Goal: Feedback & Contribution: Submit feedback/report problem

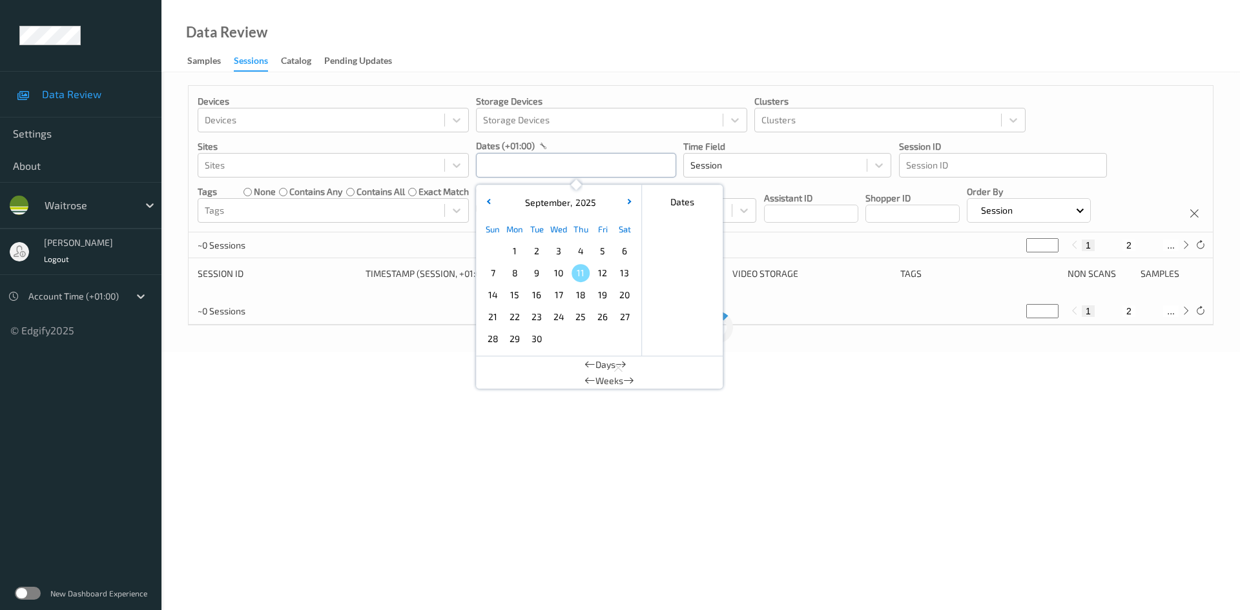
click at [514, 167] on input "text" at bounding box center [576, 165] width 200 height 25
click at [554, 275] on span "10" at bounding box center [559, 273] width 18 height 18
type input "[DATE] 00:00 -> [DATE] 23:59"
click at [578, 61] on div "Data Review Samples Sessions Catalog Pending Updates" at bounding box center [700, 36] width 1079 height 72
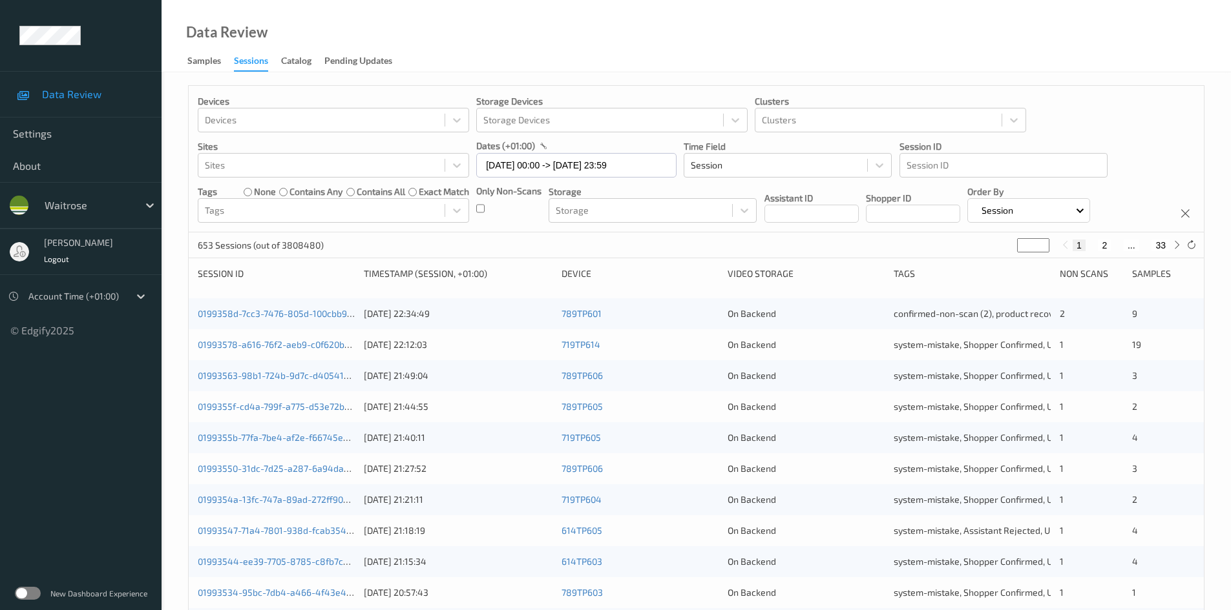
drag, startPoint x: 1025, startPoint y: 245, endPoint x: 998, endPoint y: 256, distance: 28.7
click at [998, 256] on div "653 Sessions (out of 3808480) * 1 2 ... 33" at bounding box center [696, 246] width 1015 height 26
type input "**"
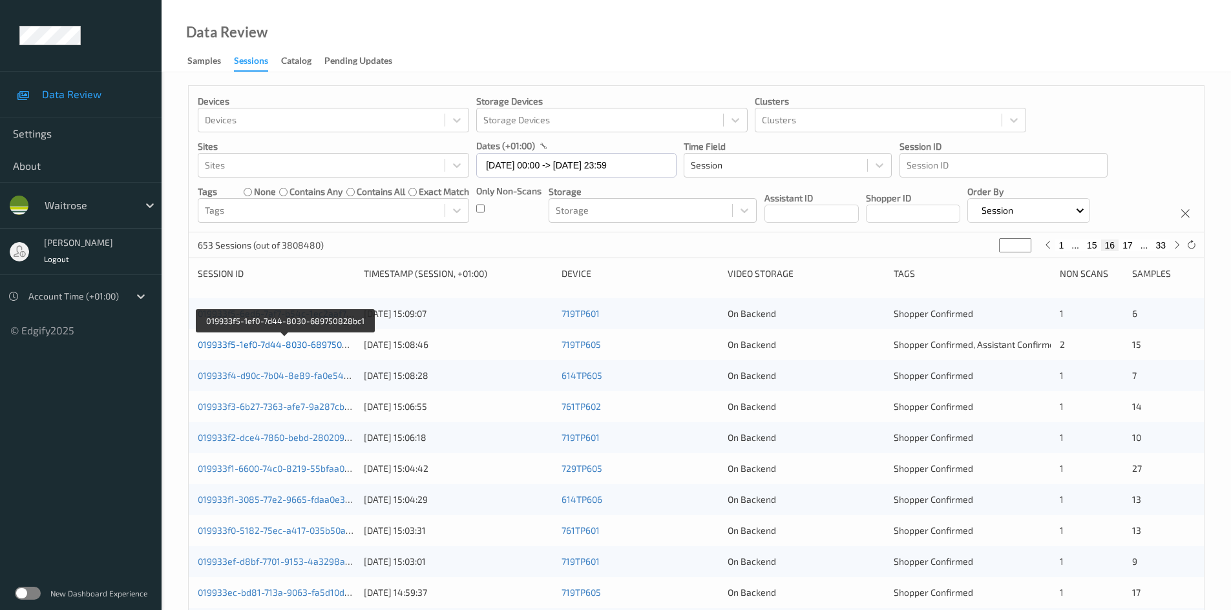
click at [249, 345] on link "019933f5-1ef0-7d44-8030-689750828bc1" at bounding box center [285, 344] width 174 height 11
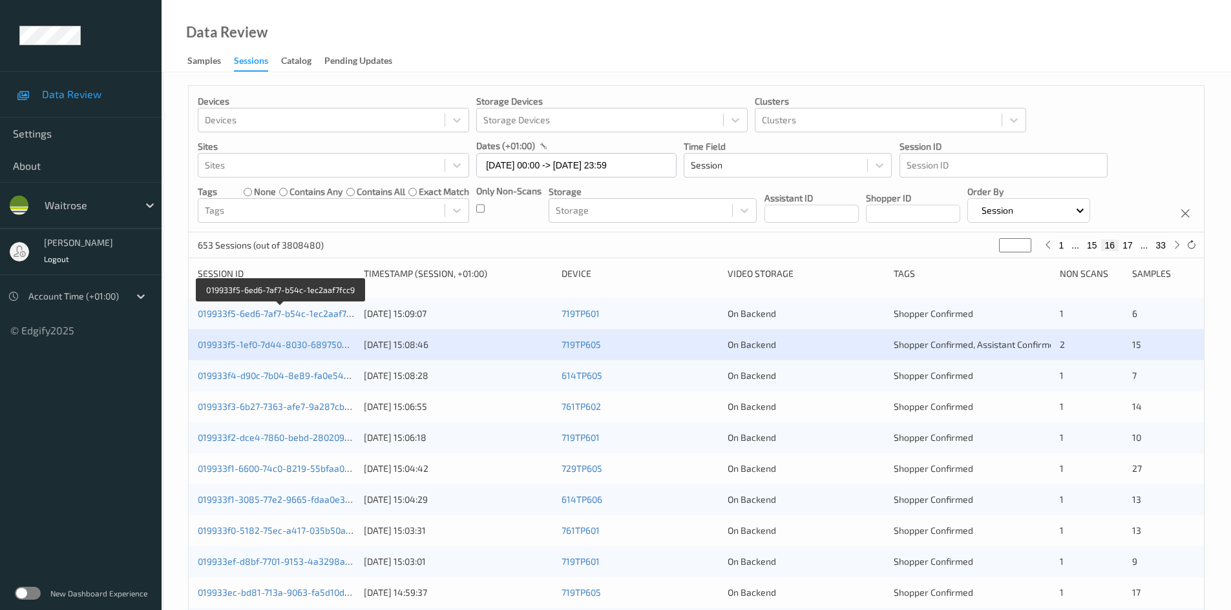
click at [249, 315] on link "019933f5-6ed6-7af7-b54c-1ec2aaf7fcc9" at bounding box center [281, 313] width 166 height 11
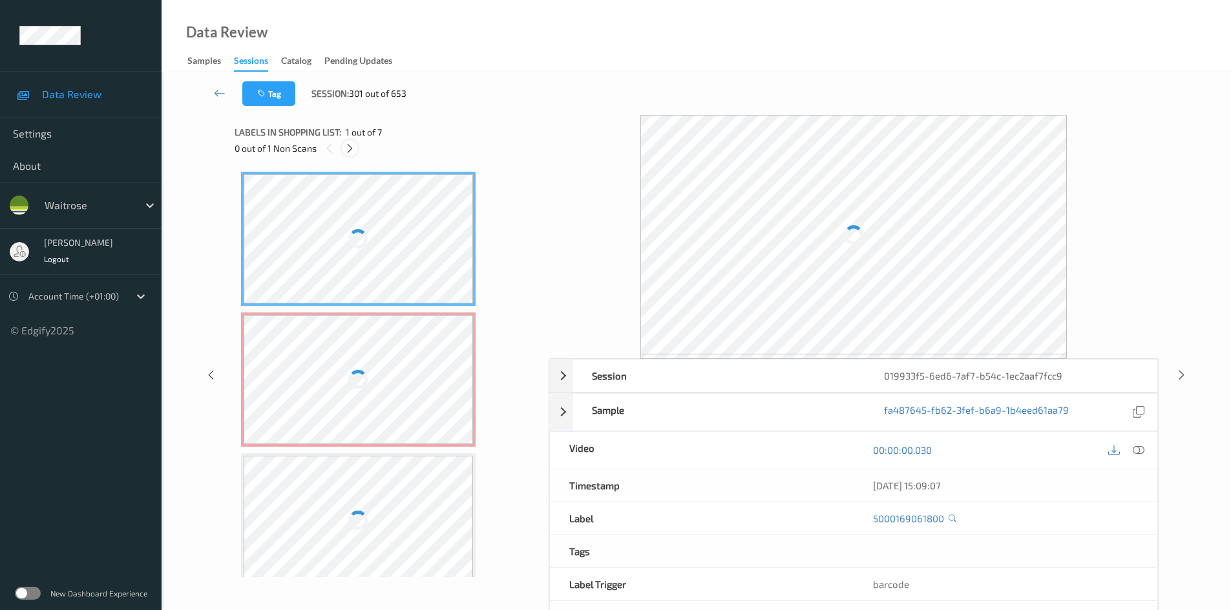
click at [348, 145] on icon at bounding box center [349, 149] width 11 height 12
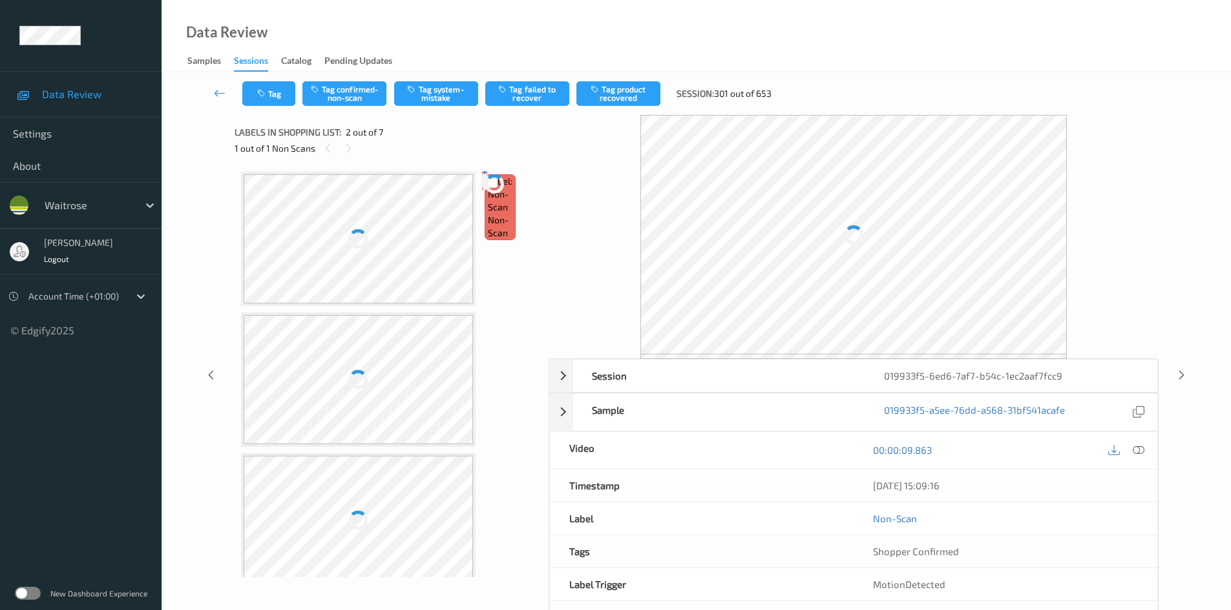
scroll to position [6, 0]
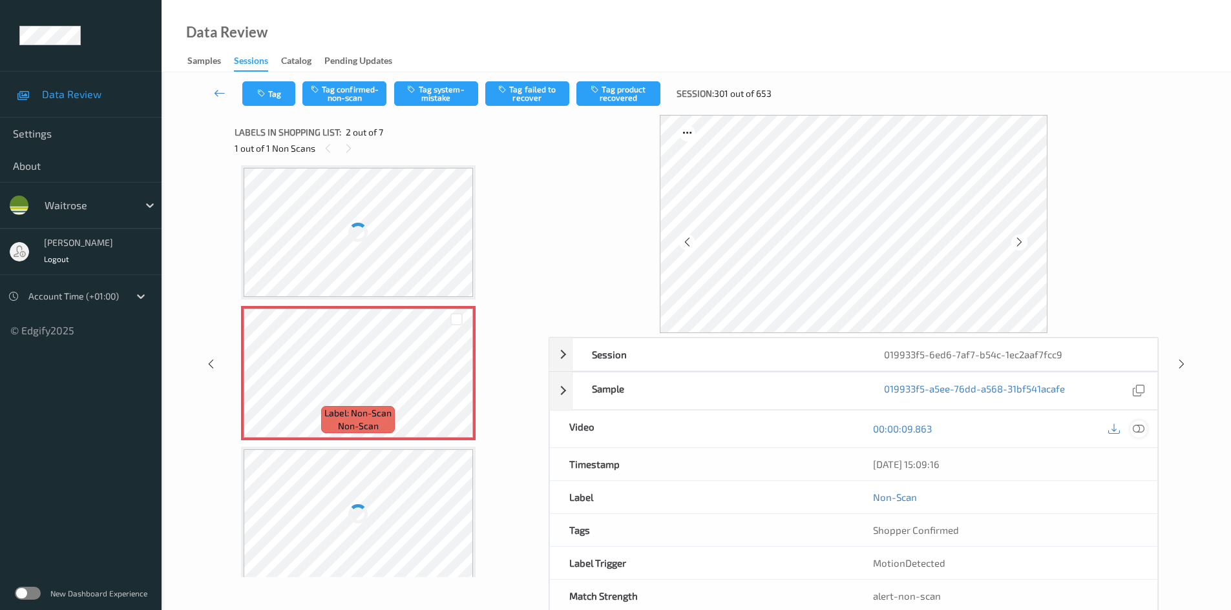
click at [1140, 428] on icon at bounding box center [1138, 429] width 12 height 12
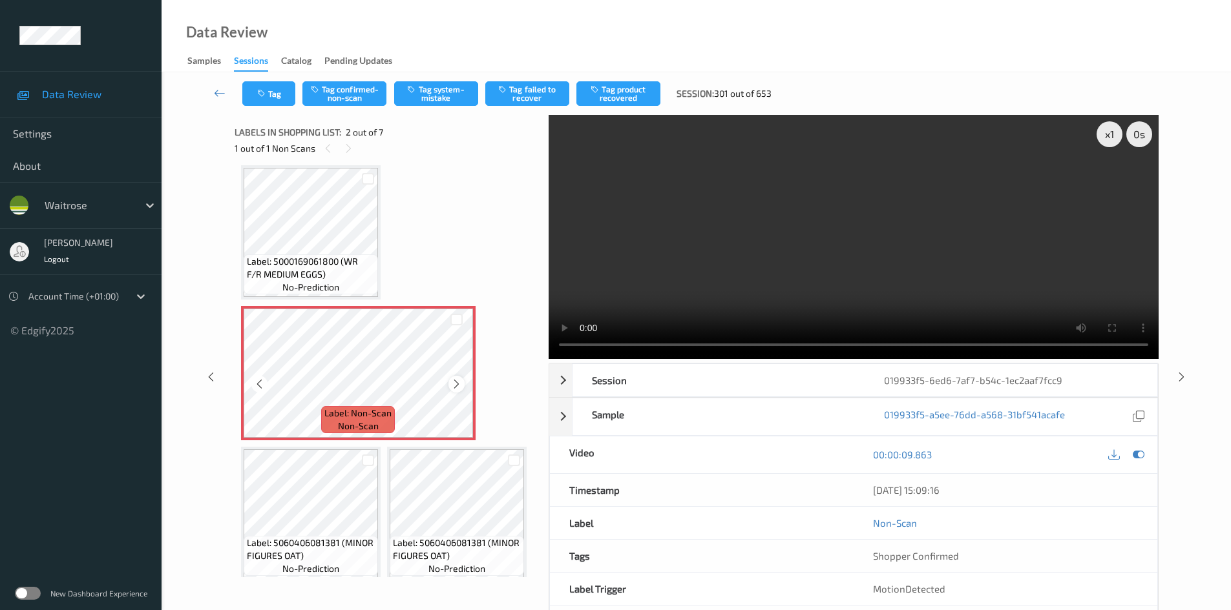
click at [462, 381] on icon at bounding box center [456, 385] width 11 height 12
click at [462, 381] on div at bounding box center [456, 384] width 16 height 16
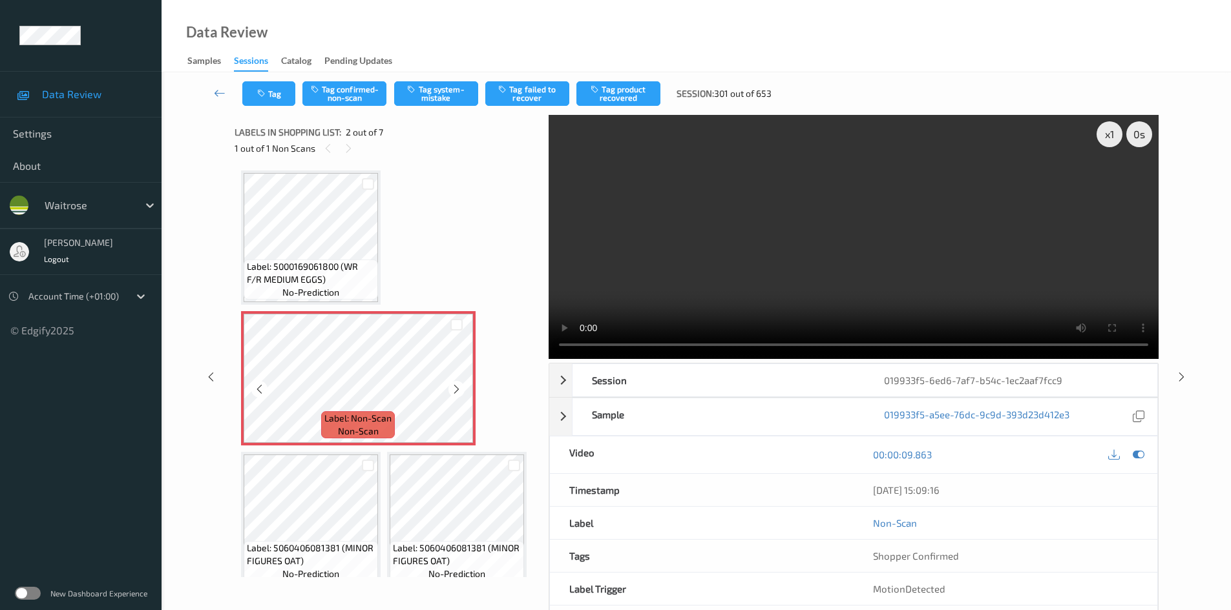
scroll to position [0, 0]
click at [1100, 132] on div "x 1" at bounding box center [1109, 134] width 26 height 26
click at [1110, 134] on div "x 2" at bounding box center [1109, 134] width 26 height 26
click at [885, 284] on video at bounding box center [853, 237] width 610 height 244
click at [902, 273] on video at bounding box center [853, 237] width 610 height 244
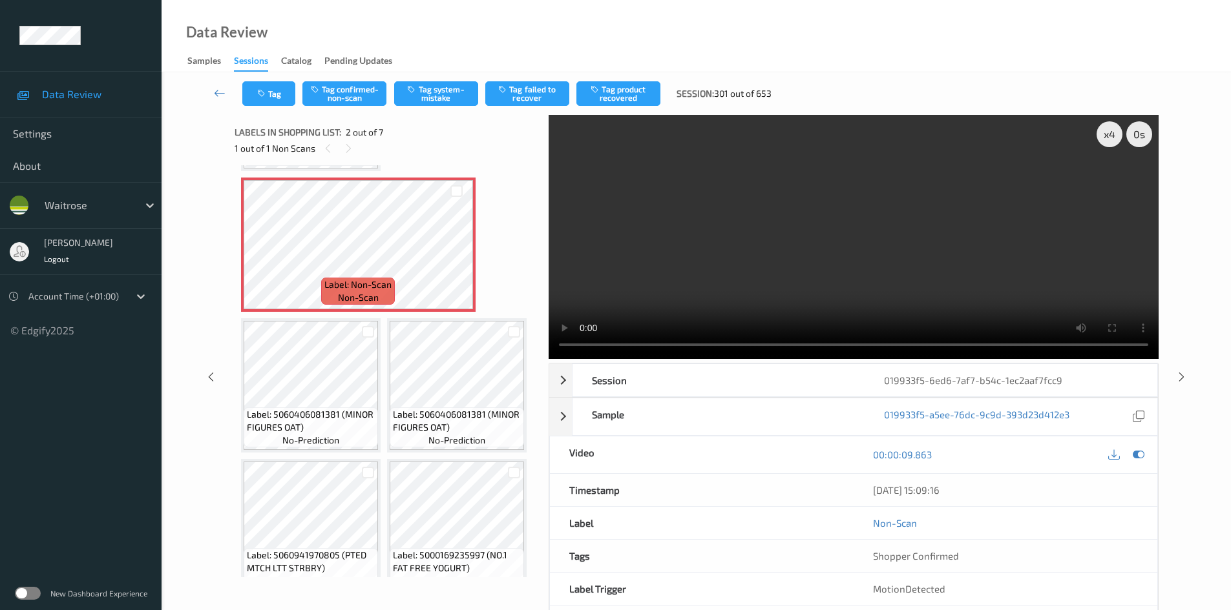
scroll to position [194, 0]
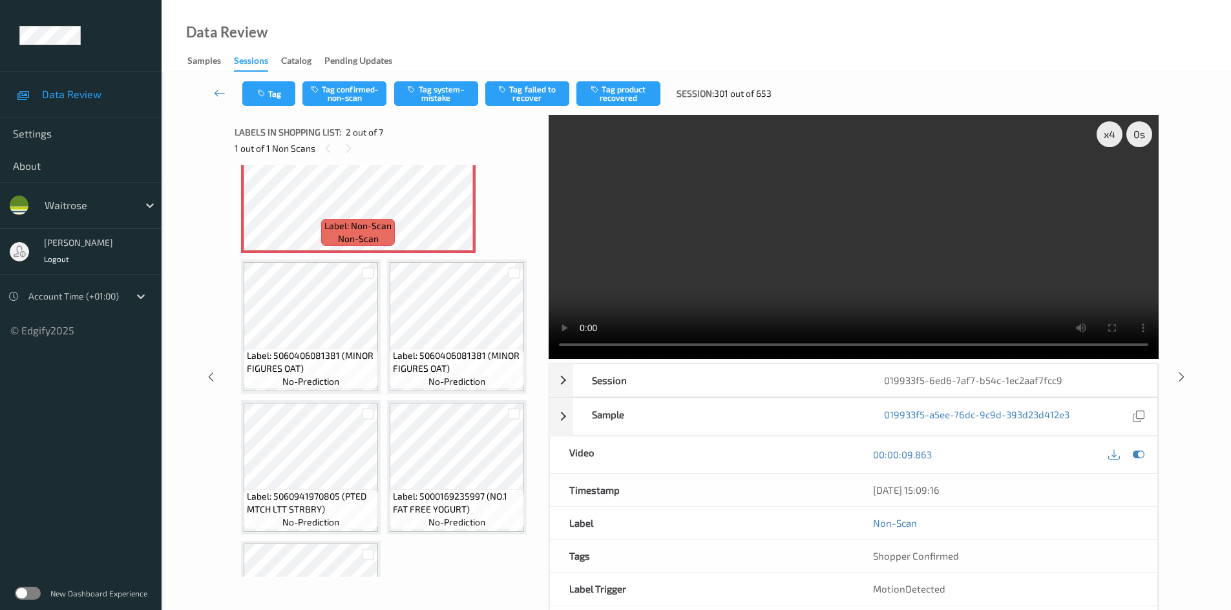
click at [899, 238] on video at bounding box center [853, 237] width 610 height 244
click at [838, 262] on video at bounding box center [853, 237] width 610 height 244
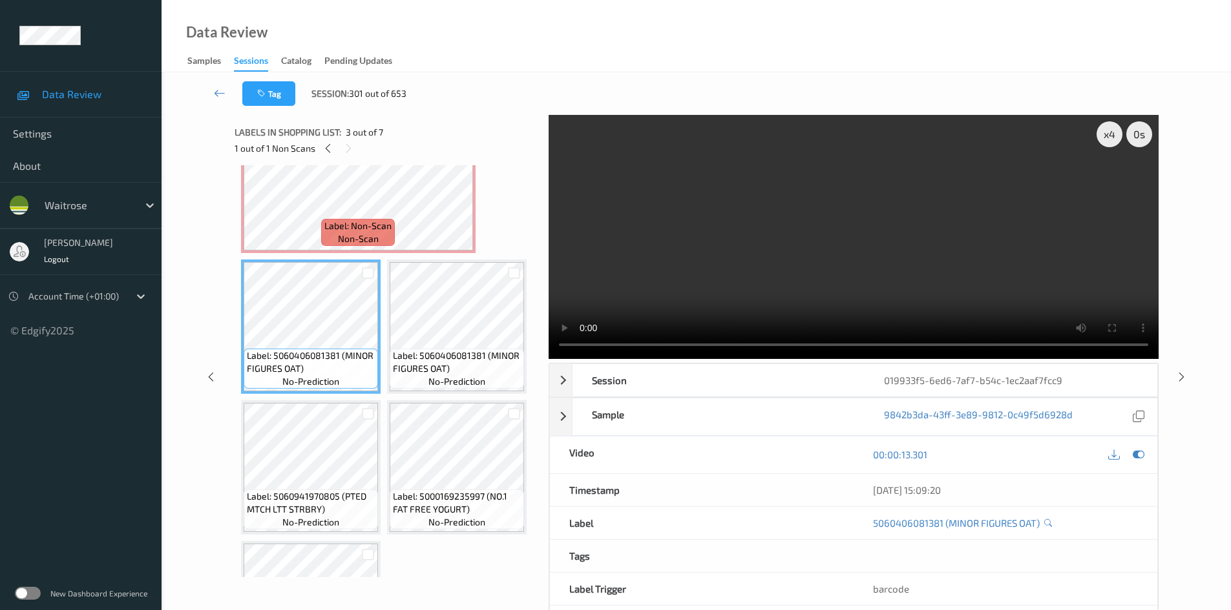
click at [791, 294] on video at bounding box center [853, 237] width 610 height 244
click at [932, 281] on video at bounding box center [853, 237] width 610 height 244
click at [853, 264] on video at bounding box center [853, 237] width 610 height 244
click at [893, 266] on video at bounding box center [853, 237] width 610 height 244
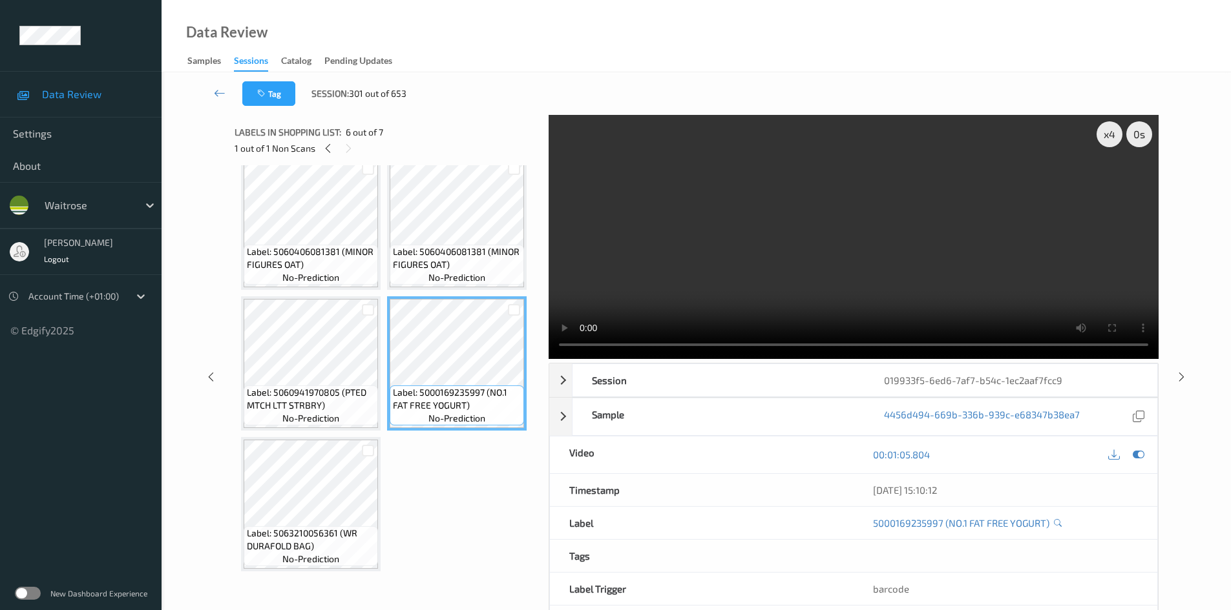
scroll to position [298, 0]
click at [839, 251] on video at bounding box center [853, 237] width 610 height 244
click at [826, 273] on video at bounding box center [853, 237] width 610 height 244
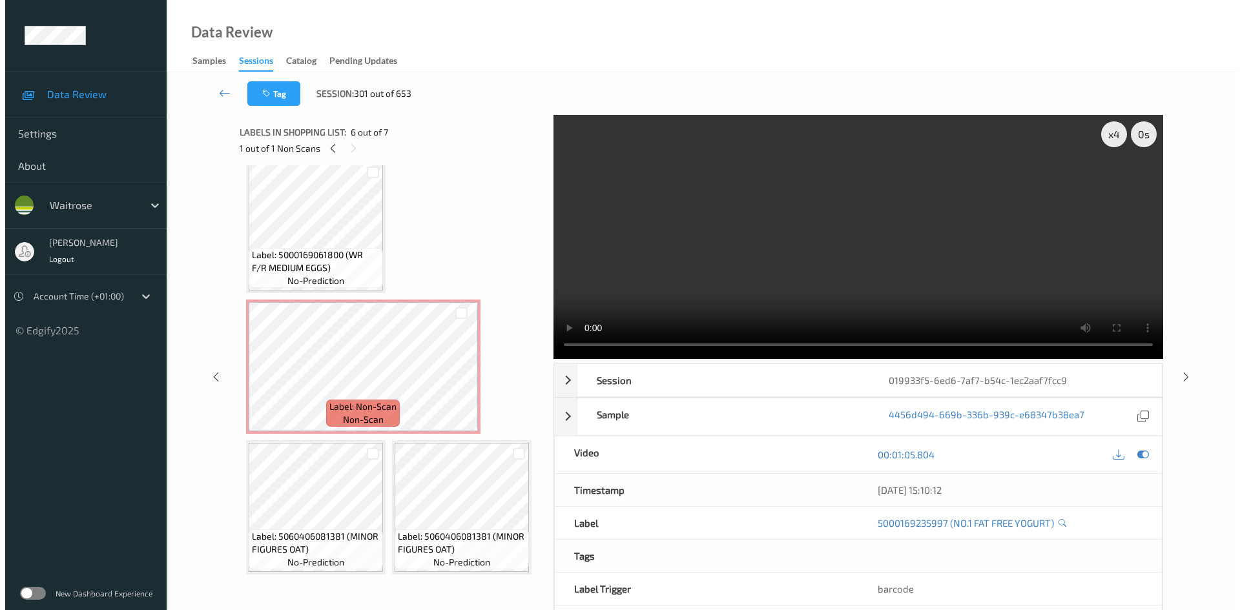
scroll to position [0, 0]
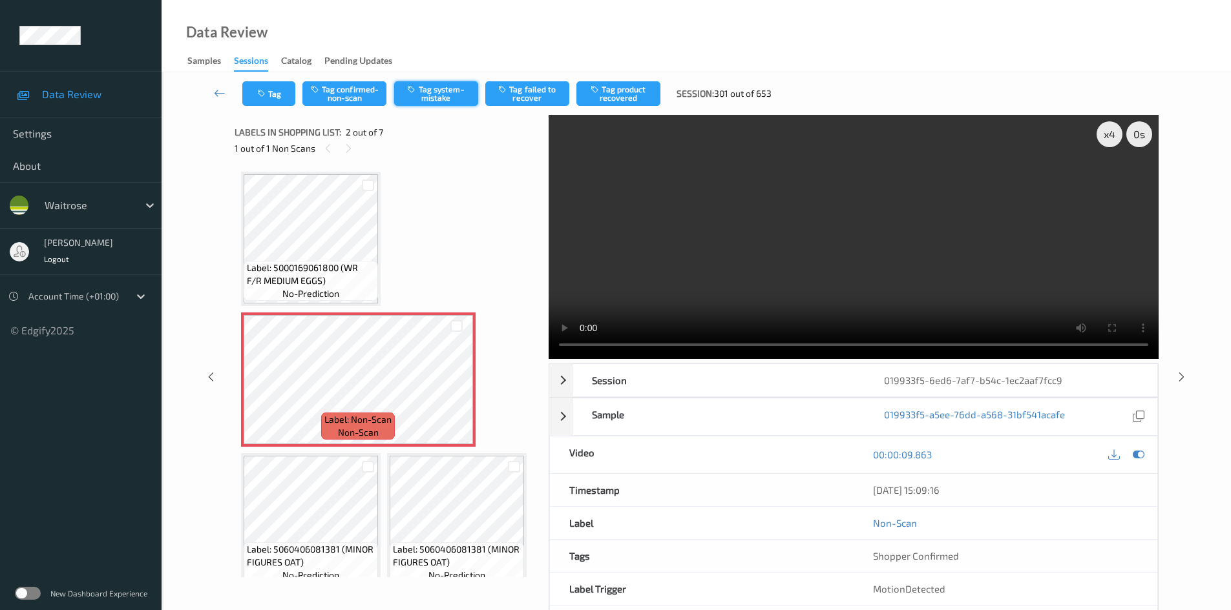
click at [445, 95] on button "Tag system-mistake" at bounding box center [436, 93] width 84 height 25
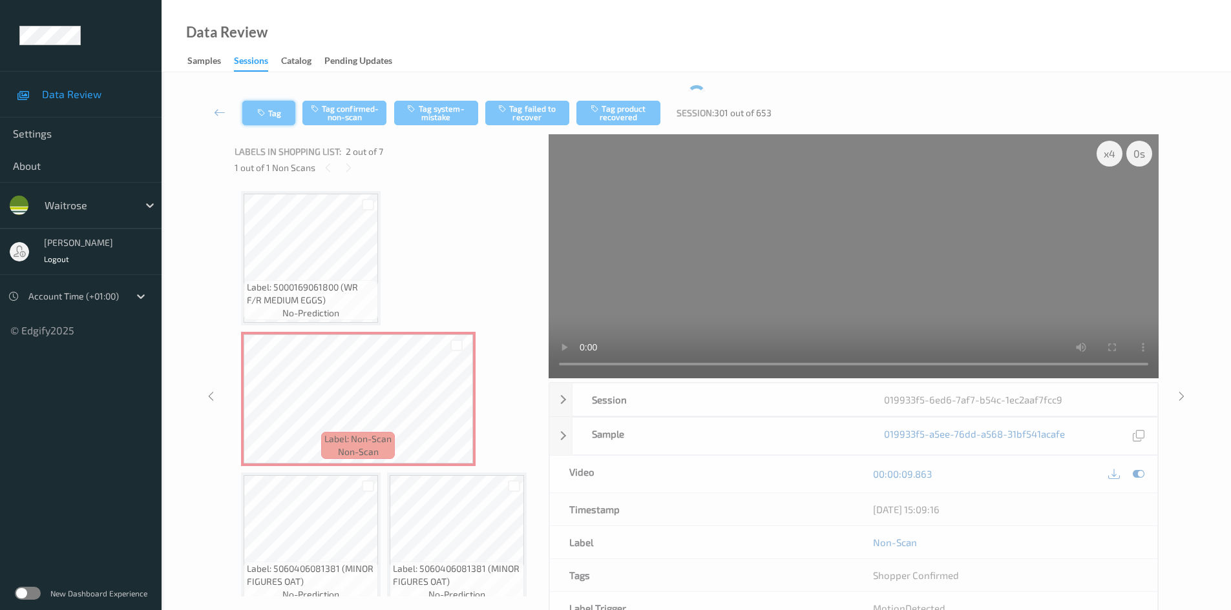
click at [279, 110] on button "Tag" at bounding box center [268, 113] width 53 height 25
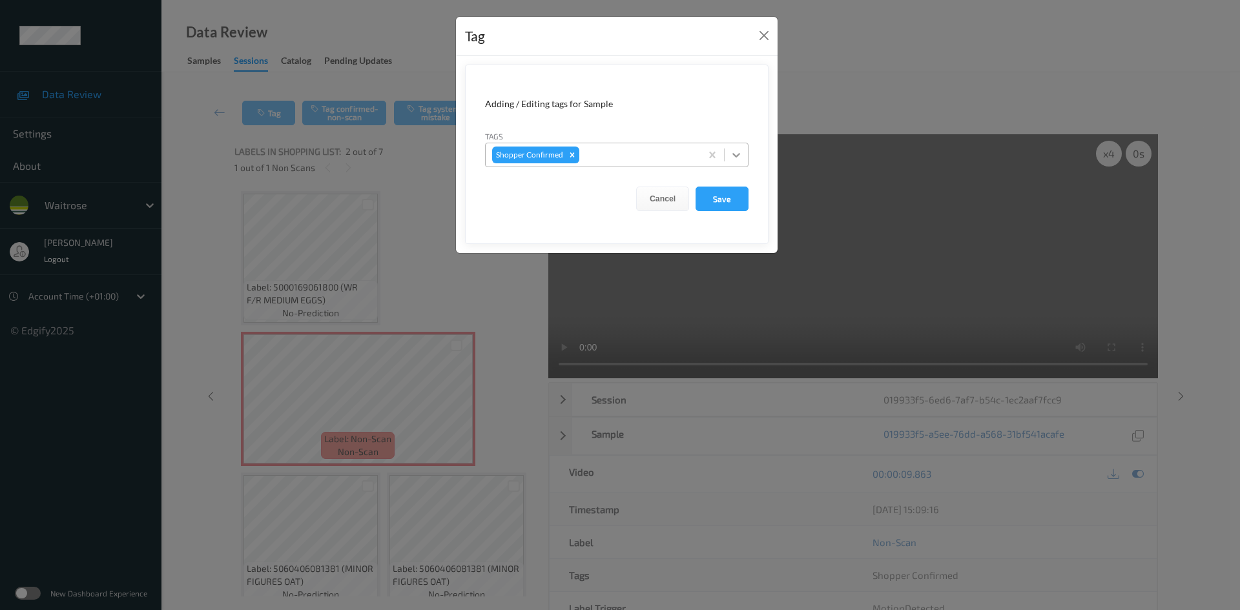
click at [747, 156] on div at bounding box center [736, 154] width 23 height 23
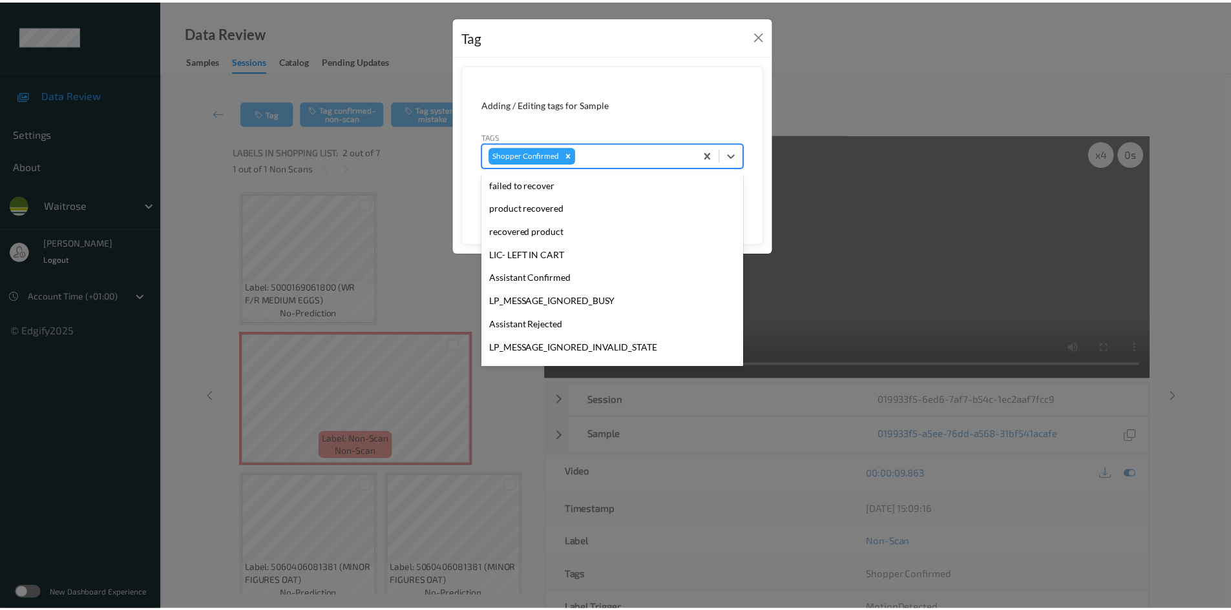
scroll to position [323, 0]
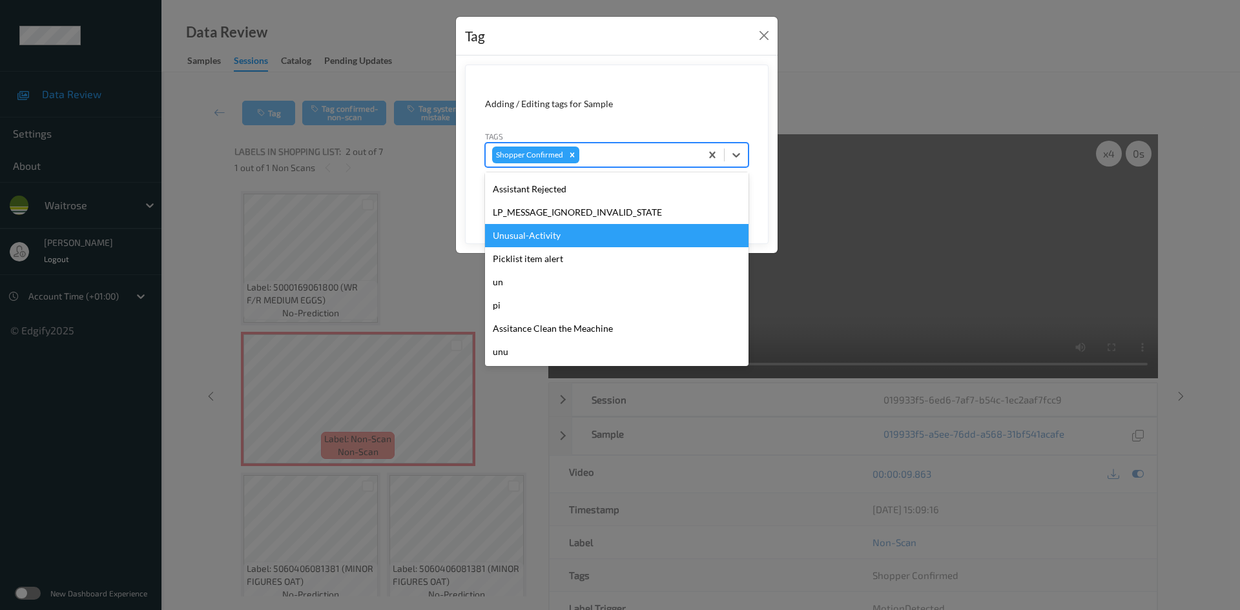
click at [553, 240] on div "Unusual-Activity" at bounding box center [617, 235] width 264 height 23
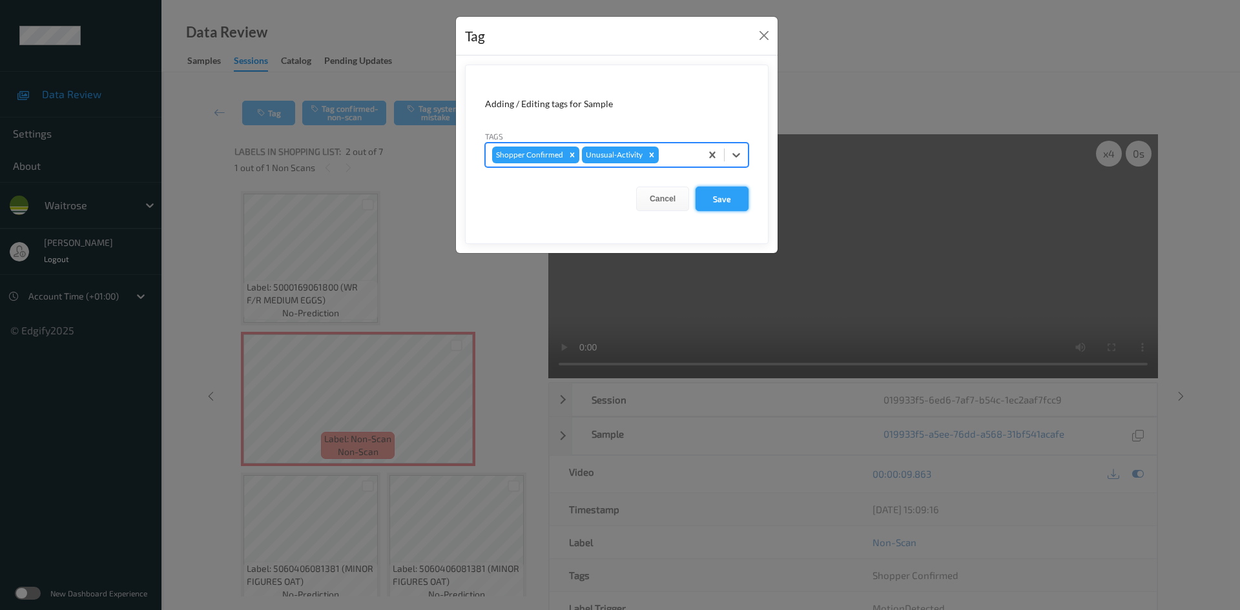
click at [743, 199] on button "Save" at bounding box center [722, 199] width 53 height 25
click at [720, 199] on button "Save" at bounding box center [722, 199] width 53 height 25
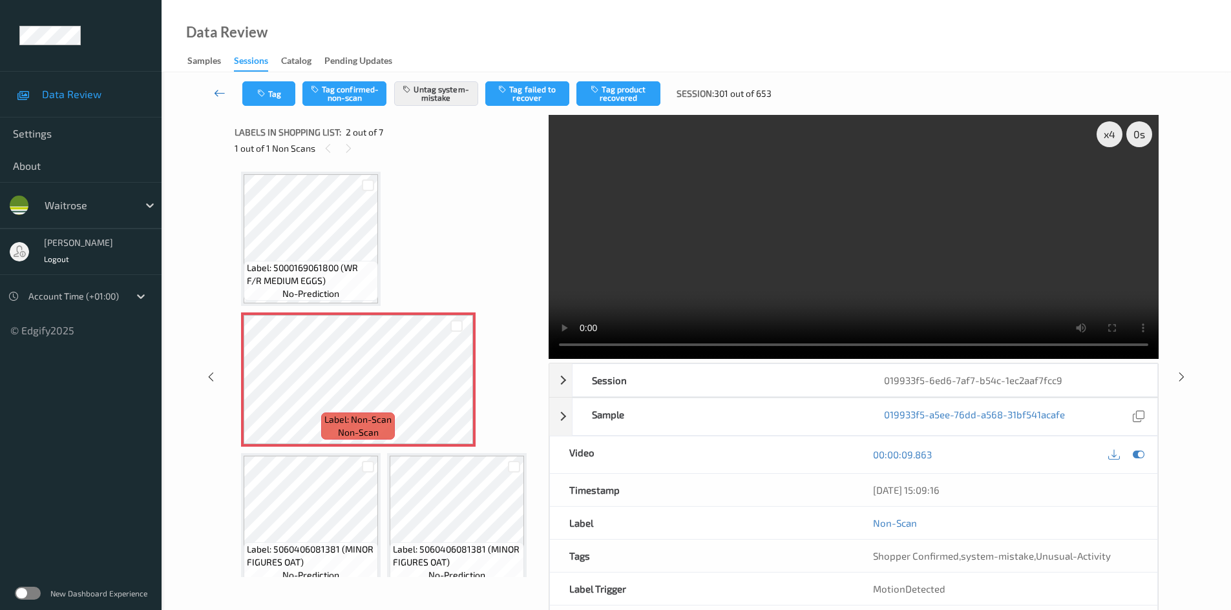
click at [218, 85] on link at bounding box center [219, 93] width 45 height 25
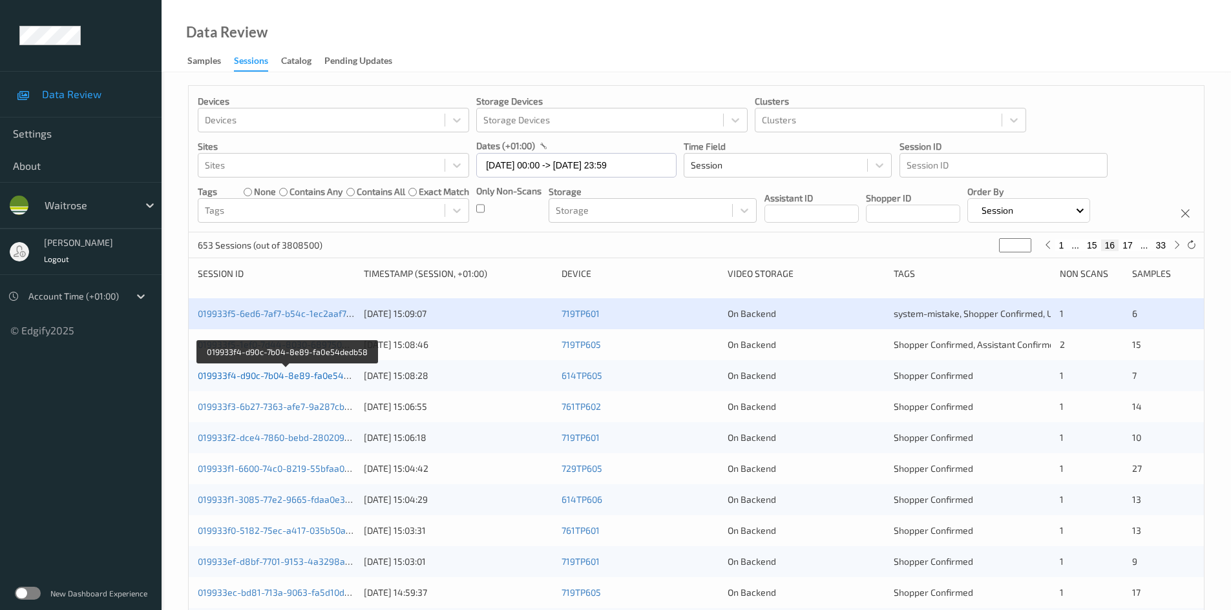
click at [247, 377] on link "019933f4-d90c-7b04-8e89-fa0e54dedb58" at bounding box center [287, 375] width 178 height 11
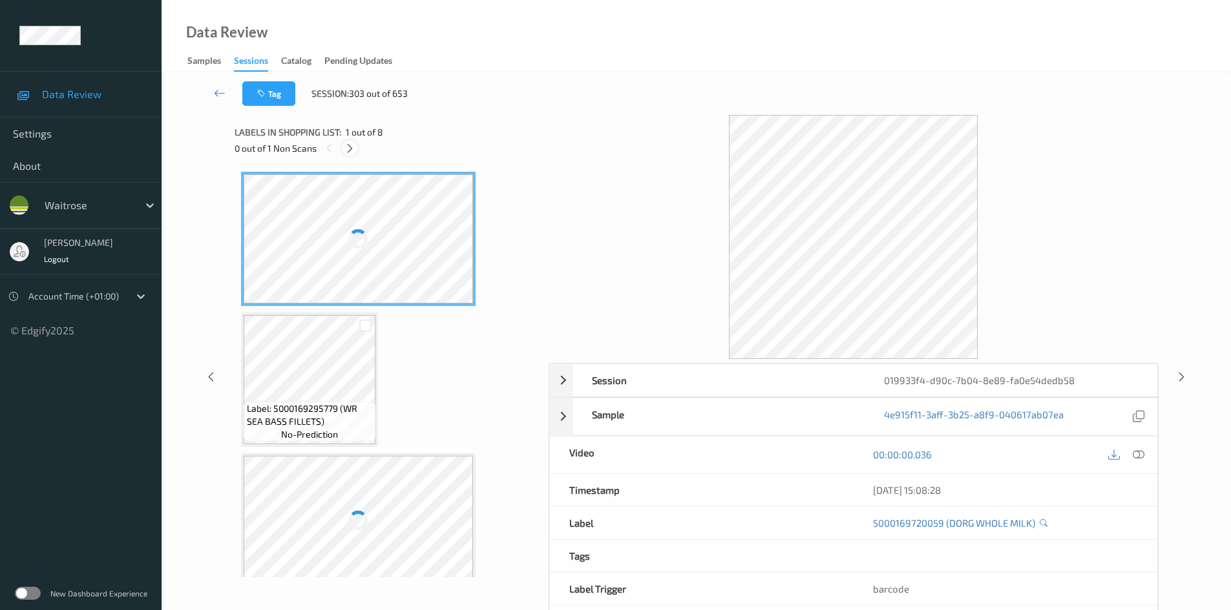
click at [351, 151] on icon at bounding box center [349, 149] width 11 height 12
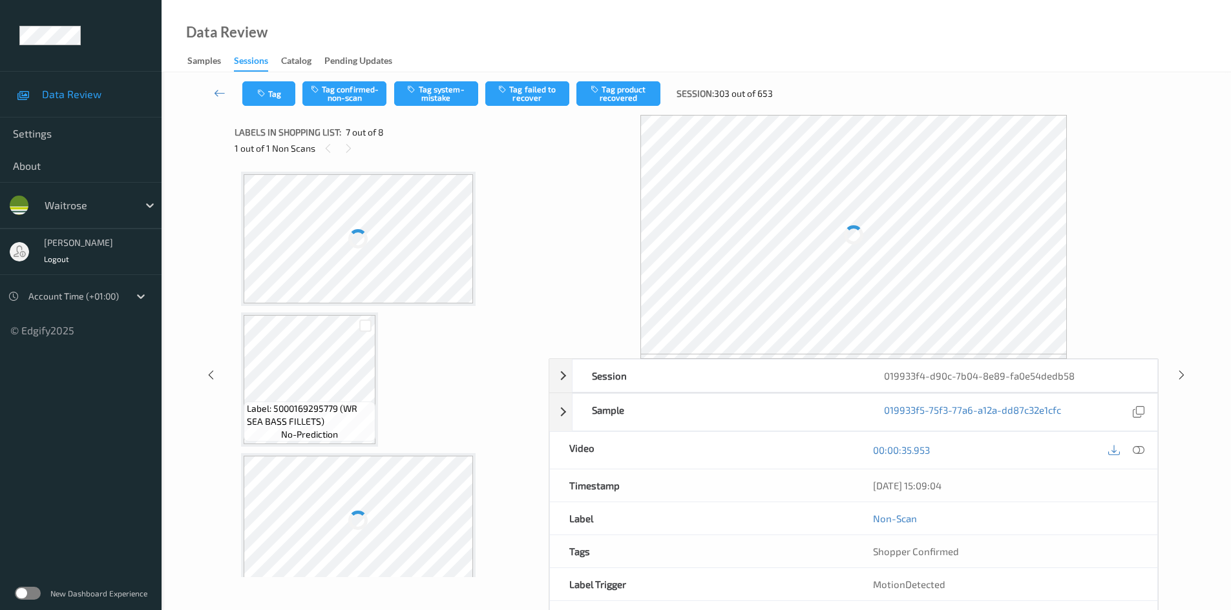
scroll to position [711, 0]
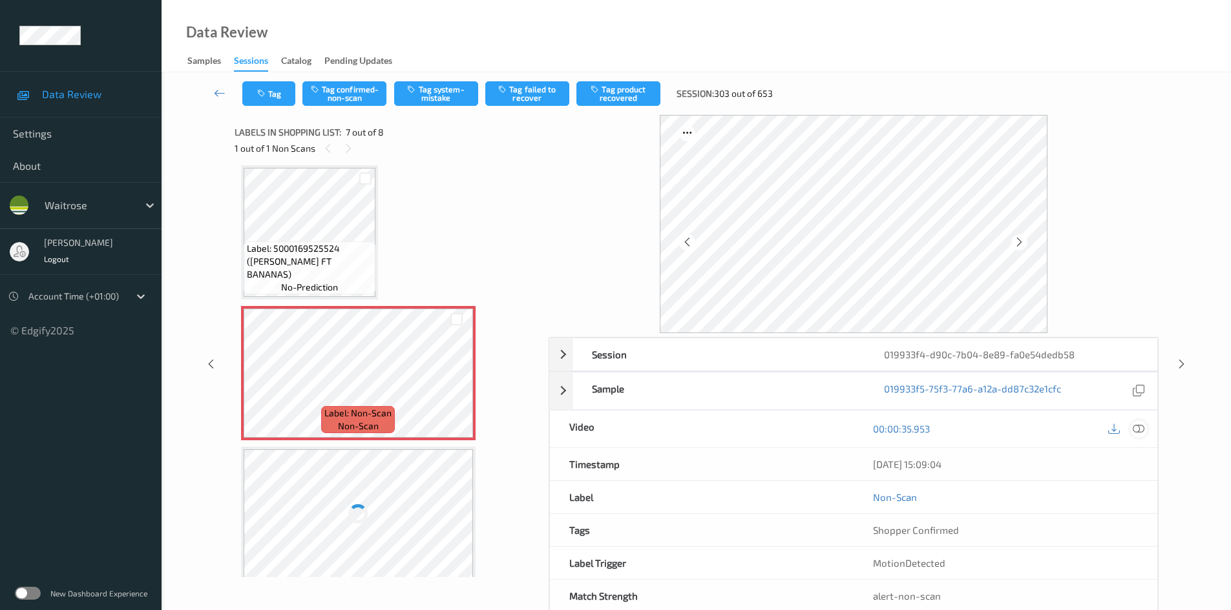
click at [1138, 427] on icon at bounding box center [1138, 429] width 12 height 12
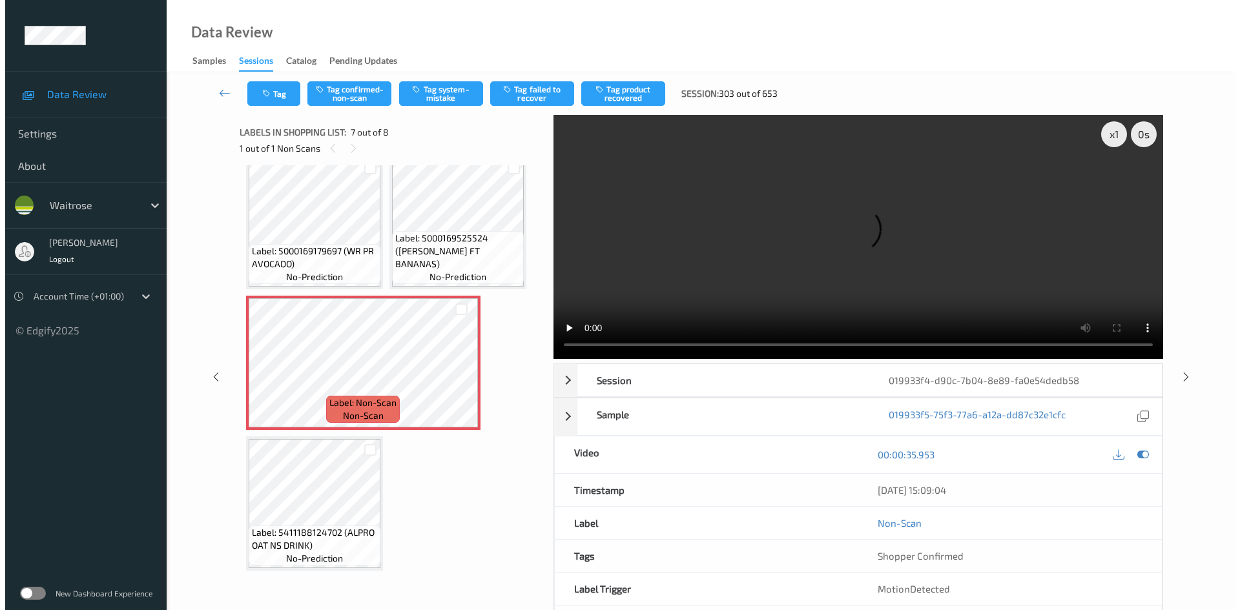
scroll to position [288, 0]
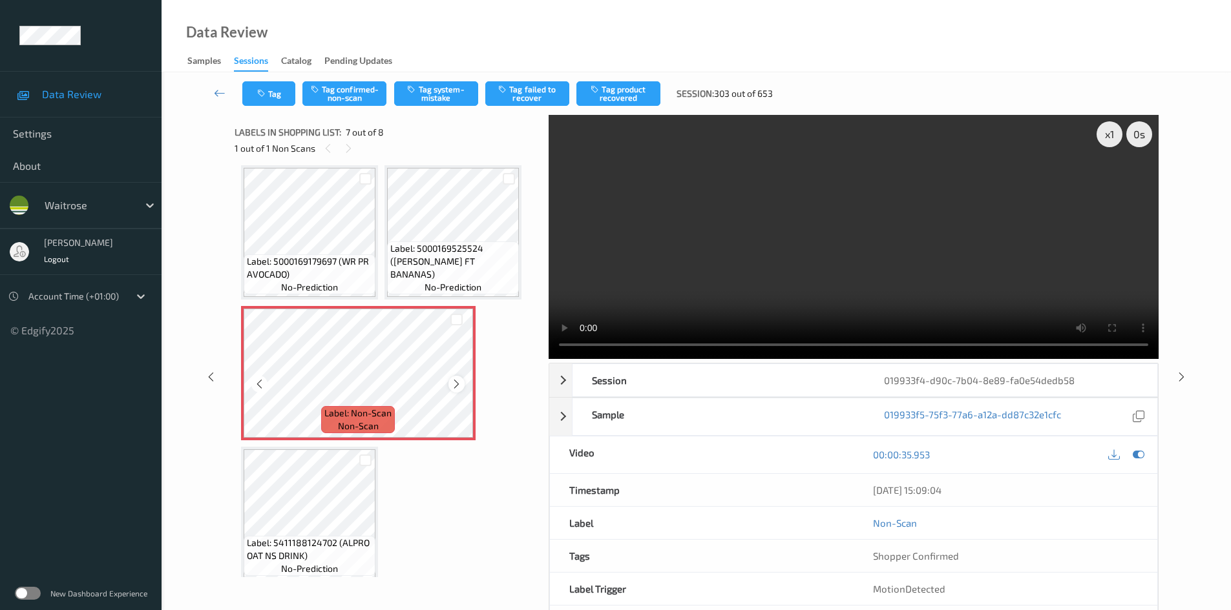
click at [450, 385] on div at bounding box center [456, 384] width 16 height 16
click at [453, 385] on icon at bounding box center [456, 385] width 11 height 12
click at [451, 384] on icon at bounding box center [456, 385] width 11 height 12
click at [801, 307] on video at bounding box center [853, 237] width 610 height 244
click at [1110, 136] on div "x 1" at bounding box center [1109, 134] width 26 height 26
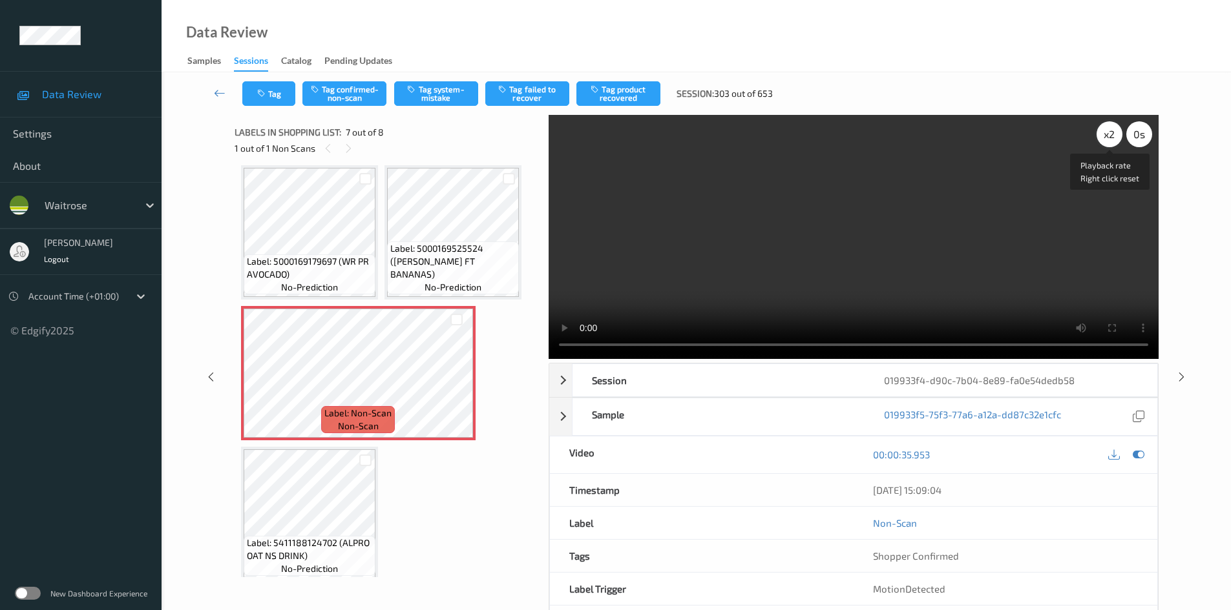
click at [1116, 126] on div "x 2" at bounding box center [1109, 134] width 26 height 26
click at [864, 238] on video at bounding box center [853, 237] width 610 height 244
click at [788, 260] on video at bounding box center [853, 237] width 610 height 244
click at [773, 284] on video at bounding box center [853, 237] width 610 height 244
click at [824, 236] on video at bounding box center [853, 237] width 610 height 244
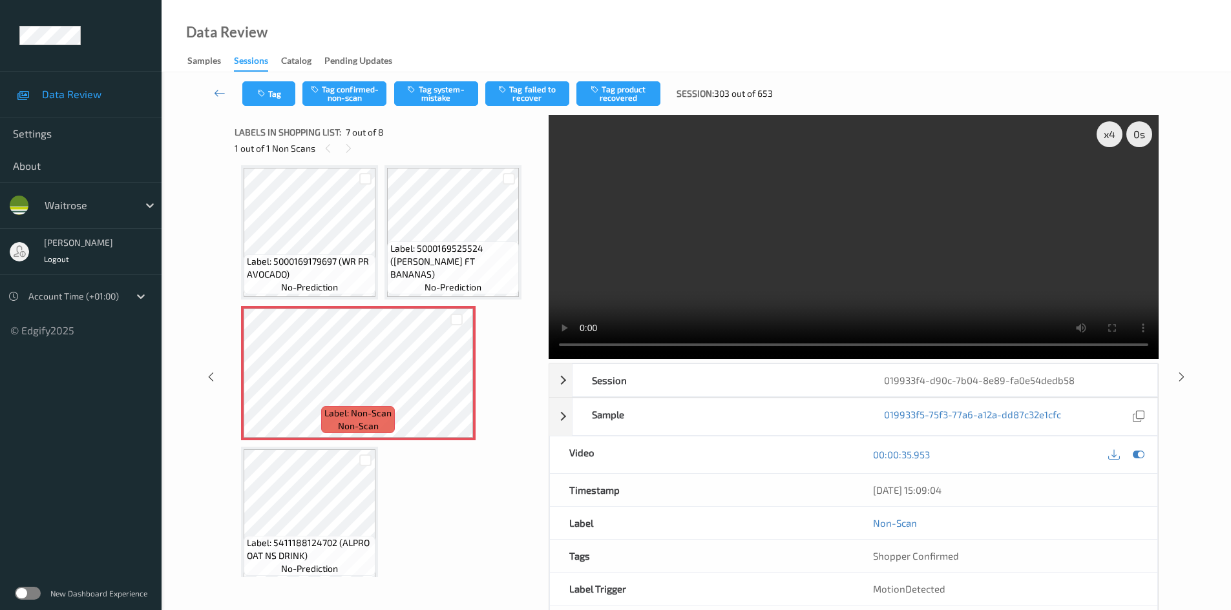
click at [828, 209] on video at bounding box center [853, 237] width 610 height 244
click at [839, 258] on video at bounding box center [853, 237] width 610 height 244
click at [804, 227] on video at bounding box center [853, 237] width 610 height 244
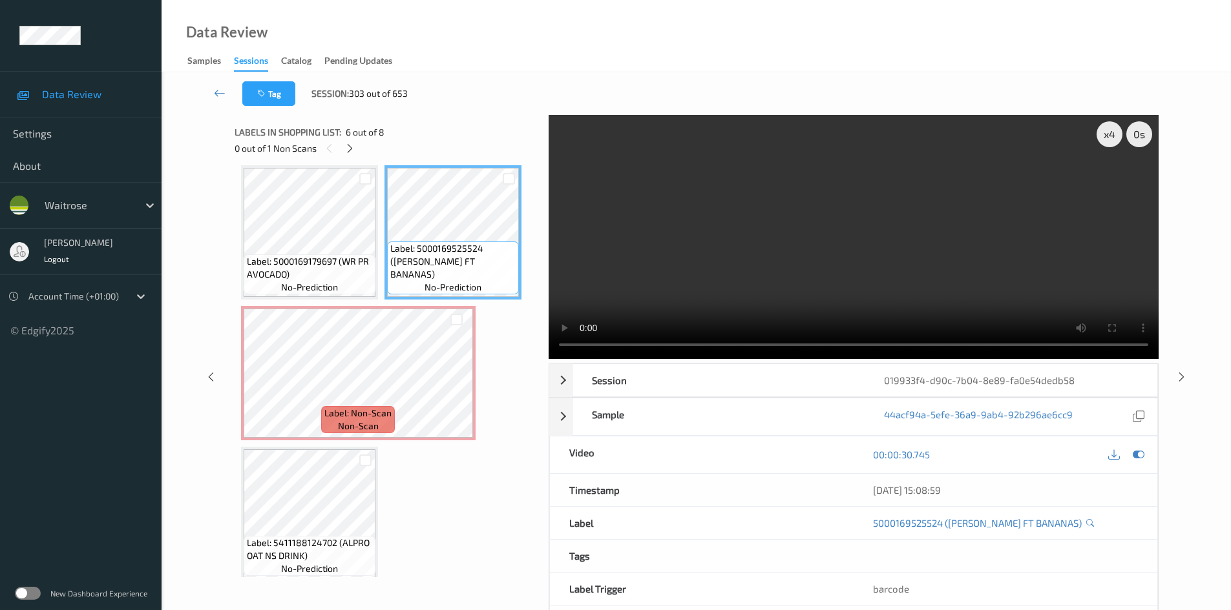
click at [770, 228] on video at bounding box center [853, 237] width 610 height 244
click at [784, 235] on video at bounding box center [853, 237] width 610 height 244
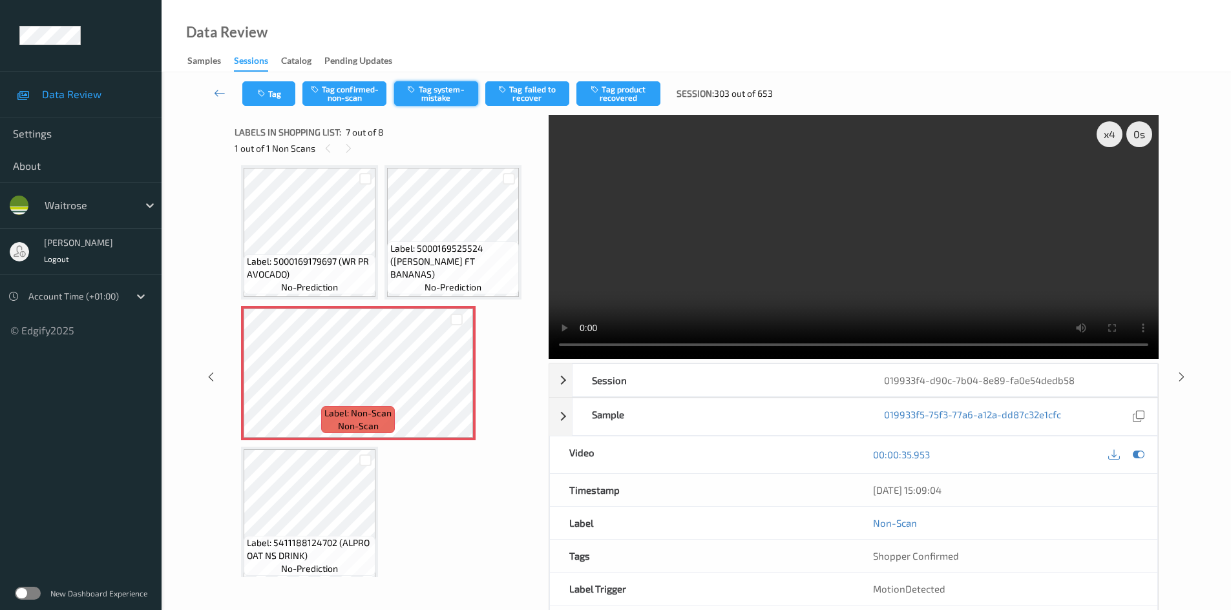
click at [444, 96] on button "Tag system-mistake" at bounding box center [436, 93] width 84 height 25
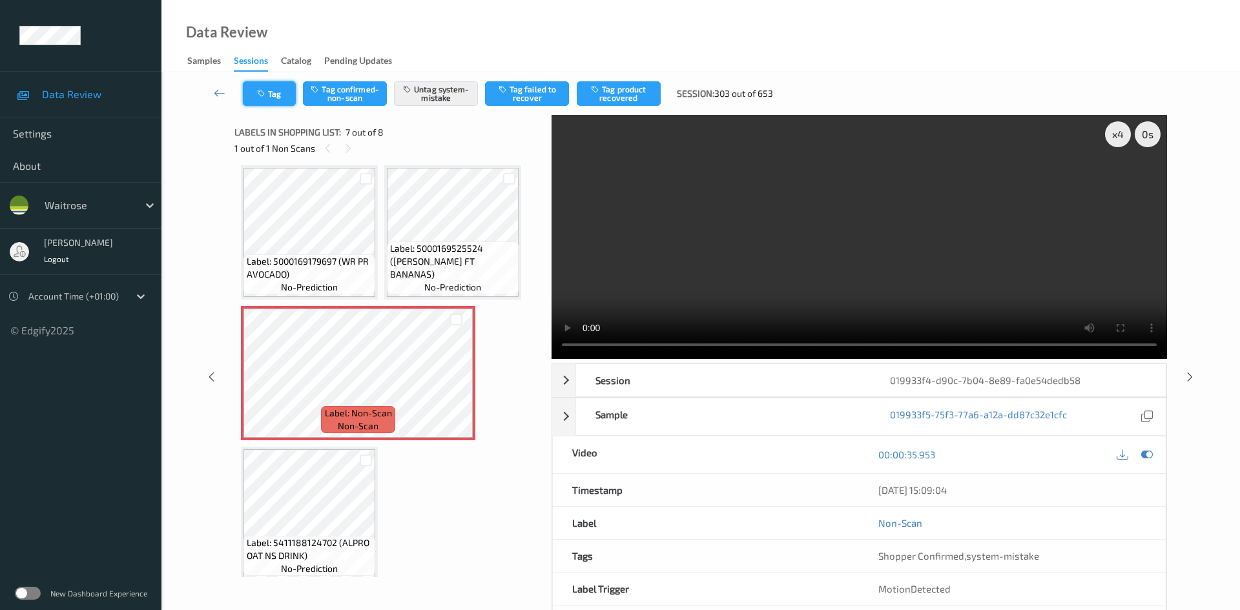
click at [278, 89] on button "Tag" at bounding box center [269, 93] width 53 height 25
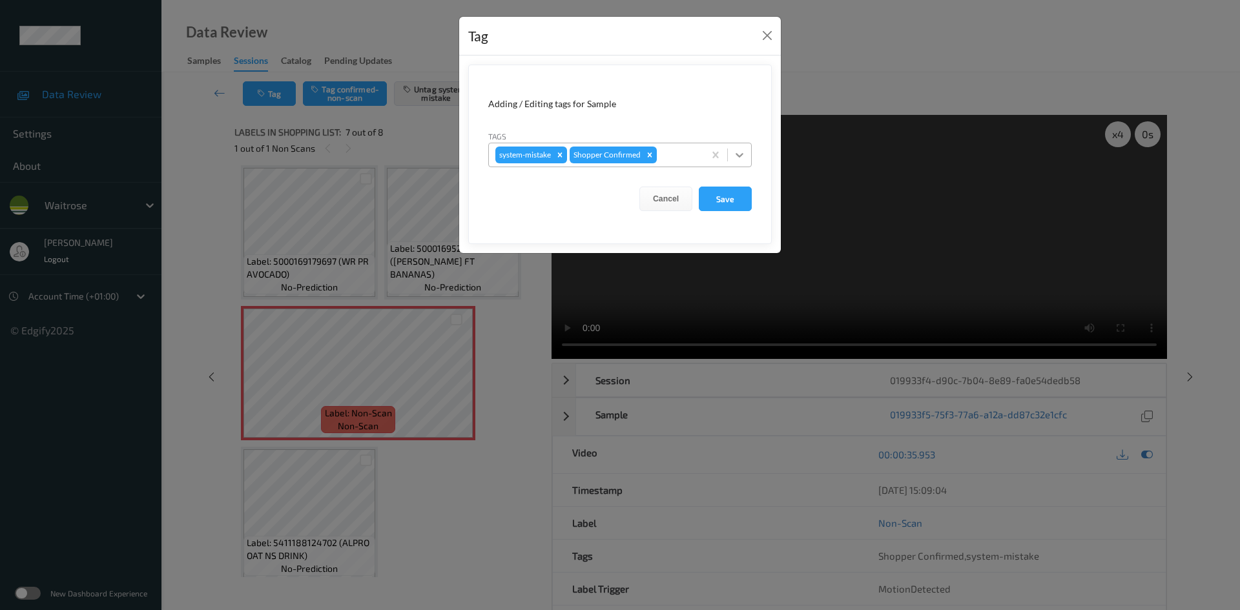
click at [744, 155] on icon at bounding box center [739, 155] width 13 height 13
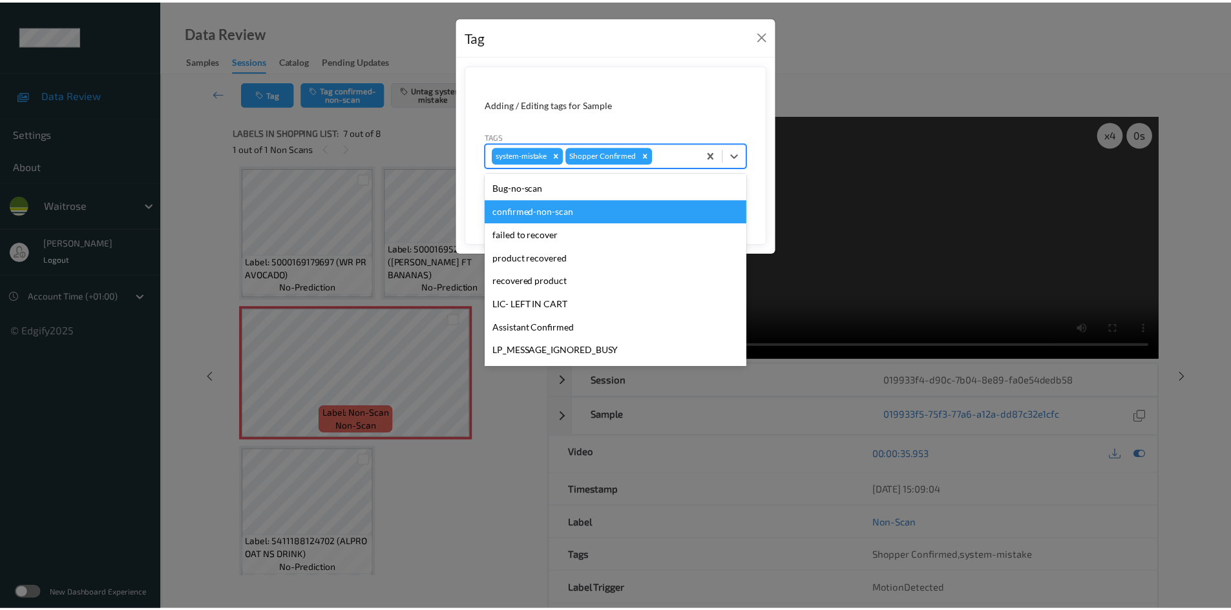
scroll to position [300, 0]
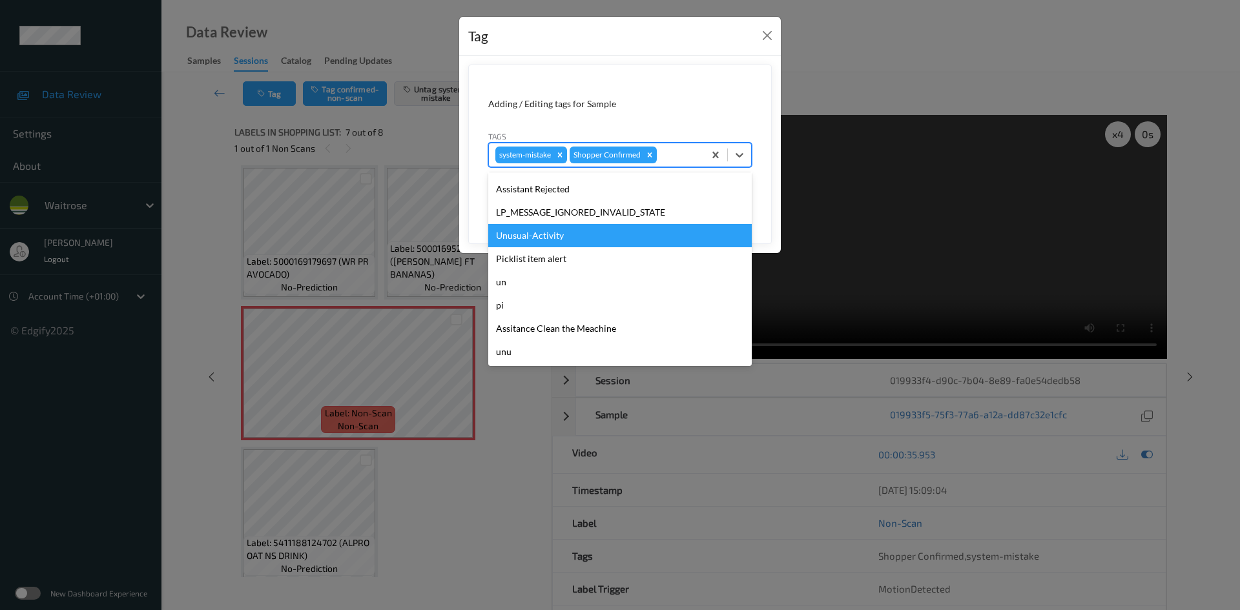
click at [564, 239] on div "Unusual-Activity" at bounding box center [620, 235] width 264 height 23
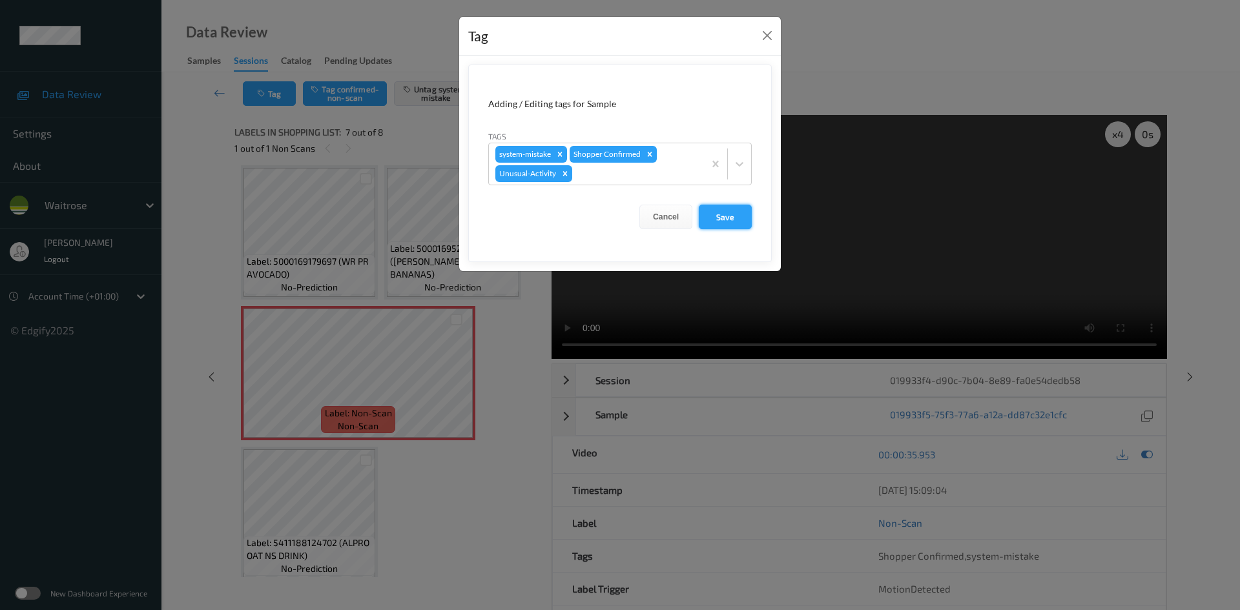
click at [707, 220] on button "Save" at bounding box center [725, 217] width 53 height 25
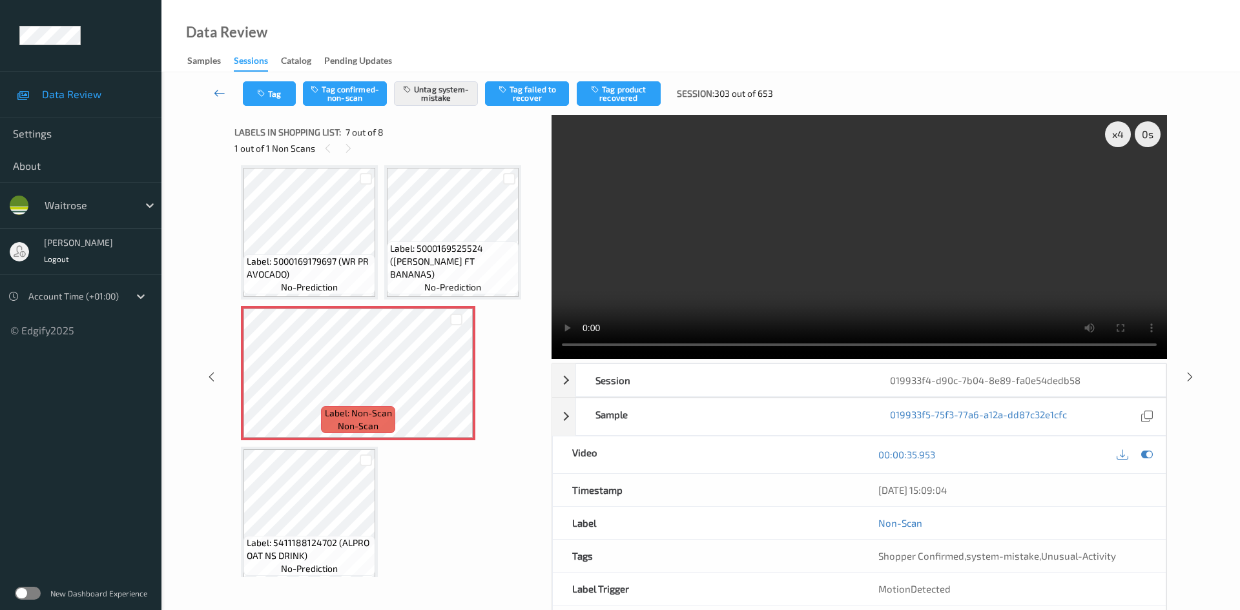
click at [217, 84] on link at bounding box center [220, 93] width 46 height 25
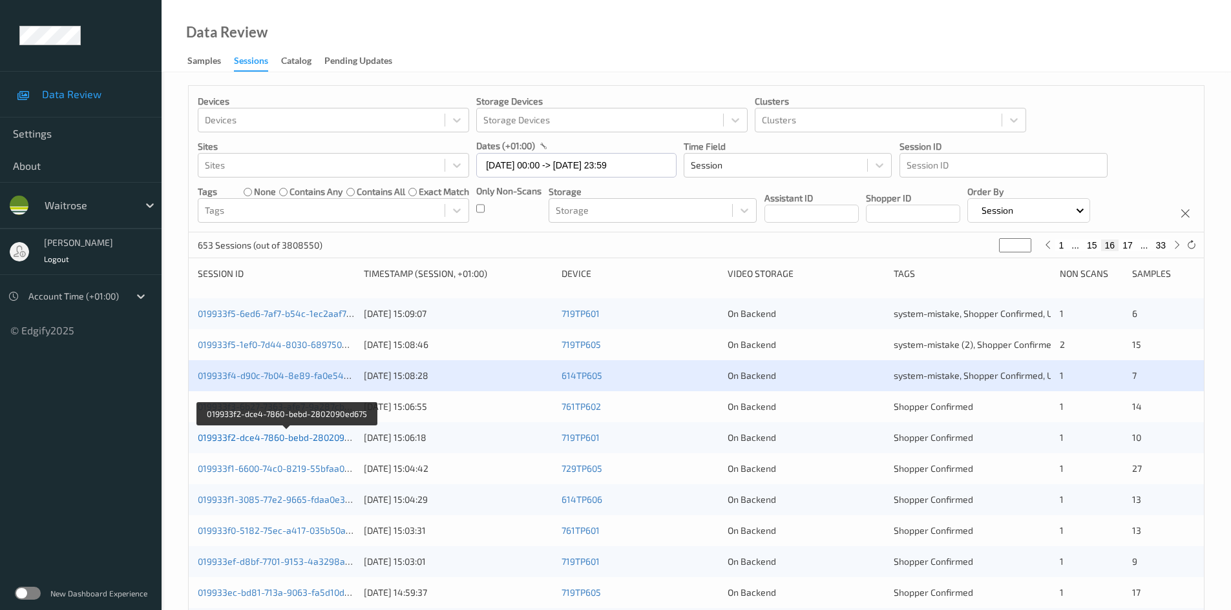
click at [253, 437] on link "019933f2-dce4-7860-bebd-2802090ed675" at bounding box center [286, 437] width 177 height 11
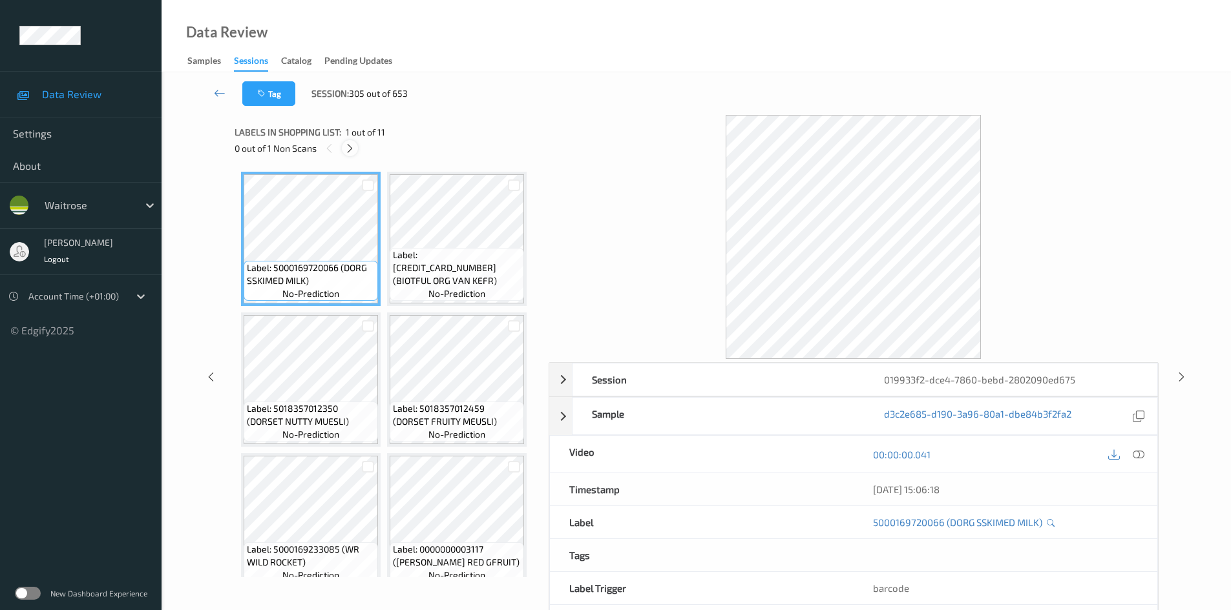
click at [349, 146] on icon at bounding box center [349, 149] width 11 height 12
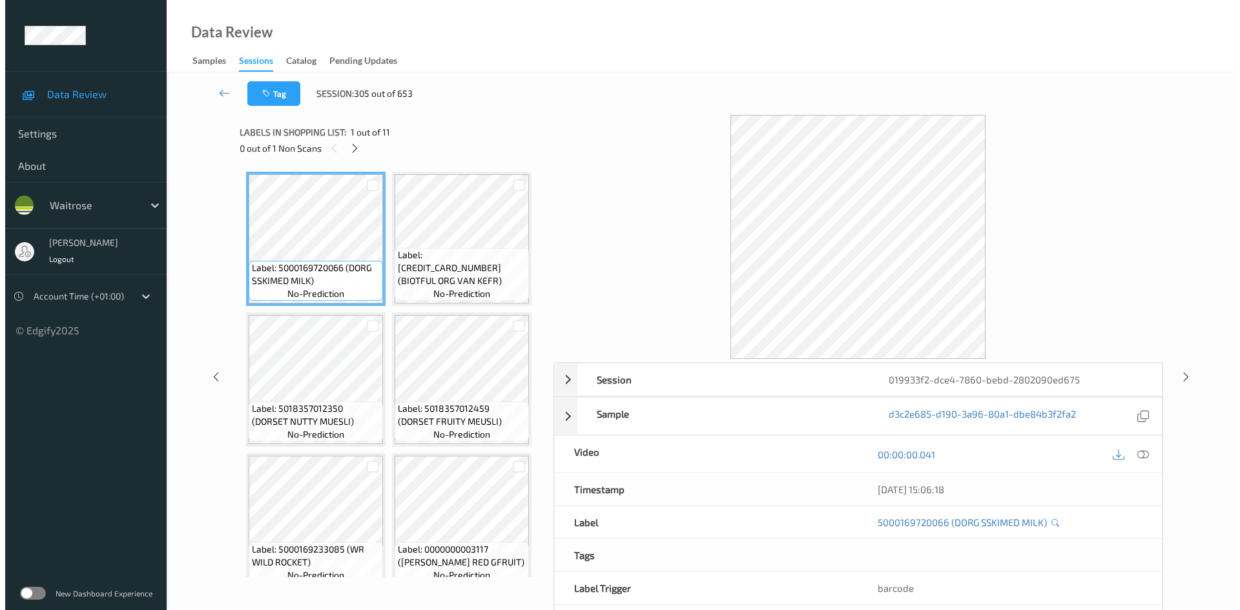
scroll to position [288, 0]
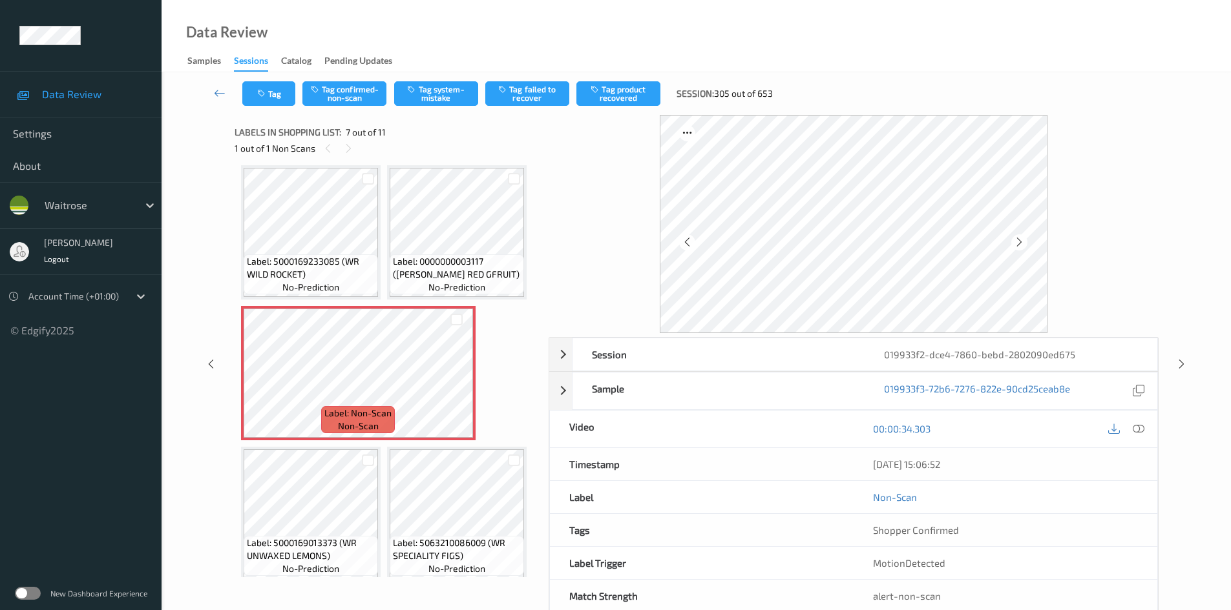
drag, startPoint x: 1140, startPoint y: 424, endPoint x: 1065, endPoint y: 362, distance: 98.2
click at [1140, 425] on icon at bounding box center [1138, 429] width 12 height 12
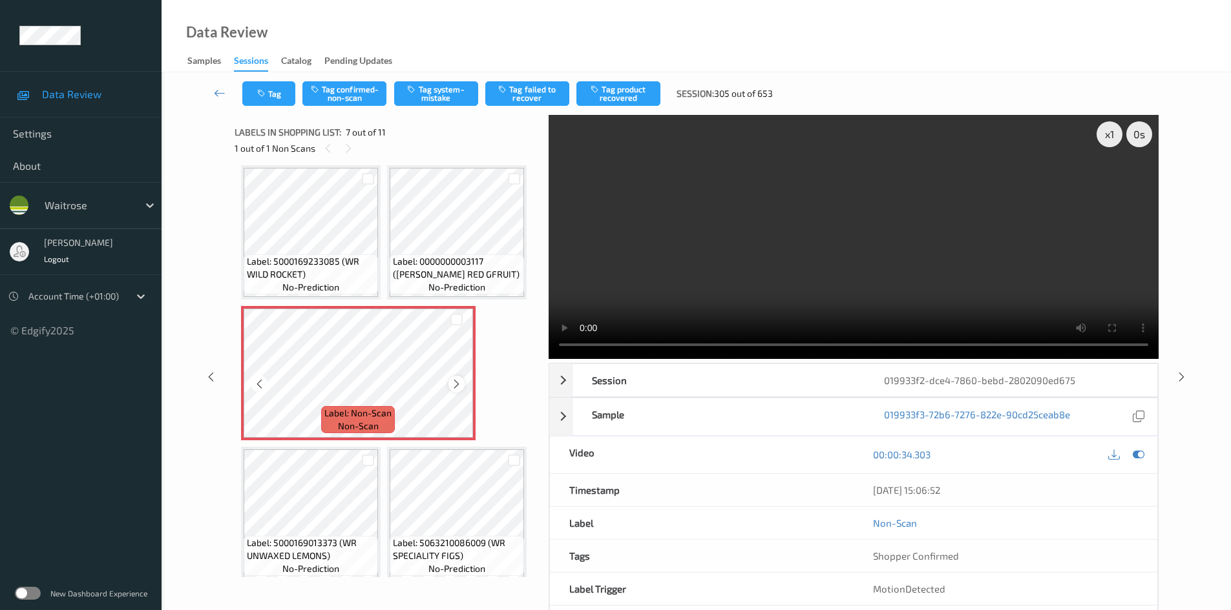
click at [463, 382] on div at bounding box center [456, 384] width 16 height 16
click at [834, 299] on video at bounding box center [853, 237] width 610 height 244
click at [1107, 137] on div "x 1" at bounding box center [1109, 134] width 26 height 26
click at [1111, 130] on div "x 2" at bounding box center [1109, 134] width 26 height 26
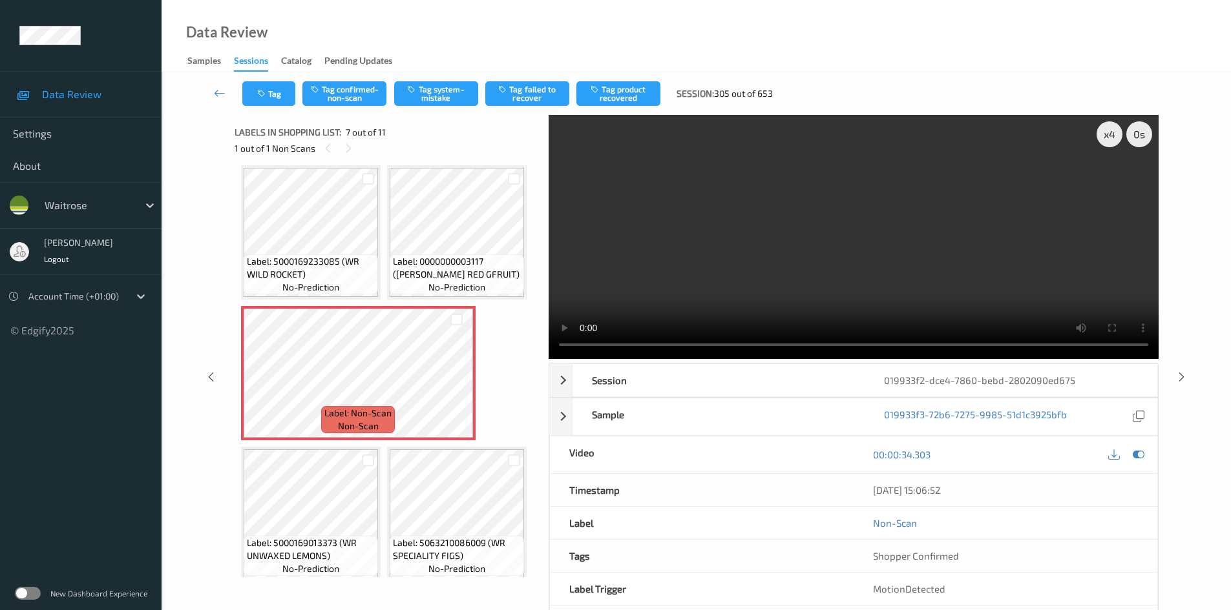
click at [813, 251] on video at bounding box center [853, 237] width 610 height 244
click at [951, 253] on video at bounding box center [853, 237] width 610 height 244
click at [974, 224] on video at bounding box center [853, 237] width 610 height 244
click at [970, 292] on video at bounding box center [853, 237] width 610 height 244
drag, startPoint x: 963, startPoint y: 249, endPoint x: 906, endPoint y: 308, distance: 81.8
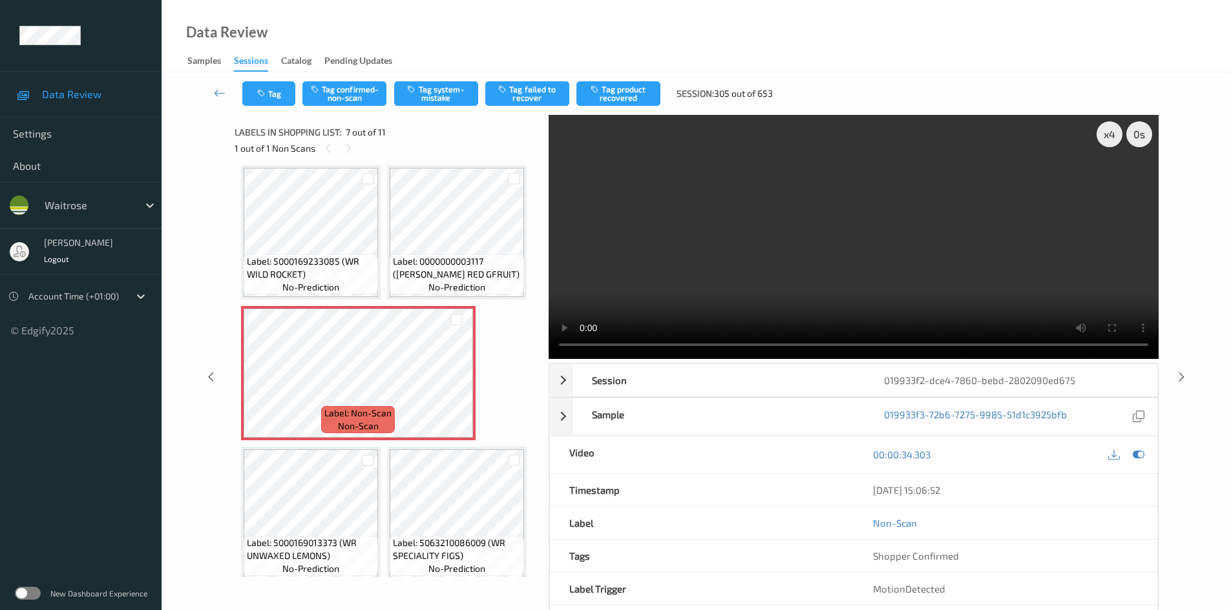
click at [963, 251] on video at bounding box center [853, 237] width 610 height 244
click at [1101, 136] on div "x 4" at bounding box center [1109, 134] width 26 height 26
click at [1109, 136] on div "x 8" at bounding box center [1109, 134] width 26 height 26
click at [1110, 136] on div "x 1" at bounding box center [1109, 134] width 26 height 26
drag, startPoint x: 1028, startPoint y: 212, endPoint x: 1034, endPoint y: 216, distance: 7.0
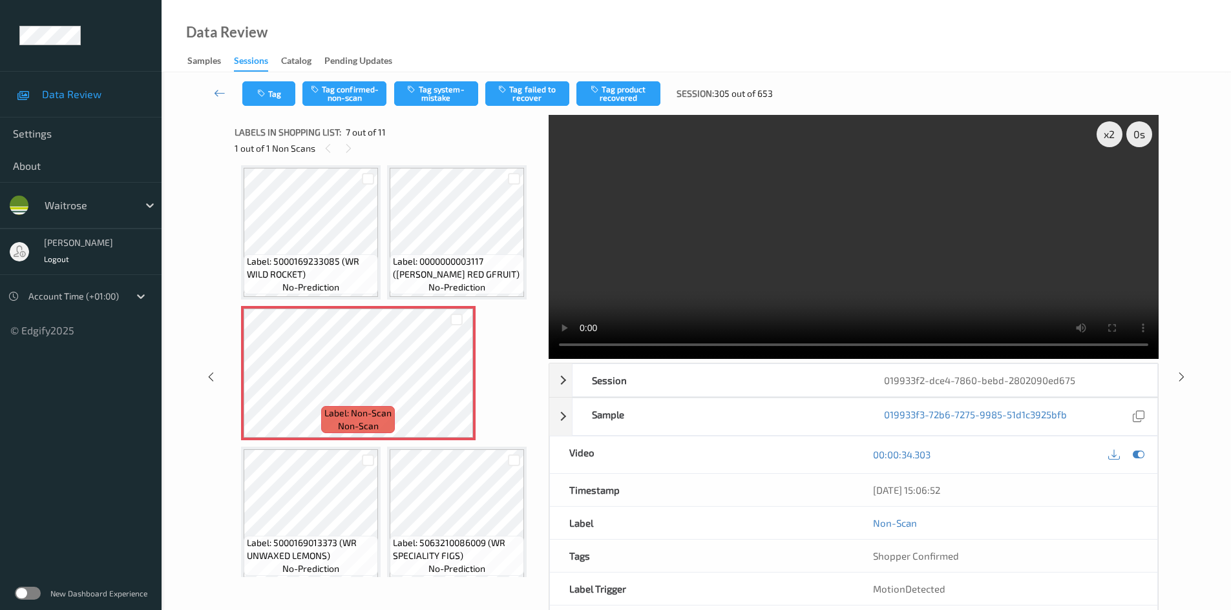
click at [1028, 213] on video at bounding box center [853, 237] width 610 height 244
click at [1053, 291] on video at bounding box center [853, 237] width 610 height 244
click at [974, 273] on video at bounding box center [853, 237] width 610 height 244
click at [971, 262] on video at bounding box center [853, 237] width 610 height 244
click at [953, 285] on video at bounding box center [853, 237] width 610 height 244
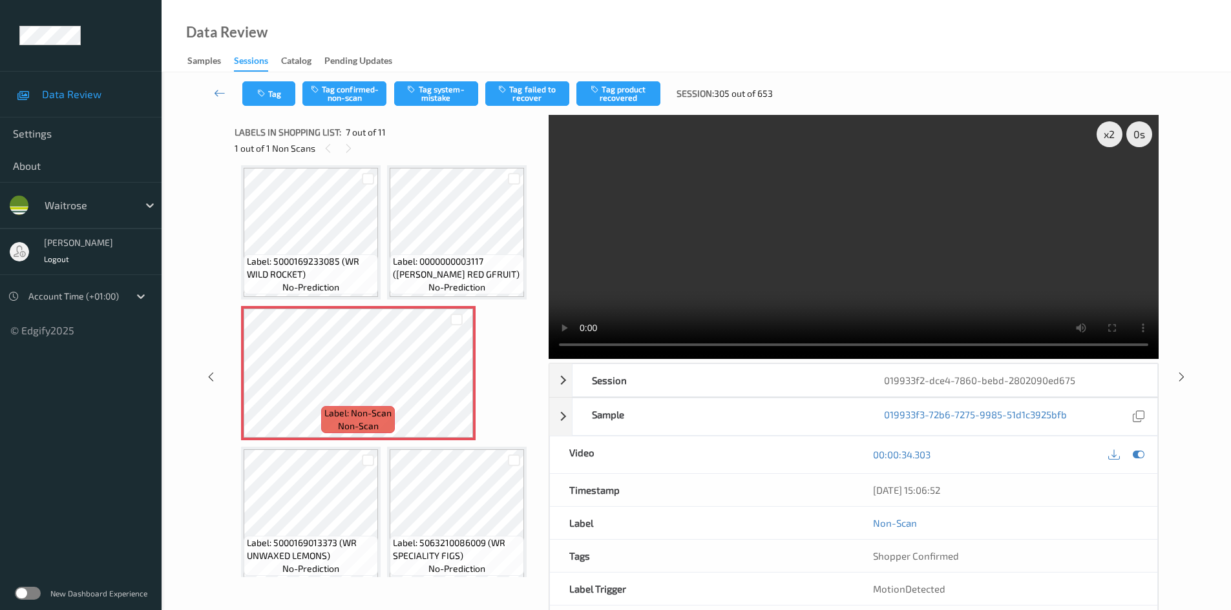
click at [957, 263] on video at bounding box center [853, 237] width 610 height 244
click at [873, 242] on video at bounding box center [853, 237] width 610 height 244
click at [813, 254] on video at bounding box center [853, 237] width 610 height 244
click at [933, 273] on video at bounding box center [853, 237] width 610 height 244
click at [873, 258] on video at bounding box center [853, 237] width 610 height 244
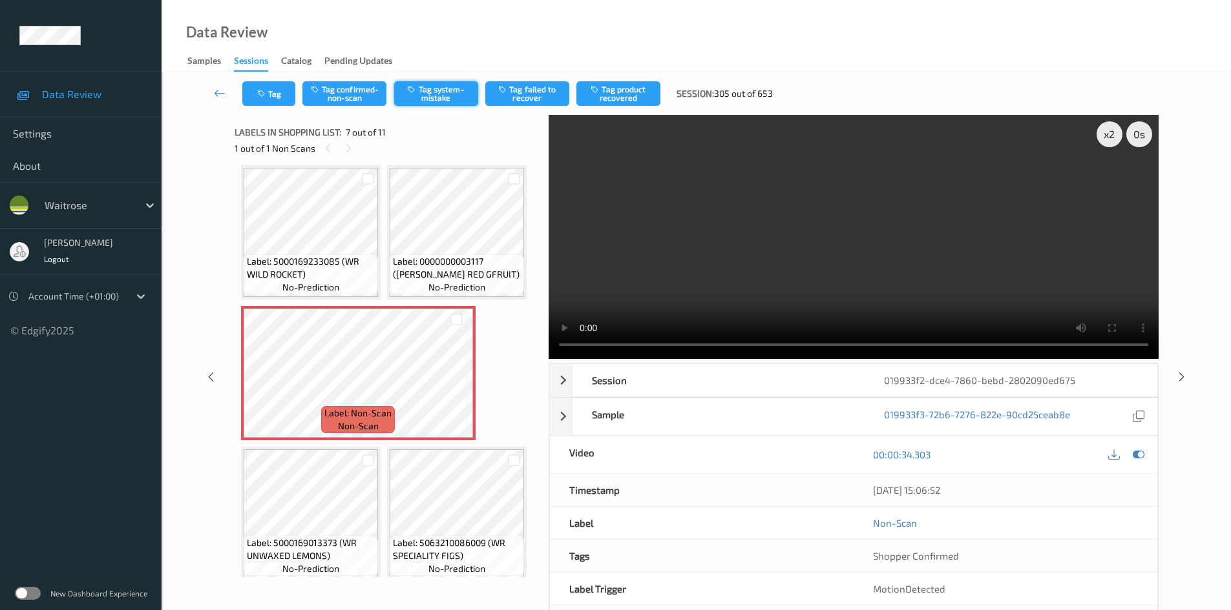
click at [445, 89] on button "Tag system-mistake" at bounding box center [436, 93] width 84 height 25
click at [279, 100] on button "Tag" at bounding box center [268, 93] width 53 height 25
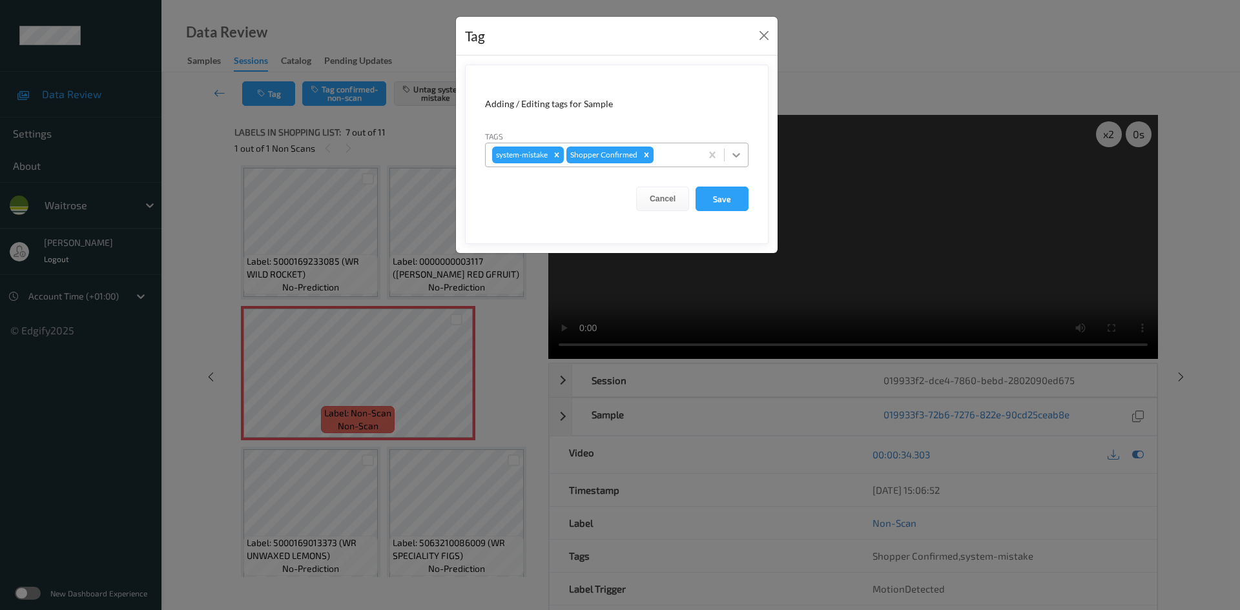
click at [742, 153] on icon at bounding box center [736, 155] width 13 height 13
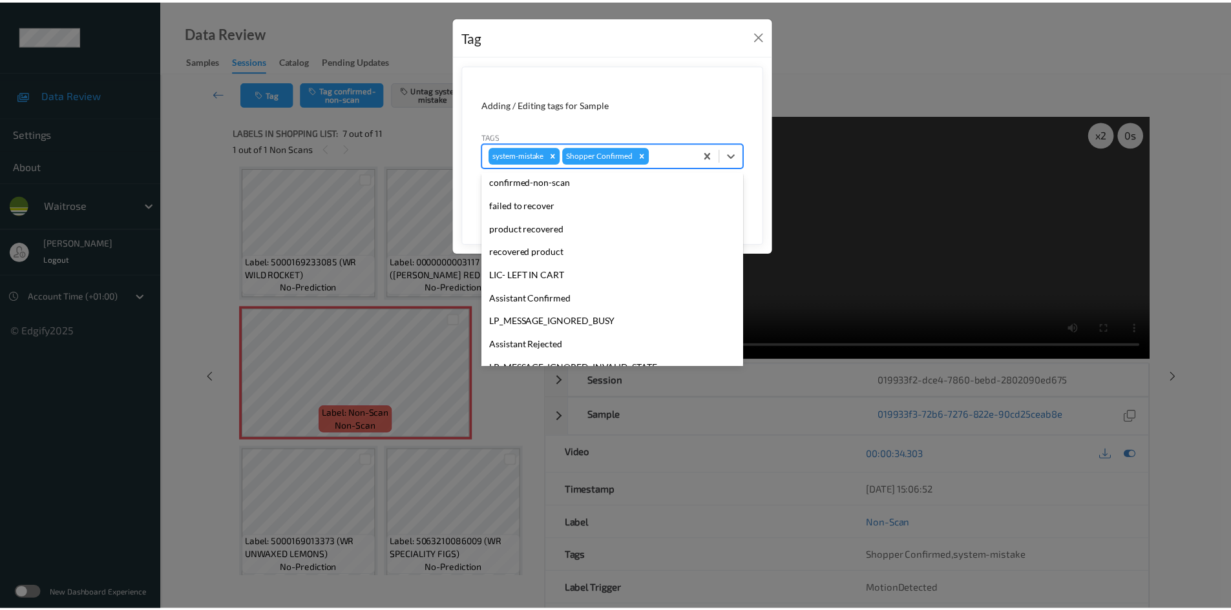
scroll to position [258, 0]
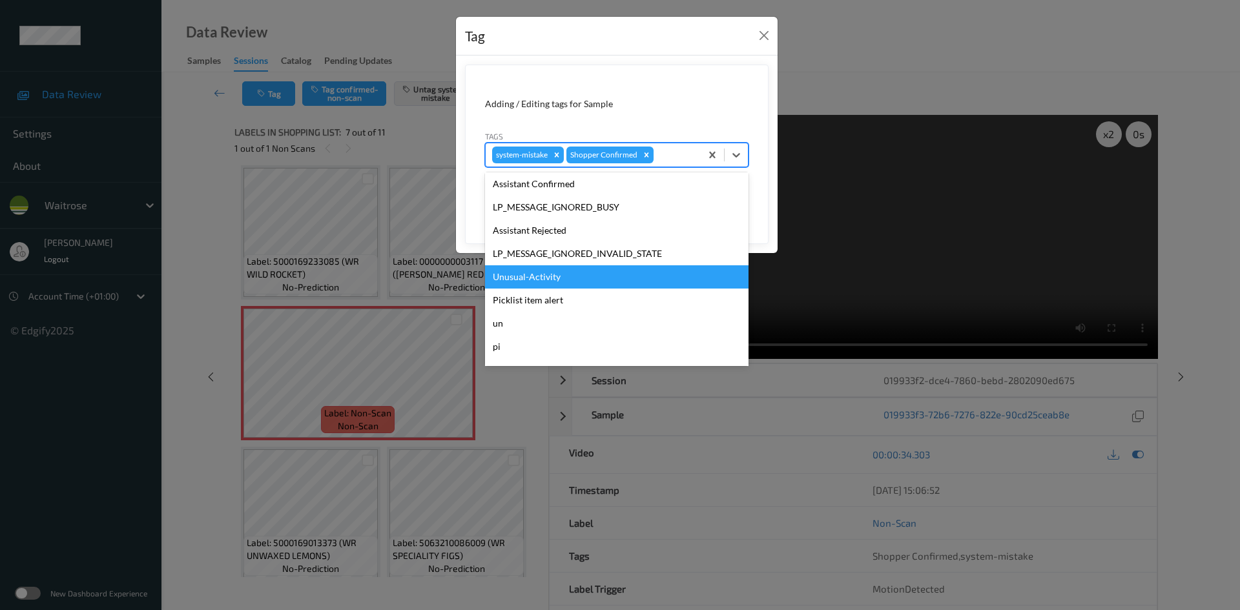
click at [541, 277] on div "Unusual-Activity" at bounding box center [617, 277] width 264 height 23
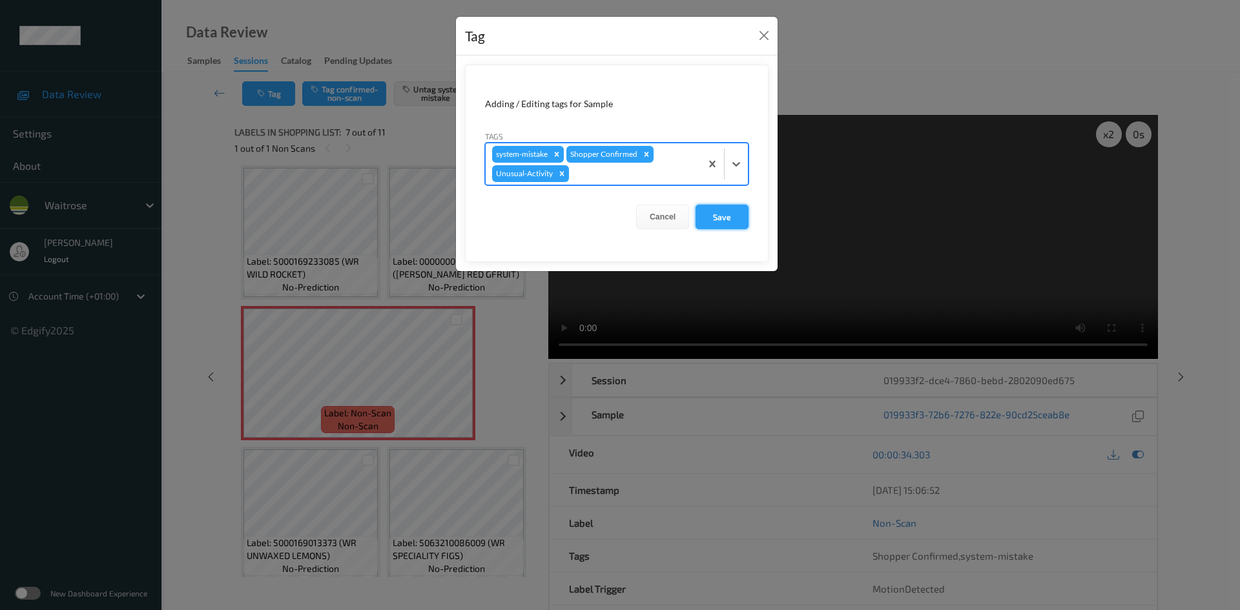
click at [736, 215] on button "Save" at bounding box center [722, 217] width 53 height 25
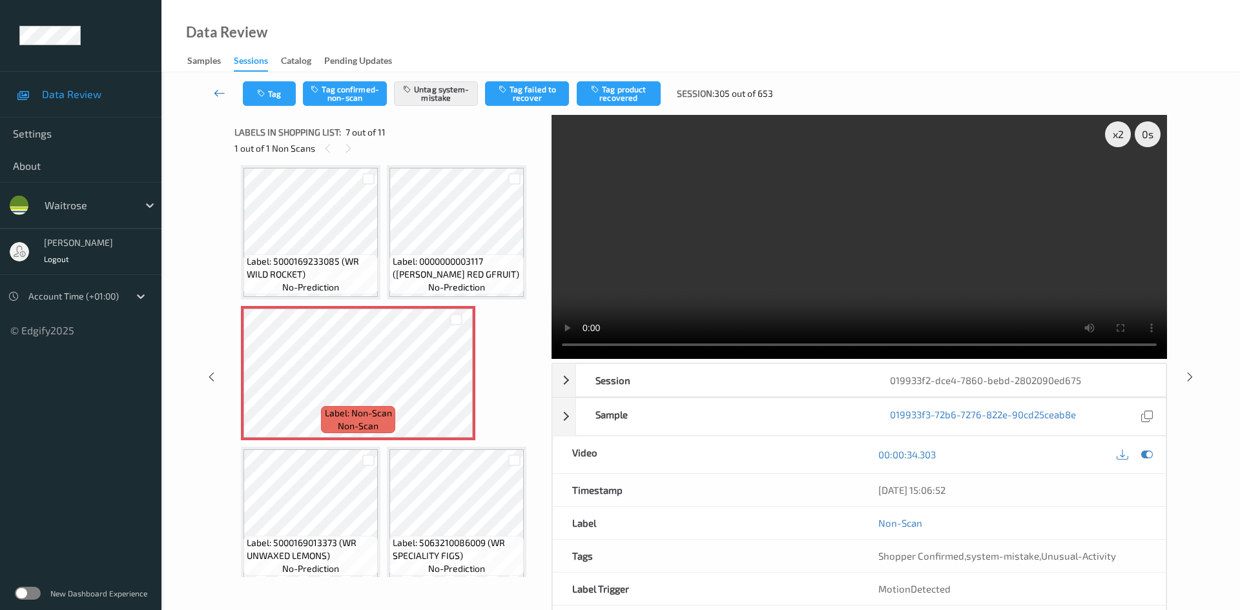
click at [213, 87] on link at bounding box center [220, 93] width 46 height 25
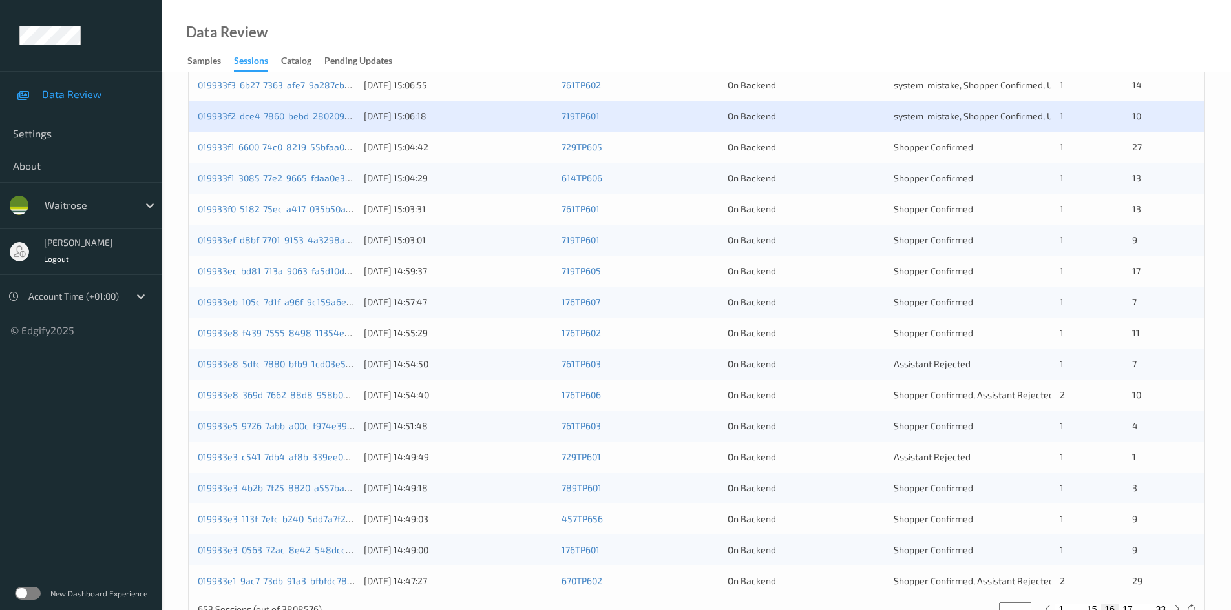
scroll to position [323, 0]
click at [256, 176] on link "019933f1-3085-77e2-9665-fdaa0e3713db" at bounding box center [283, 176] width 171 height 11
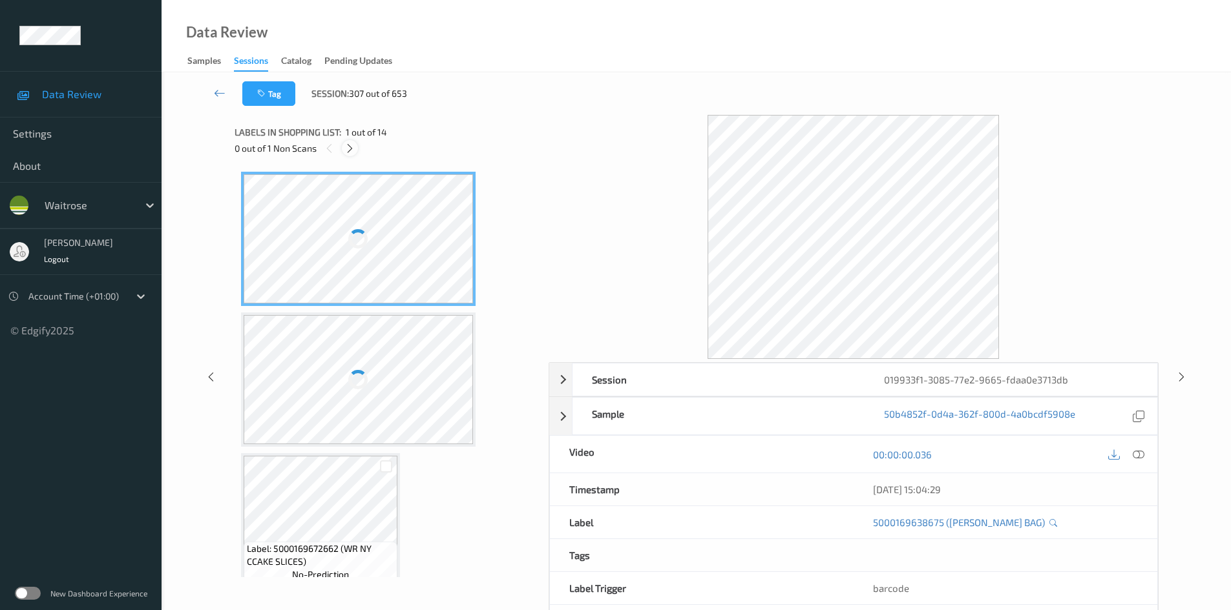
click at [346, 154] on icon at bounding box center [349, 149] width 11 height 12
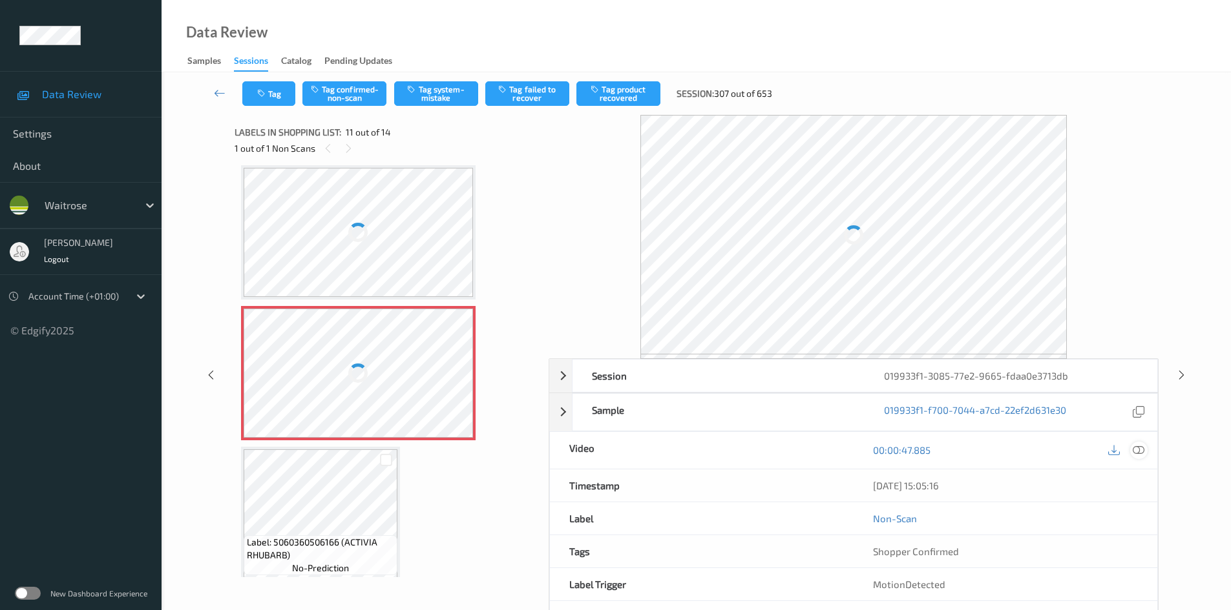
click at [1141, 446] on icon at bounding box center [1138, 450] width 12 height 12
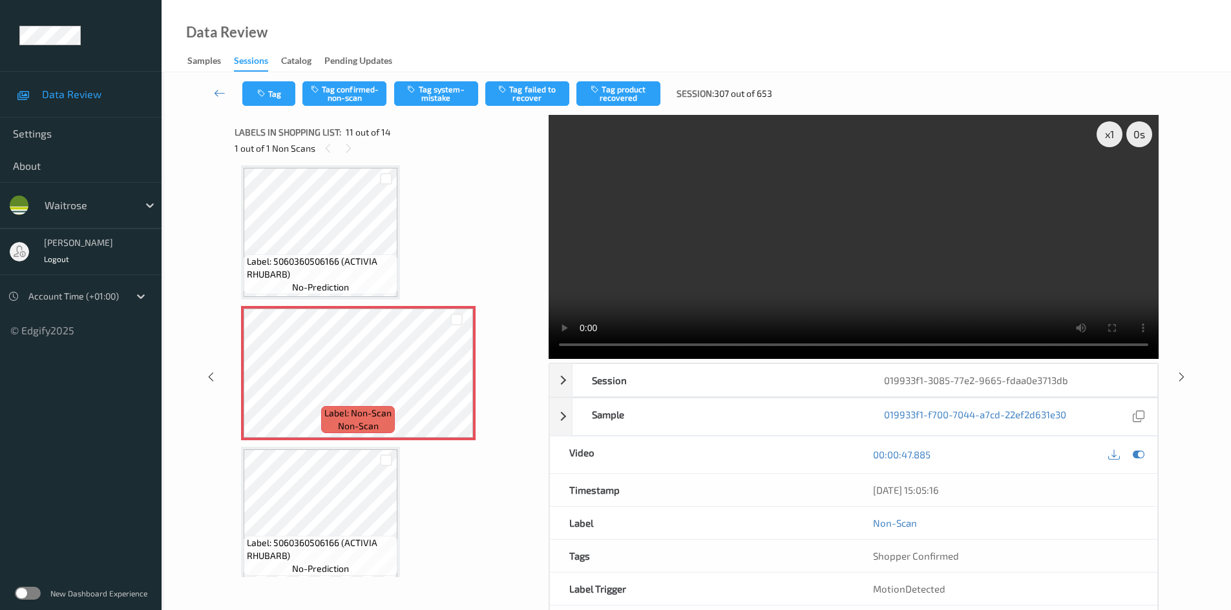
click at [775, 246] on video at bounding box center [853, 237] width 610 height 244
click at [831, 265] on video at bounding box center [853, 237] width 610 height 244
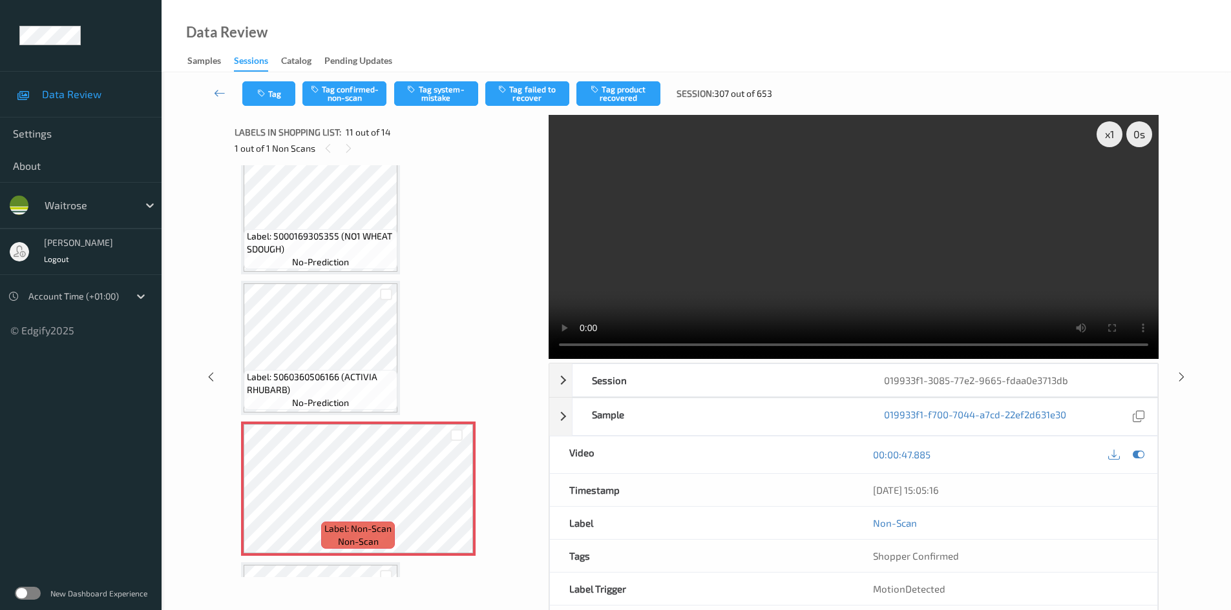
scroll to position [1145, 0]
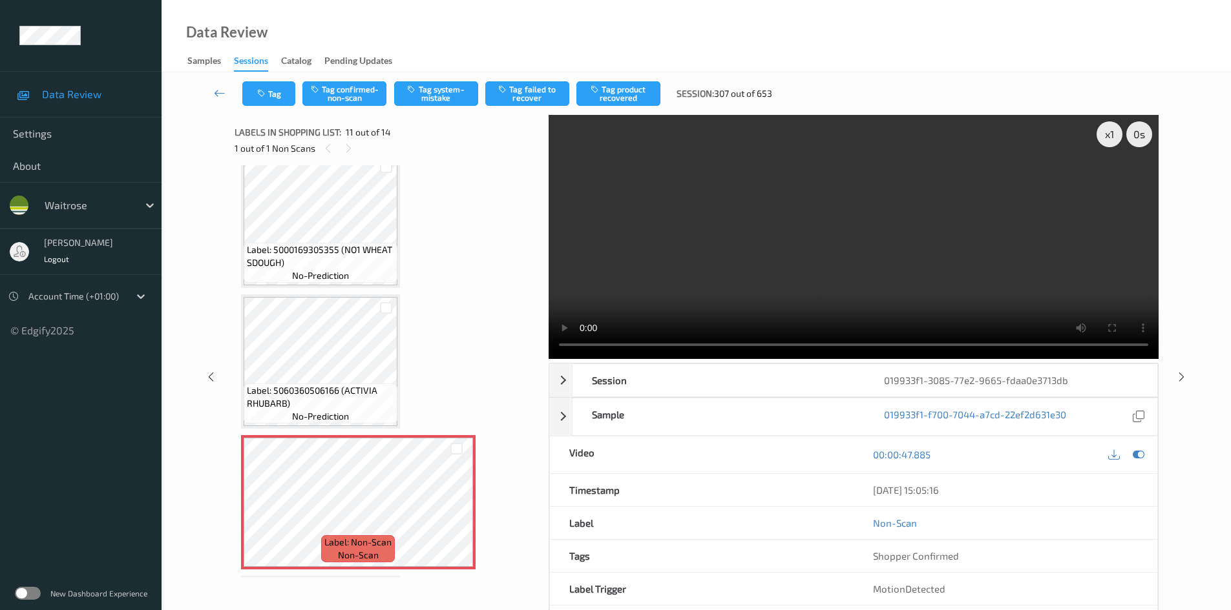
click at [844, 297] on video at bounding box center [853, 237] width 610 height 244
click at [1114, 136] on div "x 1" at bounding box center [1109, 134] width 26 height 26
click at [901, 272] on video at bounding box center [853, 237] width 610 height 244
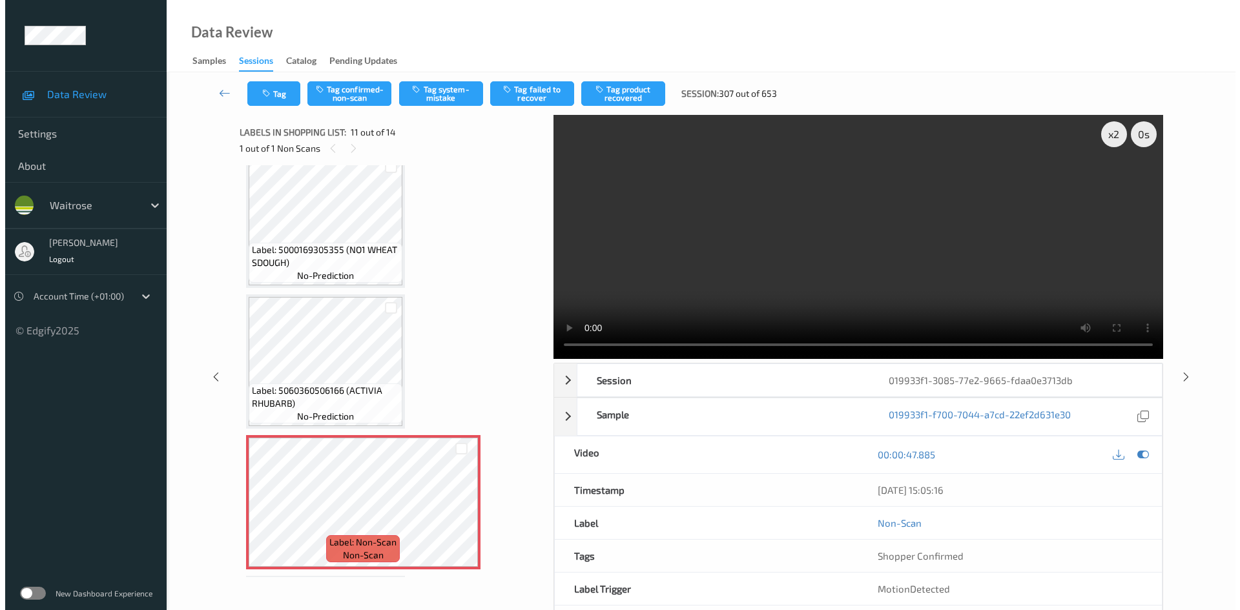
scroll to position [1209, 0]
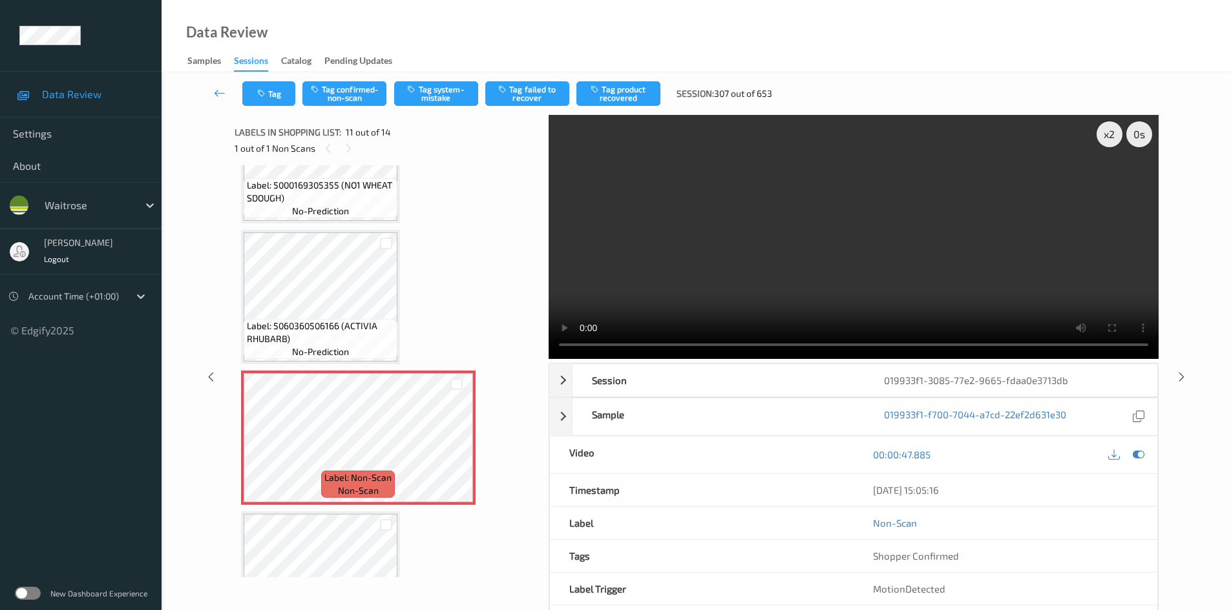
click at [762, 234] on video at bounding box center [853, 237] width 610 height 244
click at [829, 259] on video at bounding box center [853, 237] width 610 height 244
click at [454, 95] on button "Tag system-mistake" at bounding box center [436, 93] width 84 height 25
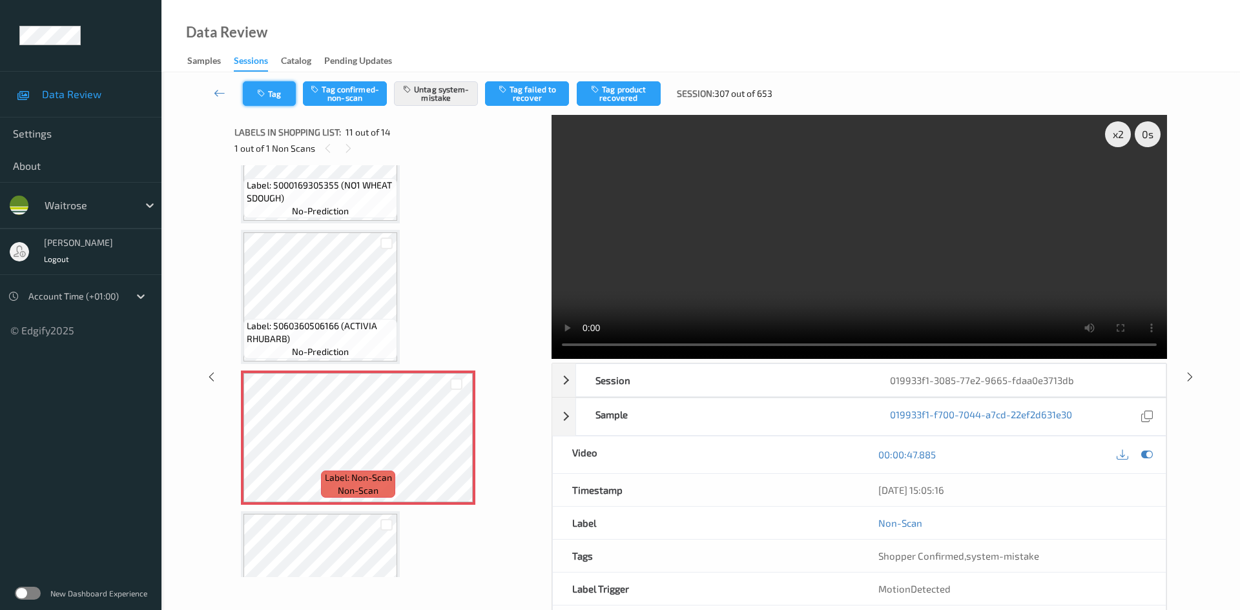
click at [268, 95] on icon "button" at bounding box center [262, 93] width 11 height 9
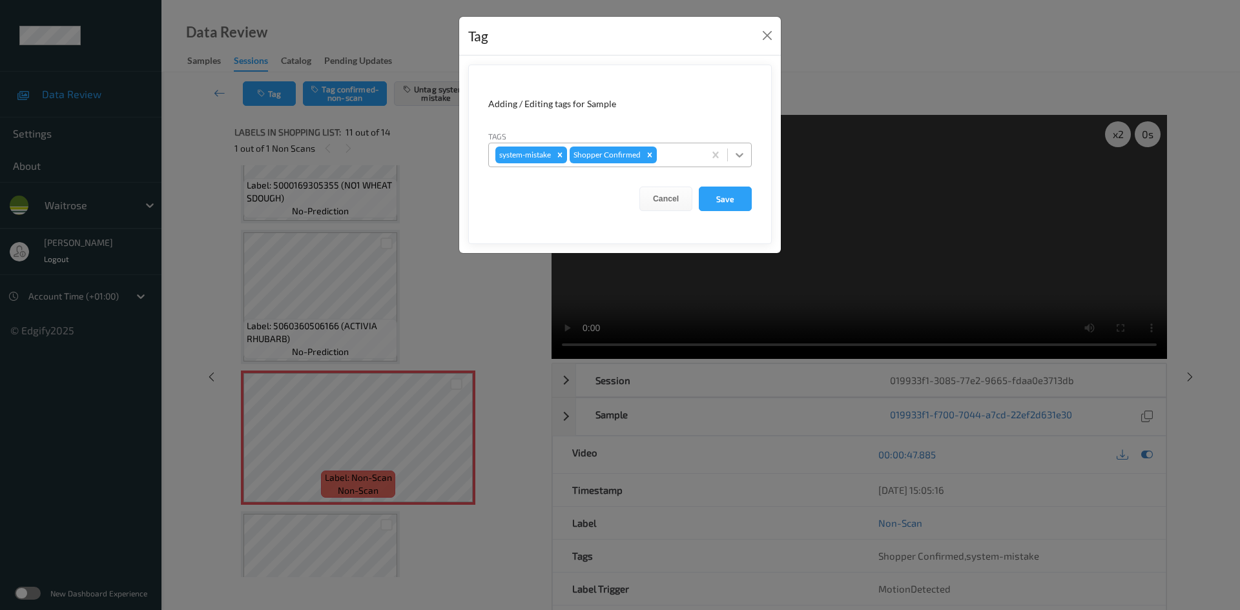
click at [738, 155] on icon at bounding box center [740, 155] width 8 height 5
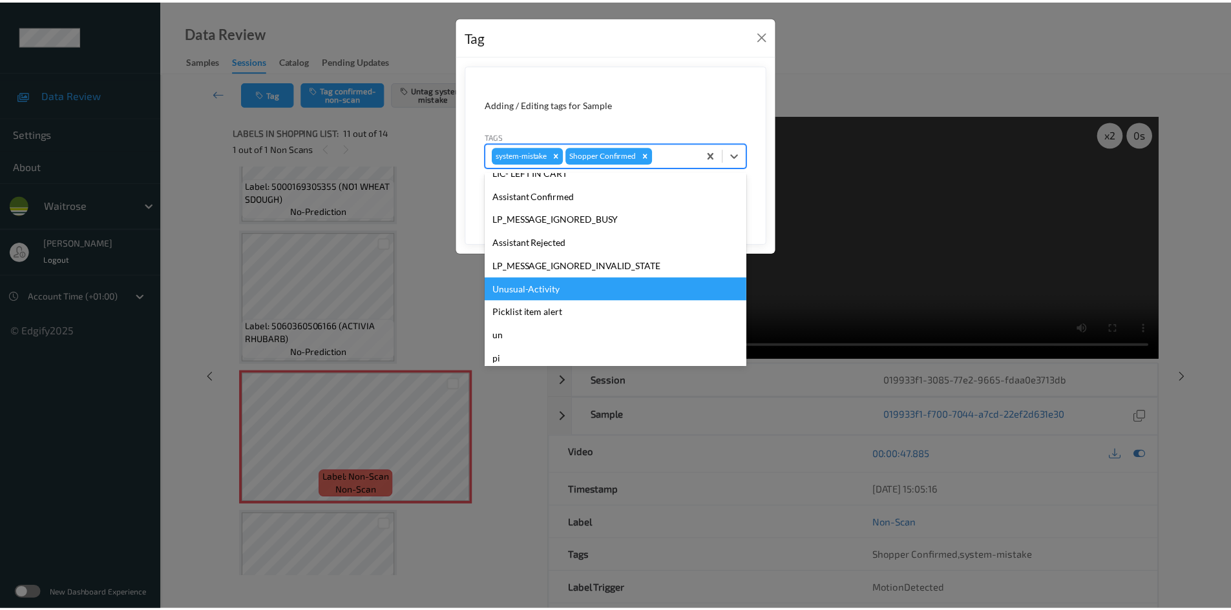
scroll to position [258, 0]
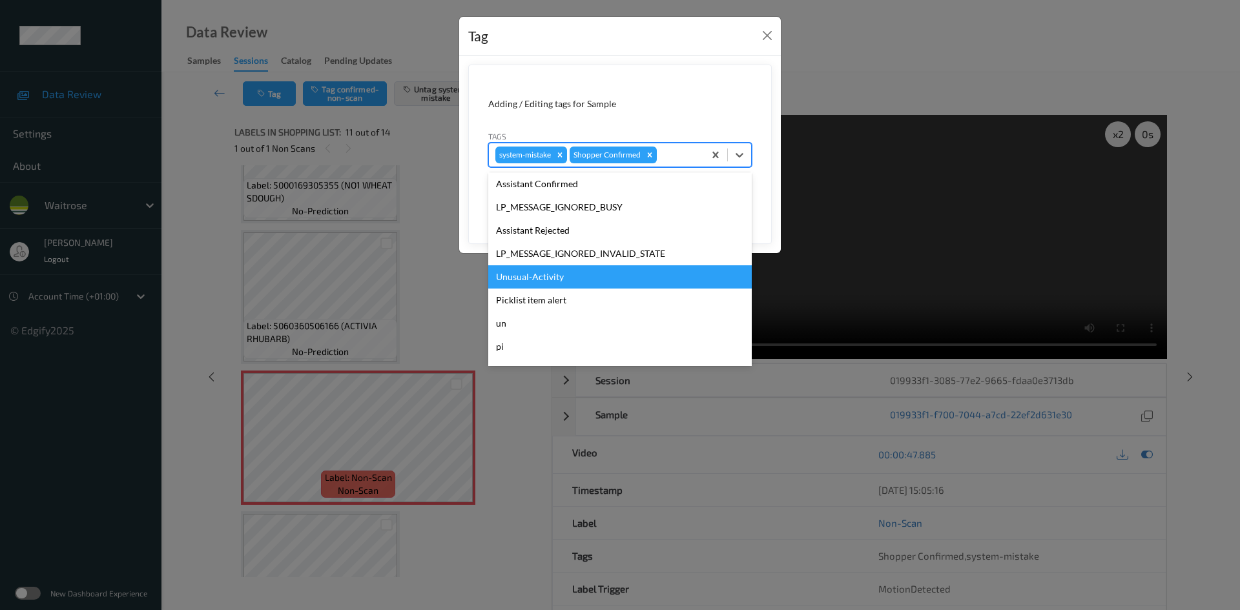
click at [535, 276] on div "Unusual-Activity" at bounding box center [620, 277] width 264 height 23
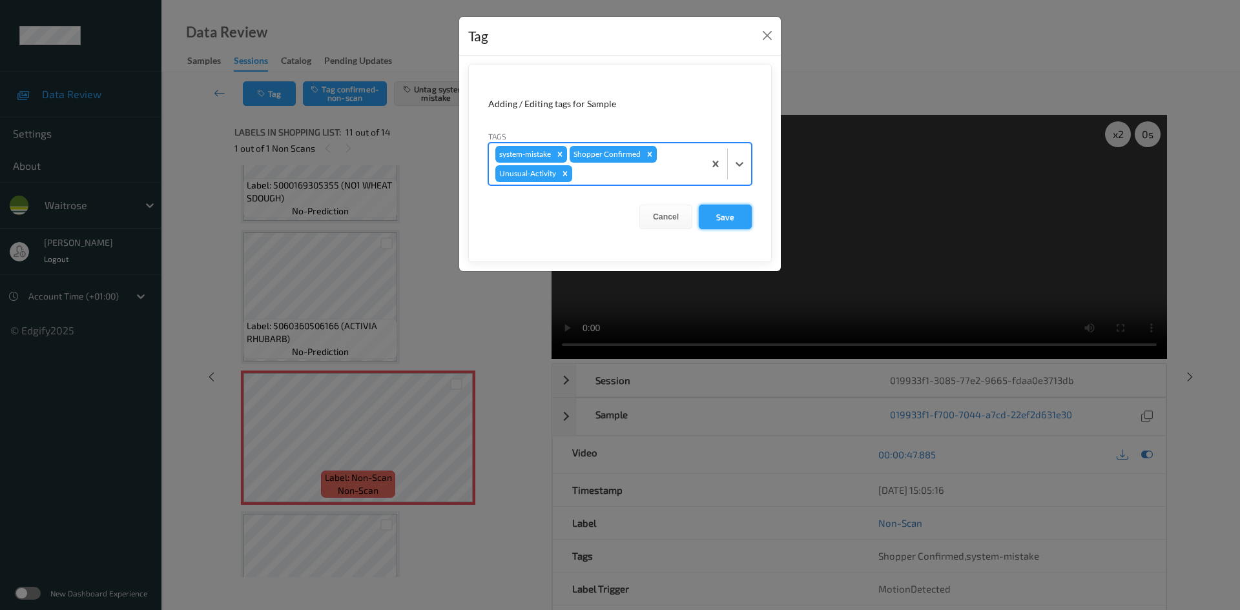
click at [736, 214] on button "Save" at bounding box center [725, 217] width 53 height 25
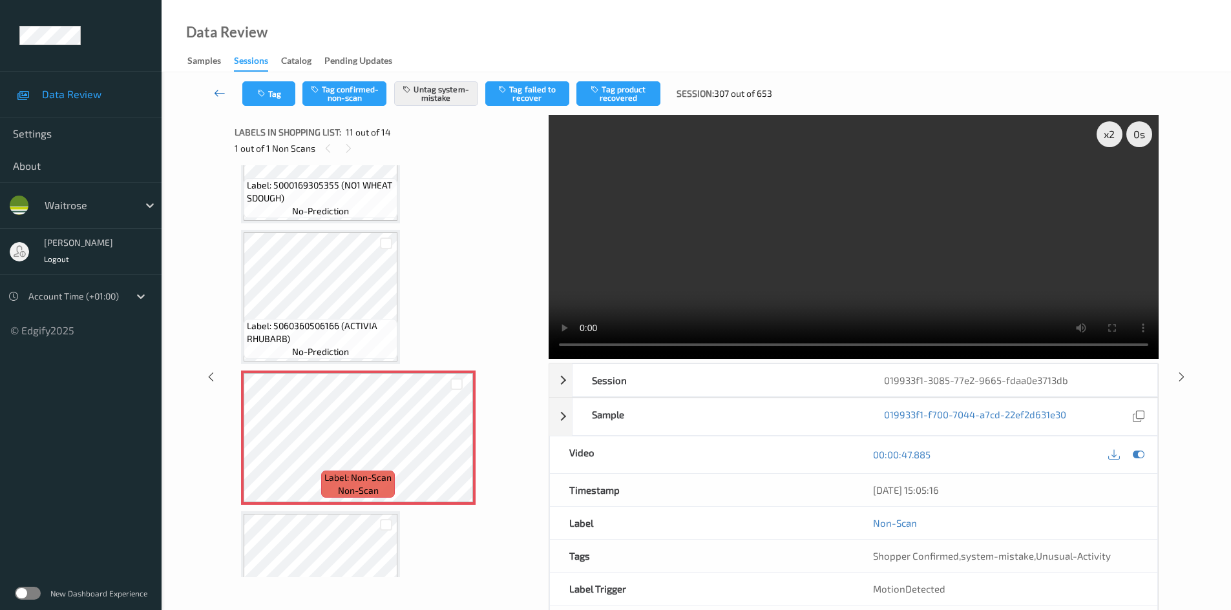
click at [217, 86] on link at bounding box center [219, 93] width 45 height 25
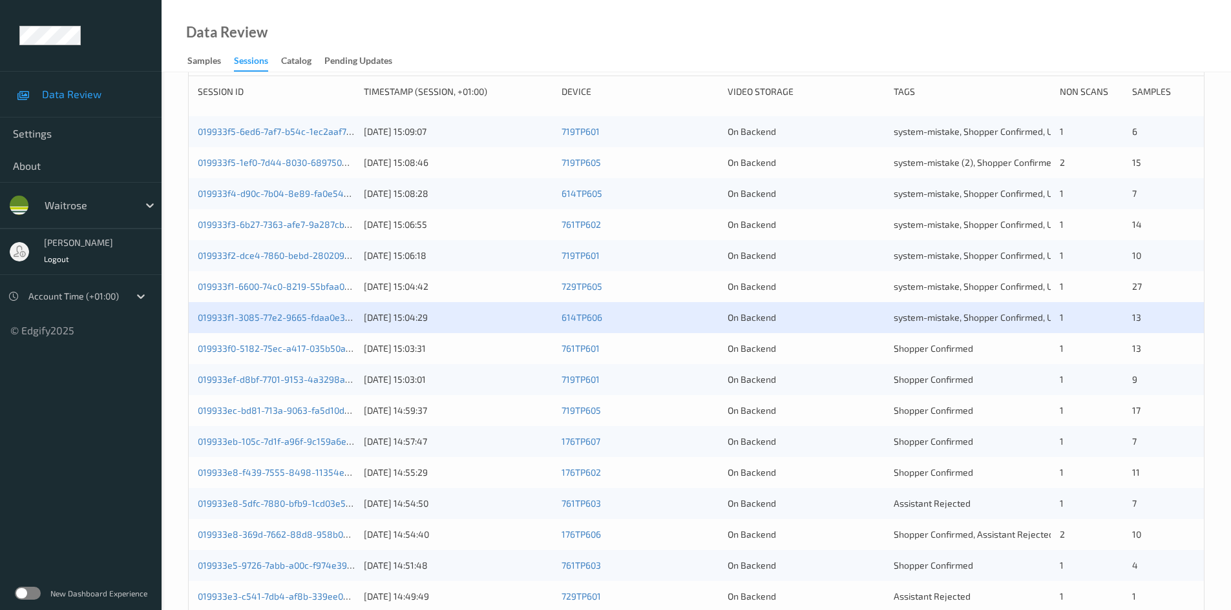
scroll to position [194, 0]
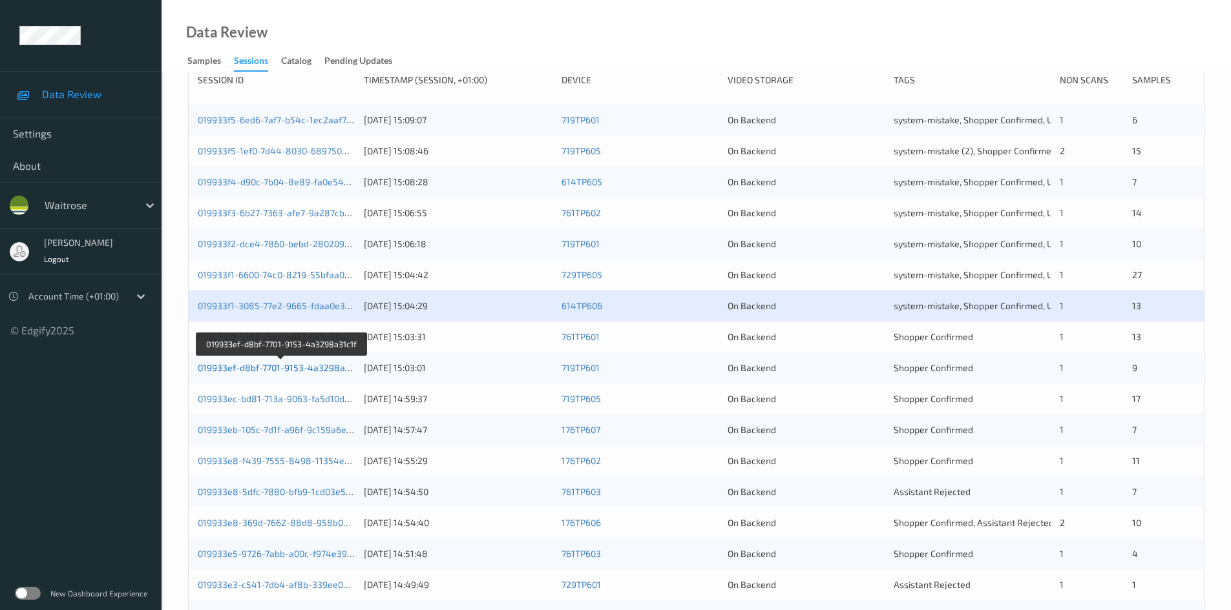
click at [252, 370] on link "019933ef-d8bf-7701-9153-4a3298a31c1f" at bounding box center [282, 367] width 168 height 11
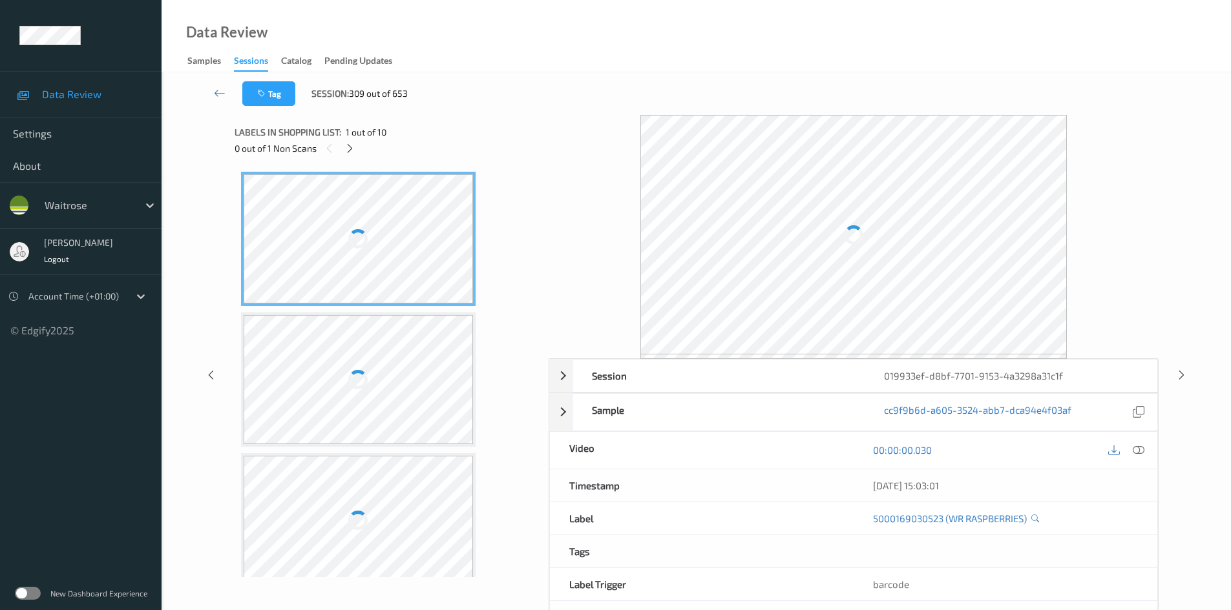
drag, startPoint x: 346, startPoint y: 146, endPoint x: 392, endPoint y: 159, distance: 47.7
click at [346, 146] on icon at bounding box center [349, 149] width 11 height 12
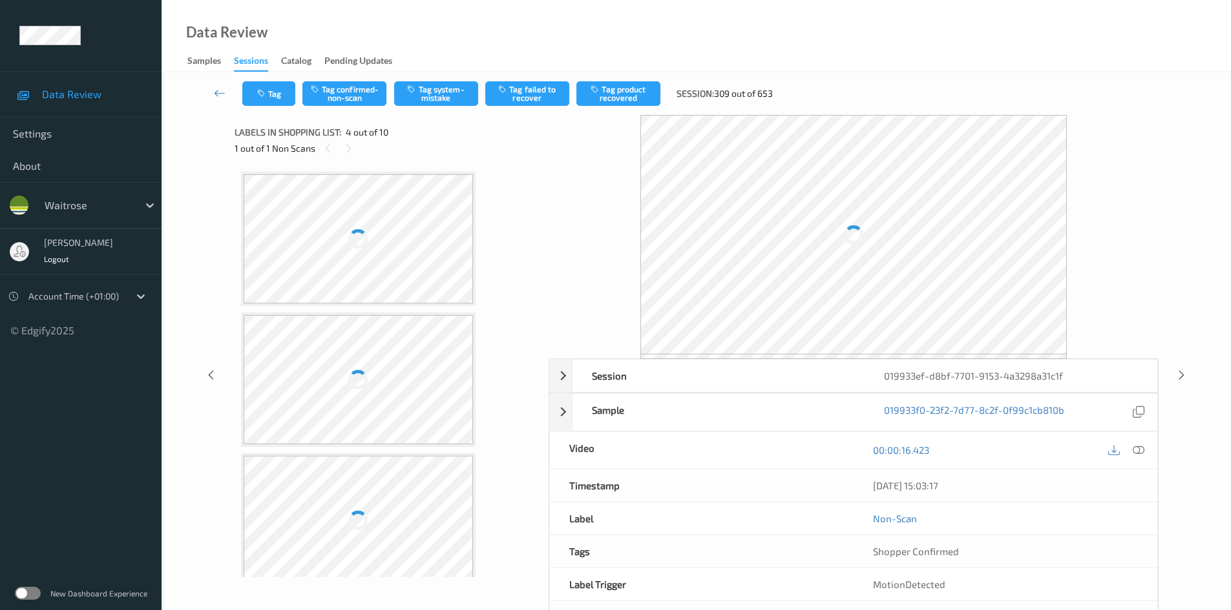
scroll to position [288, 0]
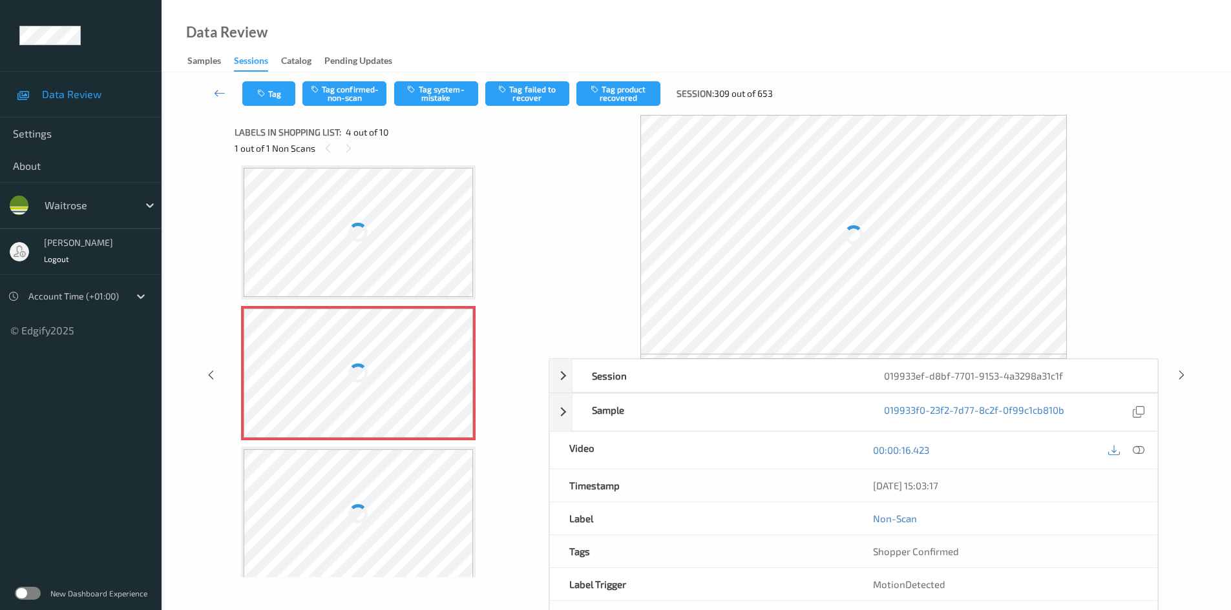
click at [1139, 446] on icon at bounding box center [1138, 450] width 12 height 12
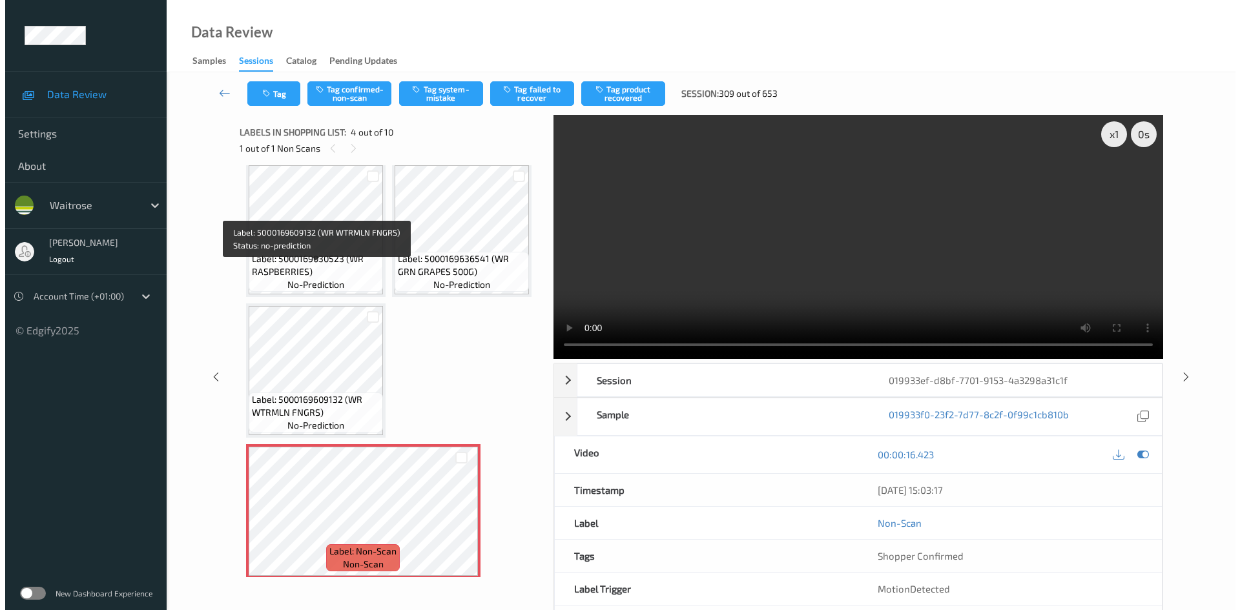
scroll to position [0, 0]
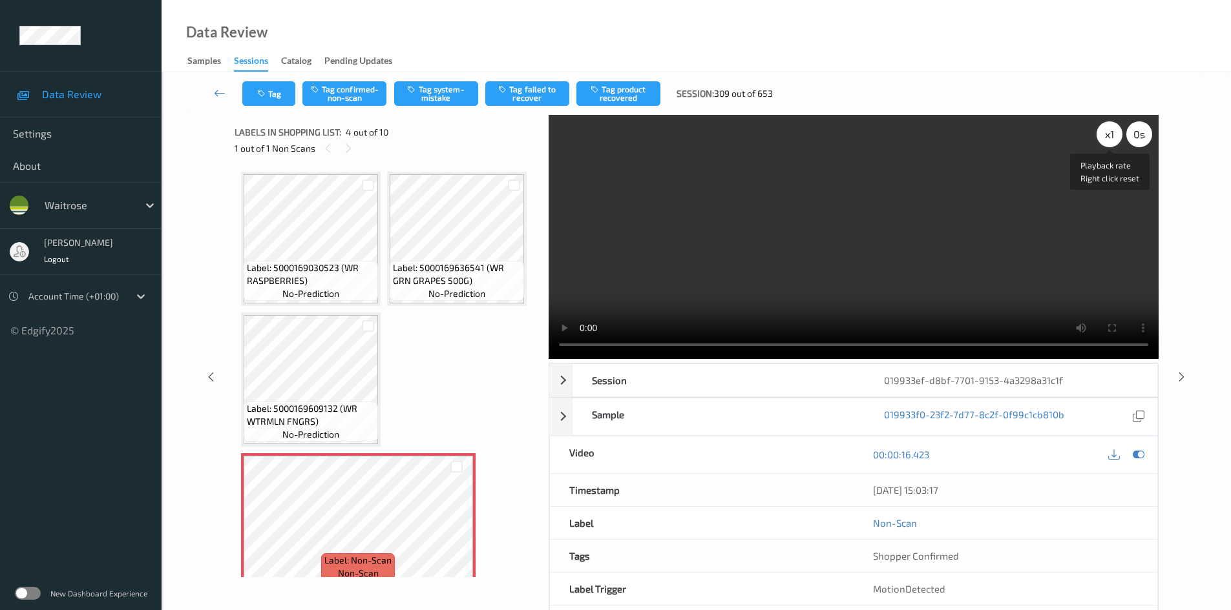
click at [1105, 131] on div "x 1" at bounding box center [1109, 134] width 26 height 26
click at [732, 258] on video at bounding box center [853, 237] width 610 height 244
click at [689, 290] on video at bounding box center [853, 237] width 610 height 244
click at [458, 78] on div "Tag Tag confirmed-non-scan Tag system-mistake Tag failed to recover Tag product…" at bounding box center [696, 93] width 1016 height 43
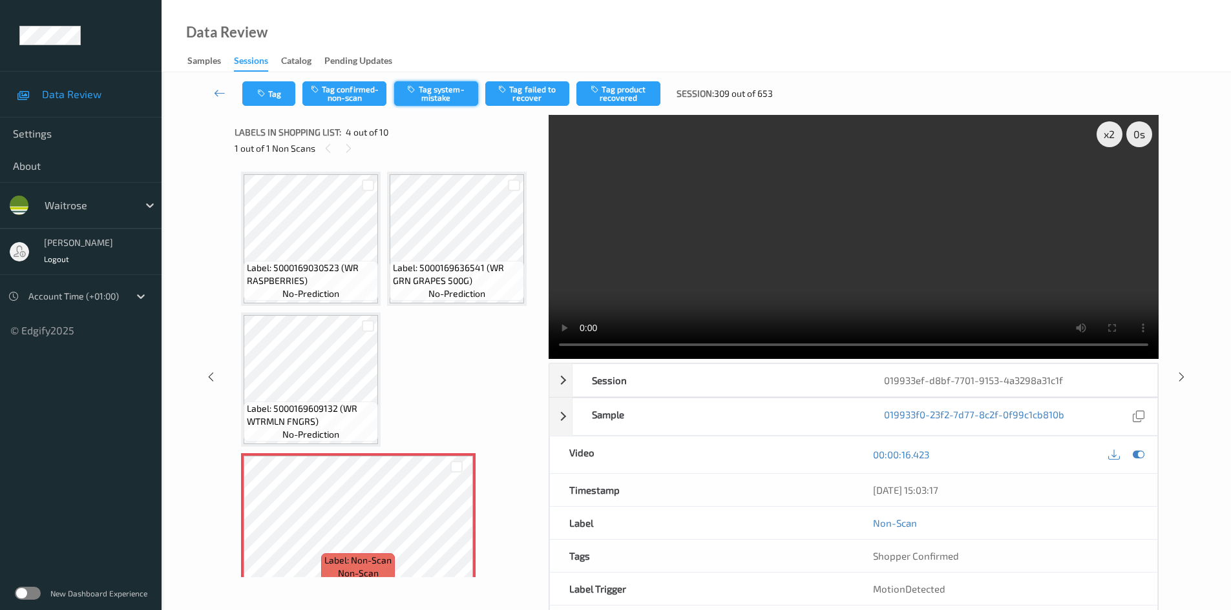
click at [443, 91] on button "Tag system-mistake" at bounding box center [436, 93] width 84 height 25
click at [451, 91] on button "Tag system-mistake" at bounding box center [436, 93] width 84 height 25
click at [271, 87] on button "Tag" at bounding box center [268, 93] width 53 height 25
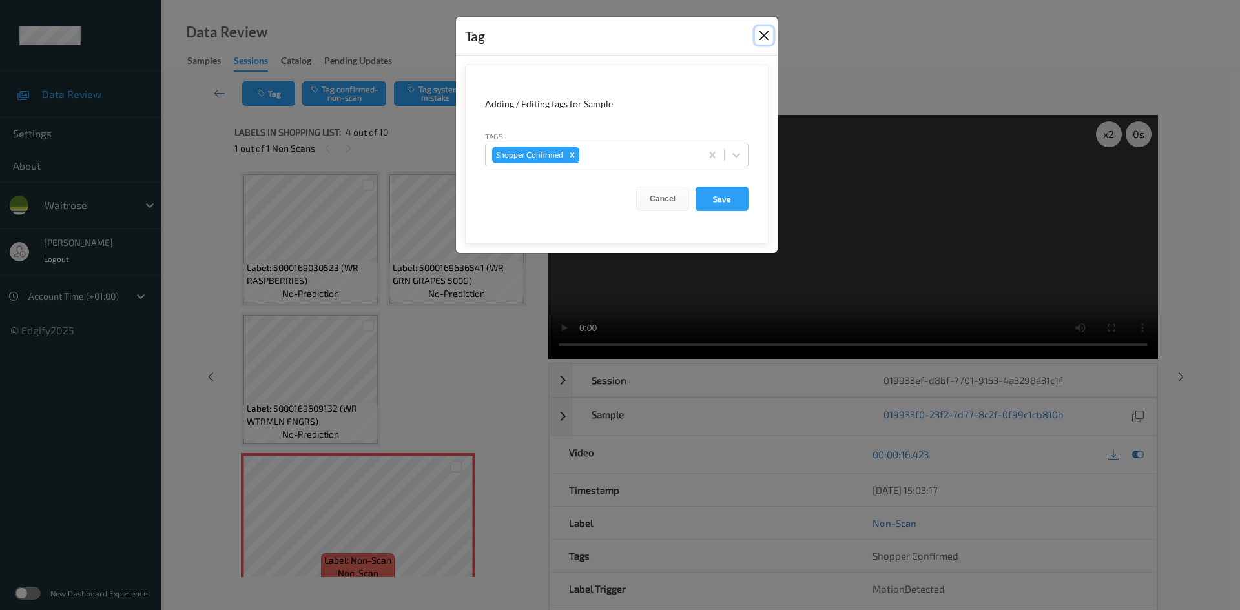
click at [760, 39] on button "Close" at bounding box center [764, 35] width 18 height 18
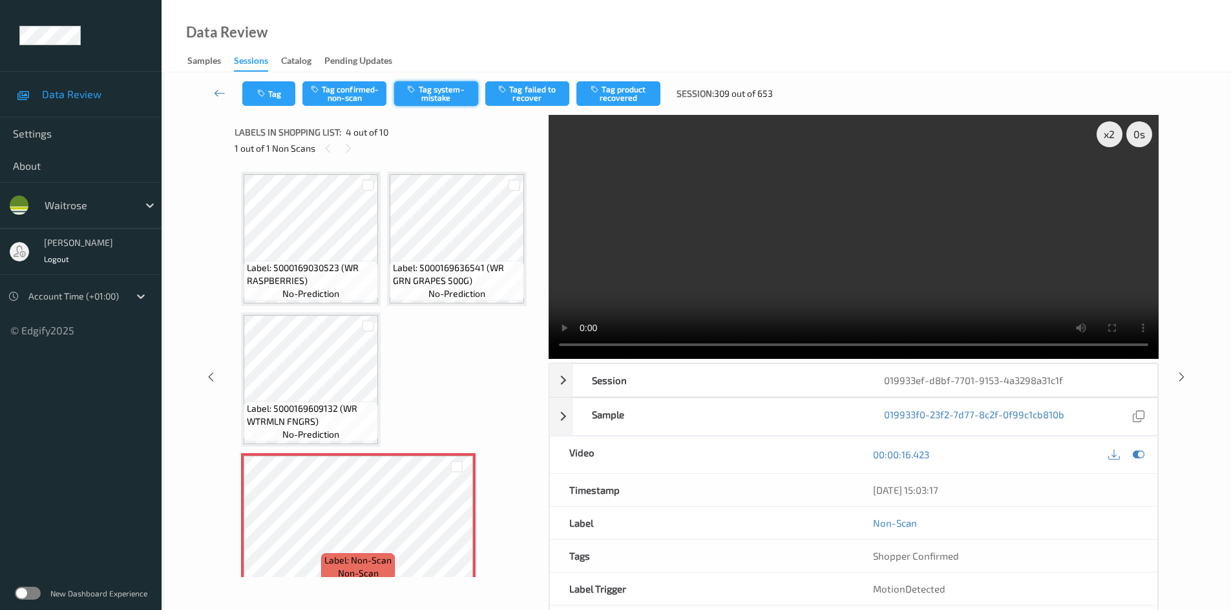
click at [460, 99] on button "Tag system-mistake" at bounding box center [436, 93] width 84 height 25
click at [457, 95] on button "Tag system-mistake" at bounding box center [436, 93] width 84 height 25
click at [437, 88] on button "Tag system-mistake" at bounding box center [436, 93] width 84 height 25
click at [446, 89] on button "Tag system-mistake" at bounding box center [436, 93] width 84 height 25
click at [450, 91] on button "Tag system-mistake" at bounding box center [436, 93] width 84 height 25
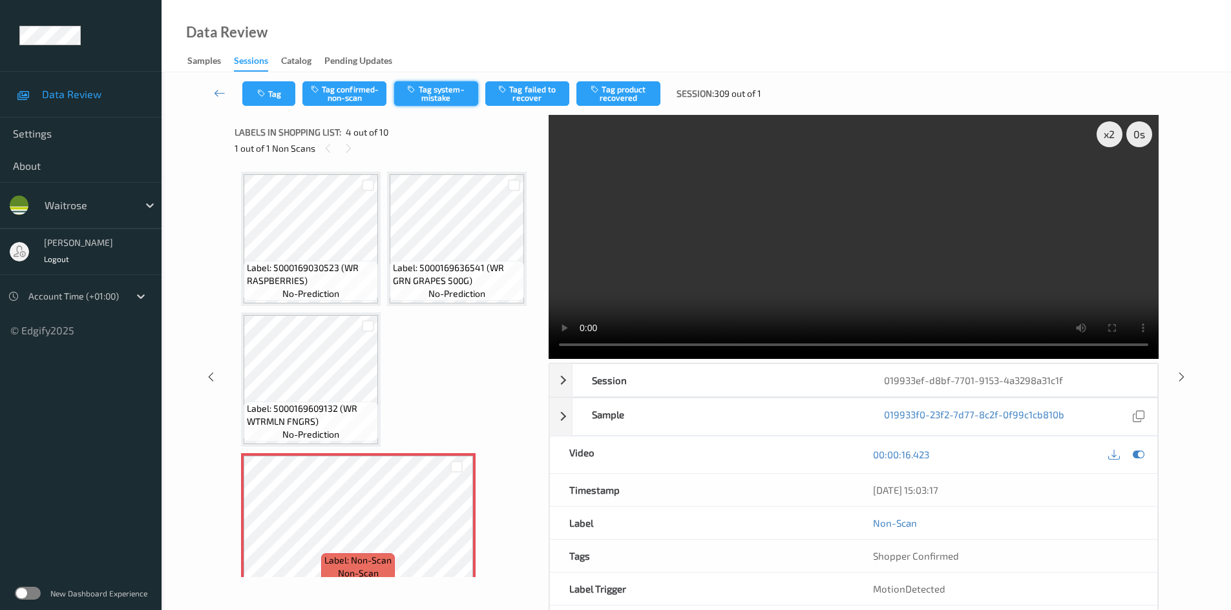
click at [450, 91] on button "Tag system-mistake" at bounding box center [436, 93] width 84 height 25
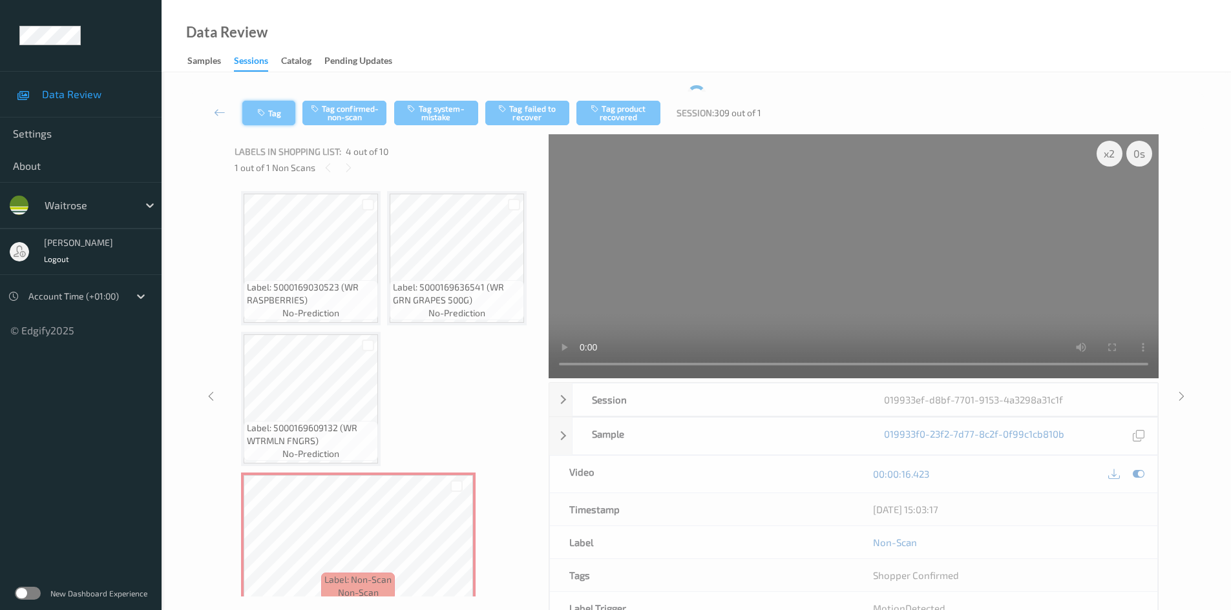
click at [286, 115] on button "Tag" at bounding box center [268, 113] width 53 height 25
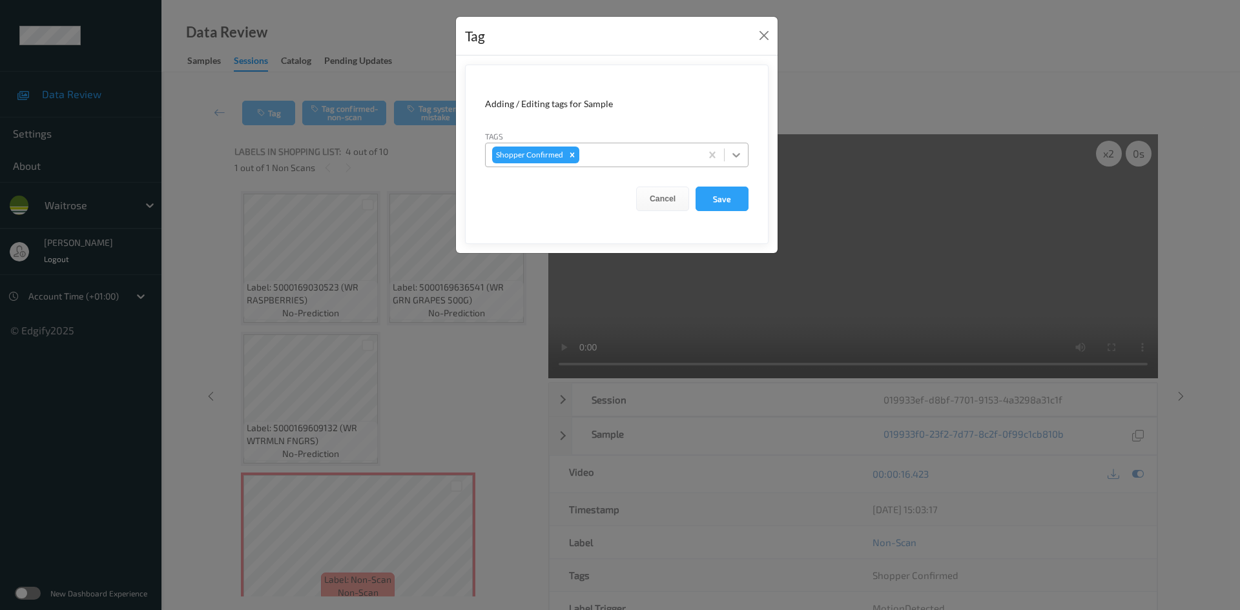
click at [737, 158] on icon at bounding box center [736, 155] width 13 height 13
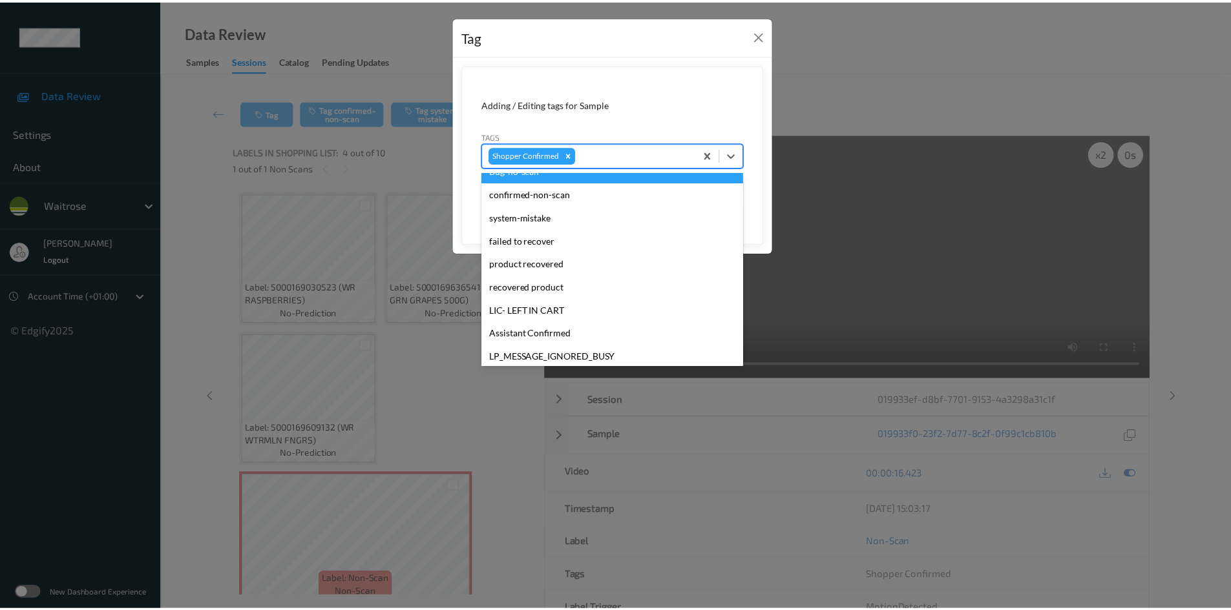
scroll to position [323, 0]
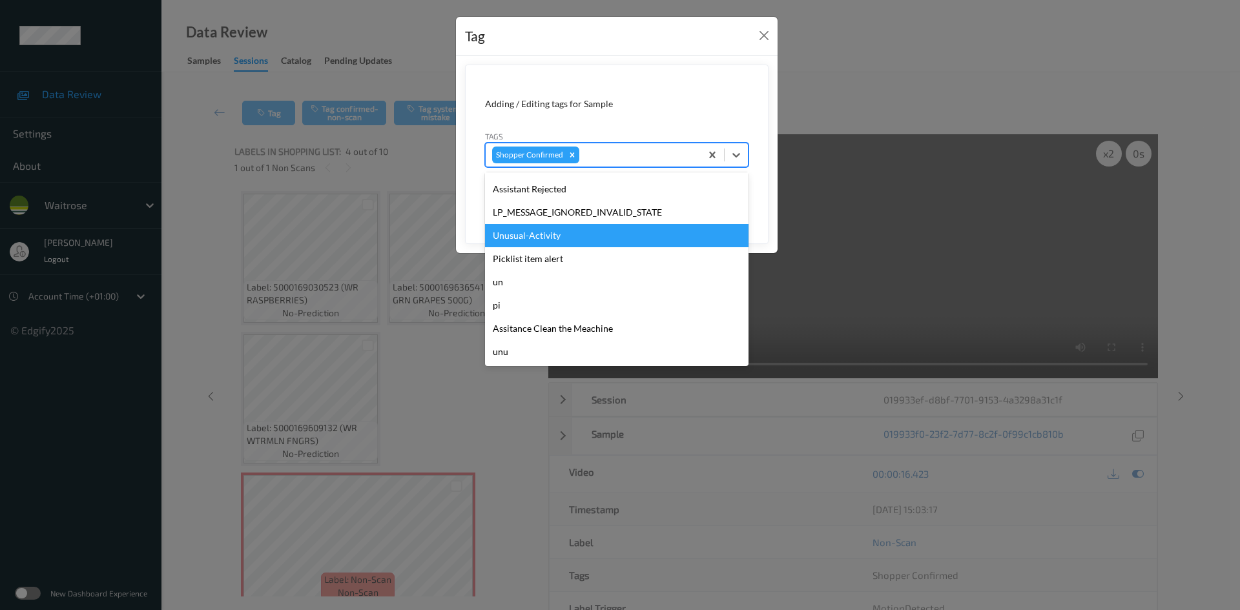
drag, startPoint x: 573, startPoint y: 235, endPoint x: 652, endPoint y: 225, distance: 80.1
click at [574, 235] on div "Unusual-Activity" at bounding box center [617, 235] width 264 height 23
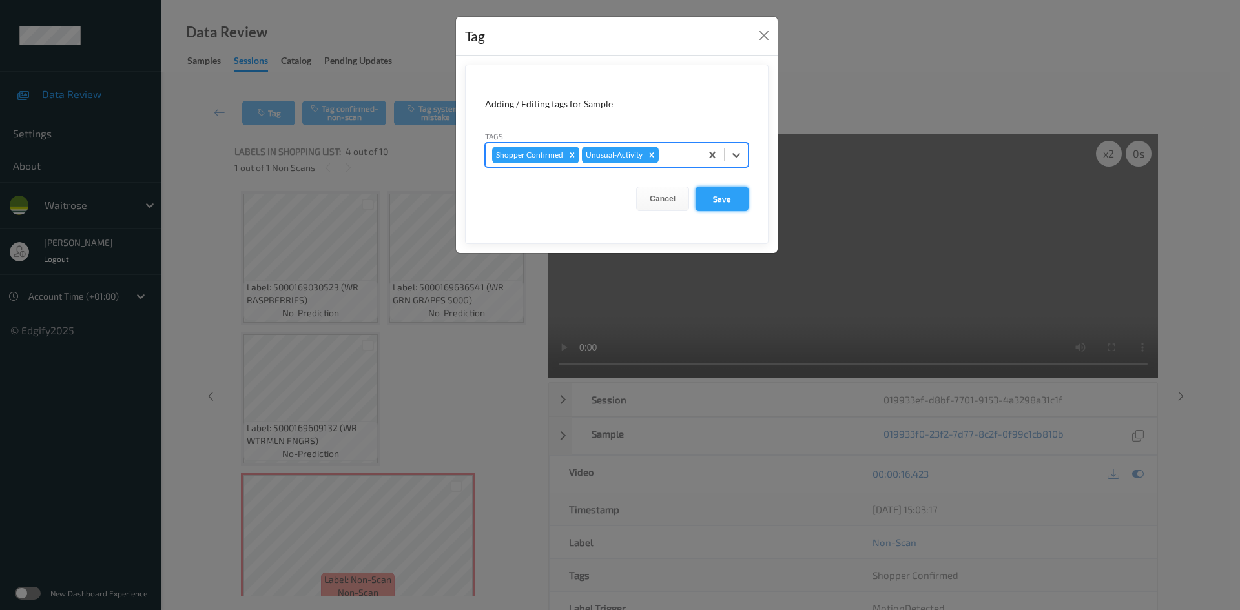
click at [713, 202] on button "Save" at bounding box center [722, 199] width 53 height 25
click at [718, 203] on button "Save" at bounding box center [722, 199] width 53 height 25
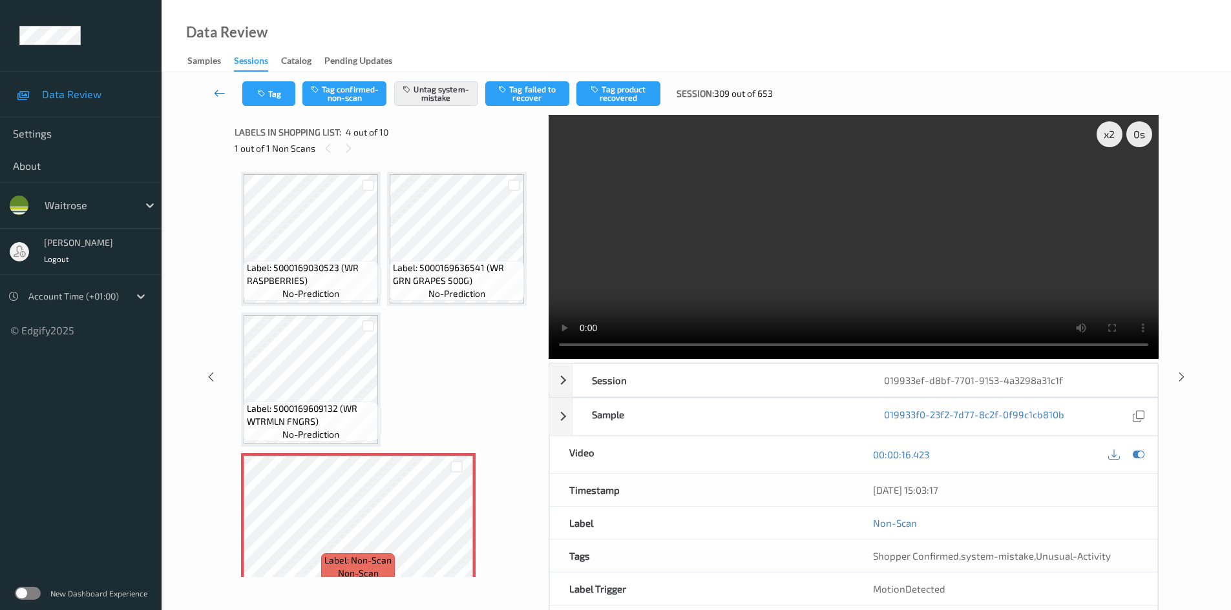
click at [220, 83] on link at bounding box center [219, 93] width 45 height 25
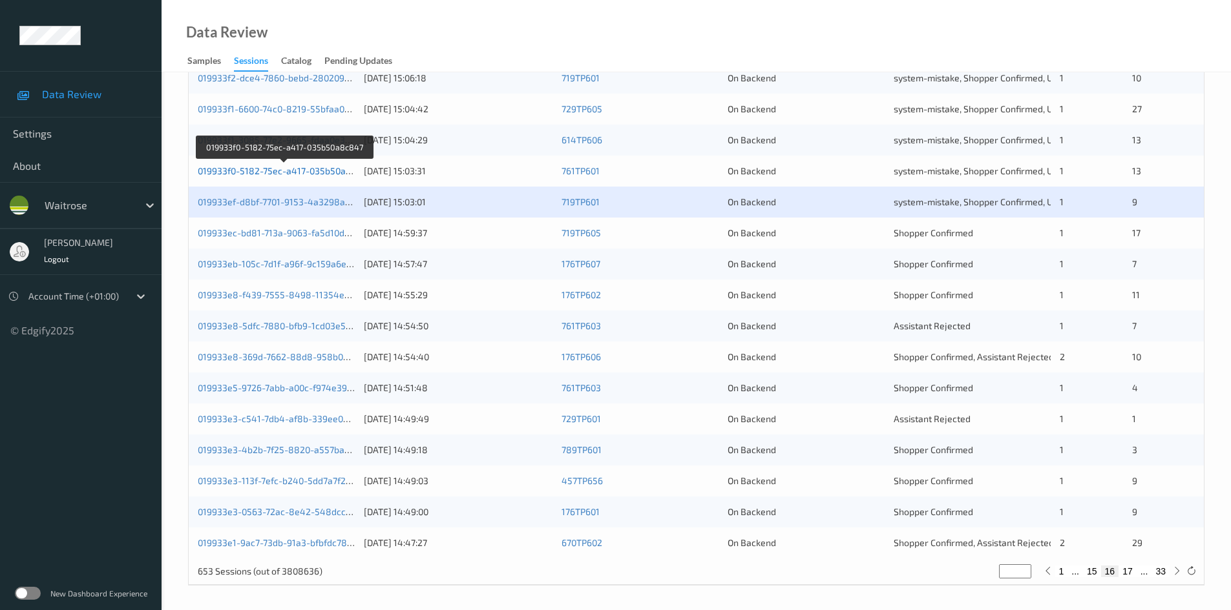
scroll to position [362, 0]
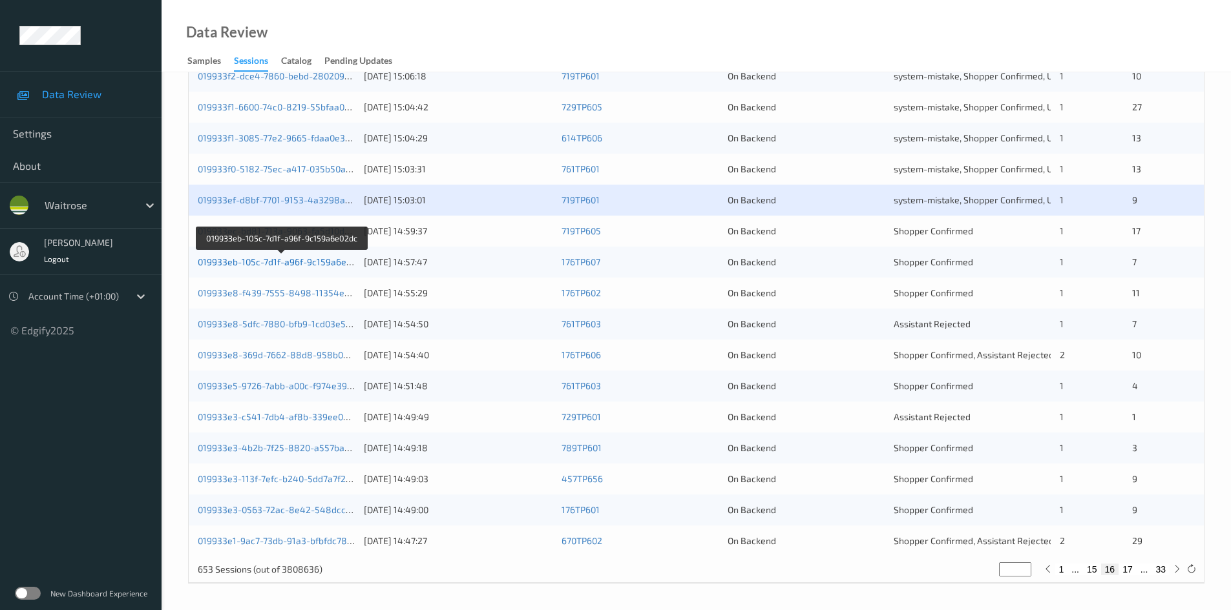
click at [252, 262] on link "019933eb-105c-7d1f-a96f-9c159a6e02dc" at bounding box center [282, 261] width 169 height 11
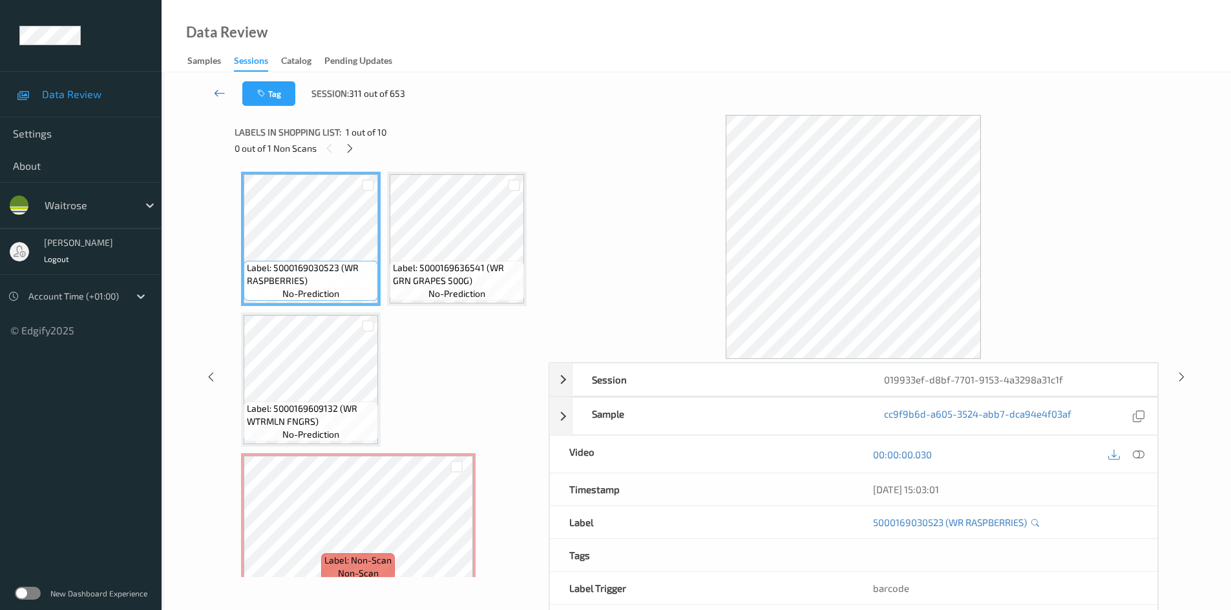
click at [217, 87] on icon at bounding box center [220, 93] width 12 height 13
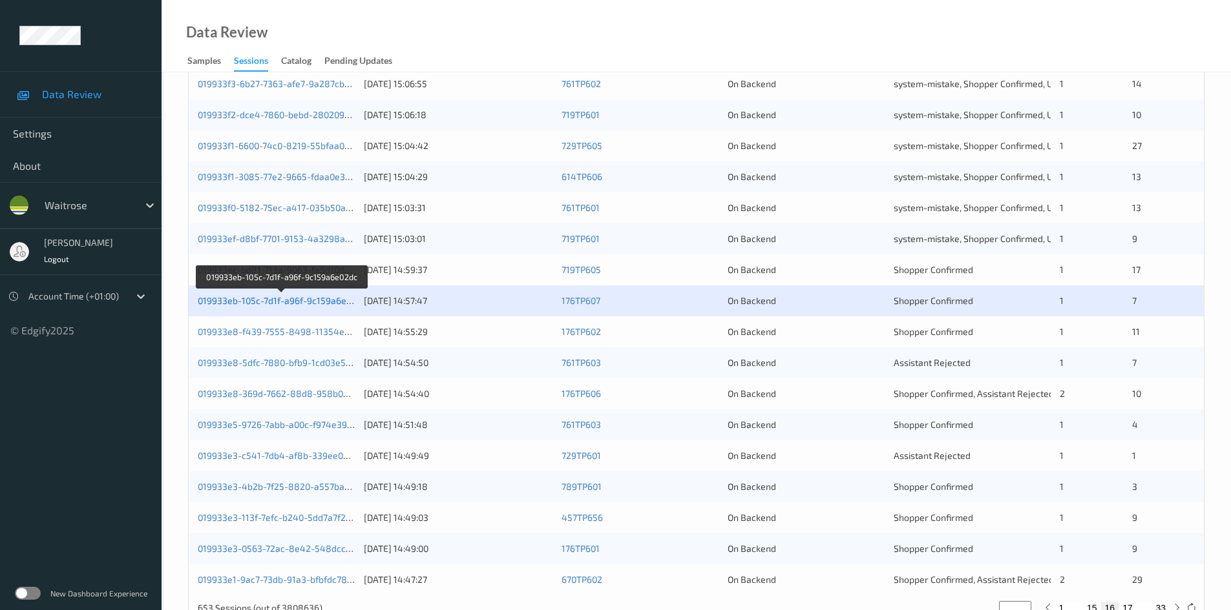
click at [265, 300] on link "019933eb-105c-7d1f-a96f-9c159a6e02dc" at bounding box center [282, 300] width 169 height 11
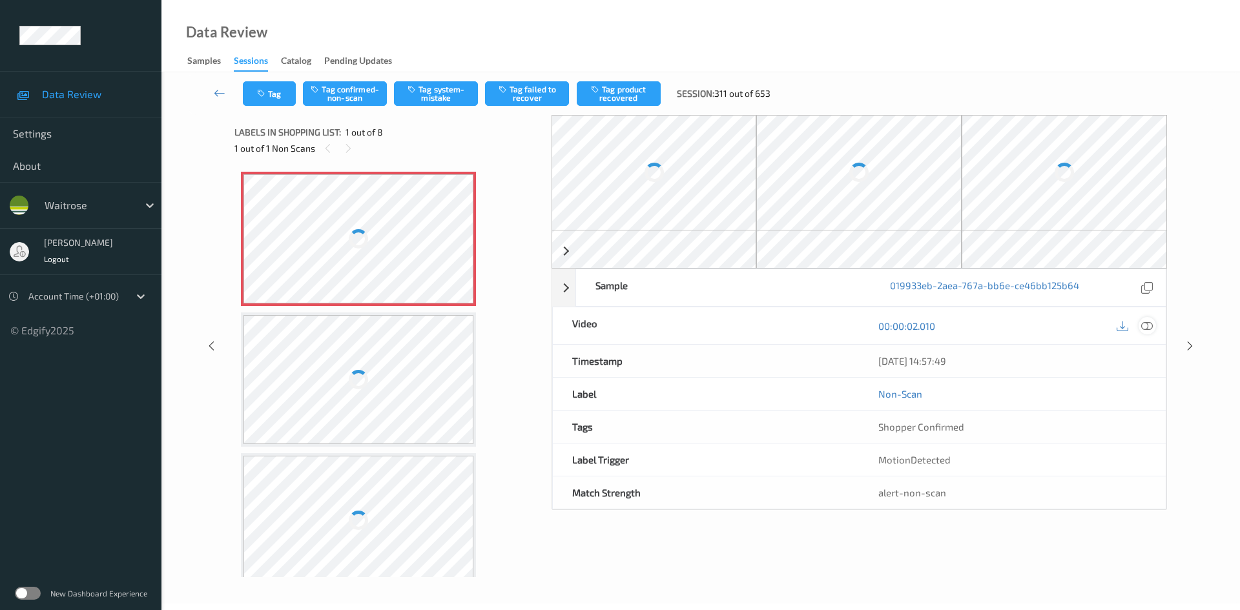
click at [1149, 326] on icon at bounding box center [1147, 326] width 12 height 12
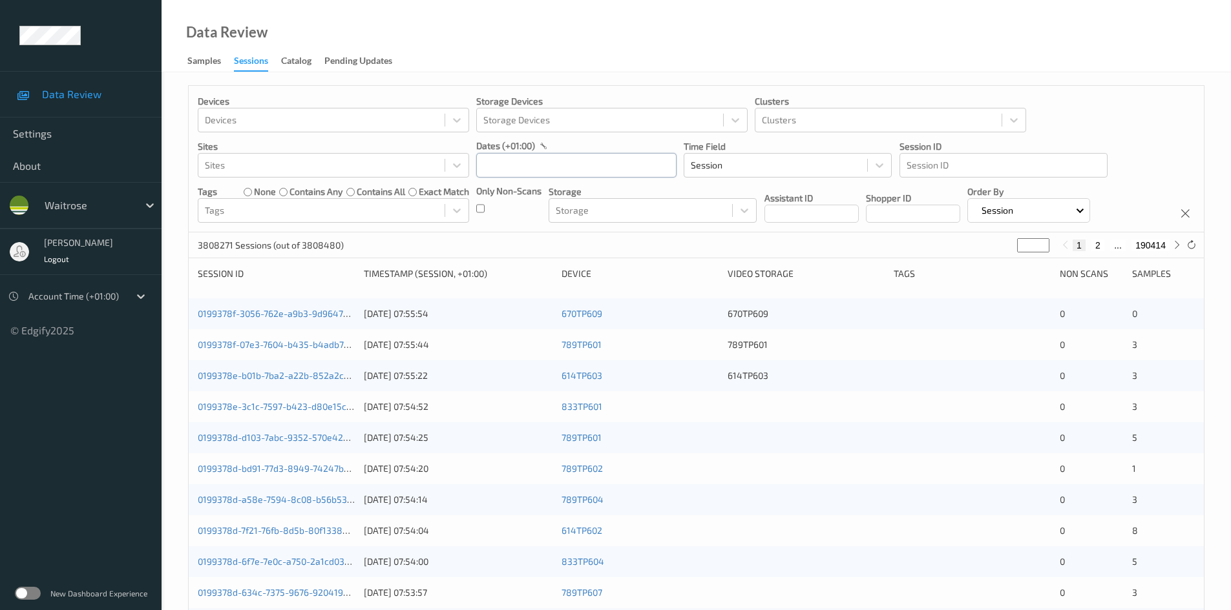
click at [541, 162] on input "text" at bounding box center [576, 165] width 200 height 25
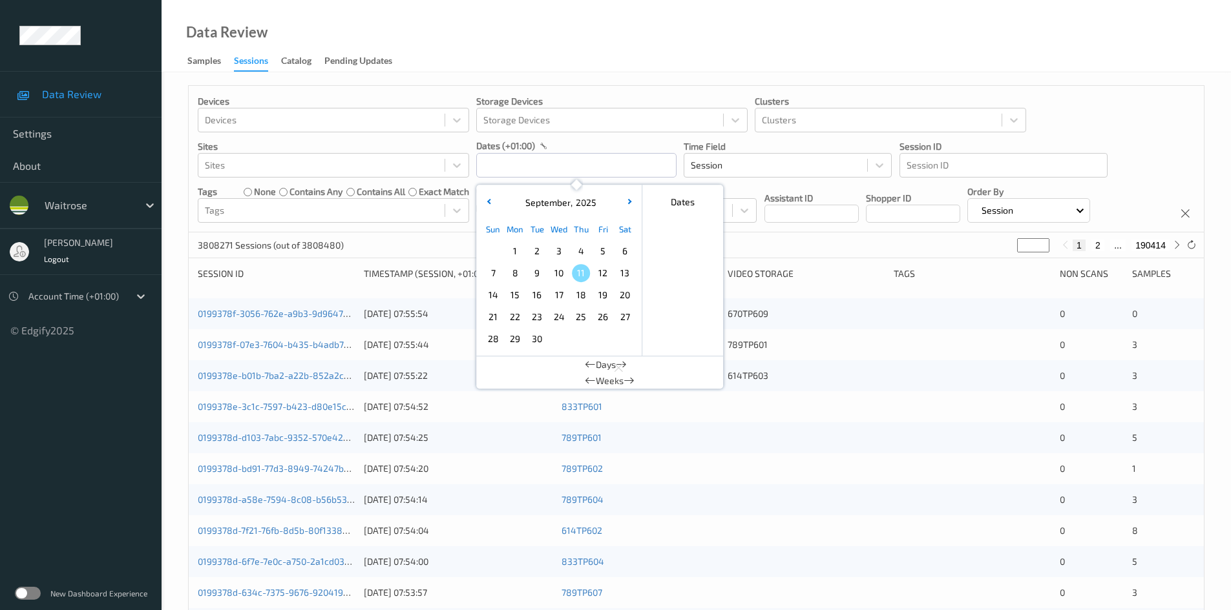
click at [561, 274] on span "10" at bounding box center [559, 273] width 18 height 18
type input "[DATE] 00:00 -> [DATE] 23:59"
click at [615, 70] on div "Data Review Samples Sessions Catalog Pending Updates" at bounding box center [695, 36] width 1069 height 72
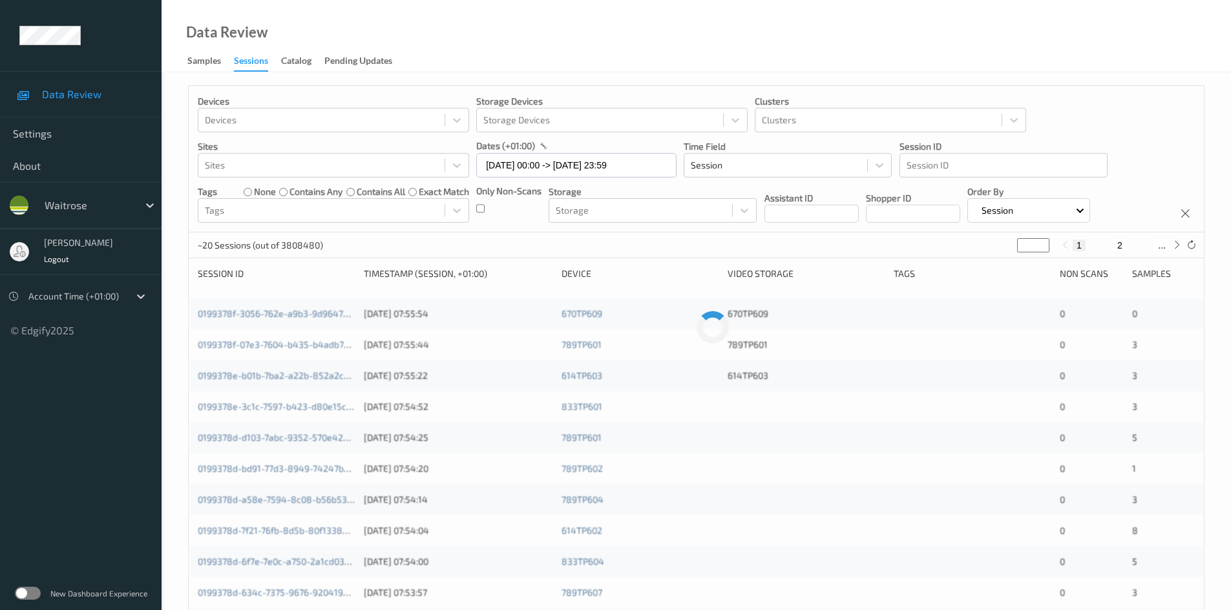
drag, startPoint x: 1027, startPoint y: 245, endPoint x: 990, endPoint y: 261, distance: 40.2
click at [991, 261] on div "Devices Devices Storage Devices Storage Devices Clusters Clusters Sites Sites d…" at bounding box center [696, 515] width 1016 height 860
type input "**"
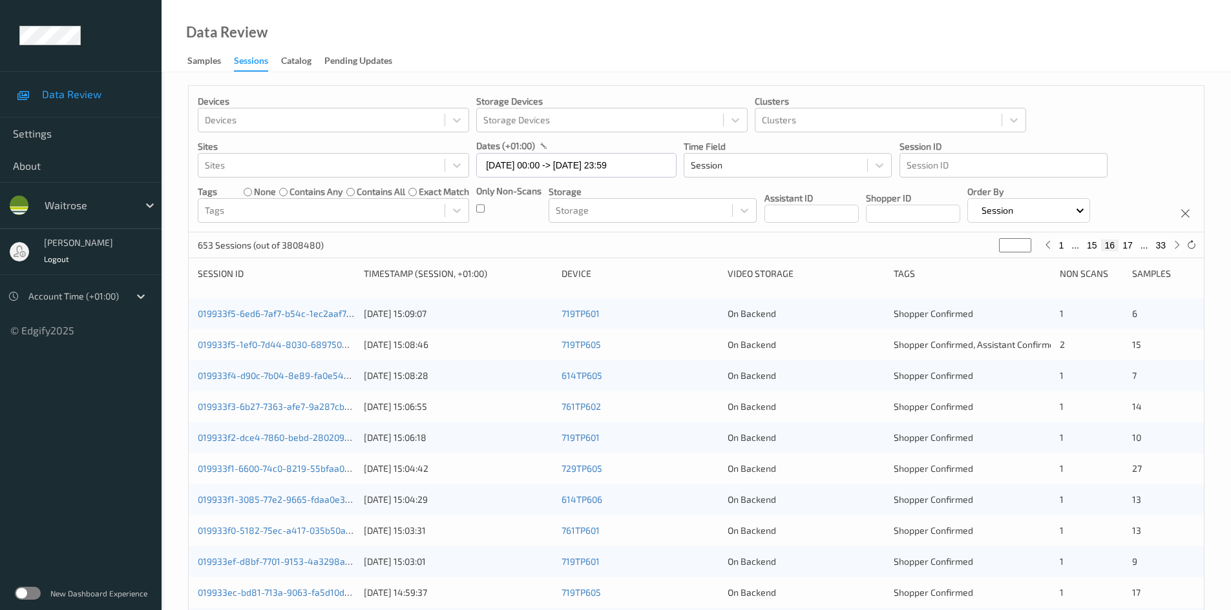
type input "**"
click at [249, 346] on link "019933f5-1ef0-7d44-8030-689750828bc1" at bounding box center [285, 344] width 174 height 11
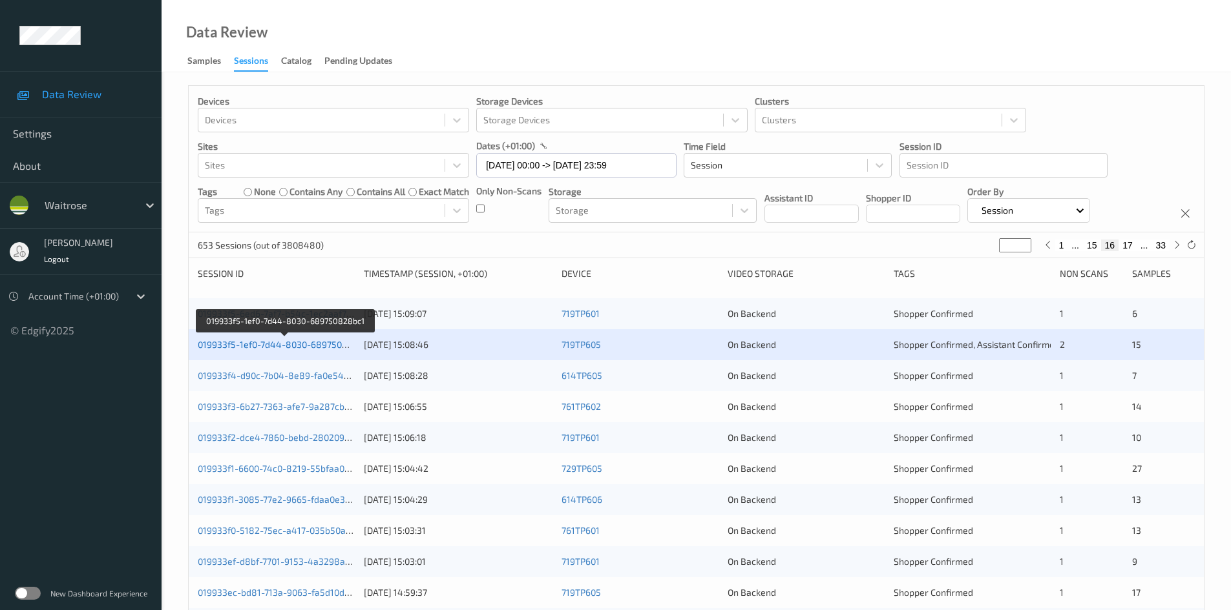
click at [249, 348] on link "019933f5-1ef0-7d44-8030-689750828bc1" at bounding box center [285, 344] width 174 height 11
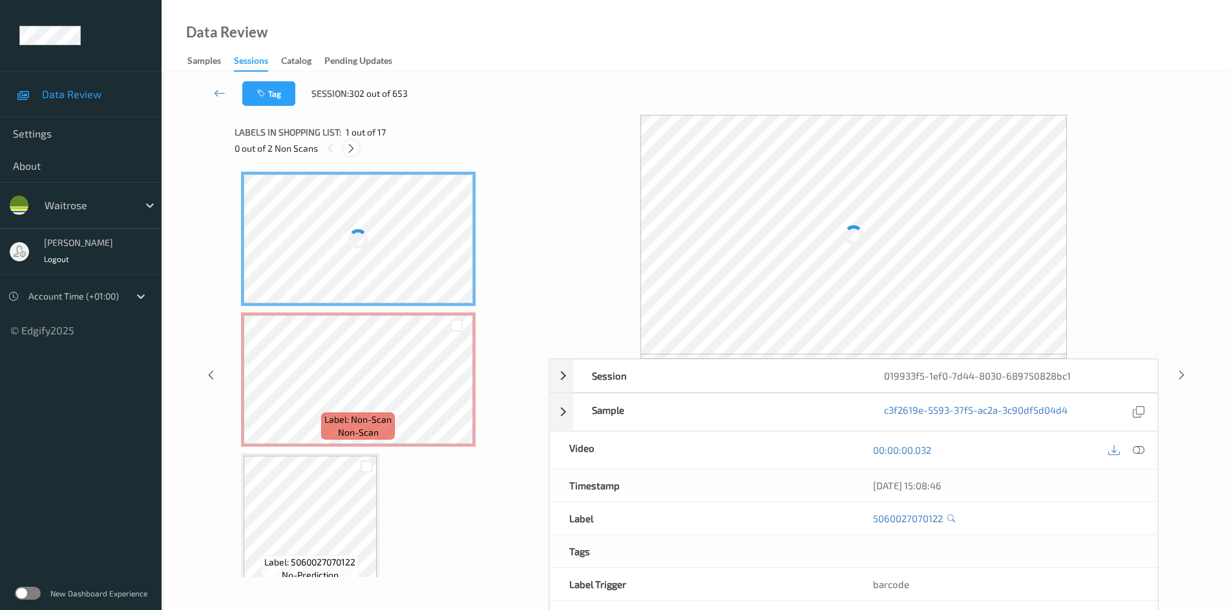
click at [353, 149] on icon at bounding box center [351, 149] width 11 height 12
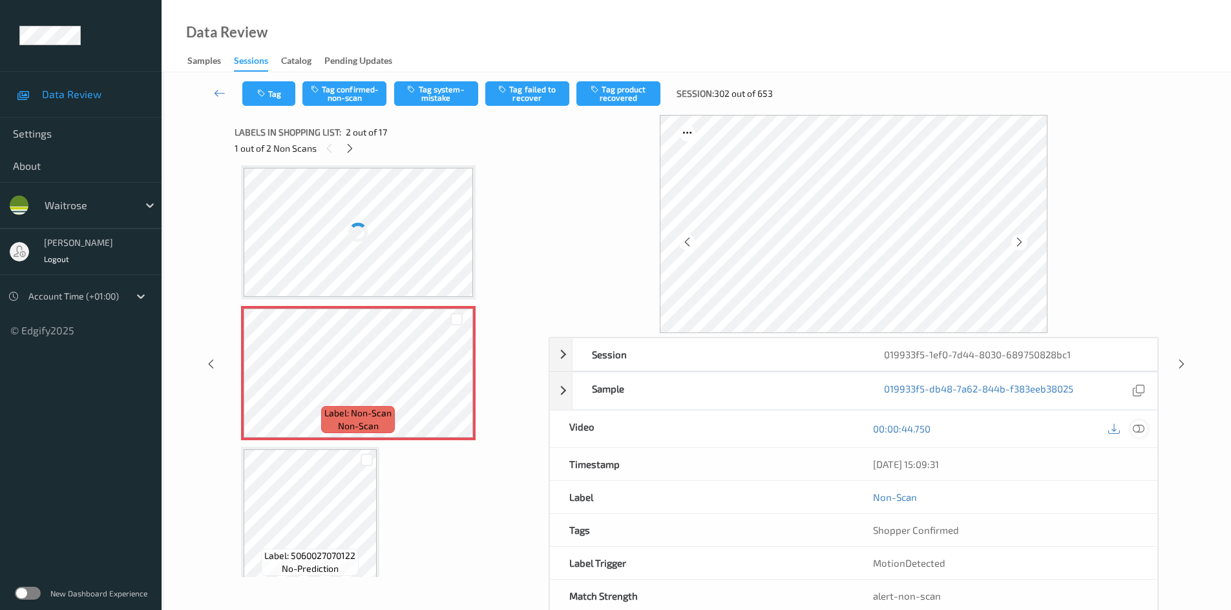
click at [1135, 428] on icon at bounding box center [1138, 429] width 12 height 12
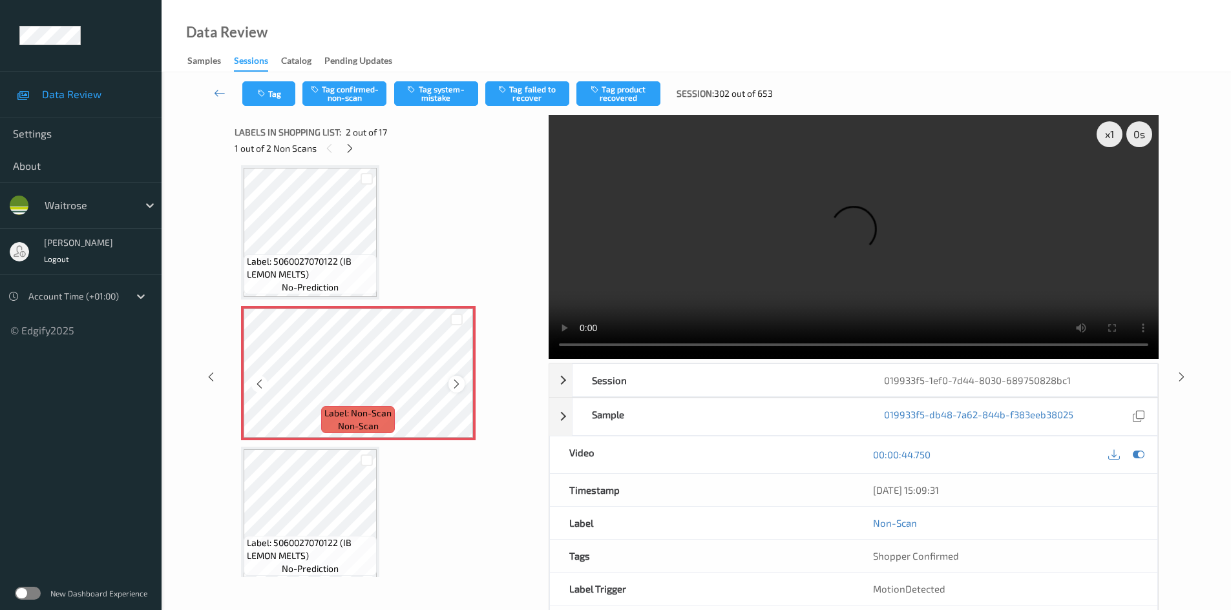
click at [457, 380] on icon at bounding box center [456, 385] width 11 height 12
click at [702, 278] on video at bounding box center [853, 237] width 610 height 244
click at [1110, 134] on div "x 1" at bounding box center [1109, 134] width 26 height 26
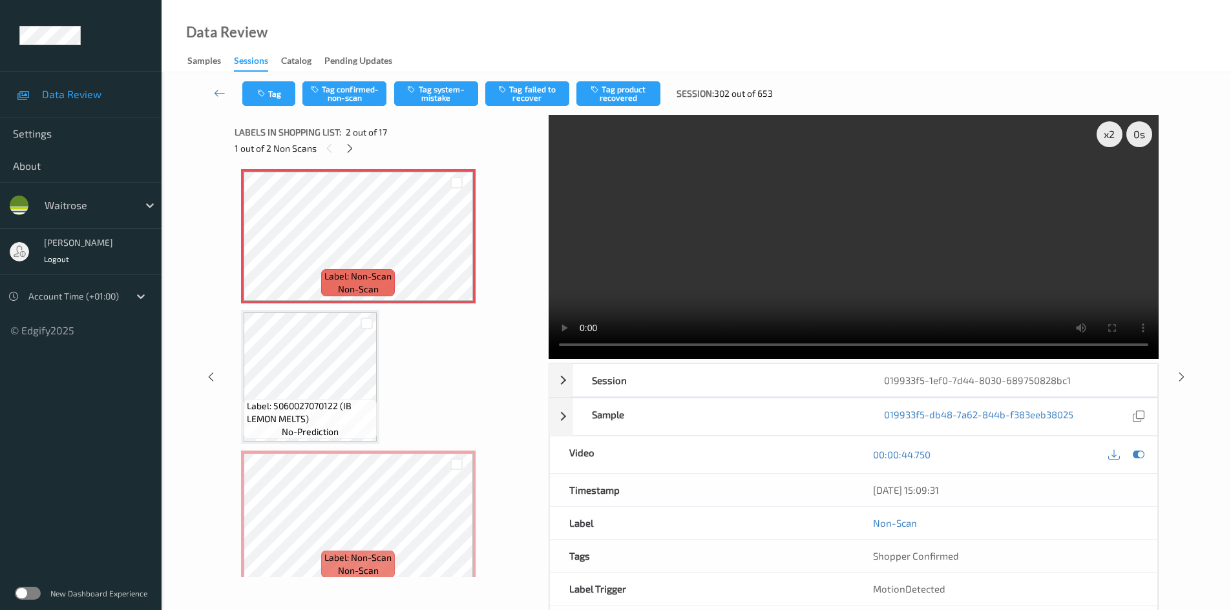
scroll to position [194, 0]
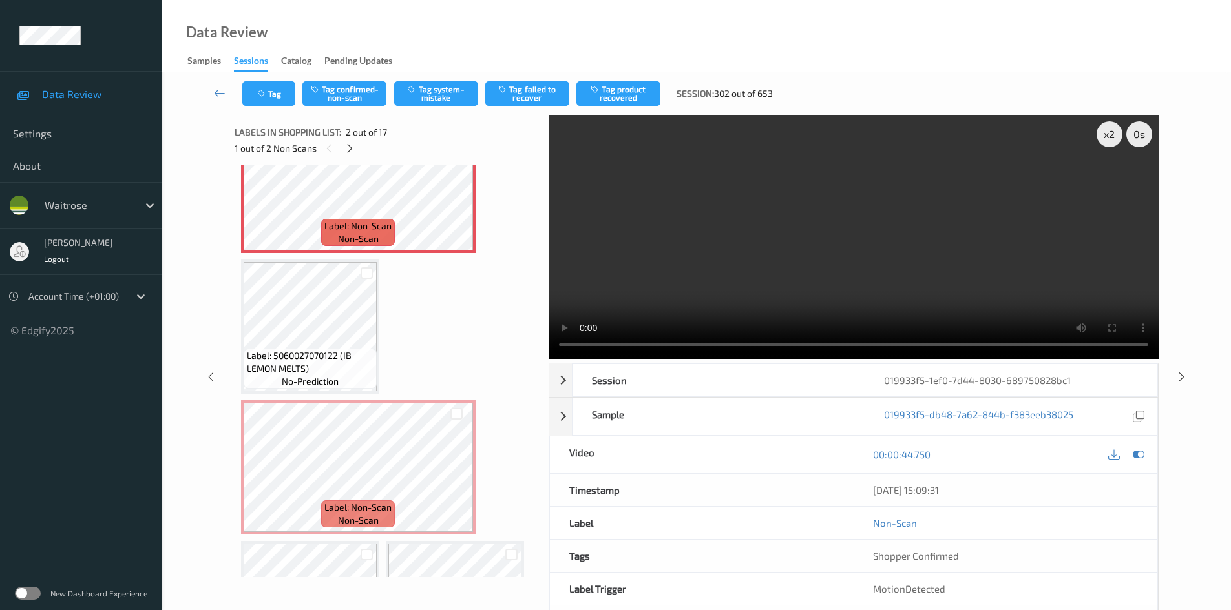
click at [881, 275] on video at bounding box center [853, 237] width 610 height 244
click at [457, 192] on icon at bounding box center [456, 197] width 11 height 12
click at [731, 242] on video at bounding box center [853, 237] width 610 height 244
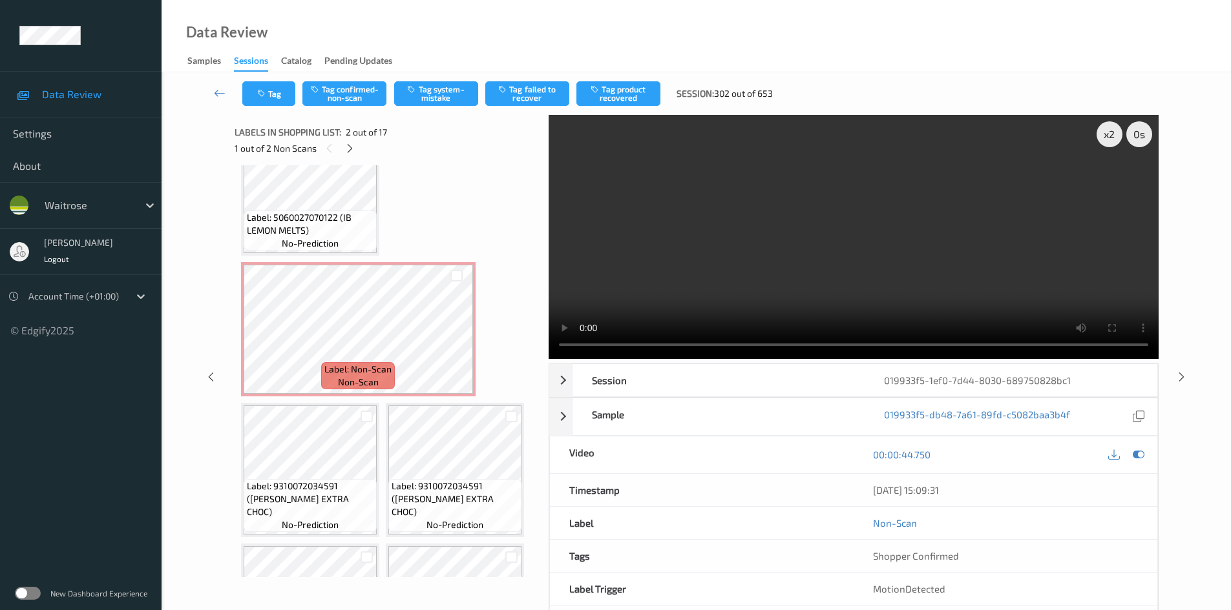
scroll to position [388, 0]
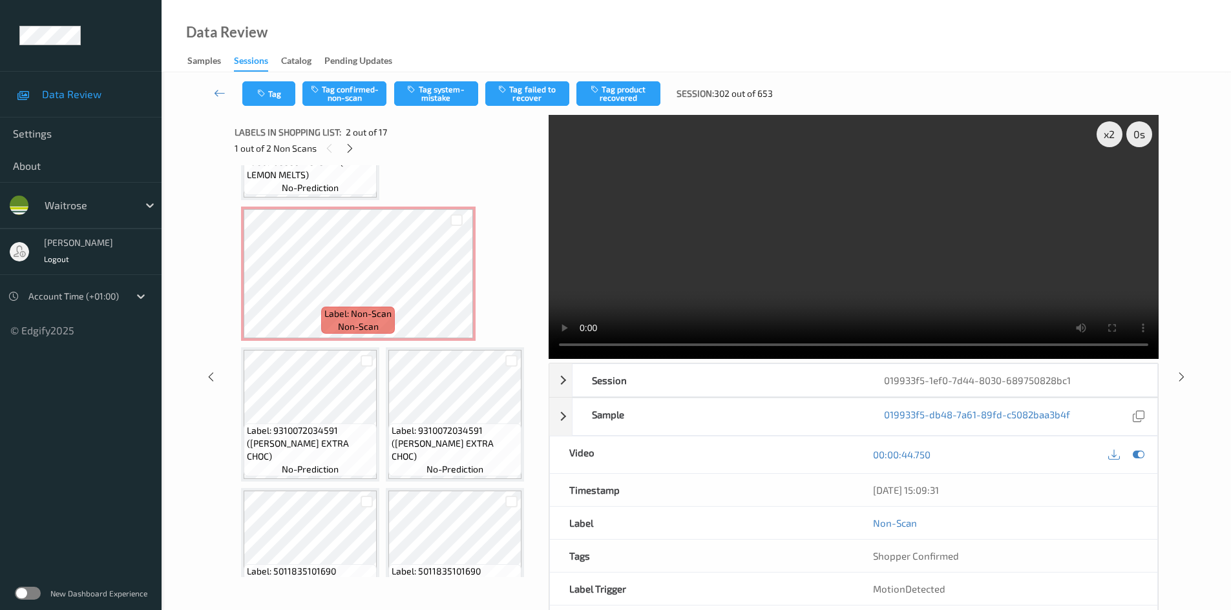
click at [881, 241] on video at bounding box center [853, 237] width 610 height 244
click at [845, 252] on video at bounding box center [853, 237] width 610 height 244
click at [852, 258] on video at bounding box center [853, 237] width 610 height 244
click at [796, 242] on video at bounding box center [853, 237] width 610 height 244
click at [751, 250] on video at bounding box center [853, 237] width 610 height 244
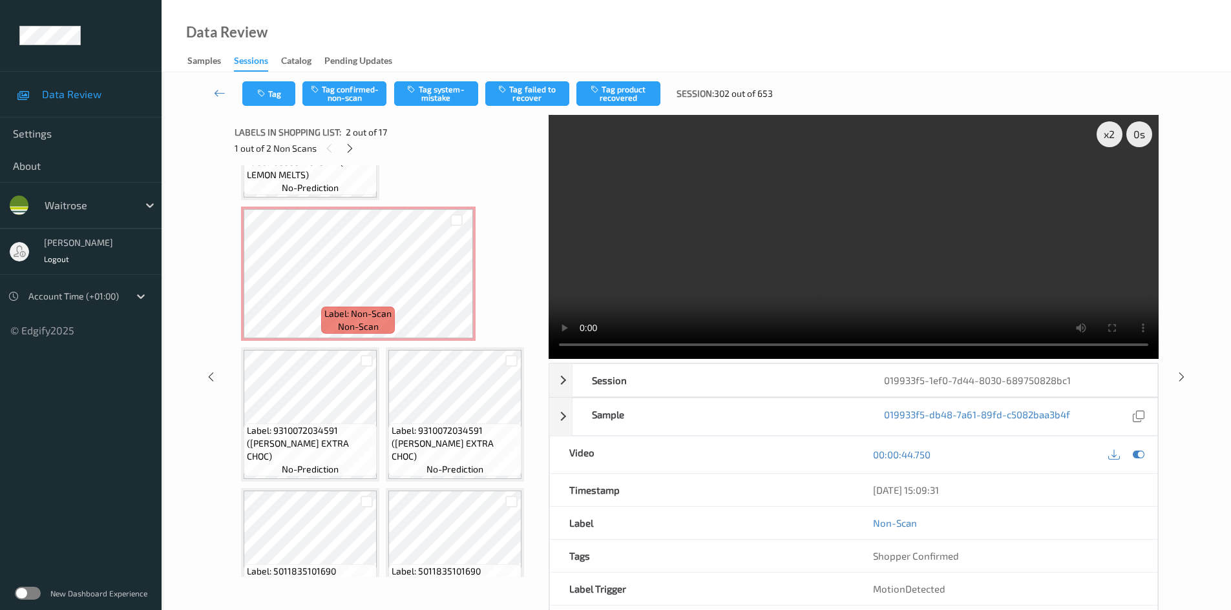
click at [753, 225] on video at bounding box center [853, 237] width 610 height 244
click at [831, 275] on video at bounding box center [853, 237] width 610 height 244
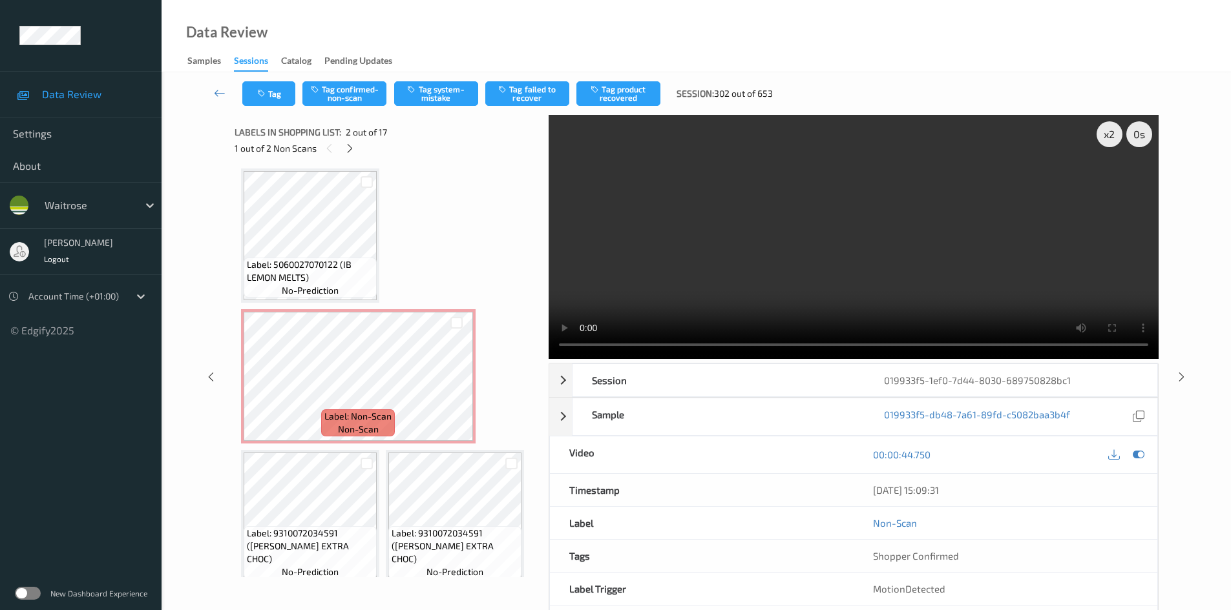
scroll to position [258, 0]
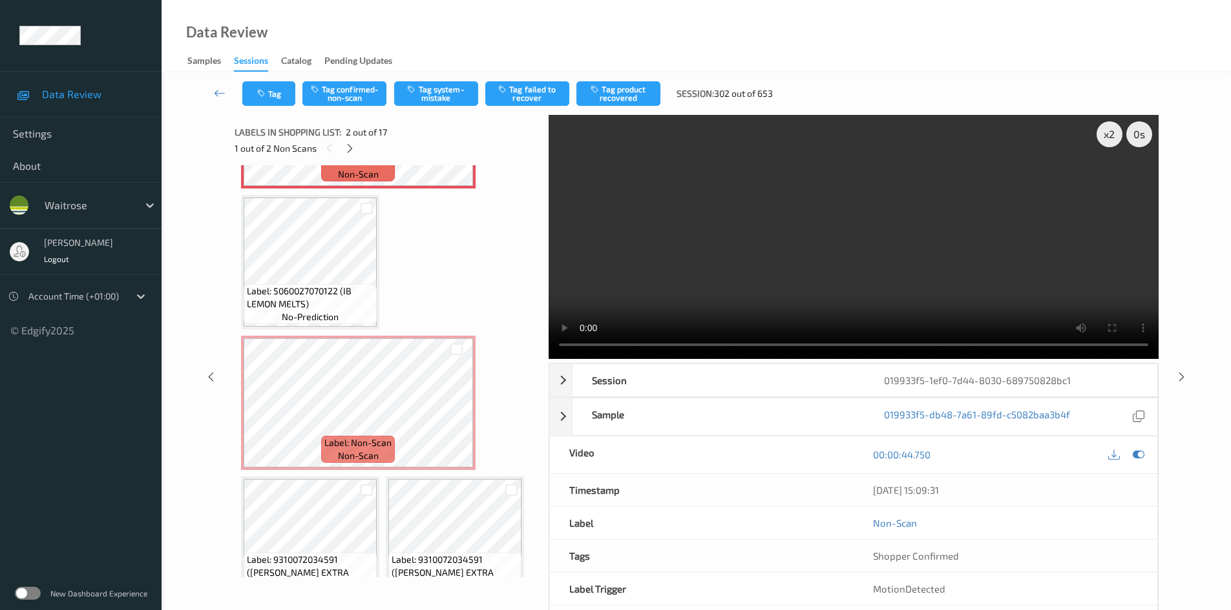
click at [851, 247] on video at bounding box center [853, 237] width 610 height 244
click at [813, 227] on video at bounding box center [853, 237] width 610 height 244
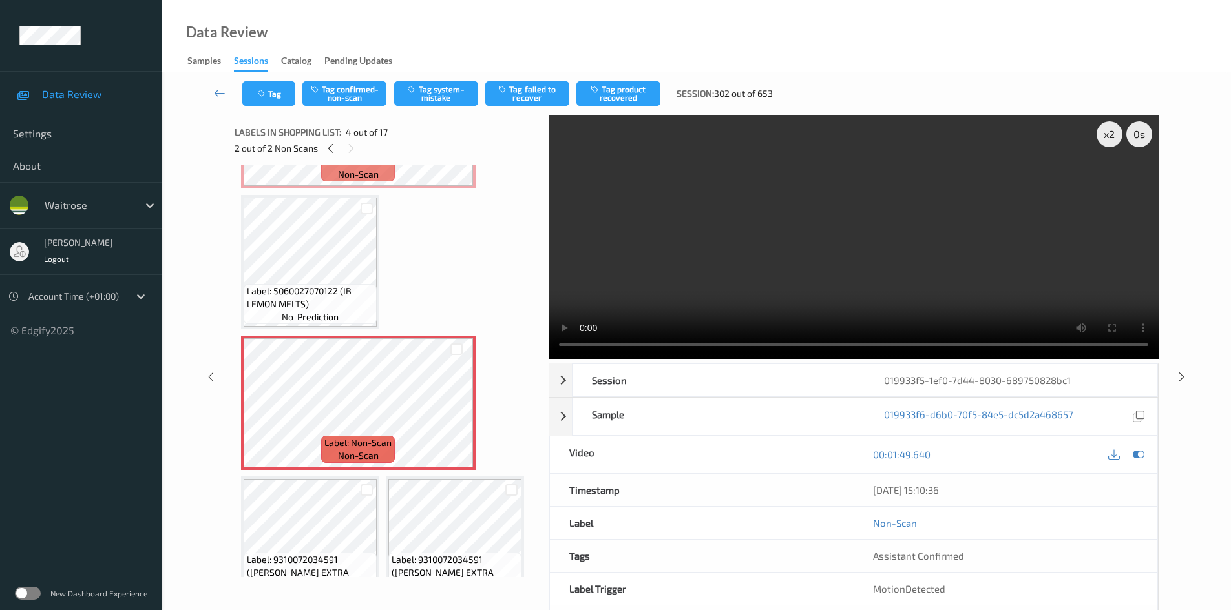
click at [830, 277] on video at bounding box center [853, 237] width 610 height 244
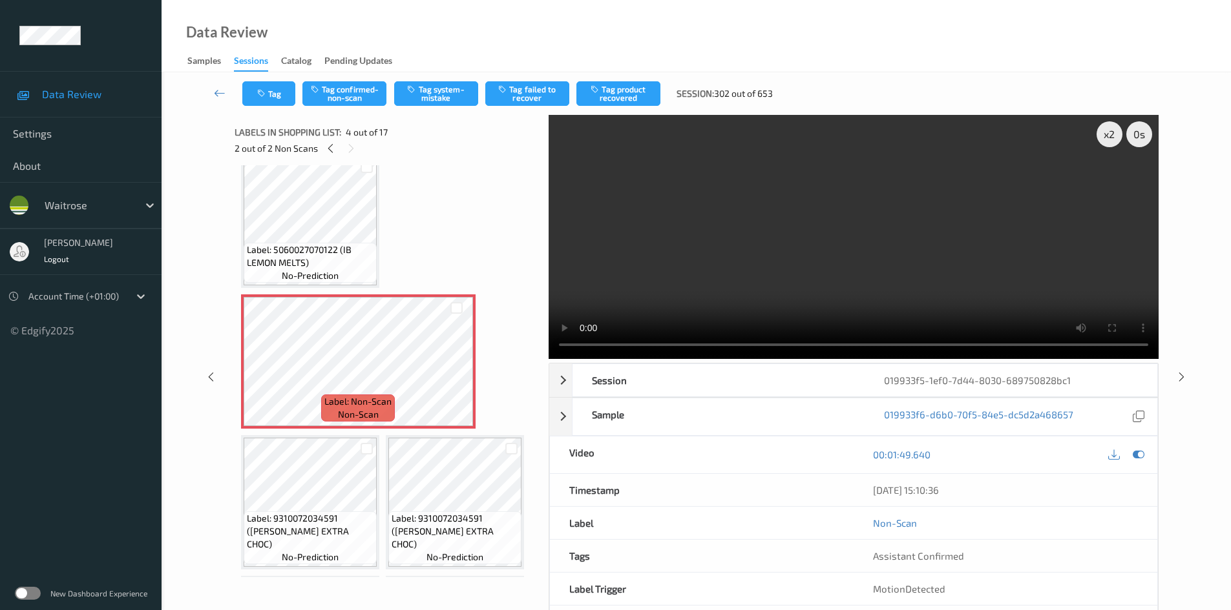
scroll to position [388, 0]
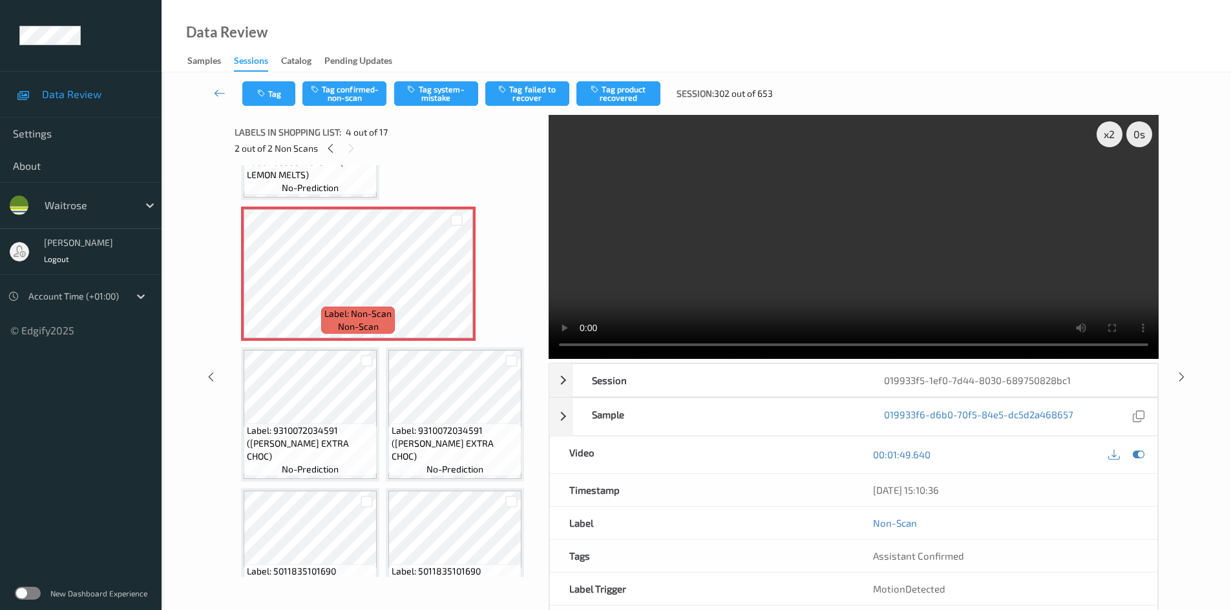
click at [846, 271] on video at bounding box center [853, 237] width 610 height 244
click at [808, 310] on video at bounding box center [853, 237] width 610 height 244
click at [888, 215] on video at bounding box center [853, 237] width 610 height 244
click at [984, 229] on video at bounding box center [853, 237] width 610 height 244
click at [1111, 132] on div "x 2" at bounding box center [1109, 134] width 26 height 26
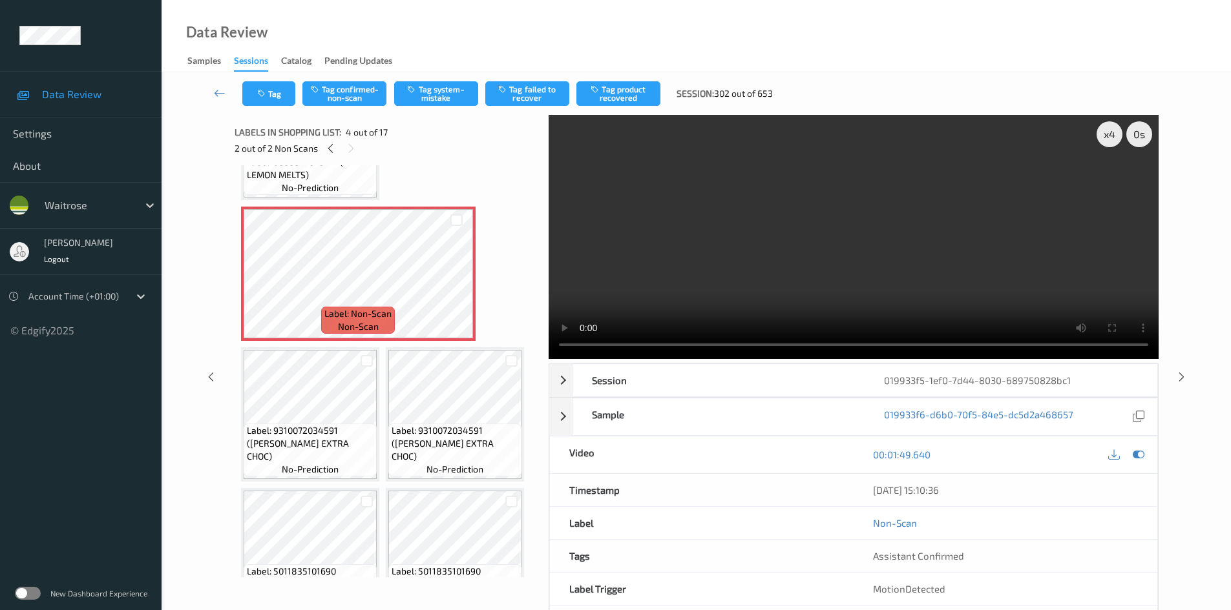
click at [787, 209] on video at bounding box center [853, 237] width 610 height 244
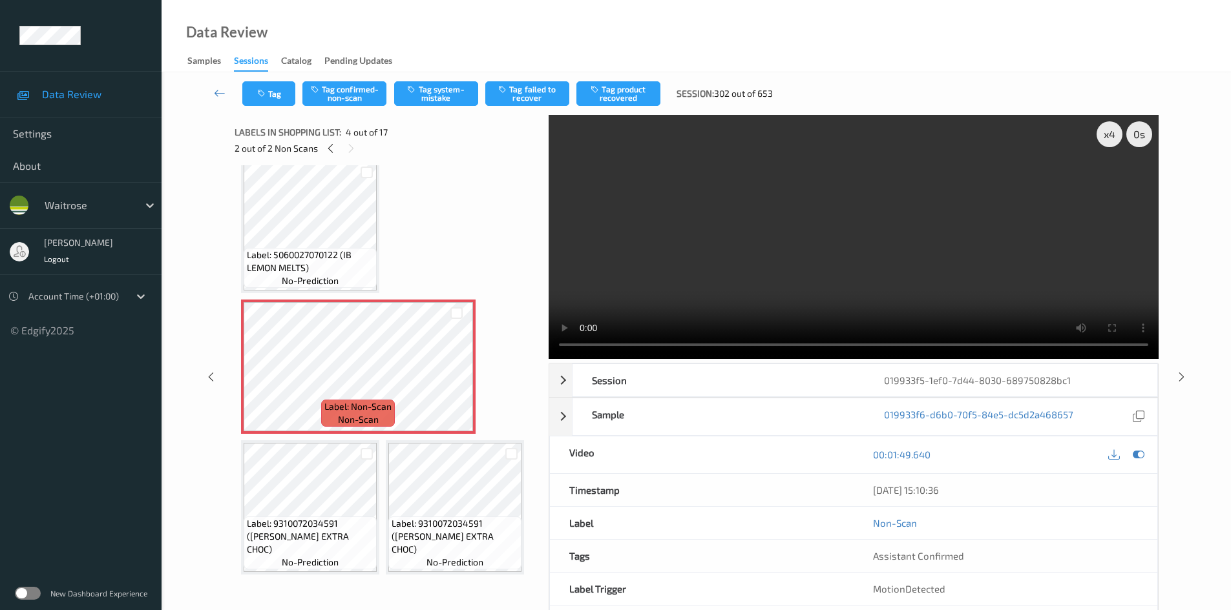
scroll to position [194, 0]
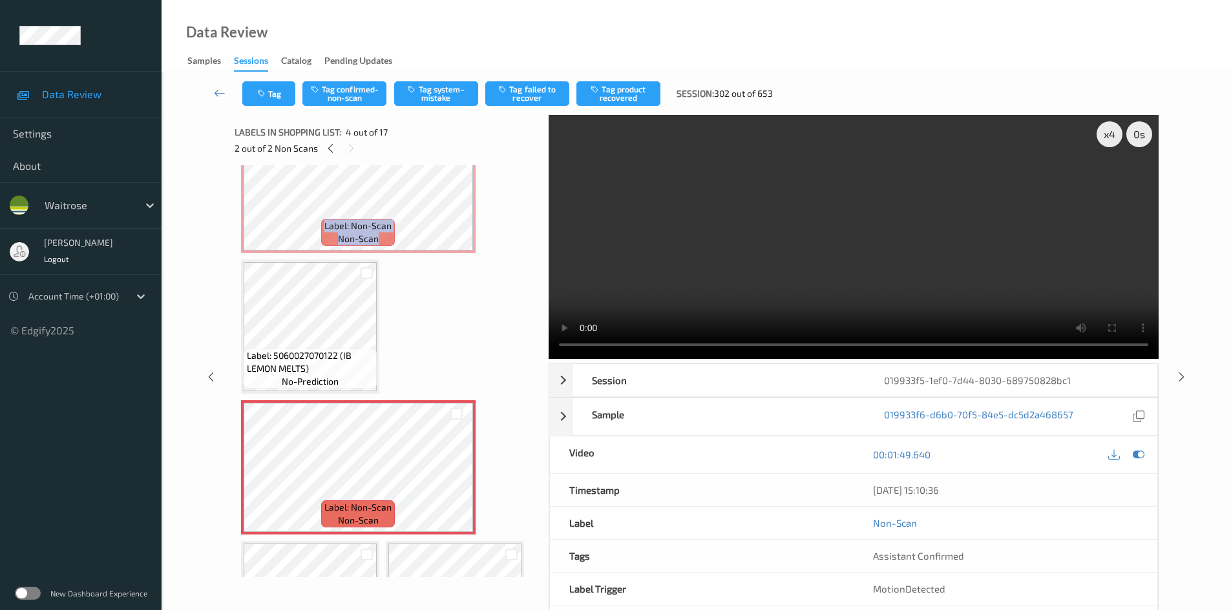
click at [871, 312] on video at bounding box center [853, 237] width 610 height 244
click at [824, 232] on video at bounding box center [853, 237] width 610 height 244
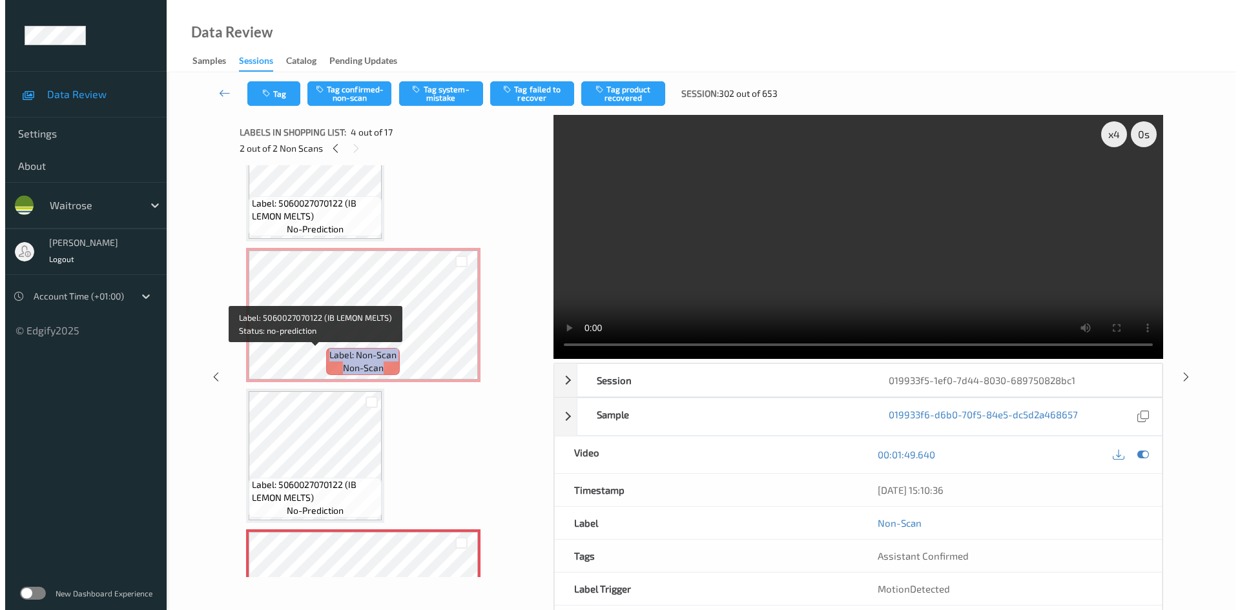
scroll to position [129, 0]
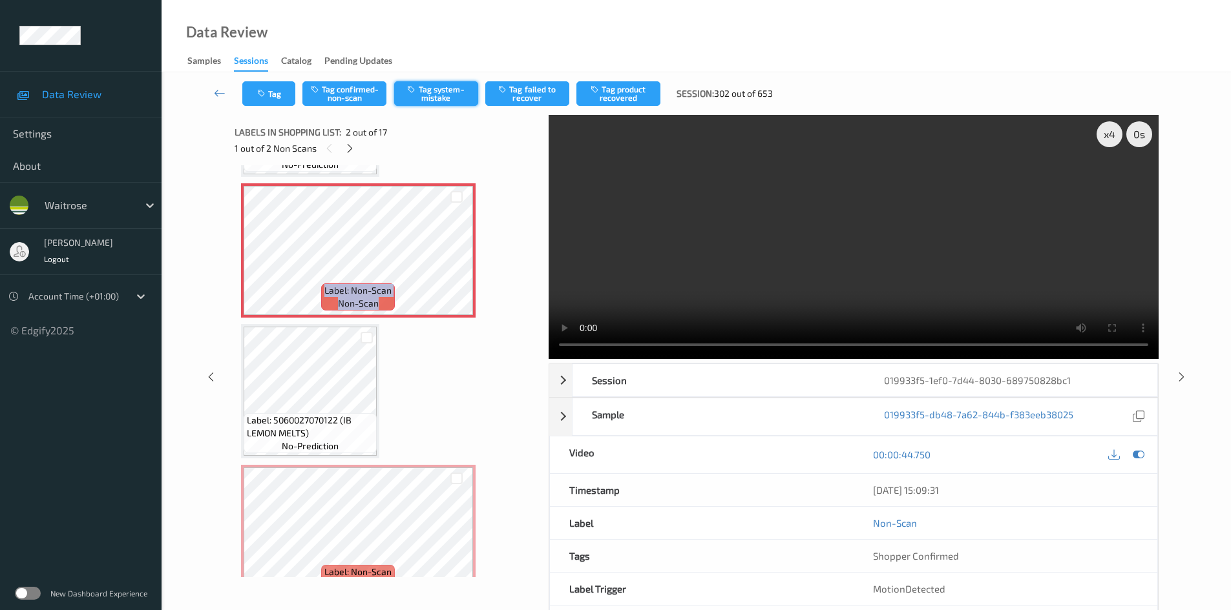
click at [455, 95] on button "Tag system-mistake" at bounding box center [436, 93] width 84 height 25
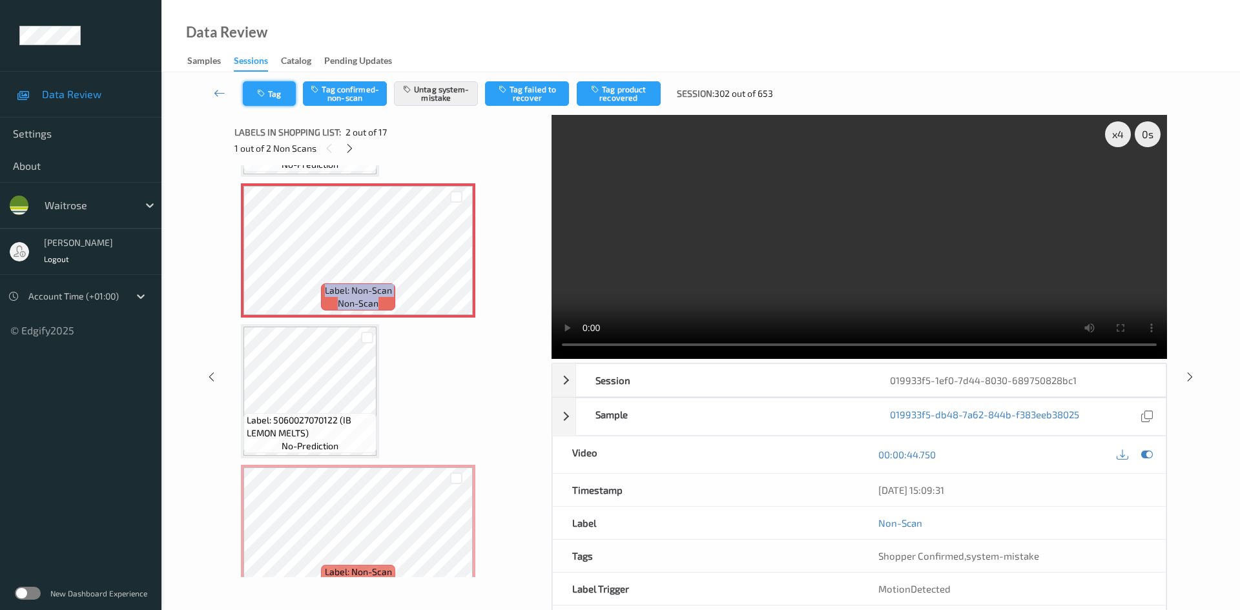
click at [271, 96] on button "Tag" at bounding box center [269, 93] width 53 height 25
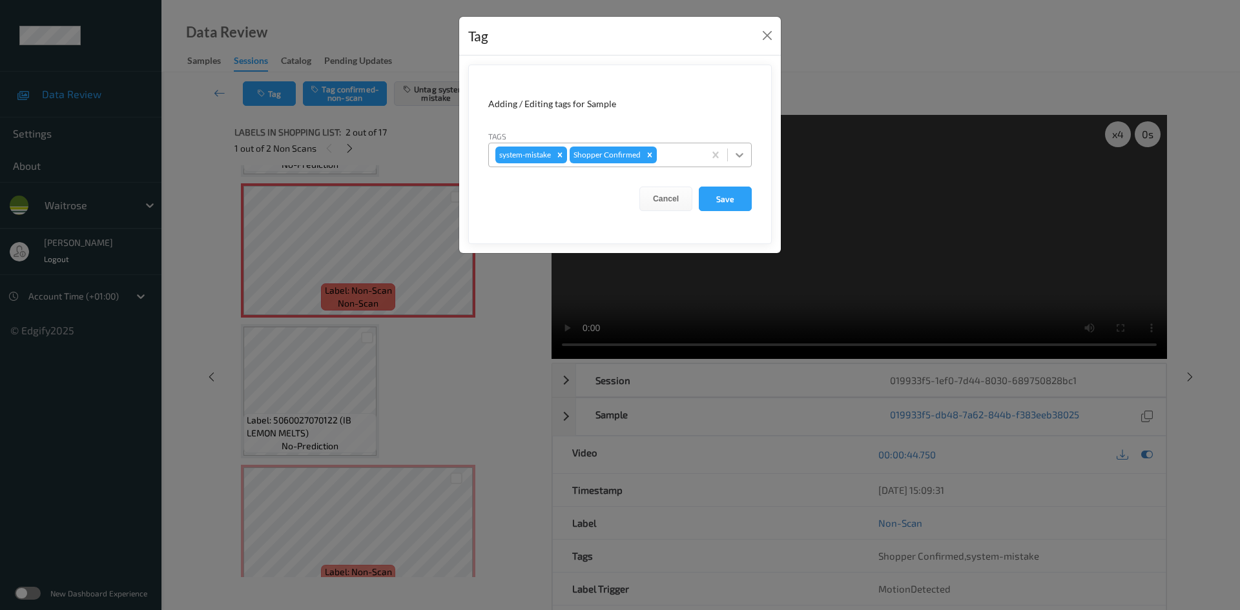
click at [736, 153] on icon at bounding box center [739, 155] width 13 height 13
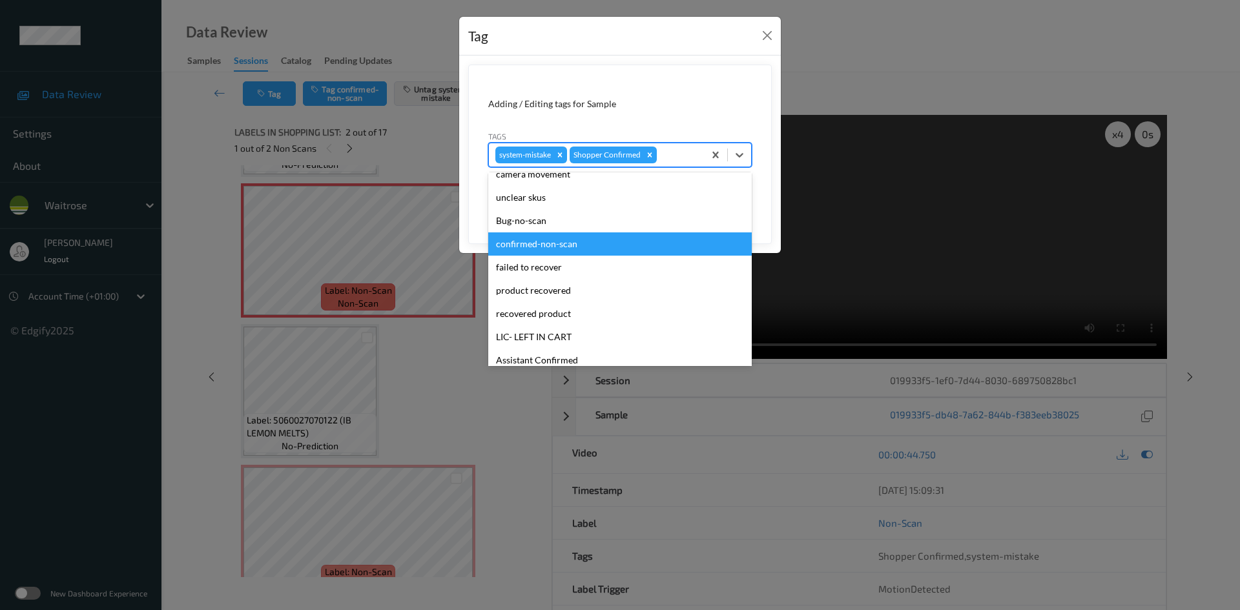
scroll to position [300, 0]
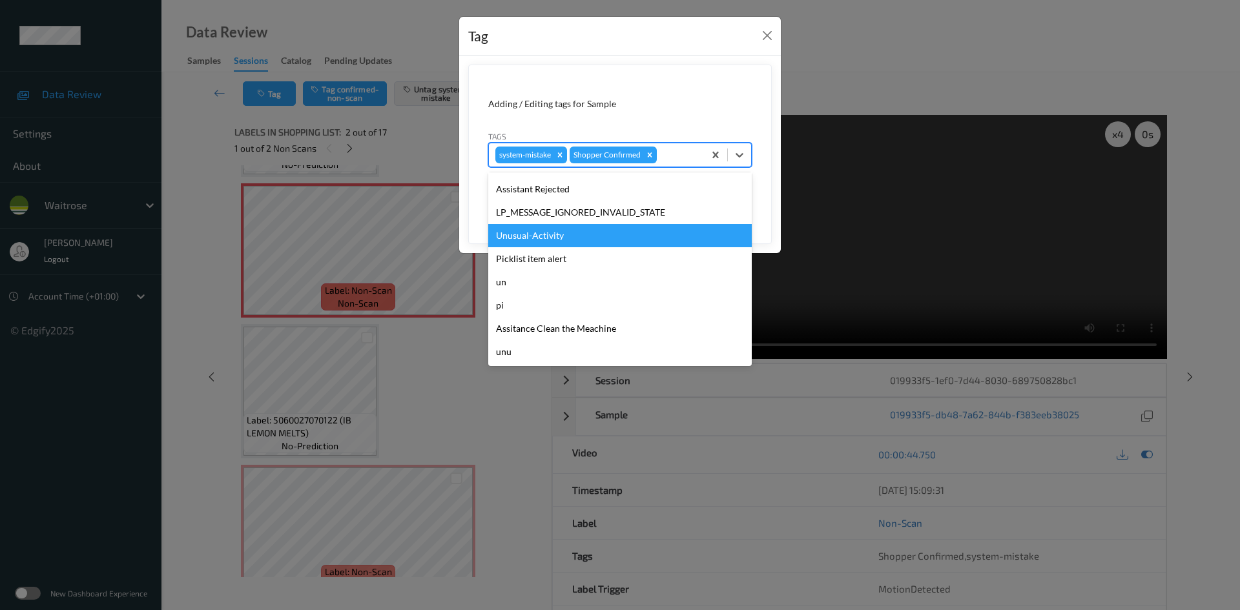
click at [524, 237] on div "Unusual-Activity" at bounding box center [620, 235] width 264 height 23
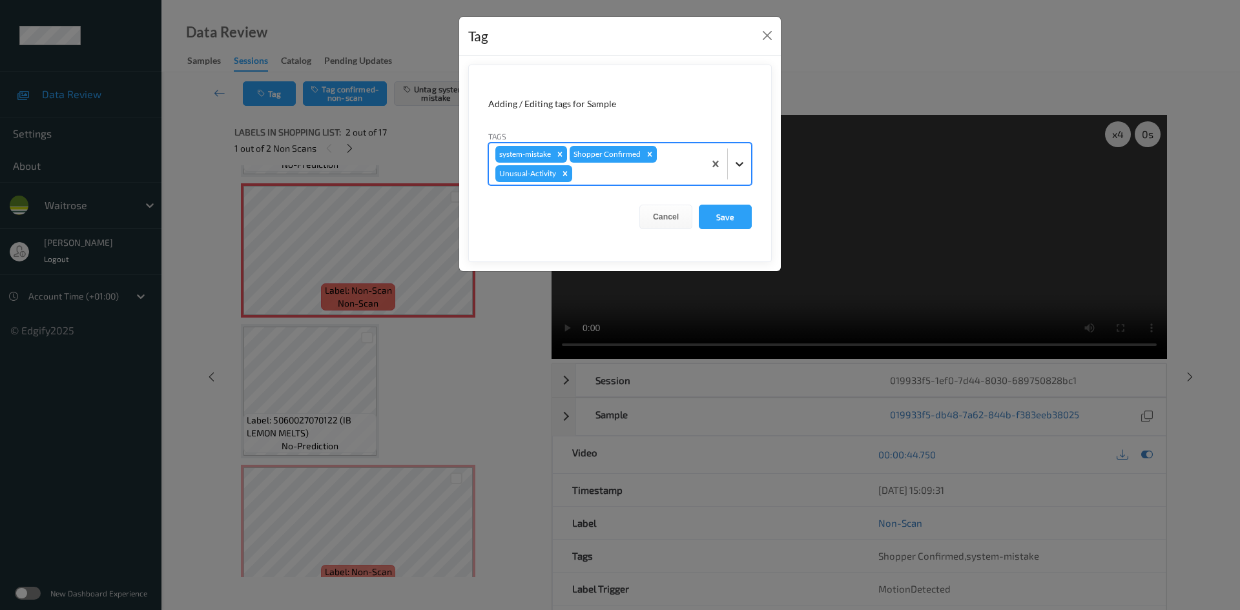
click at [739, 166] on icon at bounding box center [740, 164] width 8 height 5
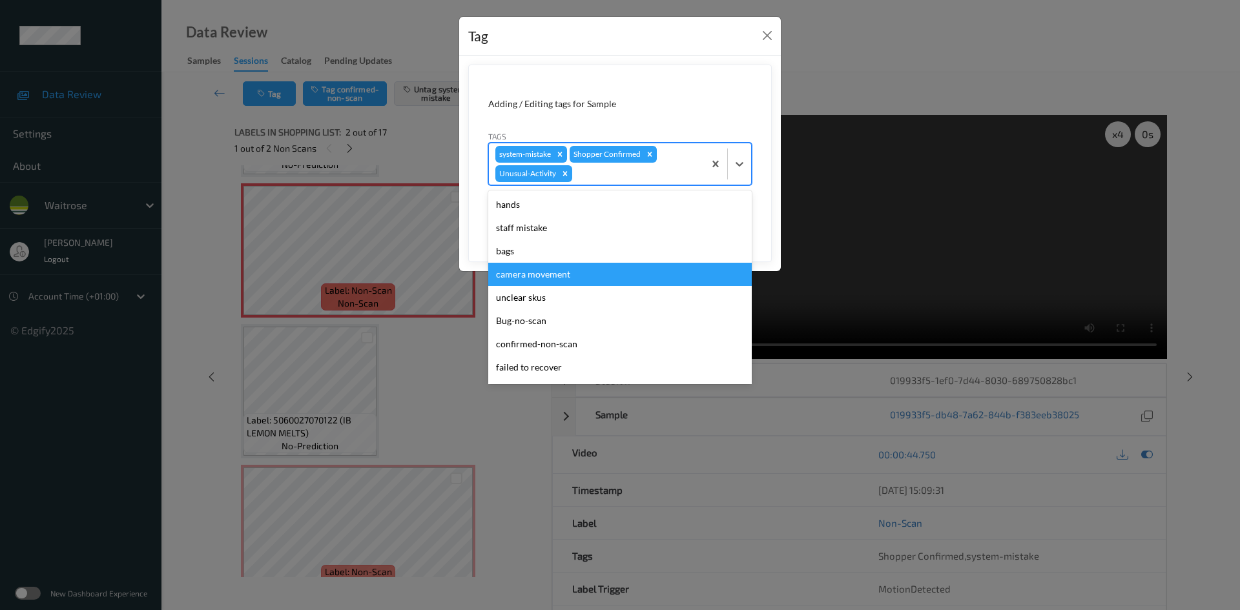
click at [769, 98] on form "Adding / Editing tags for Sample Tags option Unusual-Activity, selected. option…" at bounding box center [620, 164] width 304 height 198
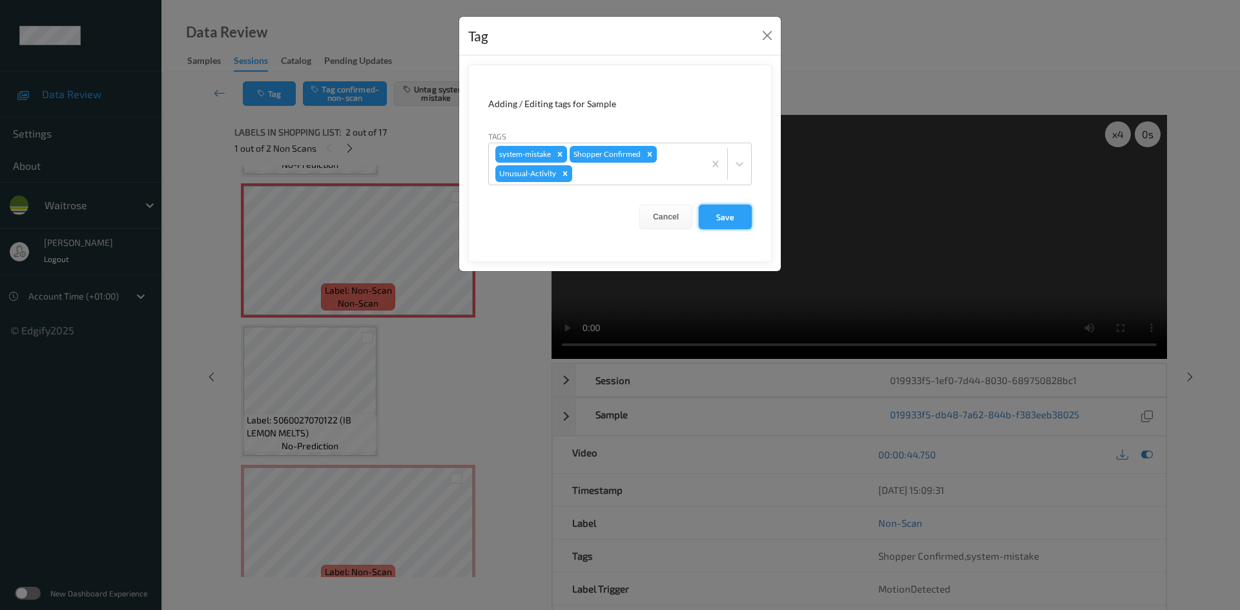
click at [730, 213] on button "Save" at bounding box center [725, 217] width 53 height 25
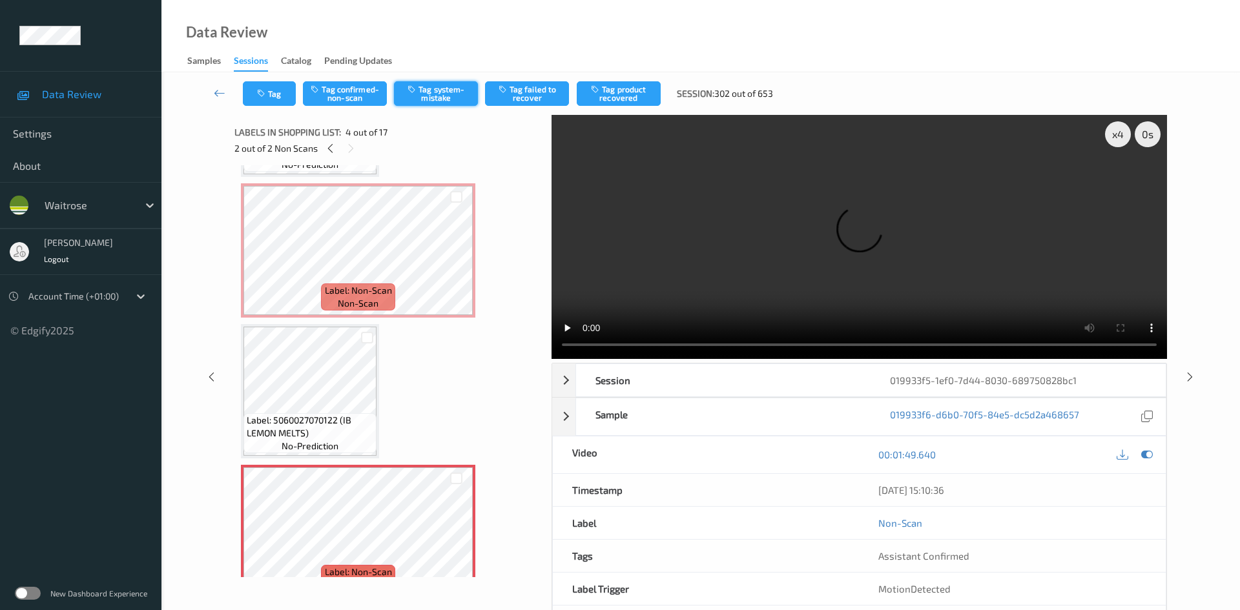
click at [446, 96] on button "Tag system-mistake" at bounding box center [436, 93] width 84 height 25
click at [273, 91] on button "Tag" at bounding box center [269, 93] width 53 height 25
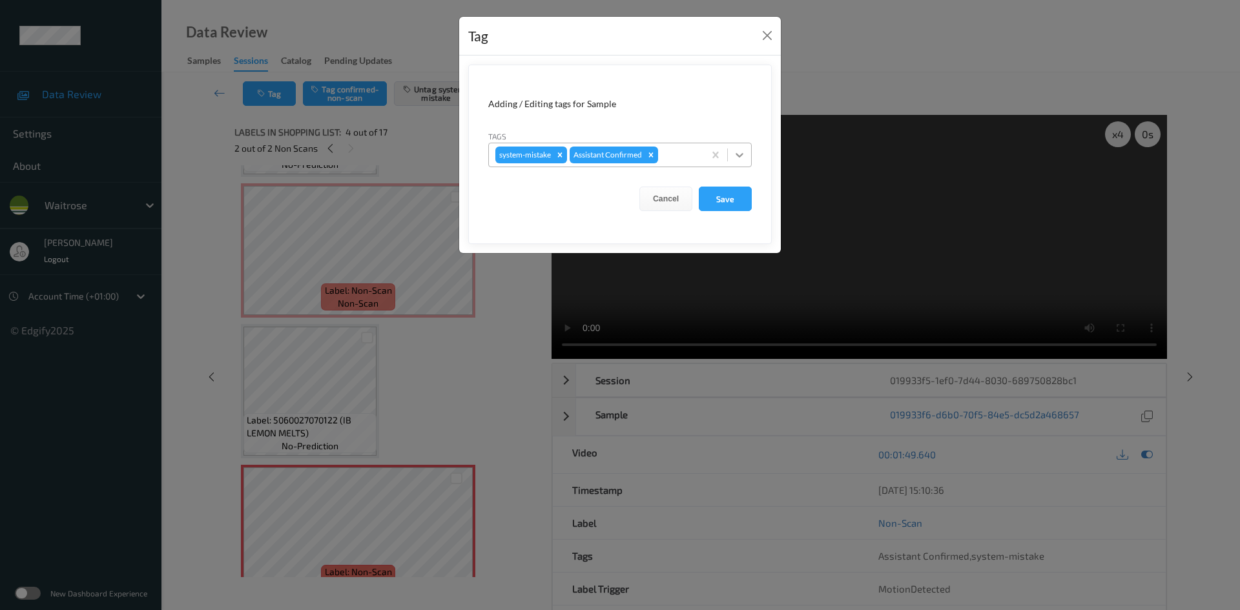
click at [747, 156] on div at bounding box center [739, 154] width 23 height 23
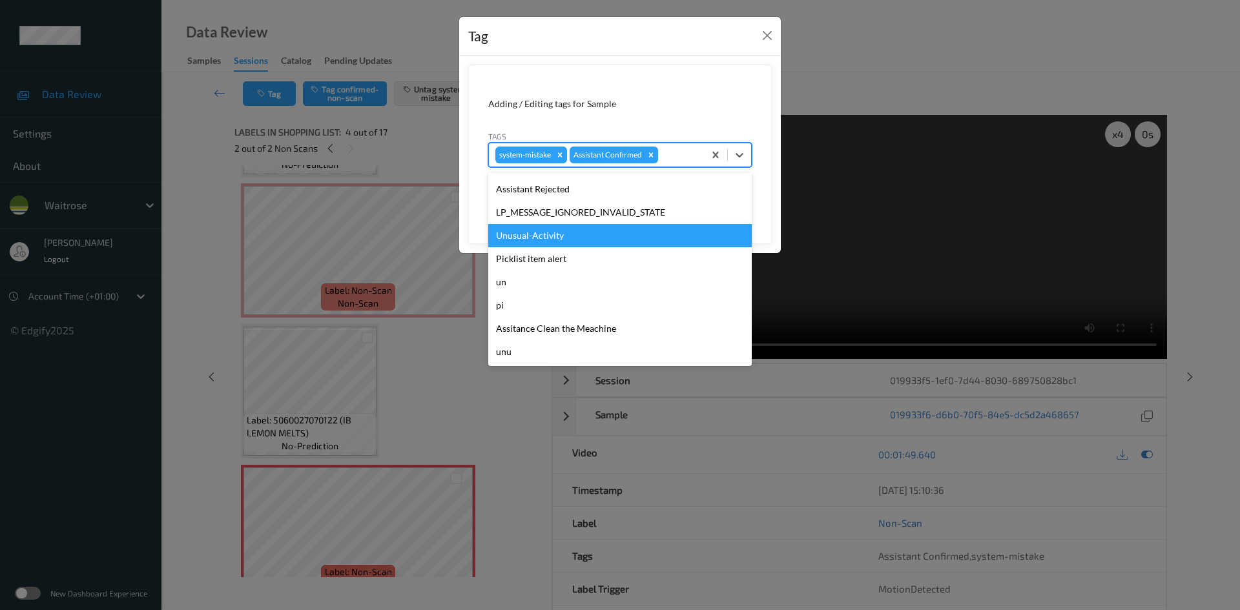
click at [585, 234] on div "Unusual-Activity" at bounding box center [620, 235] width 264 height 23
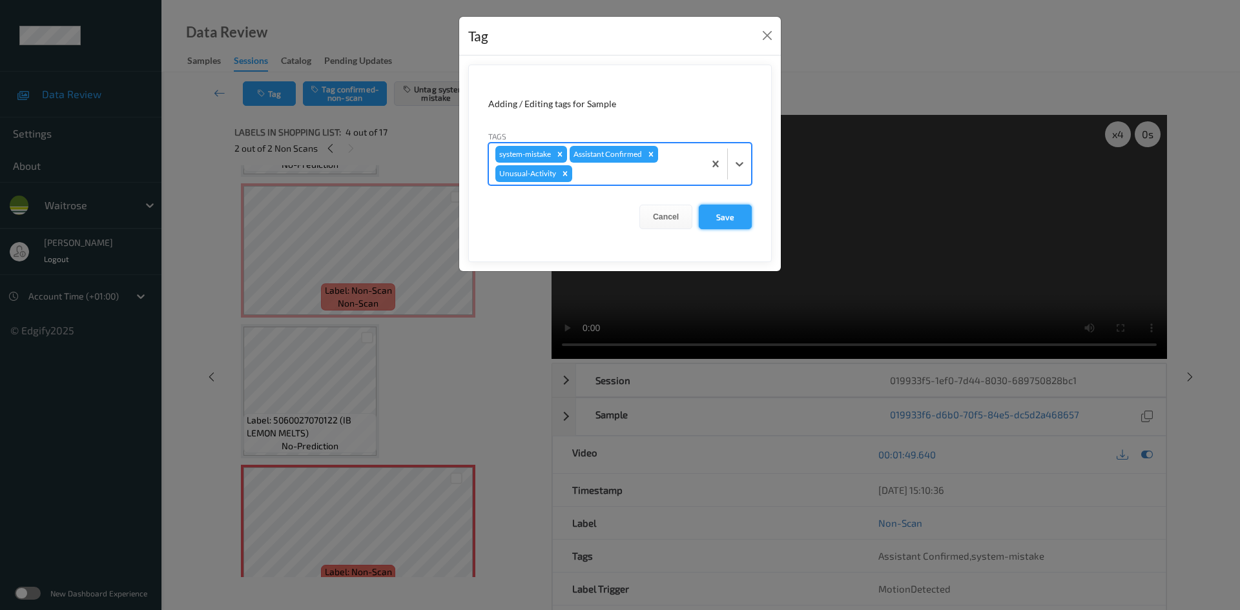
click at [747, 221] on button "Save" at bounding box center [725, 217] width 53 height 25
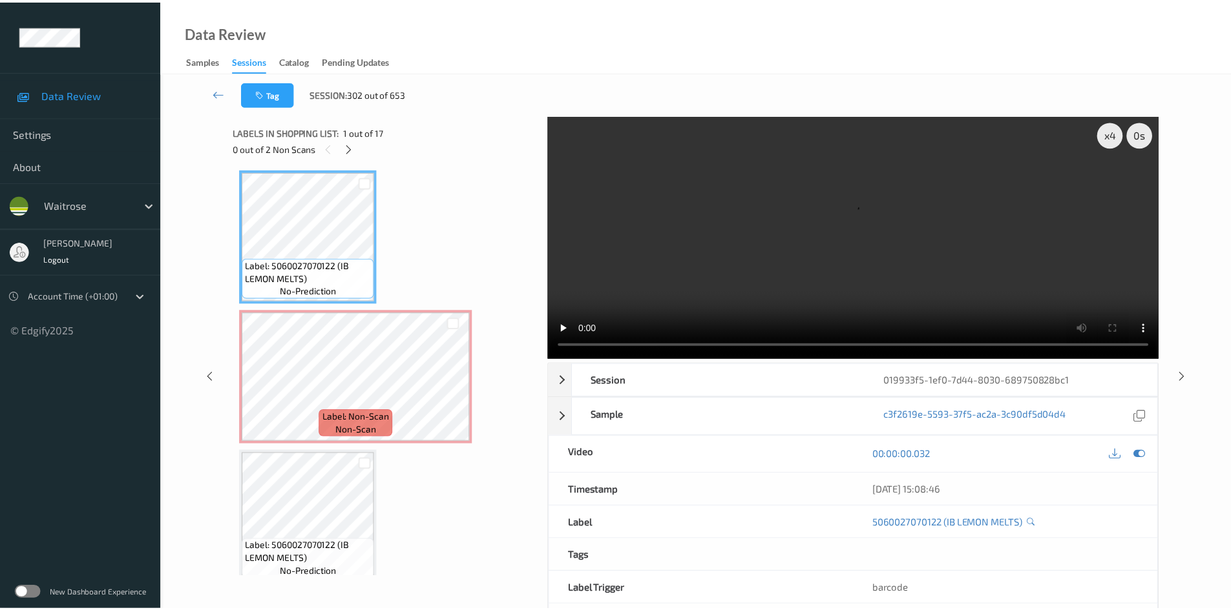
scroll to position [0, 0]
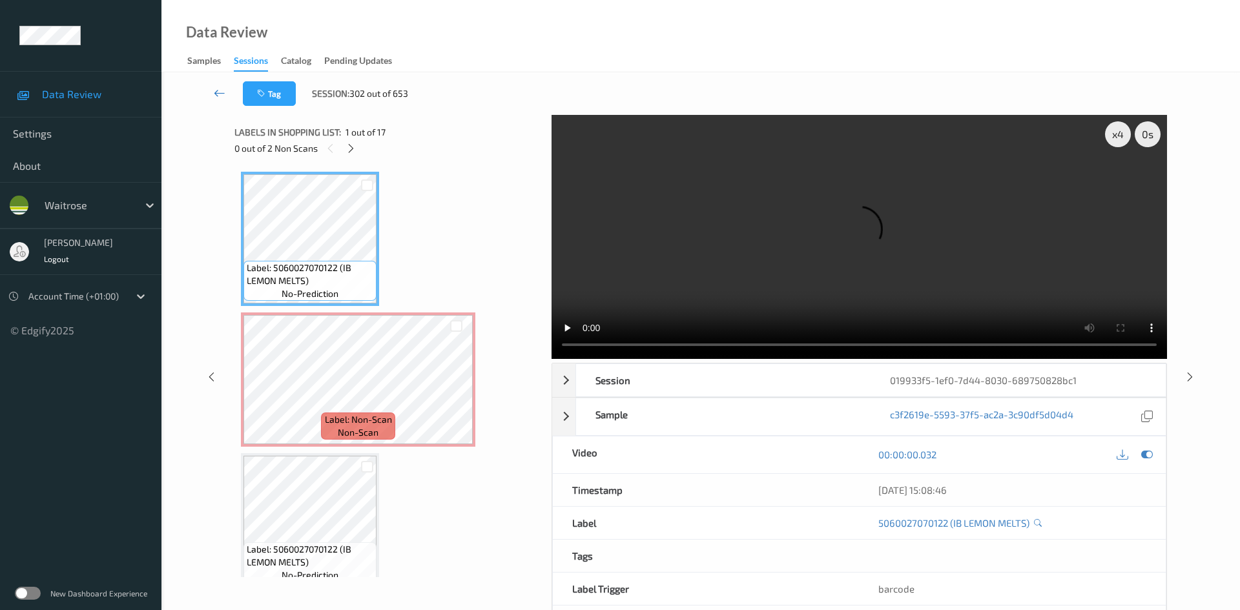
click at [212, 89] on link at bounding box center [220, 93] width 46 height 25
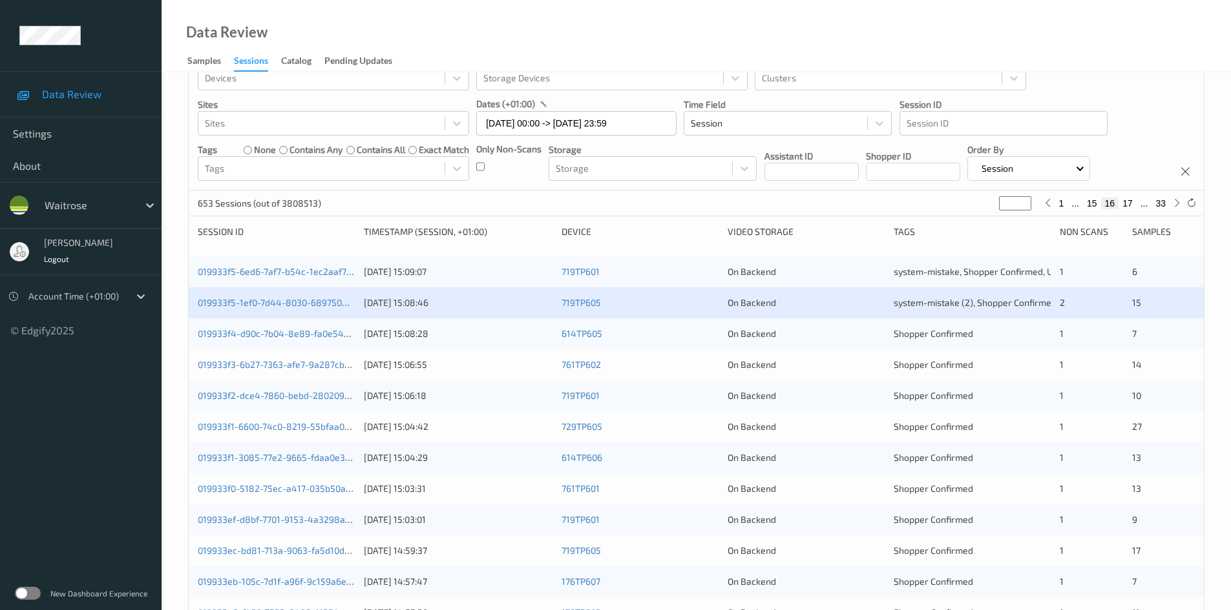
scroll to position [65, 0]
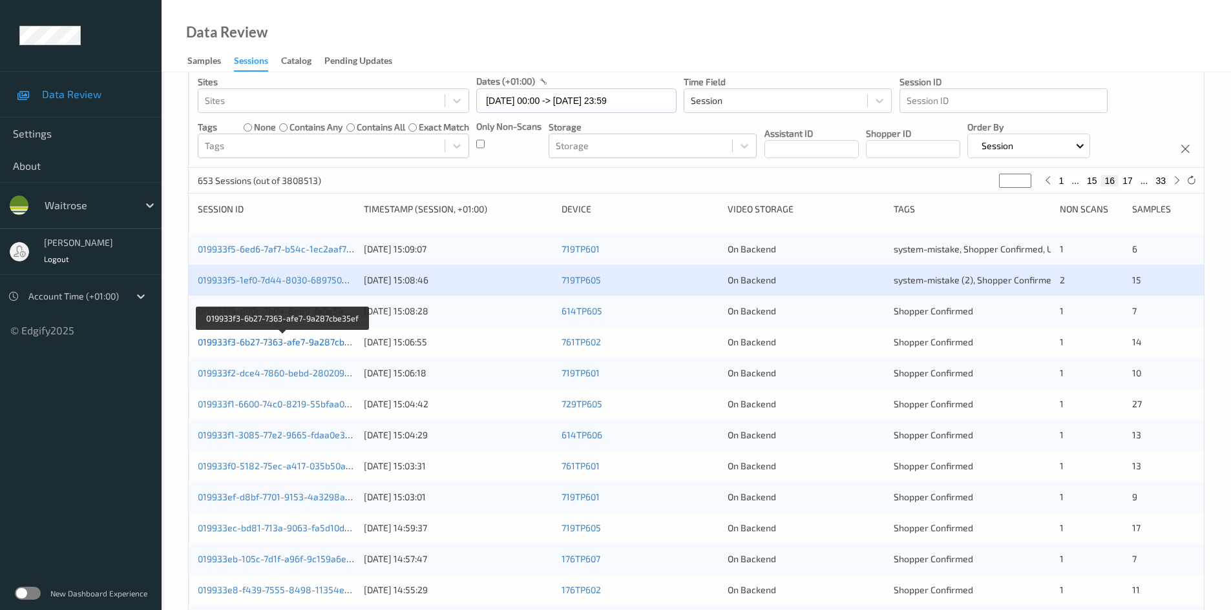
click at [246, 344] on link "019933f3-6b27-7363-afe7-9a287cbe35ef" at bounding box center [283, 342] width 171 height 11
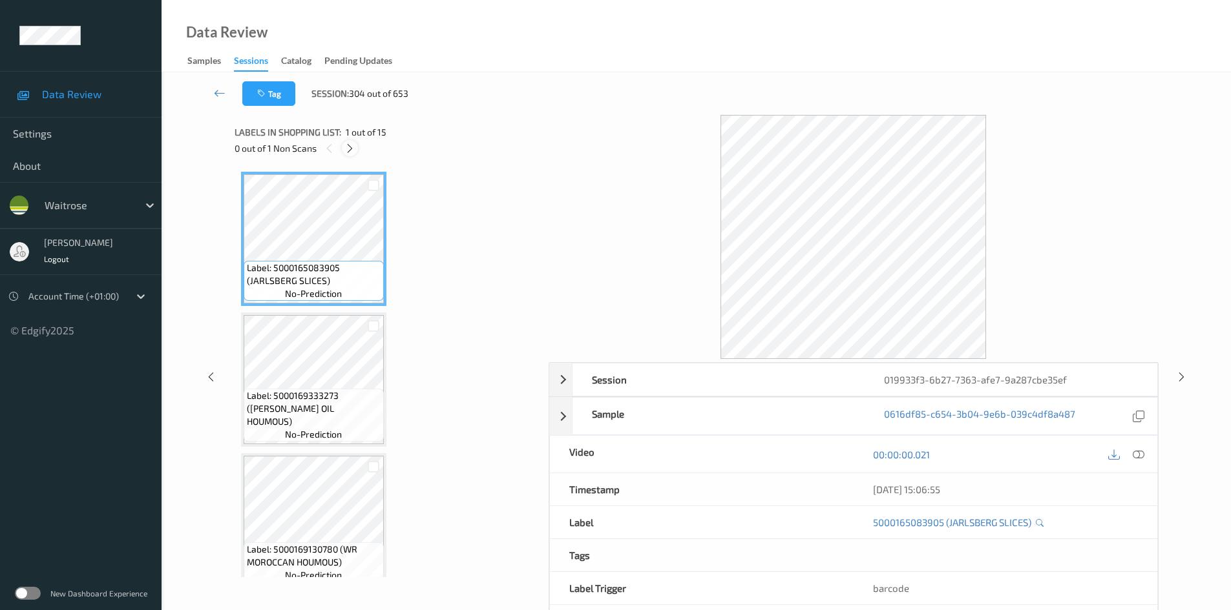
click at [344, 145] on icon at bounding box center [349, 149] width 11 height 12
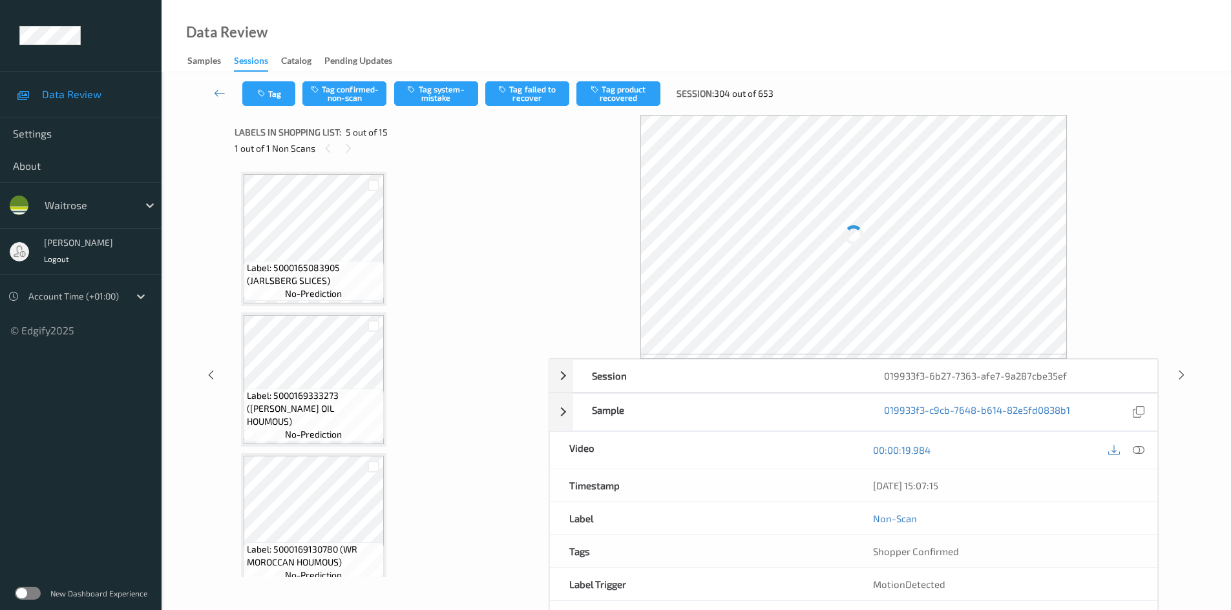
scroll to position [429, 0]
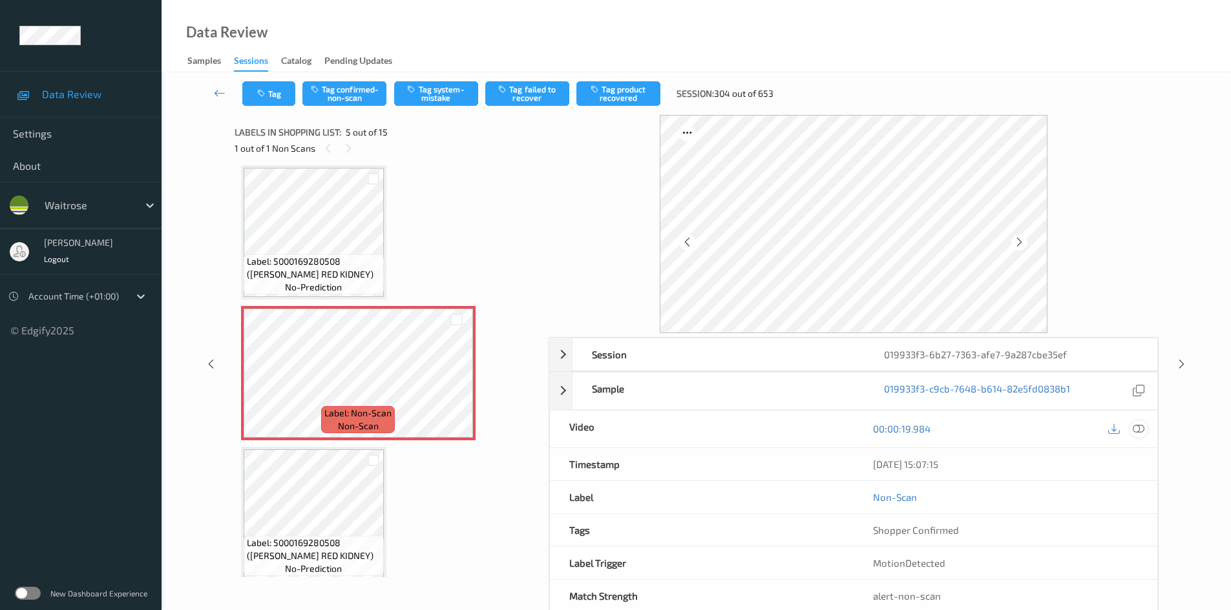
click at [1136, 428] on icon at bounding box center [1138, 429] width 12 height 12
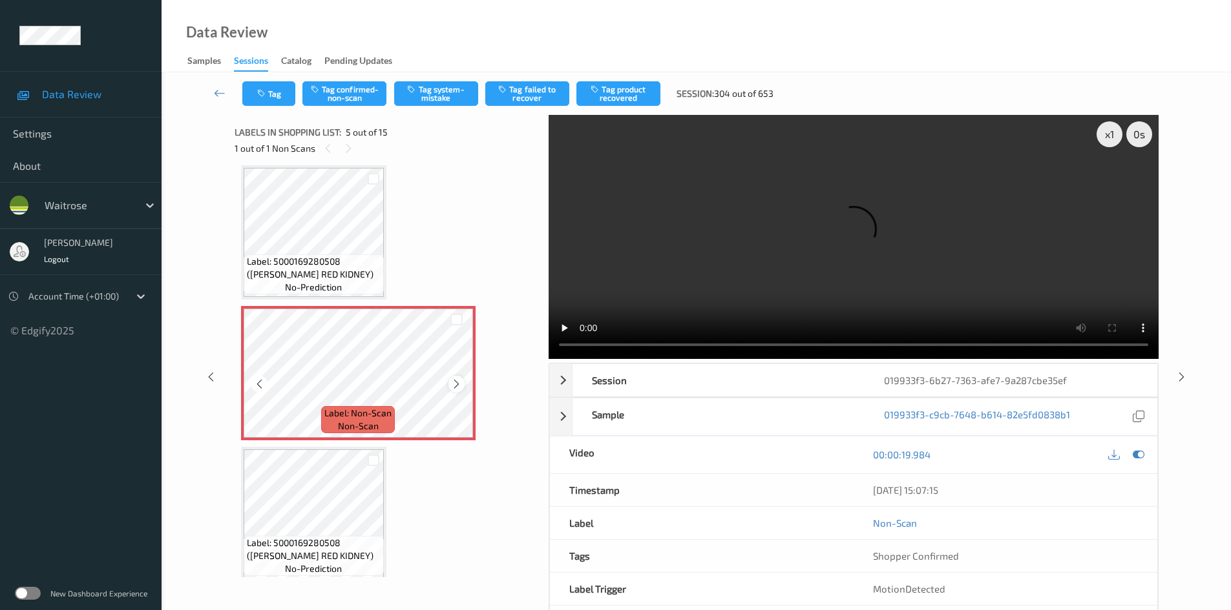
click at [458, 384] on icon at bounding box center [456, 385] width 11 height 12
click at [461, 384] on icon at bounding box center [456, 385] width 11 height 12
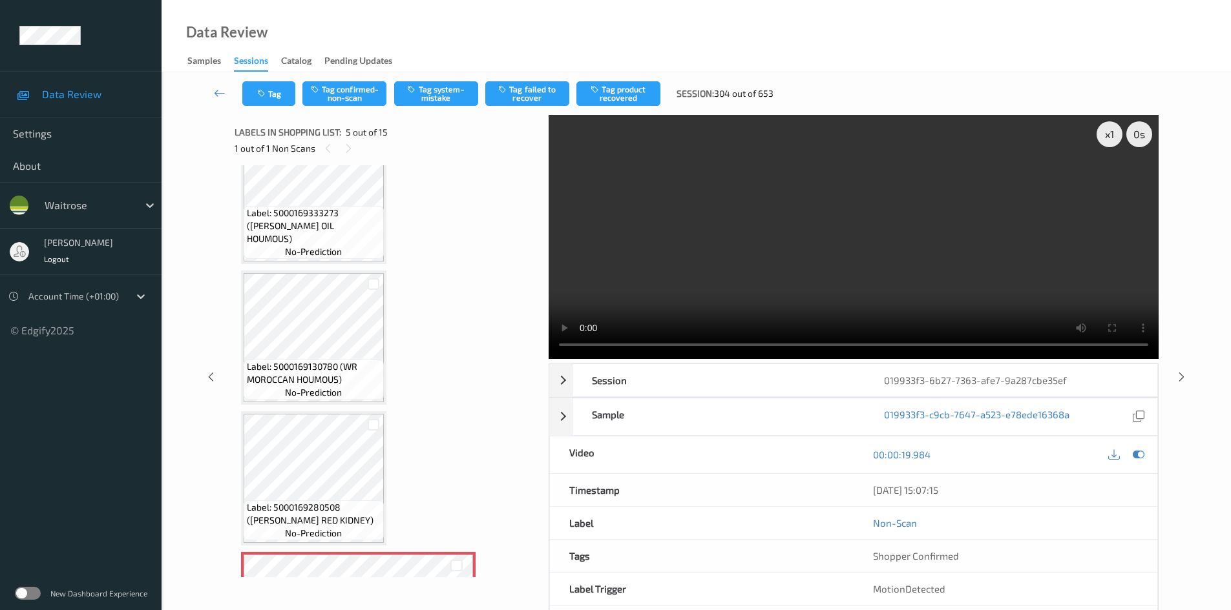
scroll to position [300, 0]
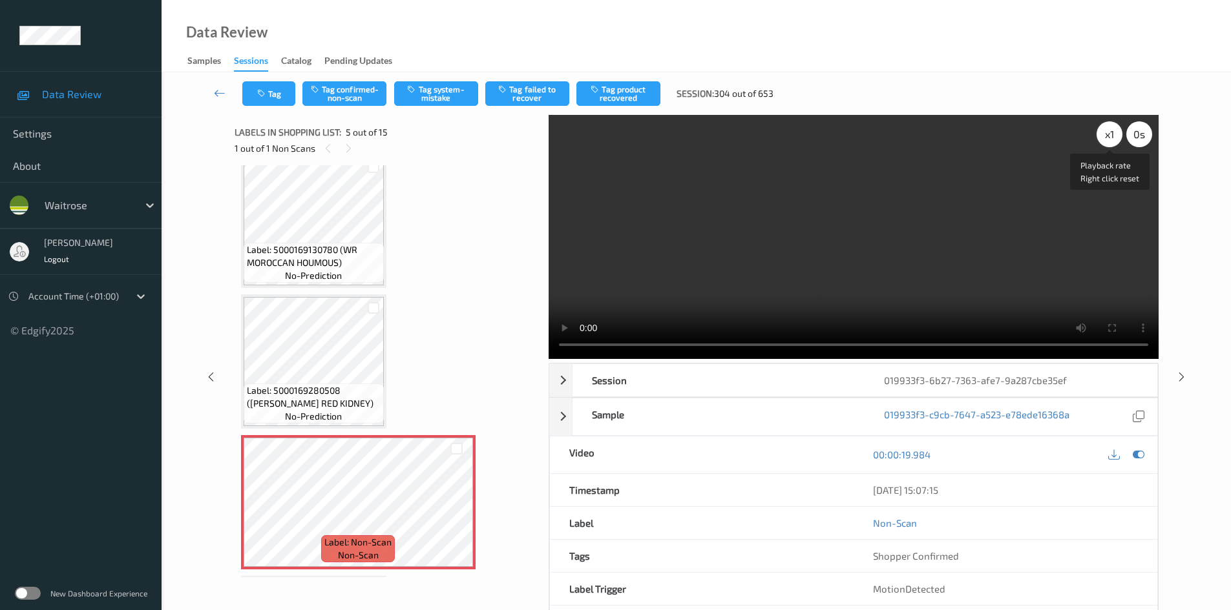
click at [1111, 137] on div "x 1" at bounding box center [1109, 134] width 26 height 26
click at [830, 221] on video at bounding box center [853, 237] width 610 height 244
click at [861, 283] on video at bounding box center [853, 237] width 610 height 244
click at [999, 262] on video at bounding box center [853, 237] width 610 height 244
click at [879, 270] on video at bounding box center [853, 237] width 610 height 244
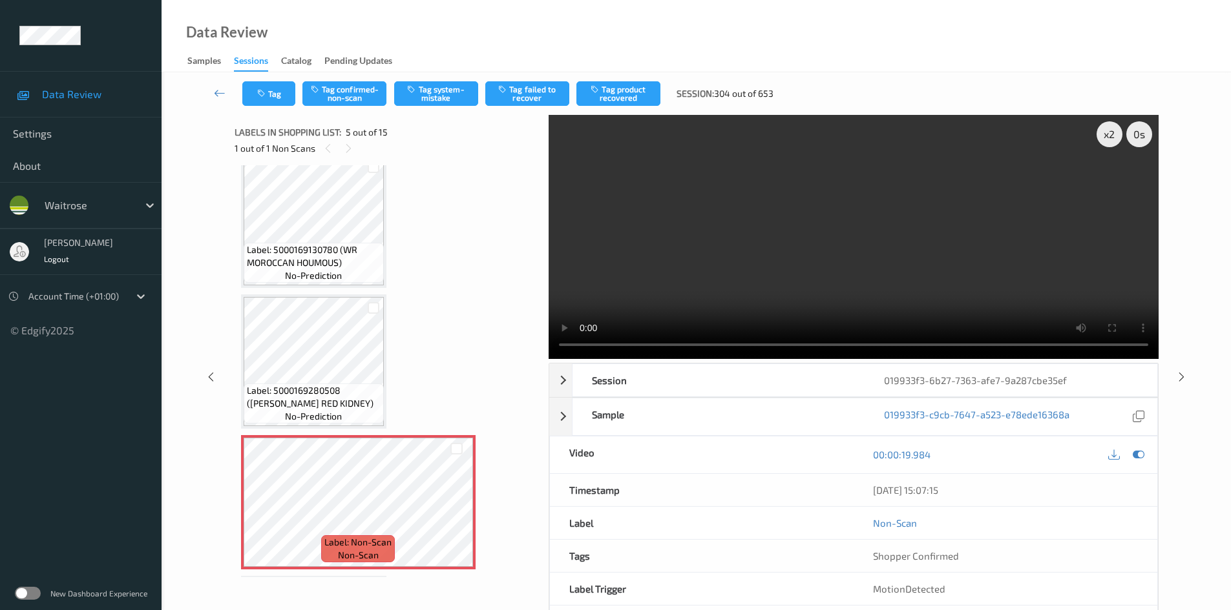
click at [950, 250] on video at bounding box center [853, 237] width 610 height 244
click at [873, 230] on video at bounding box center [853, 237] width 610 height 244
click at [893, 266] on video at bounding box center [853, 237] width 610 height 244
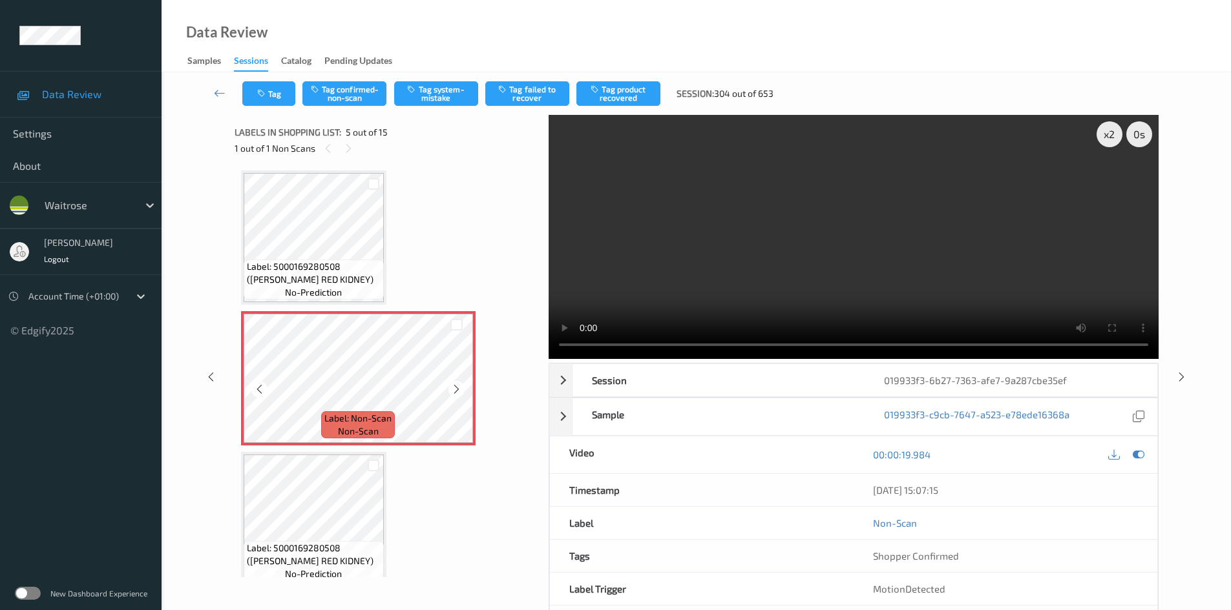
scroll to position [429, 0]
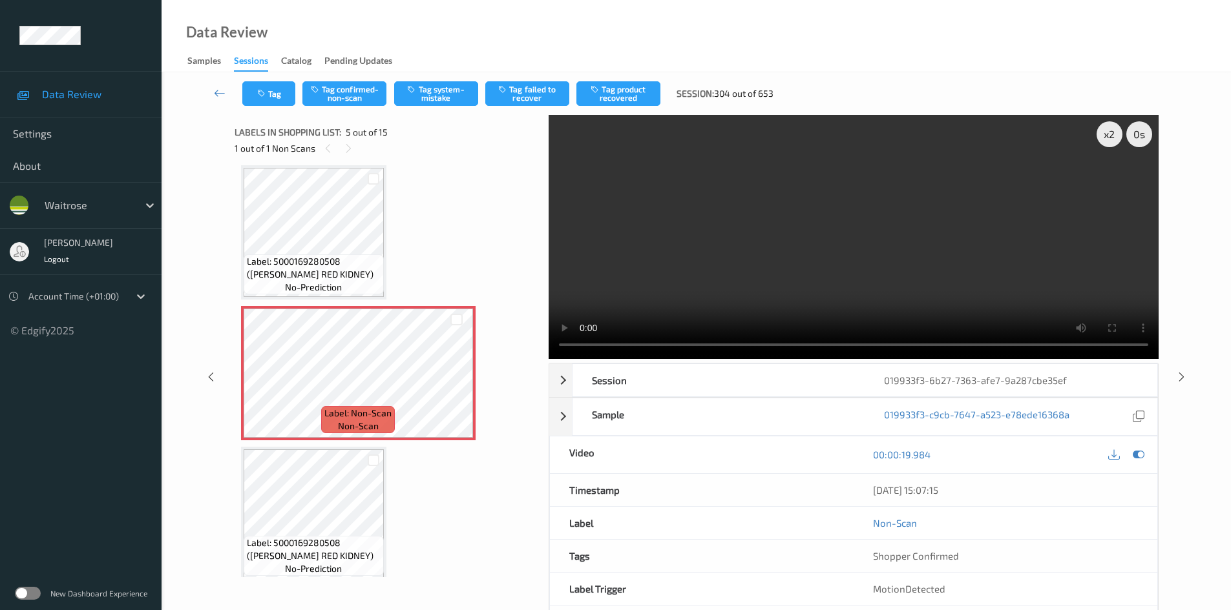
click at [804, 280] on video at bounding box center [853, 237] width 610 height 244
click at [775, 288] on video at bounding box center [853, 237] width 610 height 244
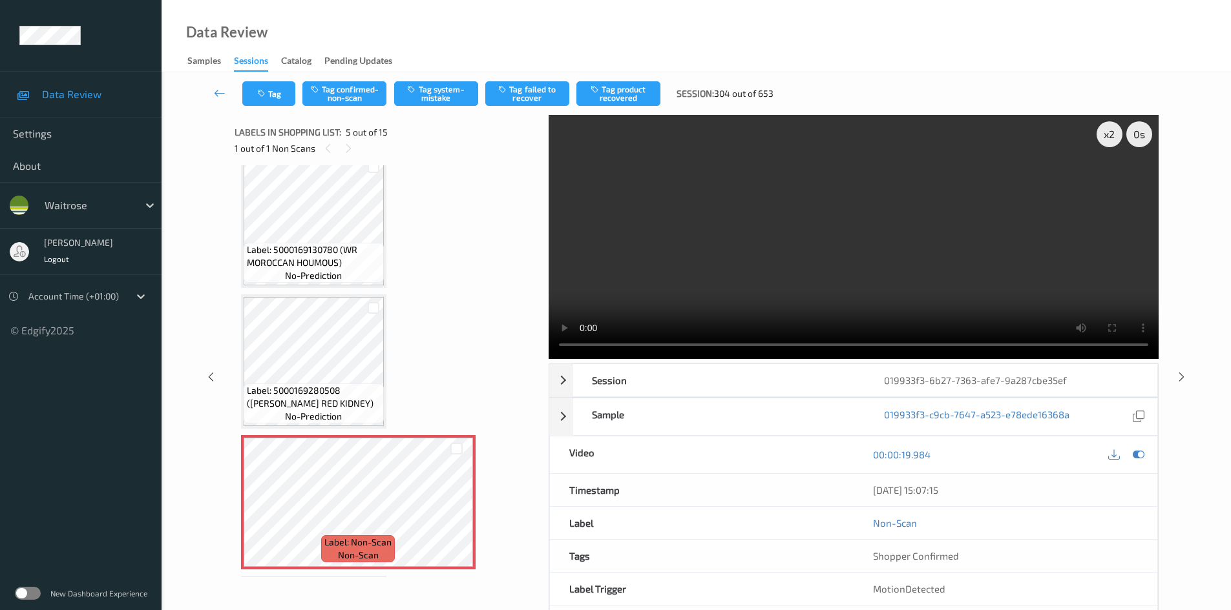
scroll to position [364, 0]
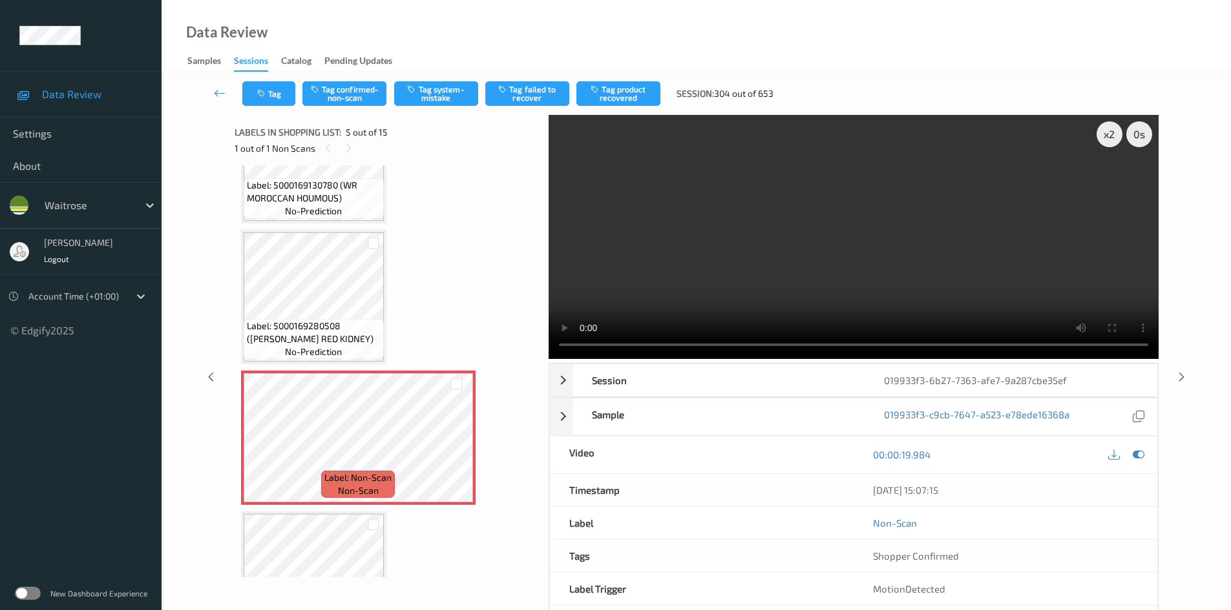
click at [829, 260] on video at bounding box center [853, 237] width 610 height 244
click at [844, 280] on video at bounding box center [853, 237] width 610 height 244
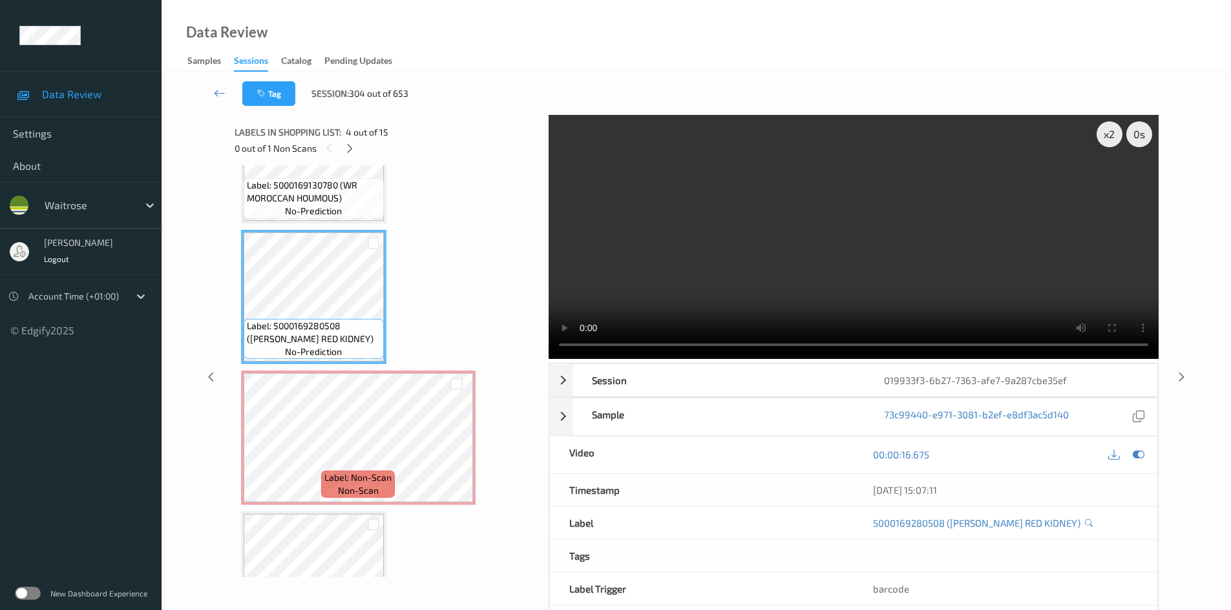
click at [798, 266] on video at bounding box center [853, 237] width 610 height 244
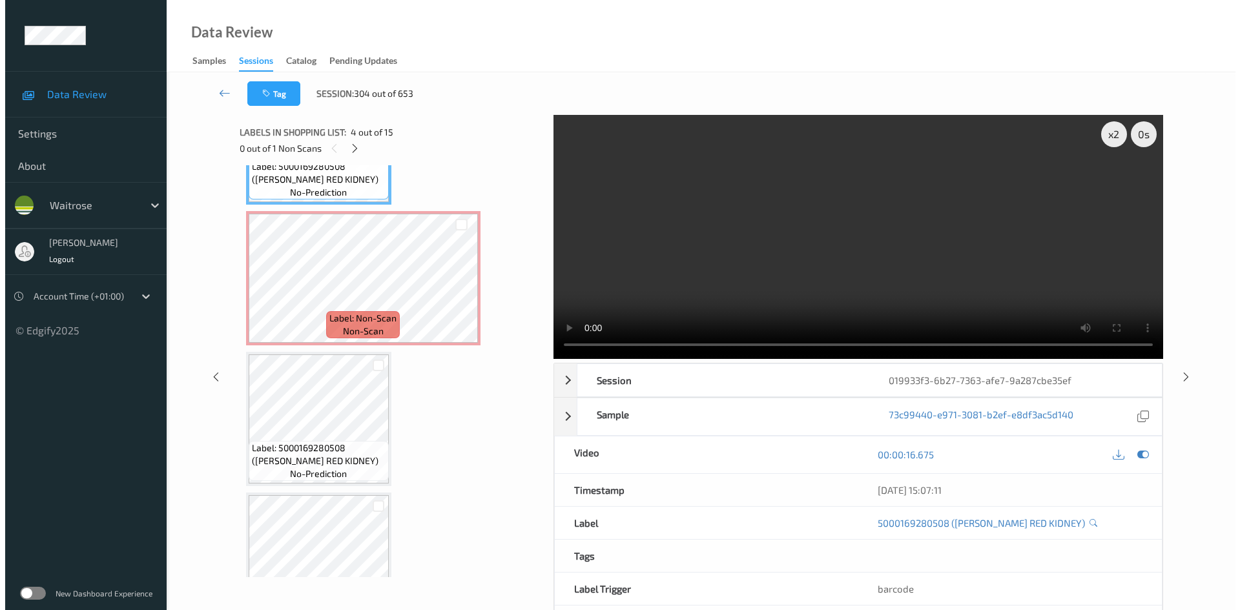
scroll to position [558, 0]
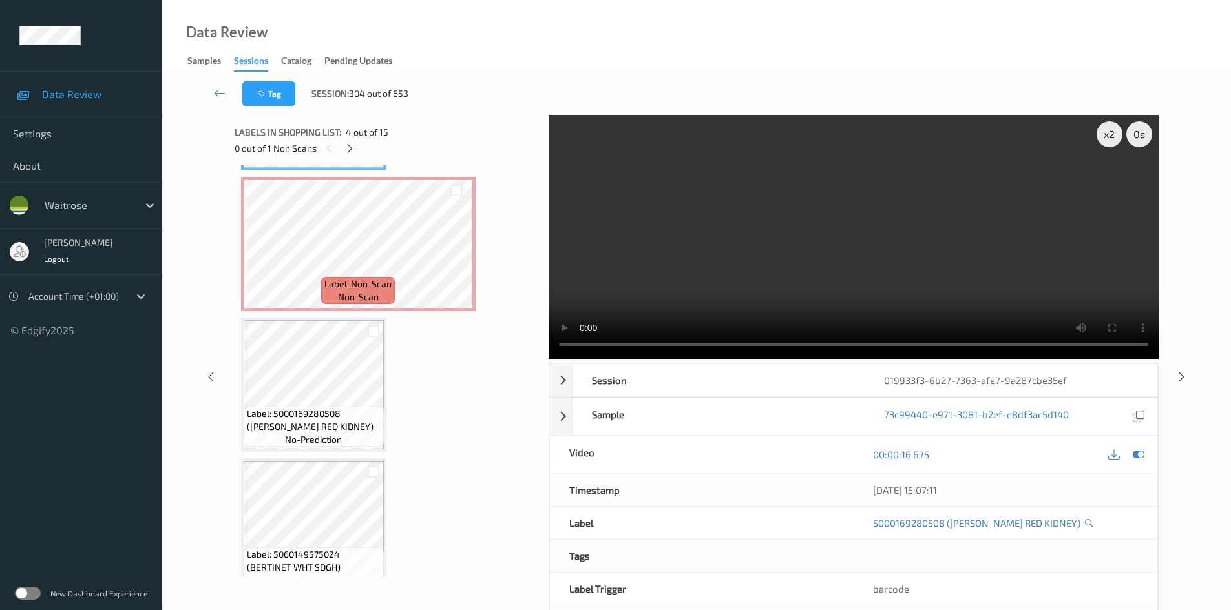
click at [730, 269] on video at bounding box center [853, 237] width 610 height 244
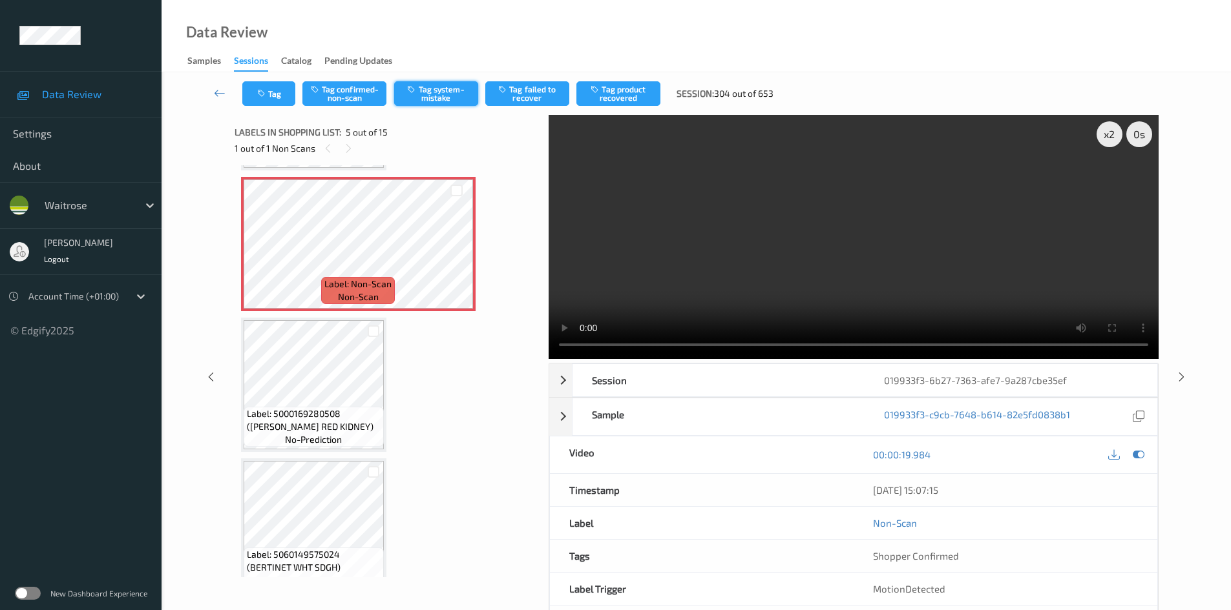
click at [428, 91] on button "Tag system-mistake" at bounding box center [436, 93] width 84 height 25
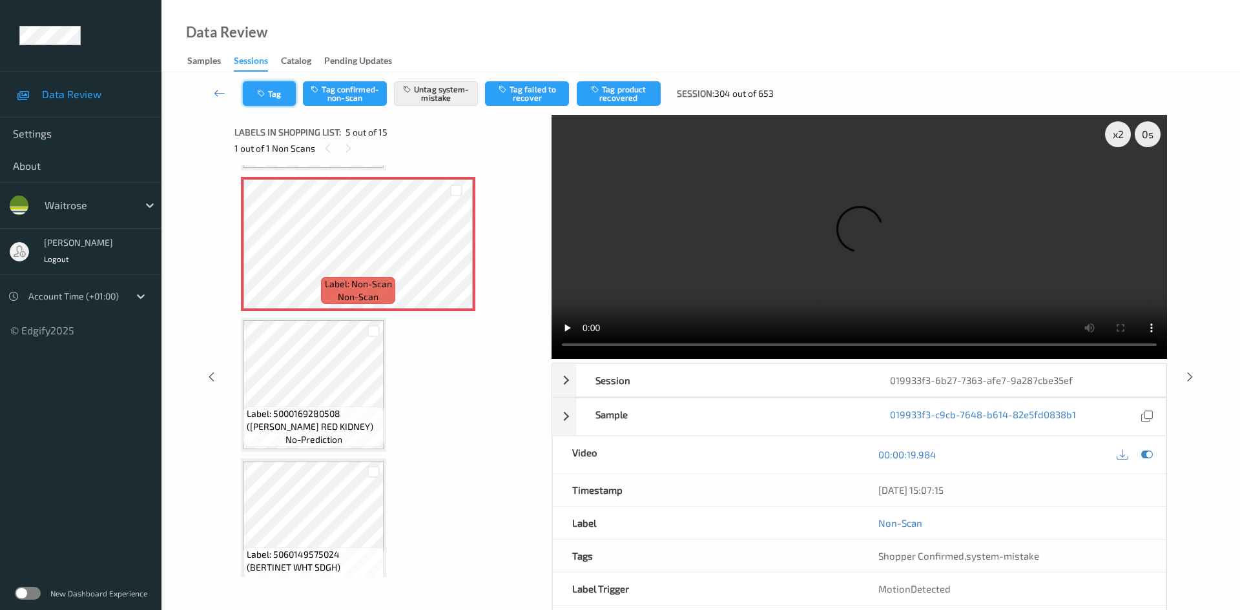
click at [275, 93] on button "Tag" at bounding box center [269, 93] width 53 height 25
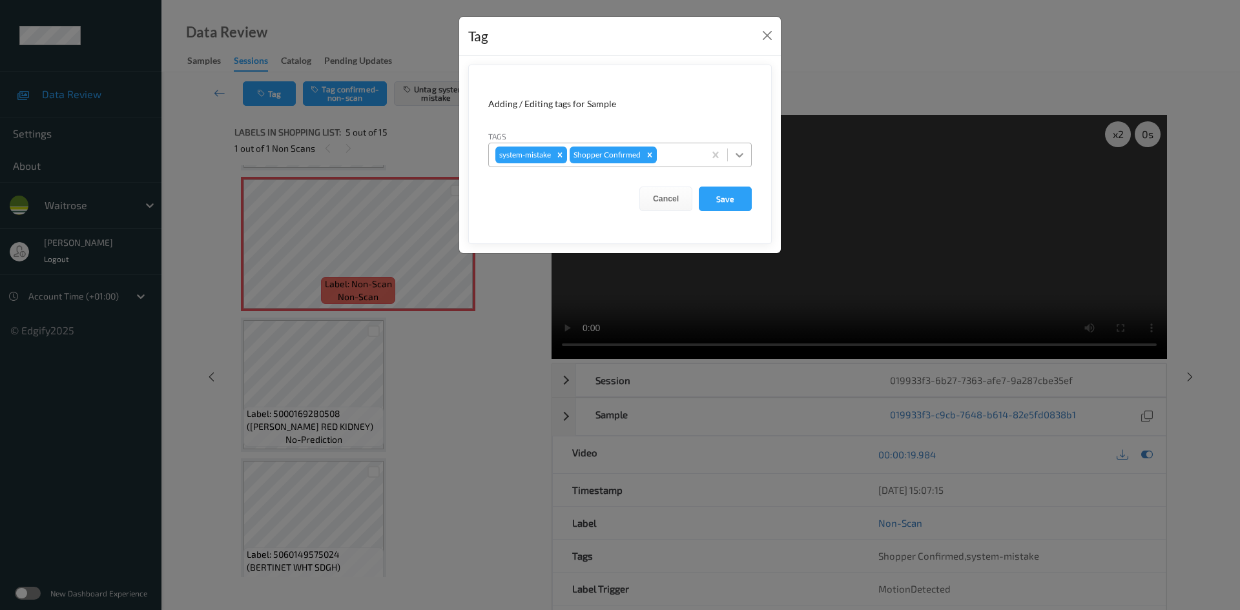
click at [742, 157] on icon at bounding box center [739, 155] width 13 height 13
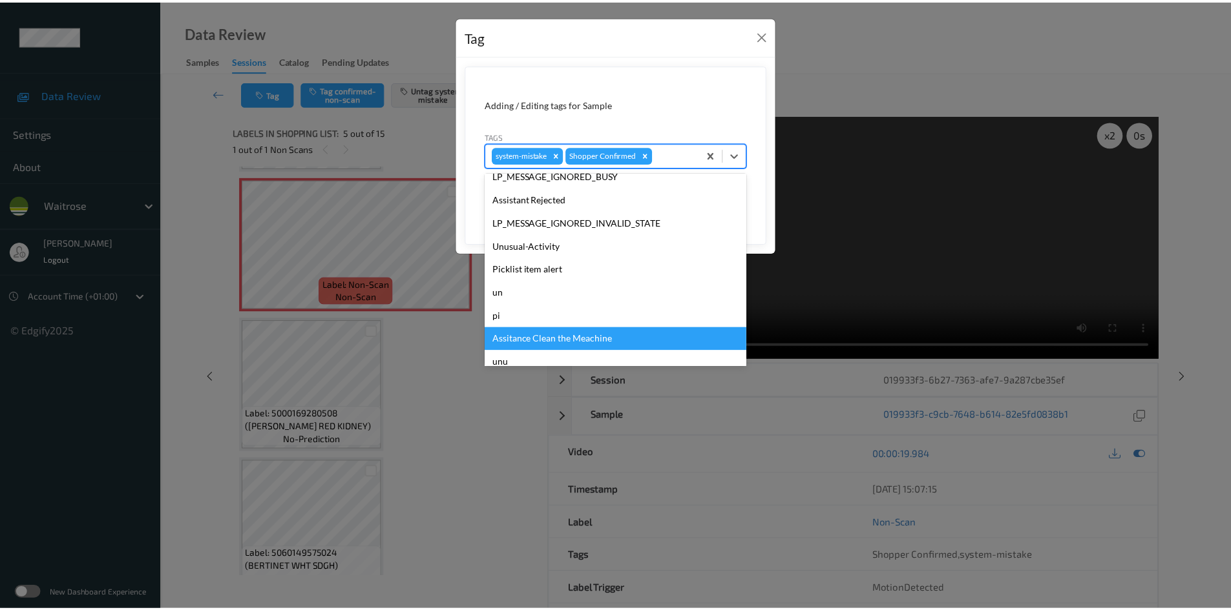
scroll to position [300, 0]
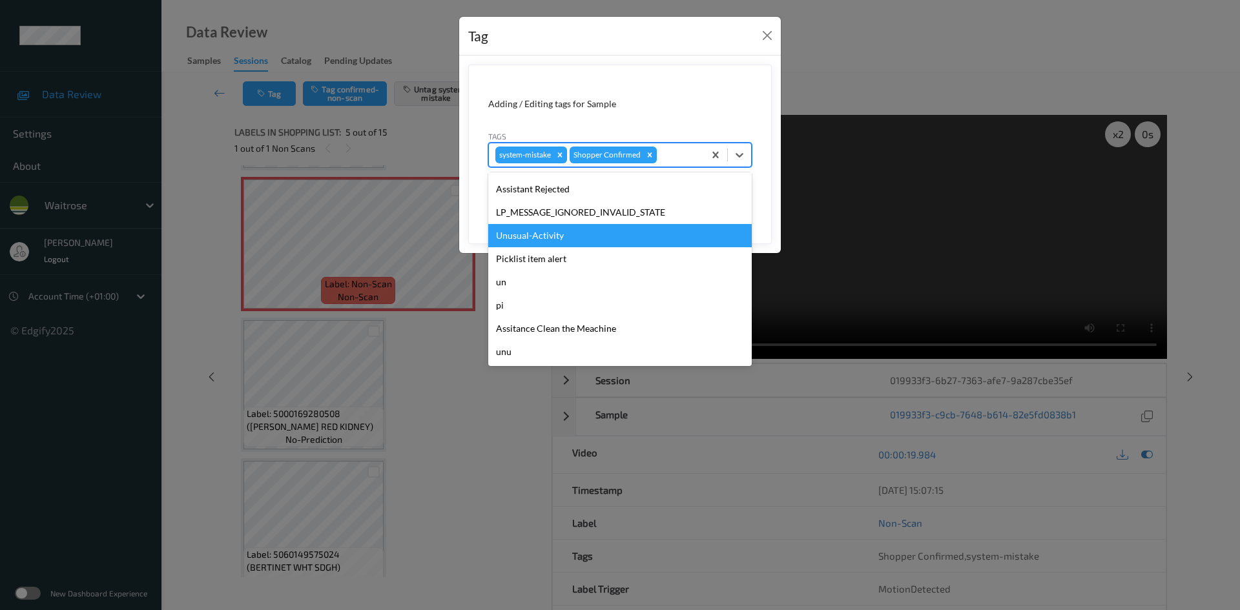
click at [531, 230] on div "Unusual-Activity" at bounding box center [620, 235] width 264 height 23
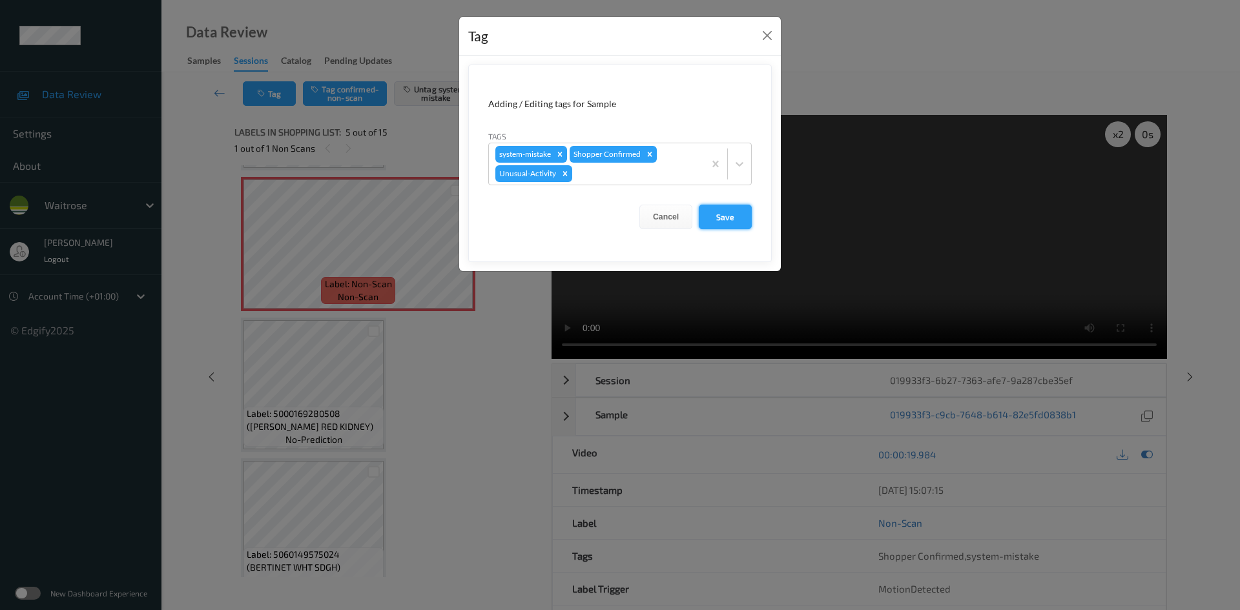
click at [717, 211] on button "Save" at bounding box center [725, 217] width 53 height 25
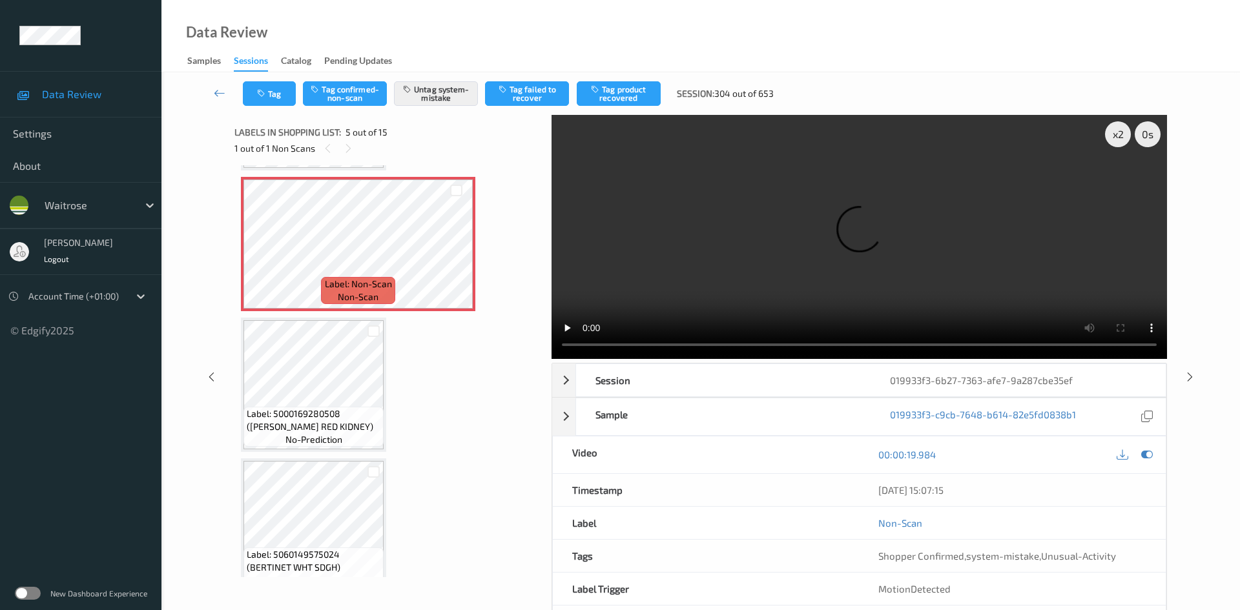
click at [215, 85] on link at bounding box center [220, 93] width 46 height 25
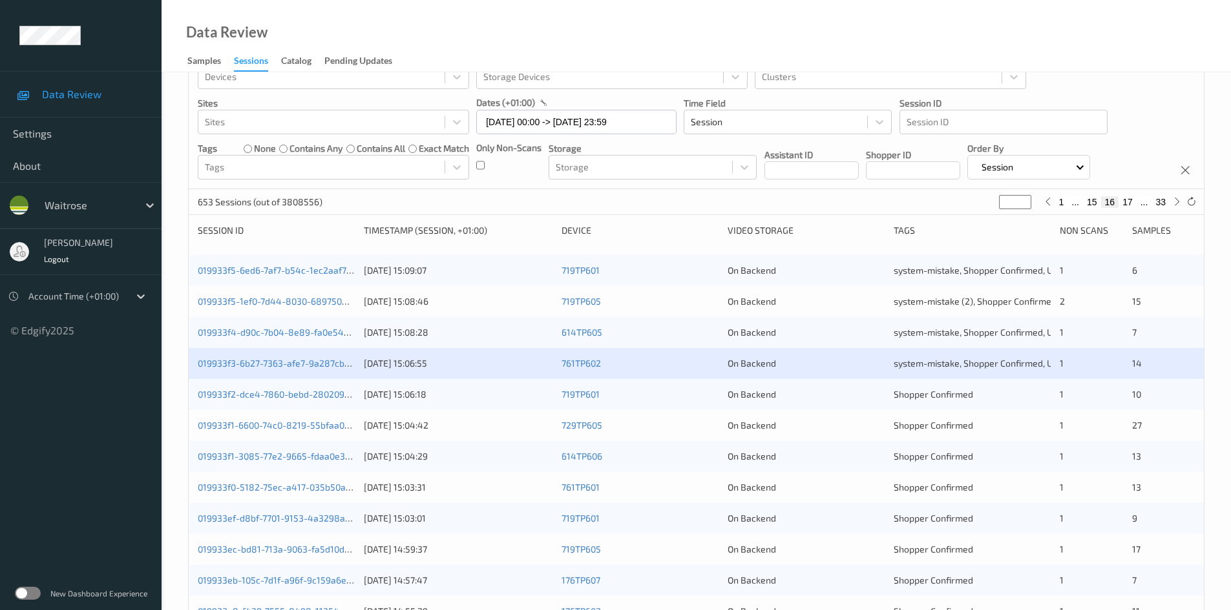
scroll to position [65, 0]
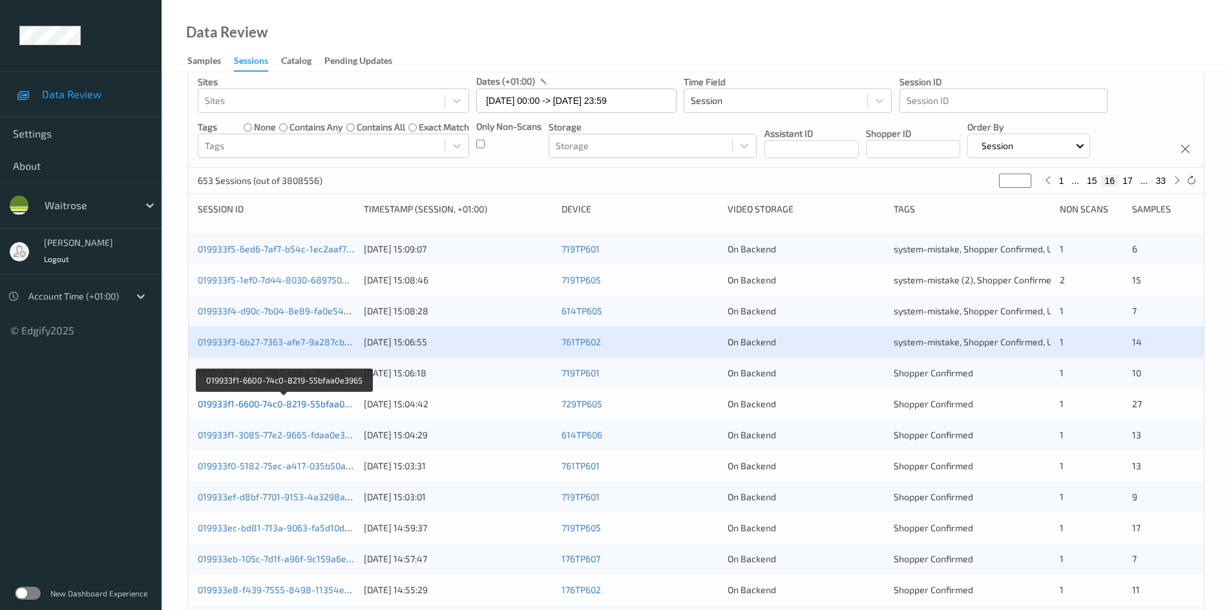
click at [249, 404] on link "019933f1-6600-74c0-8219-55bfaa0e3965" at bounding box center [284, 404] width 172 height 11
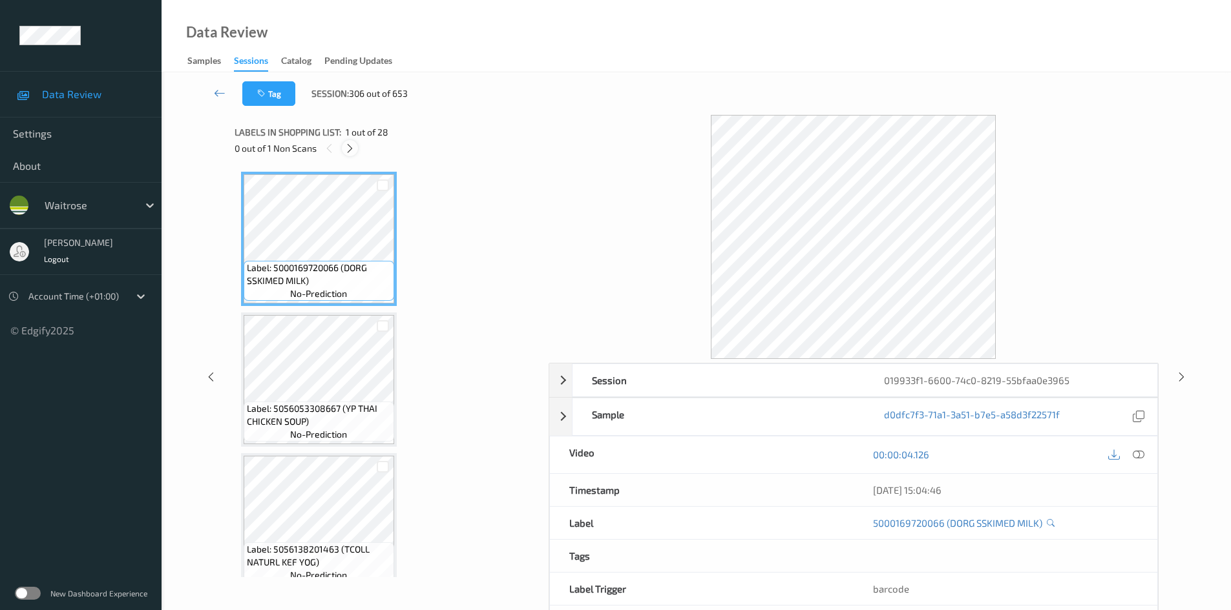
click at [349, 148] on icon at bounding box center [349, 149] width 11 height 12
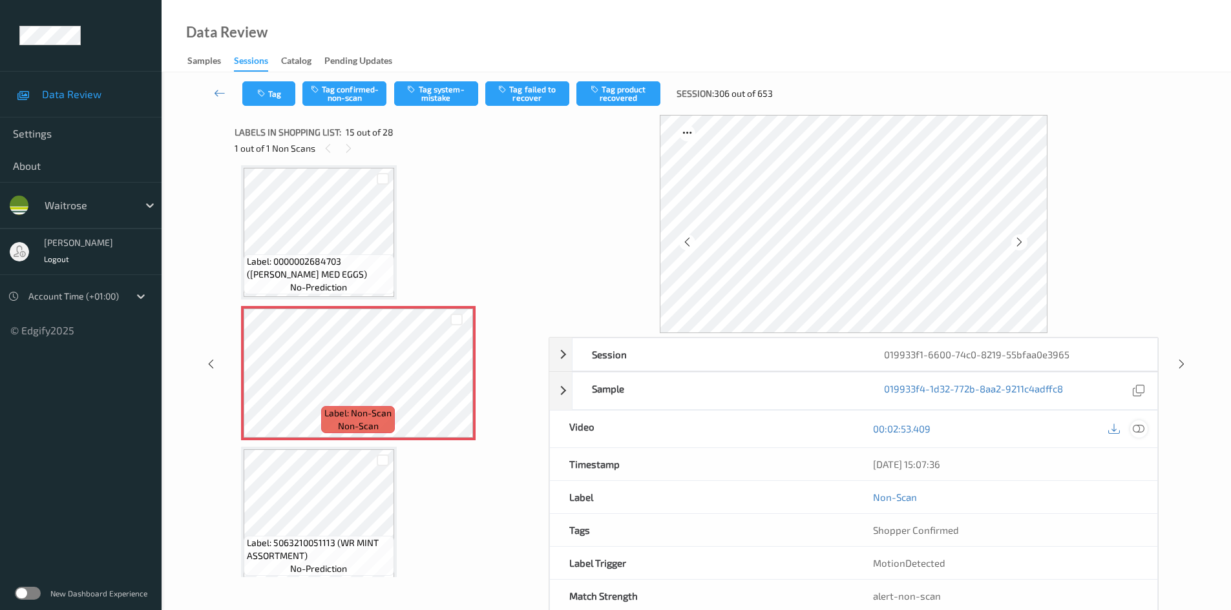
click at [1137, 426] on icon at bounding box center [1138, 429] width 12 height 12
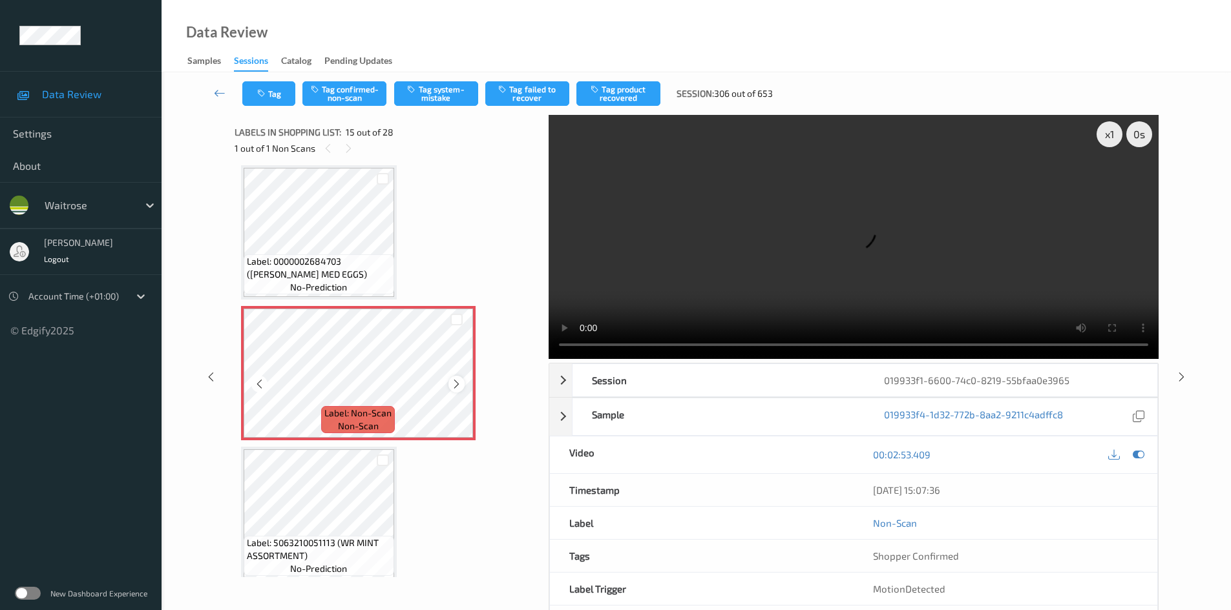
click at [453, 383] on icon at bounding box center [456, 385] width 11 height 12
click at [455, 383] on icon at bounding box center [456, 385] width 11 height 12
click at [459, 384] on icon at bounding box center [456, 385] width 11 height 12
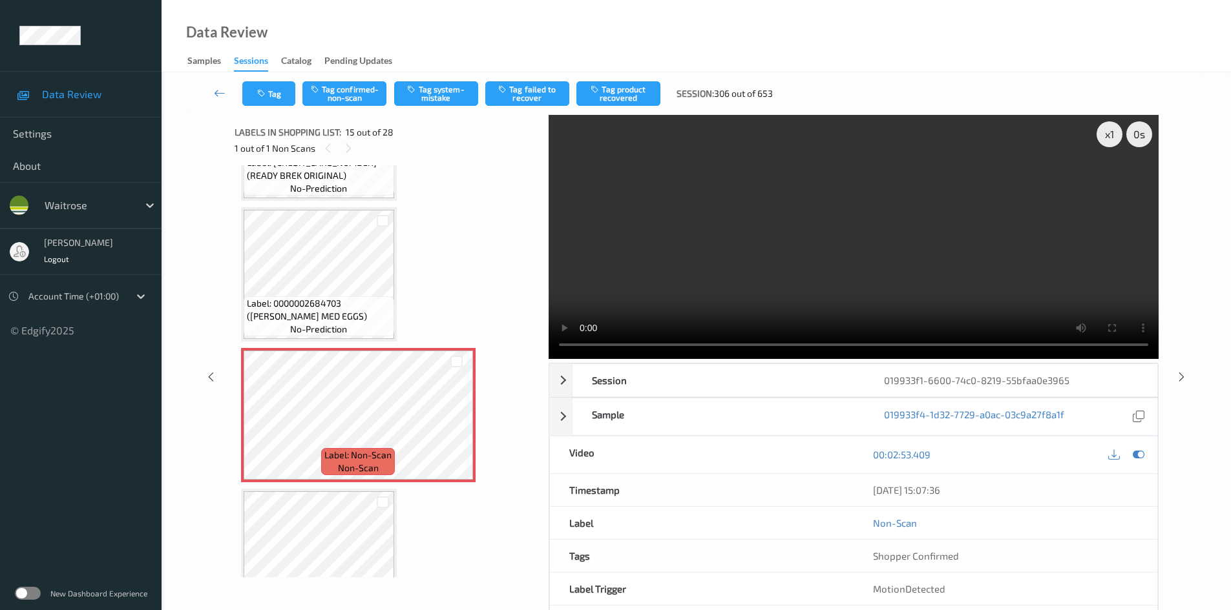
scroll to position [1773, 0]
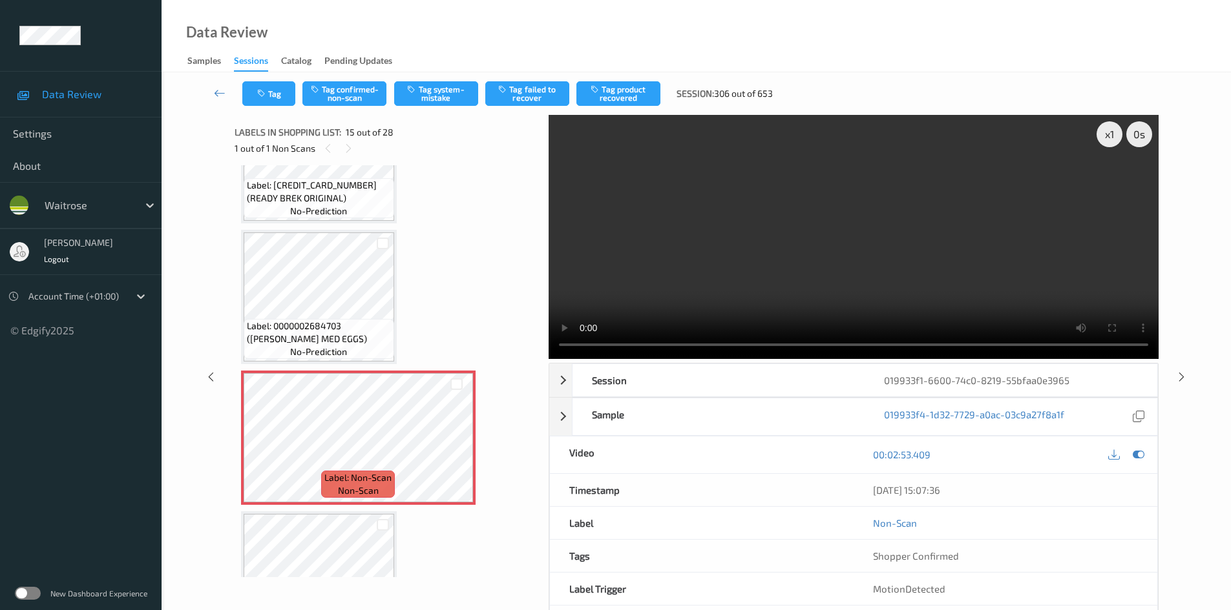
click at [806, 302] on video at bounding box center [853, 237] width 610 height 244
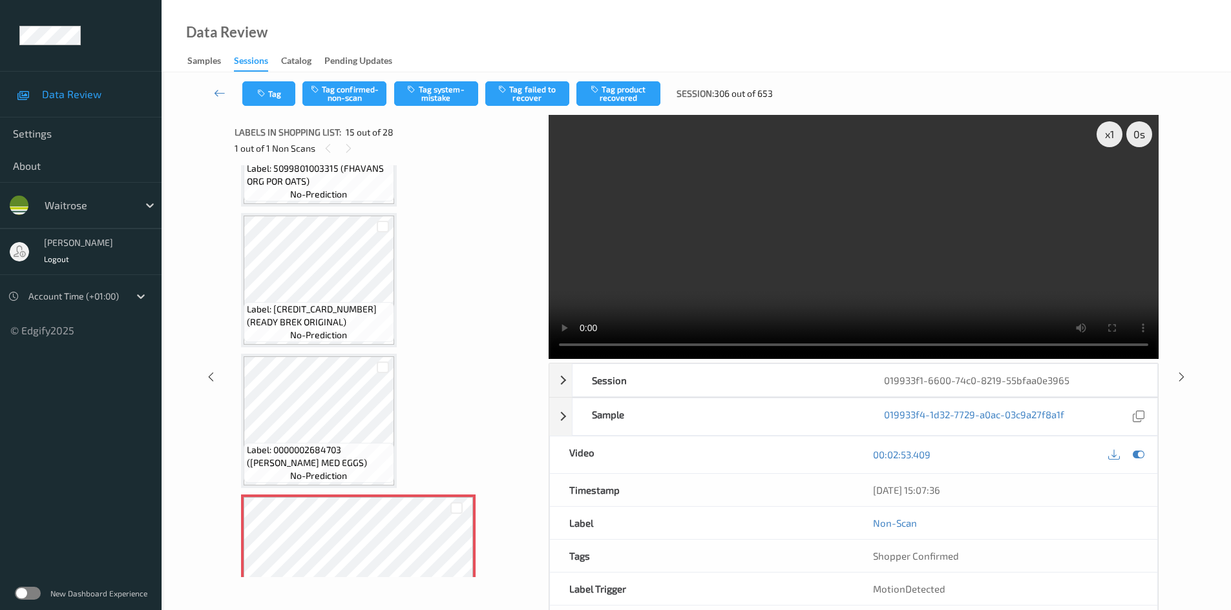
scroll to position [1643, 0]
click at [1114, 138] on div "x 1" at bounding box center [1109, 134] width 26 height 26
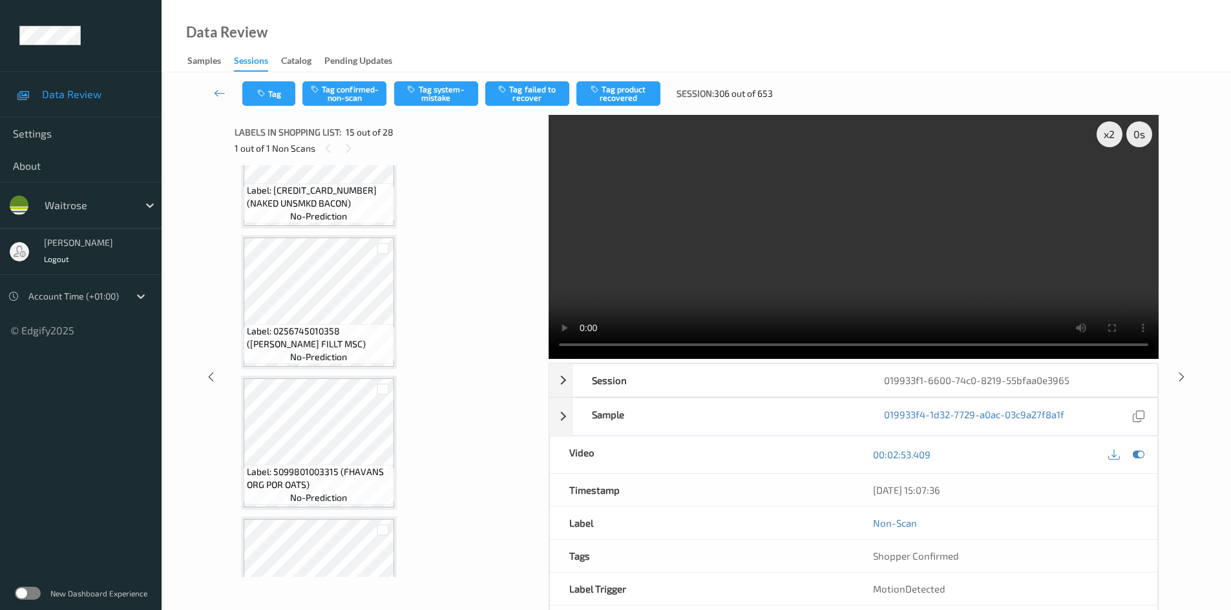
scroll to position [1385, 0]
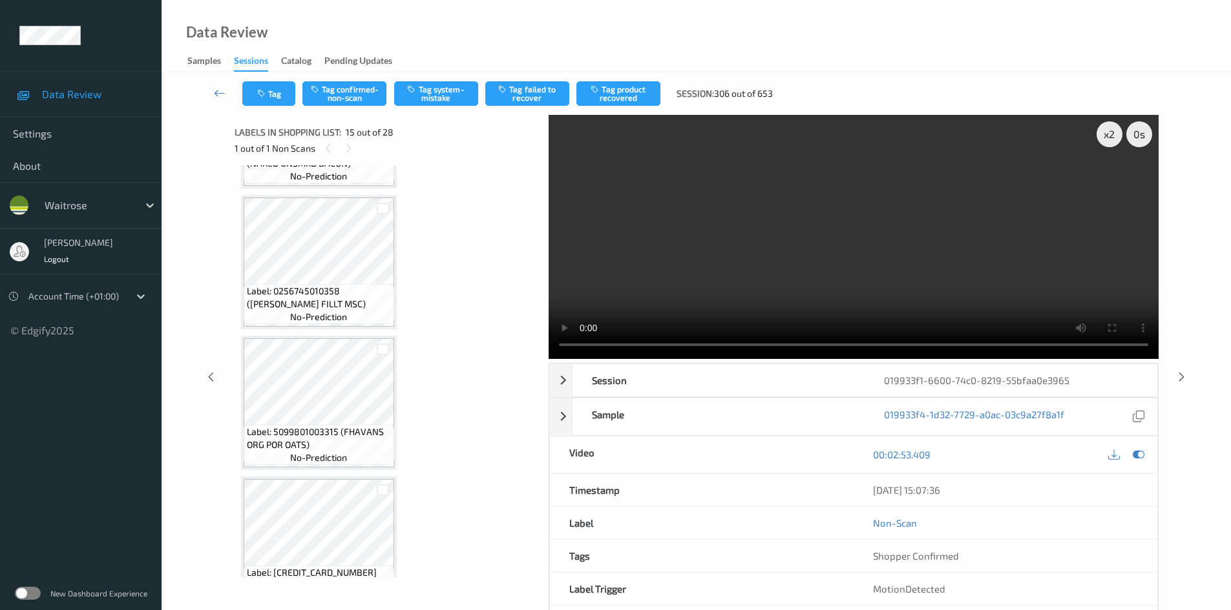
click at [885, 242] on video at bounding box center [853, 237] width 610 height 244
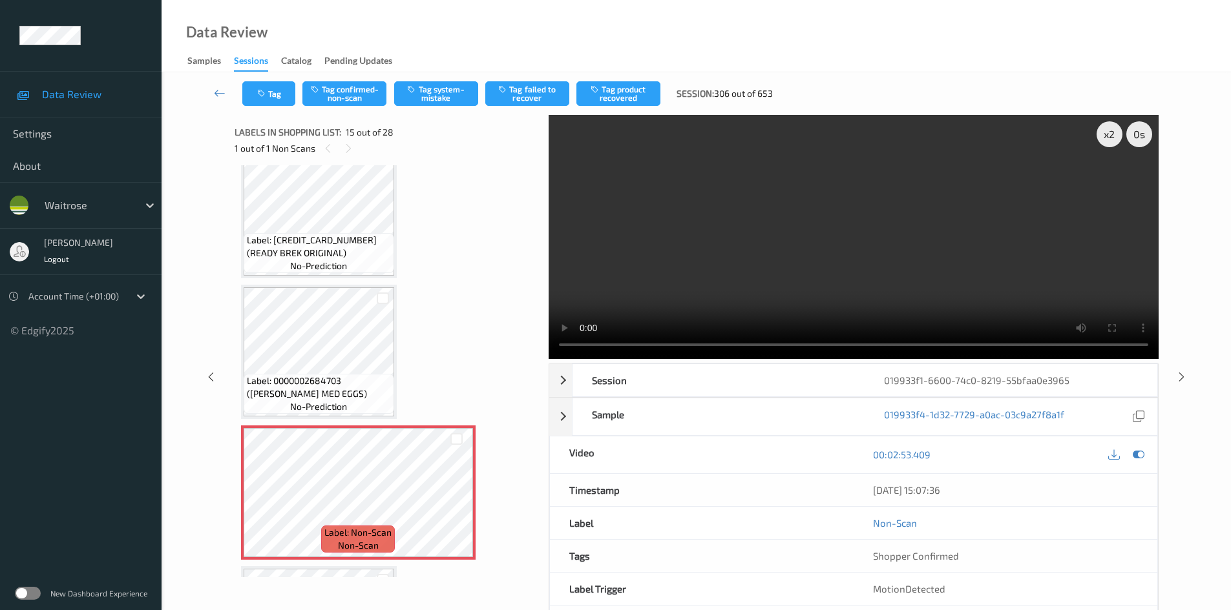
scroll to position [1773, 0]
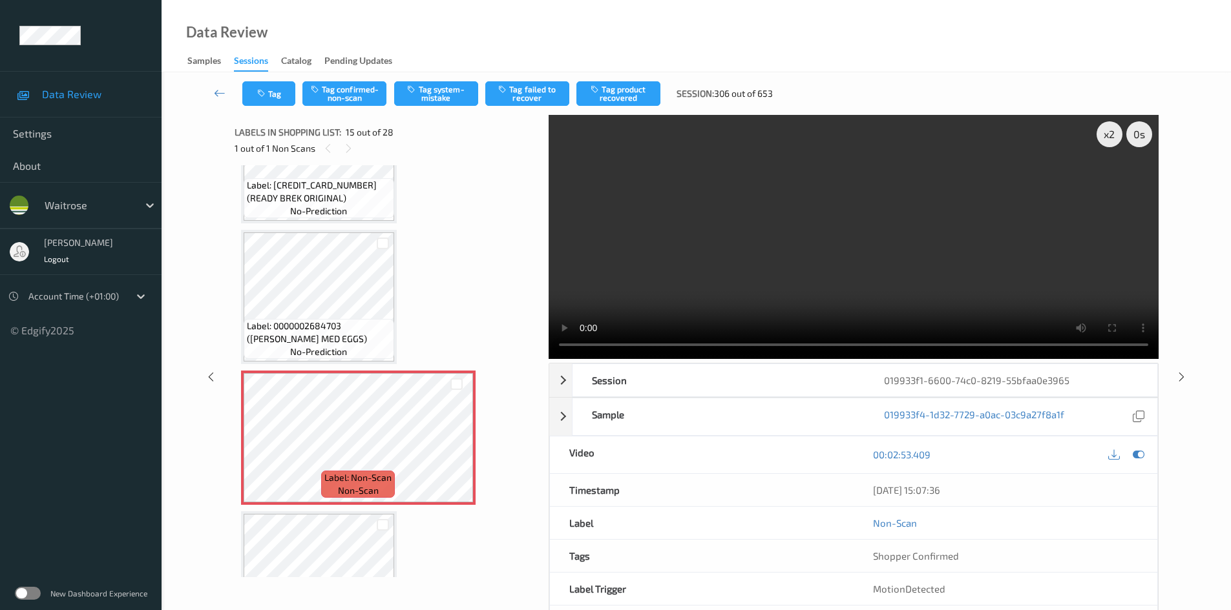
click at [716, 215] on video at bounding box center [853, 237] width 610 height 244
click at [751, 237] on video at bounding box center [853, 237] width 610 height 244
click at [742, 256] on video at bounding box center [853, 237] width 610 height 244
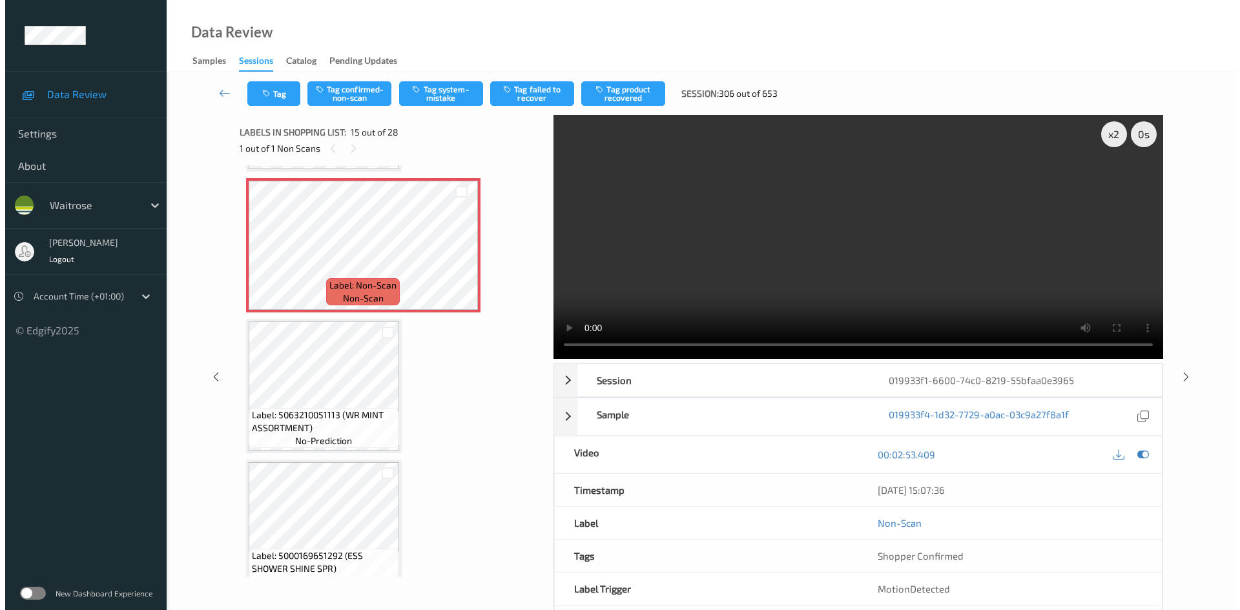
scroll to position [1966, 0]
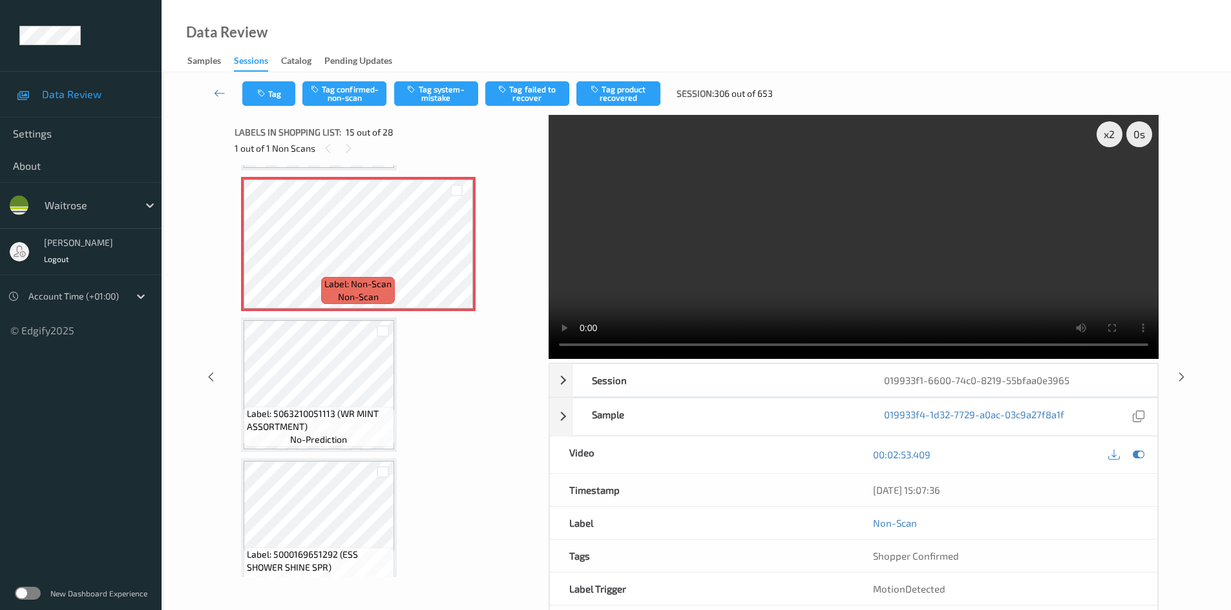
click at [749, 255] on video at bounding box center [853, 237] width 610 height 244
click at [434, 100] on button "Tag system-mistake" at bounding box center [436, 93] width 84 height 25
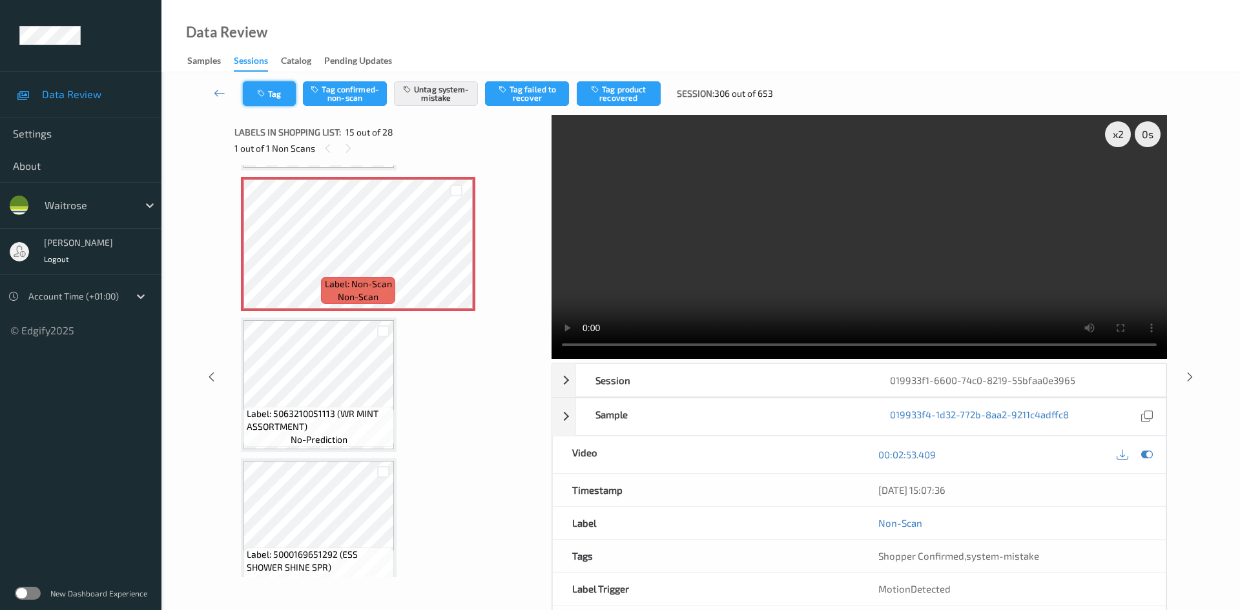
click at [271, 93] on button "Tag" at bounding box center [269, 93] width 53 height 25
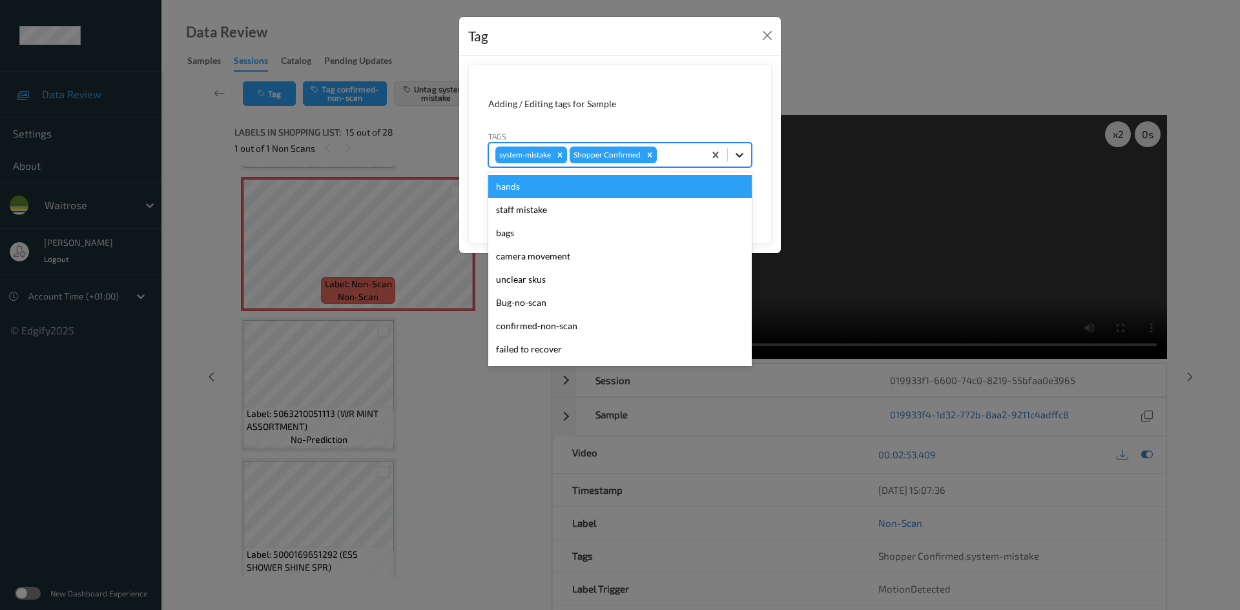
drag, startPoint x: 741, startPoint y: 159, endPoint x: 700, endPoint y: 209, distance: 65.2
click at [740, 160] on icon at bounding box center [739, 155] width 13 height 13
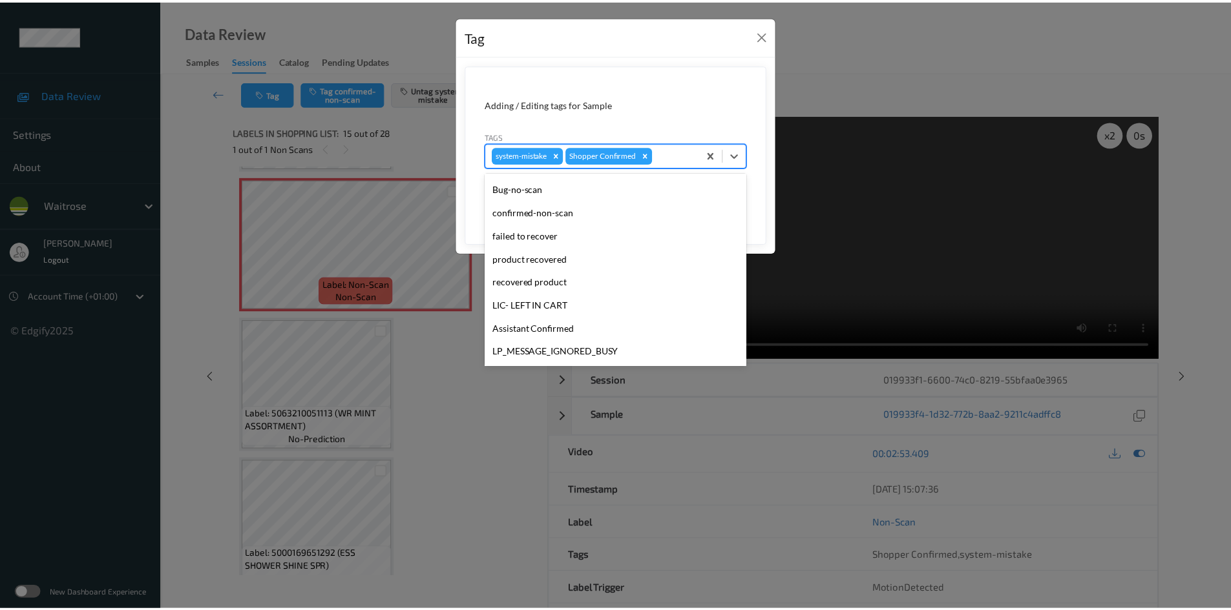
scroll to position [300, 0]
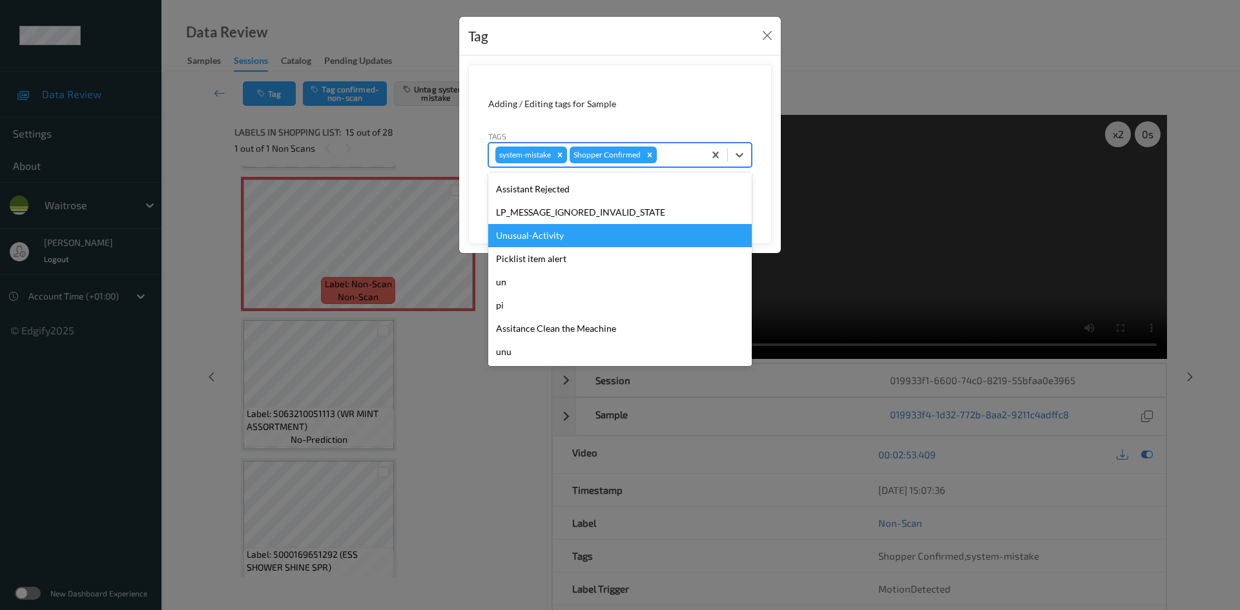
drag, startPoint x: 588, startPoint y: 238, endPoint x: 689, endPoint y: 231, distance: 101.7
click at [594, 238] on div "Unusual-Activity" at bounding box center [620, 235] width 264 height 23
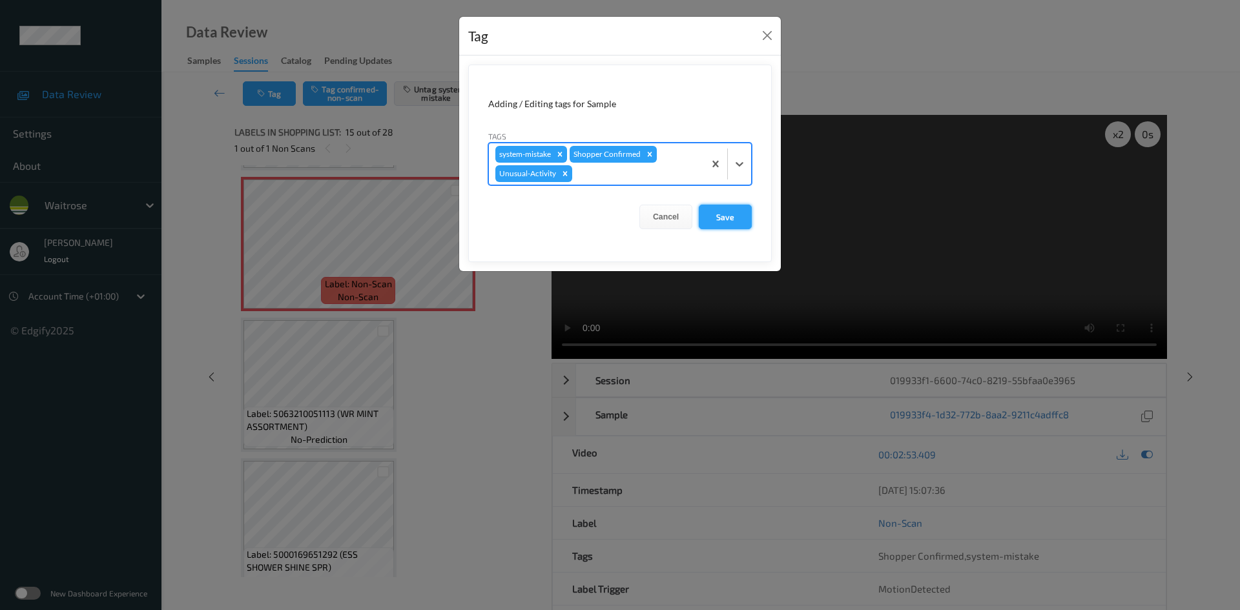
click at [730, 219] on button "Save" at bounding box center [725, 217] width 53 height 25
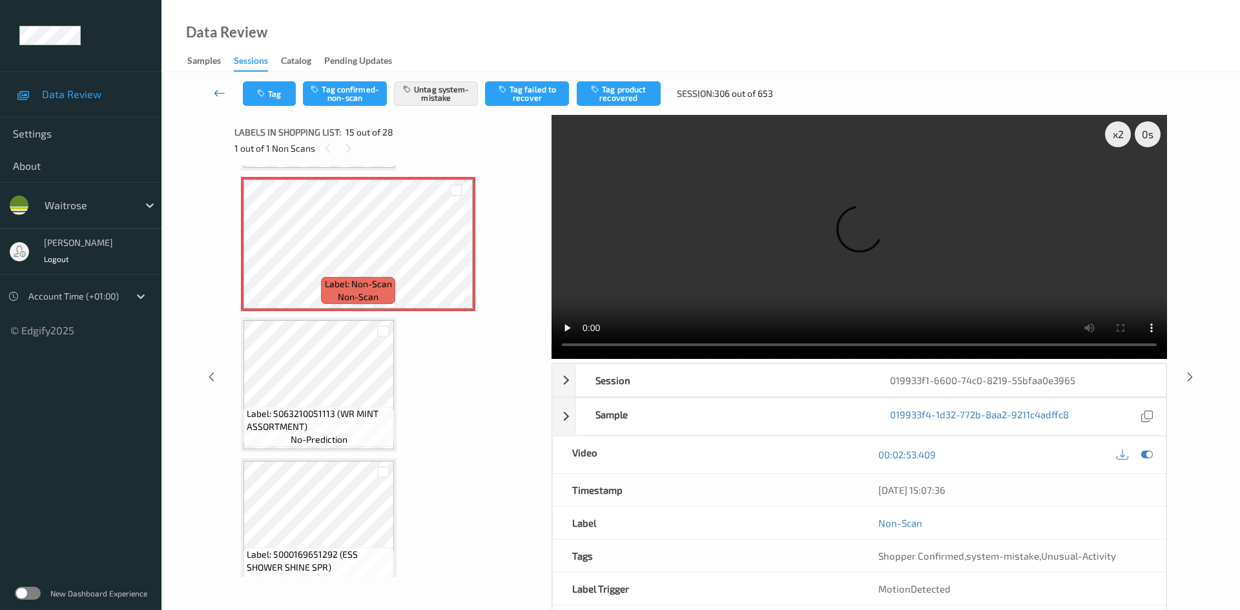
click at [212, 83] on link at bounding box center [220, 93] width 46 height 25
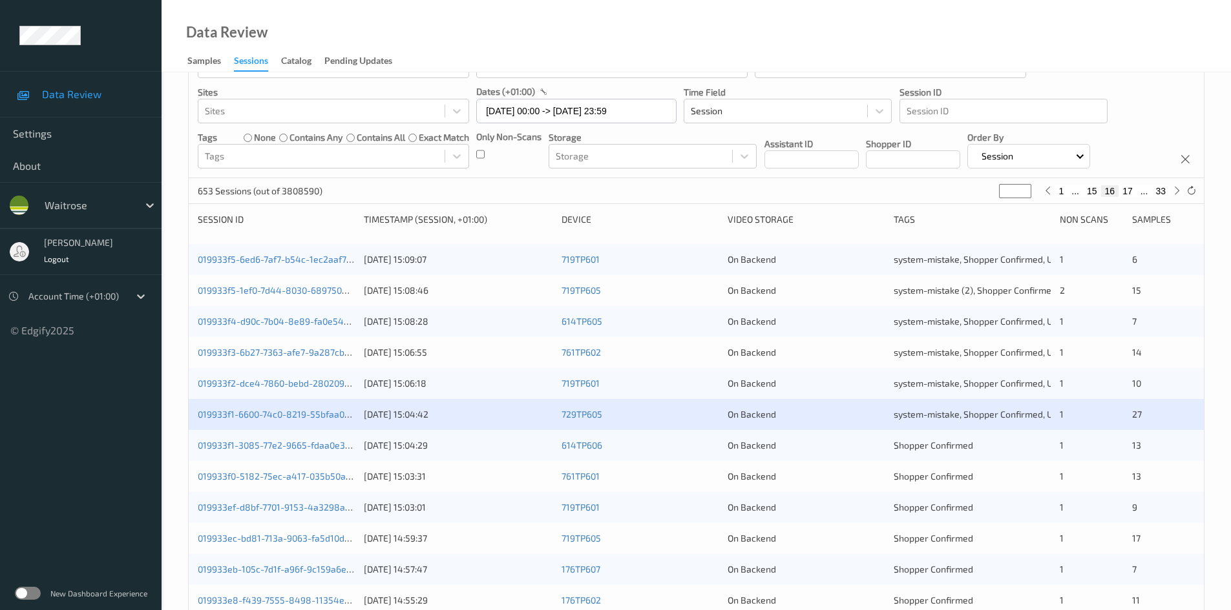
scroll to position [129, 0]
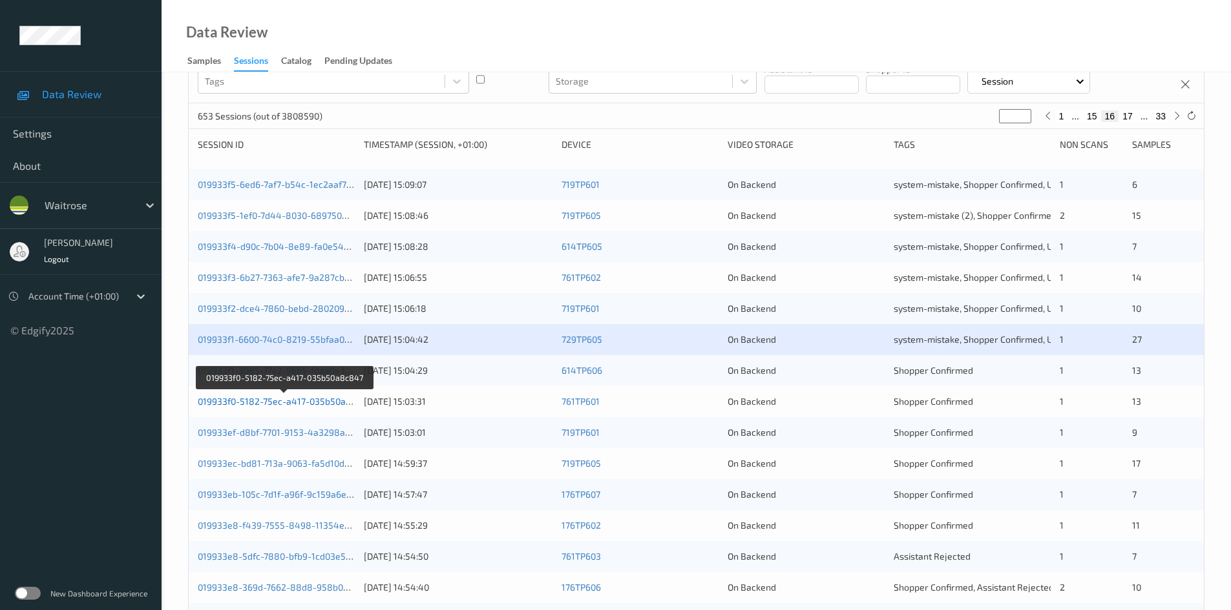
click at [261, 404] on link "019933f0-5182-75ec-a417-035b50a8c847" at bounding box center [285, 401] width 174 height 11
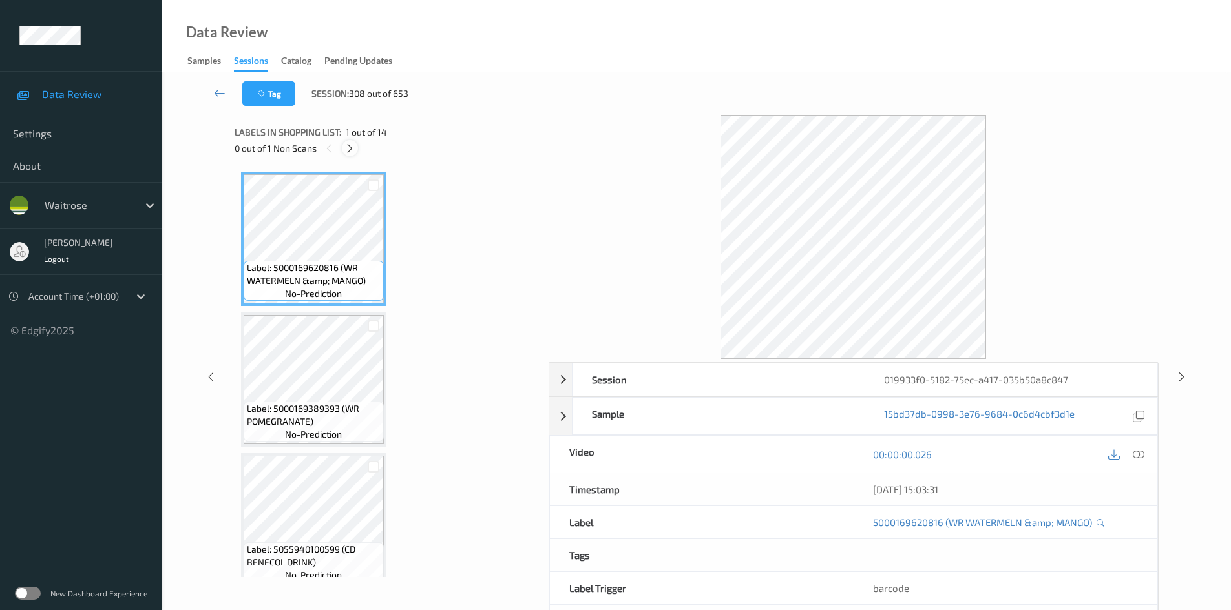
click at [346, 151] on icon at bounding box center [349, 149] width 11 height 12
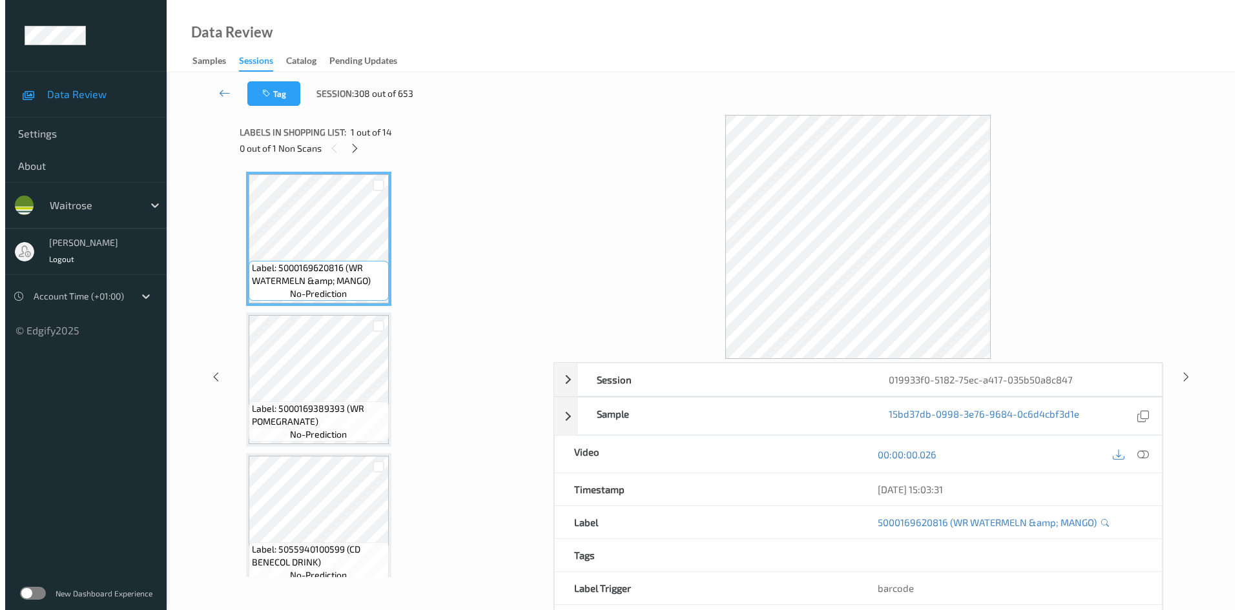
scroll to position [1556, 0]
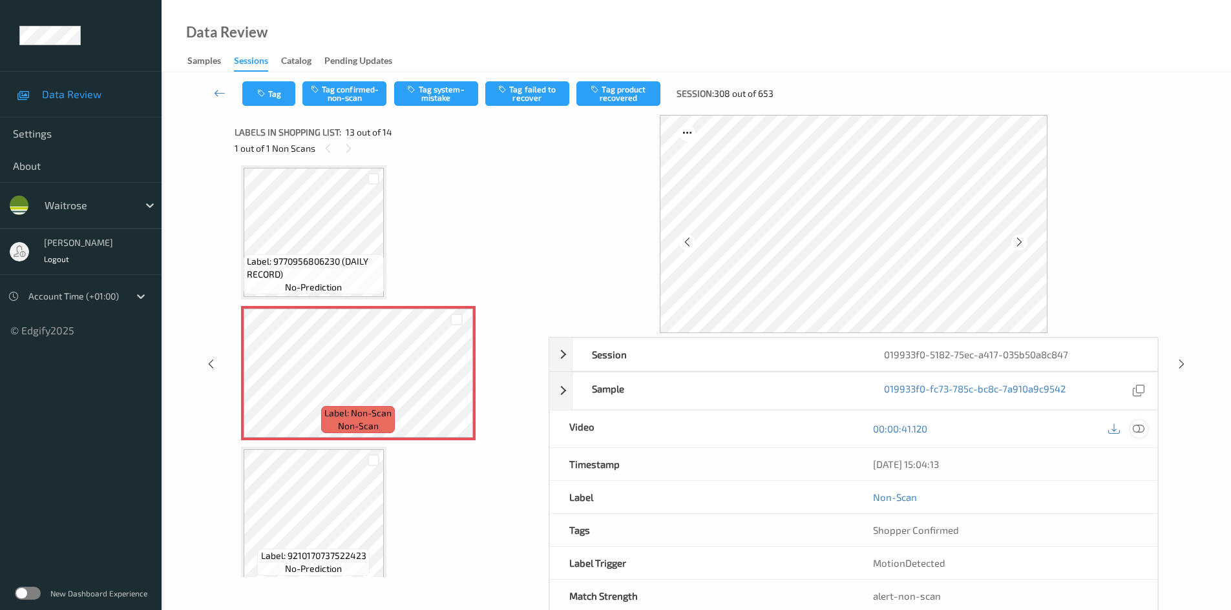
click at [1136, 427] on icon at bounding box center [1138, 429] width 12 height 12
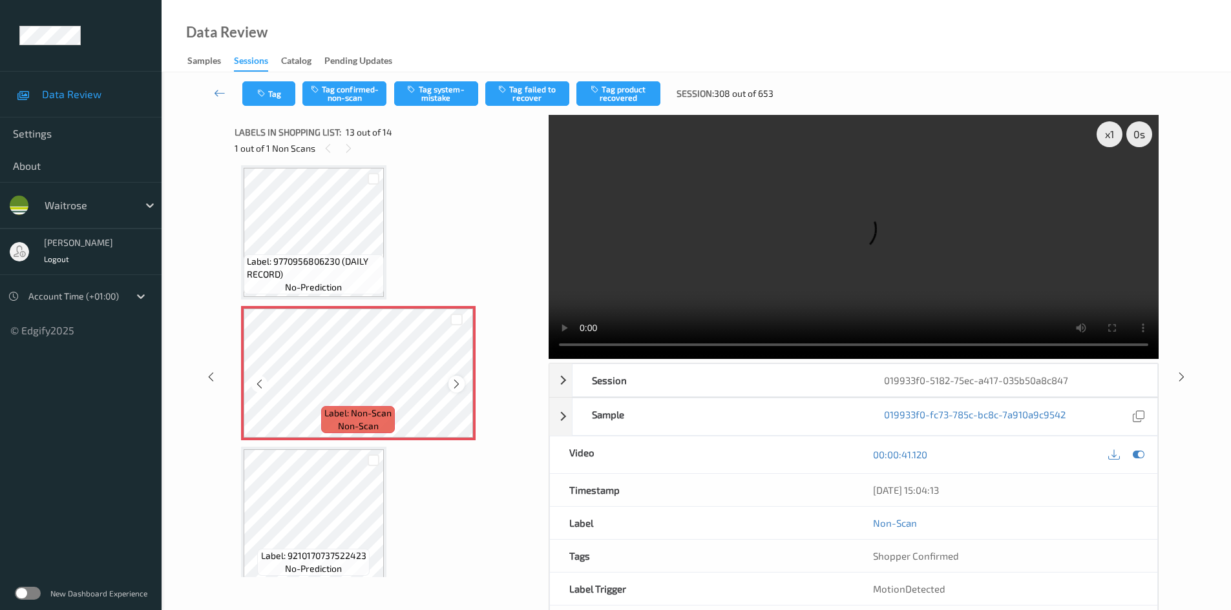
click at [461, 384] on icon at bounding box center [456, 385] width 11 height 12
click at [461, 385] on icon at bounding box center [456, 385] width 11 height 12
click at [857, 260] on video at bounding box center [853, 237] width 610 height 244
click at [847, 267] on video at bounding box center [853, 237] width 610 height 244
click at [446, 98] on button "Tag system-mistake" at bounding box center [436, 93] width 84 height 25
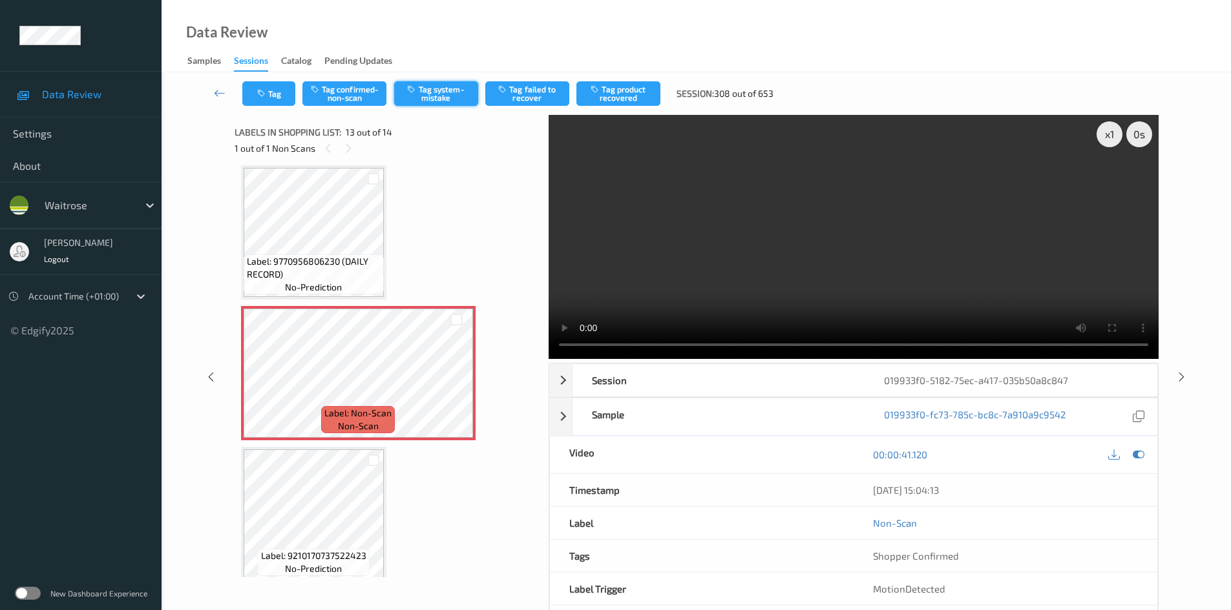
click at [441, 89] on button "Tag system-mistake" at bounding box center [436, 93] width 84 height 25
click at [445, 94] on button "Tag system-mistake" at bounding box center [436, 93] width 84 height 25
click at [447, 92] on button "Tag system-mistake" at bounding box center [436, 93] width 84 height 25
click at [437, 94] on button "Tag system-mistake" at bounding box center [436, 93] width 84 height 25
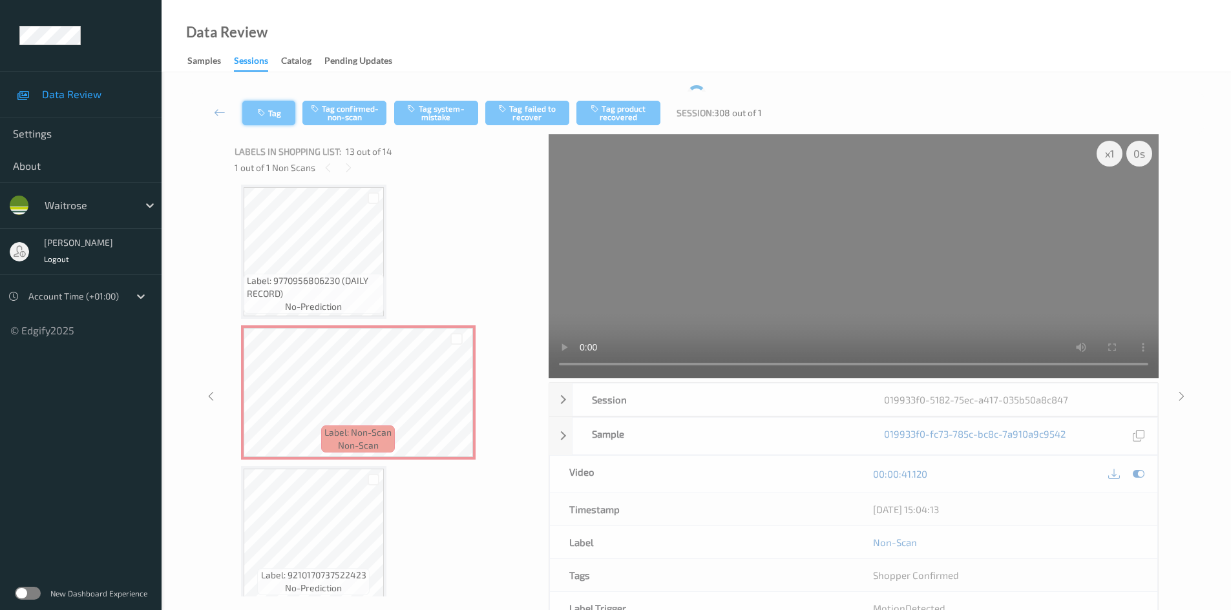
click at [273, 116] on button "Tag" at bounding box center [268, 113] width 53 height 25
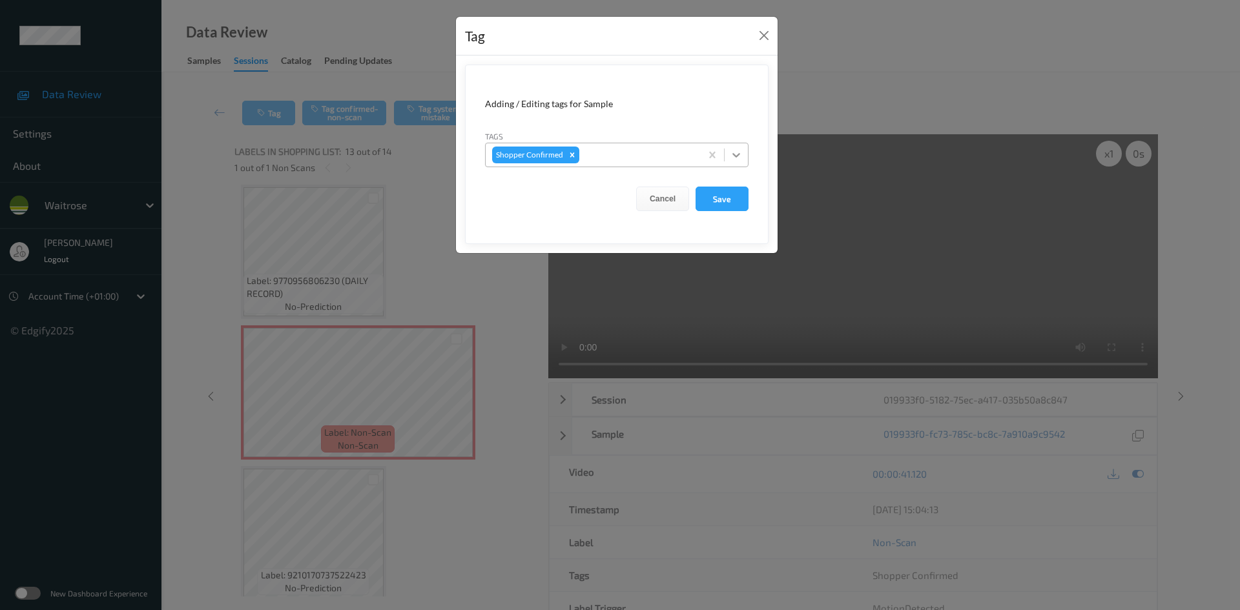
click at [739, 157] on icon at bounding box center [736, 155] width 13 height 13
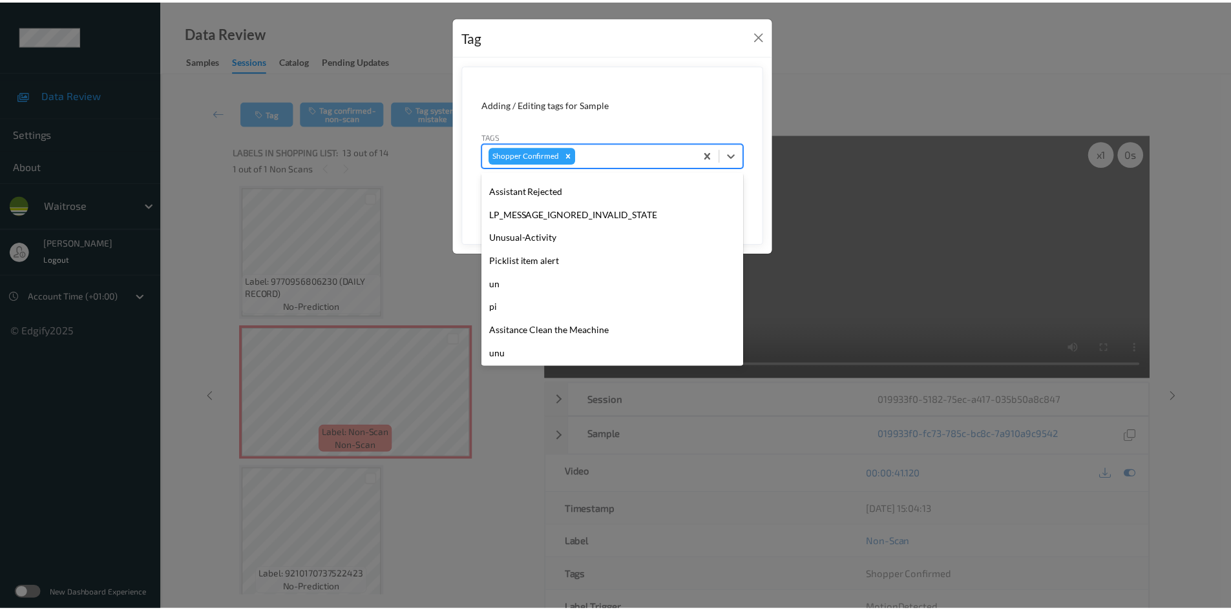
scroll to position [323, 0]
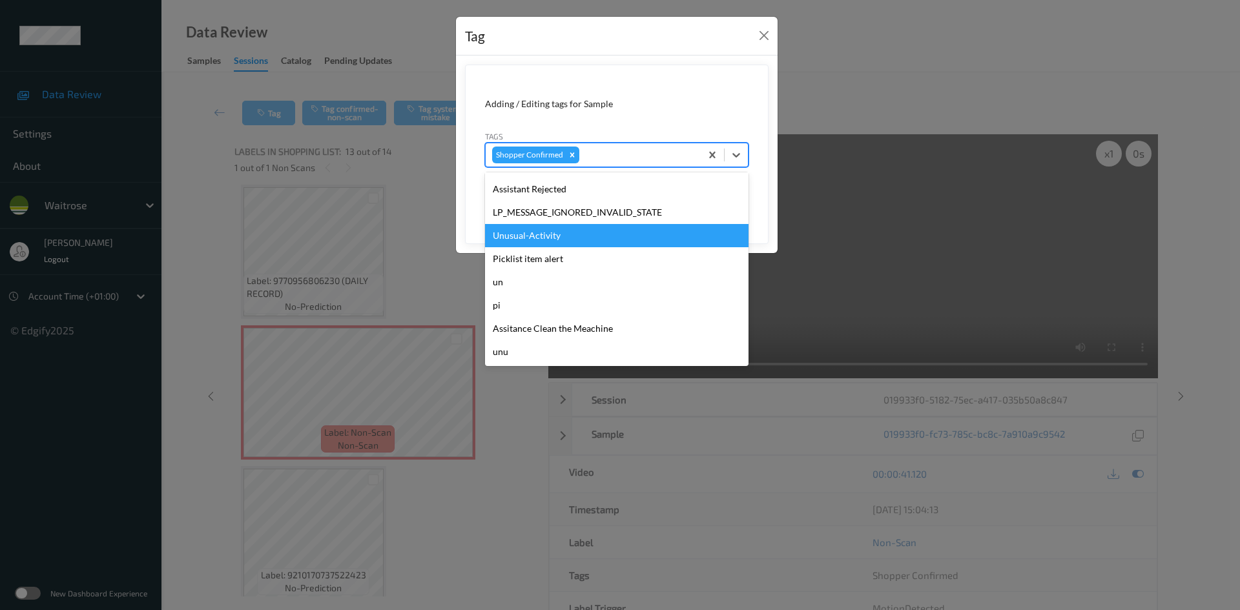
click at [539, 236] on div "Unusual-Activity" at bounding box center [617, 235] width 264 height 23
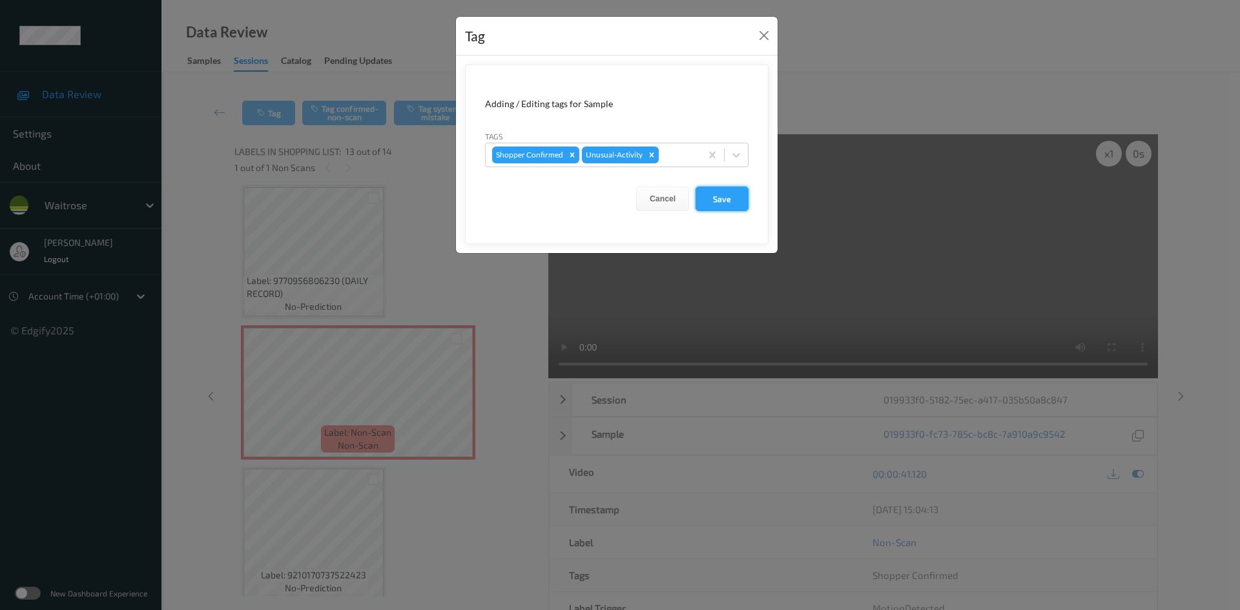
click at [726, 202] on button "Save" at bounding box center [722, 199] width 53 height 25
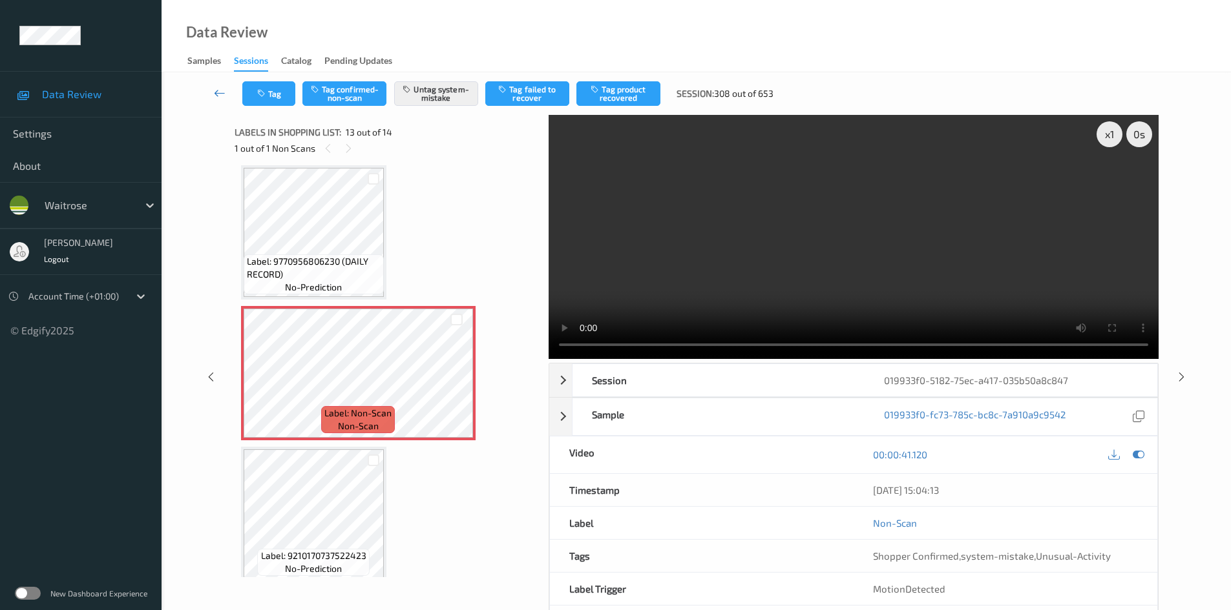
click at [215, 87] on icon at bounding box center [220, 93] width 12 height 13
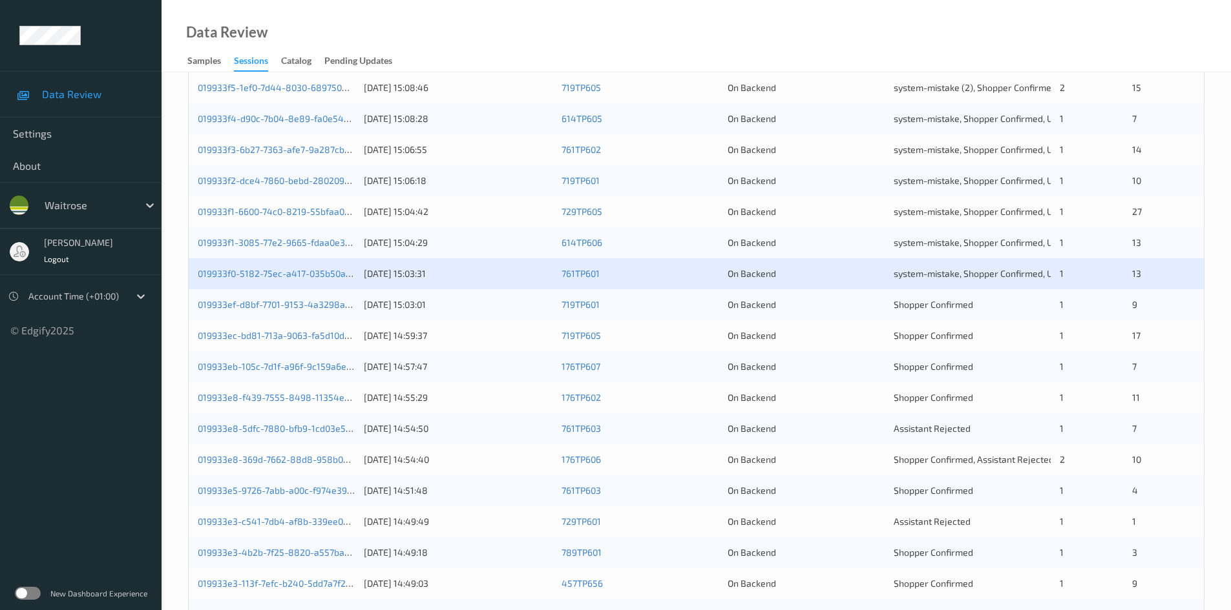
scroll to position [258, 0]
click at [244, 336] on link "019933ec-bd81-713a-9063-fa5d10d56ba7" at bounding box center [284, 334] width 172 height 11
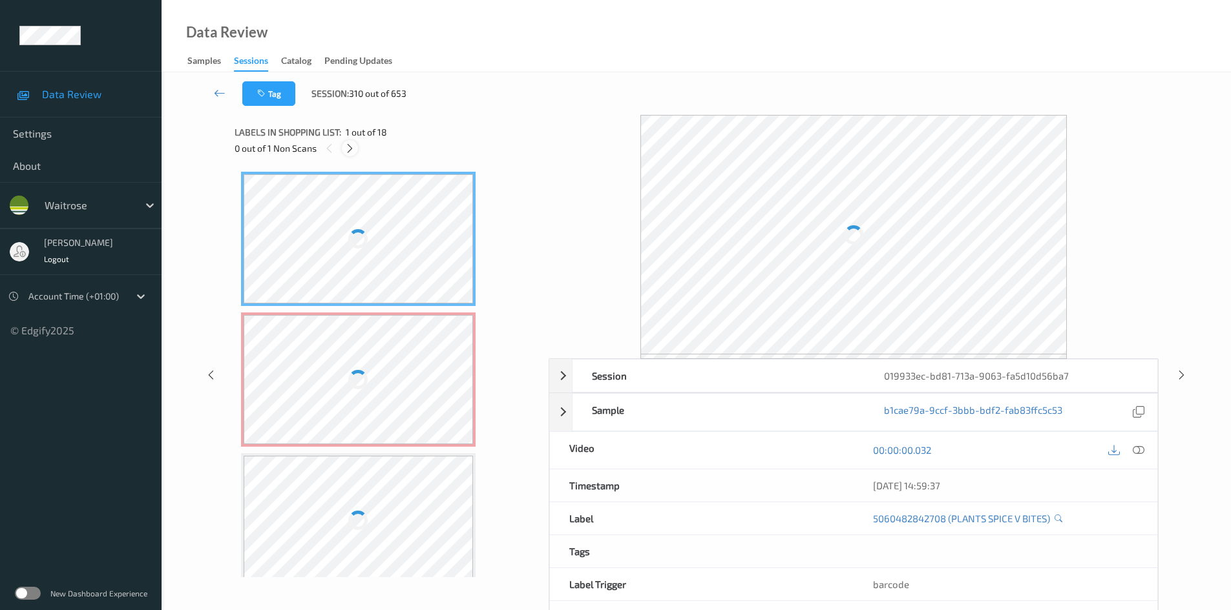
click at [348, 151] on icon at bounding box center [349, 149] width 11 height 12
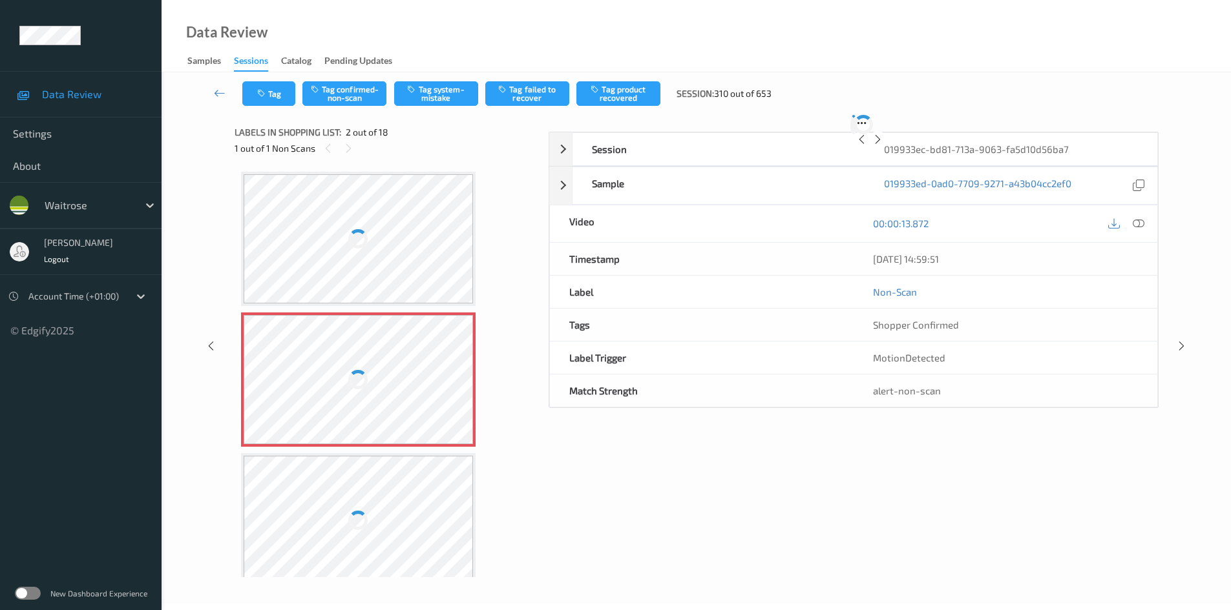
scroll to position [6, 0]
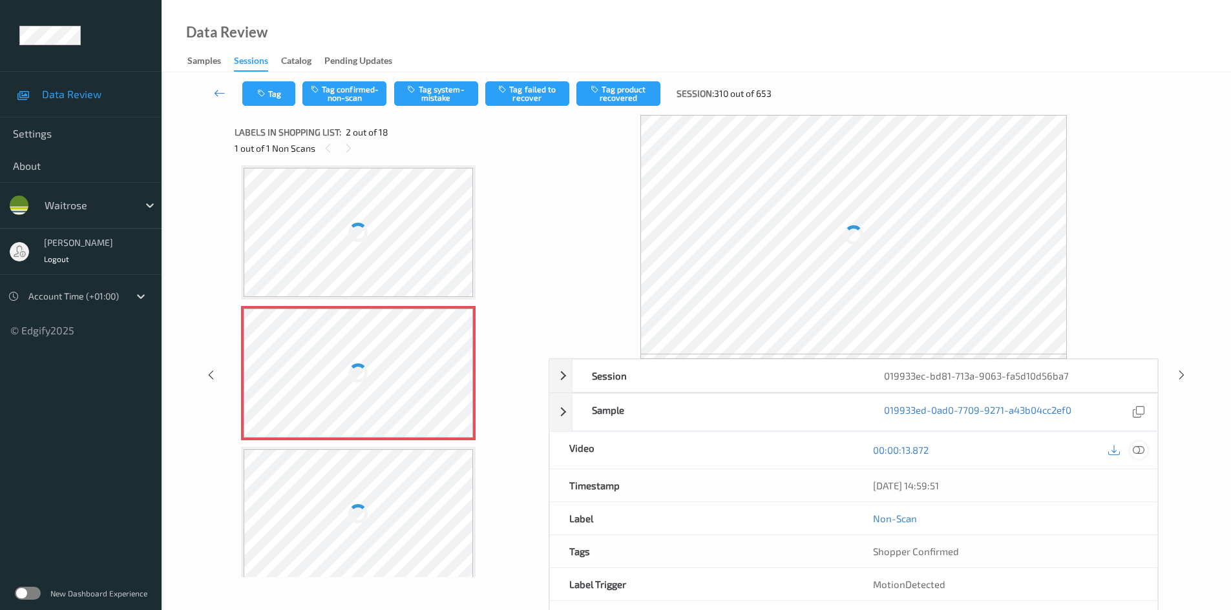
click at [1135, 448] on icon at bounding box center [1138, 450] width 12 height 12
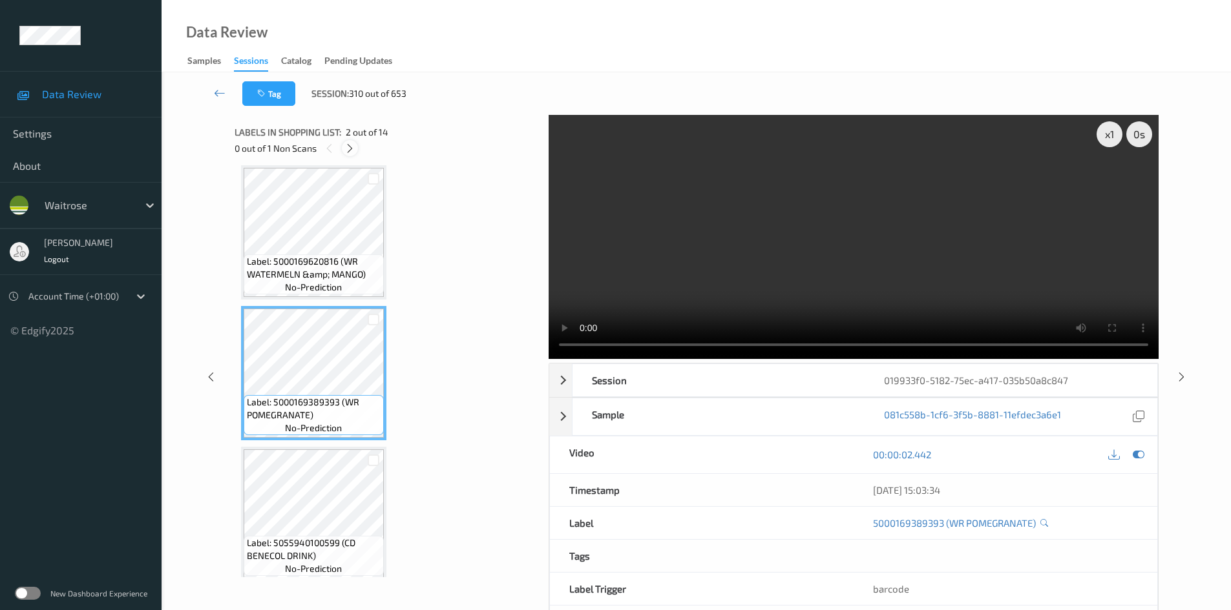
click at [351, 149] on icon at bounding box center [349, 149] width 11 height 12
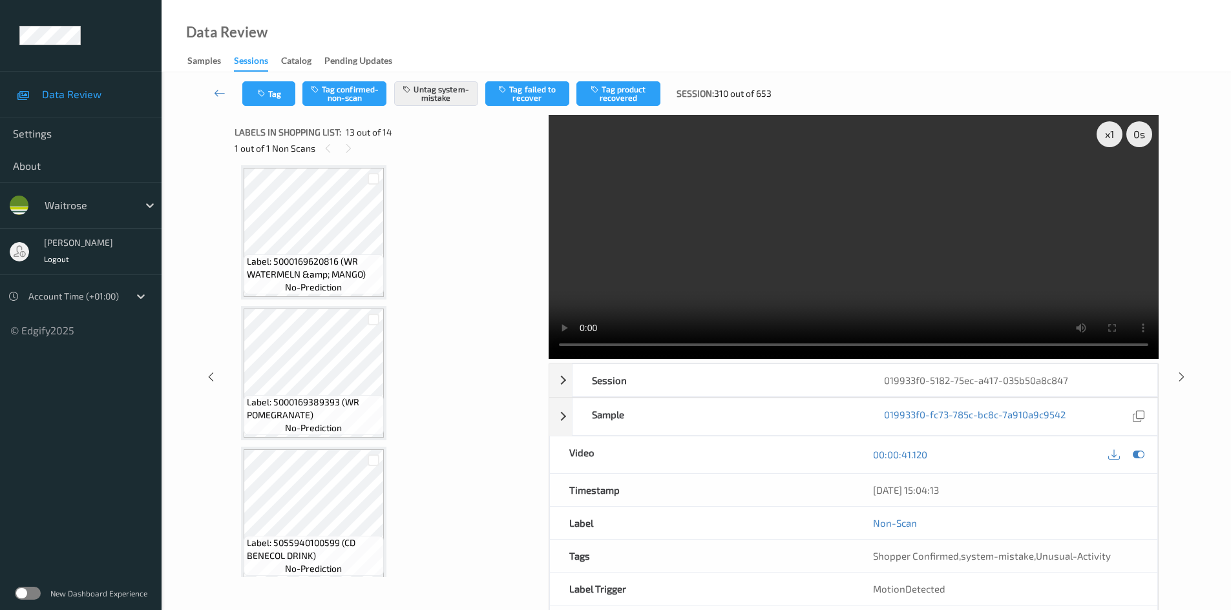
scroll to position [1556, 0]
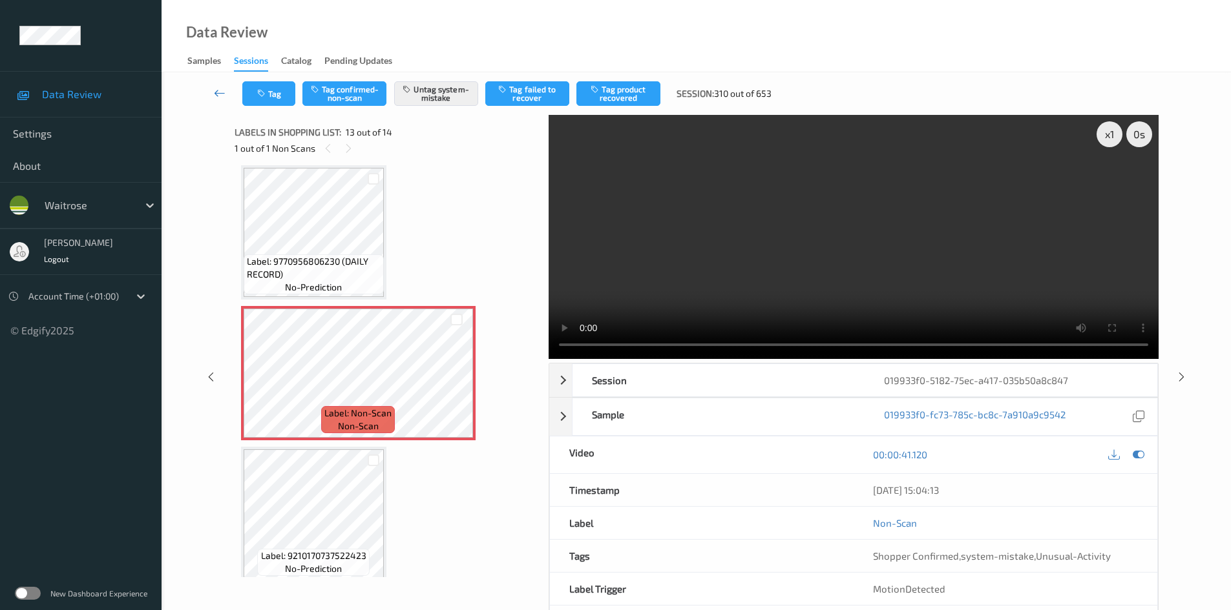
click at [219, 85] on link at bounding box center [219, 93] width 45 height 25
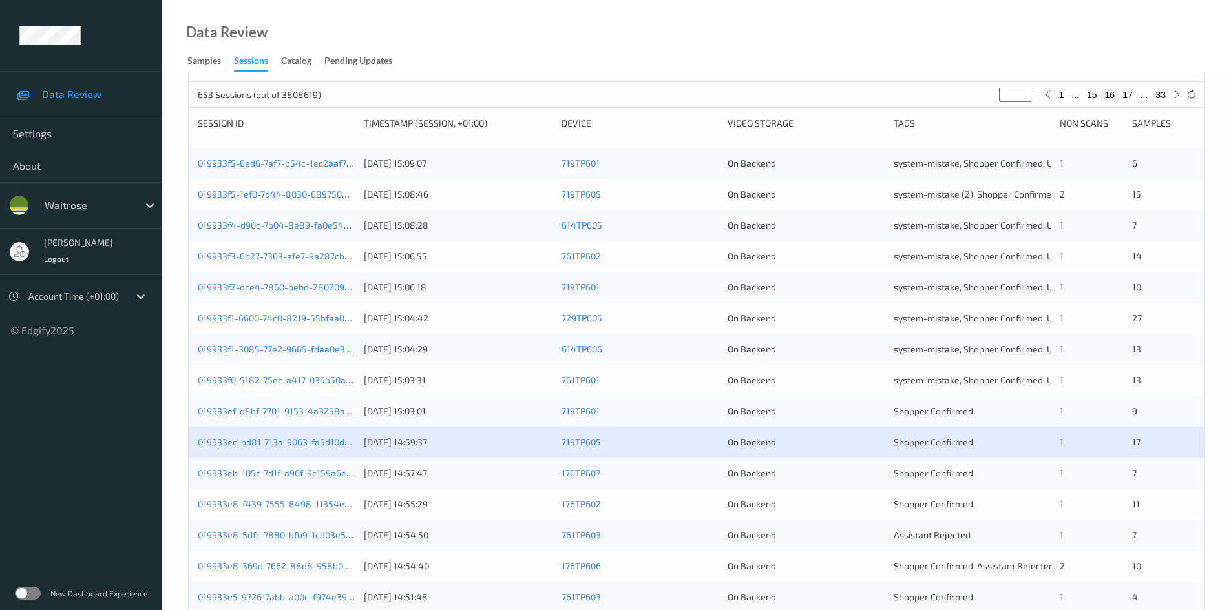
scroll to position [194, 0]
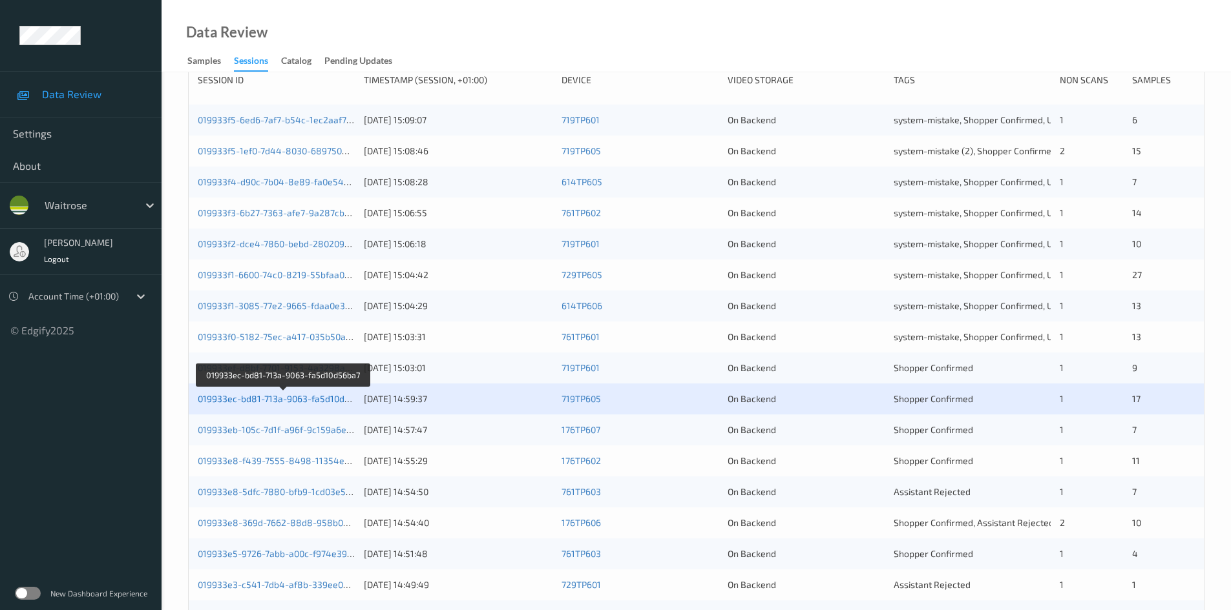
click at [289, 399] on link "019933ec-bd81-713a-9063-fa5d10d56ba7" at bounding box center [284, 398] width 172 height 11
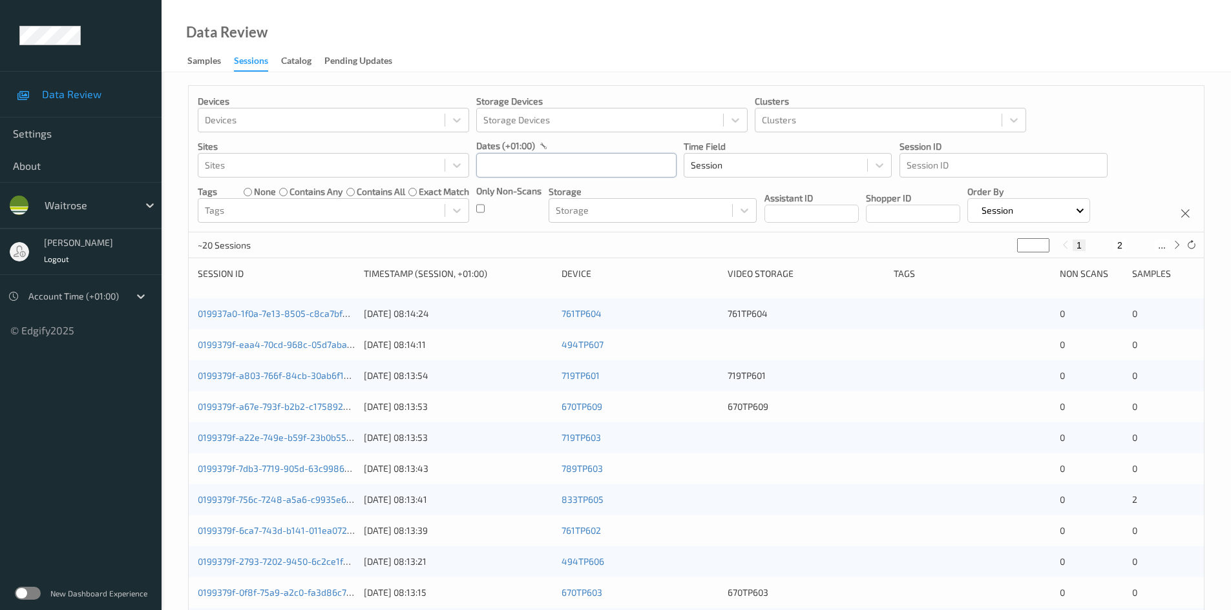
drag, startPoint x: 523, startPoint y: 176, endPoint x: 535, endPoint y: 185, distance: 15.2
click at [523, 176] on input "text" at bounding box center [576, 165] width 200 height 25
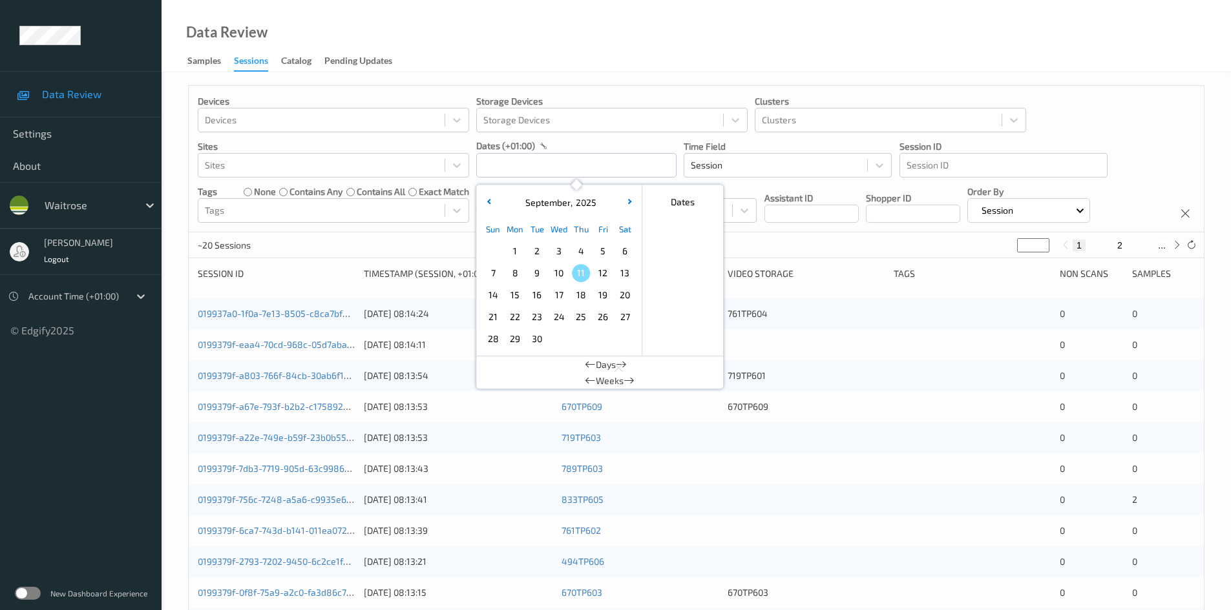
click at [536, 275] on span "9" at bounding box center [537, 273] width 18 height 18
type input "09/09/2025 00:00"
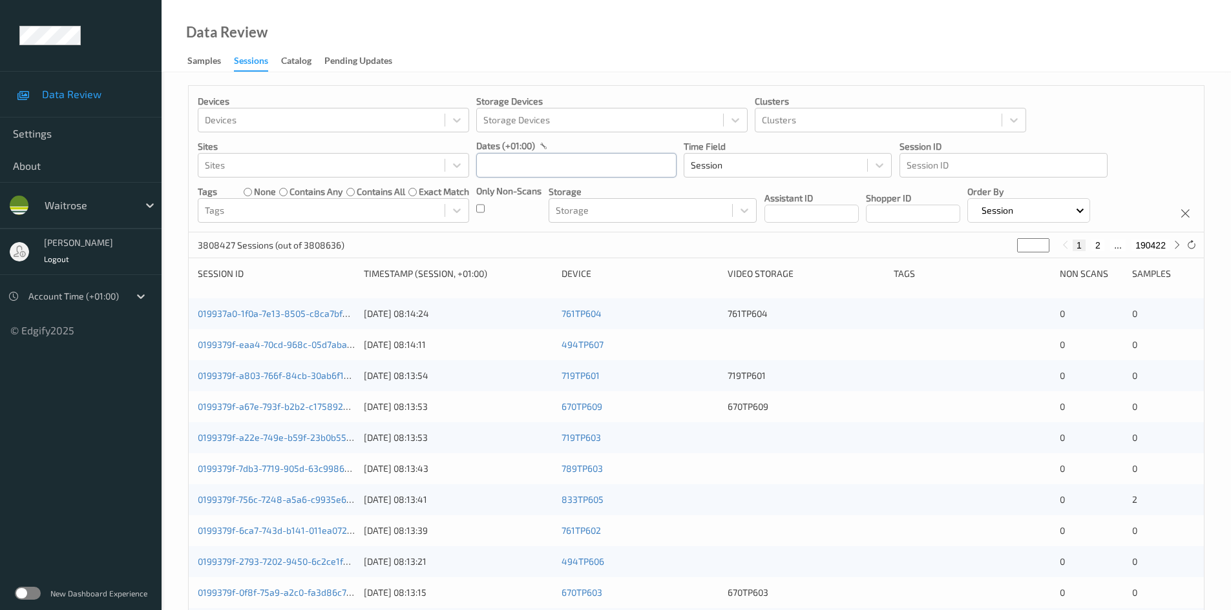
click at [565, 172] on input "text" at bounding box center [576, 165] width 200 height 25
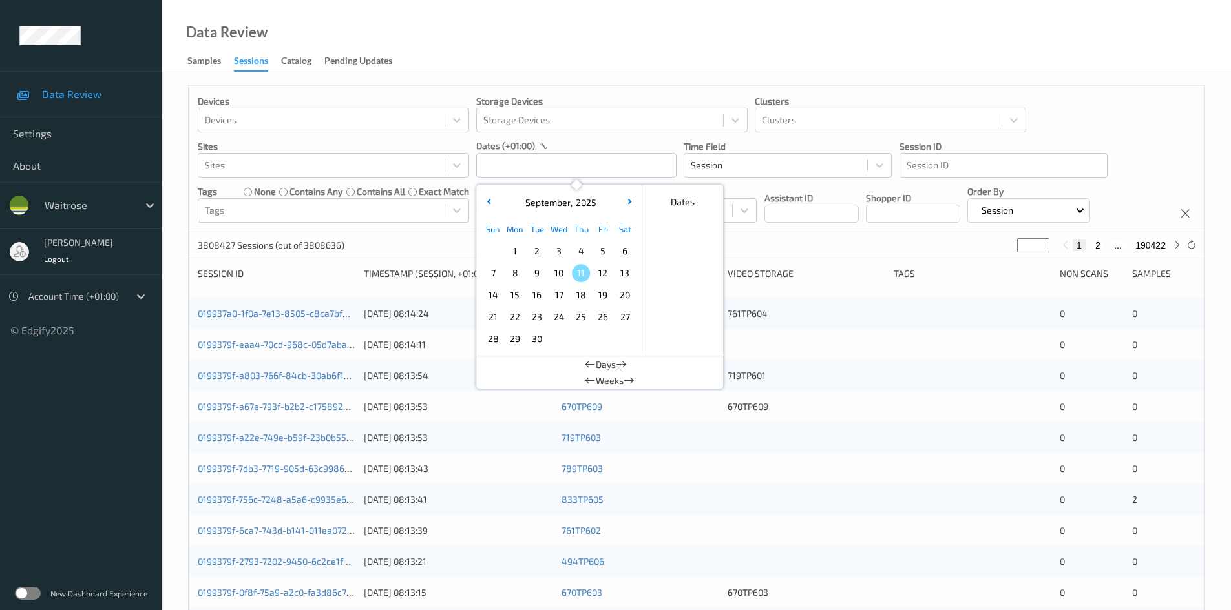
click at [552, 271] on span "10" at bounding box center [559, 273] width 18 height 18
type input "10/09/2025 00:00 -> 10/09/2025 23:59"
click at [587, 0] on div "Data Review Samples Sessions Catalog Pending Updates" at bounding box center [695, 36] width 1069 height 72
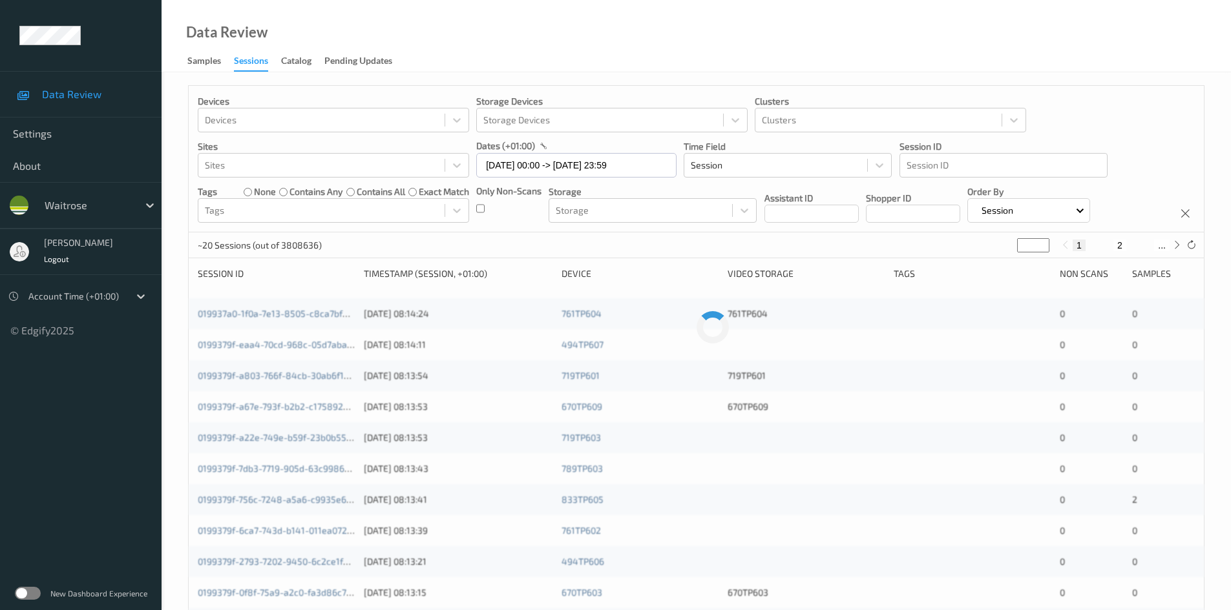
drag, startPoint x: 1026, startPoint y: 244, endPoint x: 989, endPoint y: 264, distance: 41.9
click at [989, 264] on div "Devices Devices Storage Devices Storage Devices Clusters Clusters Sites Sites d…" at bounding box center [696, 515] width 1016 height 860
type input "**"
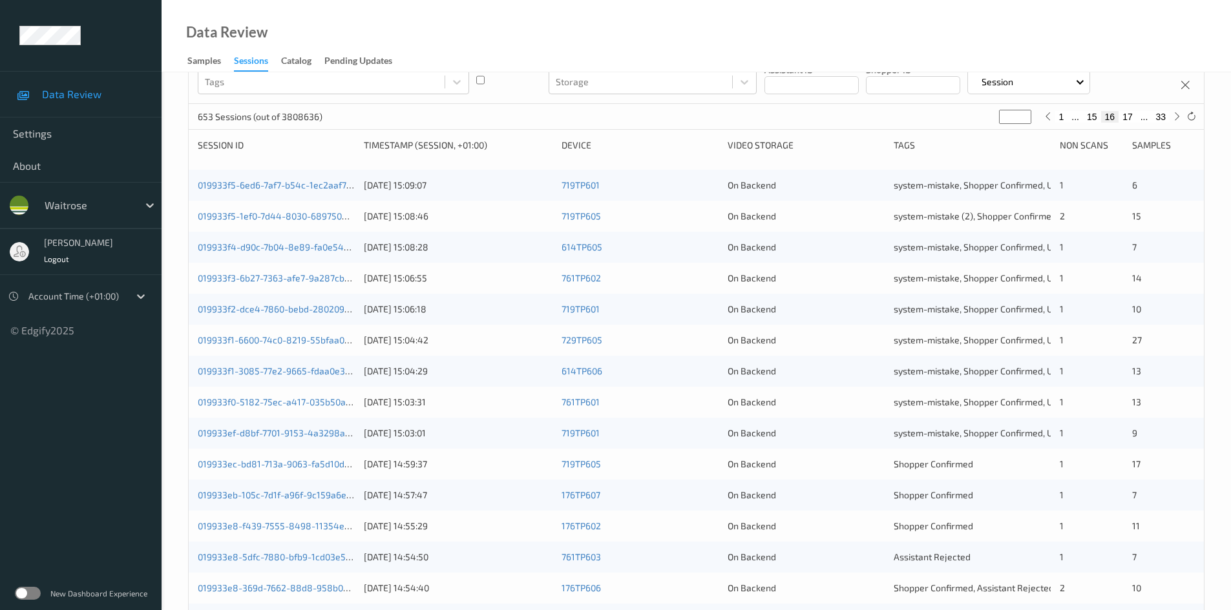
scroll to position [129, 0]
click at [265, 464] on link "019933ec-bd81-713a-9063-fa5d10d56ba7" at bounding box center [284, 463] width 172 height 11
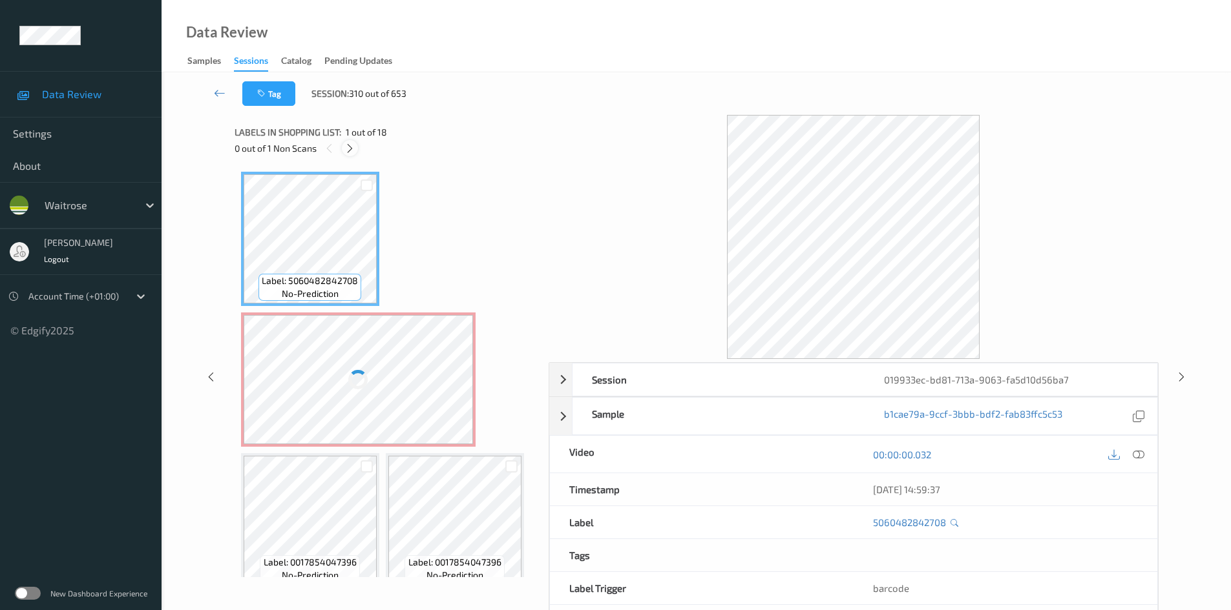
drag, startPoint x: 353, startPoint y: 147, endPoint x: 444, endPoint y: 221, distance: 117.1
click at [355, 149] on icon at bounding box center [349, 149] width 11 height 12
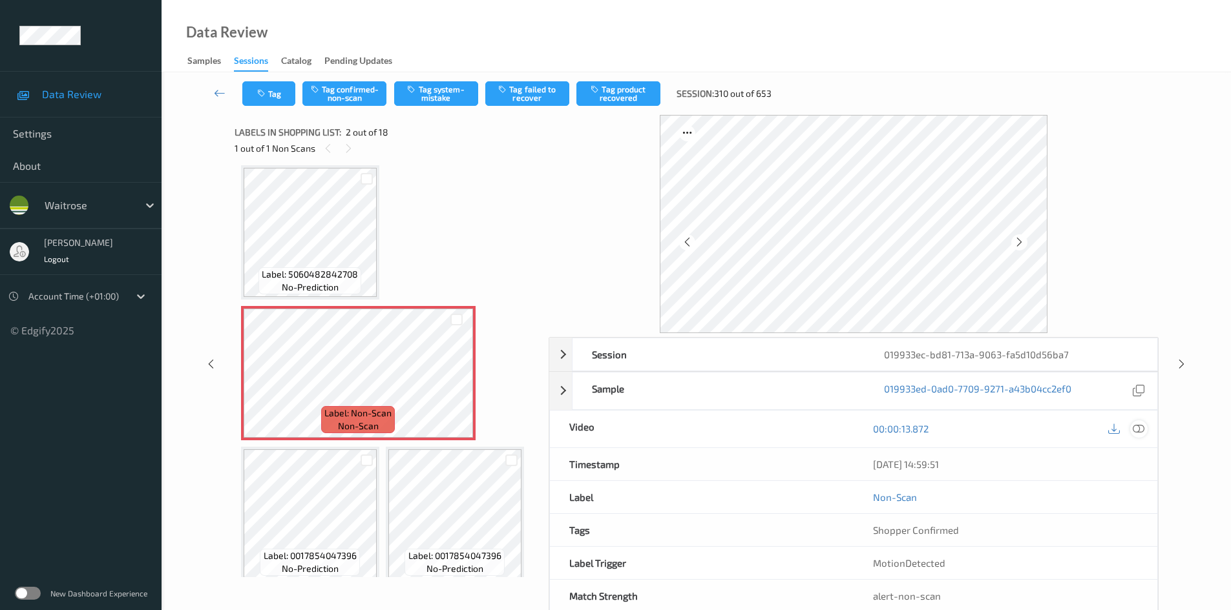
click at [1140, 428] on icon at bounding box center [1138, 429] width 12 height 12
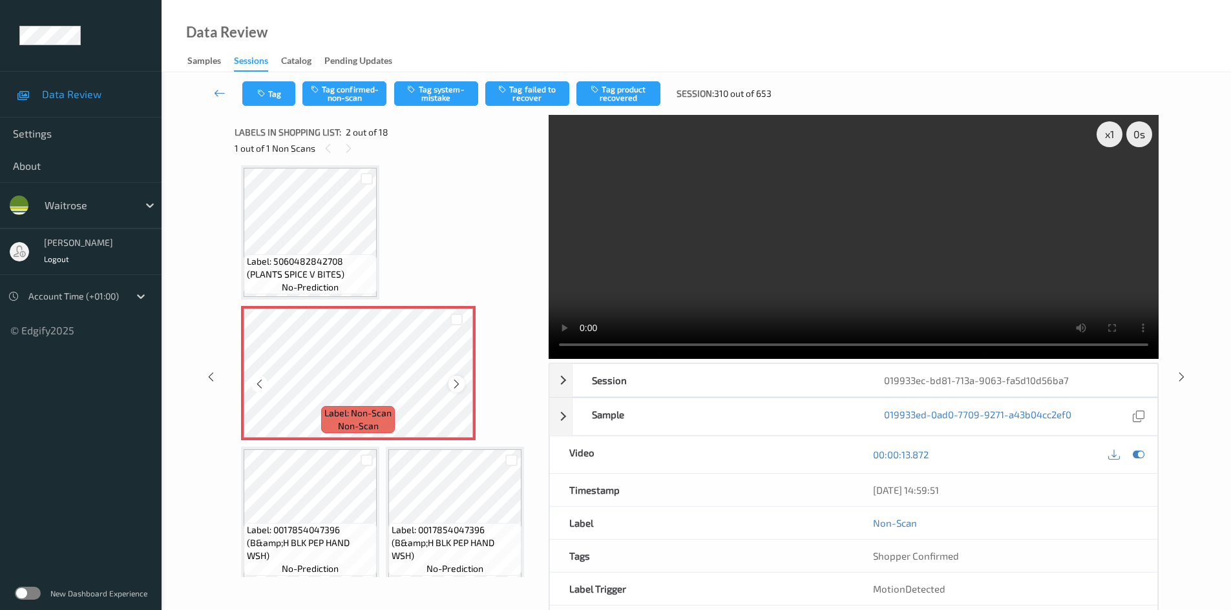
click at [461, 383] on icon at bounding box center [456, 385] width 11 height 12
click at [452, 388] on icon at bounding box center [456, 385] width 11 height 12
click at [453, 388] on icon at bounding box center [456, 385] width 11 height 12
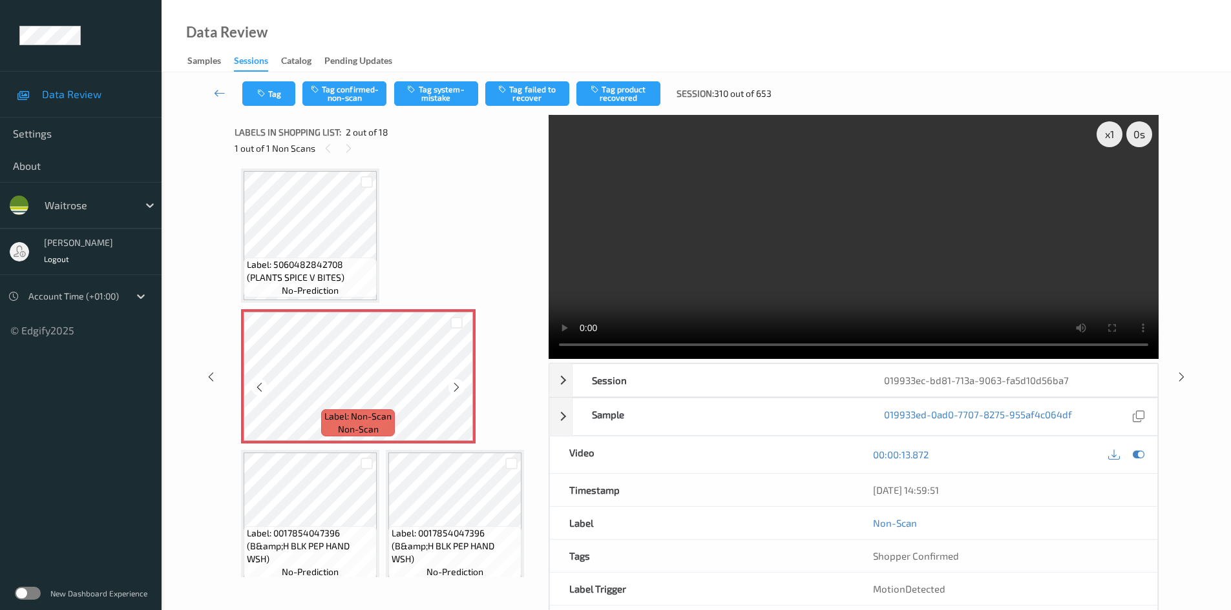
scroll to position [0, 0]
click at [1116, 133] on div "x 1" at bounding box center [1109, 134] width 26 height 26
click at [1115, 137] on div "x 2" at bounding box center [1109, 134] width 26 height 26
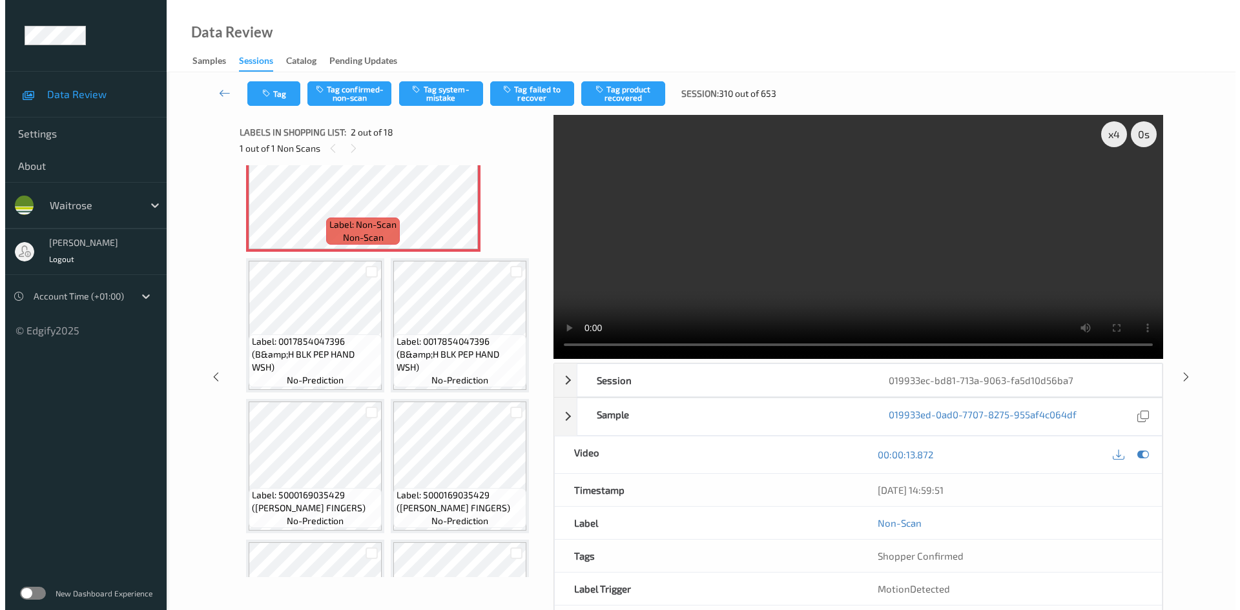
scroll to position [194, 0]
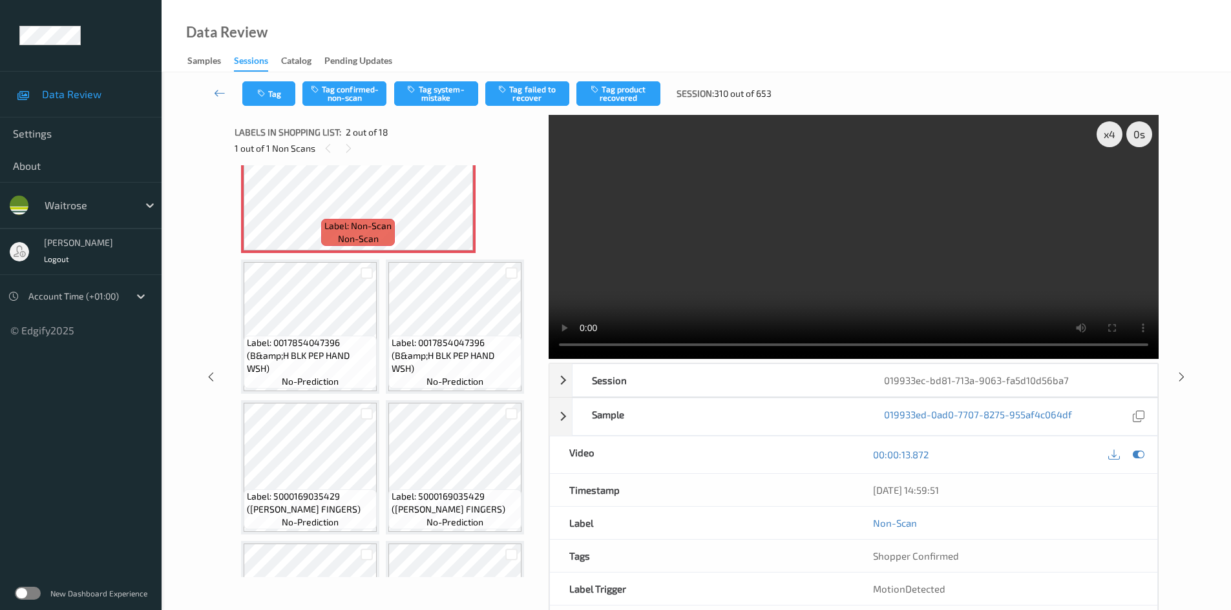
click at [755, 281] on video at bounding box center [853, 237] width 610 height 244
click at [443, 112] on div "Tag Tag confirmed-non-scan Tag system-mistake Tag failed to recover Tag product…" at bounding box center [696, 93] width 1016 height 43
click at [433, 97] on button "Tag system-mistake" at bounding box center [436, 93] width 84 height 25
click at [462, 94] on button "Tag system-mistake" at bounding box center [436, 93] width 84 height 25
click at [445, 97] on button "Tag system-mistake" at bounding box center [436, 93] width 84 height 25
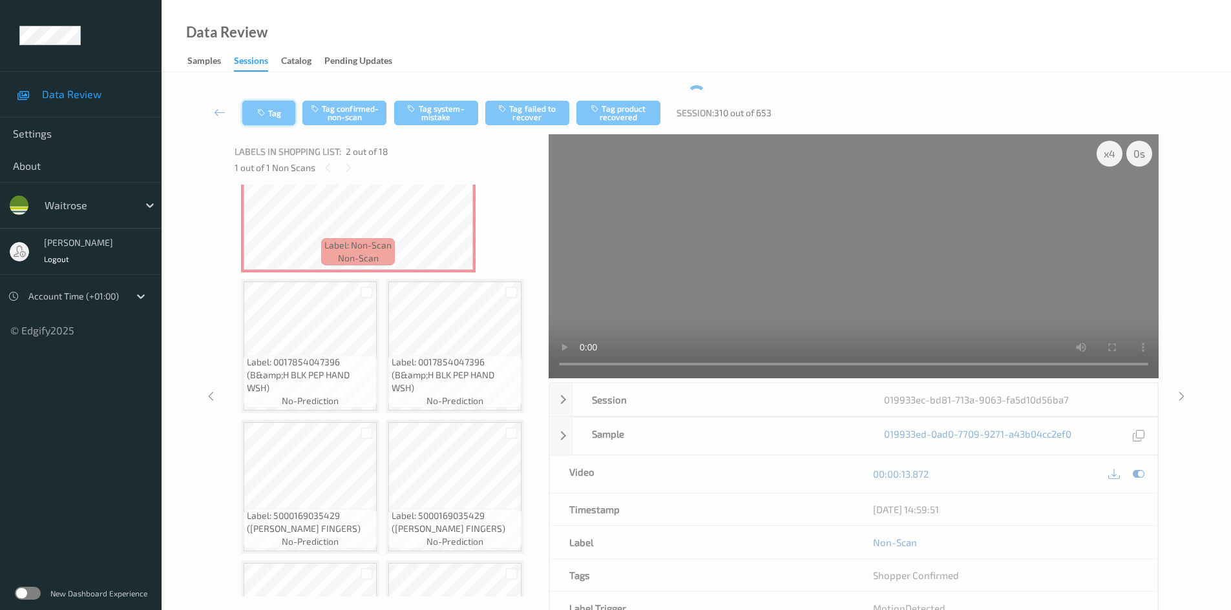
click at [273, 106] on button "Tag" at bounding box center [268, 113] width 53 height 25
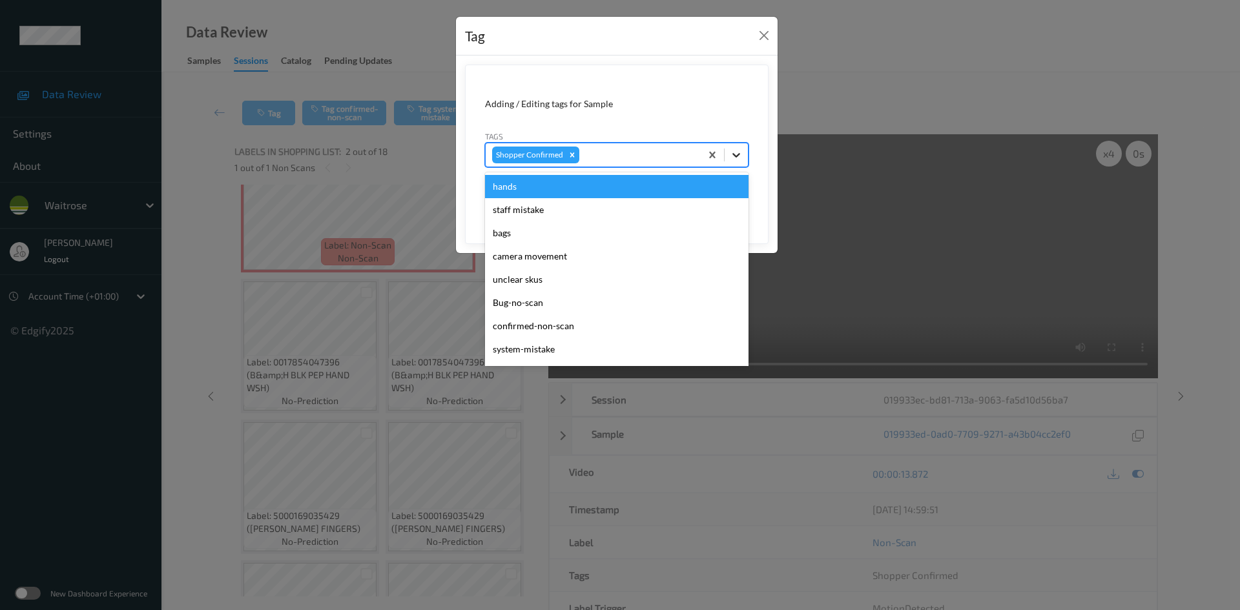
click at [732, 151] on icon at bounding box center [736, 155] width 13 height 13
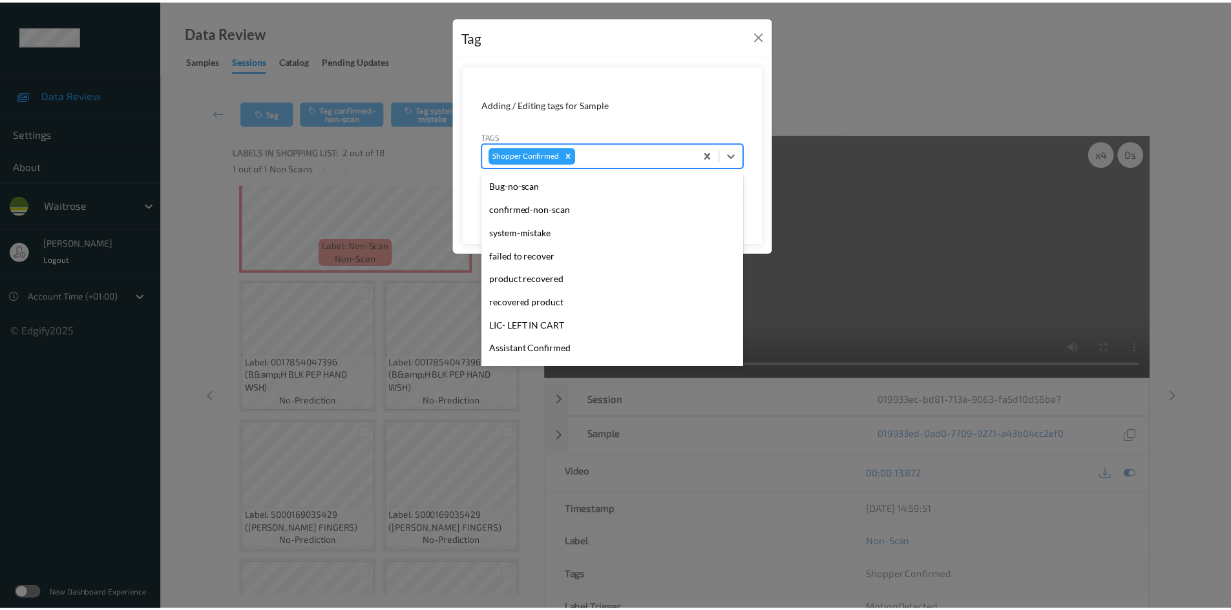
scroll to position [323, 0]
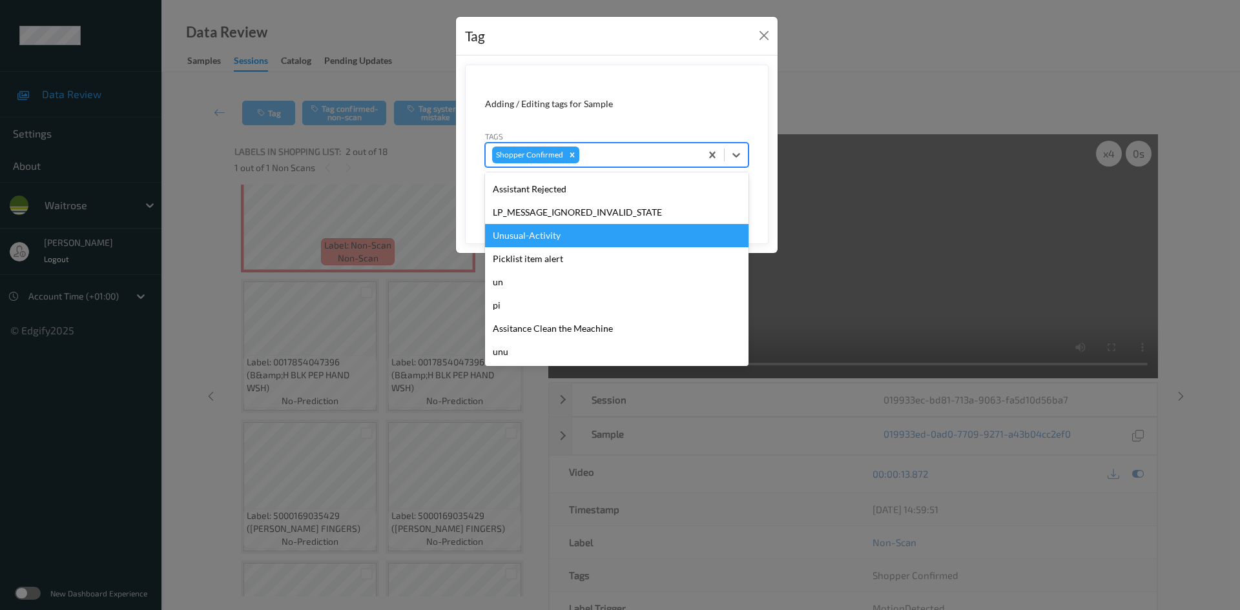
click at [560, 235] on div "Unusual-Activity" at bounding box center [617, 235] width 264 height 23
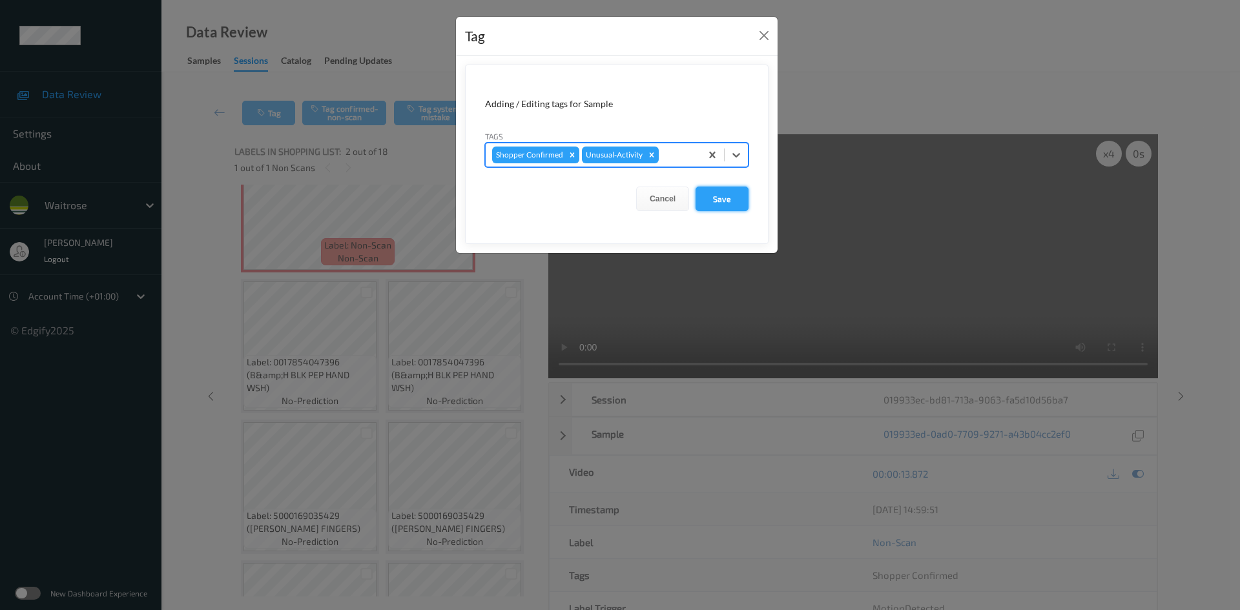
click at [729, 201] on button "Save" at bounding box center [722, 199] width 53 height 25
click at [720, 202] on button "Save" at bounding box center [722, 199] width 53 height 25
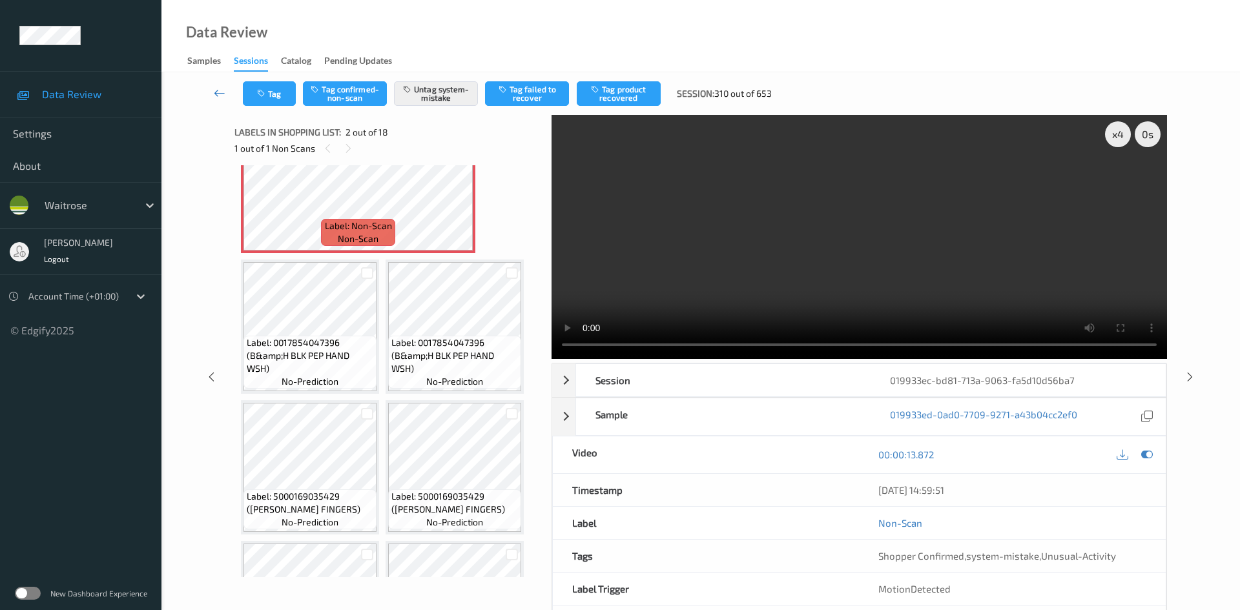
click at [214, 85] on link at bounding box center [220, 93] width 46 height 25
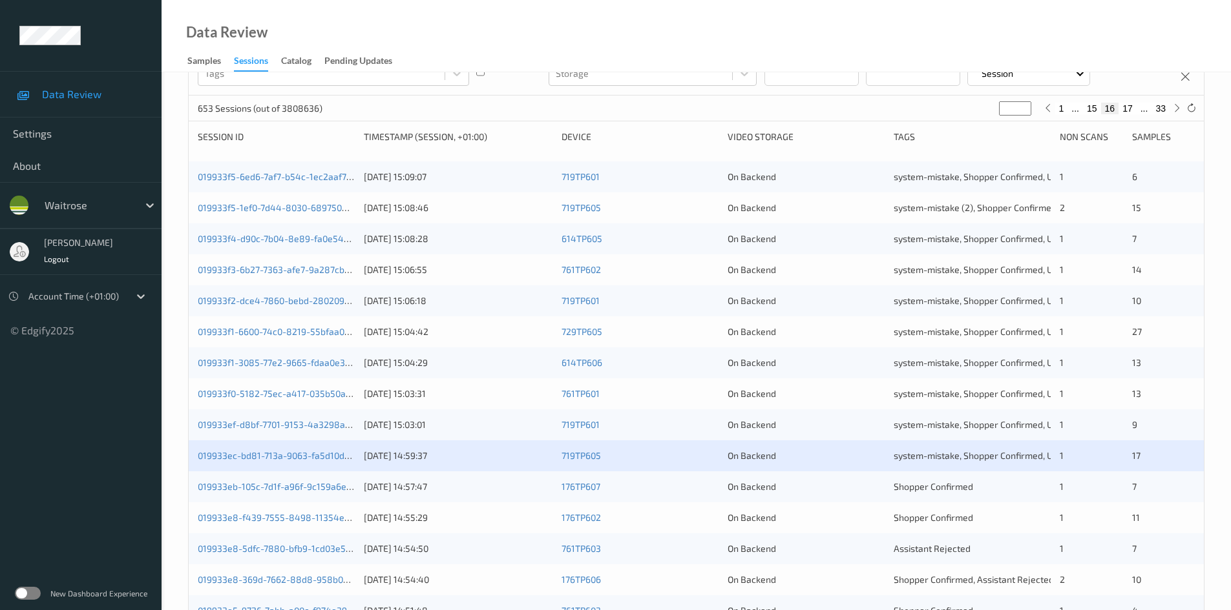
scroll to position [362, 0]
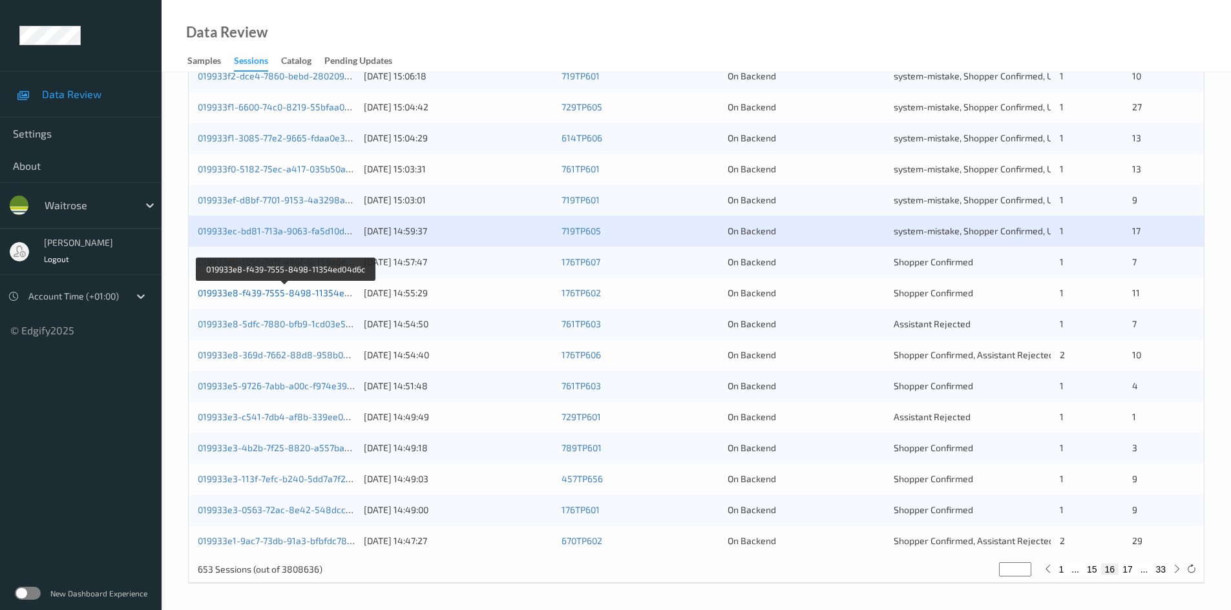
click at [249, 295] on link "019933e8-f439-7555-8498-11354ed04d6c" at bounding box center [287, 292] width 178 height 11
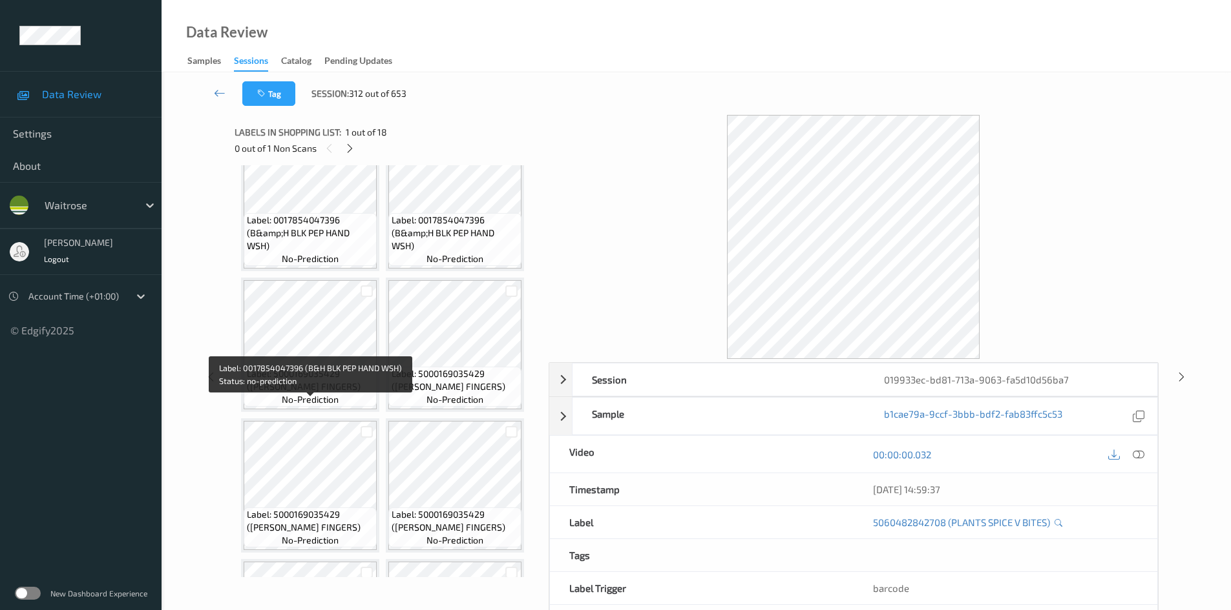
scroll to position [129, 0]
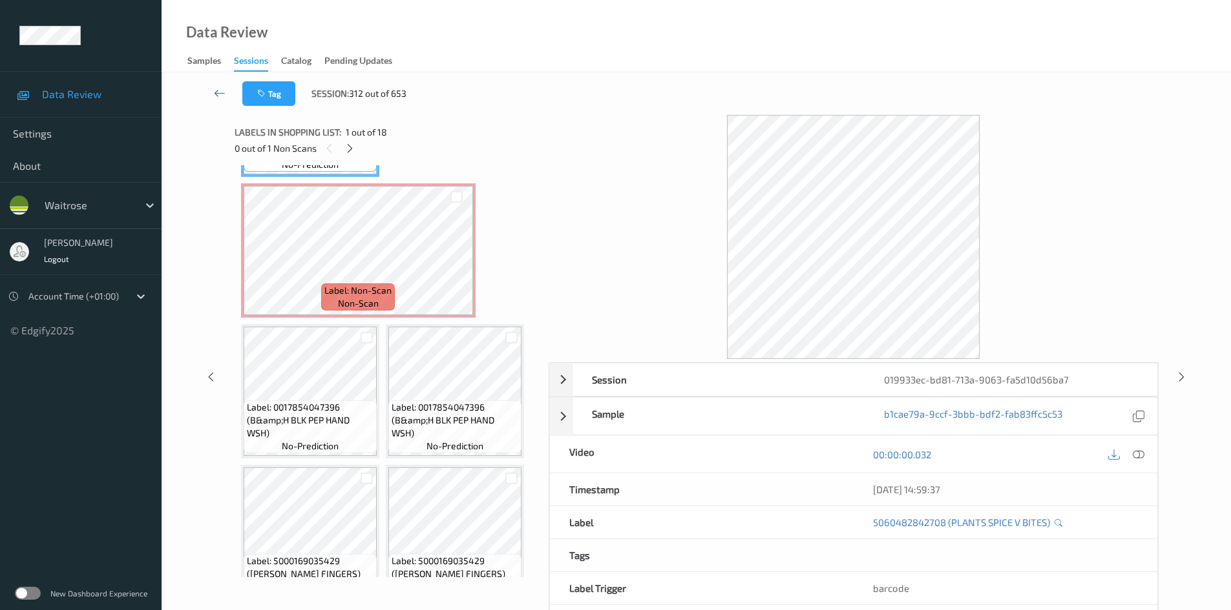
click at [214, 86] on link at bounding box center [219, 93] width 45 height 25
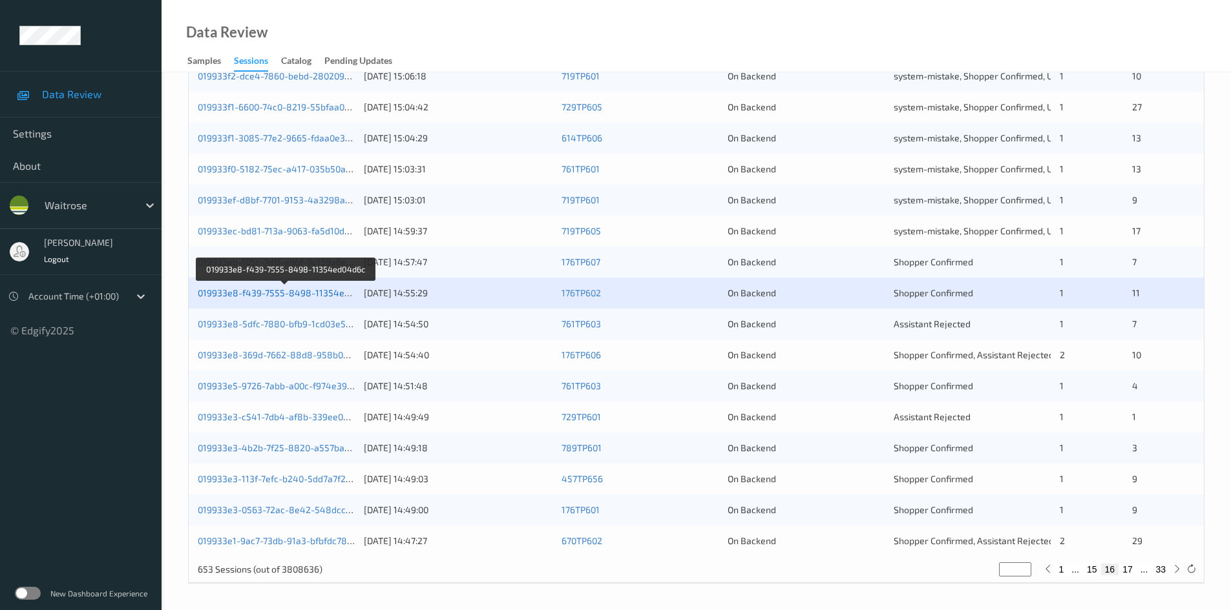
click at [269, 291] on link "019933e8-f439-7555-8498-11354ed04d6c" at bounding box center [287, 292] width 178 height 11
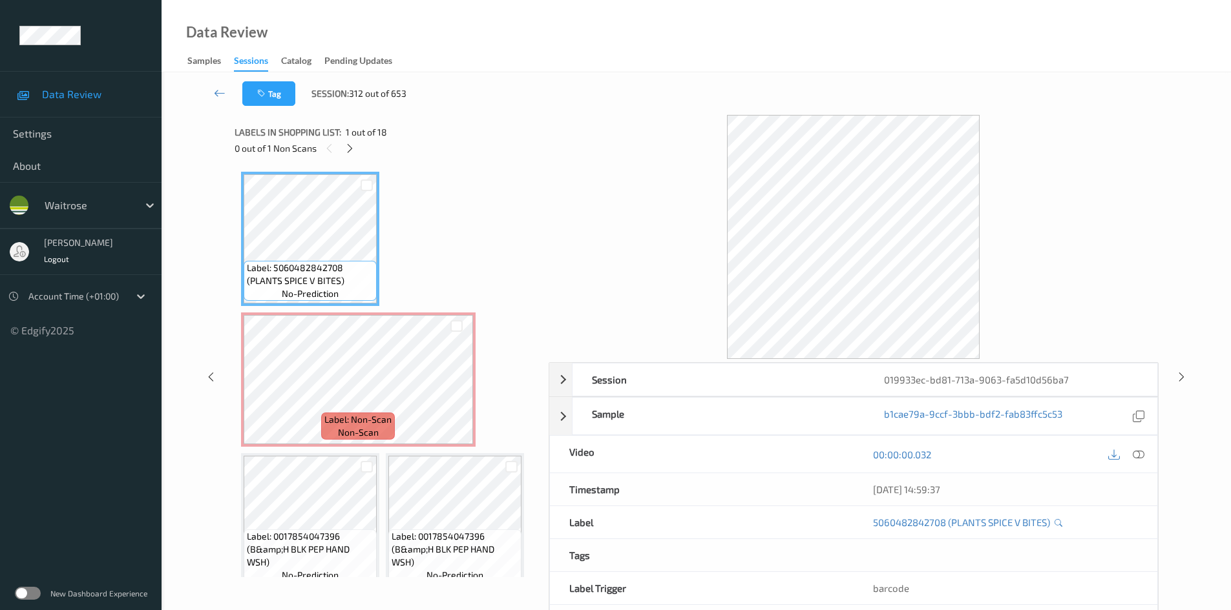
click at [221, 87] on icon at bounding box center [220, 93] width 12 height 13
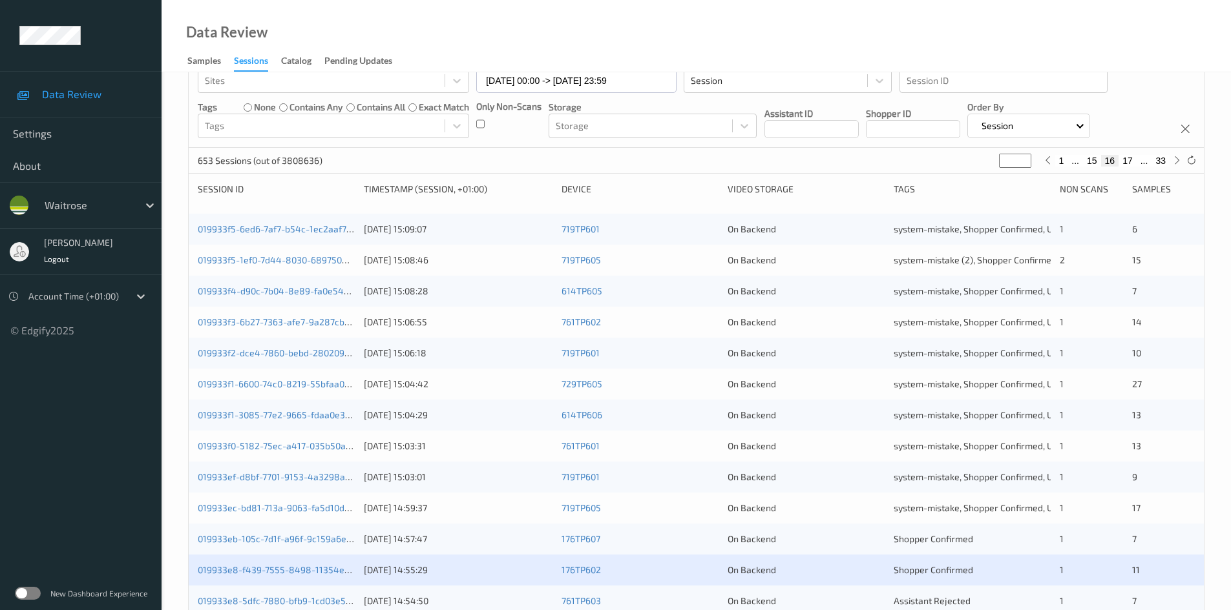
scroll to position [323, 0]
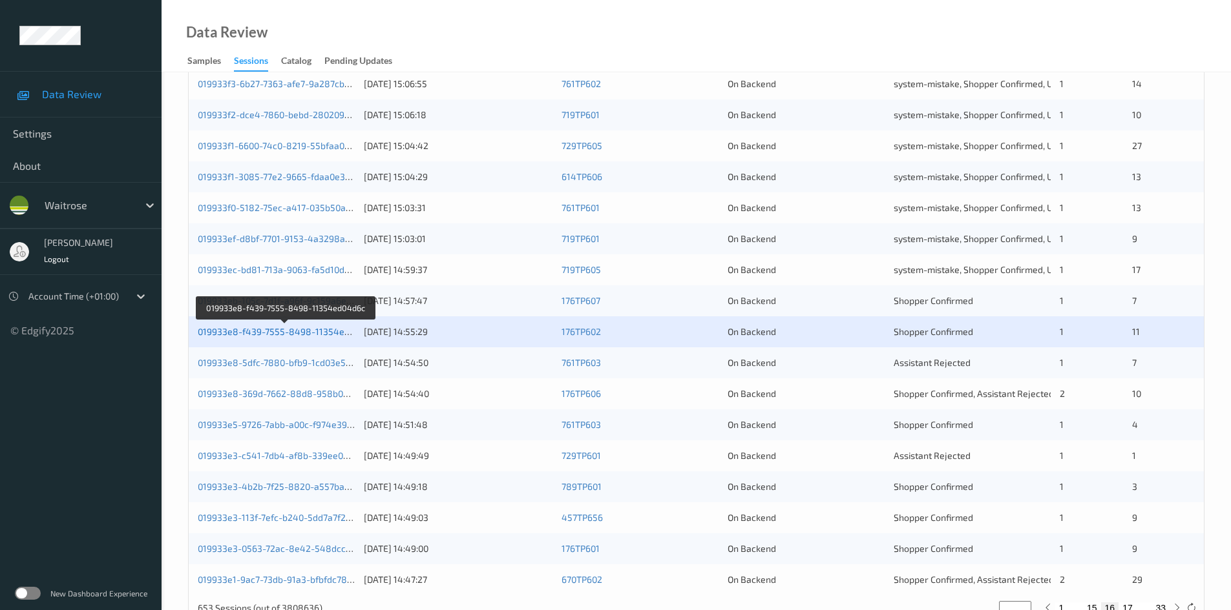
click at [268, 330] on link "019933e8-f439-7555-8498-11354ed04d6c" at bounding box center [287, 331] width 178 height 11
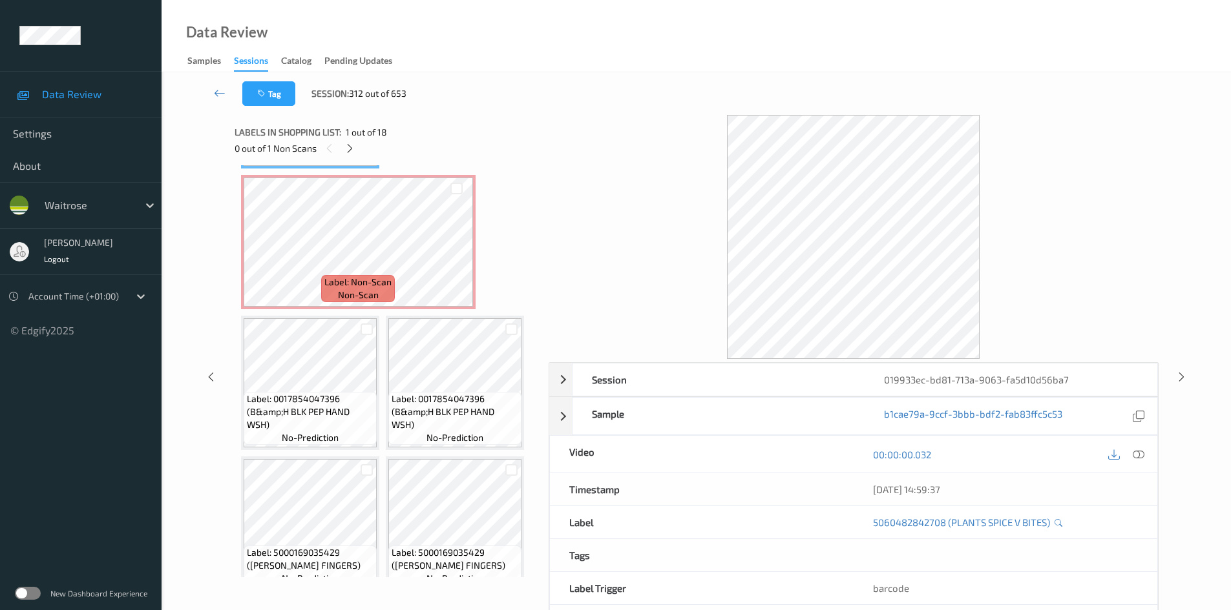
scroll to position [65, 0]
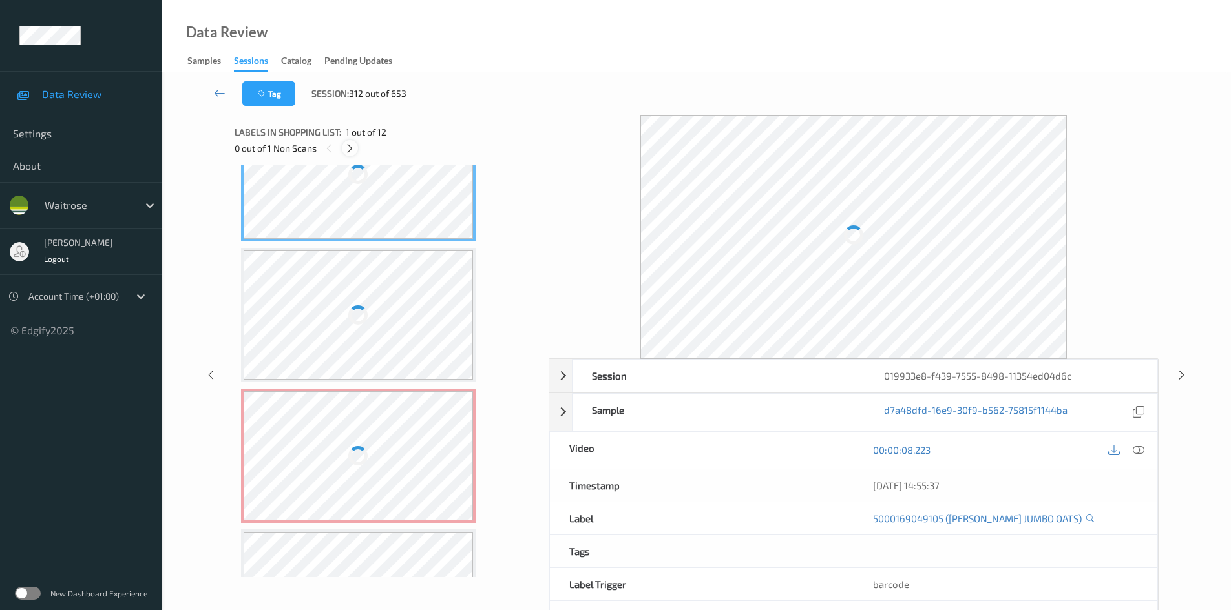
click at [355, 150] on icon at bounding box center [349, 149] width 11 height 12
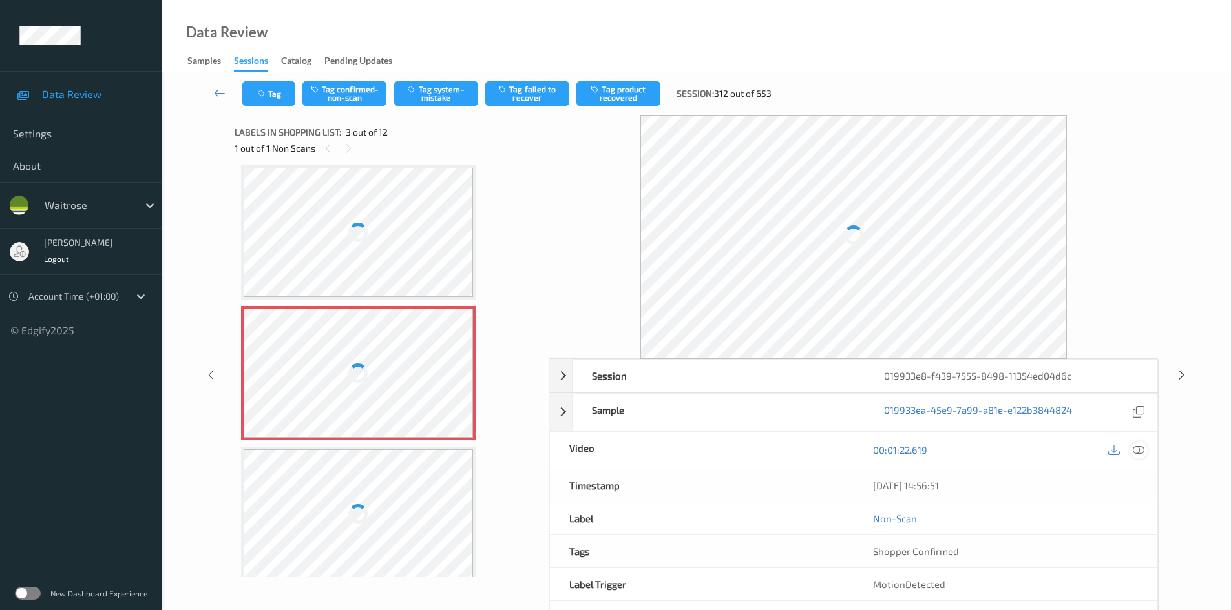
click at [1140, 448] on icon at bounding box center [1138, 450] width 12 height 12
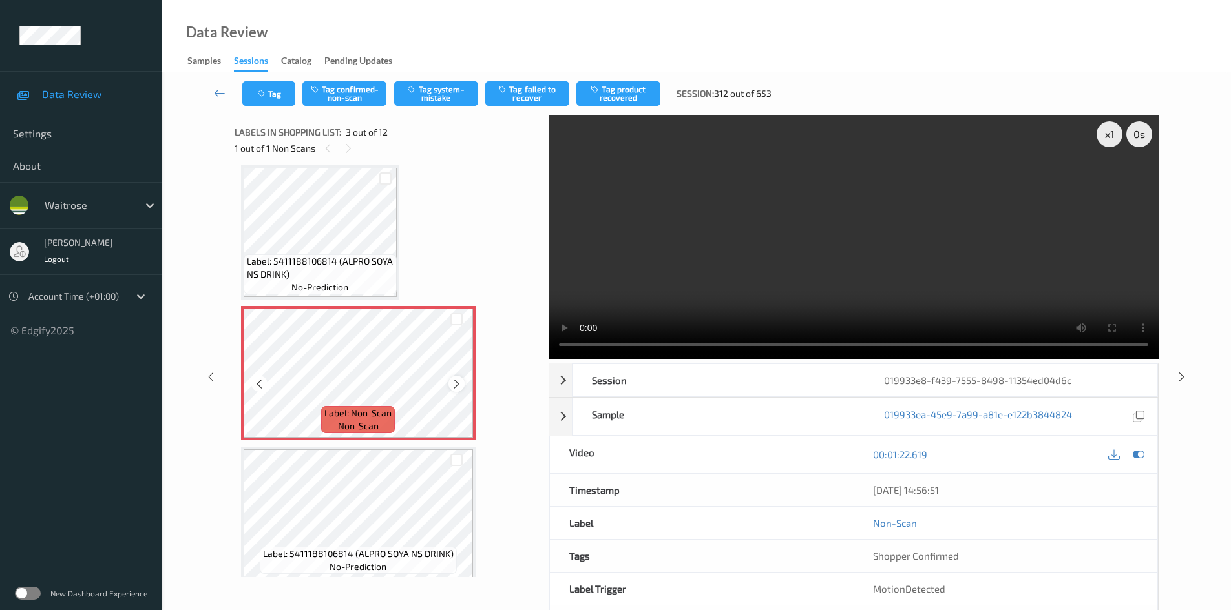
click at [460, 386] on icon at bounding box center [456, 385] width 11 height 12
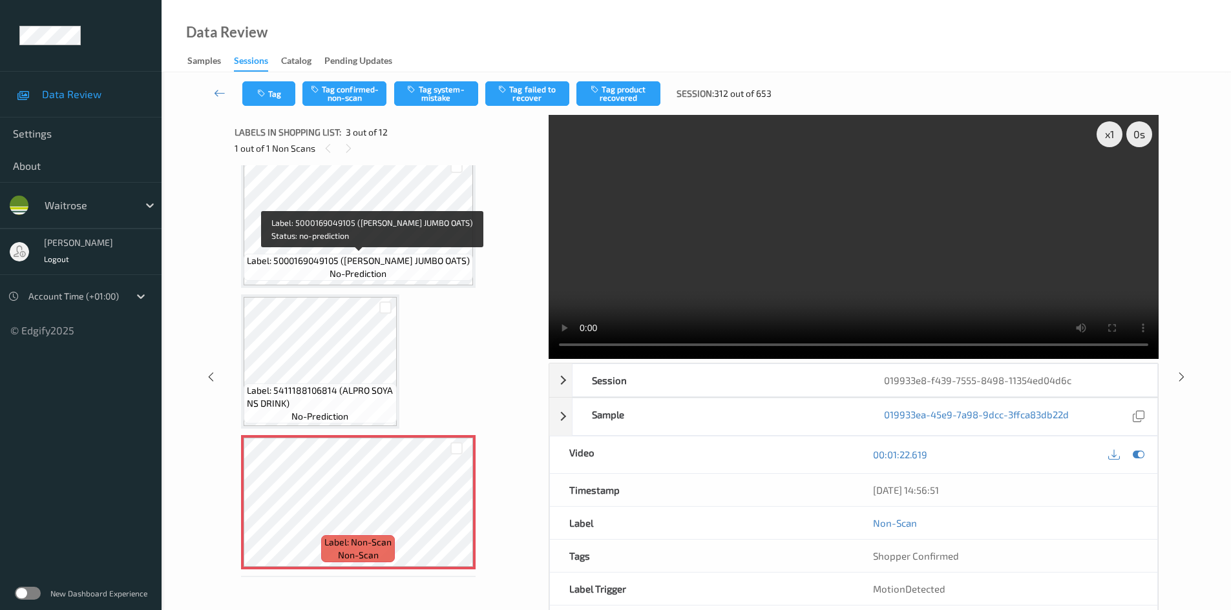
scroll to position [0, 0]
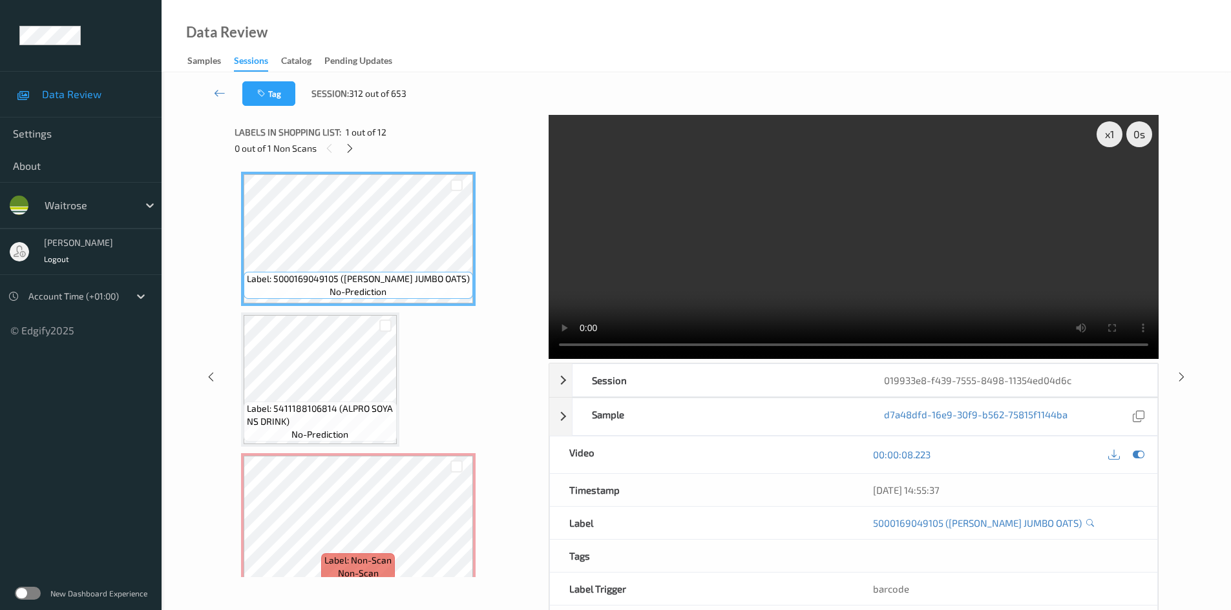
click at [657, 253] on video at bounding box center [853, 237] width 610 height 244
click at [620, 293] on video at bounding box center [853, 237] width 610 height 244
click at [695, 264] on video at bounding box center [853, 237] width 610 height 244
click at [1116, 136] on div "x 1" at bounding box center [1109, 134] width 26 height 26
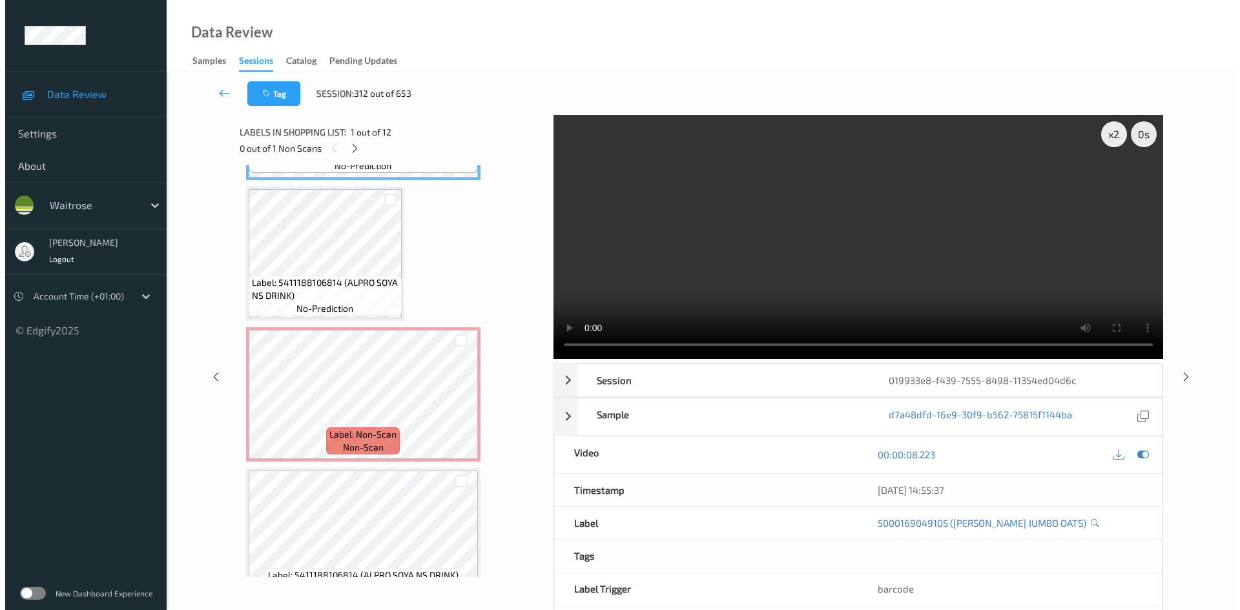
scroll to position [129, 0]
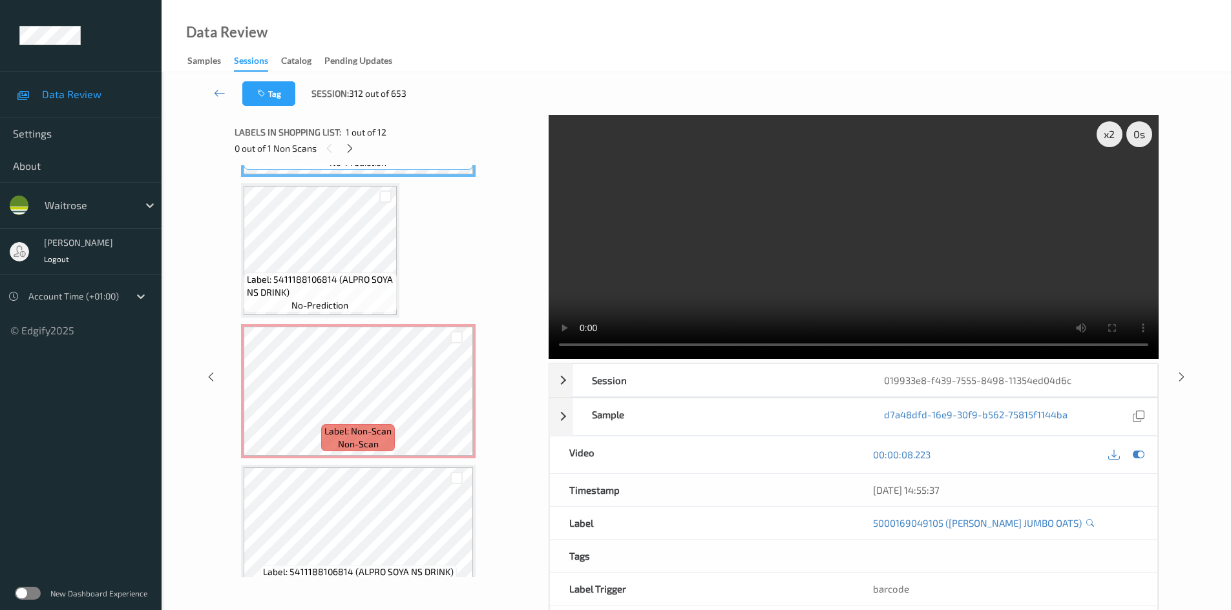
click at [665, 264] on video at bounding box center [853, 237] width 610 height 244
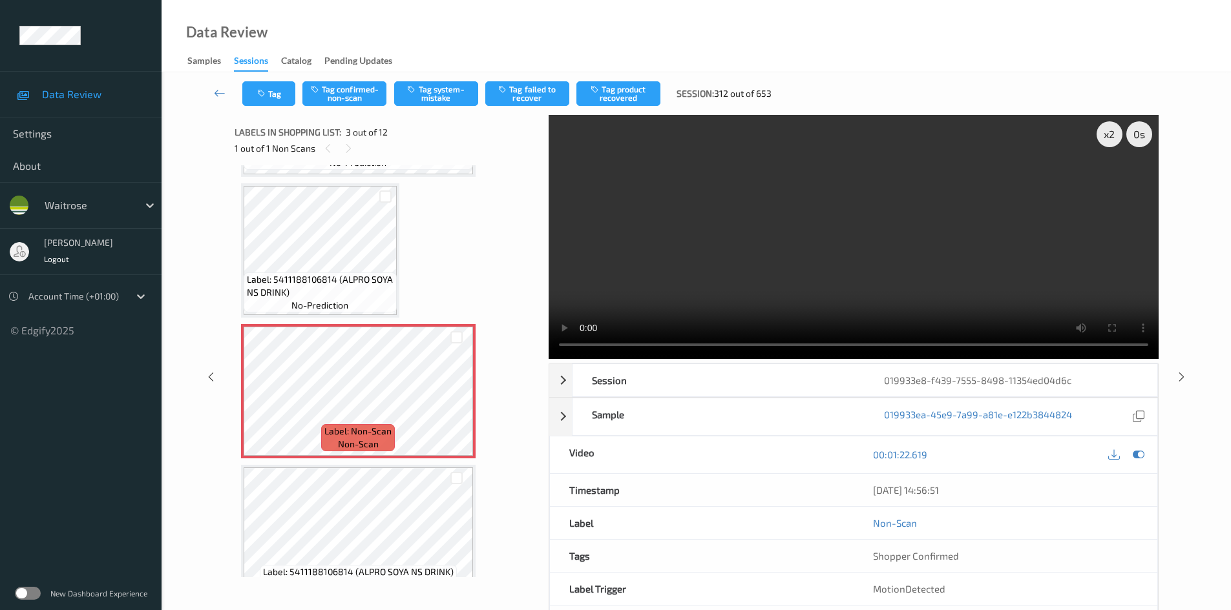
click at [749, 264] on video at bounding box center [853, 237] width 610 height 244
click at [727, 237] on video at bounding box center [853, 237] width 610 height 244
click at [455, 397] on icon at bounding box center [456, 403] width 11 height 12
click at [455, 400] on icon at bounding box center [456, 403] width 11 height 12
click at [453, 98] on button "Tag system-mistake" at bounding box center [436, 93] width 84 height 25
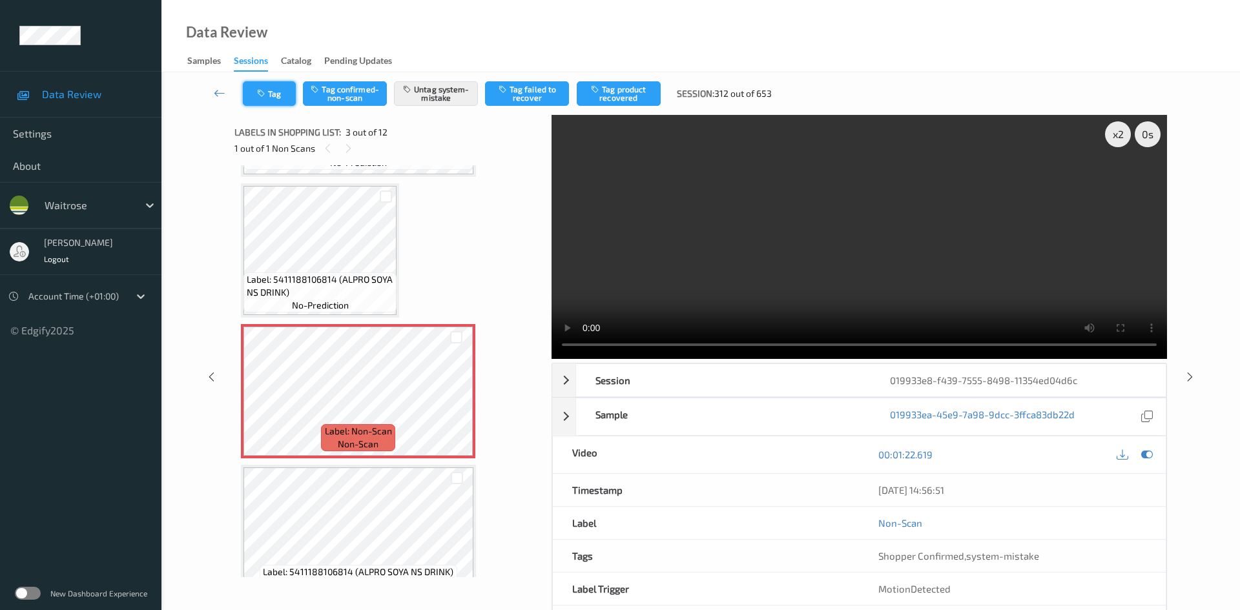
click at [282, 97] on button "Tag" at bounding box center [269, 93] width 53 height 25
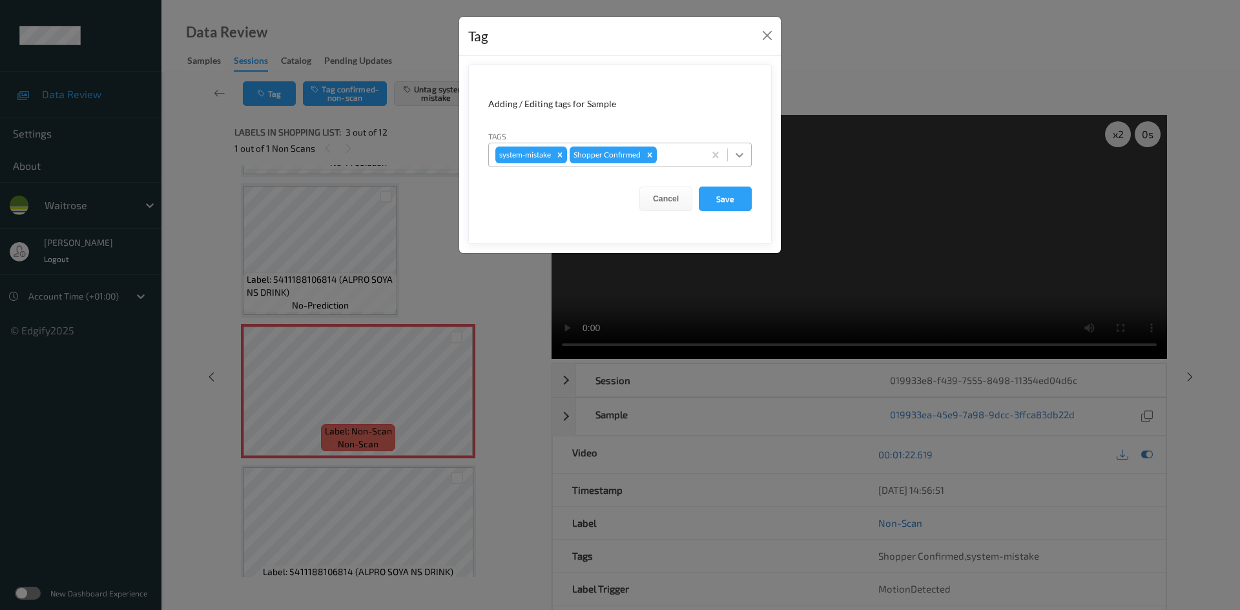
click at [738, 158] on icon at bounding box center [739, 155] width 13 height 13
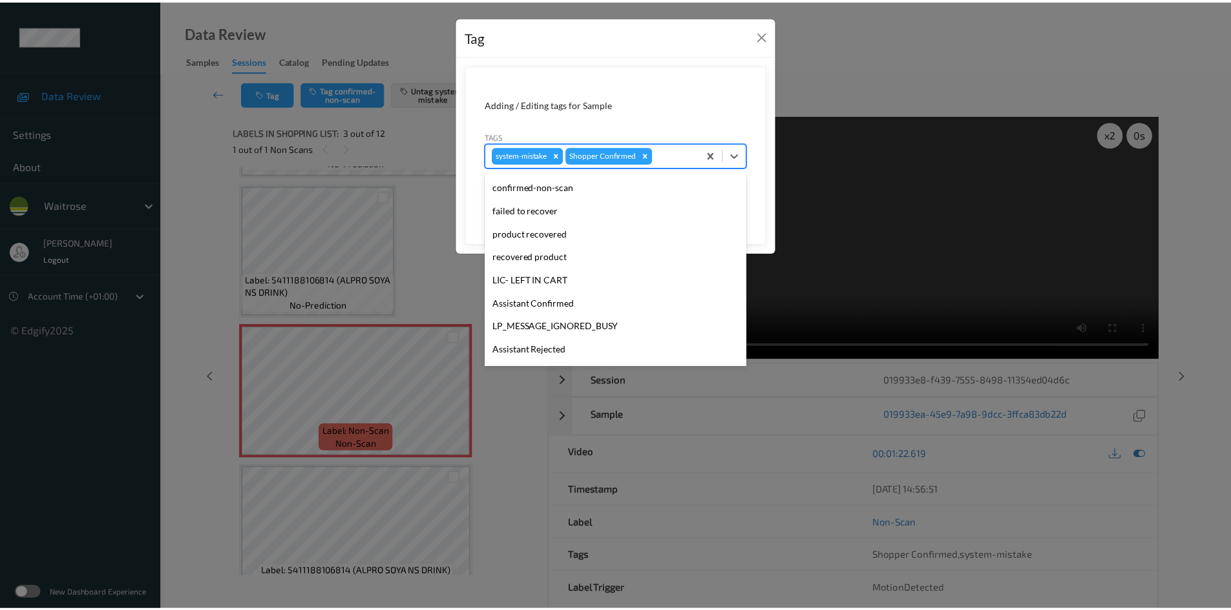
scroll to position [300, 0]
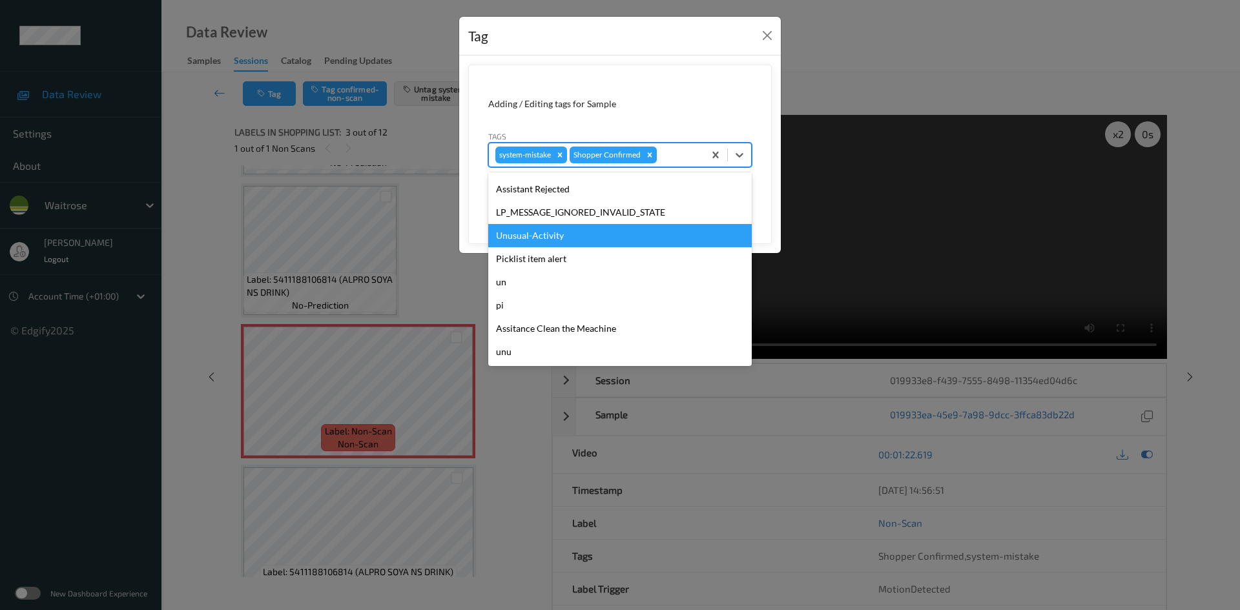
click at [519, 233] on div "Unusual-Activity" at bounding box center [620, 235] width 264 height 23
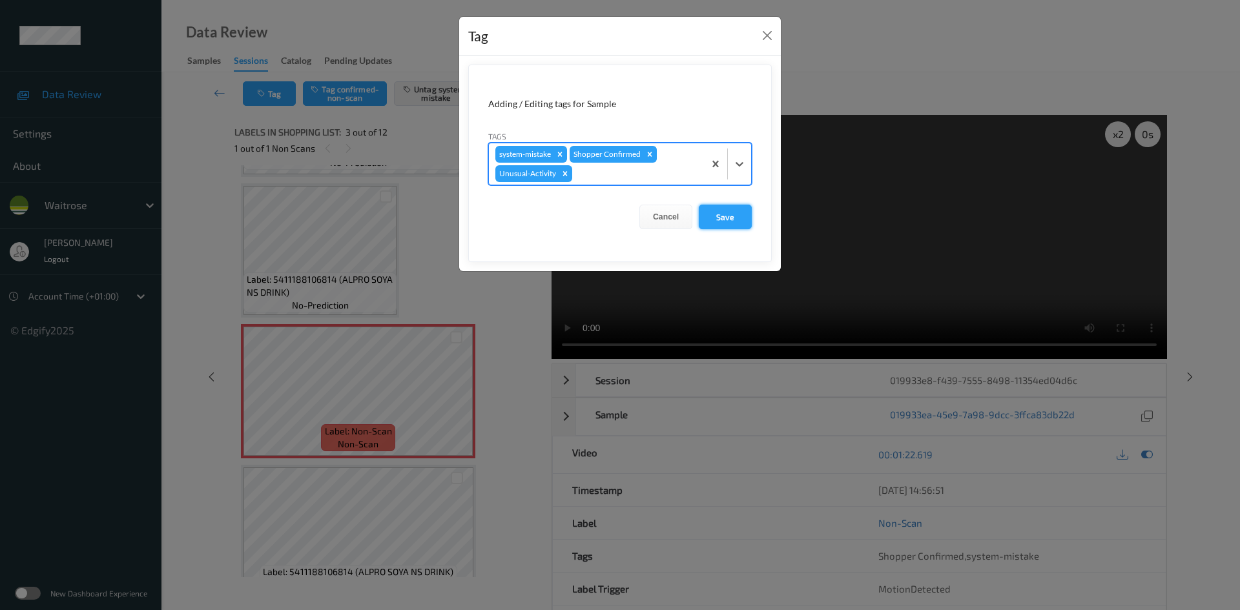
click at [728, 216] on button "Save" at bounding box center [725, 217] width 53 height 25
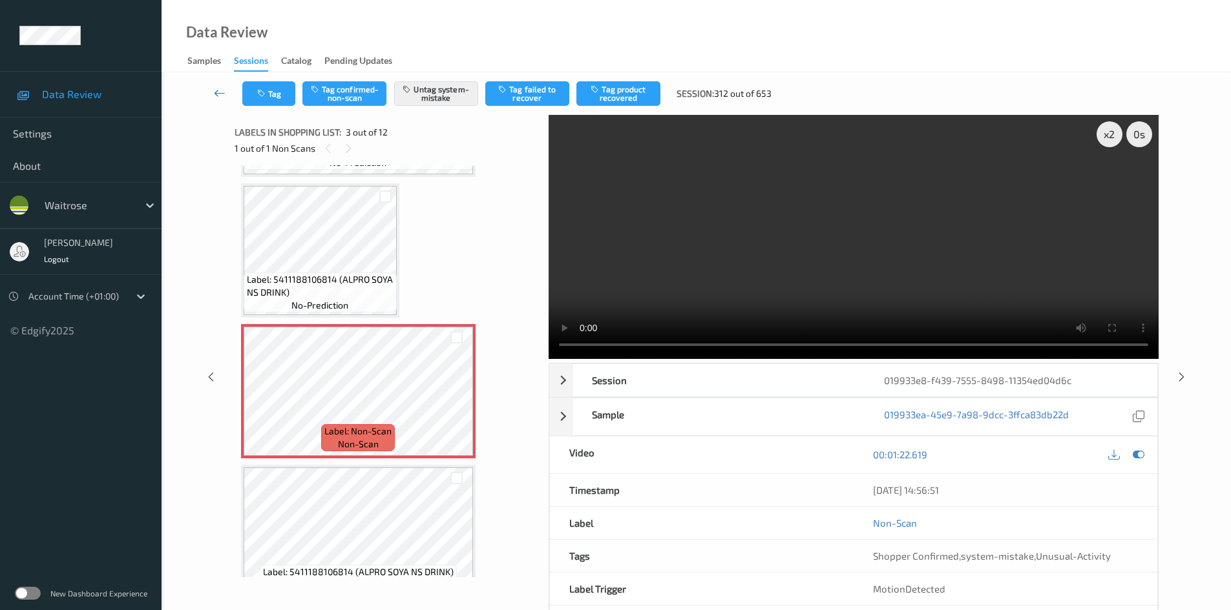
click at [214, 84] on link at bounding box center [219, 93] width 45 height 25
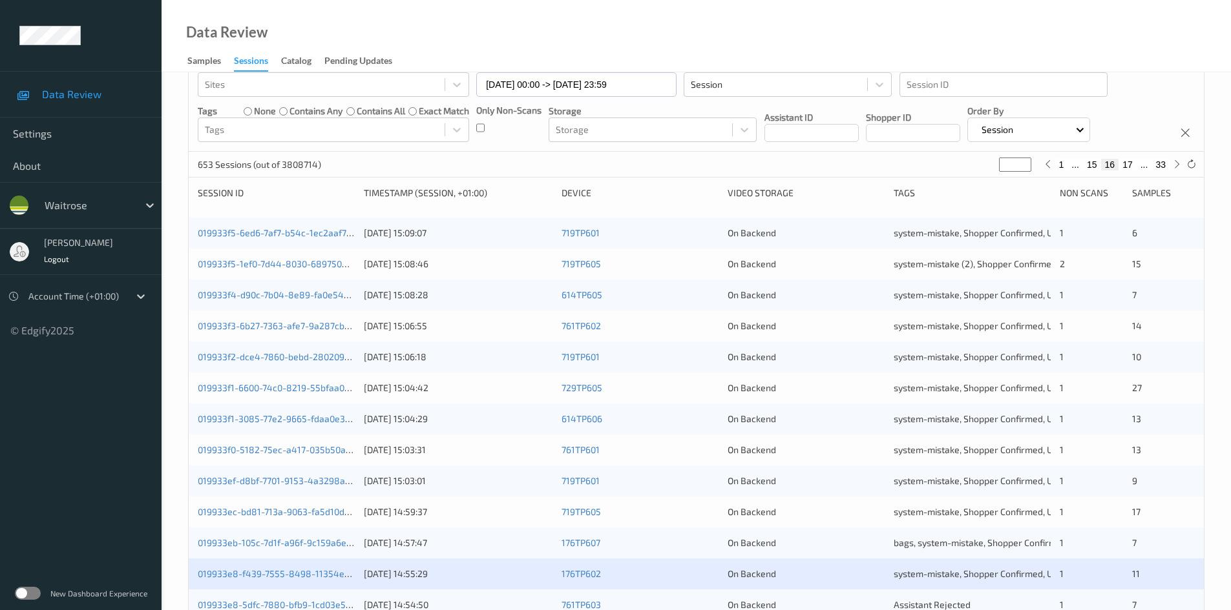
scroll to position [362, 0]
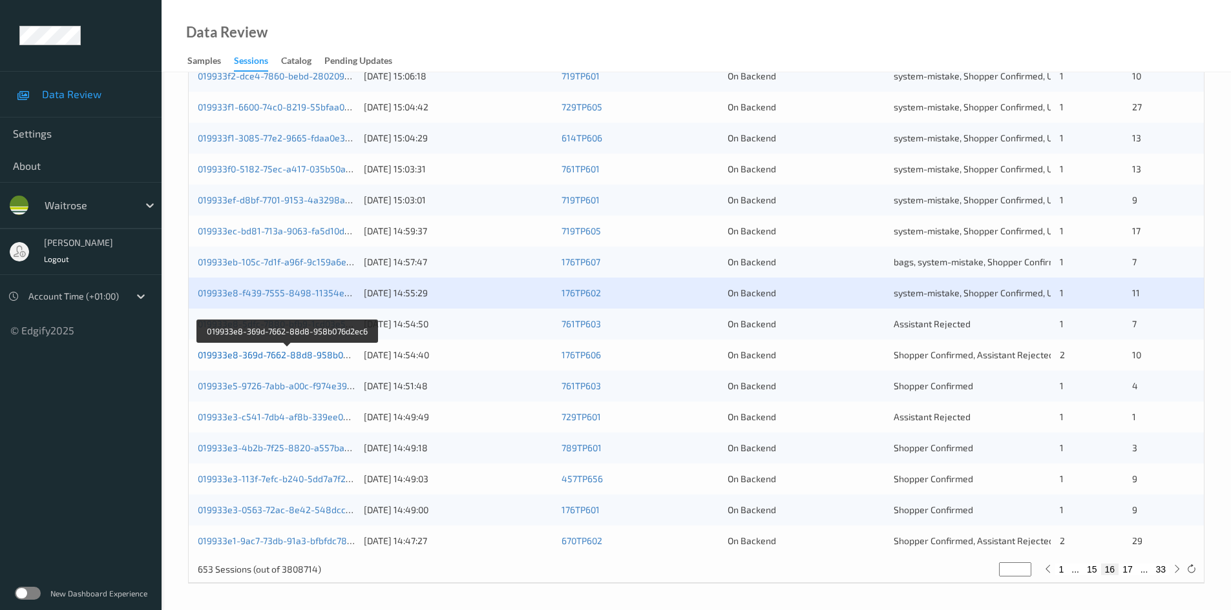
click at [253, 355] on link "019933e8-369d-7662-88d8-958b076d2ec6" at bounding box center [288, 354] width 180 height 11
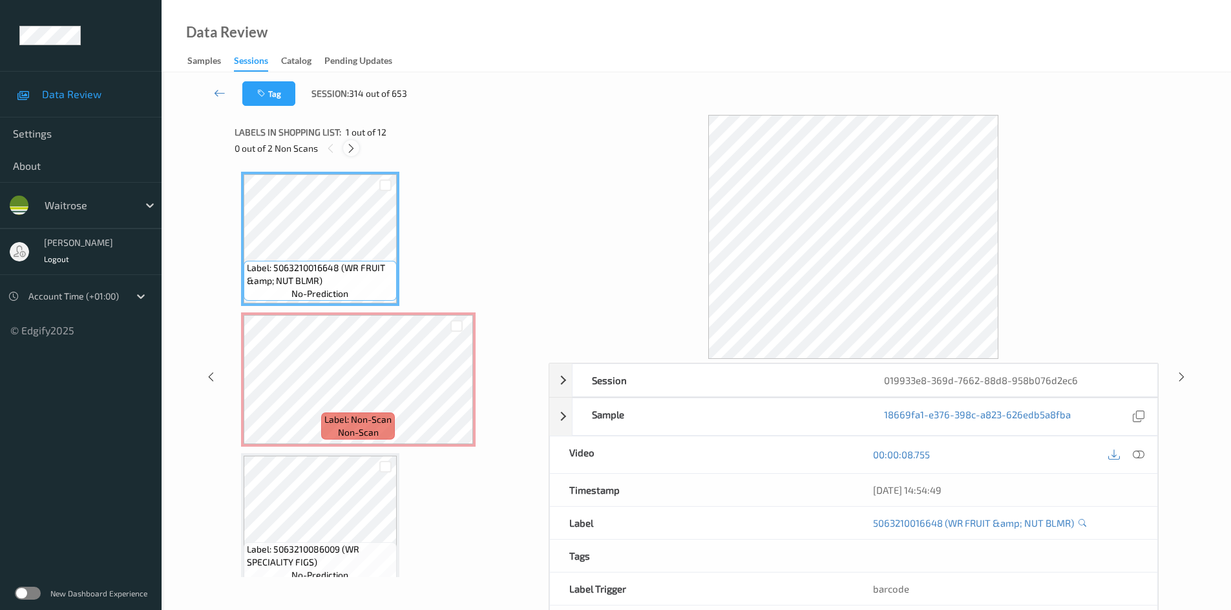
click at [353, 147] on icon at bounding box center [351, 149] width 11 height 12
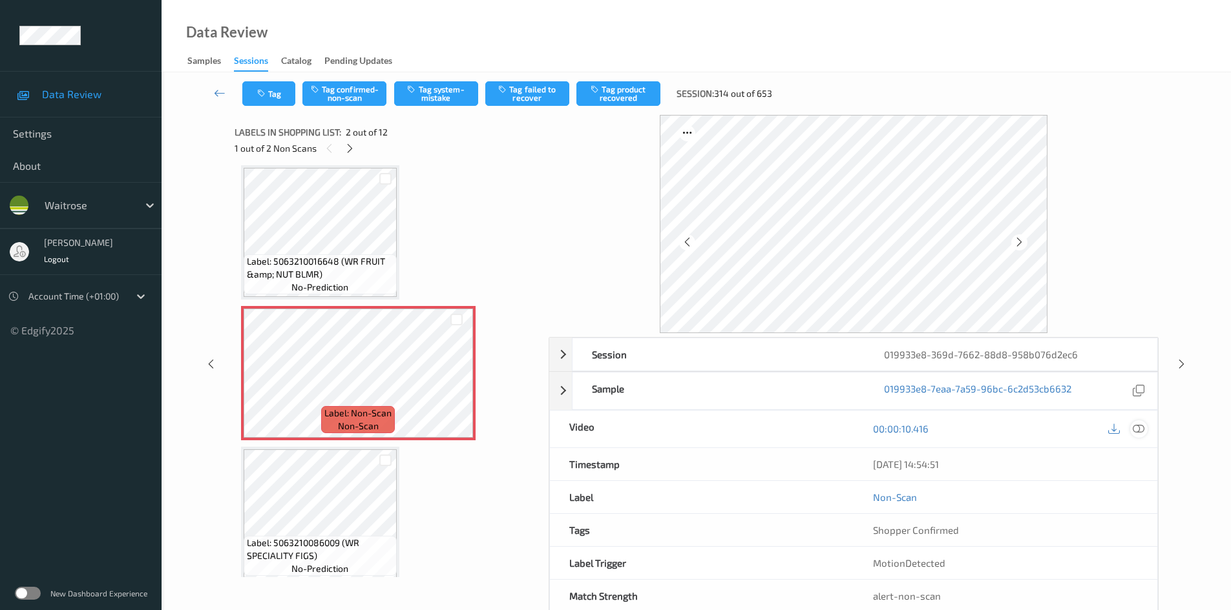
click at [1138, 423] on icon at bounding box center [1138, 429] width 12 height 12
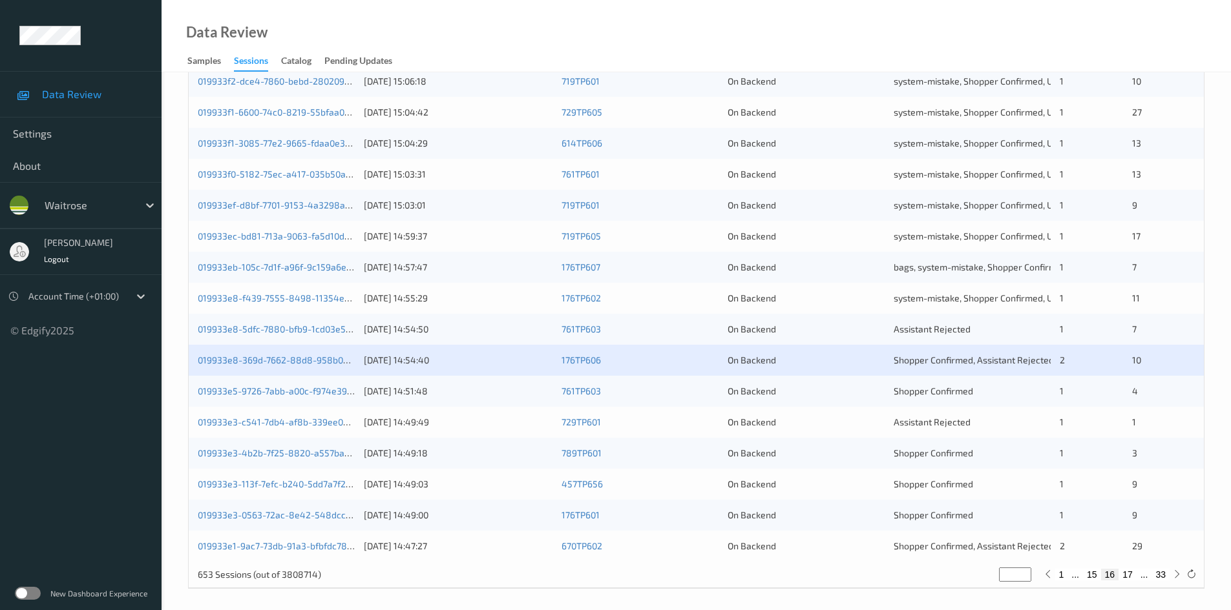
scroll to position [362, 0]
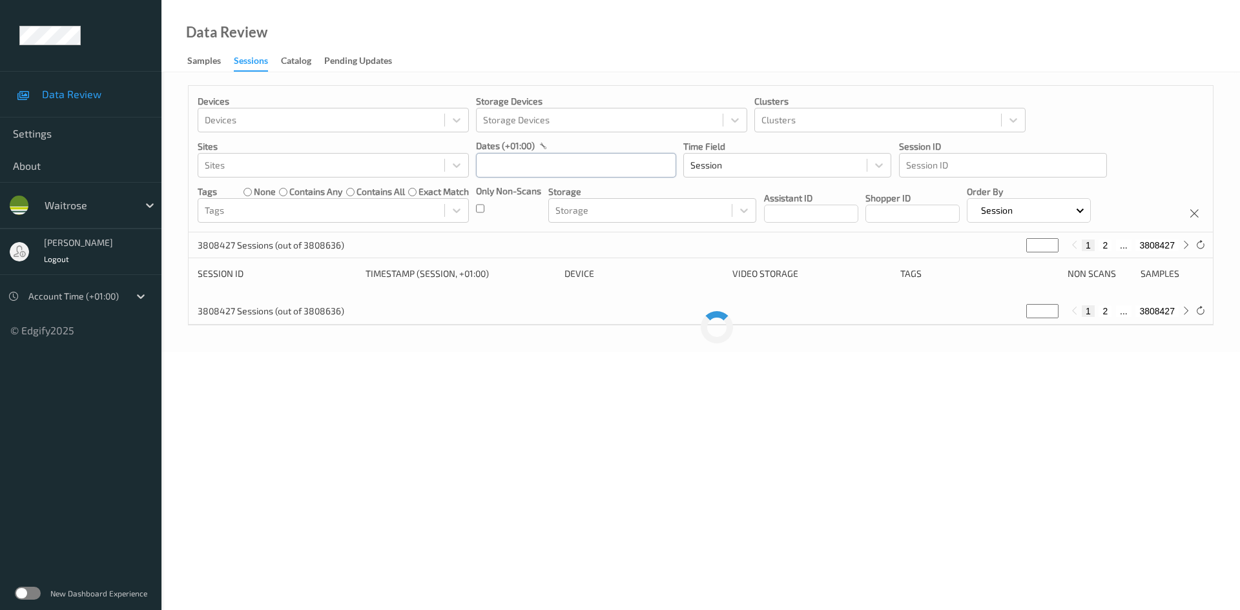
click at [558, 173] on input "text" at bounding box center [576, 165] width 200 height 25
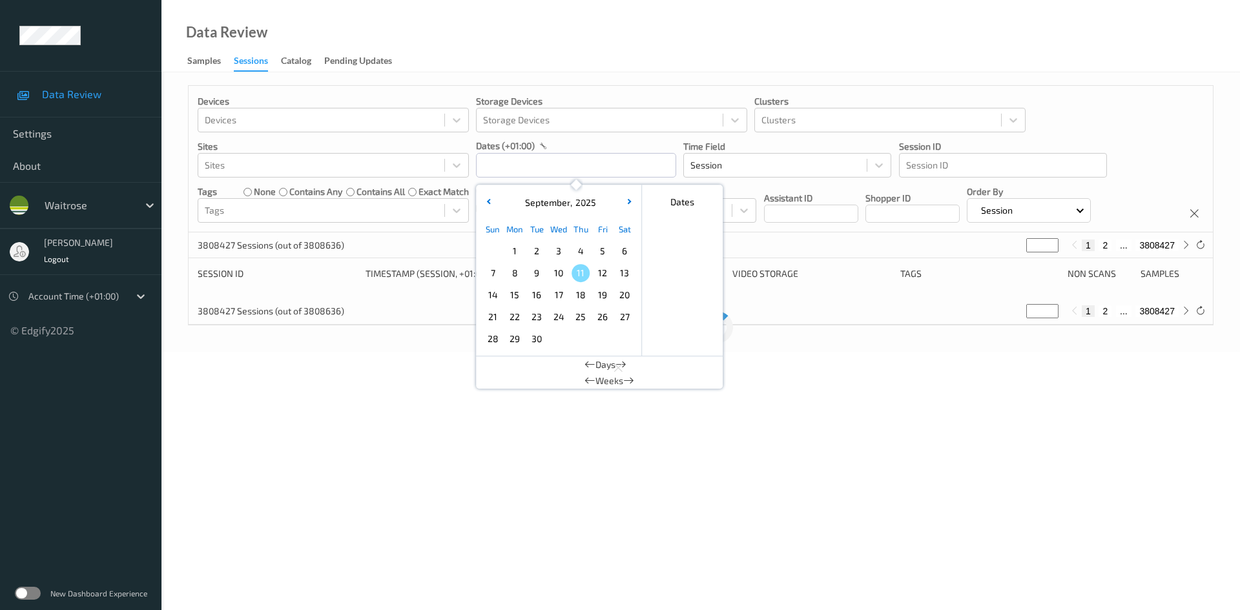
click at [558, 271] on span "10" at bounding box center [559, 273] width 18 height 18
type input "[DATE] 00:00 -> [DATE] 23:59"
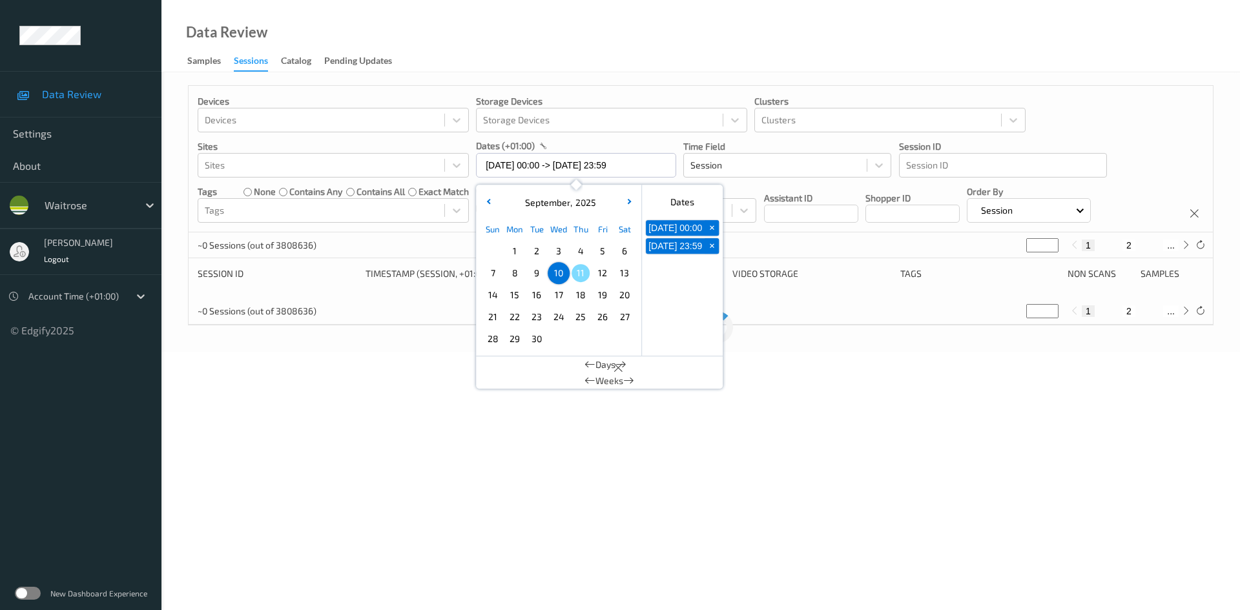
click at [581, 50] on div "Data Review Samples Sessions Catalog Pending Updates" at bounding box center [700, 36] width 1079 height 72
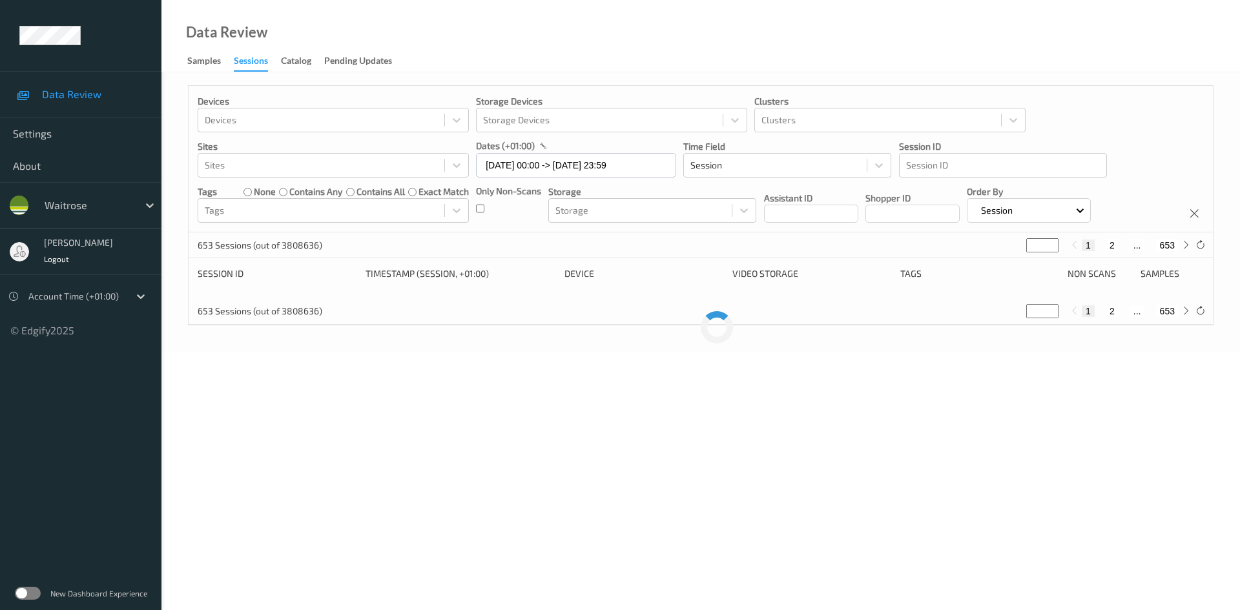
drag, startPoint x: 1038, startPoint y: 247, endPoint x: 981, endPoint y: 258, distance: 58.4
click at [981, 258] on div "653 Sessions (out of 3808636) * 1 2 ... 653" at bounding box center [701, 246] width 1025 height 26
type input "**"
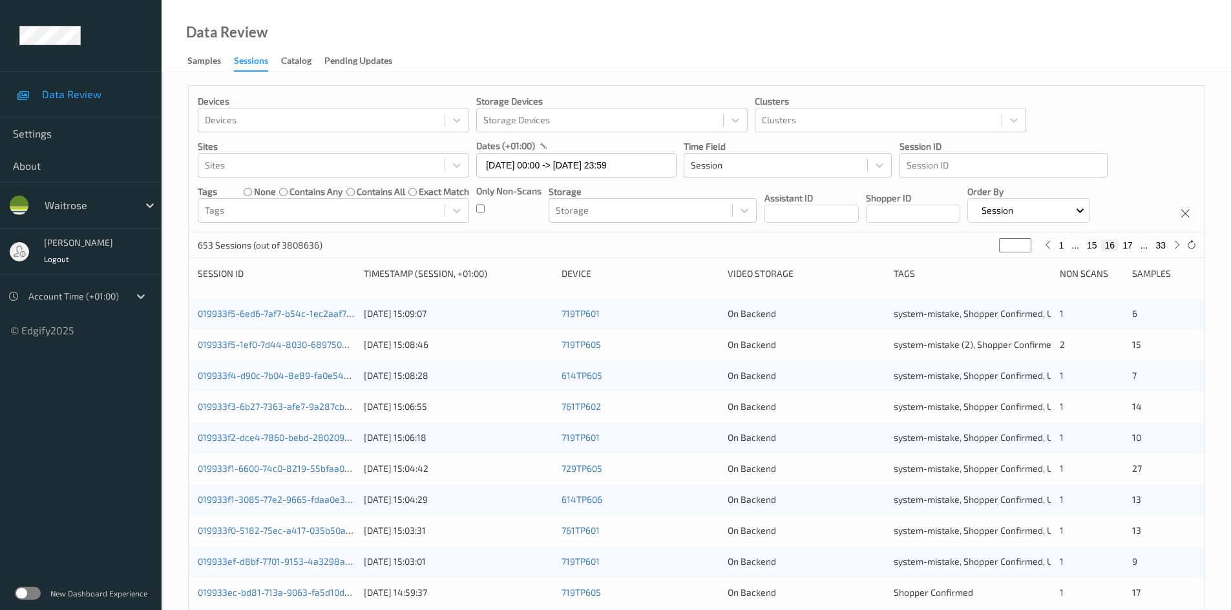
type input "**"
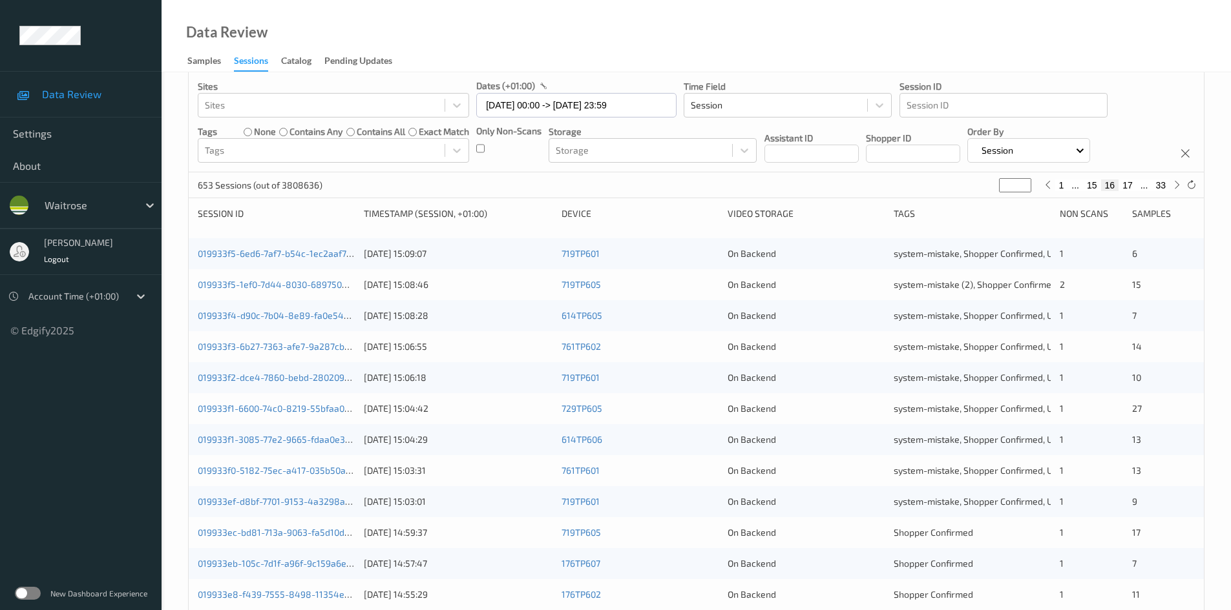
scroll to position [194, 0]
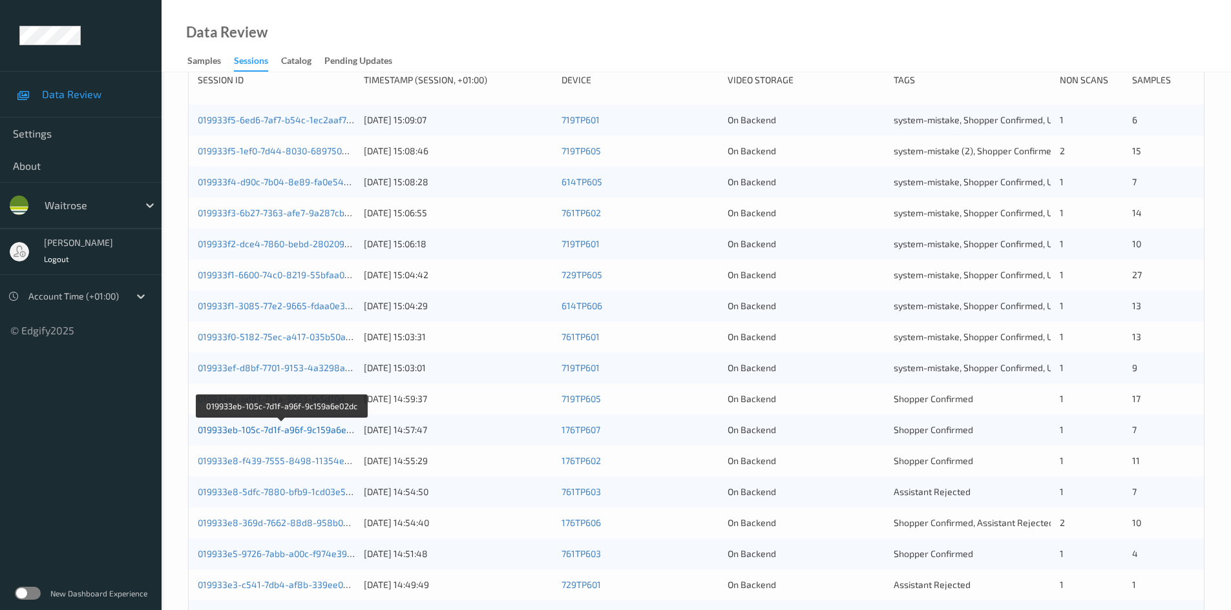
click at [253, 427] on link "019933eb-105c-7d1f-a96f-9c159a6e02dc" at bounding box center [282, 429] width 169 height 11
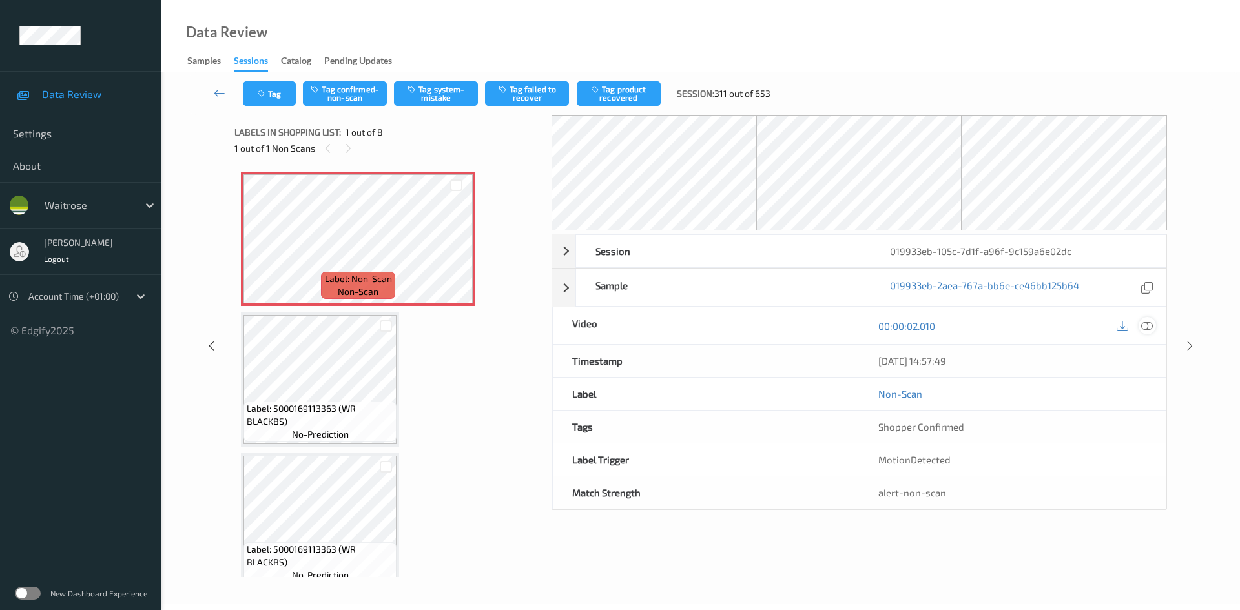
click at [1143, 327] on icon at bounding box center [1147, 326] width 12 height 12
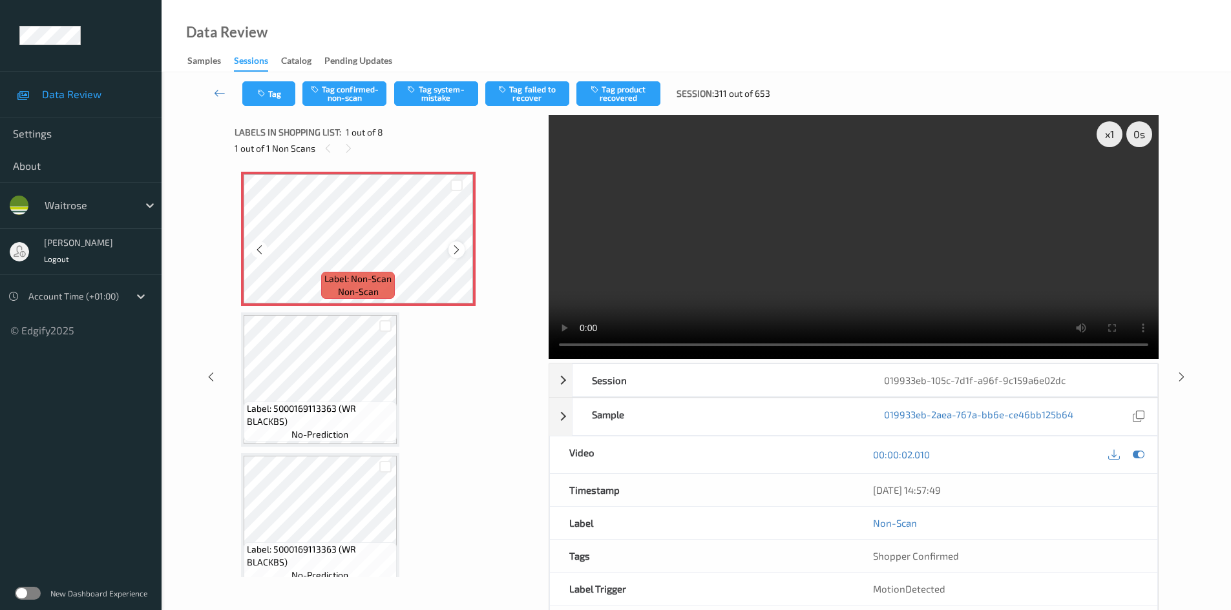
click at [458, 246] on icon at bounding box center [456, 250] width 11 height 12
click at [654, 242] on video at bounding box center [853, 237] width 610 height 244
drag, startPoint x: 665, startPoint y: 294, endPoint x: 654, endPoint y: 293, distance: 11.0
click at [668, 293] on video at bounding box center [853, 237] width 610 height 244
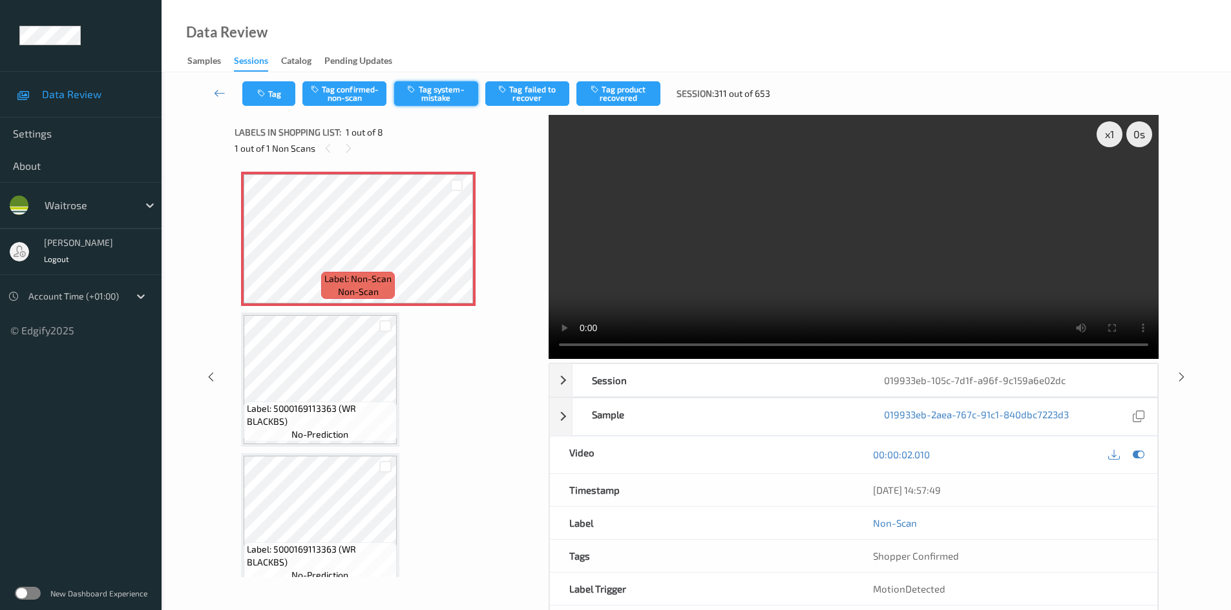
click at [443, 94] on button "Tag system-mistake" at bounding box center [436, 93] width 84 height 25
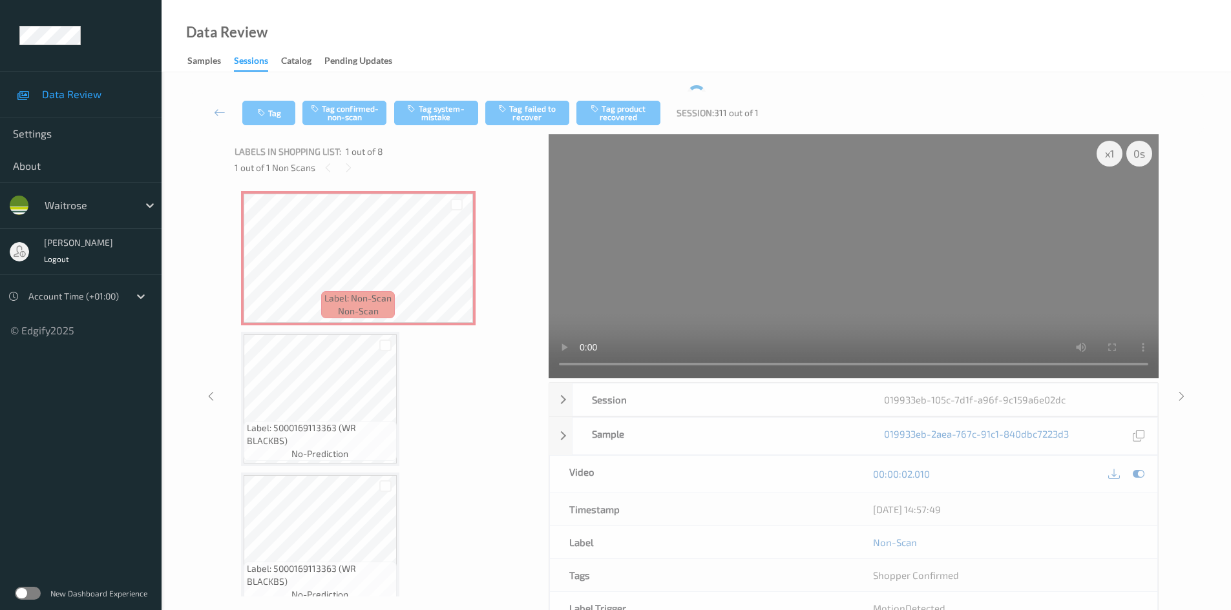
click at [424, 89] on div "Tag Tag confirmed-non-scan Tag system-mistake Tag failed to recover Tag product…" at bounding box center [696, 372] width 1016 height 574
click at [260, 111] on icon "button" at bounding box center [262, 113] width 11 height 9
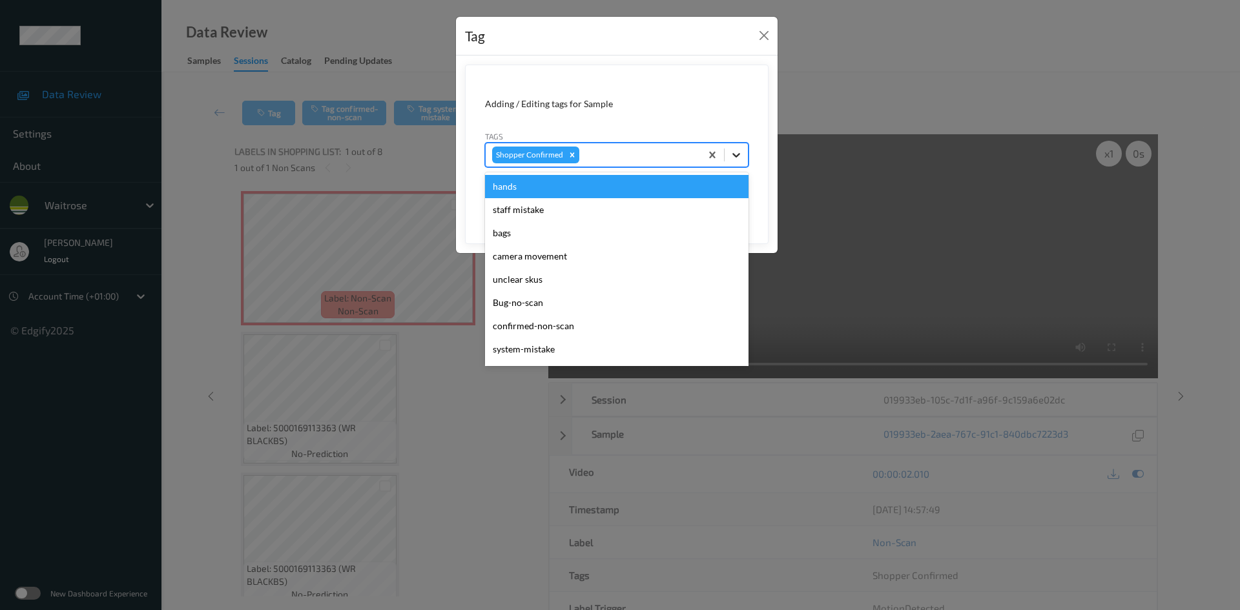
click at [737, 156] on icon at bounding box center [737, 155] width 8 height 5
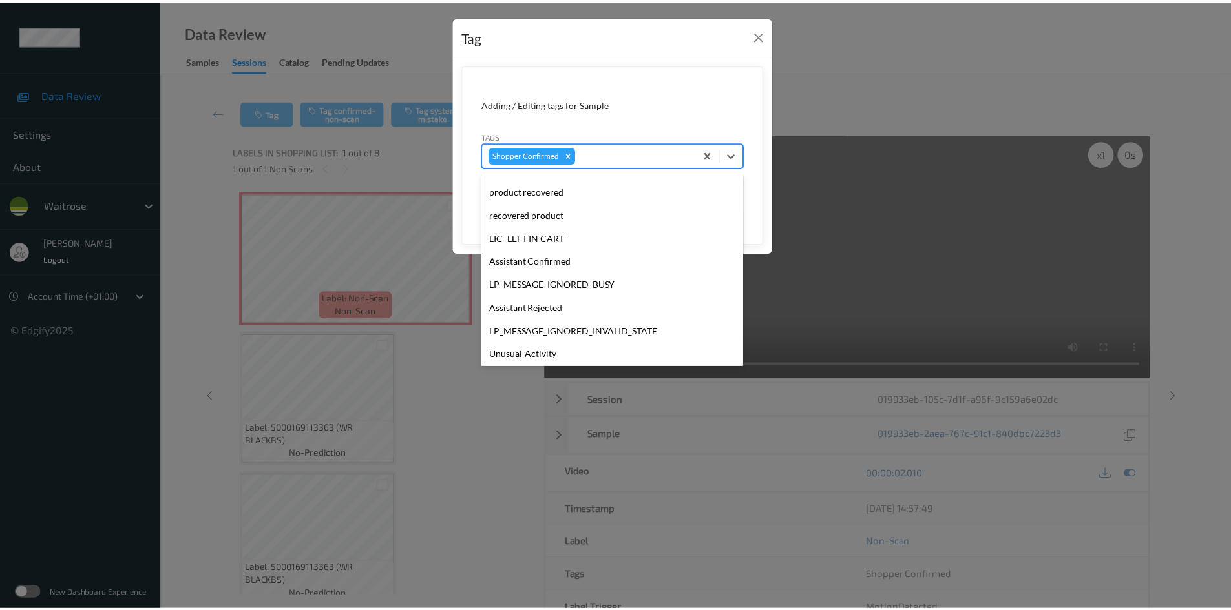
scroll to position [323, 0]
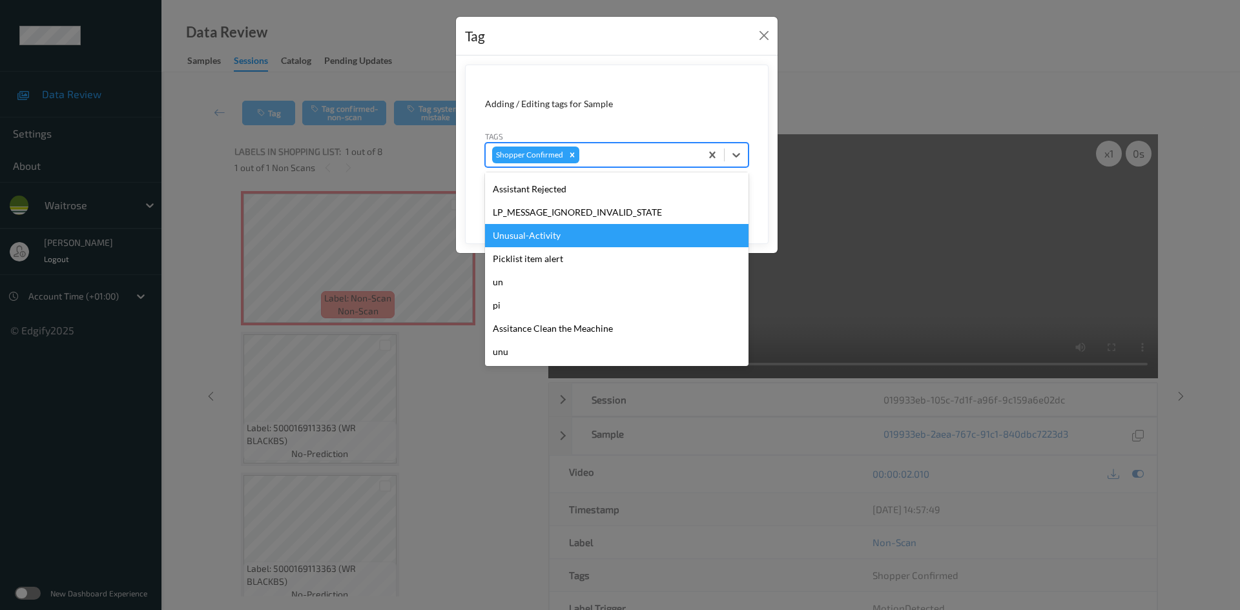
click at [519, 231] on div "Unusual-Activity" at bounding box center [617, 235] width 264 height 23
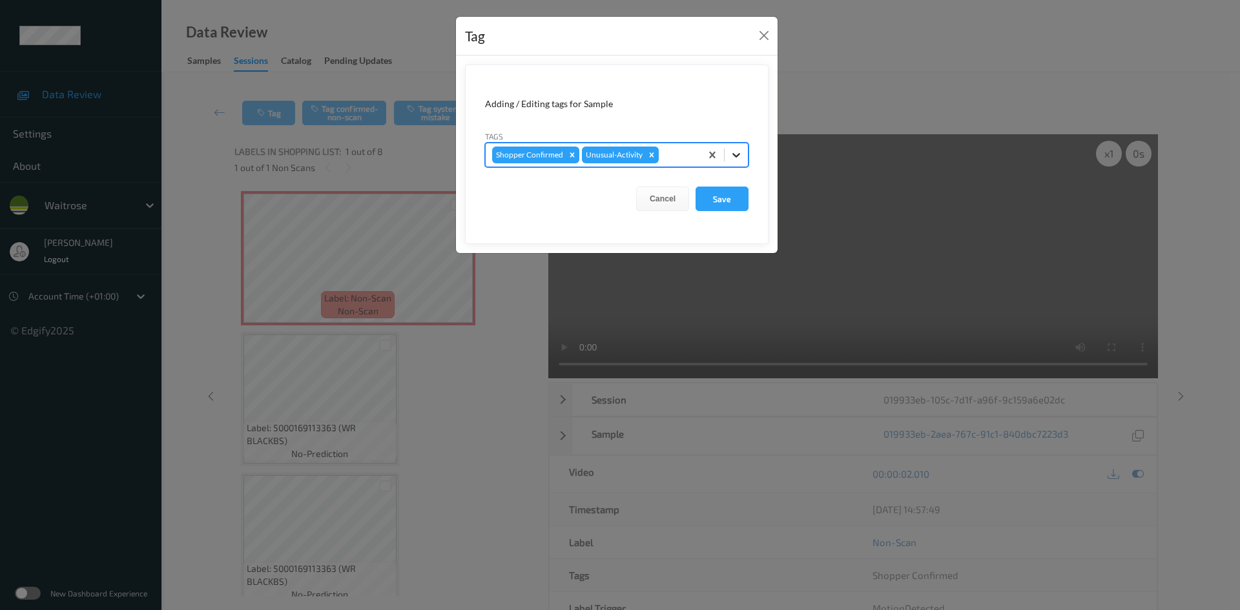
click at [740, 156] on icon at bounding box center [736, 155] width 13 height 13
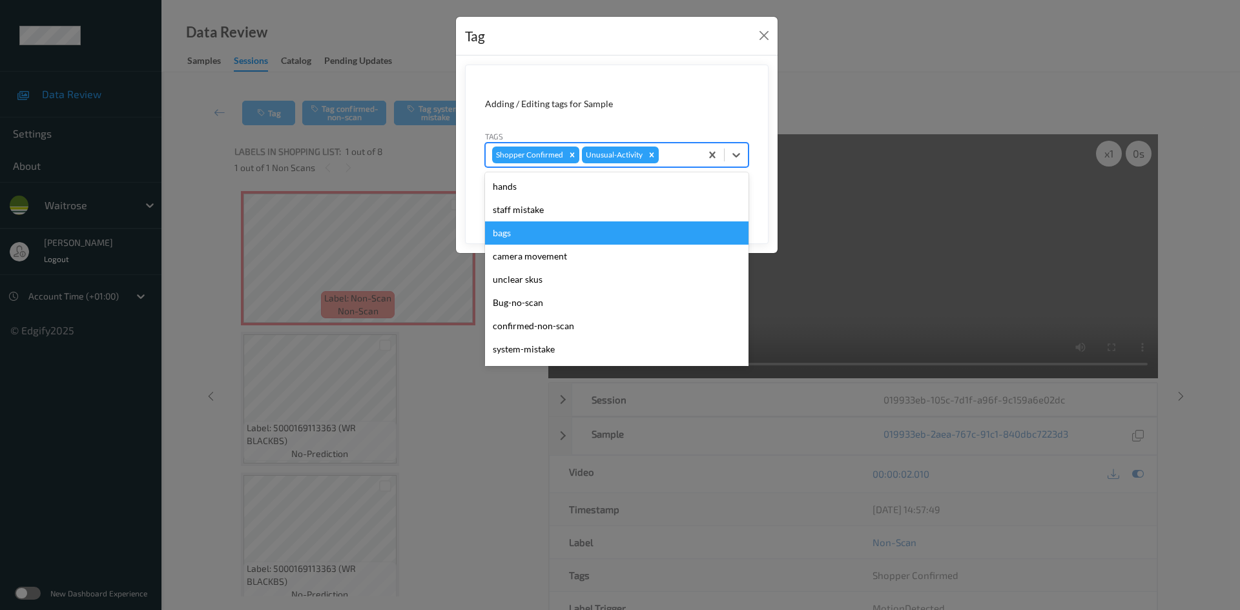
click at [557, 227] on div "bags" at bounding box center [617, 233] width 264 height 23
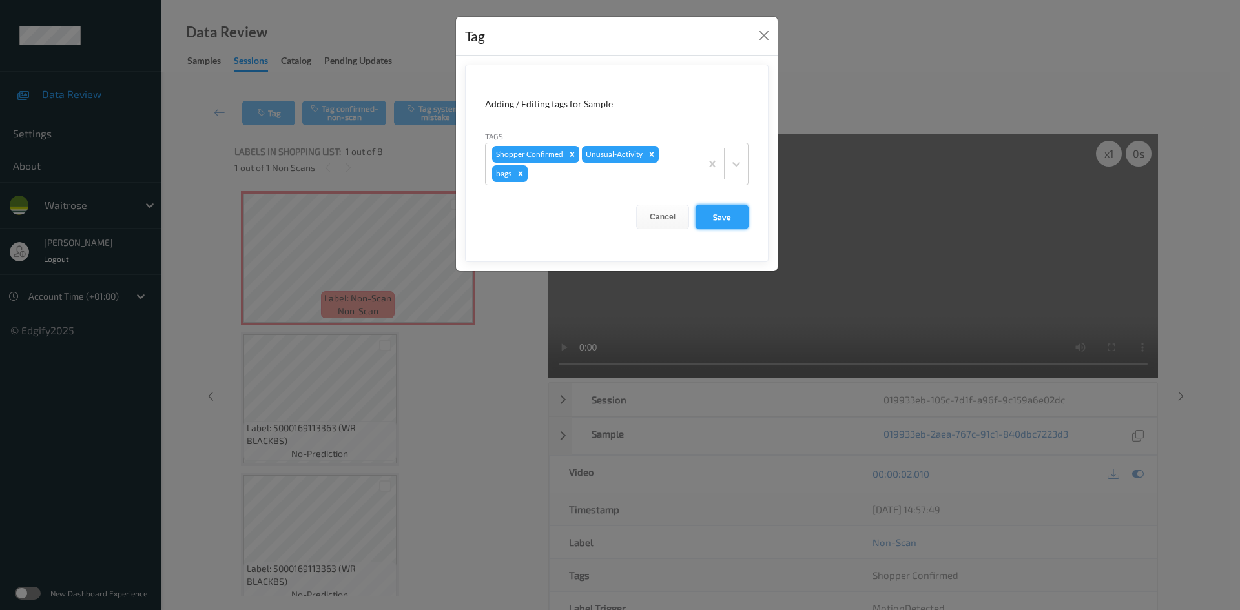
click at [713, 213] on button "Save" at bounding box center [722, 217] width 53 height 25
click at [731, 216] on button "Save" at bounding box center [722, 217] width 53 height 25
click at [724, 220] on button "Save" at bounding box center [722, 217] width 53 height 25
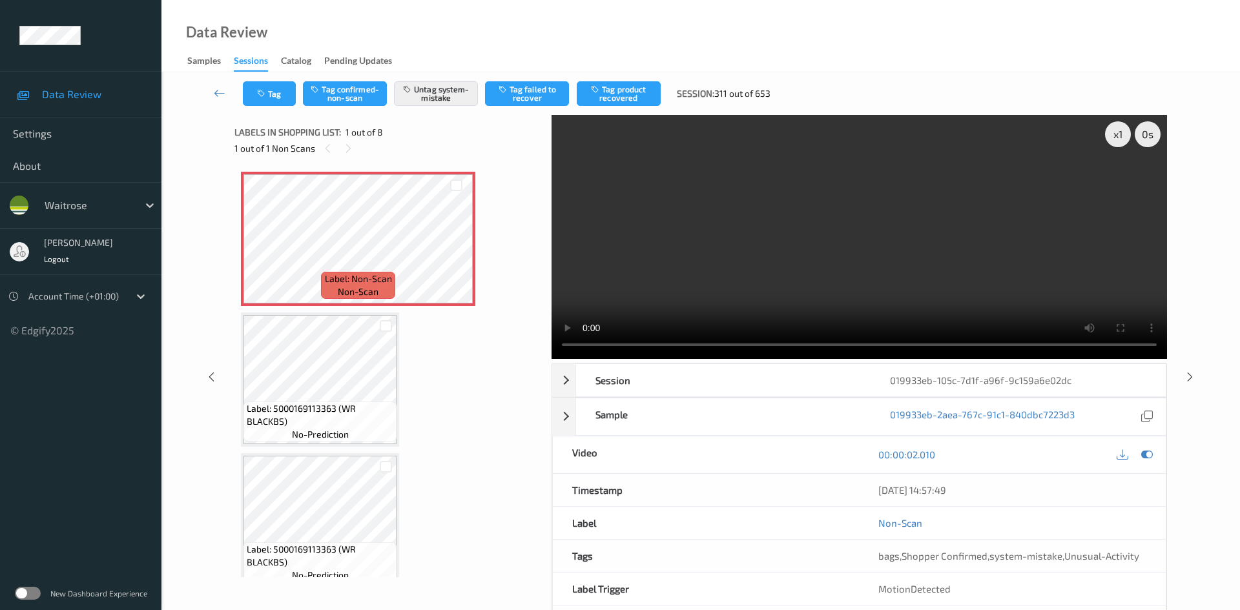
click at [215, 83] on link at bounding box center [220, 93] width 46 height 25
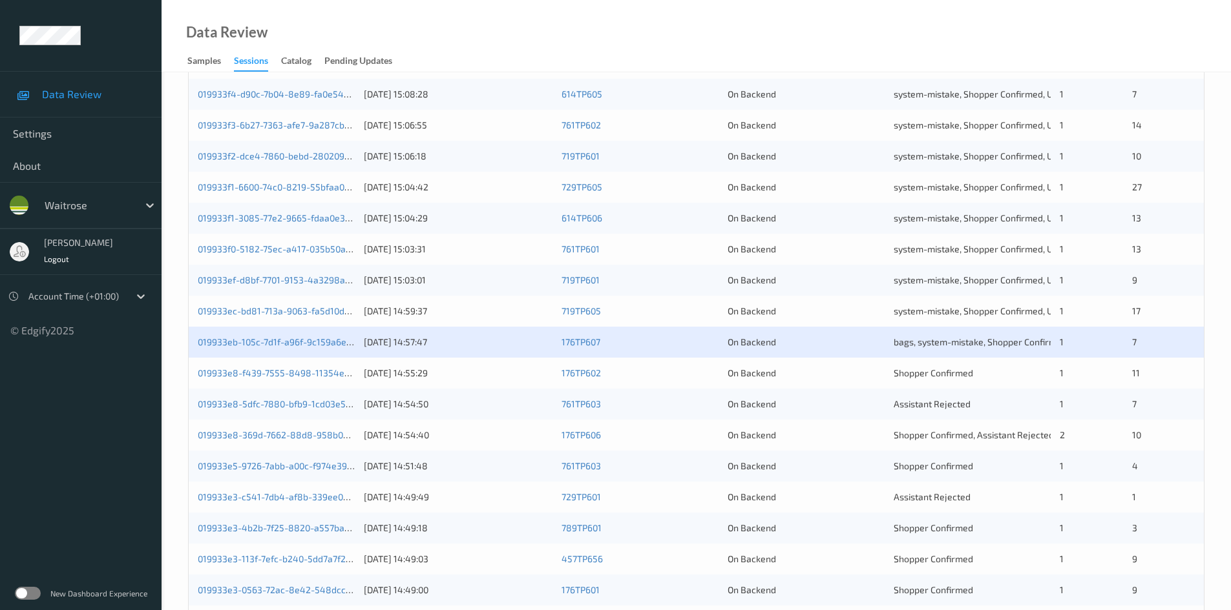
scroll to position [323, 0]
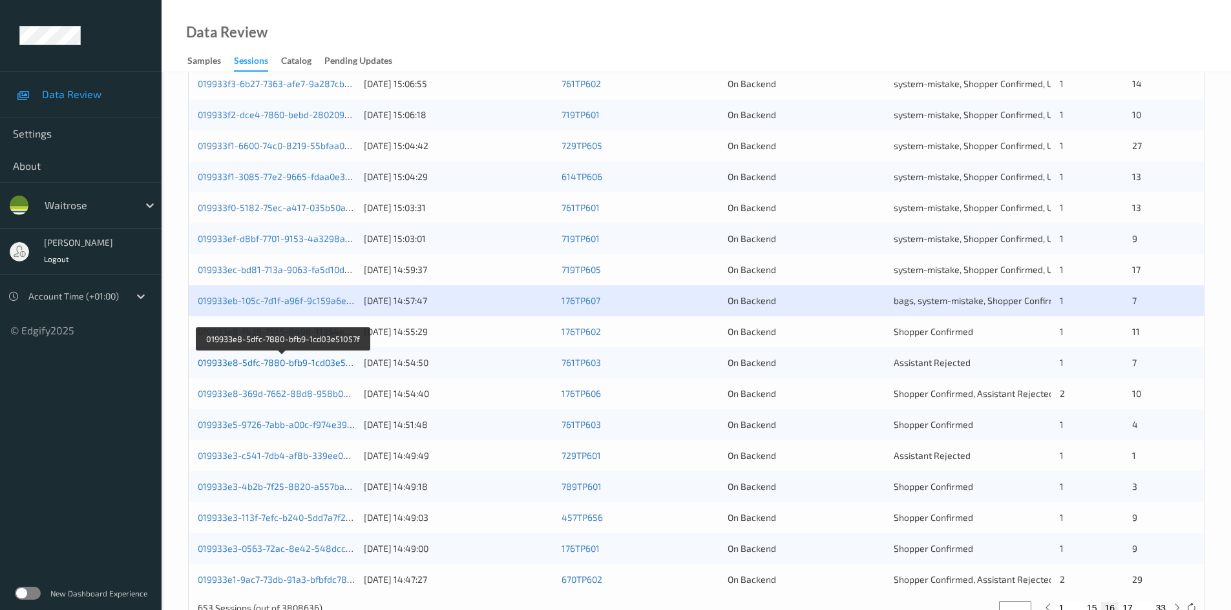
click at [256, 364] on link "019933e8-5dfc-7880-bfb9-1cd03e51057f" at bounding box center [283, 362] width 170 height 11
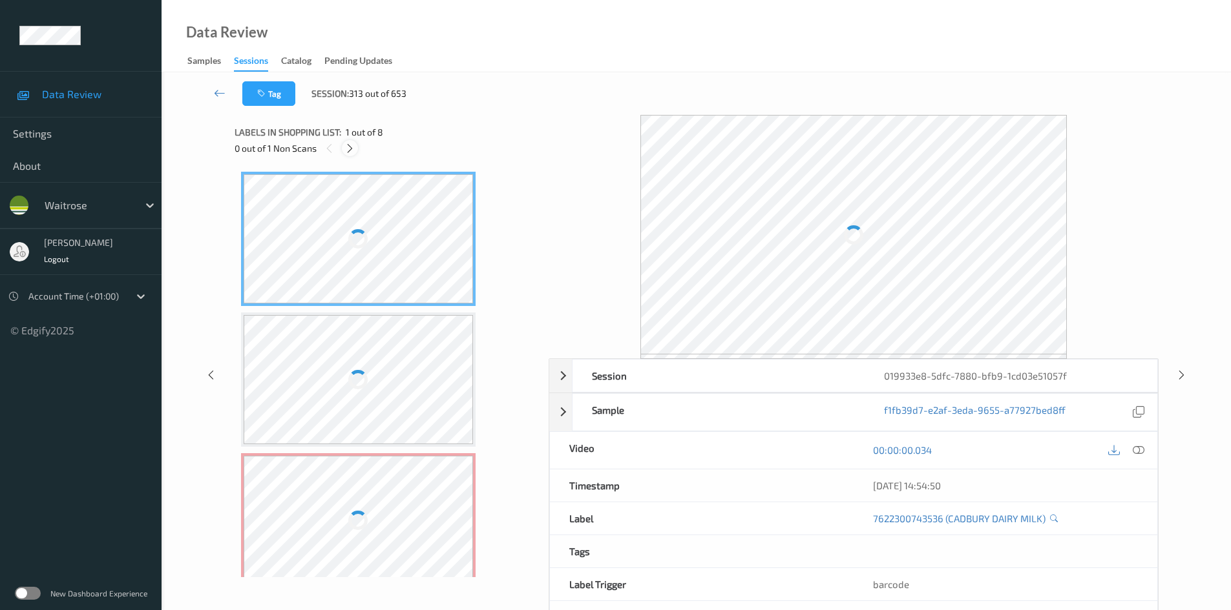
click at [350, 149] on icon at bounding box center [349, 149] width 11 height 12
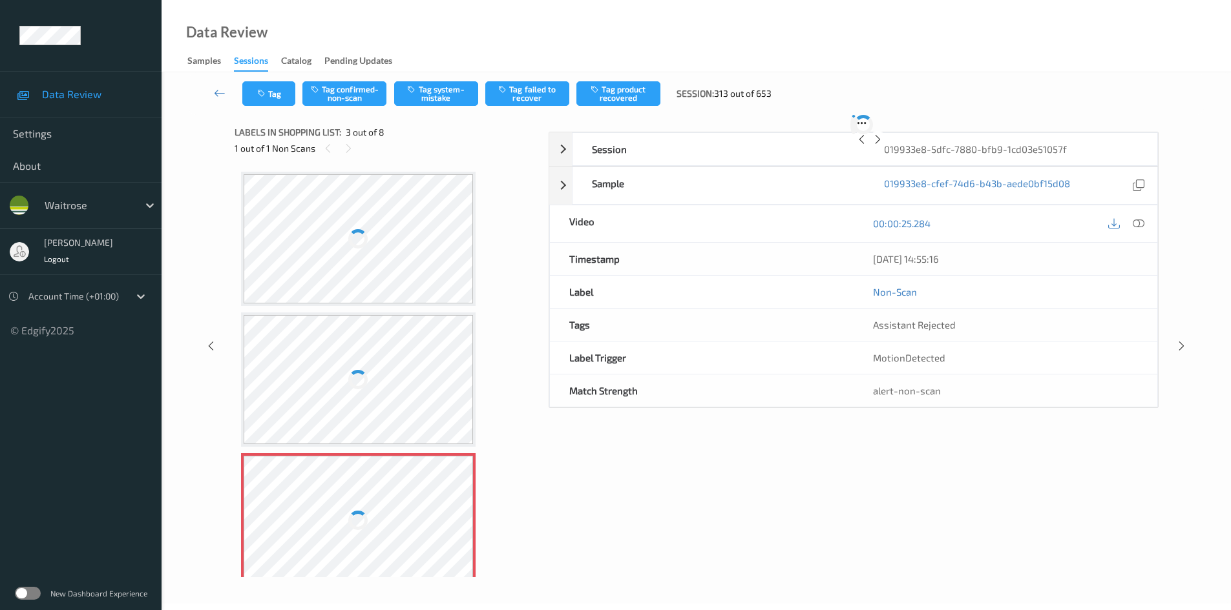
scroll to position [147, 0]
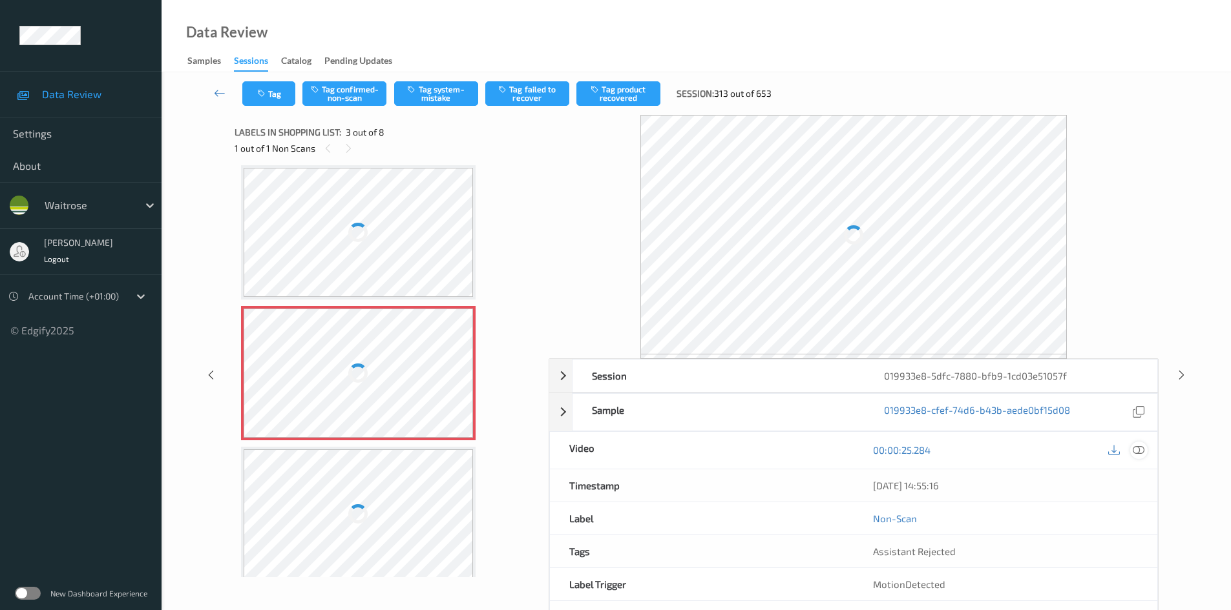
click at [1140, 450] on icon at bounding box center [1138, 450] width 12 height 12
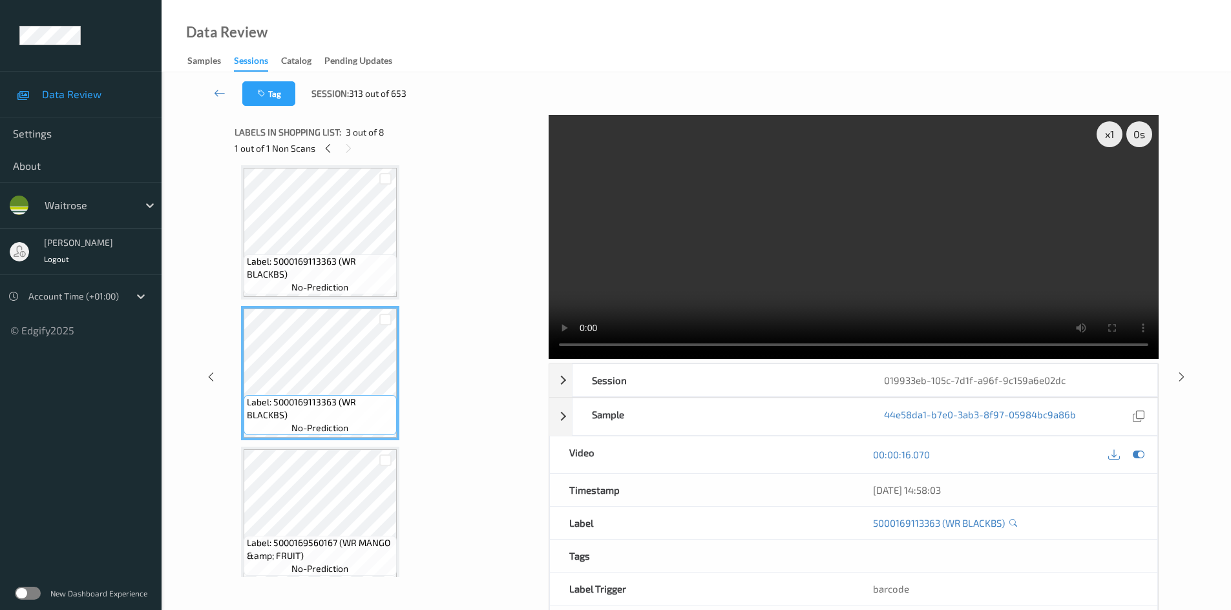
drag, startPoint x: 328, startPoint y: 147, endPoint x: 340, endPoint y: 152, distance: 13.6
click at [328, 147] on icon at bounding box center [327, 149] width 11 height 12
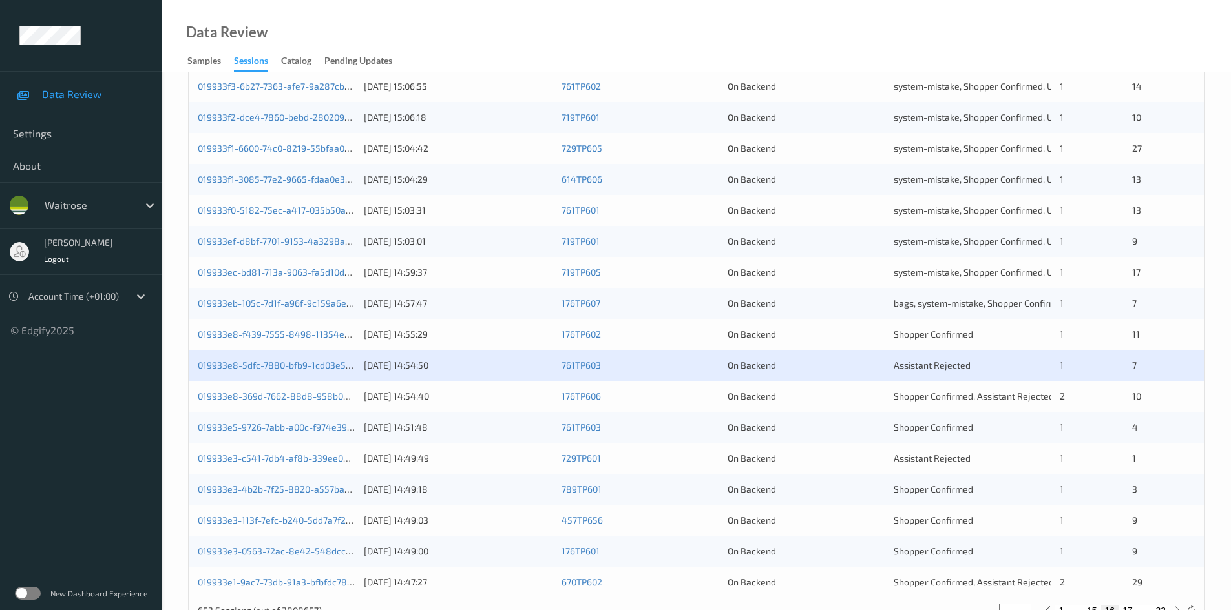
scroll to position [323, 0]
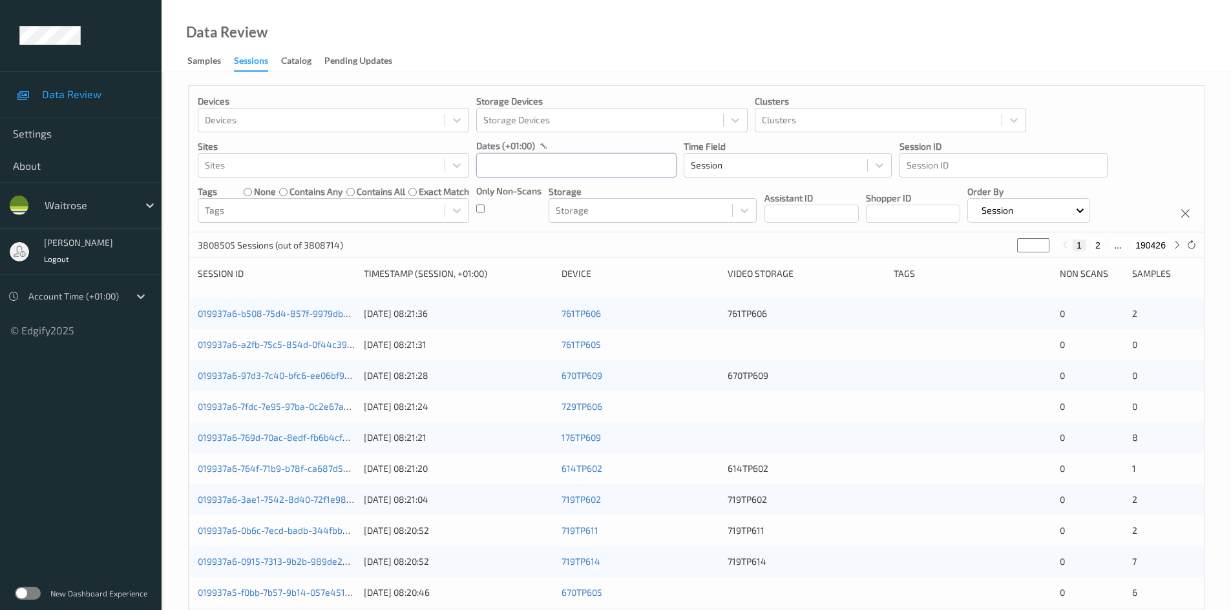
drag, startPoint x: 504, startPoint y: 170, endPoint x: 508, endPoint y: 178, distance: 9.5
click at [505, 172] on input "text" at bounding box center [576, 165] width 200 height 25
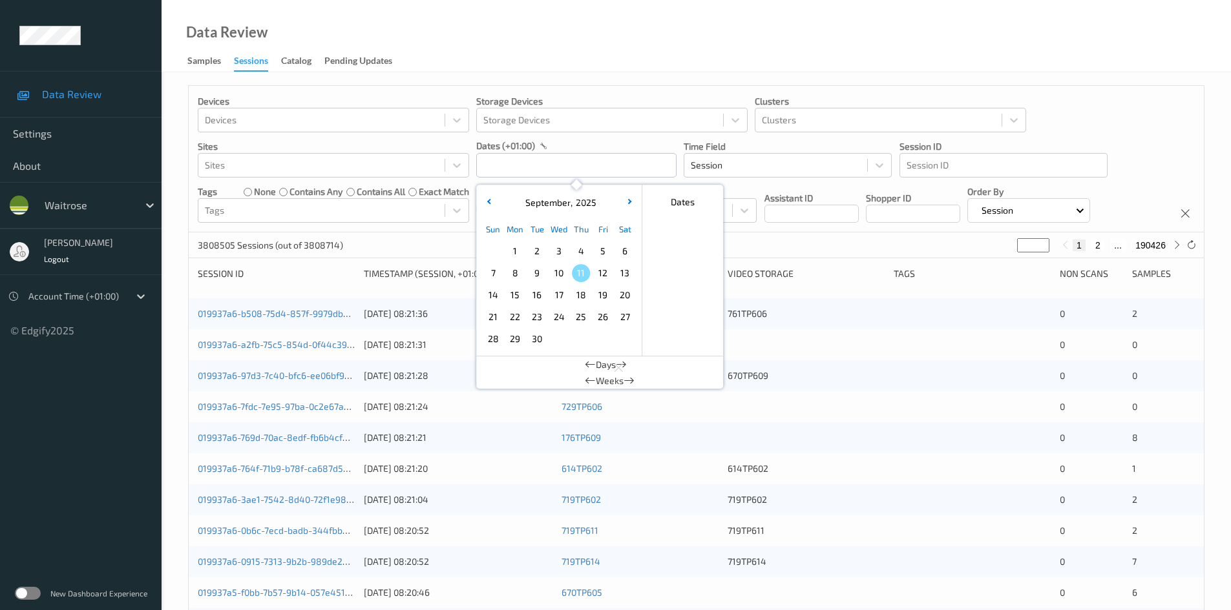
click at [552, 269] on span "10" at bounding box center [559, 273] width 18 height 18
type input "[DATE] 00:00 -> [DATE] 23:59"
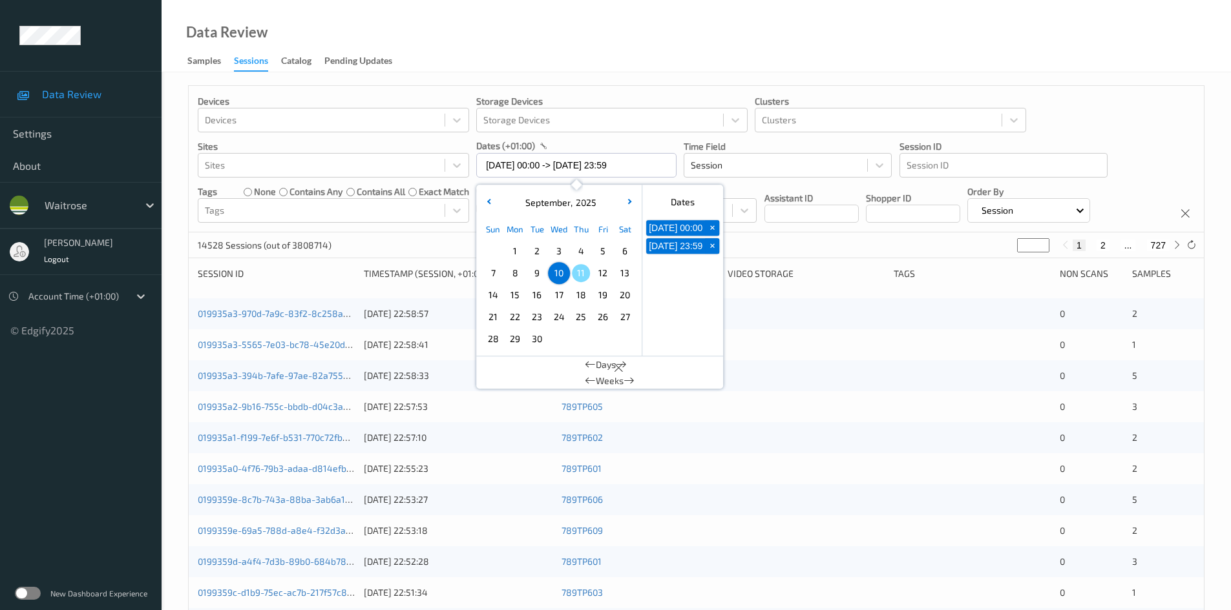
click at [614, 43] on div "Data Review Samples Sessions Catalog Pending Updates" at bounding box center [695, 36] width 1069 height 72
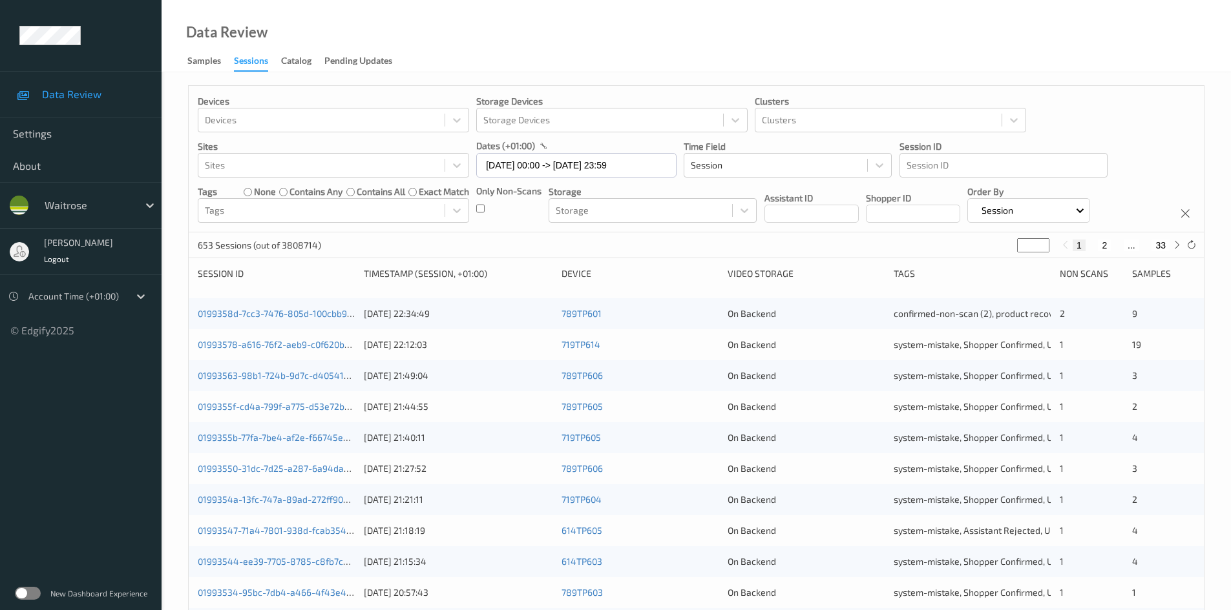
drag, startPoint x: 1028, startPoint y: 243, endPoint x: 981, endPoint y: 264, distance: 51.5
click at [981, 264] on div "Devices Devices Storage Devices Storage Devices Clusters Clusters Sites Sites d…" at bounding box center [696, 515] width 1016 height 860
type input "**"
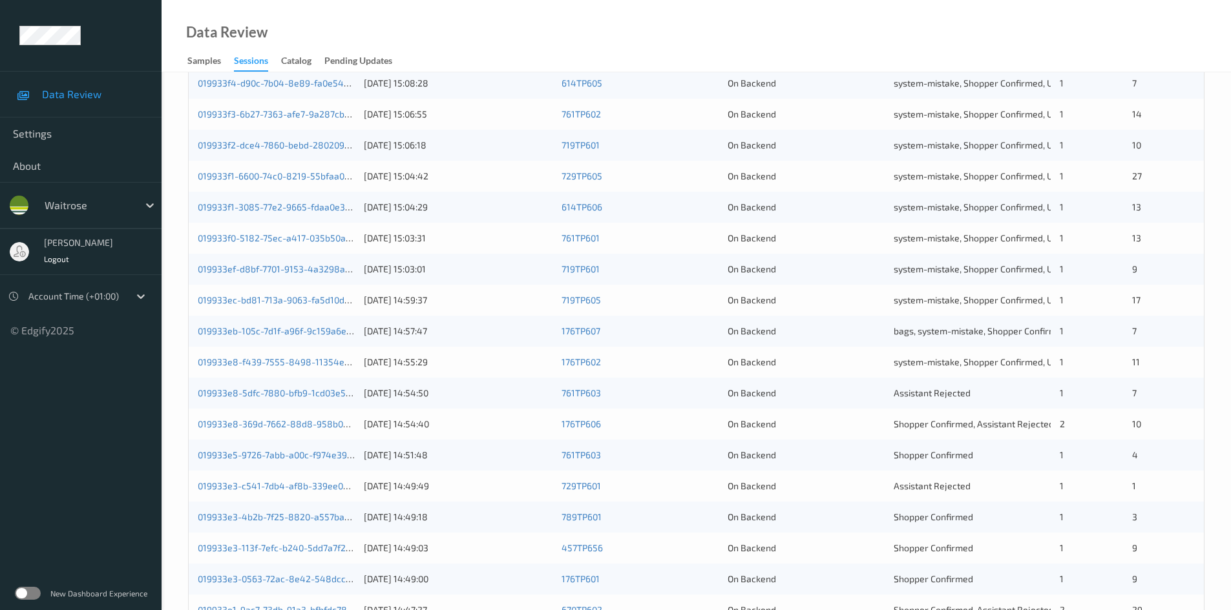
scroll to position [323, 0]
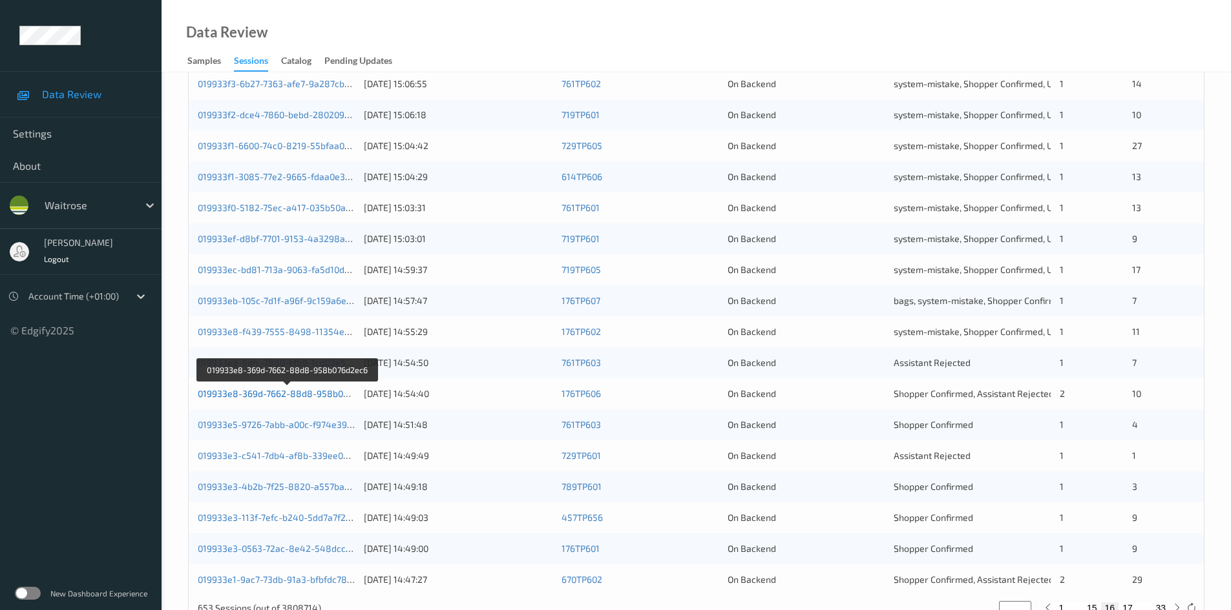
type input "**"
click at [273, 396] on link "019933e8-369d-7662-88d8-958b076d2ec6" at bounding box center [288, 393] width 180 height 11
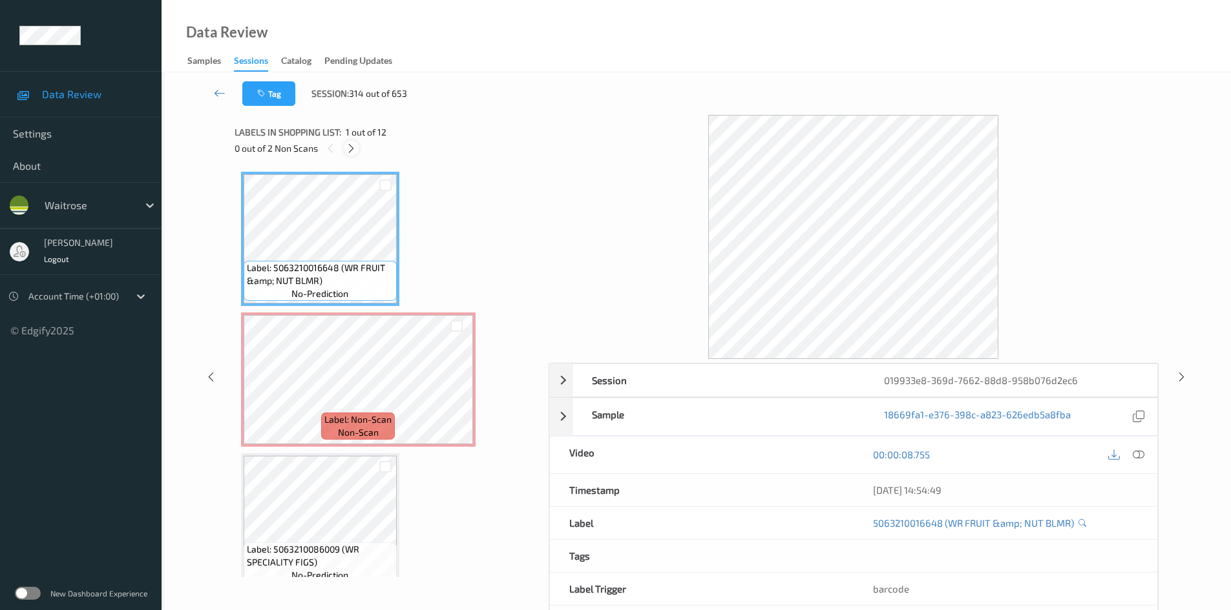
click at [357, 147] on icon at bounding box center [351, 149] width 11 height 12
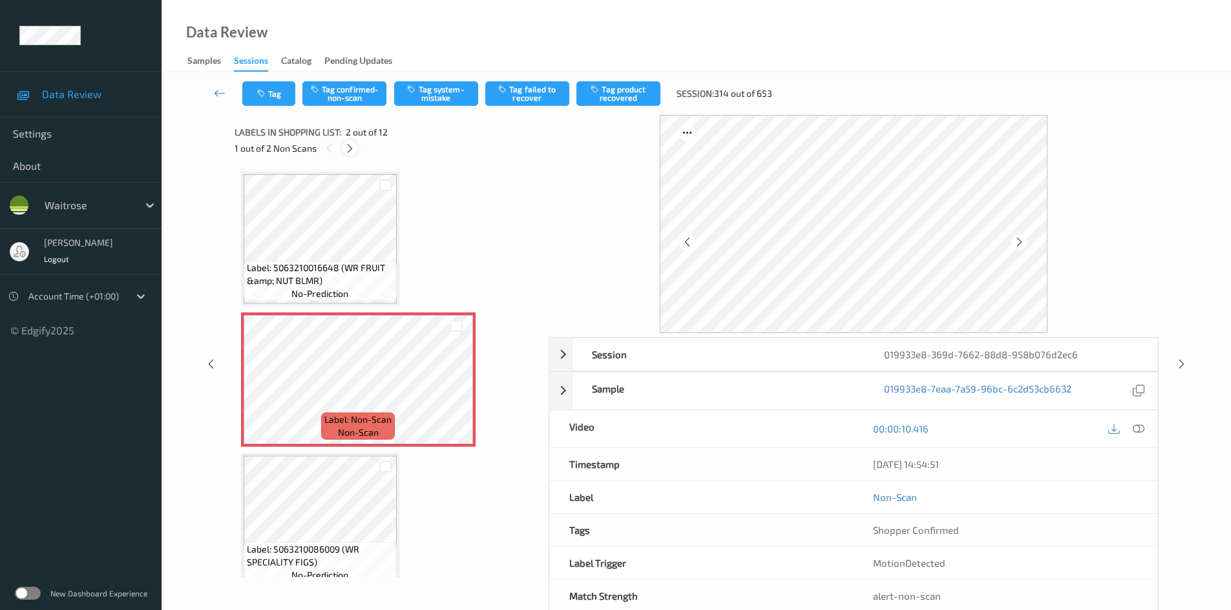
scroll to position [6, 0]
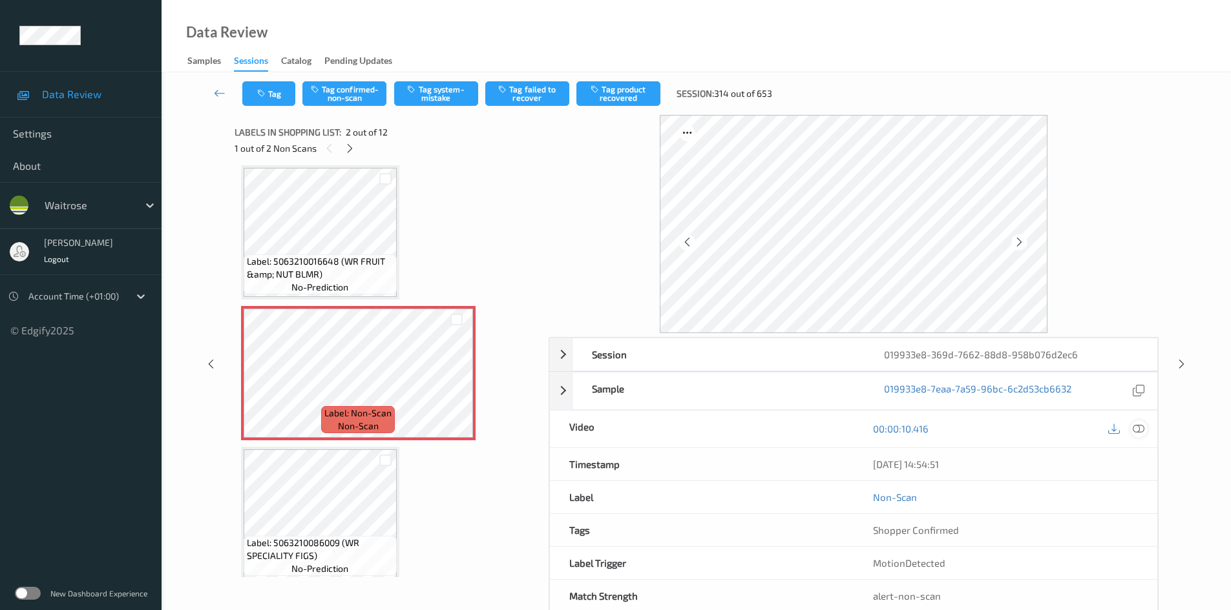
click at [1141, 428] on icon at bounding box center [1138, 429] width 12 height 12
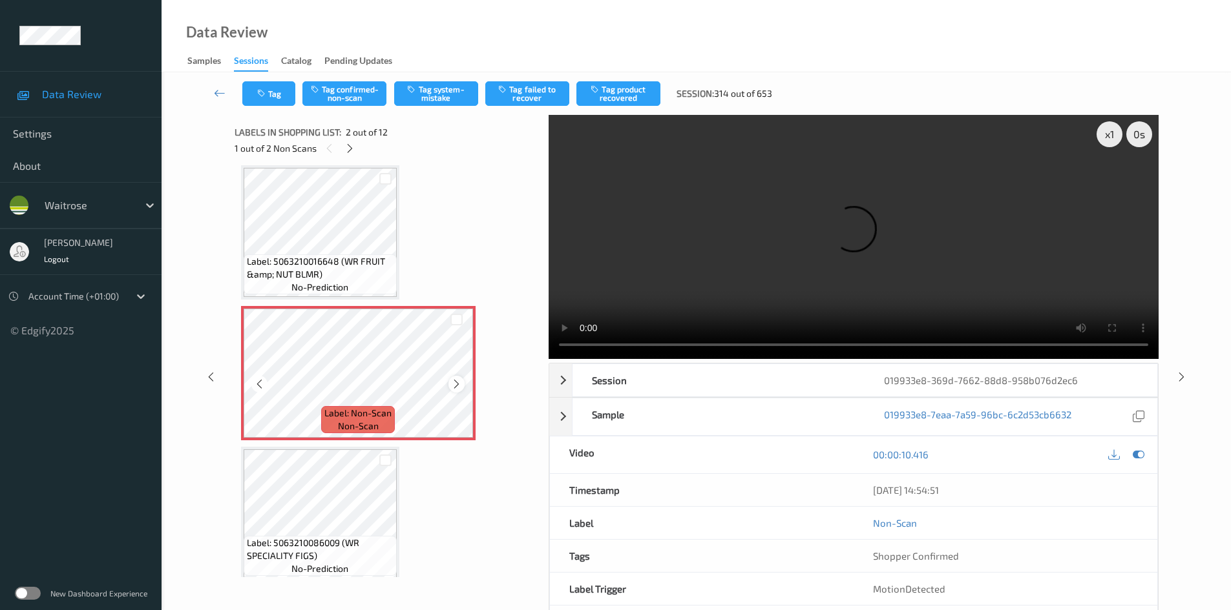
click at [453, 385] on icon at bounding box center [456, 385] width 11 height 12
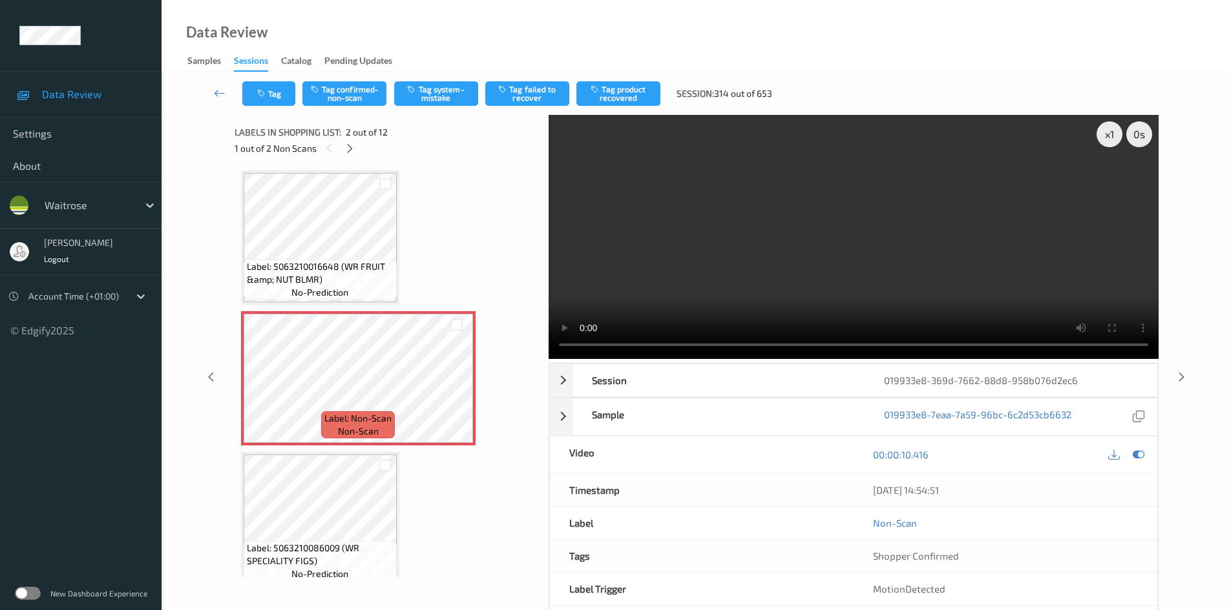
scroll to position [0, 0]
click at [1099, 137] on div "x 1" at bounding box center [1109, 134] width 26 height 26
click at [1107, 138] on div "x 2" at bounding box center [1109, 134] width 26 height 26
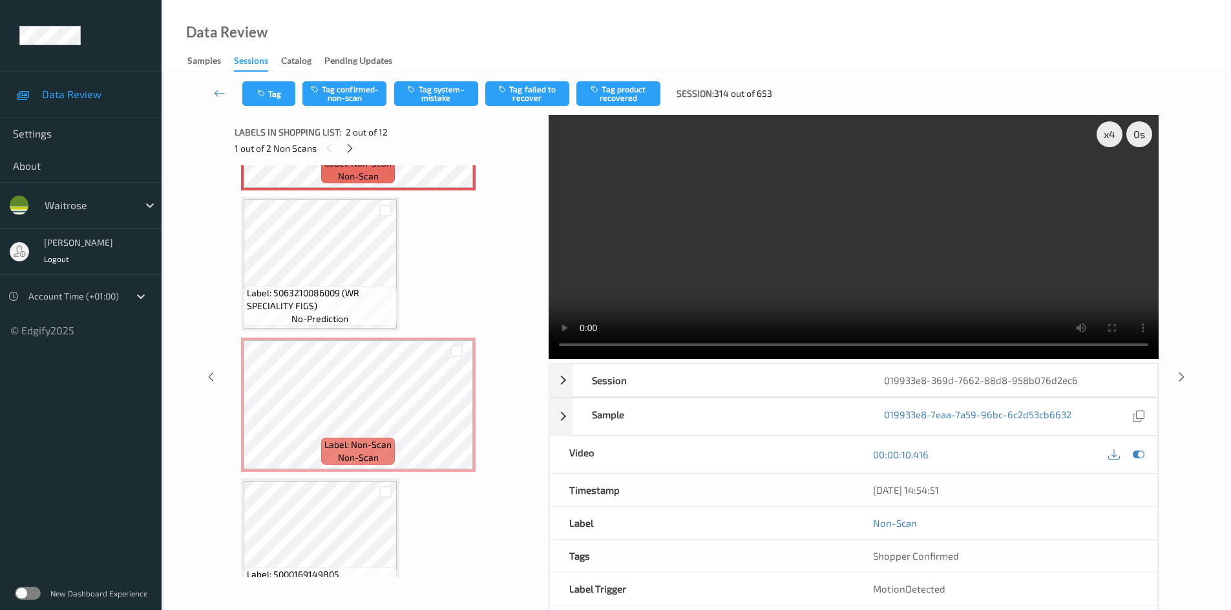
scroll to position [258, 0]
click at [792, 237] on video at bounding box center [853, 237] width 610 height 244
click at [1120, 130] on div "x 4" at bounding box center [1109, 134] width 26 height 26
click at [1110, 136] on div "x 8" at bounding box center [1109, 134] width 26 height 26
click at [1112, 137] on div "x 1" at bounding box center [1109, 134] width 26 height 26
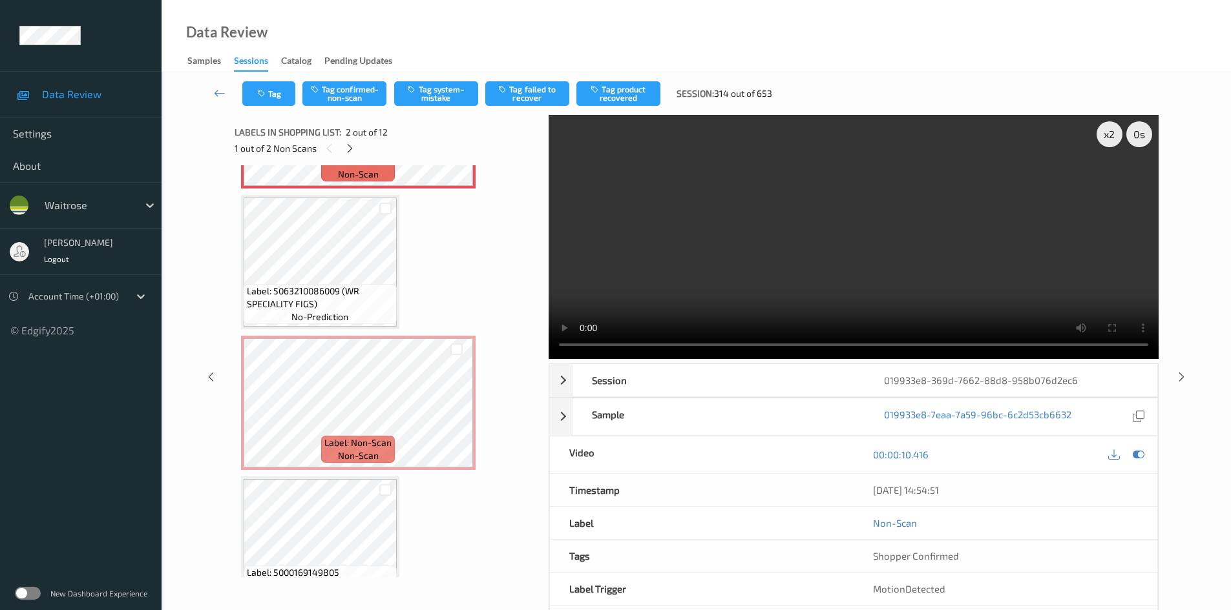
click at [803, 276] on video at bounding box center [853, 237] width 610 height 244
click at [982, 257] on video at bounding box center [853, 237] width 610 height 244
click at [890, 261] on video at bounding box center [853, 237] width 610 height 244
click at [929, 249] on video at bounding box center [853, 237] width 610 height 244
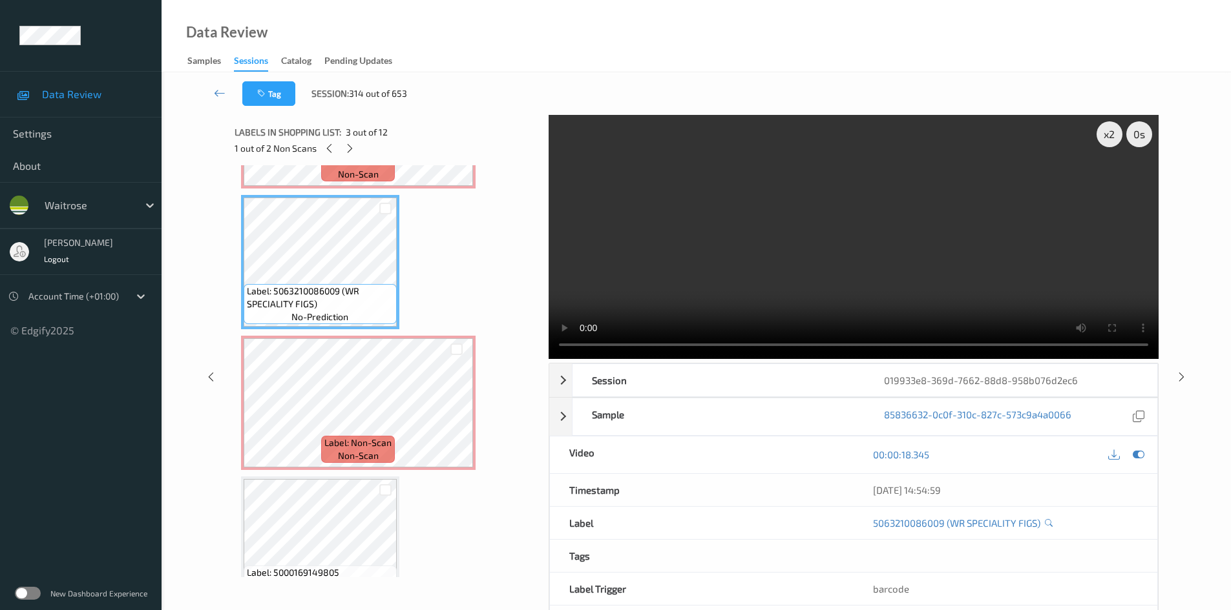
click at [734, 264] on video at bounding box center [853, 237] width 610 height 244
click at [666, 273] on video at bounding box center [853, 237] width 610 height 244
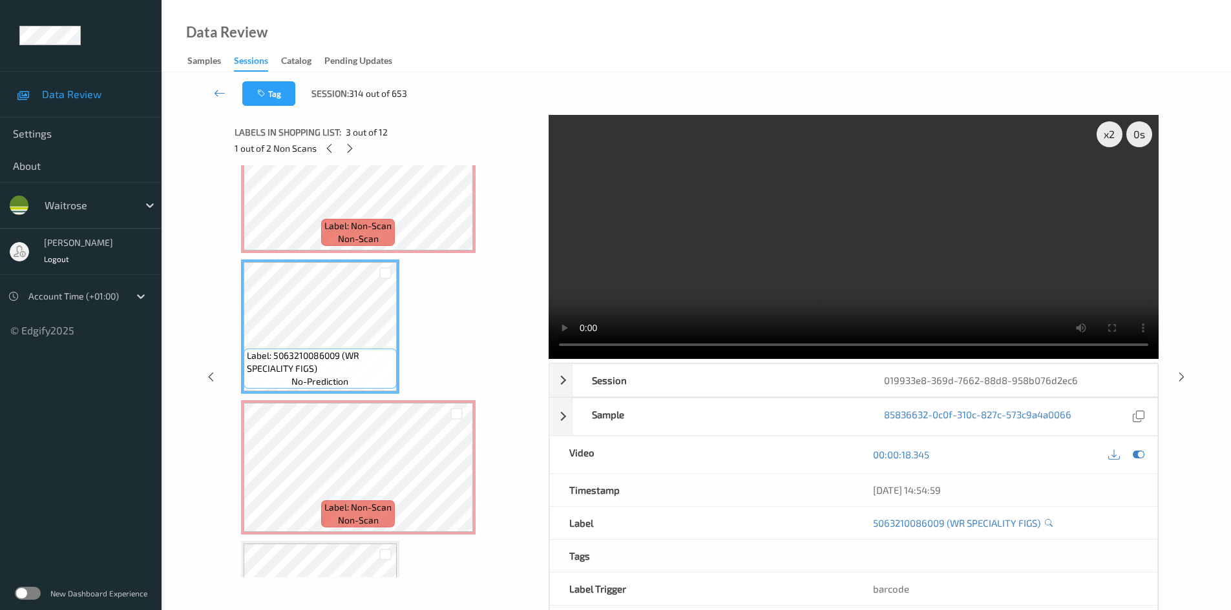
click at [804, 262] on video at bounding box center [853, 237] width 610 height 244
click at [1107, 132] on div "x 2" at bounding box center [1109, 134] width 26 height 26
click at [747, 252] on video at bounding box center [853, 237] width 610 height 244
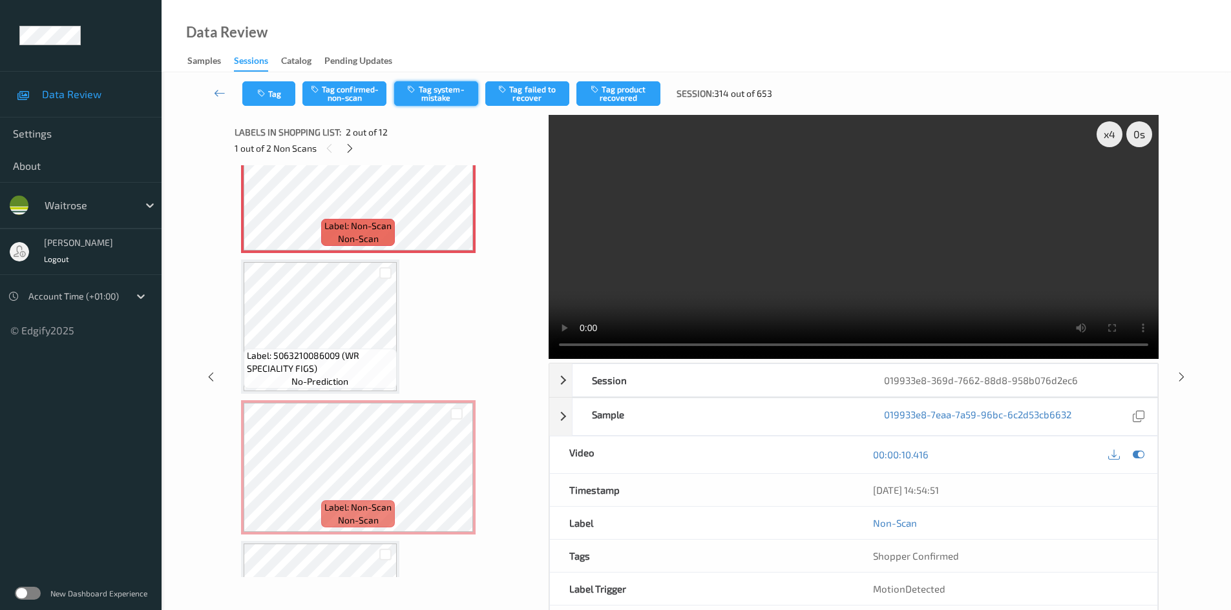
click at [434, 100] on button "Tag system-mistake" at bounding box center [436, 93] width 84 height 25
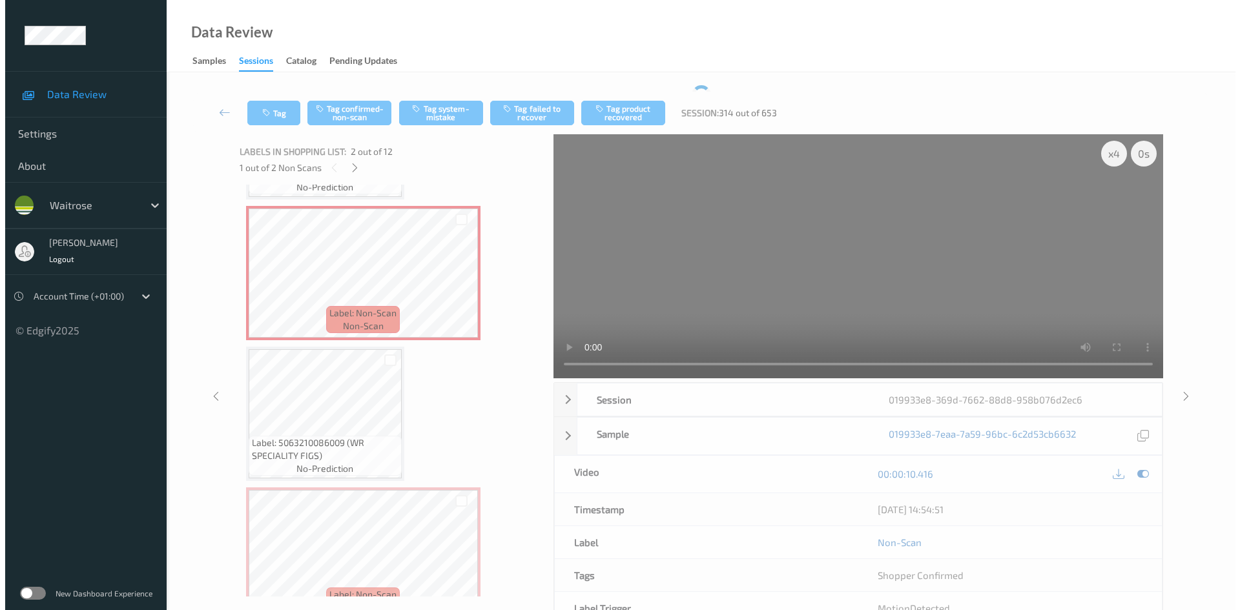
scroll to position [0, 0]
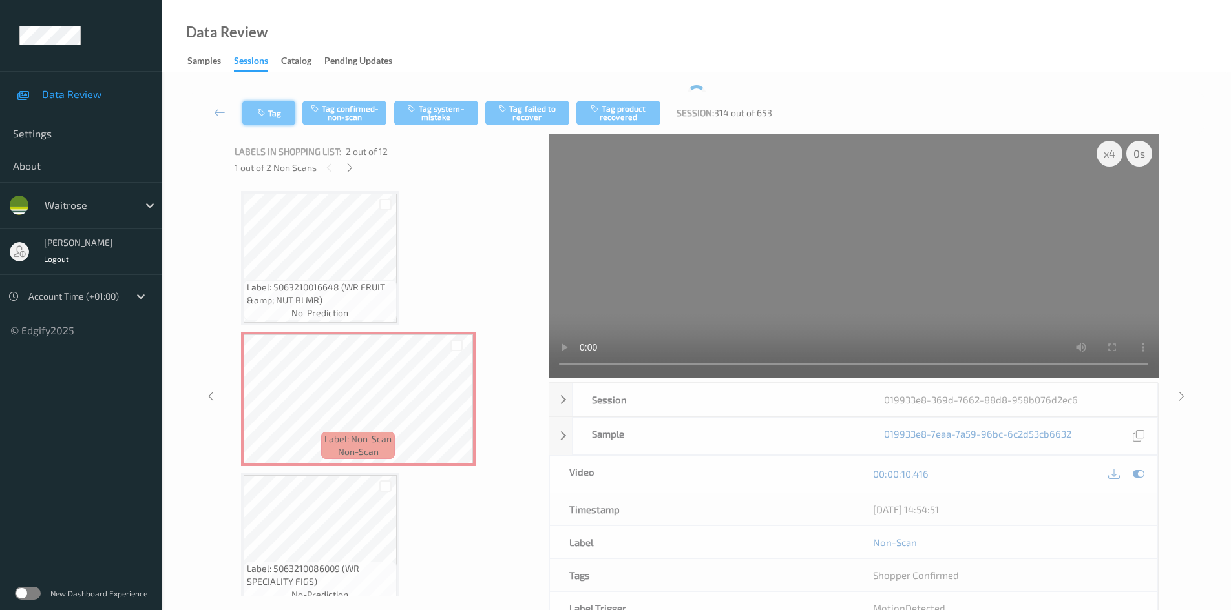
click at [273, 107] on button "Tag" at bounding box center [268, 113] width 53 height 25
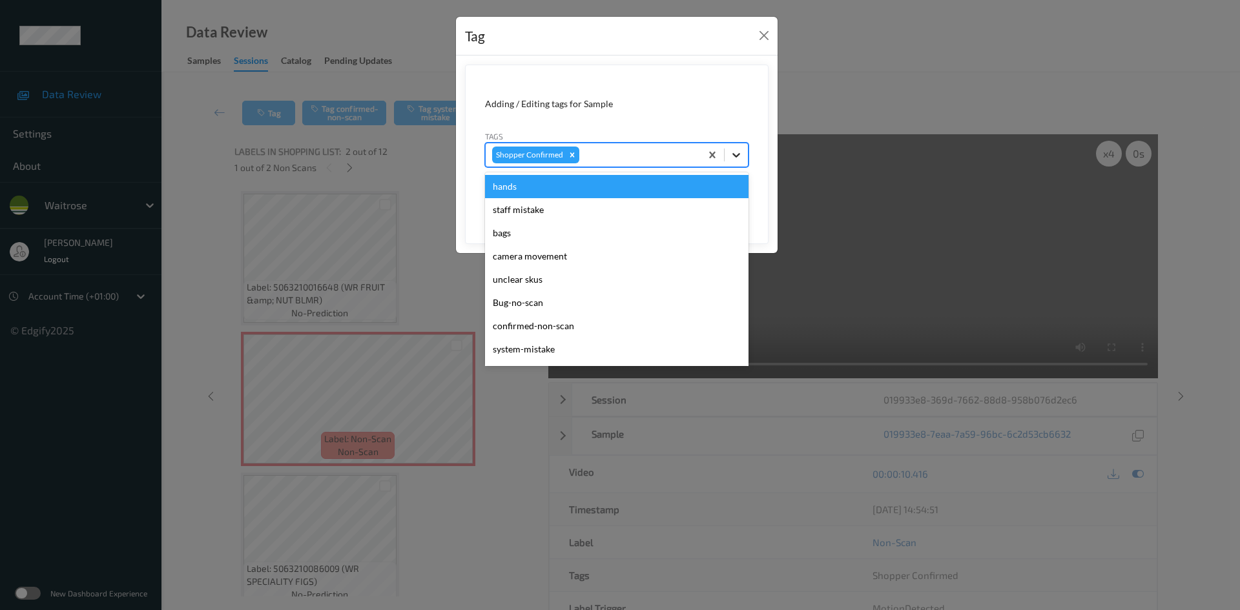
click at [735, 154] on icon at bounding box center [736, 155] width 13 height 13
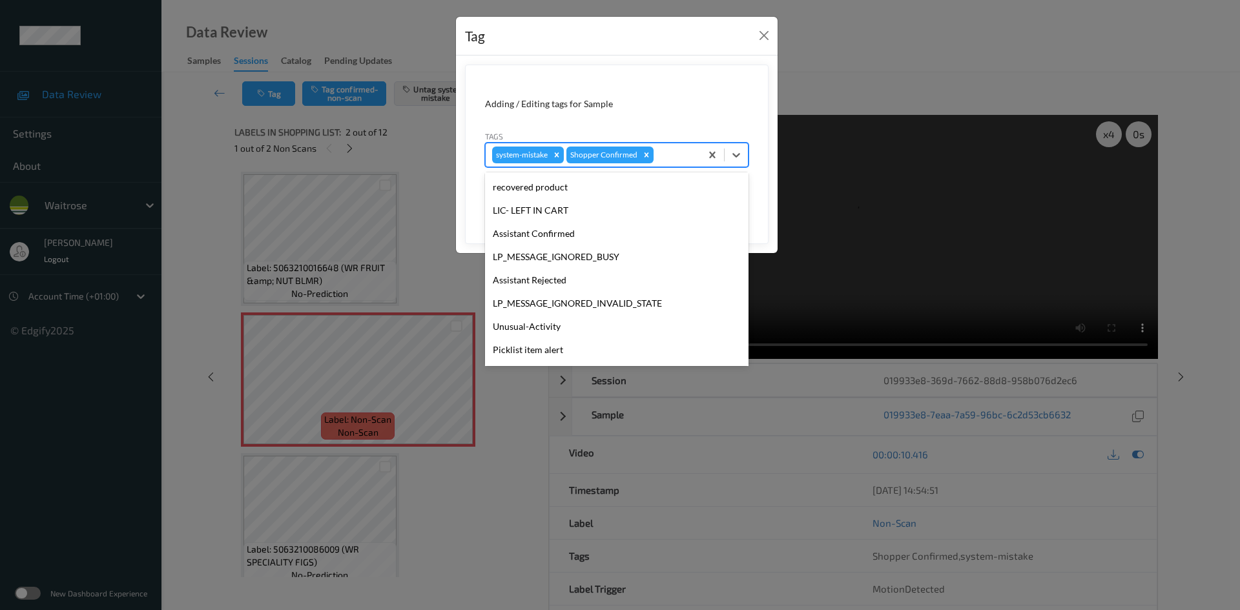
scroll to position [300, 0]
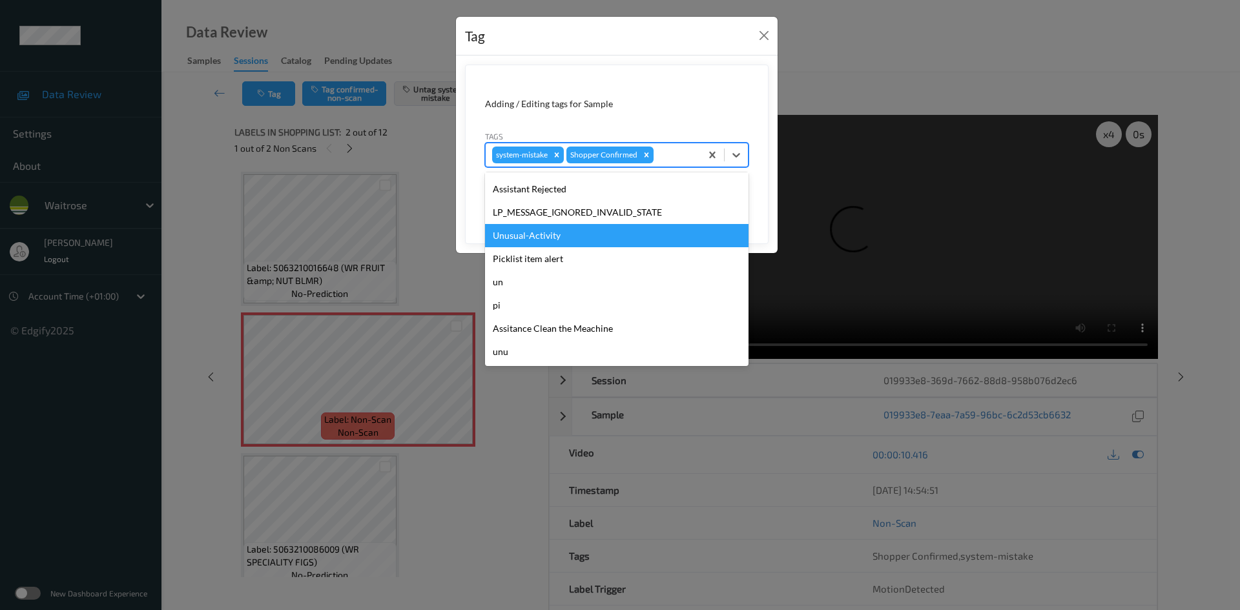
click at [543, 236] on div "Unusual-Activity" at bounding box center [617, 235] width 264 height 23
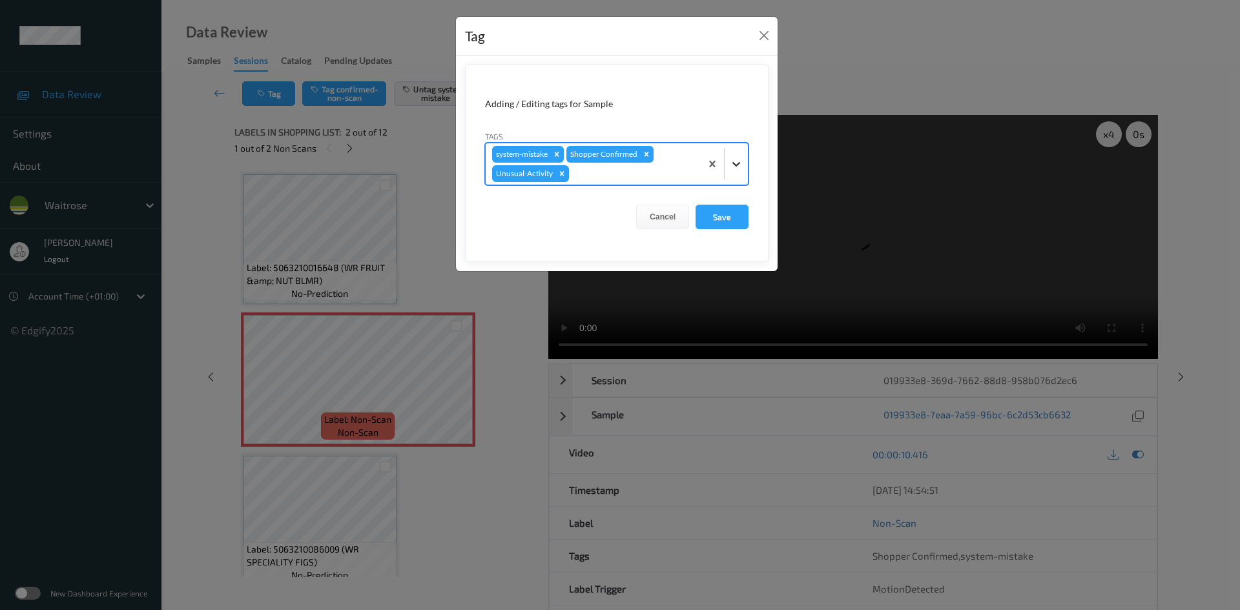
click at [730, 171] on div at bounding box center [736, 163] width 23 height 23
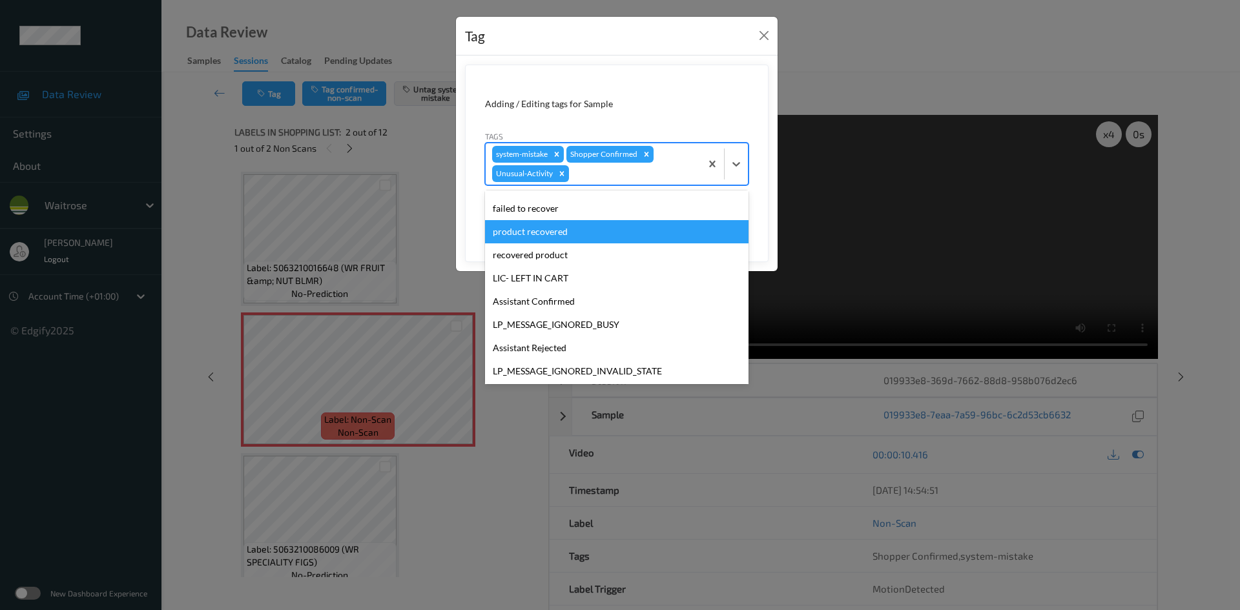
scroll to position [276, 0]
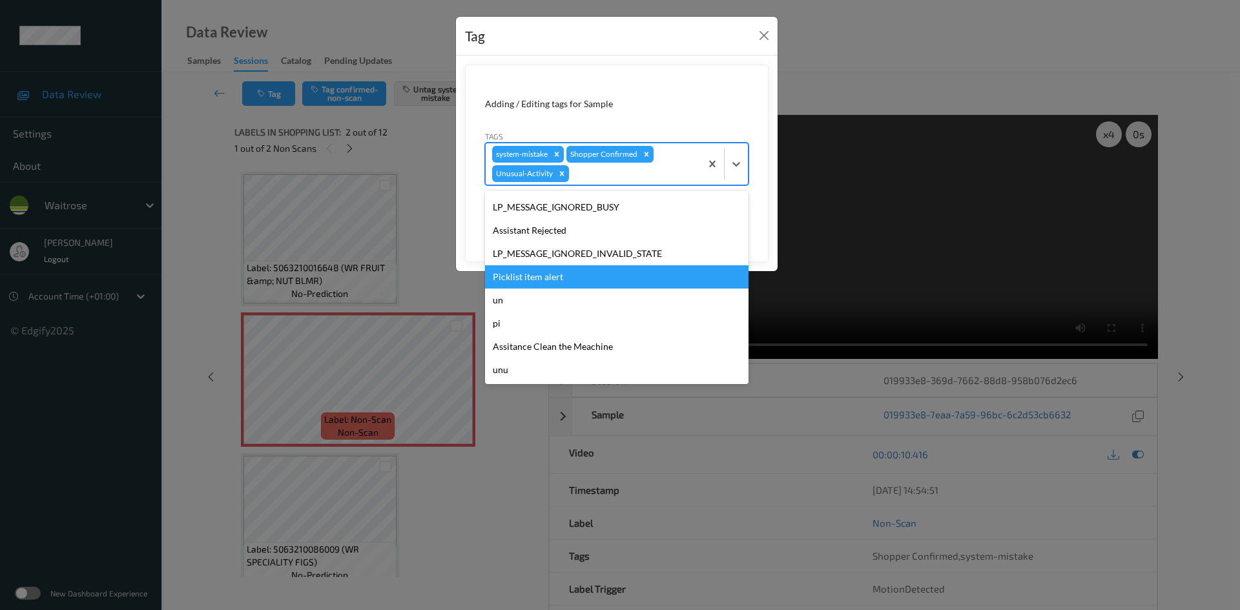
click at [521, 271] on div "Picklist item alert" at bounding box center [617, 277] width 264 height 23
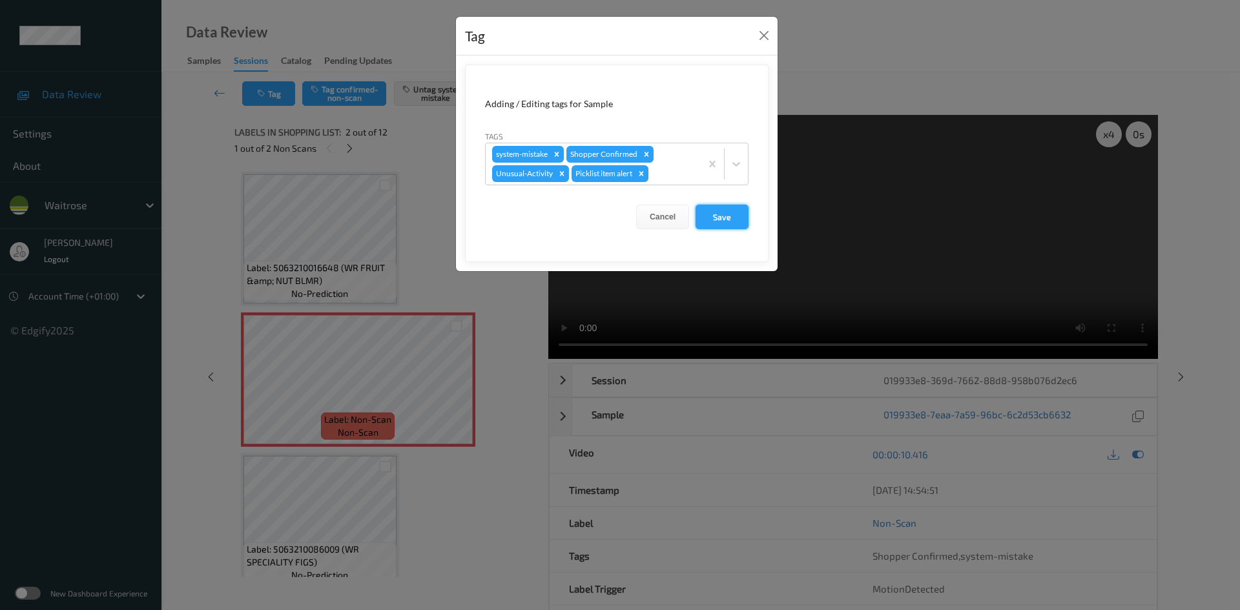
click at [708, 219] on button "Save" at bounding box center [722, 217] width 53 height 25
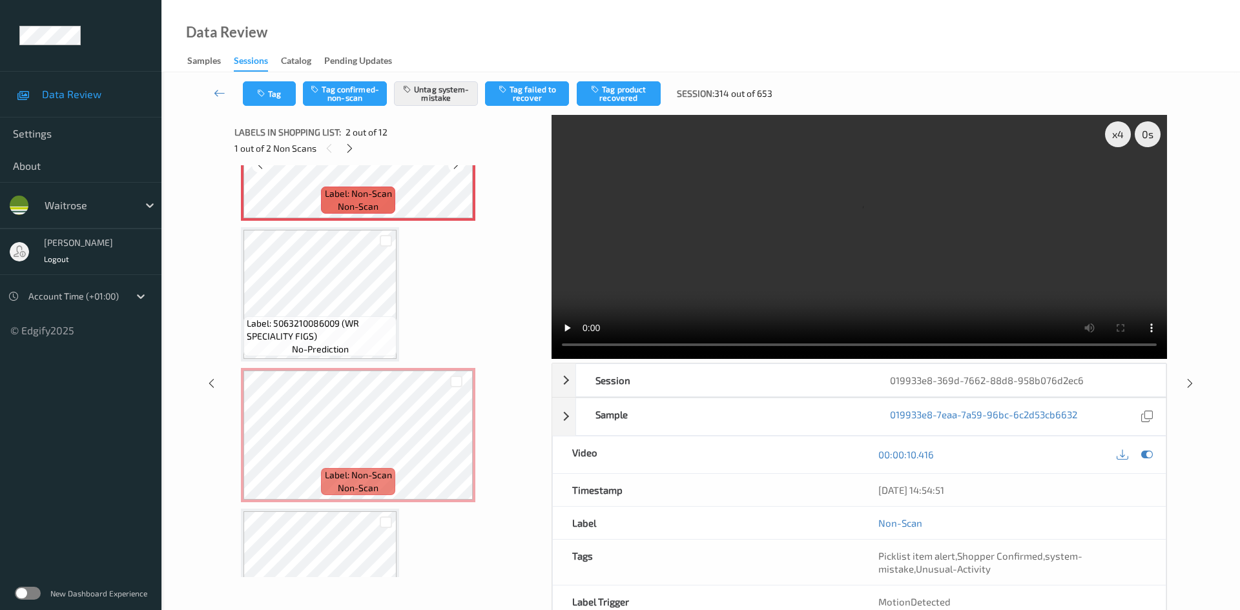
scroll to position [323, 0]
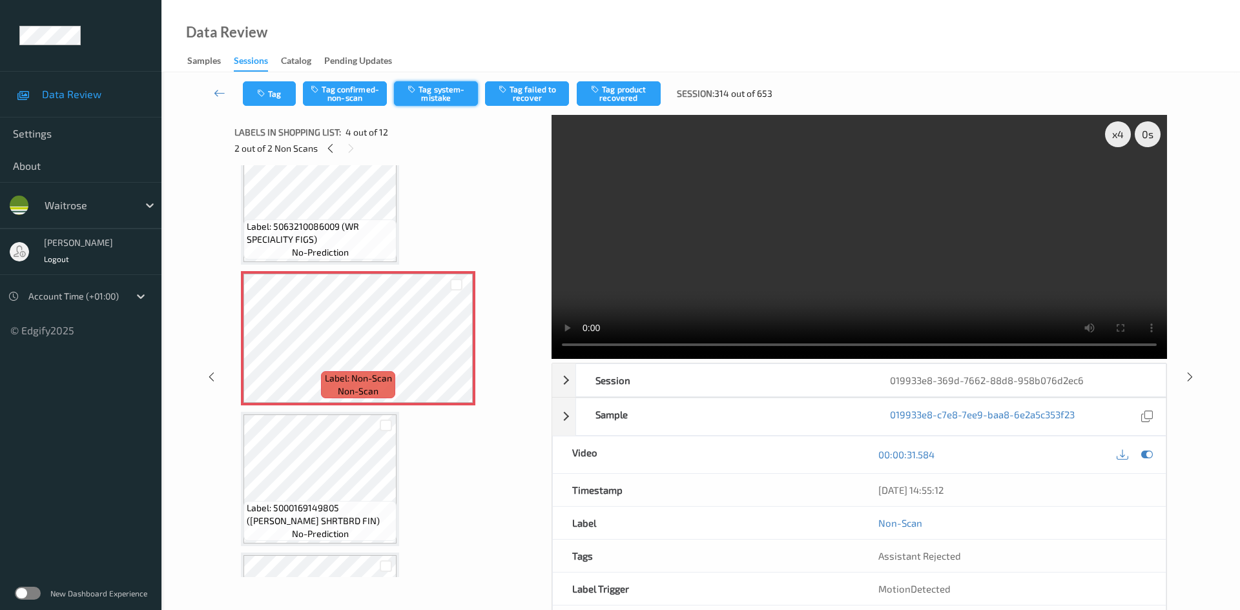
click at [448, 98] on button "Tag system-mistake" at bounding box center [436, 93] width 84 height 25
click at [280, 86] on button "Tag" at bounding box center [269, 93] width 53 height 25
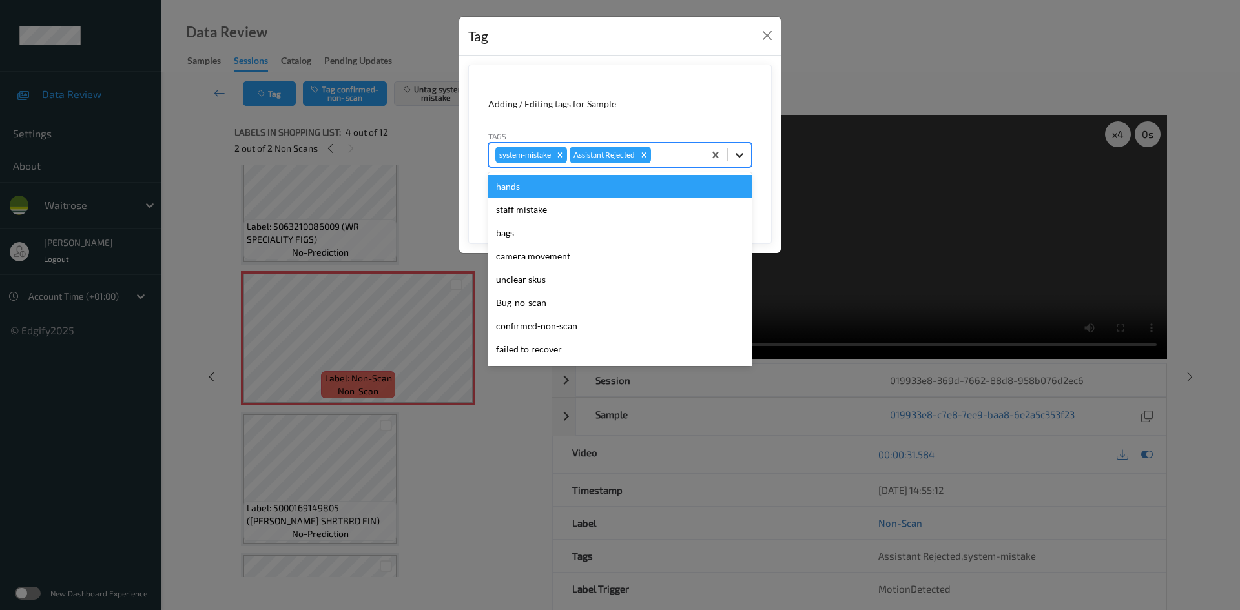
click at [738, 153] on icon at bounding box center [739, 155] width 13 height 13
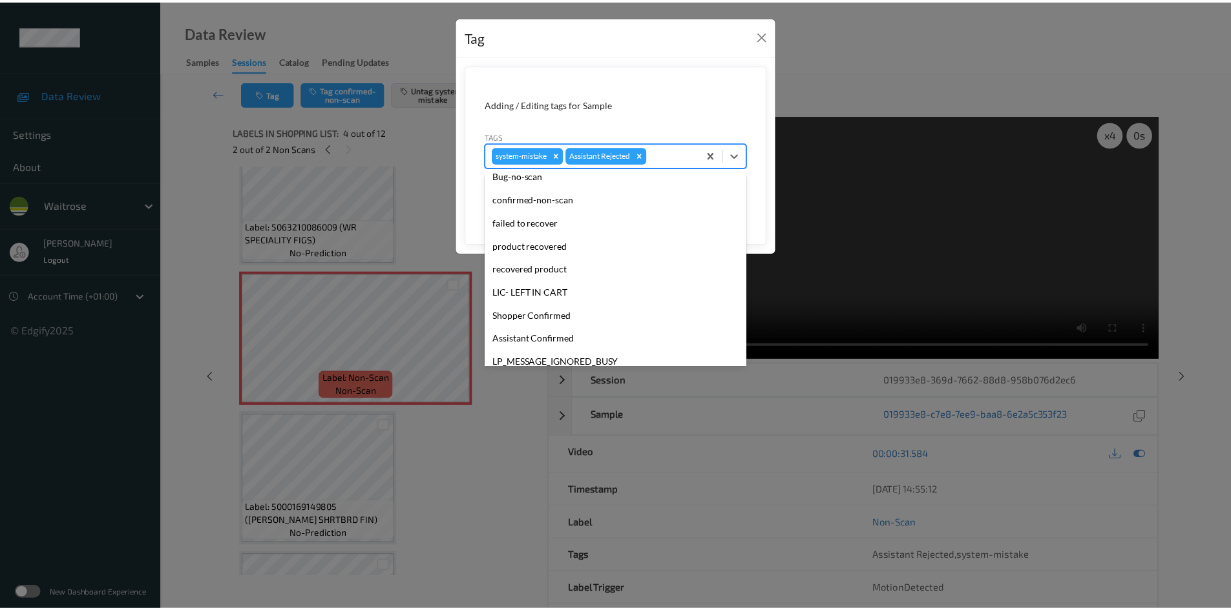
scroll to position [300, 0]
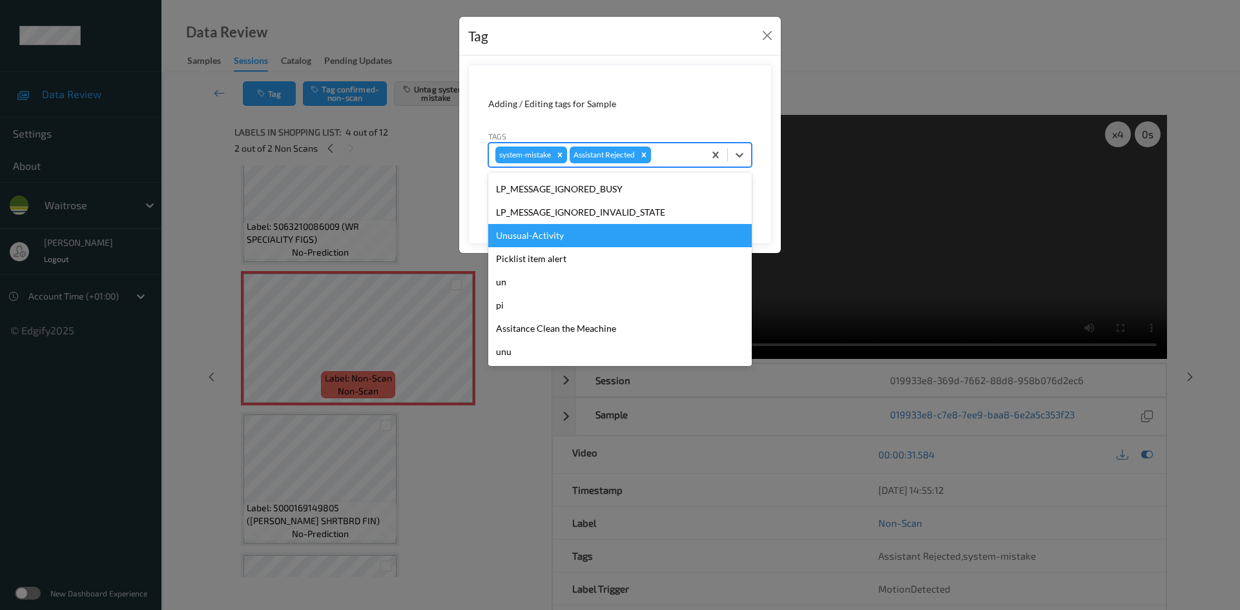
click at [523, 242] on div "Unusual-Activity" at bounding box center [620, 235] width 264 height 23
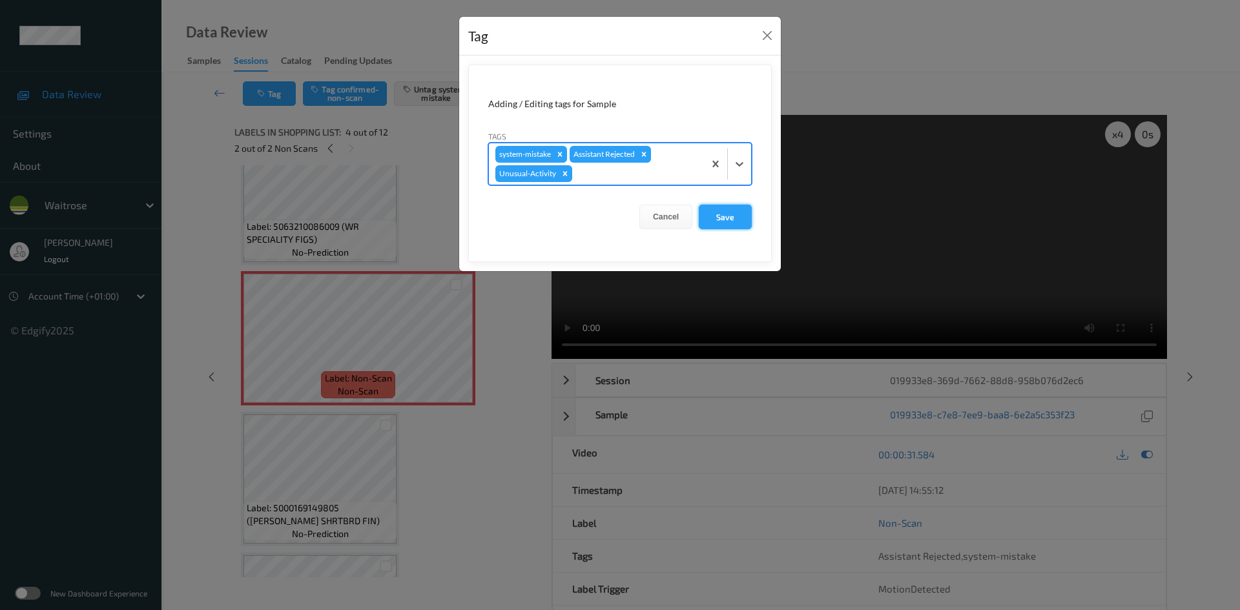
click at [720, 218] on button "Save" at bounding box center [725, 217] width 53 height 25
click at [716, 215] on button "Save" at bounding box center [725, 217] width 53 height 25
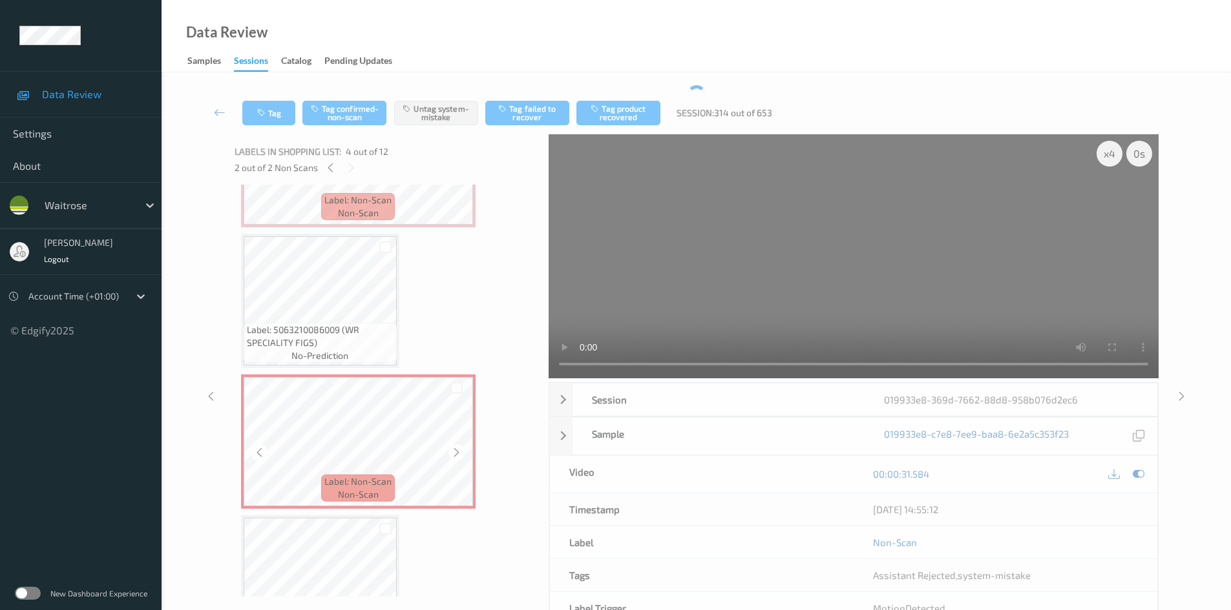
scroll to position [65, 0]
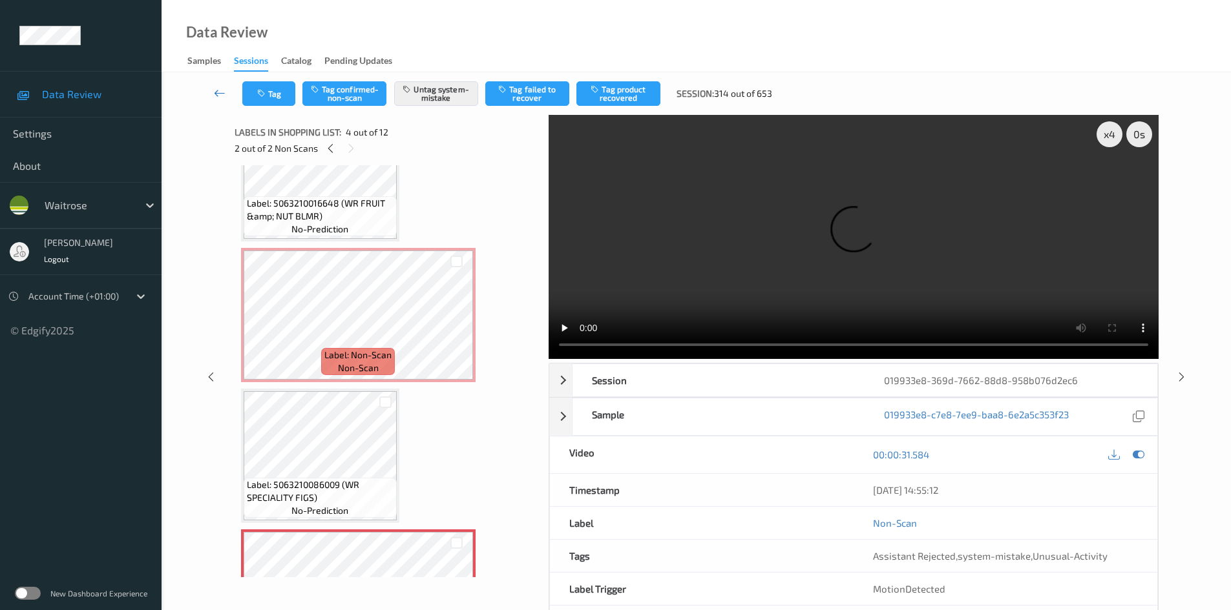
click at [220, 88] on link at bounding box center [219, 93] width 45 height 25
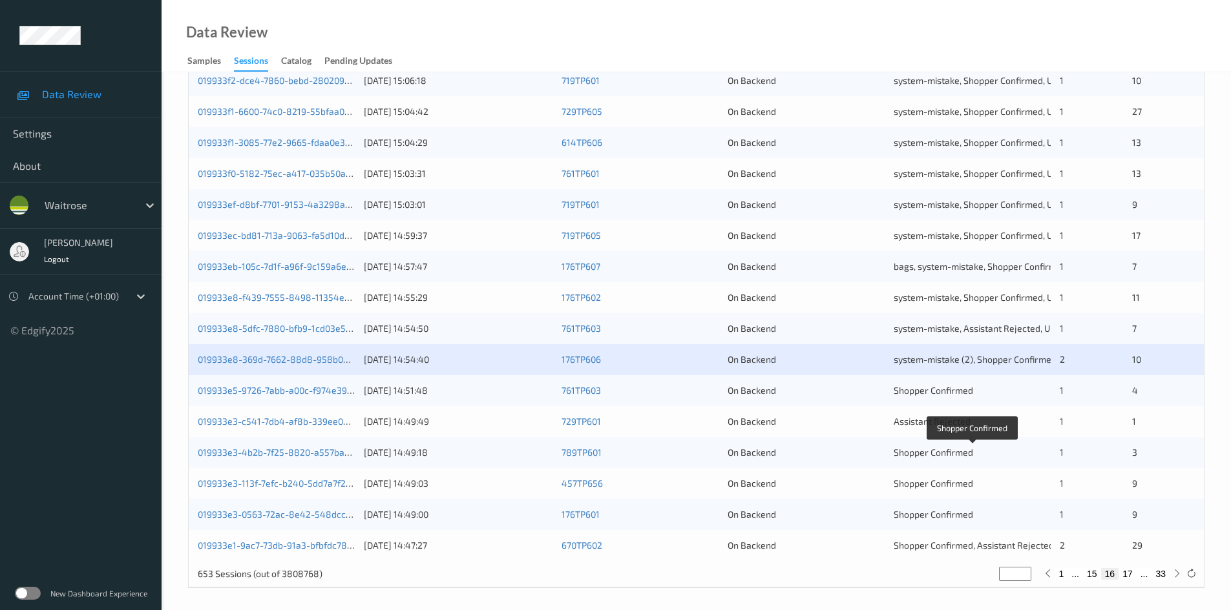
scroll to position [362, 0]
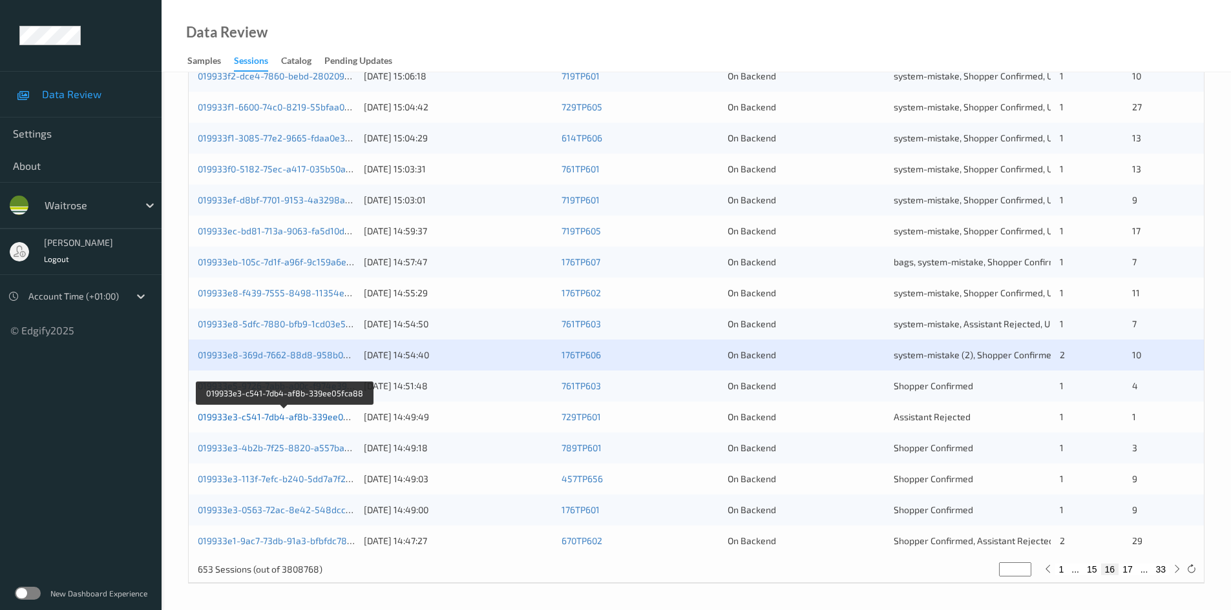
click at [255, 418] on link "019933e3-c541-7db4-af8b-339ee05fca88" at bounding box center [285, 417] width 175 height 11
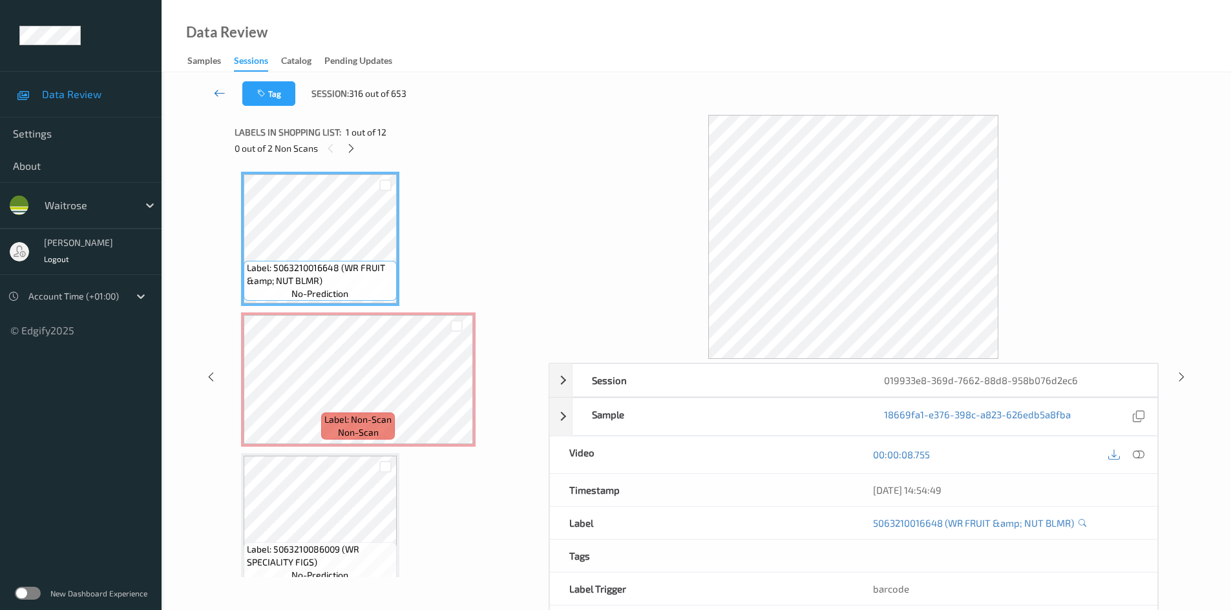
click at [219, 89] on icon at bounding box center [220, 93] width 12 height 13
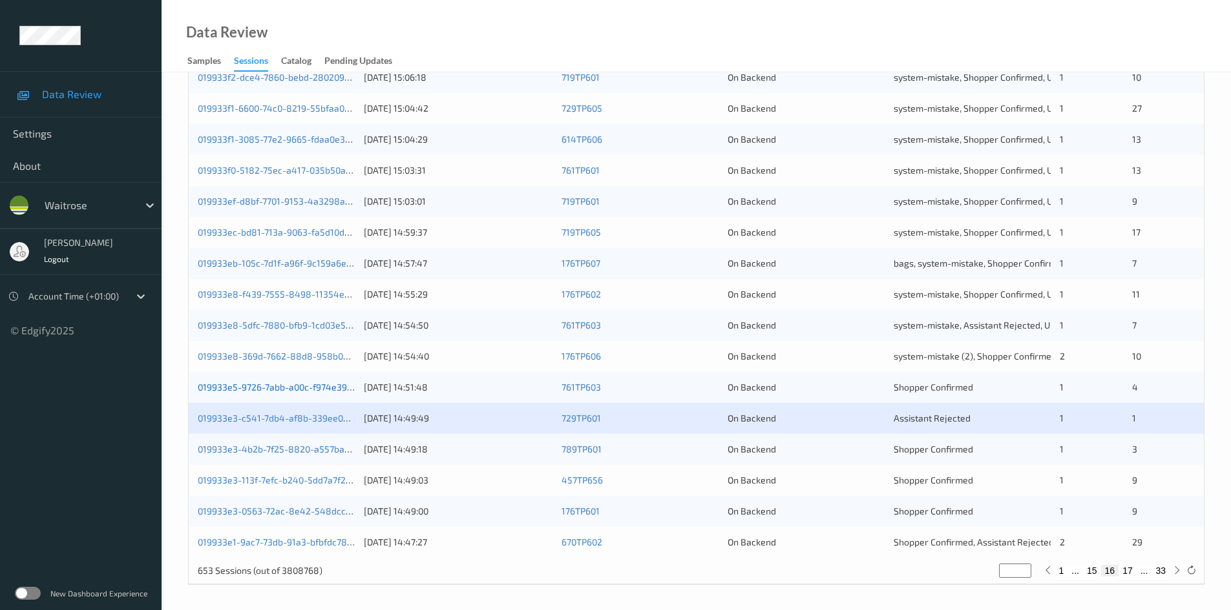
scroll to position [362, 0]
click at [273, 417] on link "019933e3-c541-7db4-af8b-339ee05fca88" at bounding box center [285, 417] width 175 height 11
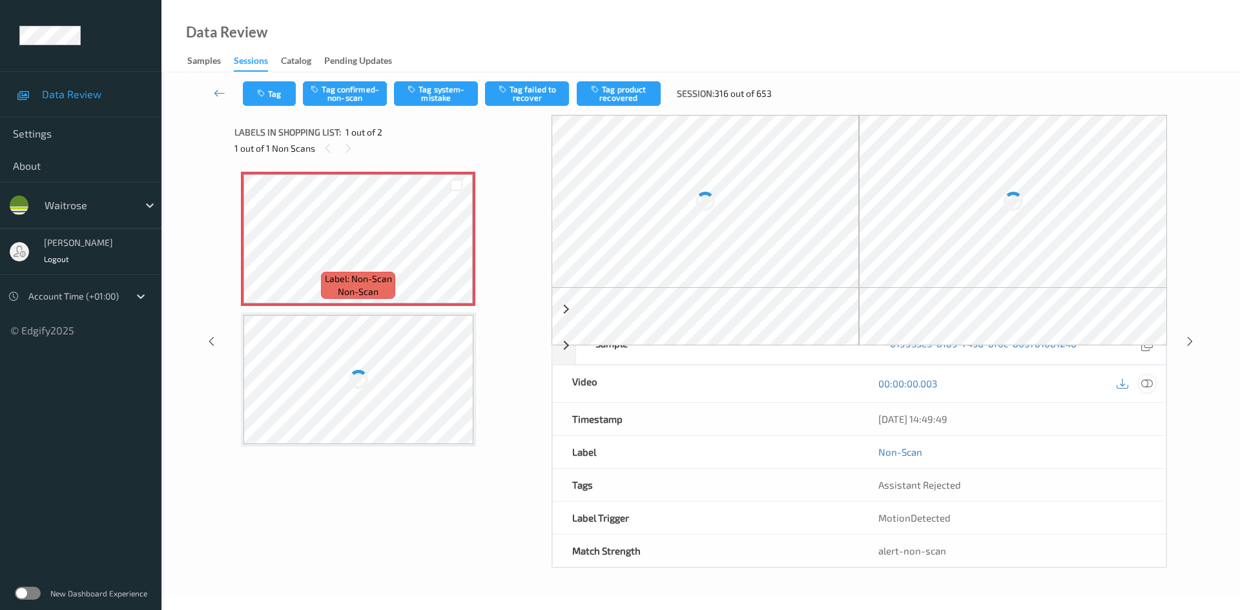
click at [1149, 383] on icon at bounding box center [1147, 384] width 12 height 12
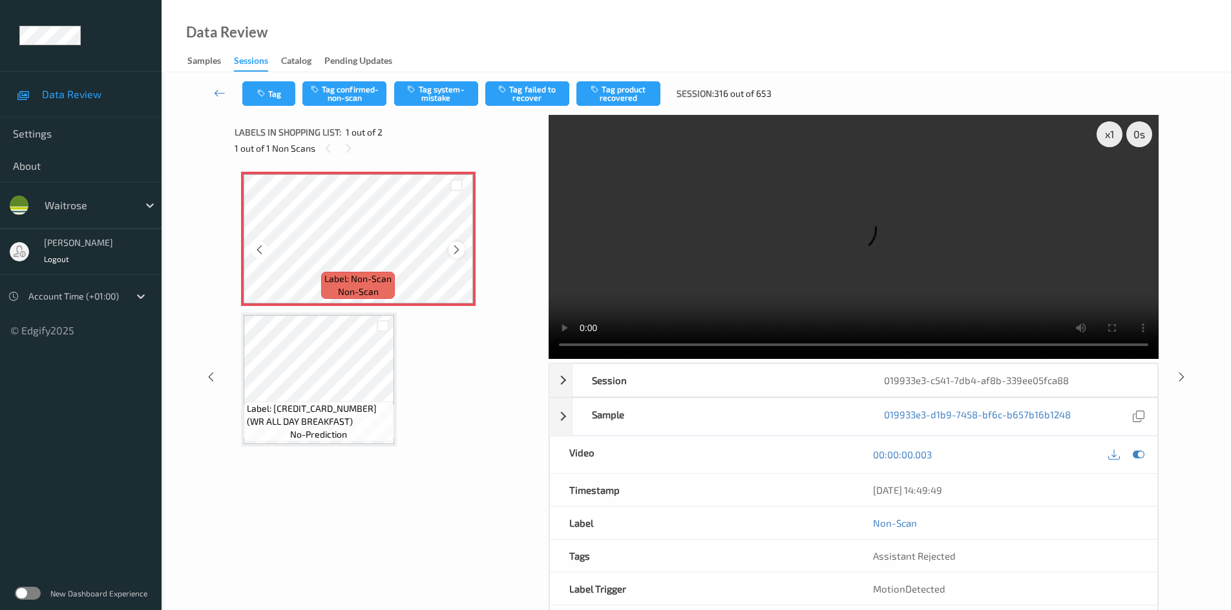
click at [453, 248] on icon at bounding box center [456, 250] width 11 height 12
click at [675, 264] on video at bounding box center [853, 237] width 610 height 244
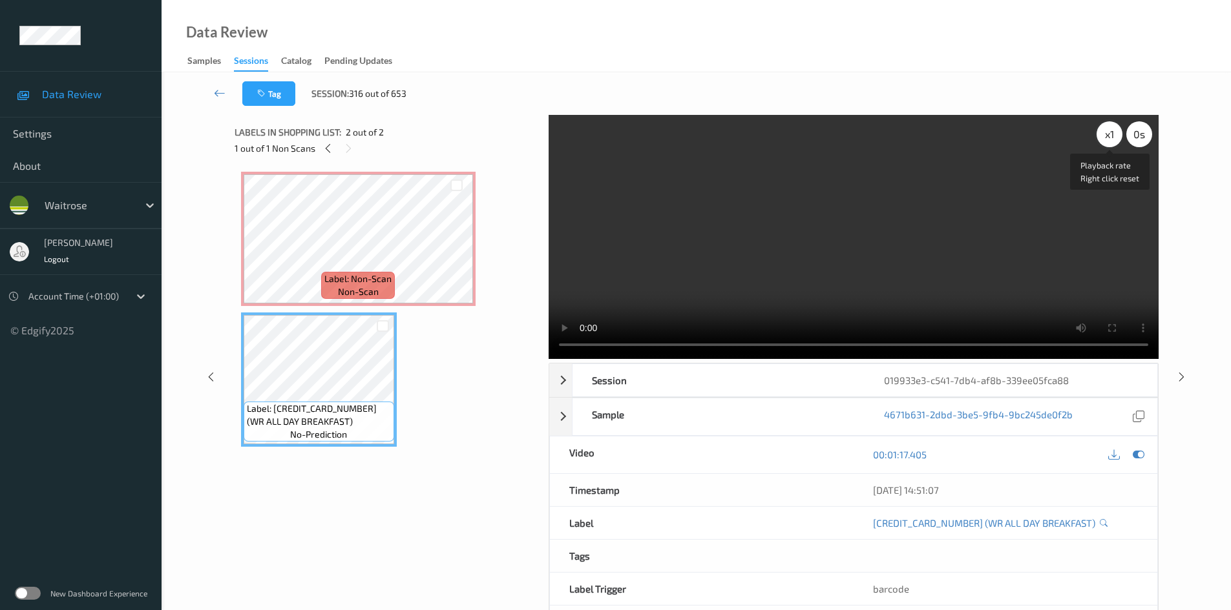
click at [1110, 132] on div "x 1" at bounding box center [1109, 134] width 26 height 26
click at [1112, 134] on div "x 2" at bounding box center [1109, 134] width 26 height 26
click at [797, 275] on video at bounding box center [853, 237] width 610 height 244
click at [715, 277] on video at bounding box center [853, 237] width 610 height 244
click at [769, 261] on video at bounding box center [853, 237] width 610 height 244
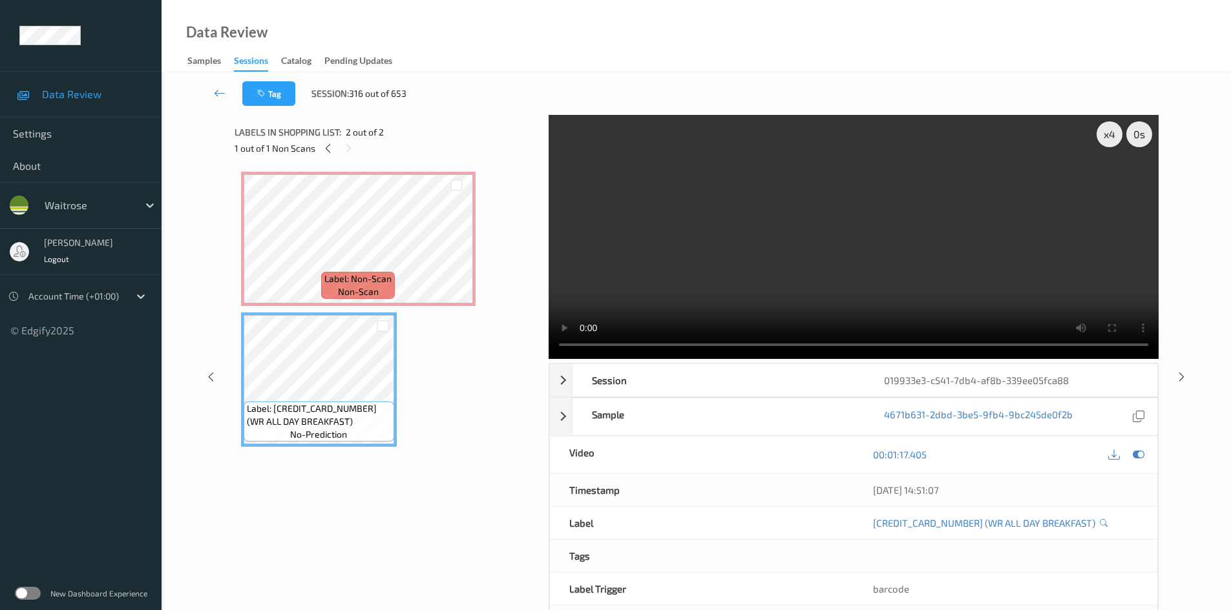
click at [767, 273] on video at bounding box center [853, 237] width 610 height 244
click at [718, 238] on video at bounding box center [853, 237] width 610 height 244
click at [814, 284] on video at bounding box center [853, 237] width 610 height 244
click at [786, 276] on video at bounding box center [853, 237] width 610 height 244
click at [707, 278] on video at bounding box center [853, 237] width 610 height 244
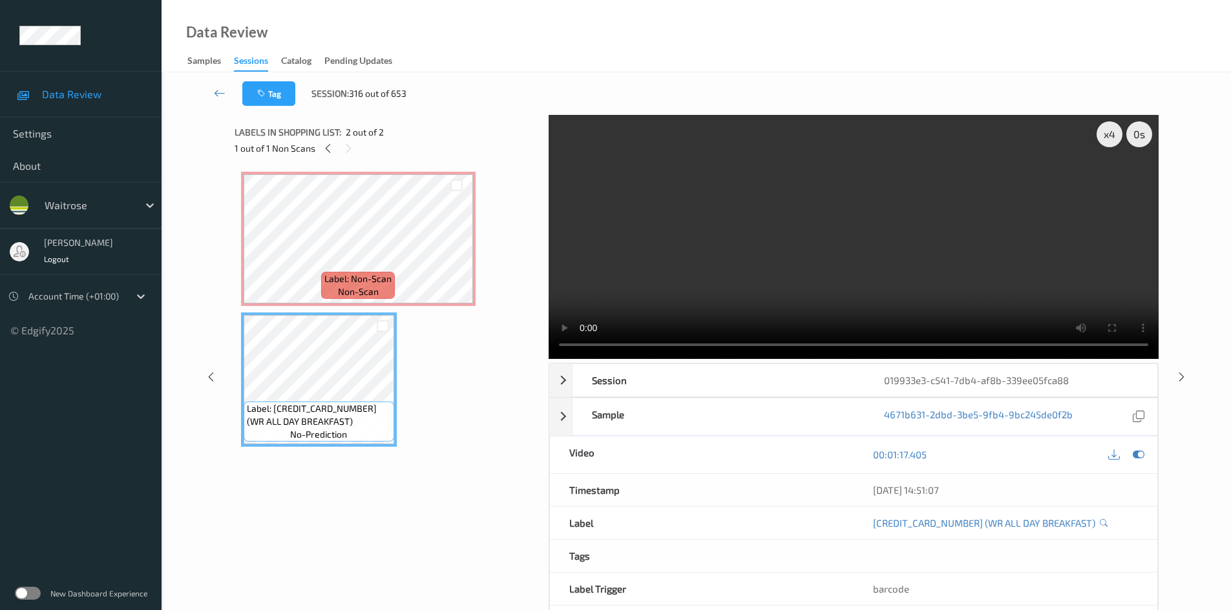
click at [880, 296] on video at bounding box center [853, 237] width 610 height 244
click at [696, 229] on video at bounding box center [853, 237] width 610 height 244
click at [915, 311] on video at bounding box center [853, 237] width 610 height 244
click at [875, 277] on video at bounding box center [853, 237] width 610 height 244
click at [812, 205] on video at bounding box center [853, 237] width 610 height 244
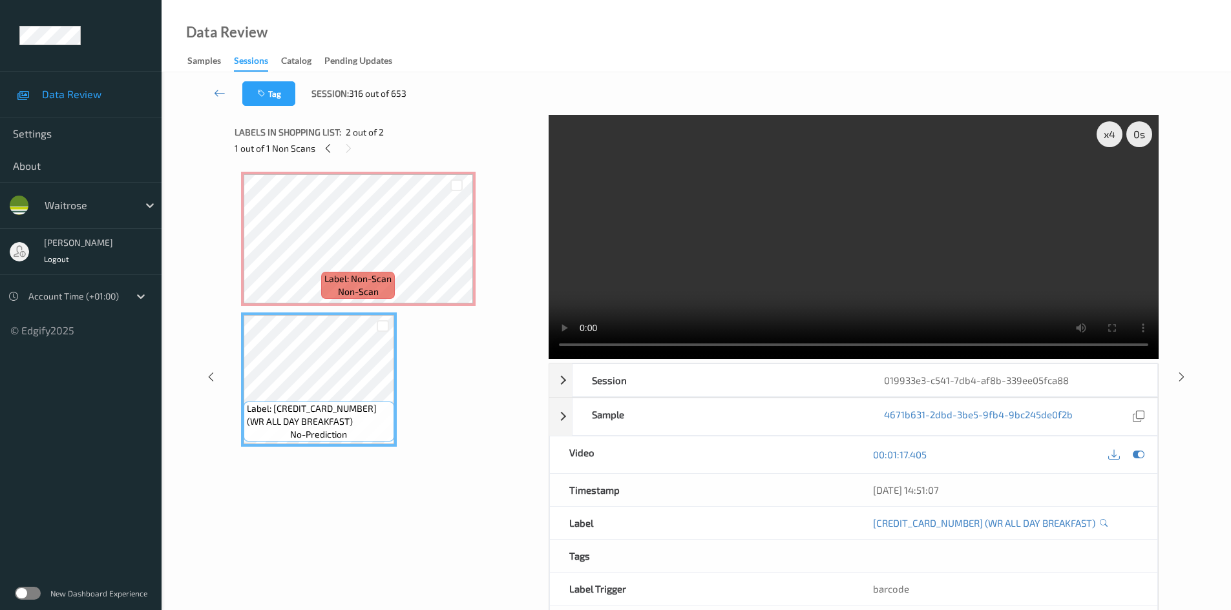
click at [882, 274] on video at bounding box center [853, 237] width 610 height 244
click at [795, 266] on video at bounding box center [853, 237] width 610 height 244
click at [1061, 312] on video at bounding box center [853, 237] width 610 height 244
click at [796, 236] on video at bounding box center [853, 237] width 610 height 244
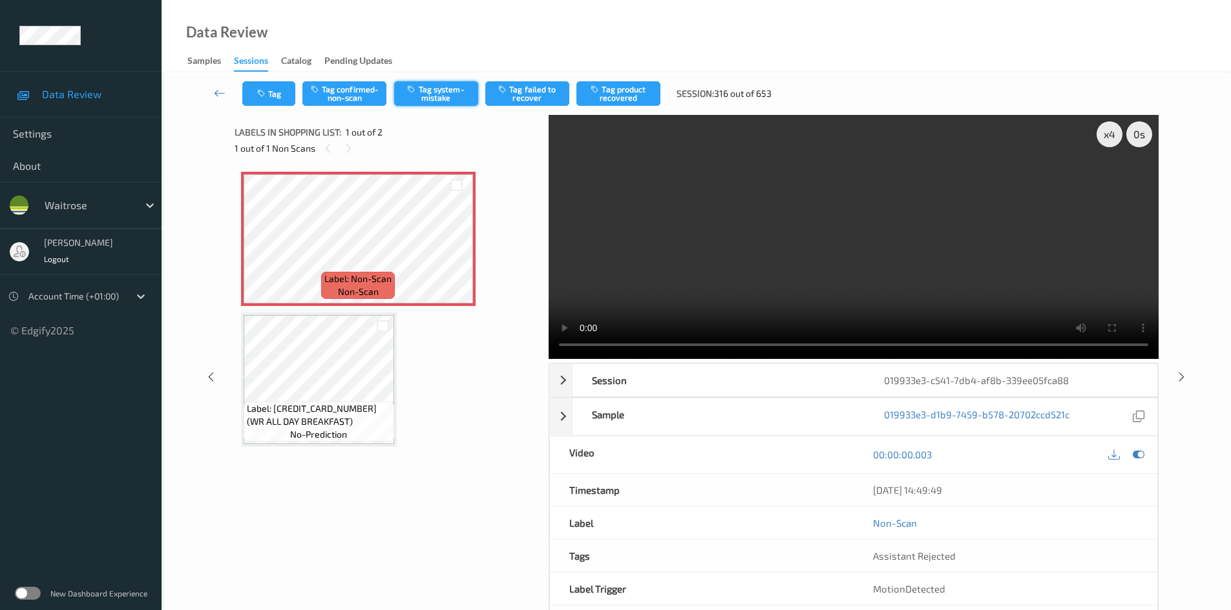
click at [443, 92] on button "Tag system-mistake" at bounding box center [436, 93] width 84 height 25
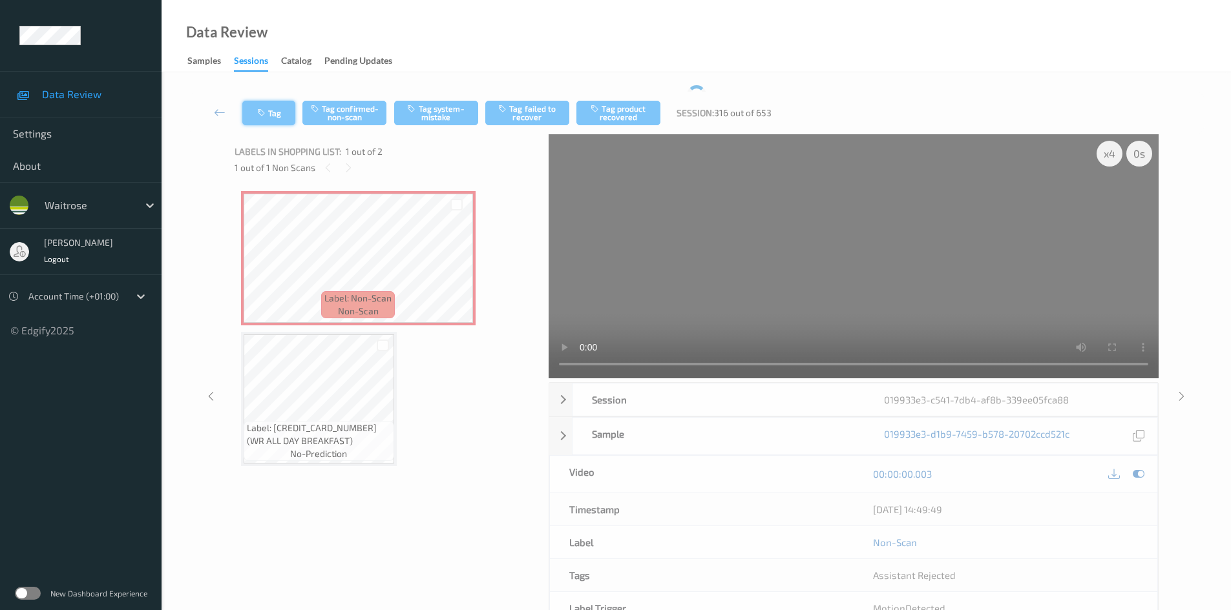
click at [270, 103] on button "Tag" at bounding box center [268, 113] width 53 height 25
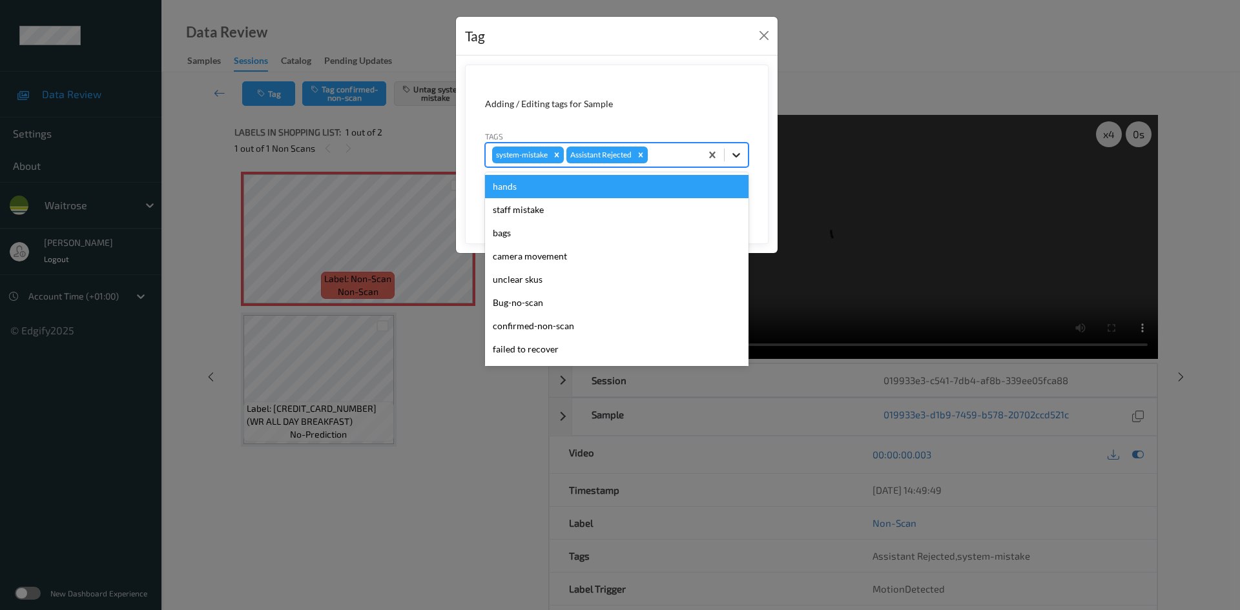
click at [733, 154] on icon at bounding box center [736, 155] width 13 height 13
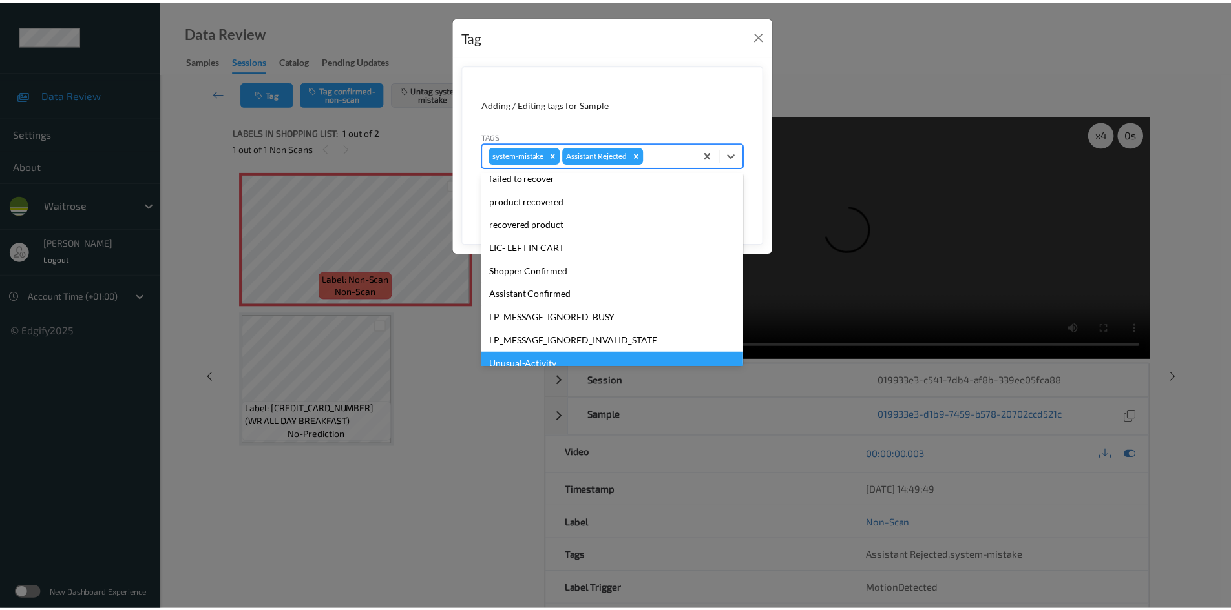
scroll to position [300, 0]
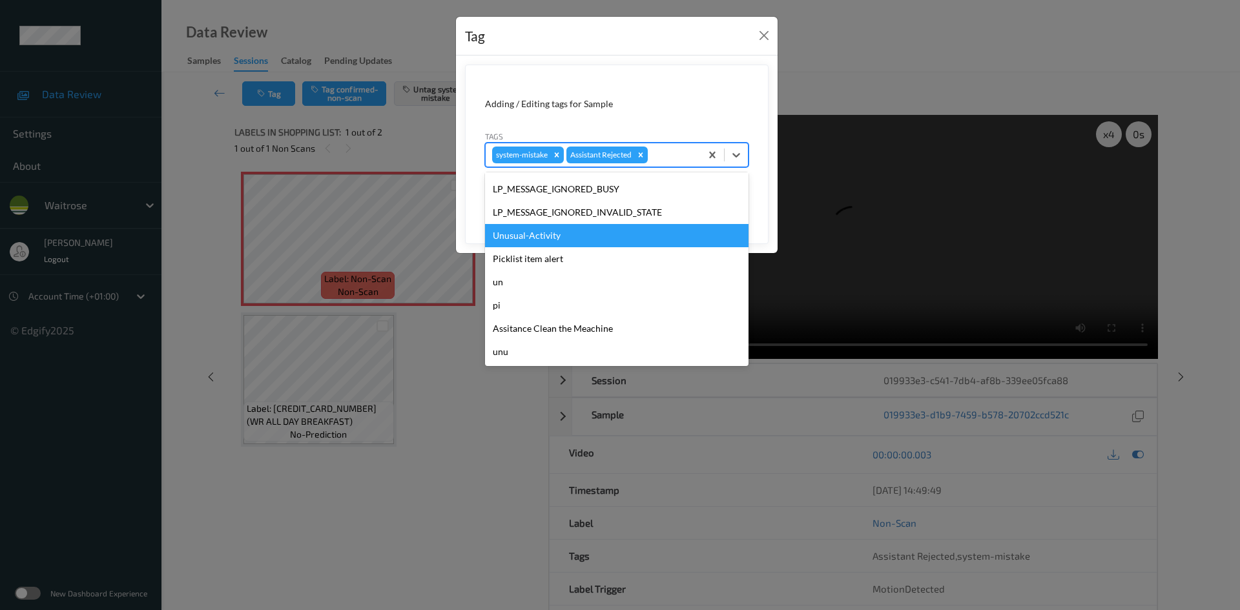
click at [523, 235] on div "Unusual-Activity" at bounding box center [617, 235] width 264 height 23
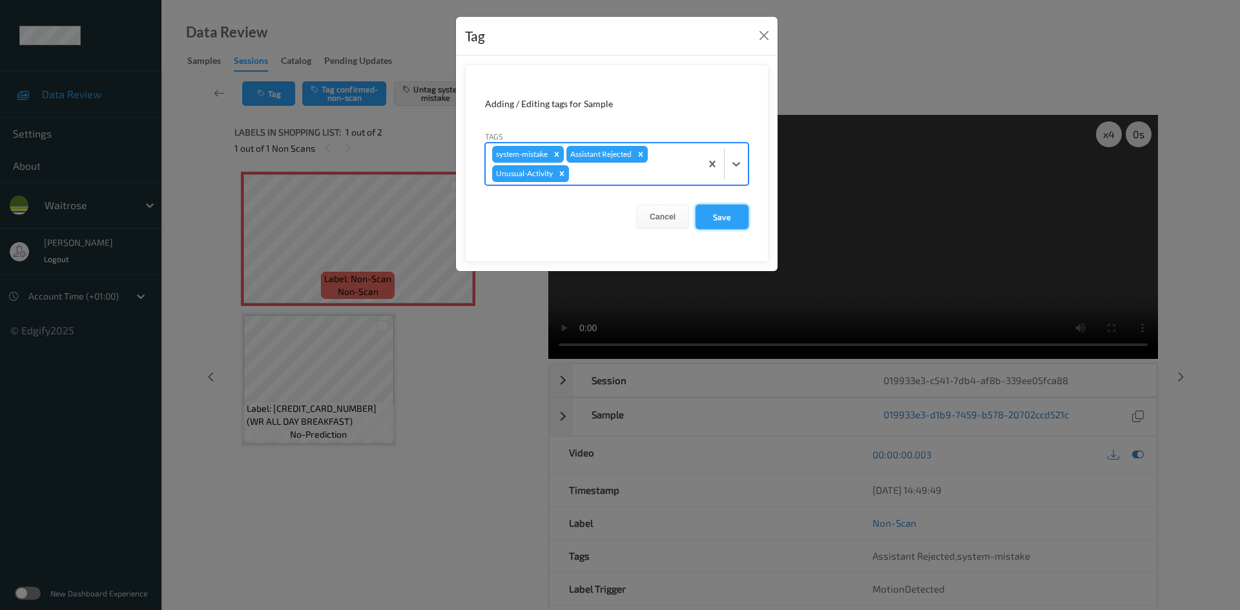
click at [731, 216] on button "Save" at bounding box center [722, 217] width 53 height 25
click at [717, 216] on button "Save" at bounding box center [722, 217] width 53 height 25
click at [725, 225] on button "Save" at bounding box center [722, 217] width 53 height 25
click at [722, 218] on form "Adding / Editing tags for Sample Tags system-mistake Assistant Rejected Unusual…" at bounding box center [617, 164] width 304 height 198
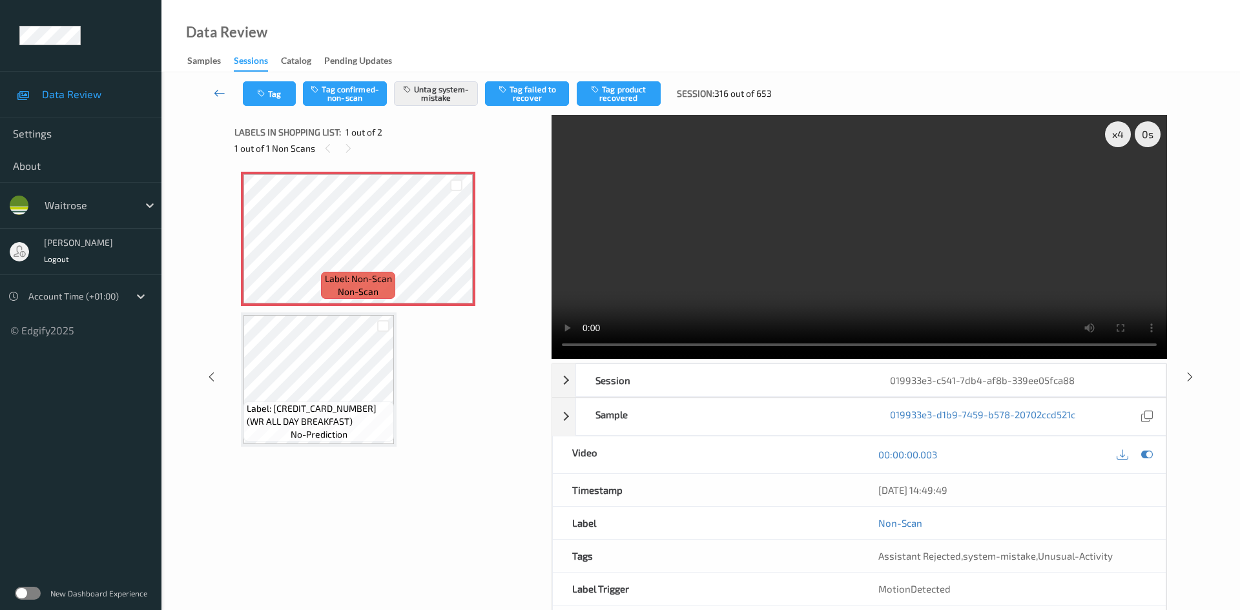
click at [214, 83] on link at bounding box center [220, 93] width 46 height 25
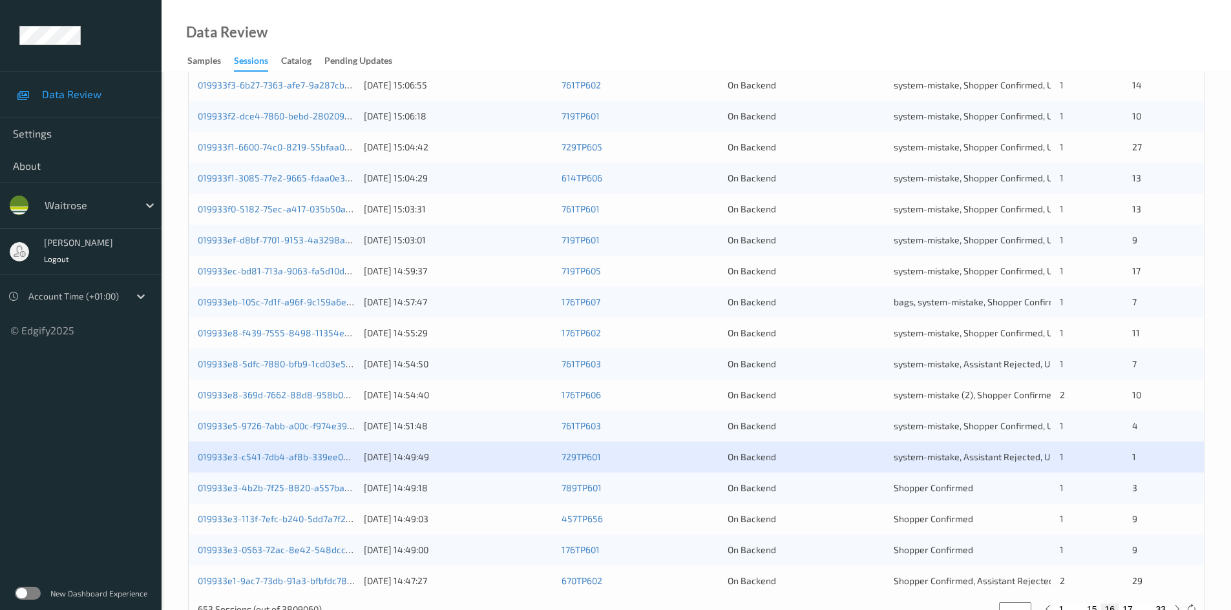
scroll to position [362, 0]
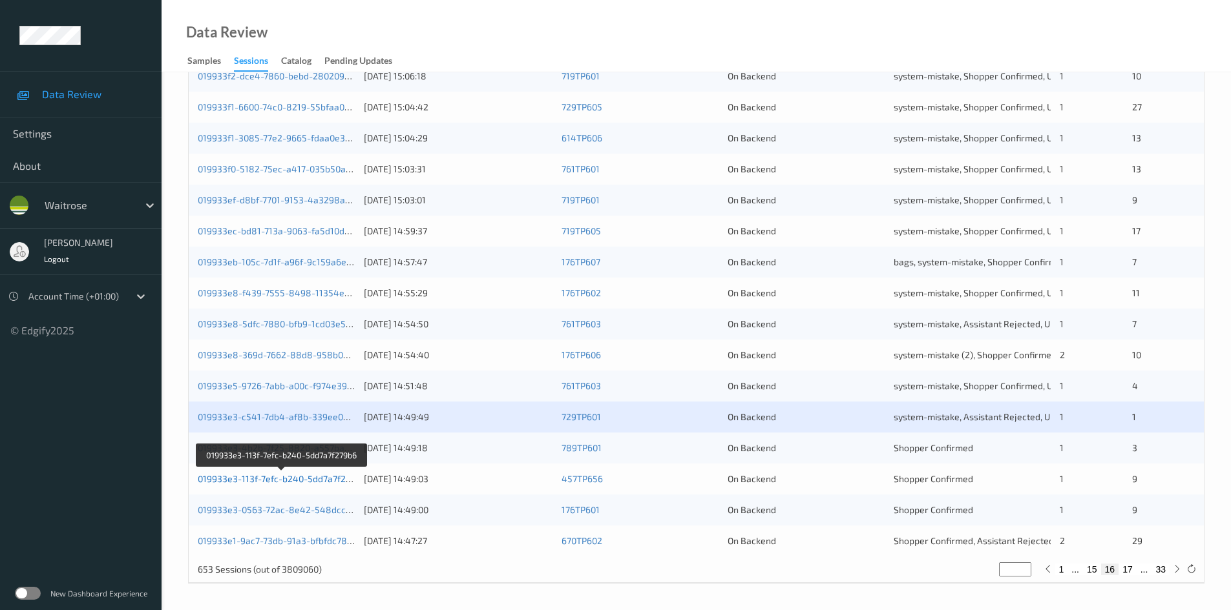
click at [250, 479] on link "019933e3-113f-7efc-b240-5dd7a7f279b6" at bounding box center [282, 479] width 168 height 11
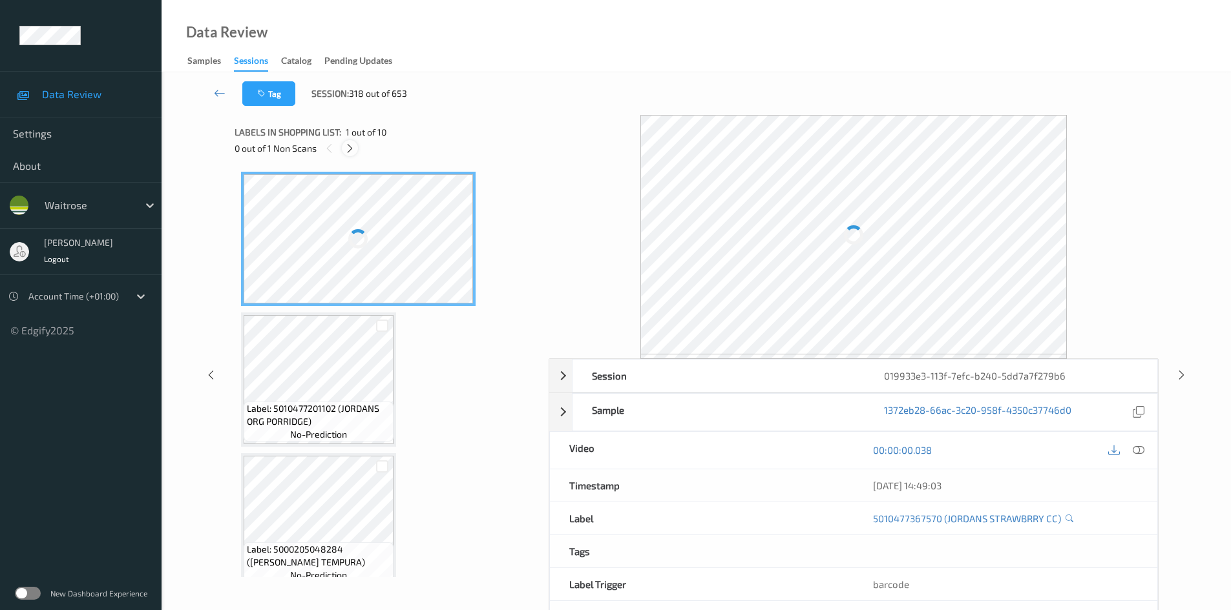
click at [350, 146] on icon at bounding box center [349, 149] width 11 height 12
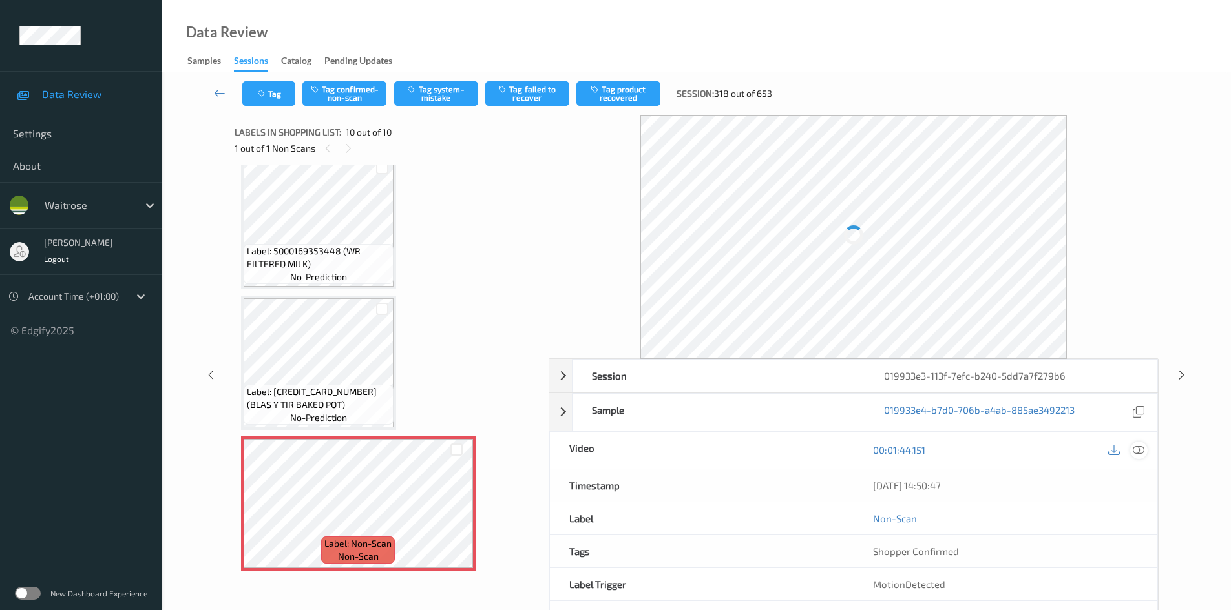
click at [1136, 450] on icon at bounding box center [1138, 450] width 12 height 12
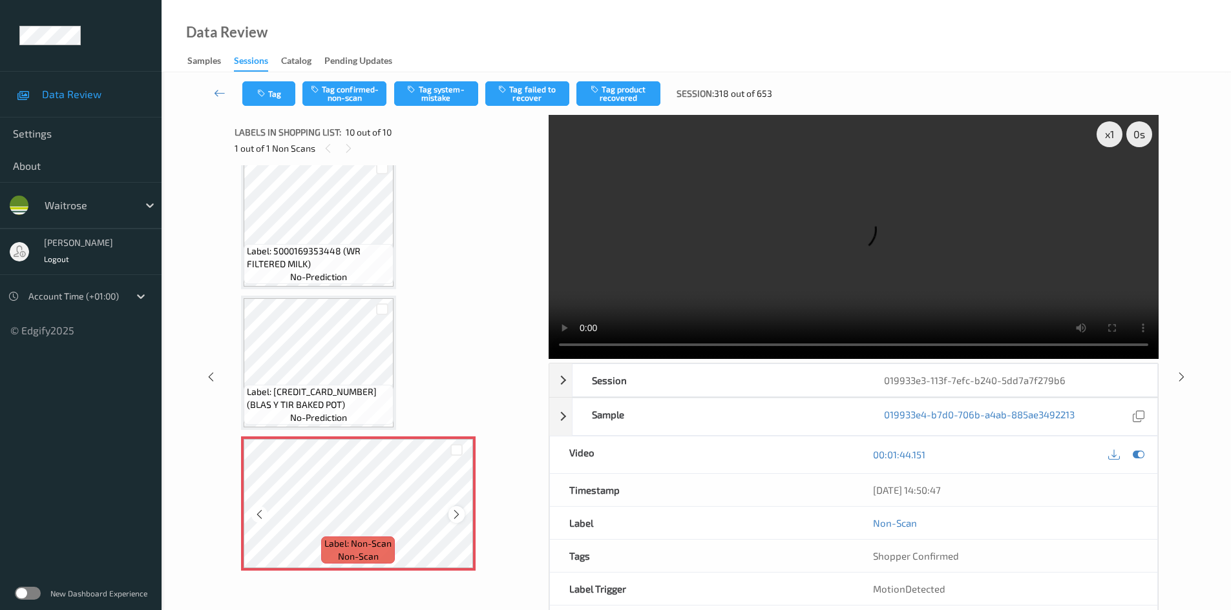
click at [456, 515] on icon at bounding box center [456, 515] width 11 height 12
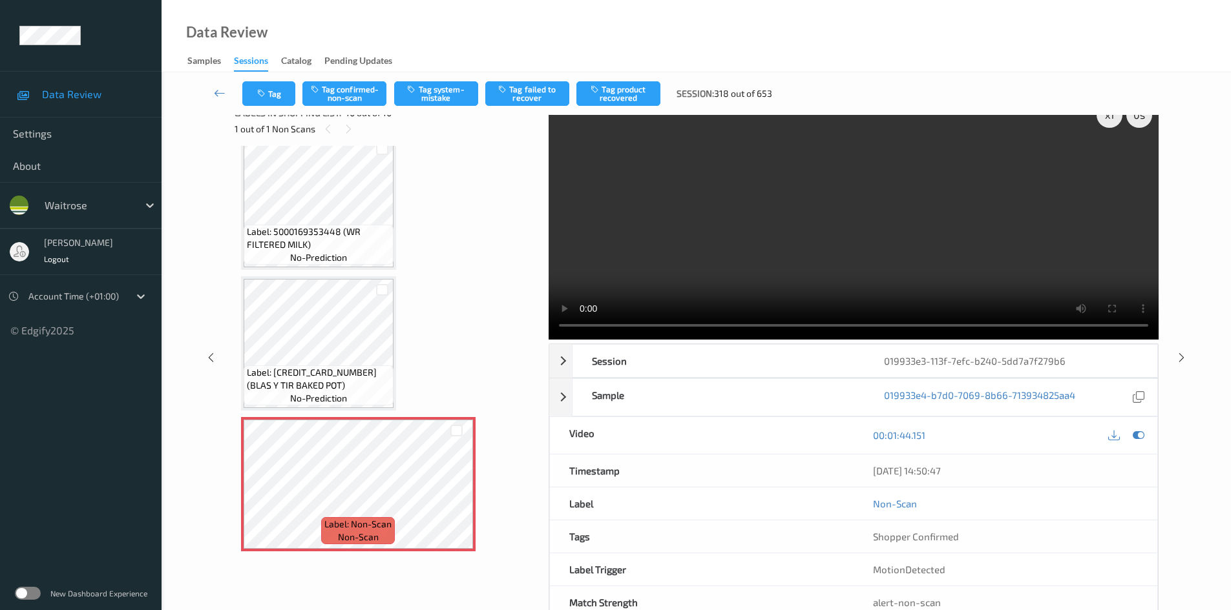
scroll to position [0, 0]
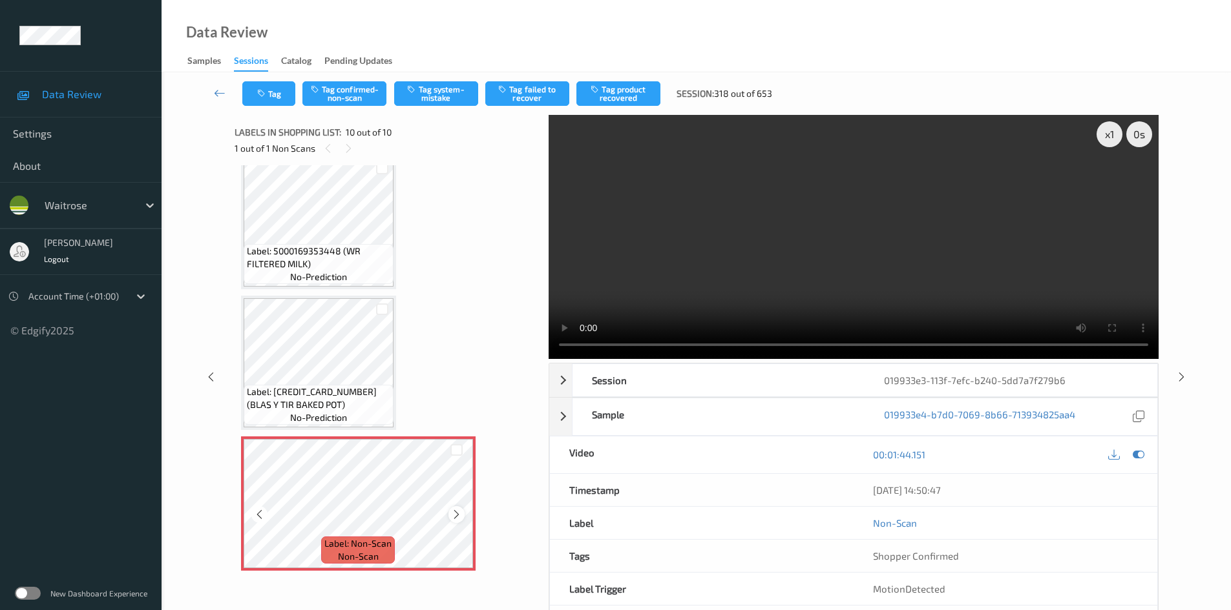
click at [464, 514] on div at bounding box center [456, 514] width 16 height 16
click at [463, 514] on div at bounding box center [456, 514] width 16 height 16
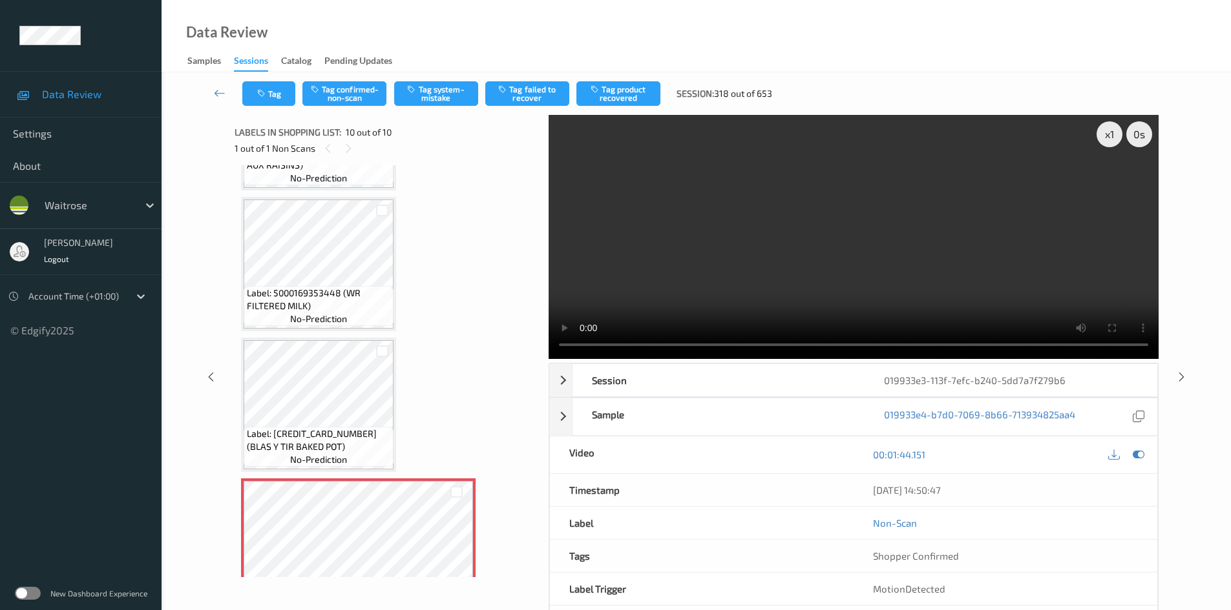
scroll to position [938, 0]
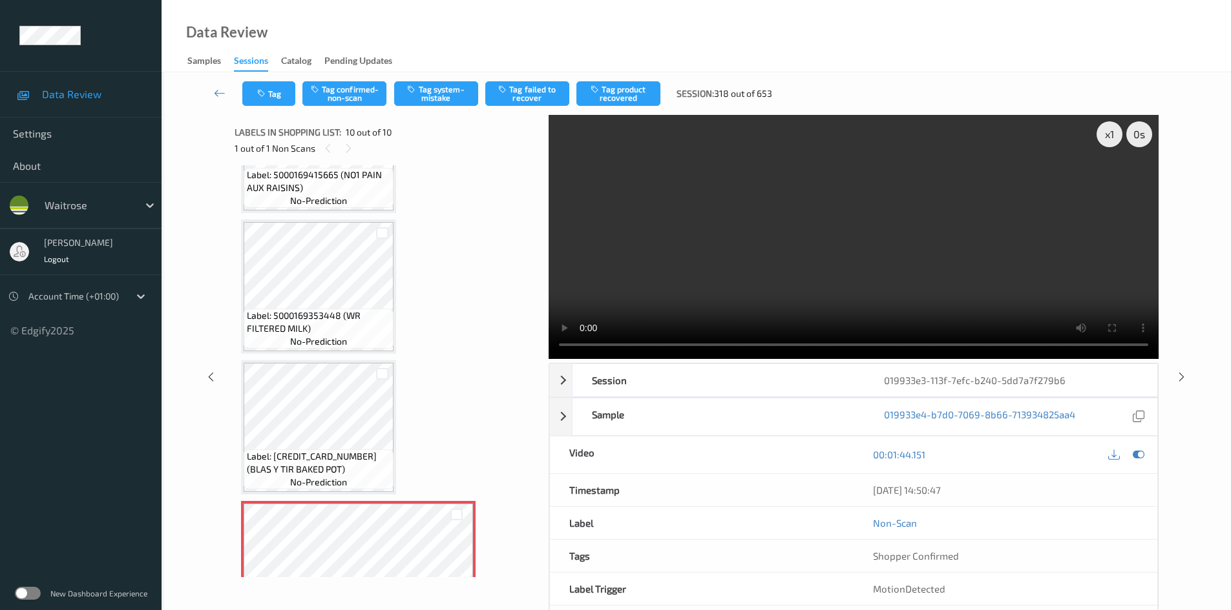
click at [949, 243] on video at bounding box center [853, 237] width 610 height 244
click at [1109, 134] on div "x 1" at bounding box center [1109, 134] width 26 height 26
click at [1114, 138] on div "x 2" at bounding box center [1109, 134] width 26 height 26
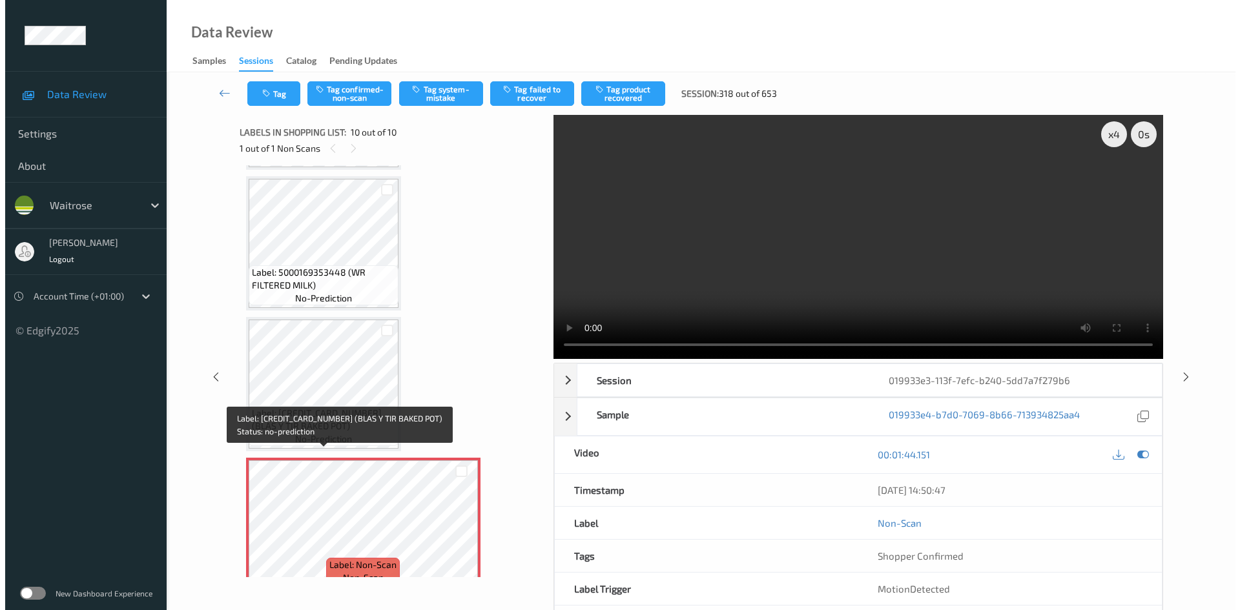
scroll to position [1003, 0]
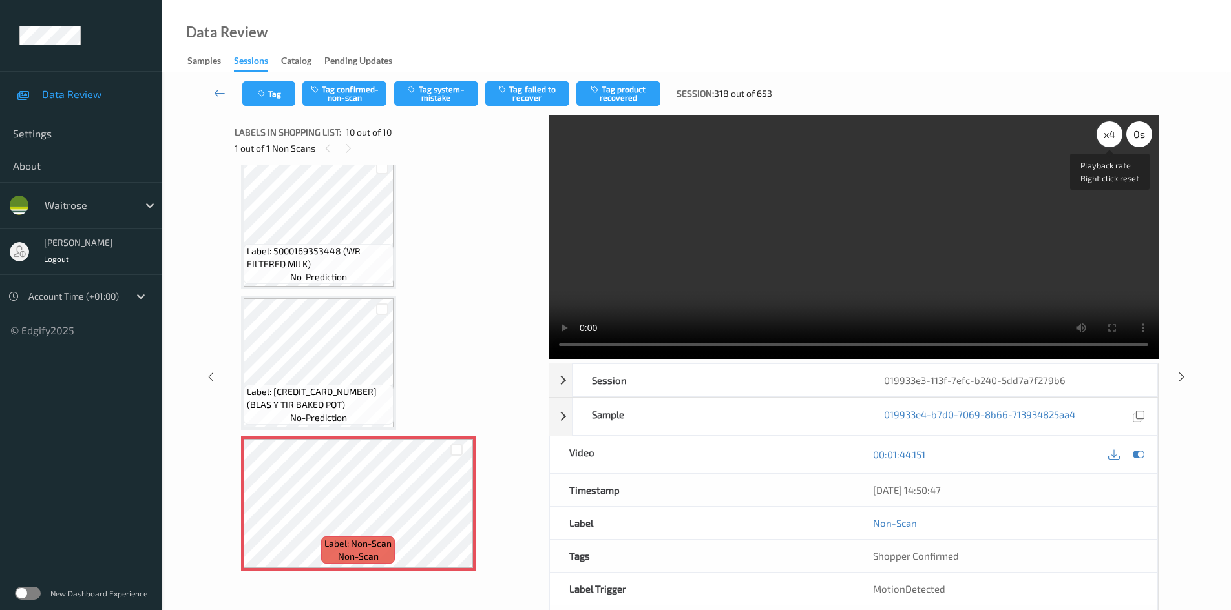
click at [1110, 129] on div "x 4" at bounding box center [1109, 134] width 26 height 26
click at [804, 231] on video at bounding box center [853, 237] width 610 height 244
click at [422, 93] on button "Tag system-mistake" at bounding box center [436, 93] width 84 height 25
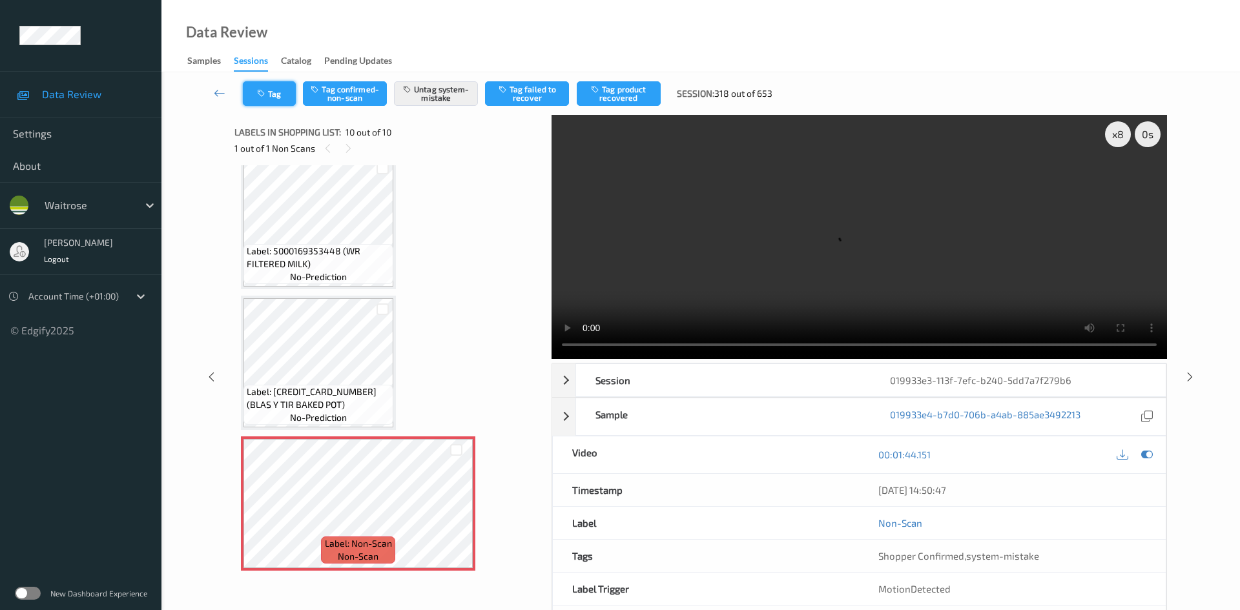
click at [277, 93] on button "Tag" at bounding box center [269, 93] width 53 height 25
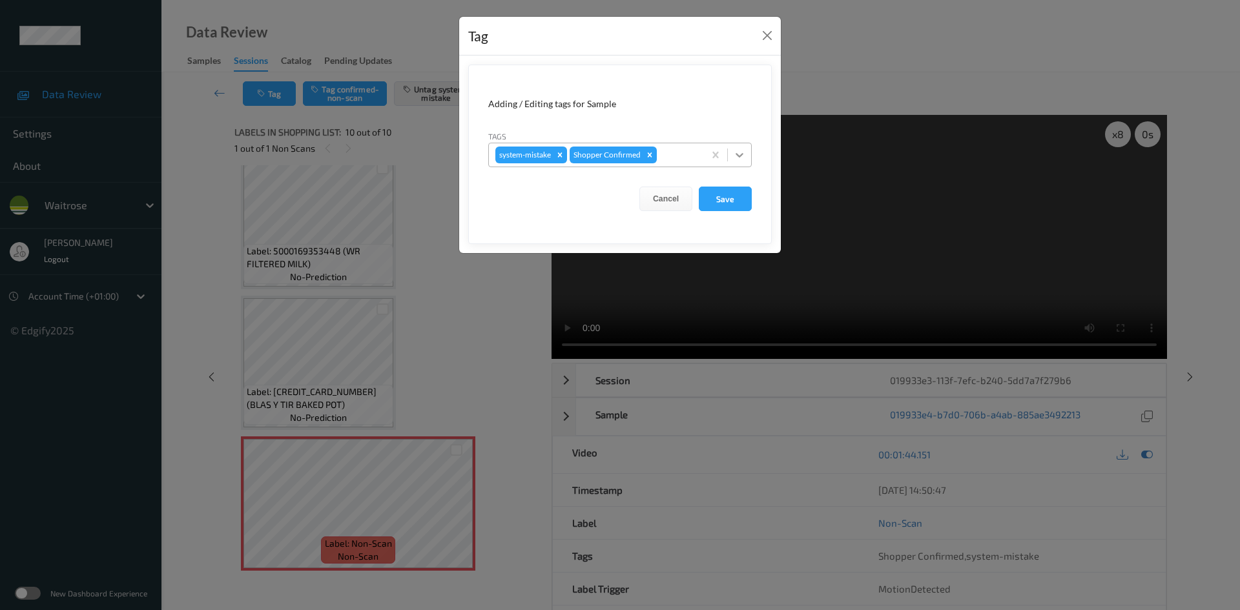
click at [740, 154] on icon at bounding box center [739, 155] width 13 height 13
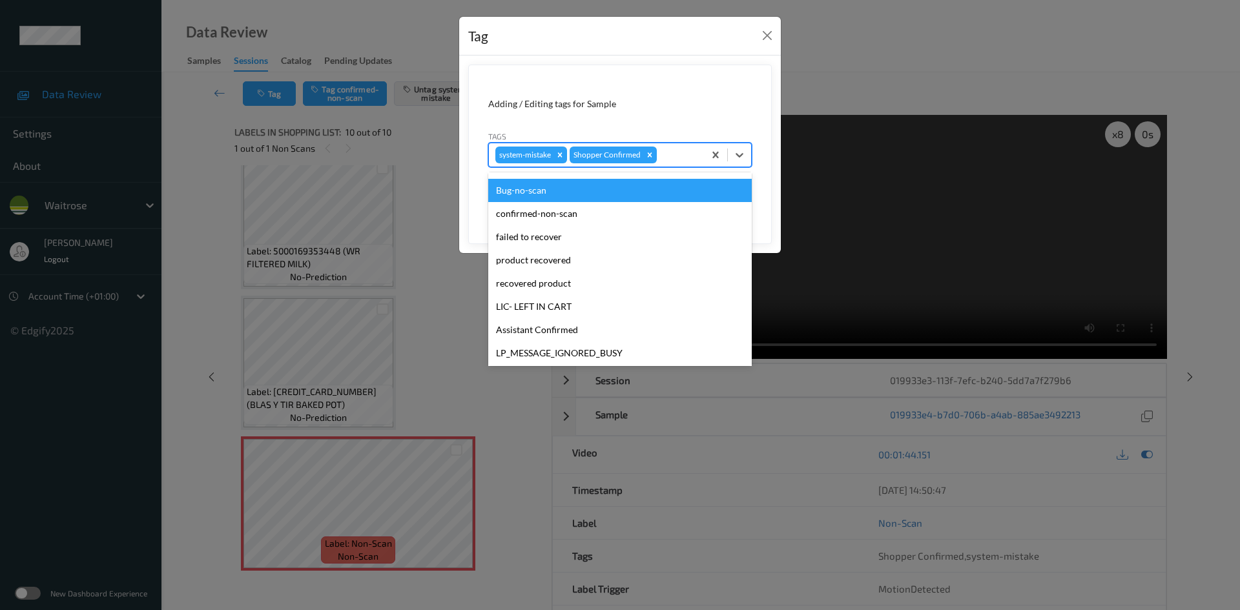
scroll to position [300, 0]
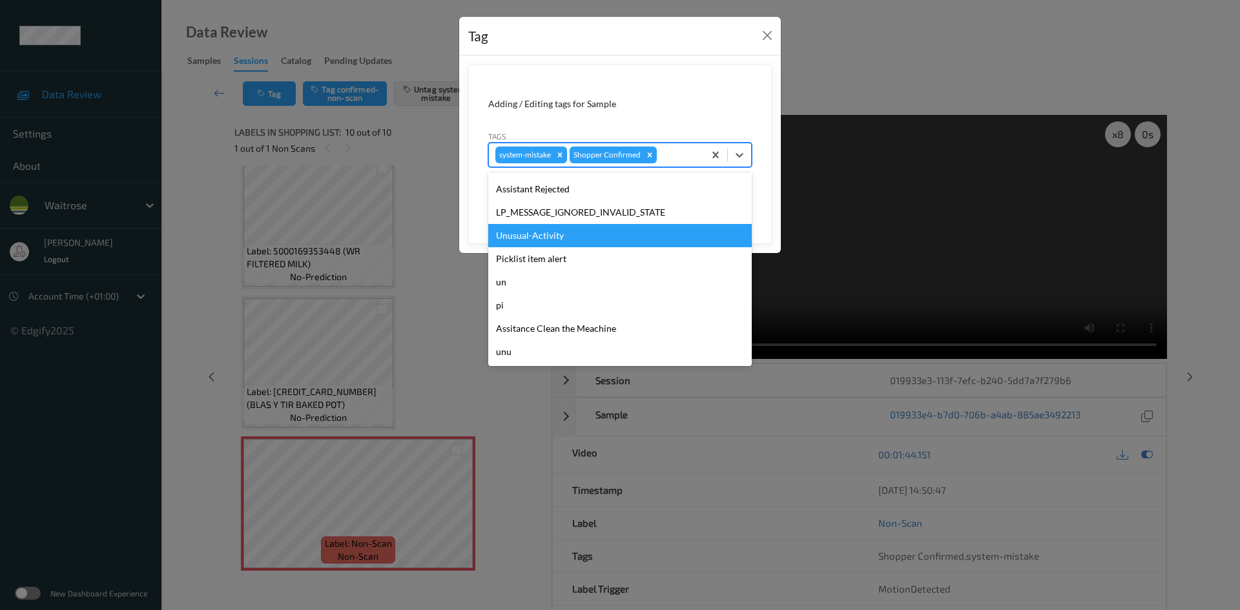
click at [561, 236] on div "Unusual-Activity" at bounding box center [620, 235] width 264 height 23
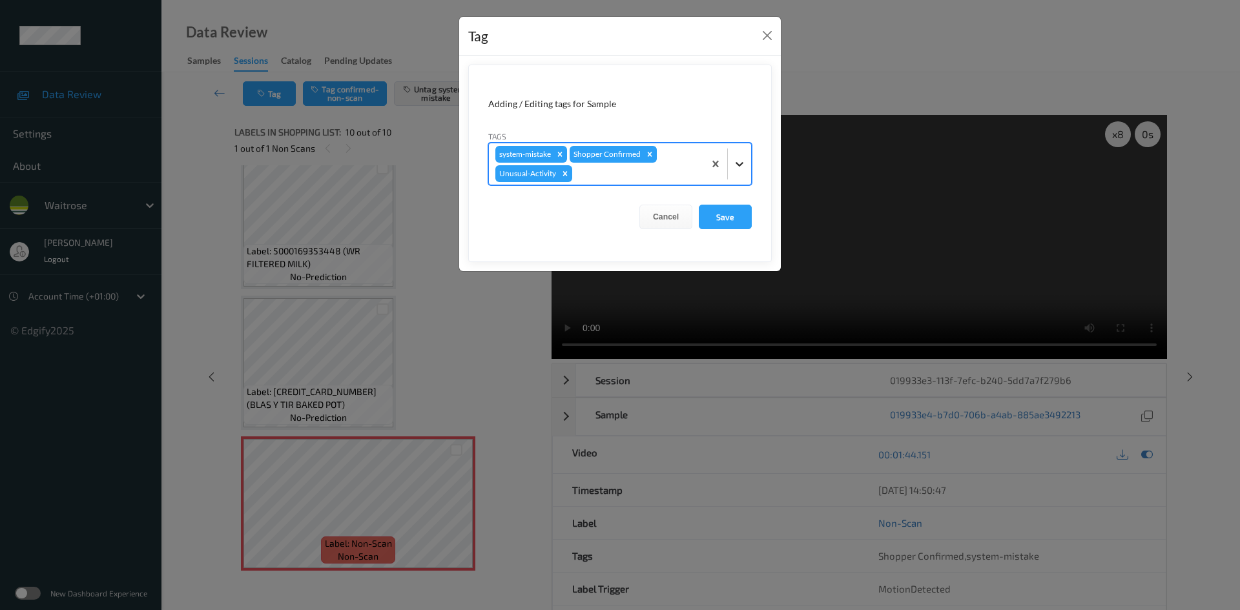
click at [734, 168] on icon at bounding box center [739, 164] width 13 height 13
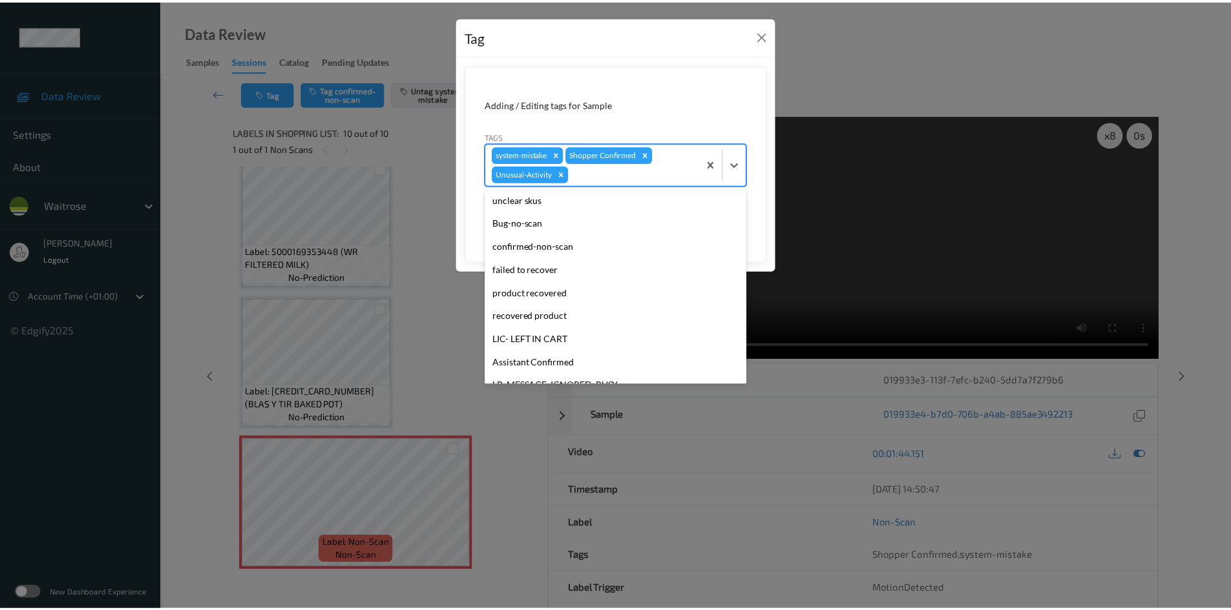
scroll to position [276, 0]
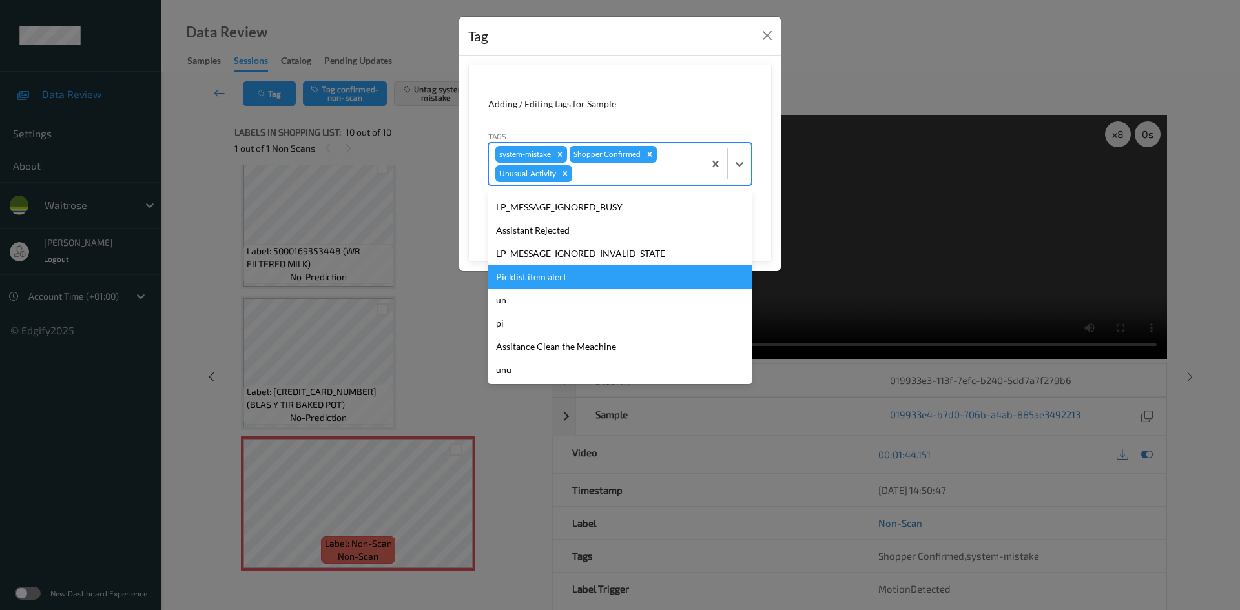
click at [530, 276] on div "Picklist item alert" at bounding box center [620, 277] width 264 height 23
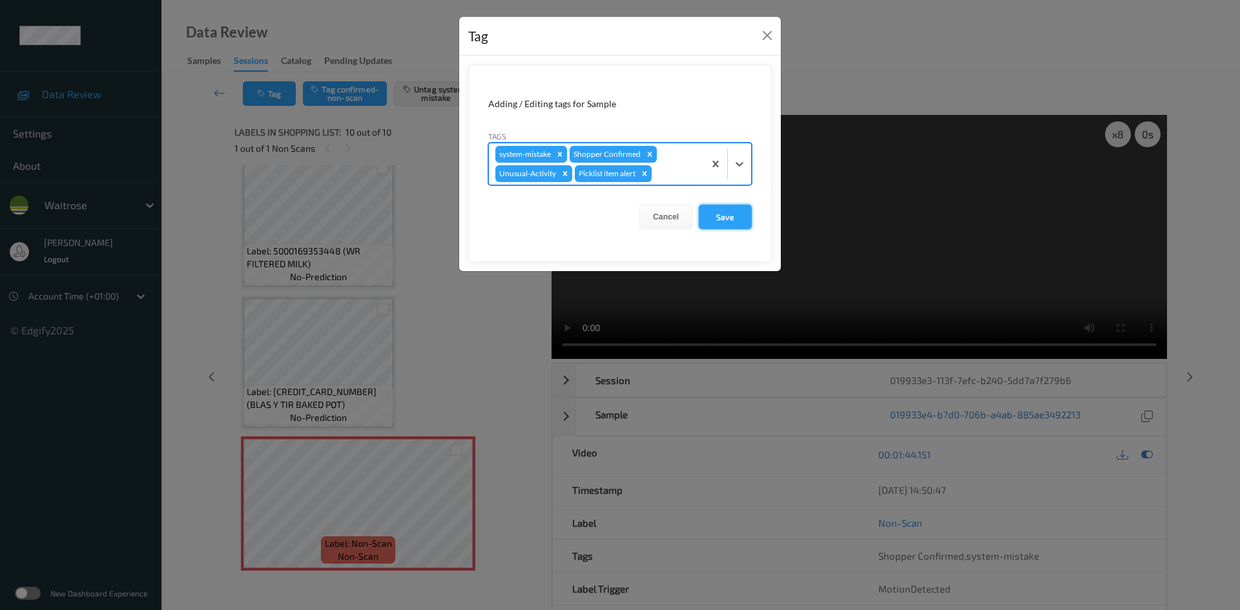
click at [743, 220] on button "Save" at bounding box center [725, 217] width 53 height 25
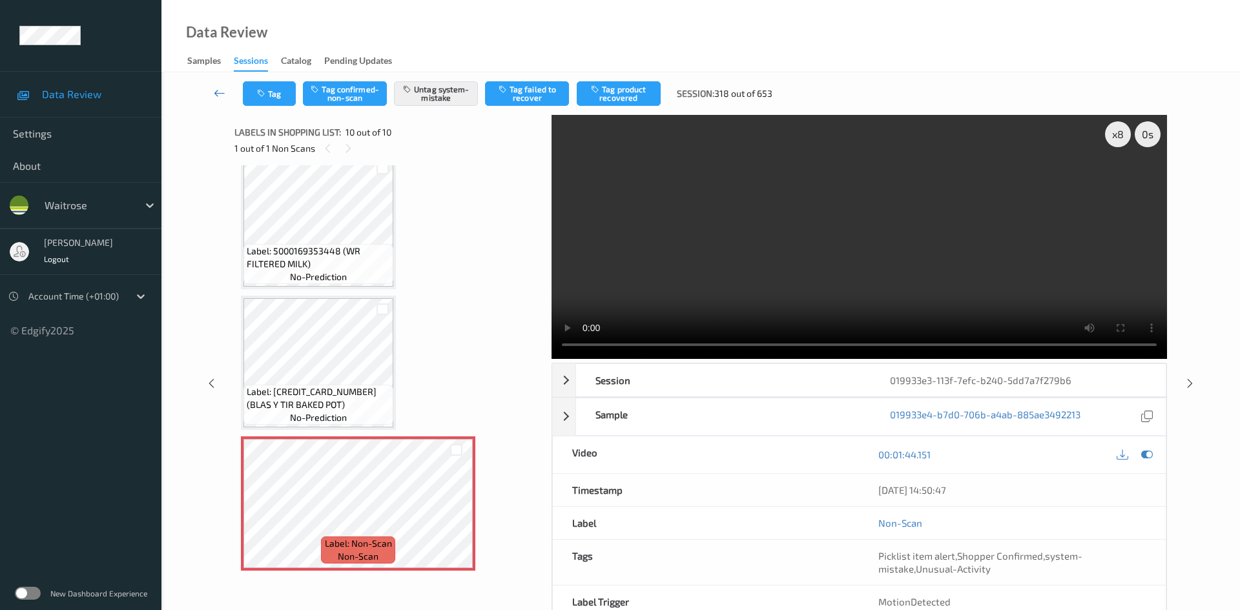
click at [215, 86] on link at bounding box center [220, 93] width 46 height 25
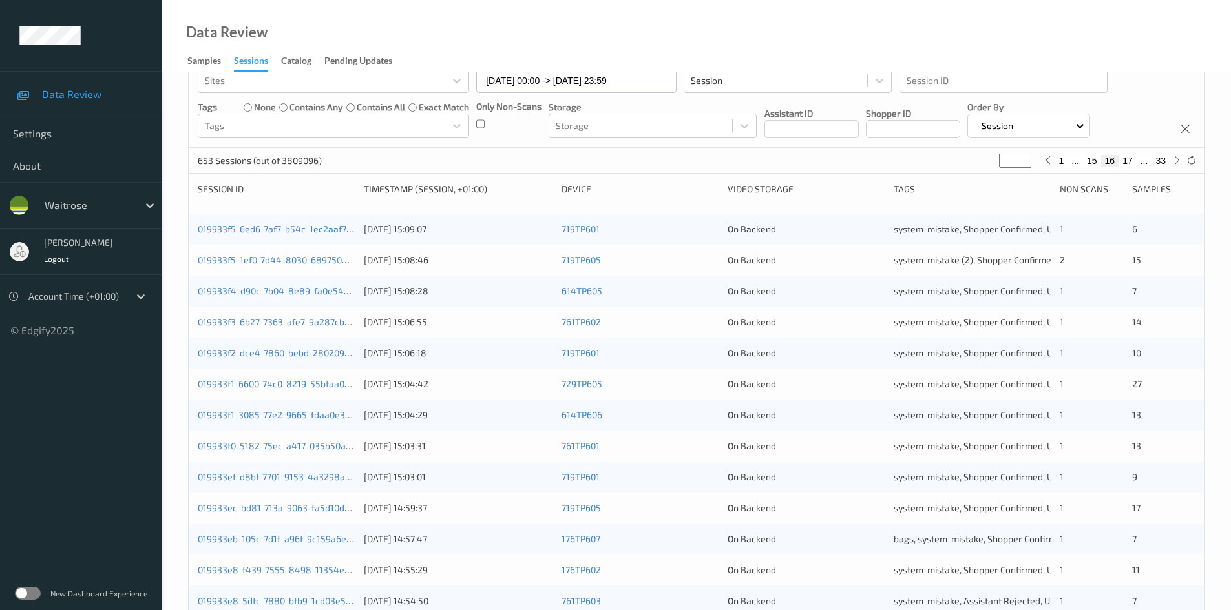
scroll to position [362, 0]
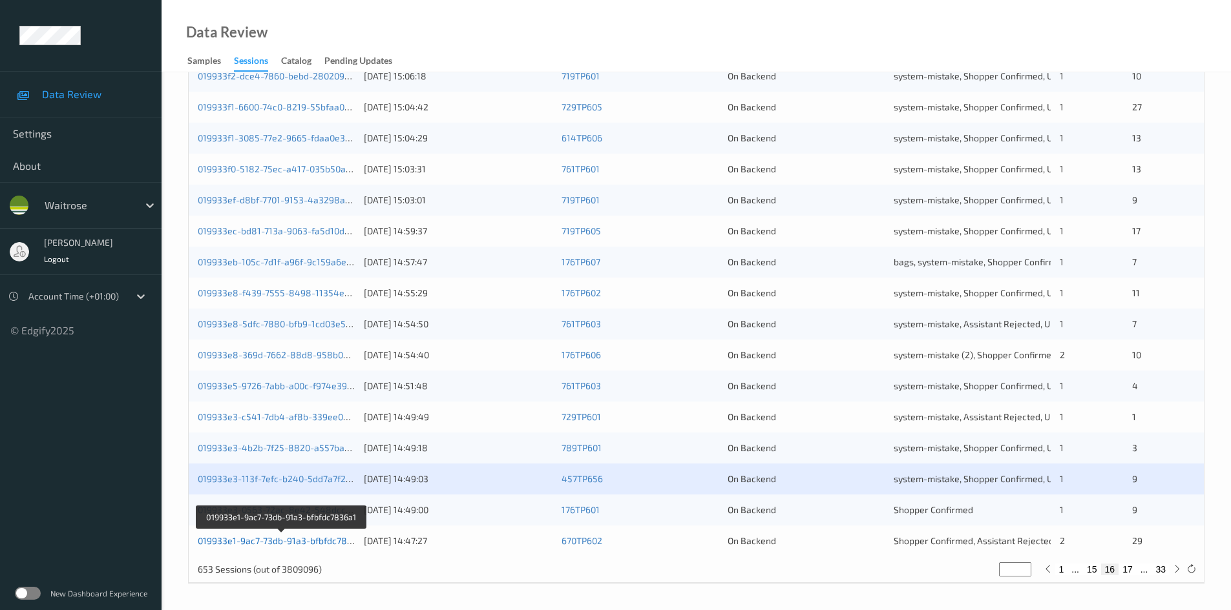
click at [261, 541] on link "019933e1-9ac7-73db-91a3-bfbfdc7836a1" at bounding box center [282, 541] width 169 height 11
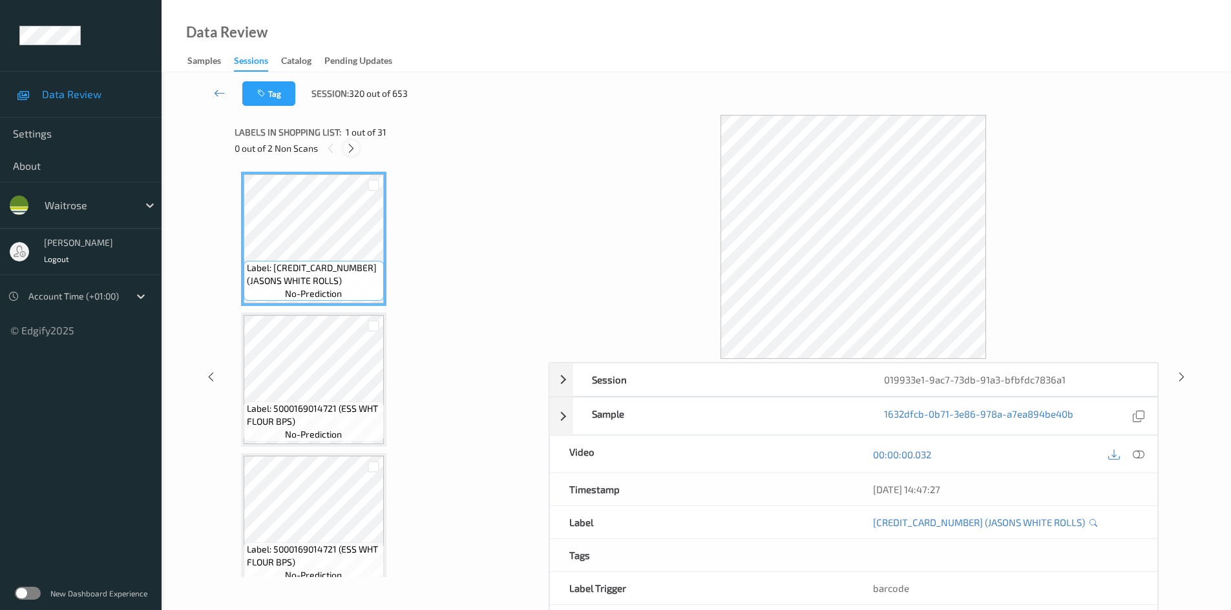
click at [348, 145] on icon at bounding box center [351, 149] width 11 height 12
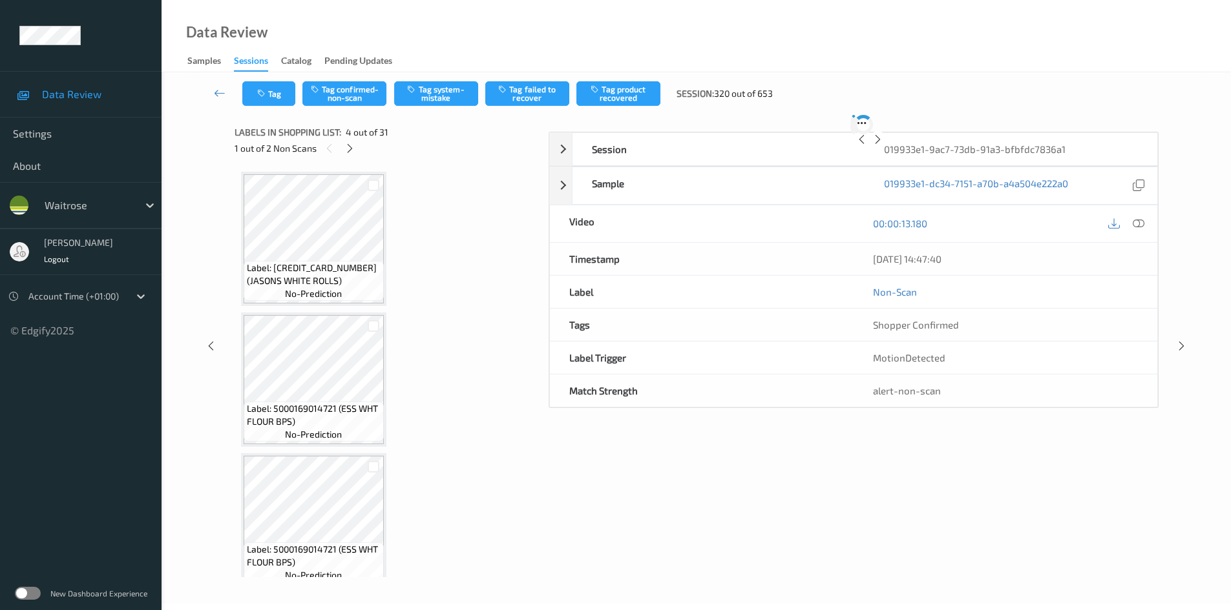
scroll to position [288, 0]
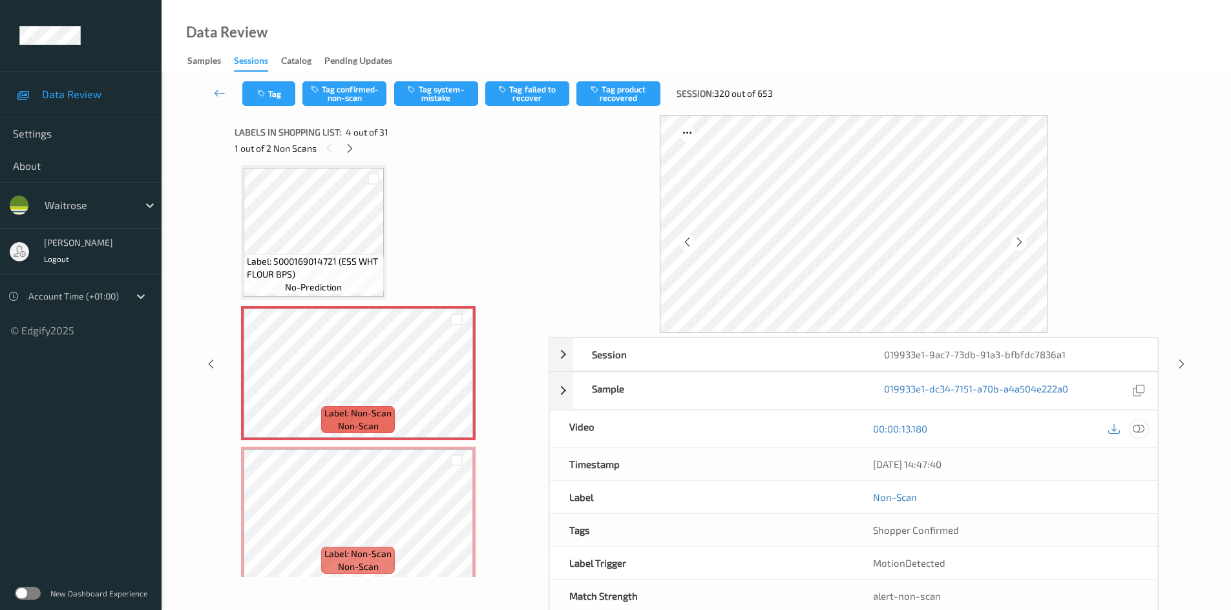
click at [1136, 428] on icon at bounding box center [1138, 429] width 12 height 12
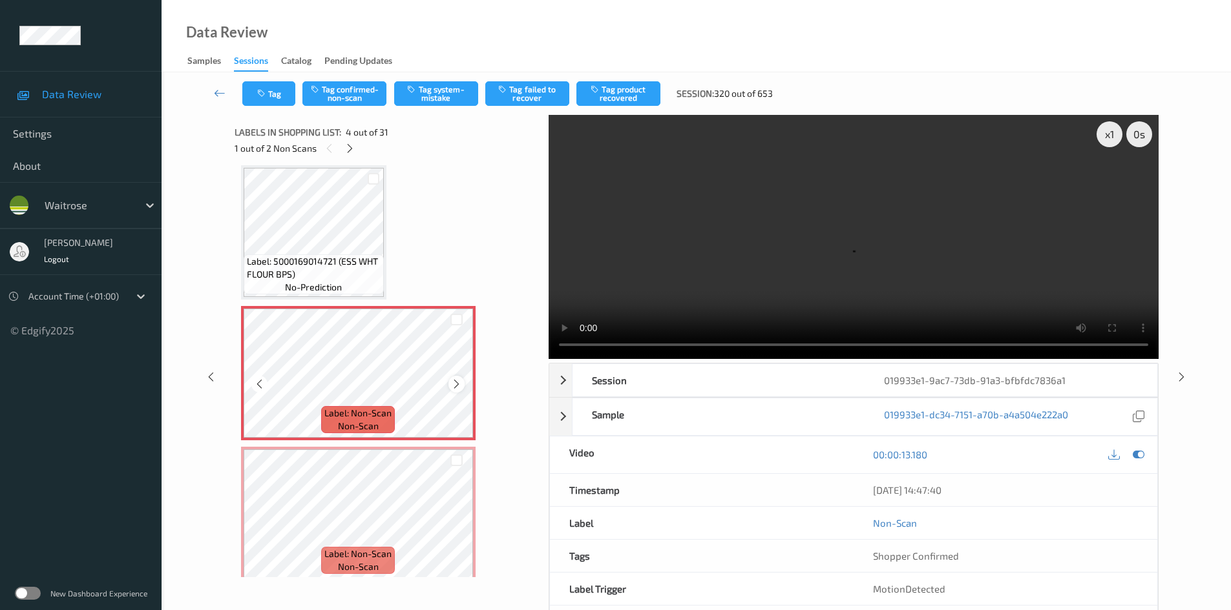
click at [455, 384] on icon at bounding box center [456, 385] width 11 height 12
click at [457, 525] on icon at bounding box center [456, 525] width 11 height 12
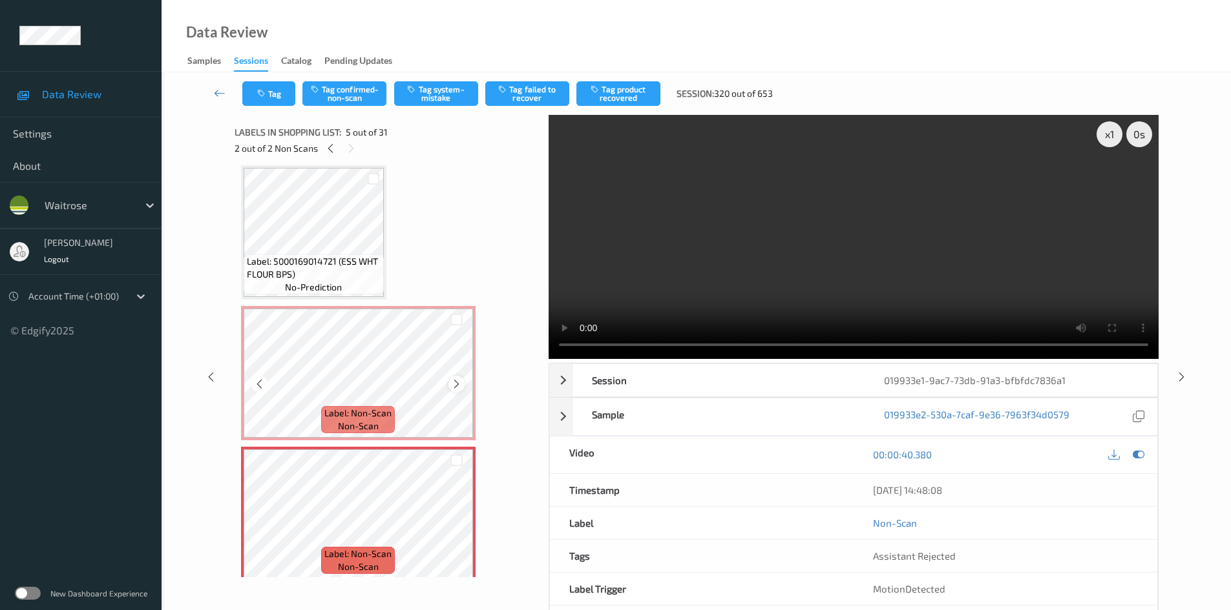
click at [454, 382] on icon at bounding box center [456, 385] width 11 height 12
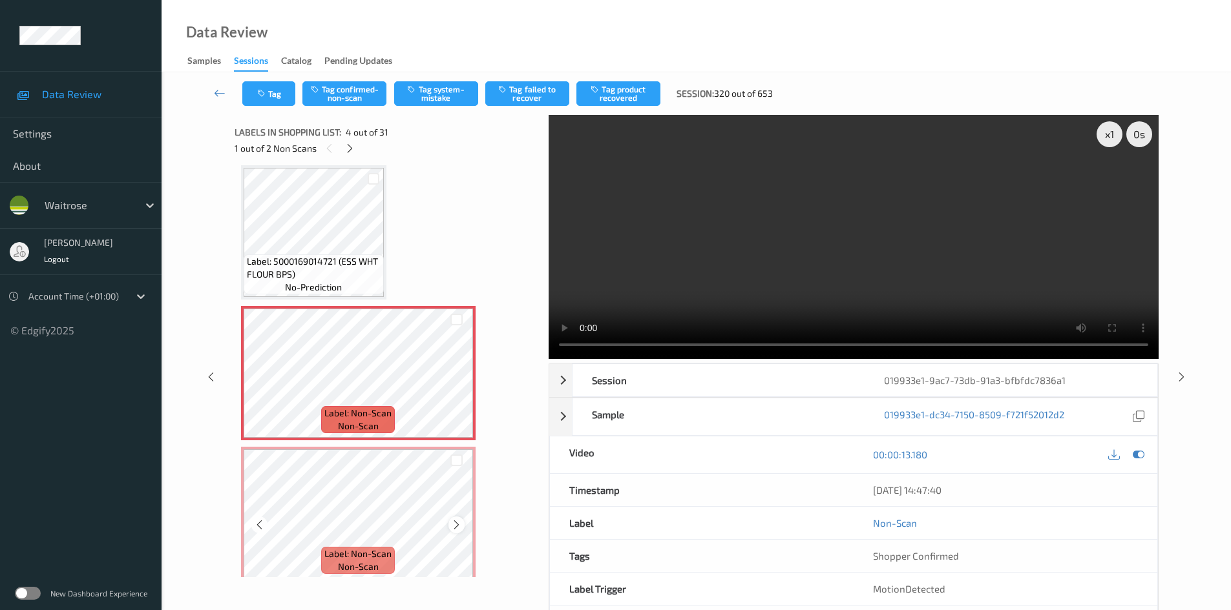
click at [451, 525] on icon at bounding box center [456, 525] width 11 height 12
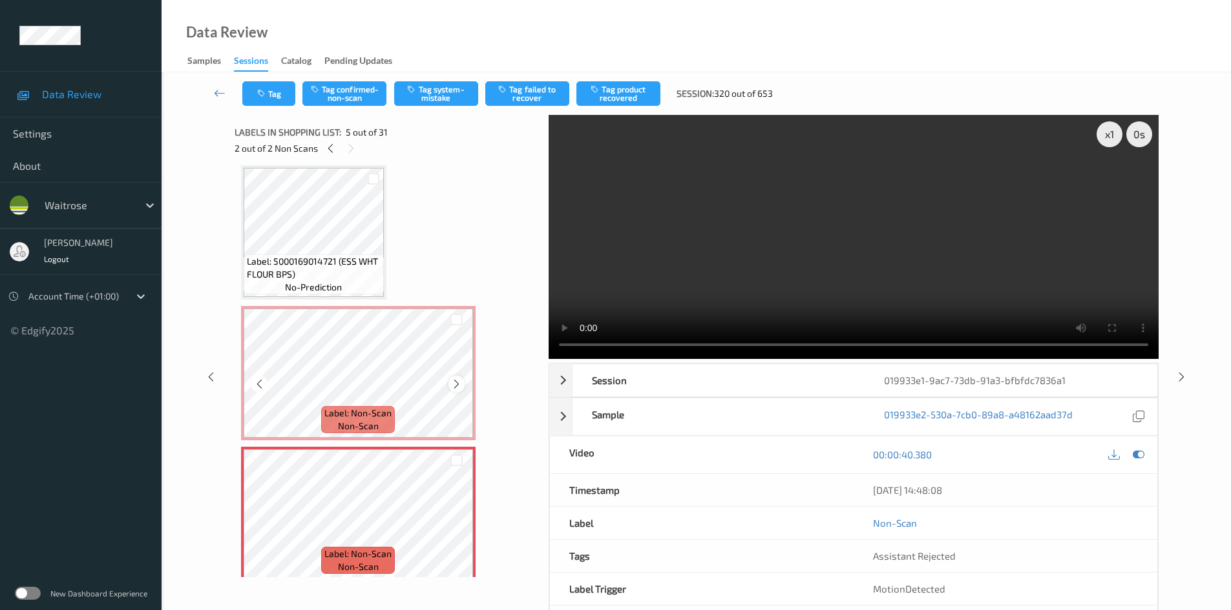
click at [458, 384] on icon at bounding box center [456, 385] width 11 height 12
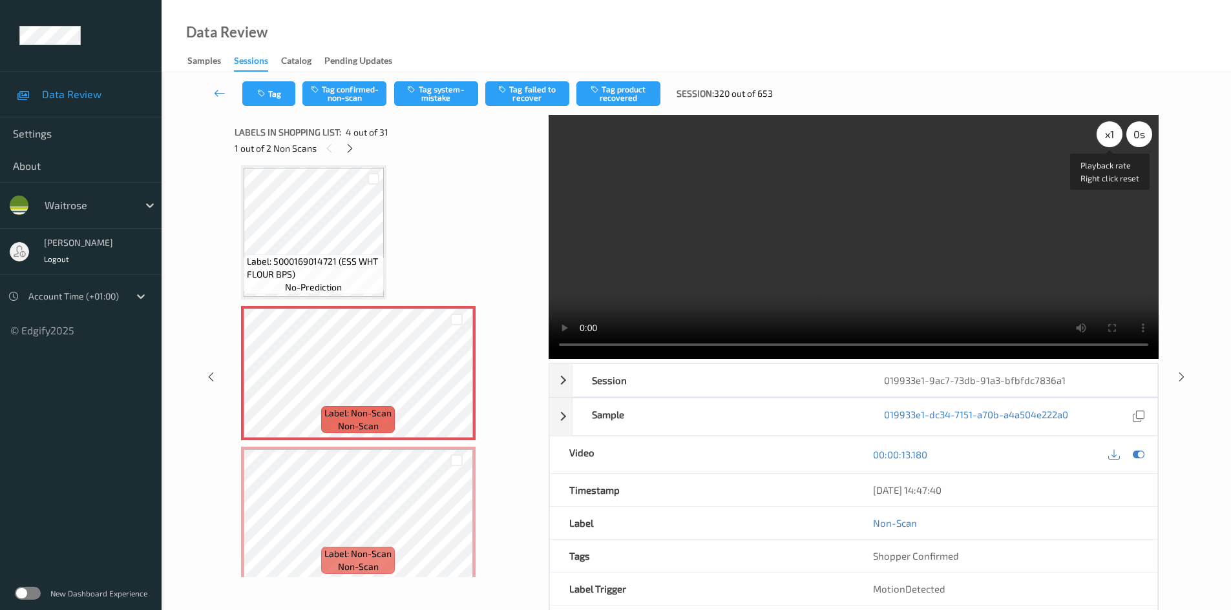
click at [1113, 130] on div "x 1" at bounding box center [1109, 134] width 26 height 26
click at [1115, 134] on div "x 2" at bounding box center [1109, 134] width 26 height 26
click at [676, 273] on video at bounding box center [853, 237] width 610 height 244
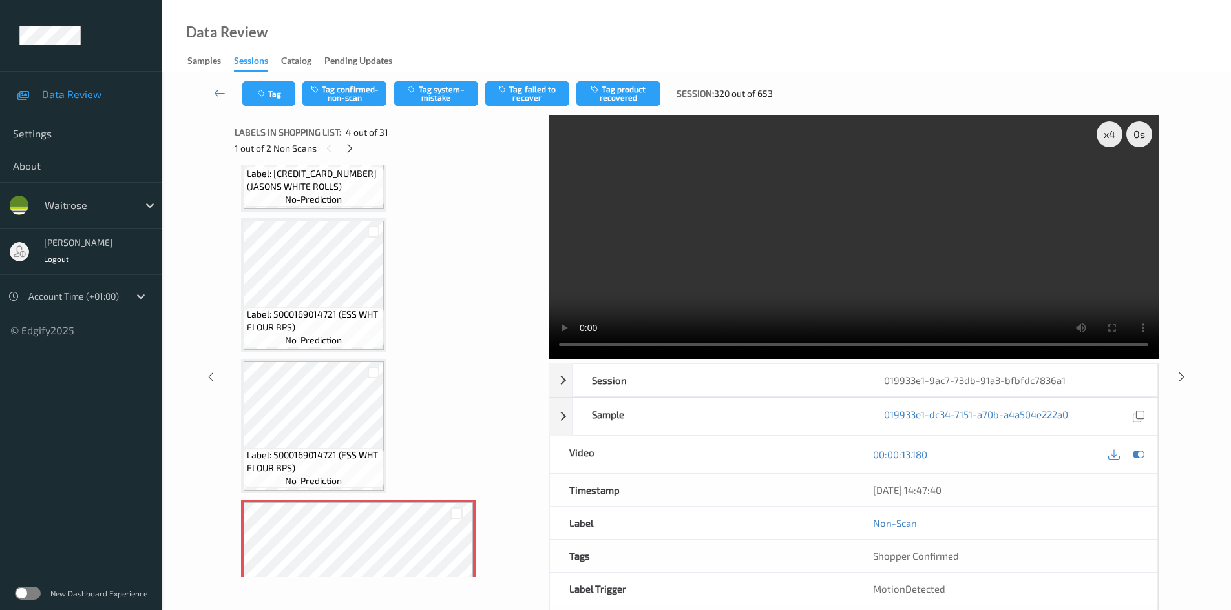
scroll to position [0, 0]
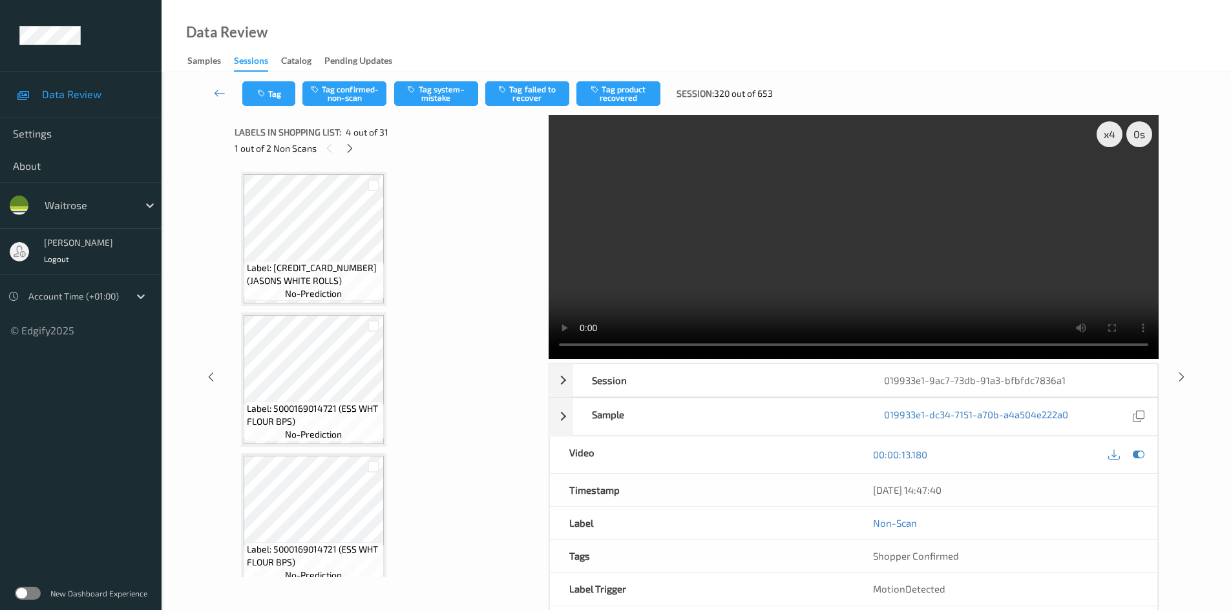
click at [735, 265] on video at bounding box center [853, 237] width 610 height 244
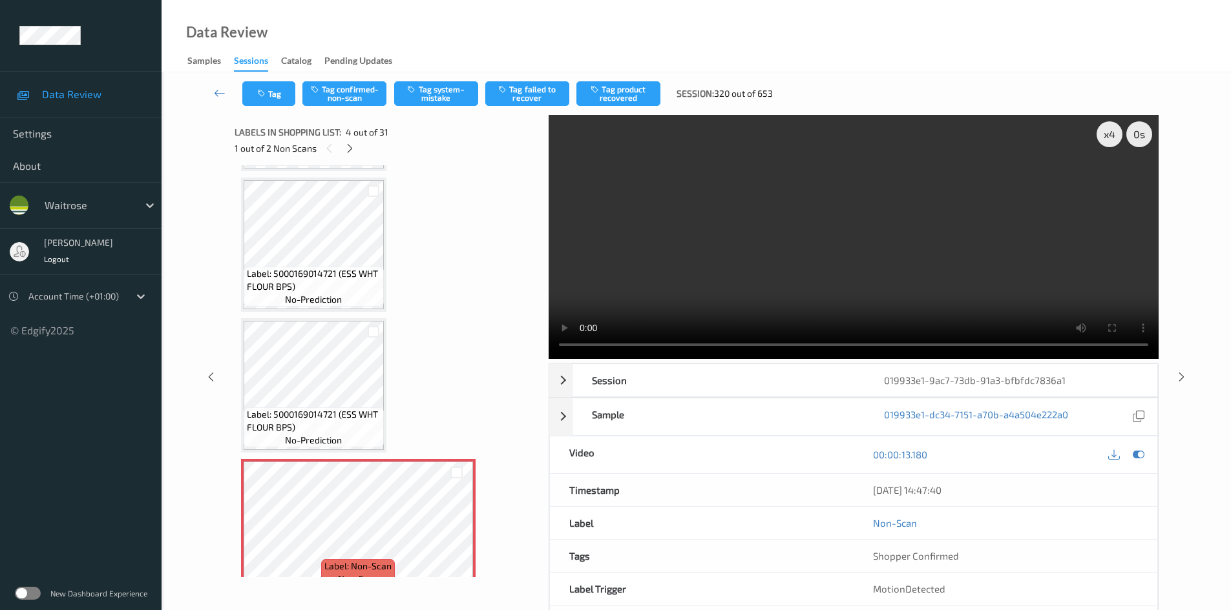
scroll to position [194, 0]
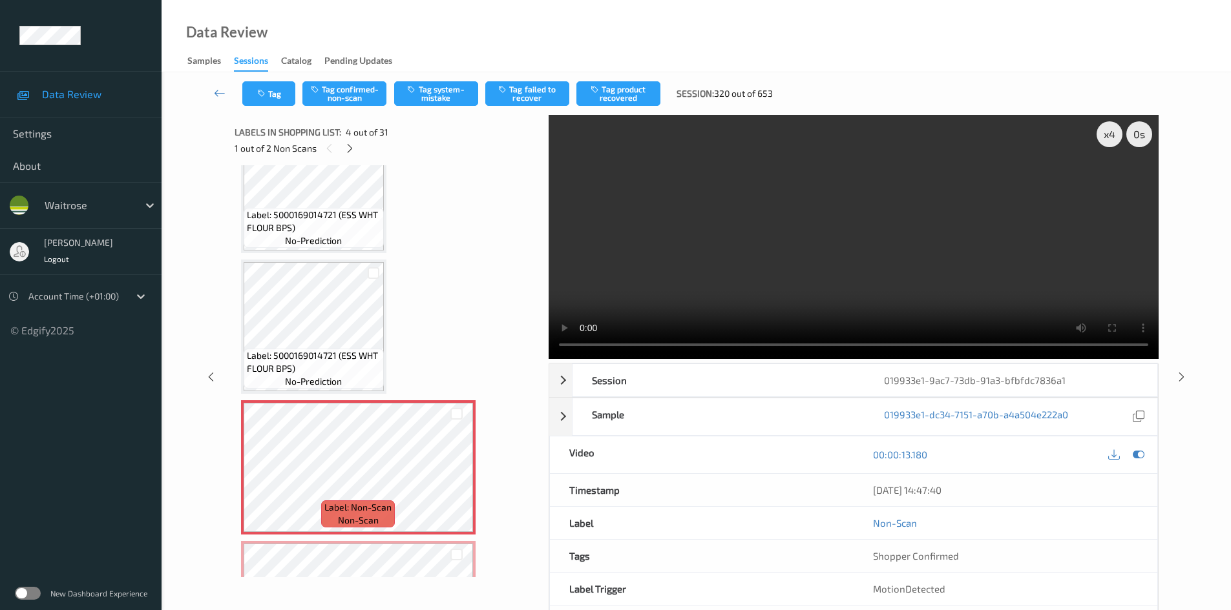
click at [712, 281] on video at bounding box center [853, 237] width 610 height 244
click at [736, 277] on video at bounding box center [853, 237] width 610 height 244
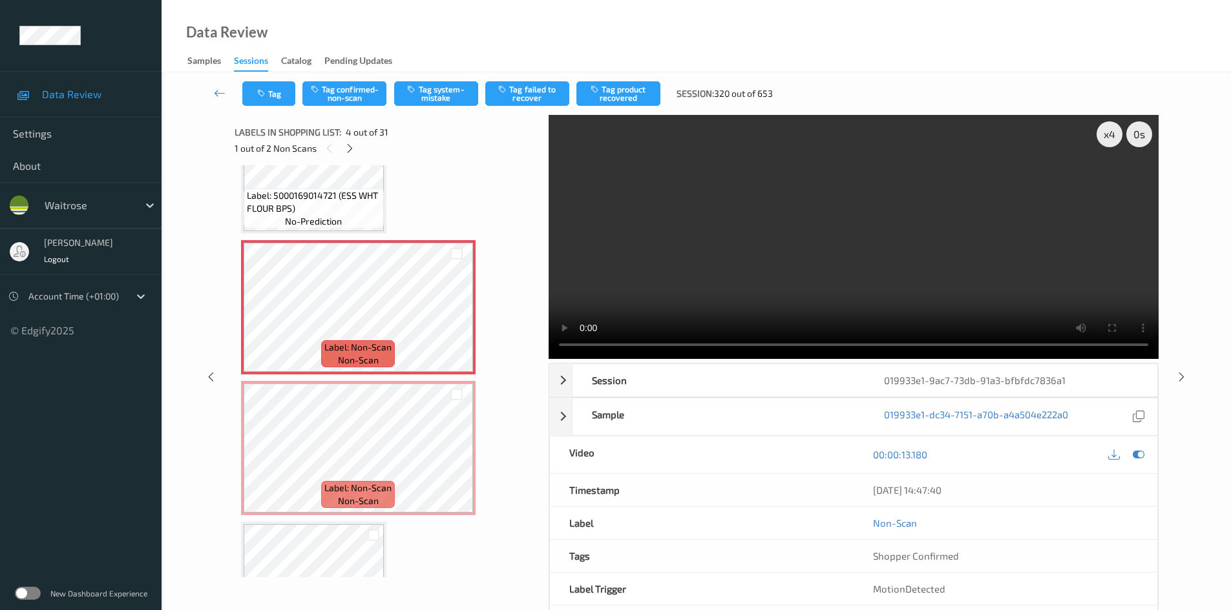
scroll to position [388, 0]
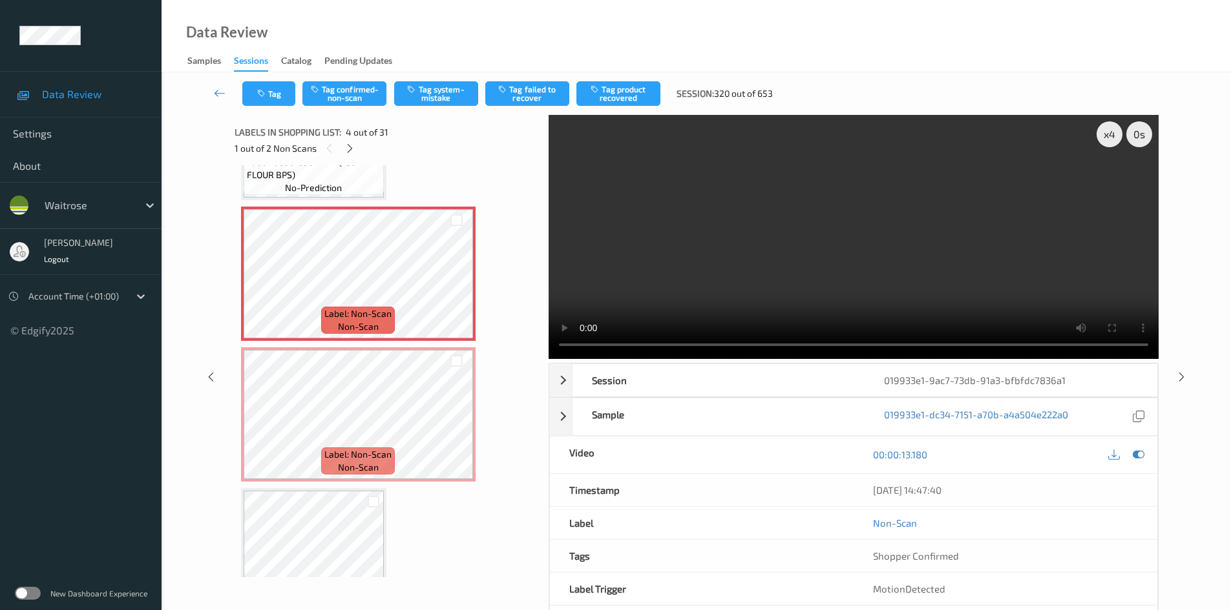
click at [743, 304] on video at bounding box center [853, 237] width 610 height 244
click at [779, 301] on video at bounding box center [853, 237] width 610 height 244
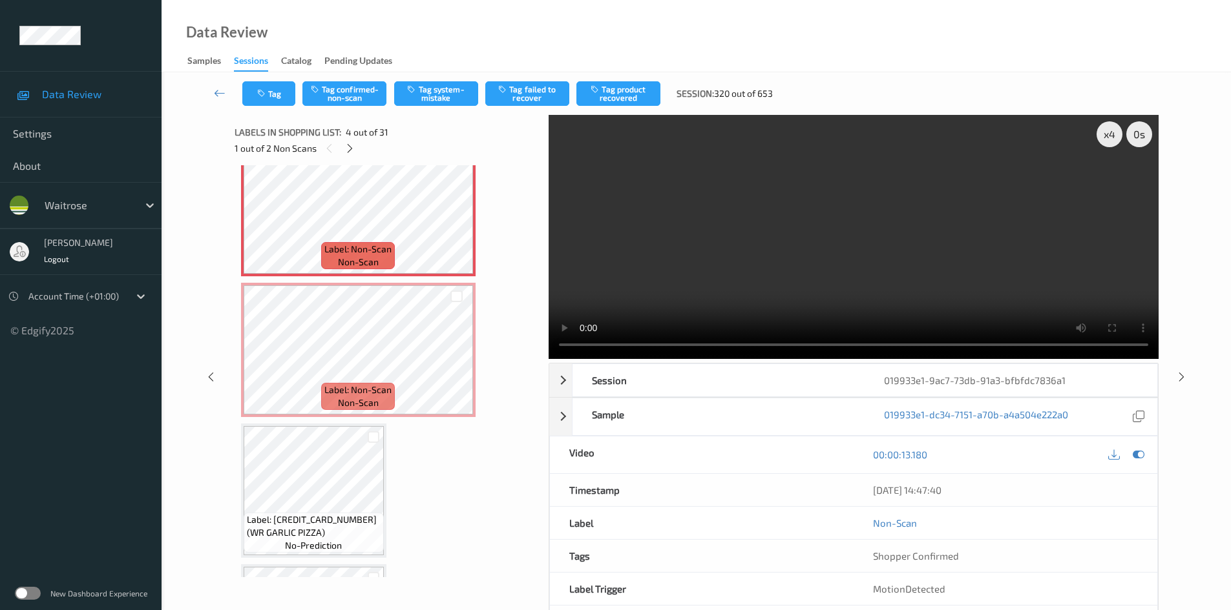
click at [747, 213] on video at bounding box center [853, 237] width 610 height 244
click at [756, 243] on video at bounding box center [853, 237] width 610 height 244
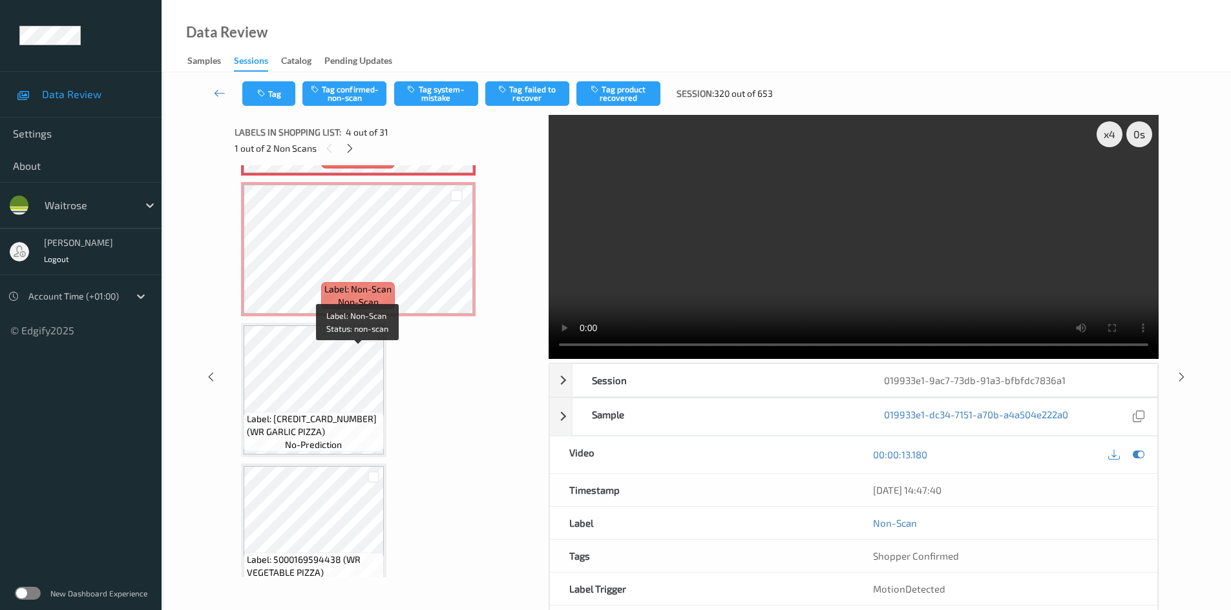
scroll to position [581, 0]
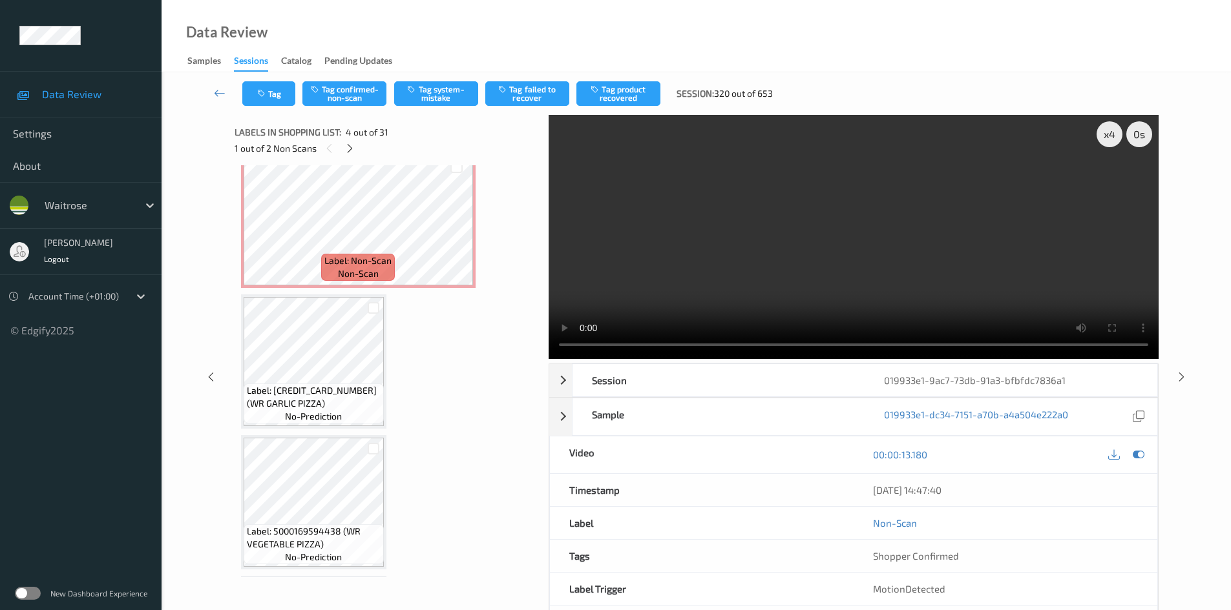
click at [738, 257] on video at bounding box center [853, 237] width 610 height 244
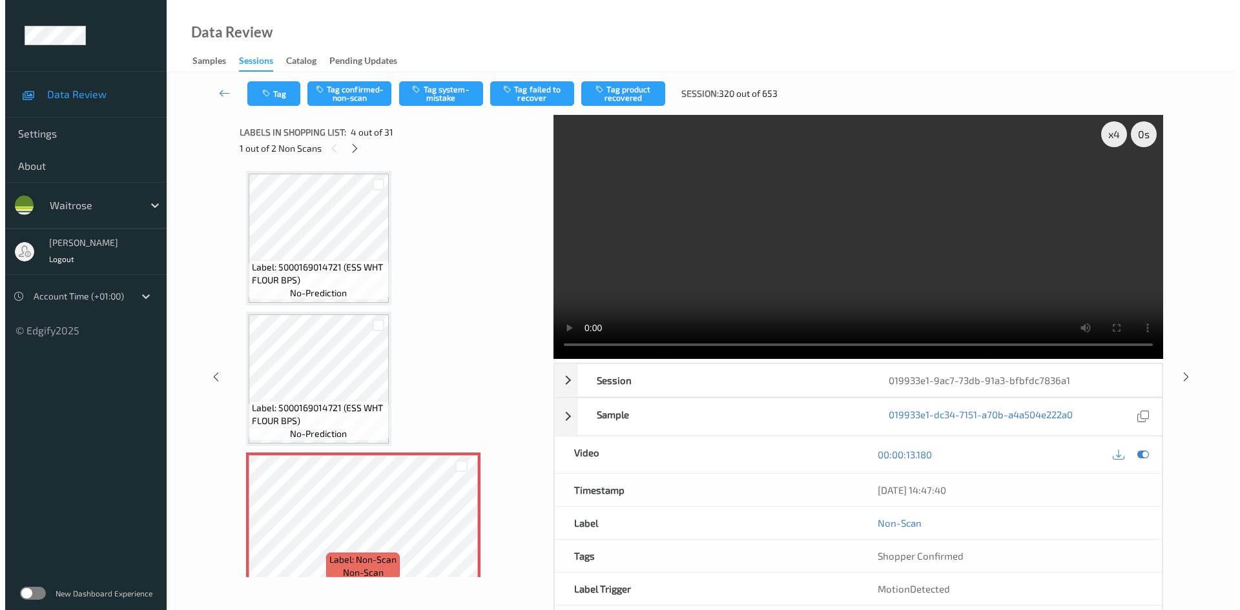
scroll to position [388, 0]
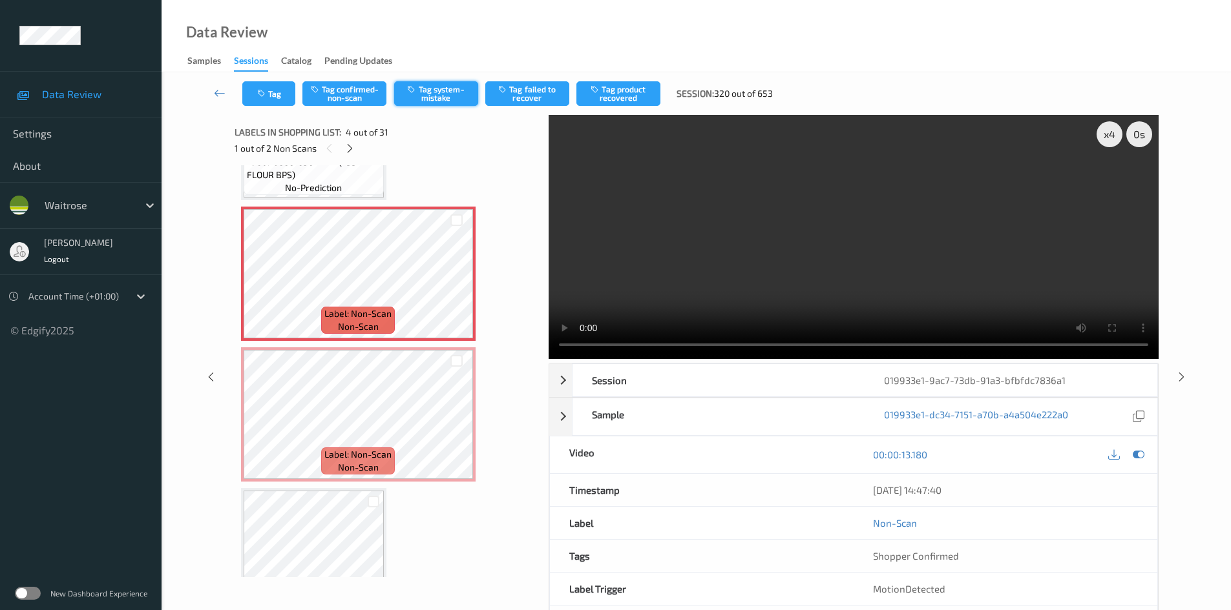
click at [452, 94] on button "Tag system-mistake" at bounding box center [436, 93] width 84 height 25
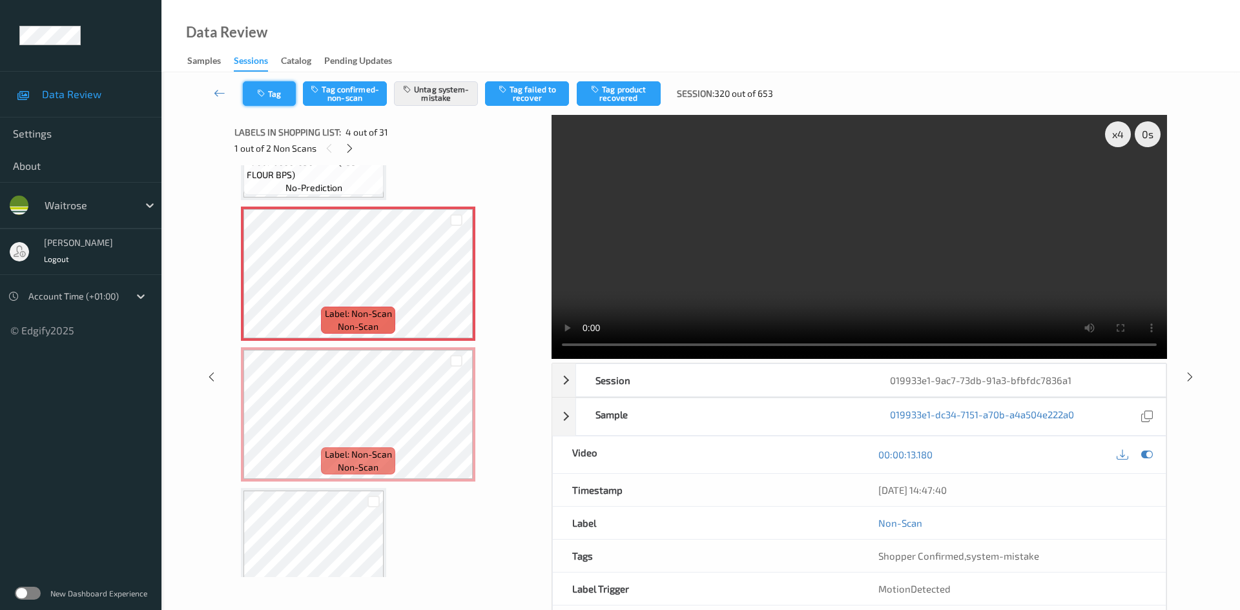
click at [266, 89] on button "Tag" at bounding box center [269, 93] width 53 height 25
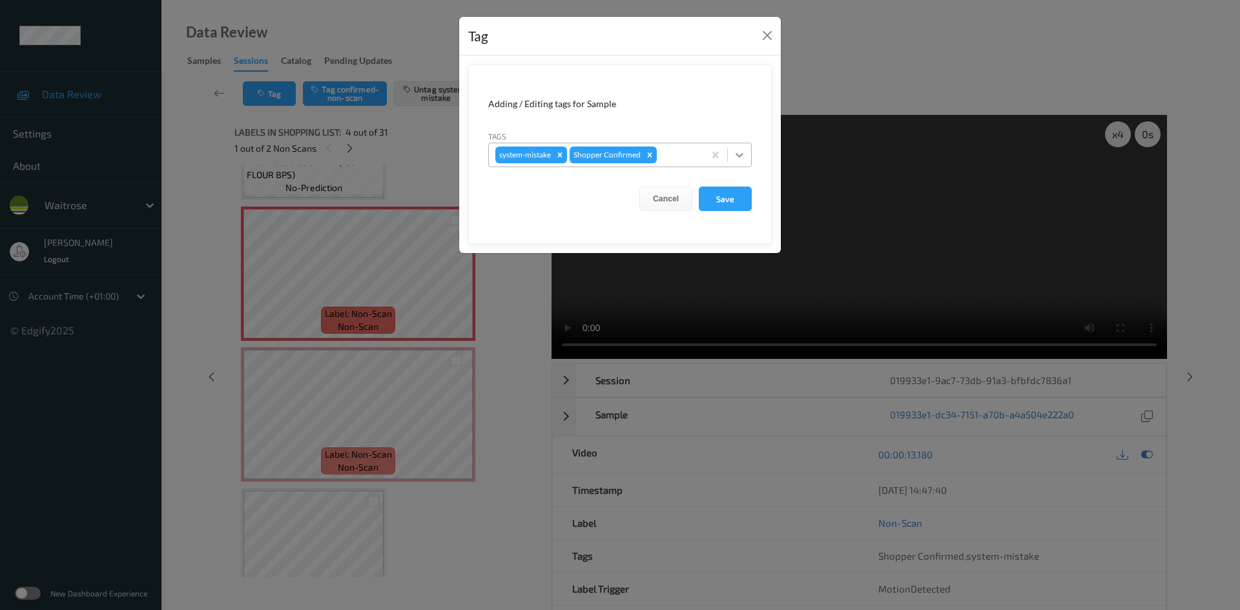
click at [735, 154] on icon at bounding box center [739, 155] width 13 height 13
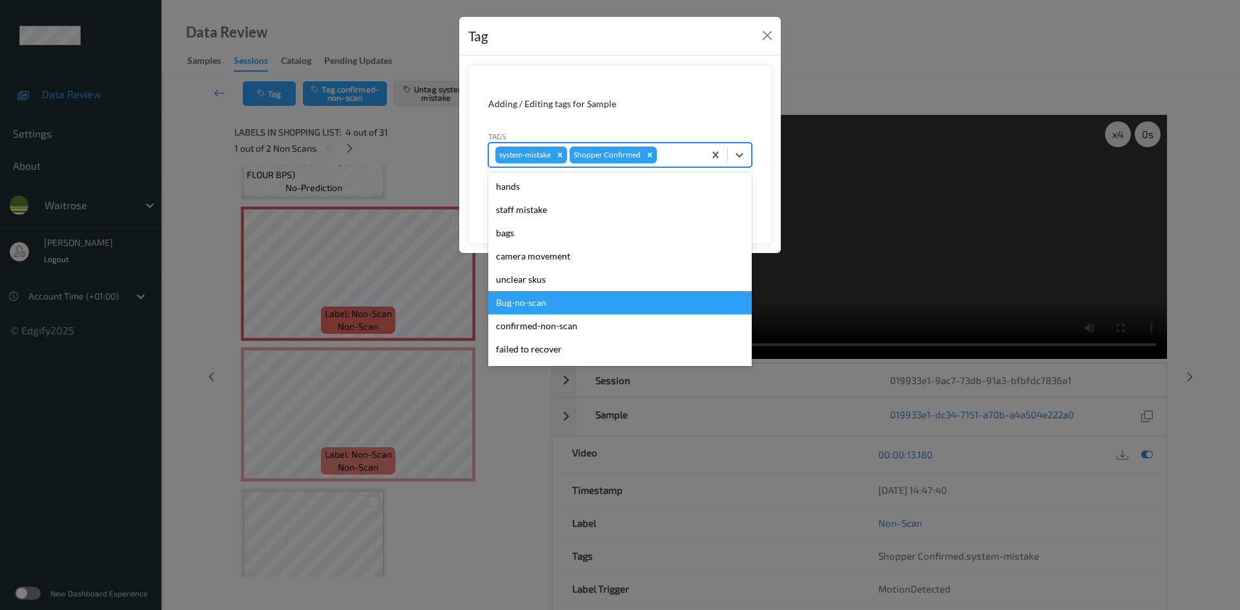
scroll to position [300, 0]
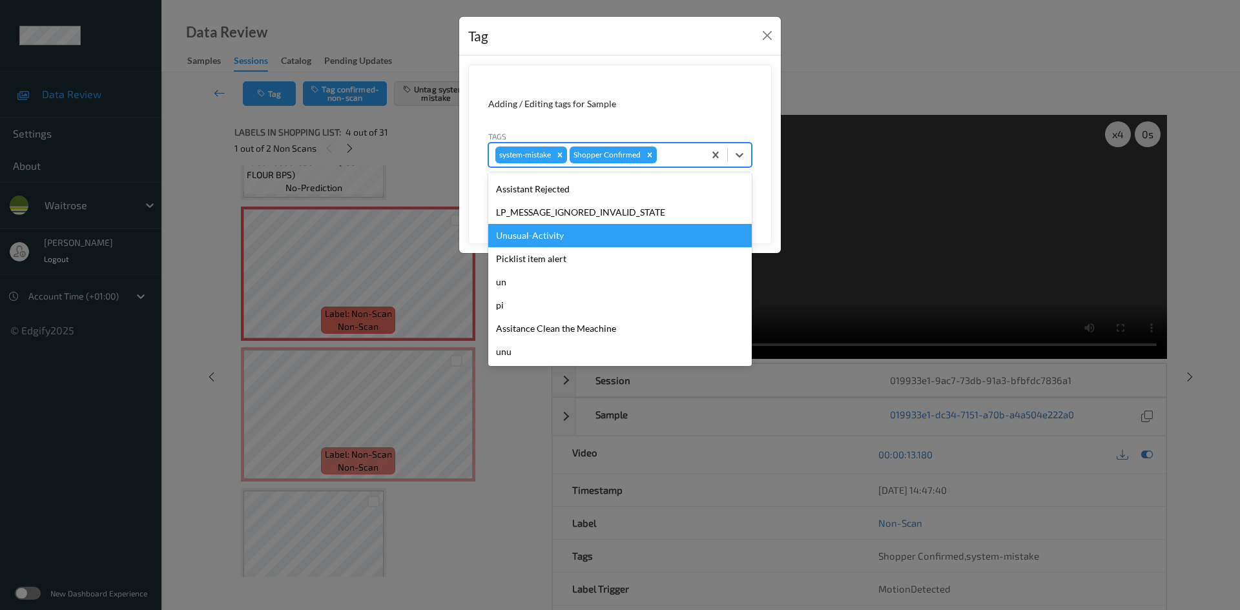
click at [570, 236] on div "Unusual-Activity" at bounding box center [620, 235] width 264 height 23
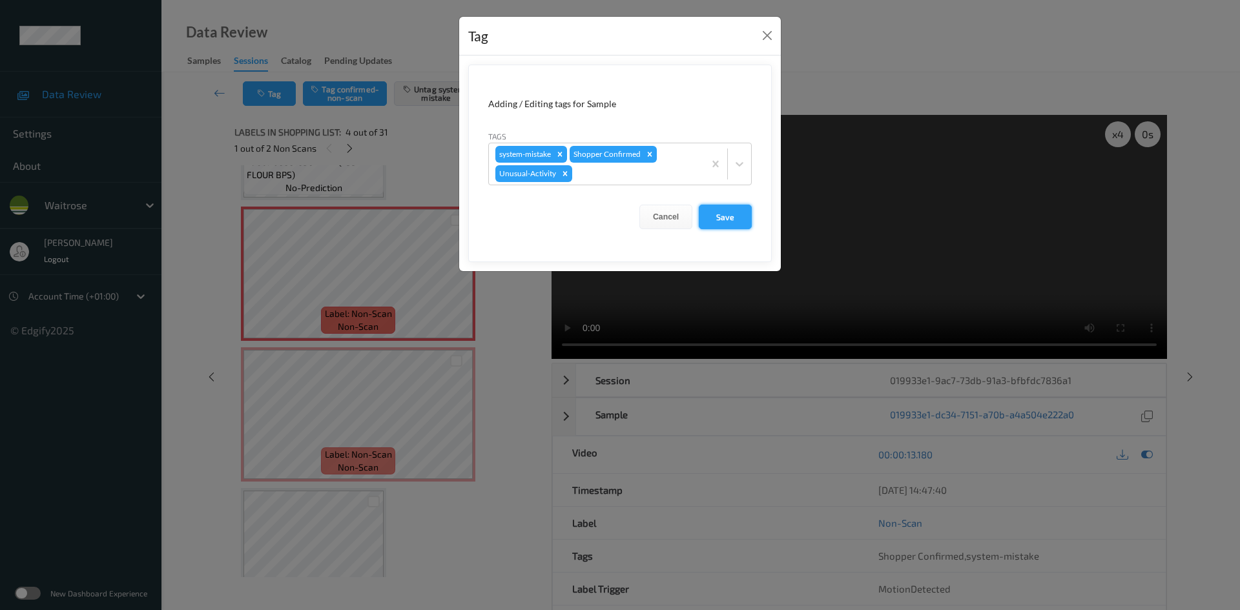
click at [722, 218] on button "Save" at bounding box center [725, 217] width 53 height 25
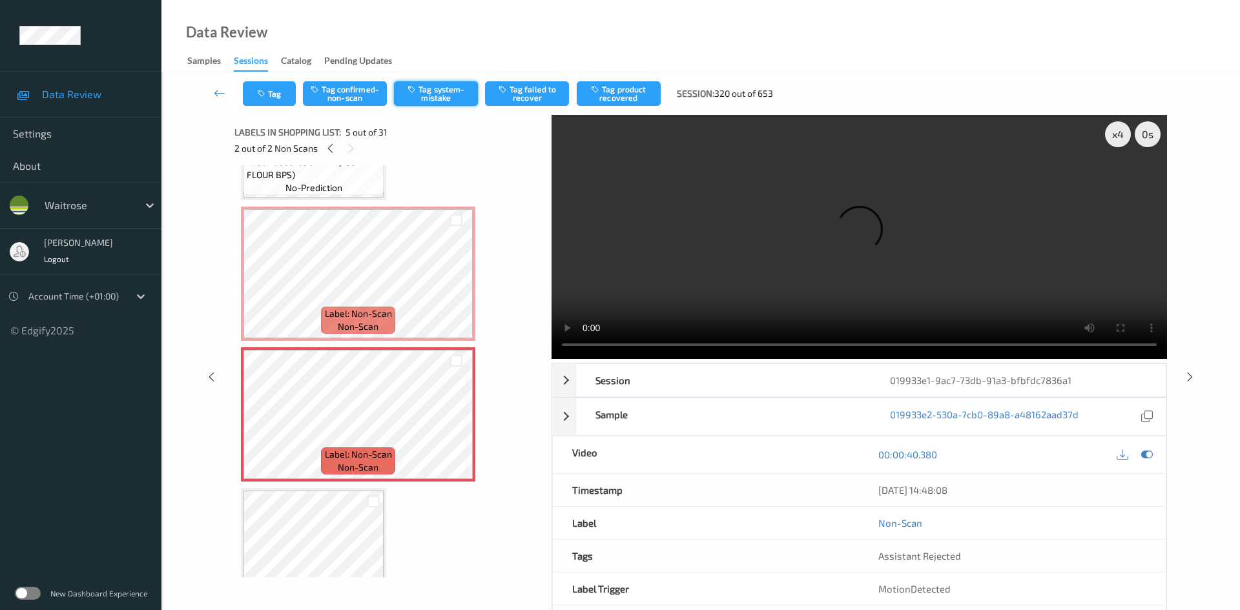
click at [439, 89] on button "Tag system-mistake" at bounding box center [436, 93] width 84 height 25
click at [280, 90] on button "Tag" at bounding box center [269, 93] width 53 height 25
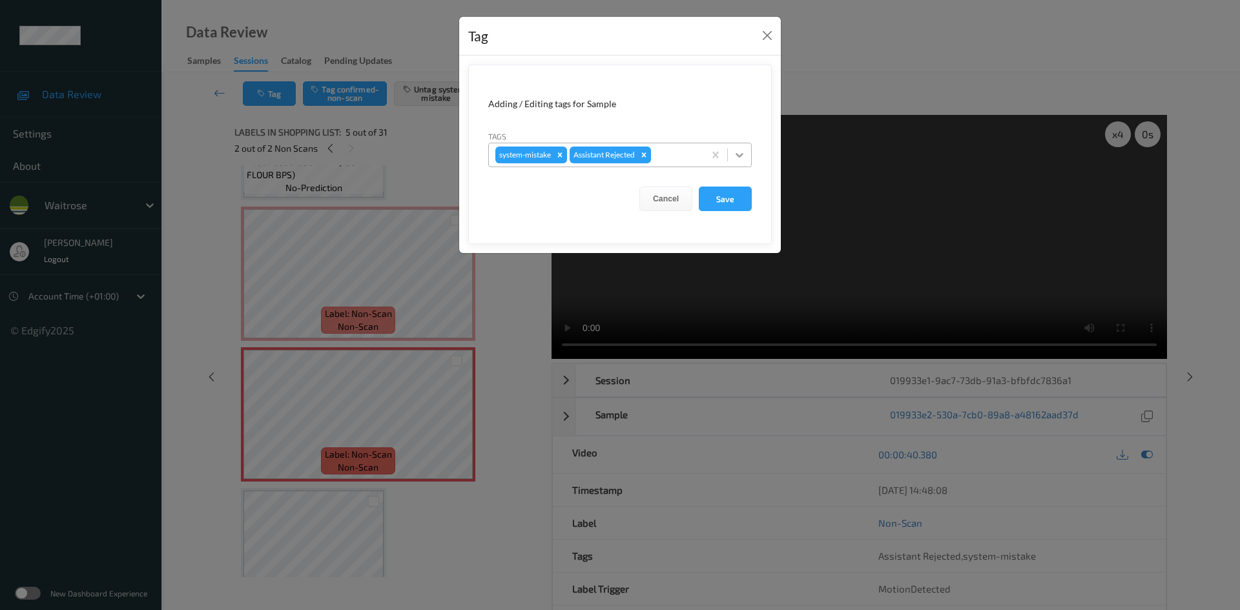
click at [739, 153] on icon at bounding box center [739, 155] width 13 height 13
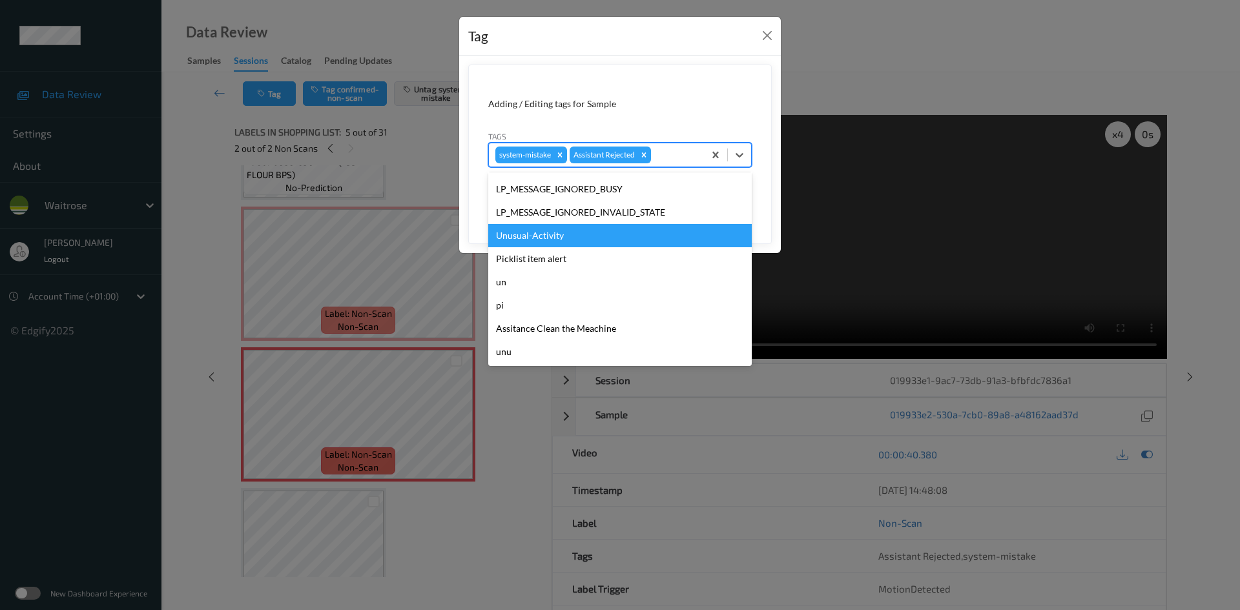
click at [535, 245] on div "Unusual-Activity" at bounding box center [620, 235] width 264 height 23
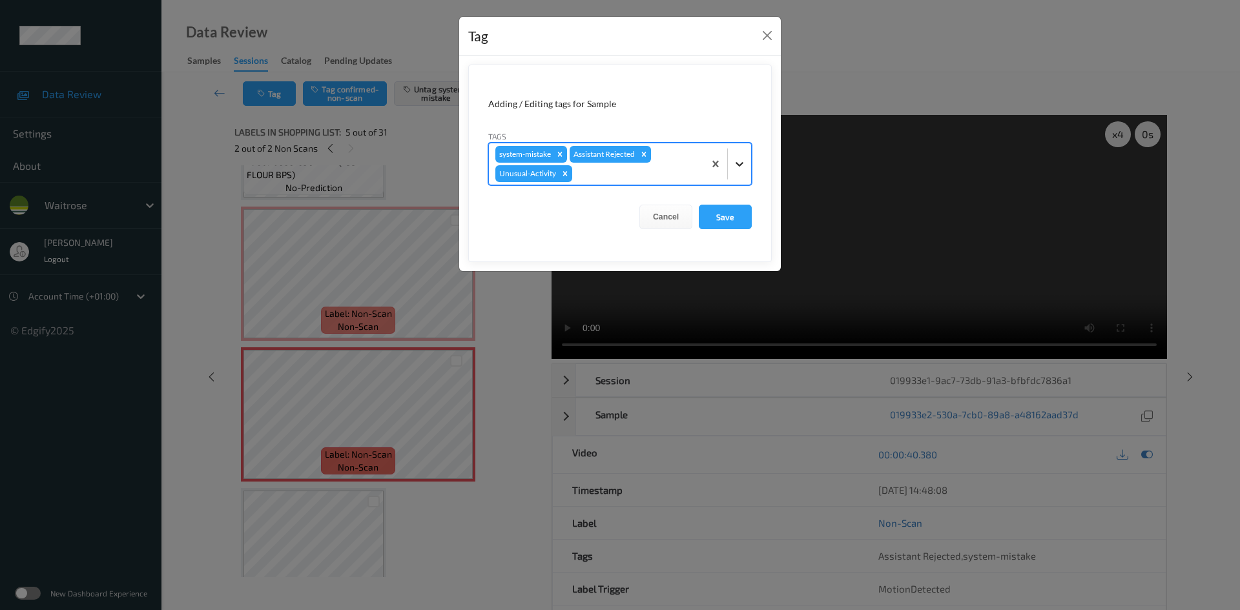
click at [747, 165] on div at bounding box center [739, 163] width 23 height 23
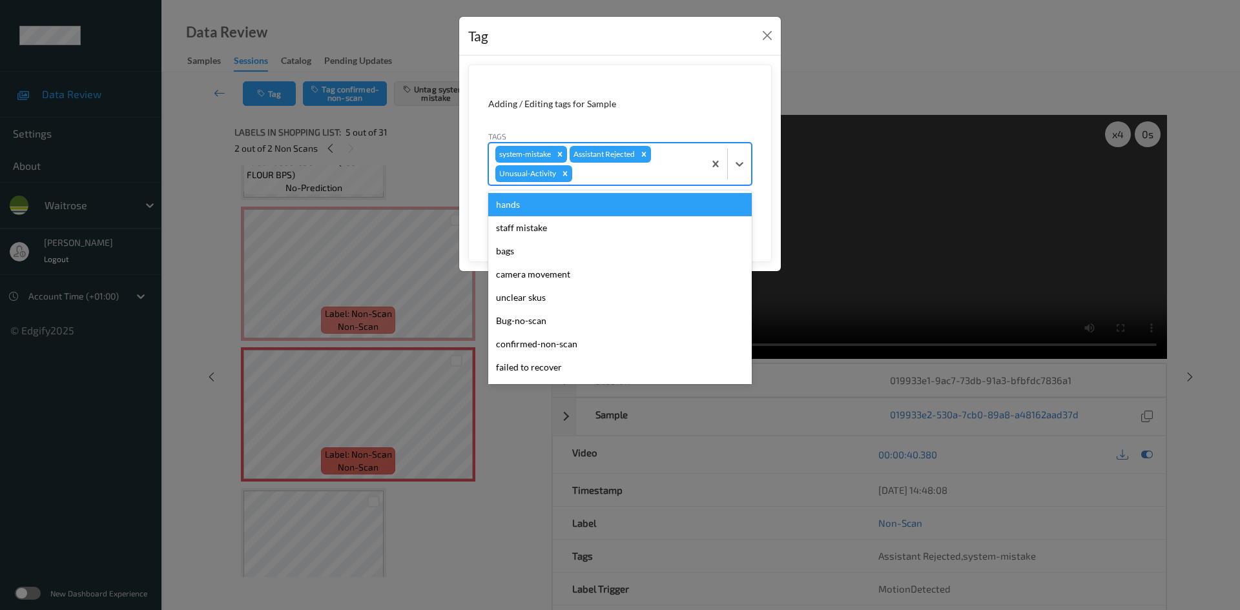
click at [848, 40] on div "Tag Adding / Editing tags for Sample Tags option Unusual-Activity, selected. op…" at bounding box center [620, 305] width 1240 height 610
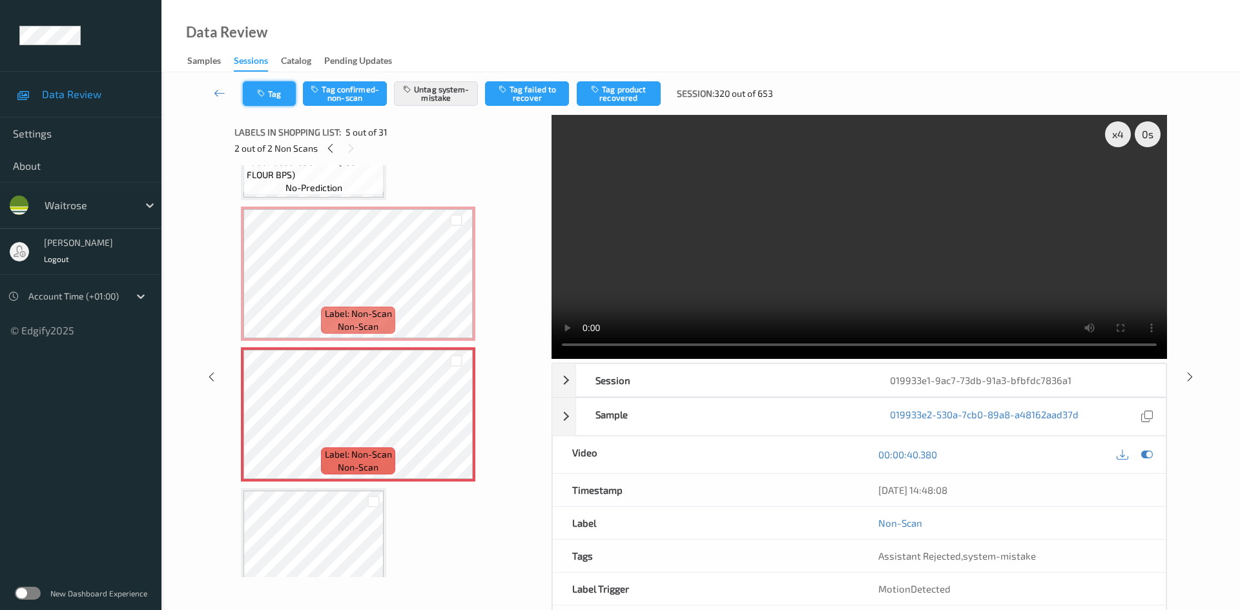
click at [274, 96] on button "Tag" at bounding box center [269, 93] width 53 height 25
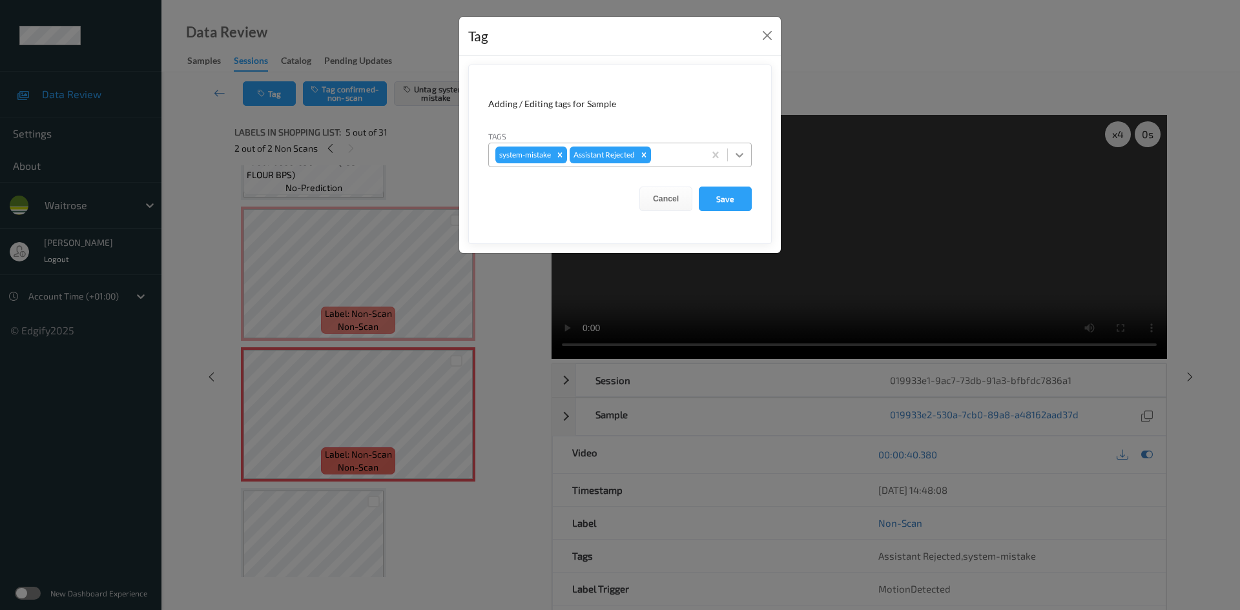
click at [743, 154] on icon at bounding box center [740, 155] width 8 height 5
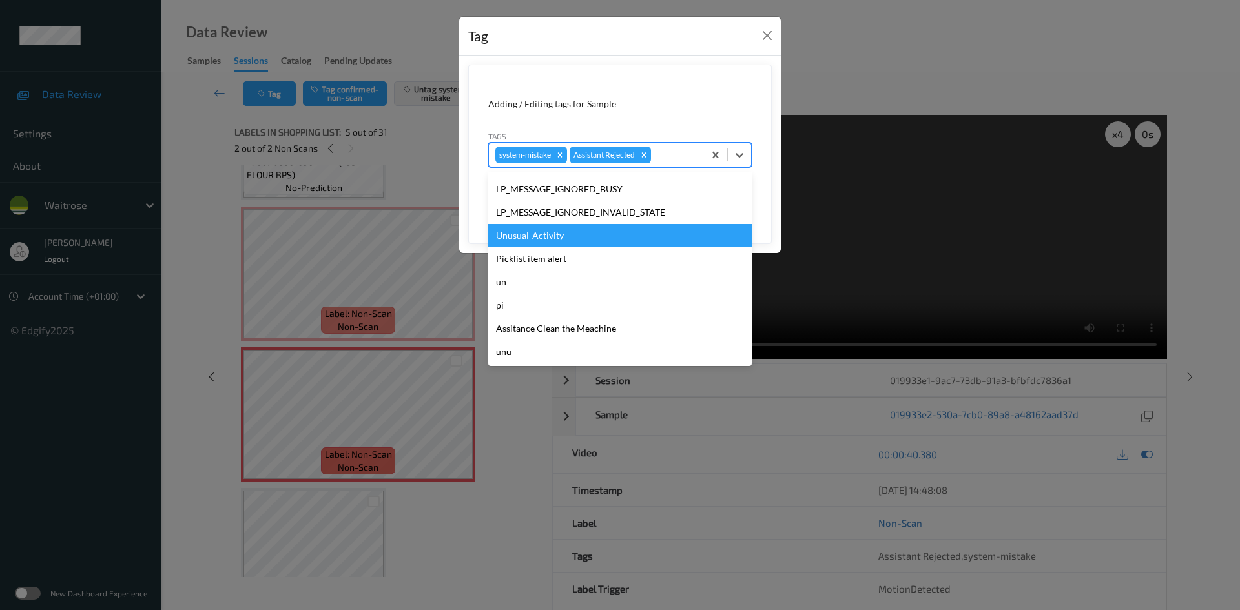
click at [558, 227] on div "Unusual-Activity" at bounding box center [620, 235] width 264 height 23
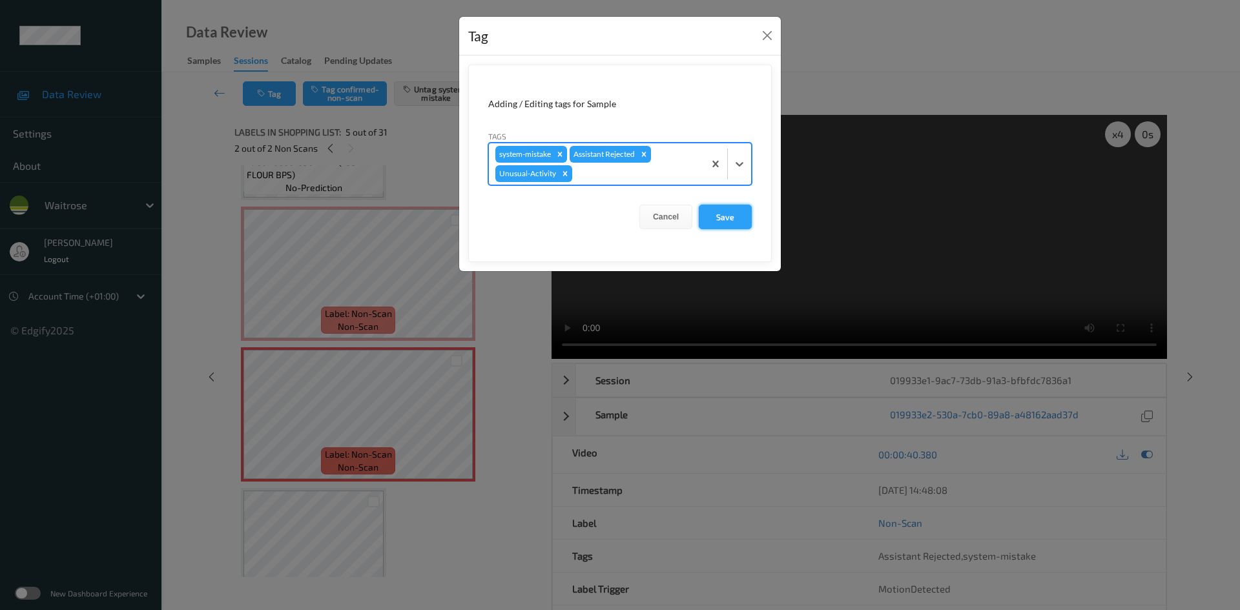
click at [718, 218] on button "Save" at bounding box center [725, 217] width 53 height 25
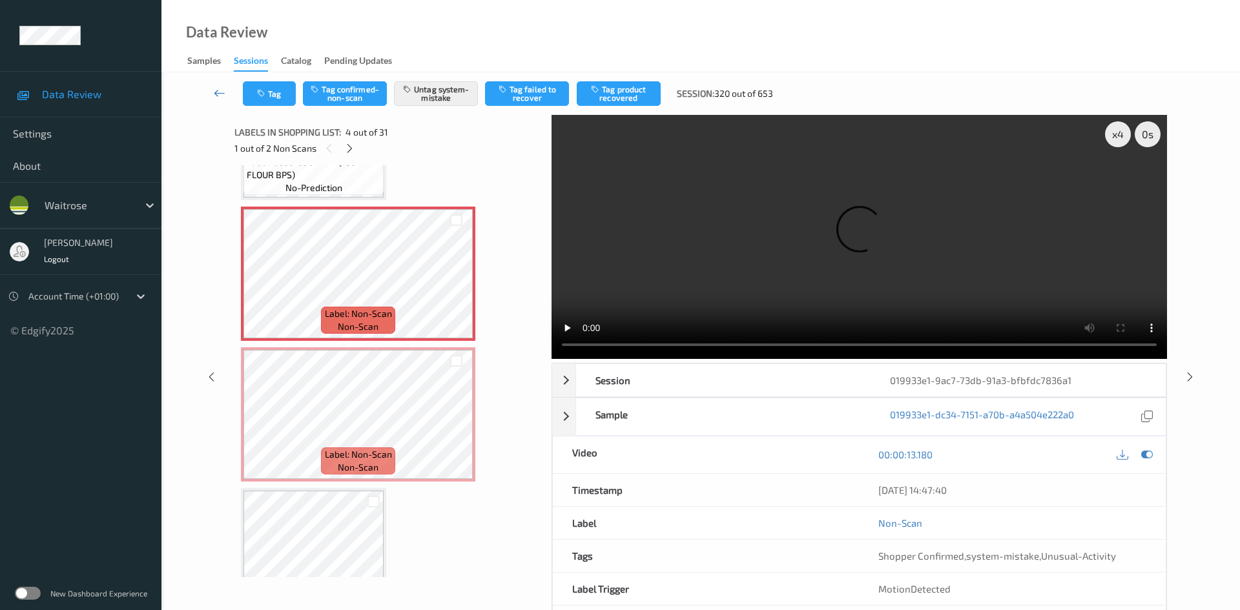
click at [211, 87] on link at bounding box center [220, 93] width 46 height 25
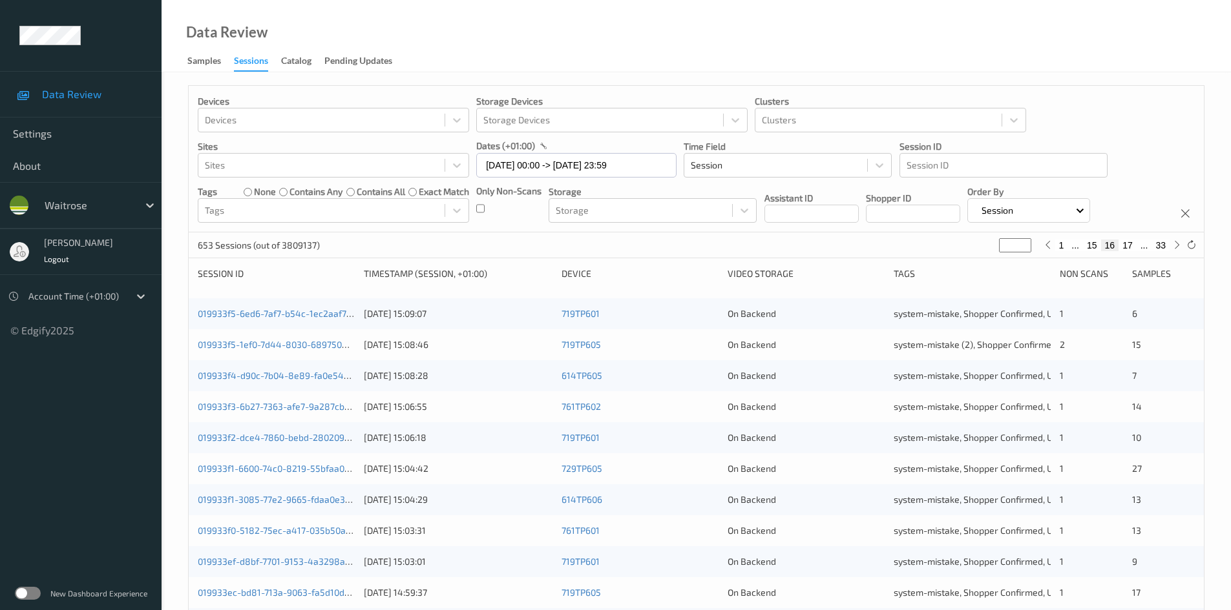
drag, startPoint x: 1016, startPoint y: 244, endPoint x: 964, endPoint y: 251, distance: 52.2
click at [964, 251] on div "653 Sessions (out of 3809137) ** 1 ... 15 16 17 ... 33" at bounding box center [696, 246] width 1015 height 26
type input "*"
type input "**"
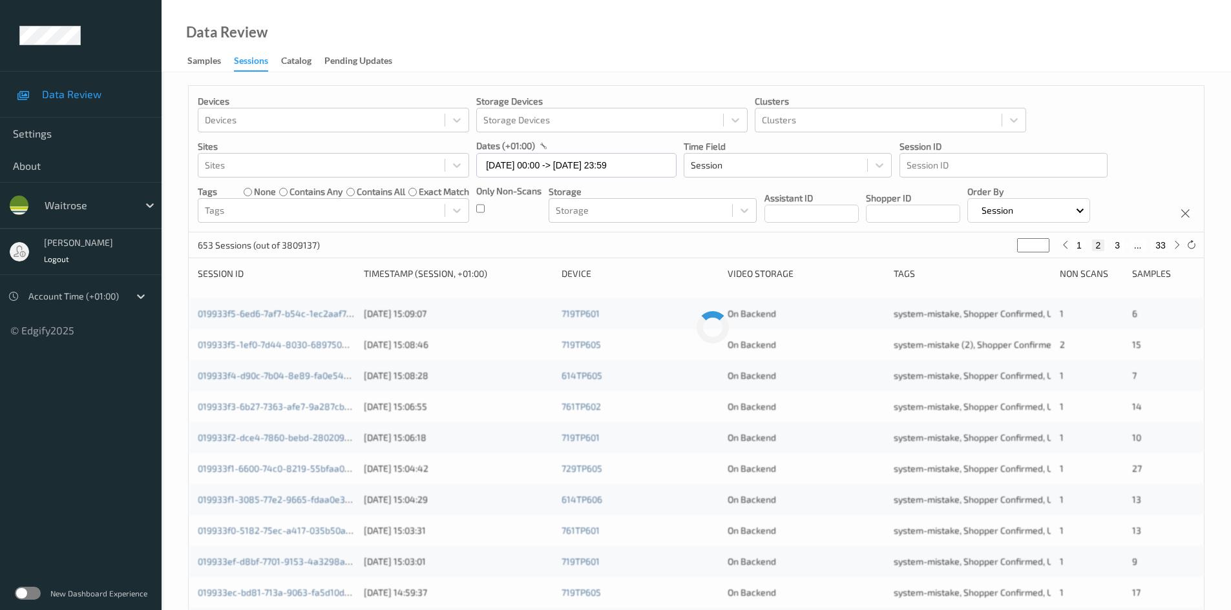
type input "**"
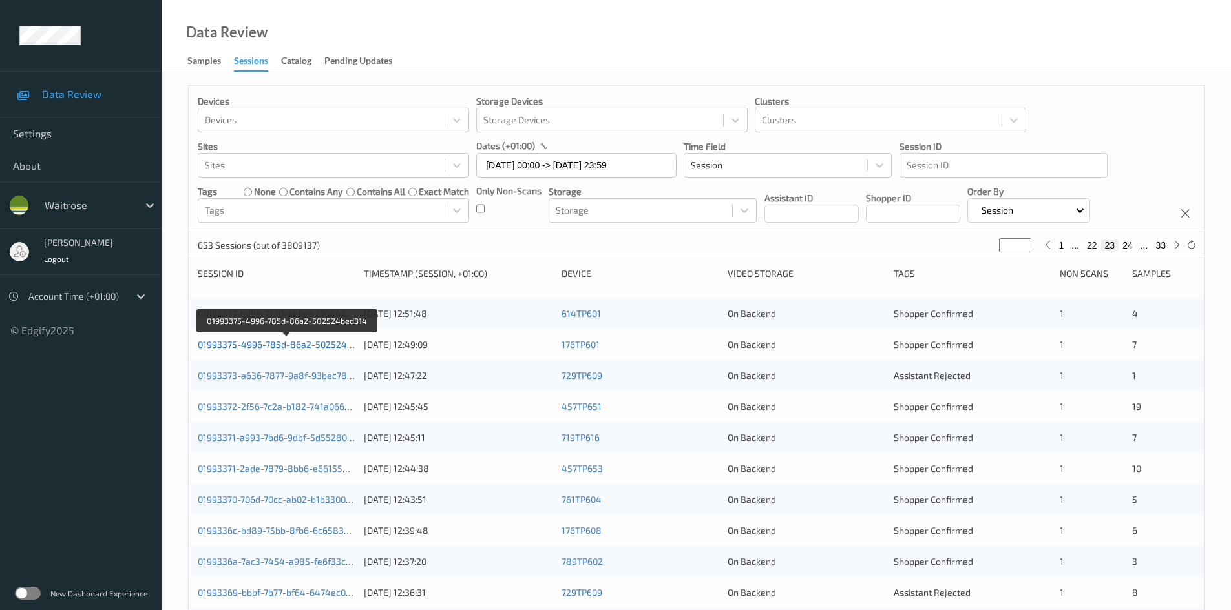
type input "**"
click at [262, 346] on link "01993375-4996-785d-86a2-502524bed314" at bounding box center [288, 344] width 180 height 11
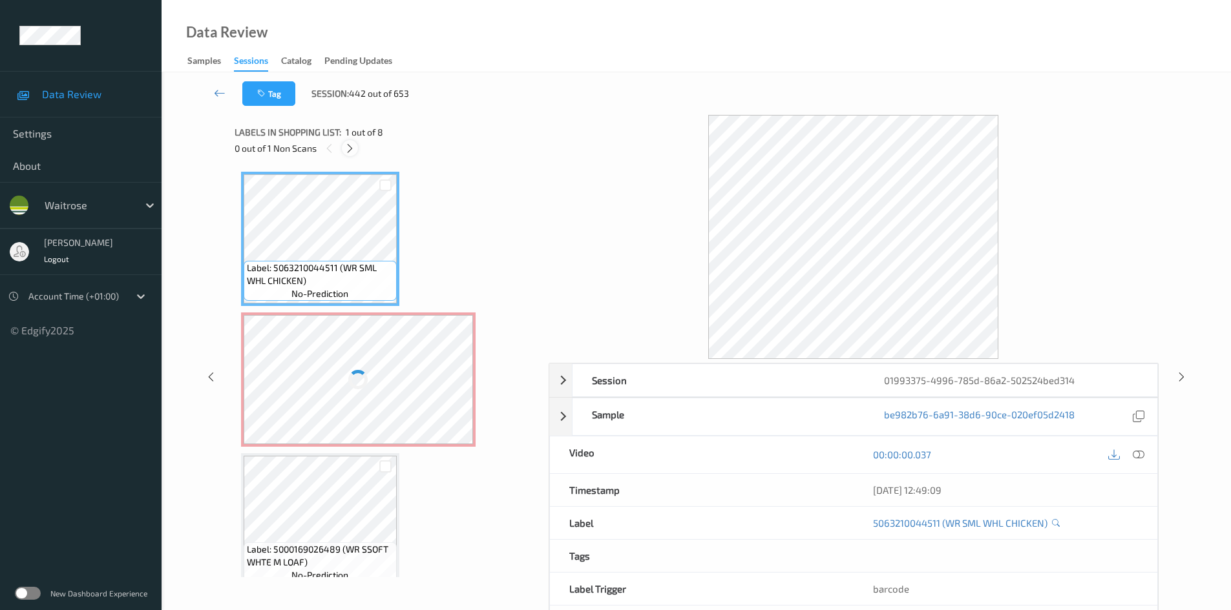
click at [350, 144] on icon at bounding box center [349, 149] width 11 height 12
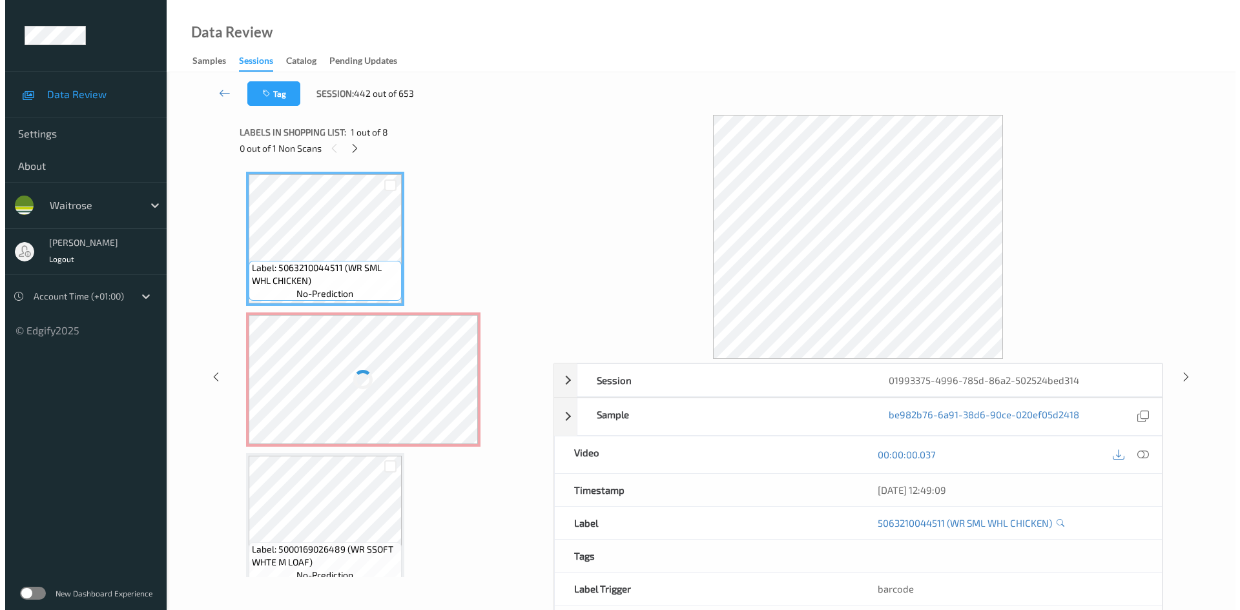
scroll to position [6, 0]
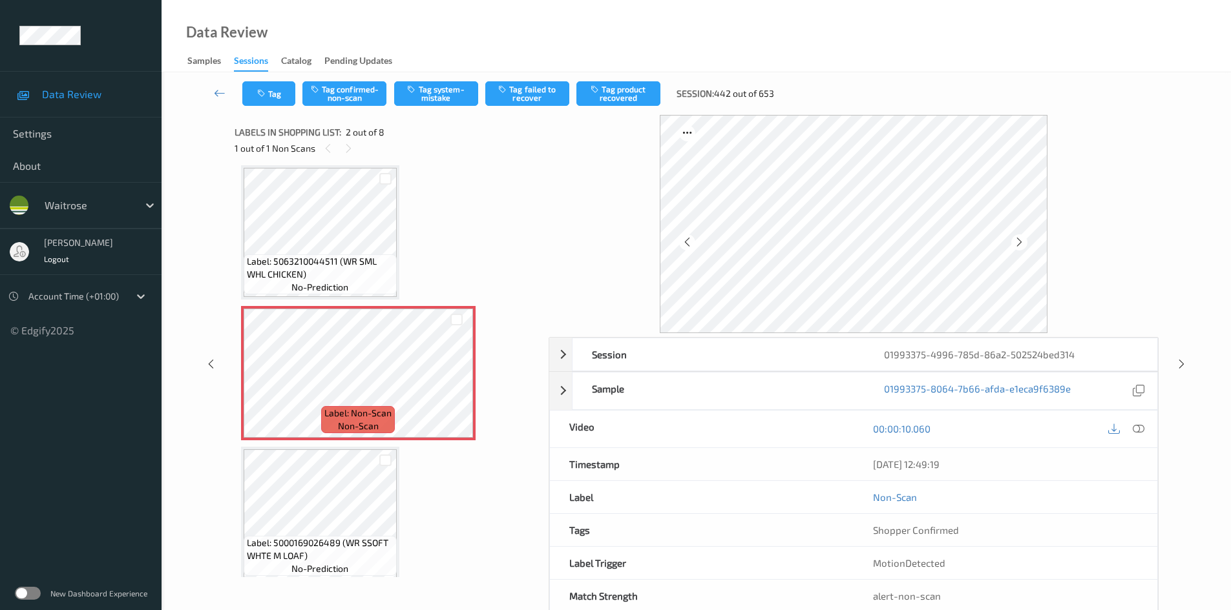
drag, startPoint x: 1141, startPoint y: 425, endPoint x: 1099, endPoint y: 412, distance: 43.9
click at [1140, 425] on icon at bounding box center [1138, 429] width 12 height 12
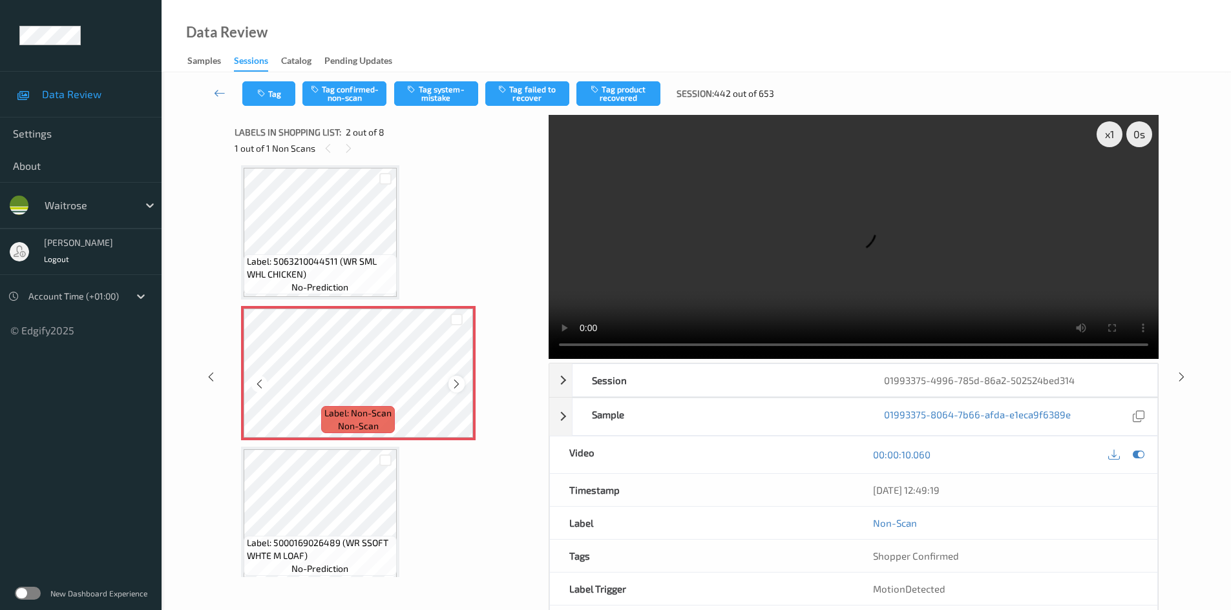
click at [453, 386] on icon at bounding box center [456, 385] width 11 height 12
click at [713, 272] on video at bounding box center [853, 237] width 610 height 244
click at [1110, 128] on div "x 1" at bounding box center [1109, 134] width 26 height 26
click at [1109, 129] on div "x 2" at bounding box center [1109, 134] width 26 height 26
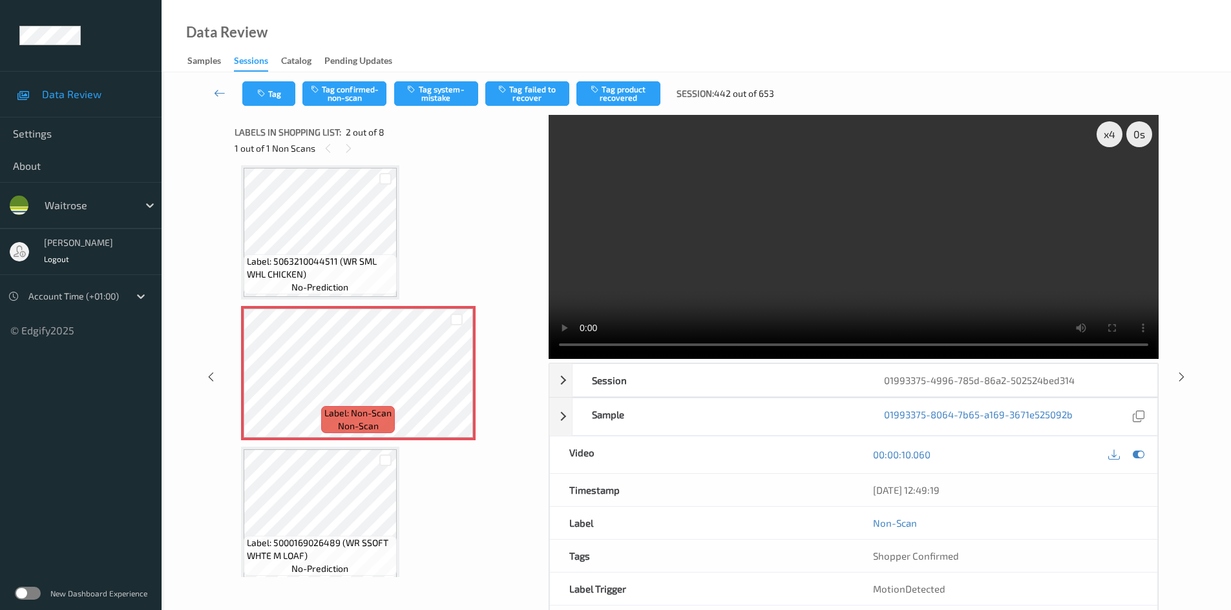
click at [829, 237] on video at bounding box center [853, 237] width 610 height 244
click at [453, 100] on button "Tag system-mistake" at bounding box center [436, 93] width 84 height 25
click at [273, 93] on button "Tag" at bounding box center [268, 93] width 53 height 25
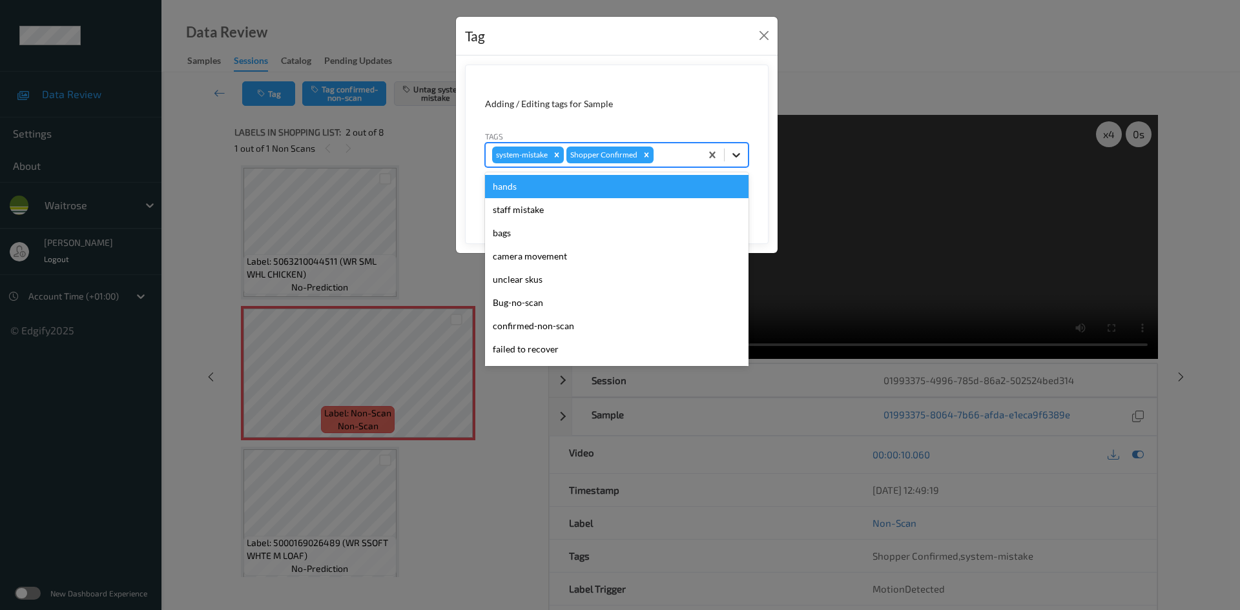
click at [731, 151] on icon at bounding box center [736, 155] width 13 height 13
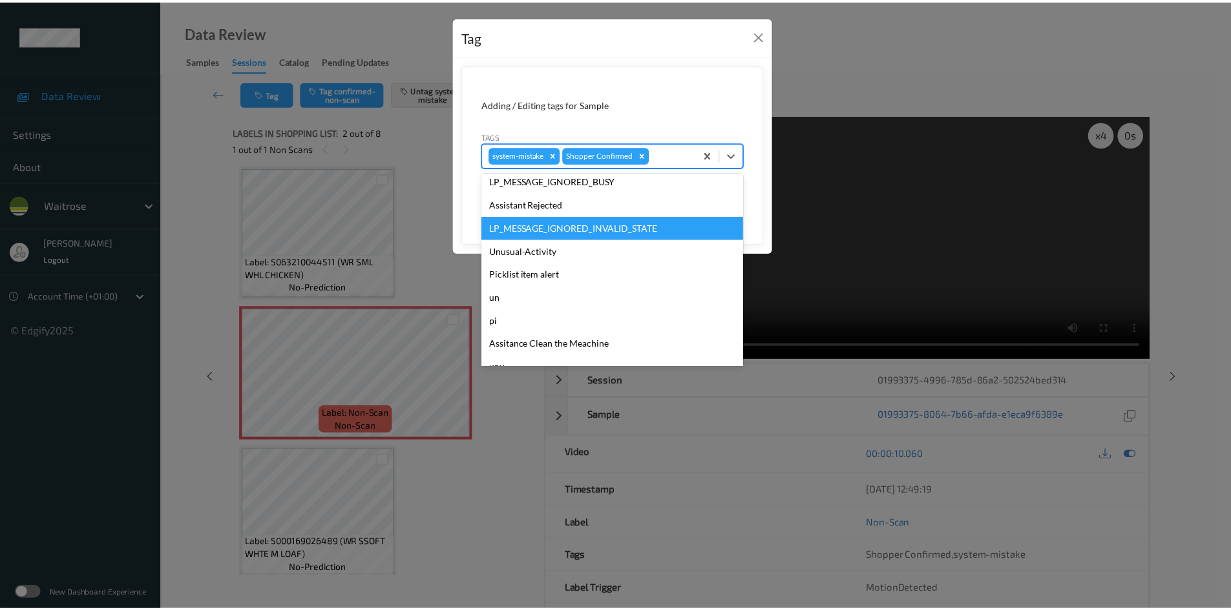
scroll to position [300, 0]
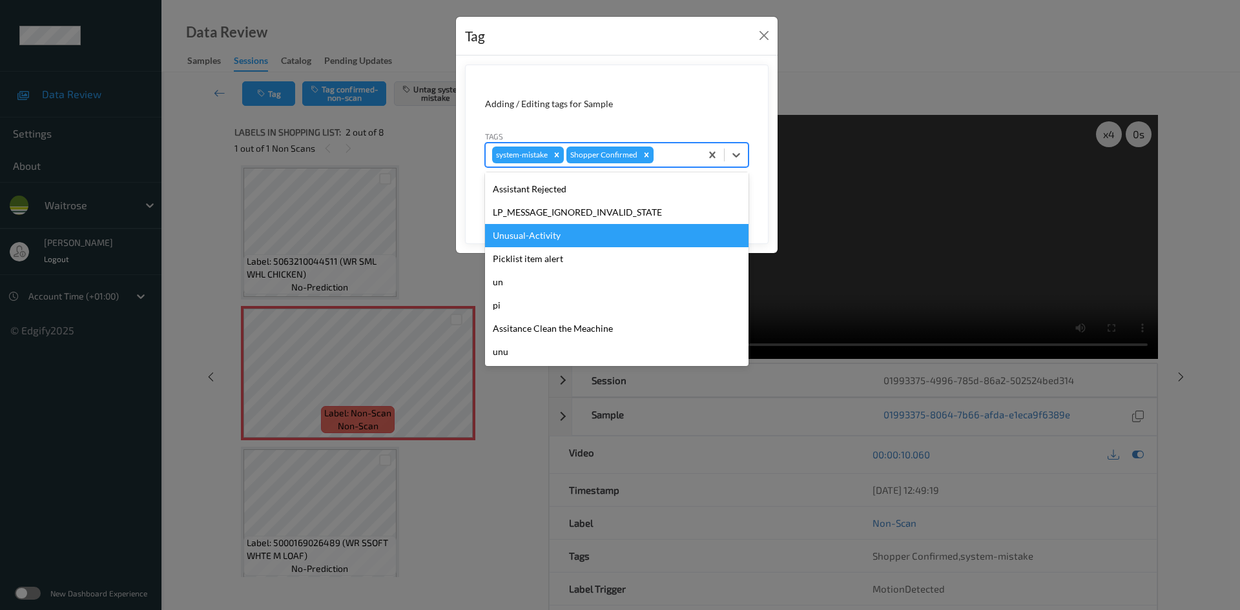
click at [517, 236] on div "Unusual-Activity" at bounding box center [617, 235] width 264 height 23
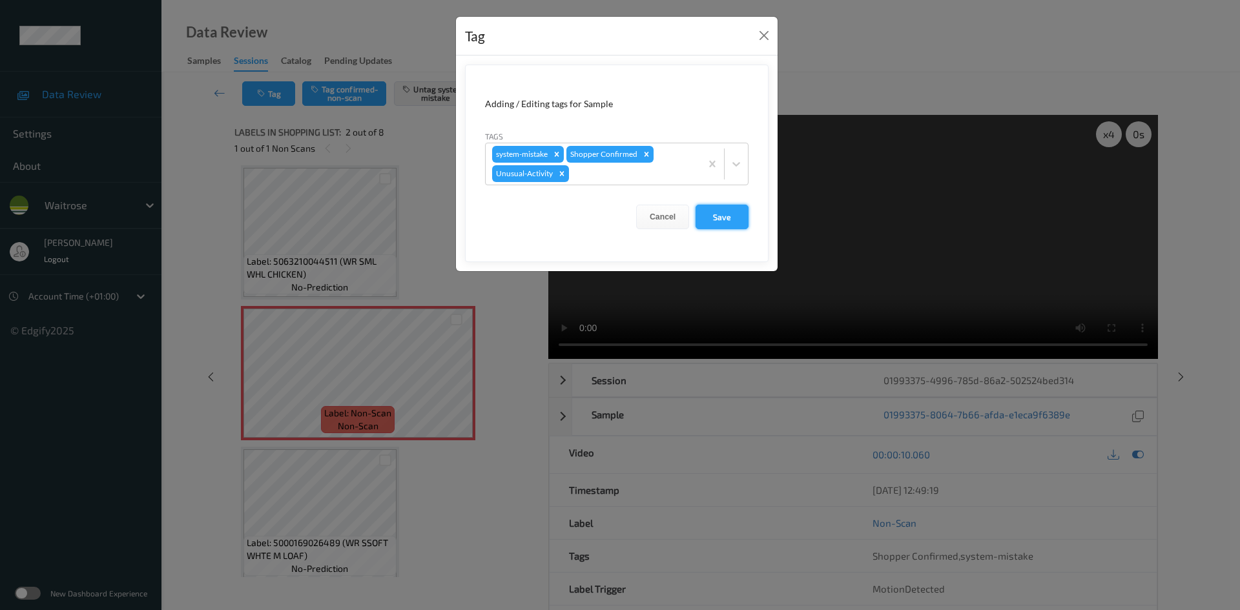
click at [723, 213] on button "Save" at bounding box center [722, 217] width 53 height 25
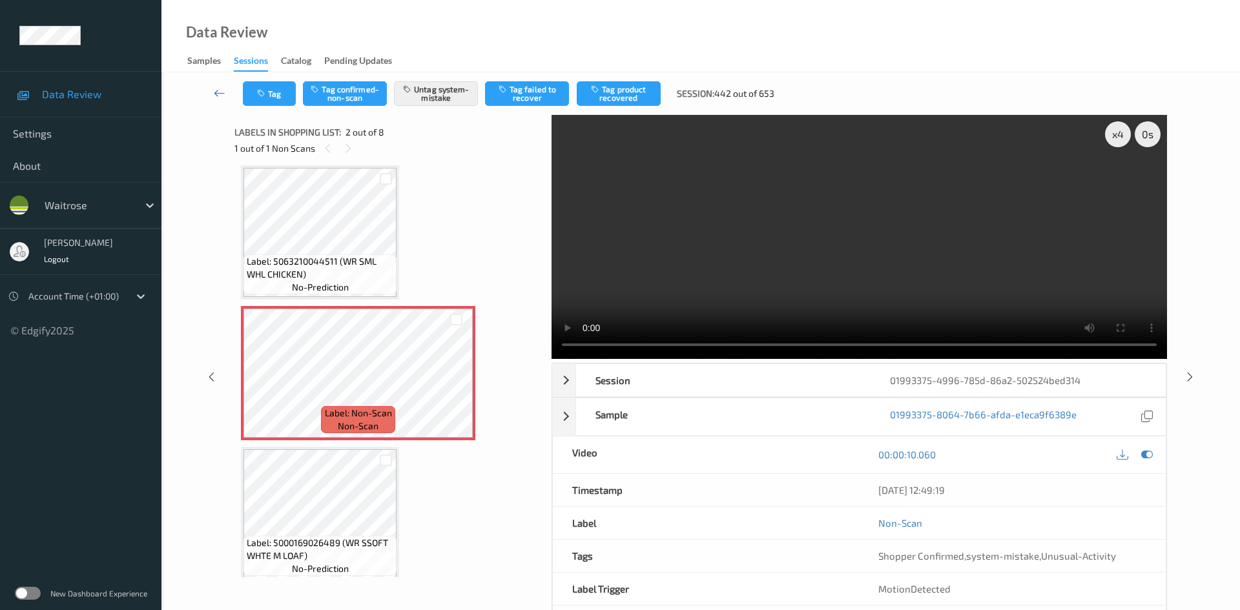
click at [216, 83] on link at bounding box center [220, 93] width 46 height 25
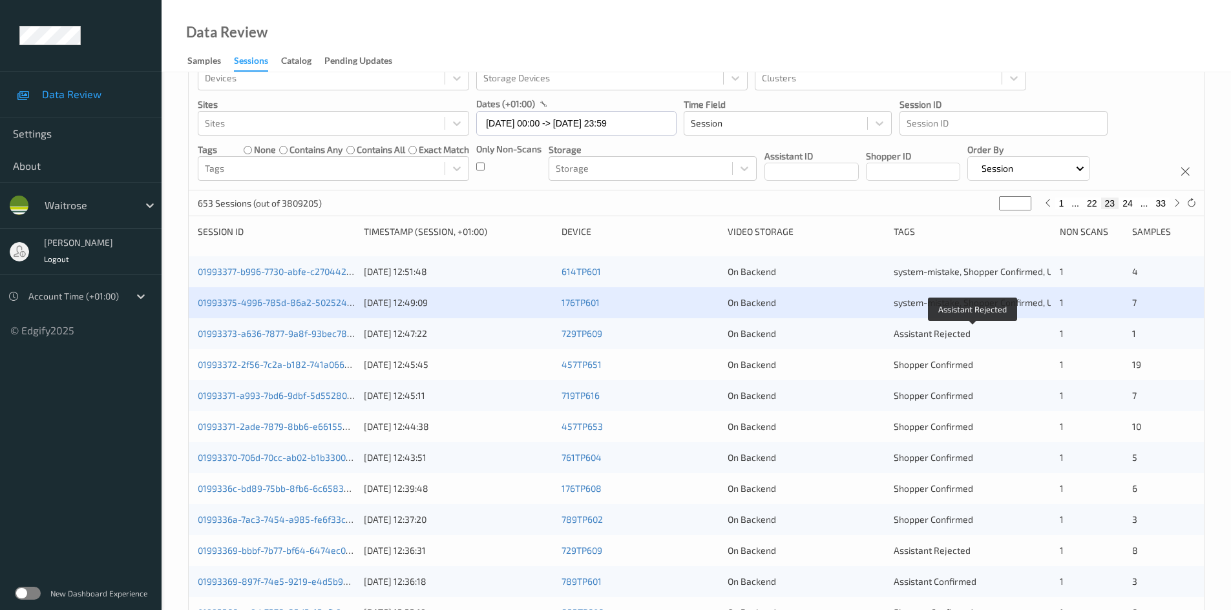
scroll to position [65, 0]
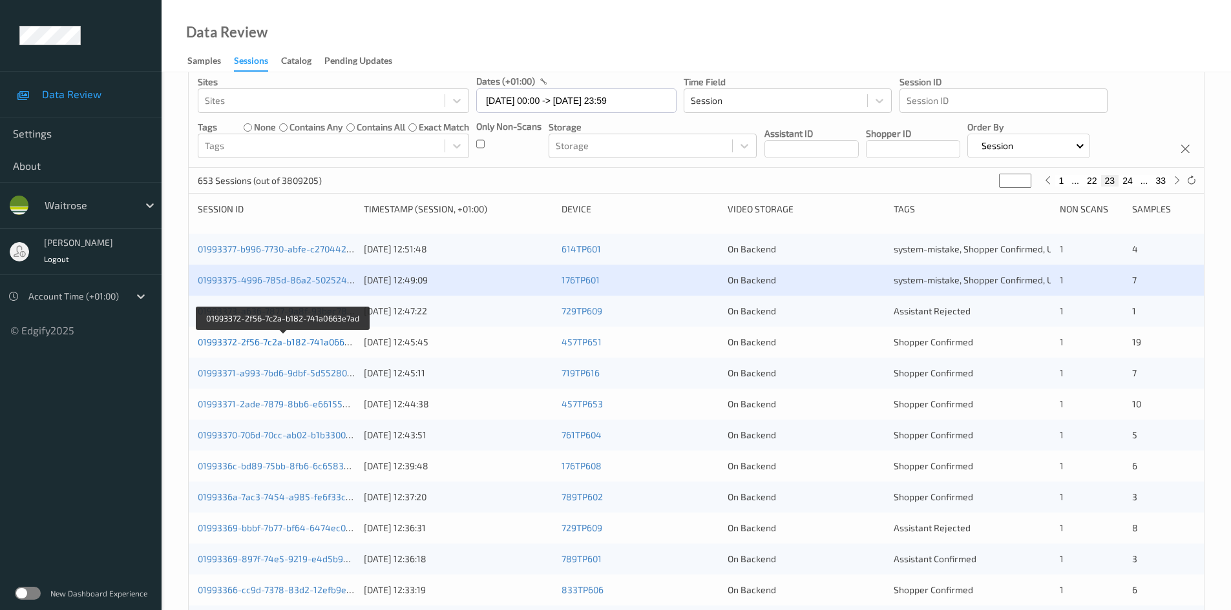
click at [251, 344] on link "01993372-2f56-7c2a-b182-741a0663e7ad" at bounding box center [284, 342] width 172 height 11
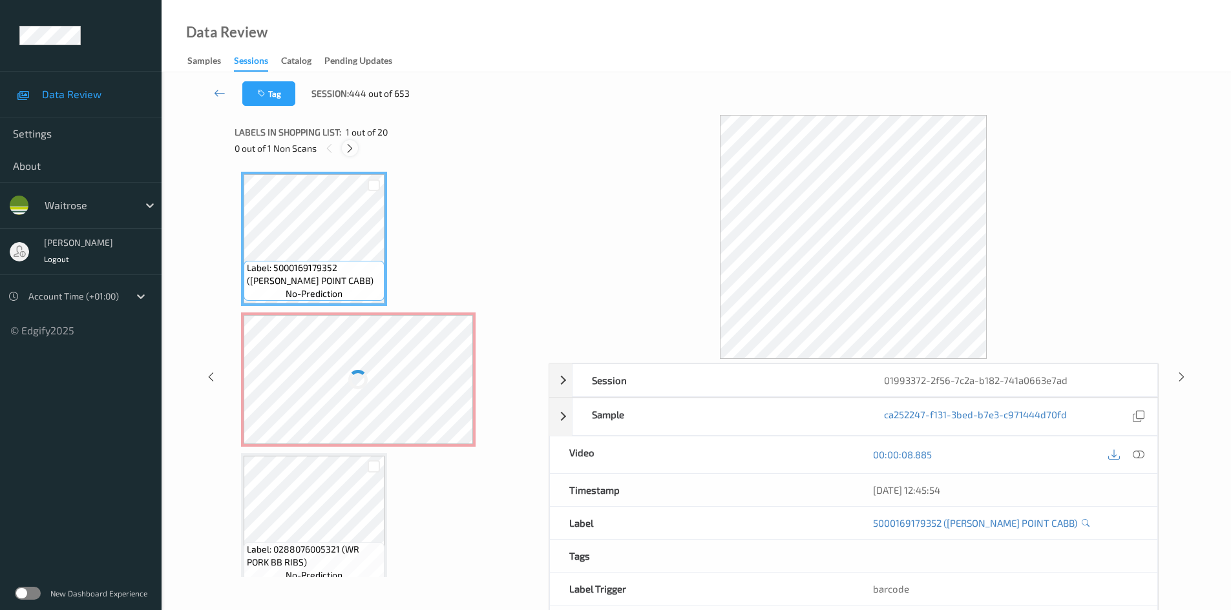
click at [352, 150] on icon at bounding box center [349, 149] width 11 height 12
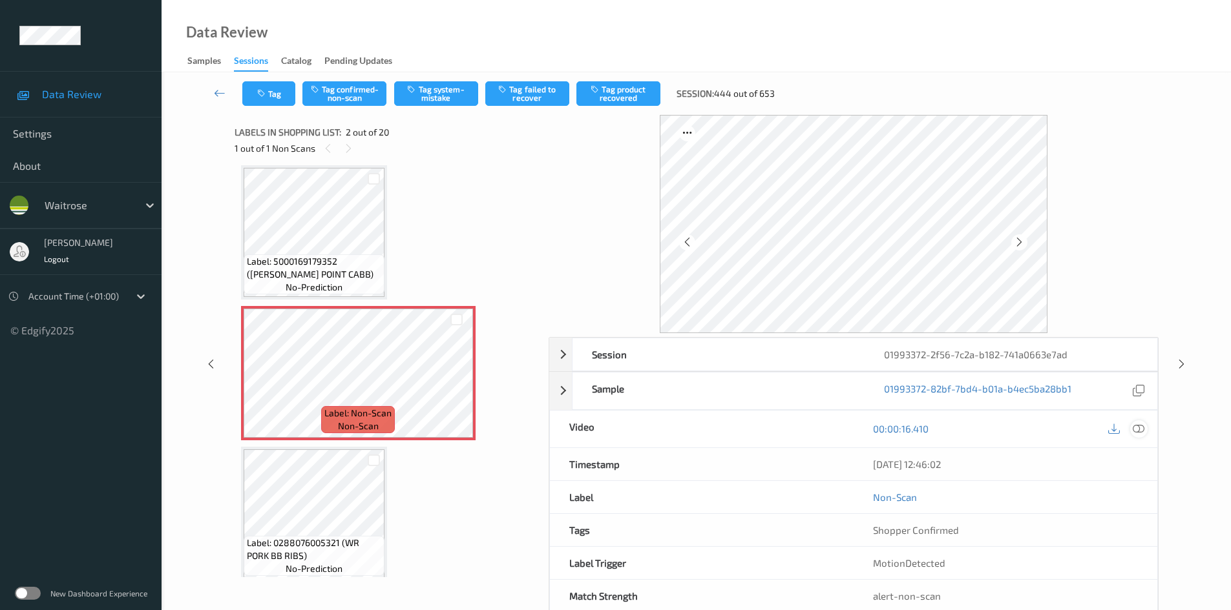
click at [1138, 427] on icon at bounding box center [1138, 429] width 12 height 12
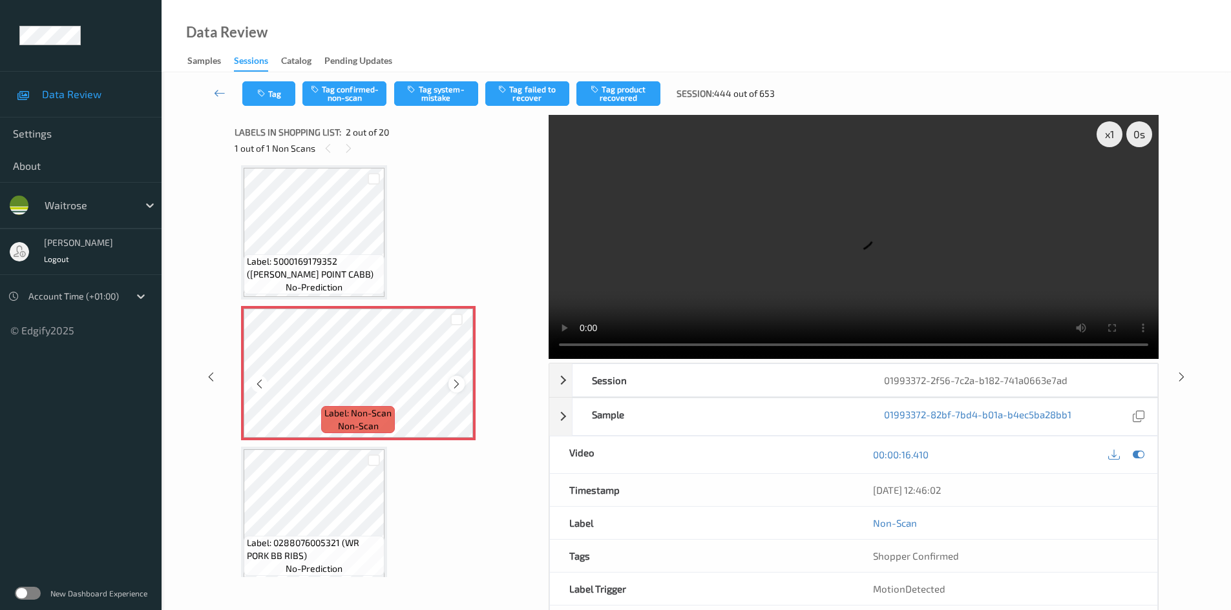
click at [456, 383] on icon at bounding box center [456, 385] width 11 height 12
click at [687, 312] on video at bounding box center [853, 237] width 610 height 244
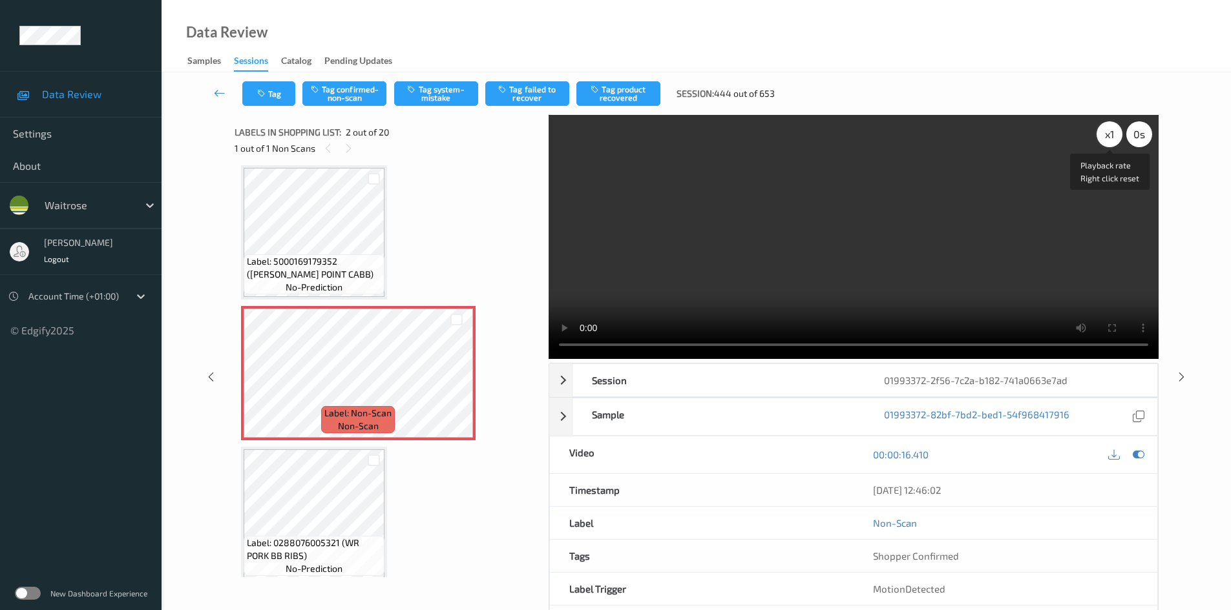
click at [1105, 135] on div "x 1" at bounding box center [1109, 134] width 26 height 26
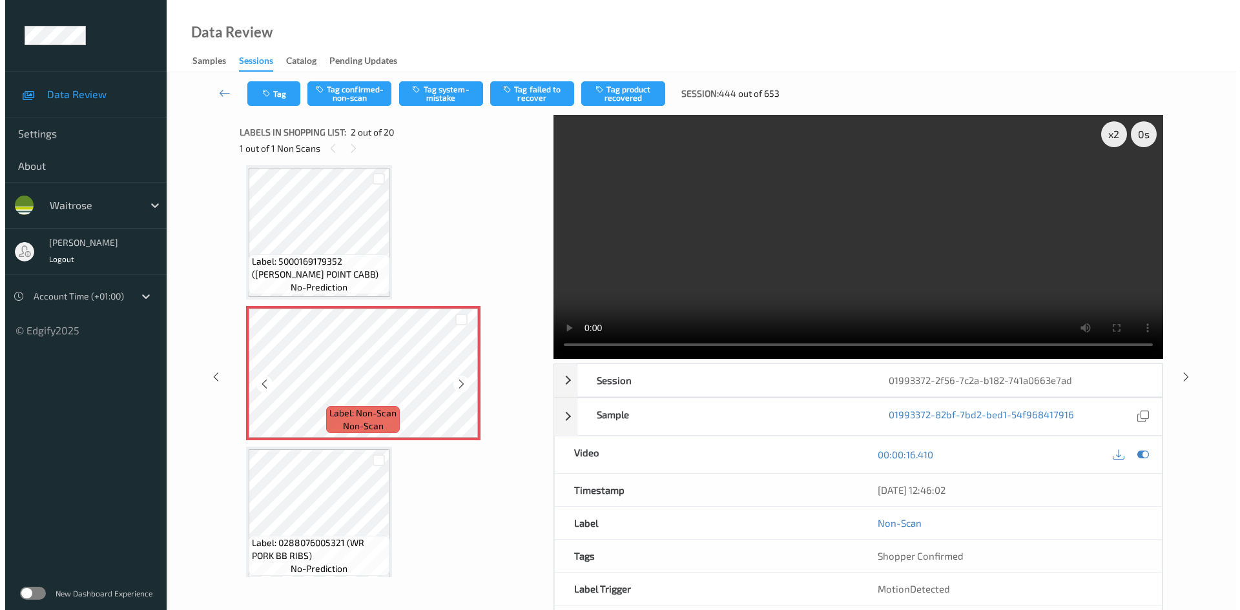
scroll to position [0, 0]
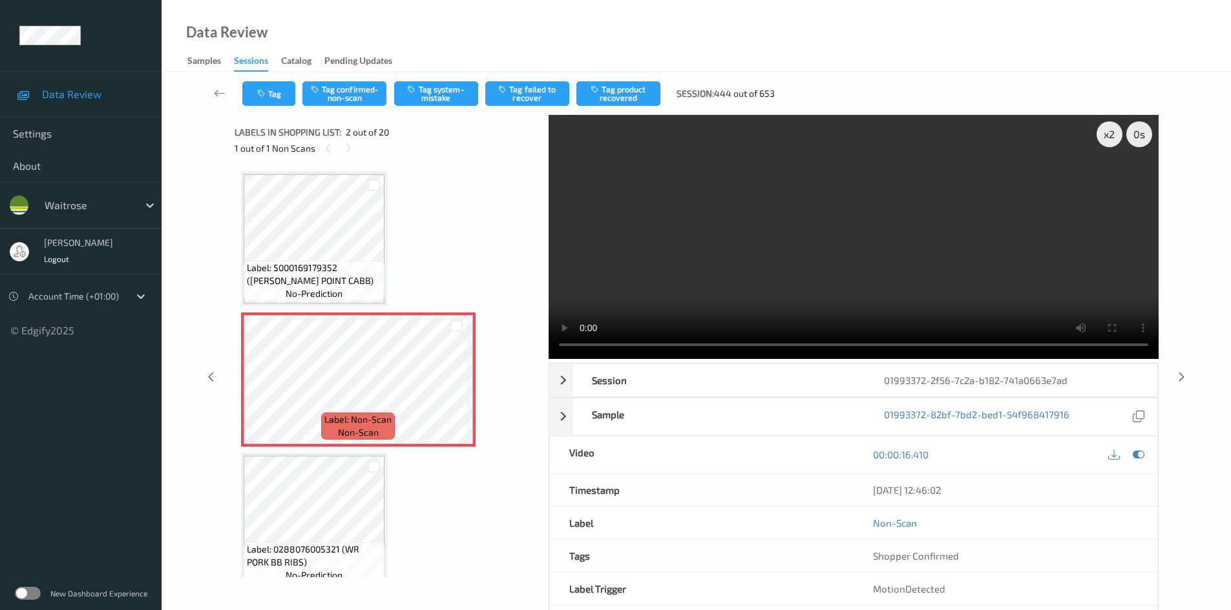
click at [795, 296] on video at bounding box center [853, 237] width 610 height 244
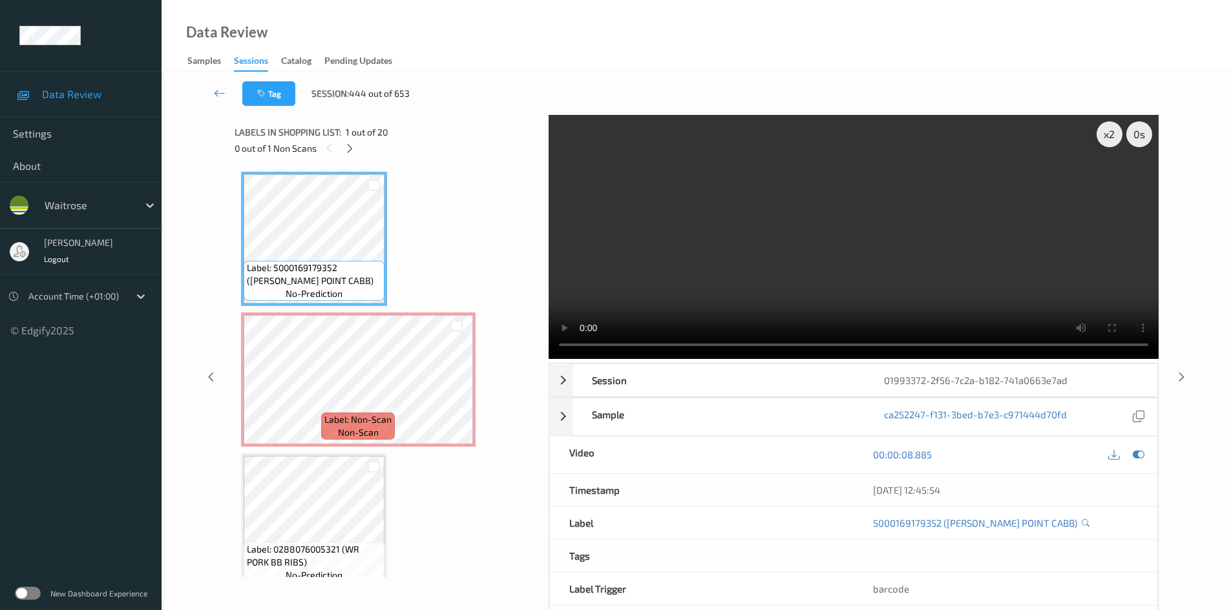
click at [685, 261] on video at bounding box center [853, 237] width 610 height 244
click at [840, 284] on video at bounding box center [853, 237] width 610 height 244
click at [882, 265] on video at bounding box center [853, 237] width 610 height 244
click at [693, 291] on video at bounding box center [853, 237] width 610 height 244
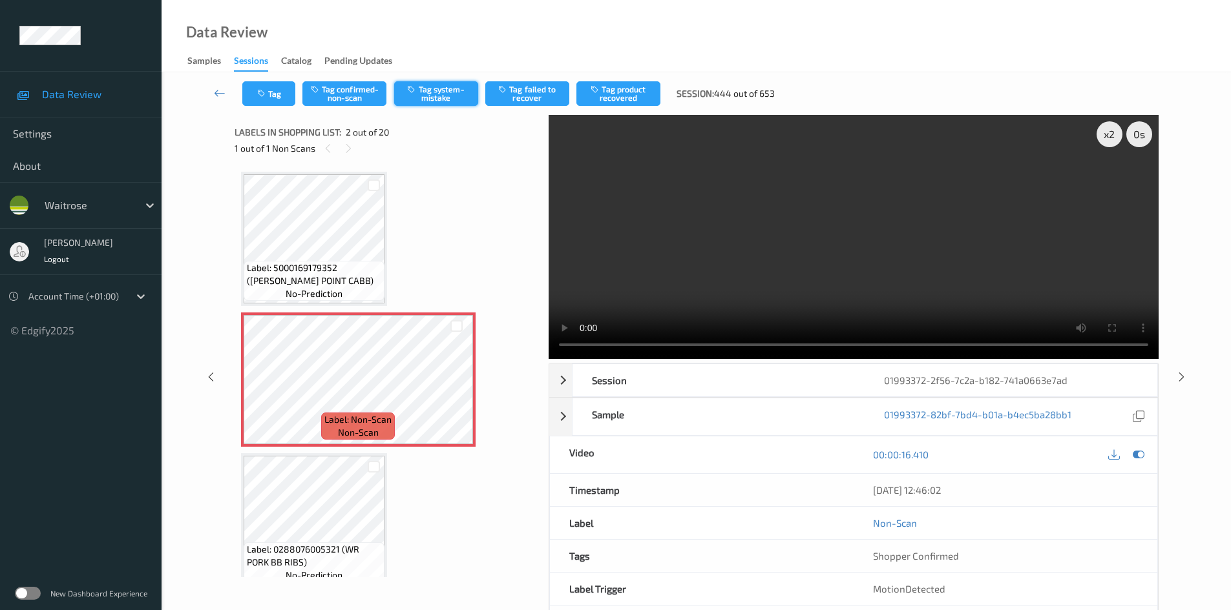
click at [436, 86] on button "Tag system-mistake" at bounding box center [436, 93] width 84 height 25
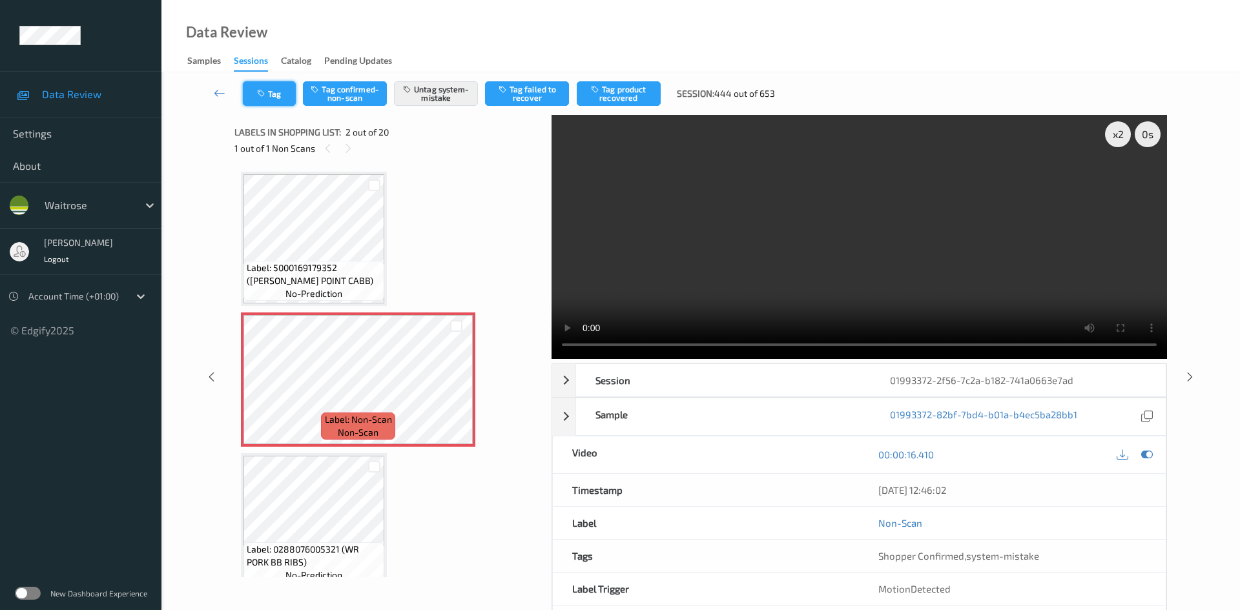
click at [267, 96] on icon "button" at bounding box center [262, 93] width 11 height 9
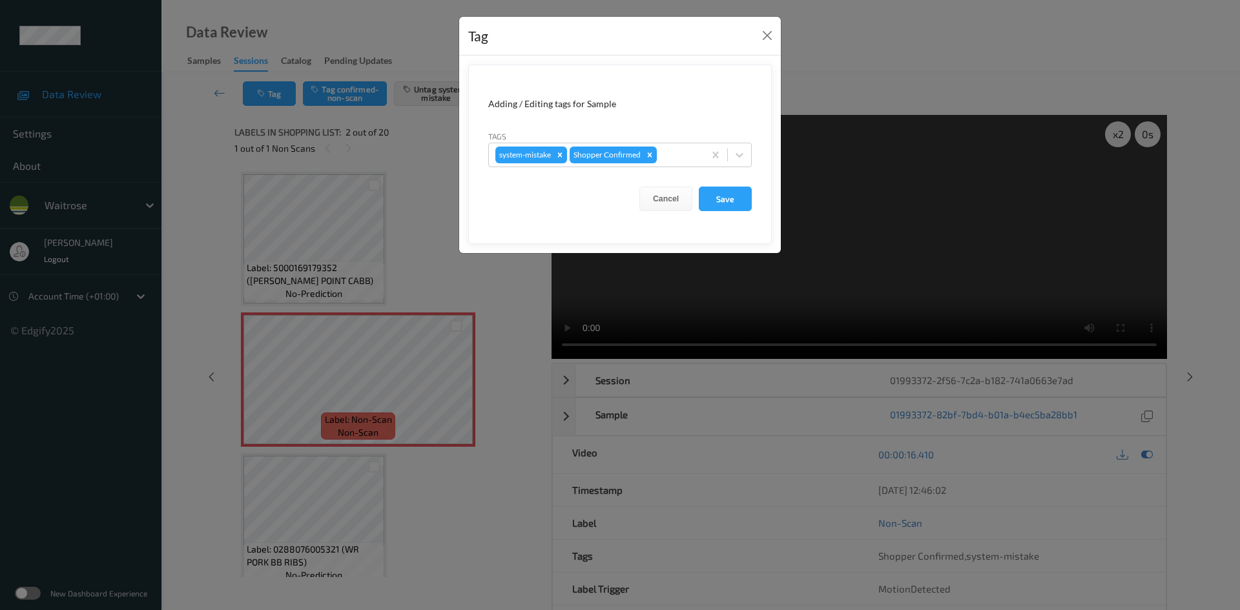
drag, startPoint x: 738, startPoint y: 157, endPoint x: 731, endPoint y: 172, distance: 16.8
click at [738, 158] on icon at bounding box center [739, 155] width 13 height 13
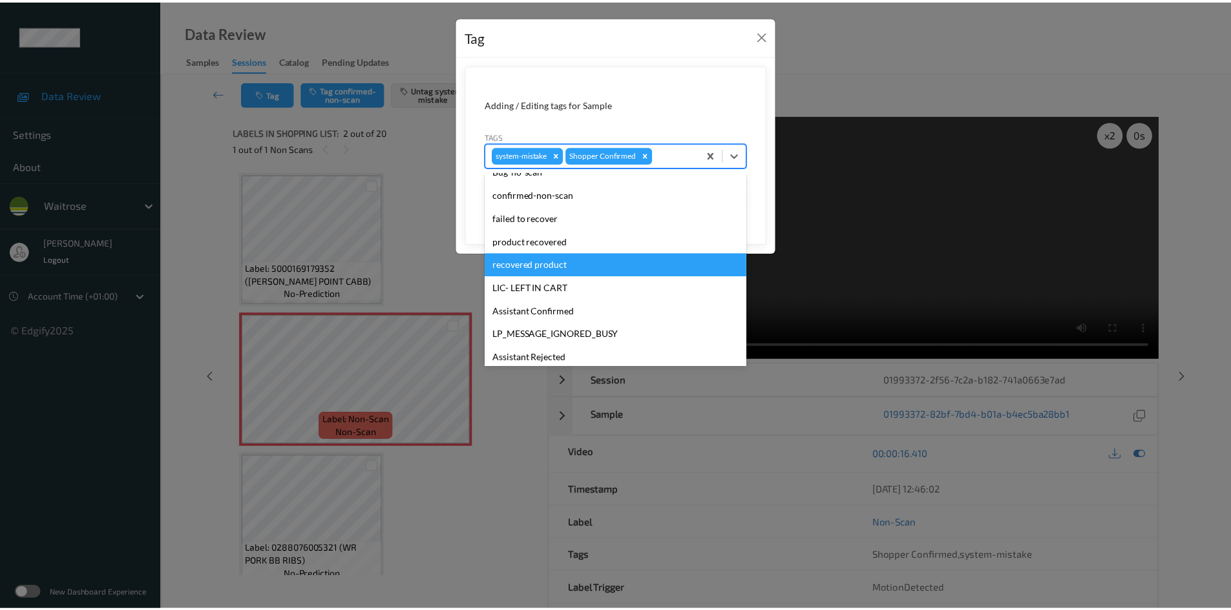
scroll to position [300, 0]
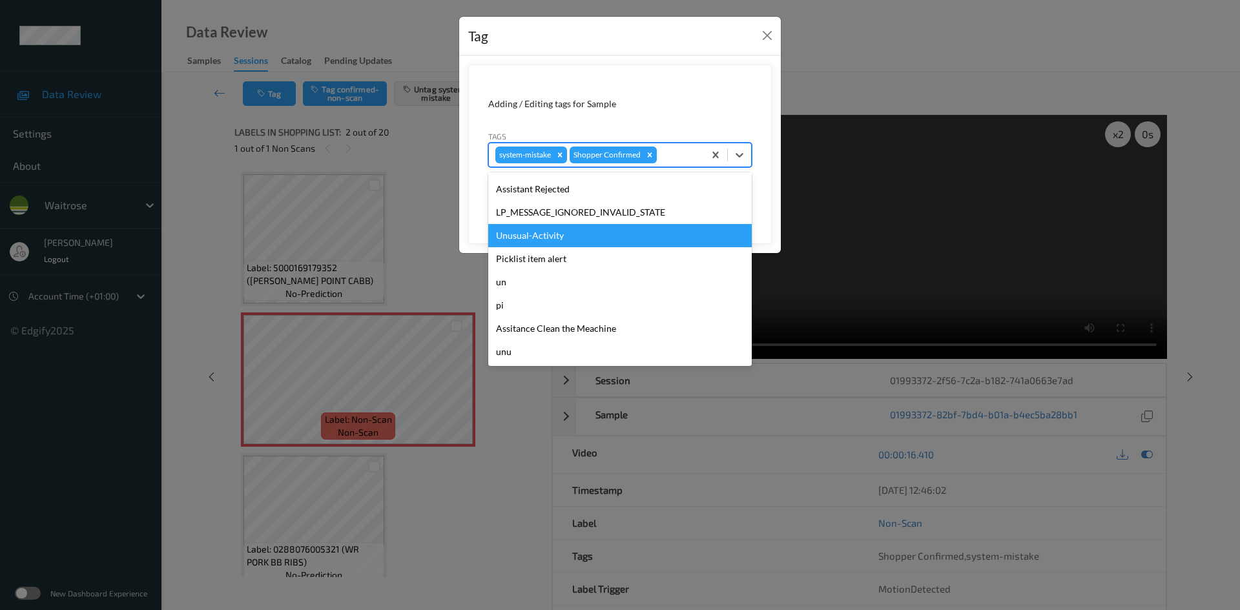
click at [559, 238] on div "Unusual-Activity" at bounding box center [620, 235] width 264 height 23
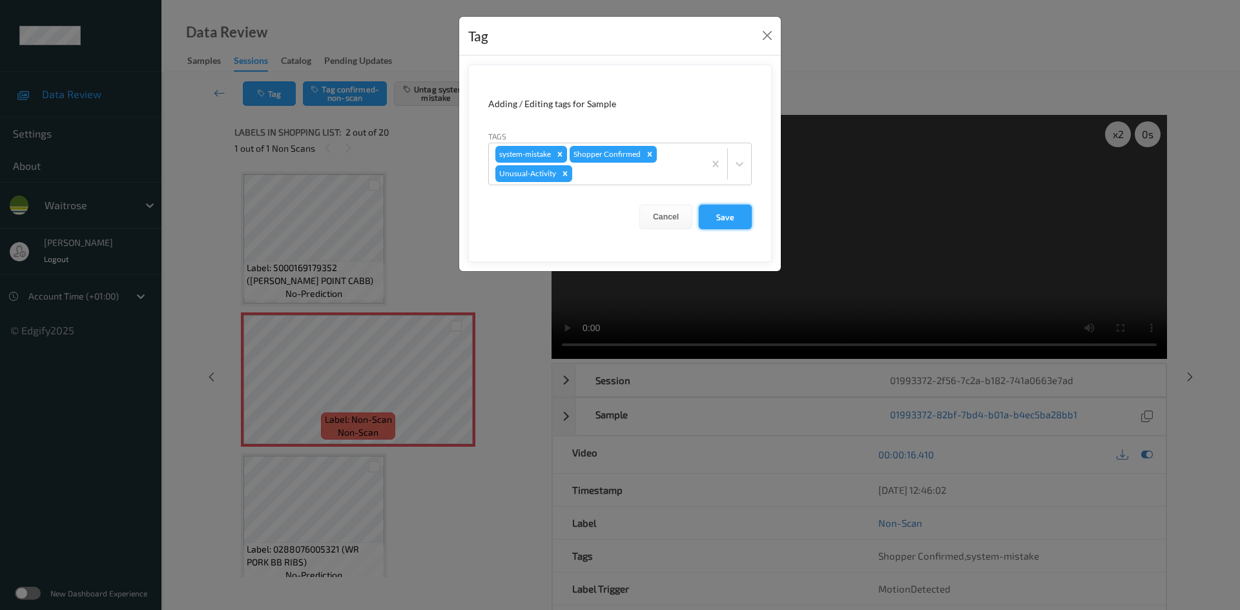
click at [721, 214] on button "Save" at bounding box center [725, 217] width 53 height 25
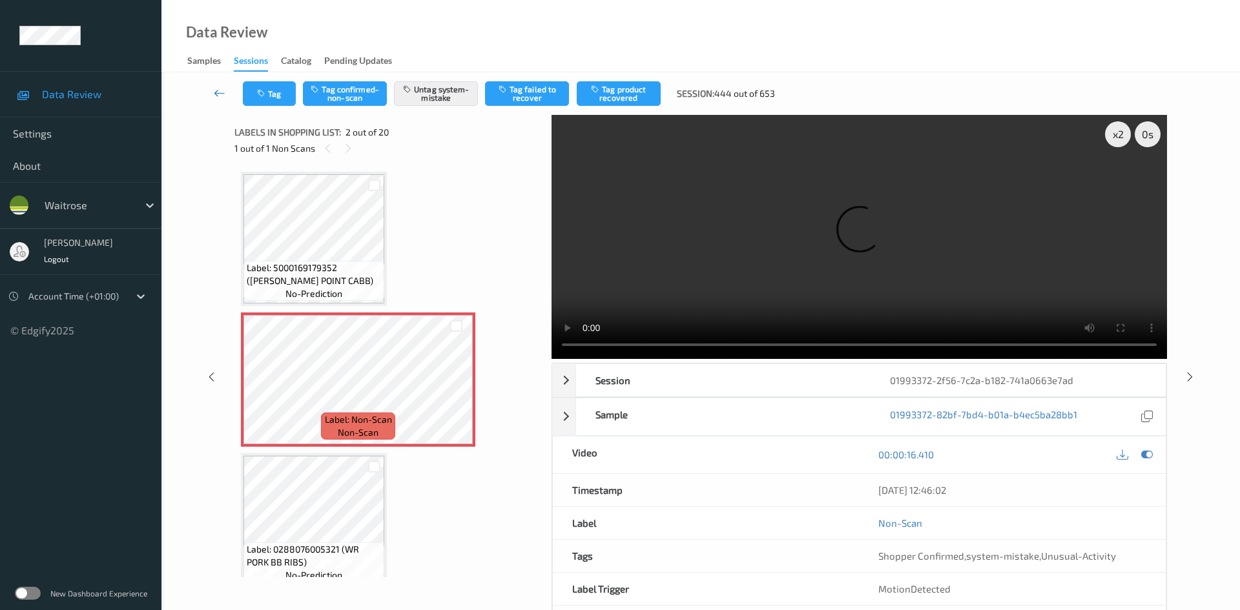
click at [212, 83] on link at bounding box center [220, 93] width 46 height 25
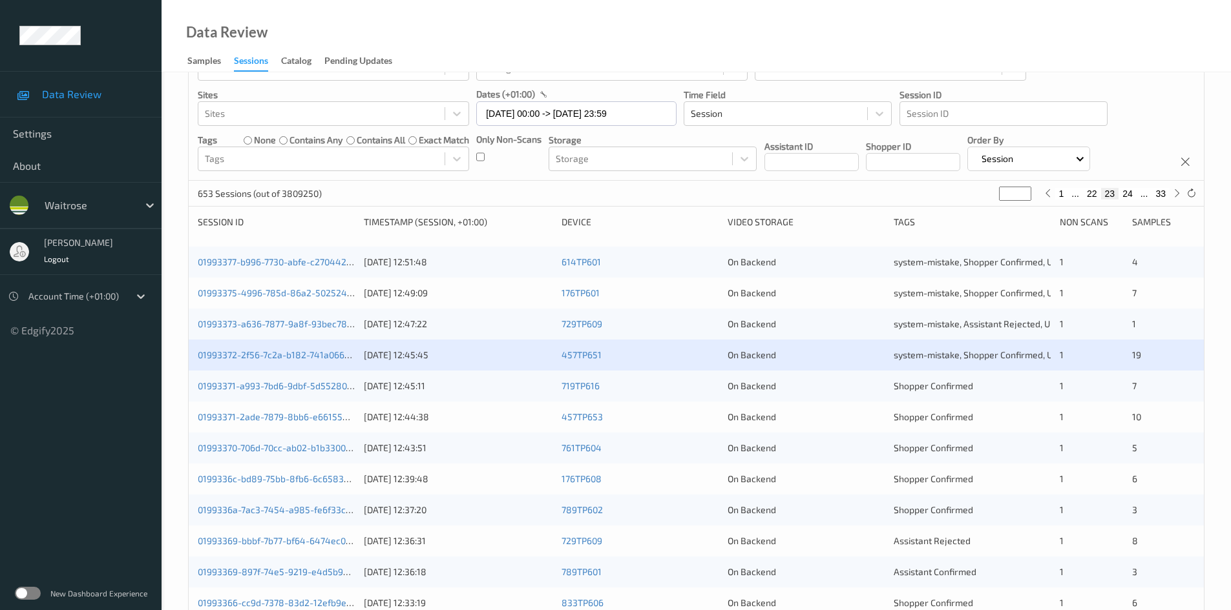
scroll to position [194, 0]
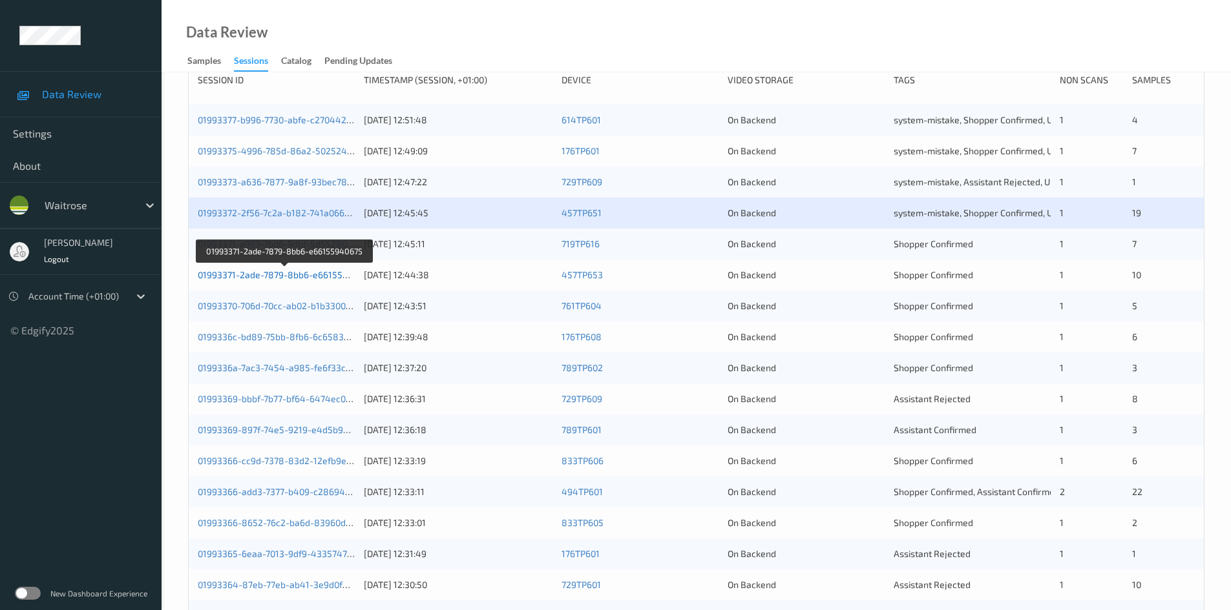
click at [252, 276] on link "01993371-2ade-7879-8bb6-e66155940675" at bounding box center [286, 274] width 176 height 11
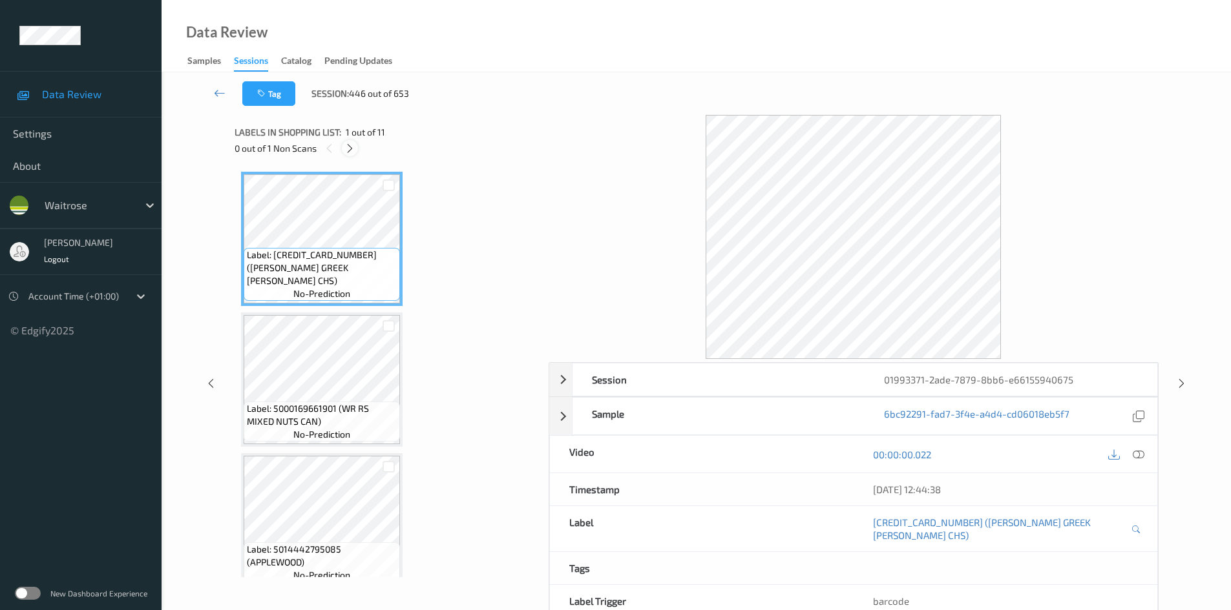
click at [347, 149] on icon at bounding box center [349, 149] width 11 height 12
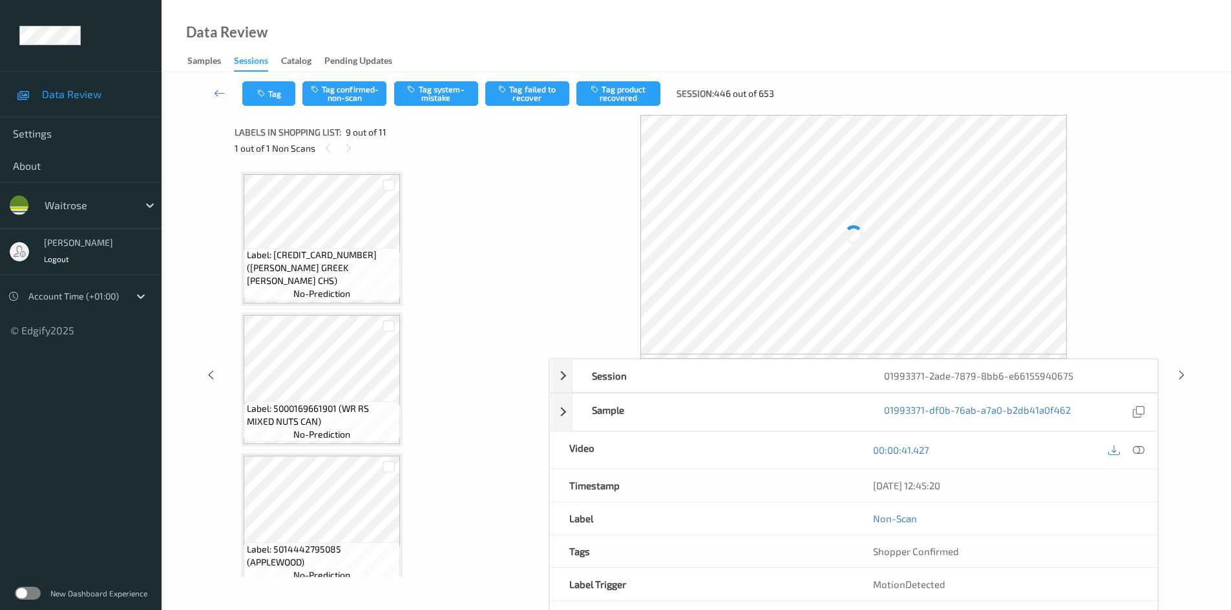
scroll to position [992, 0]
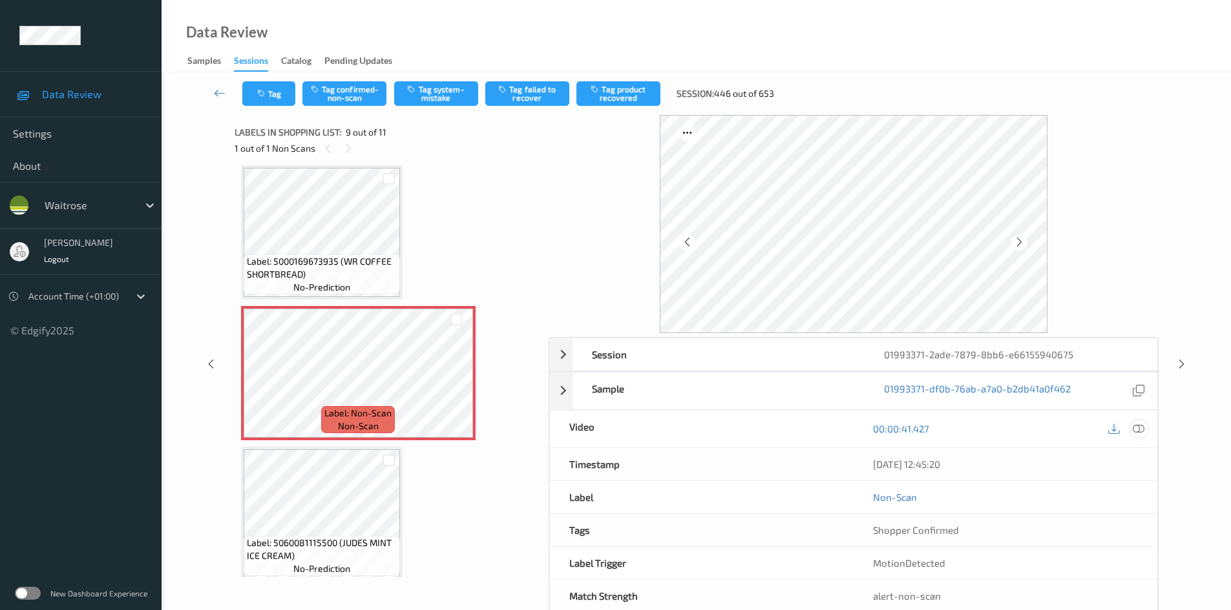
click at [1136, 428] on icon at bounding box center [1138, 429] width 12 height 12
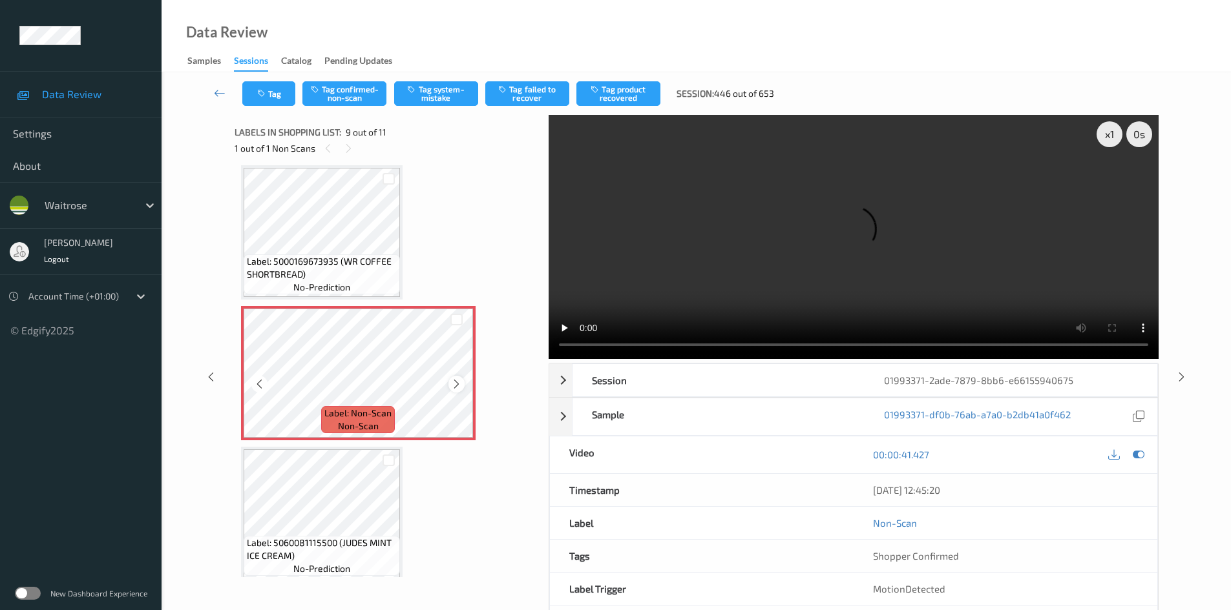
click at [458, 382] on icon at bounding box center [456, 385] width 11 height 12
click at [458, 384] on icon at bounding box center [456, 385] width 11 height 12
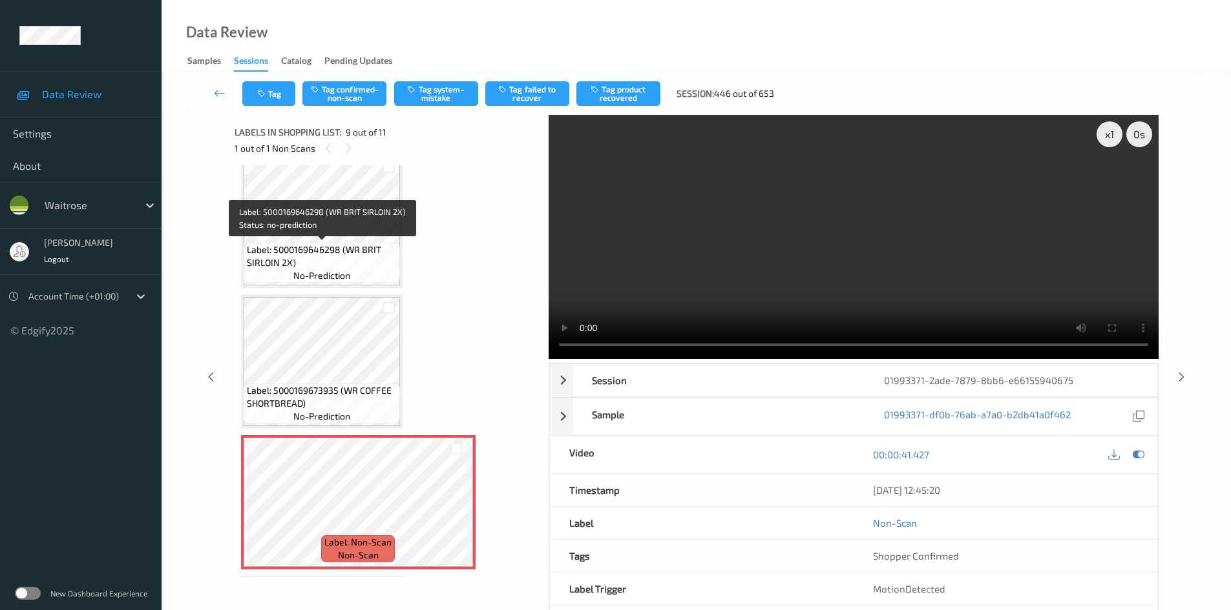
scroll to position [798, 0]
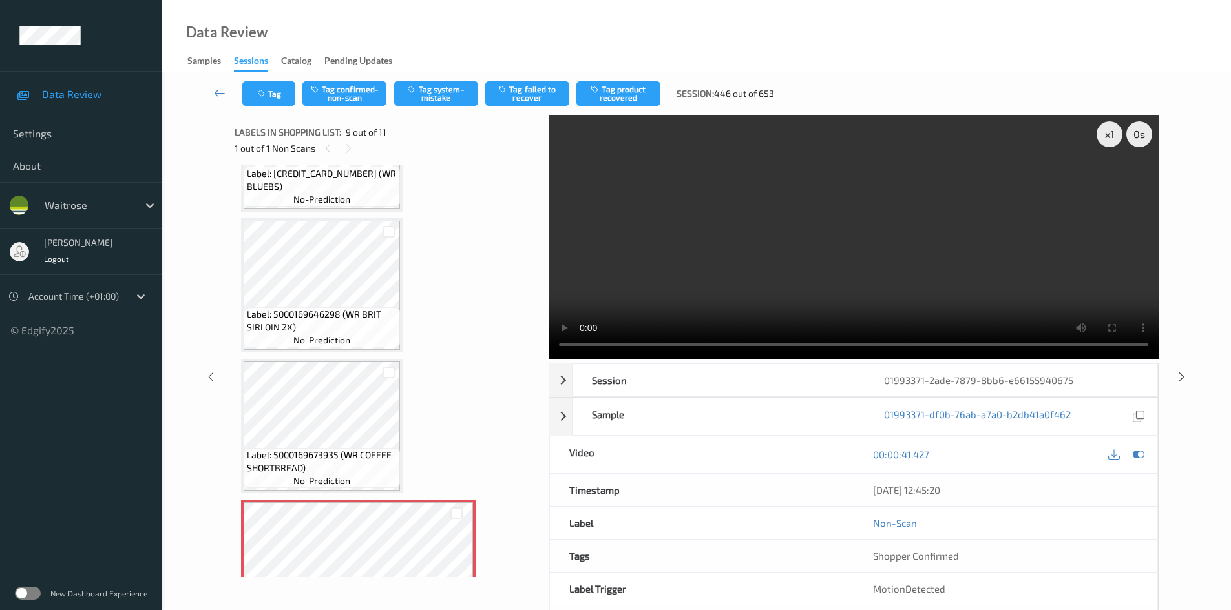
click at [778, 256] on video at bounding box center [853, 237] width 610 height 244
click at [1106, 136] on div "x 1" at bounding box center [1109, 134] width 26 height 26
click at [796, 290] on video at bounding box center [853, 237] width 610 height 244
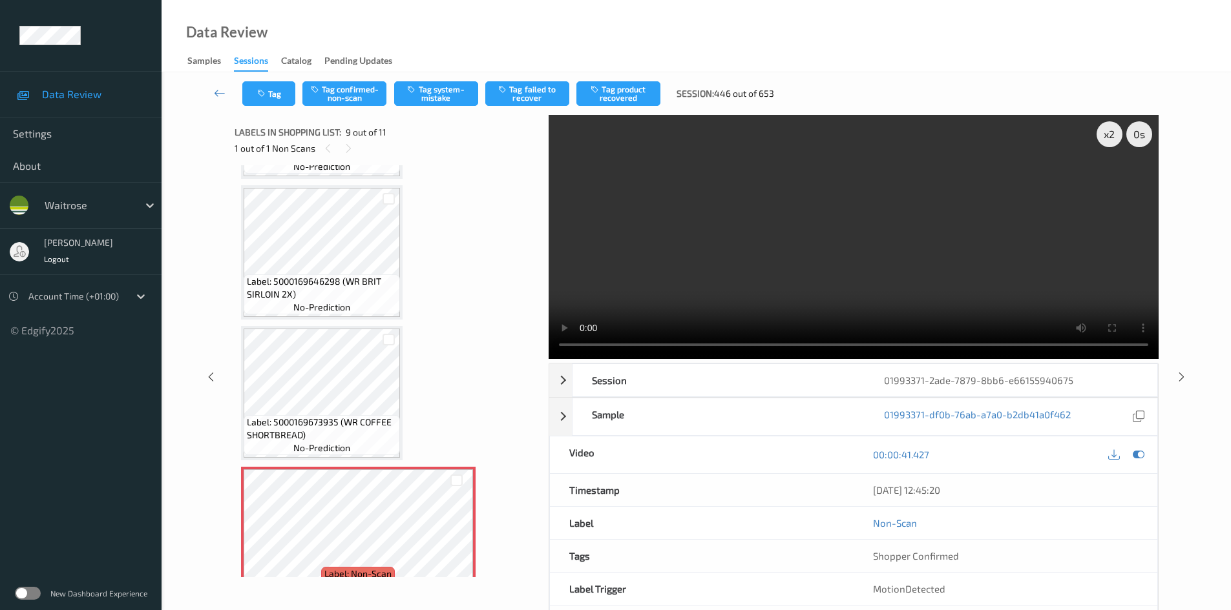
scroll to position [863, 0]
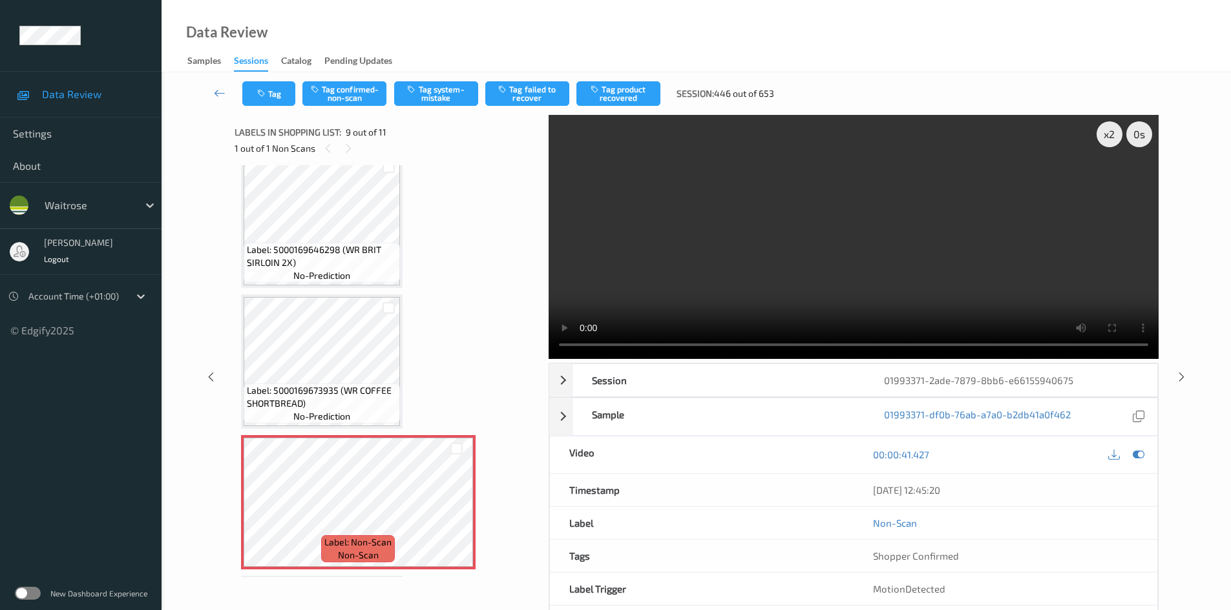
click at [769, 230] on video at bounding box center [853, 237] width 610 height 244
click at [794, 248] on video at bounding box center [853, 237] width 610 height 244
click at [813, 278] on video at bounding box center [853, 237] width 610 height 244
click at [953, 261] on video at bounding box center [853, 237] width 610 height 244
click at [859, 248] on video at bounding box center [853, 237] width 610 height 244
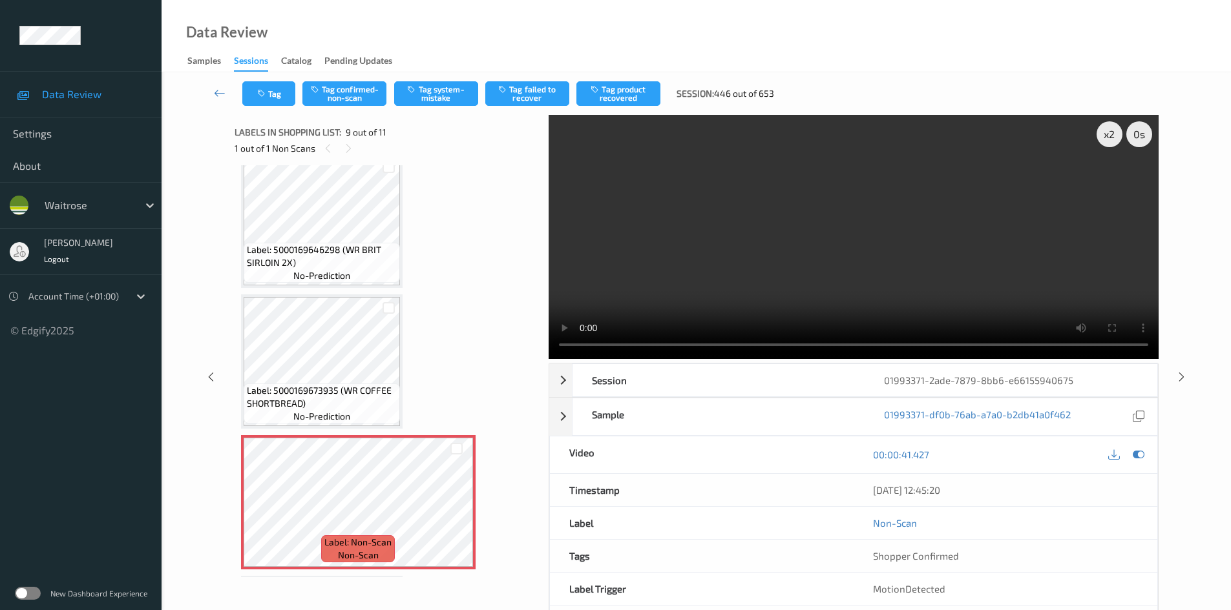
click at [979, 241] on video at bounding box center [853, 237] width 610 height 244
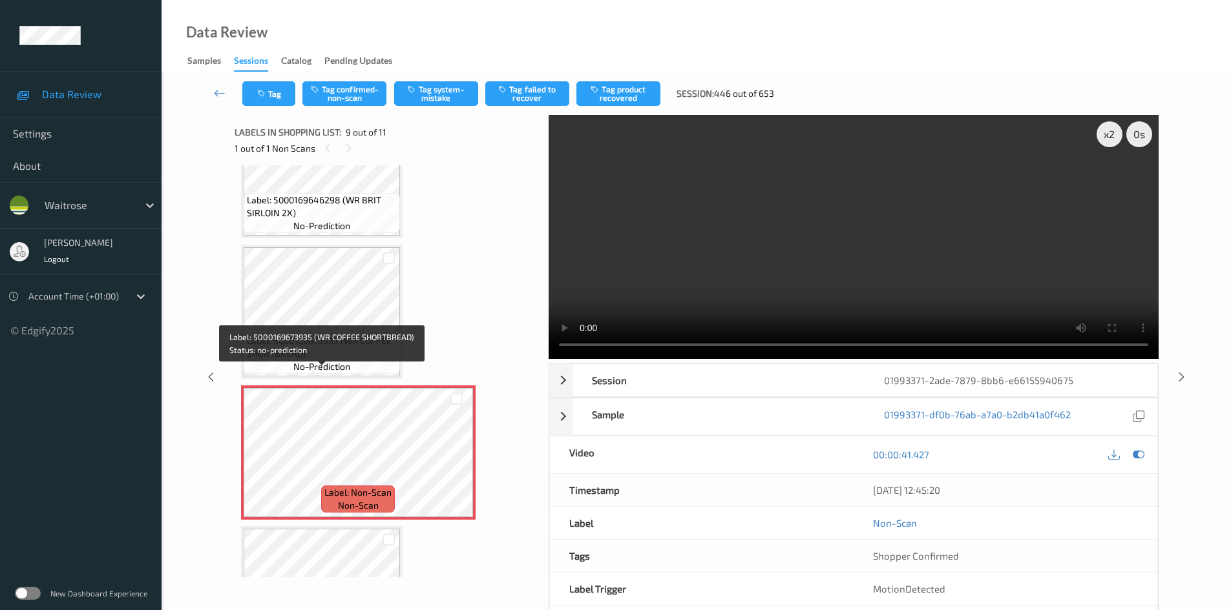
scroll to position [992, 0]
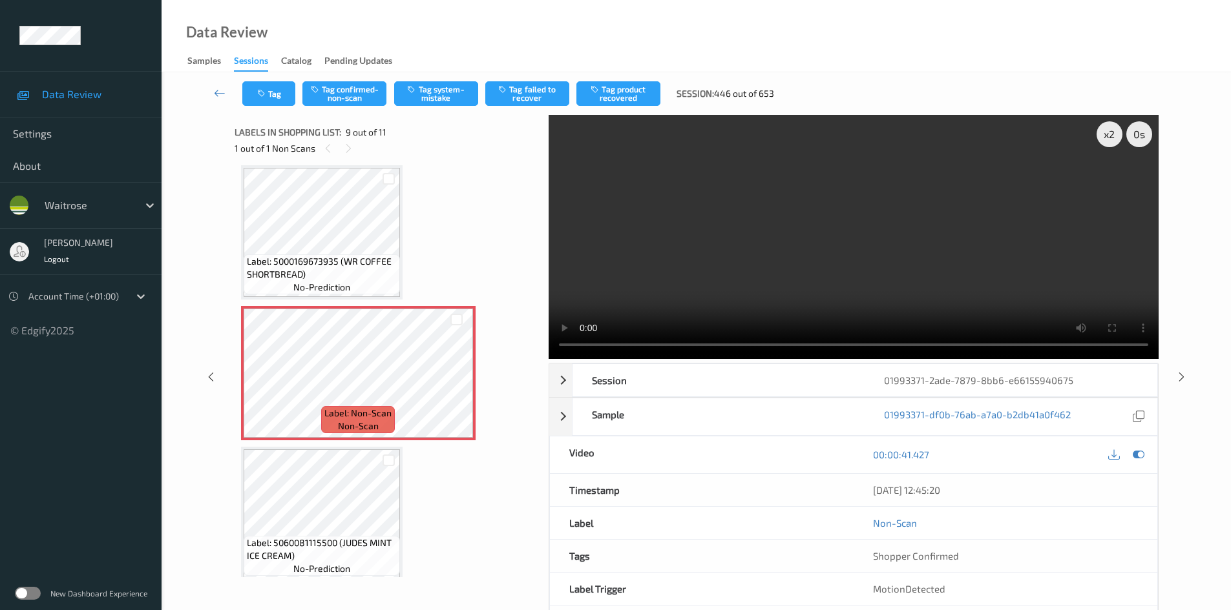
click at [852, 248] on video at bounding box center [853, 237] width 610 height 244
click at [930, 263] on video at bounding box center [853, 237] width 610 height 244
click at [831, 273] on video at bounding box center [853, 237] width 610 height 244
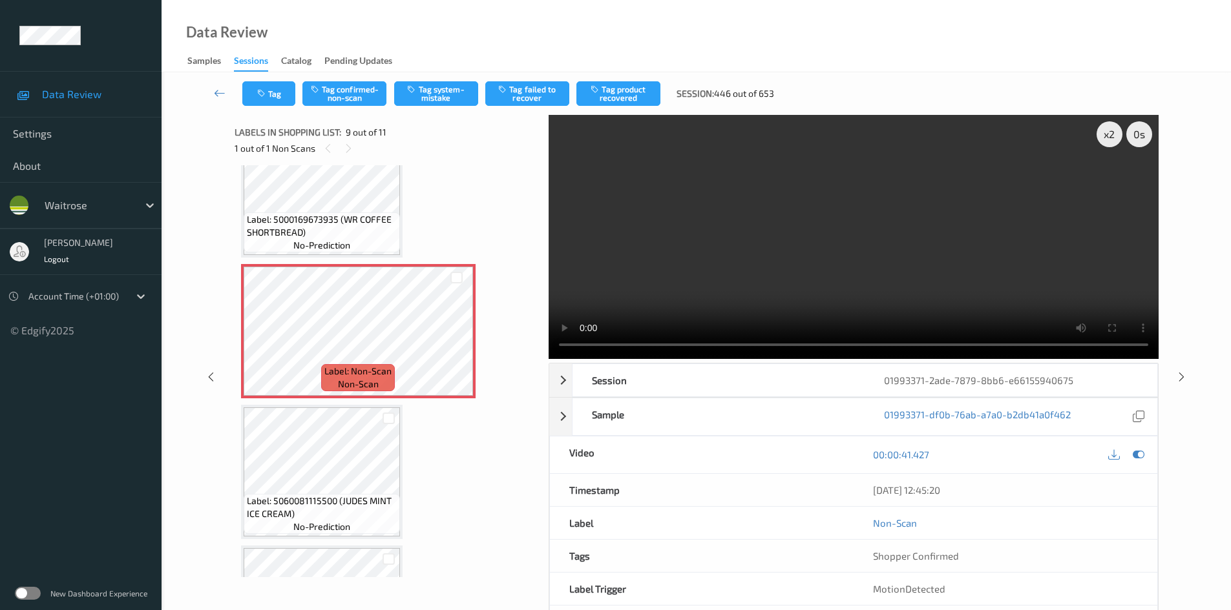
scroll to position [1057, 0]
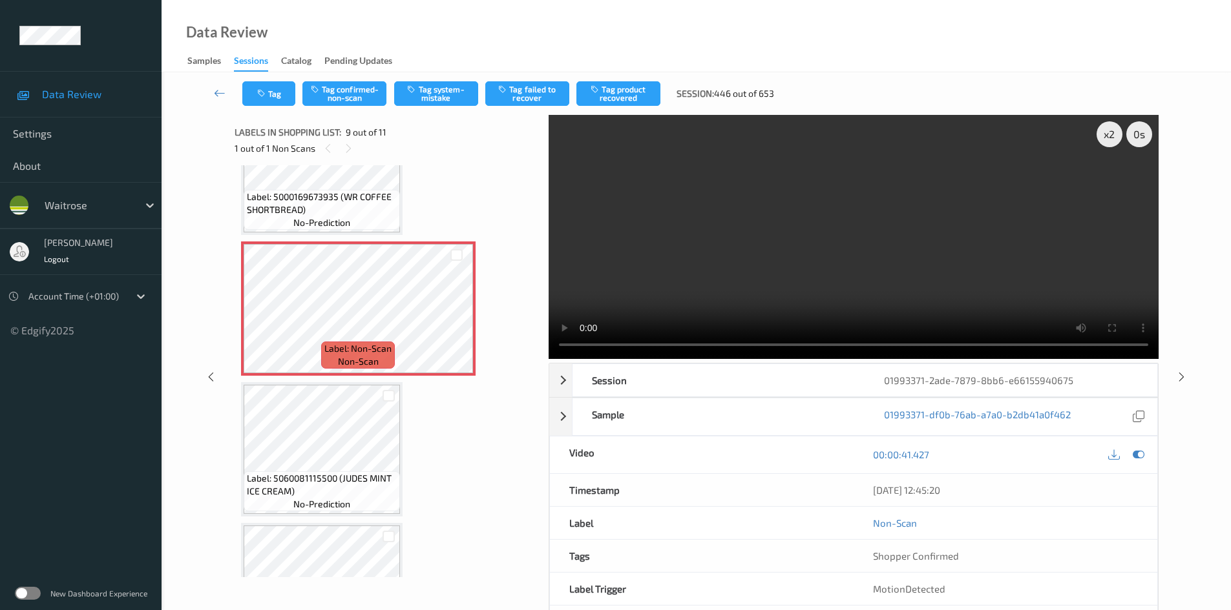
click at [745, 258] on video at bounding box center [853, 237] width 610 height 244
click at [740, 260] on video at bounding box center [853, 237] width 610 height 244
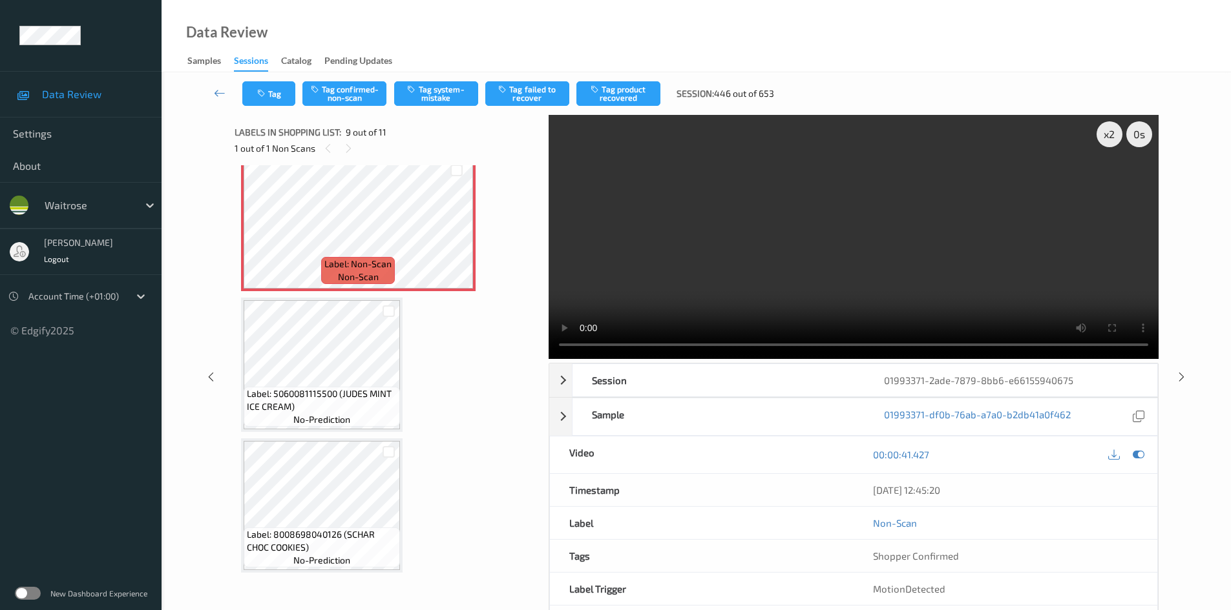
scroll to position [1143, 0]
click at [776, 272] on video at bounding box center [853, 237] width 610 height 244
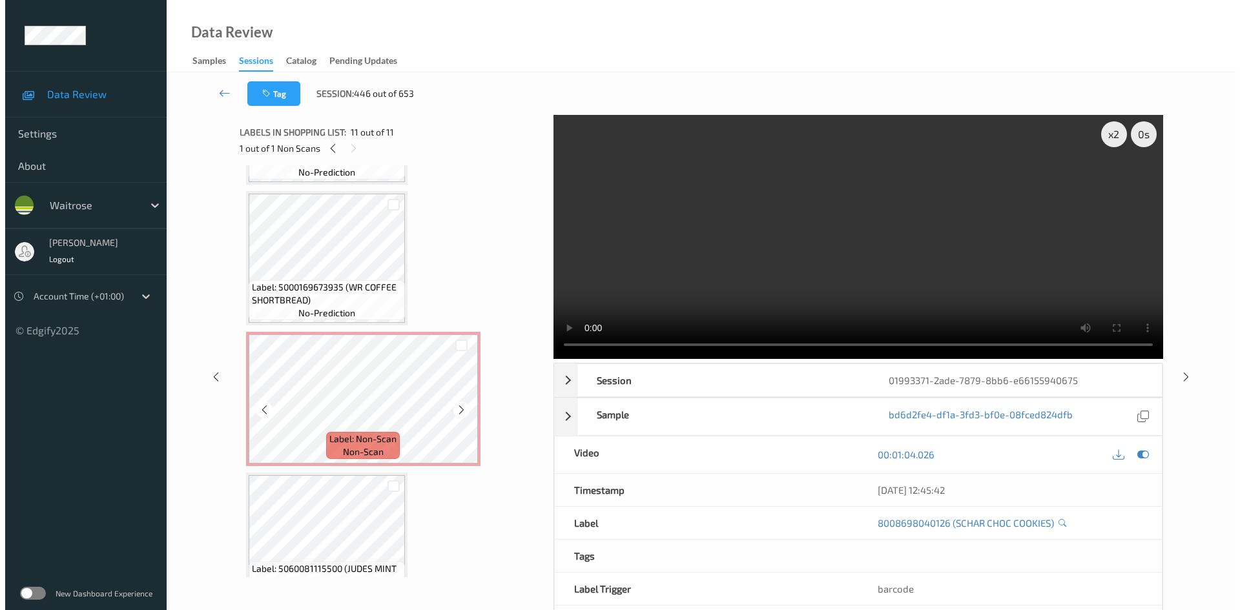
scroll to position [950, 0]
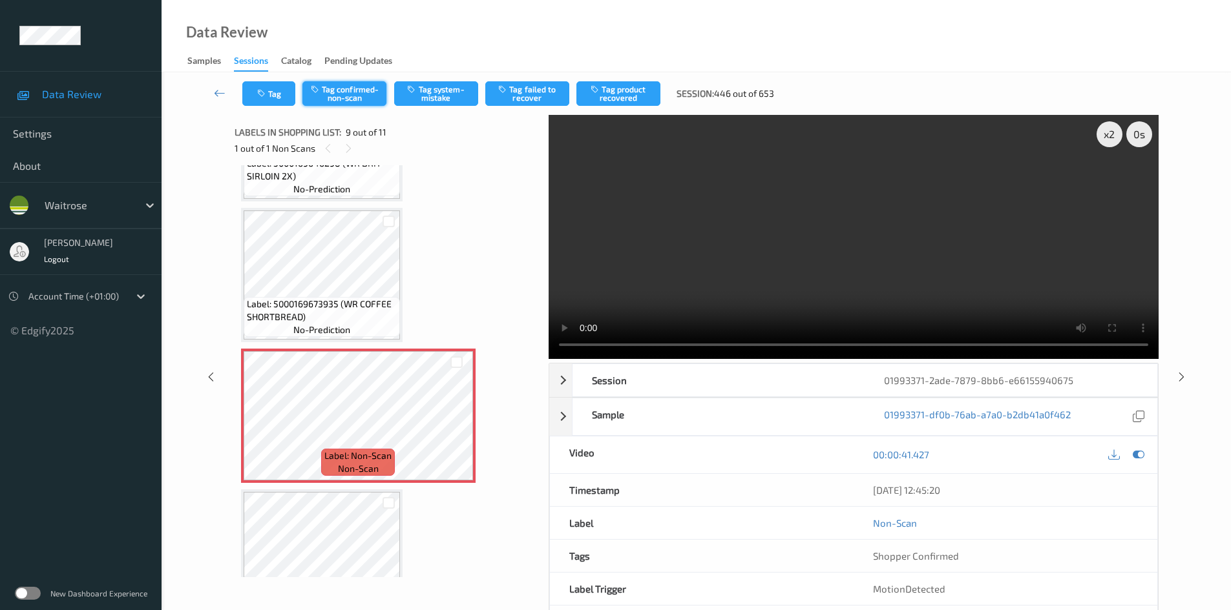
click at [355, 91] on button "Tag confirmed-non-scan" at bounding box center [344, 93] width 84 height 25
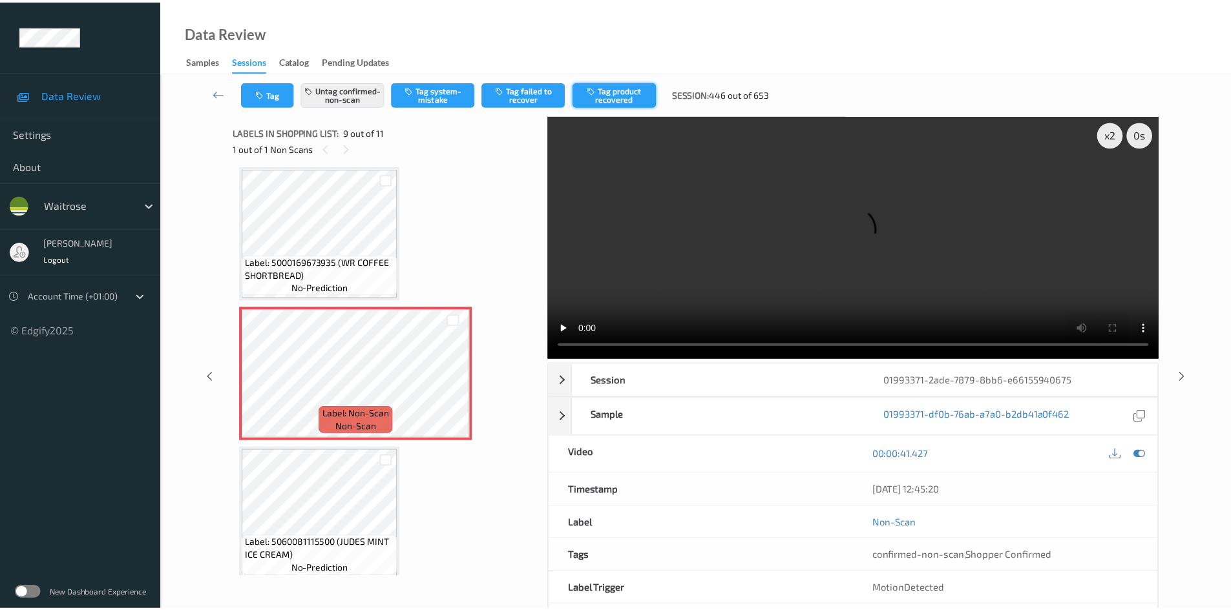
scroll to position [1014, 0]
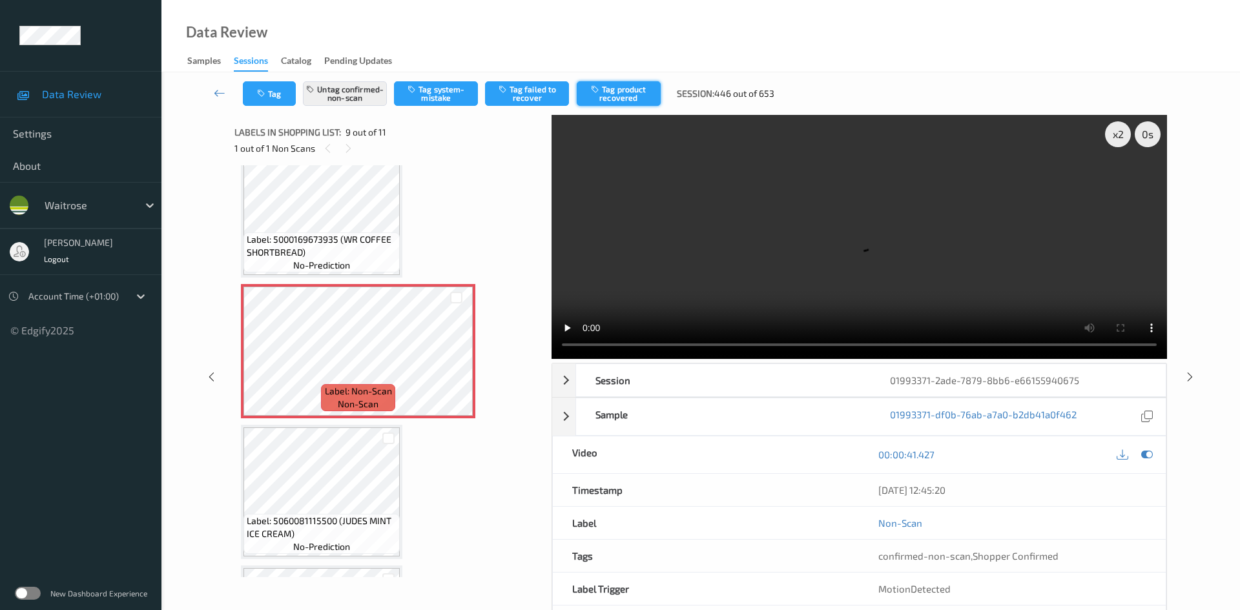
click at [620, 89] on button "Tag product recovered" at bounding box center [619, 93] width 84 height 25
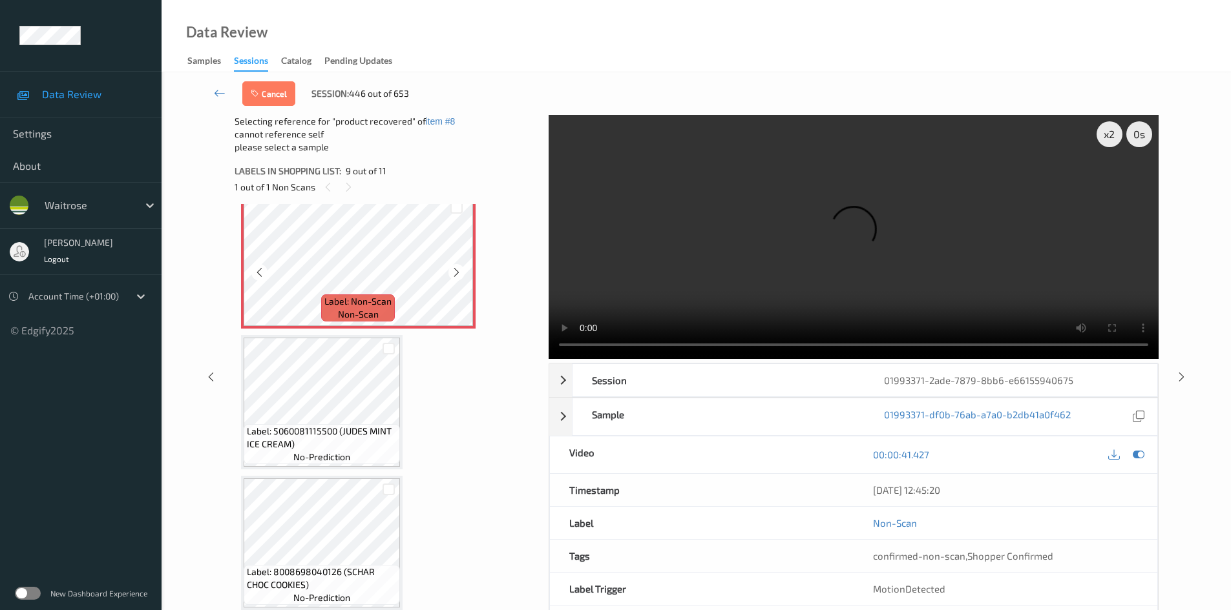
scroll to position [1143, 0]
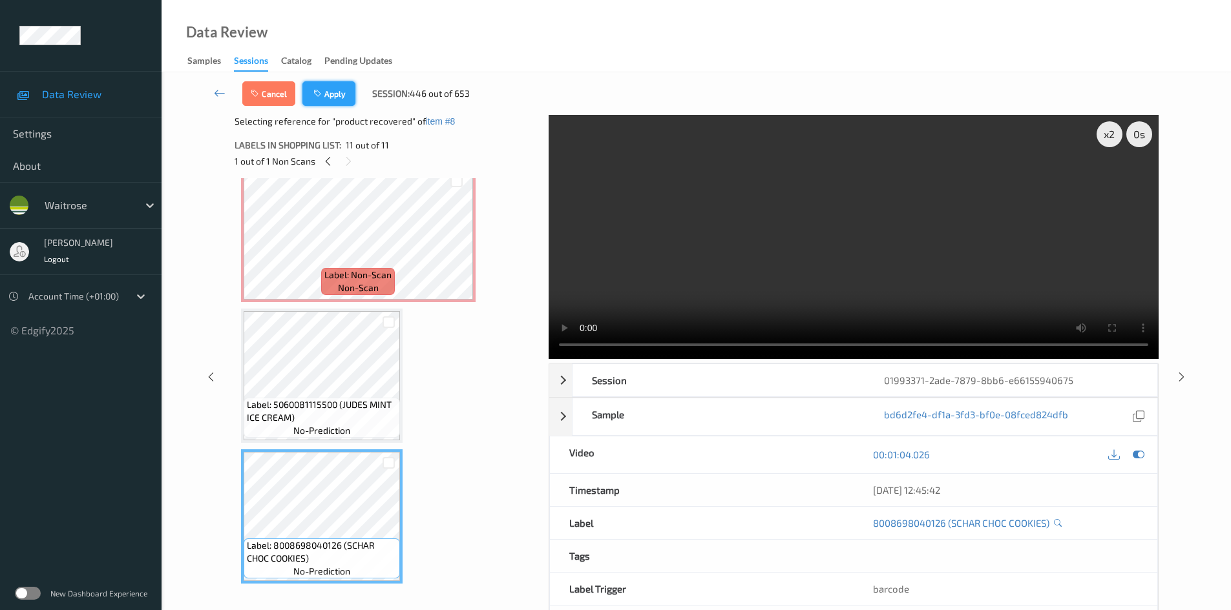
click at [344, 95] on button "Apply" at bounding box center [328, 93] width 53 height 25
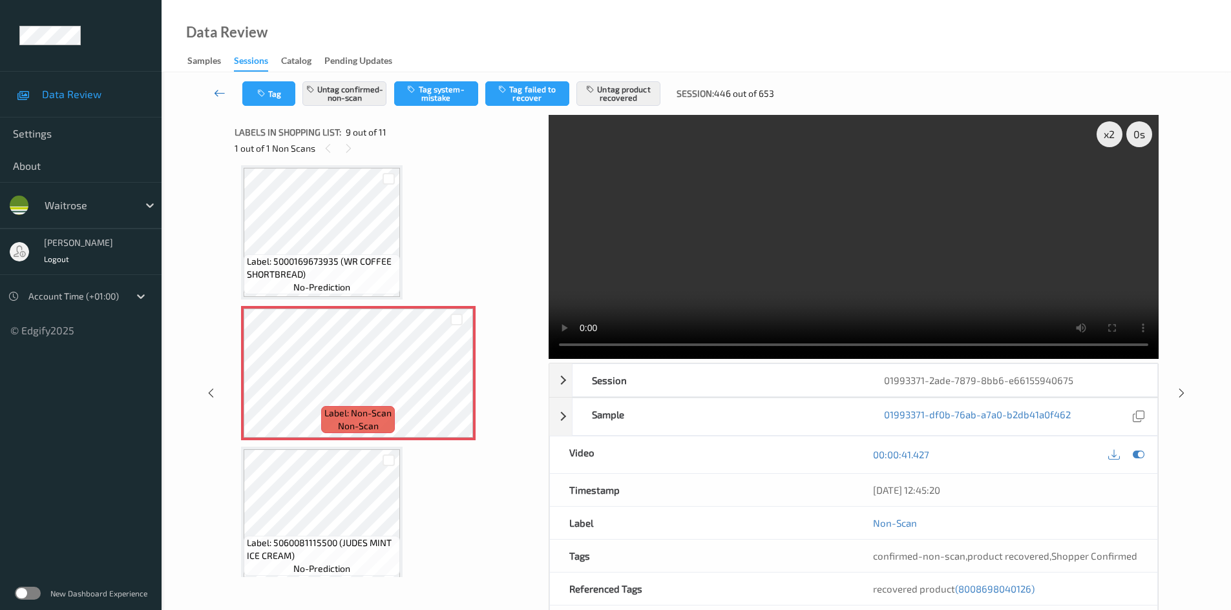
click at [214, 87] on icon at bounding box center [220, 93] width 12 height 13
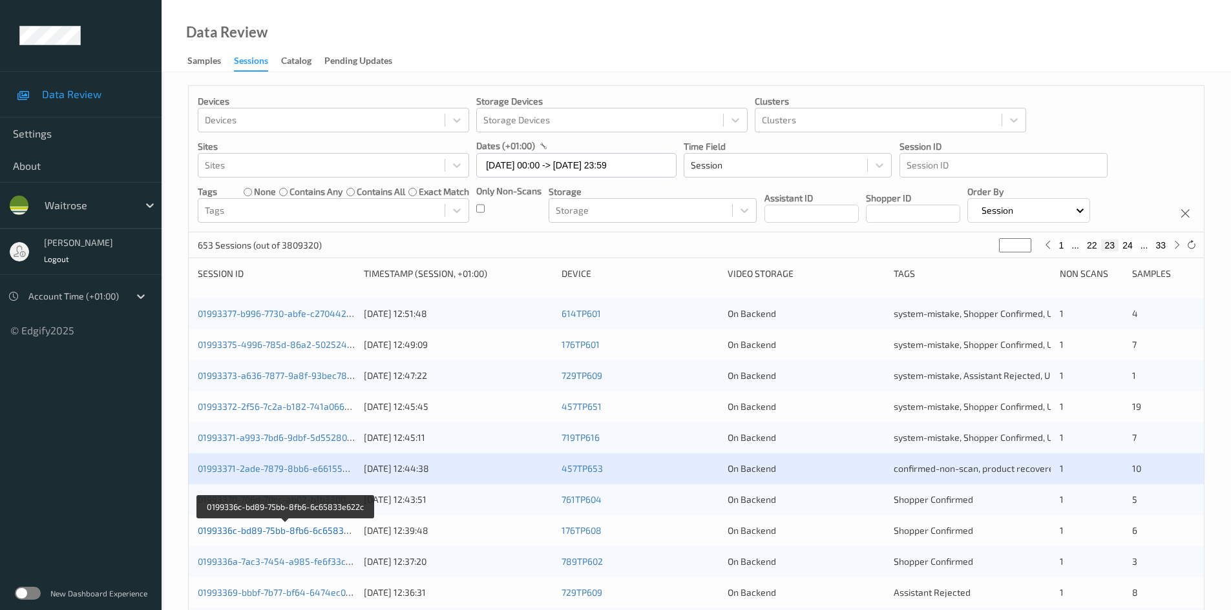
click at [256, 531] on link "0199336c-bd89-75bb-8fb6-6c65833e622c" at bounding box center [286, 530] width 176 height 11
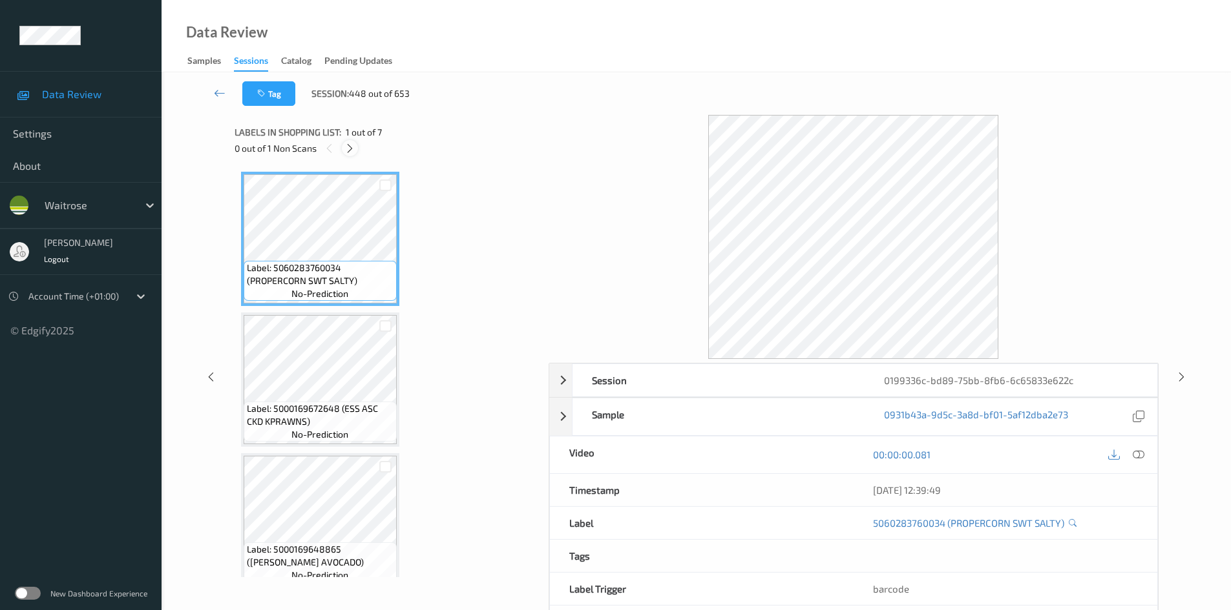
click at [349, 148] on icon at bounding box center [349, 149] width 11 height 12
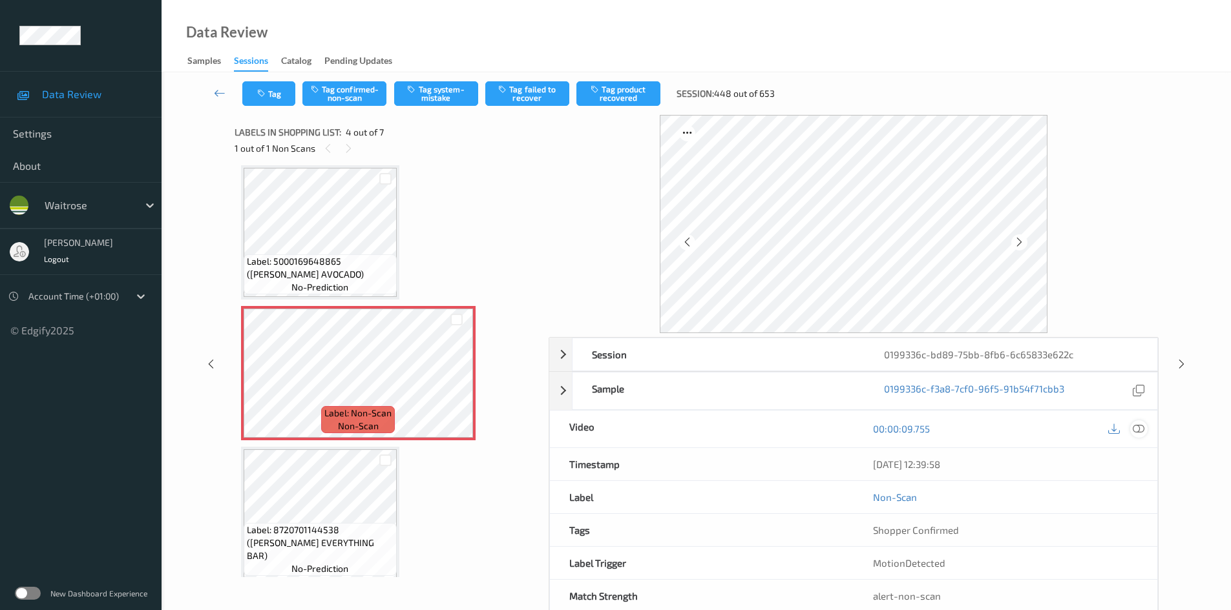
click at [1142, 426] on icon at bounding box center [1138, 429] width 12 height 12
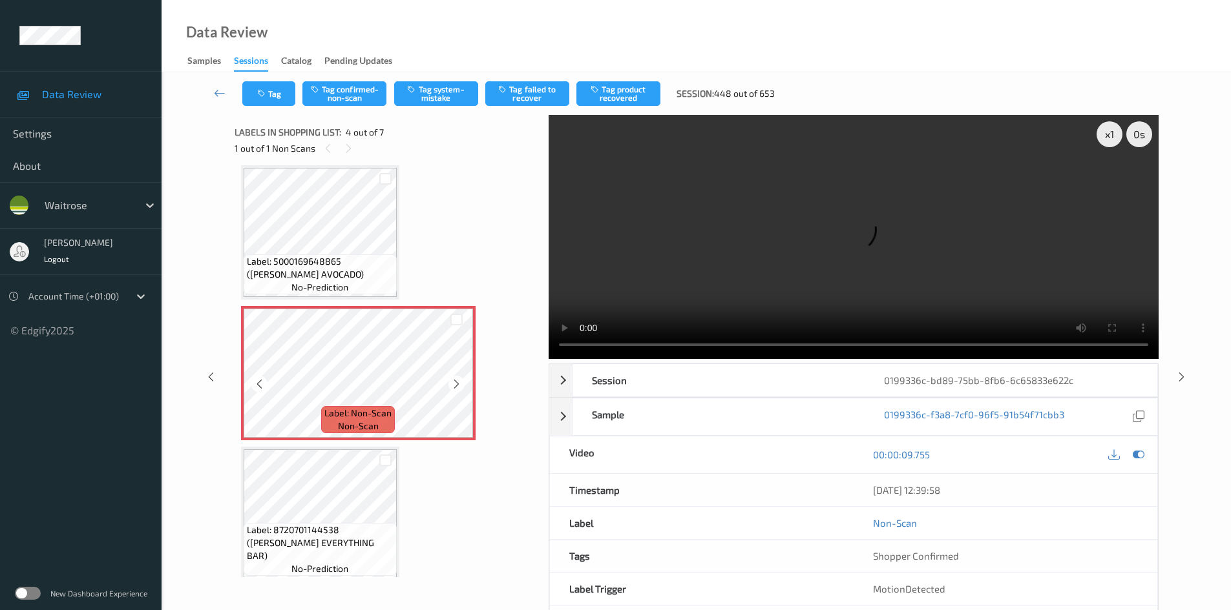
click at [457, 384] on icon at bounding box center [456, 385] width 11 height 12
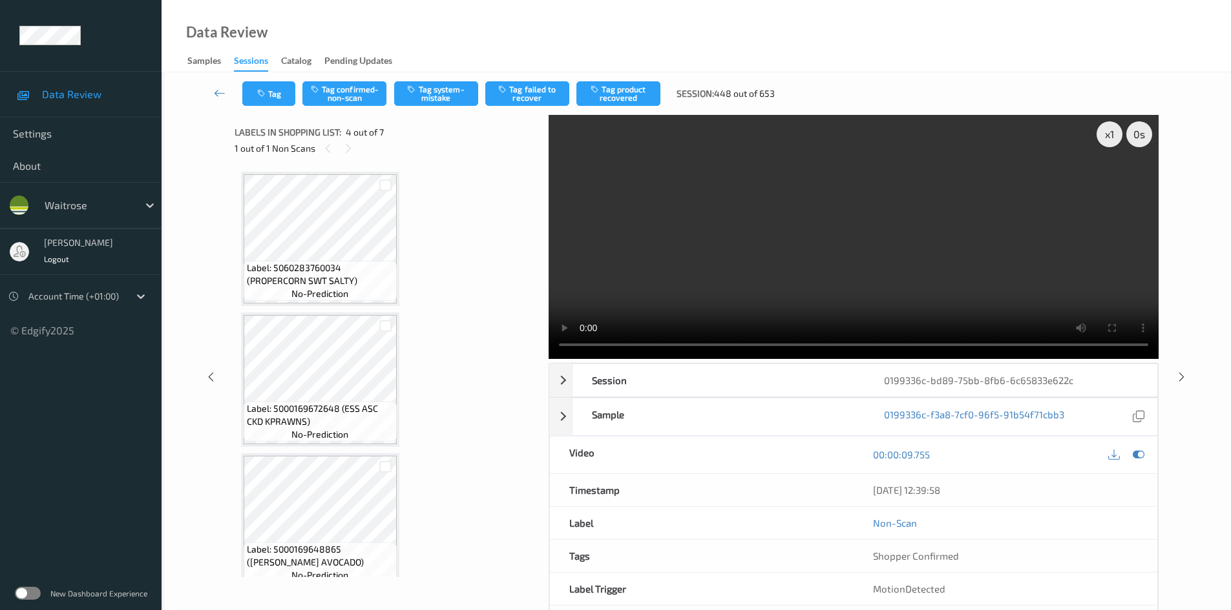
click at [667, 271] on video at bounding box center [853, 237] width 610 height 244
click at [693, 283] on video at bounding box center [853, 237] width 610 height 244
click at [709, 272] on video at bounding box center [853, 237] width 610 height 244
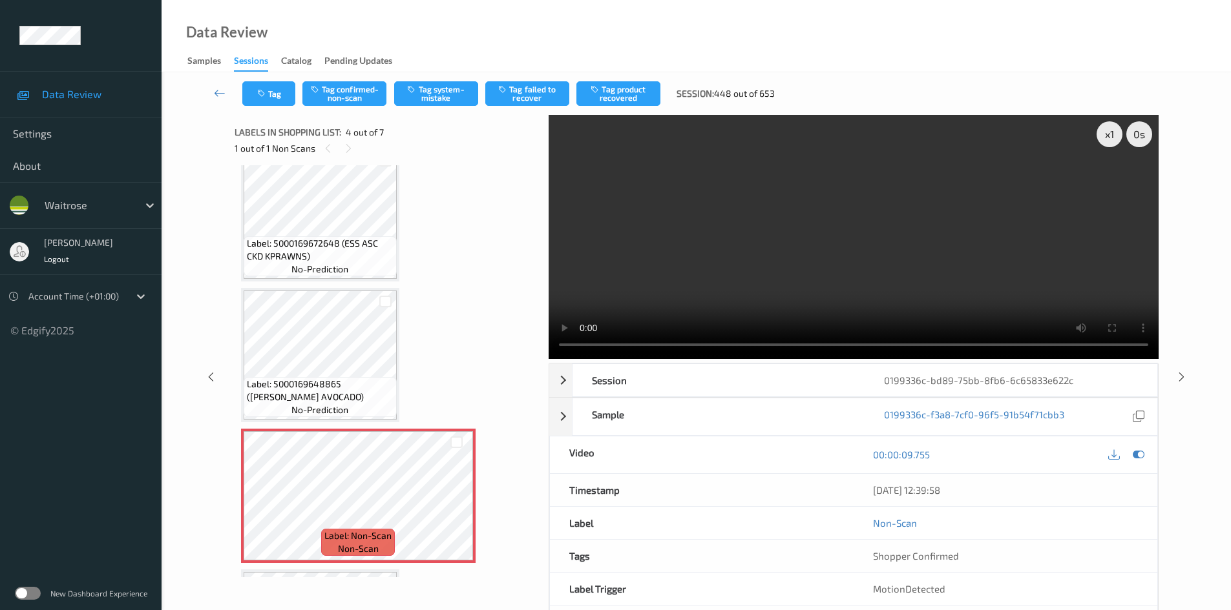
scroll to position [194, 0]
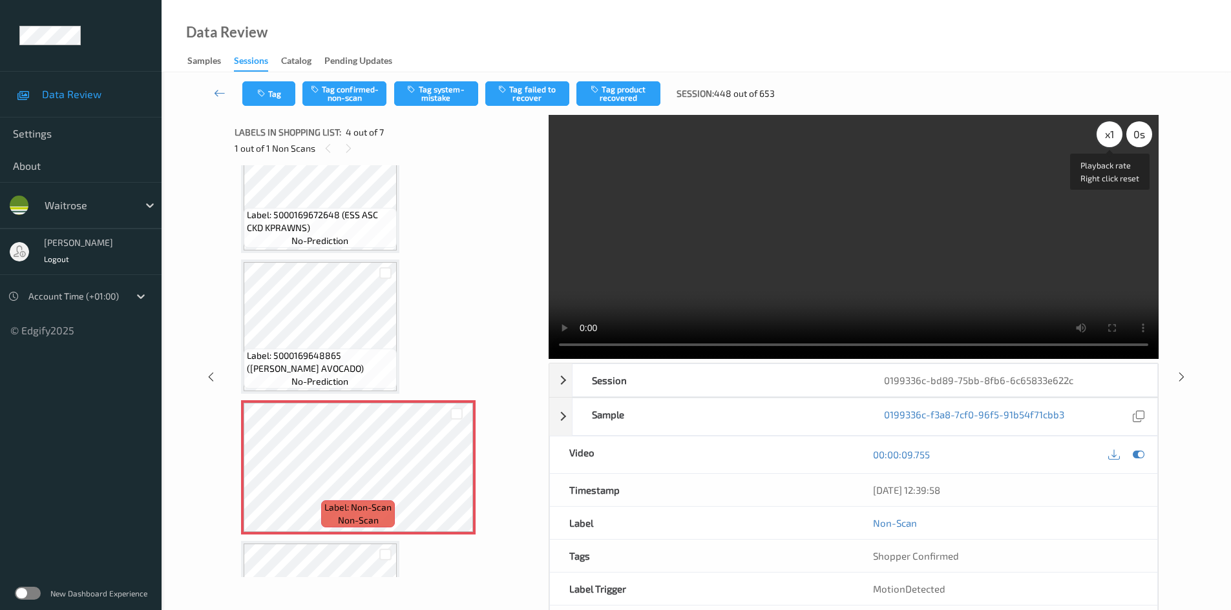
click at [1109, 140] on div "x 1" at bounding box center [1109, 134] width 26 height 26
click at [979, 222] on video at bounding box center [853, 237] width 610 height 244
click at [889, 239] on video at bounding box center [853, 237] width 610 height 244
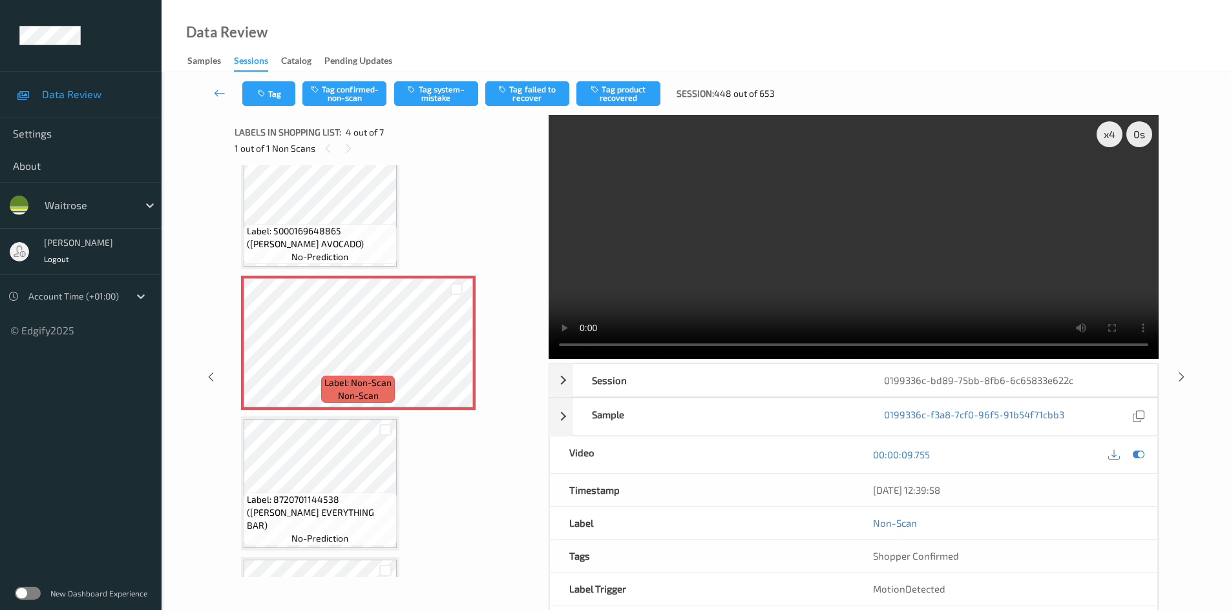
scroll to position [323, 0]
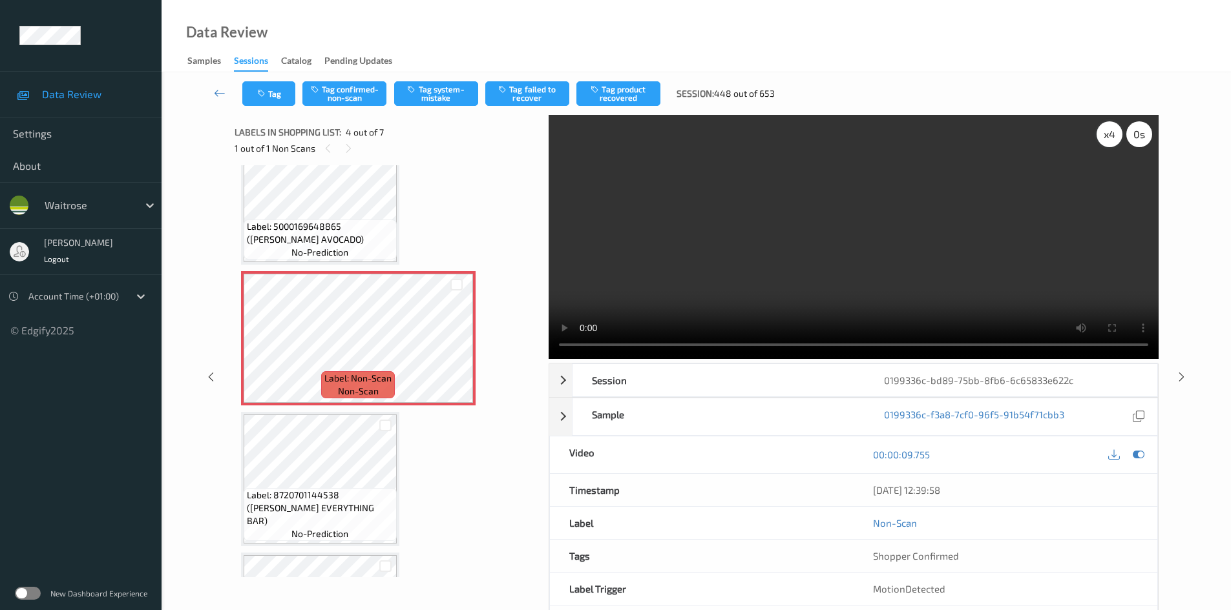
click at [1116, 135] on div "x 4" at bounding box center [1109, 134] width 26 height 26
click at [1116, 135] on div "x 8" at bounding box center [1109, 134] width 26 height 26
click at [1116, 135] on div "x 1" at bounding box center [1109, 134] width 26 height 26
click at [930, 253] on video at bounding box center [853, 237] width 610 height 244
click at [924, 249] on video at bounding box center [853, 237] width 610 height 244
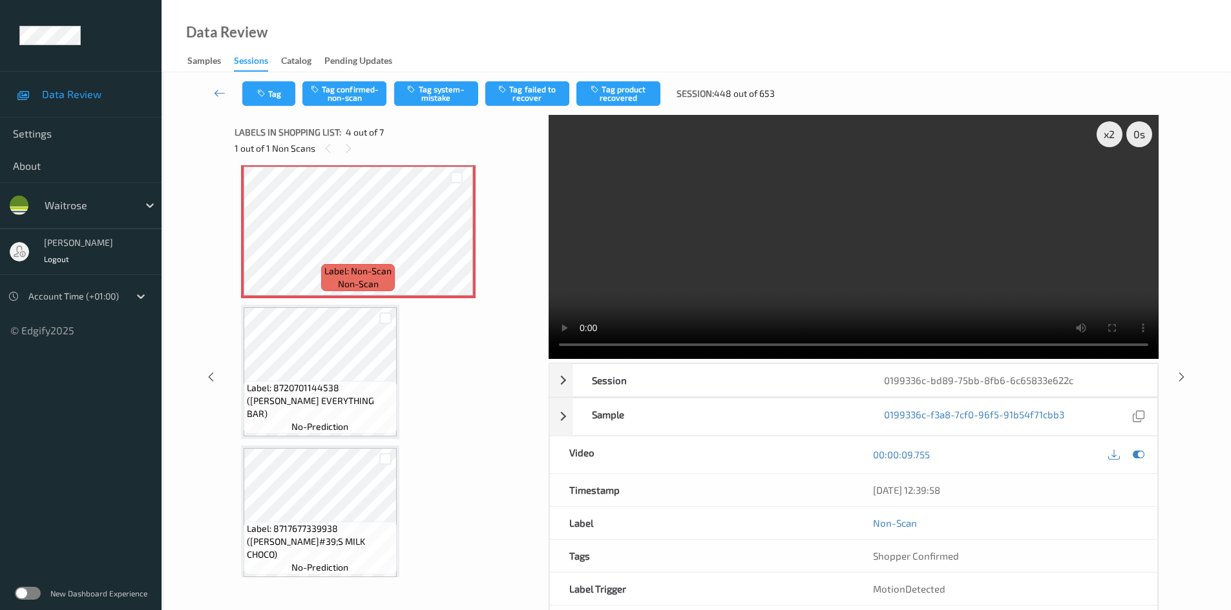
scroll to position [452, 0]
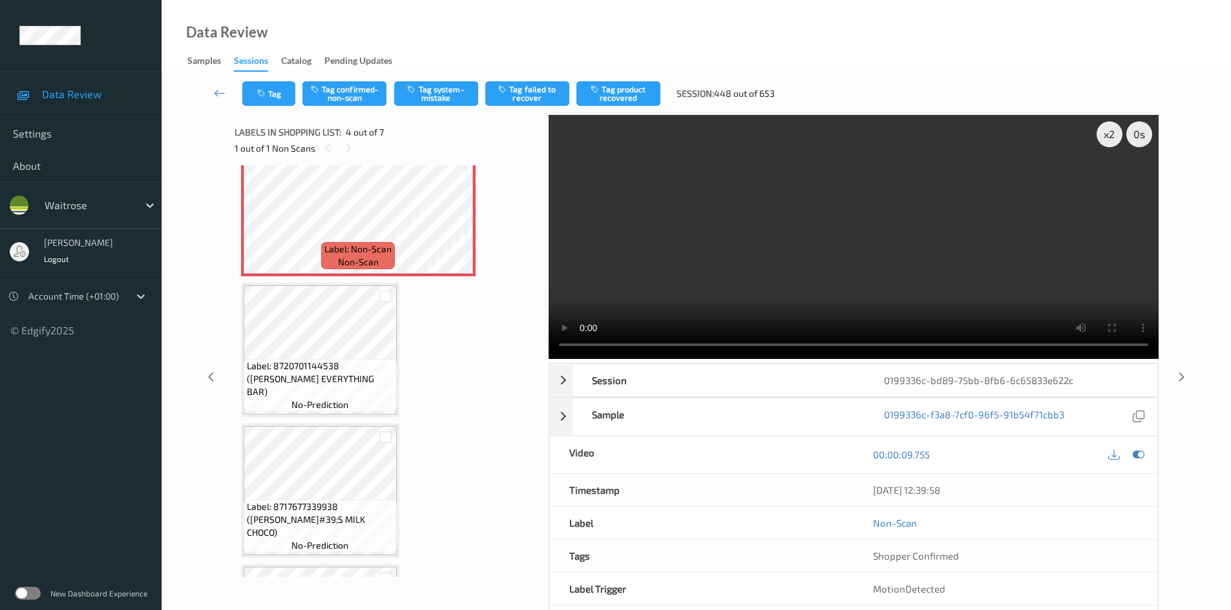
click at [862, 219] on video at bounding box center [853, 237] width 610 height 244
click at [815, 240] on video at bounding box center [853, 237] width 610 height 244
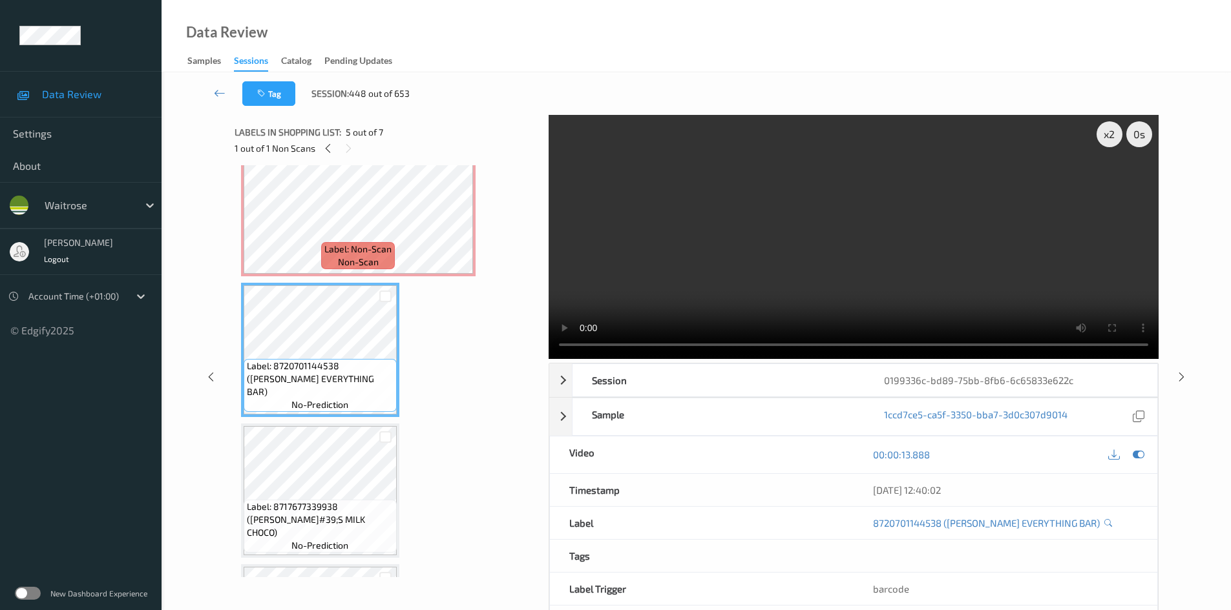
click at [767, 264] on video at bounding box center [853, 237] width 610 height 244
click at [782, 267] on video at bounding box center [853, 237] width 610 height 244
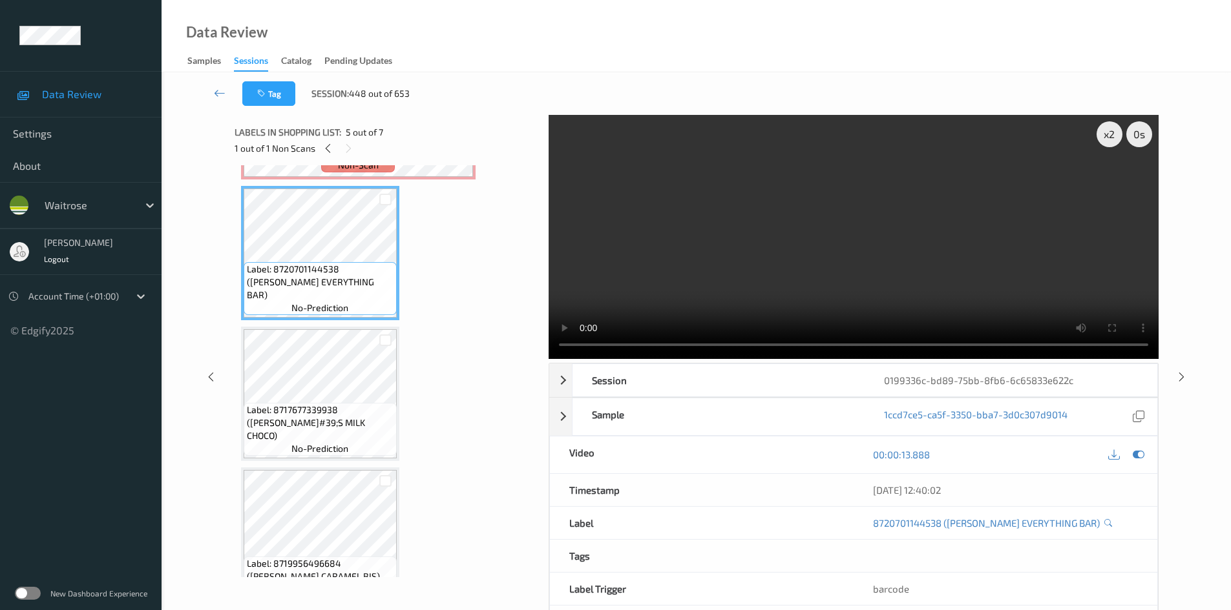
scroll to position [580, 0]
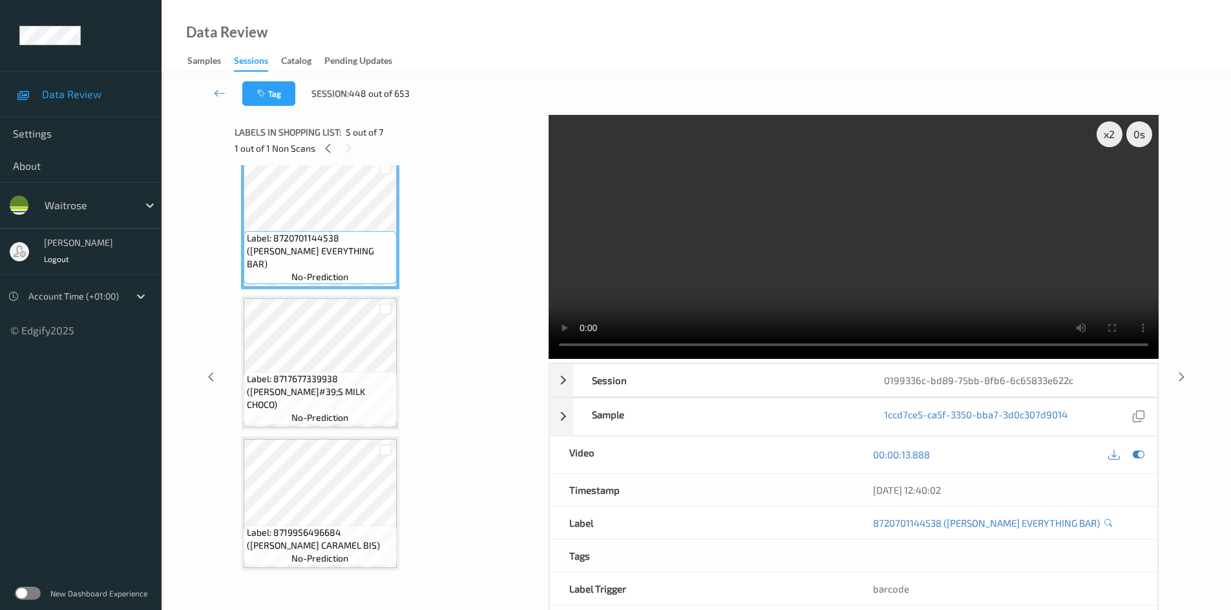
click at [720, 291] on video at bounding box center [853, 237] width 610 height 244
click at [706, 275] on video at bounding box center [853, 237] width 610 height 244
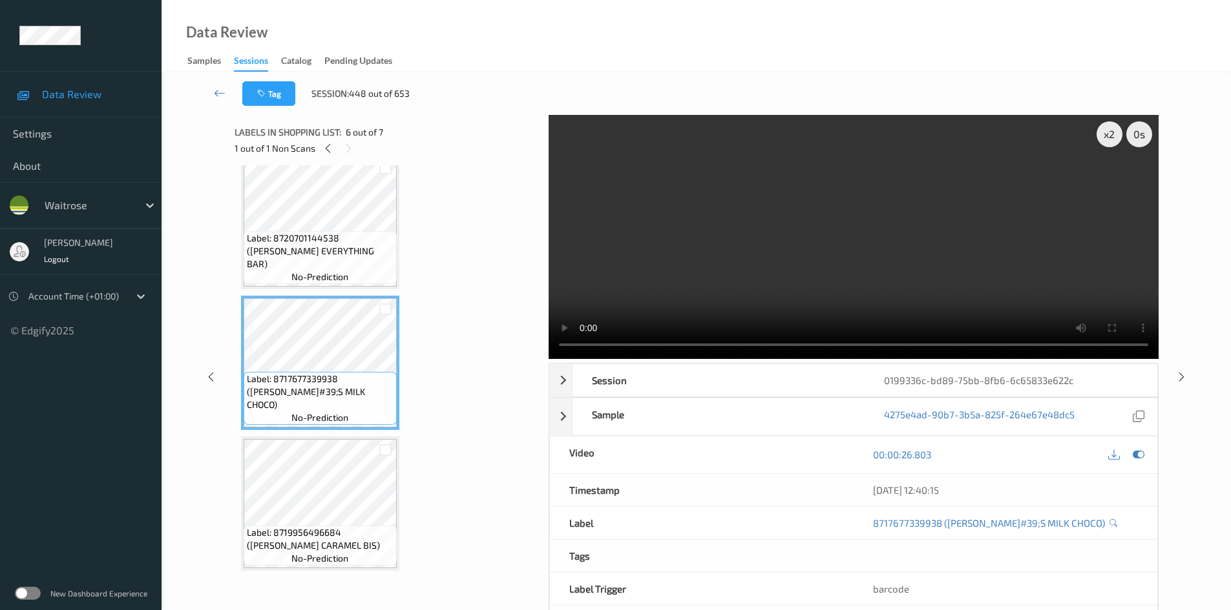
click at [696, 279] on video at bounding box center [853, 237] width 610 height 244
click at [703, 280] on video at bounding box center [853, 237] width 610 height 244
click at [740, 259] on video at bounding box center [853, 237] width 610 height 244
click at [706, 289] on video at bounding box center [853, 237] width 610 height 244
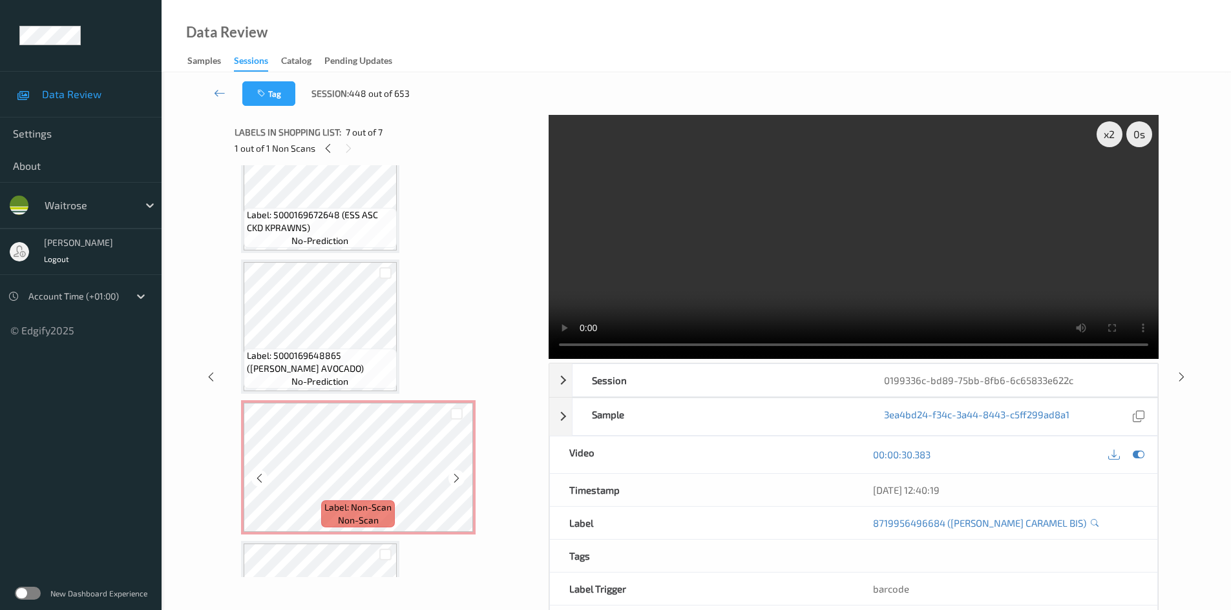
scroll to position [193, 0]
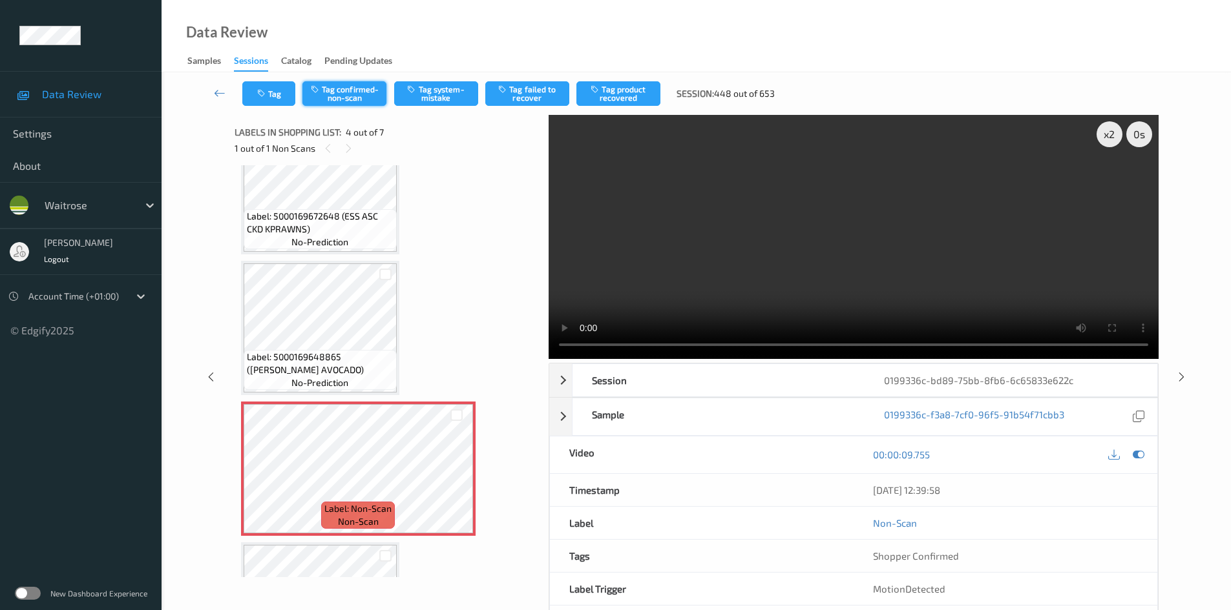
click at [331, 89] on button "Tag confirmed-non-scan" at bounding box center [344, 93] width 84 height 25
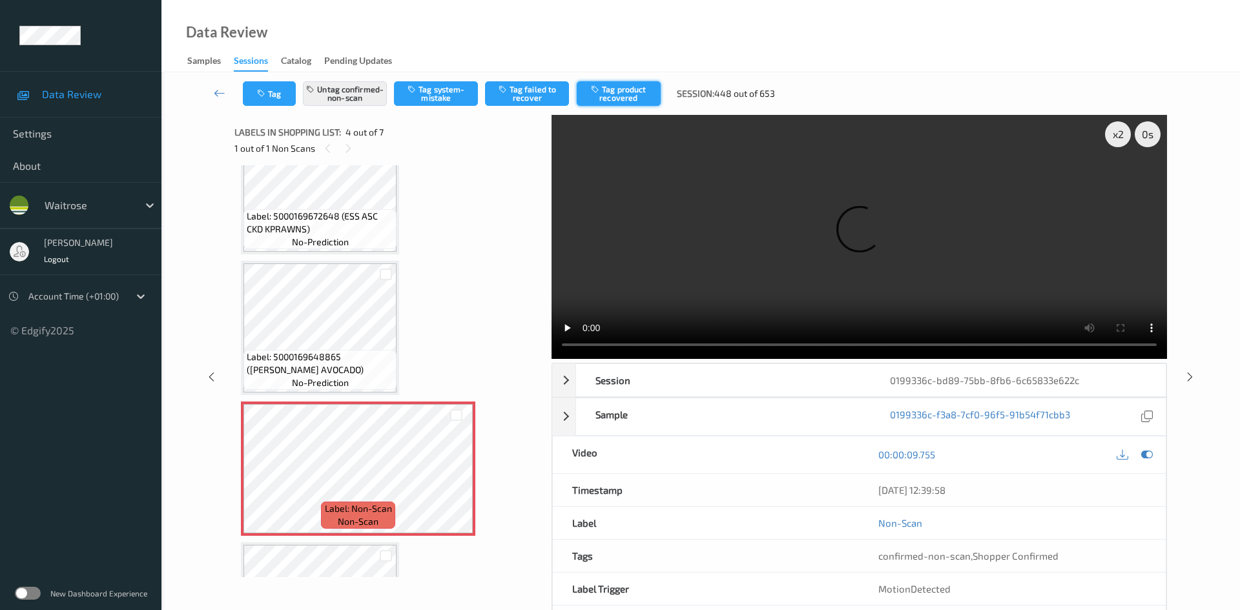
click at [645, 94] on button "Tag product recovered" at bounding box center [619, 93] width 84 height 25
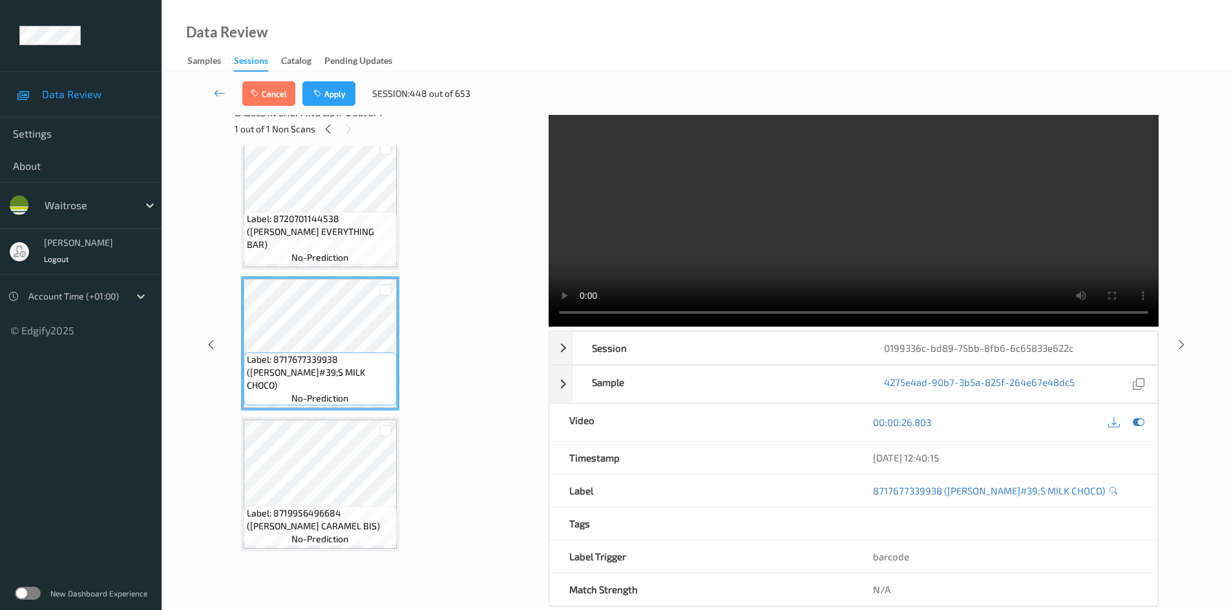
scroll to position [6, 0]
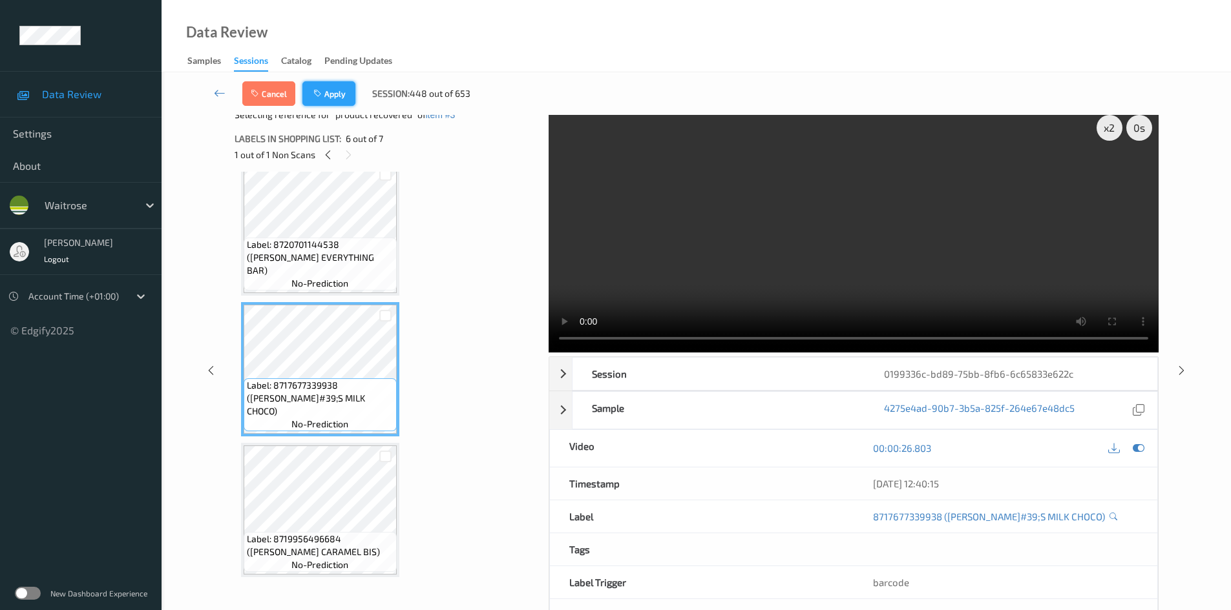
click at [335, 102] on button "Apply" at bounding box center [328, 93] width 53 height 25
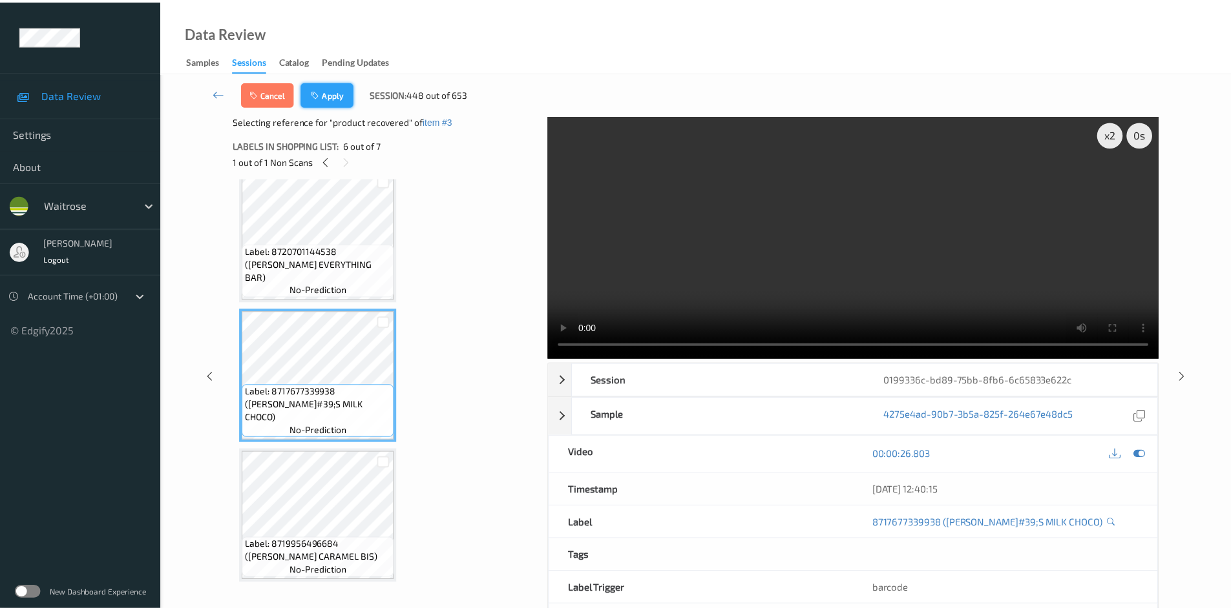
scroll to position [288, 0]
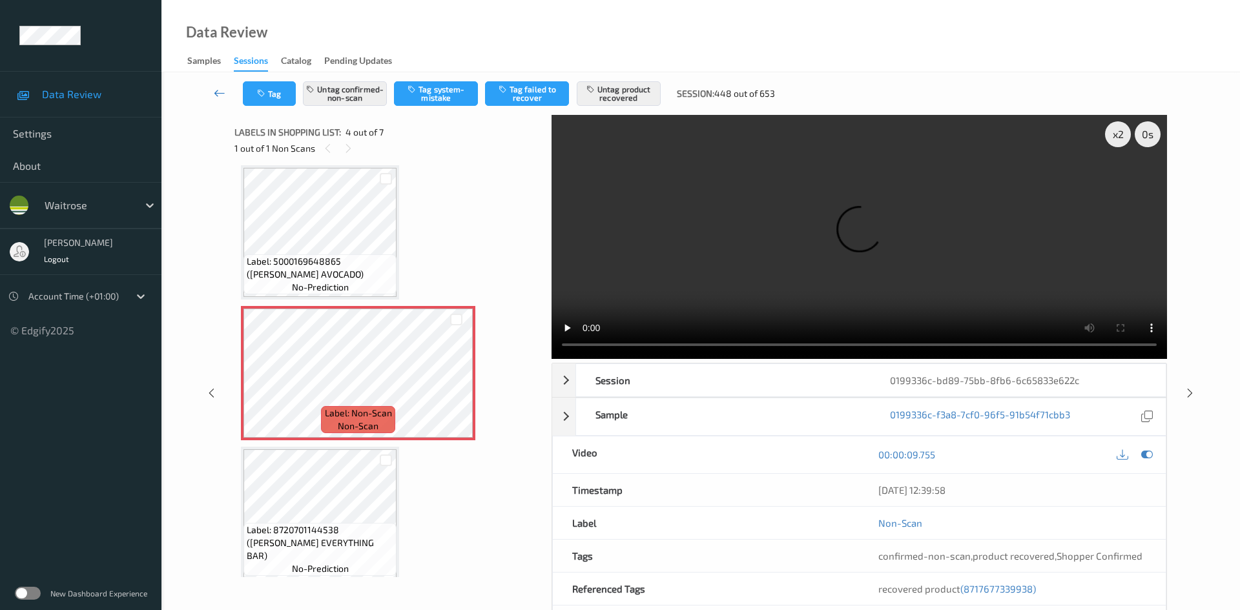
click at [213, 86] on link at bounding box center [220, 93] width 46 height 25
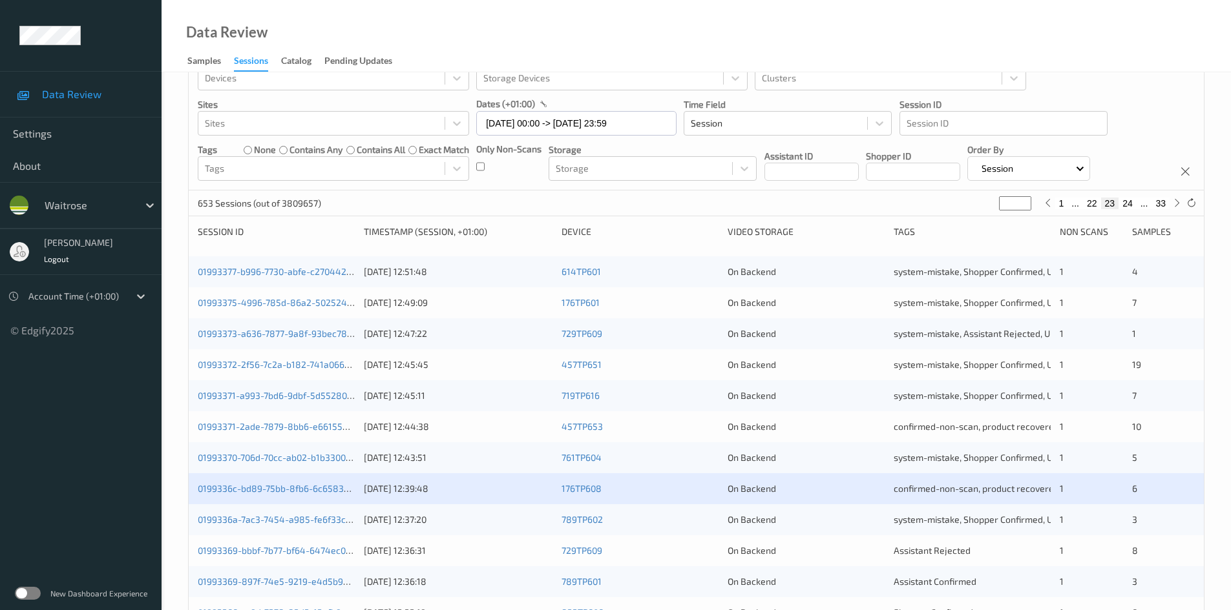
scroll to position [65, 0]
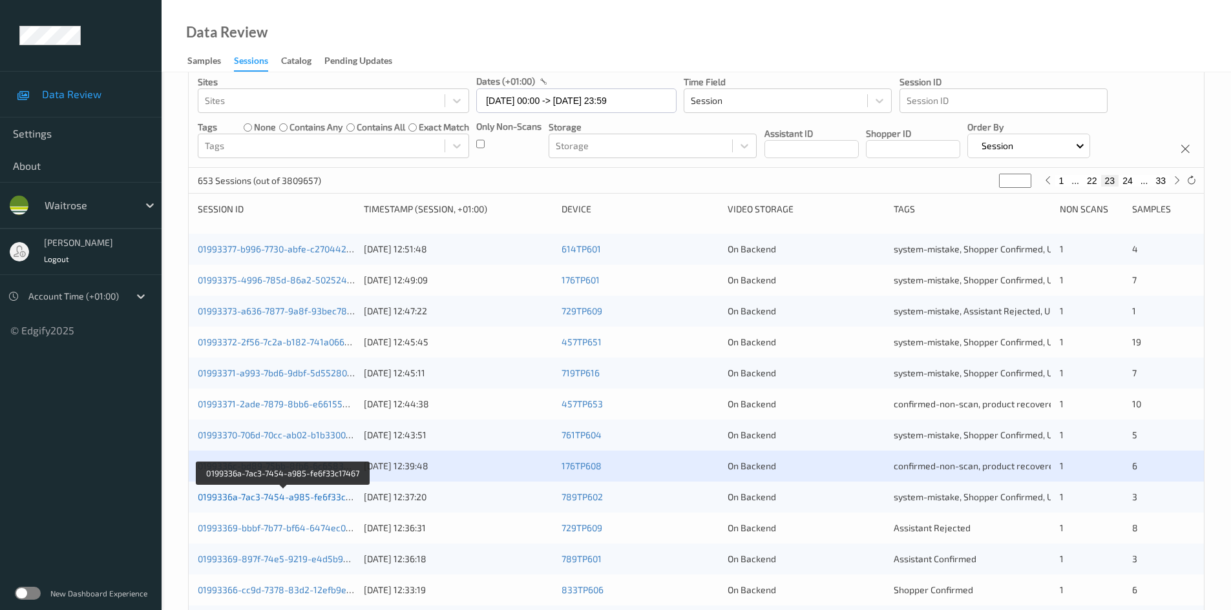
click at [255, 498] on link "0199336a-7ac3-7454-a985-fe6f33c17467" at bounding box center [284, 497] width 172 height 11
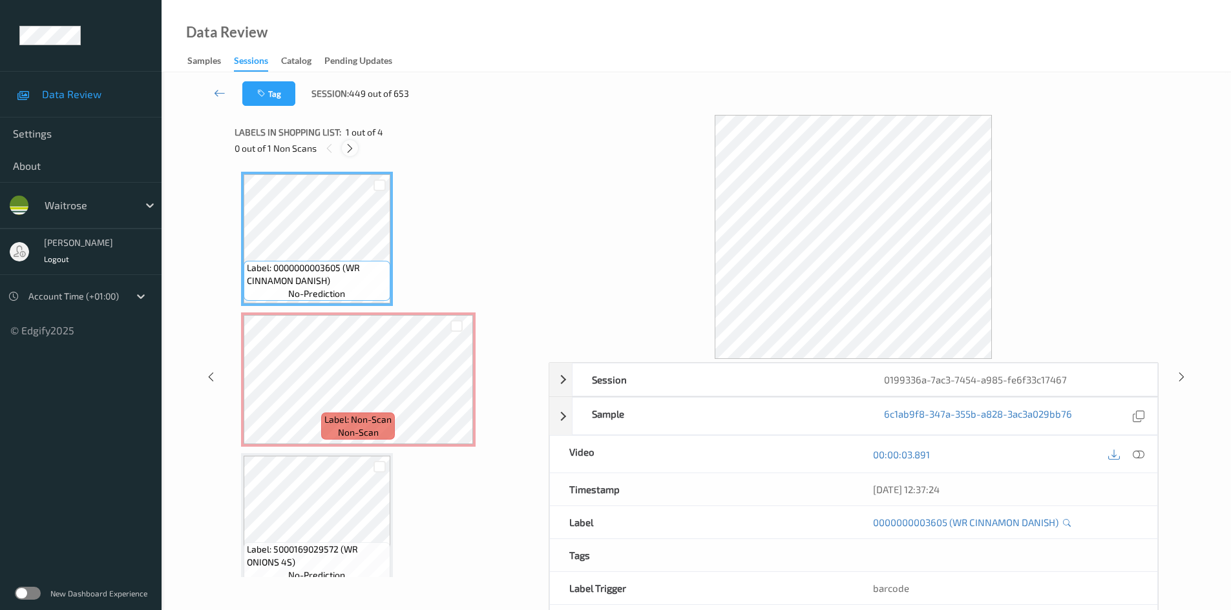
click at [351, 146] on icon at bounding box center [349, 149] width 11 height 12
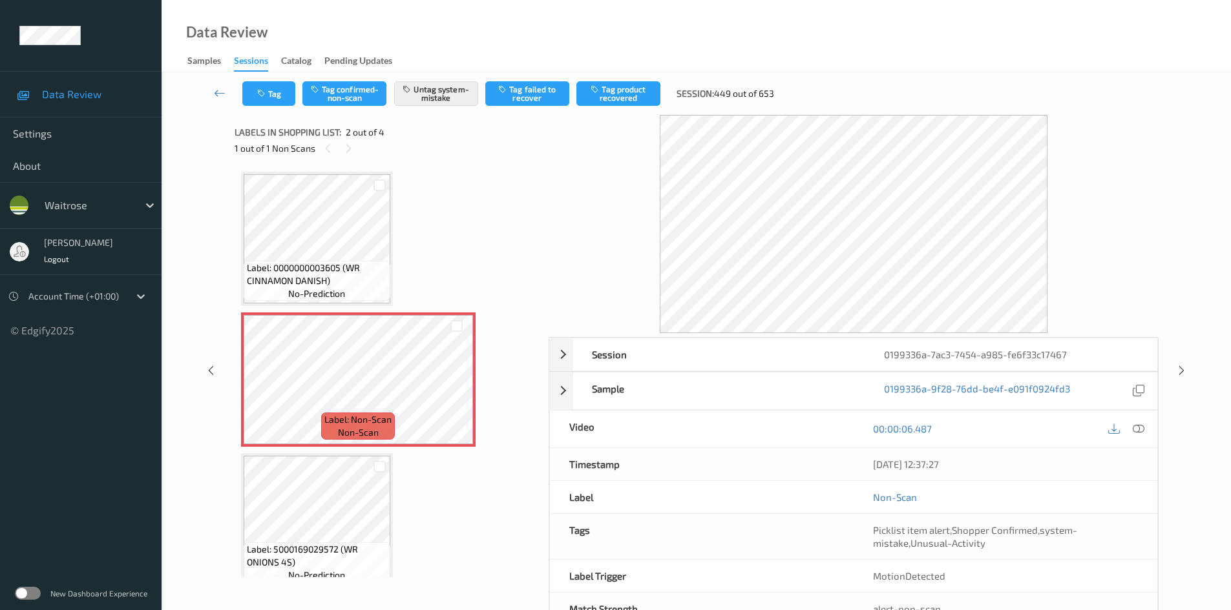
scroll to position [6, 0]
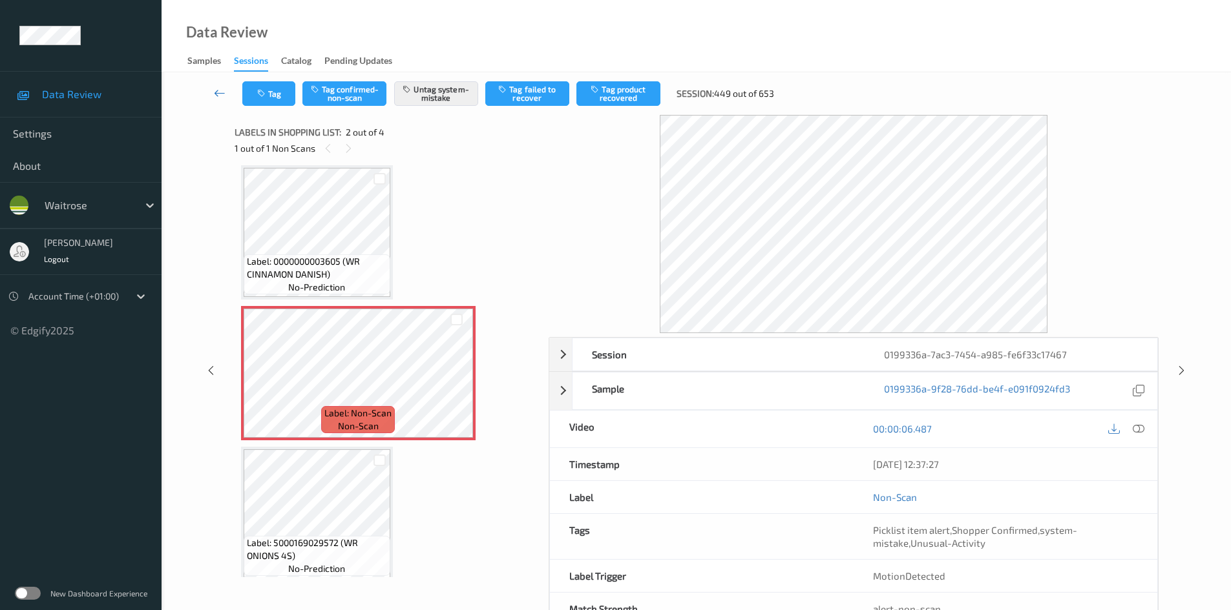
click at [216, 86] on link at bounding box center [219, 93] width 45 height 25
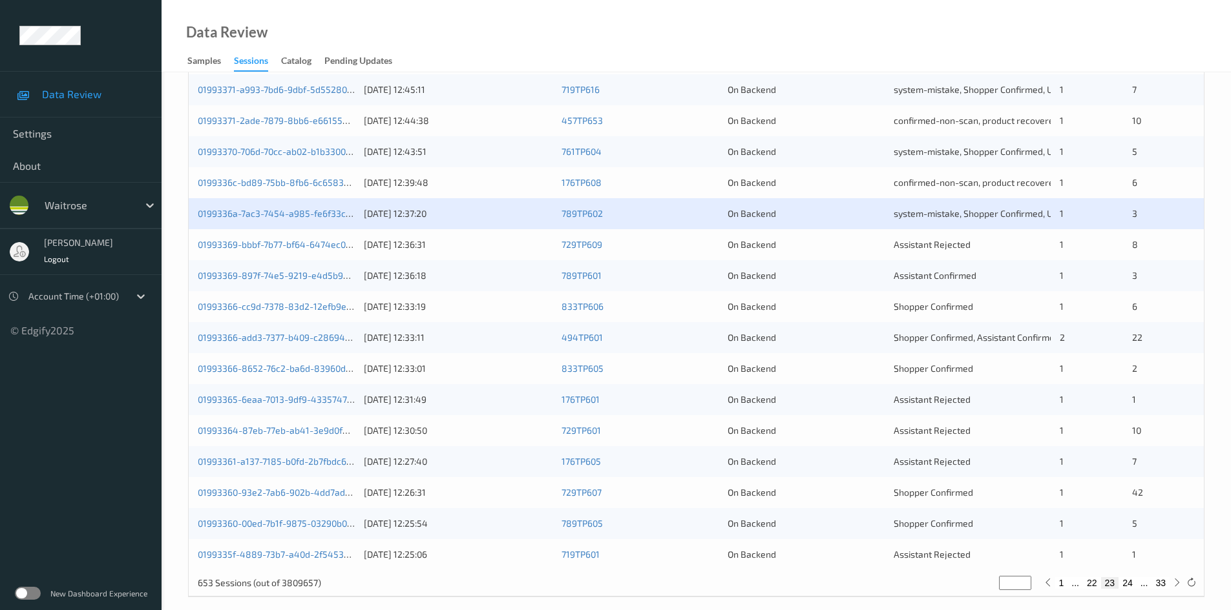
scroll to position [362, 0]
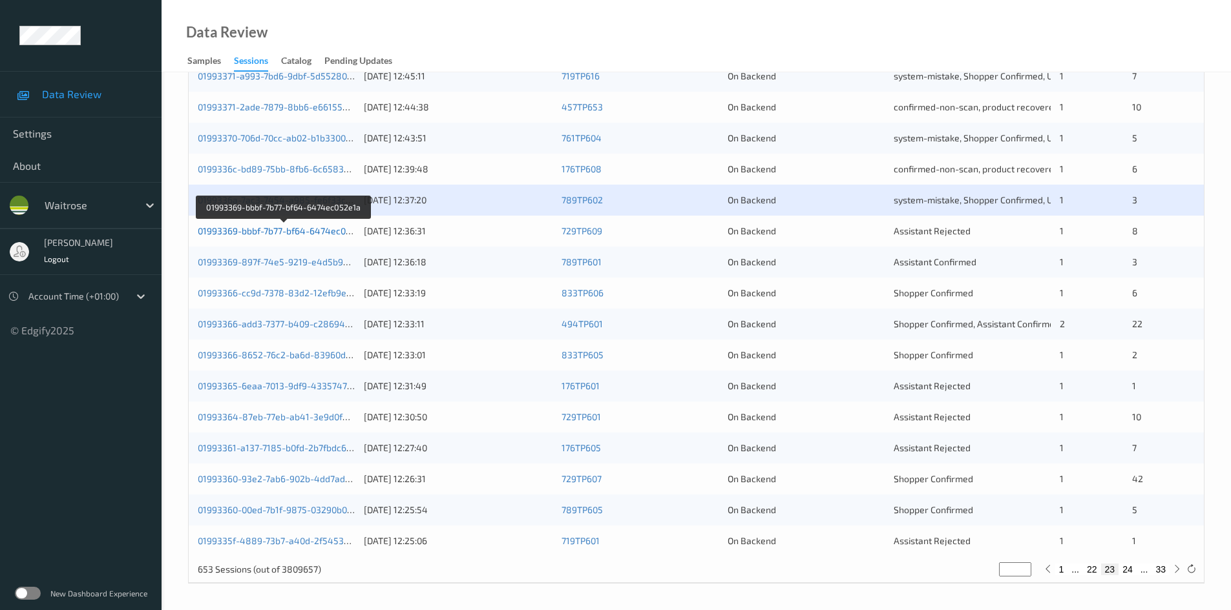
click at [245, 229] on link "01993369-bbbf-7b77-bf64-6474ec052e1a" at bounding box center [284, 230] width 172 height 11
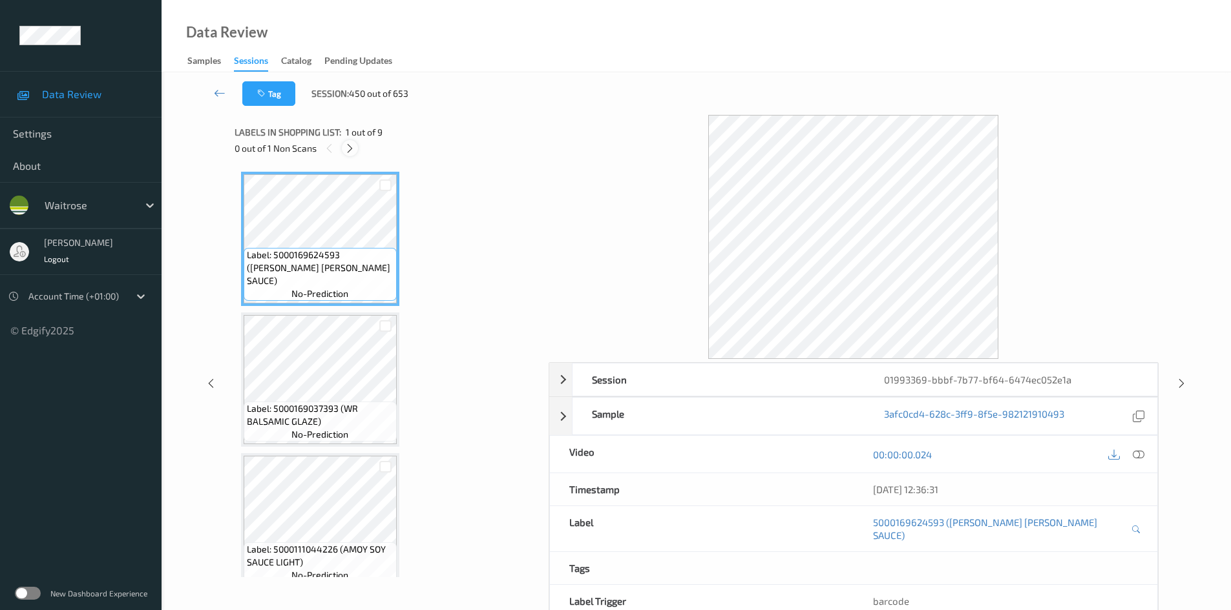
click at [345, 147] on icon at bounding box center [349, 149] width 11 height 12
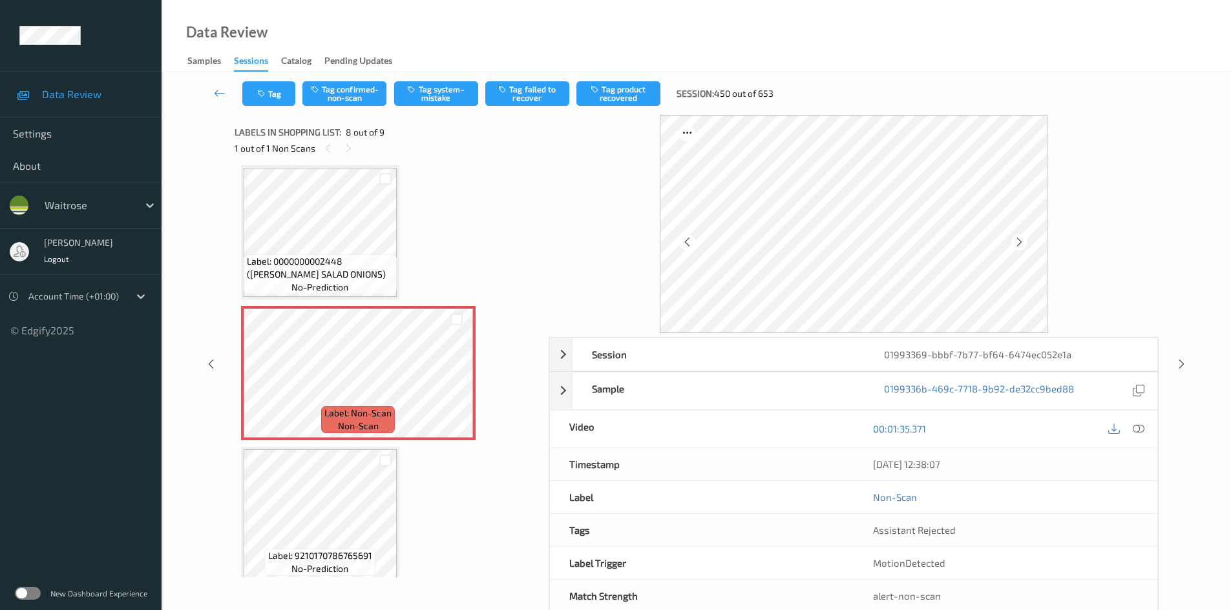
click at [1144, 427] on icon at bounding box center [1138, 429] width 12 height 12
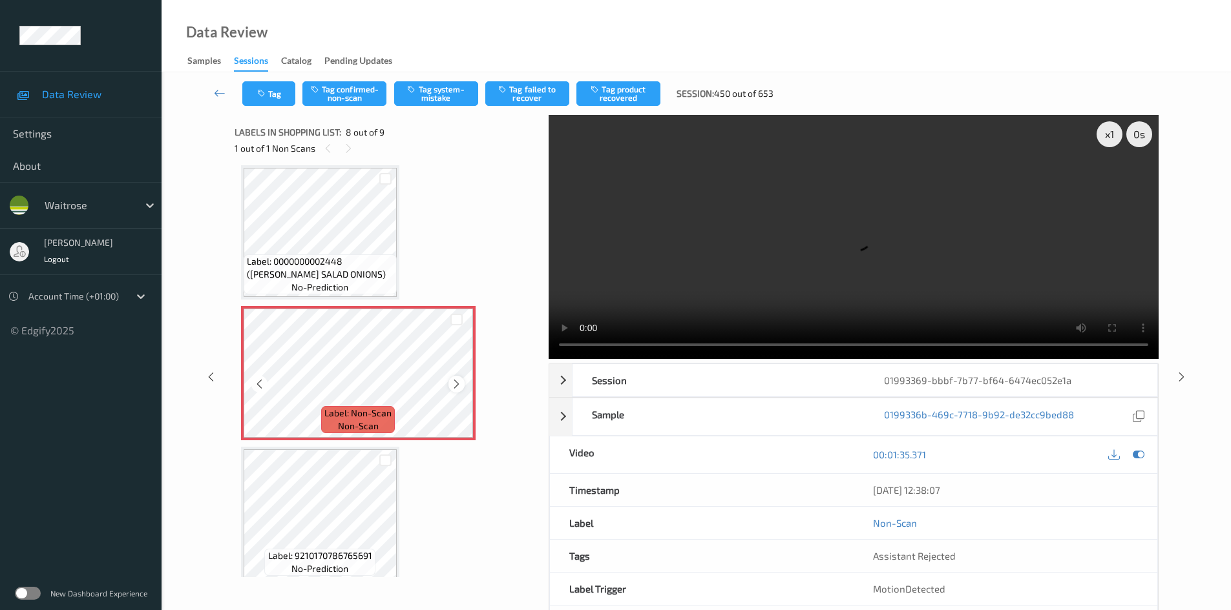
click at [451, 384] on icon at bounding box center [456, 385] width 11 height 12
click at [453, 383] on icon at bounding box center [456, 385] width 11 height 12
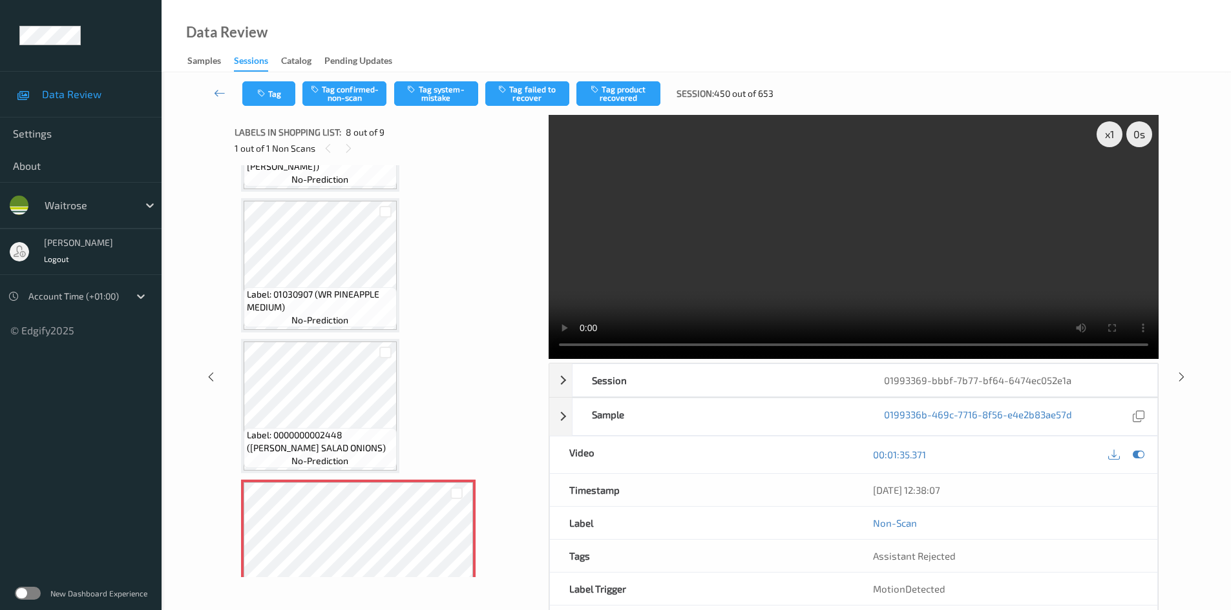
scroll to position [658, 0]
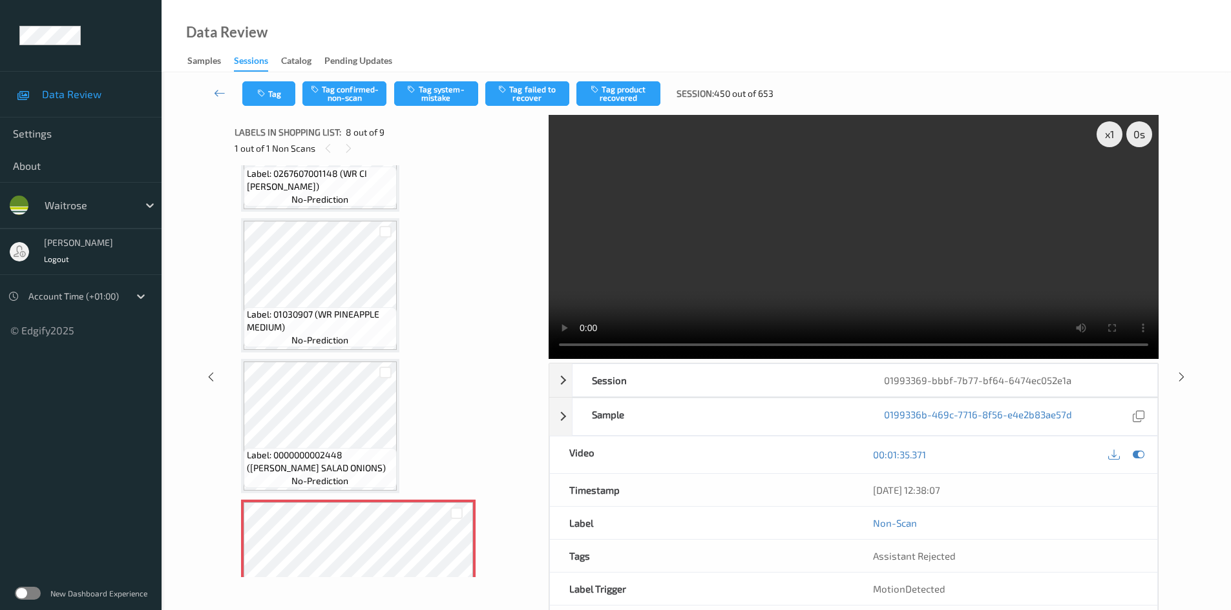
click at [830, 263] on video at bounding box center [853, 237] width 610 height 244
click at [1103, 133] on div "x 1" at bounding box center [1109, 134] width 26 height 26
click at [835, 302] on video at bounding box center [853, 237] width 610 height 244
click at [787, 306] on video at bounding box center [853, 237] width 610 height 244
click at [797, 212] on video at bounding box center [853, 237] width 610 height 244
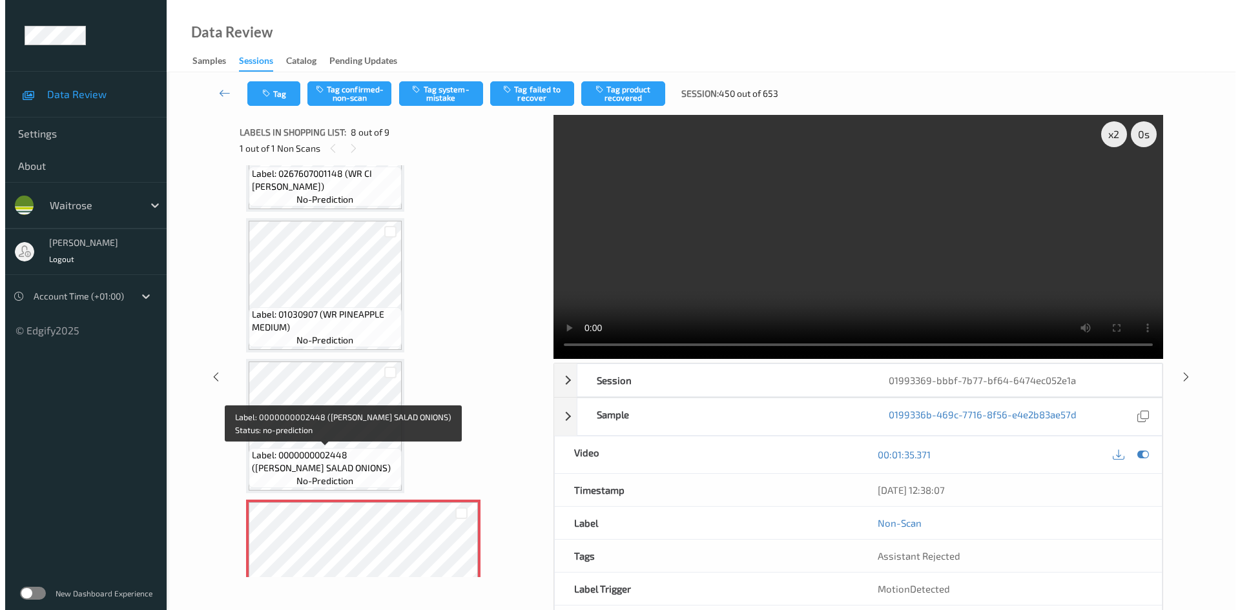
scroll to position [862, 0]
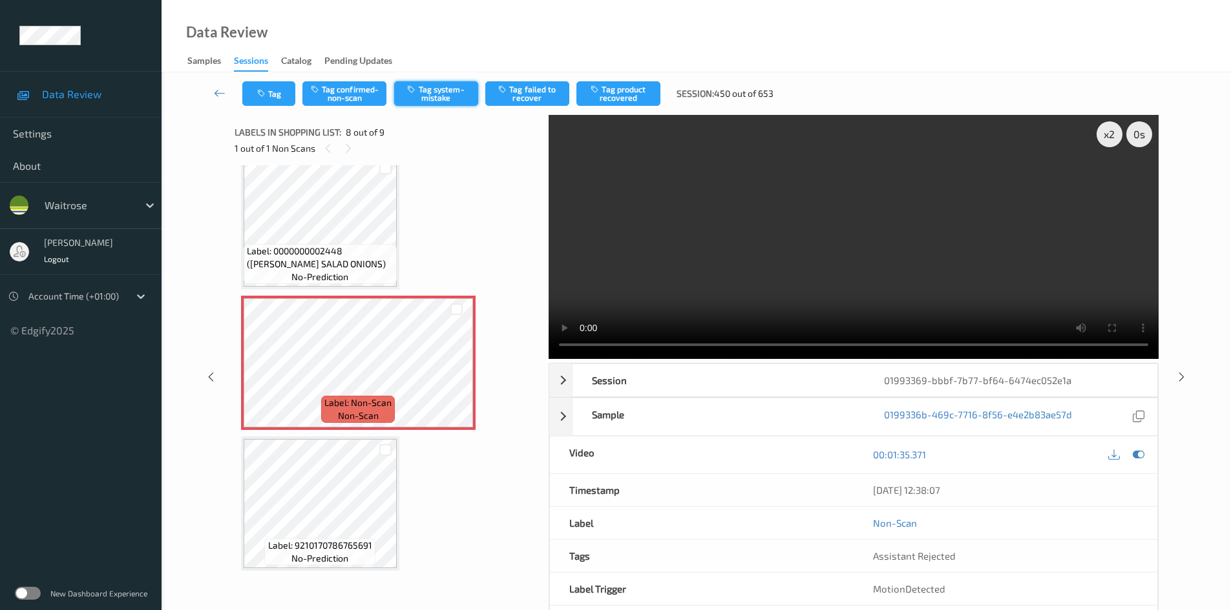
click at [453, 92] on button "Tag system-mistake" at bounding box center [436, 93] width 84 height 25
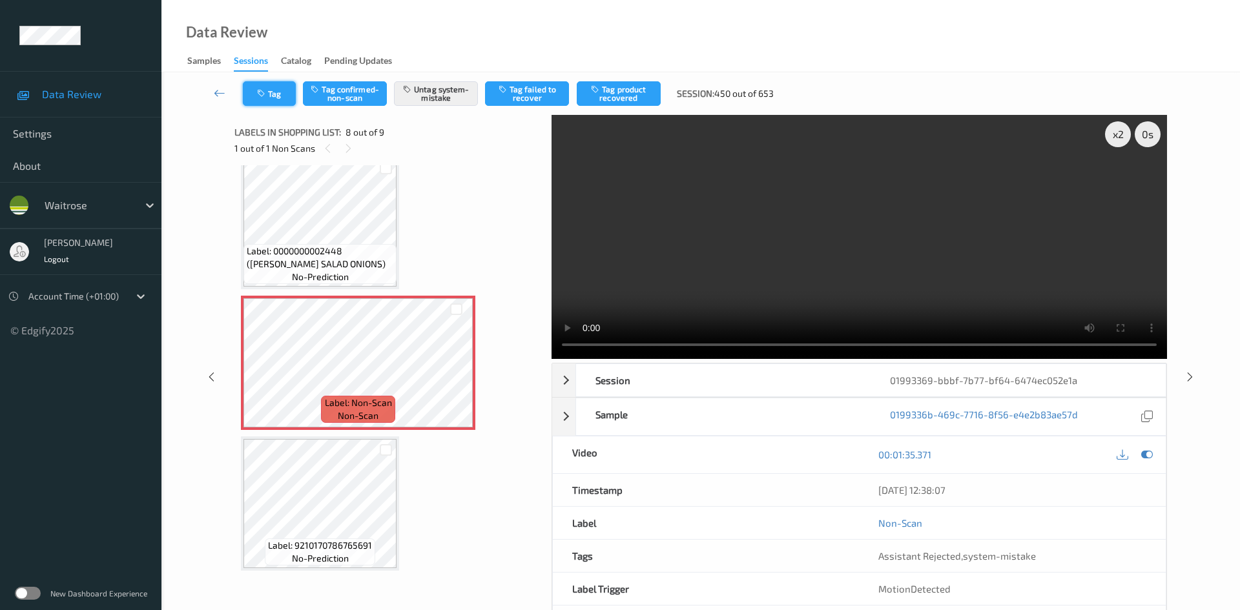
click at [278, 94] on button "Tag" at bounding box center [269, 93] width 53 height 25
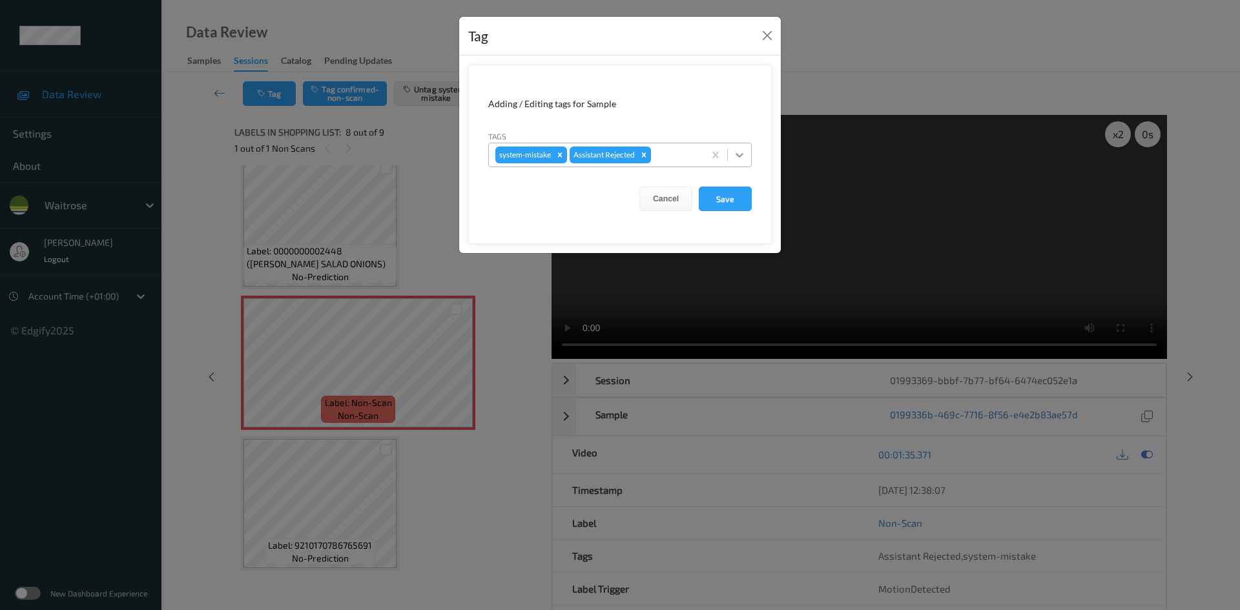
click at [735, 155] on icon at bounding box center [739, 155] width 13 height 13
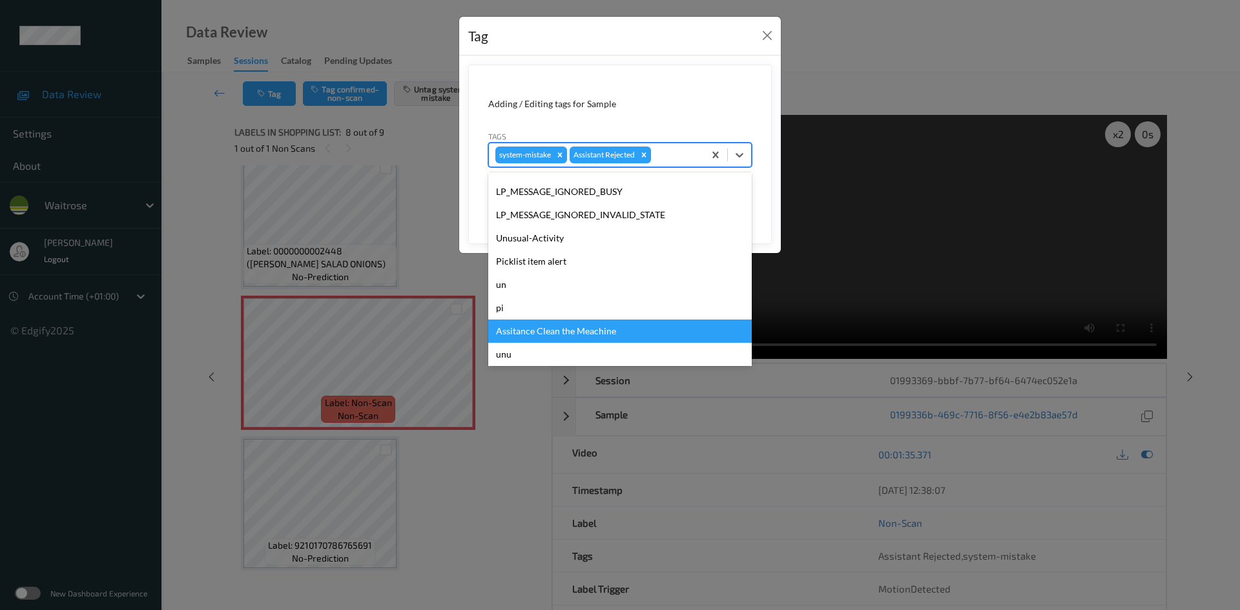
scroll to position [300, 0]
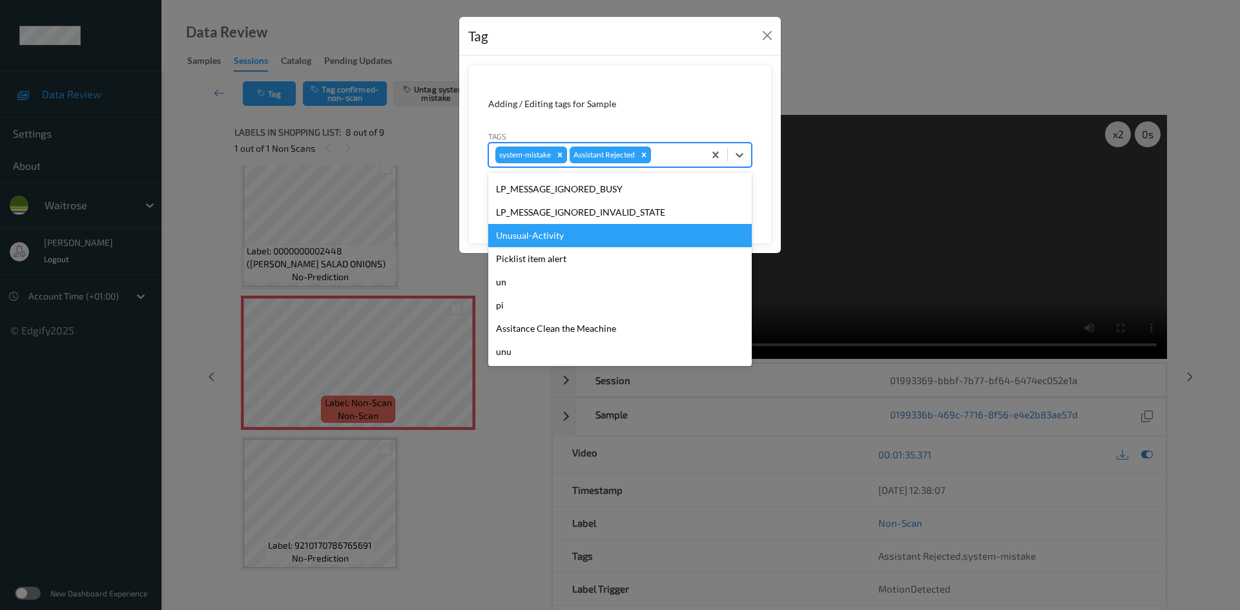
click at [573, 229] on div "Unusual-Activity" at bounding box center [620, 235] width 264 height 23
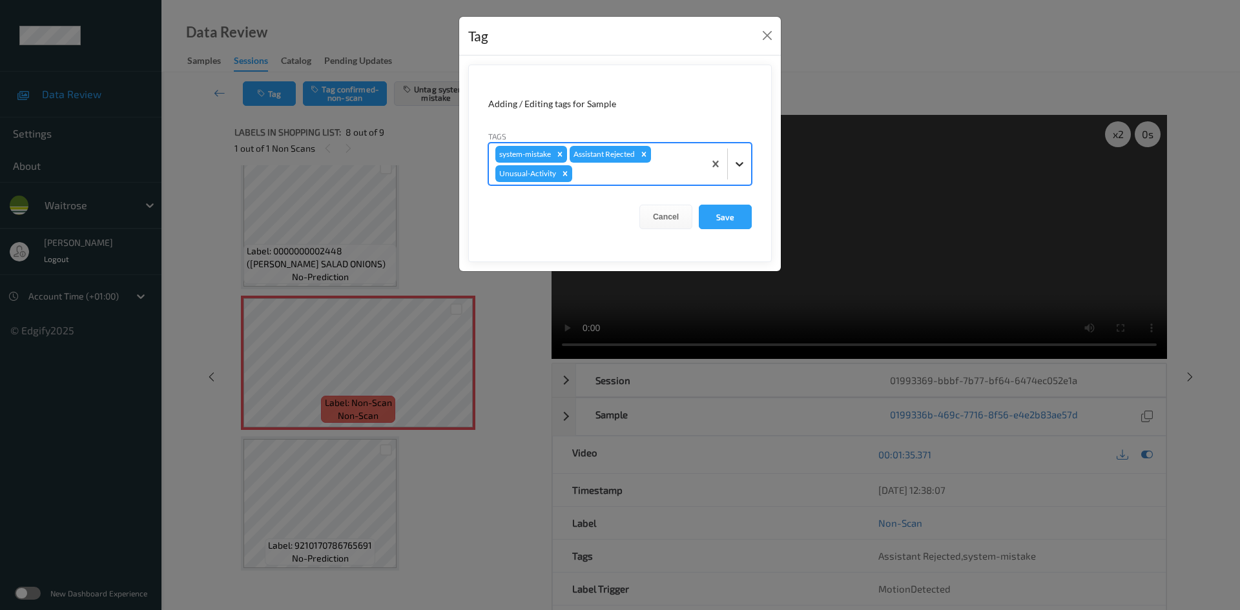
click at [739, 165] on icon at bounding box center [740, 164] width 8 height 5
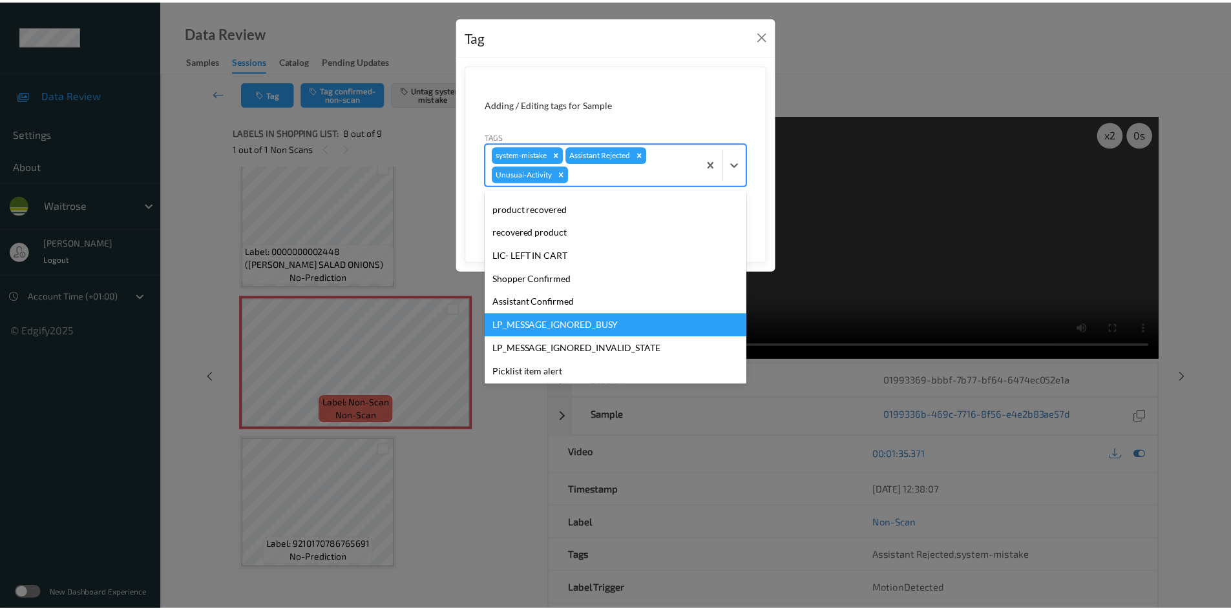
scroll to position [276, 0]
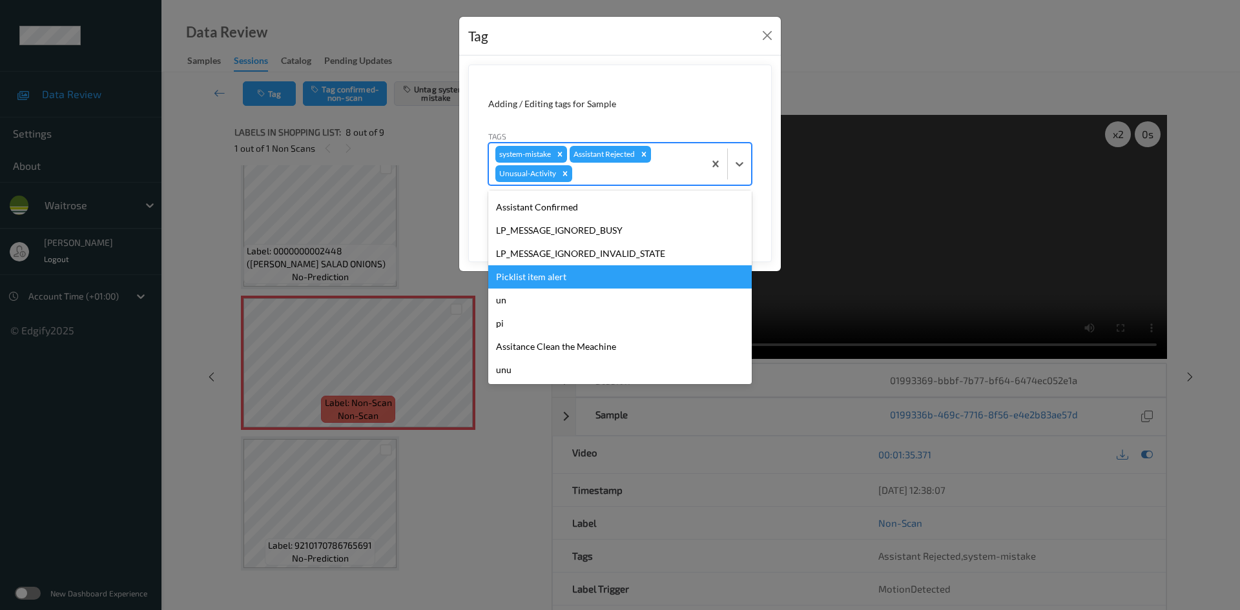
click at [548, 276] on div "Picklist item alert" at bounding box center [620, 277] width 264 height 23
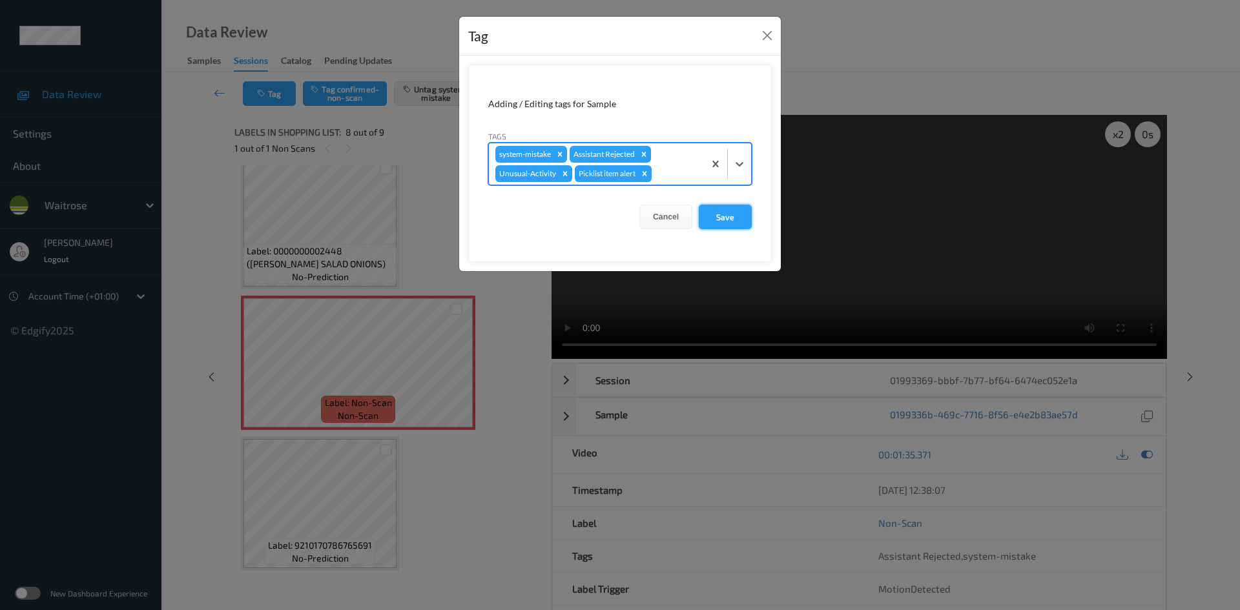
click at [727, 217] on button "Save" at bounding box center [725, 217] width 53 height 25
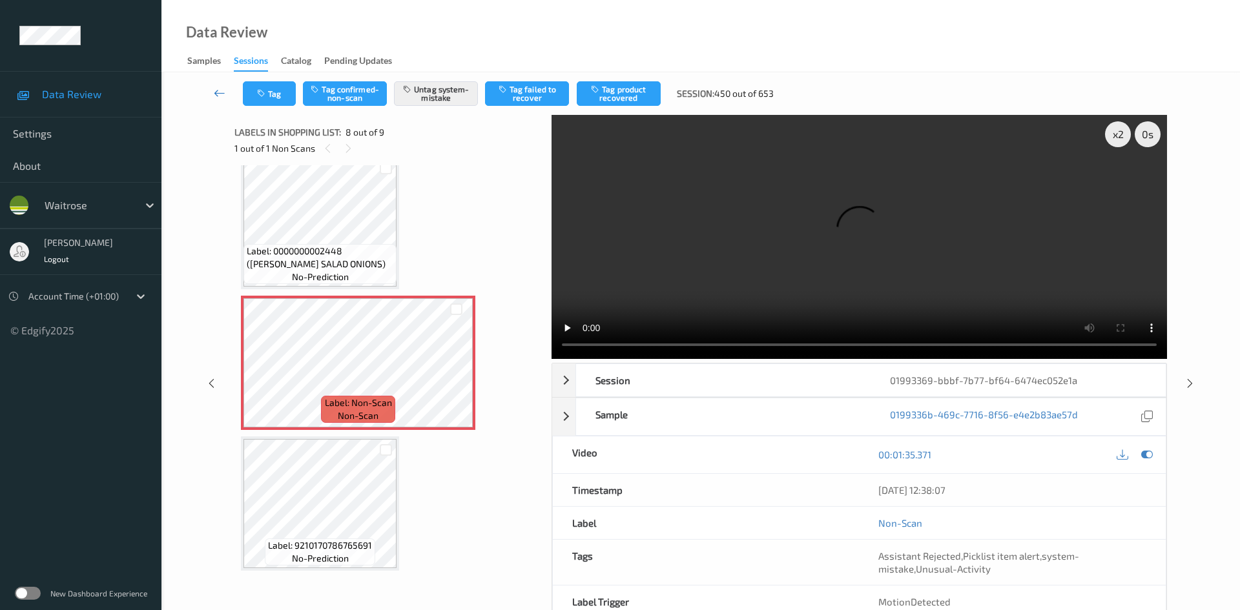
click at [214, 85] on link at bounding box center [220, 93] width 46 height 25
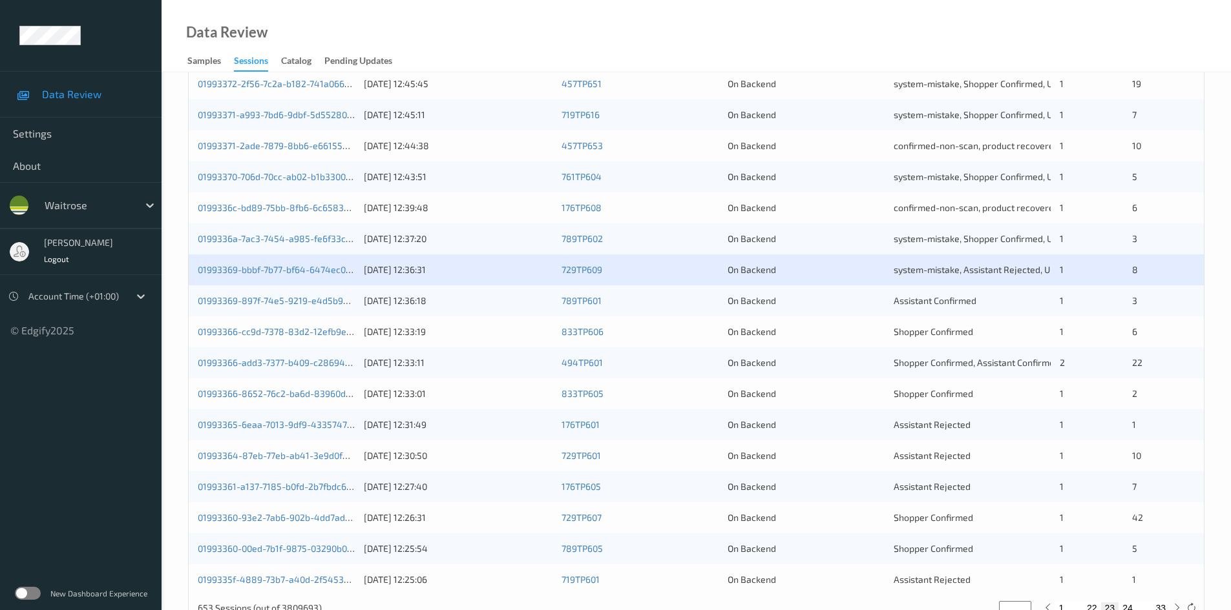
scroll to position [362, 0]
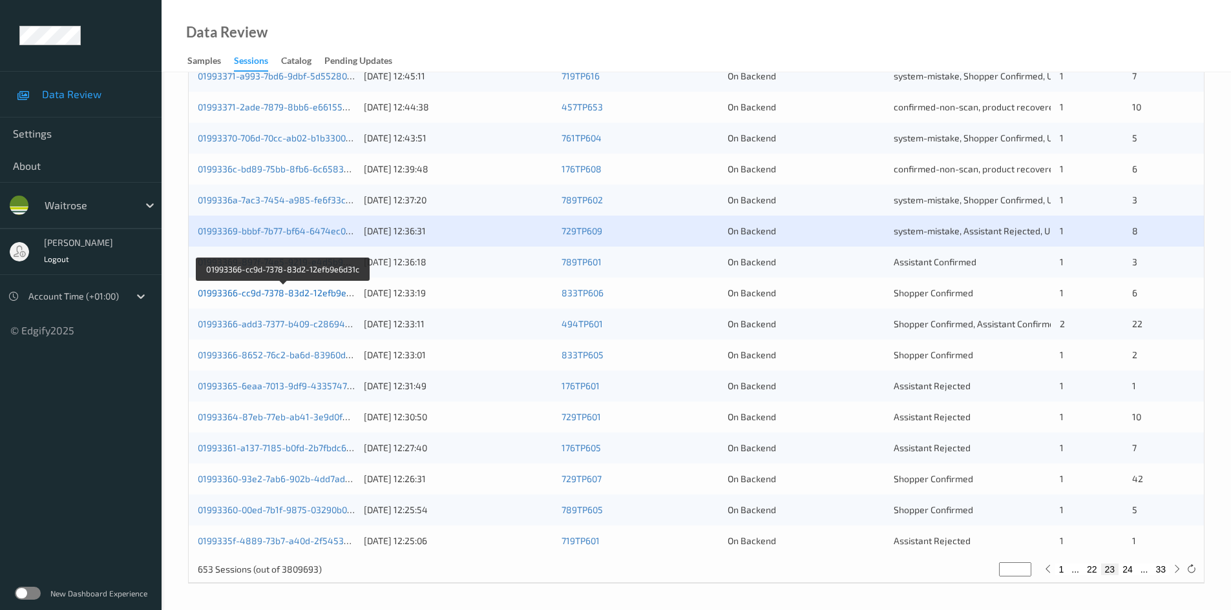
click at [257, 292] on link "01993366-cc9d-7378-83d2-12efb9e6d31c" at bounding box center [284, 292] width 172 height 11
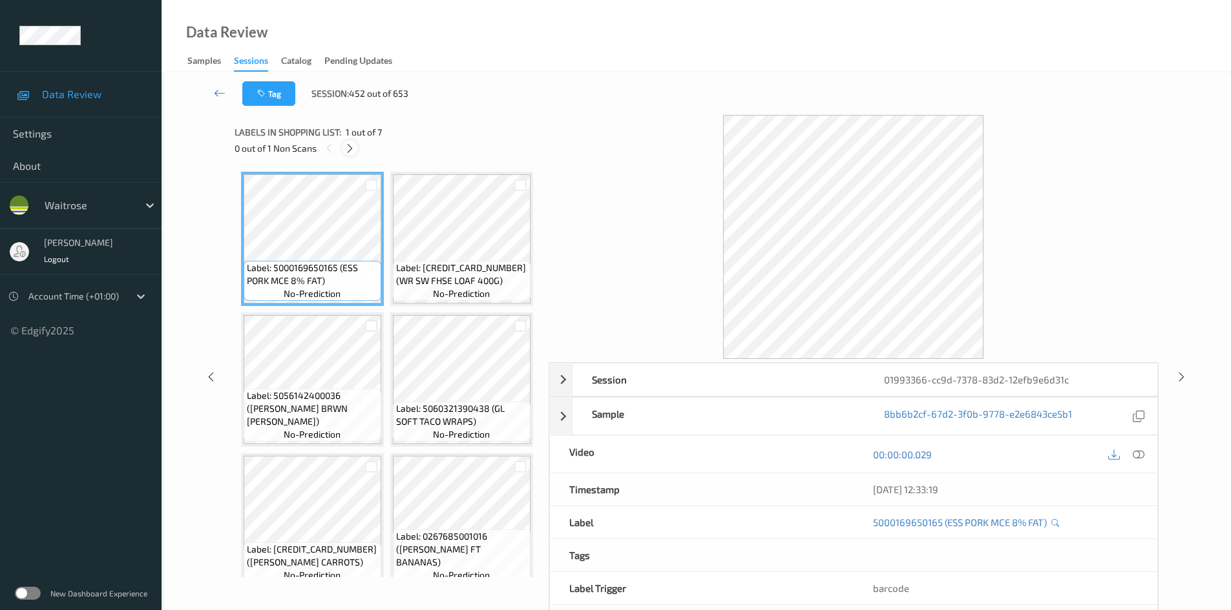
click at [348, 143] on icon at bounding box center [349, 149] width 11 height 12
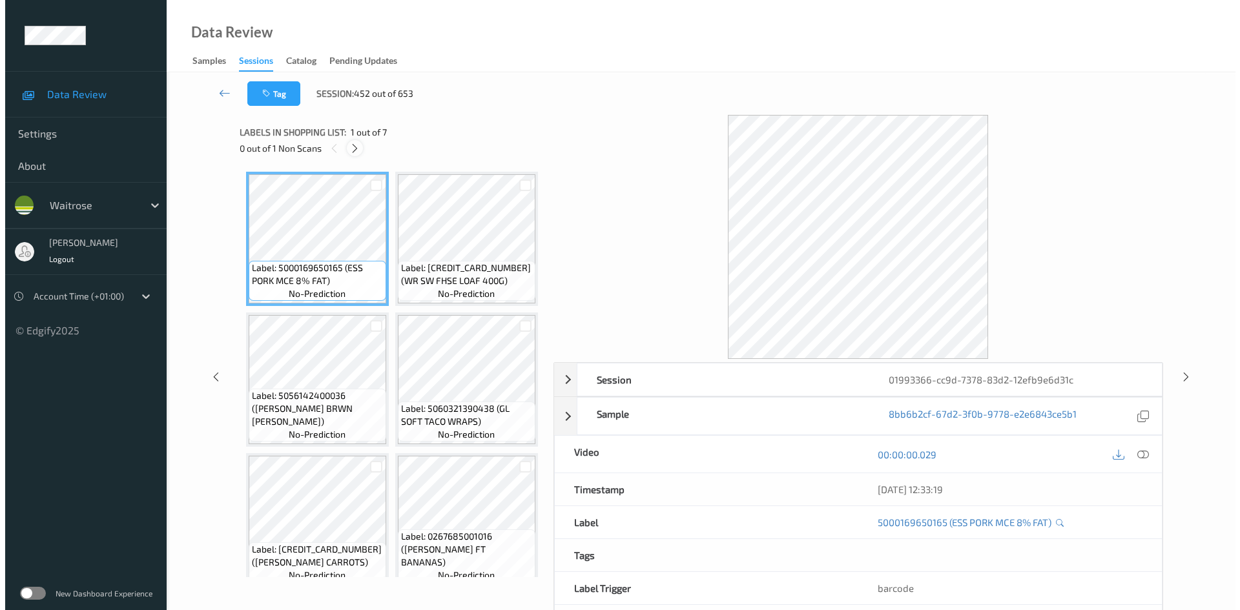
scroll to position [580, 0]
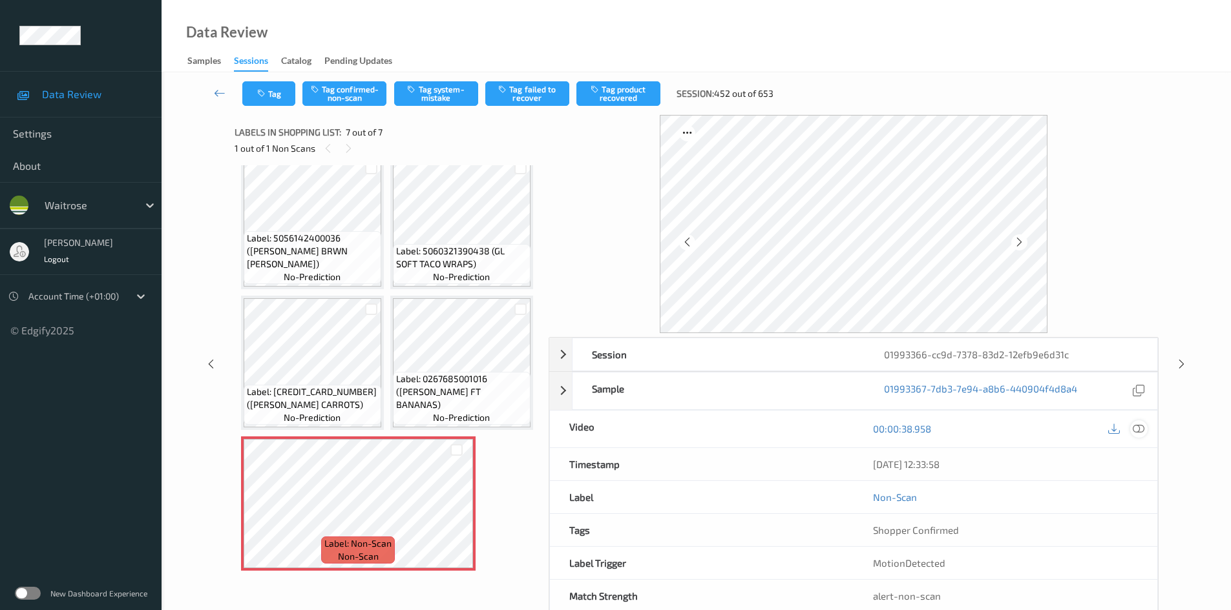
click at [1138, 423] on icon at bounding box center [1138, 429] width 12 height 12
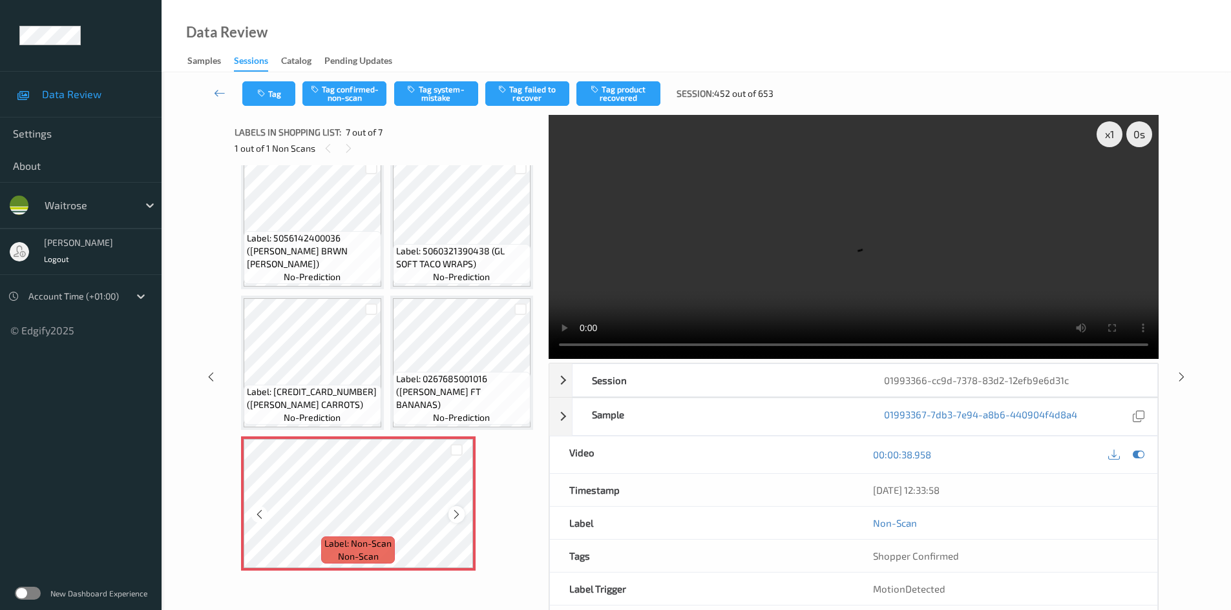
click at [455, 516] on icon at bounding box center [456, 515] width 11 height 12
click at [461, 515] on icon at bounding box center [456, 515] width 11 height 12
click at [846, 261] on video at bounding box center [853, 237] width 610 height 244
click at [1099, 130] on div "x 1" at bounding box center [1109, 134] width 26 height 26
click at [1102, 132] on div "x 2" at bounding box center [1109, 134] width 26 height 26
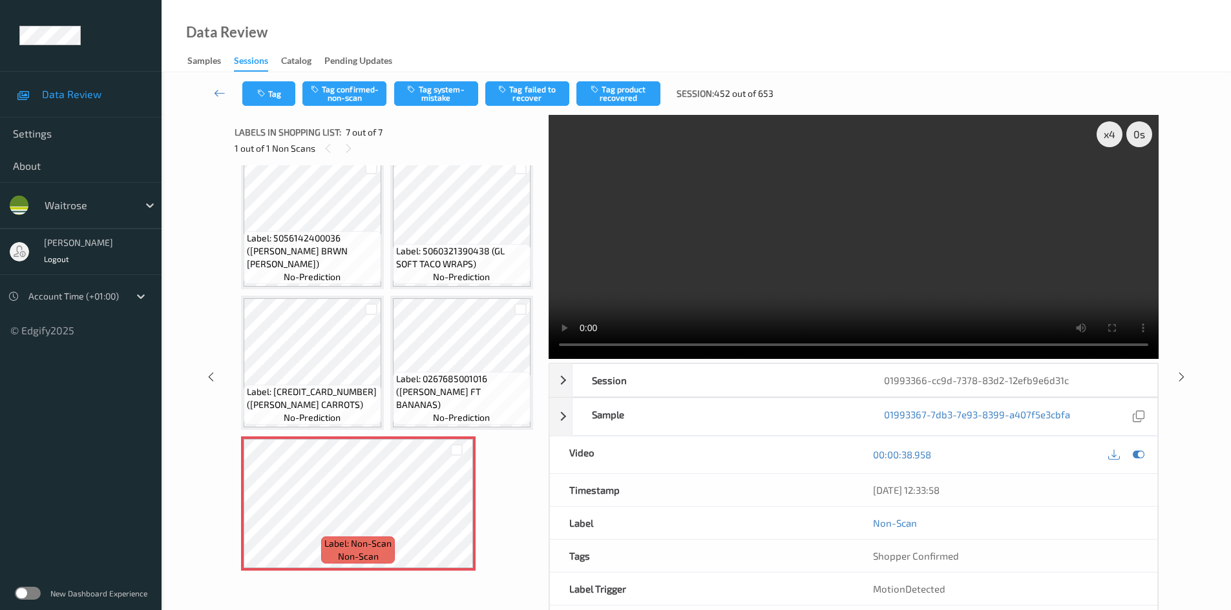
click at [854, 258] on video at bounding box center [853, 237] width 610 height 244
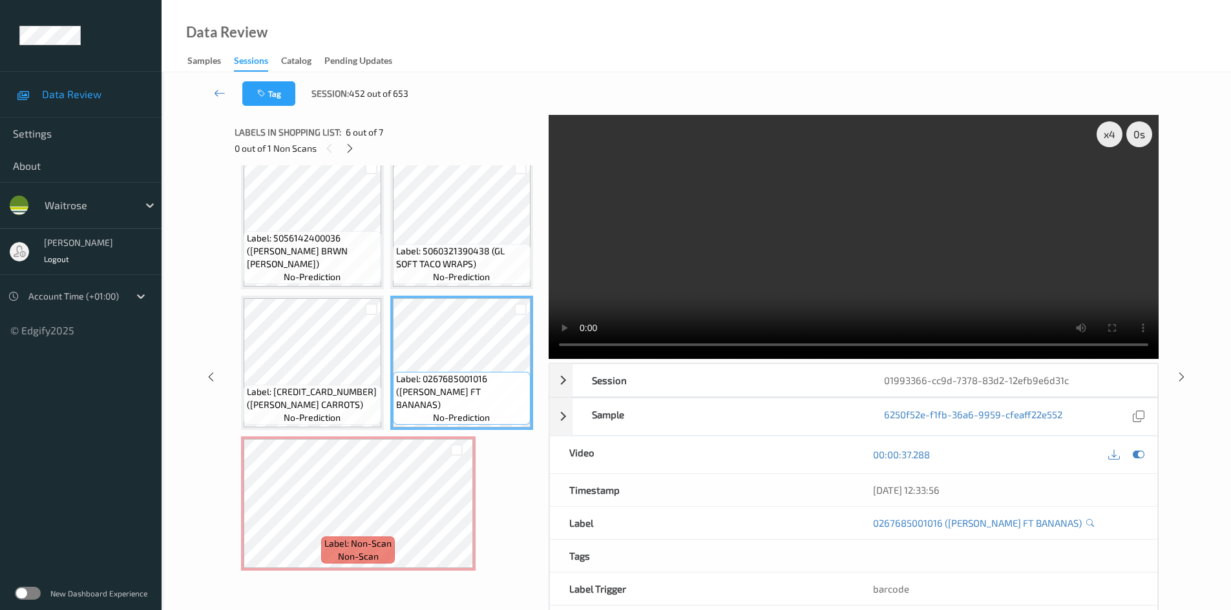
click at [755, 252] on video at bounding box center [853, 237] width 610 height 244
click at [830, 233] on video at bounding box center [853, 237] width 610 height 244
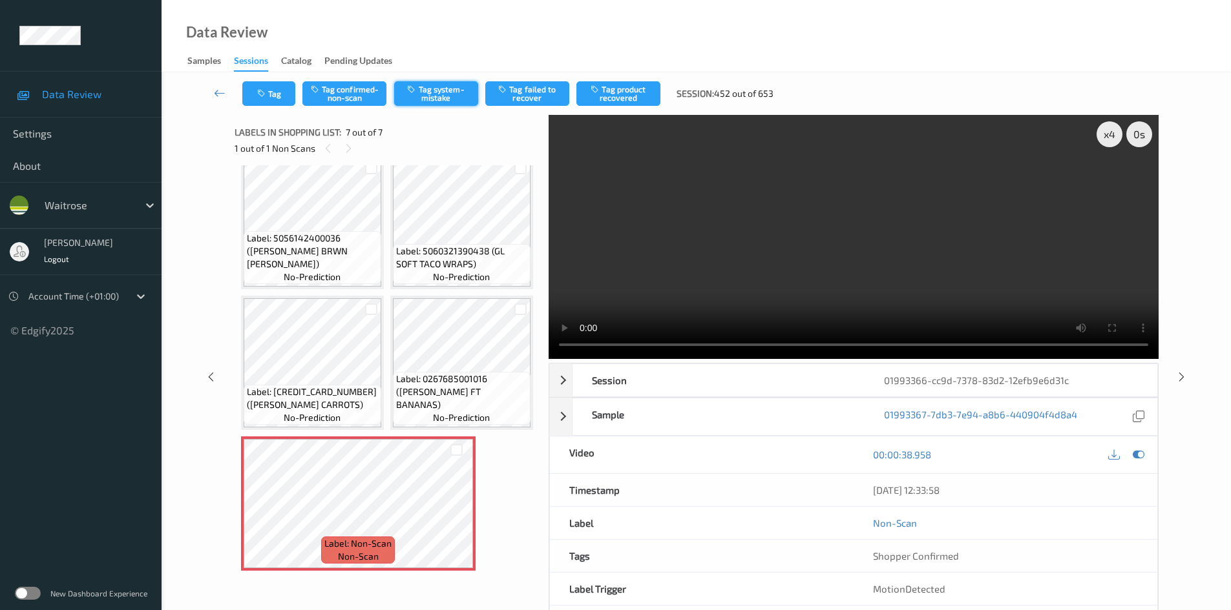
click at [432, 96] on button "Tag system-mistake" at bounding box center [436, 93] width 84 height 25
click at [437, 90] on button "Tag system-mistake" at bounding box center [436, 93] width 84 height 25
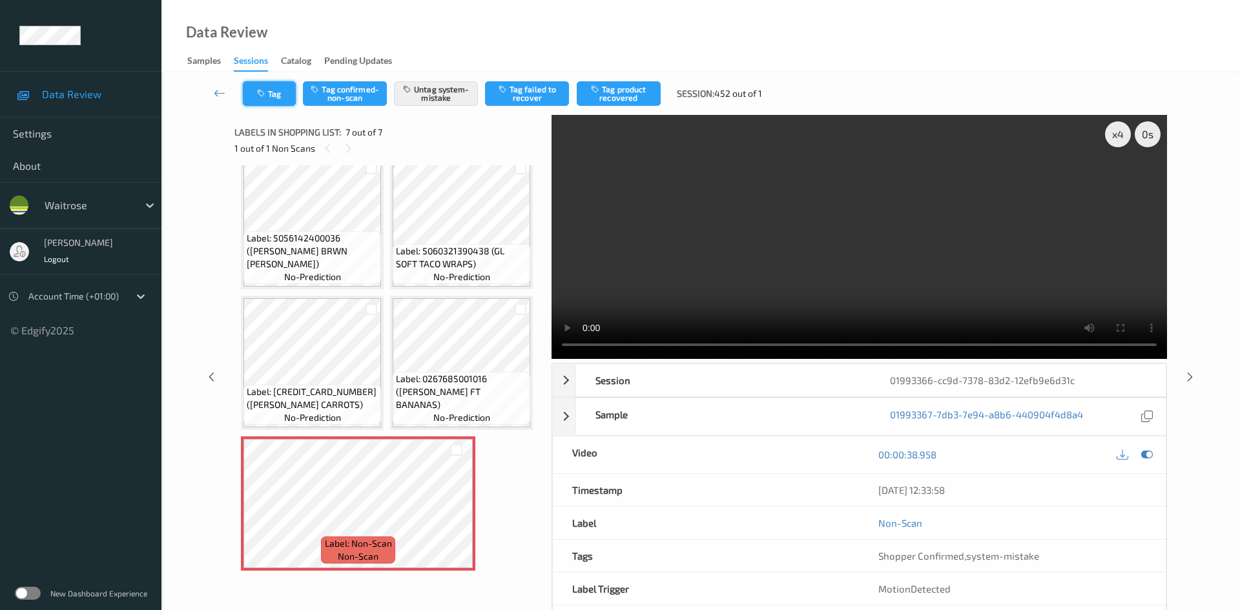
click at [284, 95] on button "Tag" at bounding box center [269, 93] width 53 height 25
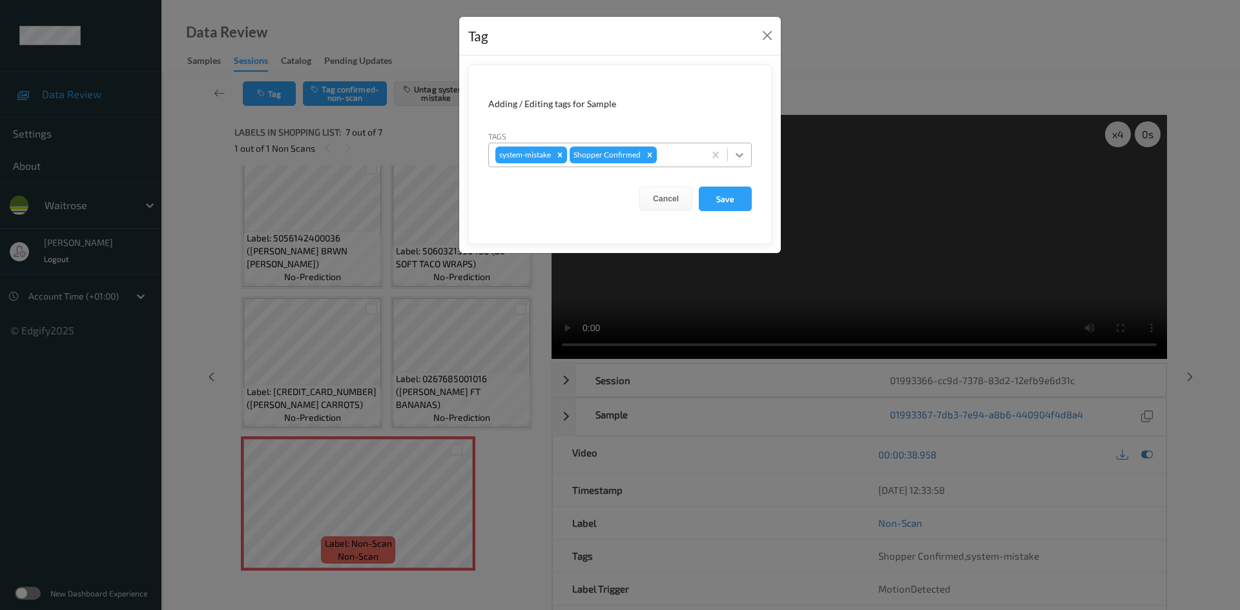
click at [738, 152] on icon at bounding box center [739, 155] width 13 height 13
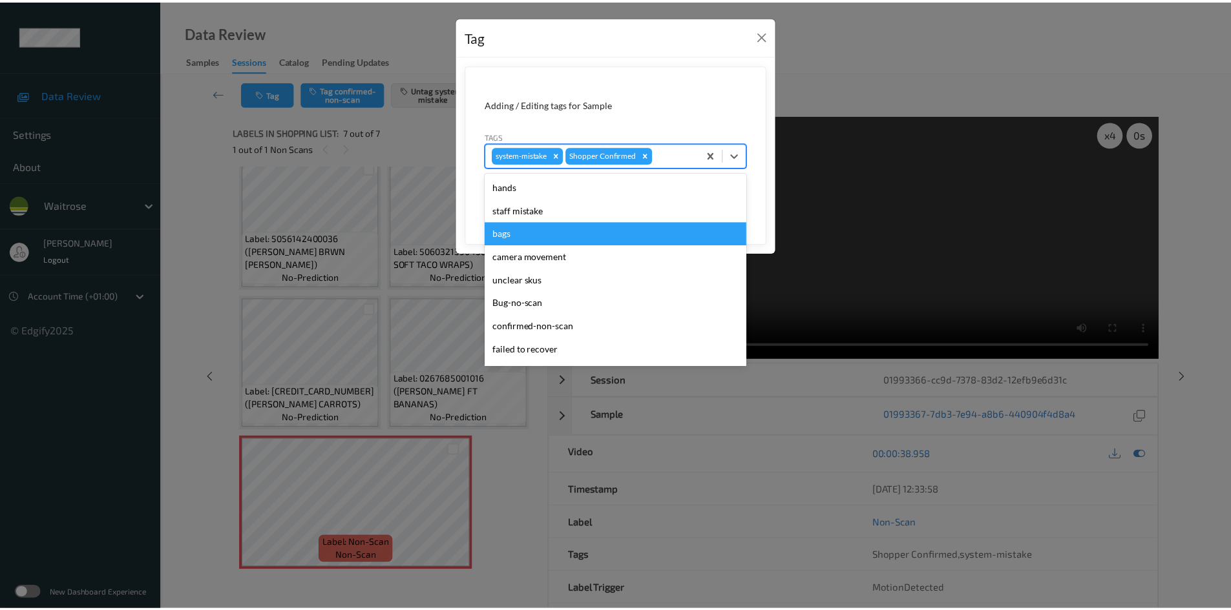
scroll to position [300, 0]
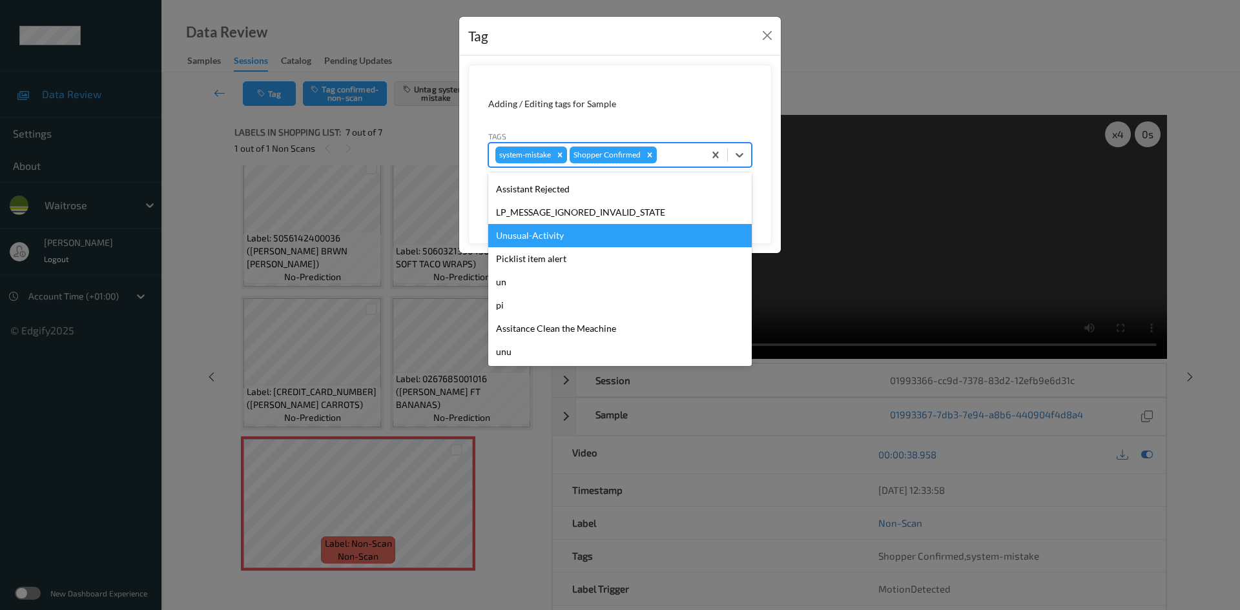
click at [558, 238] on div "Unusual-Activity" at bounding box center [620, 235] width 264 height 23
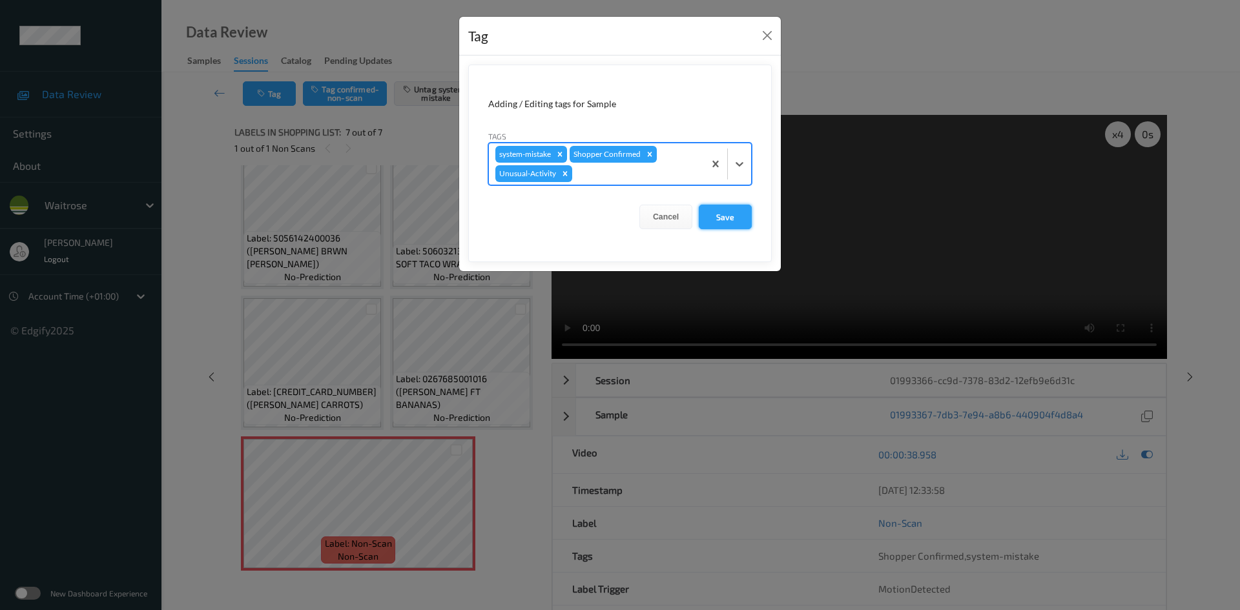
click at [736, 218] on button "Save" at bounding box center [725, 217] width 53 height 25
click at [728, 218] on button "Save" at bounding box center [725, 217] width 53 height 25
click at [738, 223] on button "Save" at bounding box center [725, 217] width 53 height 25
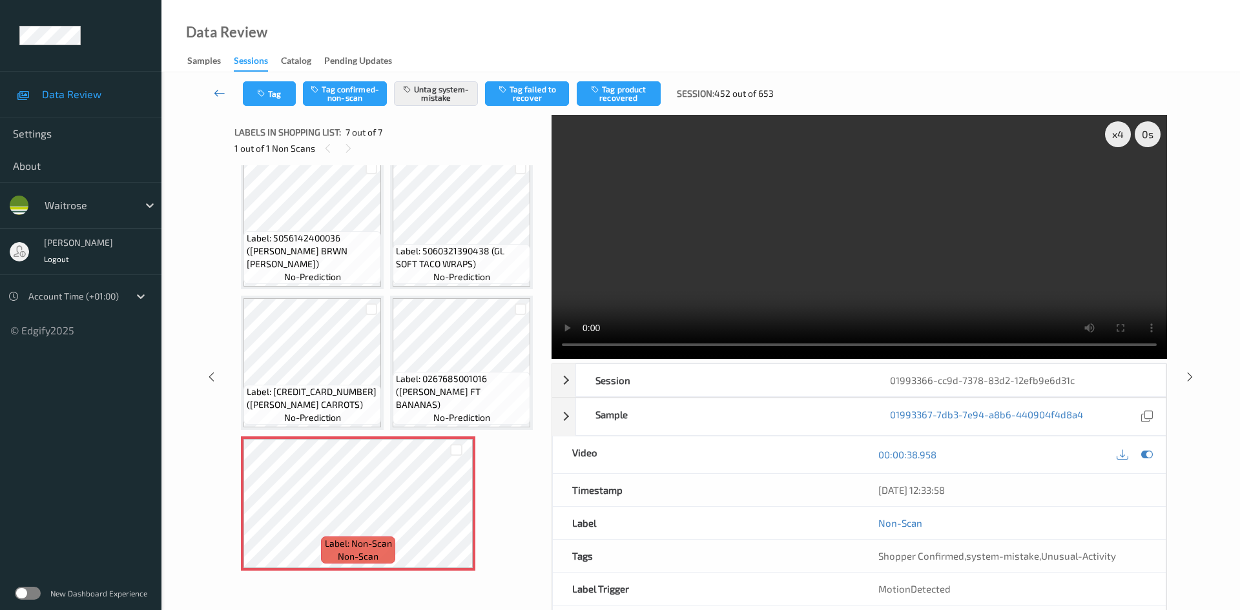
click at [216, 83] on link at bounding box center [220, 93] width 46 height 25
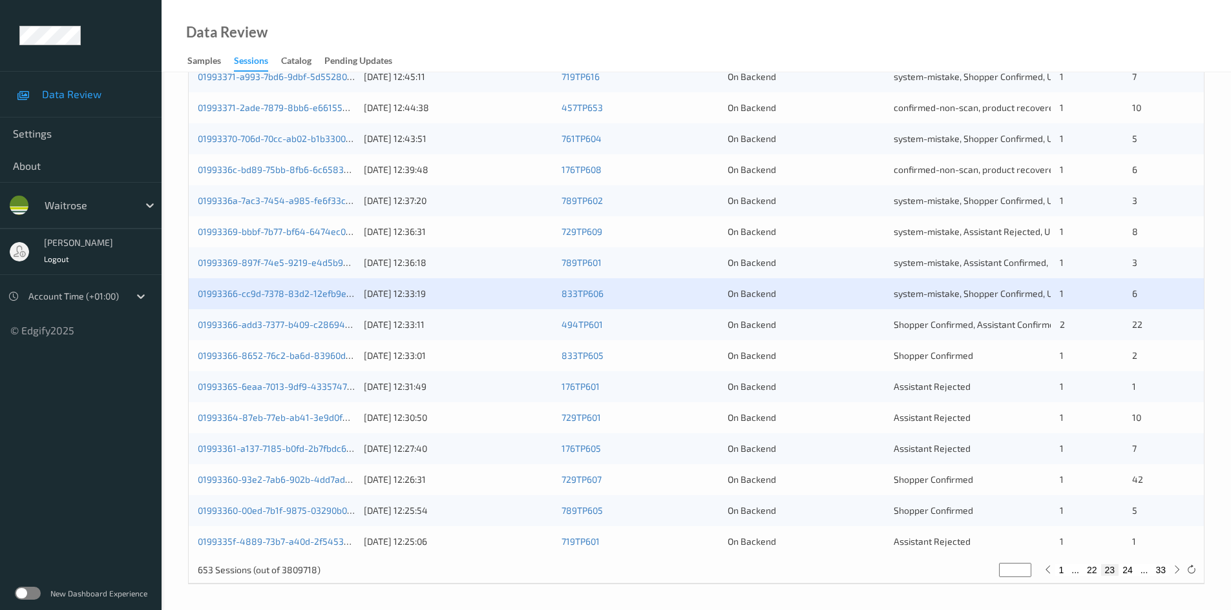
scroll to position [362, 0]
click at [266, 353] on link "01993366-8652-76c2-ba6d-83960d20baf5" at bounding box center [286, 354] width 177 height 11
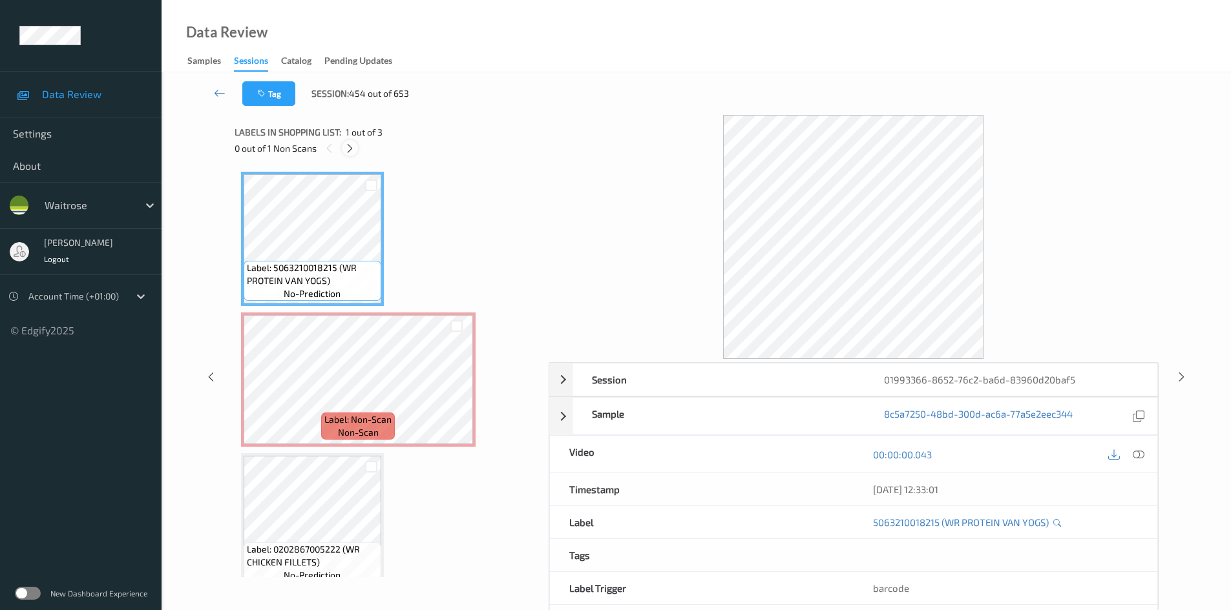
click at [355, 147] on icon at bounding box center [349, 149] width 11 height 12
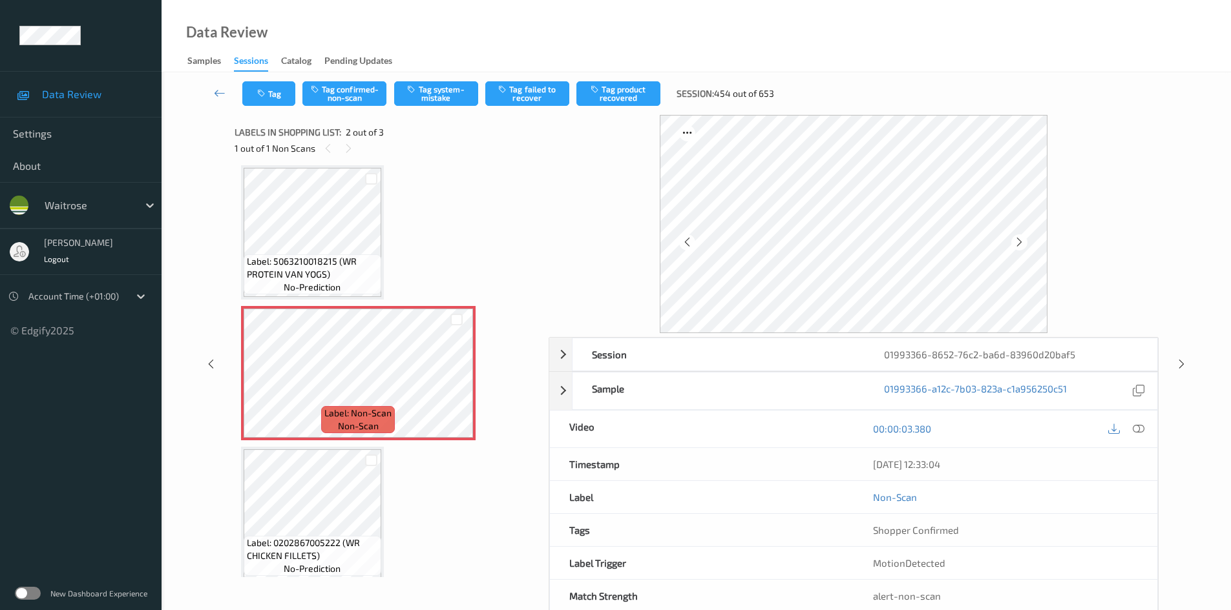
click at [1141, 428] on icon at bounding box center [1138, 429] width 12 height 12
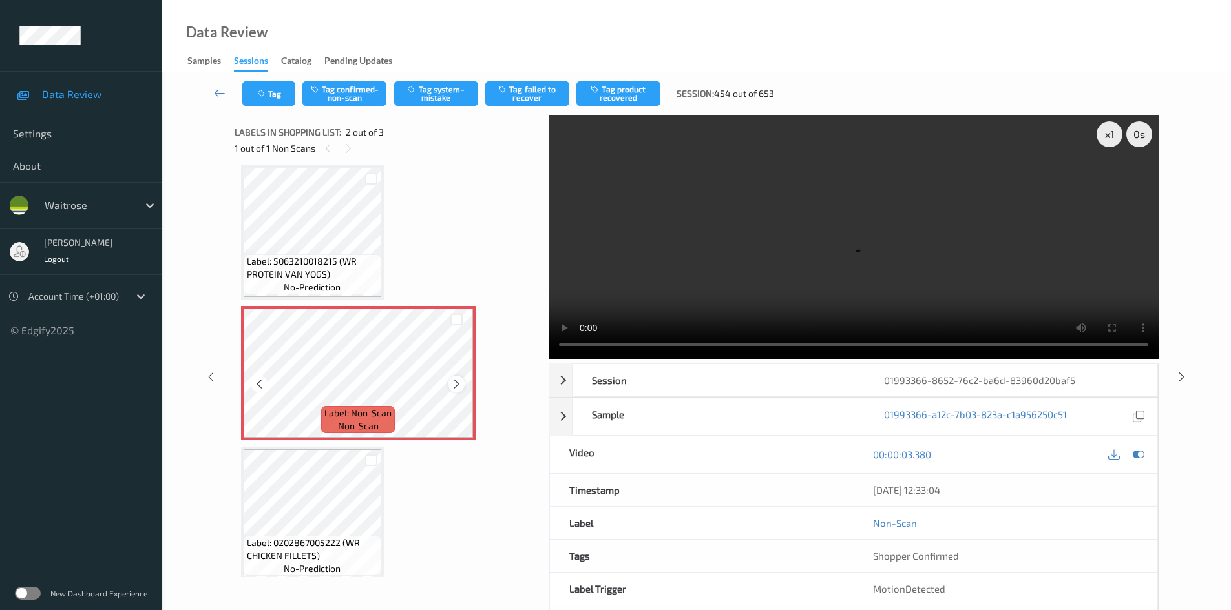
click at [454, 386] on icon at bounding box center [456, 385] width 11 height 12
click at [1107, 138] on div "x 1" at bounding box center [1109, 134] width 26 height 26
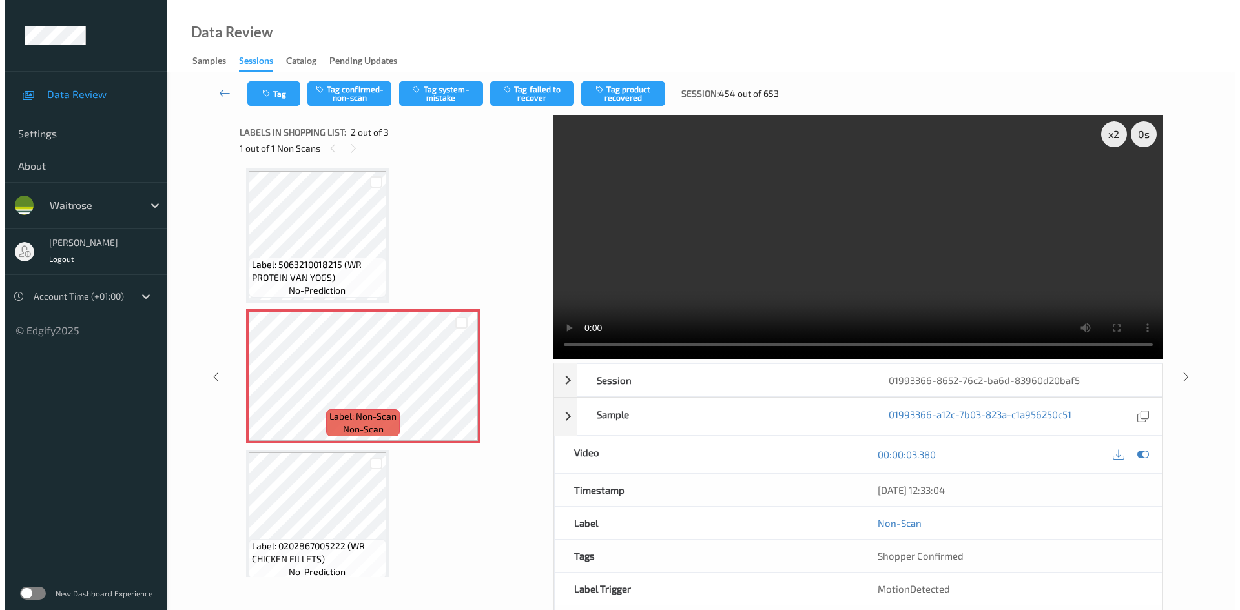
scroll to position [0, 0]
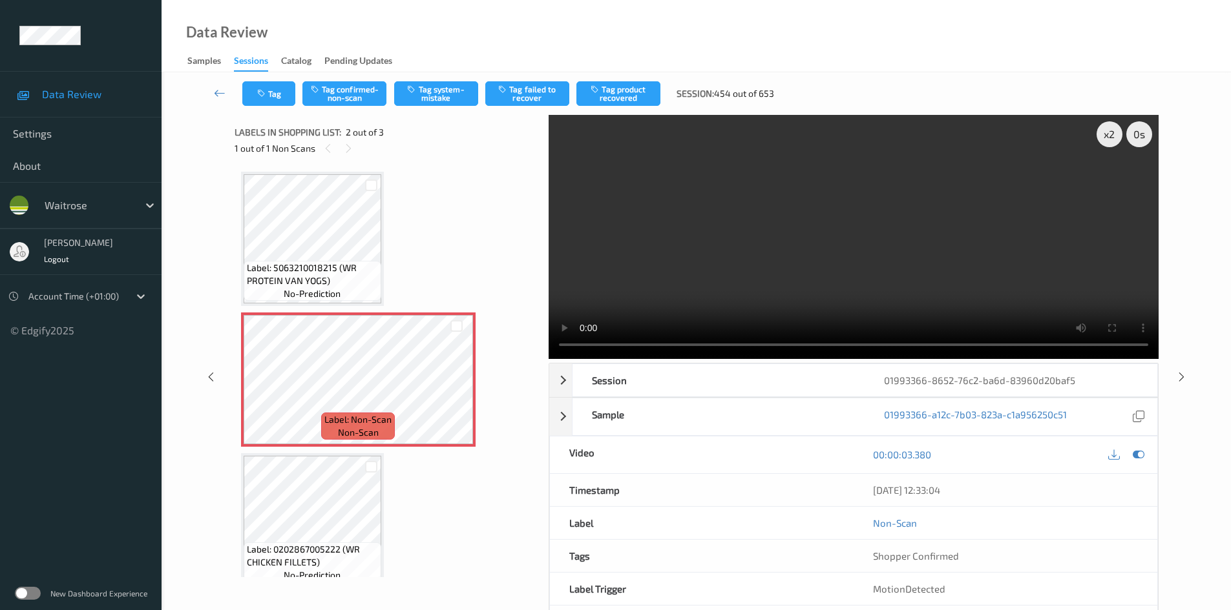
click at [677, 304] on video at bounding box center [853, 237] width 610 height 244
click at [439, 87] on button "Tag system-mistake" at bounding box center [436, 93] width 84 height 25
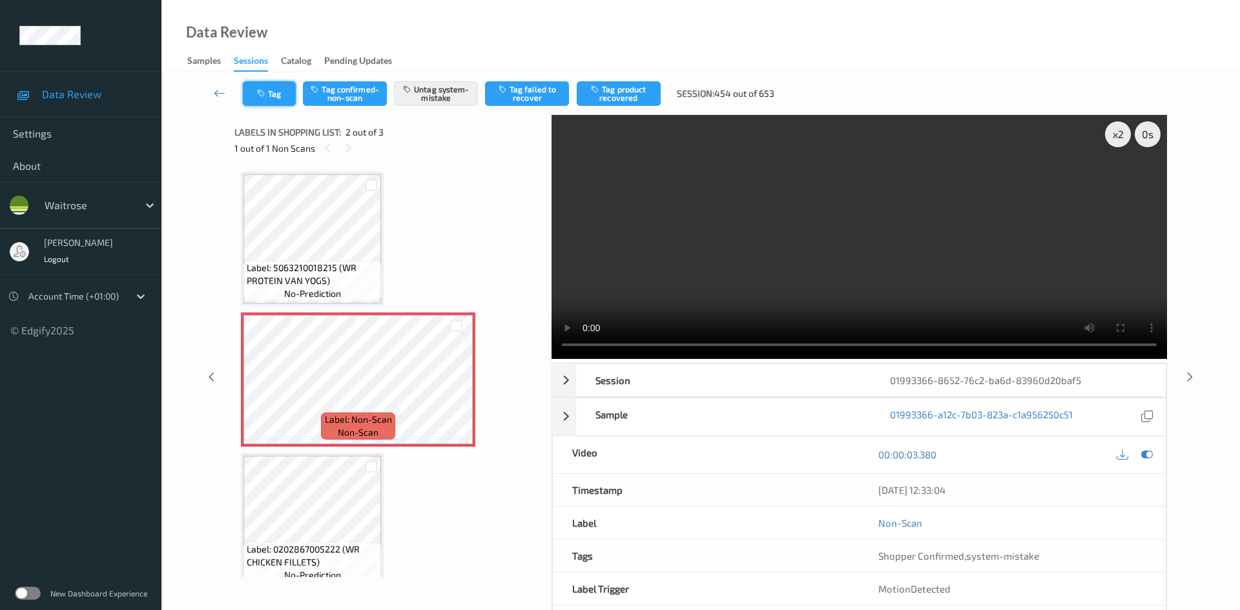
click at [277, 99] on button "Tag" at bounding box center [269, 93] width 53 height 25
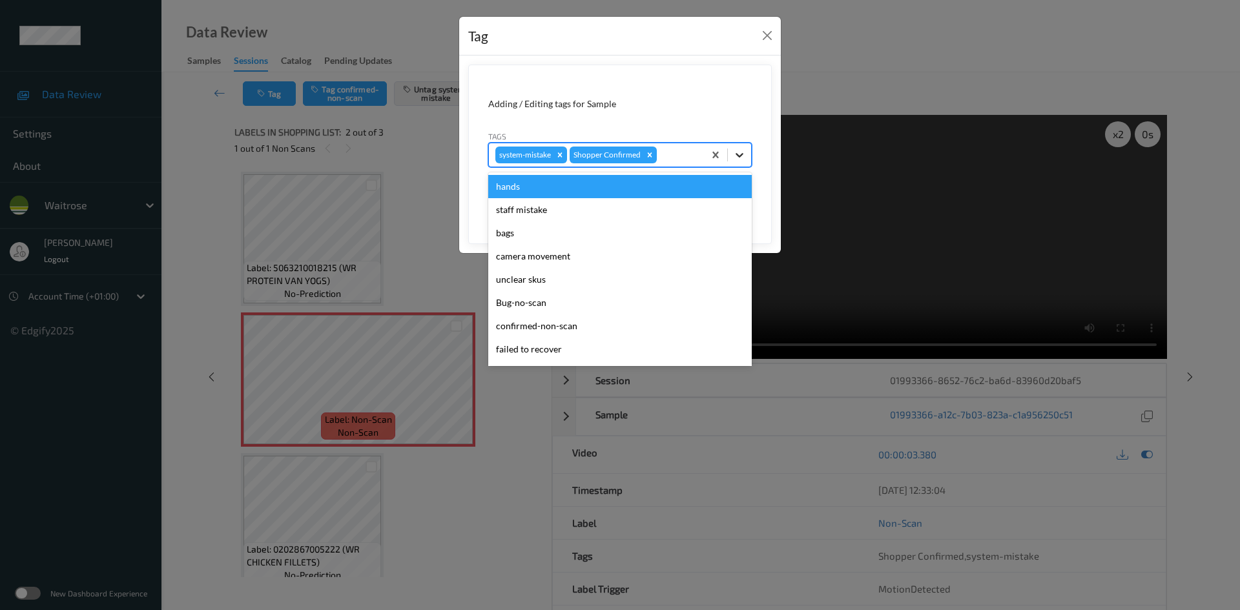
click at [746, 158] on div at bounding box center [739, 154] width 23 height 23
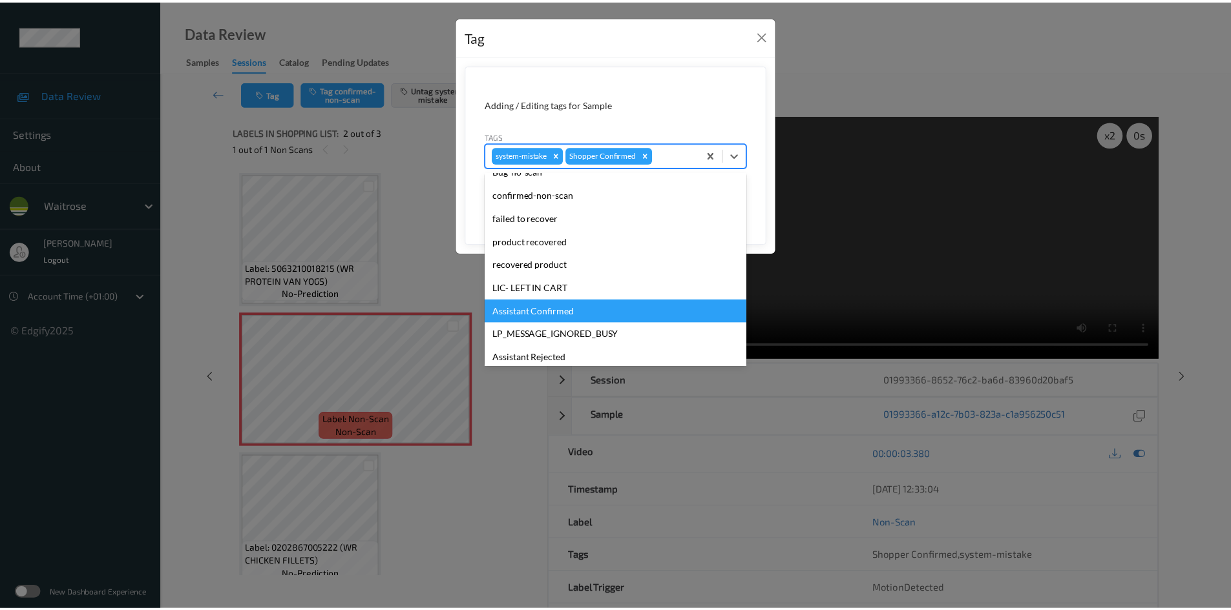
scroll to position [258, 0]
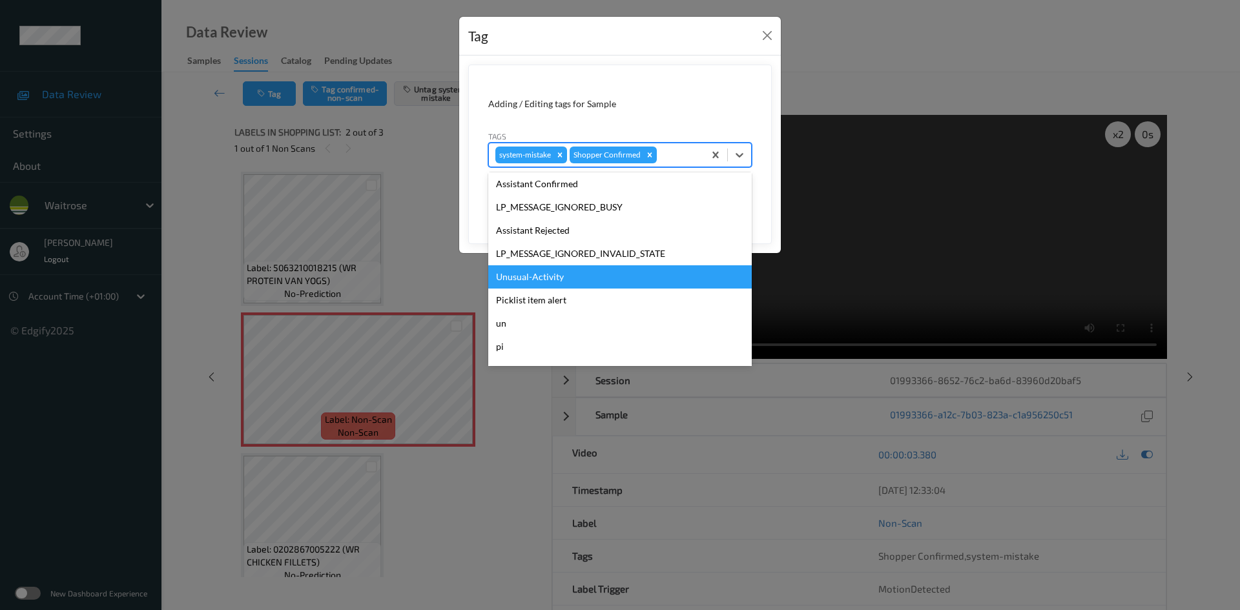
click at [532, 272] on div "Unusual-Activity" at bounding box center [620, 277] width 264 height 23
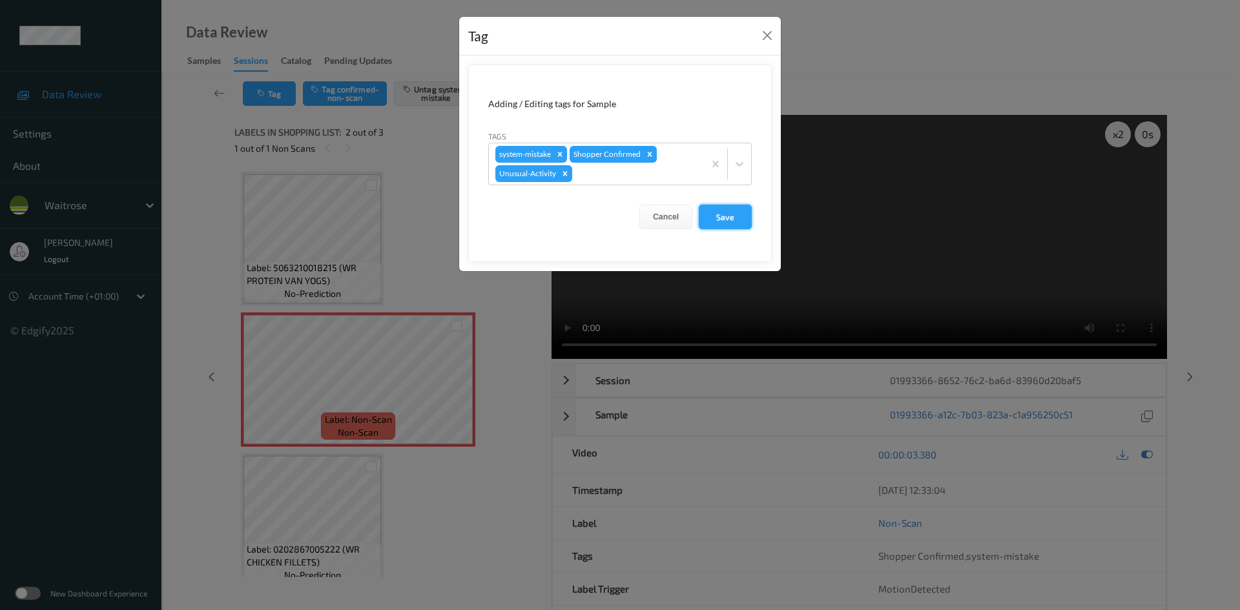
click at [725, 224] on button "Save" at bounding box center [725, 217] width 53 height 25
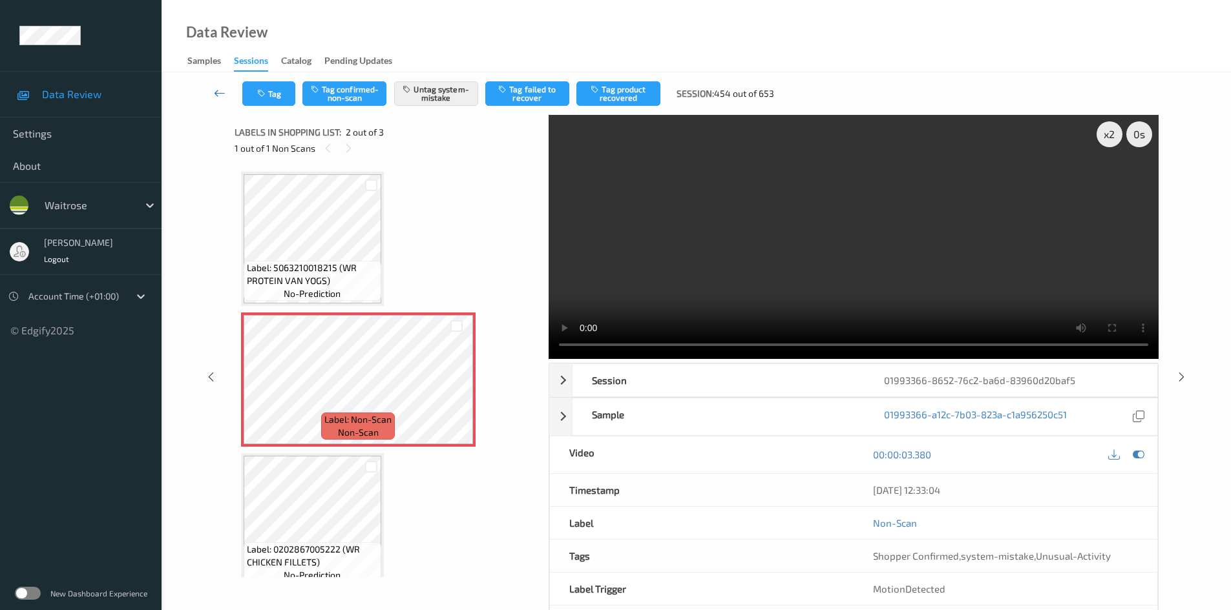
click at [213, 87] on link at bounding box center [219, 93] width 45 height 25
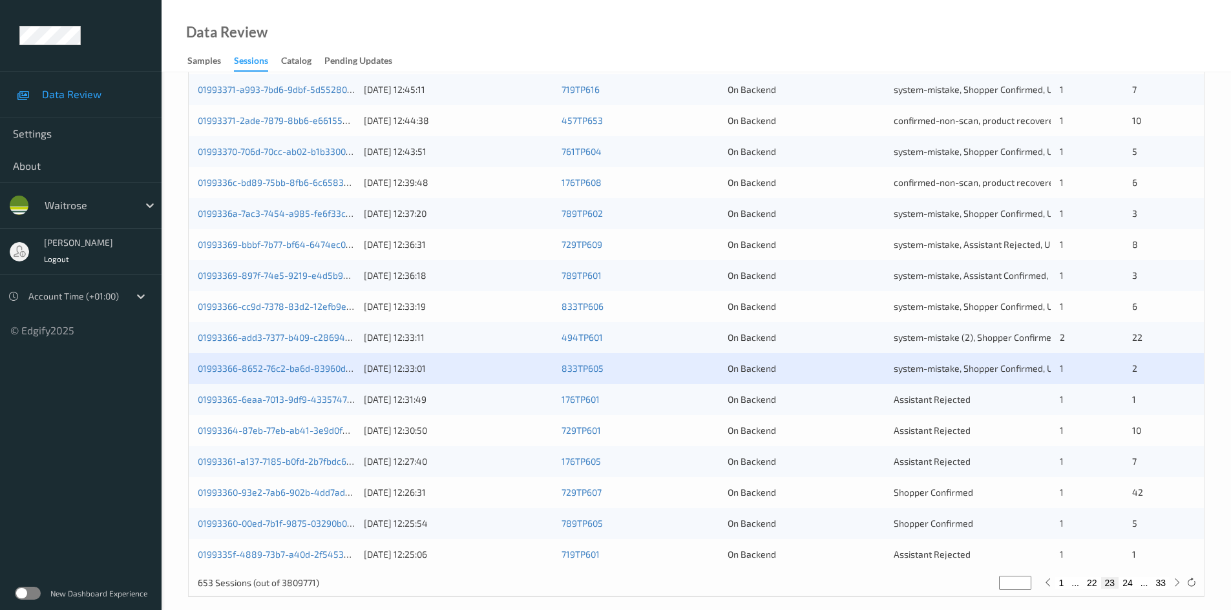
scroll to position [362, 0]
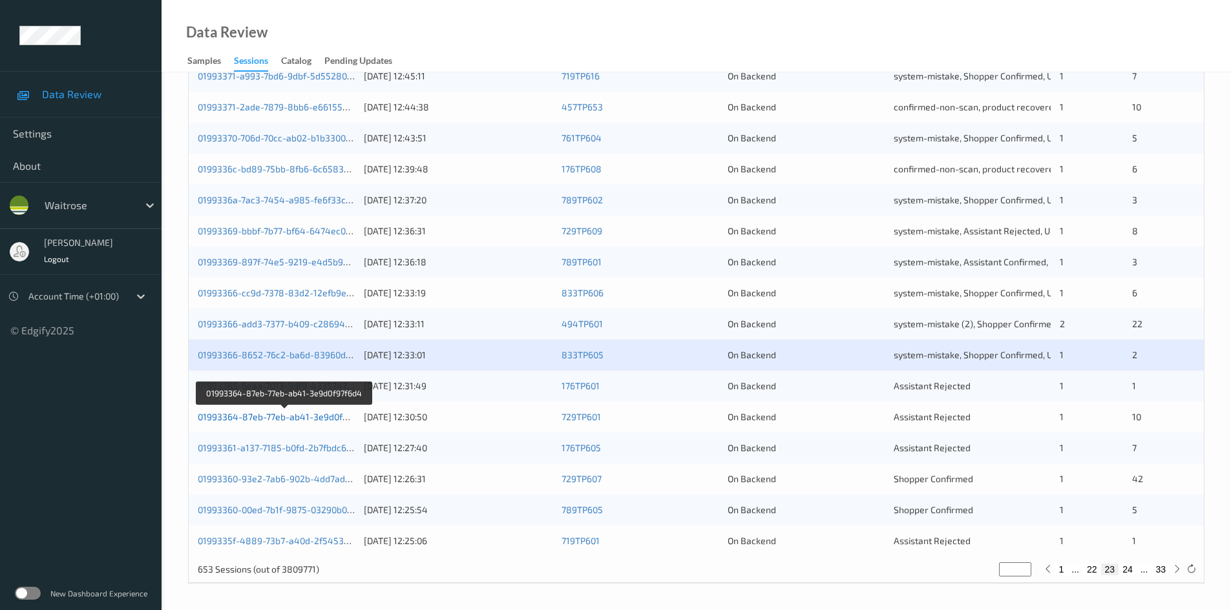
click at [250, 416] on link "01993364-87eb-77eb-ab41-3e9d0f97f6d4" at bounding box center [285, 417] width 174 height 11
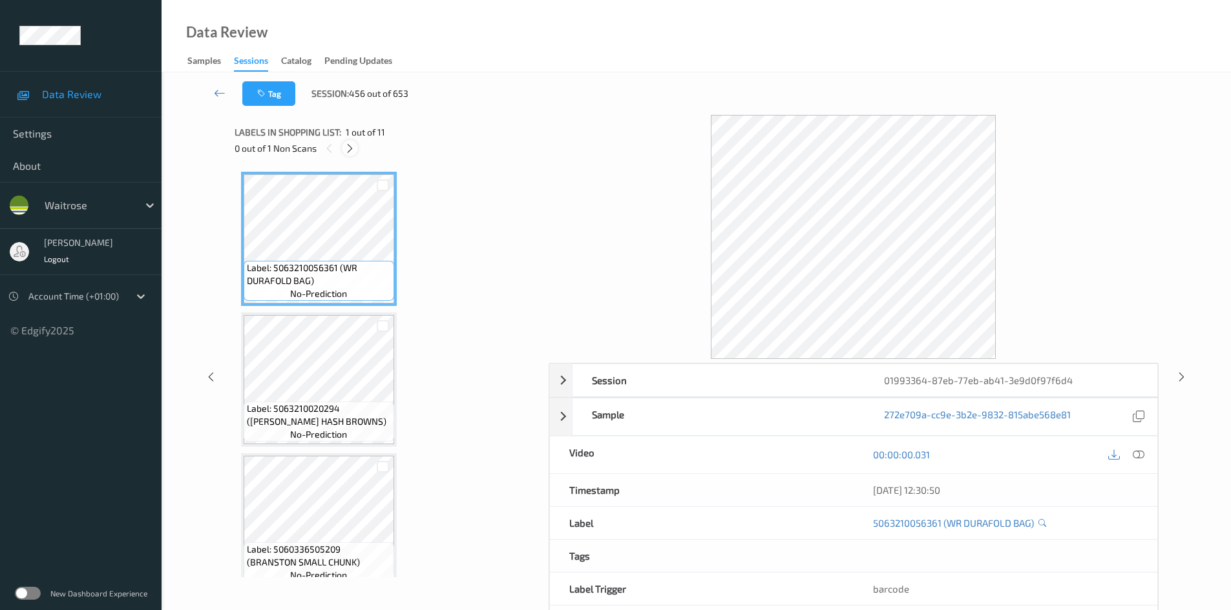
click at [354, 145] on icon at bounding box center [349, 149] width 11 height 12
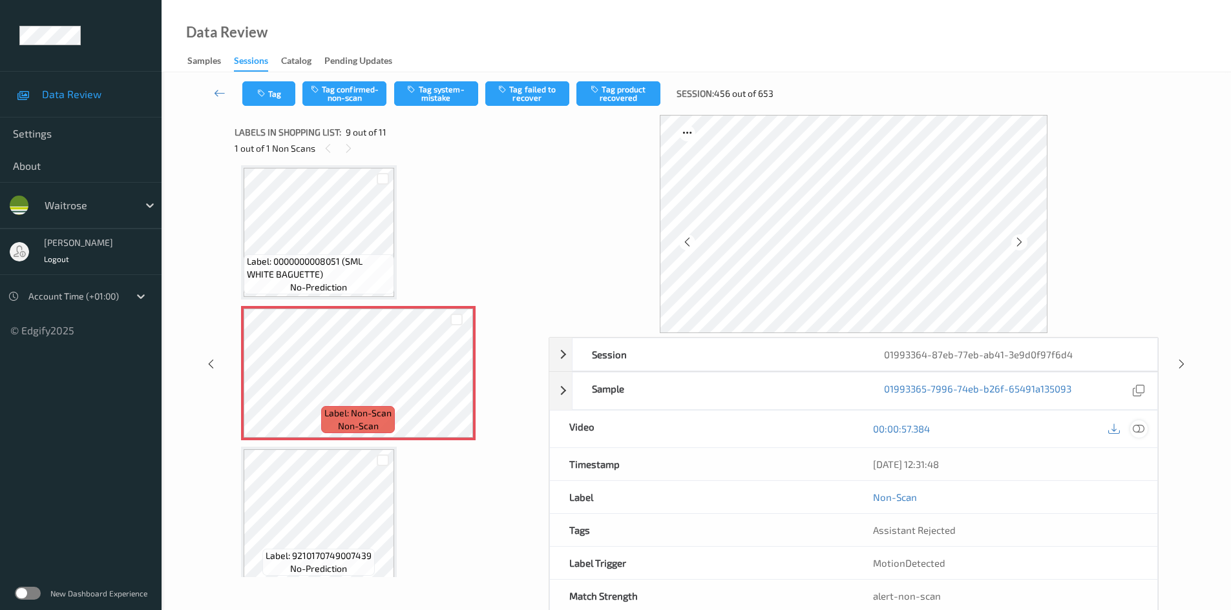
click at [1140, 426] on icon at bounding box center [1138, 429] width 12 height 12
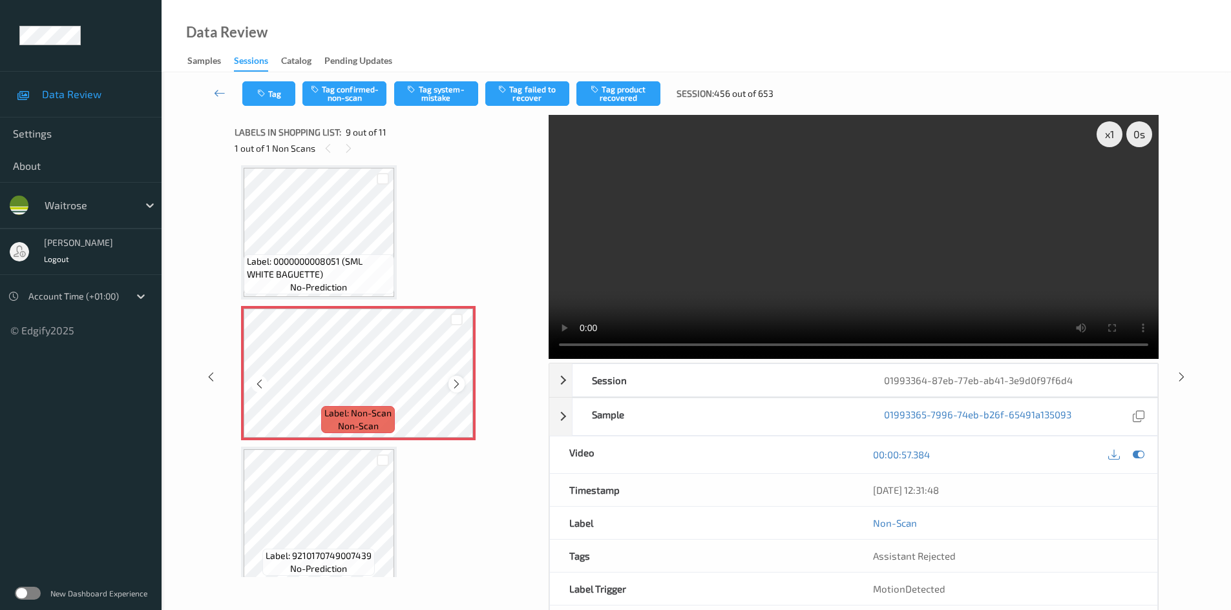
click at [452, 384] on icon at bounding box center [456, 385] width 11 height 12
click at [455, 382] on icon at bounding box center [456, 385] width 11 height 12
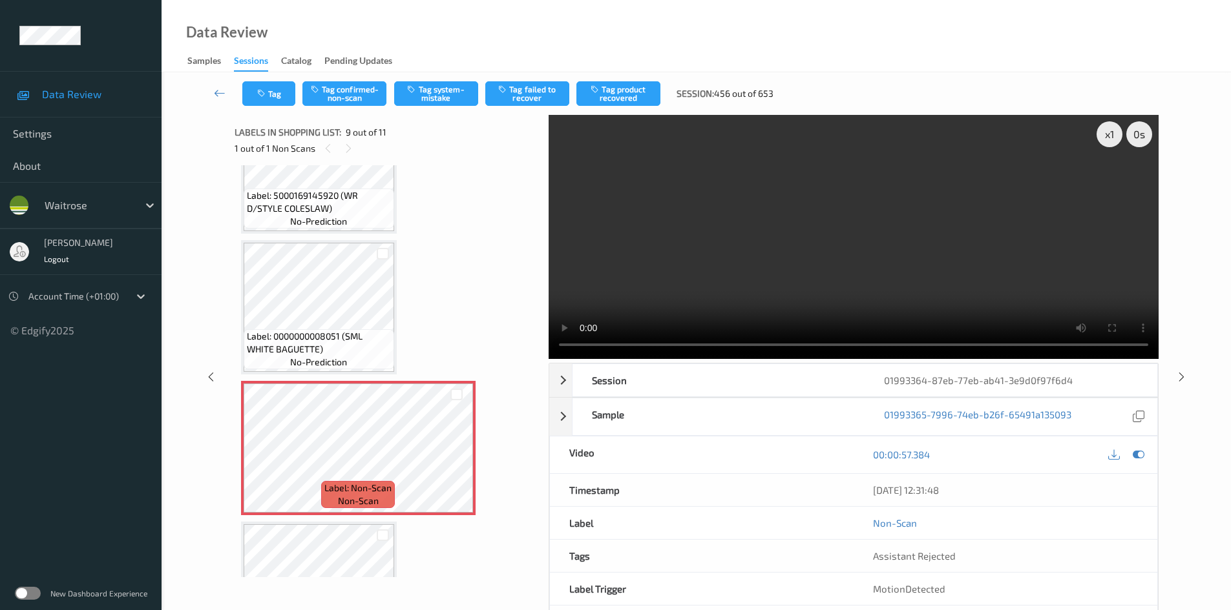
scroll to position [798, 0]
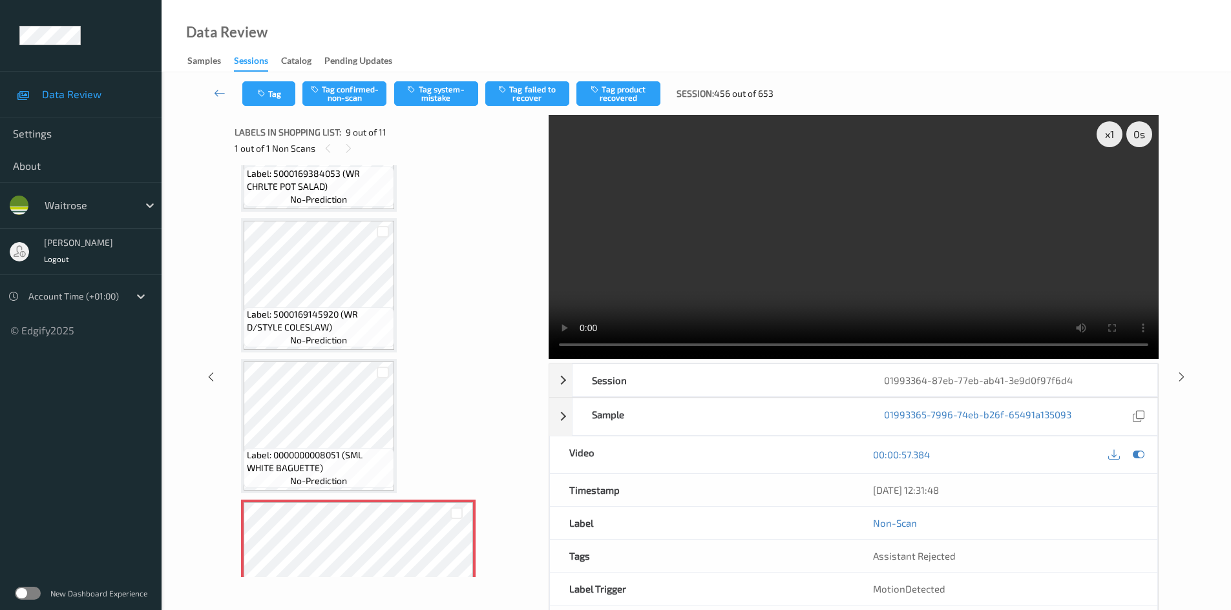
click at [773, 253] on video at bounding box center [853, 237] width 610 height 244
click at [1109, 137] on div "x 1" at bounding box center [1109, 134] width 26 height 26
click at [818, 263] on video at bounding box center [853, 237] width 610 height 244
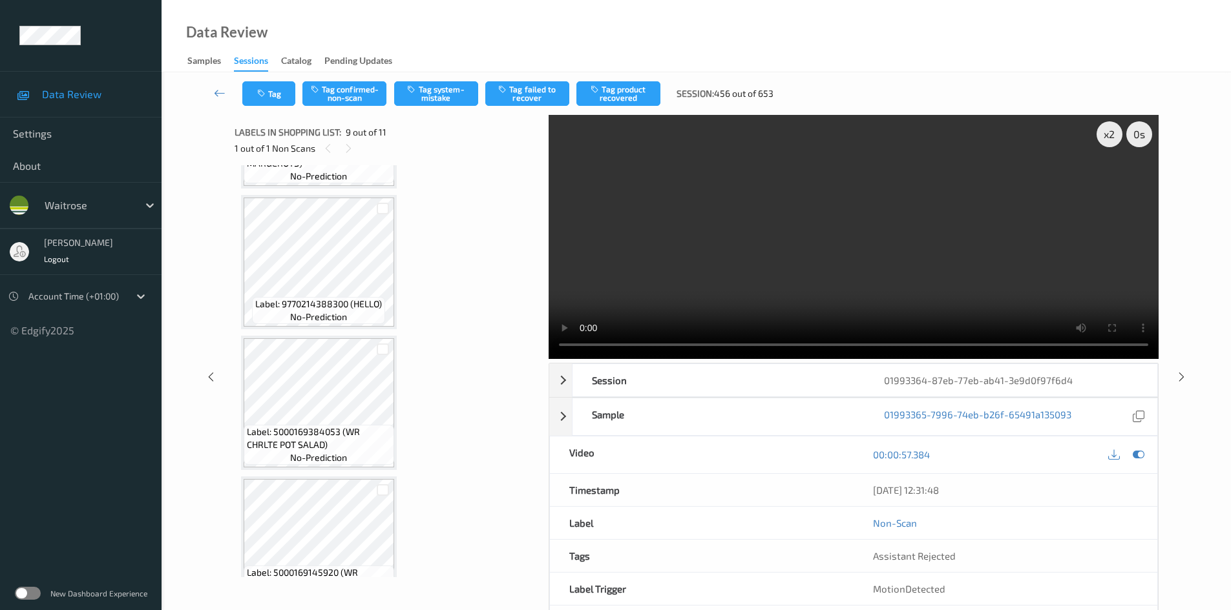
scroll to position [411, 0]
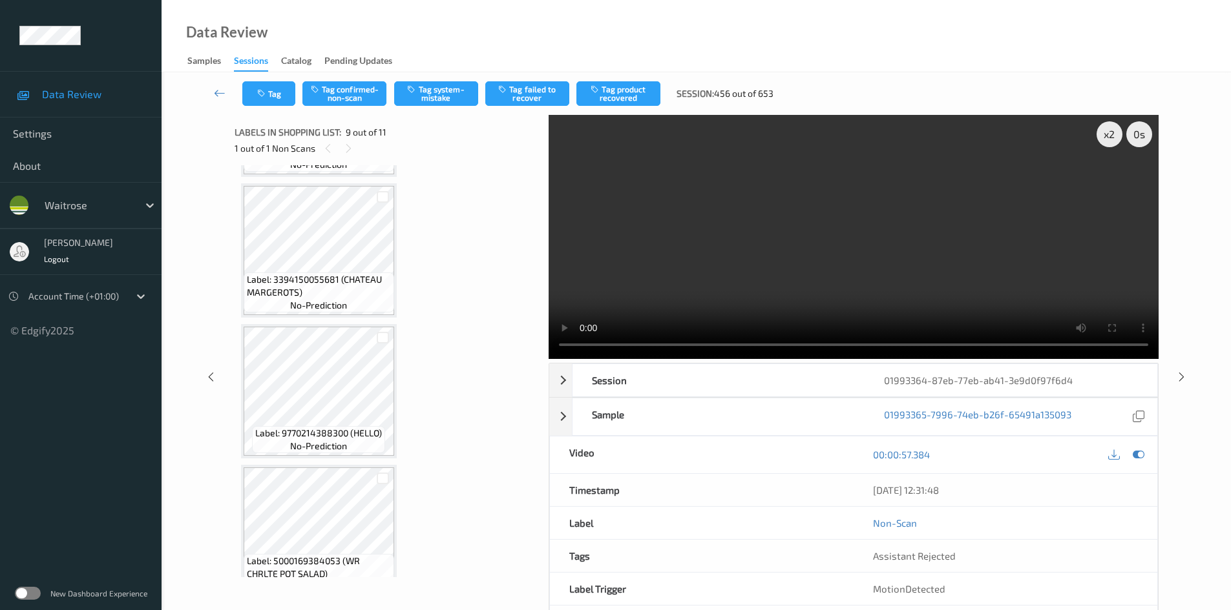
click at [758, 250] on video at bounding box center [853, 237] width 610 height 244
click at [850, 253] on video at bounding box center [853, 237] width 610 height 244
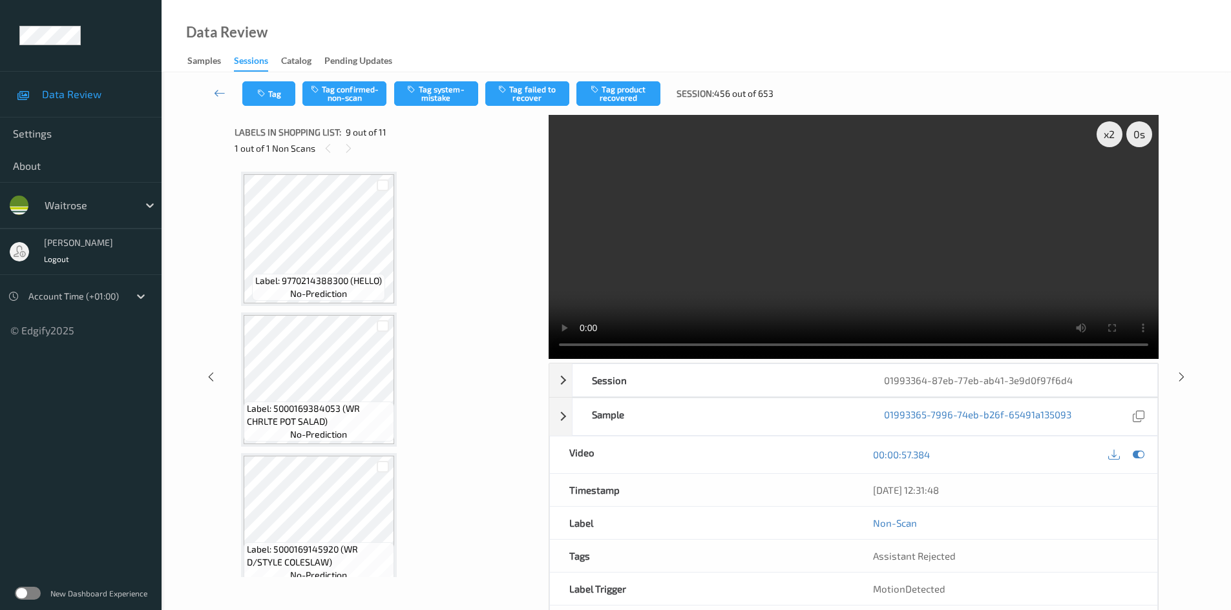
scroll to position [605, 0]
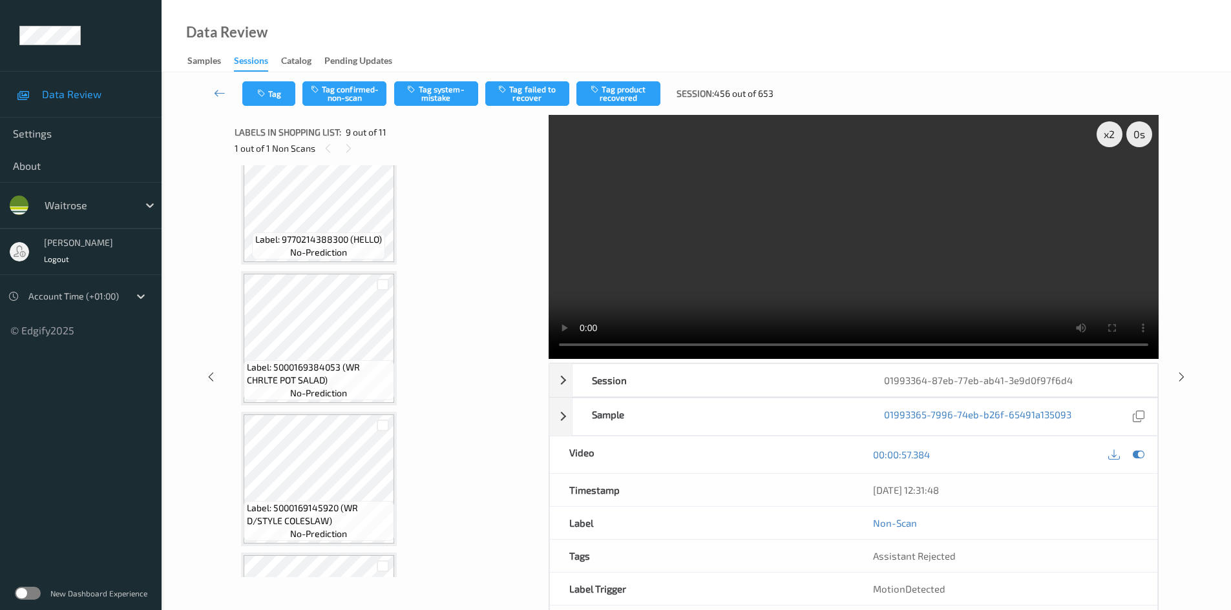
click at [798, 229] on video at bounding box center [853, 237] width 610 height 244
click at [744, 267] on video at bounding box center [853, 237] width 610 height 244
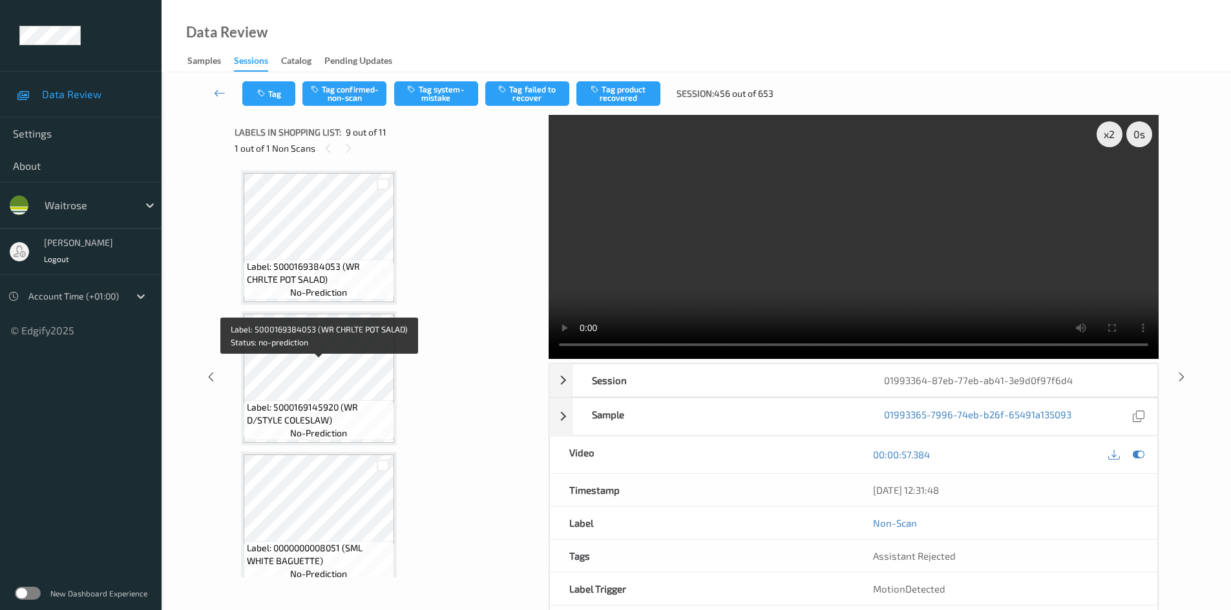
scroll to position [734, 0]
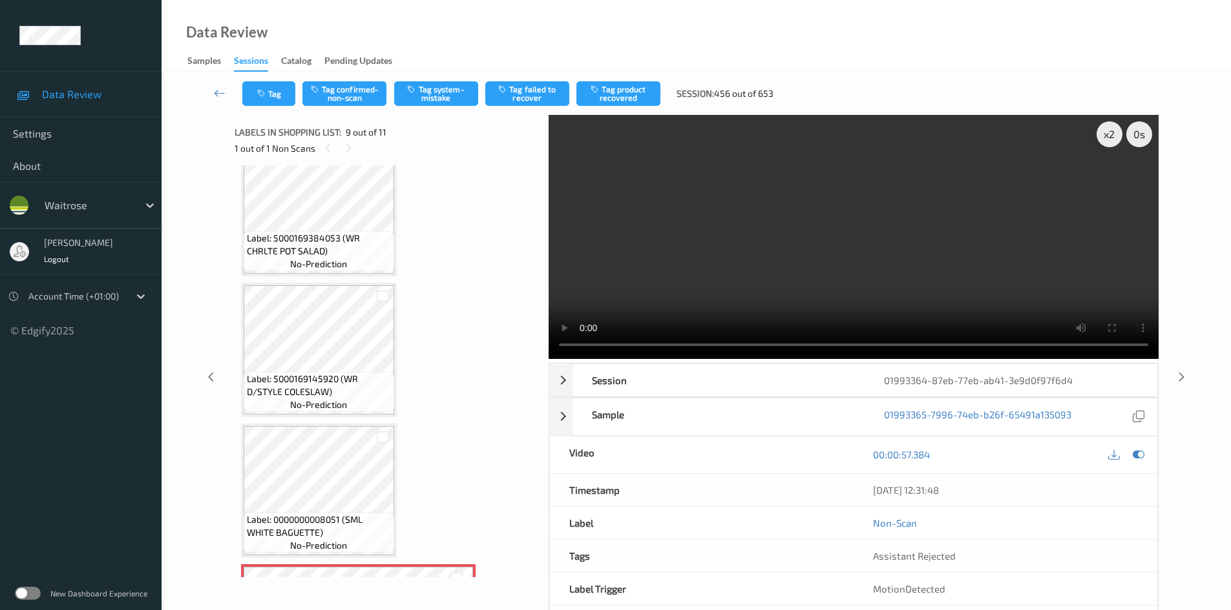
click at [747, 265] on video at bounding box center [853, 237] width 610 height 244
click at [746, 265] on video at bounding box center [853, 237] width 610 height 244
click at [723, 264] on video at bounding box center [853, 237] width 610 height 244
click at [755, 275] on video at bounding box center [853, 237] width 610 height 244
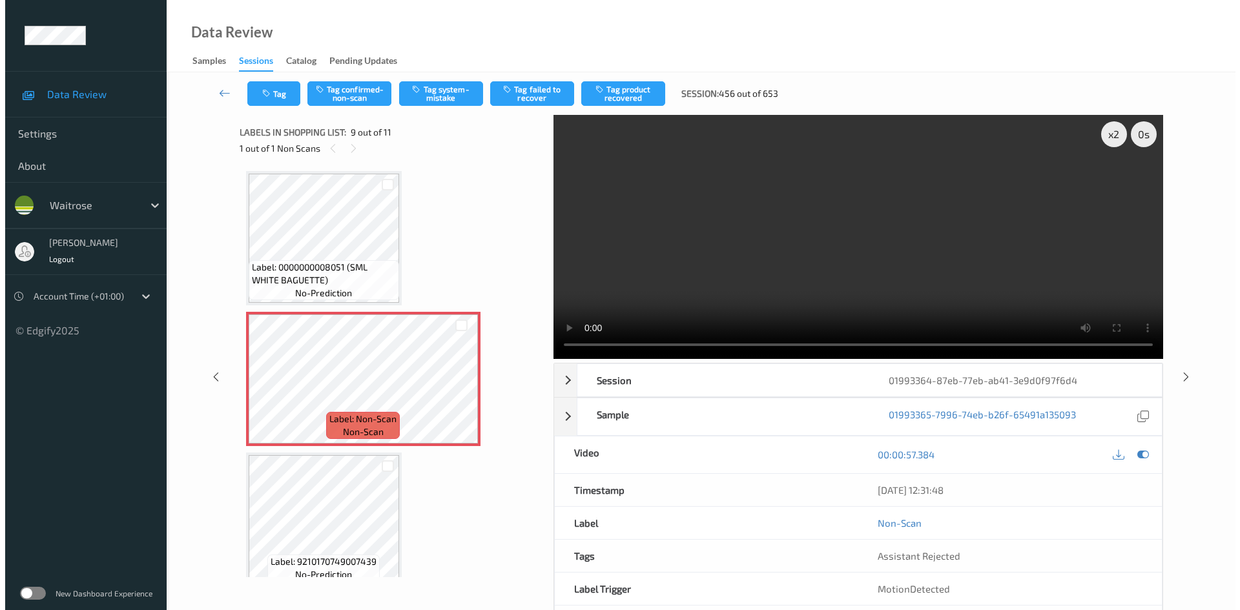
scroll to position [992, 0]
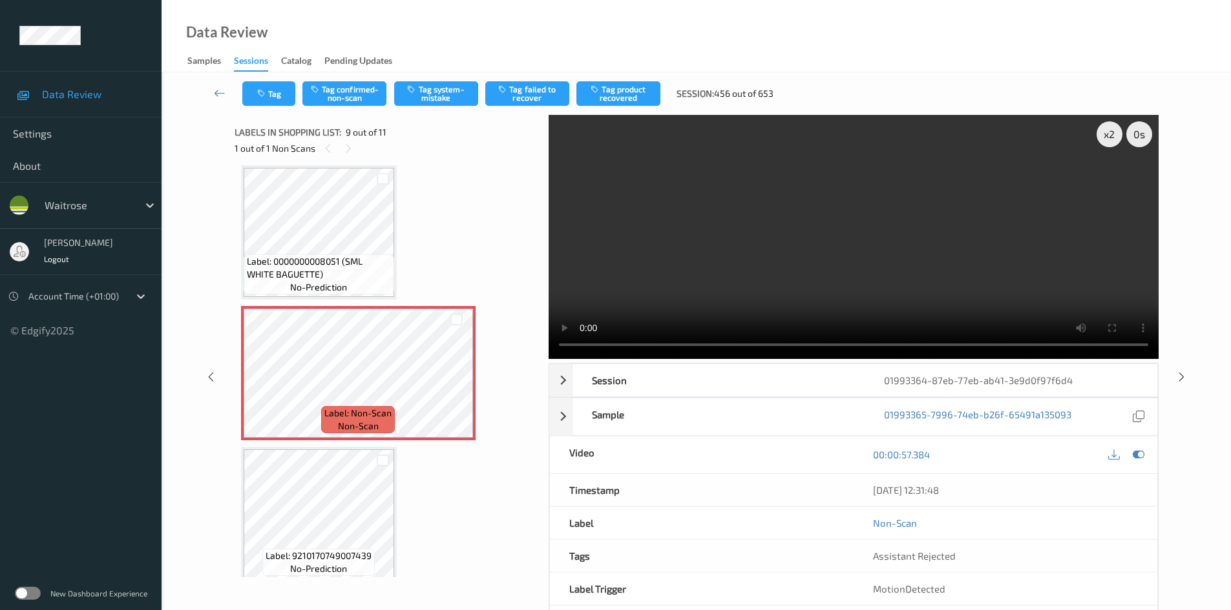
click at [705, 270] on video at bounding box center [853, 237] width 610 height 244
click at [718, 295] on video at bounding box center [853, 237] width 610 height 244
click at [457, 96] on button "Tag system-mistake" at bounding box center [436, 93] width 84 height 25
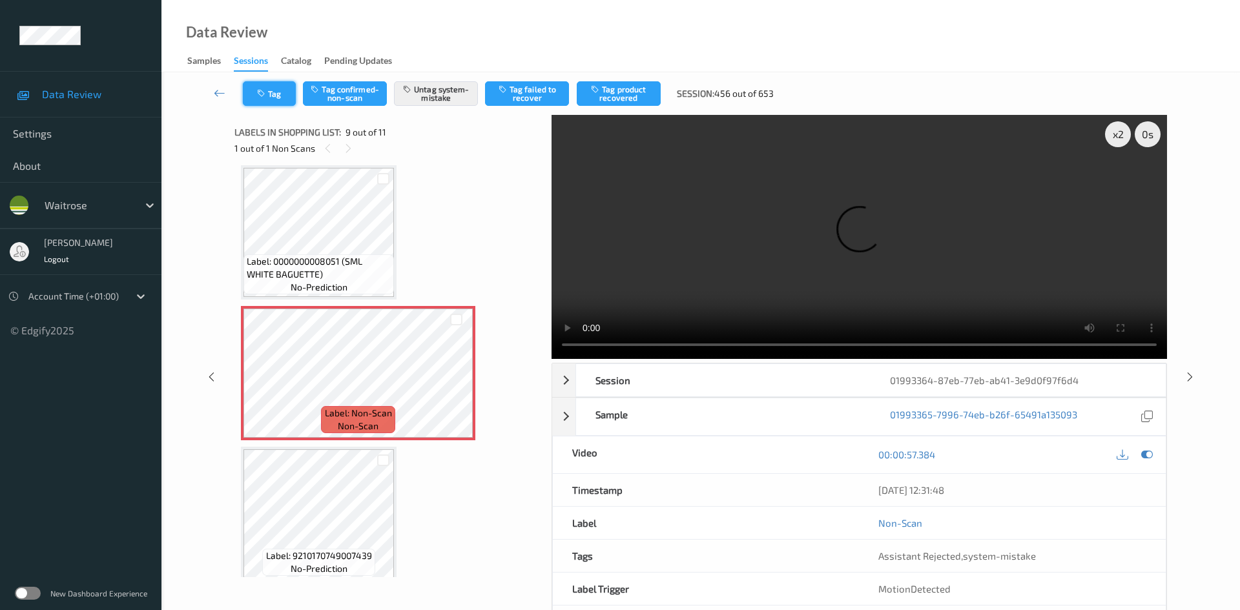
click at [278, 99] on button "Tag" at bounding box center [269, 93] width 53 height 25
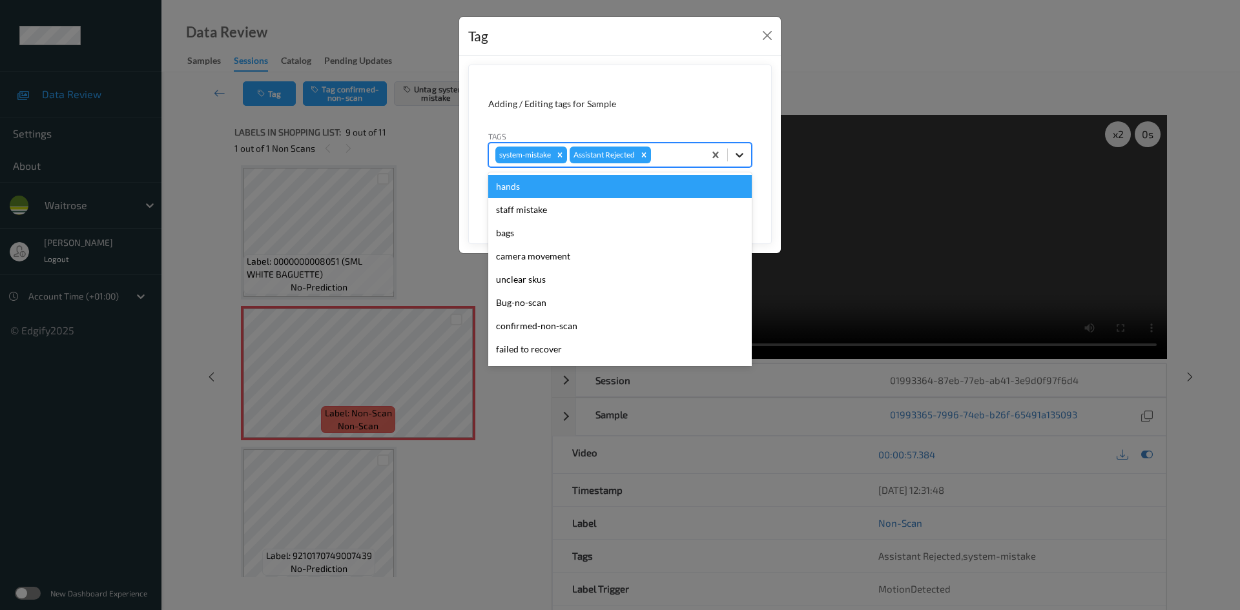
click at [738, 154] on icon at bounding box center [739, 155] width 13 height 13
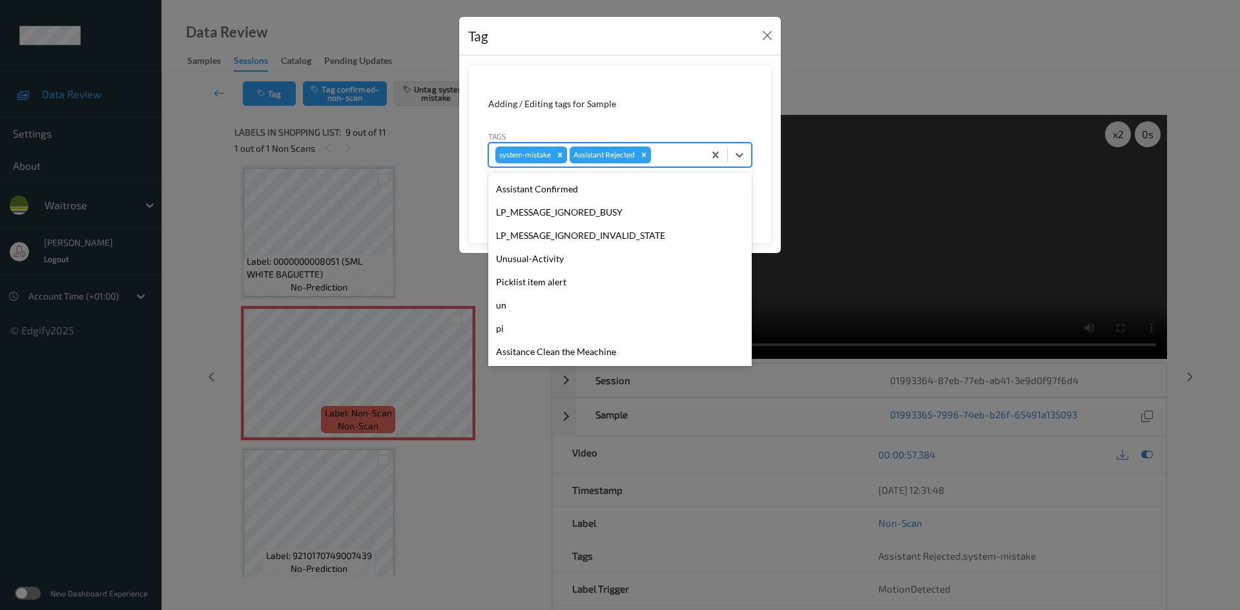
scroll to position [300, 0]
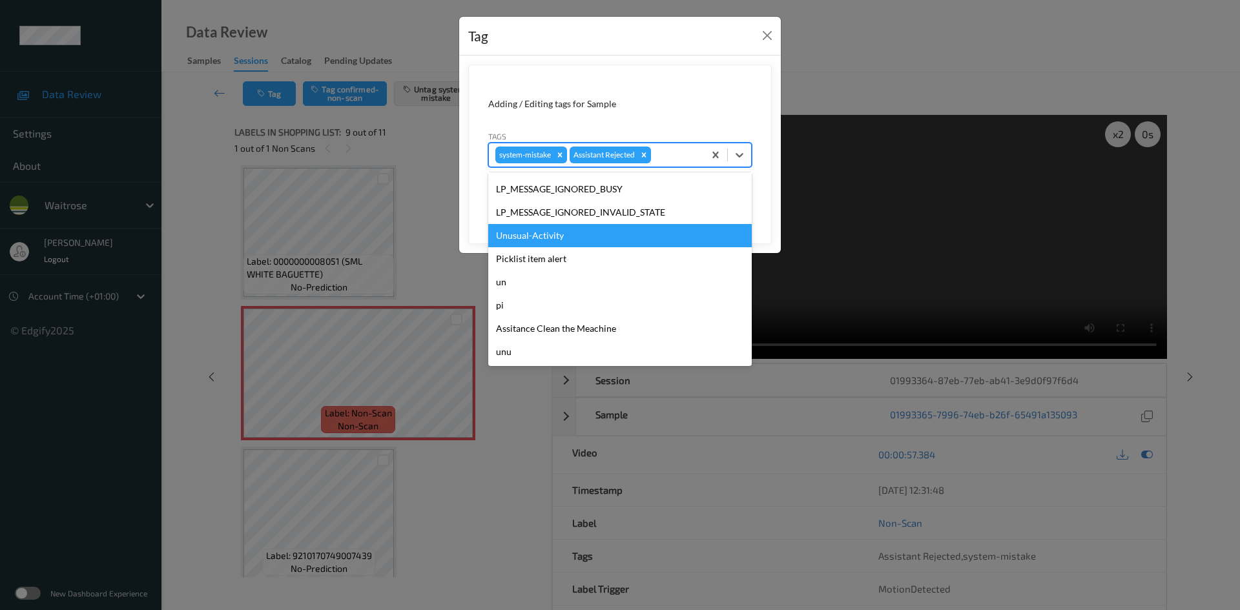
click at [516, 237] on div "Unusual-Activity" at bounding box center [620, 235] width 264 height 23
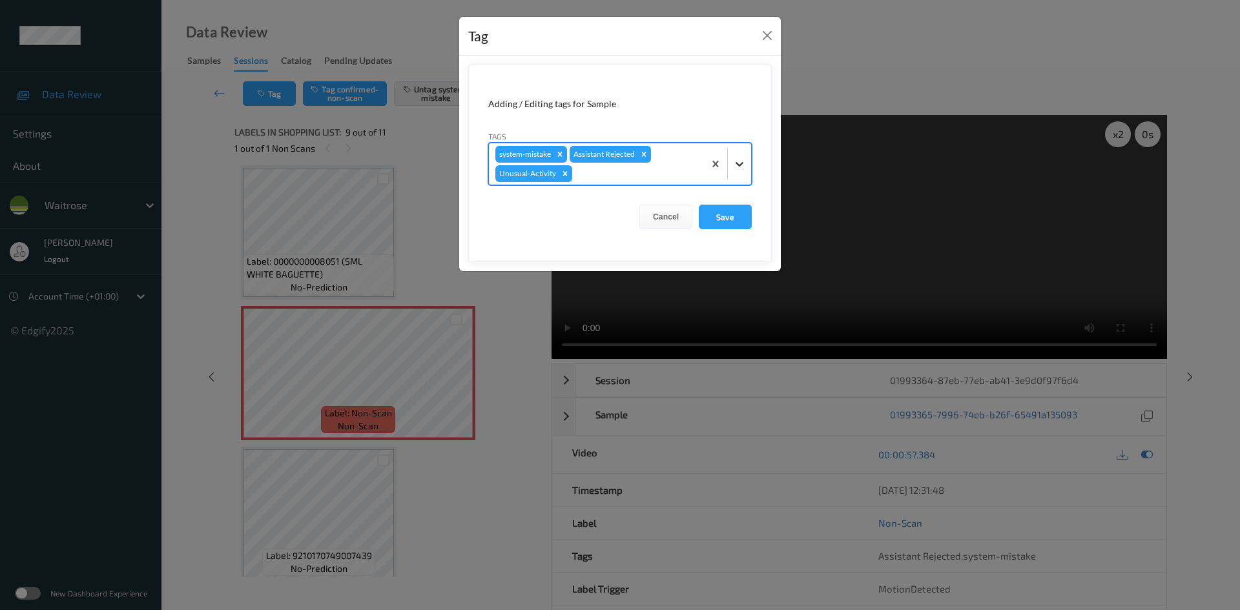
click at [735, 166] on icon at bounding box center [739, 164] width 13 height 13
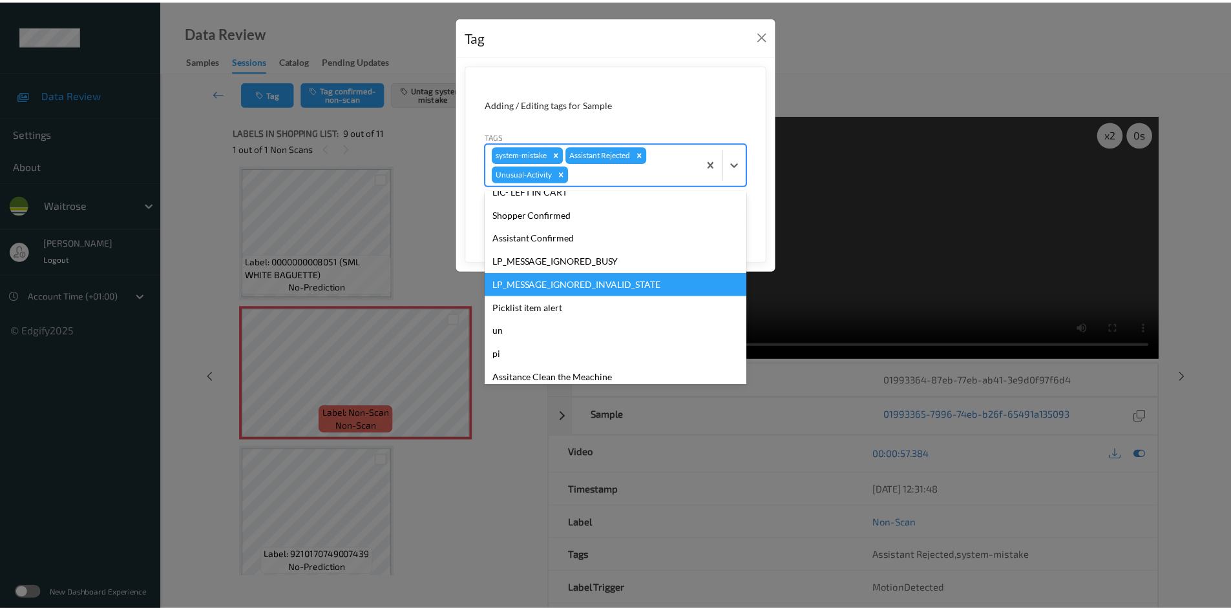
scroll to position [276, 0]
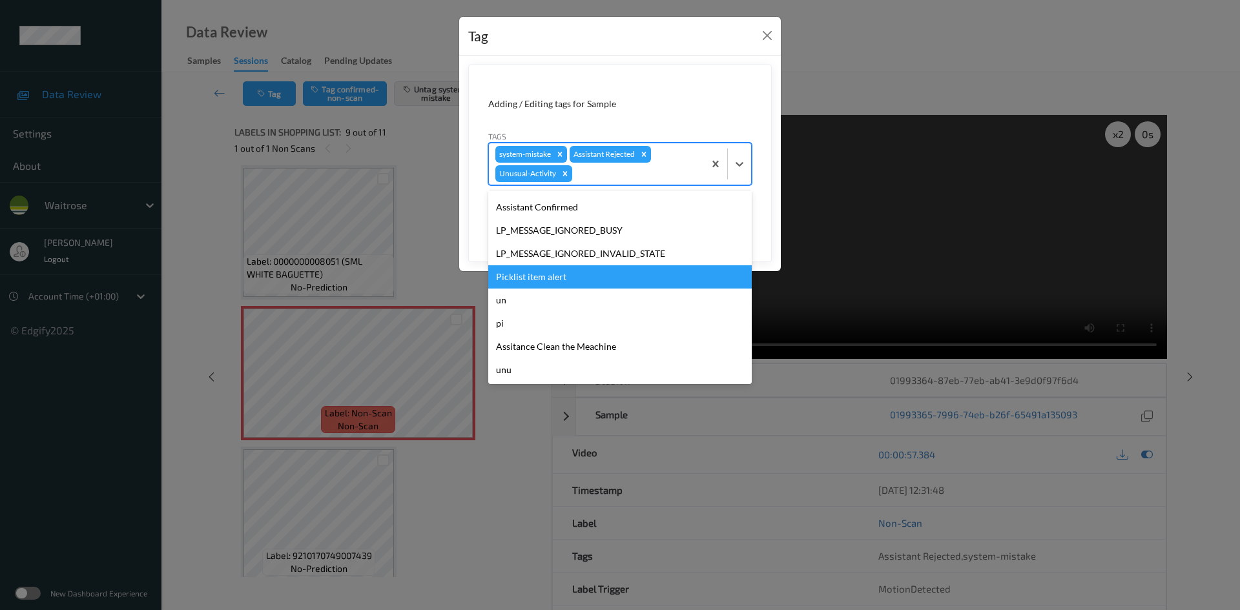
click at [520, 276] on div "Picklist item alert" at bounding box center [620, 277] width 264 height 23
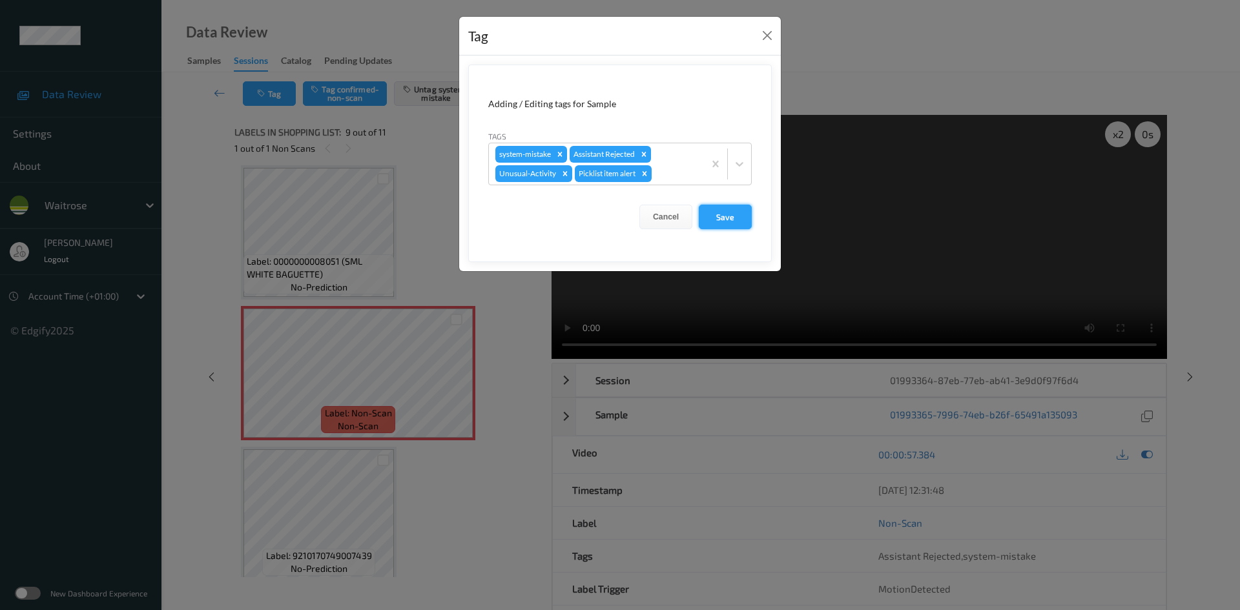
click at [722, 211] on button "Save" at bounding box center [725, 217] width 53 height 25
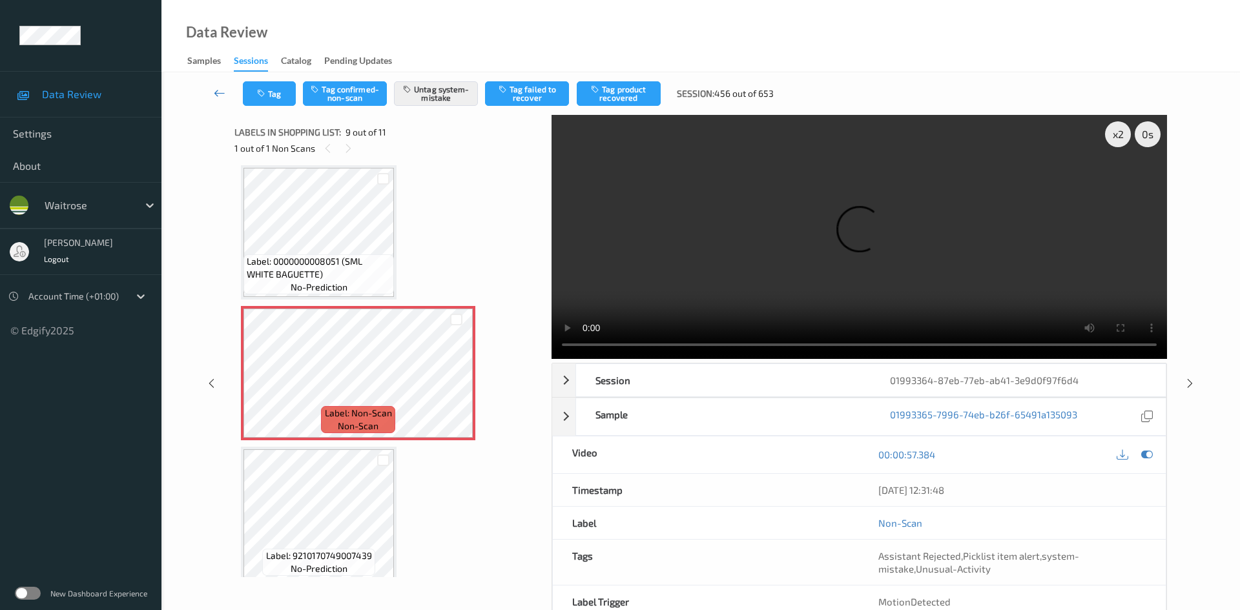
click at [216, 83] on link at bounding box center [220, 93] width 46 height 25
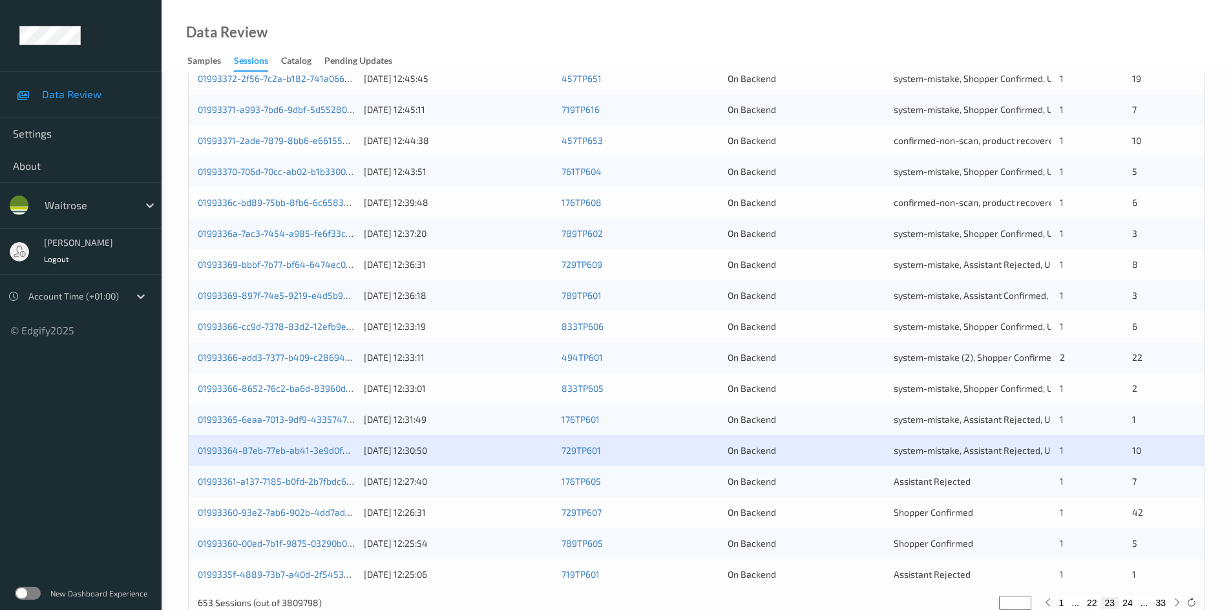
scroll to position [362, 0]
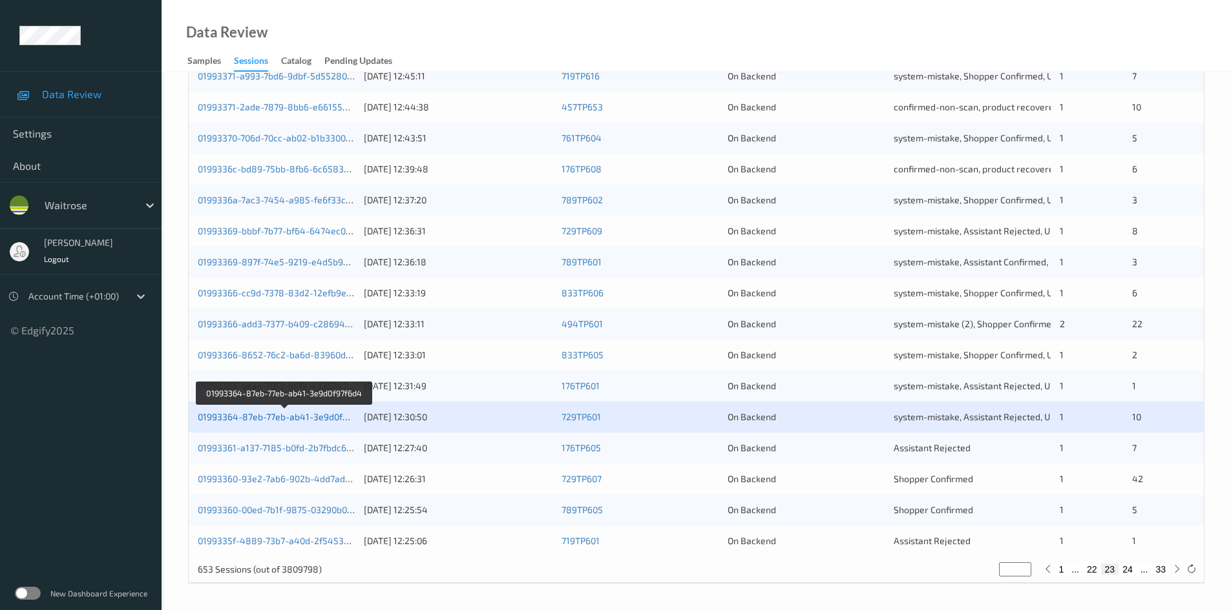
click at [255, 416] on link "01993364-87eb-77eb-ab41-3e9d0f97f6d4" at bounding box center [285, 417] width 174 height 11
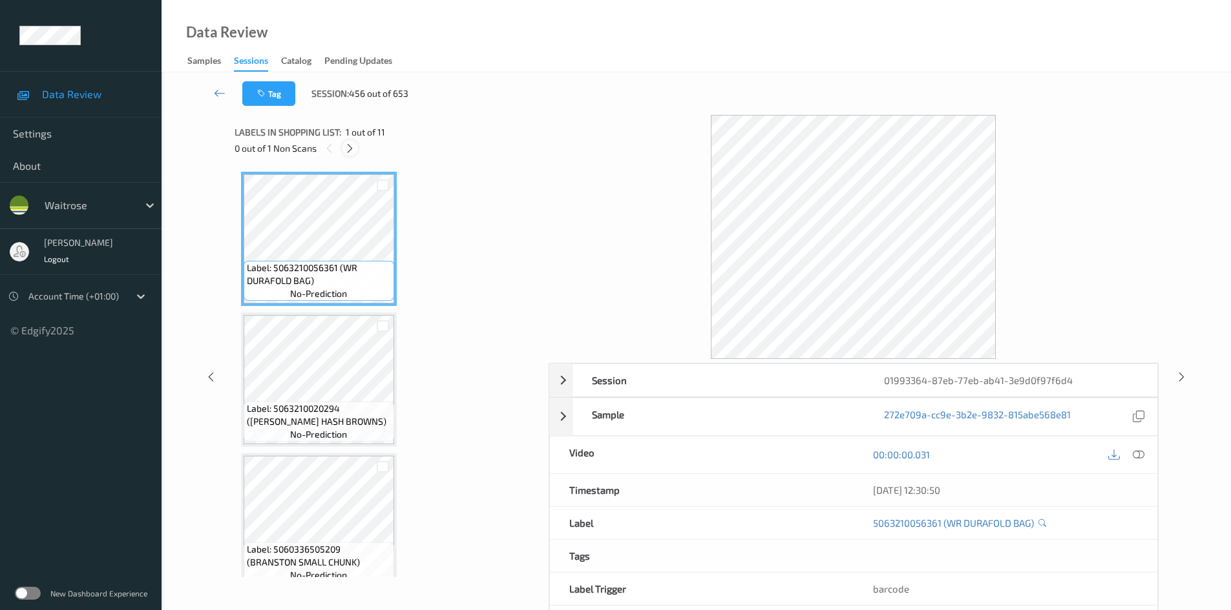
click at [357, 147] on div at bounding box center [350, 148] width 16 height 16
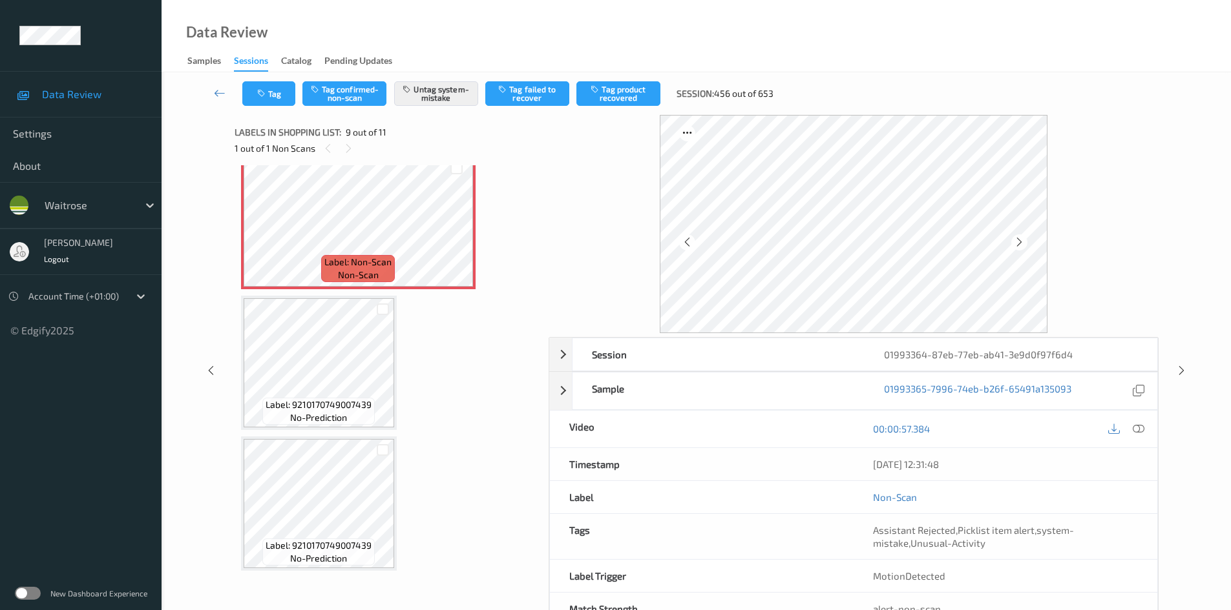
scroll to position [43, 0]
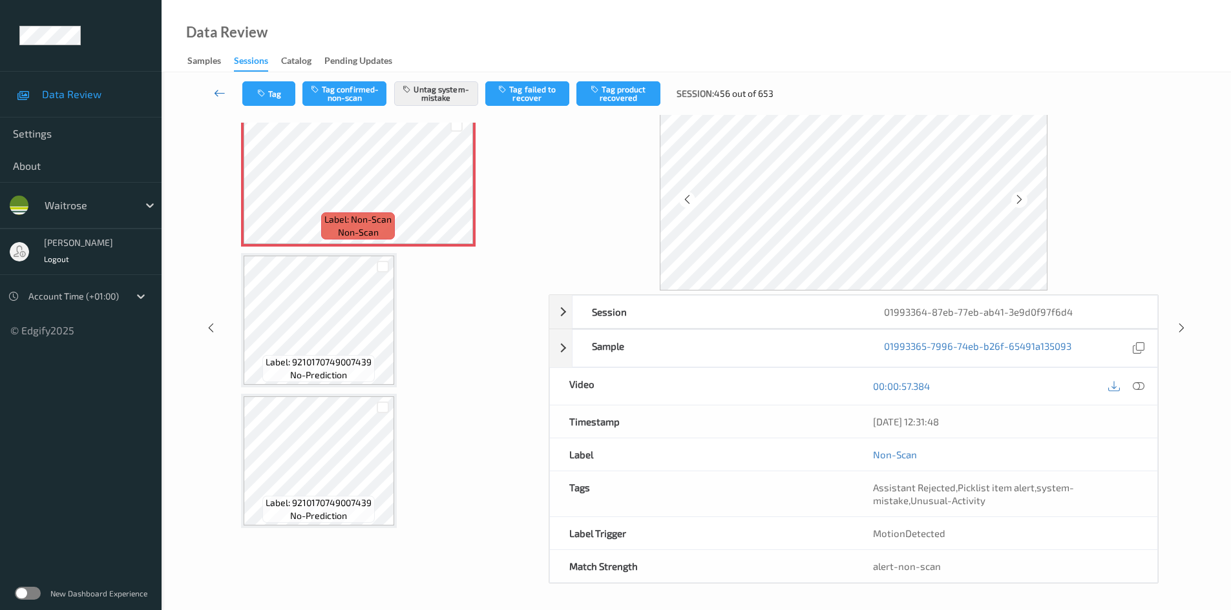
click at [213, 85] on link at bounding box center [219, 93] width 45 height 25
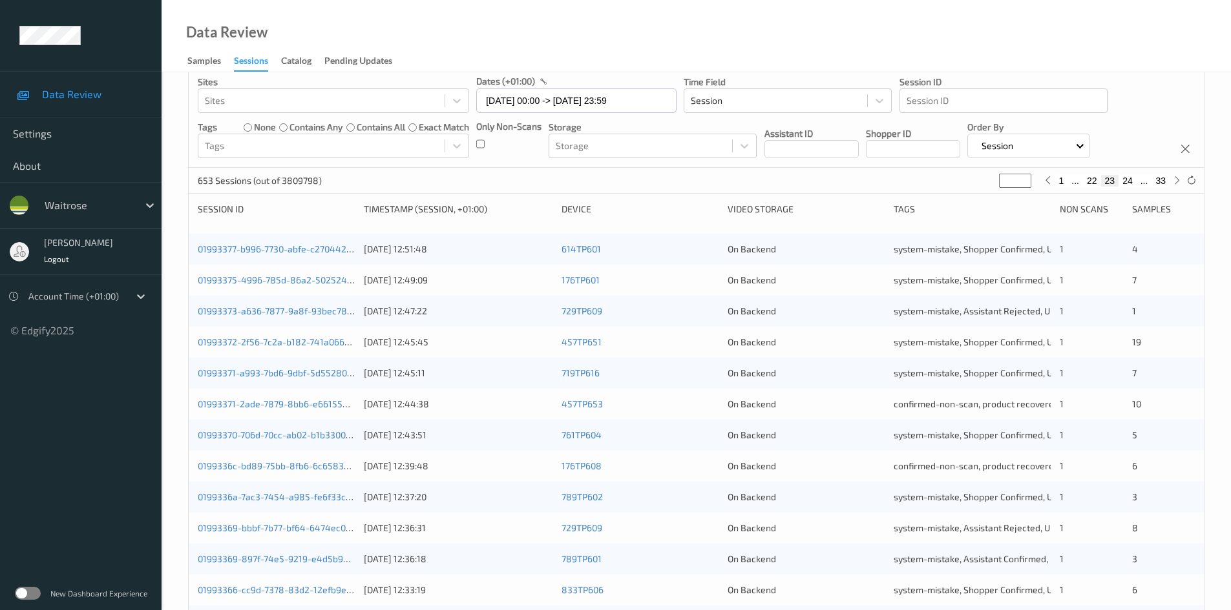
scroll to position [362, 0]
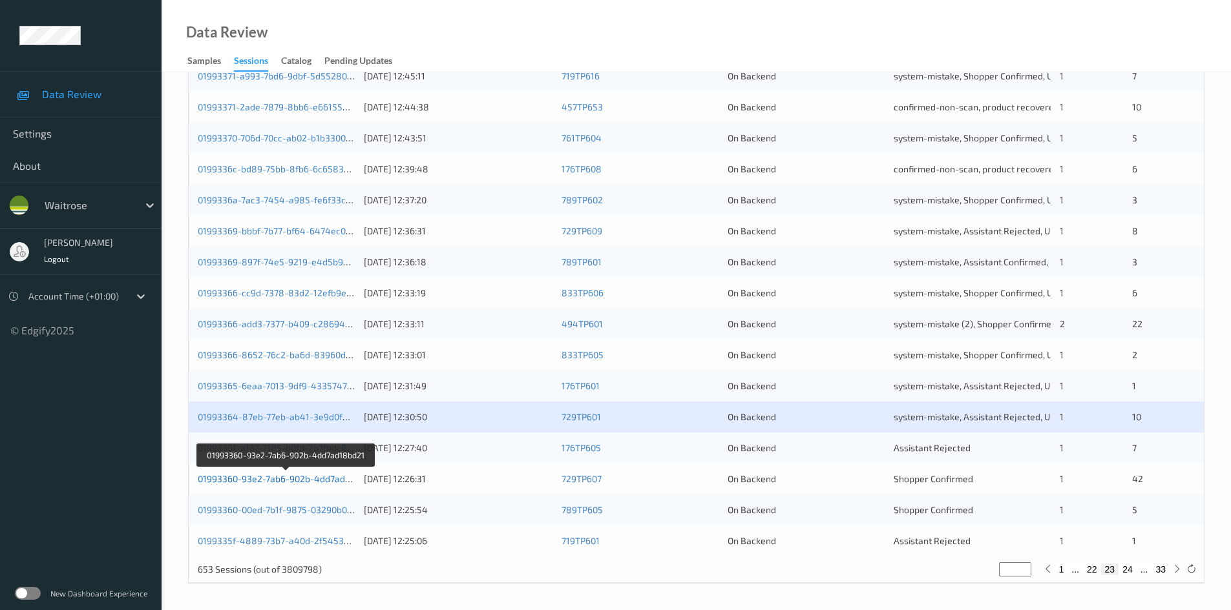
click at [258, 478] on link "01993360-93e2-7ab6-902b-4dd7ad18bd21" at bounding box center [286, 479] width 176 height 11
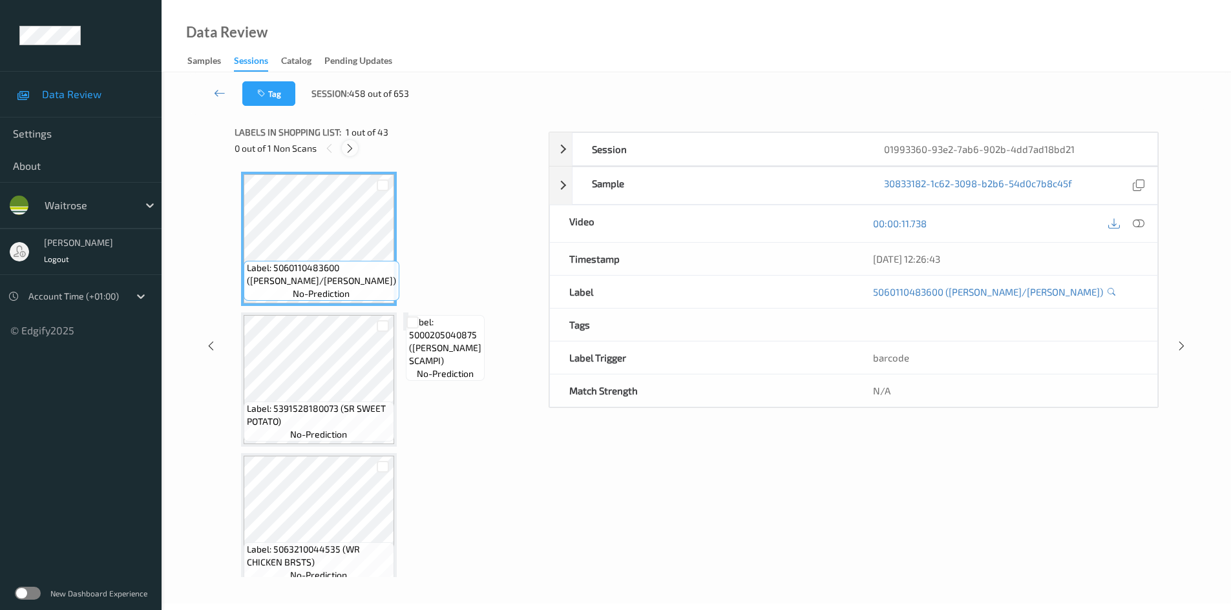
click at [349, 145] on icon at bounding box center [349, 149] width 11 height 12
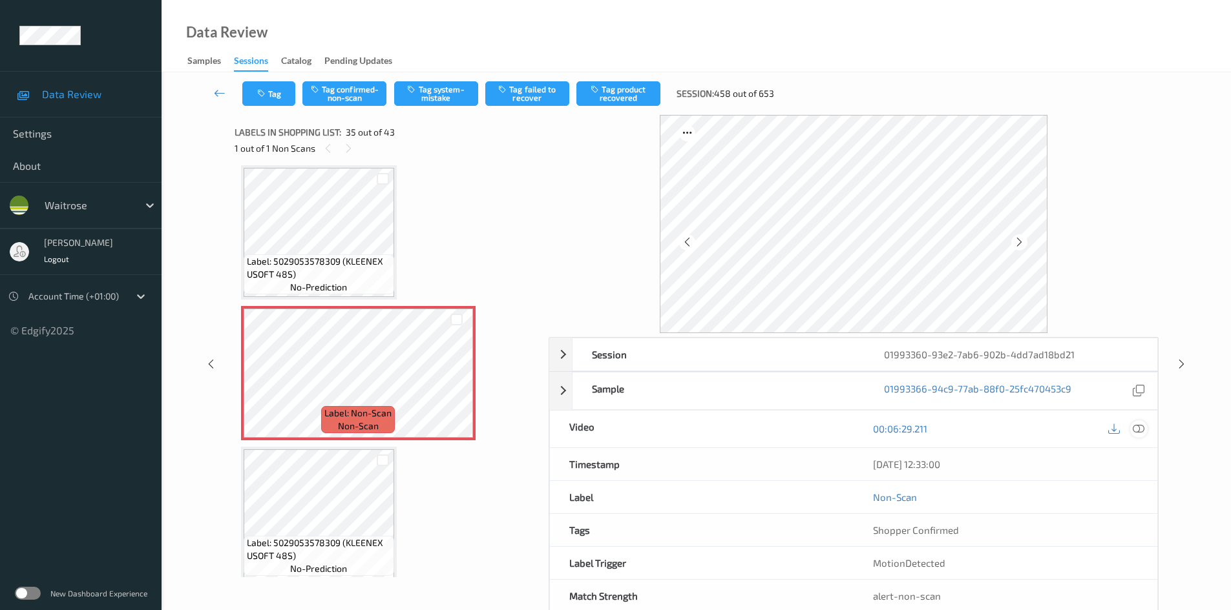
click at [1140, 426] on icon at bounding box center [1138, 429] width 12 height 12
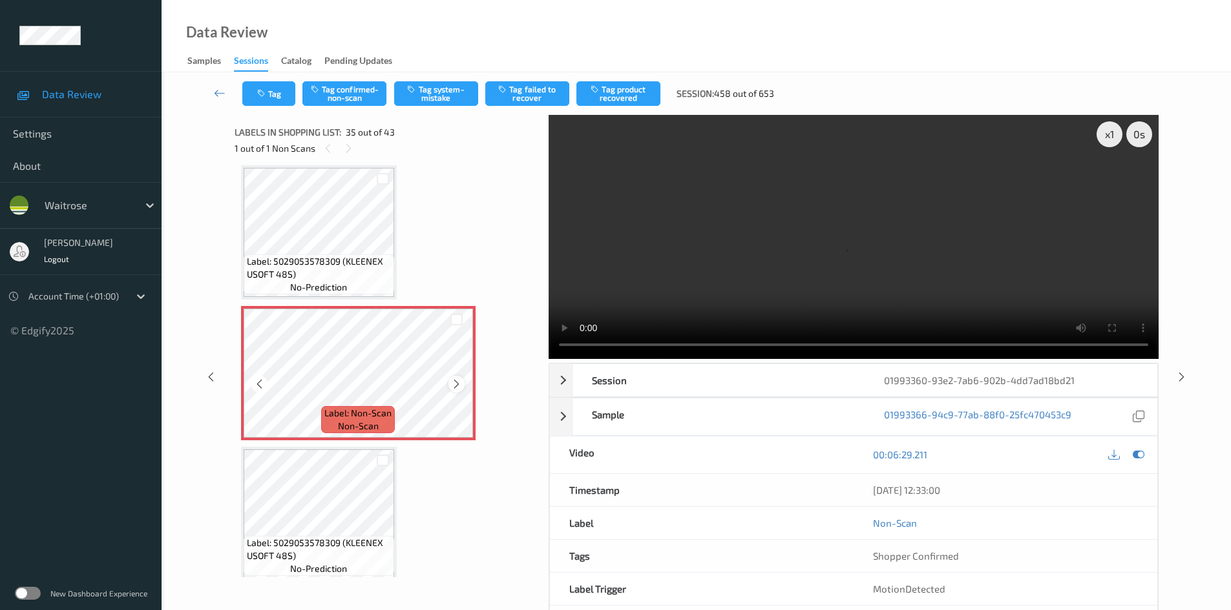
click at [458, 382] on icon at bounding box center [456, 385] width 11 height 12
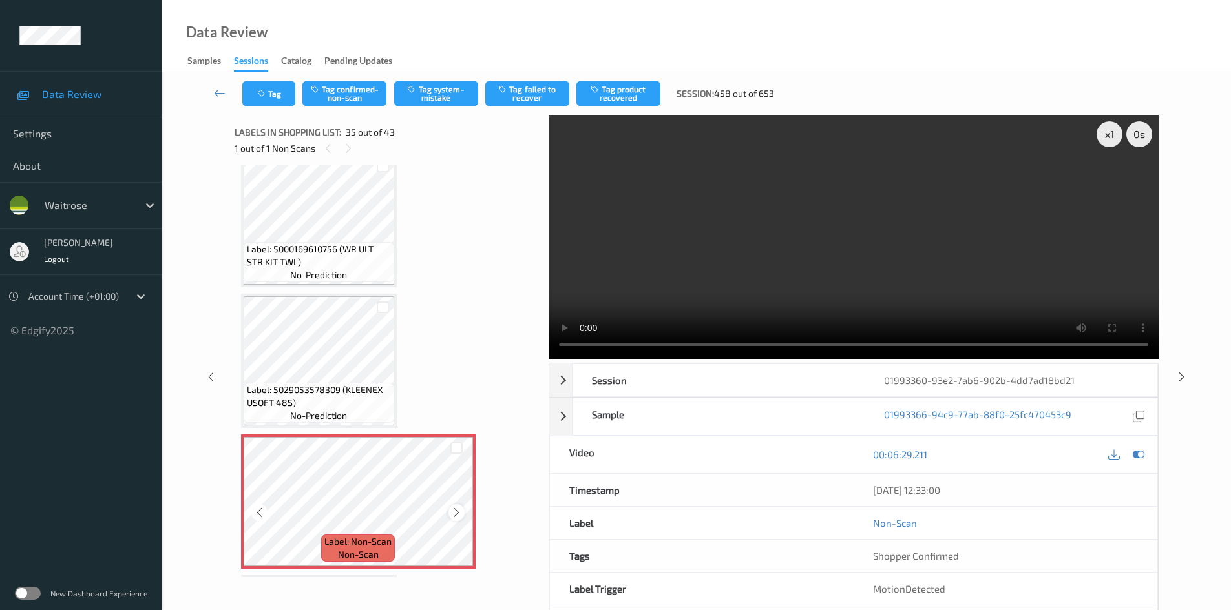
scroll to position [4525, 0]
click at [931, 297] on video at bounding box center [853, 237] width 610 height 244
click at [1107, 130] on div "x 1" at bounding box center [1109, 134] width 26 height 26
click at [683, 280] on video at bounding box center [853, 237] width 610 height 244
click at [830, 187] on video at bounding box center [853, 237] width 610 height 244
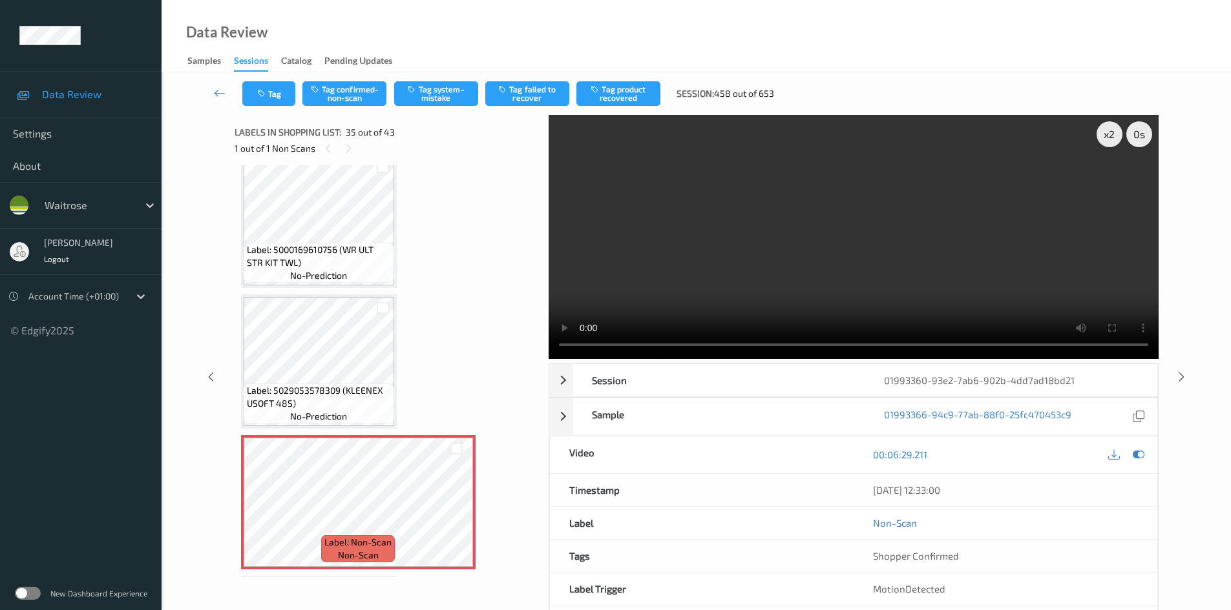
click at [731, 229] on video at bounding box center [853, 237] width 610 height 244
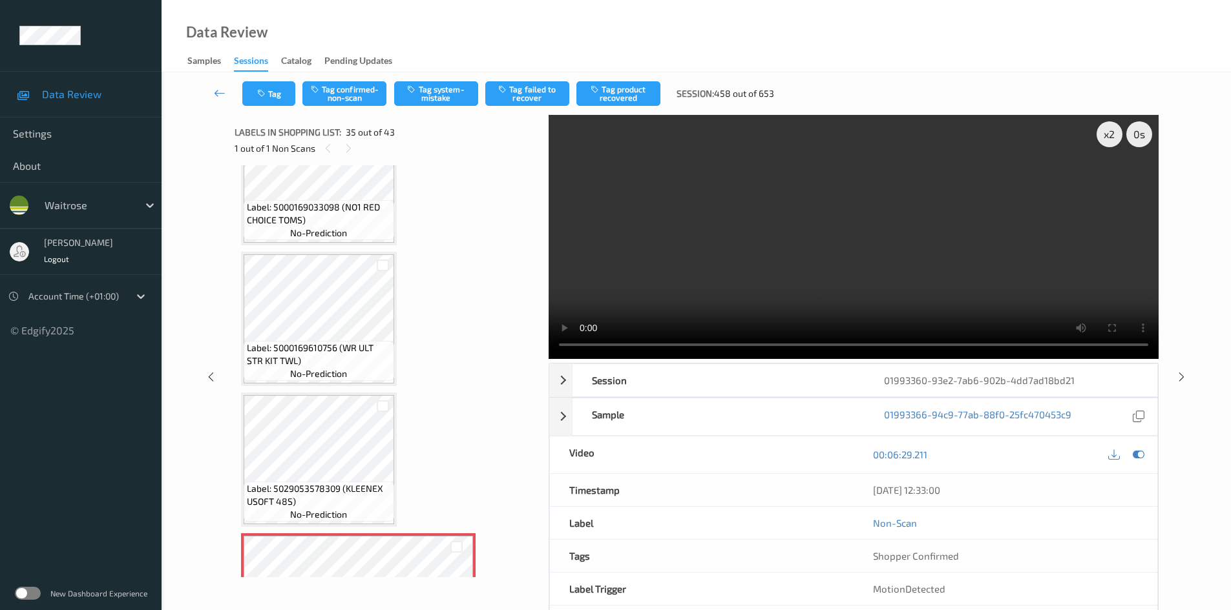
scroll to position [4395, 0]
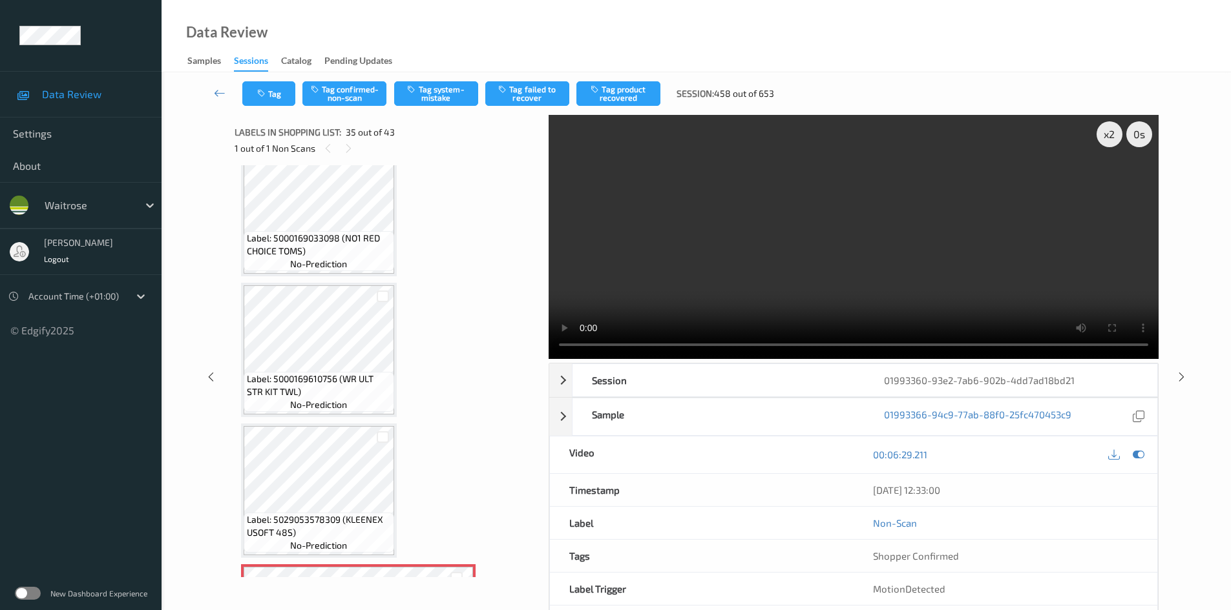
click at [835, 235] on video at bounding box center [853, 237] width 610 height 244
click at [878, 235] on video at bounding box center [853, 237] width 610 height 244
click at [754, 234] on video at bounding box center [853, 237] width 610 height 244
click at [884, 236] on video at bounding box center [853, 237] width 610 height 244
click at [789, 240] on video at bounding box center [853, 237] width 610 height 244
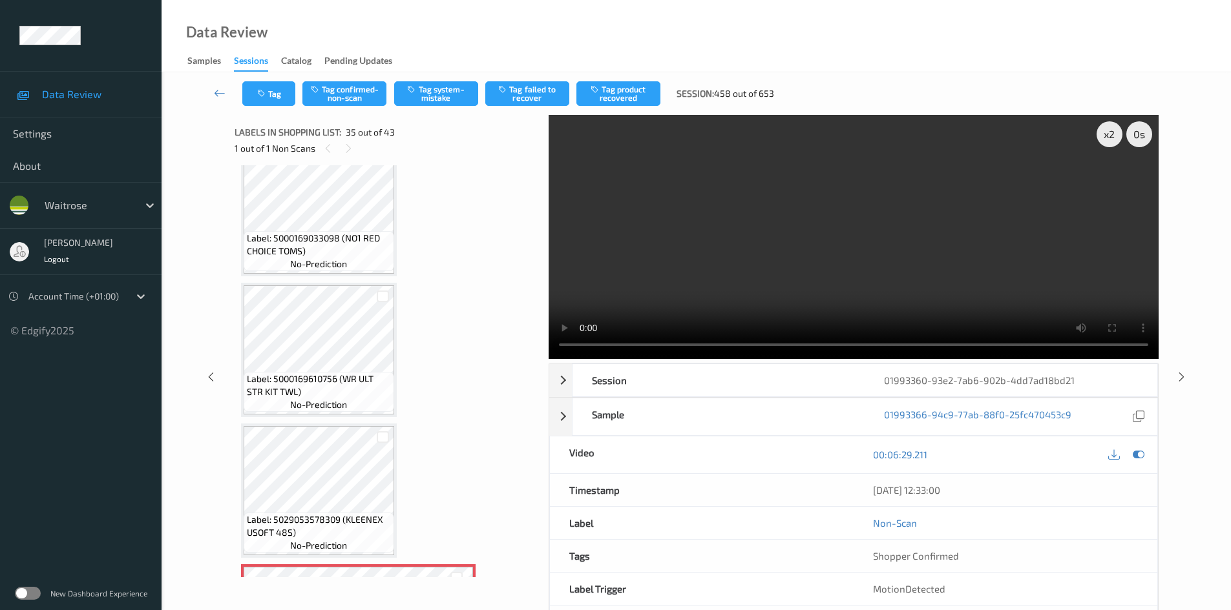
click at [801, 247] on video at bounding box center [853, 237] width 610 height 244
click at [829, 249] on video at bounding box center [853, 237] width 610 height 244
click at [846, 285] on video at bounding box center [853, 237] width 610 height 244
click at [714, 271] on video at bounding box center [853, 237] width 610 height 244
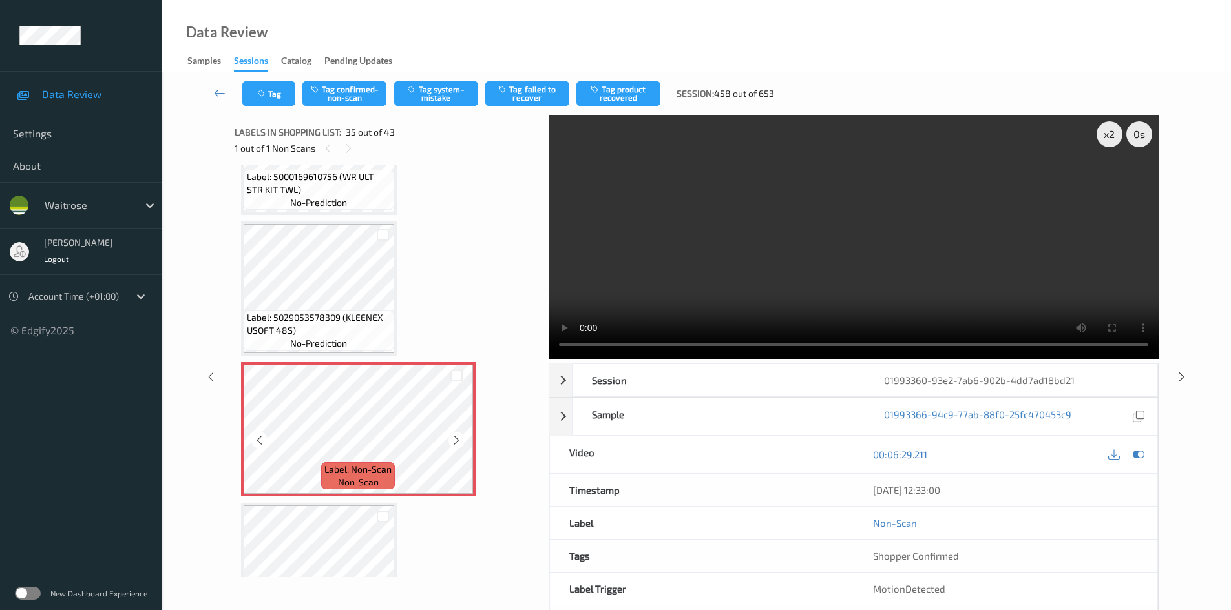
scroll to position [4589, 0]
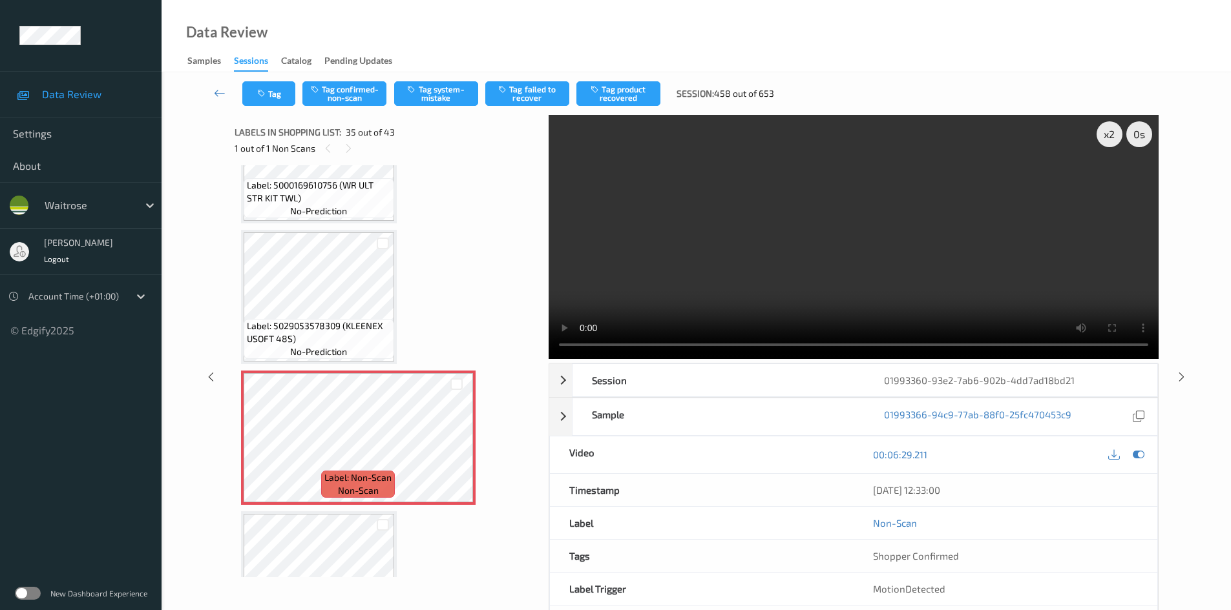
click at [895, 217] on video at bounding box center [853, 237] width 610 height 244
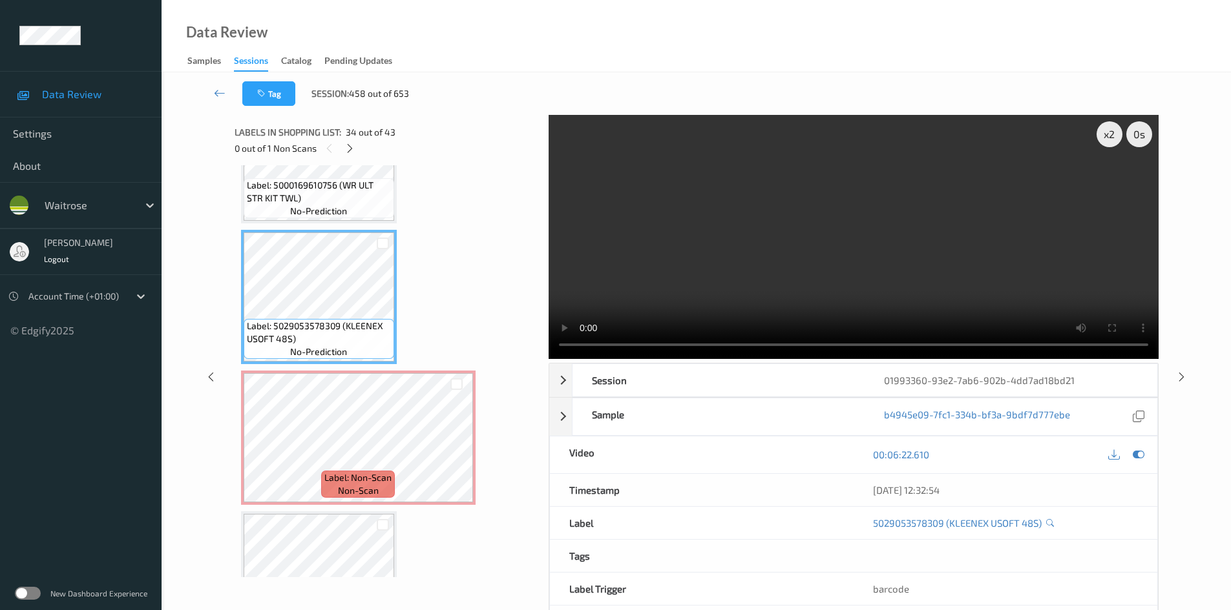
click at [735, 272] on video at bounding box center [853, 237] width 610 height 244
click at [850, 284] on video at bounding box center [853, 237] width 610 height 244
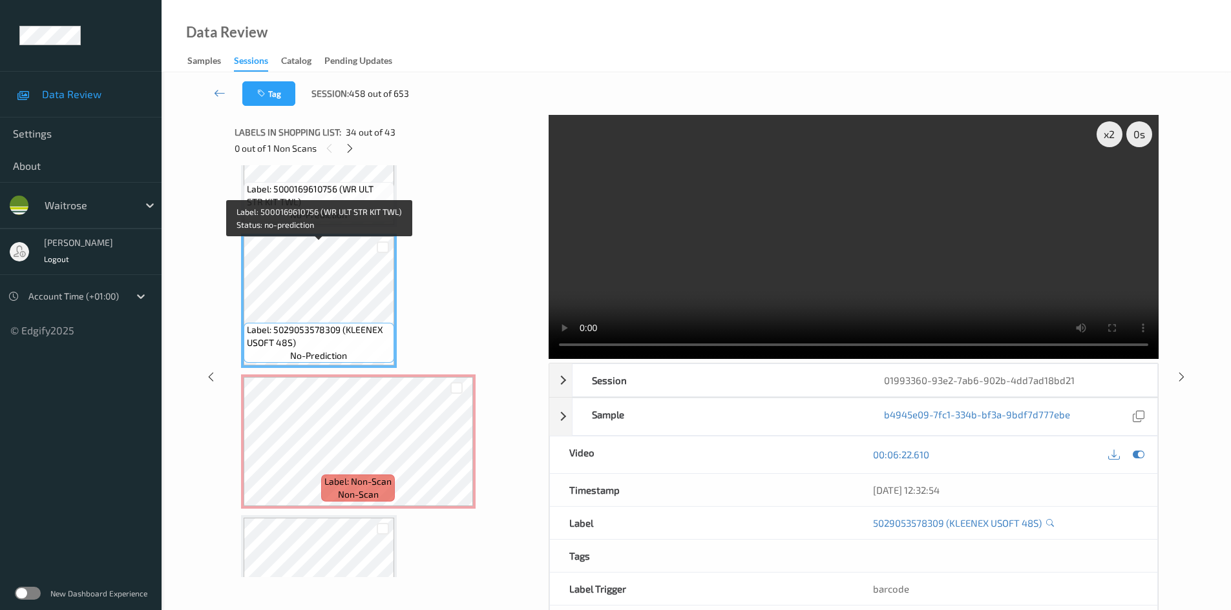
scroll to position [4654, 0]
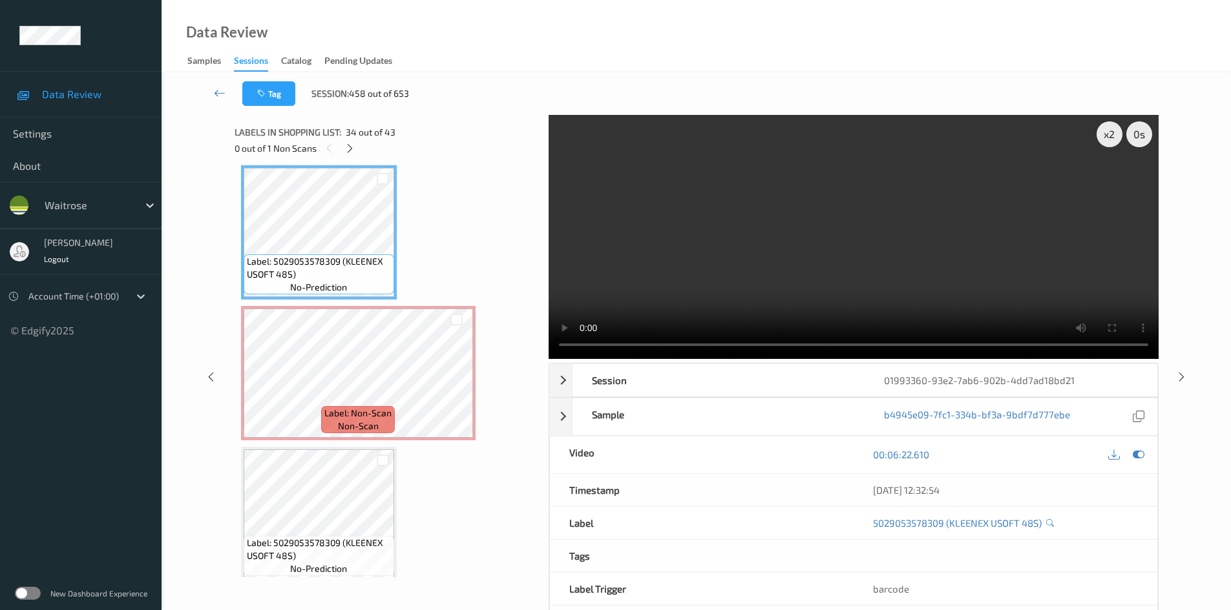
click at [874, 285] on video at bounding box center [853, 237] width 610 height 244
click at [1132, 250] on video at bounding box center [853, 237] width 610 height 244
click at [861, 247] on video at bounding box center [853, 237] width 610 height 244
click at [799, 266] on video at bounding box center [853, 237] width 610 height 244
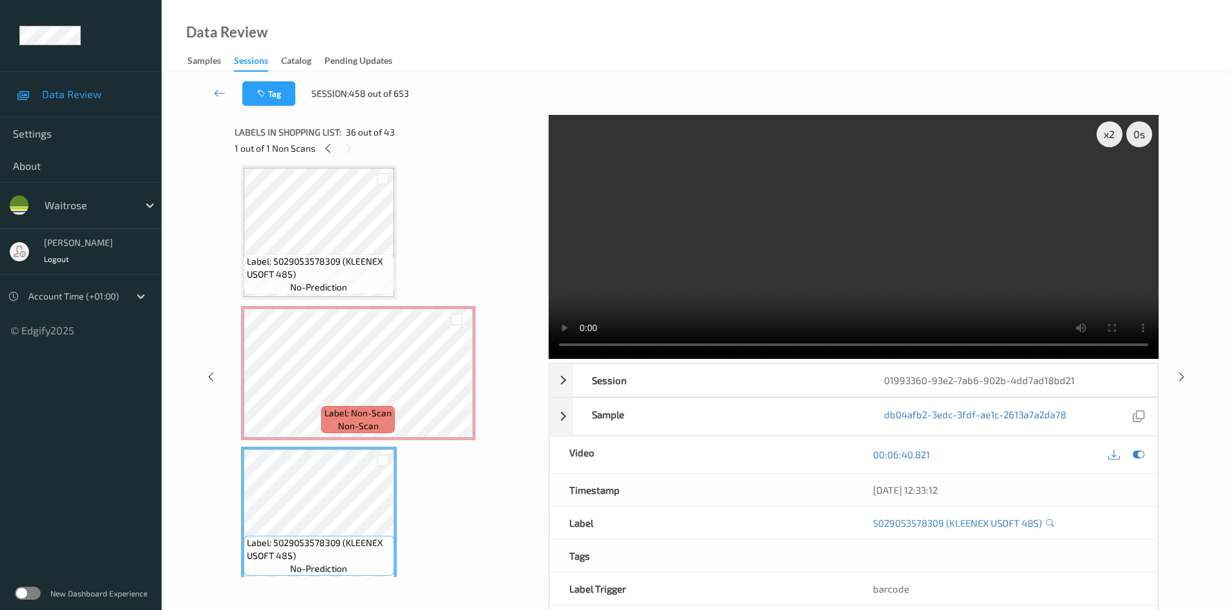
click at [742, 298] on video at bounding box center [853, 237] width 610 height 244
click at [791, 234] on video at bounding box center [853, 237] width 610 height 244
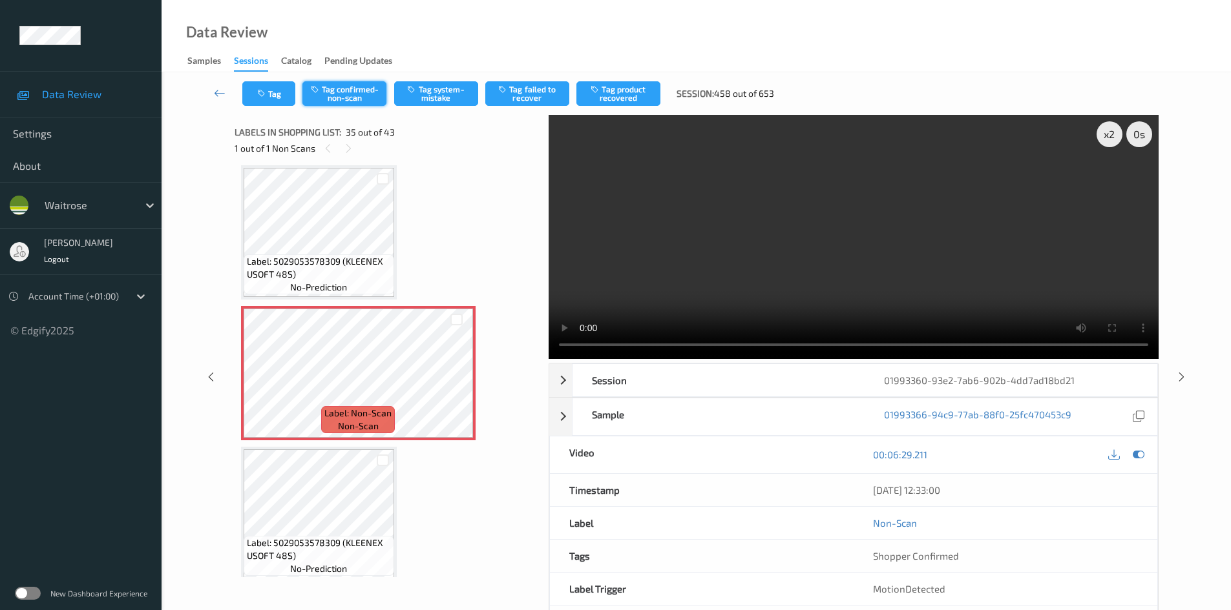
click at [377, 90] on button "Tag confirmed-non-scan" at bounding box center [344, 93] width 84 height 25
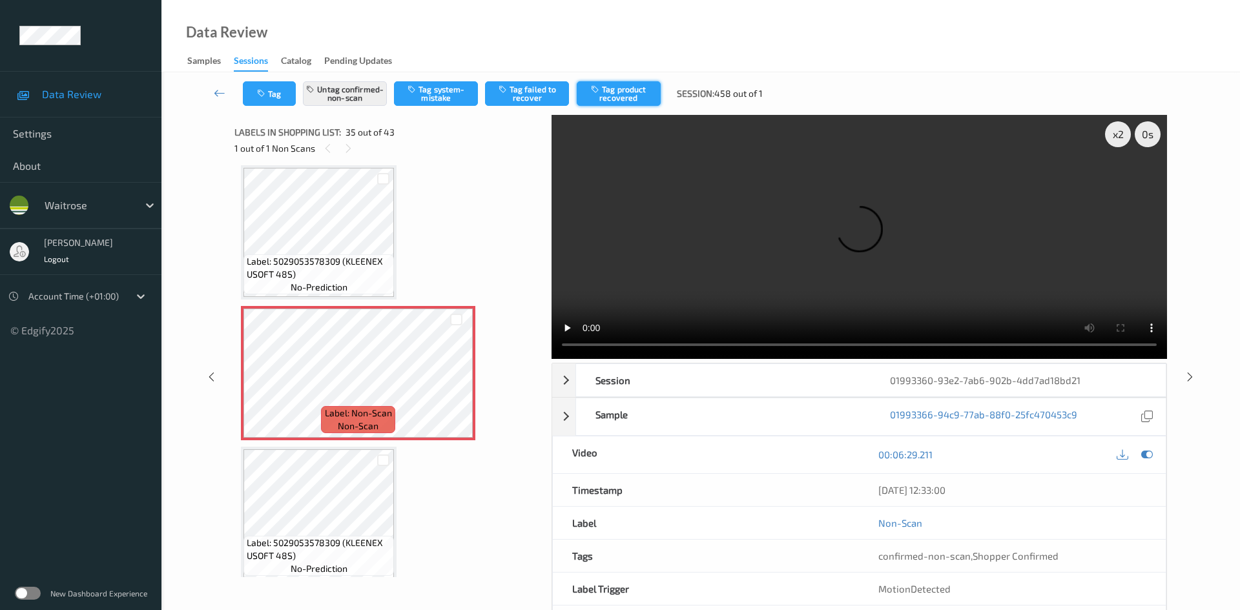
click at [644, 98] on button "Tag product recovered" at bounding box center [619, 93] width 84 height 25
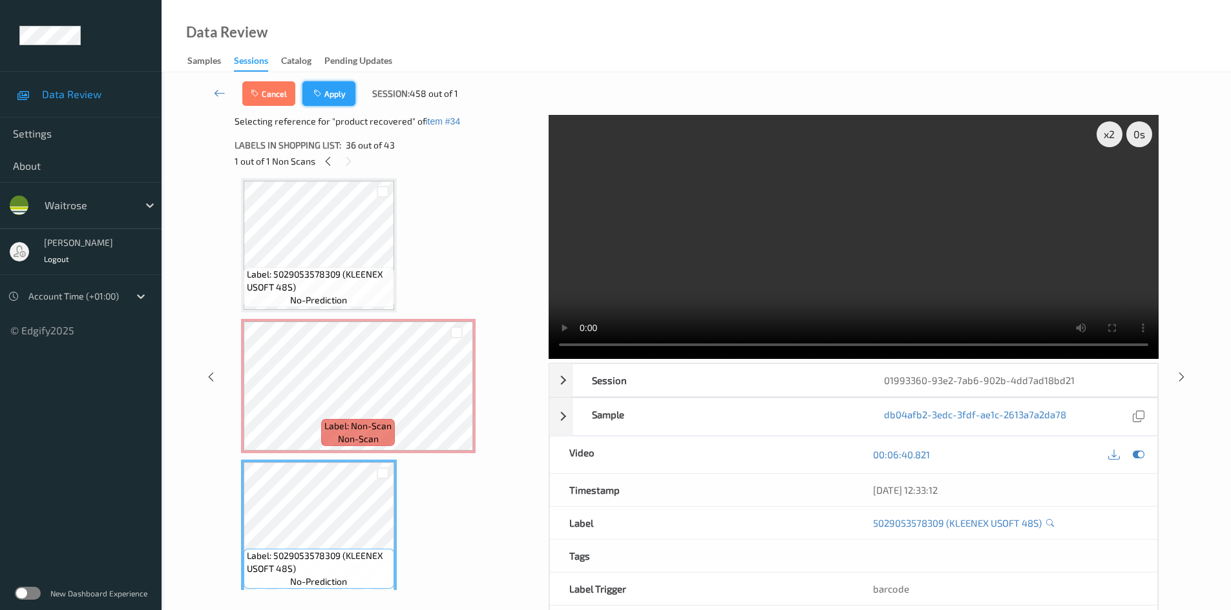
click at [338, 98] on button "Apply" at bounding box center [328, 93] width 53 height 25
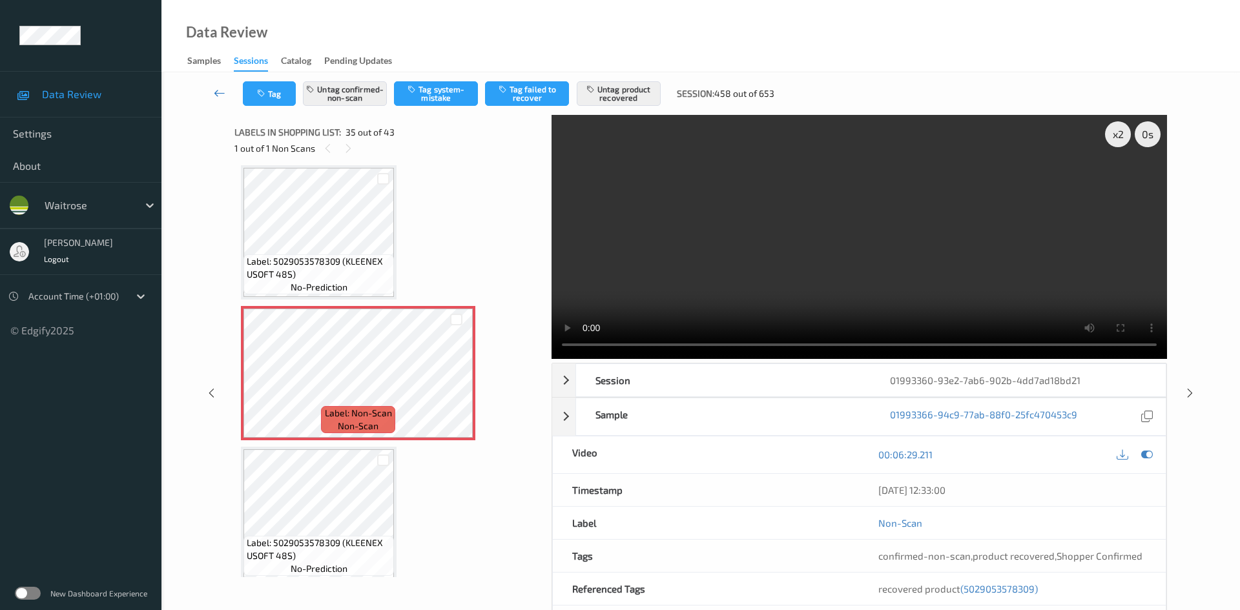
click at [217, 85] on link at bounding box center [220, 93] width 46 height 25
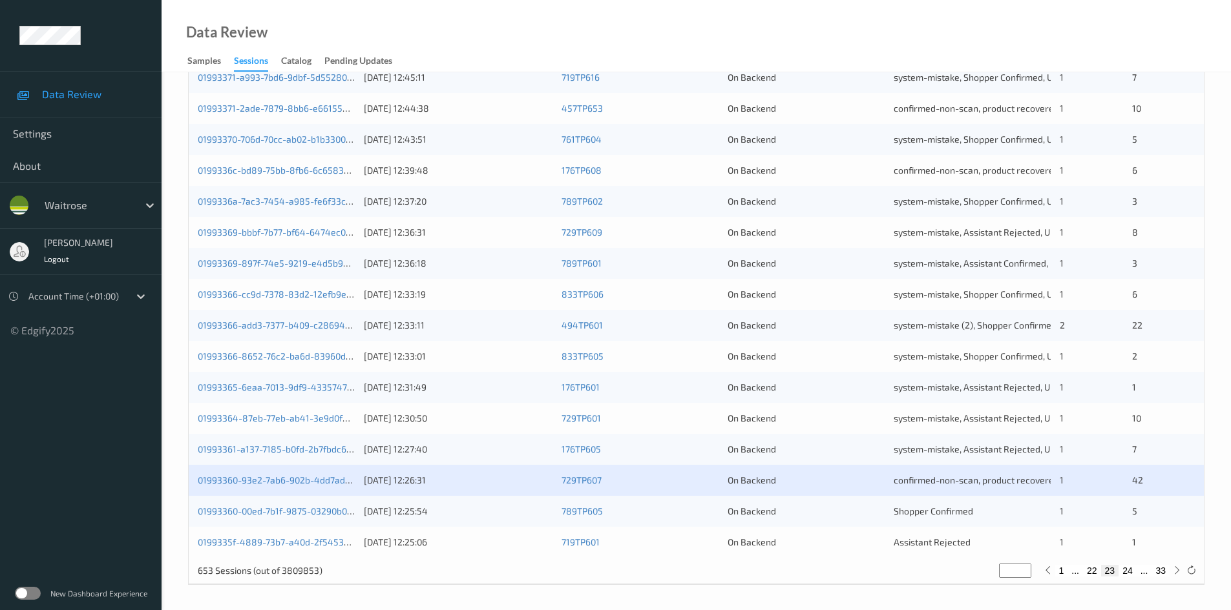
scroll to position [362, 0]
click at [256, 541] on link "0199335f-4889-73b7-a40d-2f5453b7d40b" at bounding box center [286, 541] width 177 height 11
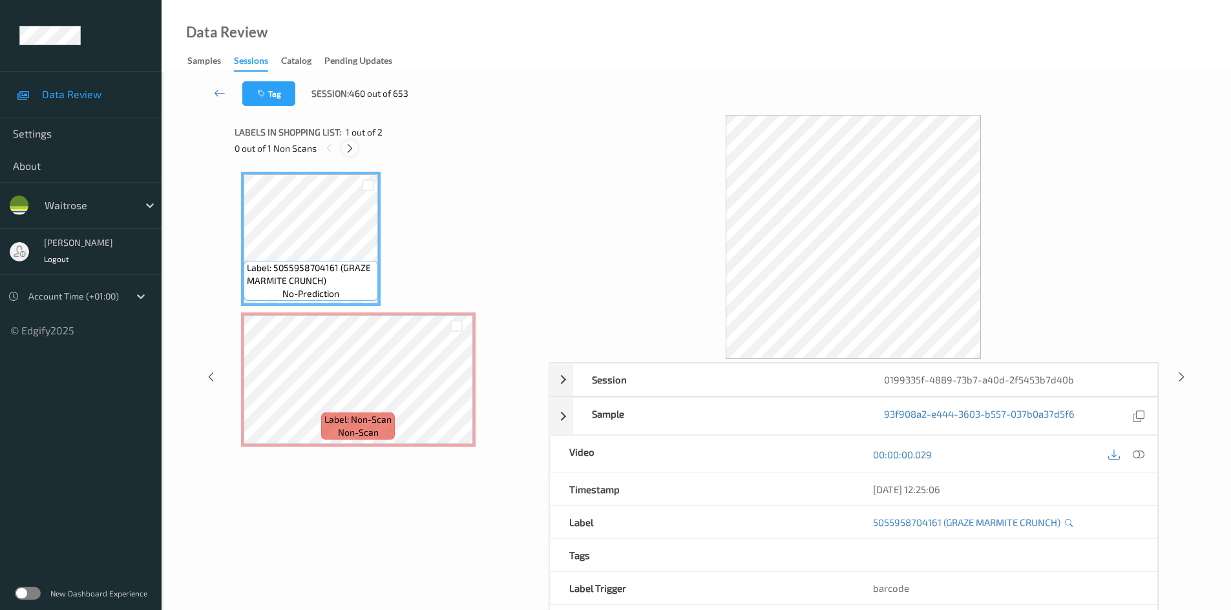
click at [355, 149] on icon at bounding box center [349, 149] width 11 height 12
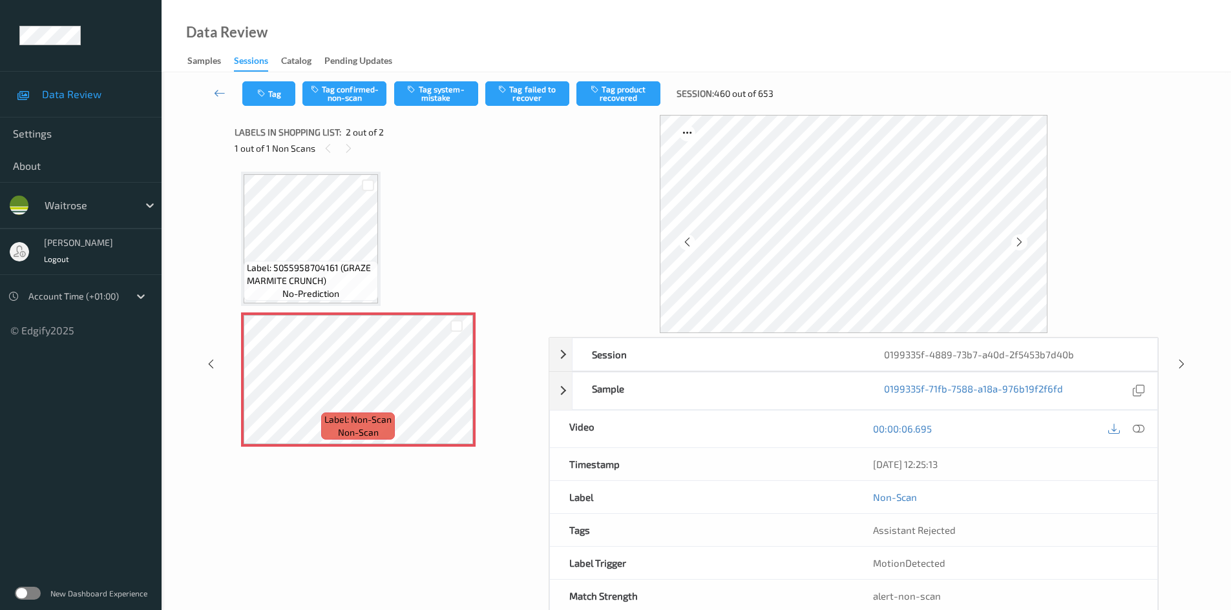
click at [1141, 429] on icon at bounding box center [1138, 429] width 12 height 12
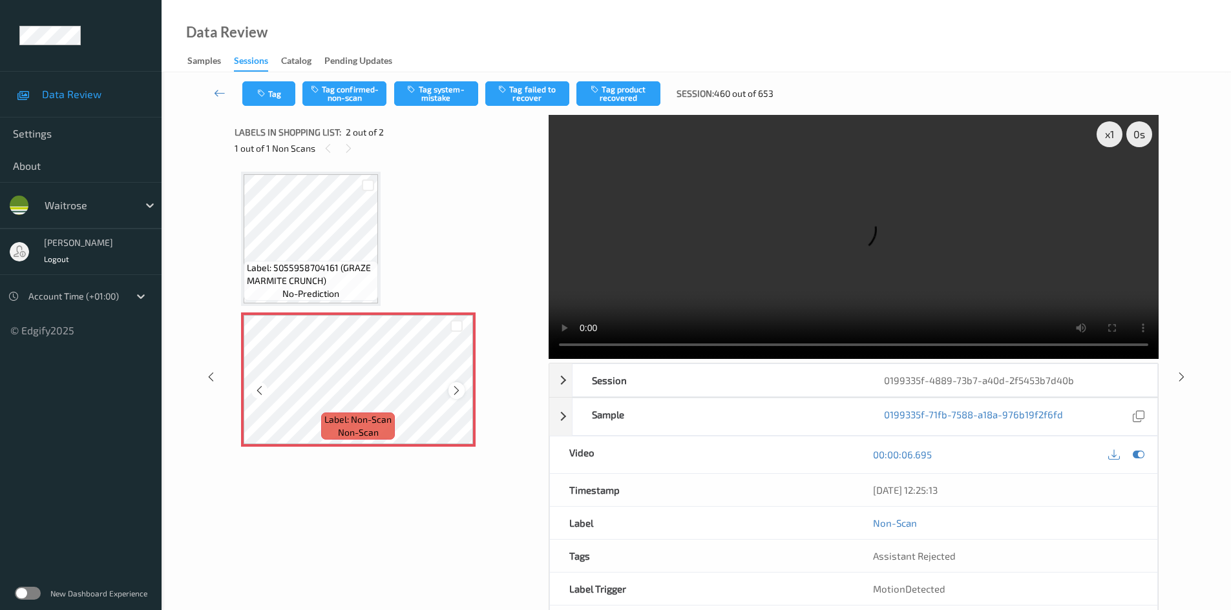
click at [452, 392] on icon at bounding box center [456, 391] width 11 height 12
click at [457, 390] on icon at bounding box center [456, 391] width 11 height 12
click at [705, 267] on video at bounding box center [853, 237] width 610 height 244
click at [1105, 136] on div "x 1" at bounding box center [1109, 134] width 26 height 26
click at [1110, 130] on div "x 2" at bounding box center [1109, 134] width 26 height 26
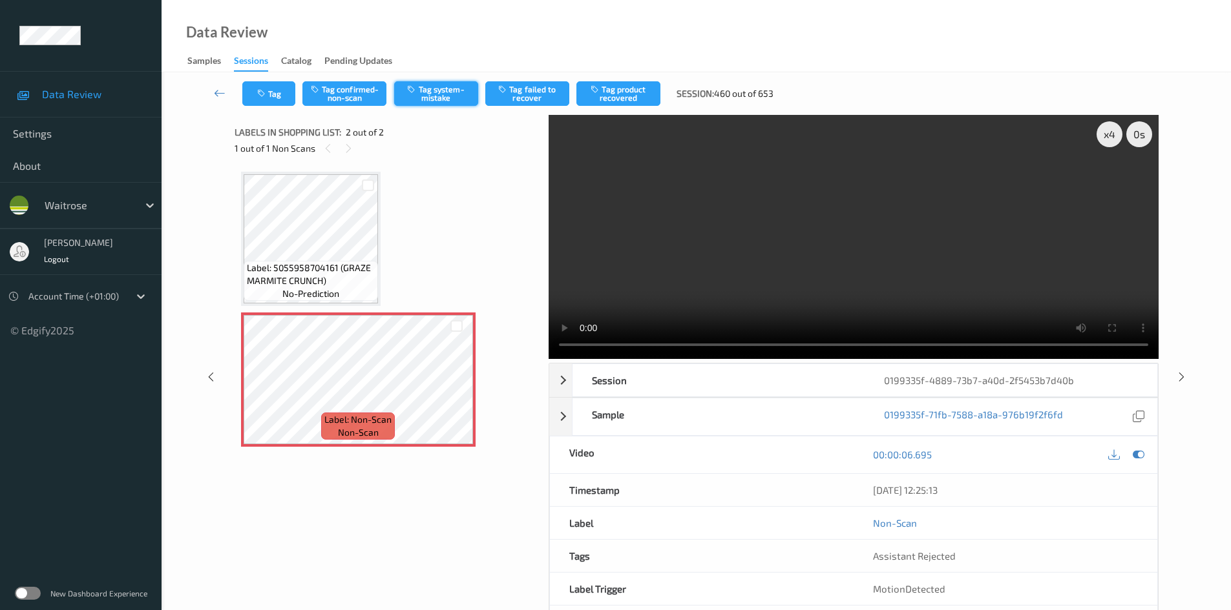
click at [452, 99] on button "Tag system-mistake" at bounding box center [436, 93] width 84 height 25
click at [440, 90] on button "Tag system-mistake" at bounding box center [436, 93] width 84 height 25
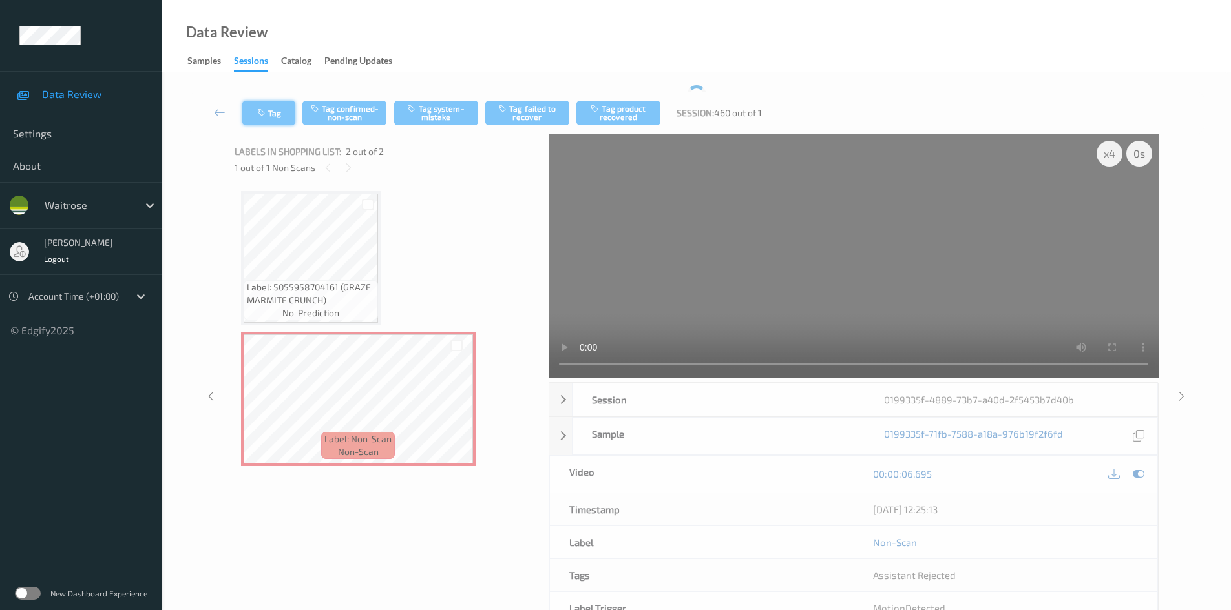
click at [268, 105] on button "Tag" at bounding box center [268, 113] width 53 height 25
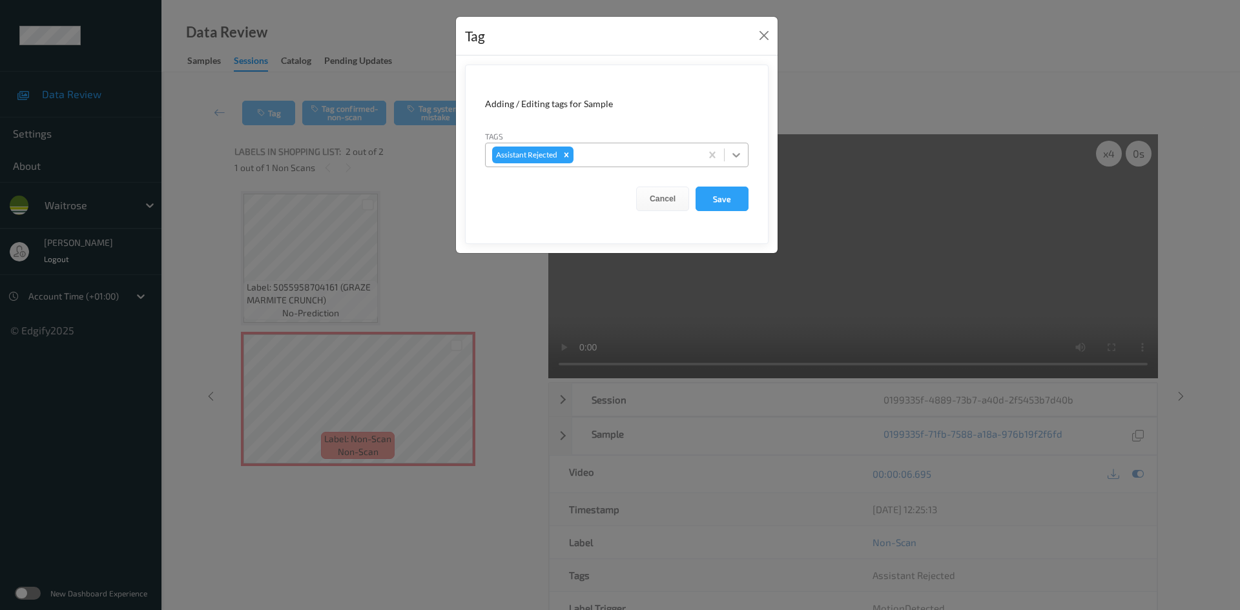
click at [736, 156] on icon at bounding box center [736, 155] width 13 height 13
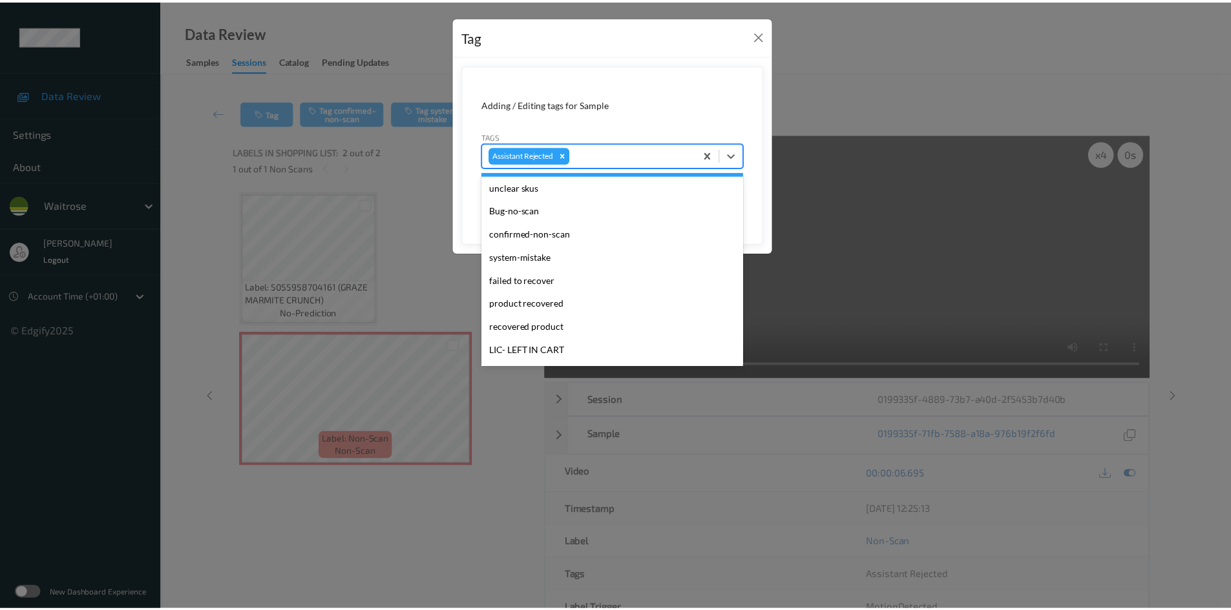
scroll to position [323, 0]
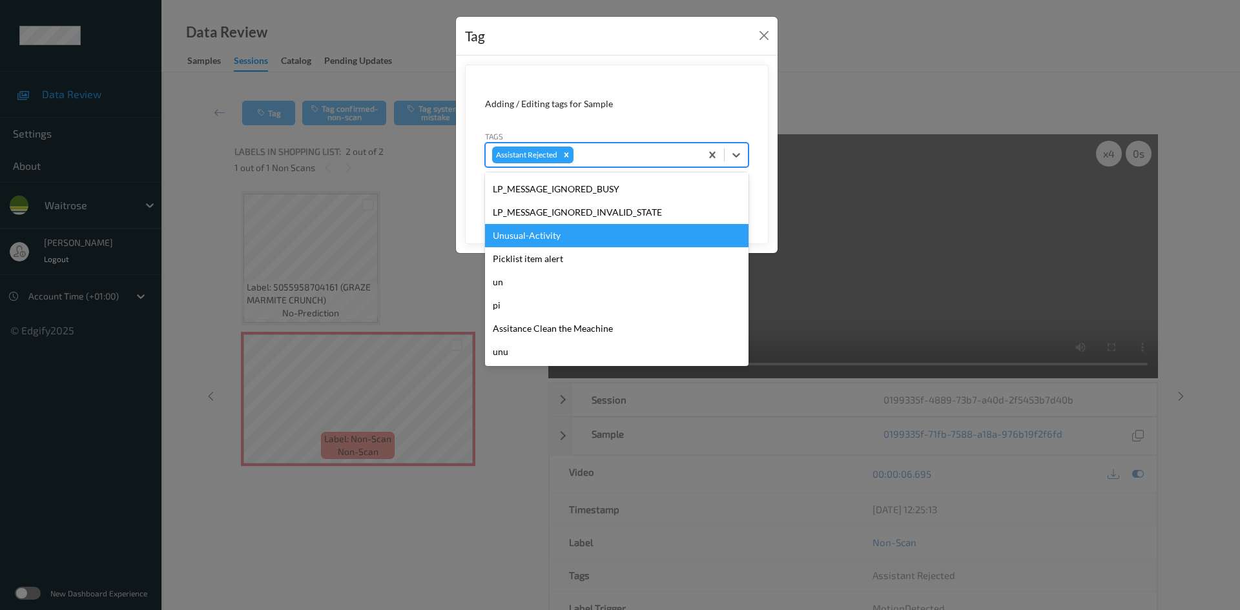
click at [516, 236] on div "Unusual-Activity" at bounding box center [617, 235] width 264 height 23
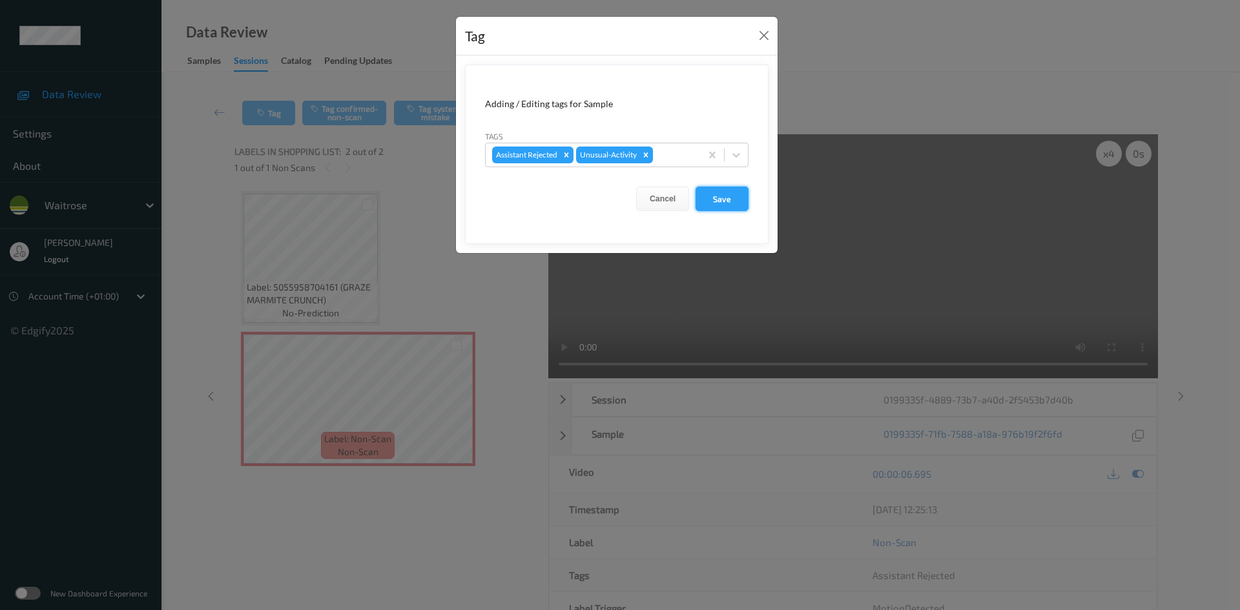
click at [720, 204] on button "Save" at bounding box center [722, 199] width 53 height 25
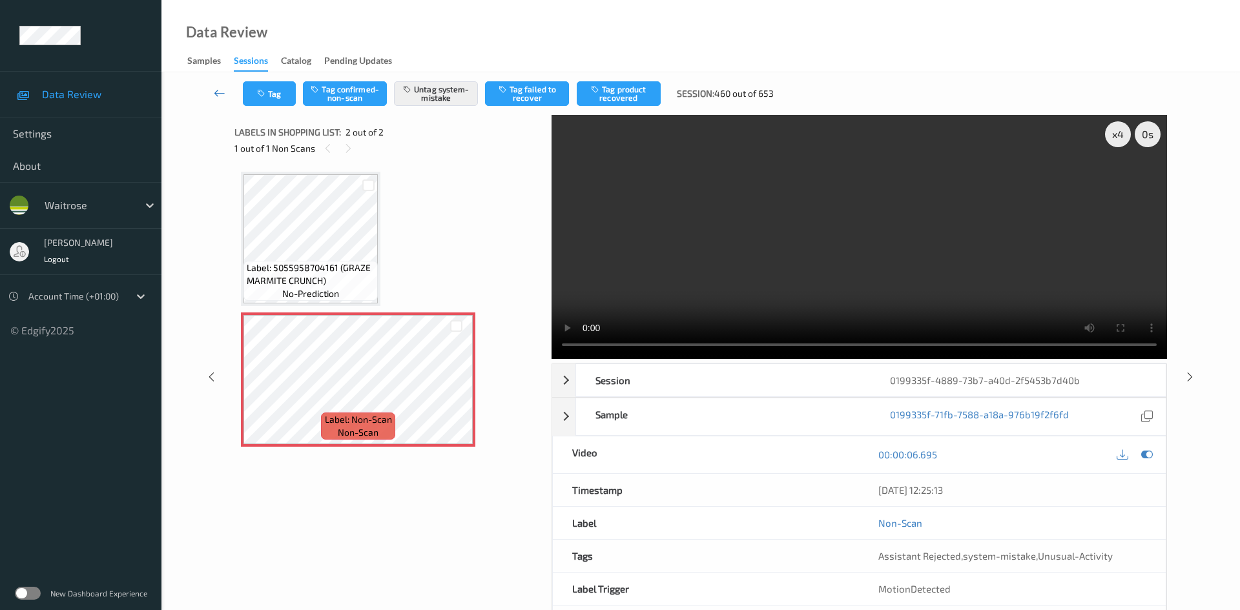
click at [213, 84] on link at bounding box center [220, 93] width 46 height 25
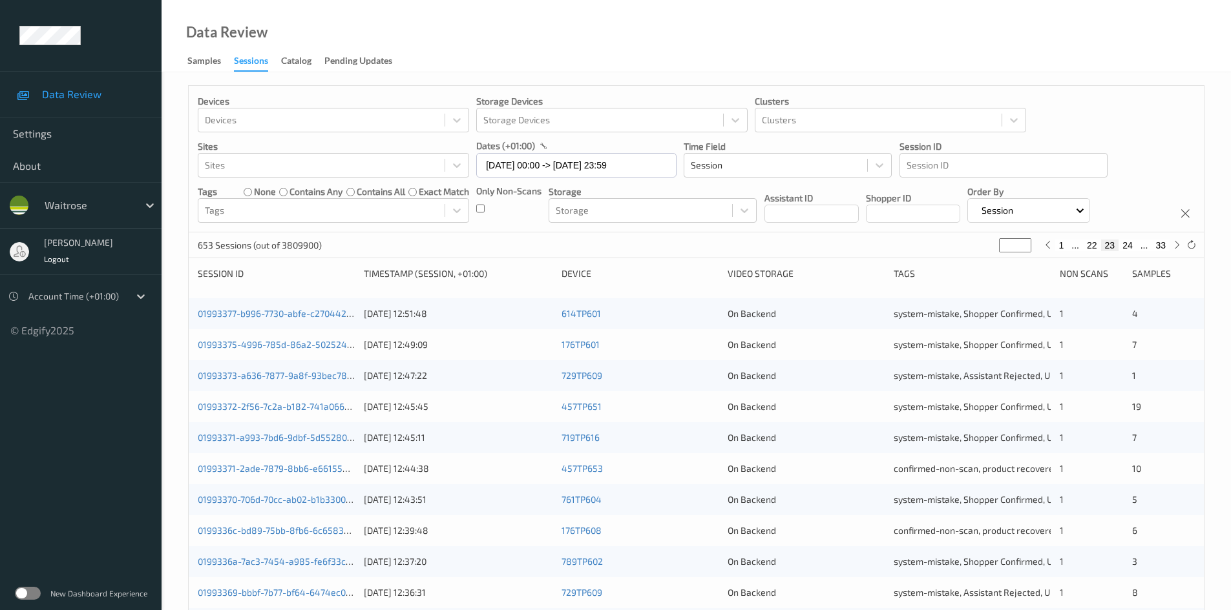
drag, startPoint x: 1013, startPoint y: 246, endPoint x: 961, endPoint y: 253, distance: 52.2
click at [961, 253] on div "653 Sessions (out of 3809900) ** 1 ... 22 23 24 ... 33" at bounding box center [696, 246] width 1015 height 26
type input "*"
type input "**"
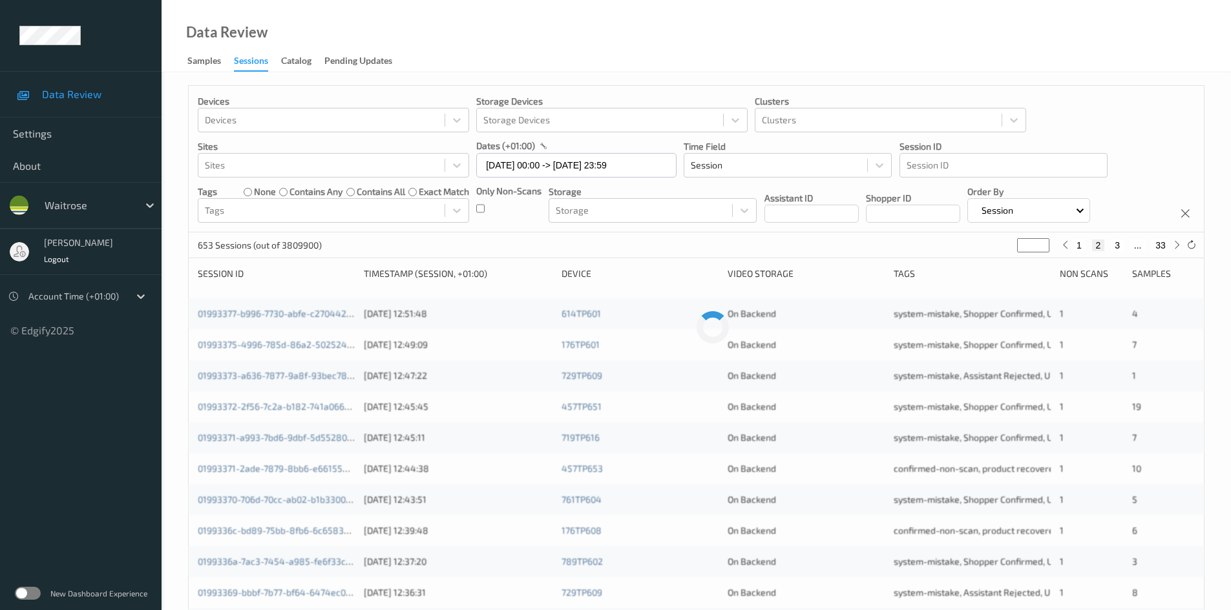
type input "**"
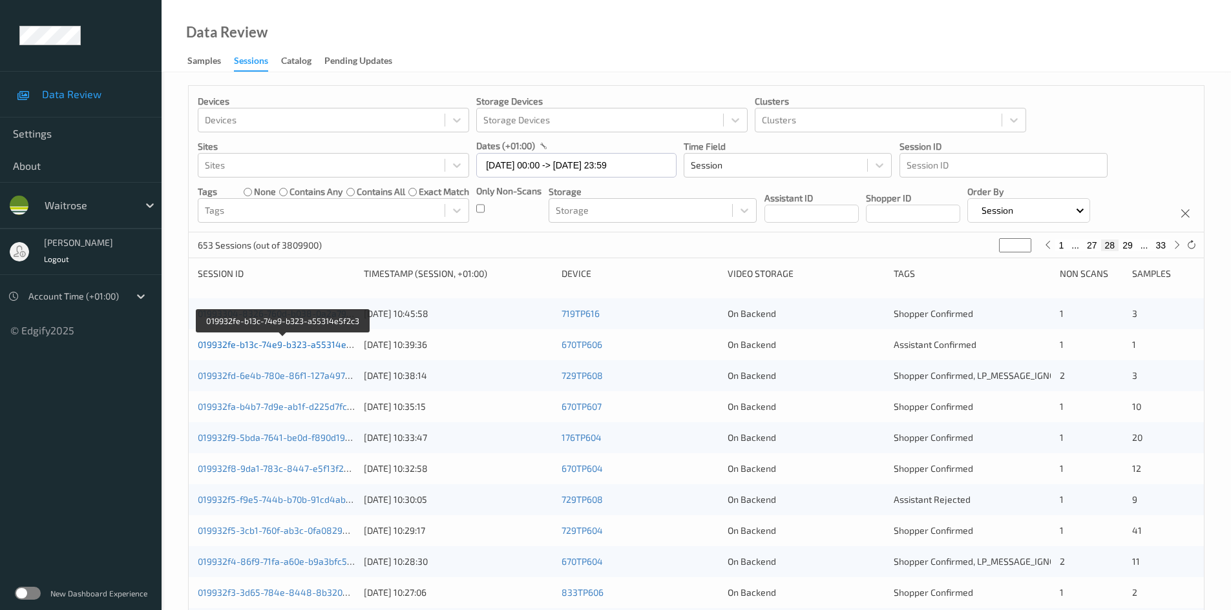
click at [261, 346] on link "019932fe-b13c-74e9-b323-a55314e5f2c3" at bounding box center [284, 344] width 172 height 11
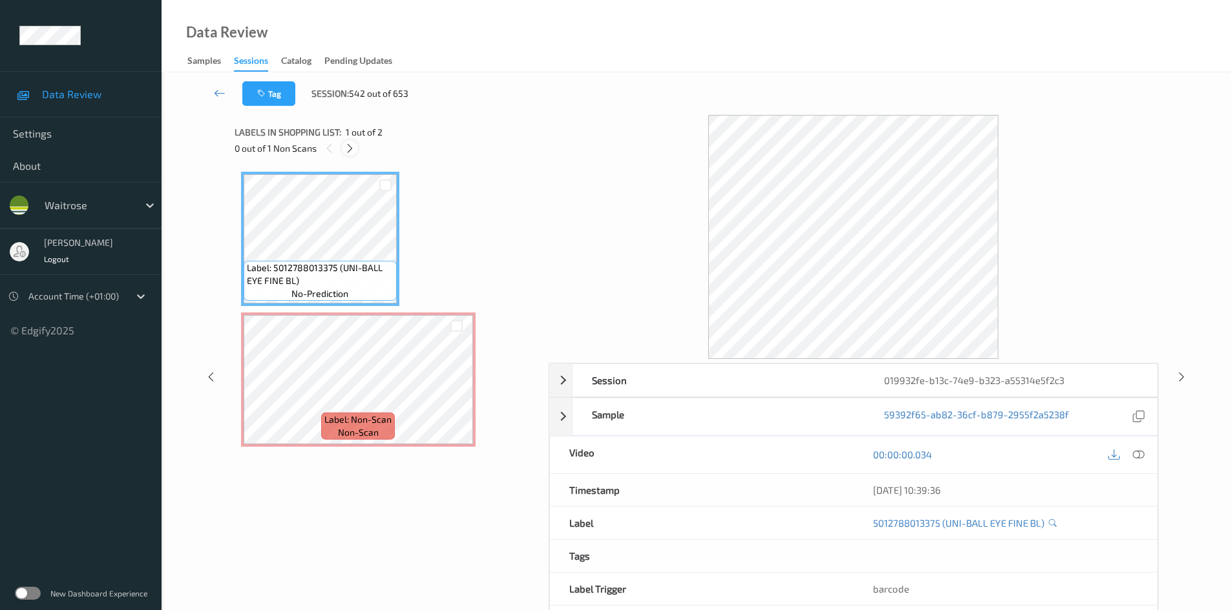
click at [351, 149] on icon at bounding box center [349, 149] width 11 height 12
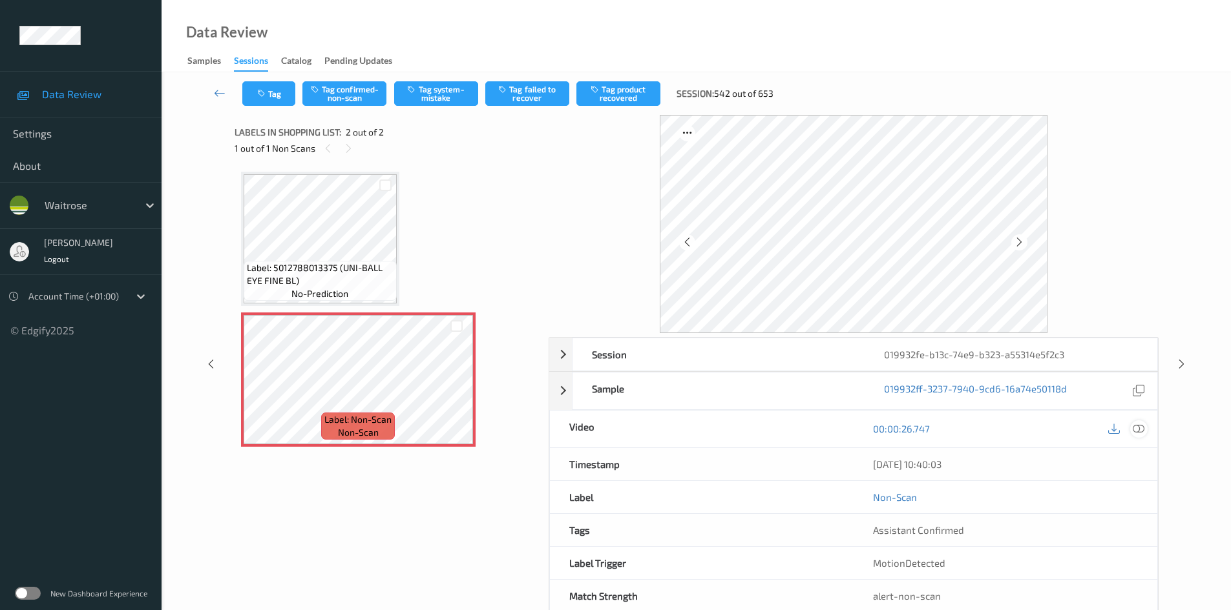
click at [1141, 426] on icon at bounding box center [1138, 429] width 12 height 12
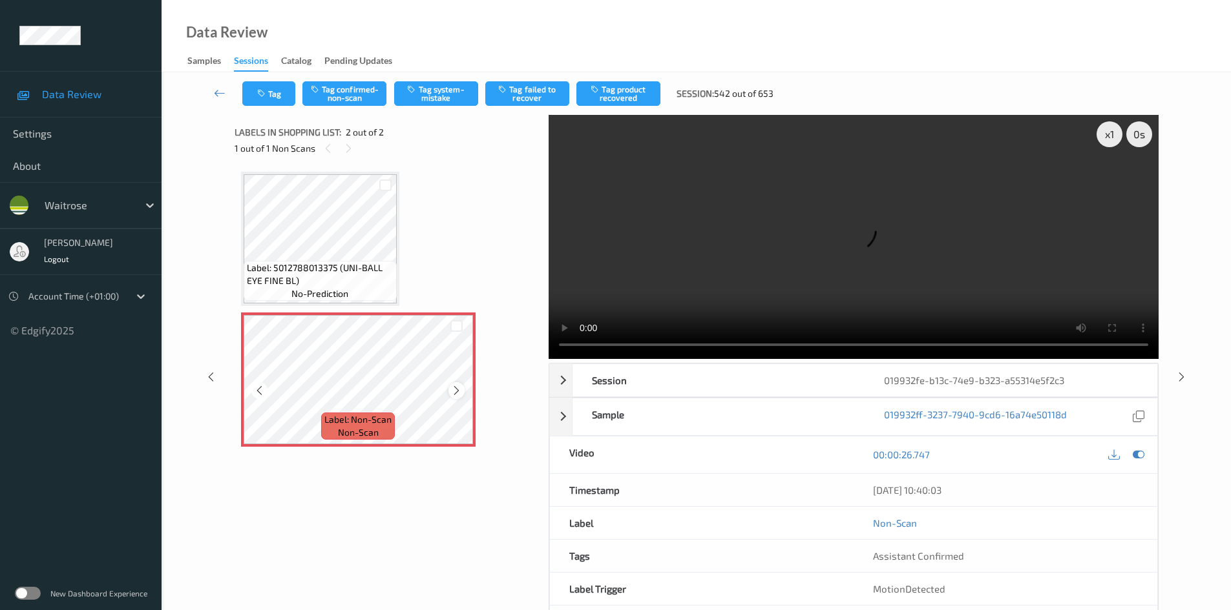
click at [457, 388] on icon at bounding box center [456, 391] width 11 height 12
click at [1110, 127] on div "x 1" at bounding box center [1109, 134] width 26 height 26
click at [1105, 133] on div "x 2" at bounding box center [1109, 134] width 26 height 26
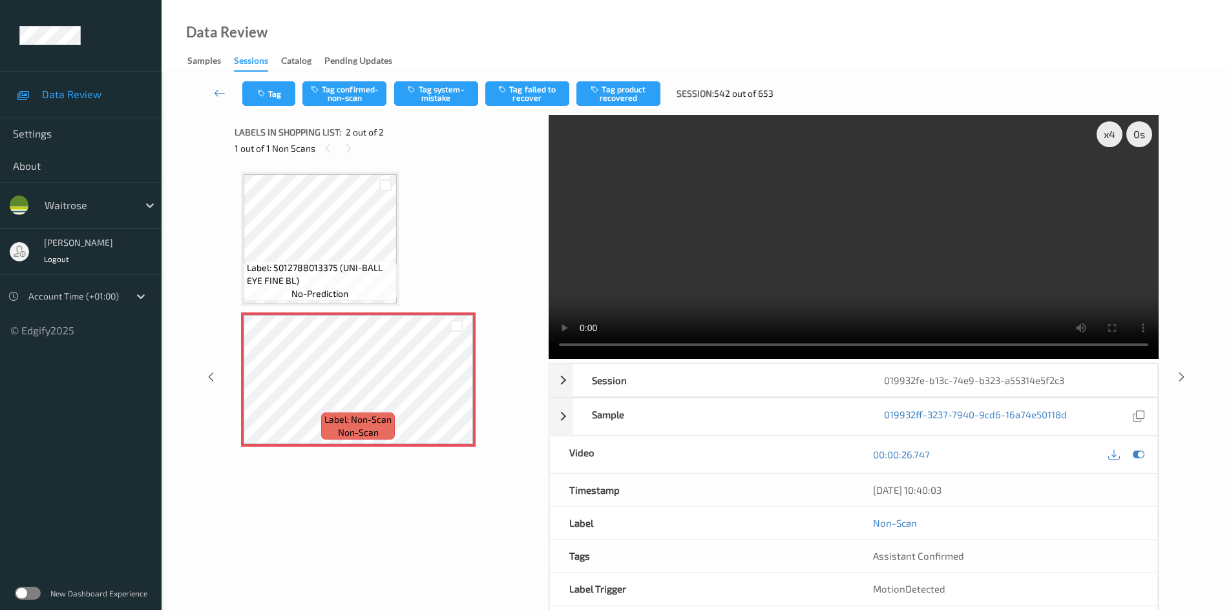
click at [849, 204] on video at bounding box center [853, 237] width 610 height 244
click at [868, 219] on video at bounding box center [853, 237] width 610 height 244
click at [799, 249] on video at bounding box center [853, 237] width 610 height 244
click at [716, 206] on video at bounding box center [853, 237] width 610 height 244
click at [739, 207] on video at bounding box center [853, 237] width 610 height 244
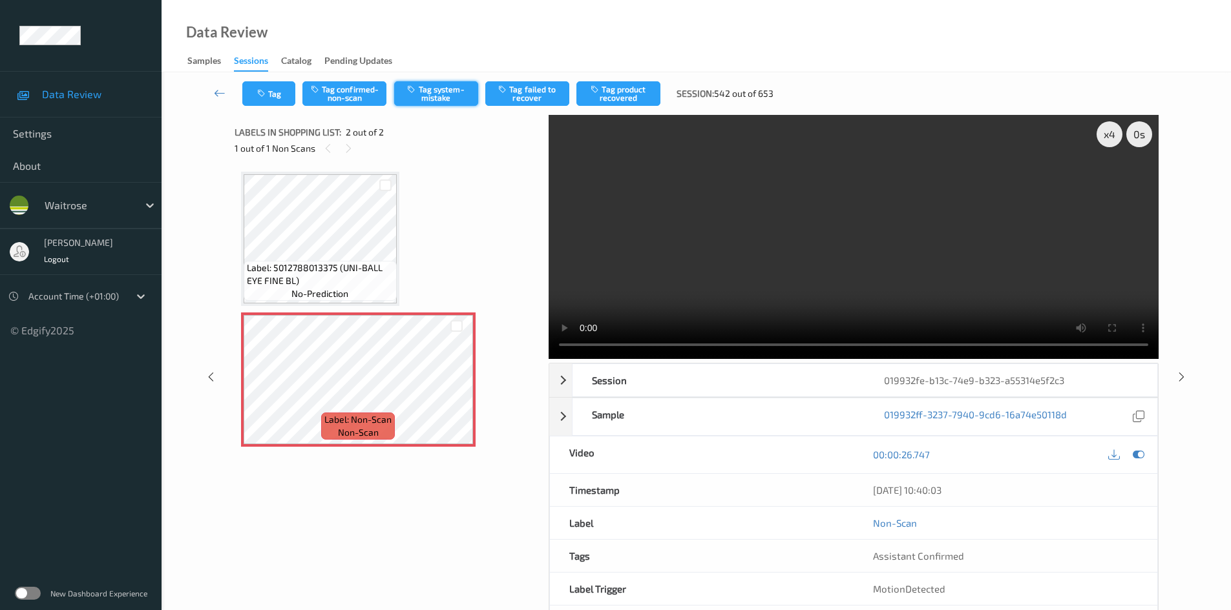
click at [448, 90] on button "Tag system-mistake" at bounding box center [436, 93] width 84 height 25
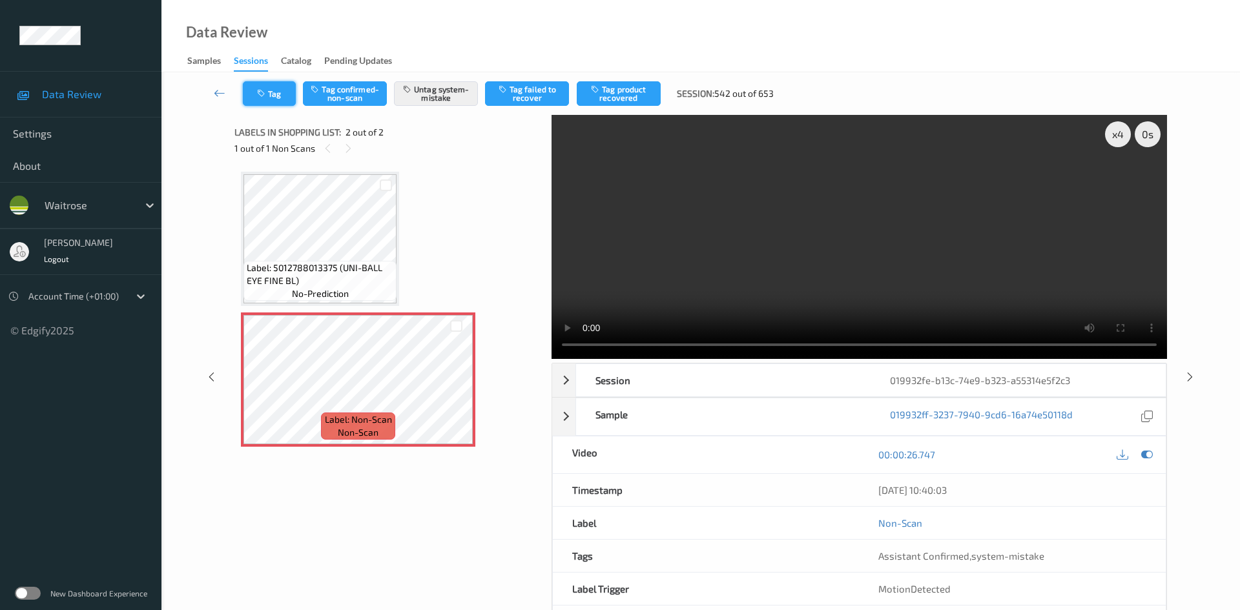
click at [263, 91] on icon "button" at bounding box center [262, 93] width 11 height 9
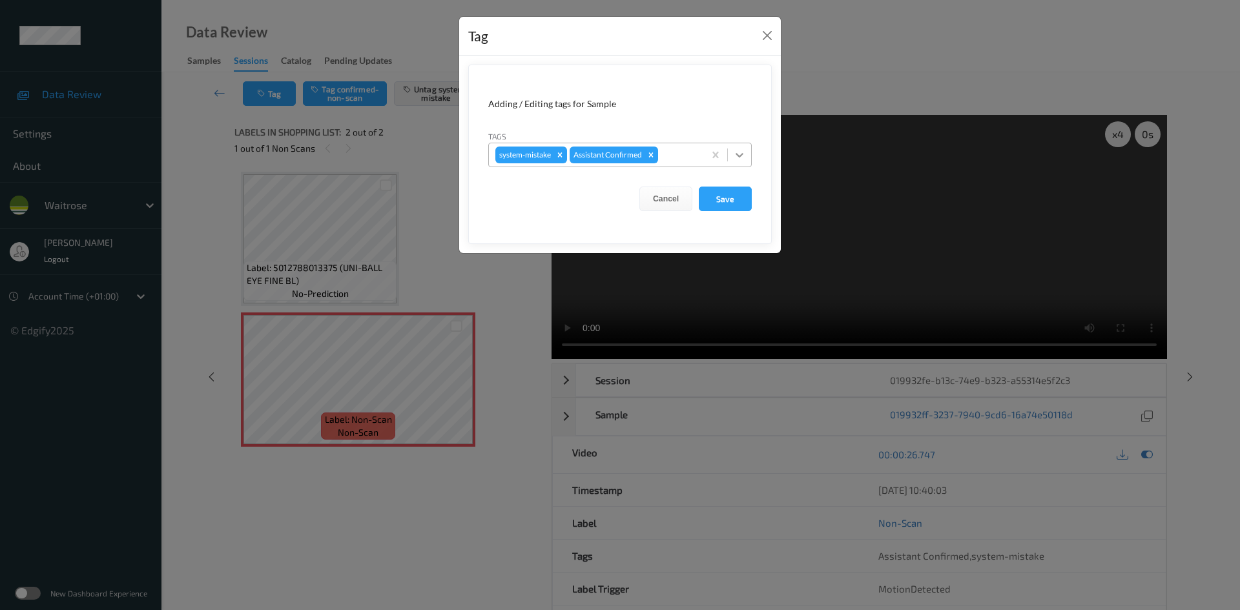
click at [738, 155] on icon at bounding box center [740, 155] width 8 height 5
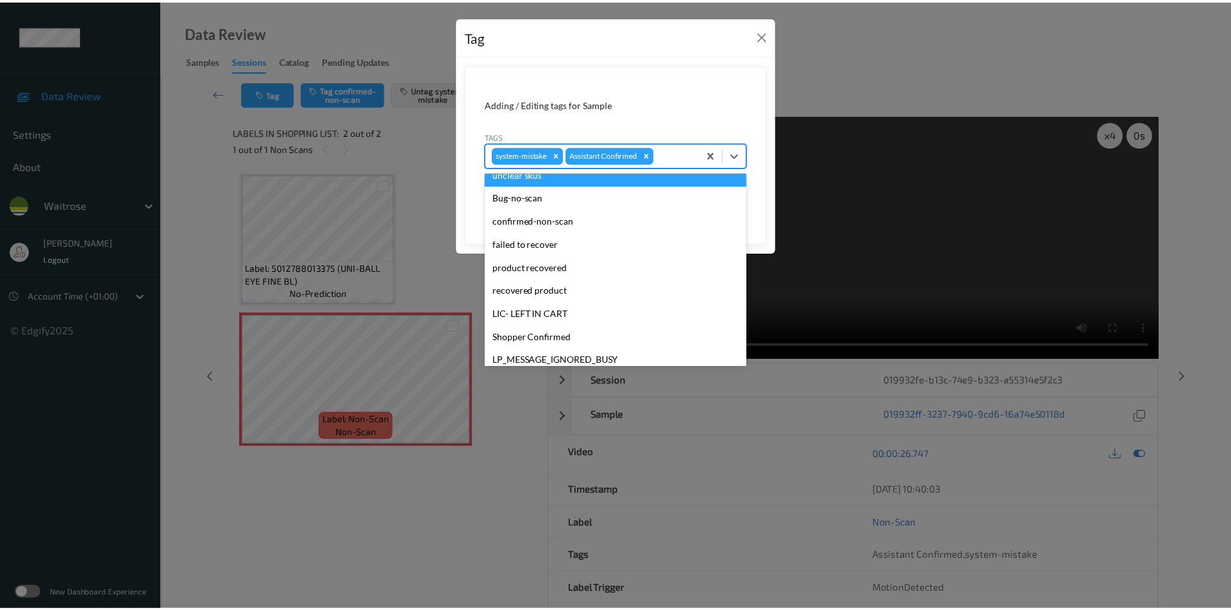
scroll to position [258, 0]
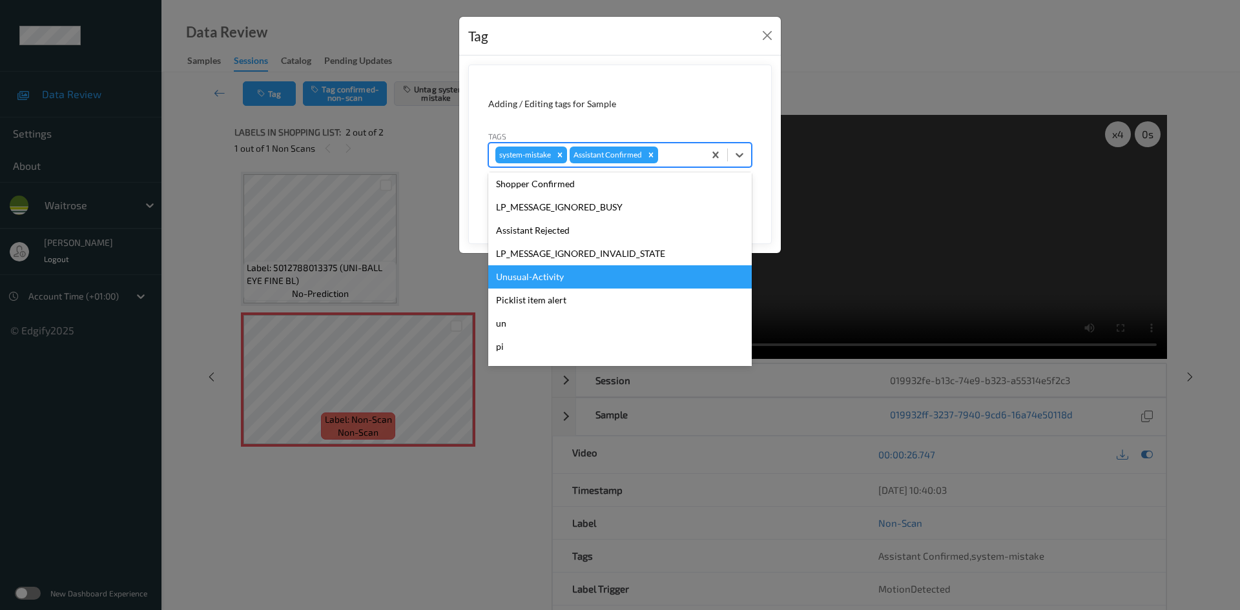
click at [536, 275] on div "Unusual-Activity" at bounding box center [620, 277] width 264 height 23
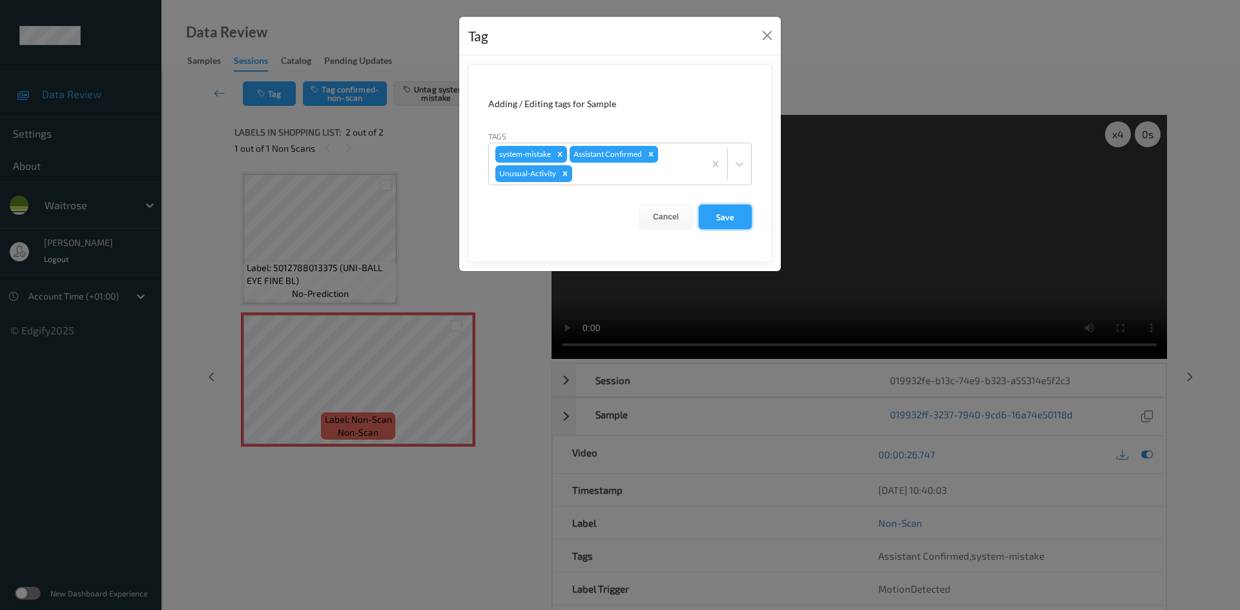
click at [735, 217] on button "Save" at bounding box center [725, 217] width 53 height 25
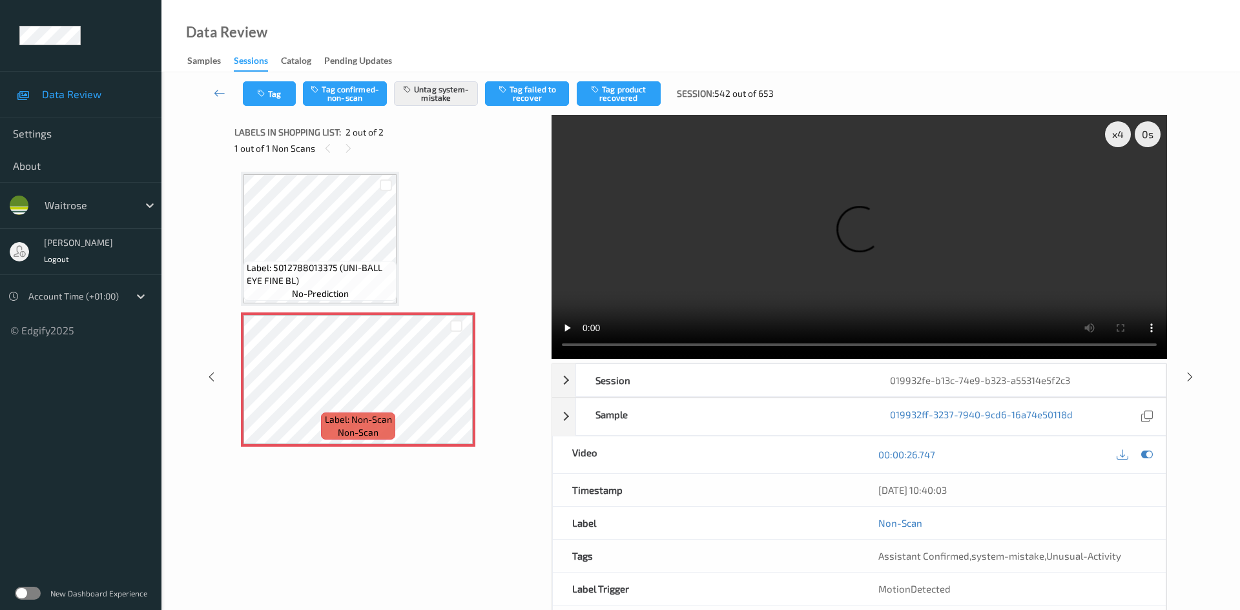
click at [219, 83] on link at bounding box center [220, 93] width 46 height 25
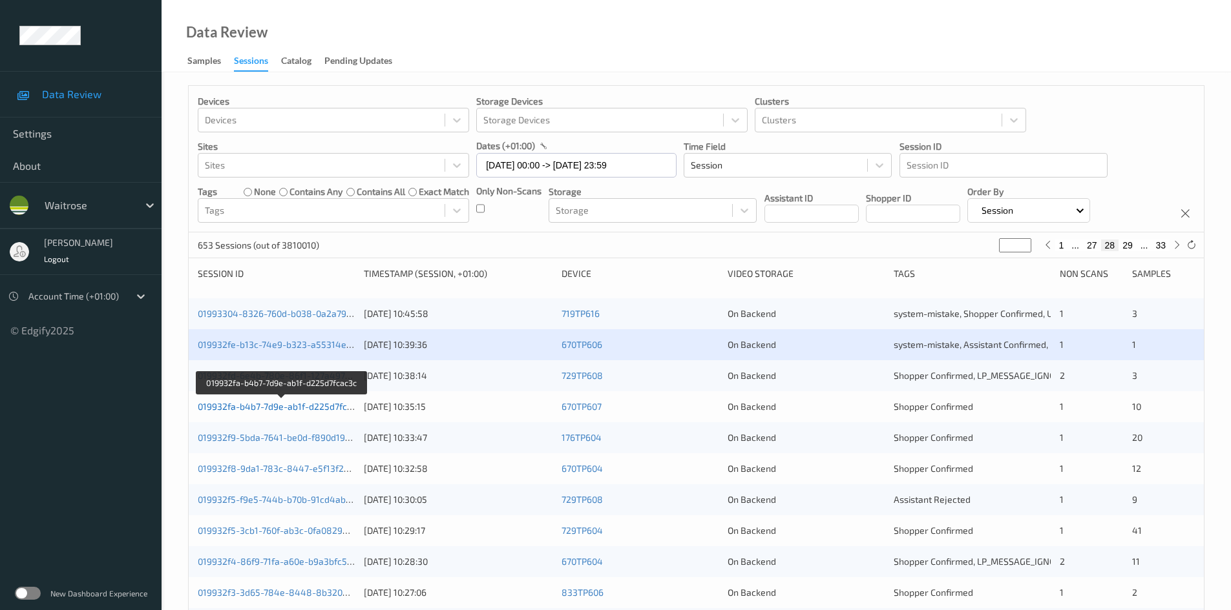
click at [254, 406] on link "019932fa-b4b7-7d9e-ab1f-d225d7fcac3c" at bounding box center [282, 406] width 169 height 11
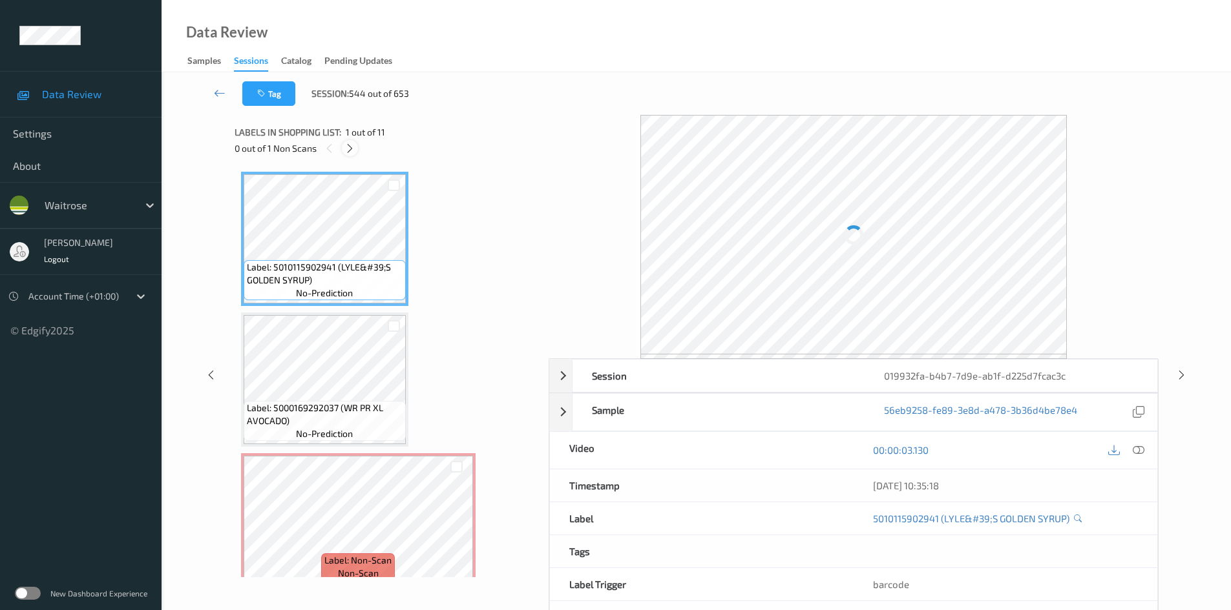
click at [345, 143] on icon at bounding box center [349, 149] width 11 height 12
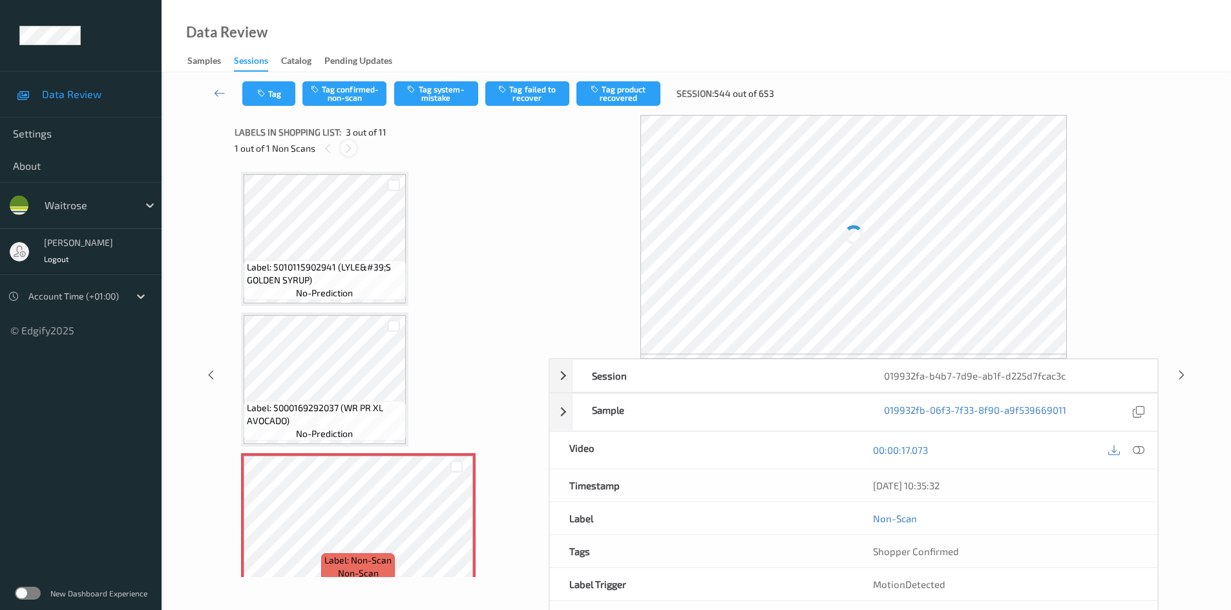
scroll to position [147, 0]
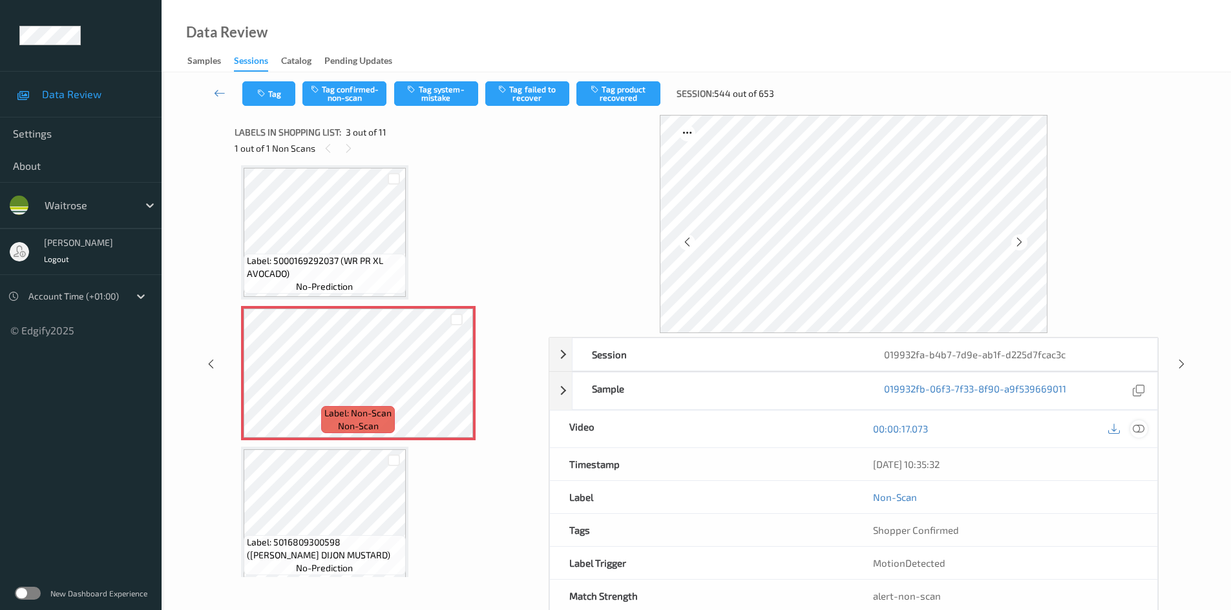
click at [1140, 431] on icon at bounding box center [1138, 429] width 12 height 12
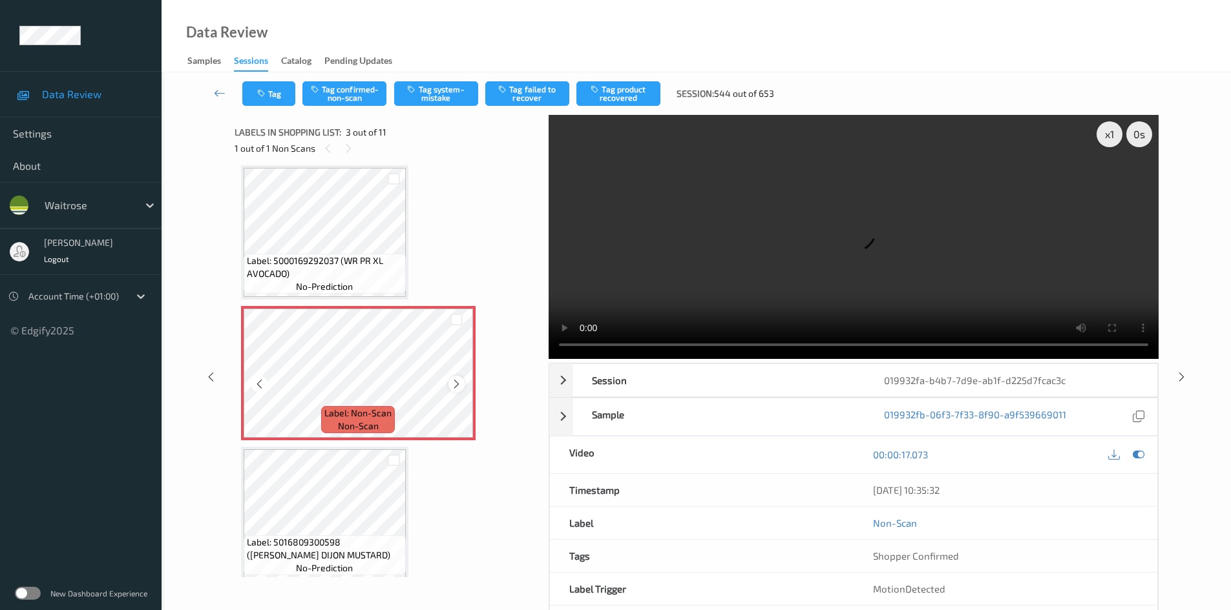
click at [453, 383] on icon at bounding box center [456, 385] width 11 height 12
click at [455, 383] on icon at bounding box center [456, 385] width 11 height 12
click at [1114, 133] on div "x 1" at bounding box center [1109, 134] width 26 height 26
click at [1114, 133] on div "x 2" at bounding box center [1109, 134] width 26 height 26
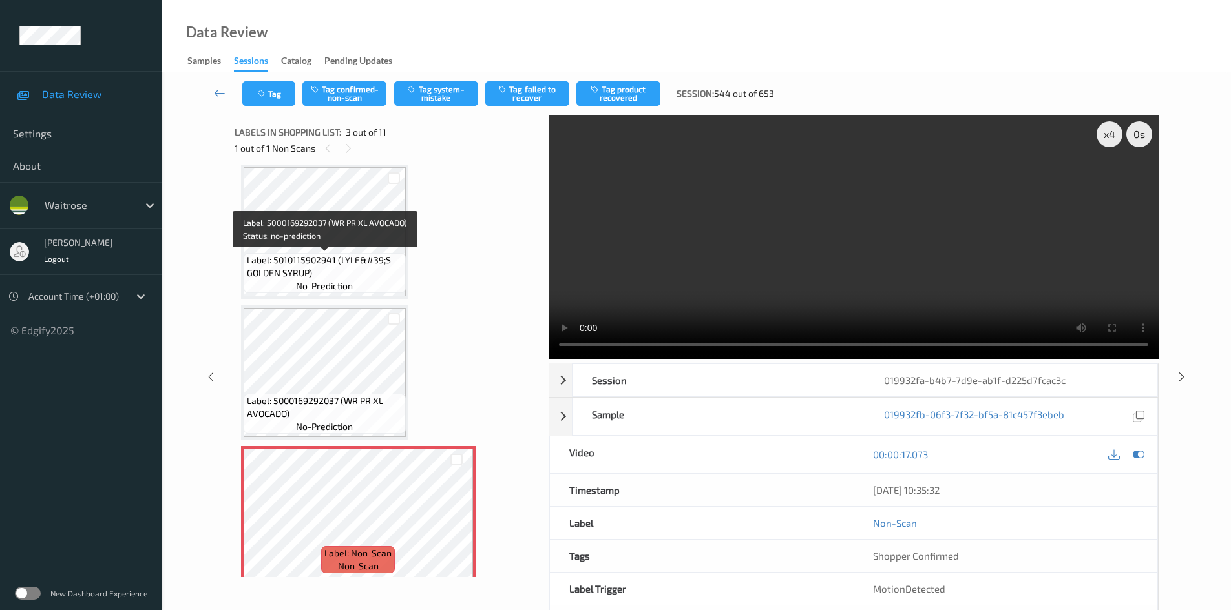
scroll to position [0, 0]
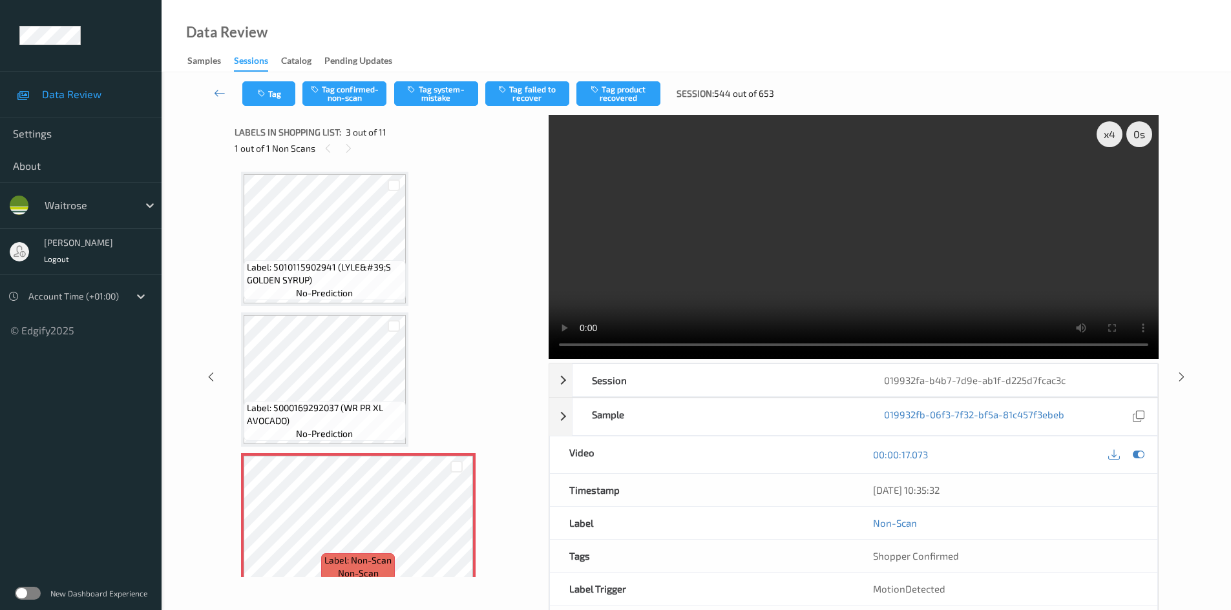
click at [950, 282] on video at bounding box center [853, 237] width 610 height 244
click at [777, 267] on video at bounding box center [853, 237] width 610 height 244
click at [866, 272] on video at bounding box center [853, 237] width 610 height 244
click at [974, 231] on video at bounding box center [853, 237] width 610 height 244
click at [802, 226] on video at bounding box center [853, 237] width 610 height 244
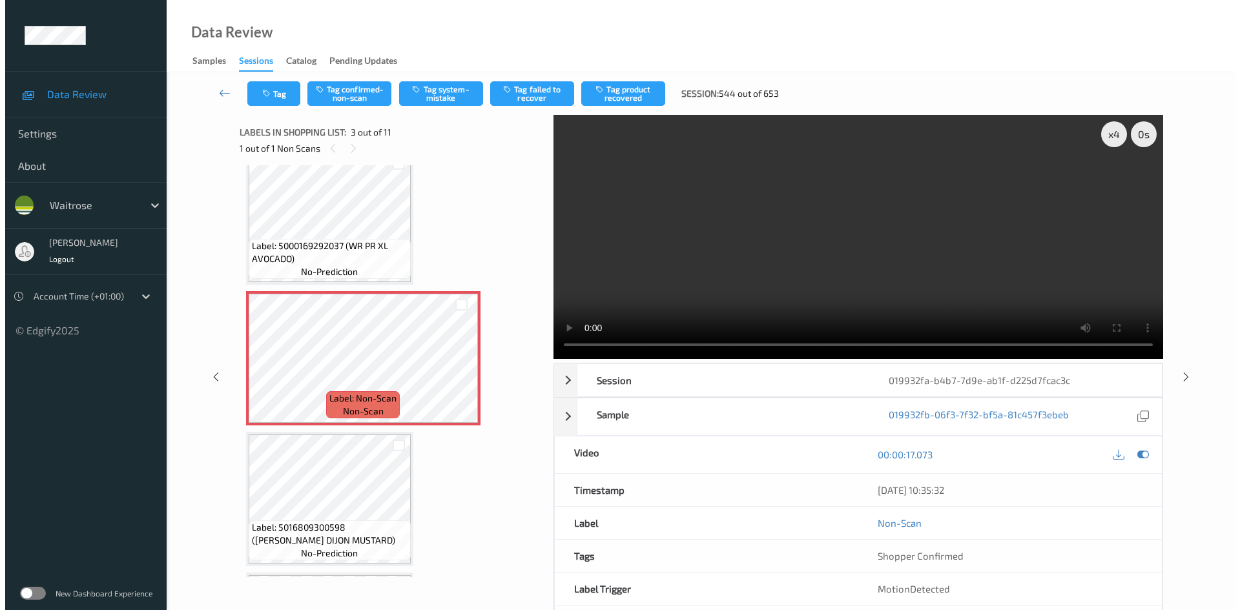
scroll to position [129, 0]
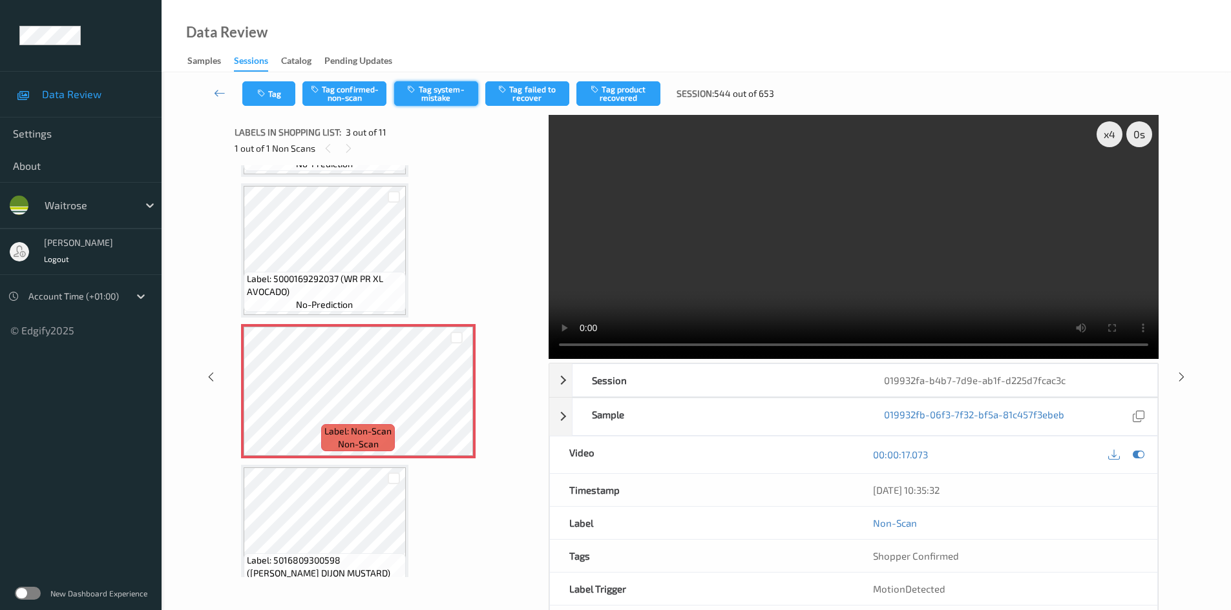
click at [436, 99] on button "Tag system-mistake" at bounding box center [436, 93] width 84 height 25
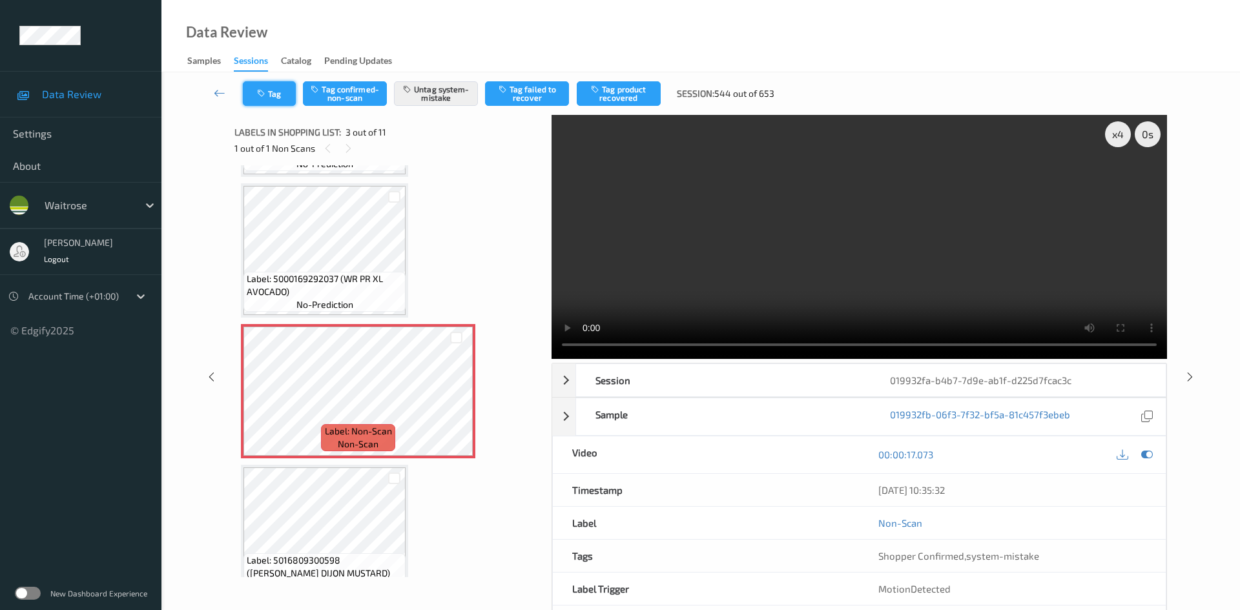
click at [275, 89] on button "Tag" at bounding box center [269, 93] width 53 height 25
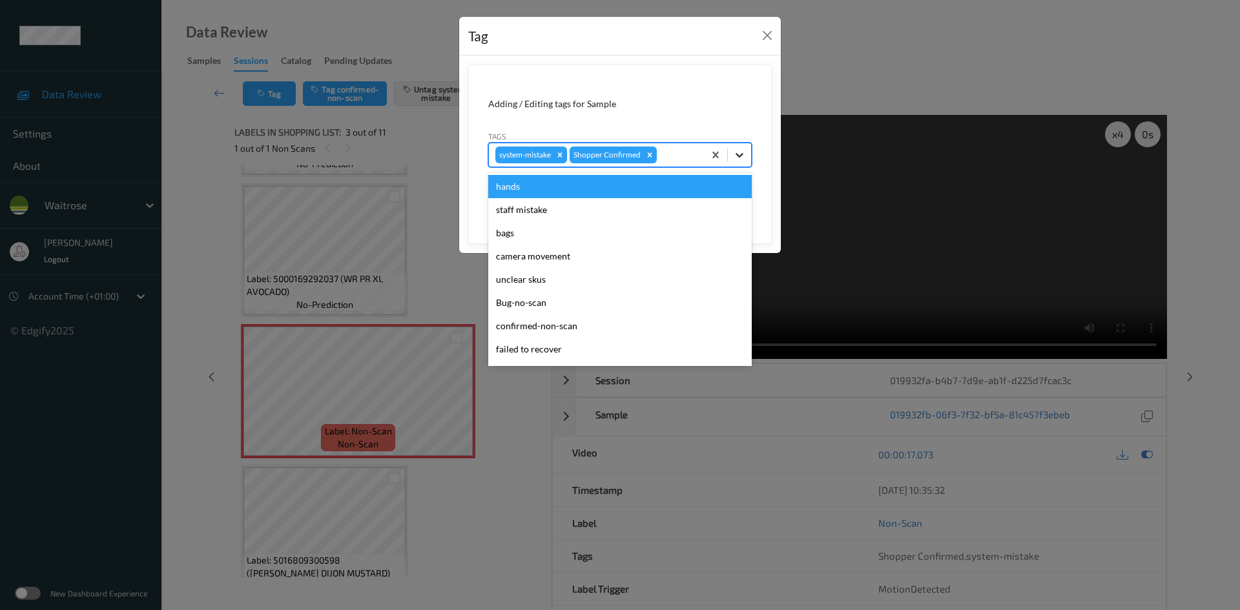
click at [741, 157] on icon at bounding box center [739, 155] width 13 height 13
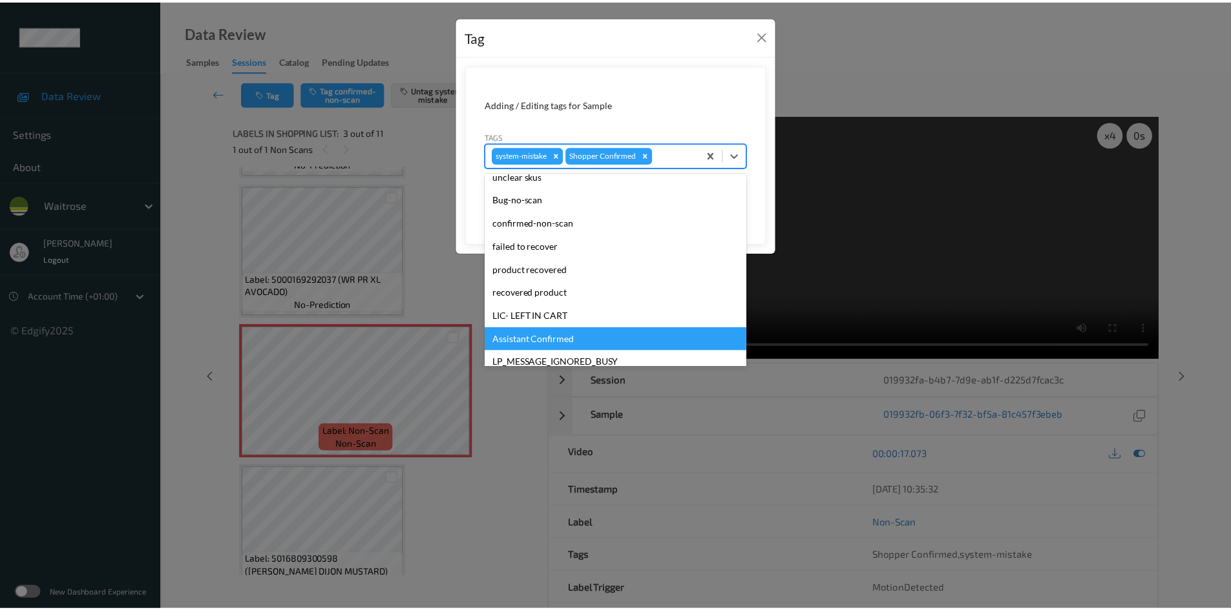
scroll to position [194, 0]
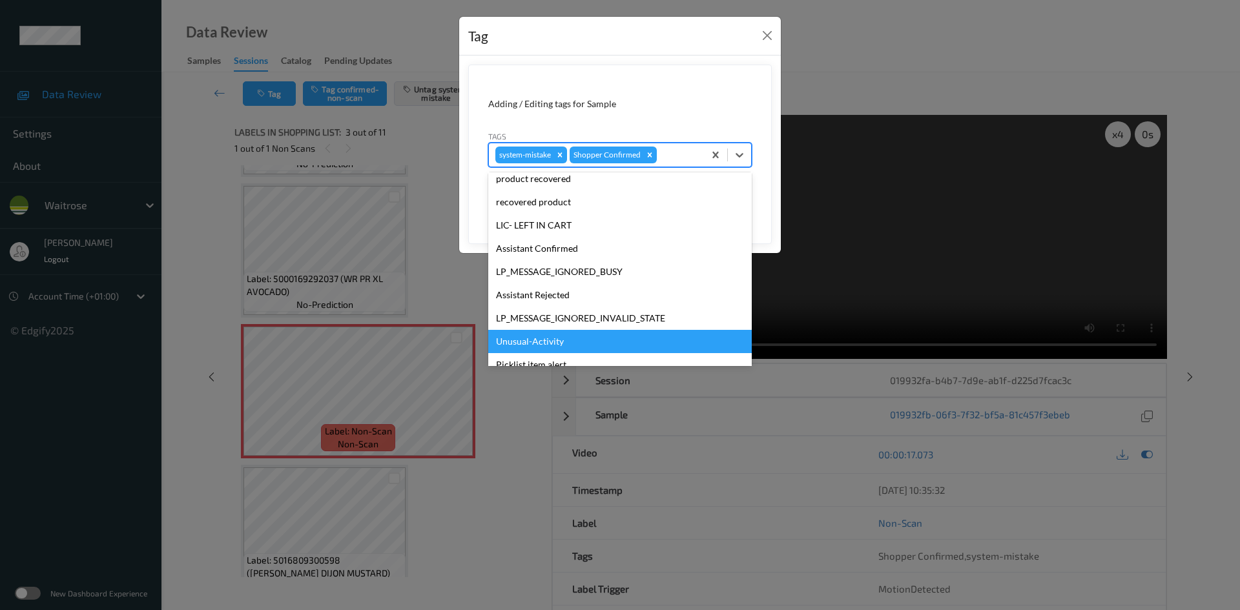
drag, startPoint x: 548, startPoint y: 335, endPoint x: 561, endPoint y: 330, distance: 13.3
click at [550, 335] on div "Unusual-Activity" at bounding box center [620, 341] width 264 height 23
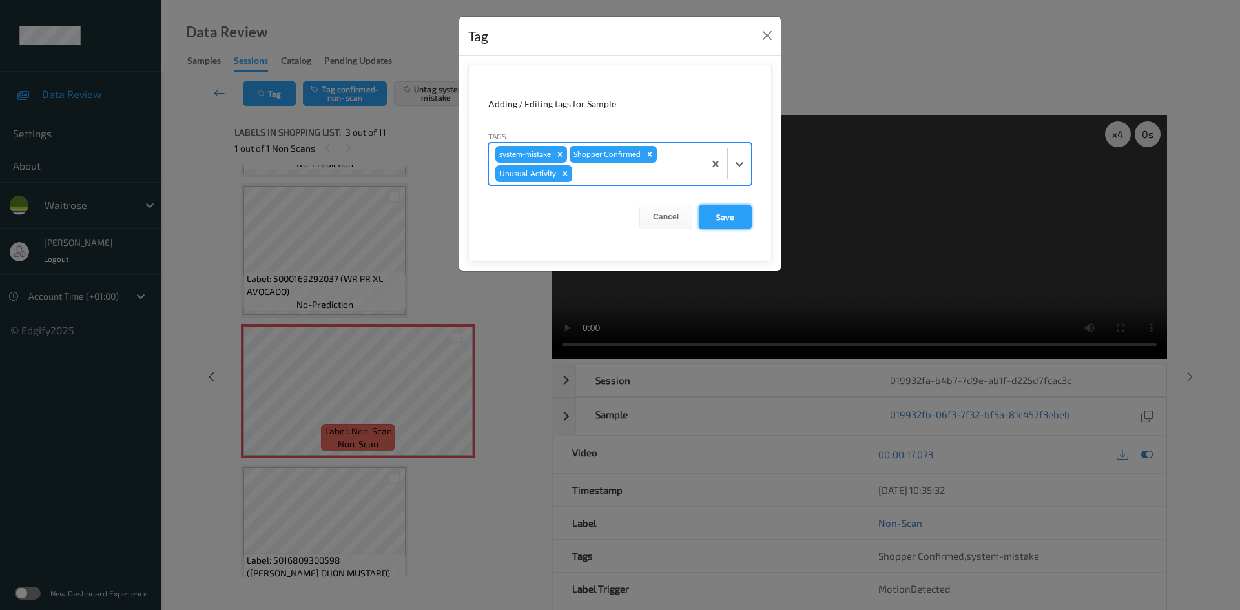
click at [717, 213] on button "Save" at bounding box center [725, 217] width 53 height 25
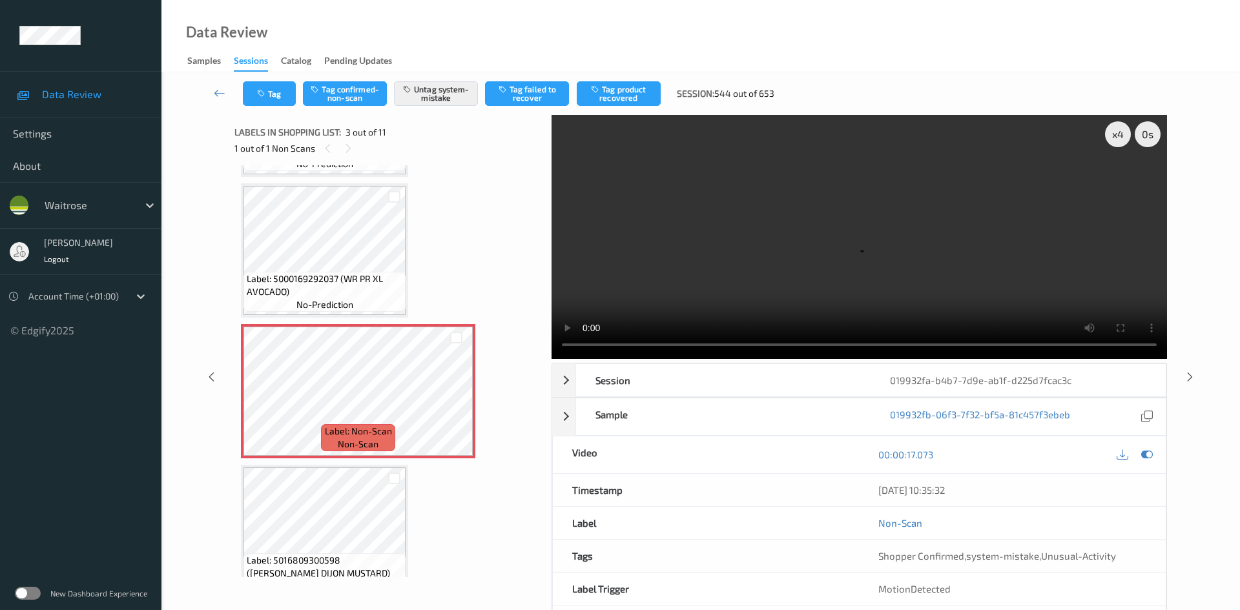
drag, startPoint x: 217, startPoint y: 85, endPoint x: 234, endPoint y: 85, distance: 16.8
click at [217, 85] on link at bounding box center [220, 93] width 46 height 25
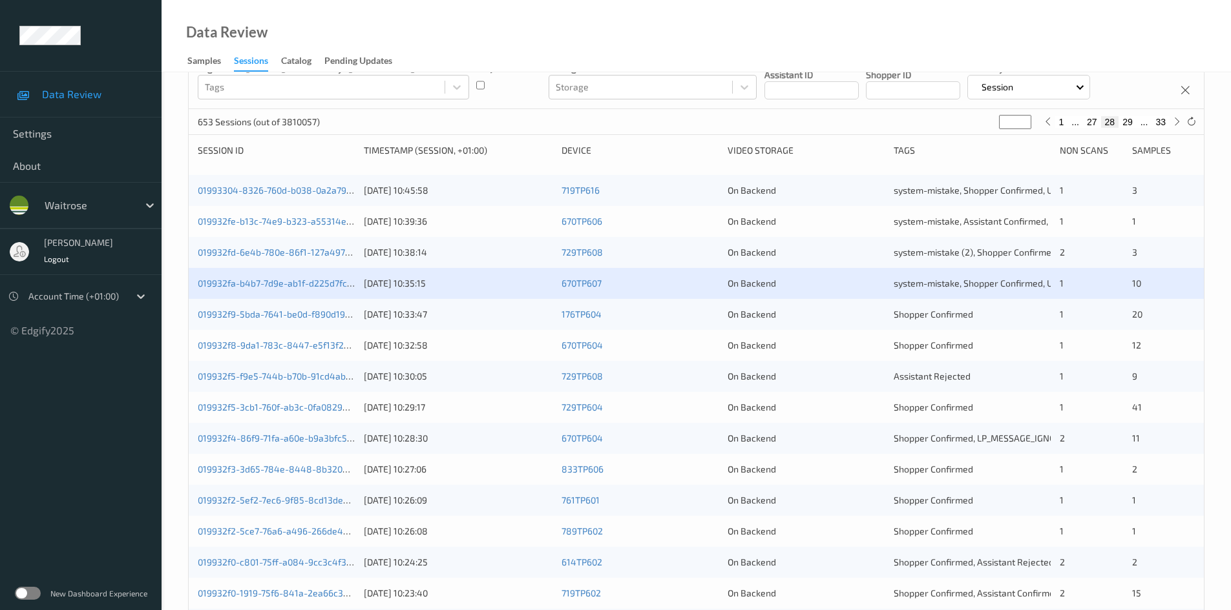
scroll to position [194, 0]
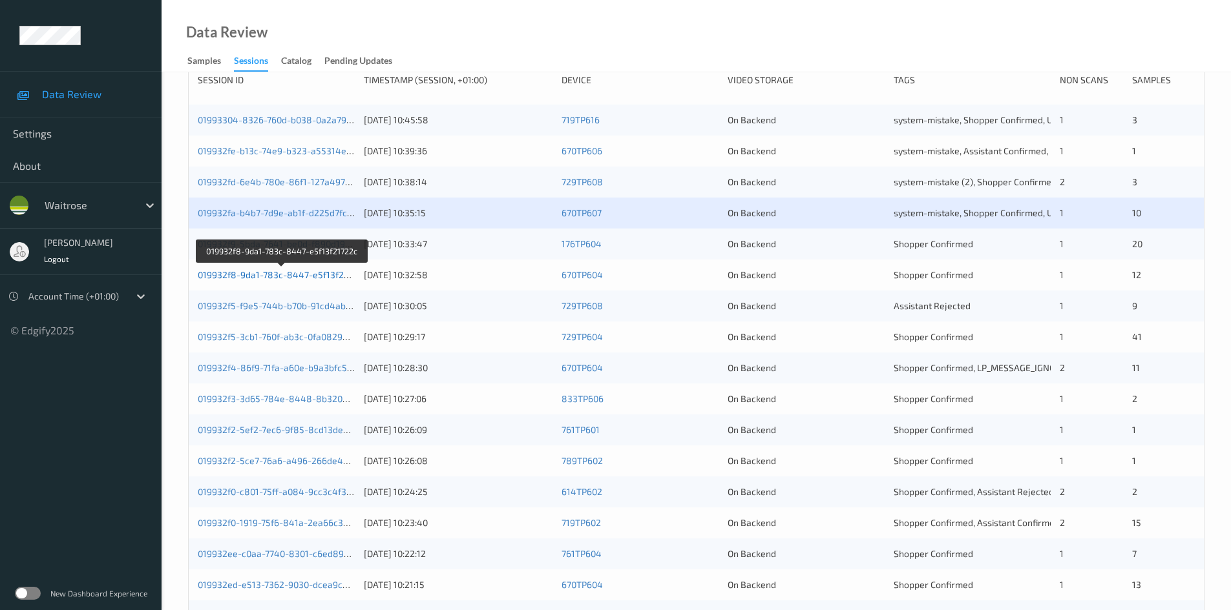
click at [247, 275] on link "019932f8-9da1-783c-8447-e5f13f21722c" at bounding box center [282, 274] width 169 height 11
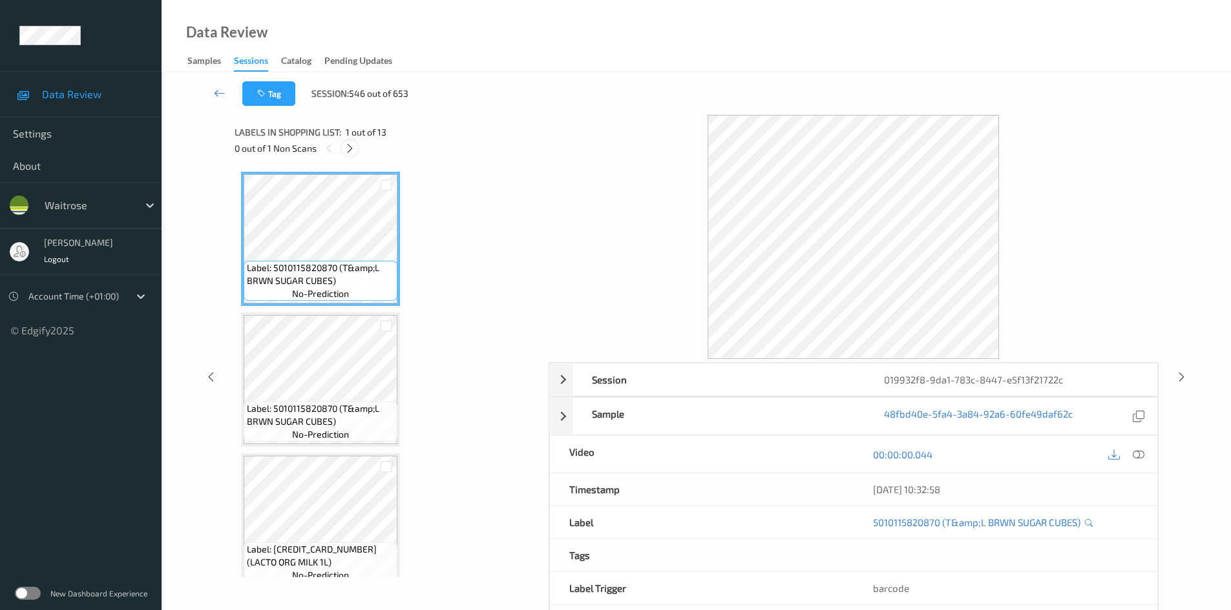
click at [348, 146] on icon at bounding box center [349, 149] width 11 height 12
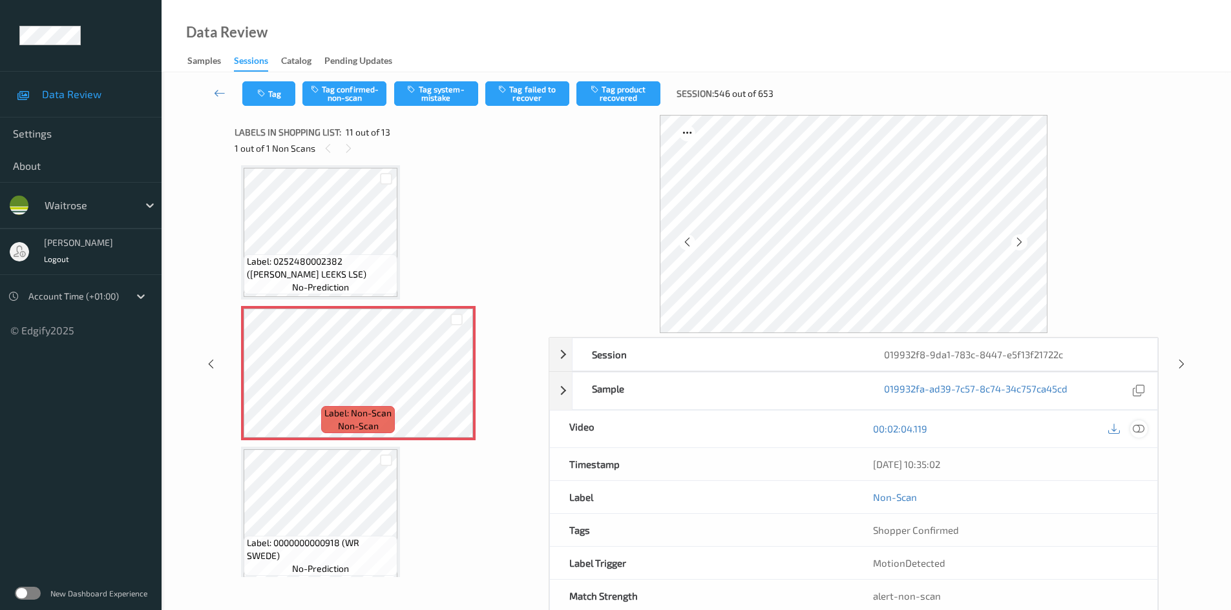
click at [1132, 424] on icon at bounding box center [1138, 429] width 12 height 12
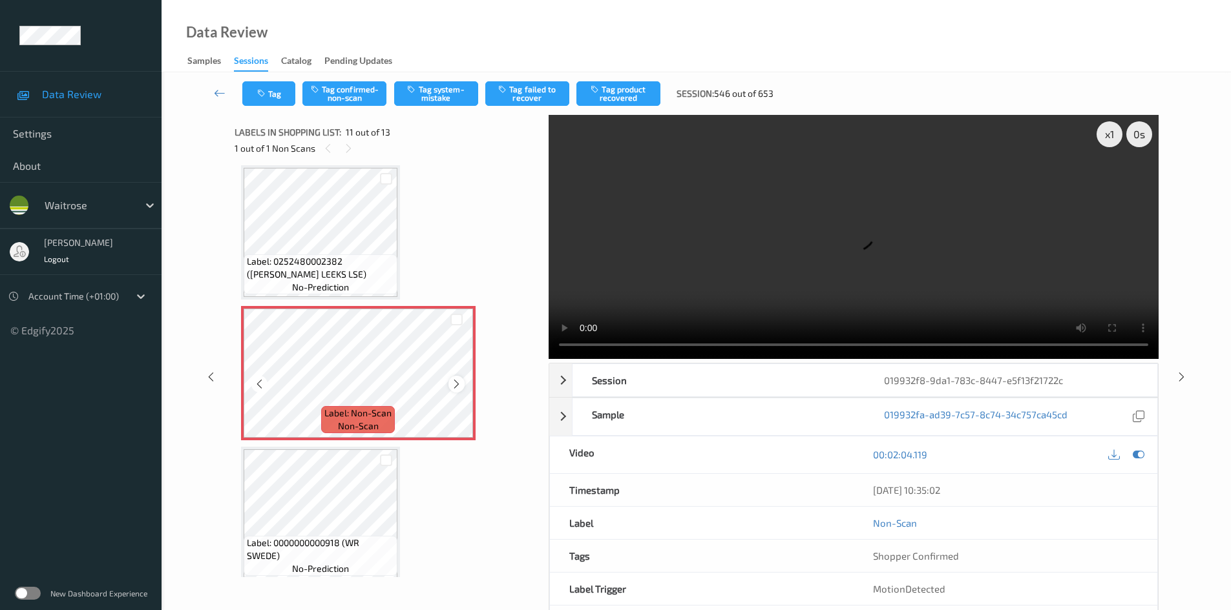
click at [460, 379] on icon at bounding box center [456, 385] width 11 height 12
click at [461, 379] on icon at bounding box center [456, 385] width 11 height 12
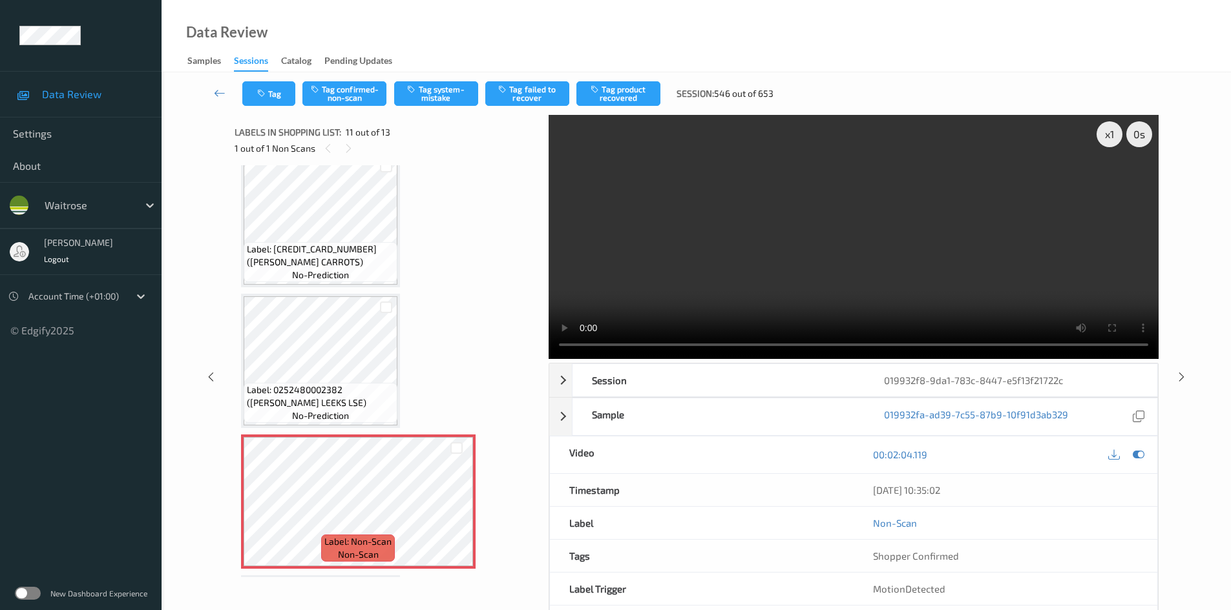
scroll to position [1145, 0]
click at [872, 290] on video at bounding box center [853, 237] width 610 height 244
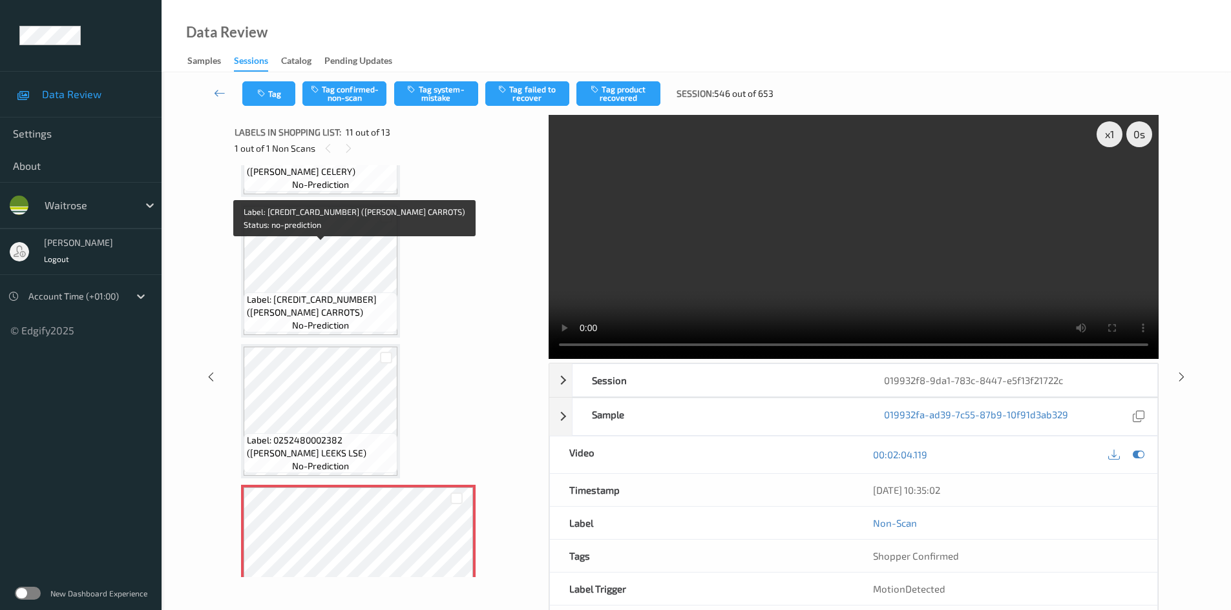
scroll to position [1016, 0]
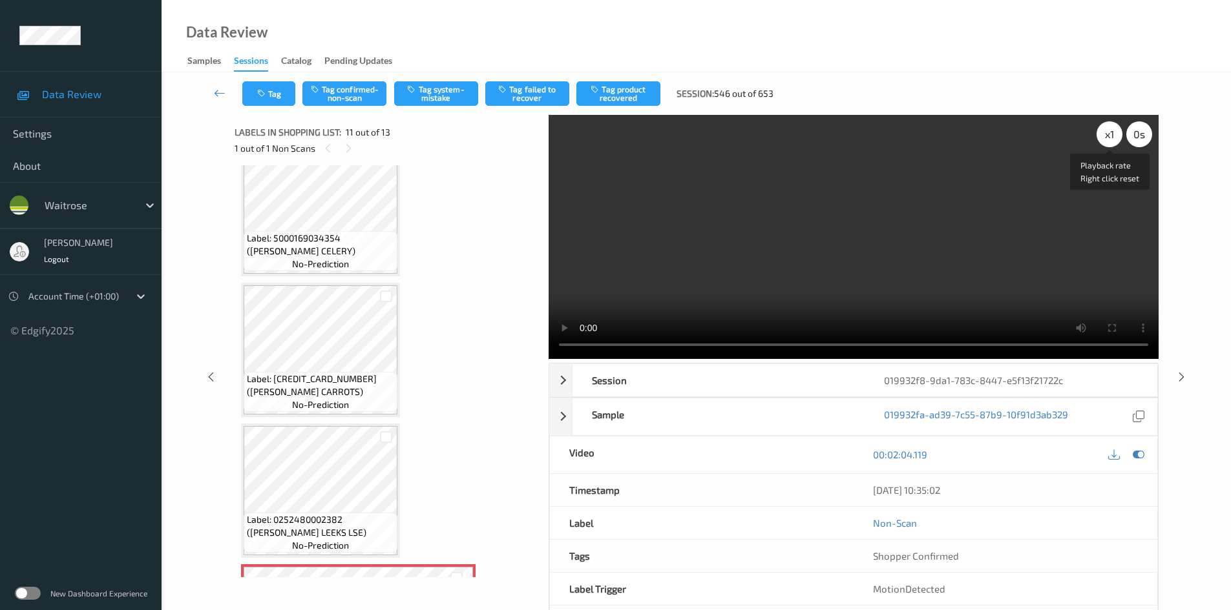
click at [1111, 130] on div "x 1" at bounding box center [1109, 134] width 26 height 26
click at [1107, 134] on div "x 2" at bounding box center [1109, 134] width 26 height 26
click at [724, 253] on video at bounding box center [853, 237] width 610 height 244
click at [793, 194] on video at bounding box center [853, 237] width 610 height 244
click at [823, 275] on video at bounding box center [853, 237] width 610 height 244
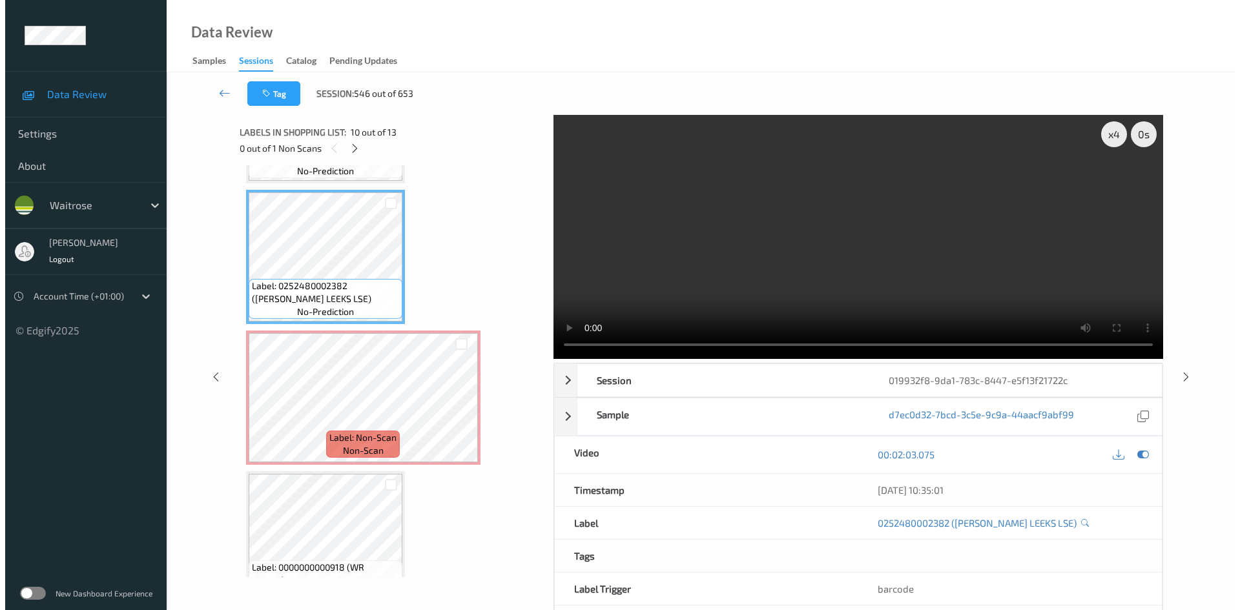
scroll to position [1274, 0]
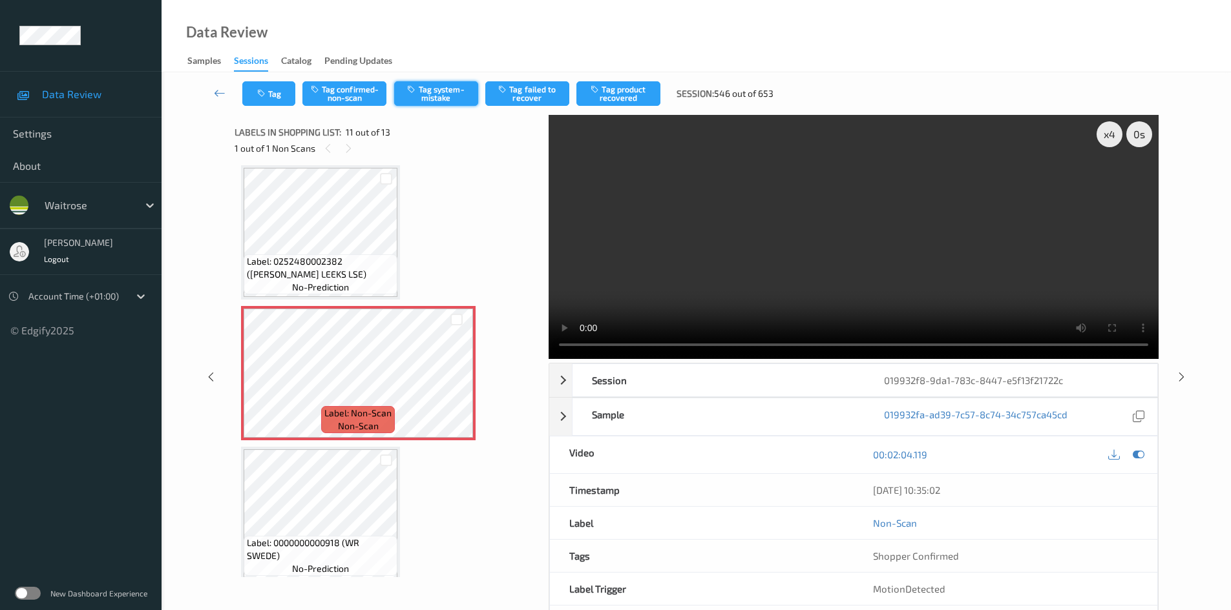
click at [437, 89] on button "Tag system-mistake" at bounding box center [436, 93] width 84 height 25
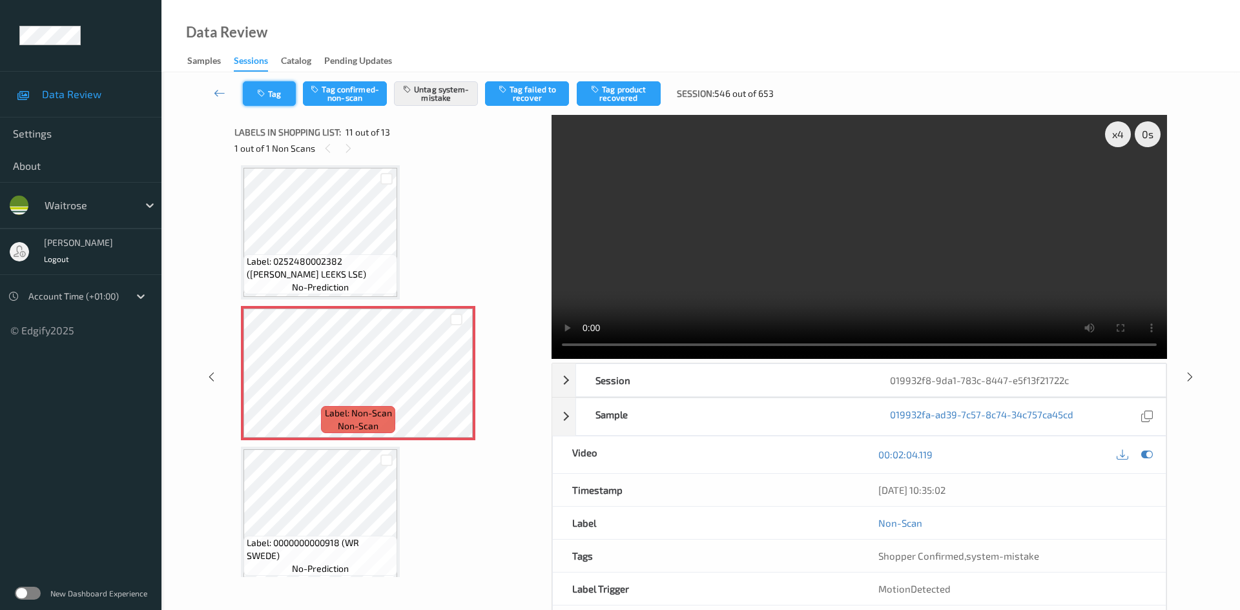
click at [288, 101] on button "Tag" at bounding box center [269, 93] width 53 height 25
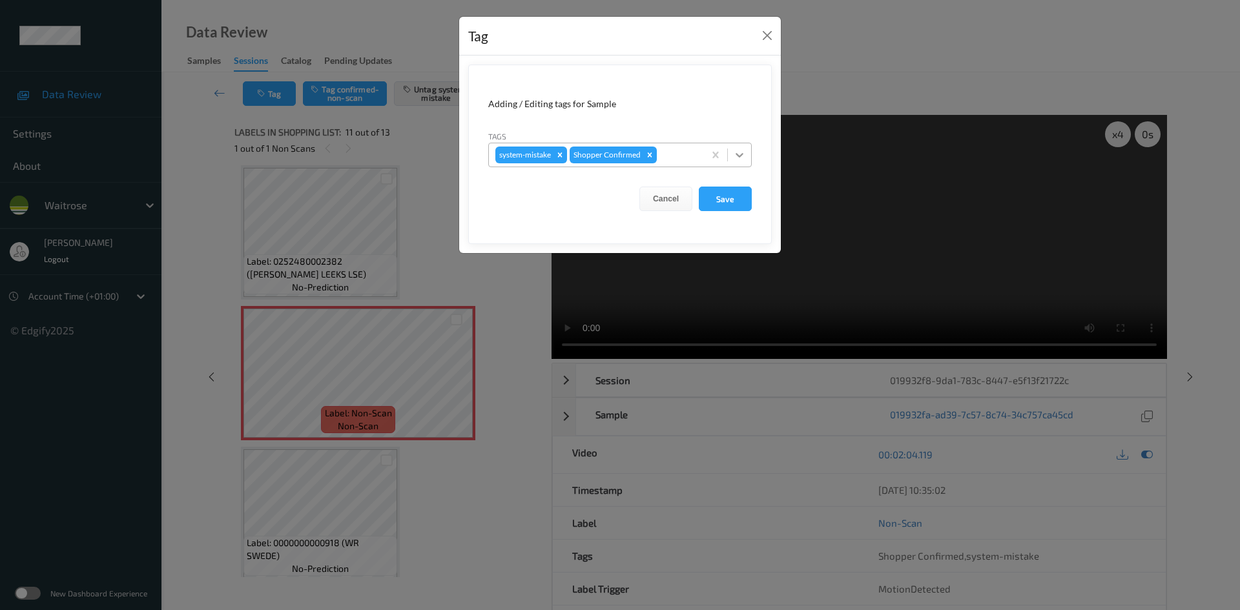
click at [740, 156] on icon at bounding box center [739, 155] width 13 height 13
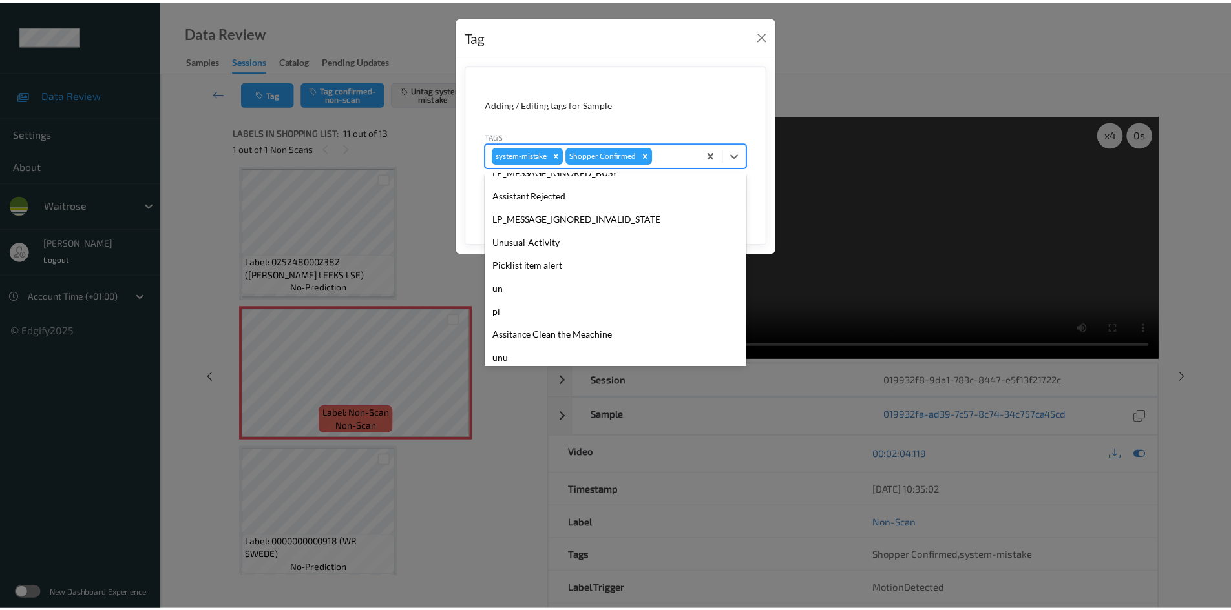
scroll to position [300, 0]
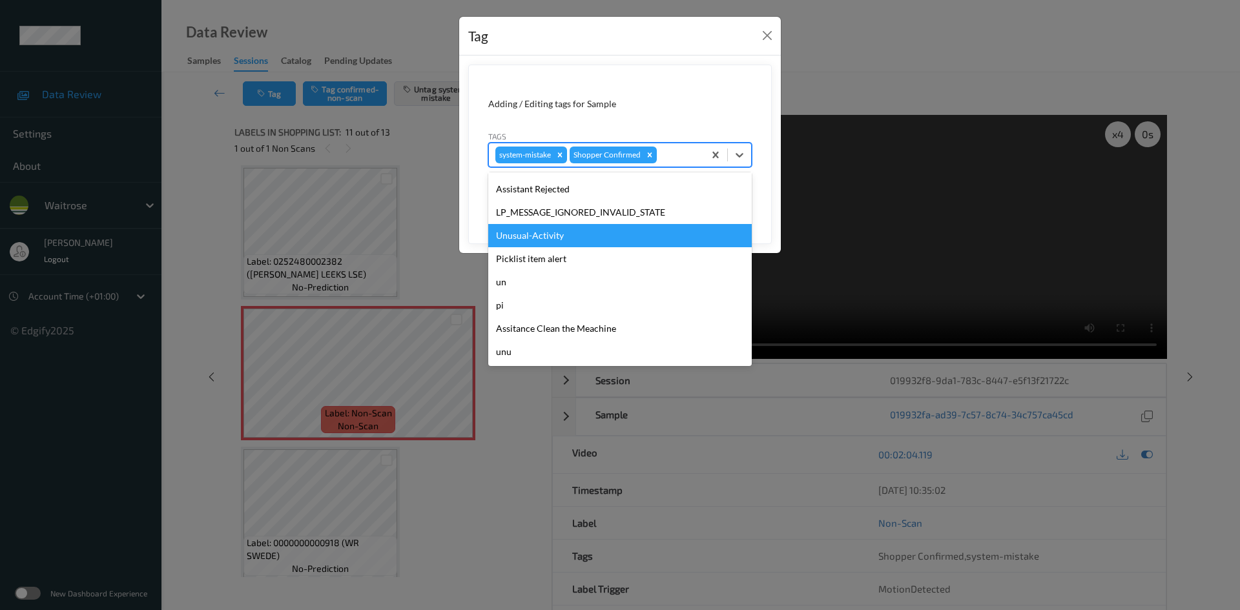
click at [537, 240] on div "Unusual-Activity" at bounding box center [620, 235] width 264 height 23
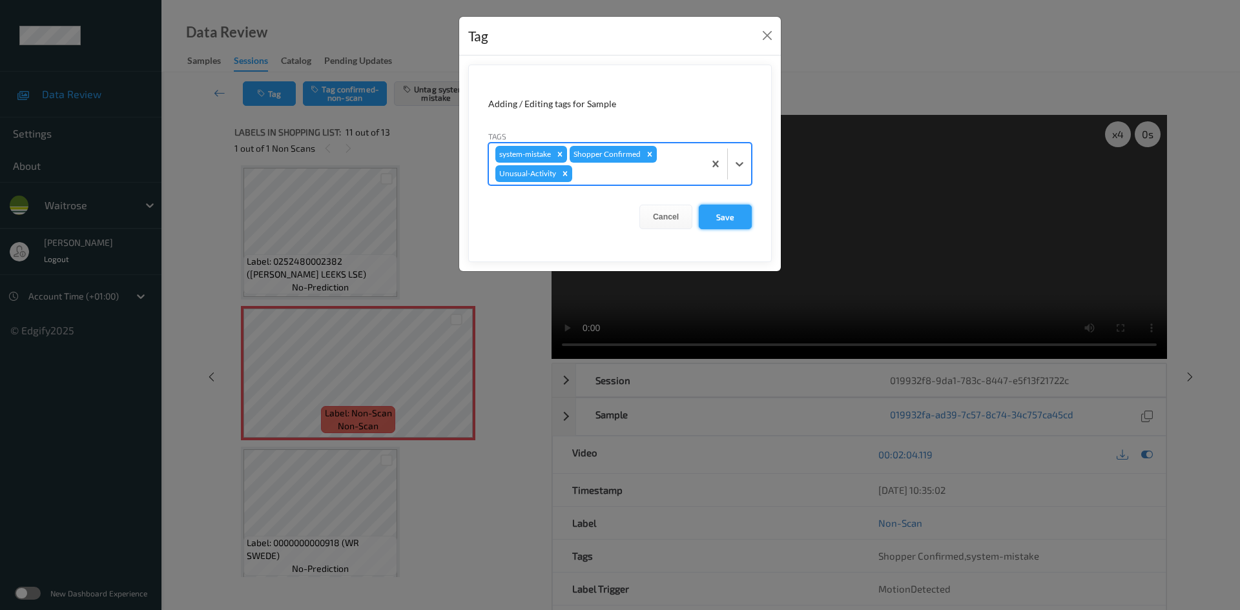
click at [729, 220] on button "Save" at bounding box center [725, 217] width 53 height 25
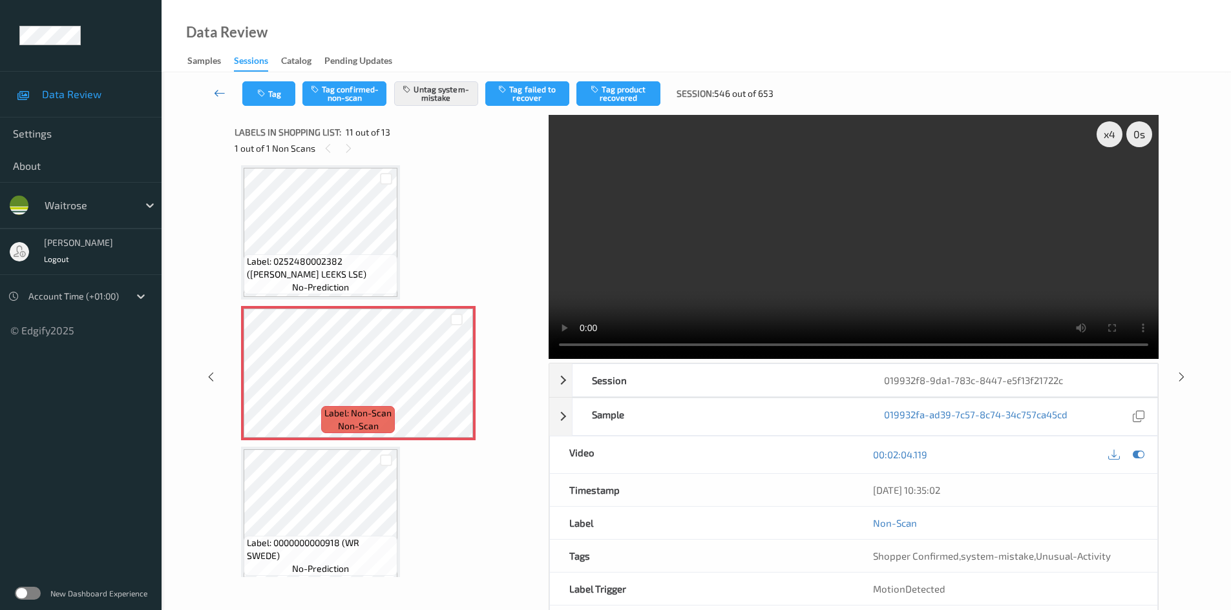
click at [218, 87] on icon at bounding box center [220, 93] width 12 height 13
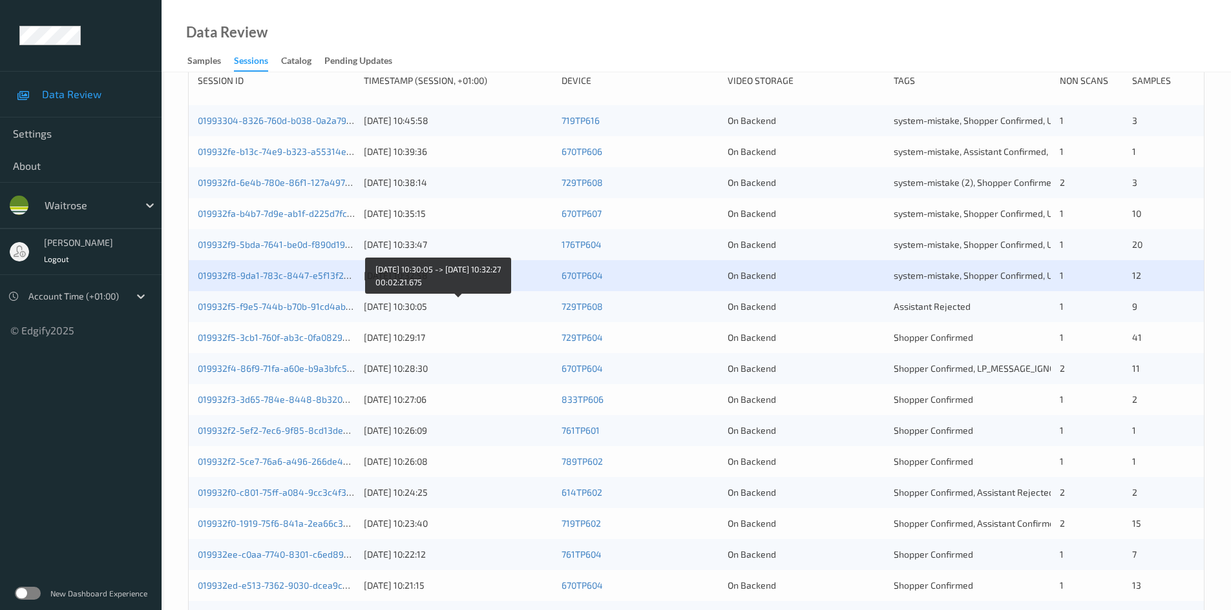
scroll to position [194, 0]
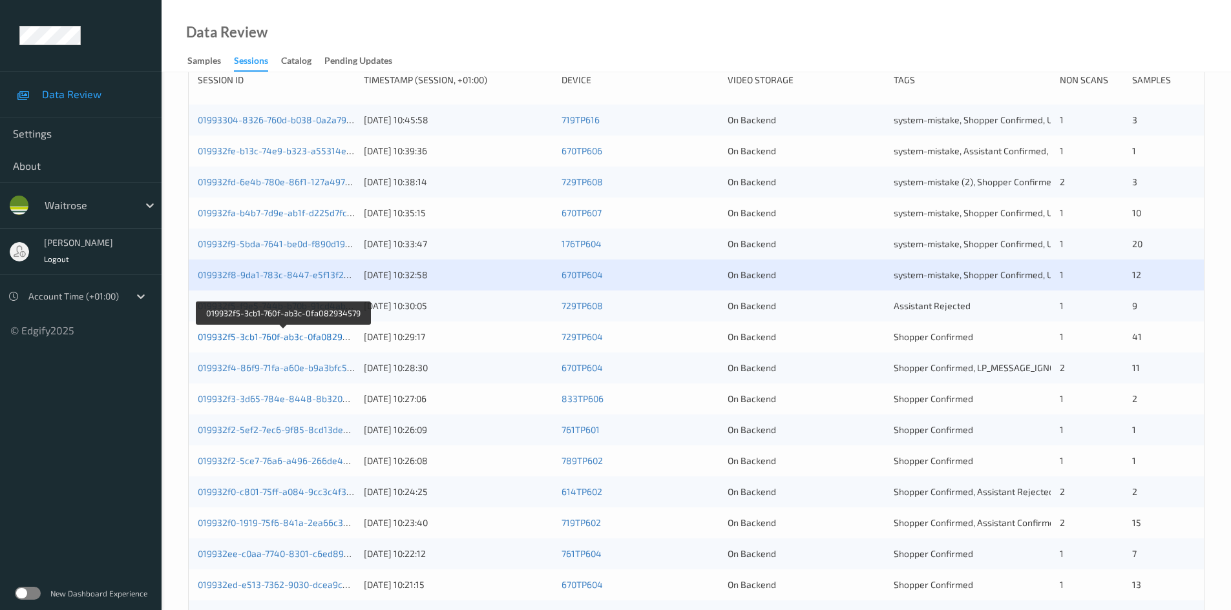
click at [254, 337] on link "019932f5-3cb1-760f-ab3c-0fa082934579" at bounding box center [283, 336] width 171 height 11
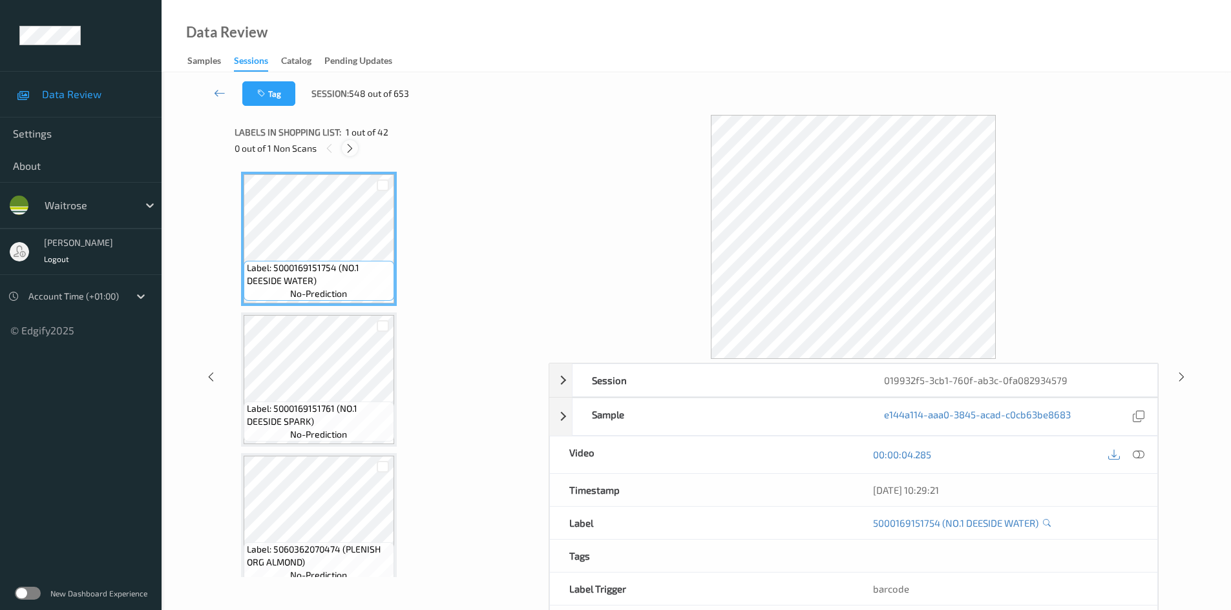
click at [352, 149] on icon at bounding box center [349, 149] width 11 height 12
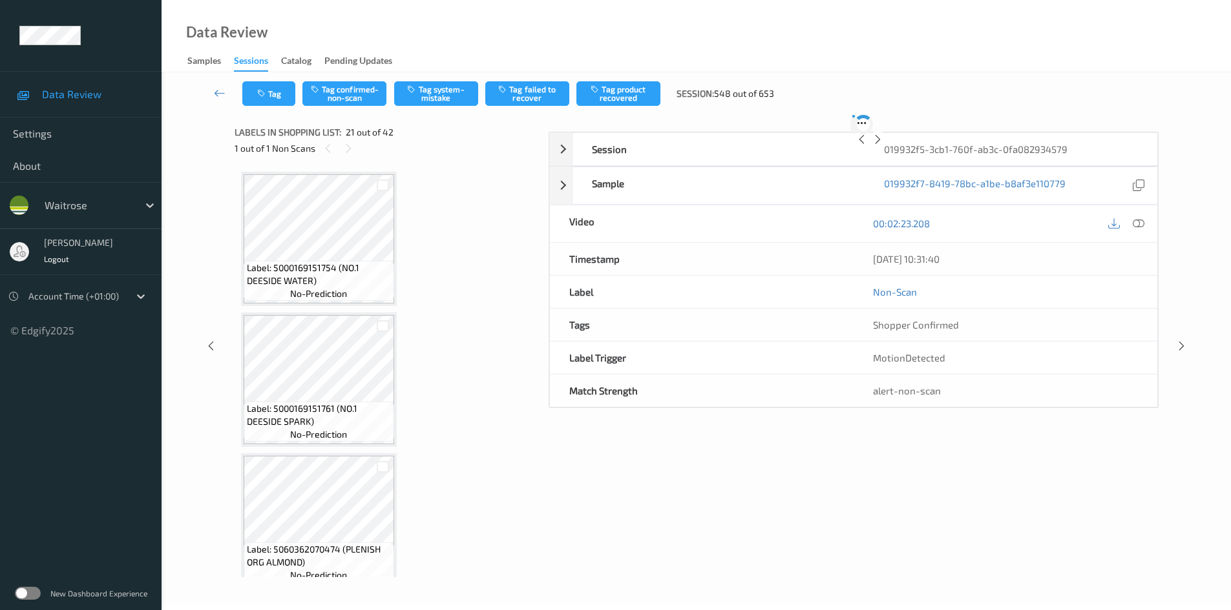
scroll to position [2682, 0]
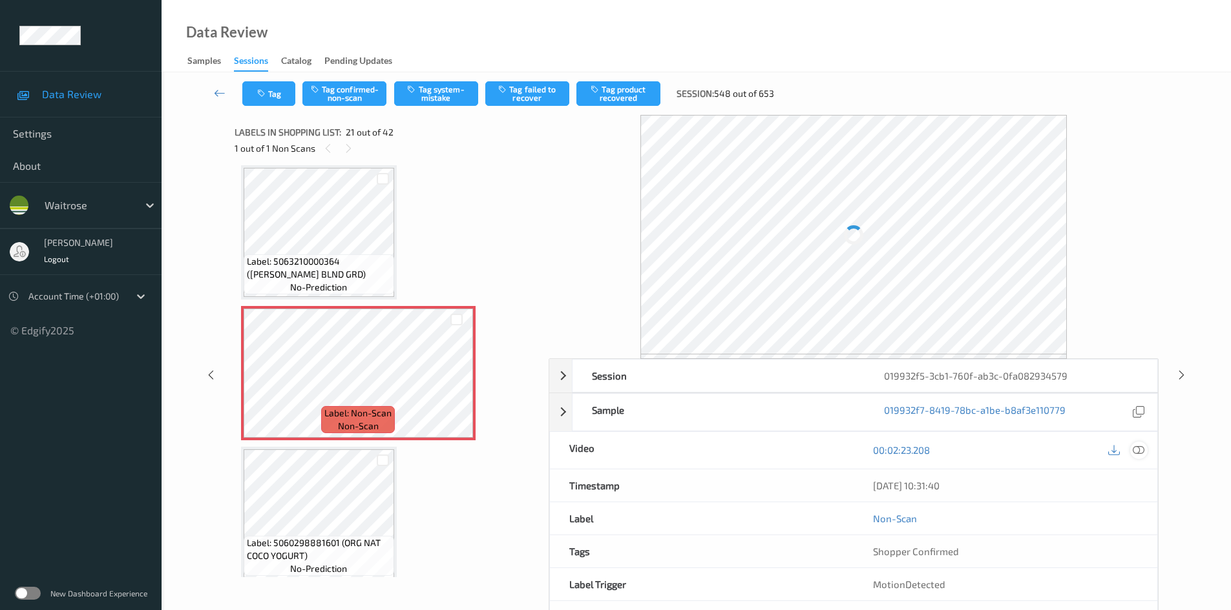
click at [1134, 448] on icon at bounding box center [1138, 450] width 12 height 12
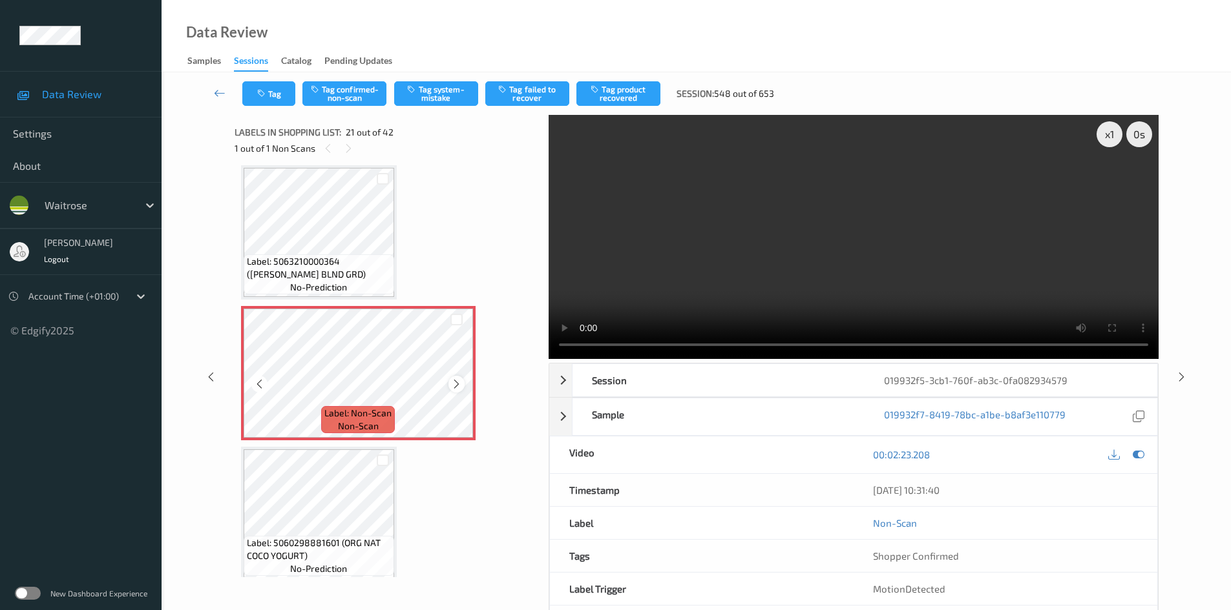
click at [458, 382] on icon at bounding box center [456, 385] width 11 height 12
click at [624, 291] on video at bounding box center [853, 237] width 610 height 244
click at [1114, 129] on div "x 1" at bounding box center [1109, 134] width 26 height 26
click at [1114, 129] on div "x 2" at bounding box center [1109, 134] width 26 height 26
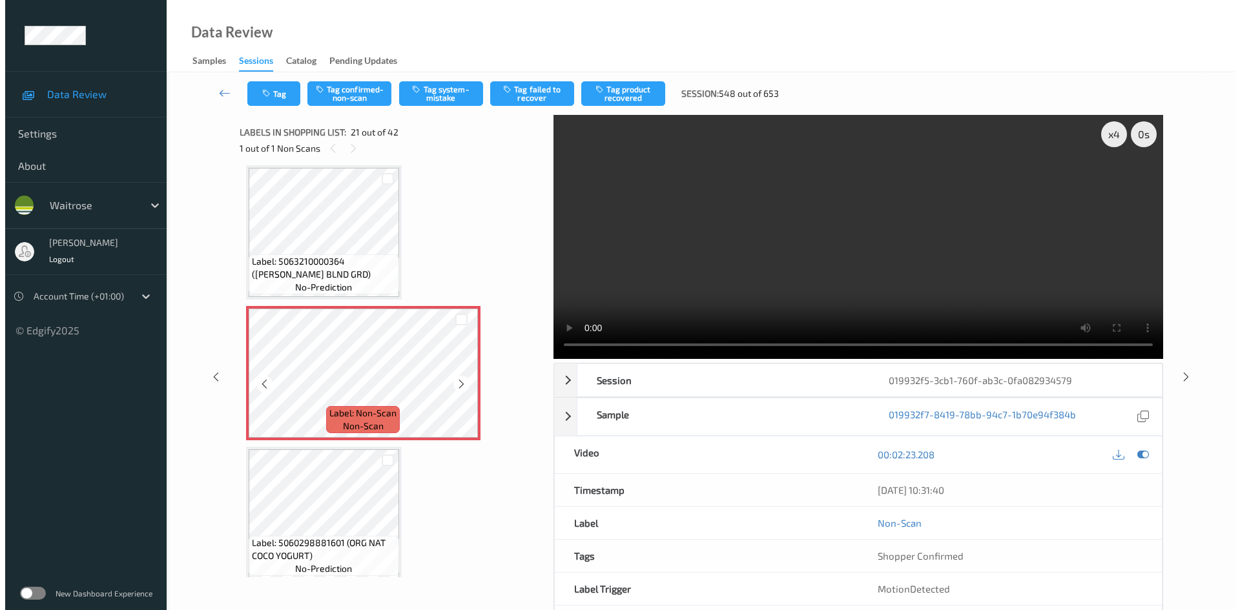
scroll to position [2747, 0]
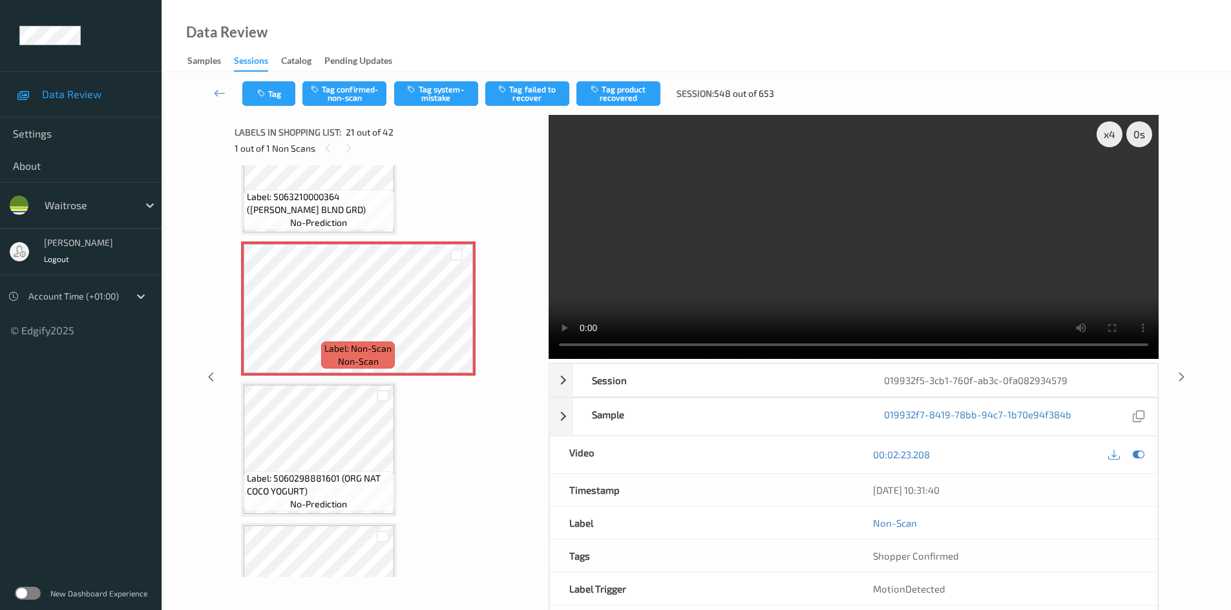
click at [831, 271] on video at bounding box center [853, 237] width 610 height 244
click at [436, 100] on button "Tag system-mistake" at bounding box center [436, 93] width 84 height 25
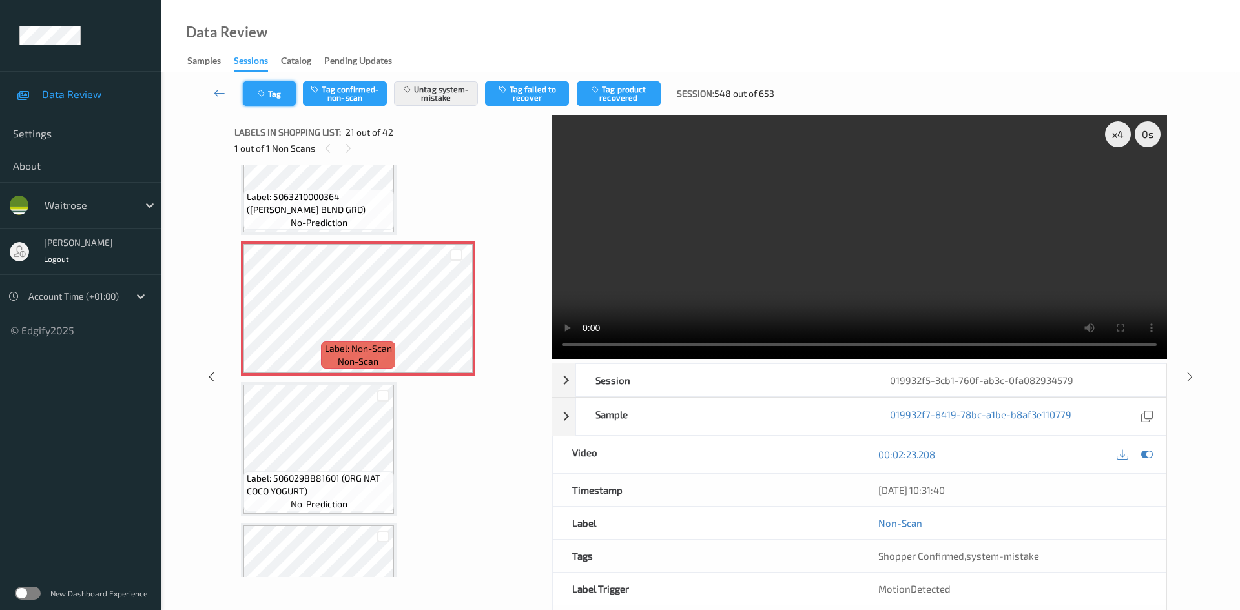
click at [284, 95] on button "Tag" at bounding box center [269, 93] width 53 height 25
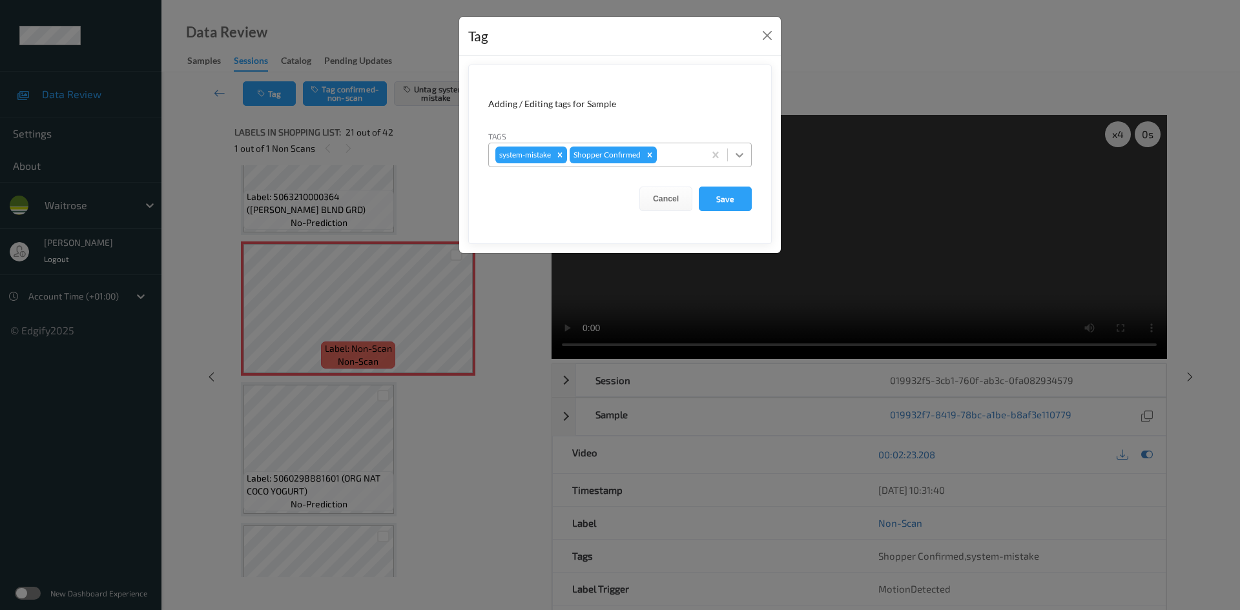
click at [738, 154] on icon at bounding box center [740, 155] width 8 height 5
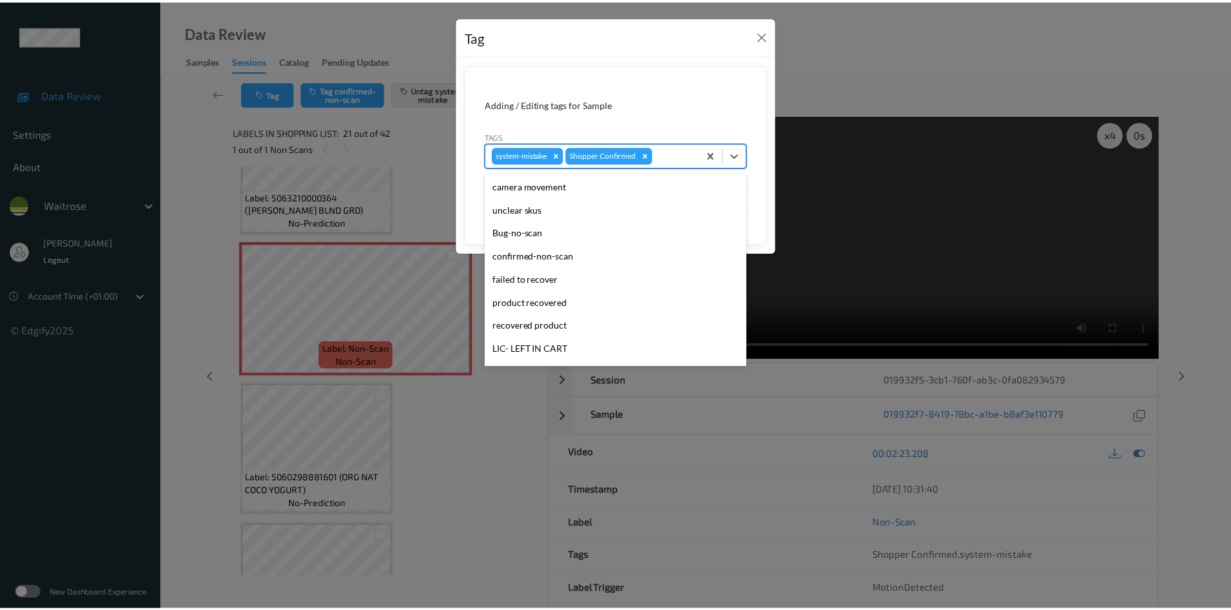
scroll to position [194, 0]
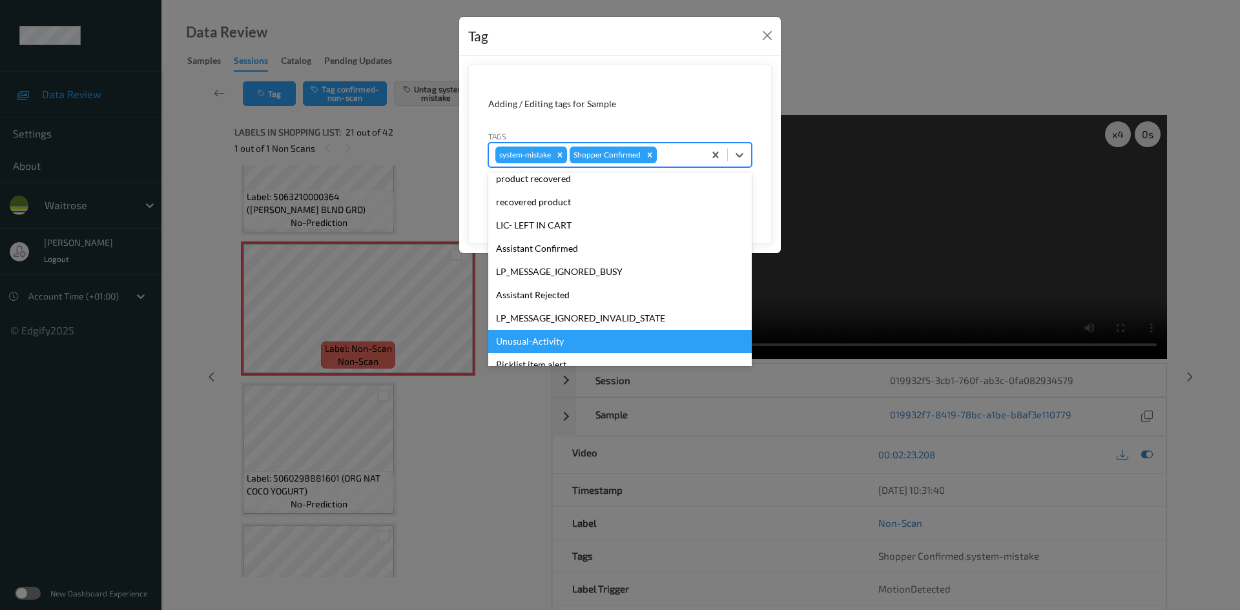
click at [525, 344] on div "Unusual-Activity" at bounding box center [620, 341] width 264 height 23
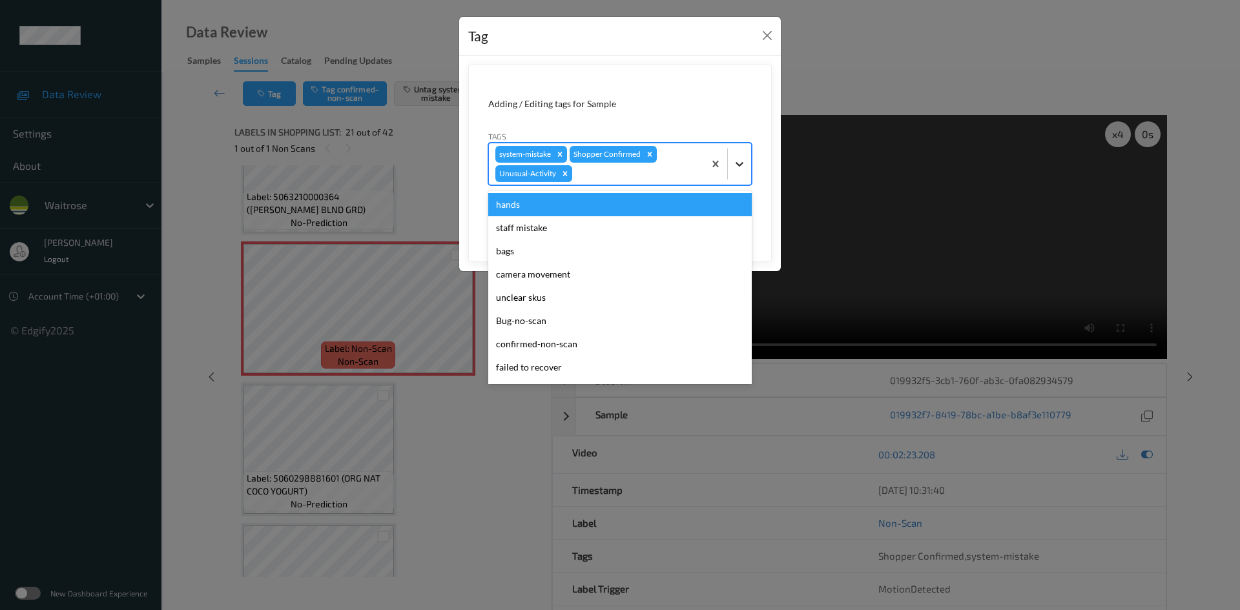
click at [742, 167] on icon at bounding box center [739, 164] width 13 height 13
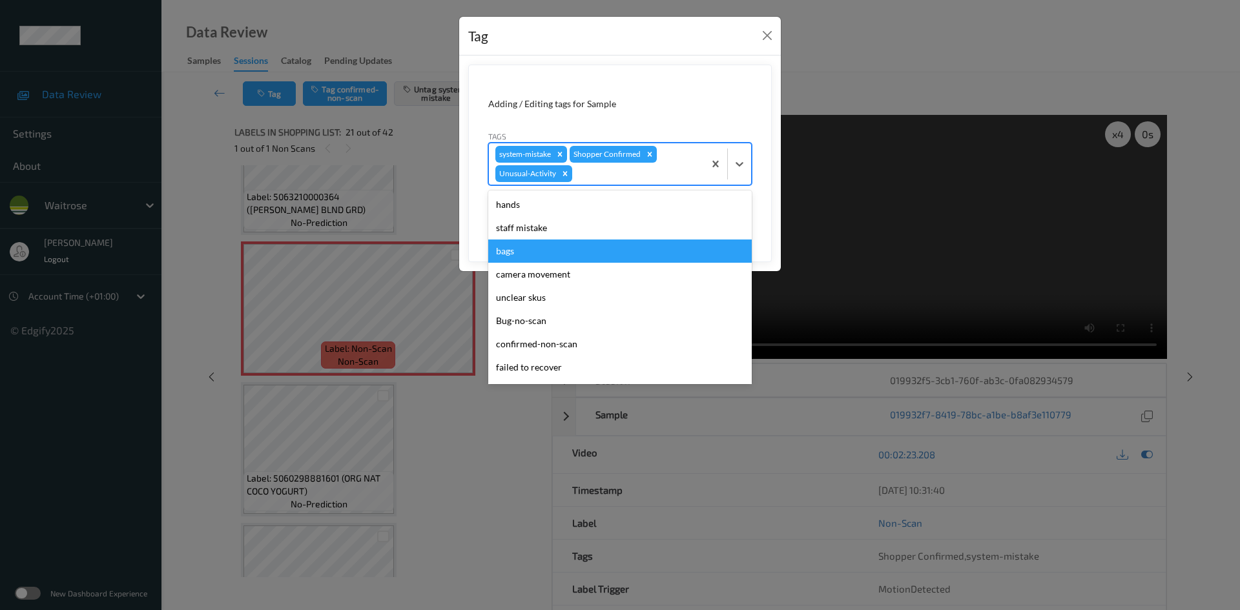
click at [522, 251] on div "bags" at bounding box center [620, 251] width 264 height 23
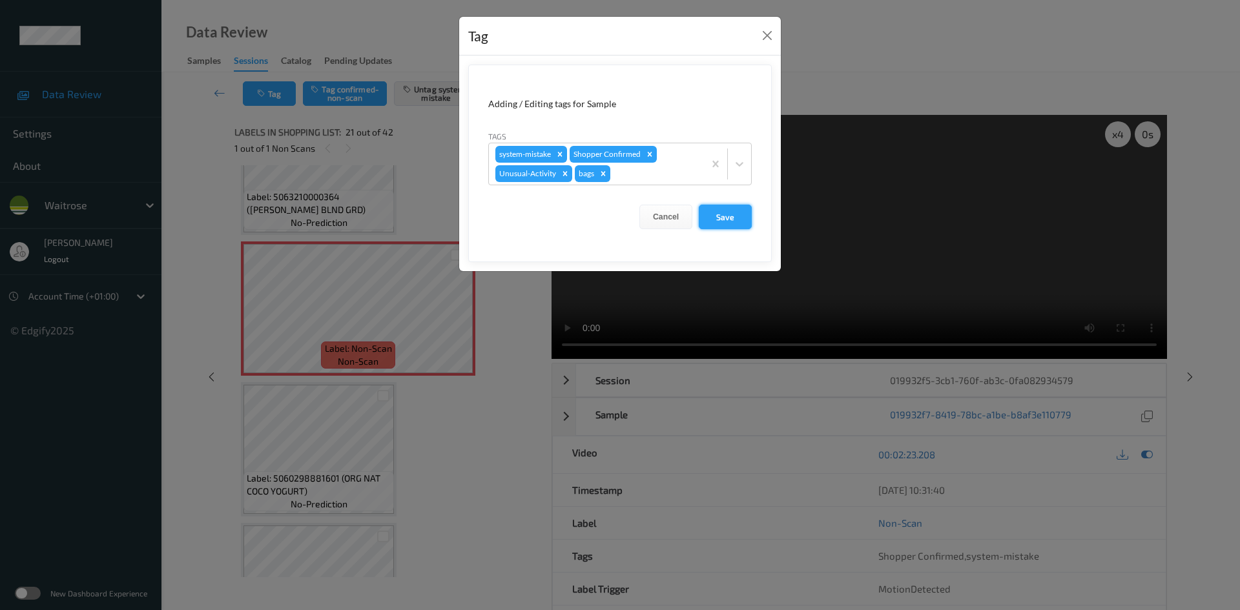
click at [733, 225] on button "Save" at bounding box center [725, 217] width 53 height 25
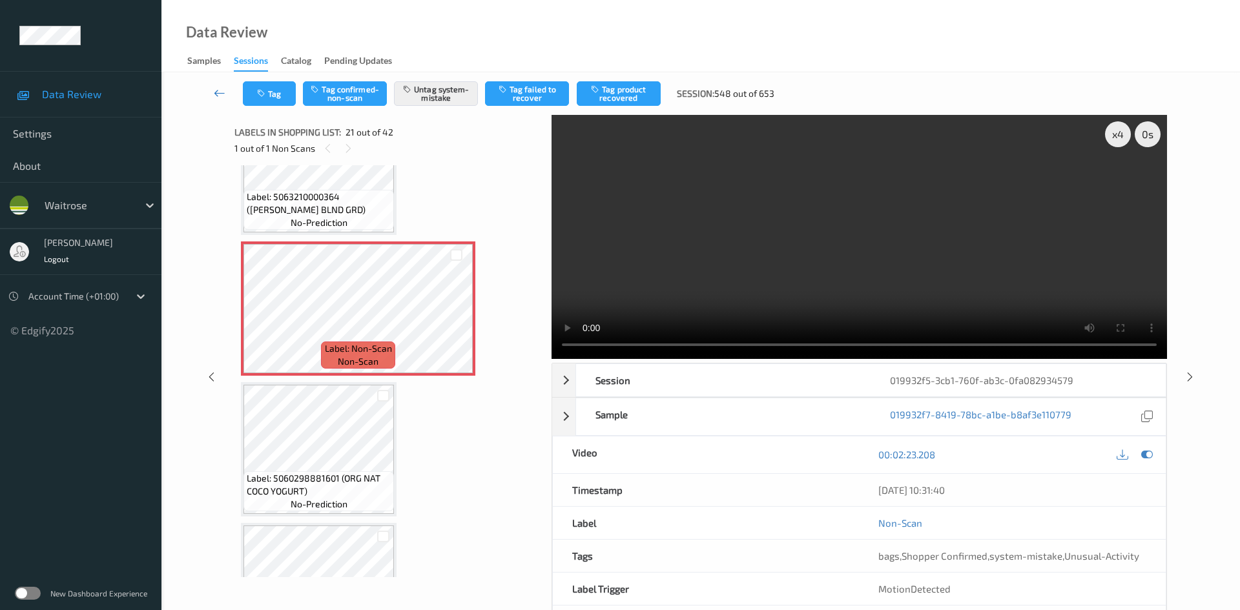
click at [214, 82] on link at bounding box center [220, 93] width 46 height 25
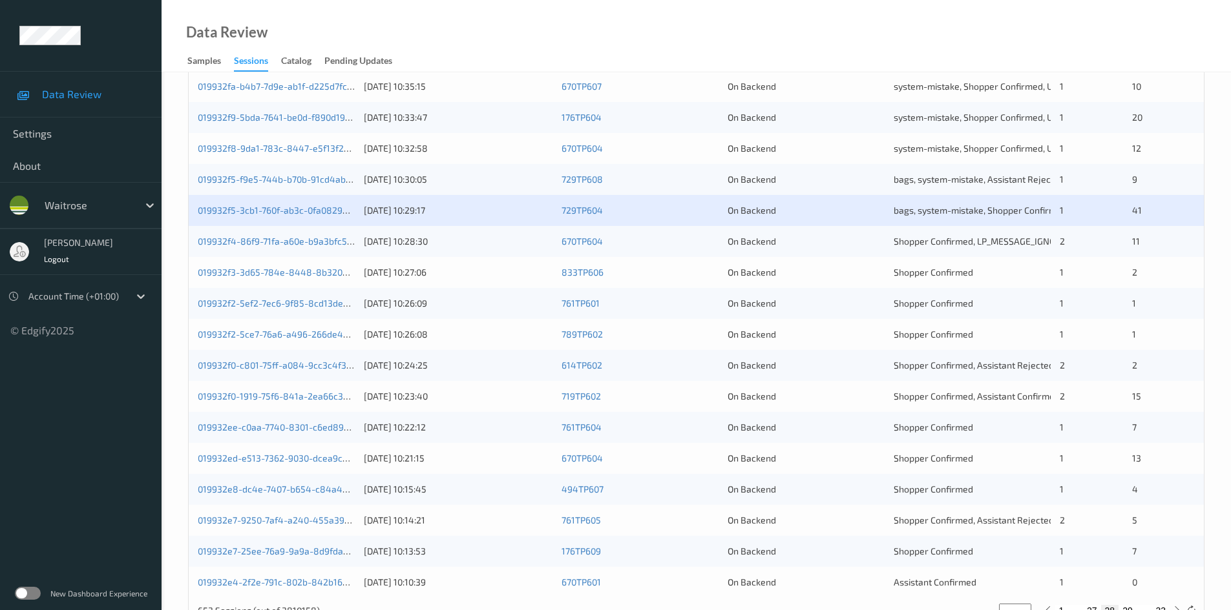
scroll to position [323, 0]
click at [254, 269] on link "019932f3-3d65-784e-8448-8b320a0f7c53" at bounding box center [287, 269] width 178 height 11
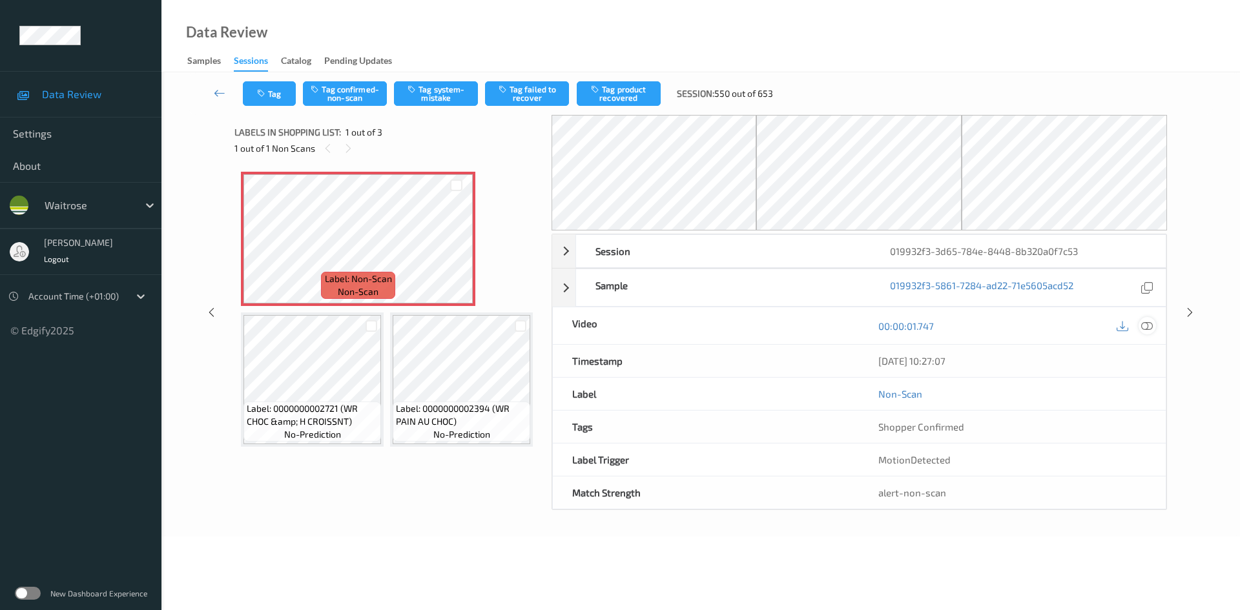
click at [1146, 327] on icon at bounding box center [1147, 326] width 12 height 12
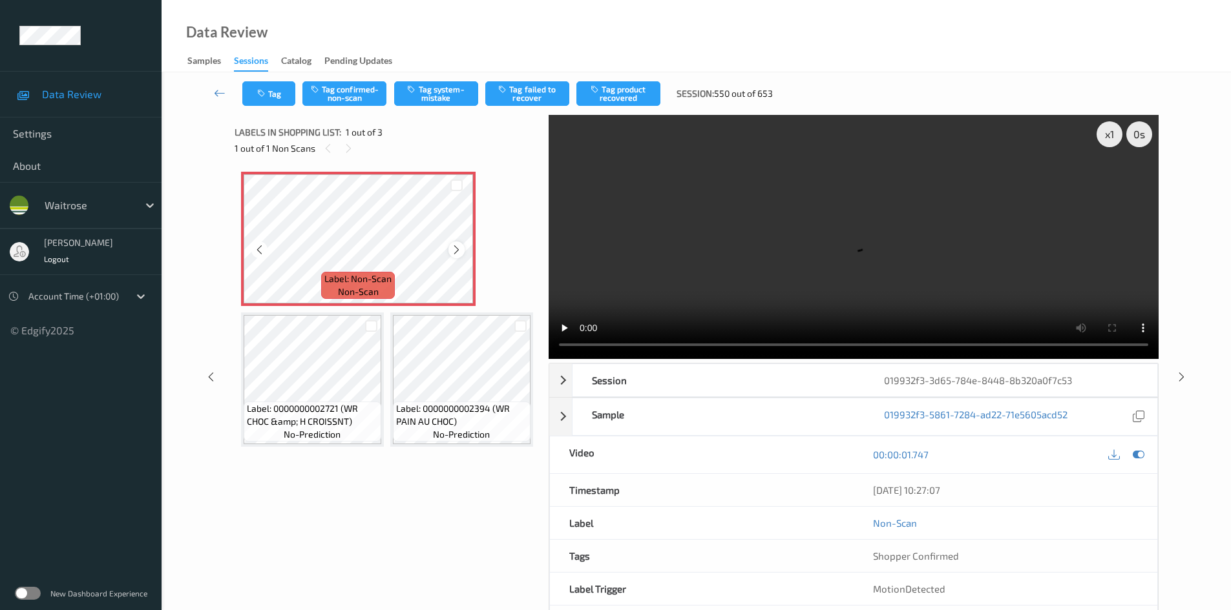
click at [455, 248] on icon at bounding box center [456, 250] width 11 height 12
click at [456, 249] on icon at bounding box center [456, 250] width 11 height 12
click at [1109, 141] on div "x 1" at bounding box center [1109, 134] width 26 height 26
click at [797, 267] on video at bounding box center [853, 237] width 610 height 244
click at [362, 92] on button "Tag confirmed-non-scan" at bounding box center [344, 93] width 84 height 25
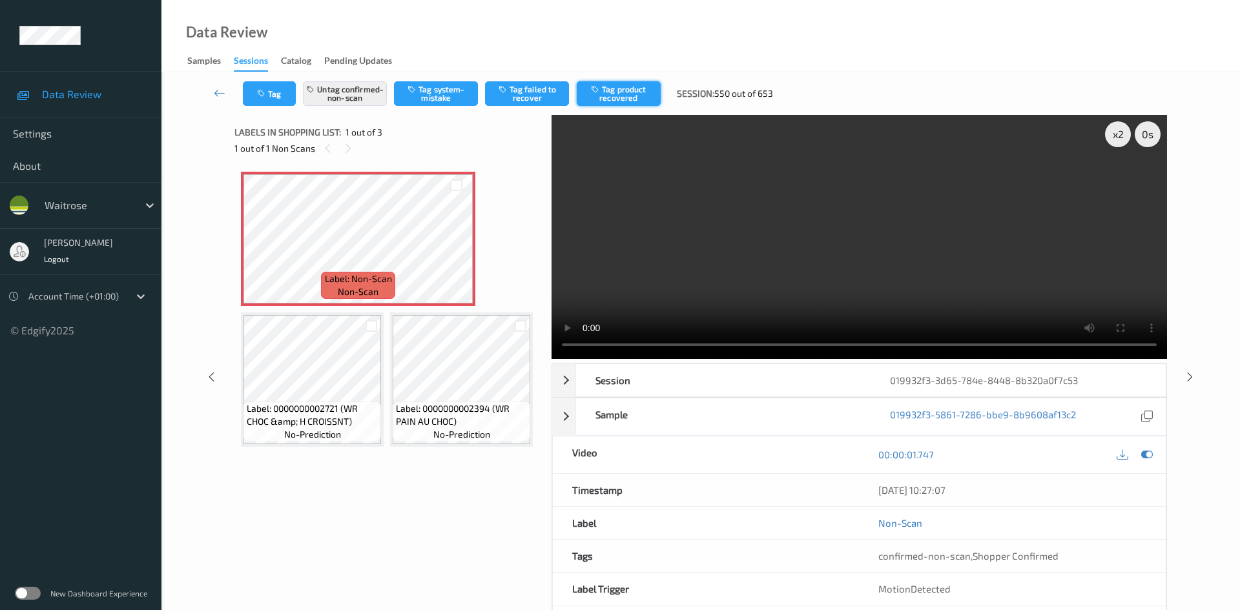
click at [640, 97] on button "Tag product recovered" at bounding box center [619, 93] width 84 height 25
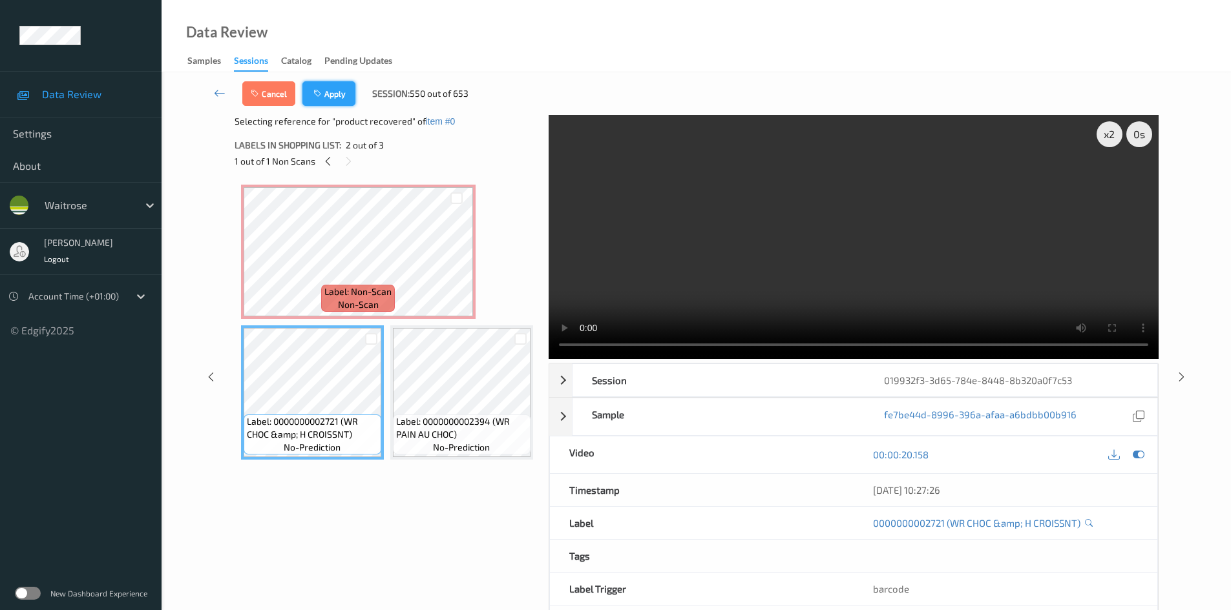
click at [345, 101] on button "Apply" at bounding box center [328, 93] width 53 height 25
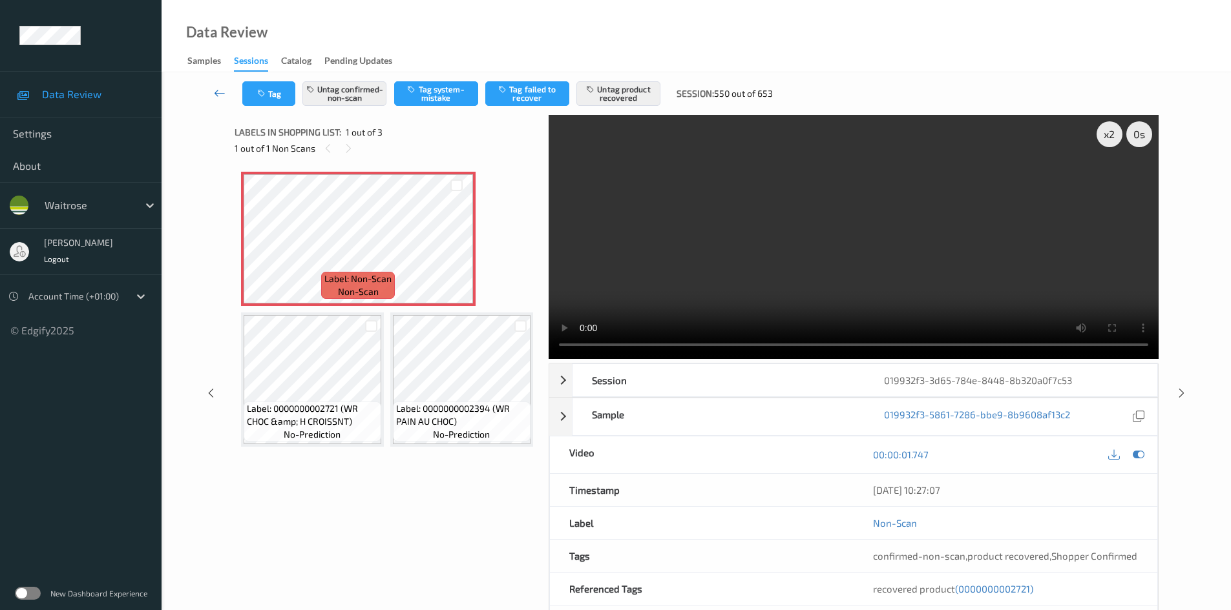
click at [217, 87] on icon at bounding box center [220, 93] width 12 height 13
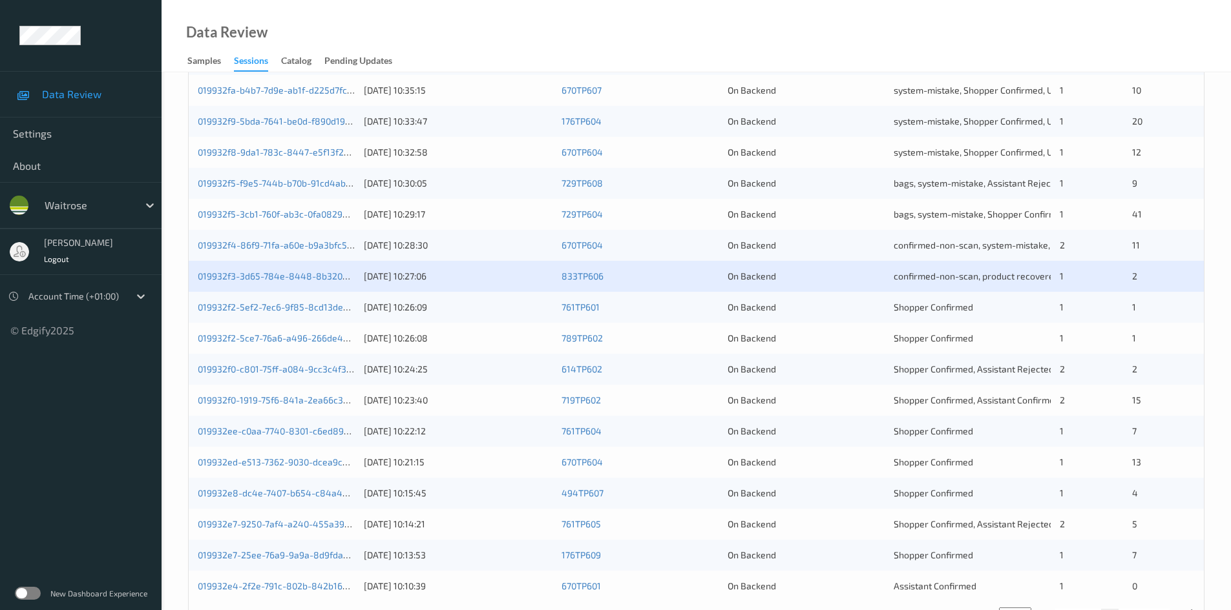
scroll to position [323, 0]
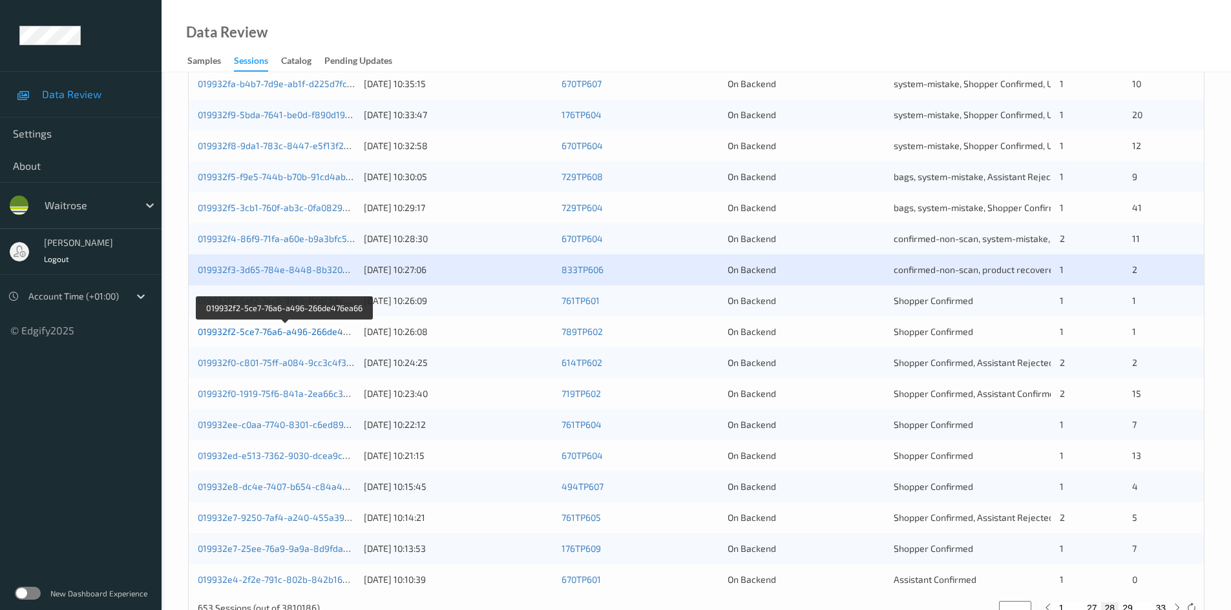
click at [251, 332] on link "019932f2-5ce7-76a6-a496-266de476ea66" at bounding box center [286, 331] width 176 height 11
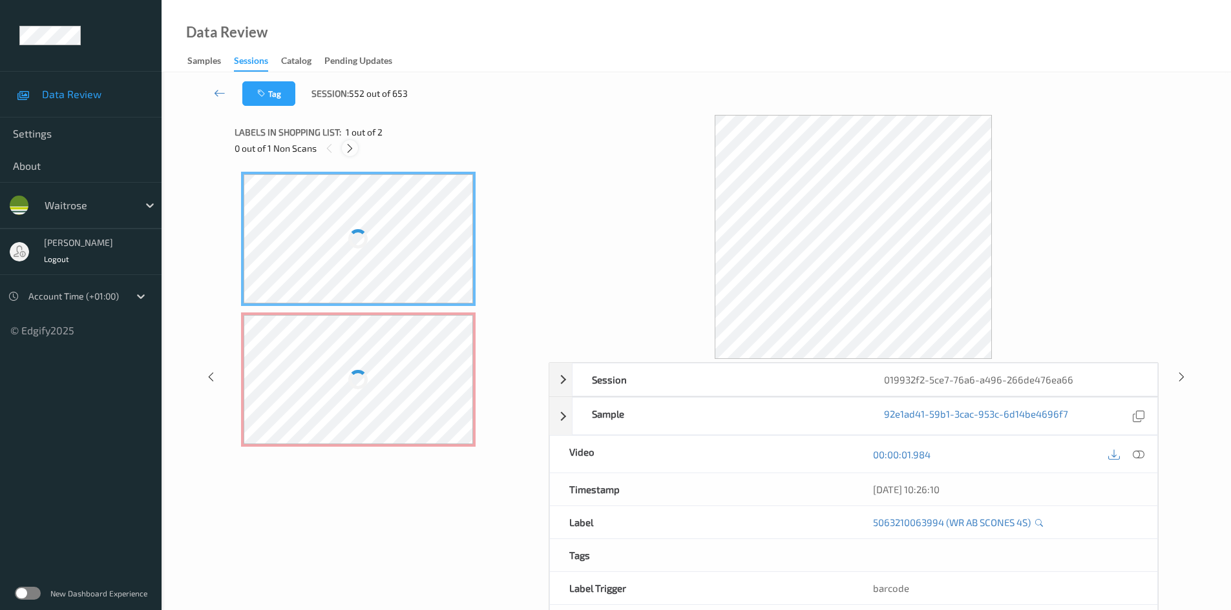
click at [351, 148] on icon at bounding box center [349, 149] width 11 height 12
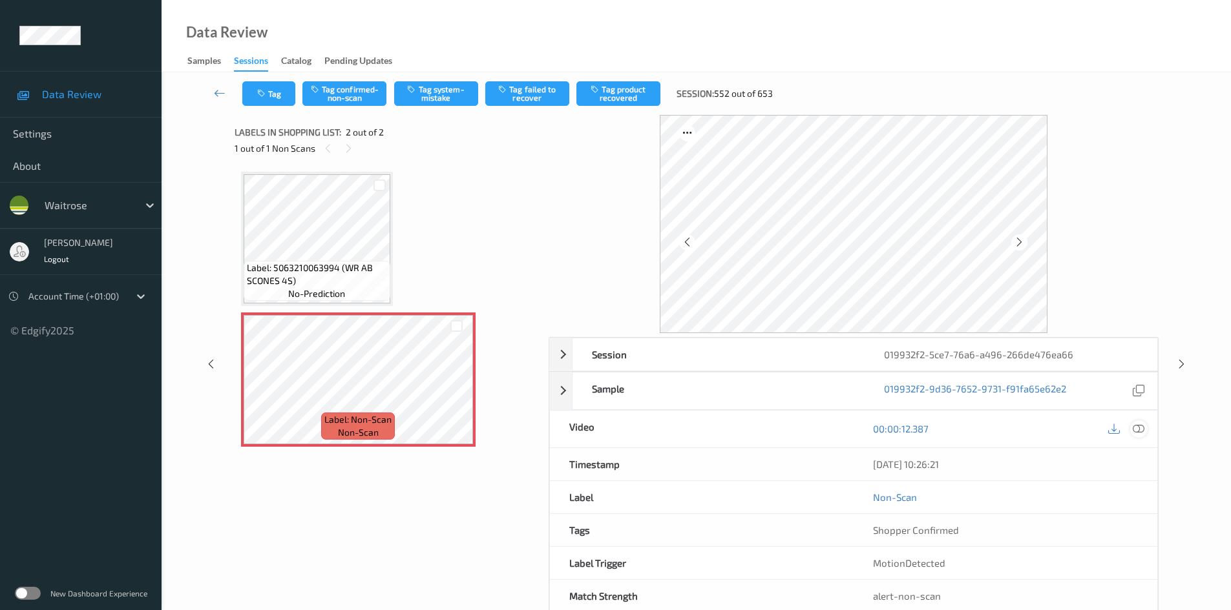
click at [1139, 429] on icon at bounding box center [1138, 429] width 12 height 12
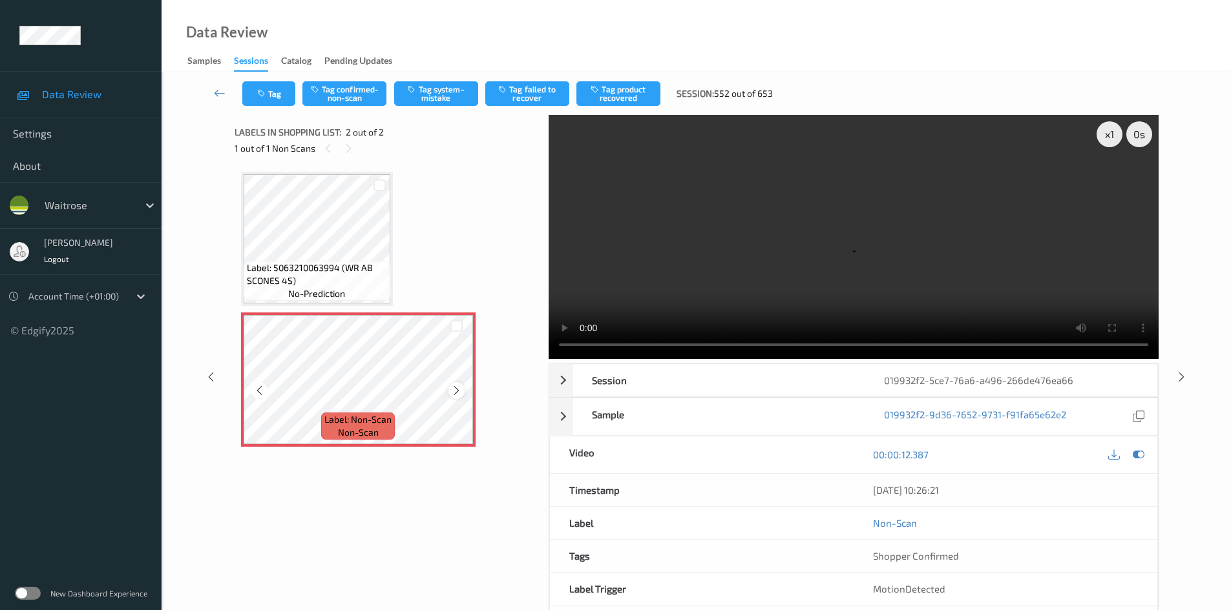
click at [452, 389] on icon at bounding box center [456, 391] width 11 height 12
click at [451, 389] on icon at bounding box center [456, 391] width 11 height 12
click at [1110, 127] on div "x 1" at bounding box center [1109, 134] width 26 height 26
click at [892, 256] on video at bounding box center [853, 237] width 610 height 244
click at [414, 86] on icon "button" at bounding box center [412, 89] width 11 height 9
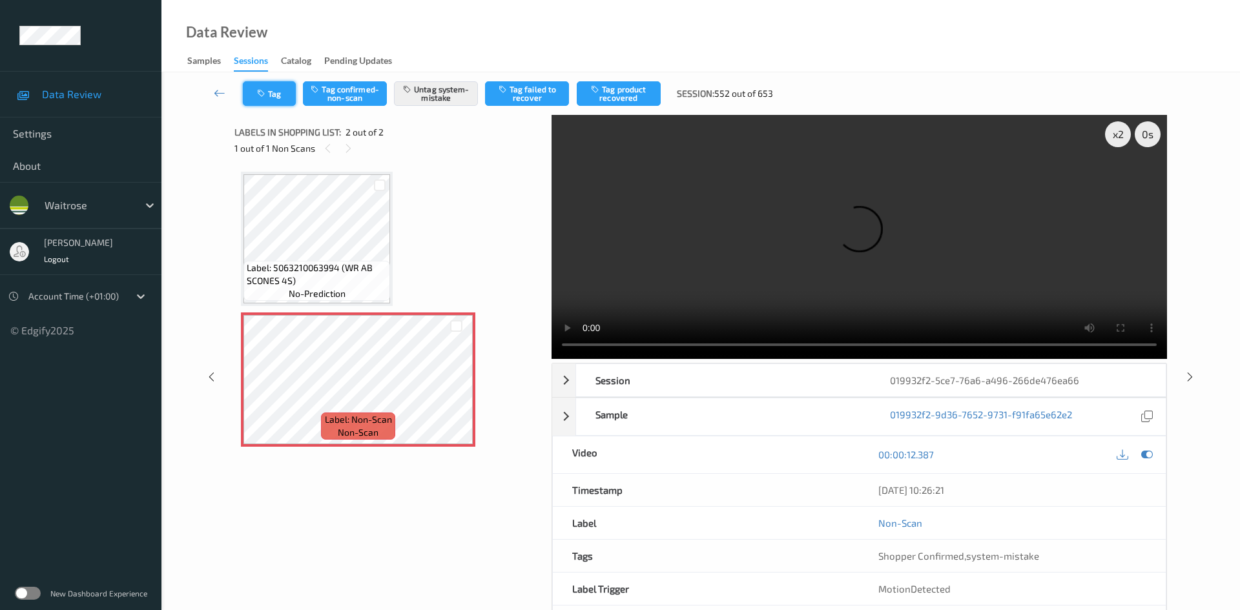
click at [281, 91] on button "Tag" at bounding box center [269, 93] width 53 height 25
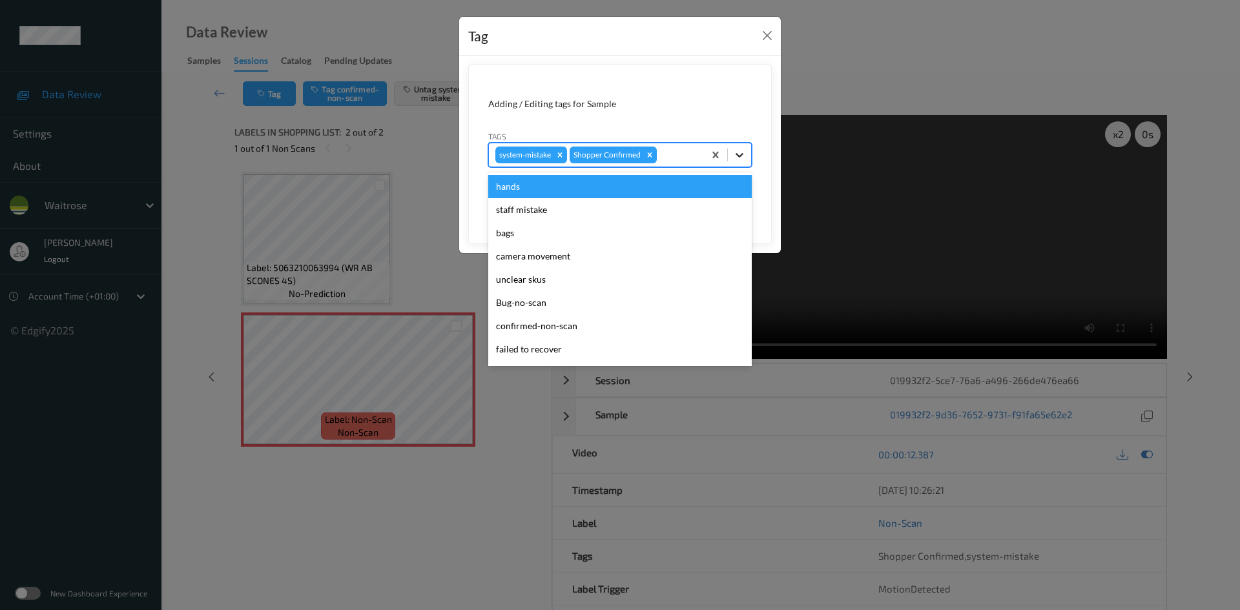
click at [740, 160] on icon at bounding box center [739, 155] width 13 height 13
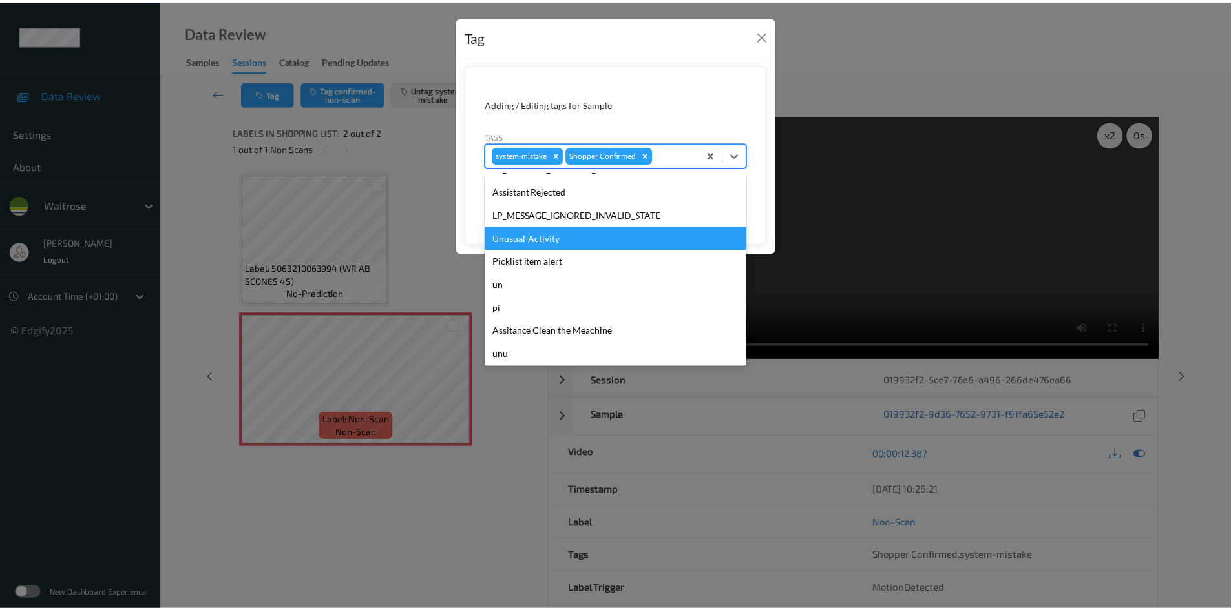
scroll to position [300, 0]
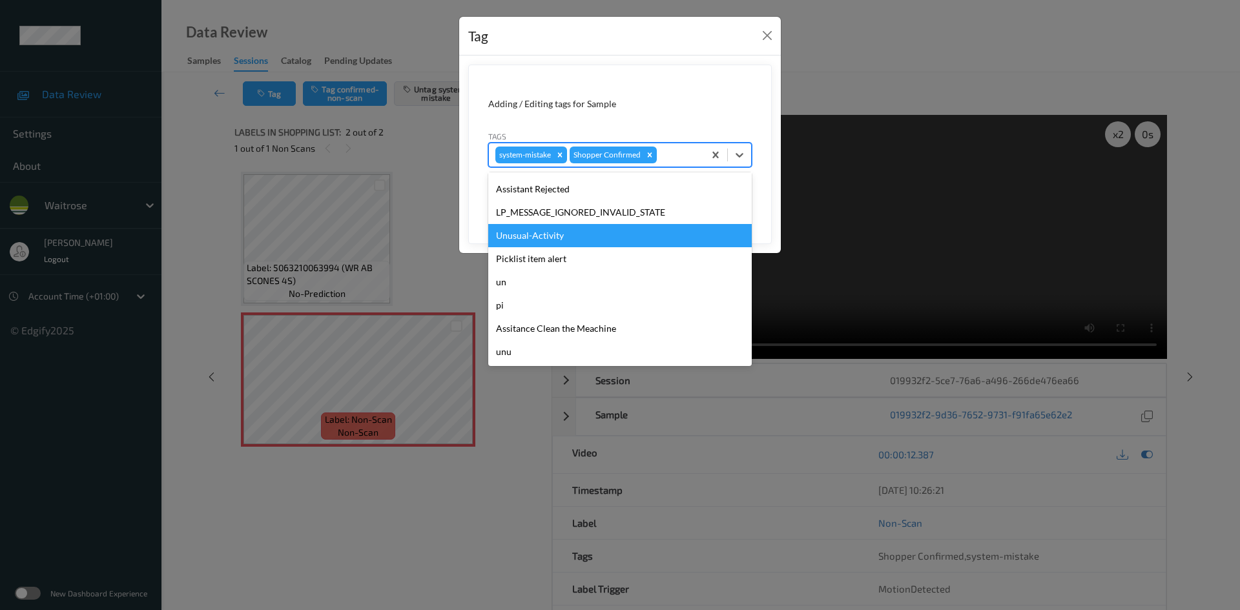
click at [547, 233] on div "Unusual-Activity" at bounding box center [620, 235] width 264 height 23
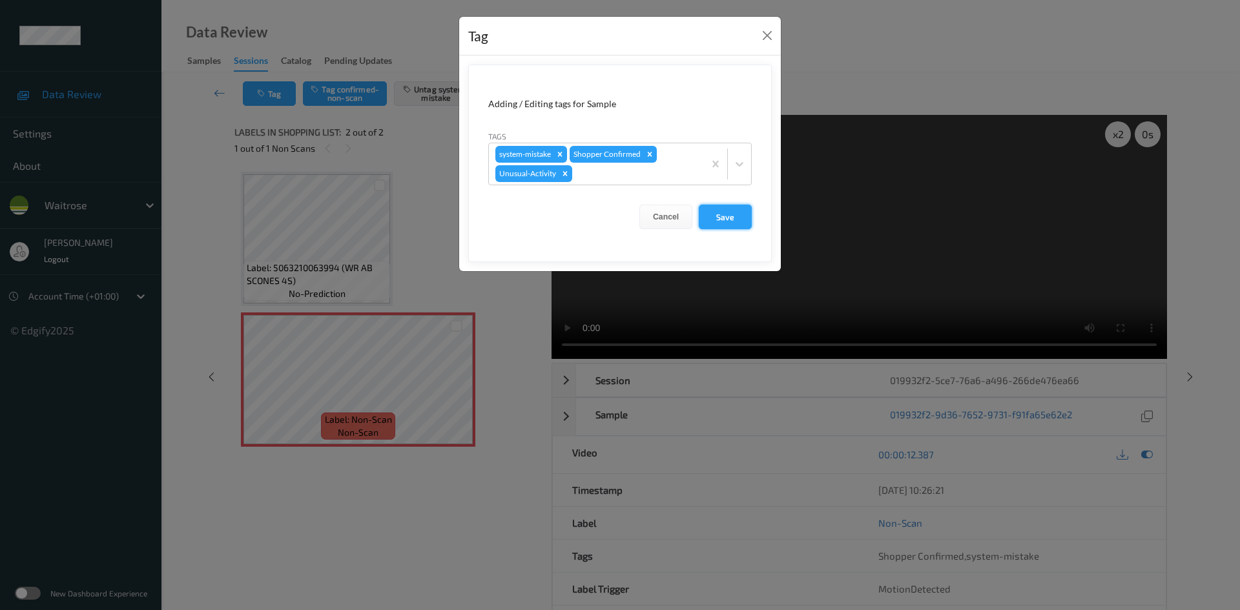
click at [720, 214] on button "Save" at bounding box center [725, 217] width 53 height 25
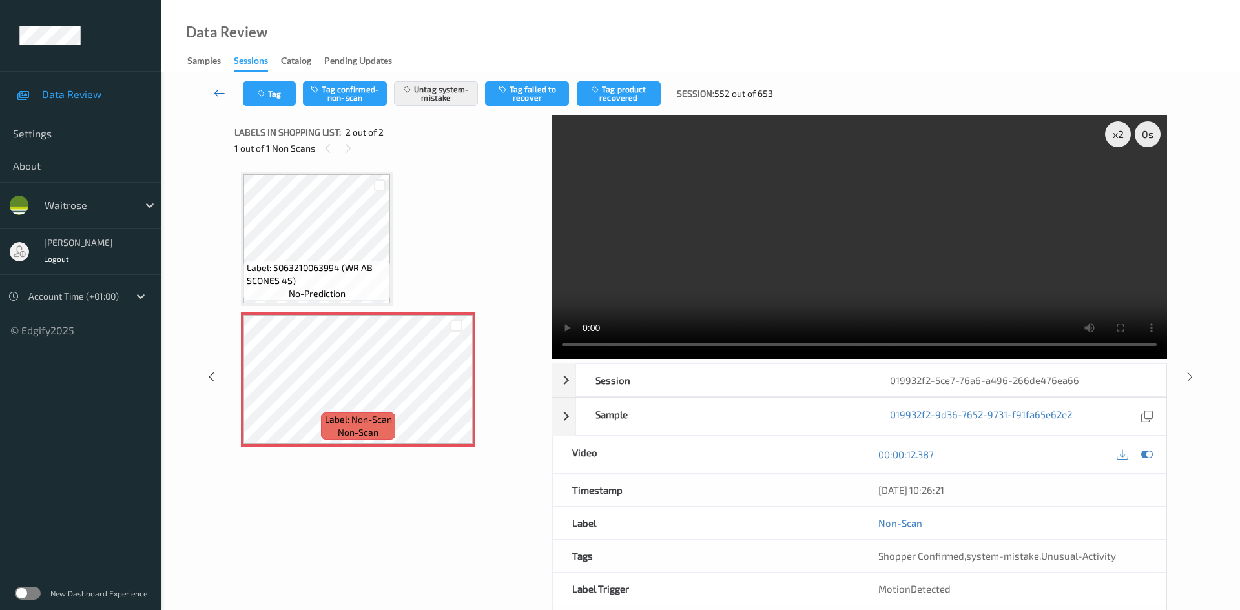
click at [214, 83] on link at bounding box center [220, 93] width 46 height 25
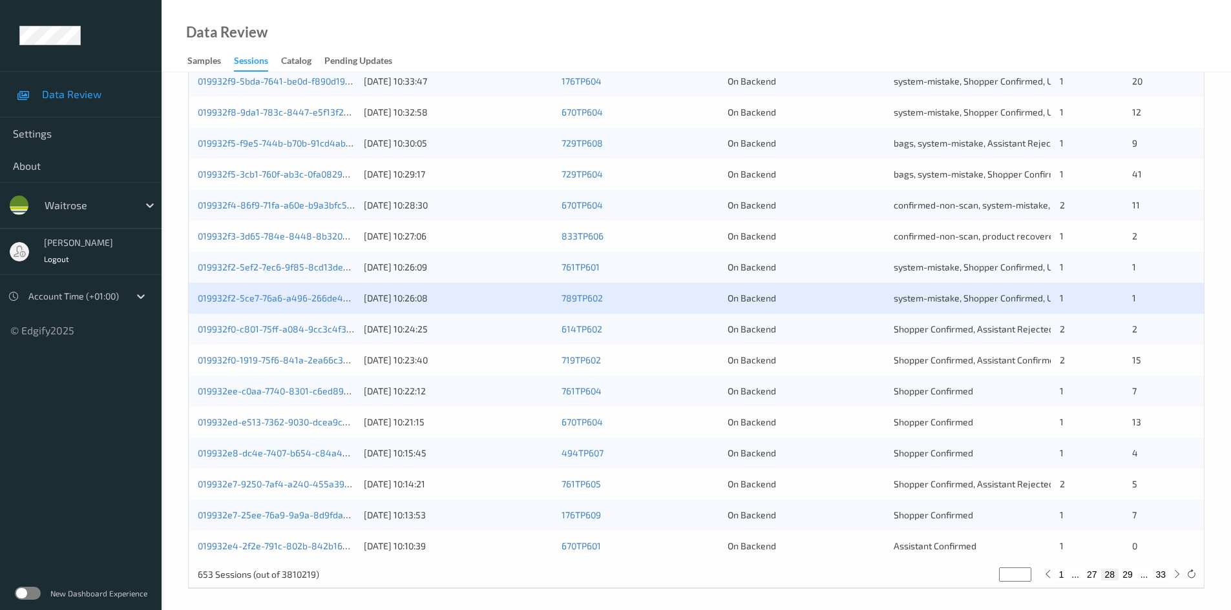
scroll to position [362, 0]
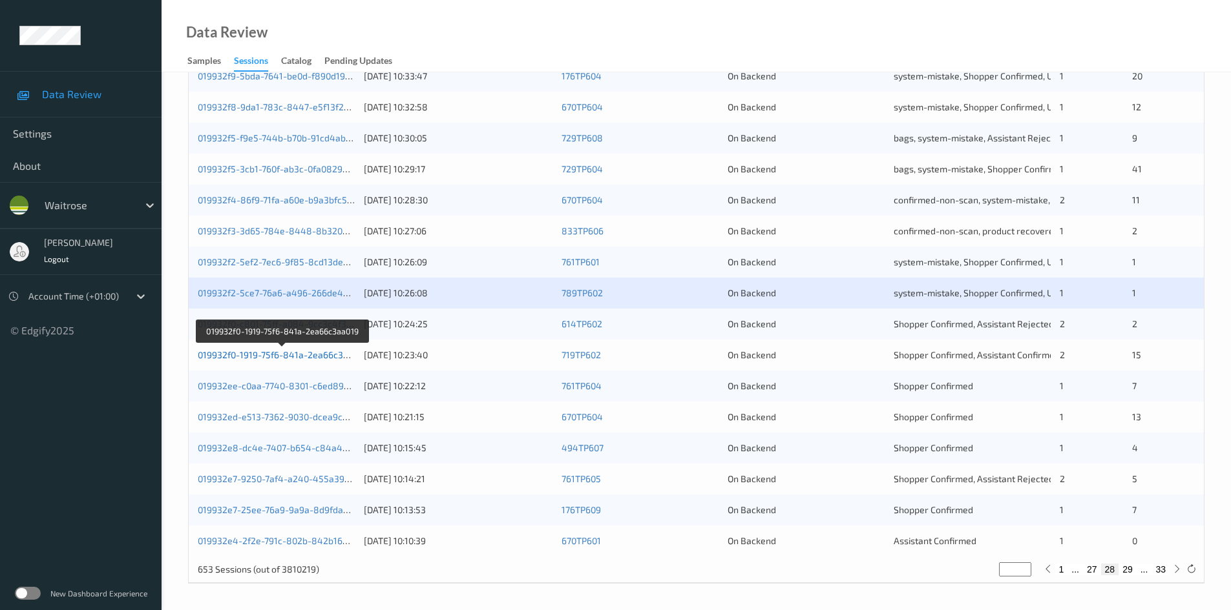
click at [256, 353] on link "019932f0-1919-75f6-841a-2ea66c3aa019" at bounding box center [283, 354] width 170 height 11
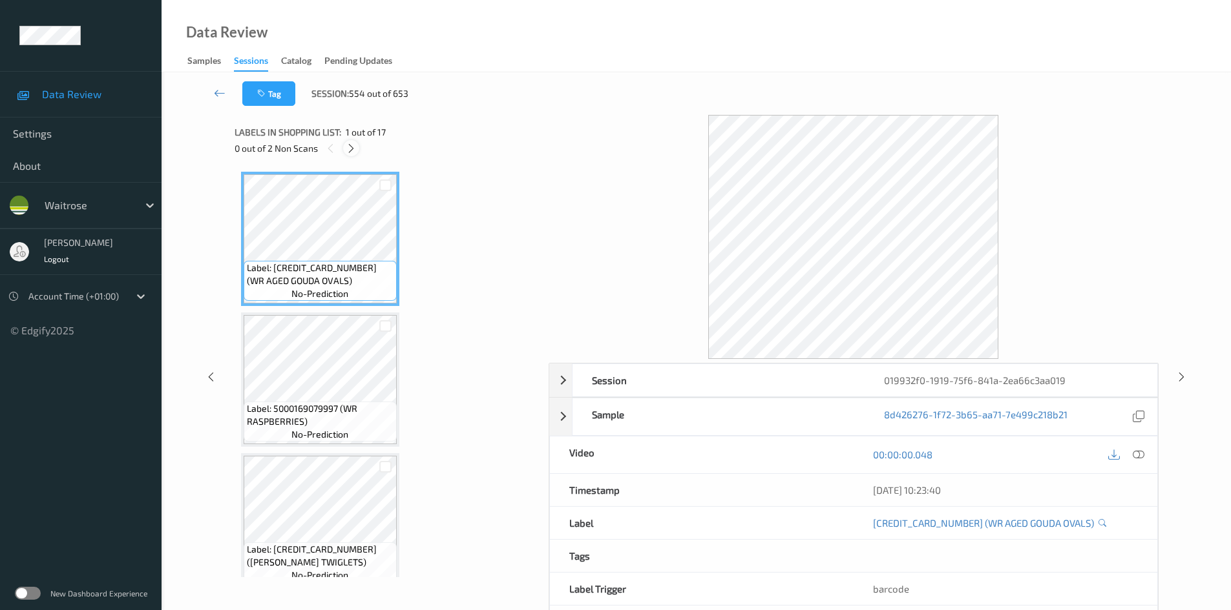
click at [348, 147] on icon at bounding box center [351, 149] width 11 height 12
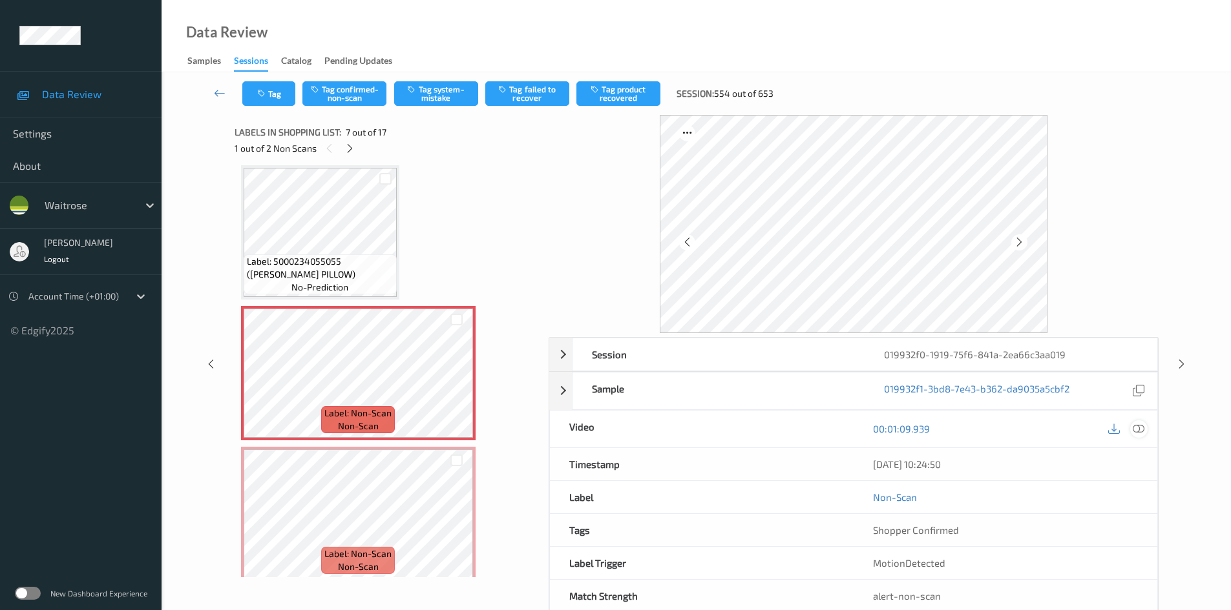
click at [1140, 429] on icon at bounding box center [1138, 429] width 12 height 12
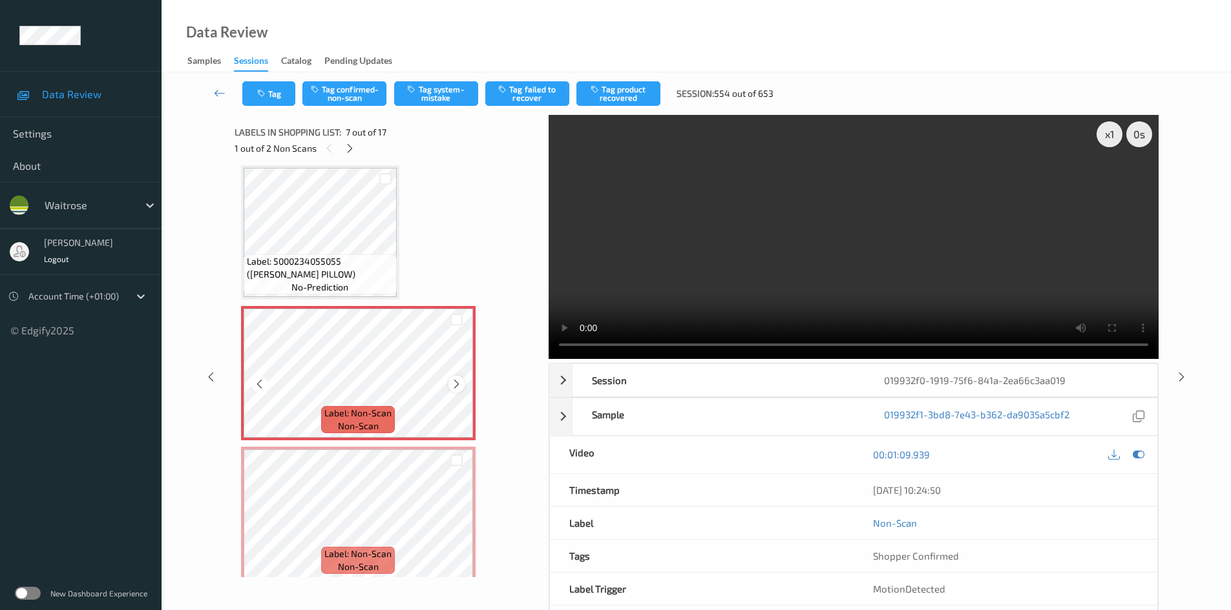
click at [457, 383] on icon at bounding box center [456, 385] width 11 height 12
click at [780, 282] on video at bounding box center [853, 237] width 610 height 244
click at [1108, 143] on div "x 1" at bounding box center [1109, 134] width 26 height 26
click at [455, 531] on div at bounding box center [456, 525] width 16 height 16
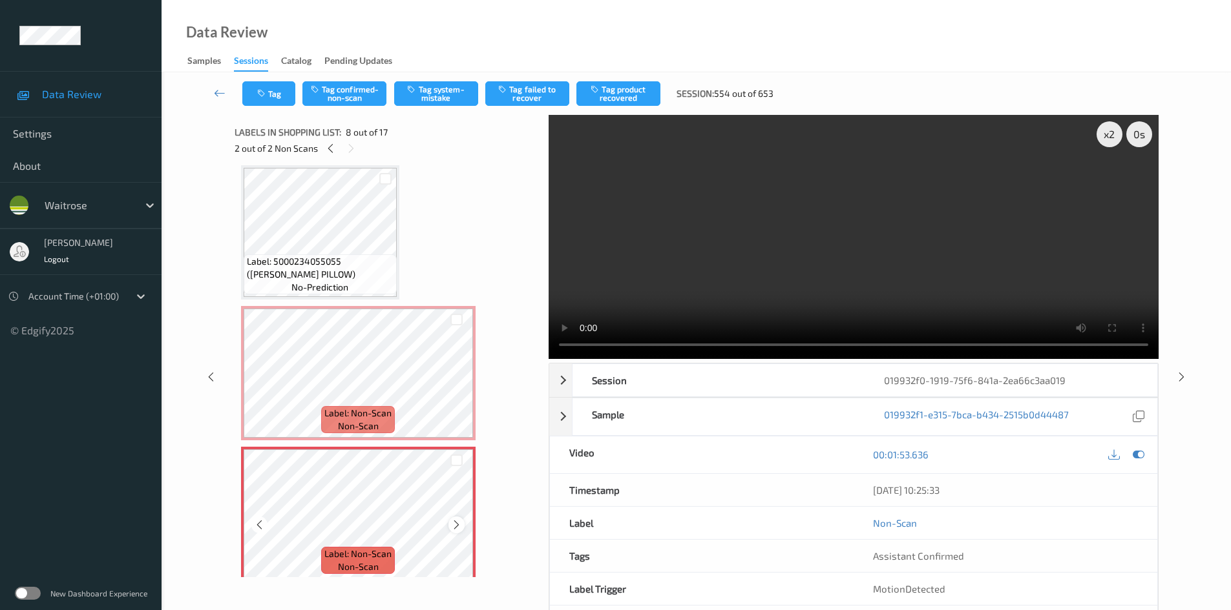
click at [455, 528] on icon at bounding box center [456, 525] width 11 height 12
click at [457, 383] on icon at bounding box center [456, 385] width 11 height 12
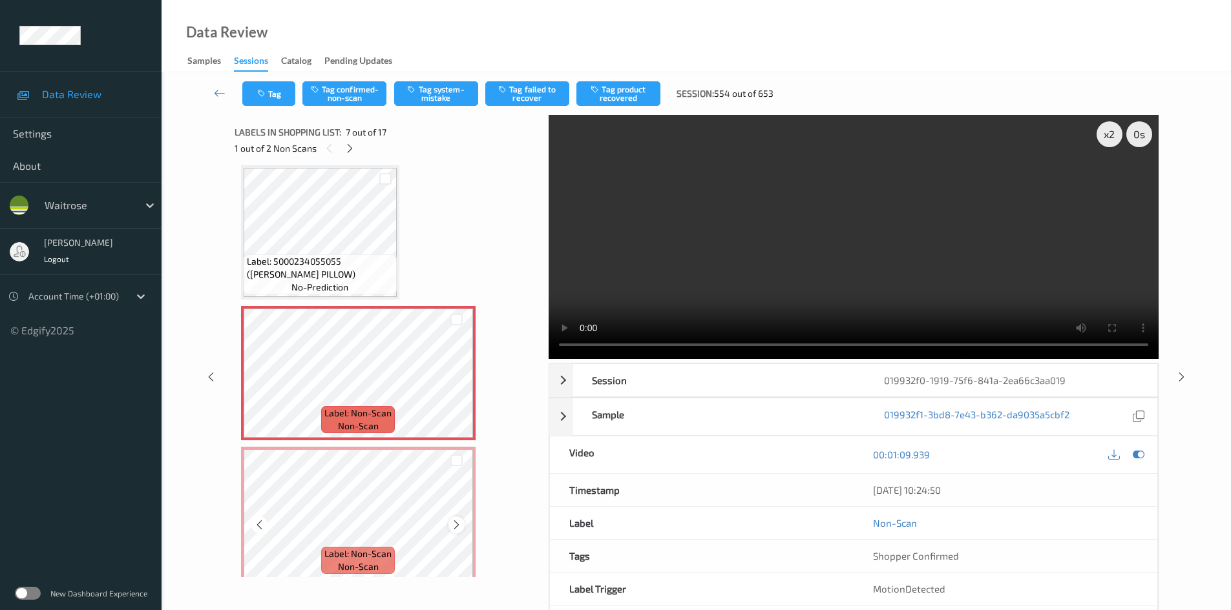
click at [461, 528] on icon at bounding box center [456, 525] width 11 height 12
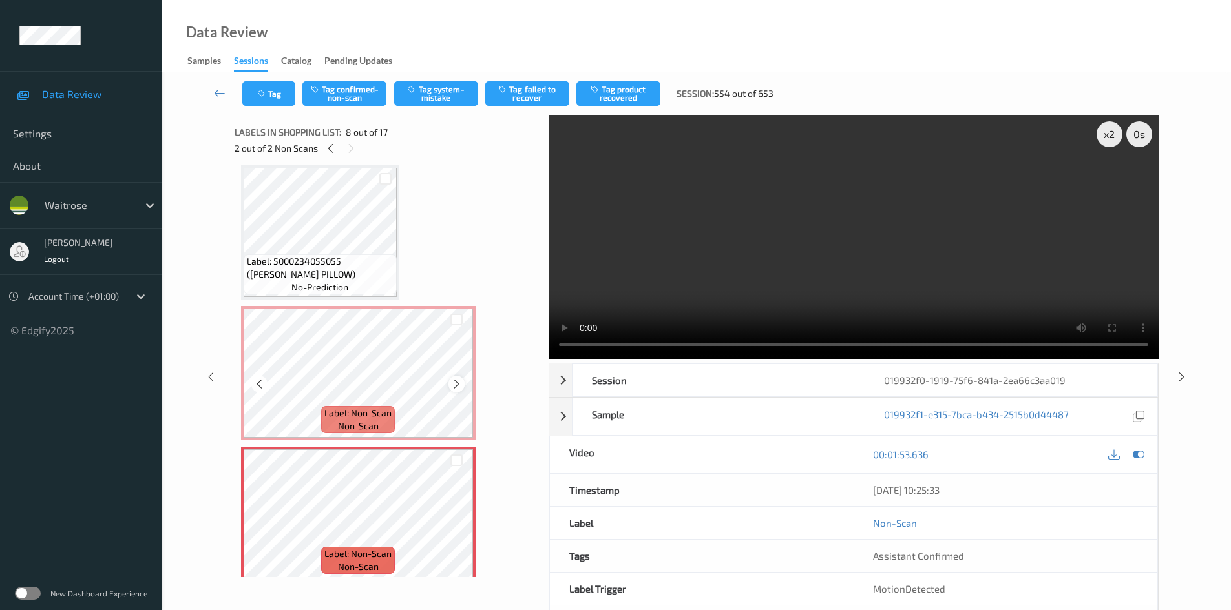
click at [457, 380] on icon at bounding box center [456, 385] width 11 height 12
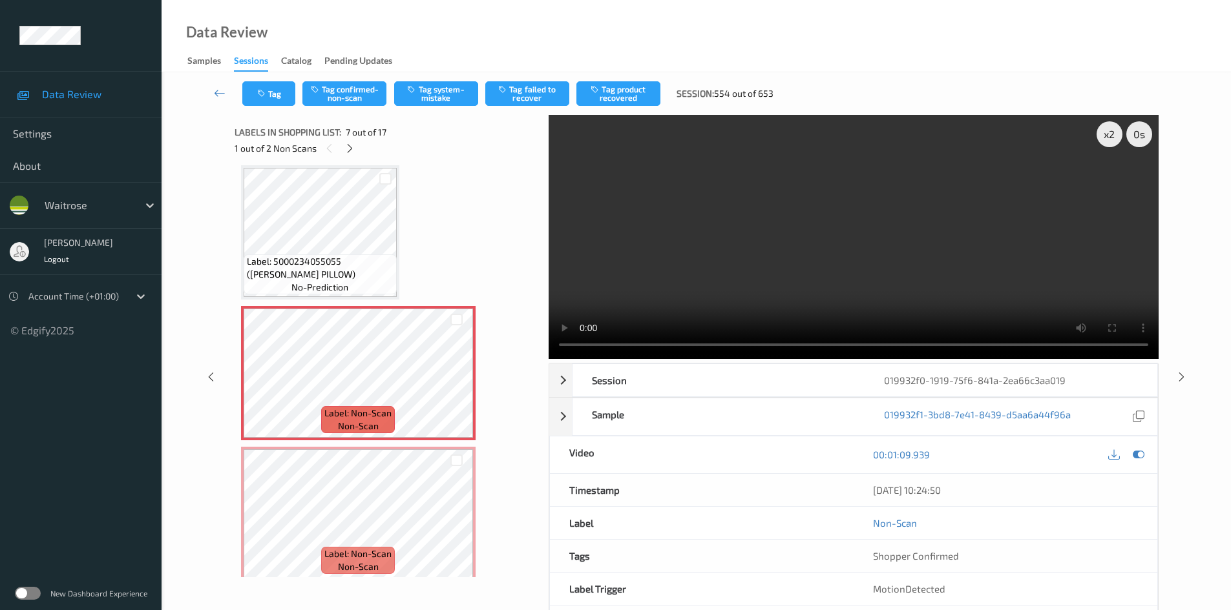
click at [811, 178] on video at bounding box center [853, 237] width 610 height 244
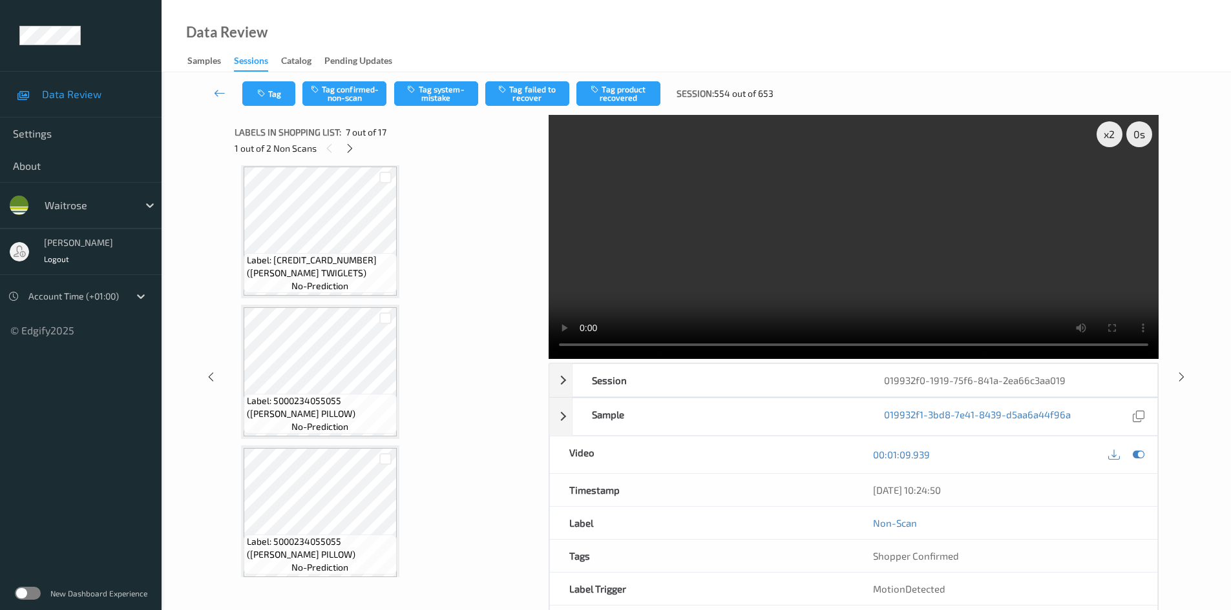
scroll to position [452, 0]
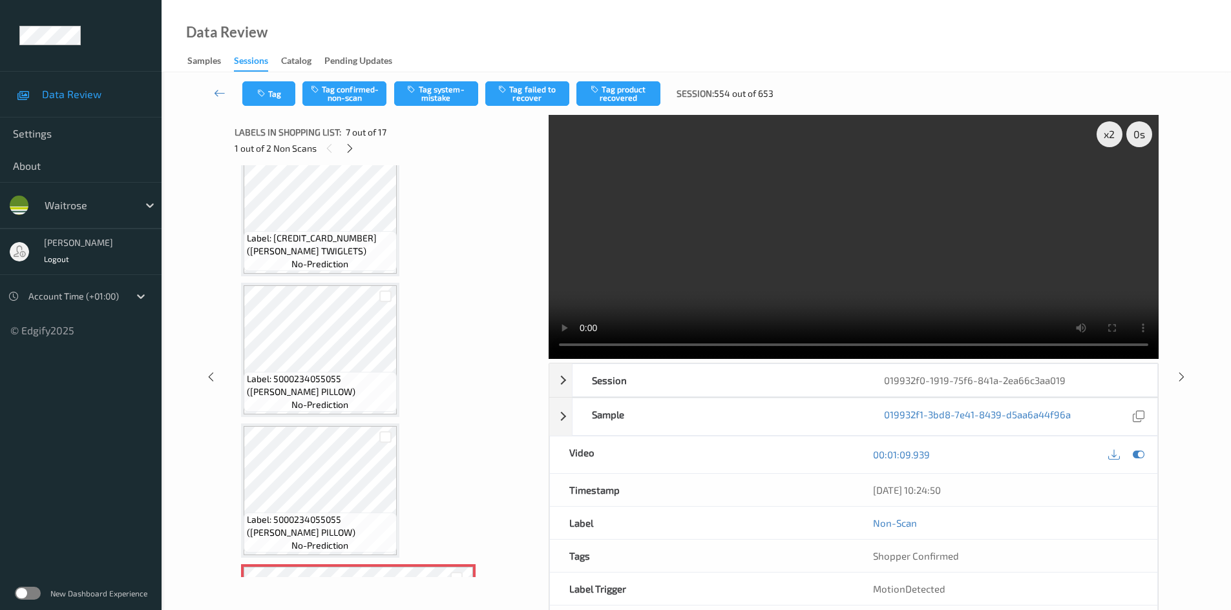
click at [829, 260] on video at bounding box center [853, 237] width 610 height 244
click at [912, 264] on video at bounding box center [853, 237] width 610 height 244
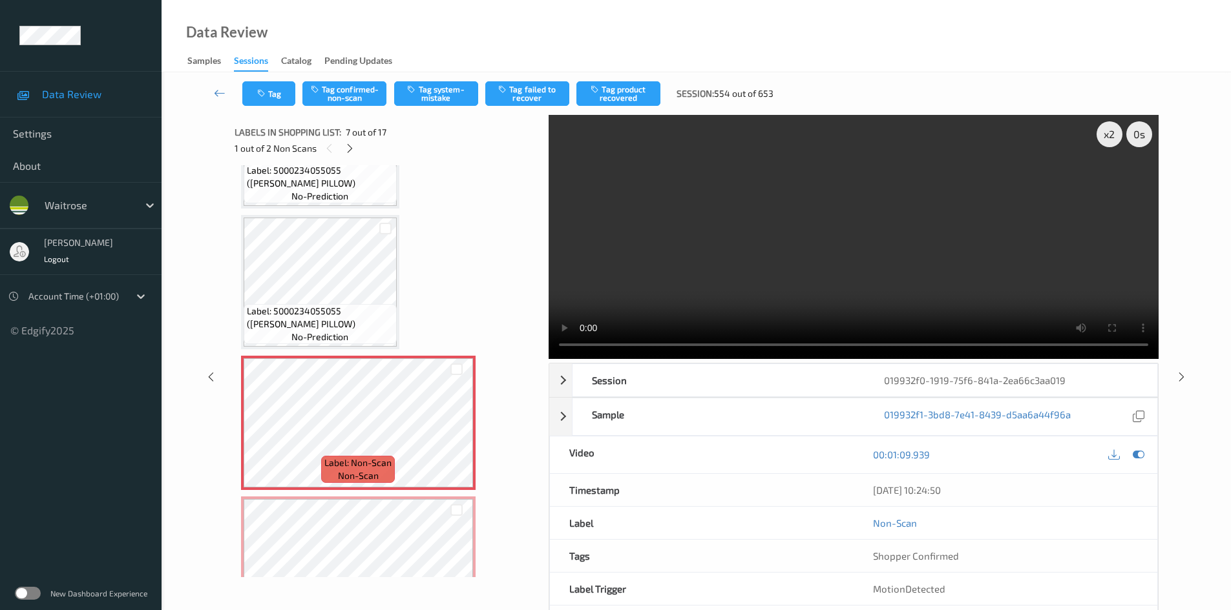
scroll to position [711, 0]
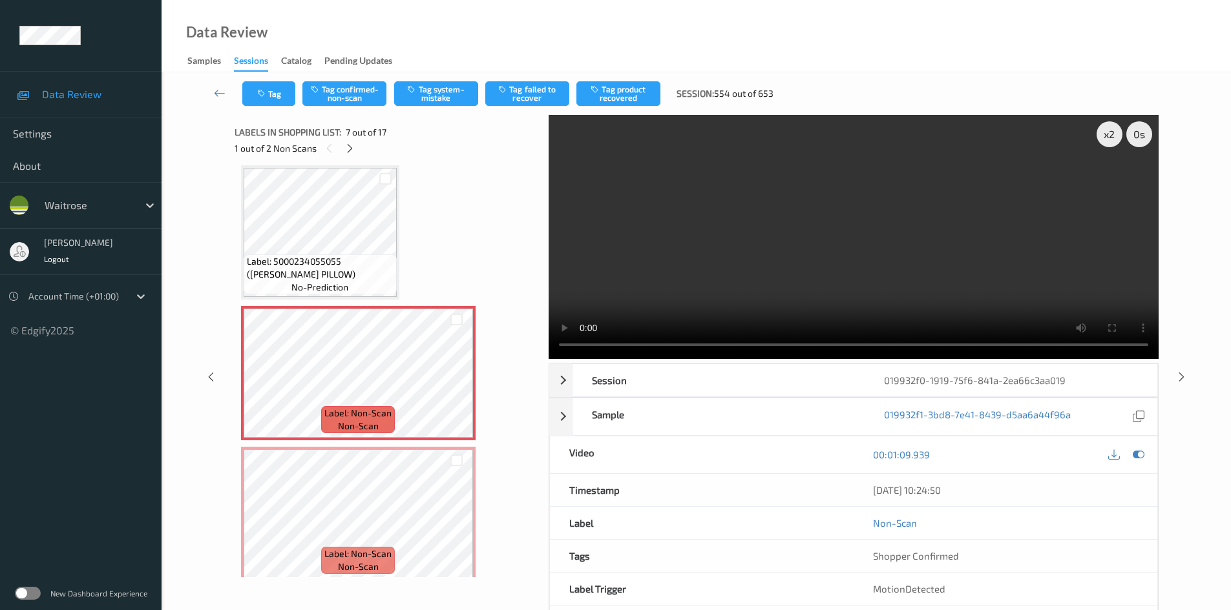
click at [902, 270] on video at bounding box center [853, 237] width 610 height 244
click at [828, 213] on video at bounding box center [853, 237] width 610 height 244
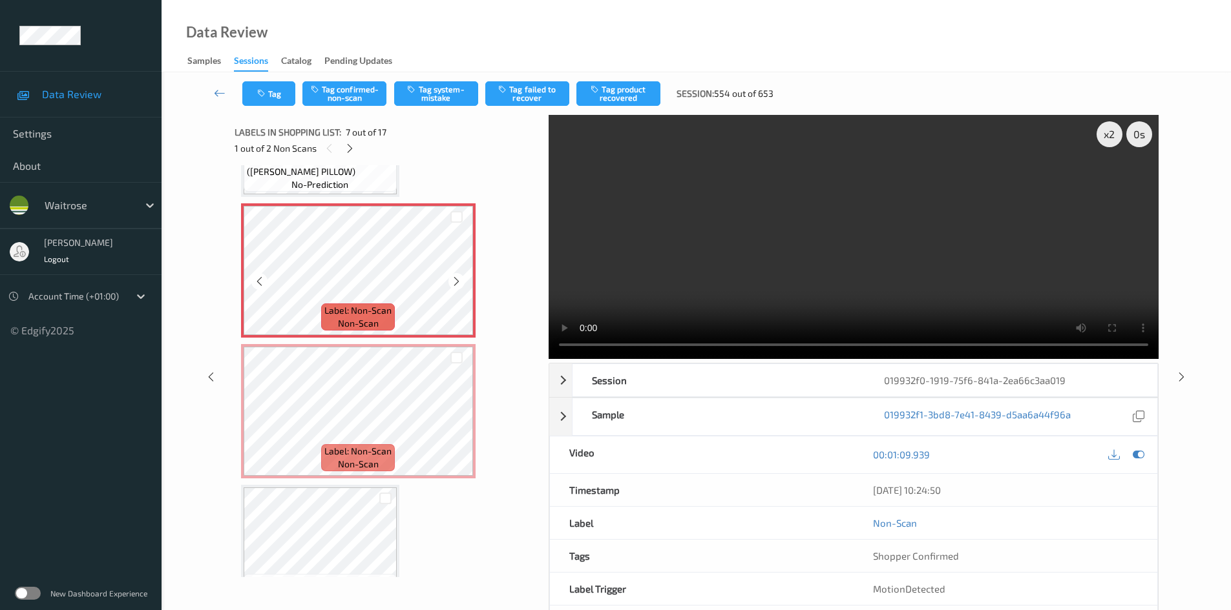
scroll to position [840, 0]
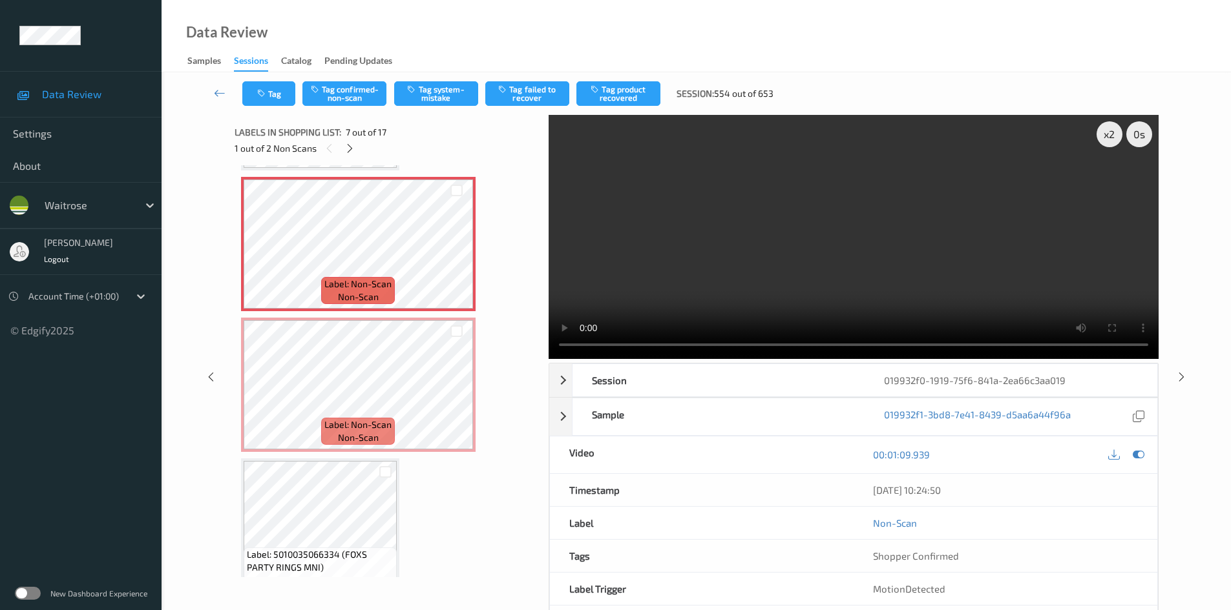
click at [769, 267] on video at bounding box center [853, 237] width 610 height 244
click at [893, 255] on video at bounding box center [853, 237] width 610 height 244
click at [787, 271] on video at bounding box center [853, 237] width 610 height 244
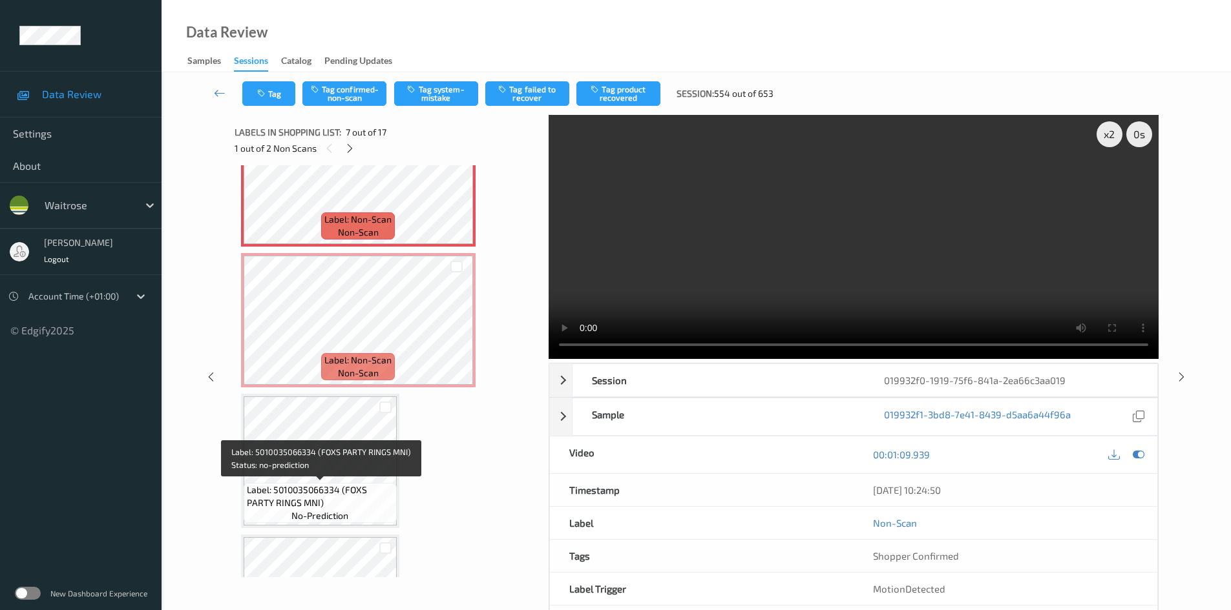
scroll to position [969, 0]
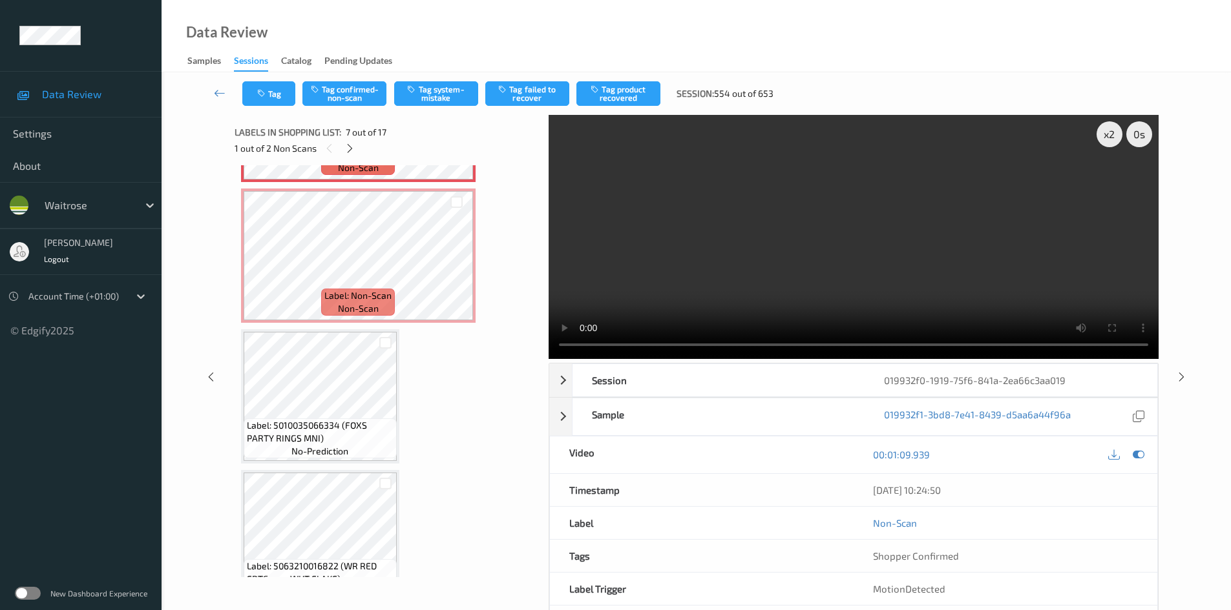
click at [702, 292] on video at bounding box center [853, 237] width 610 height 244
click at [641, 297] on video at bounding box center [853, 237] width 610 height 244
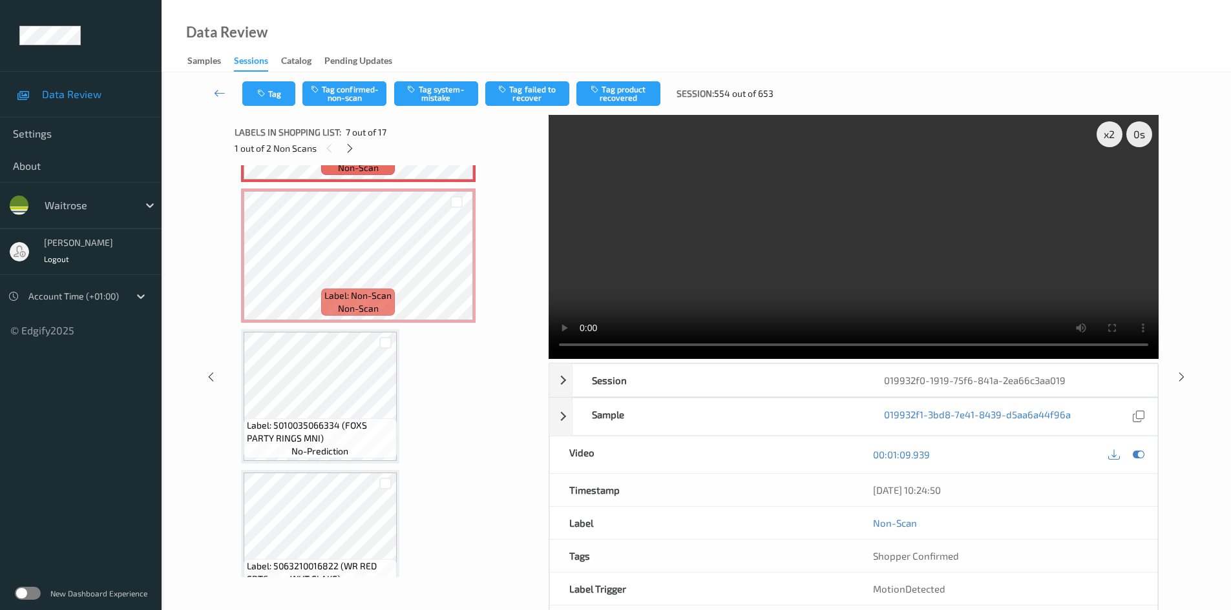
click at [641, 297] on video at bounding box center [853, 237] width 610 height 244
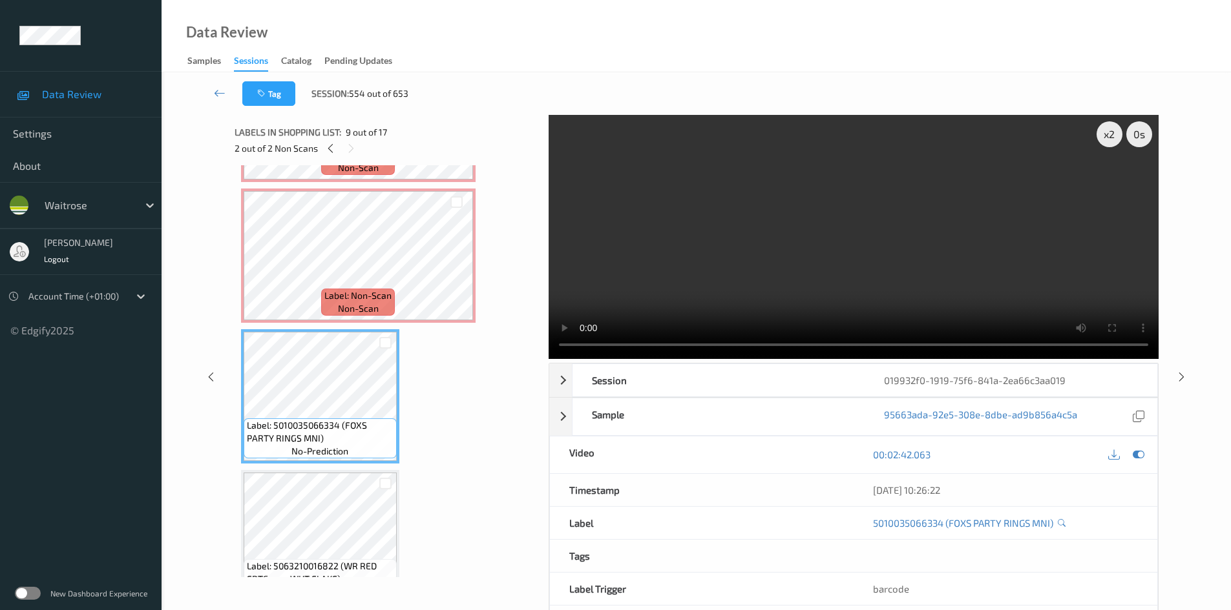
click at [921, 304] on video at bounding box center [853, 237] width 610 height 244
click at [855, 292] on video at bounding box center [853, 237] width 610 height 244
click at [972, 89] on div "Tag Session: 554 out of 653" at bounding box center [696, 93] width 1016 height 43
click at [946, 170] on video at bounding box center [853, 237] width 610 height 244
click at [839, 200] on video at bounding box center [853, 237] width 610 height 244
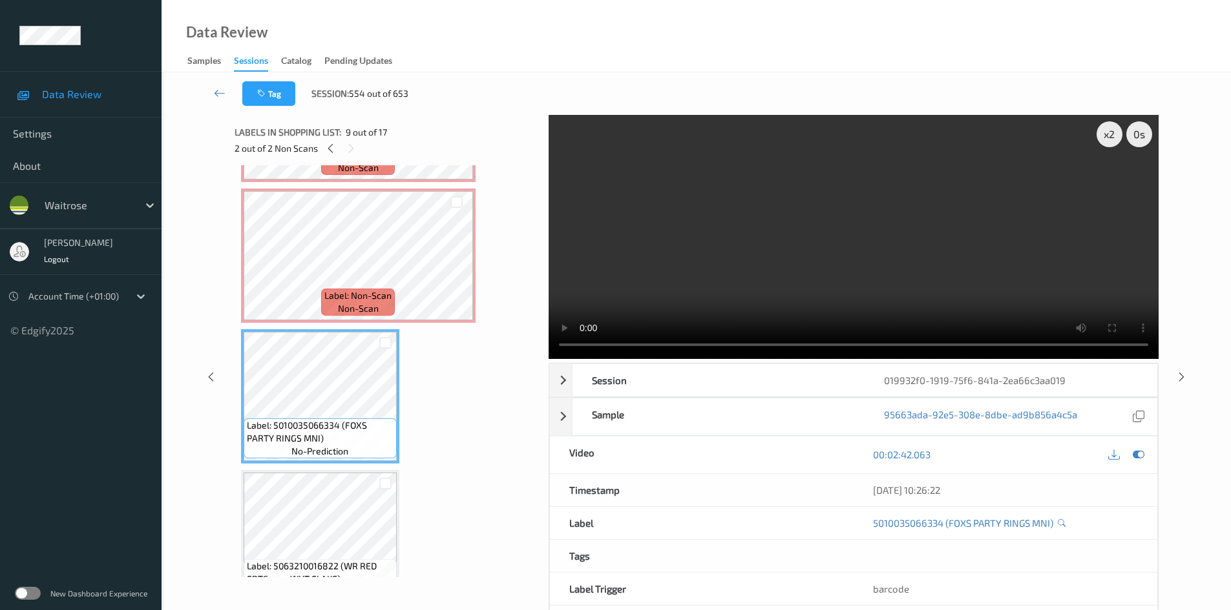
click at [709, 267] on video at bounding box center [853, 237] width 610 height 244
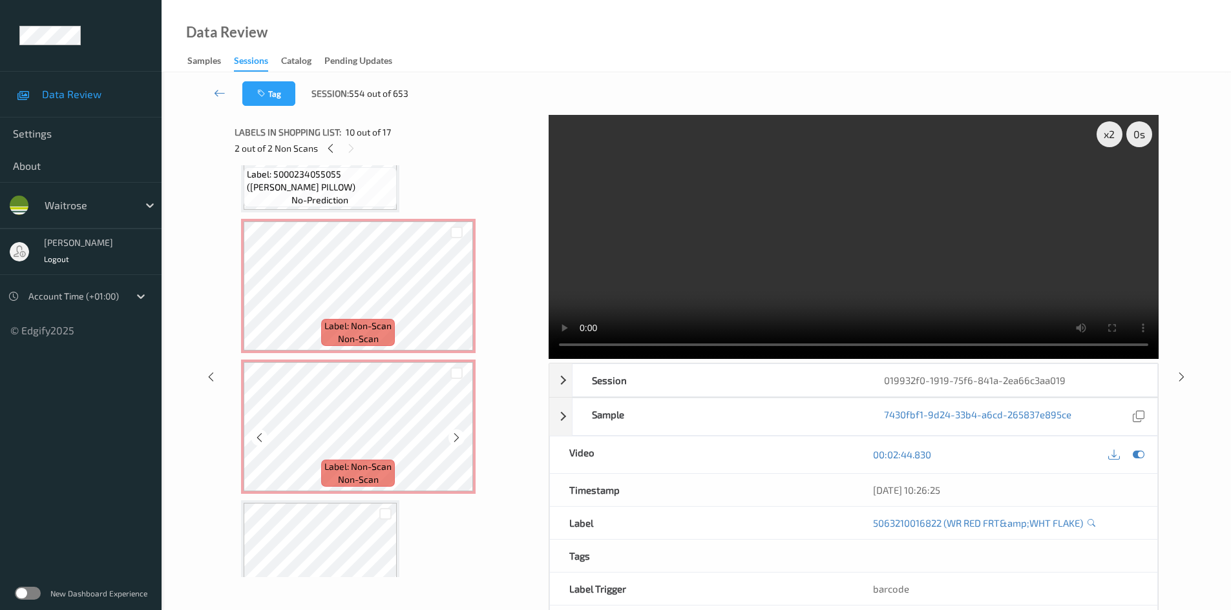
scroll to position [775, 0]
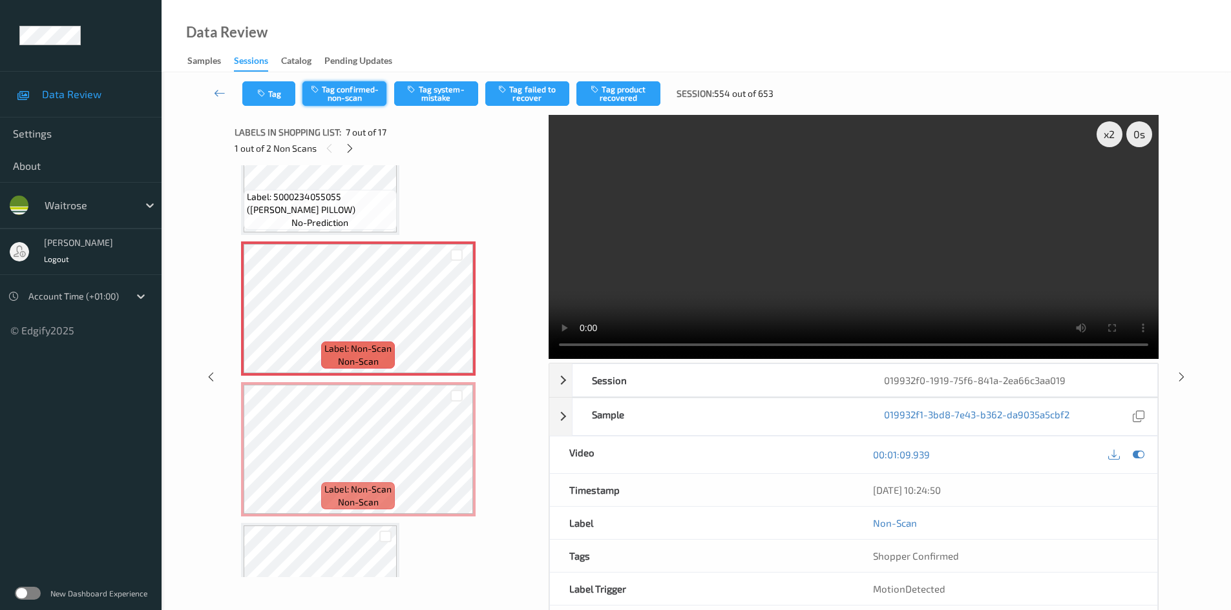
click at [362, 99] on button "Tag confirmed-non-scan" at bounding box center [344, 93] width 84 height 25
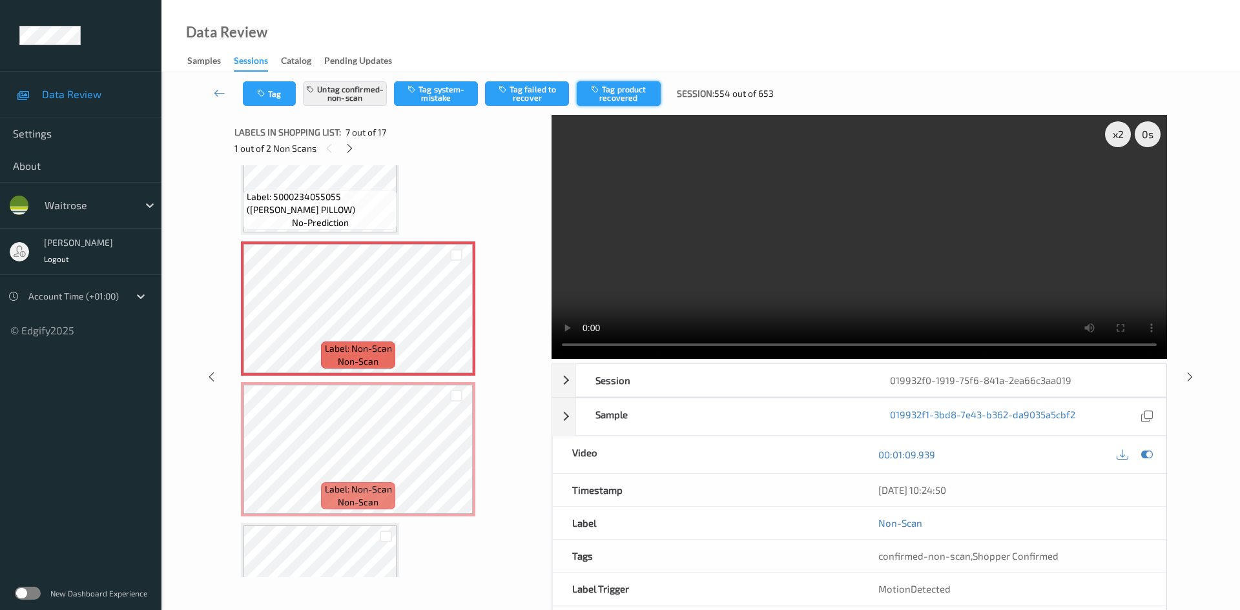
click at [628, 90] on button "Tag product recovered" at bounding box center [619, 93] width 84 height 25
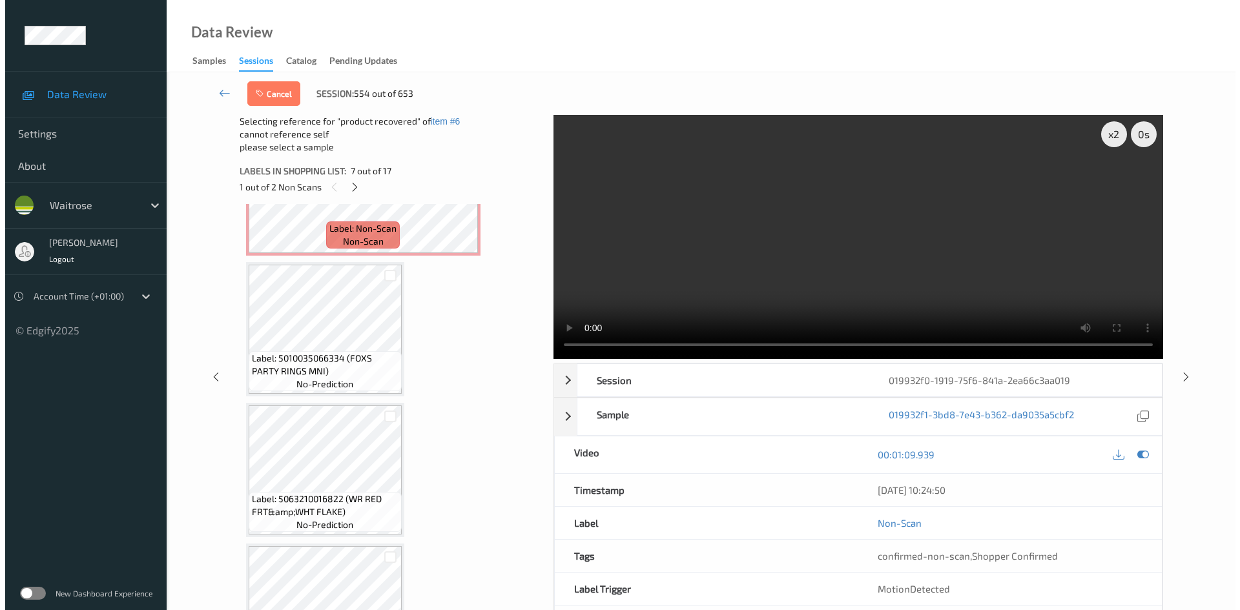
scroll to position [1098, 0]
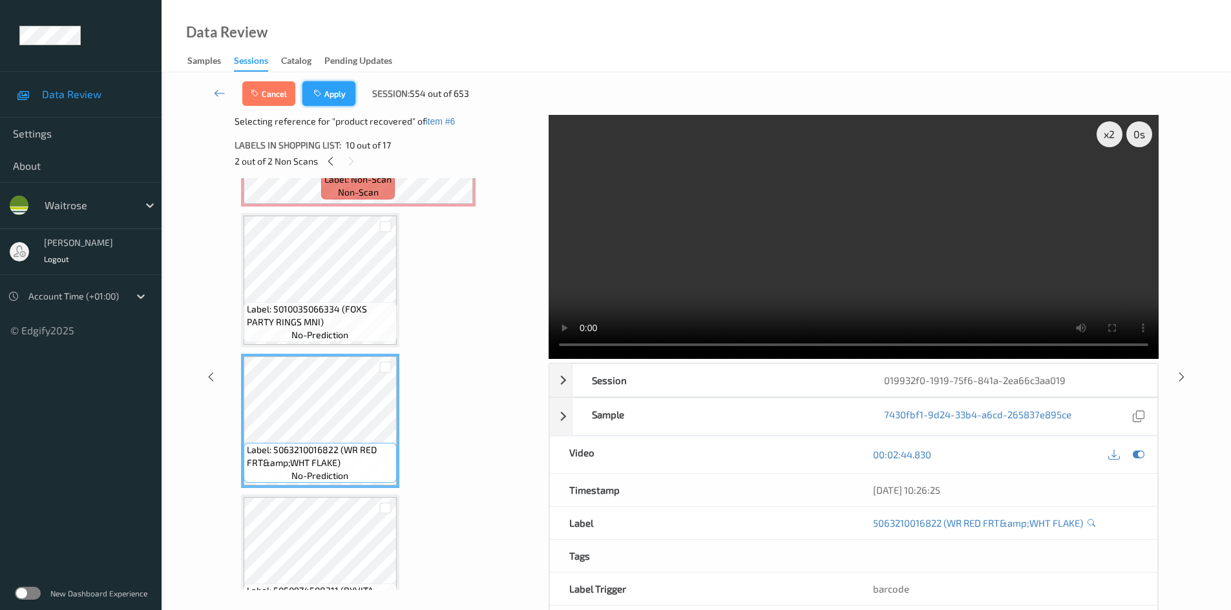
click at [333, 94] on button "Apply" at bounding box center [328, 93] width 53 height 25
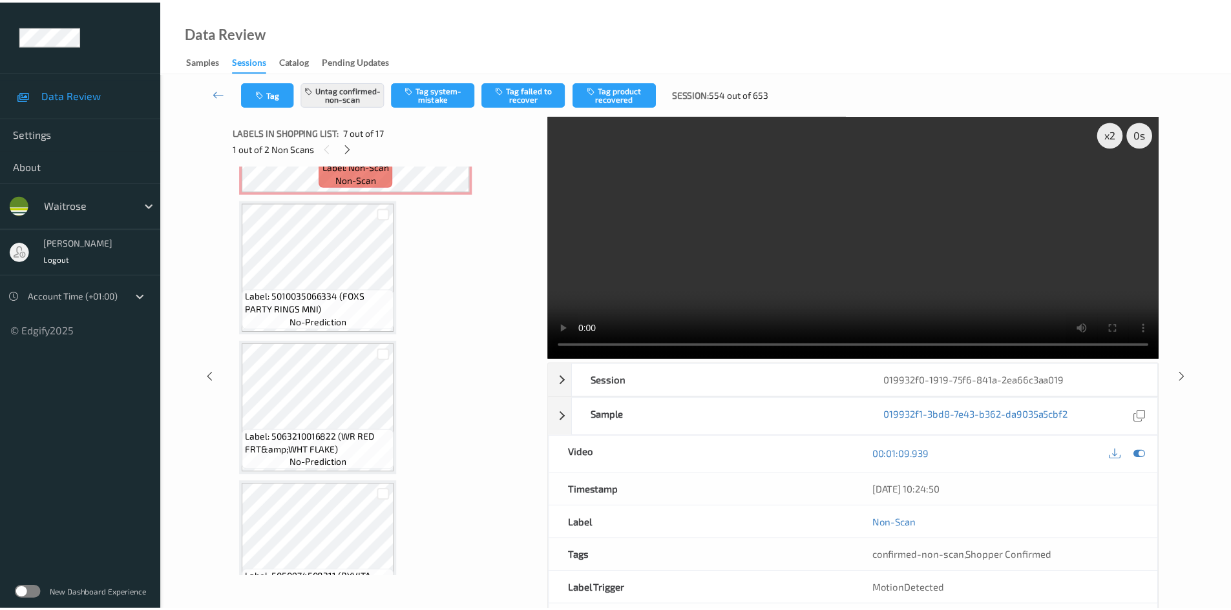
scroll to position [711, 0]
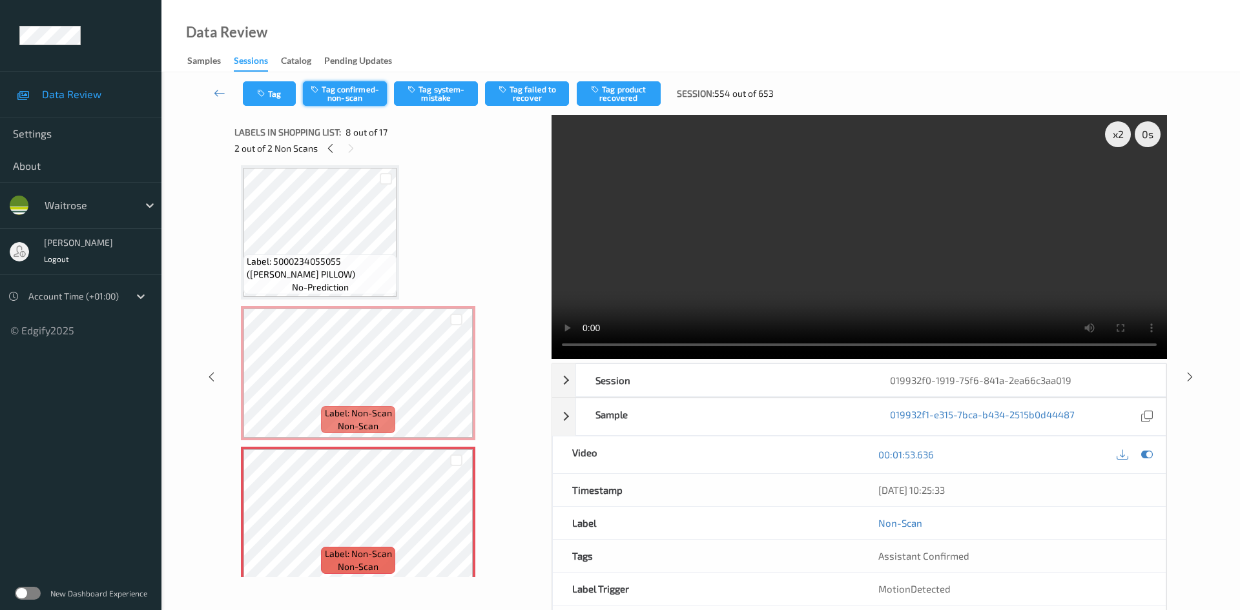
click at [350, 90] on button "Tag confirmed-non-scan" at bounding box center [345, 93] width 84 height 25
click at [625, 90] on button "Tag product recovered" at bounding box center [619, 93] width 84 height 25
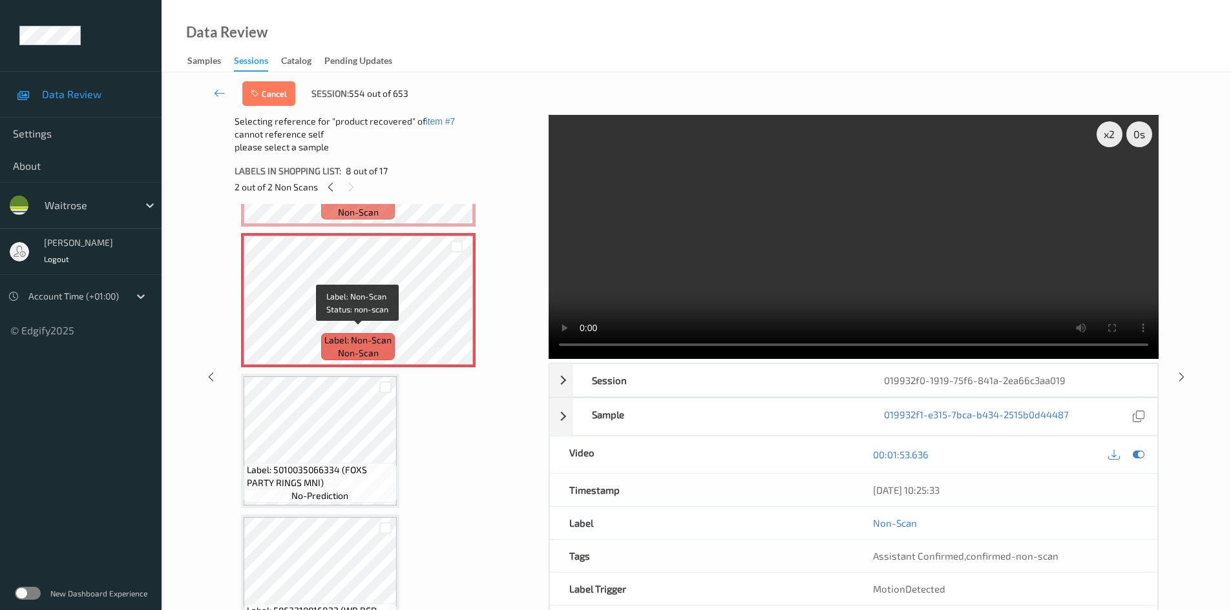
scroll to position [969, 0]
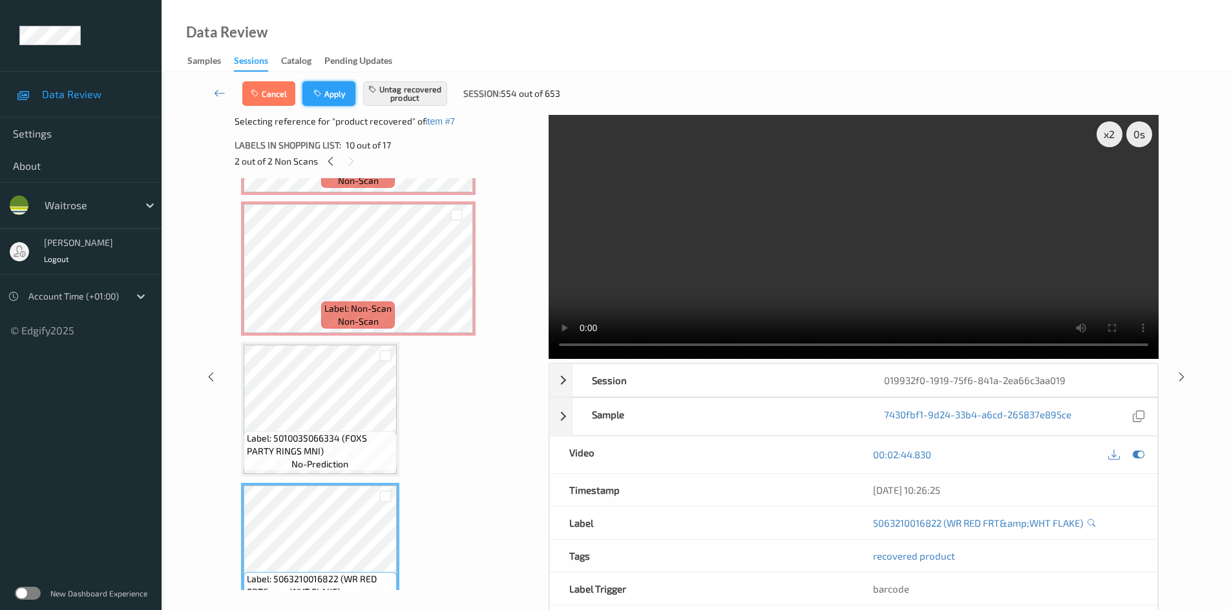
click at [330, 83] on button "Apply" at bounding box center [328, 93] width 53 height 25
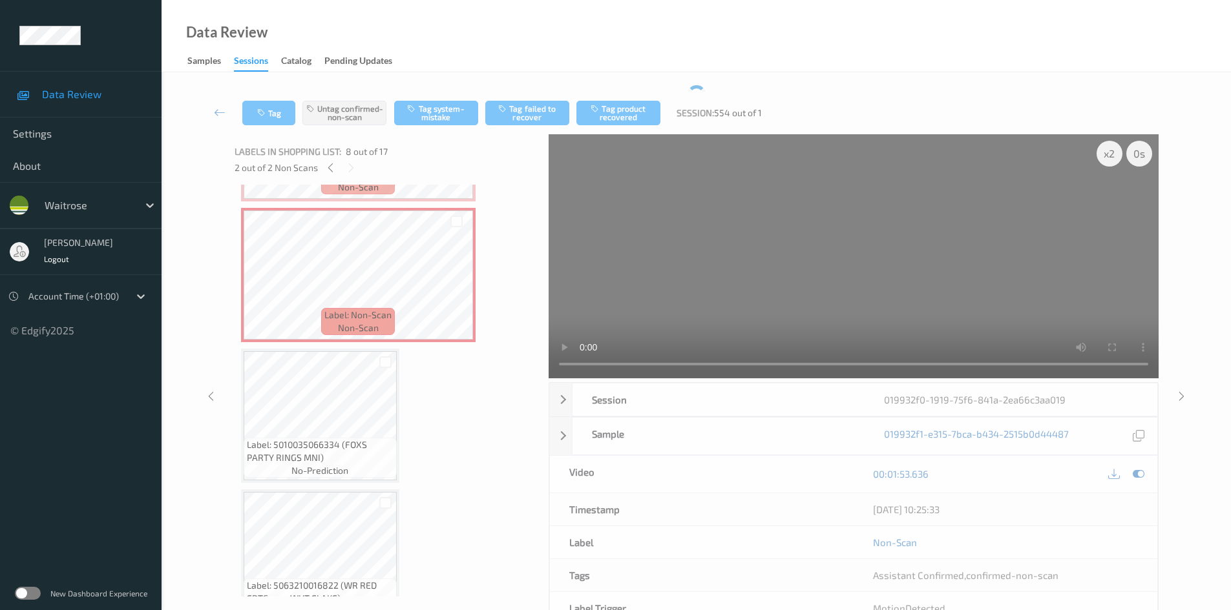
scroll to position [851, 0]
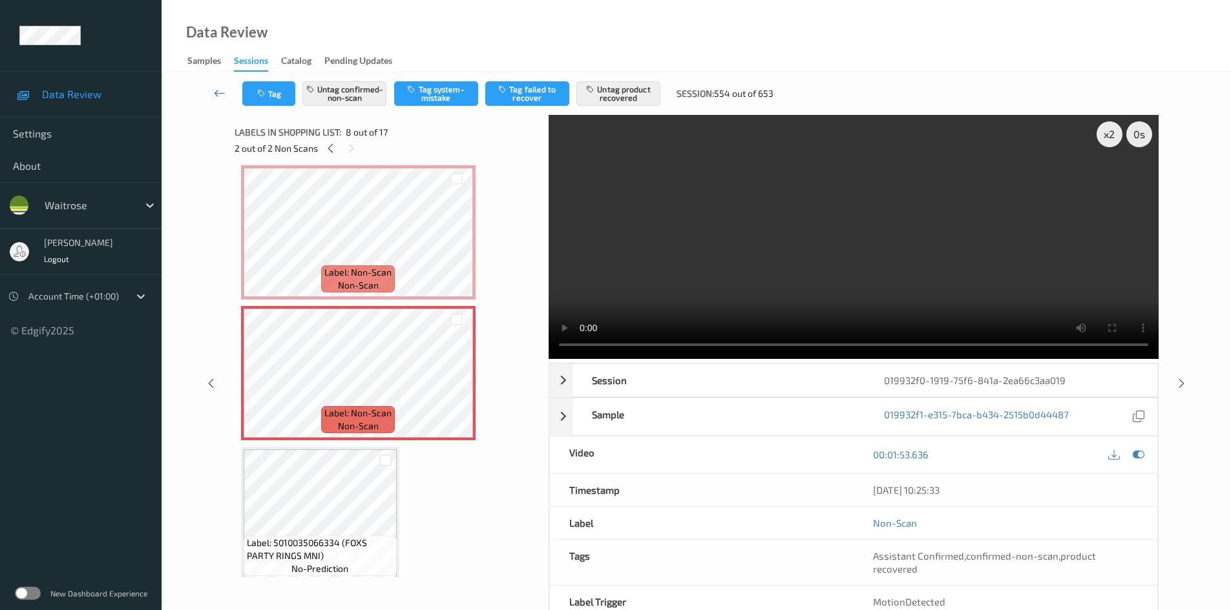
click at [218, 84] on link at bounding box center [219, 93] width 45 height 25
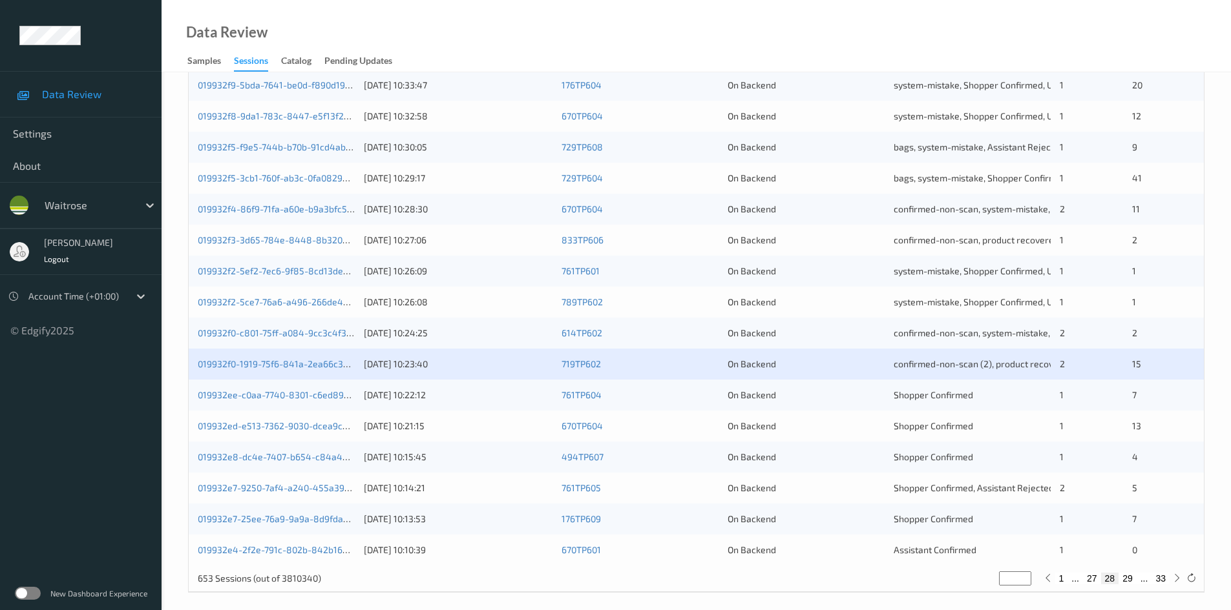
scroll to position [362, 0]
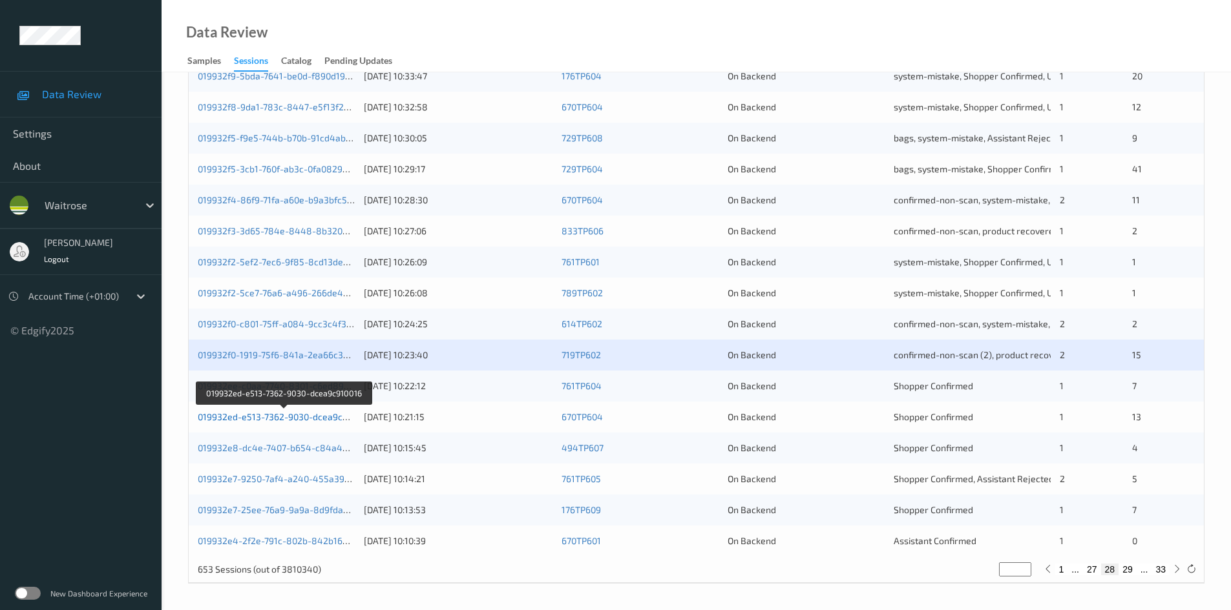
click at [246, 421] on link "019932ed-e513-7362-9030-dcea9c910016" at bounding box center [284, 417] width 173 height 11
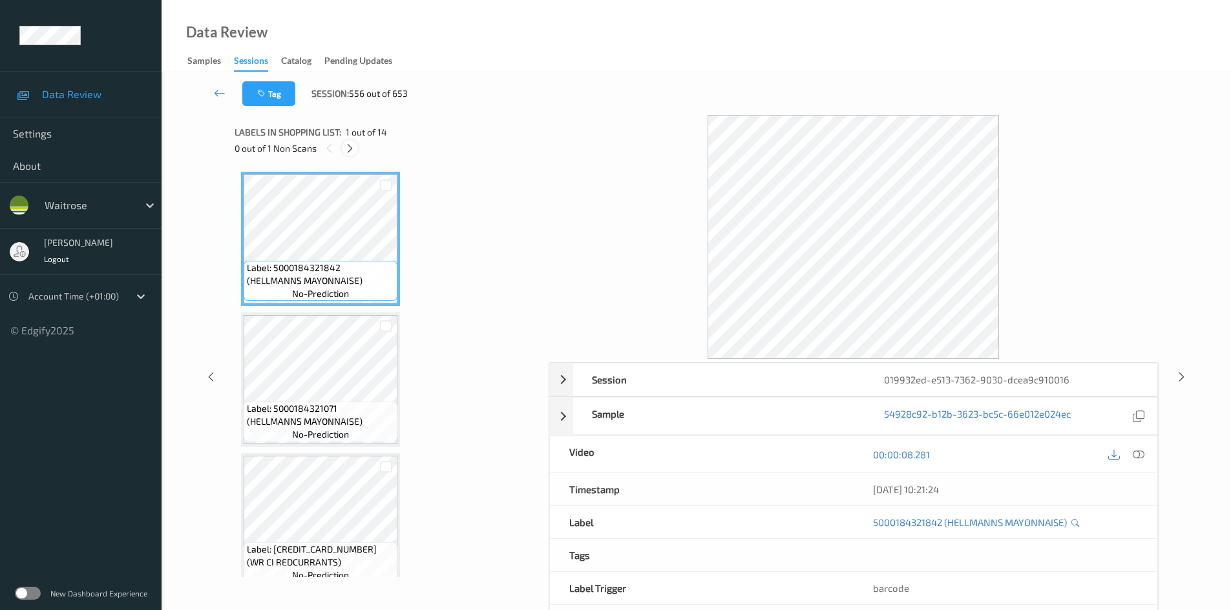
click at [349, 145] on icon at bounding box center [349, 149] width 11 height 12
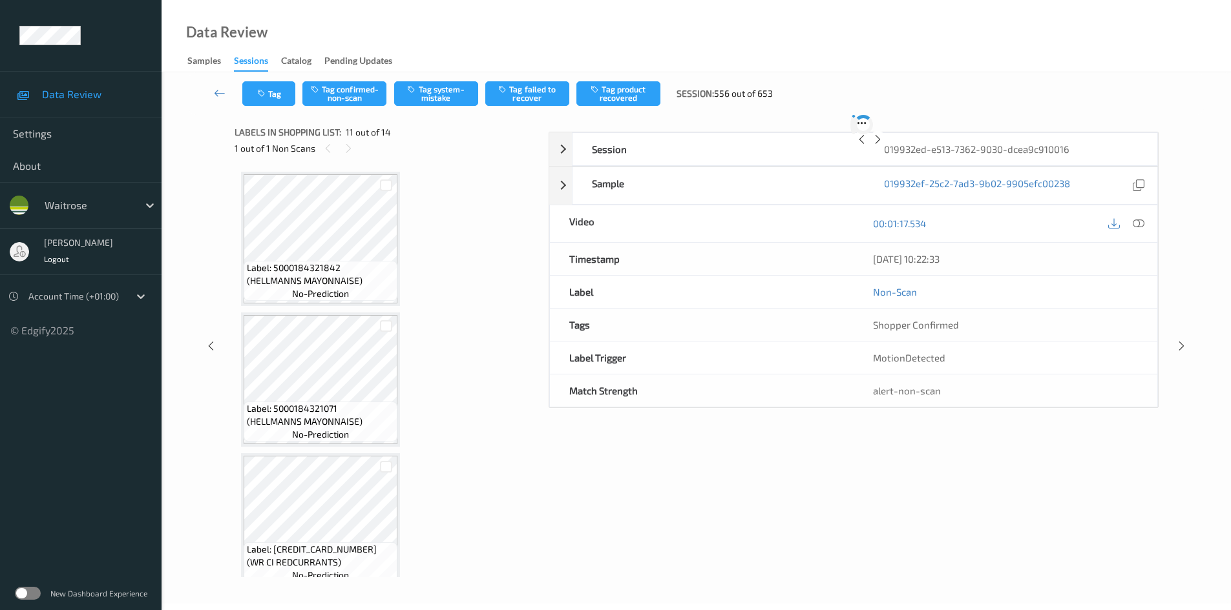
scroll to position [1274, 0]
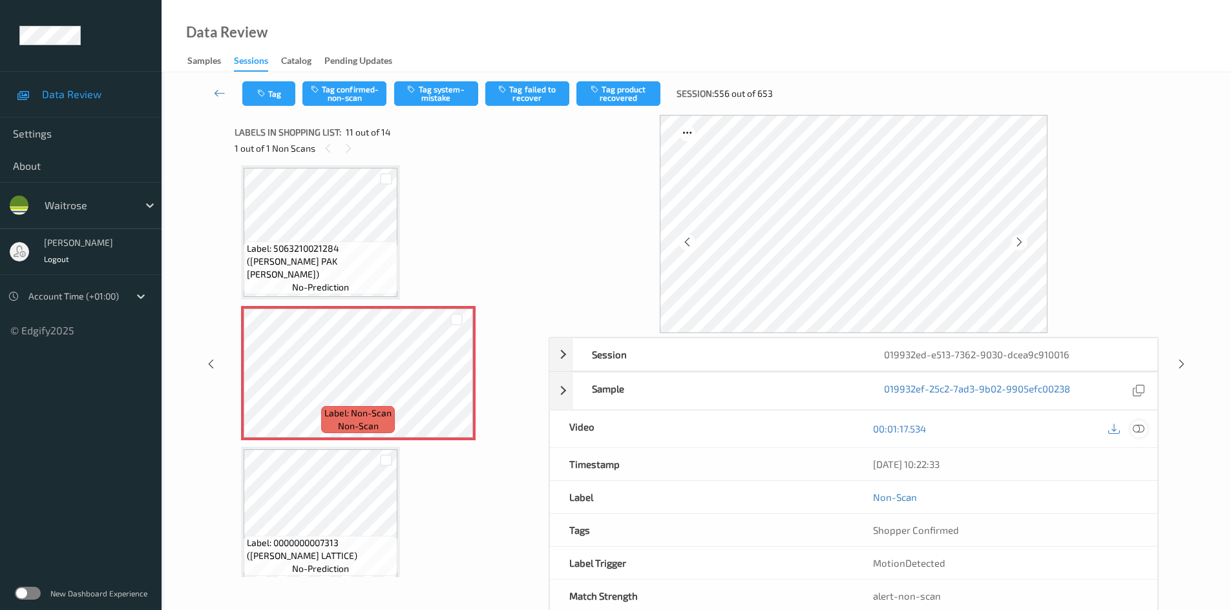
click at [1136, 430] on icon at bounding box center [1138, 429] width 12 height 12
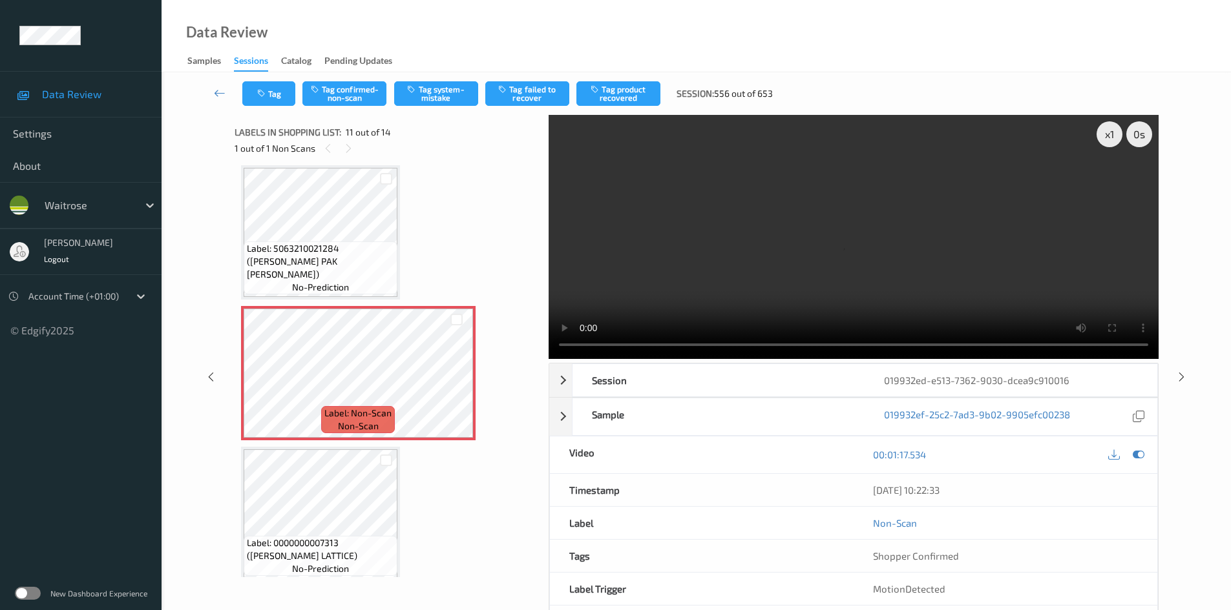
click at [646, 65] on div "Data Review Samples Sessions Catalog Pending Updates" at bounding box center [695, 36] width 1069 height 72
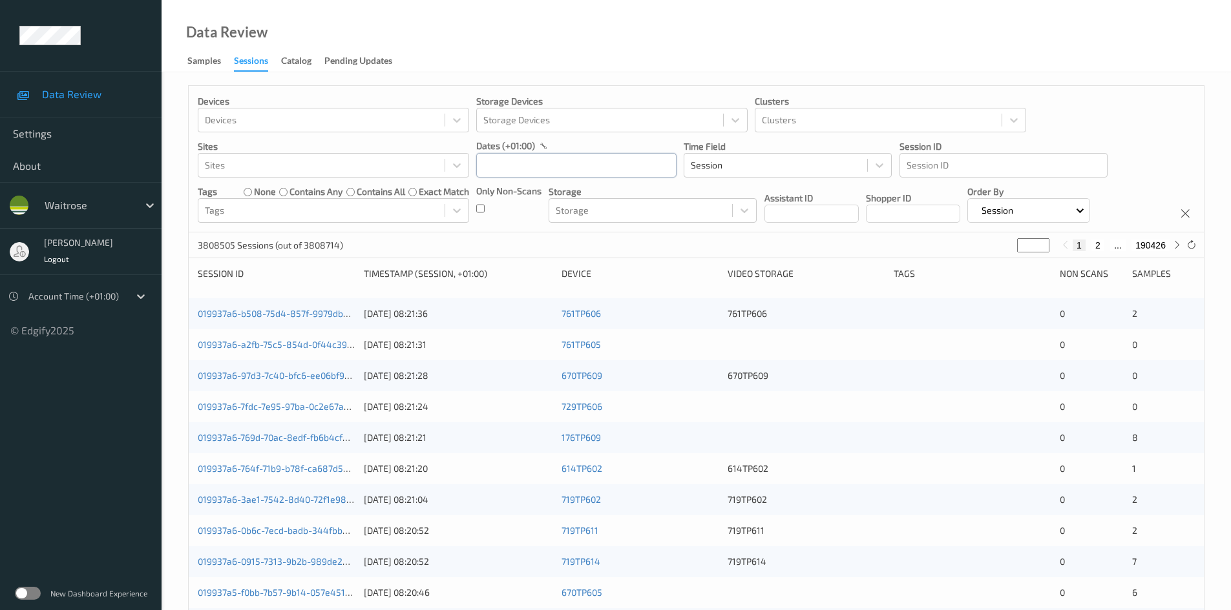
drag, startPoint x: 525, startPoint y: 165, endPoint x: 541, endPoint y: 182, distance: 23.3
click at [525, 167] on input "text" at bounding box center [576, 165] width 200 height 25
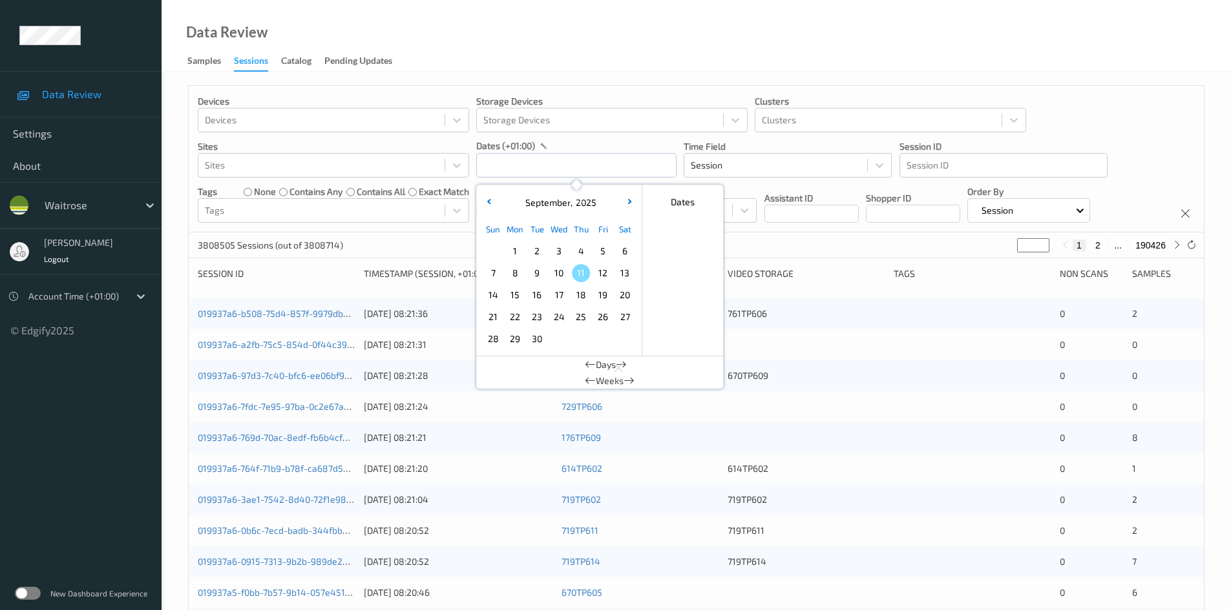
click at [560, 278] on span "10" at bounding box center [559, 273] width 18 height 18
type input "[DATE] 00:00 -> [DATE] 23:59"
click at [599, 52] on div "Data Review Samples Sessions Catalog Pending Updates" at bounding box center [695, 36] width 1069 height 72
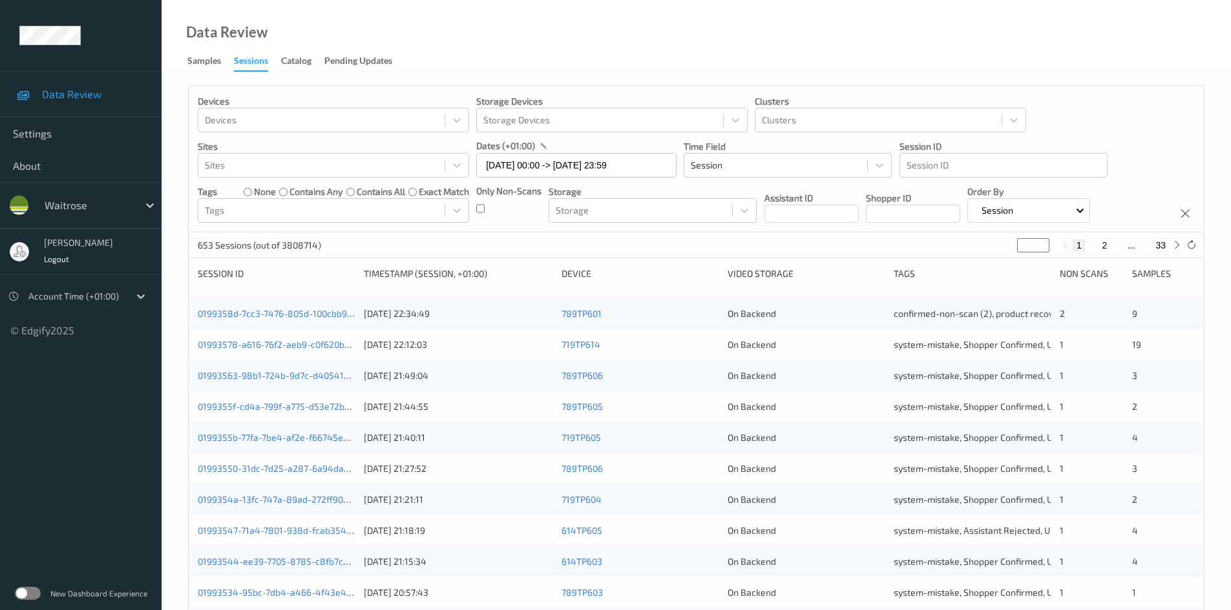
drag, startPoint x: 1030, startPoint y: 251, endPoint x: 995, endPoint y: 258, distance: 35.7
click at [995, 258] on div "653 Sessions (out of 3808714) * 1 2 ... 33" at bounding box center [696, 246] width 1015 height 26
type input "**"
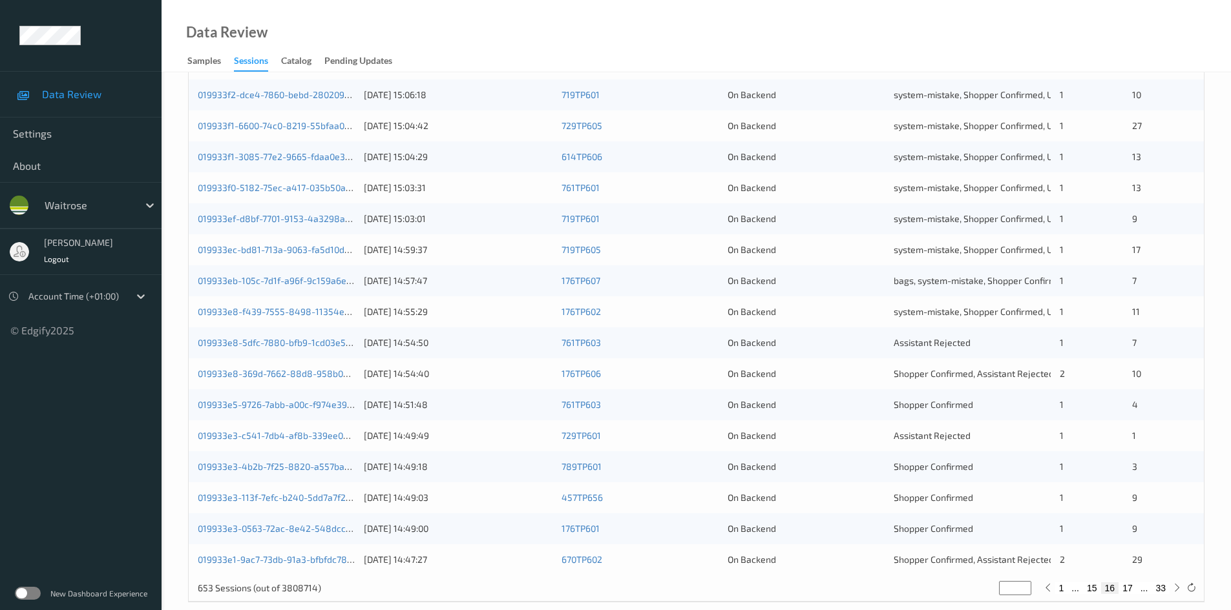
scroll to position [362, 0]
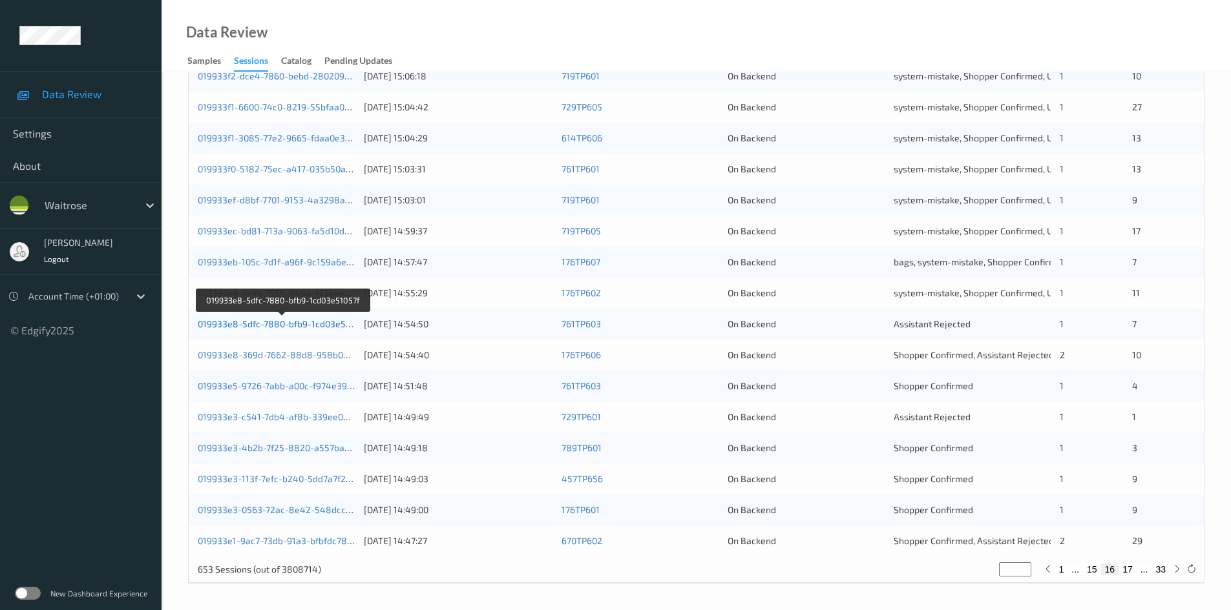
click at [279, 322] on link "019933e8-5dfc-7880-bfb9-1cd03e51057f" at bounding box center [283, 323] width 170 height 11
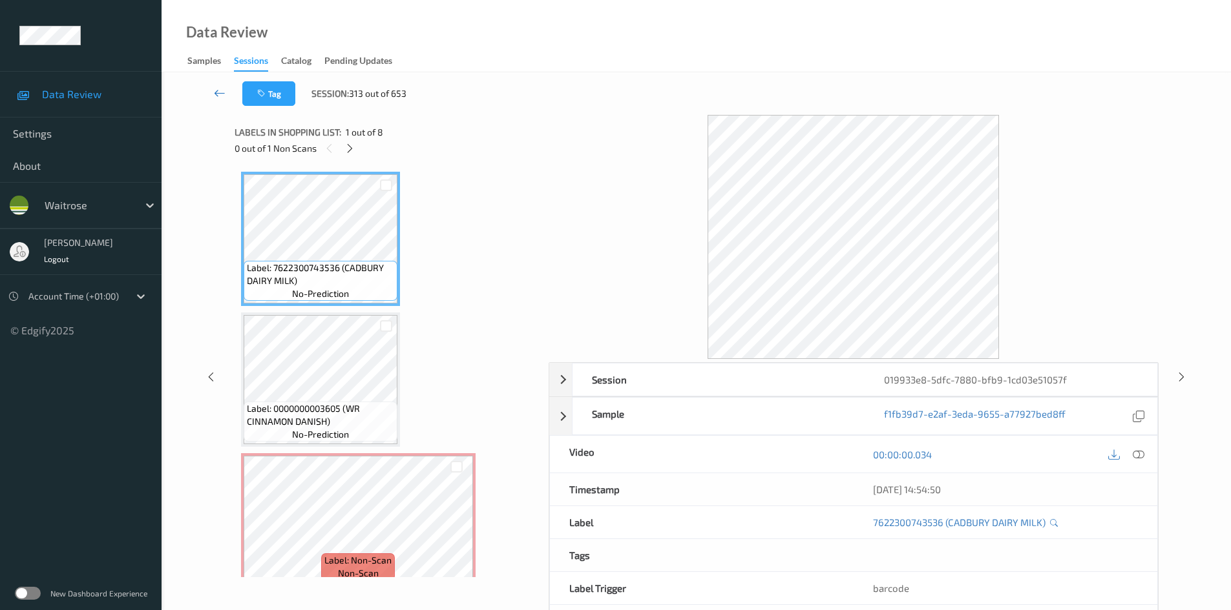
click at [216, 89] on icon at bounding box center [220, 93] width 12 height 13
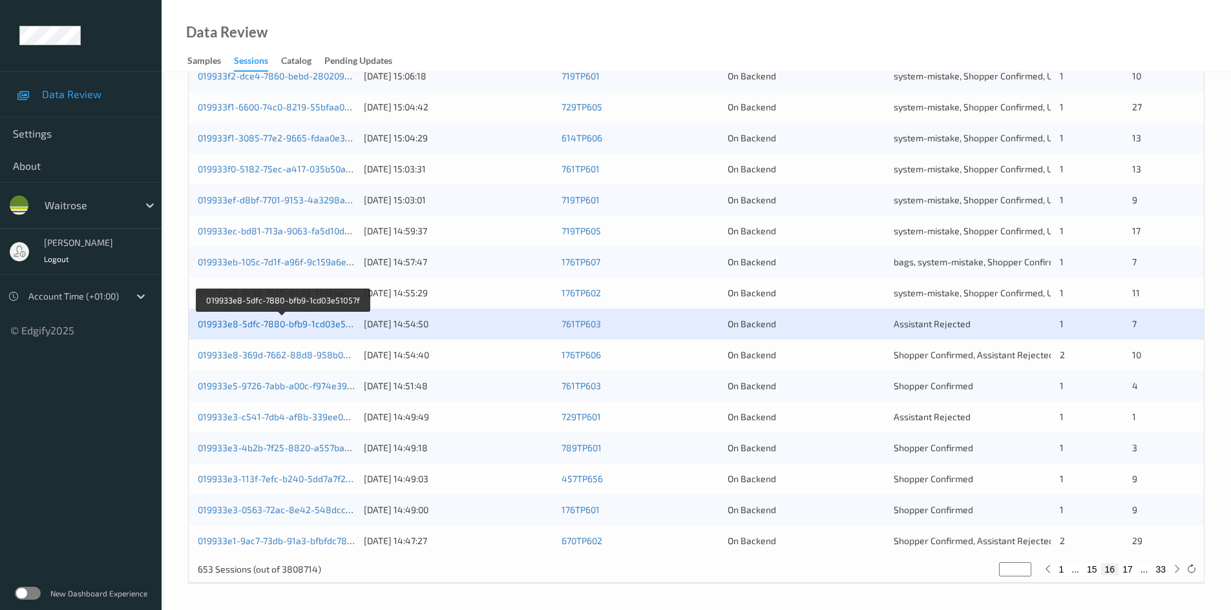
click at [268, 324] on link "019933e8-5dfc-7880-bfb9-1cd03e51057f" at bounding box center [283, 323] width 170 height 11
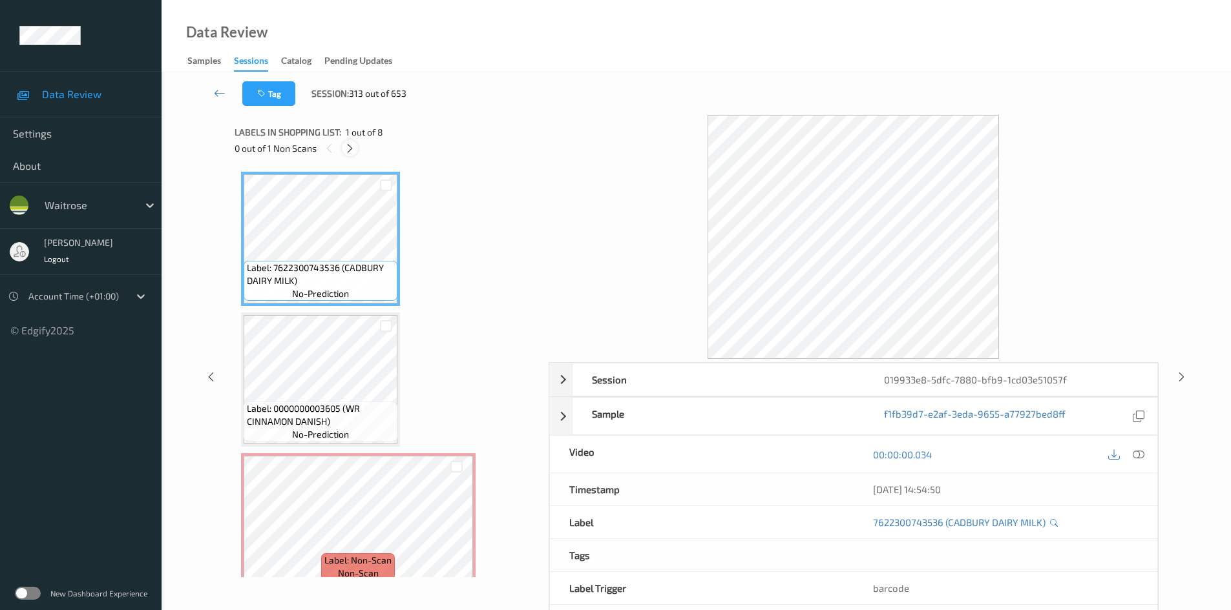
click at [350, 153] on icon at bounding box center [349, 149] width 11 height 12
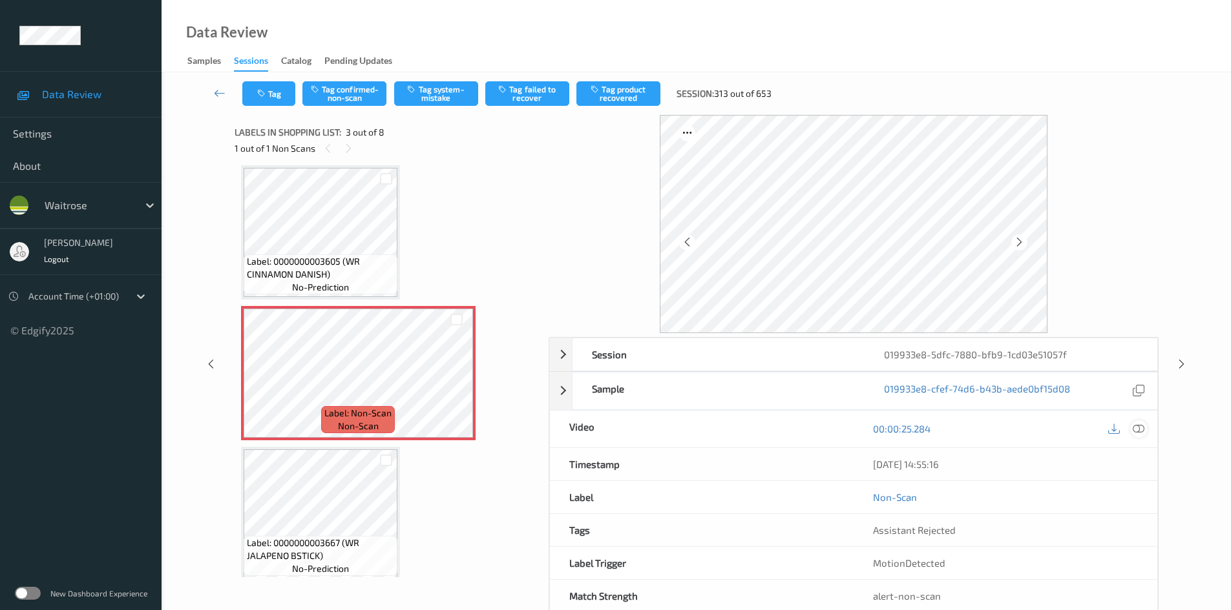
click at [1133, 426] on icon at bounding box center [1138, 429] width 12 height 12
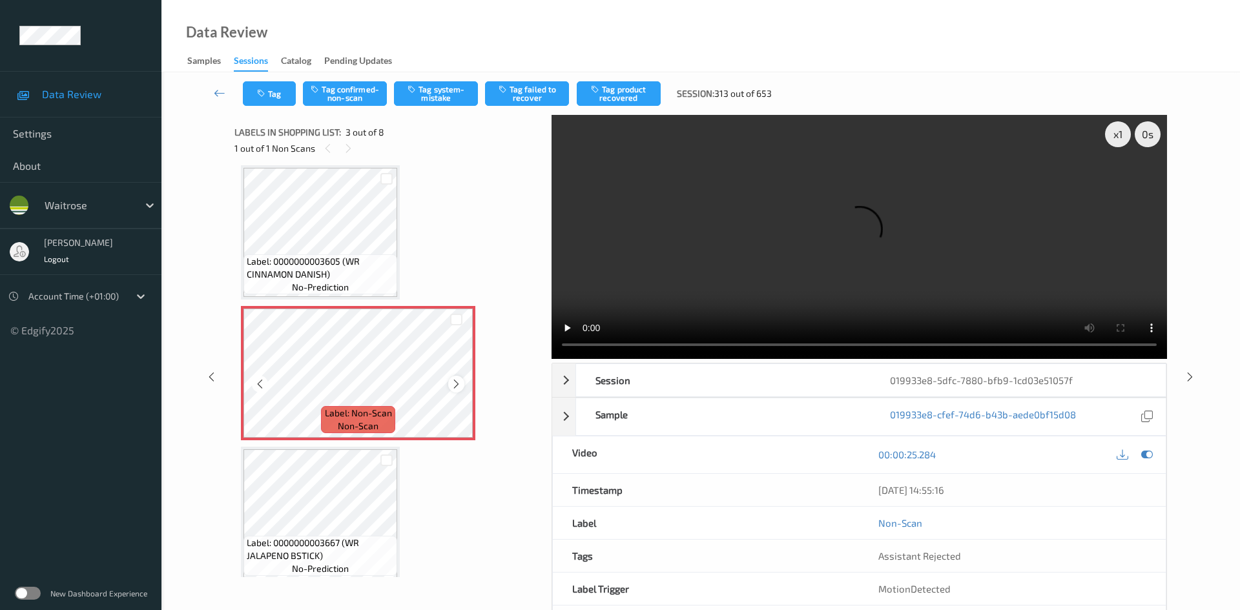
click at [455, 382] on icon at bounding box center [456, 385] width 11 height 12
click at [455, 383] on icon at bounding box center [456, 385] width 11 height 12
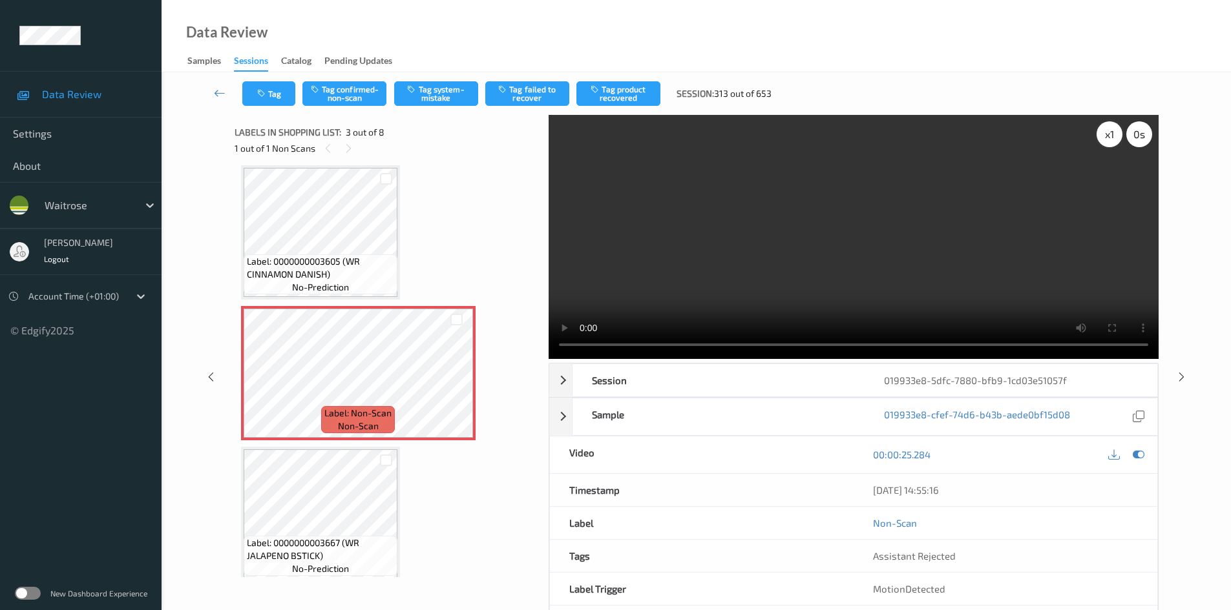
click at [1110, 130] on div "x 1" at bounding box center [1109, 134] width 26 height 26
click at [1110, 130] on div "x 2" at bounding box center [1109, 134] width 26 height 26
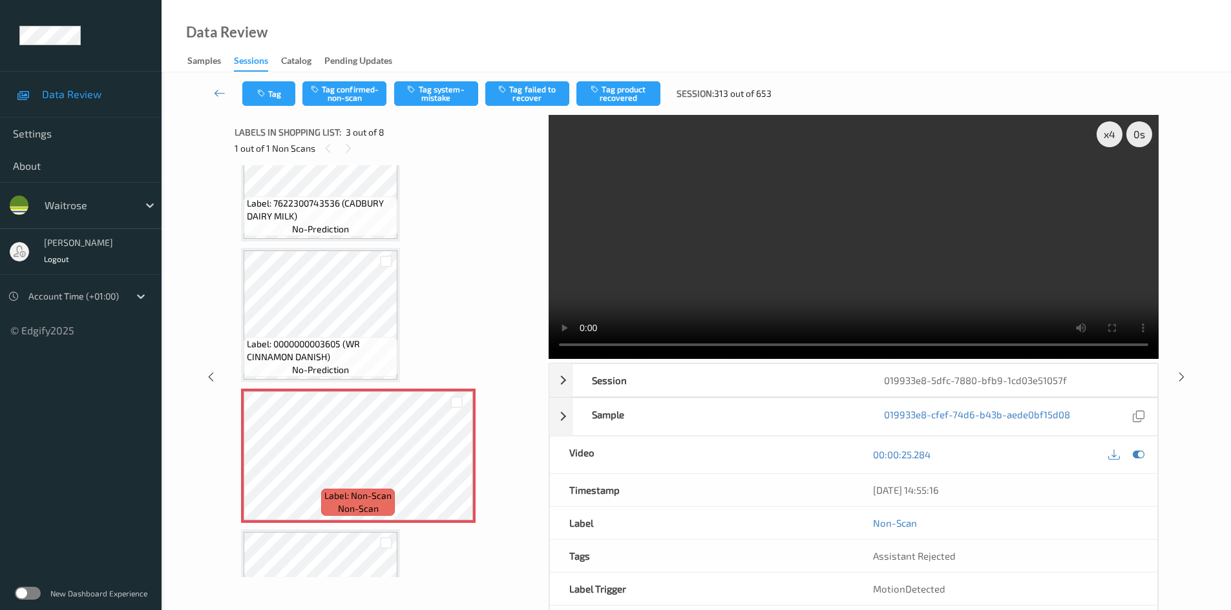
scroll to position [129, 0]
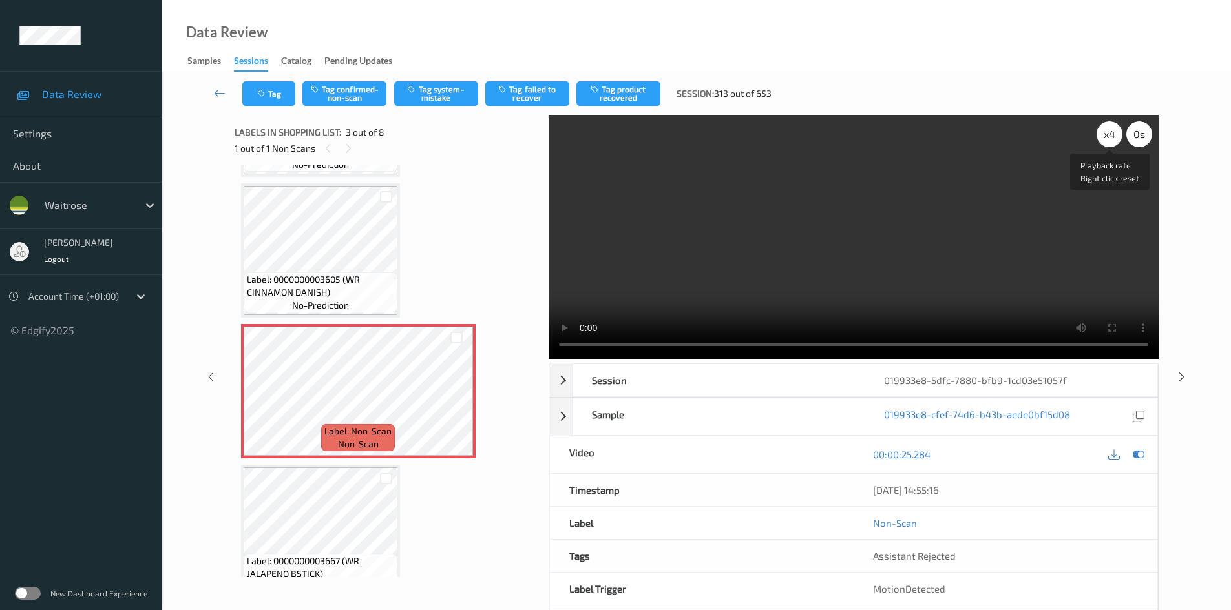
click at [1111, 134] on div "x 4" at bounding box center [1109, 134] width 26 height 26
click at [789, 248] on video at bounding box center [853, 237] width 610 height 244
click at [782, 251] on video at bounding box center [853, 237] width 610 height 244
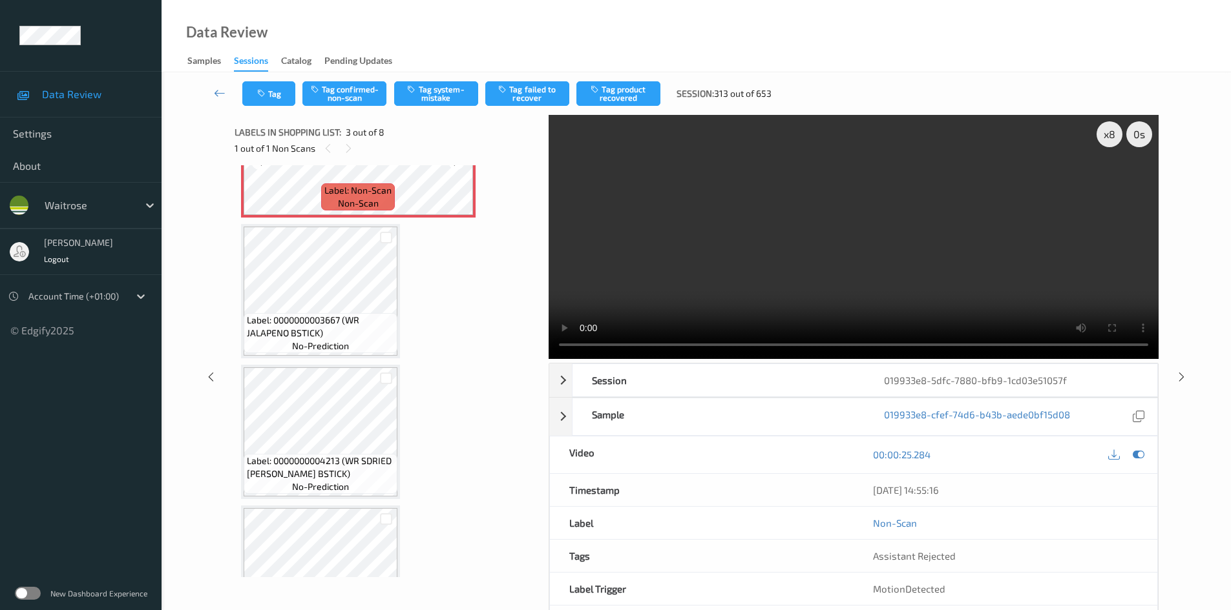
scroll to position [452, 0]
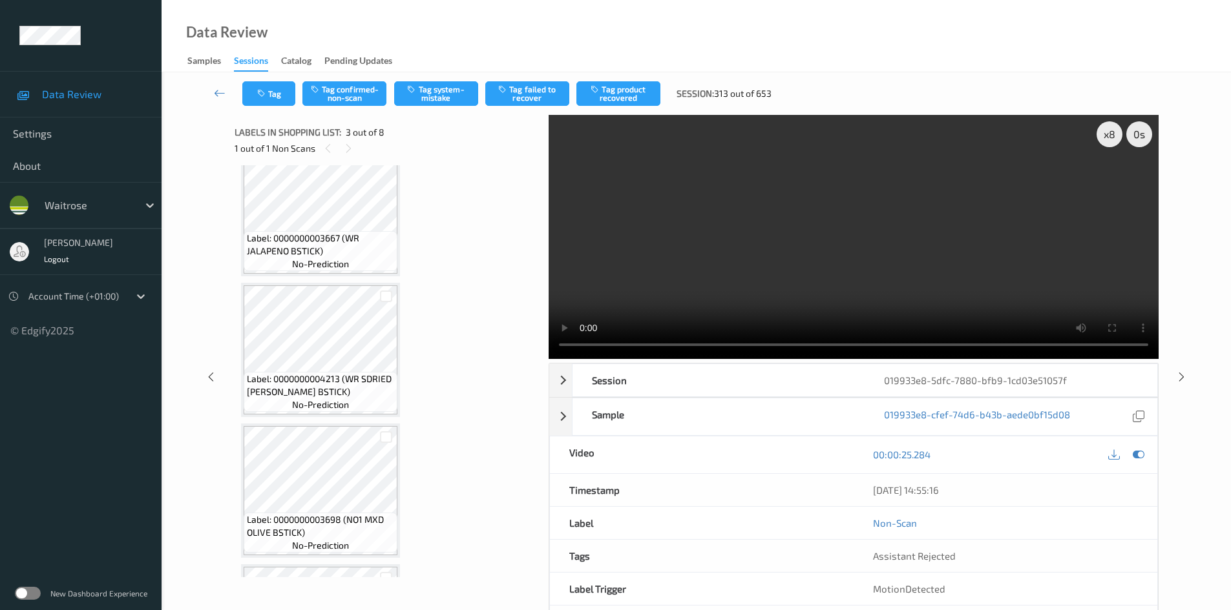
click at [852, 255] on video at bounding box center [853, 237] width 610 height 244
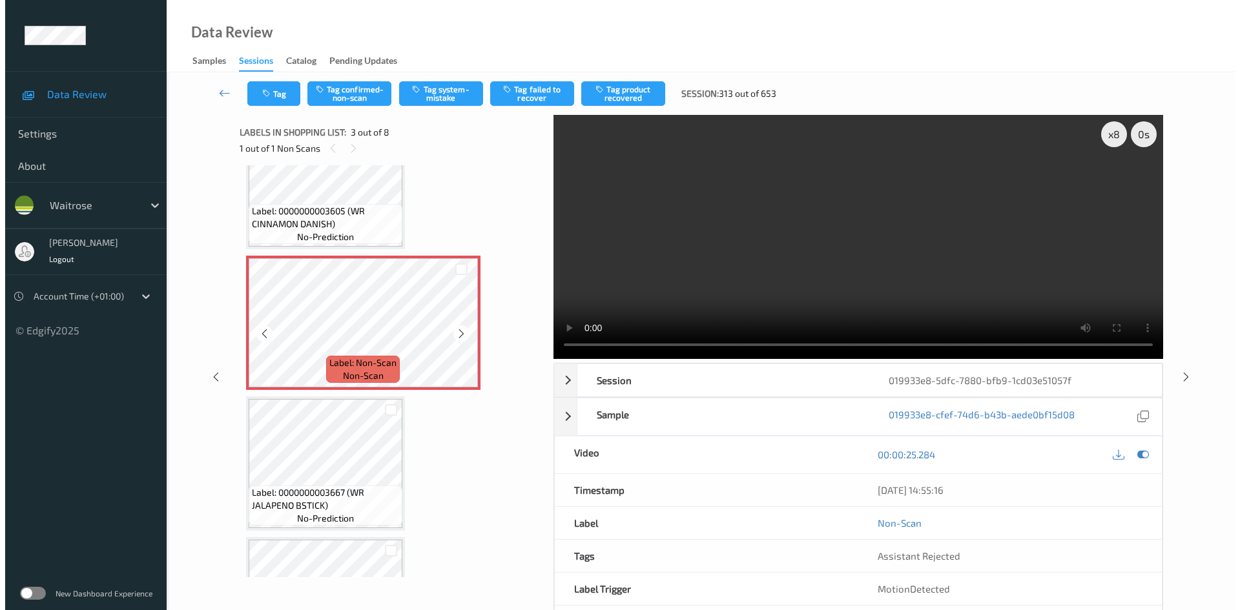
scroll to position [194, 0]
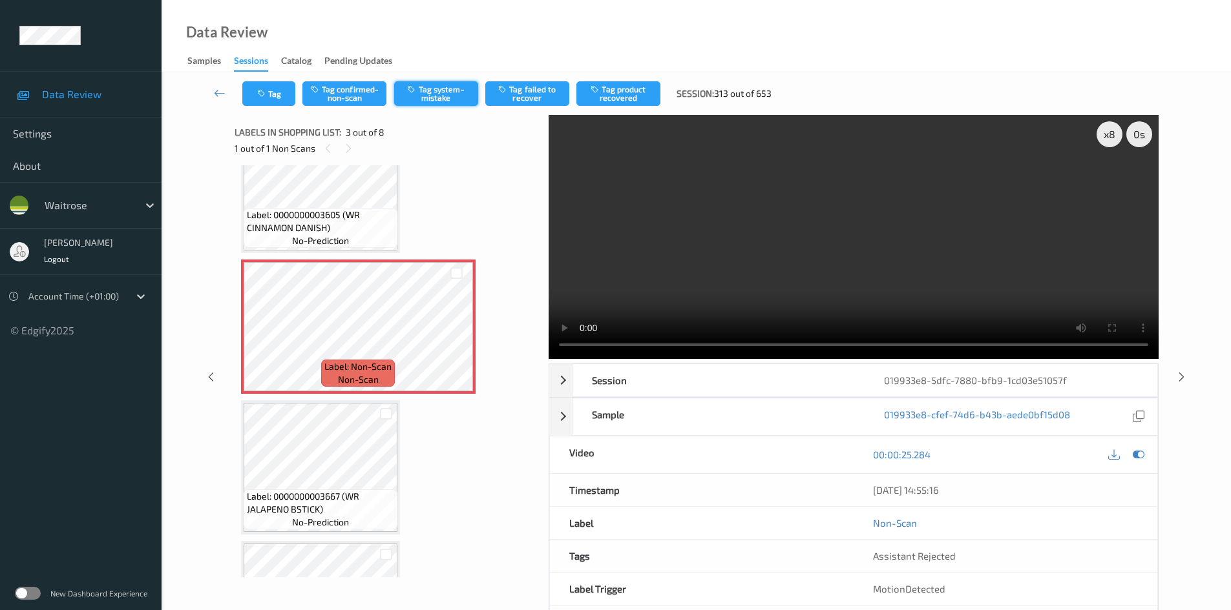
click at [441, 95] on button "Tag system-mistake" at bounding box center [436, 93] width 84 height 25
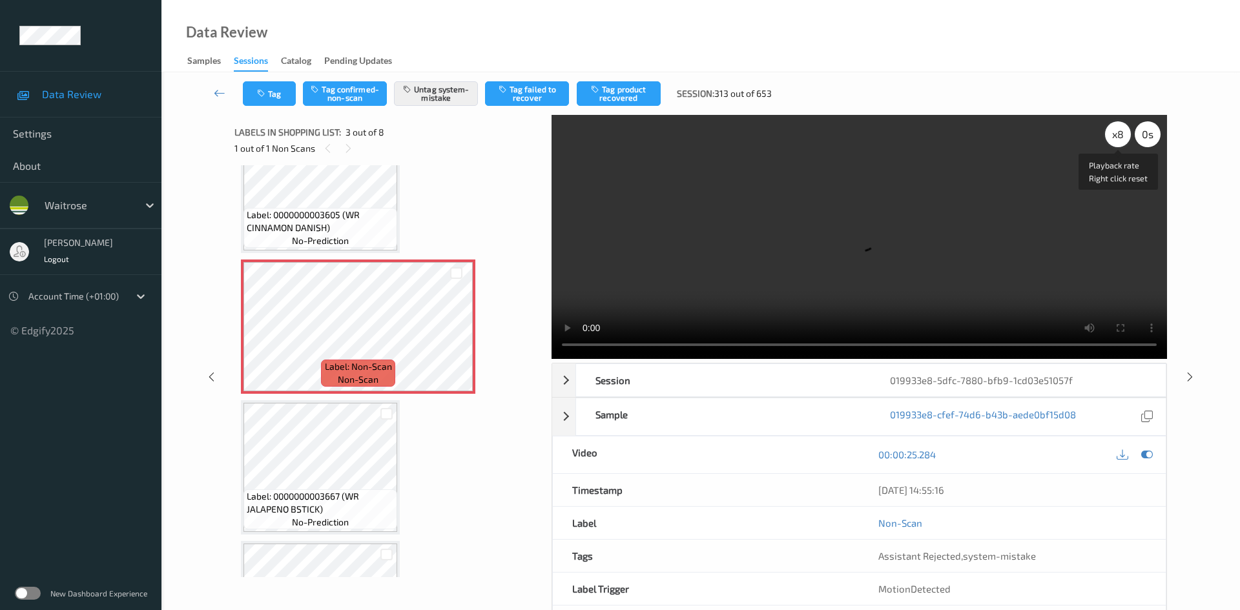
click at [1112, 138] on div "x 8" at bounding box center [1118, 134] width 26 height 26
click at [281, 92] on button "Tag" at bounding box center [269, 93] width 53 height 25
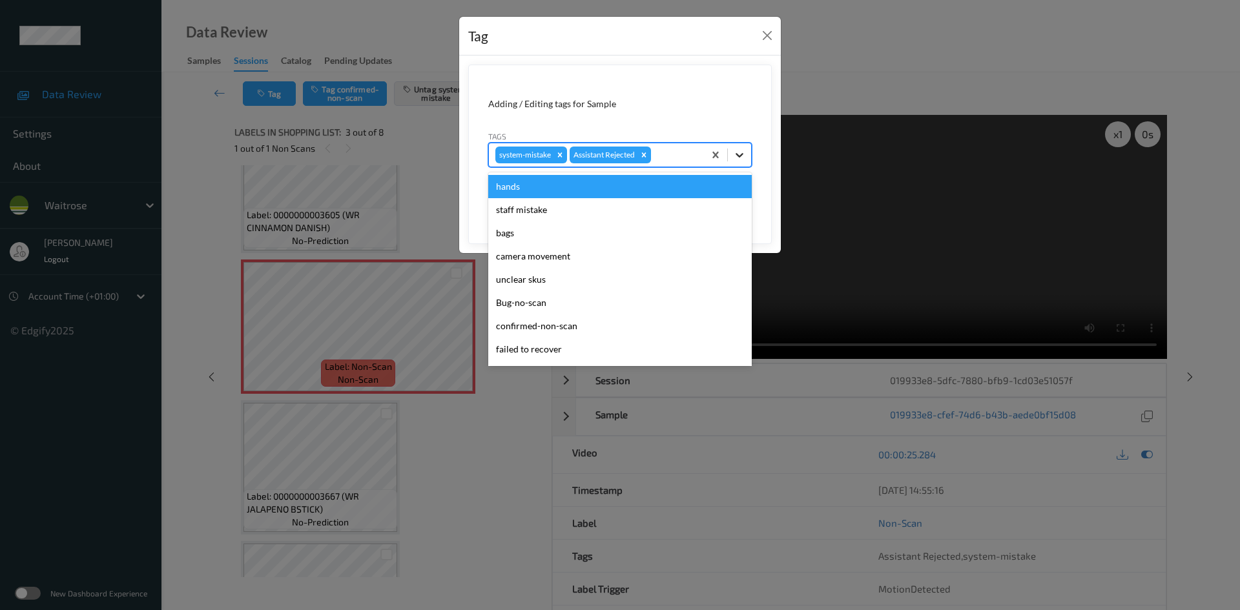
drag, startPoint x: 737, startPoint y: 150, endPoint x: 670, endPoint y: 221, distance: 97.8
click at [737, 151] on icon at bounding box center [739, 155] width 13 height 13
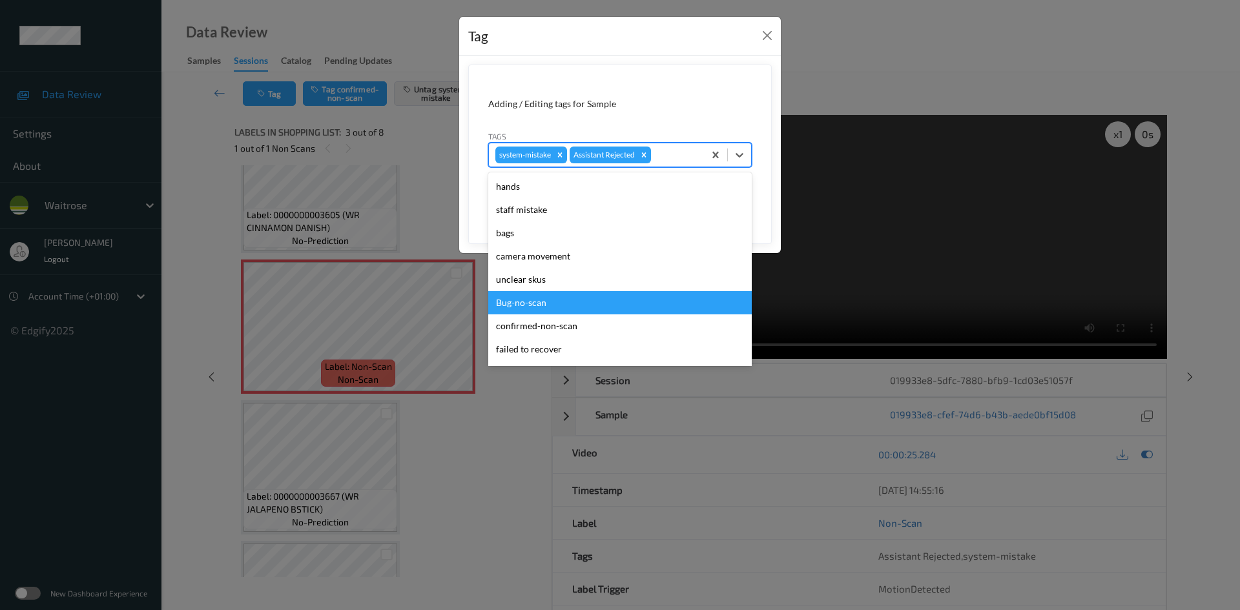
scroll to position [300, 0]
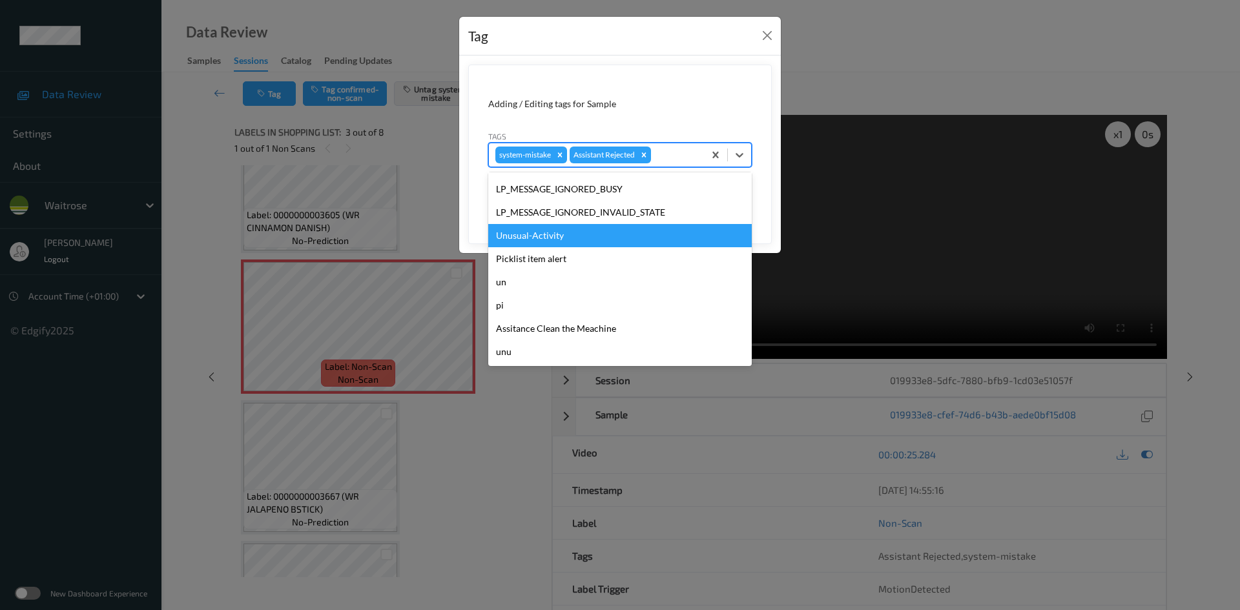
click at [523, 236] on div "Unusual-Activity" at bounding box center [620, 235] width 264 height 23
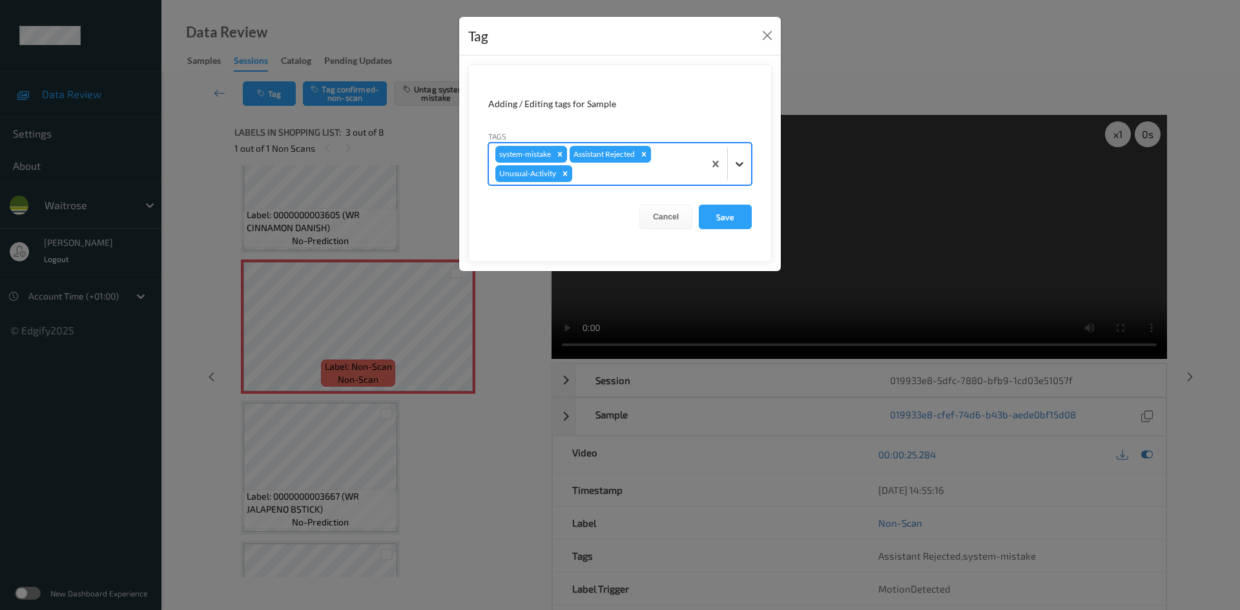
click at [742, 161] on icon at bounding box center [739, 164] width 13 height 13
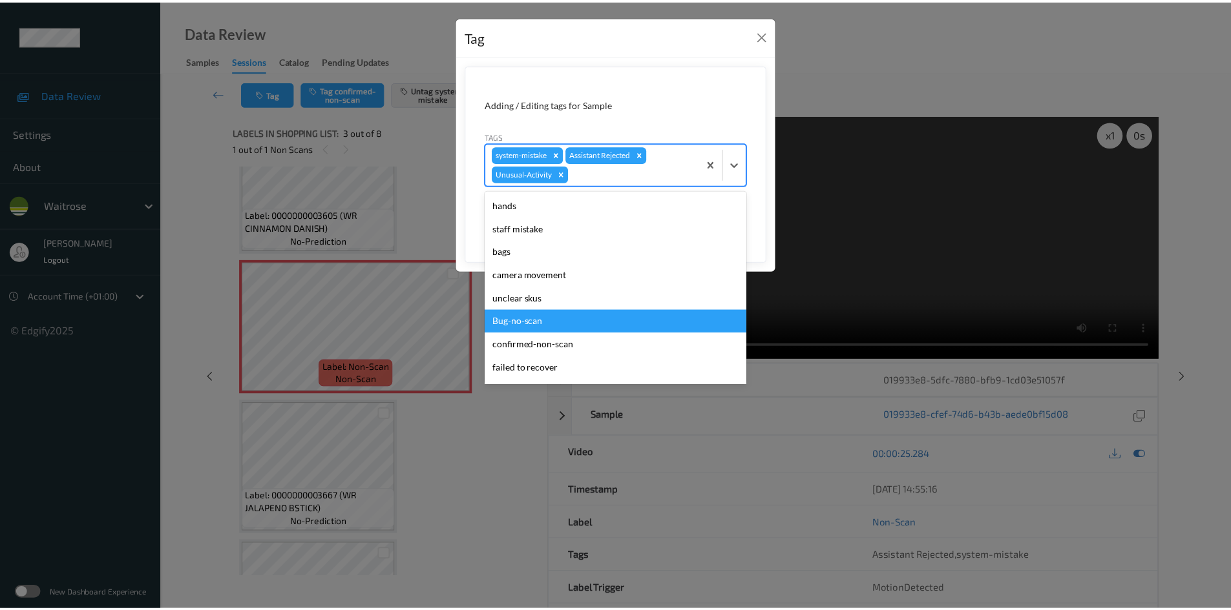
scroll to position [276, 0]
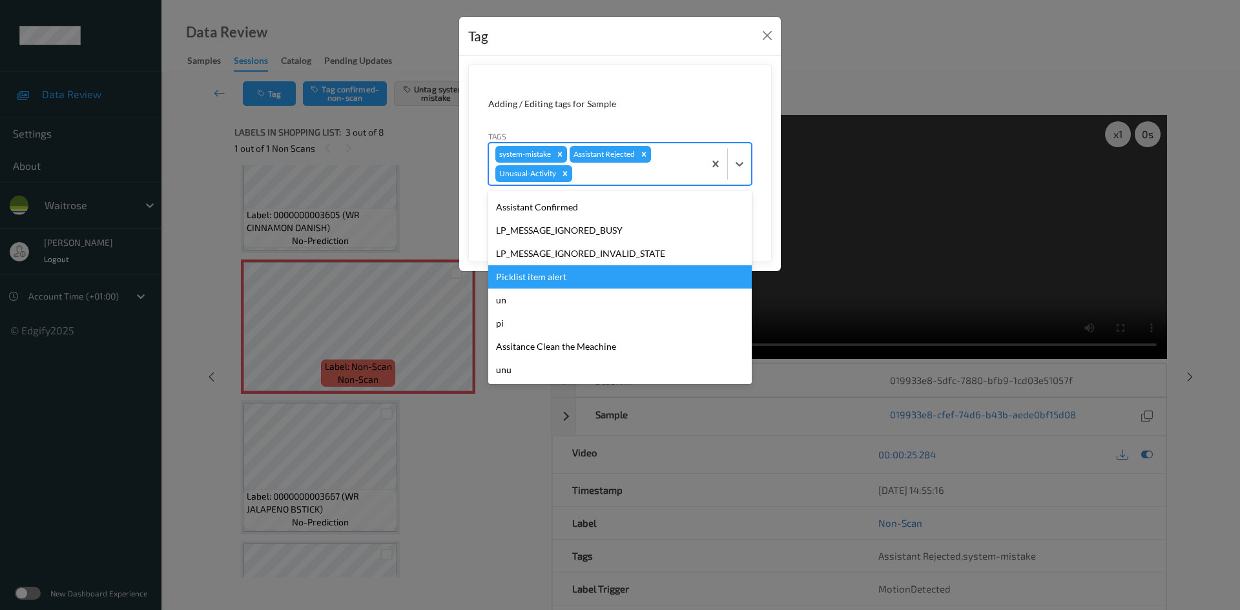
click at [536, 276] on div "Picklist item alert" at bounding box center [620, 277] width 264 height 23
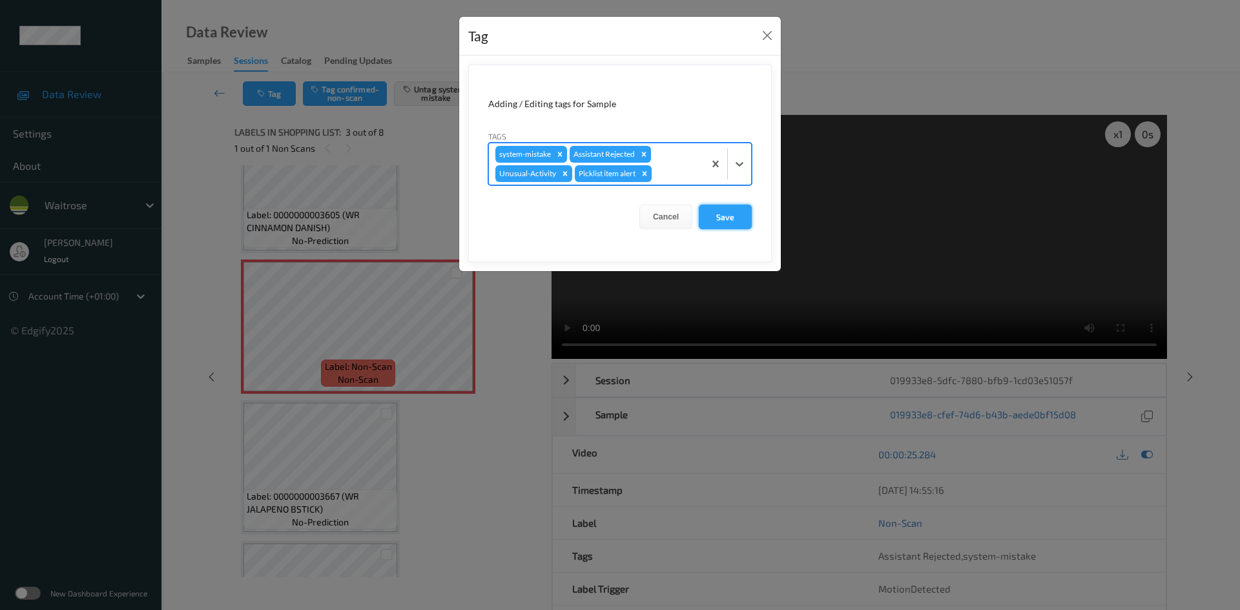
click at [724, 211] on button "Save" at bounding box center [725, 217] width 53 height 25
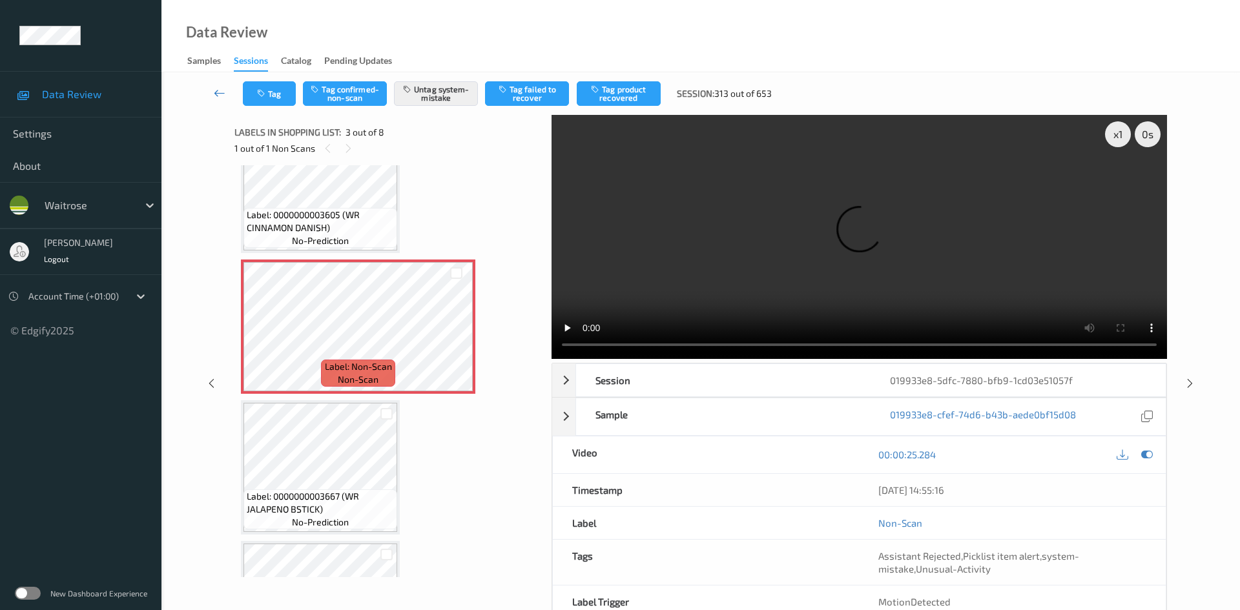
click at [215, 83] on link at bounding box center [220, 93] width 46 height 25
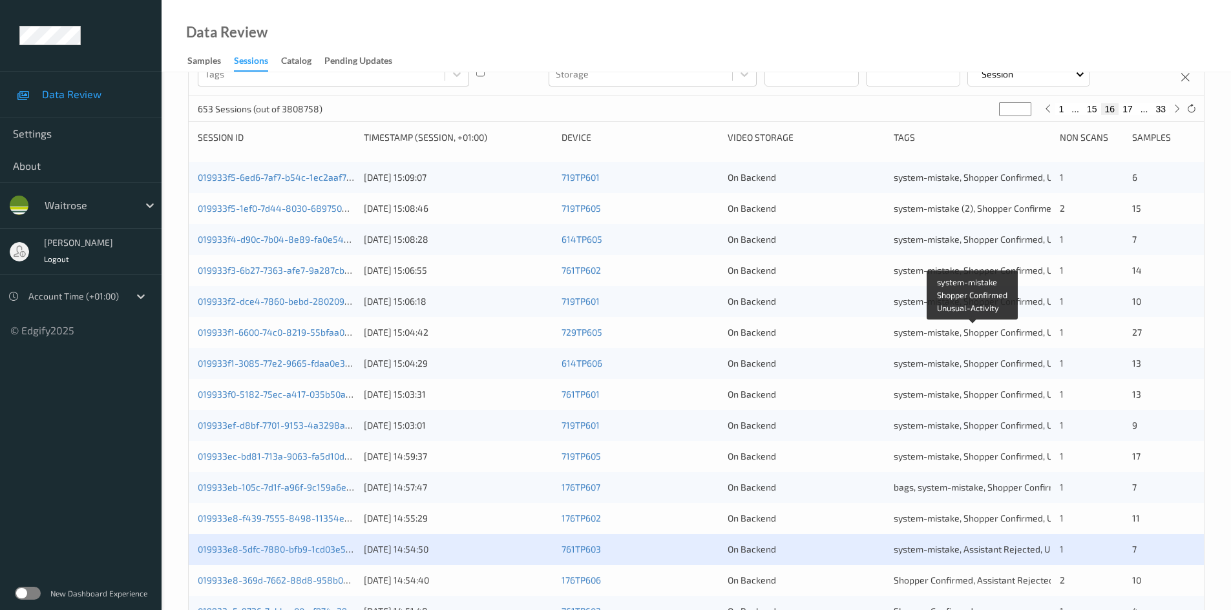
scroll to position [362, 0]
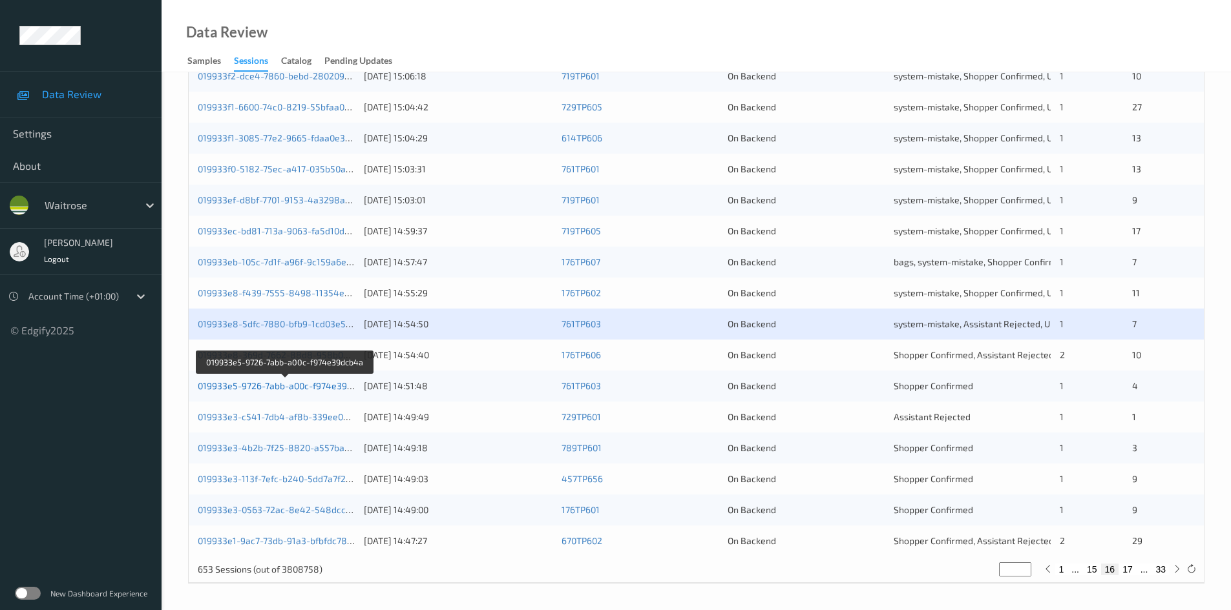
click at [253, 388] on link "019933e5-9726-7abb-a00c-f974e39dcb4a" at bounding box center [285, 385] width 175 height 11
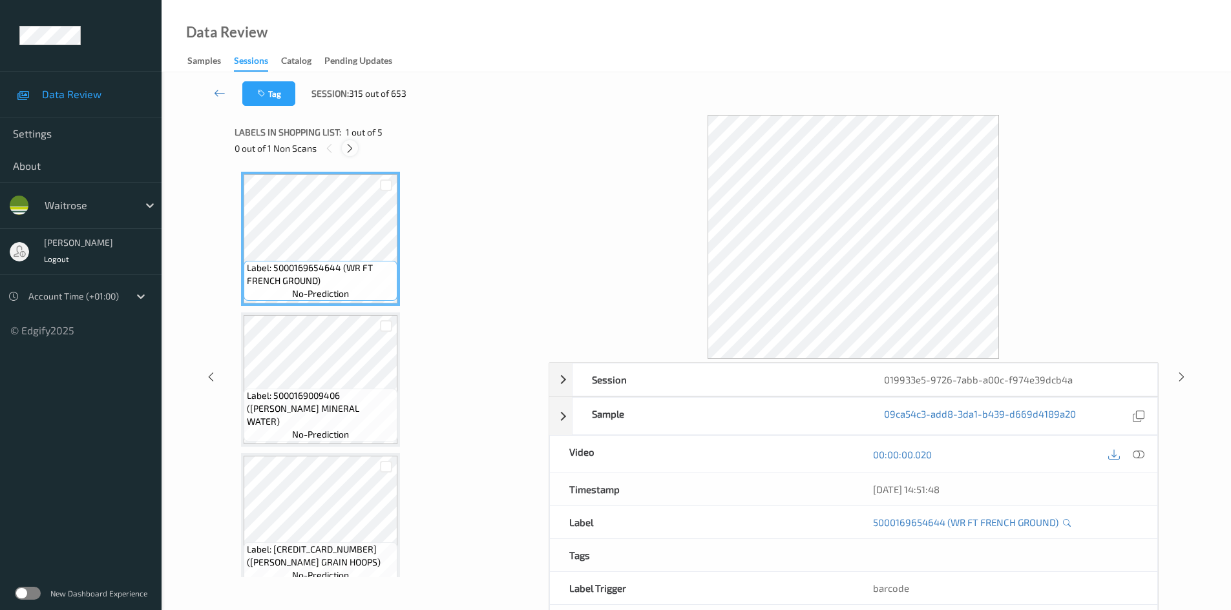
click at [349, 143] on icon at bounding box center [349, 149] width 11 height 12
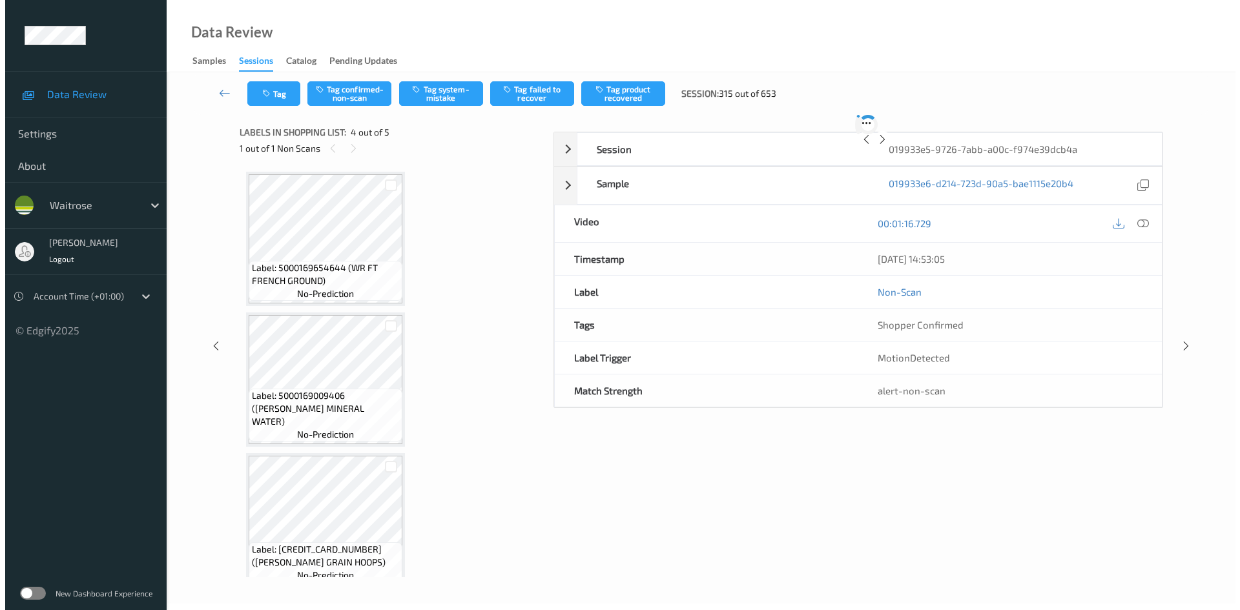
scroll to position [288, 0]
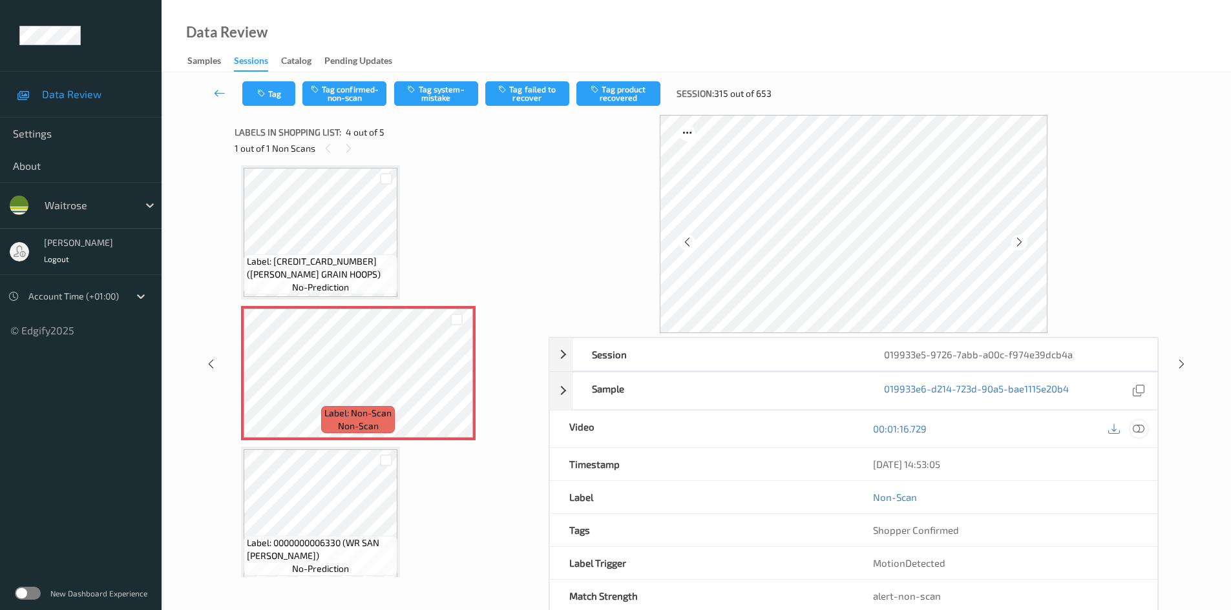
click at [1140, 427] on icon at bounding box center [1138, 429] width 12 height 12
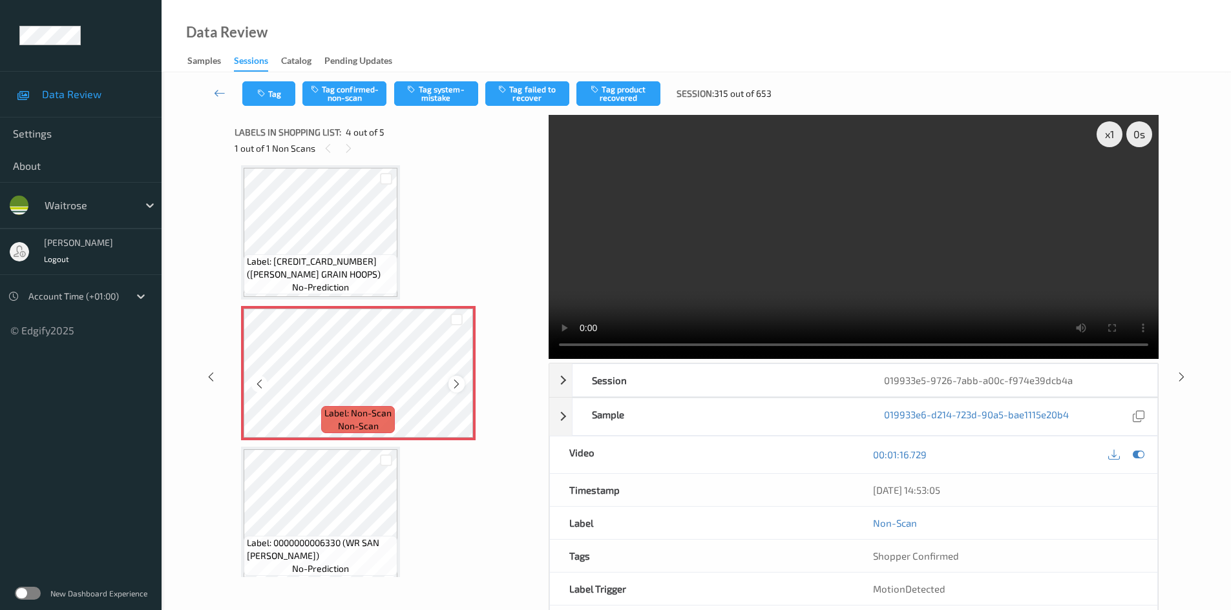
click at [457, 384] on icon at bounding box center [456, 385] width 11 height 12
click at [839, 306] on video at bounding box center [853, 237] width 610 height 244
click at [1116, 136] on div "x 1" at bounding box center [1109, 134] width 26 height 26
click at [1105, 134] on div "x 2" at bounding box center [1109, 134] width 26 height 26
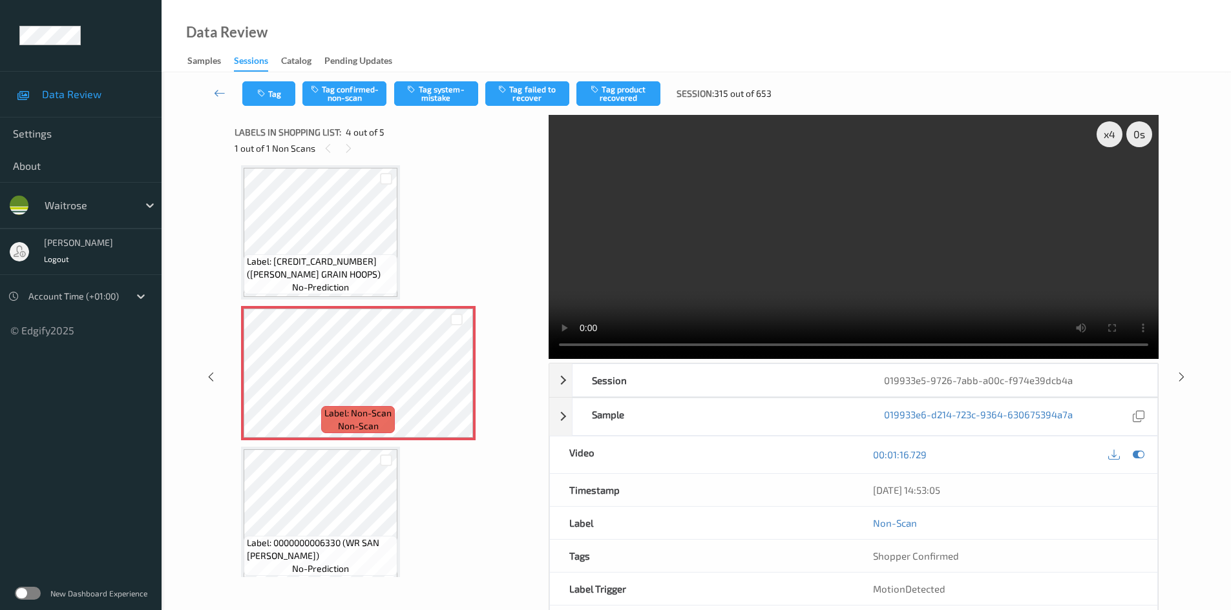
click at [956, 244] on video at bounding box center [853, 237] width 610 height 244
click at [780, 259] on video at bounding box center [853, 237] width 610 height 244
click at [1109, 136] on div "x 4" at bounding box center [1109, 134] width 26 height 26
click at [435, 96] on button "Tag system-mistake" at bounding box center [436, 93] width 84 height 25
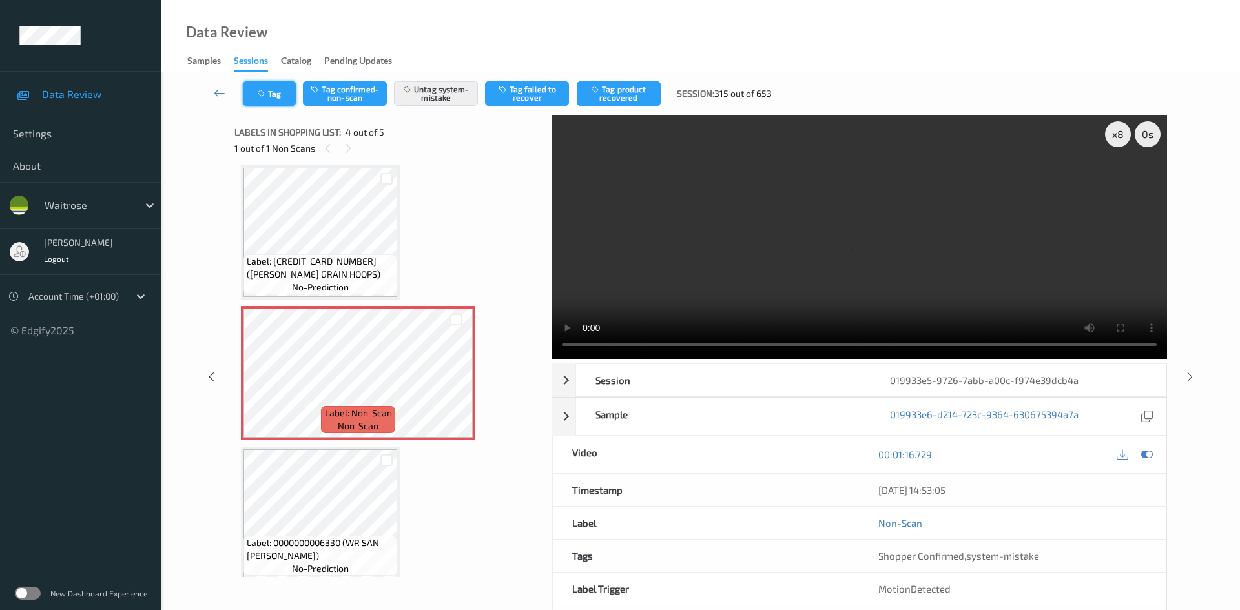
click at [278, 91] on button "Tag" at bounding box center [269, 93] width 53 height 25
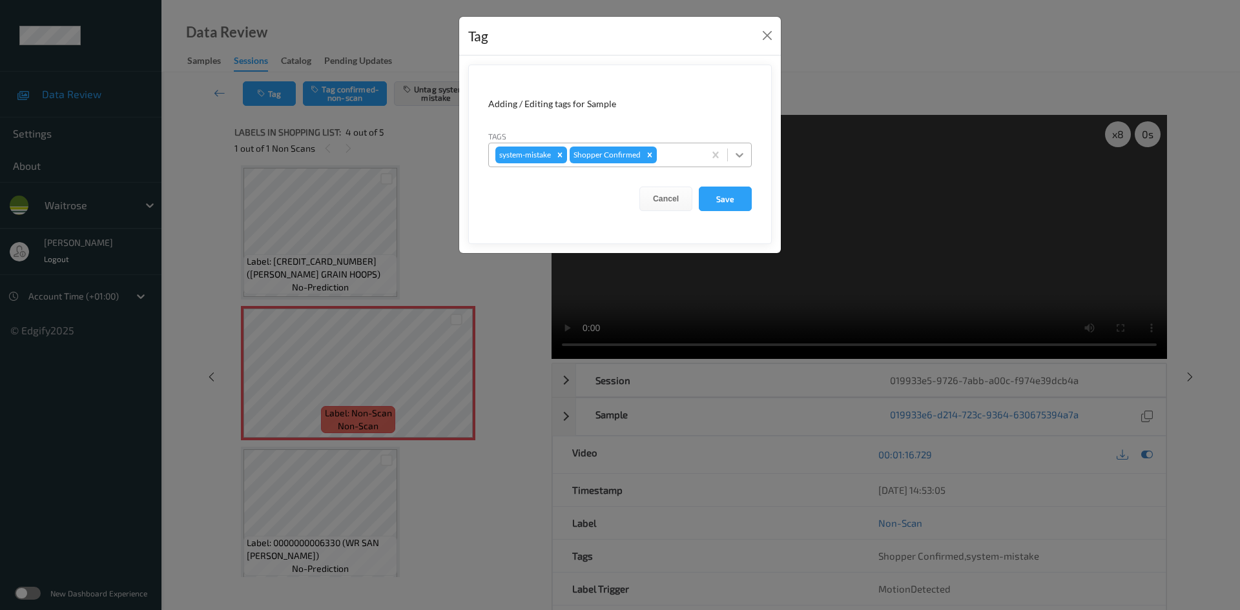
click at [747, 154] on div at bounding box center [739, 154] width 23 height 23
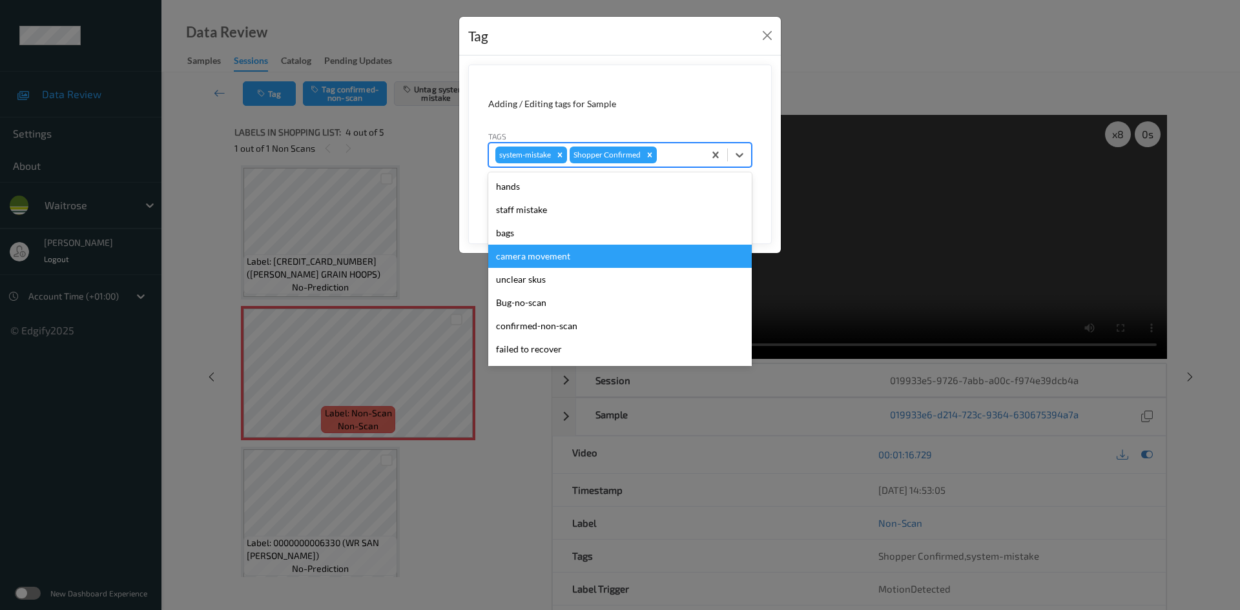
scroll to position [300, 0]
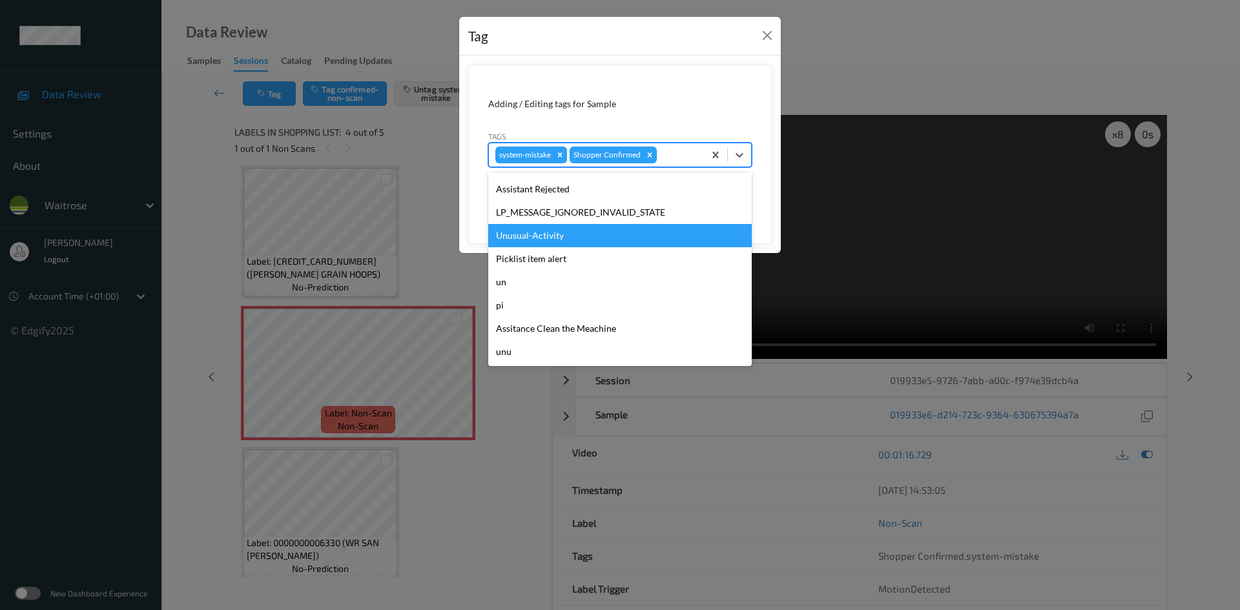
click at [498, 234] on div "Unusual-Activity" at bounding box center [620, 235] width 264 height 23
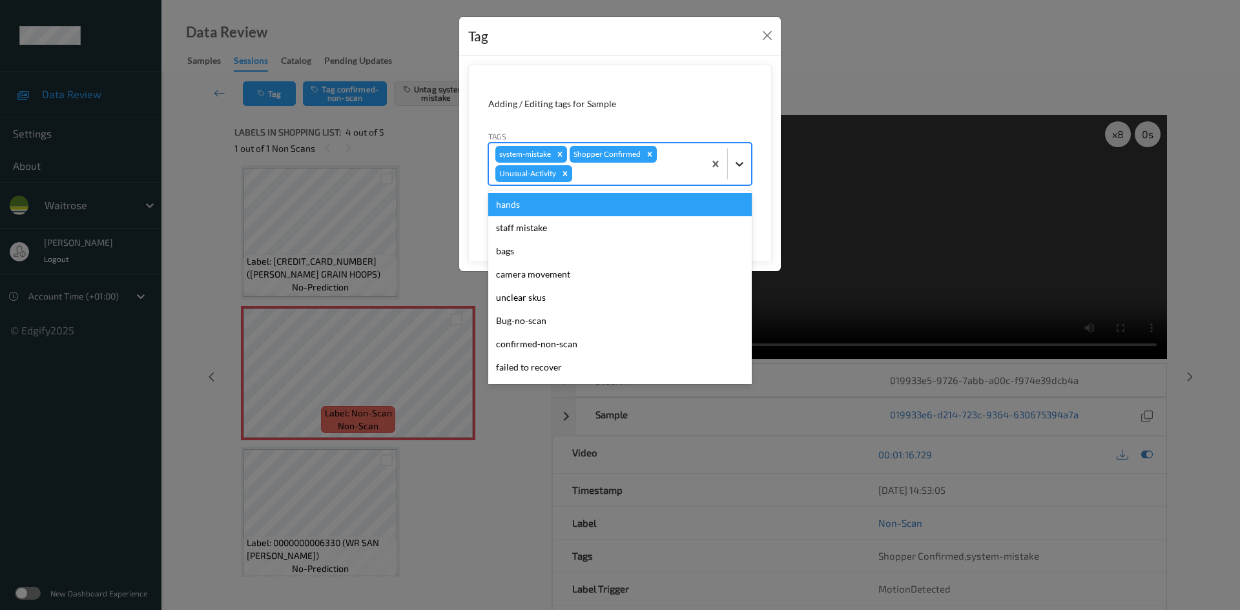
click at [745, 168] on icon at bounding box center [739, 164] width 13 height 13
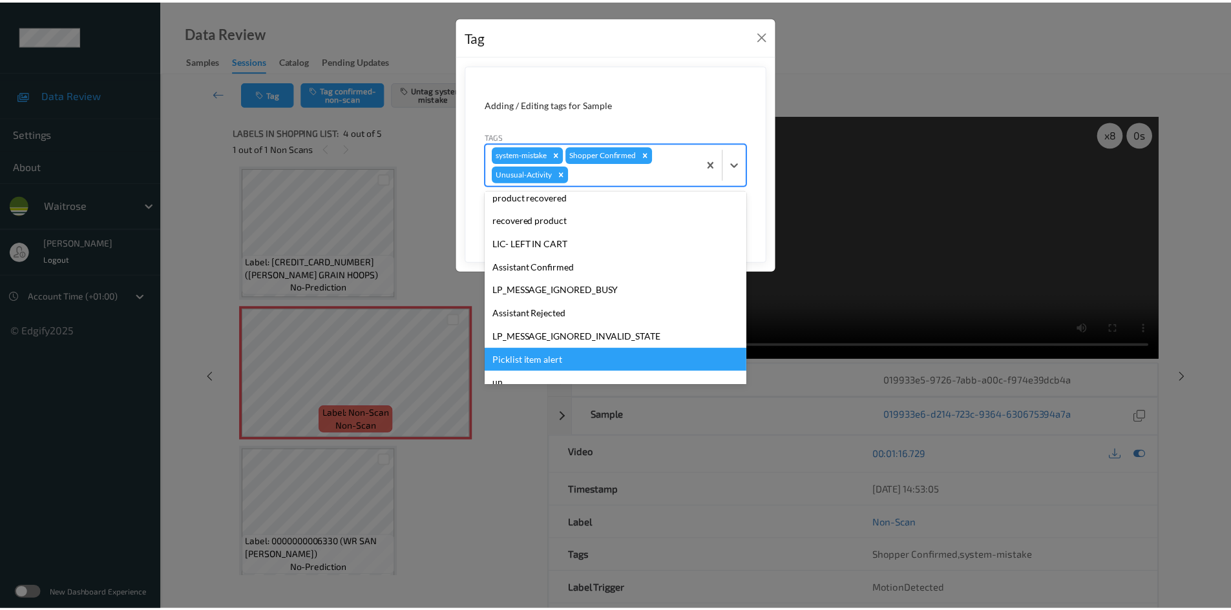
scroll to position [276, 0]
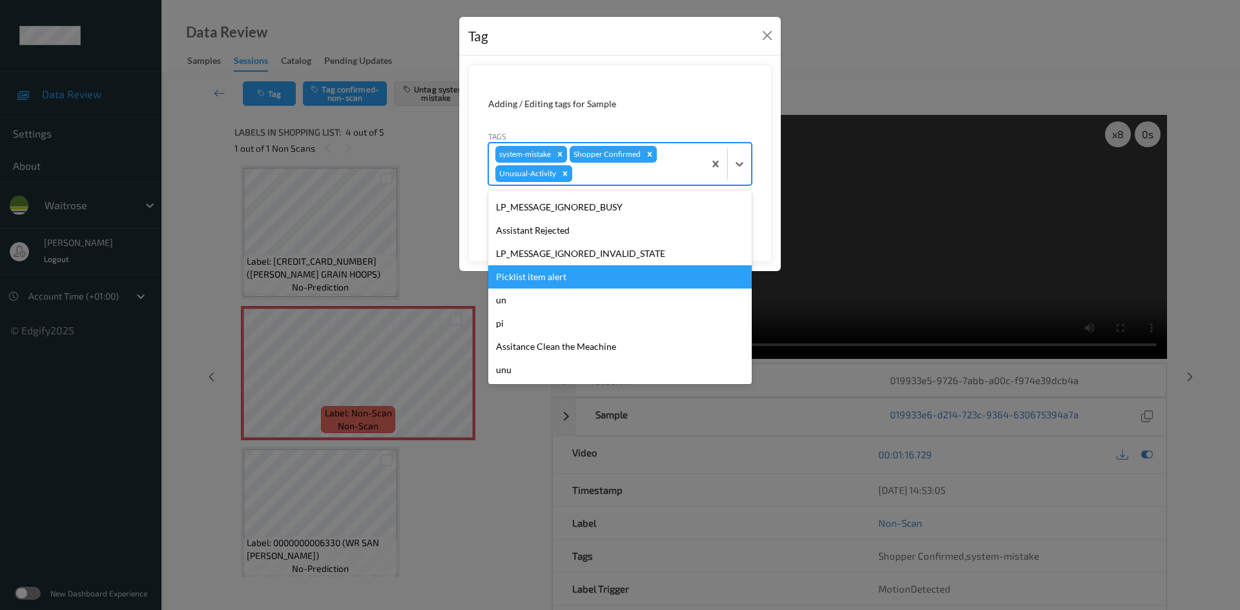
click at [538, 275] on div "Picklist item alert" at bounding box center [620, 277] width 264 height 23
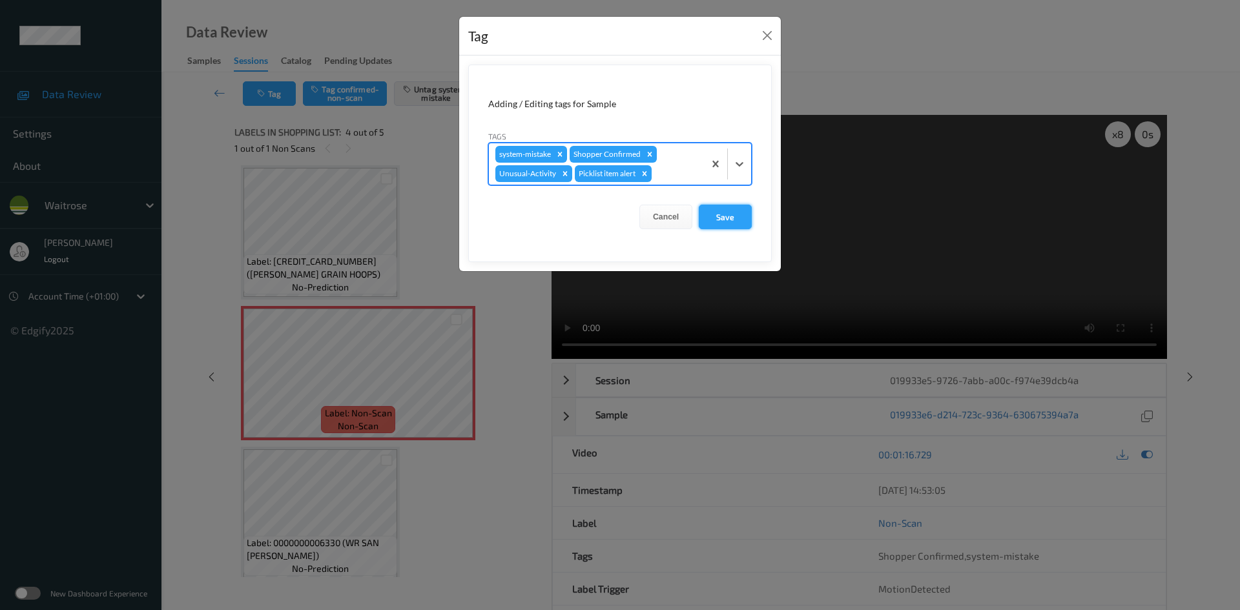
click at [730, 220] on button "Save" at bounding box center [725, 217] width 53 height 25
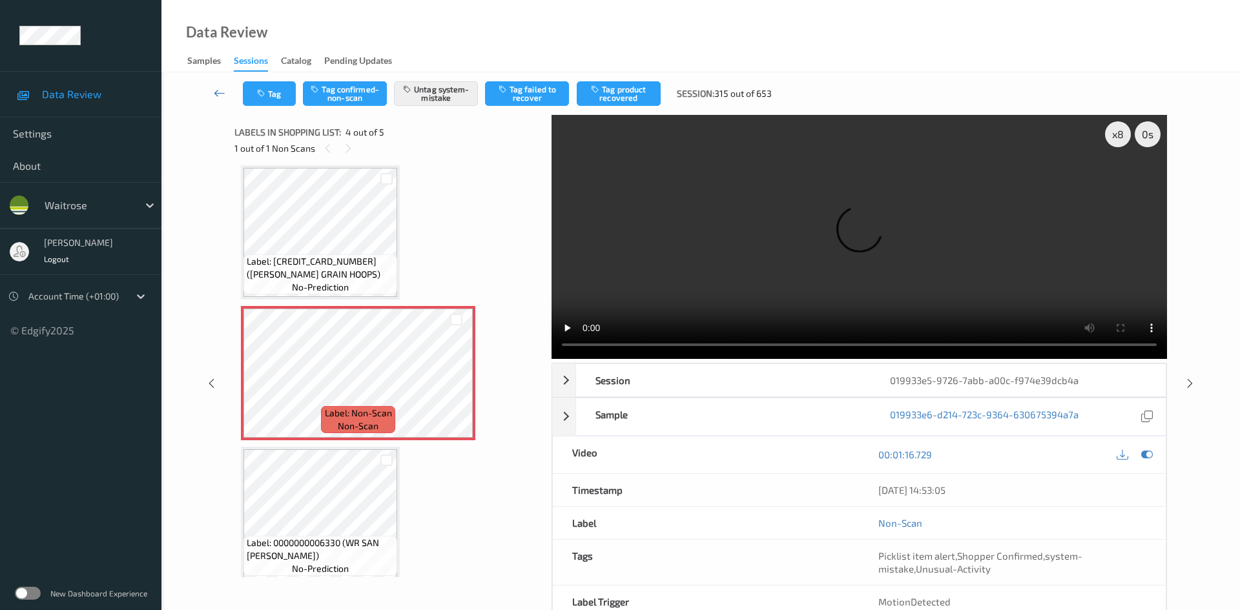
click at [214, 83] on link at bounding box center [220, 93] width 46 height 25
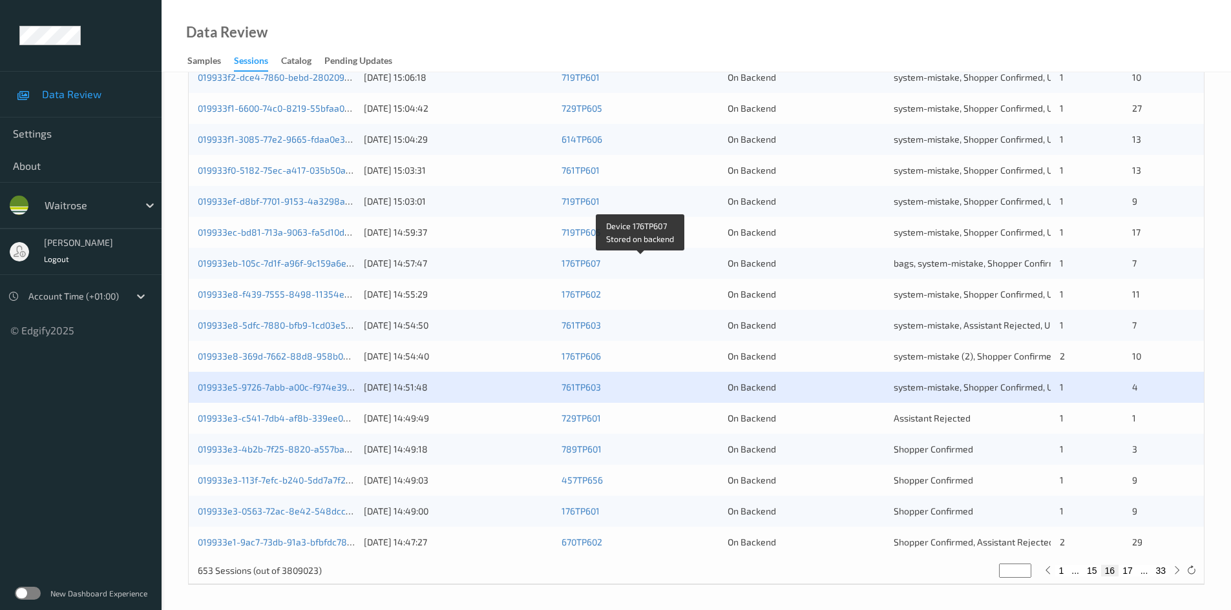
scroll to position [362, 0]
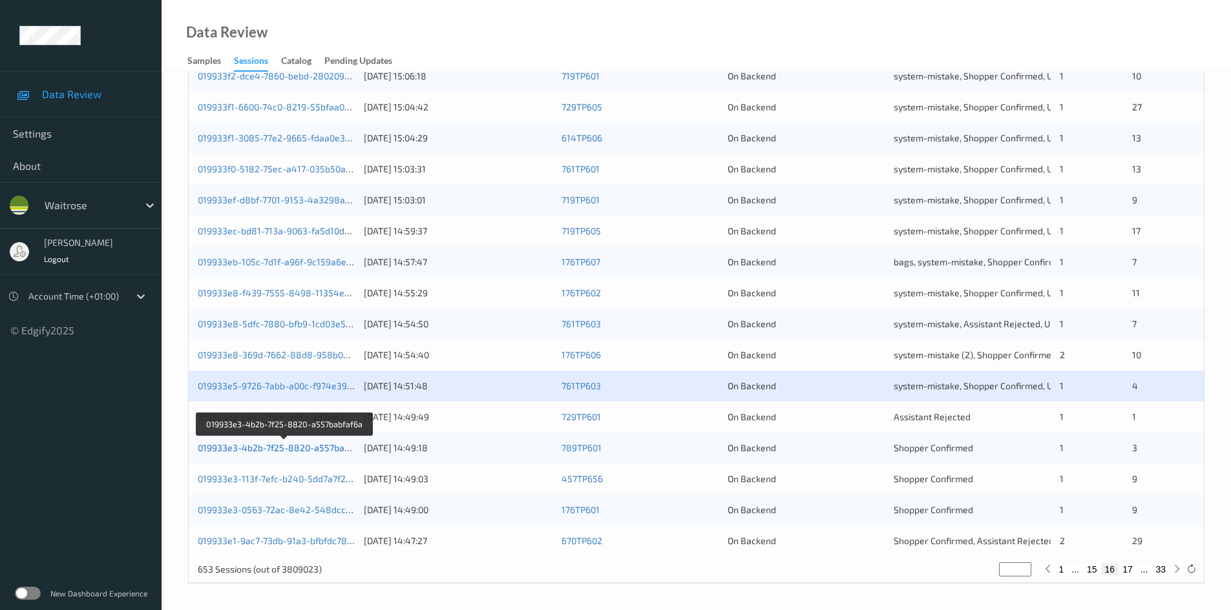
click at [251, 448] on link "019933e3-4b2b-7f25-8820-a557babfaf6a" at bounding box center [285, 448] width 174 height 11
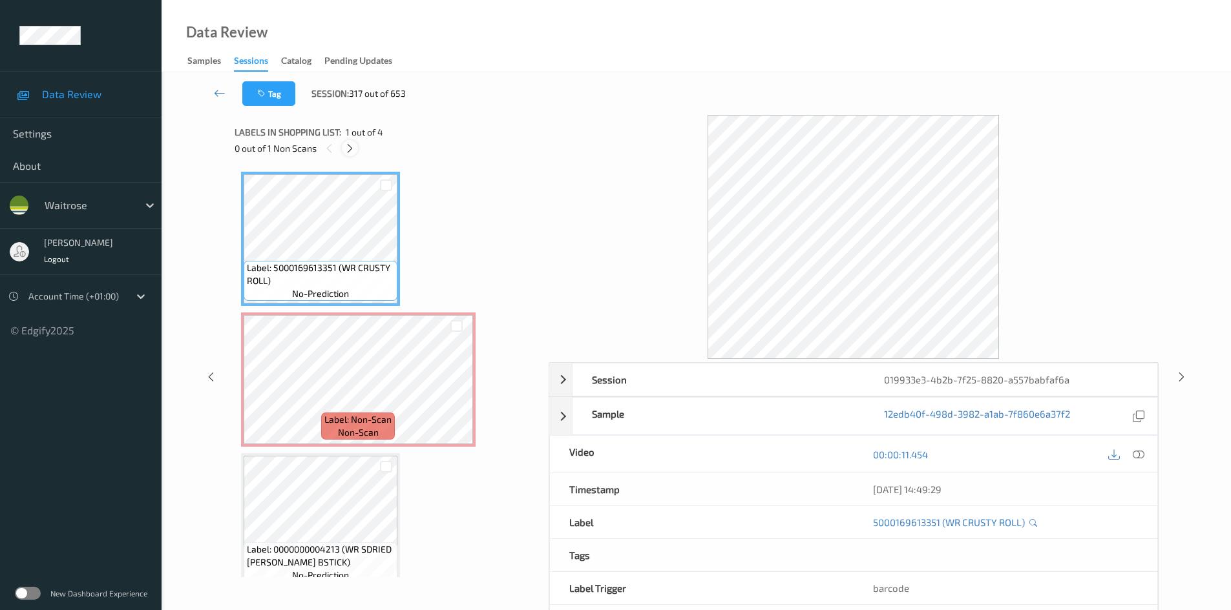
click at [352, 145] on icon at bounding box center [349, 149] width 11 height 12
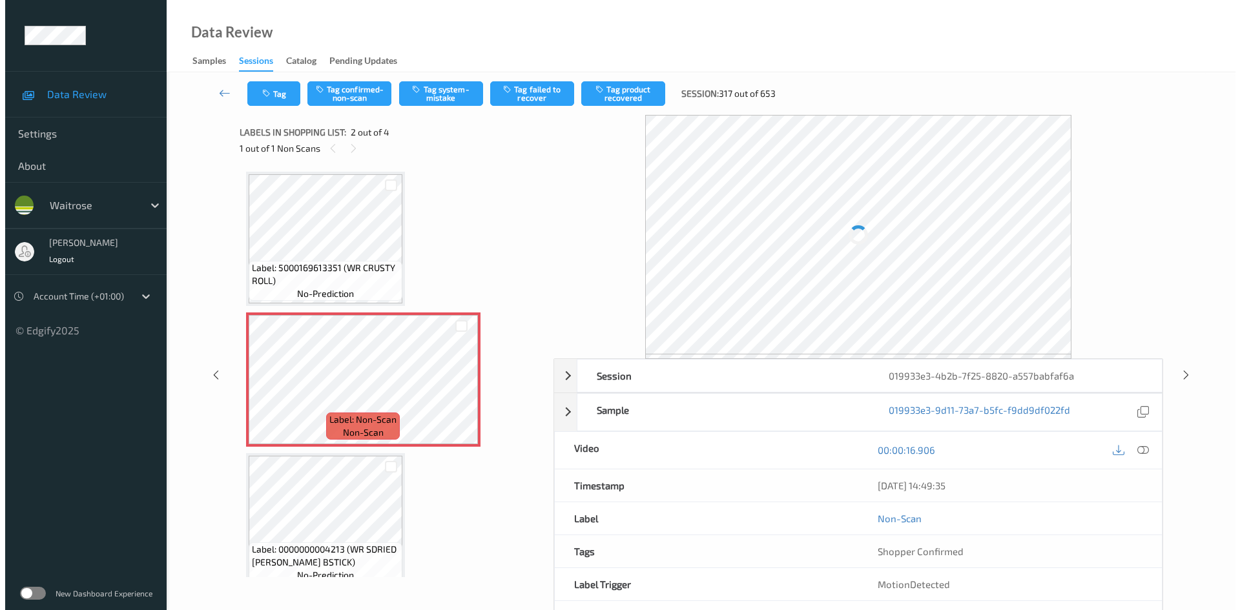
scroll to position [6, 0]
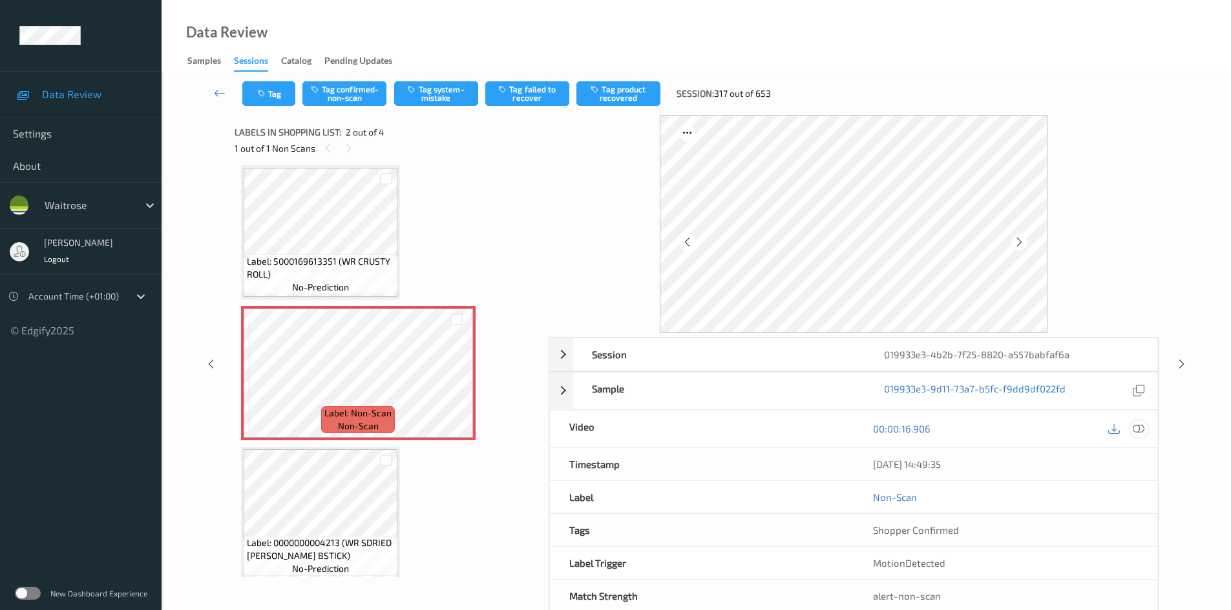
click at [1140, 430] on icon at bounding box center [1138, 429] width 12 height 12
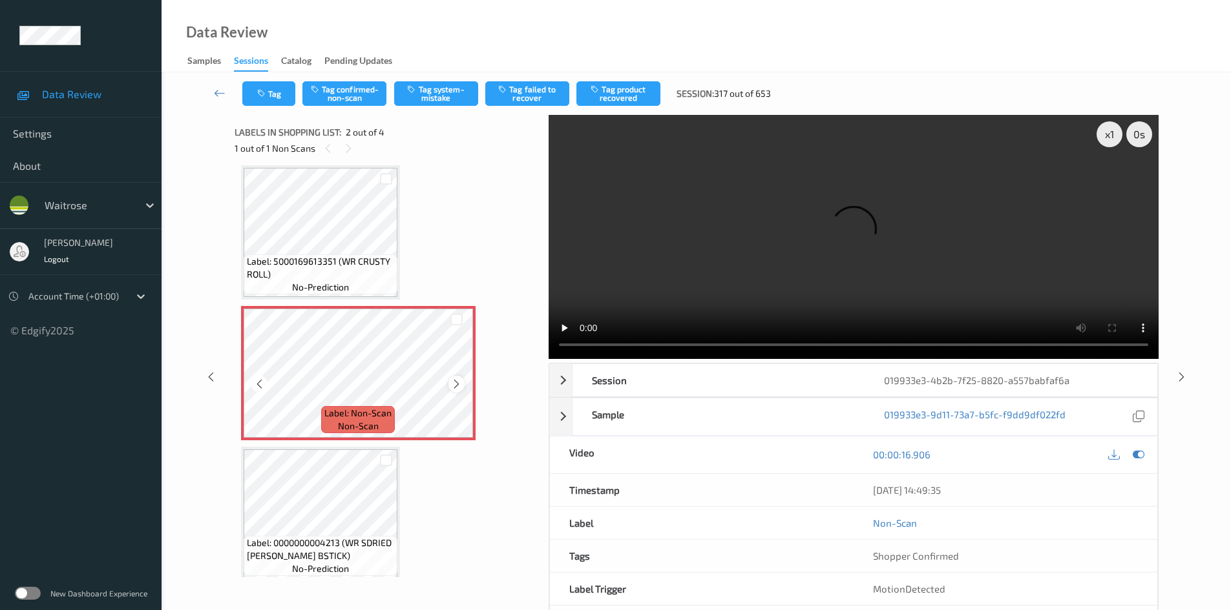
click at [452, 385] on icon at bounding box center [456, 385] width 11 height 12
click at [1112, 130] on div "x 1" at bounding box center [1109, 134] width 26 height 26
click at [1112, 130] on div "x 2" at bounding box center [1109, 134] width 26 height 26
click at [1009, 245] on video at bounding box center [853, 237] width 610 height 244
click at [701, 273] on video at bounding box center [853, 237] width 610 height 244
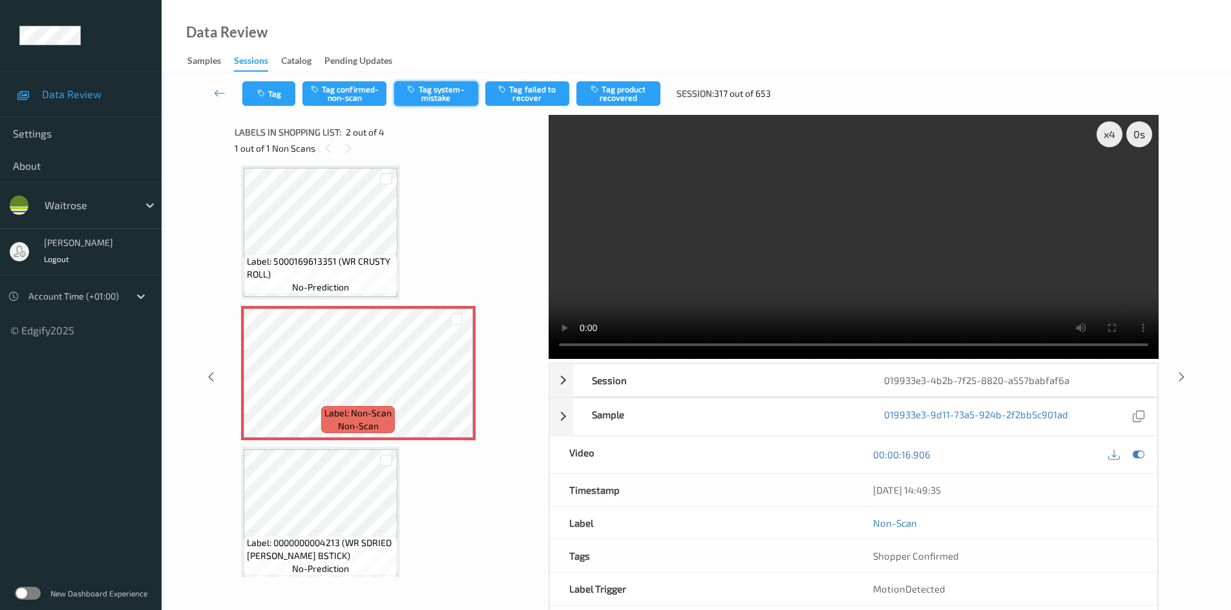
click at [443, 94] on button "Tag system-mistake" at bounding box center [436, 93] width 84 height 25
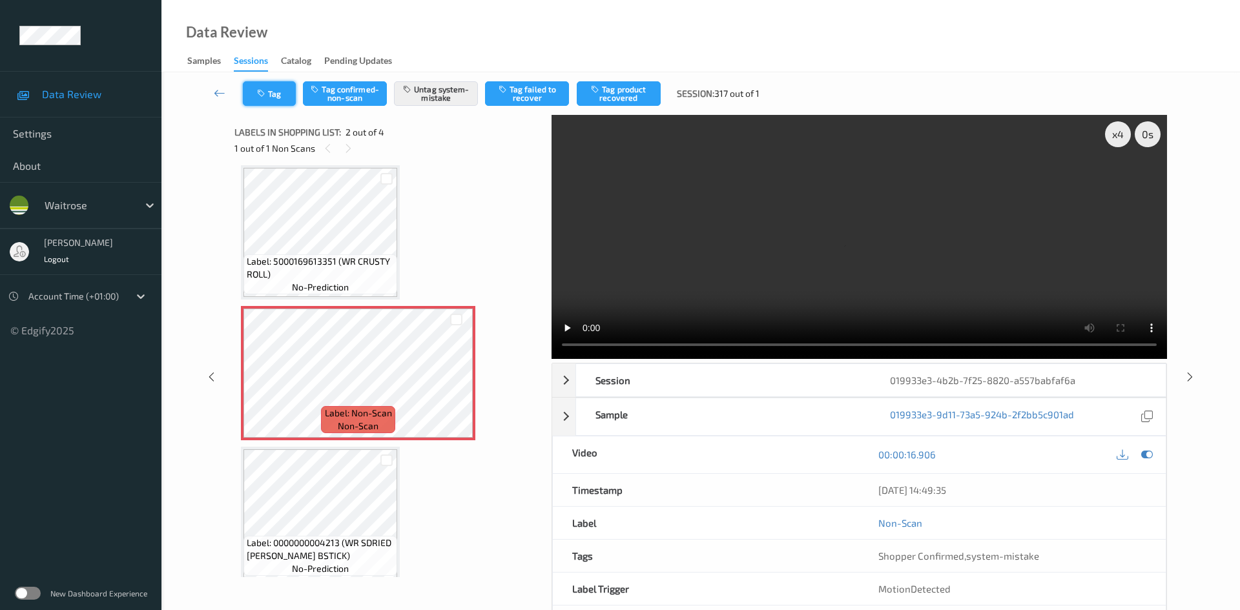
click at [286, 99] on button "Tag" at bounding box center [269, 93] width 53 height 25
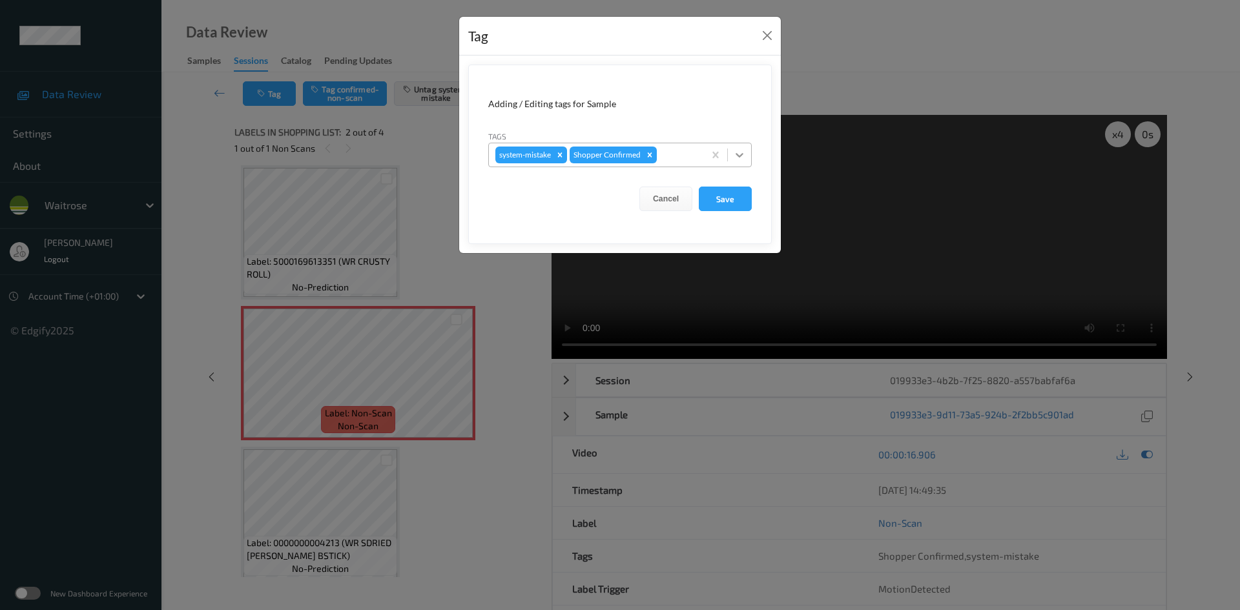
click at [746, 154] on div at bounding box center [739, 154] width 23 height 23
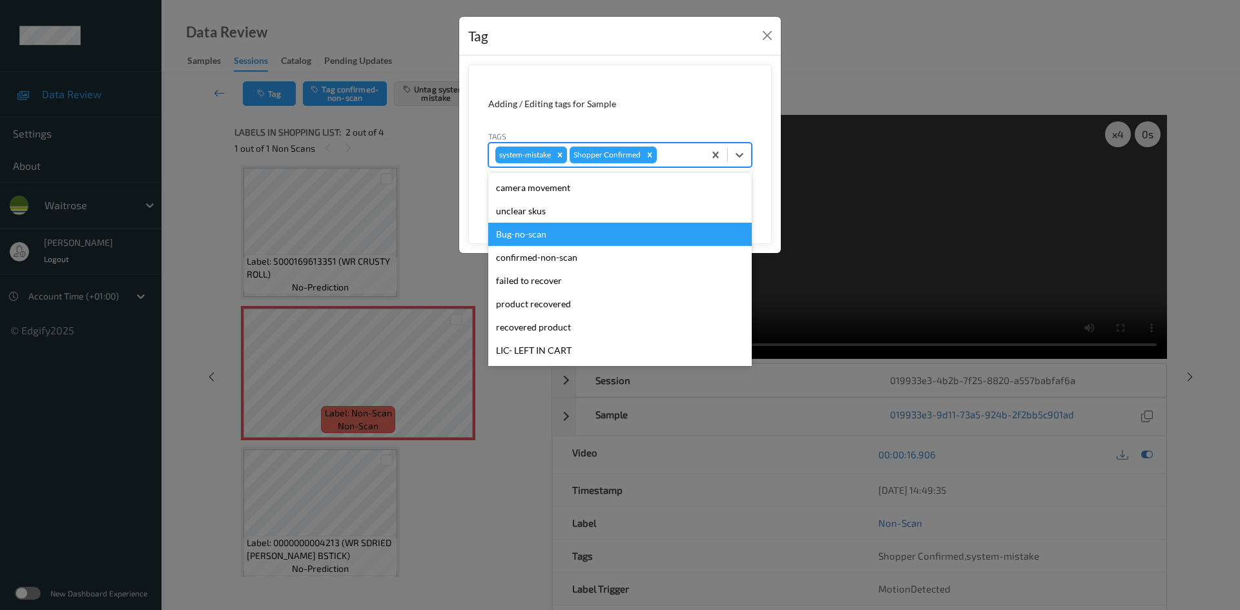
scroll to position [300, 0]
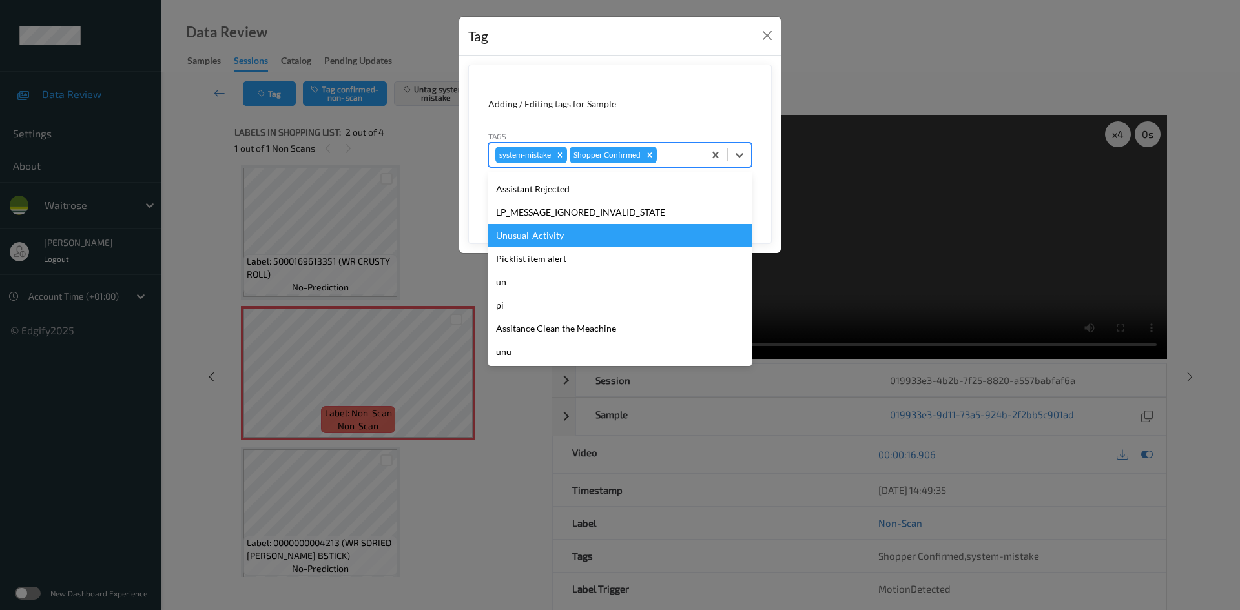
click at [530, 236] on div "Unusual-Activity" at bounding box center [620, 235] width 264 height 23
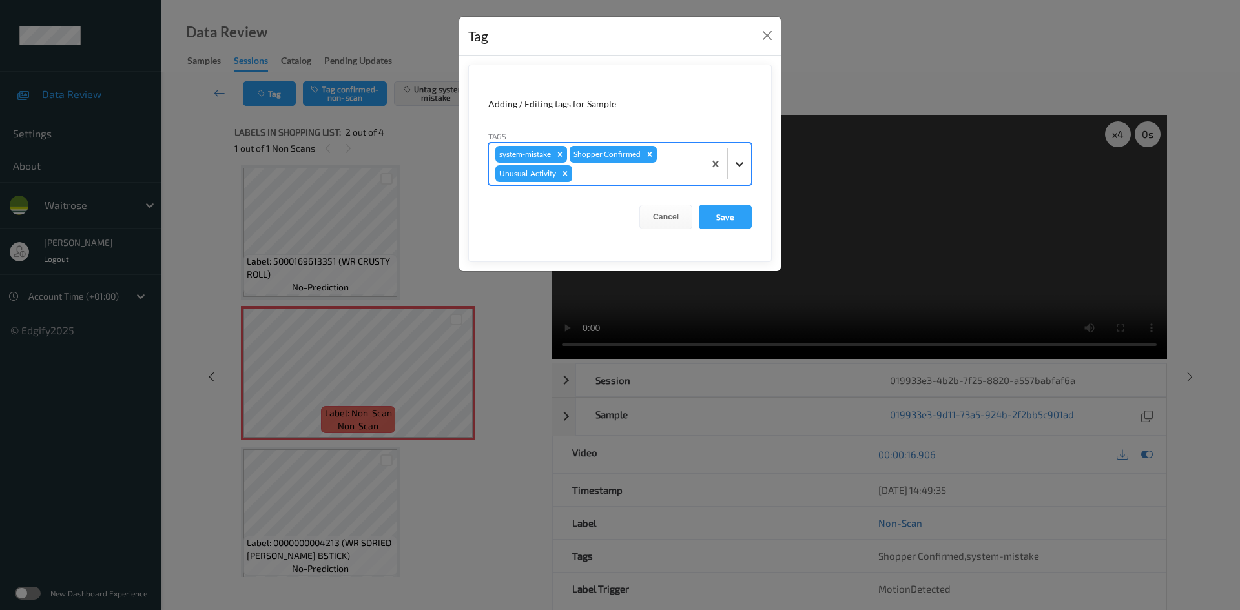
click at [744, 171] on div at bounding box center [739, 163] width 23 height 23
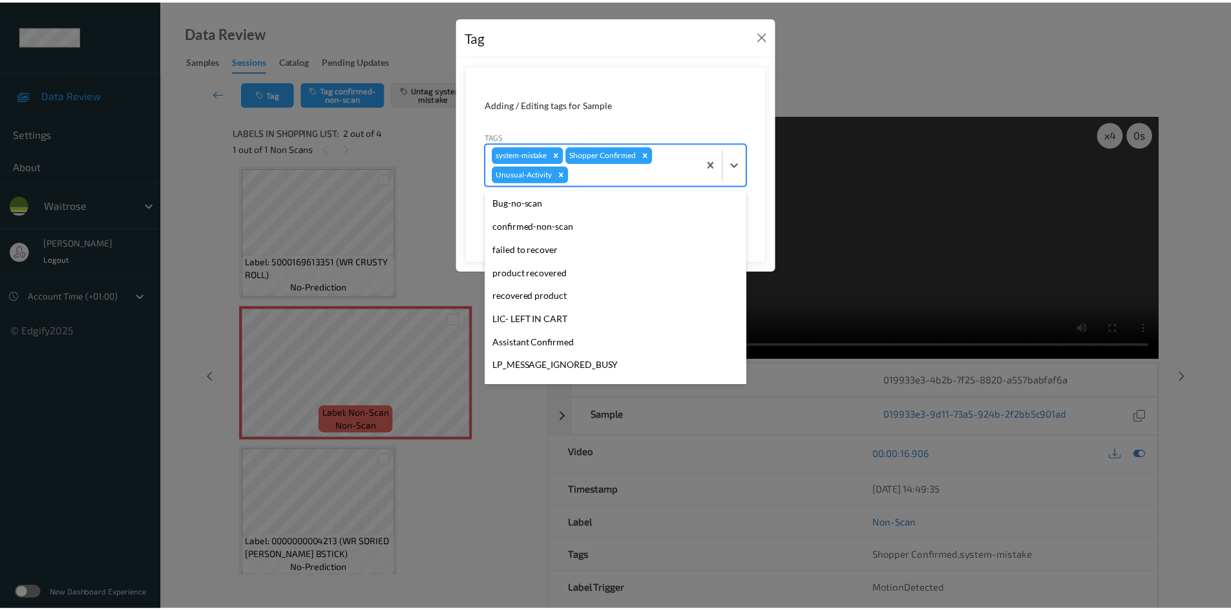
scroll to position [276, 0]
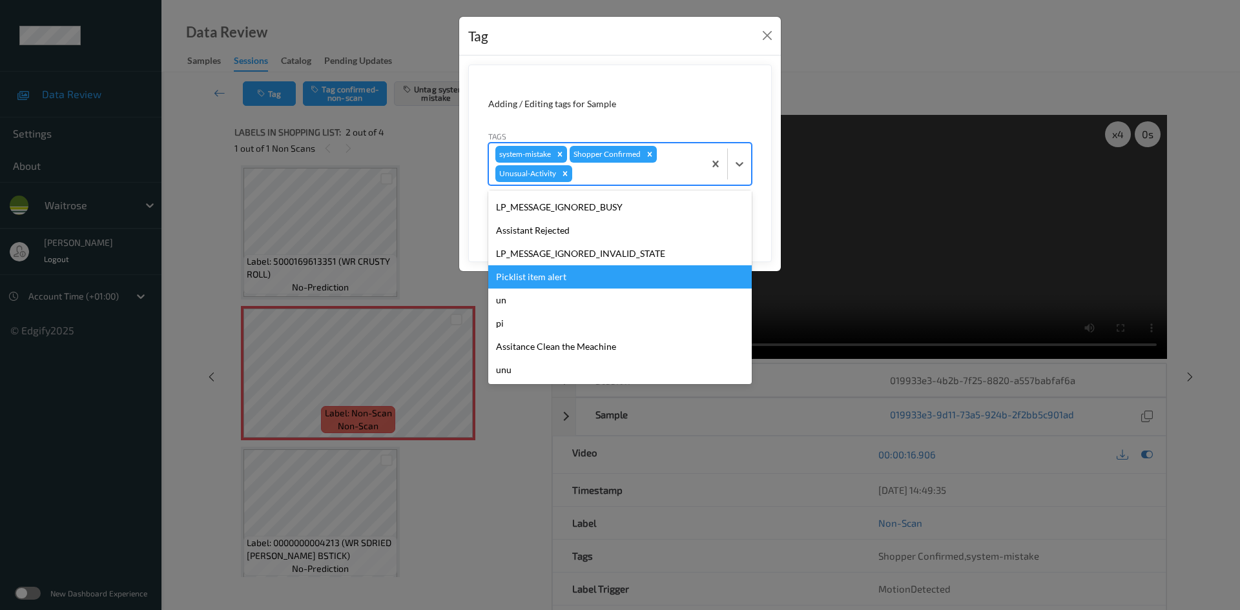
drag, startPoint x: 520, startPoint y: 276, endPoint x: 592, endPoint y: 260, distance: 73.6
click at [521, 276] on div "Picklist item alert" at bounding box center [620, 277] width 264 height 23
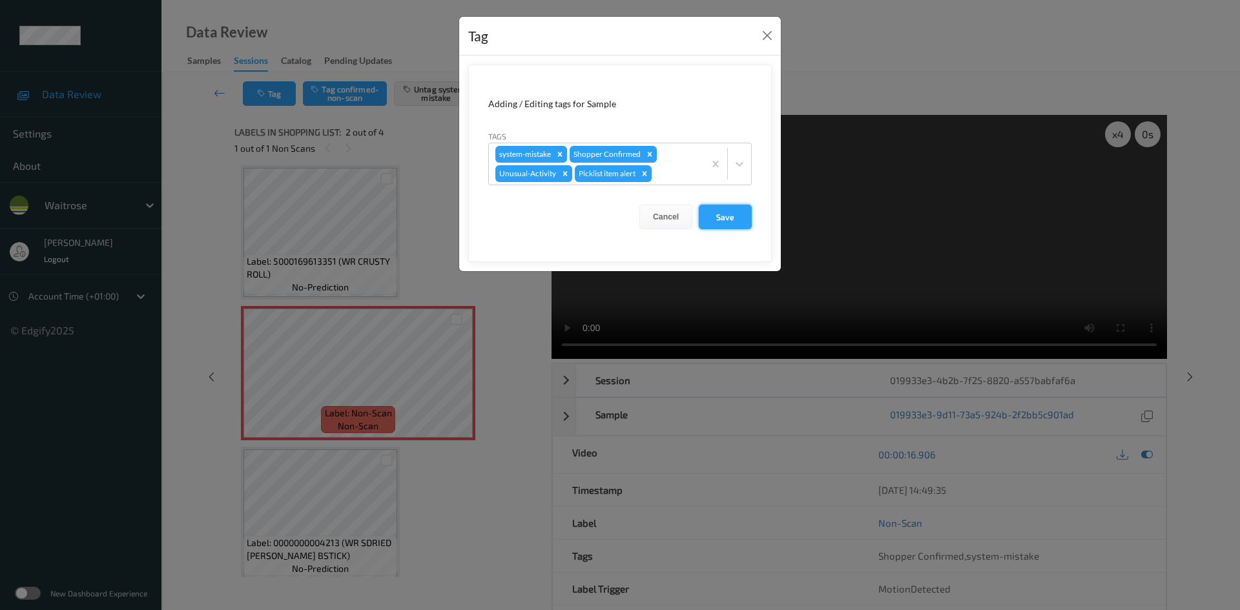
click at [735, 218] on button "Save" at bounding box center [725, 217] width 53 height 25
click at [731, 213] on button "Save" at bounding box center [725, 217] width 53 height 25
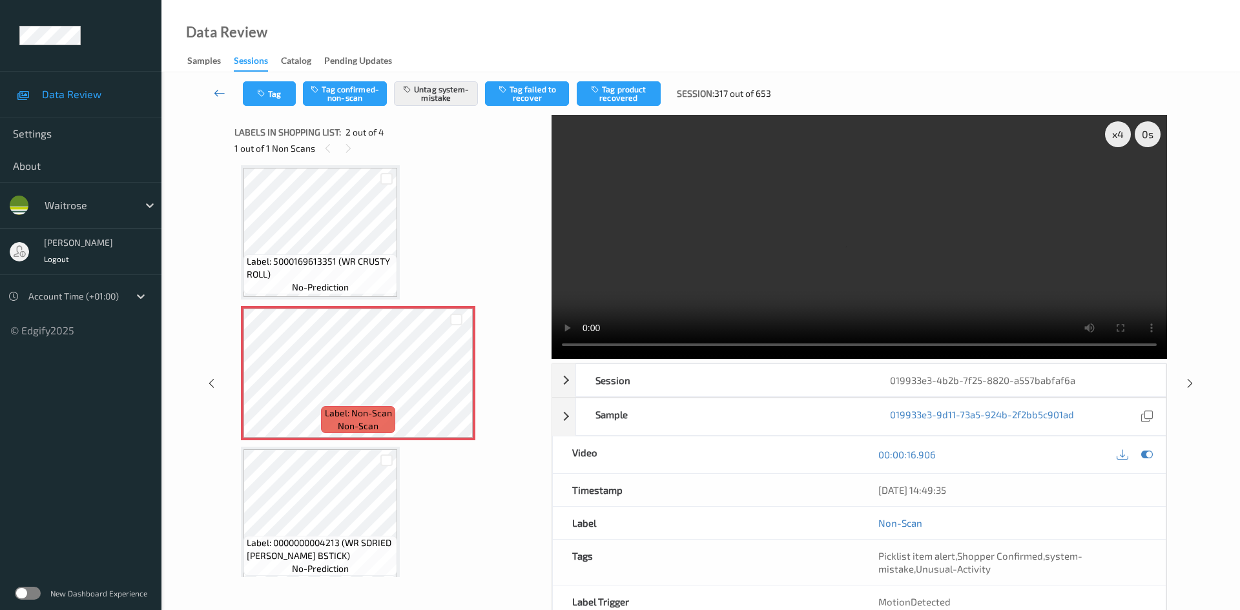
click at [216, 85] on link at bounding box center [220, 93] width 46 height 25
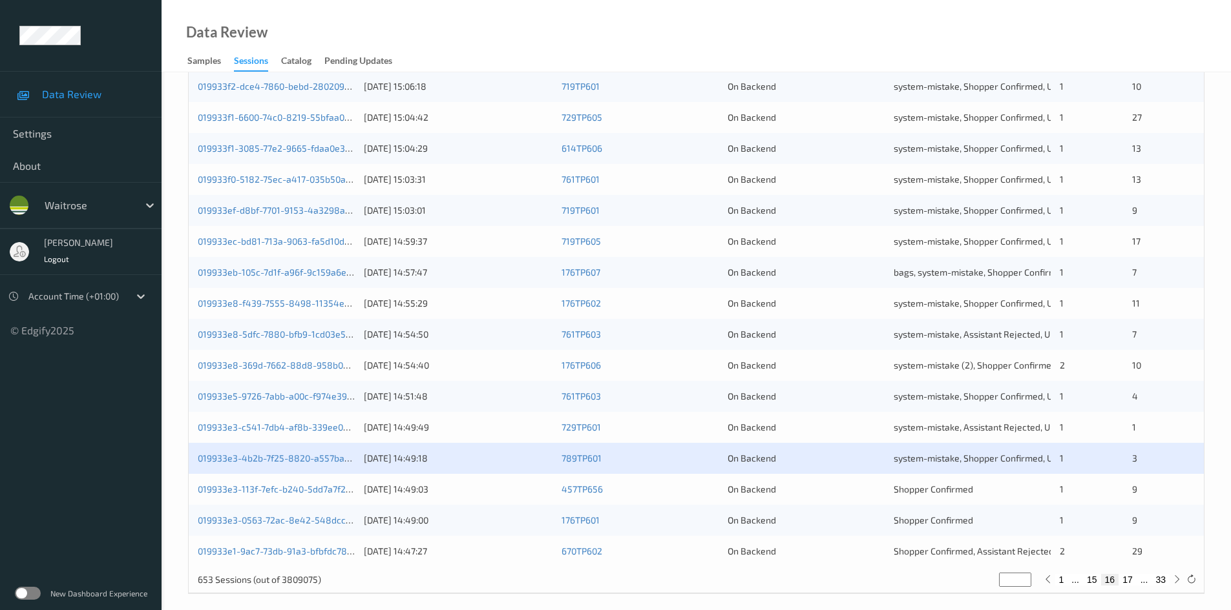
scroll to position [362, 0]
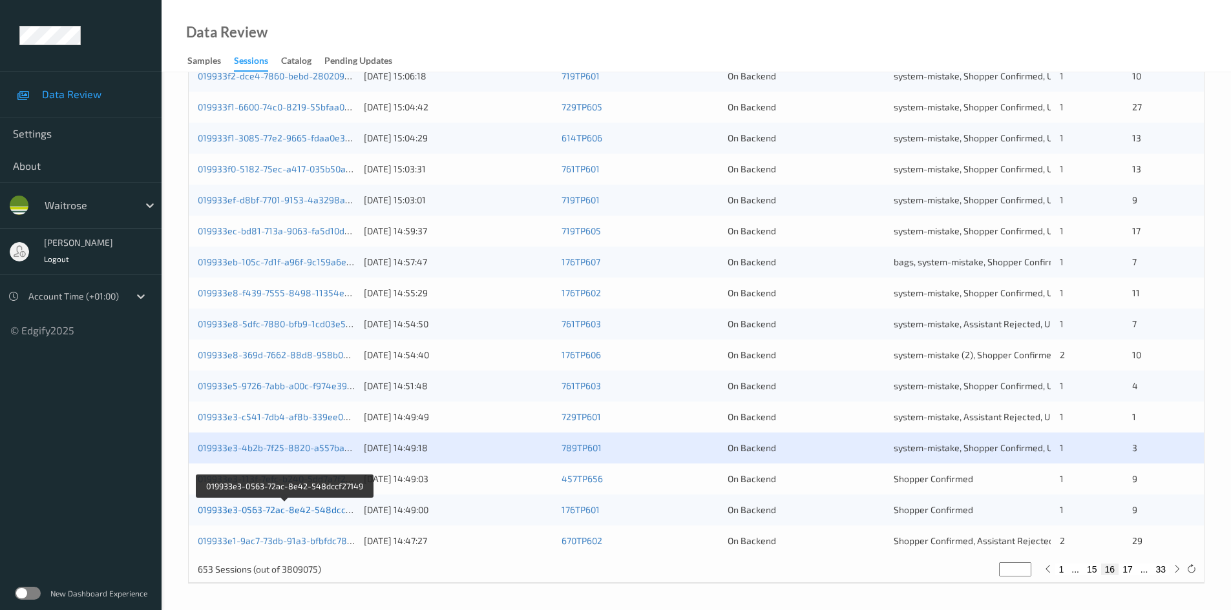
click at [251, 508] on link "019933e3-0563-72ac-8e42-548dccf27149" at bounding box center [286, 510] width 176 height 11
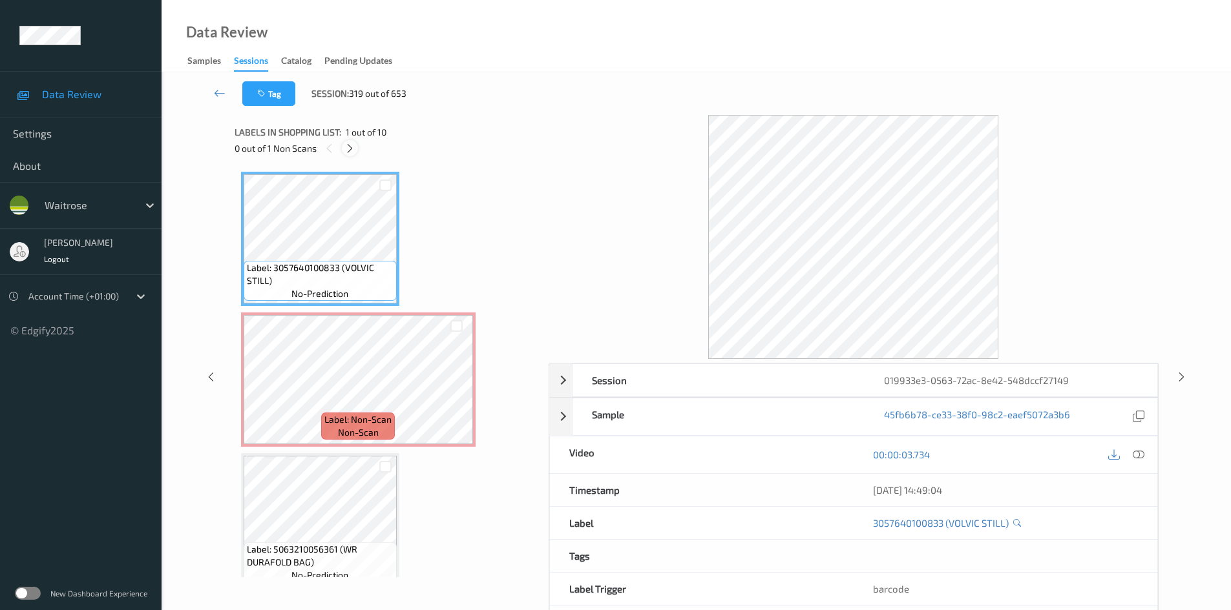
click at [349, 149] on icon at bounding box center [349, 149] width 11 height 12
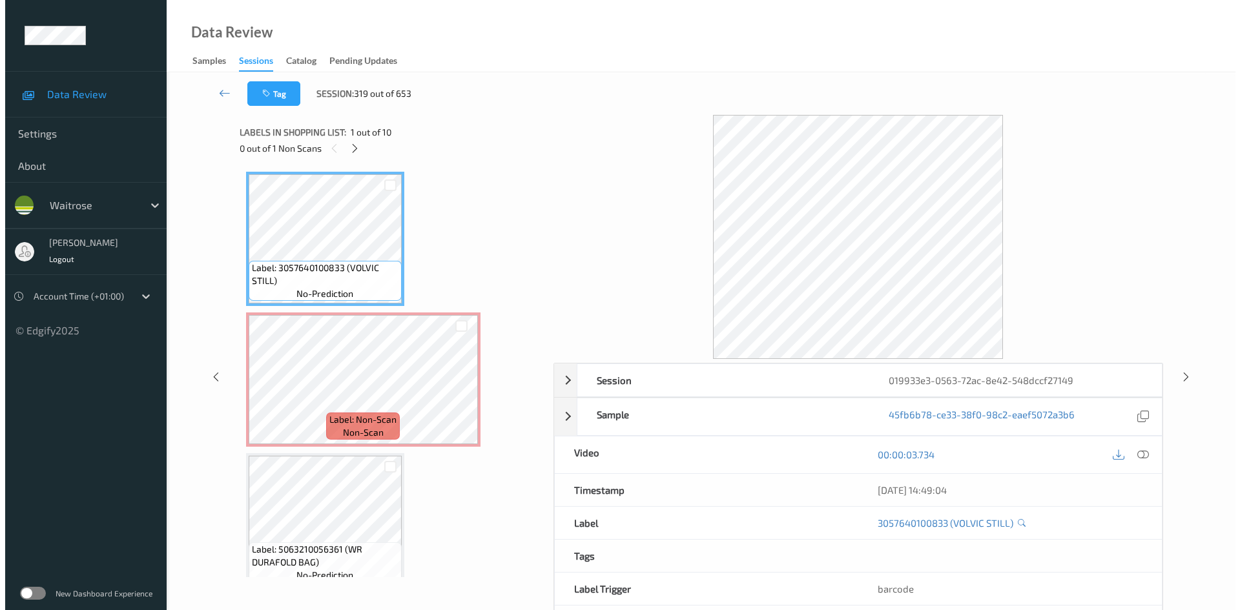
scroll to position [6, 0]
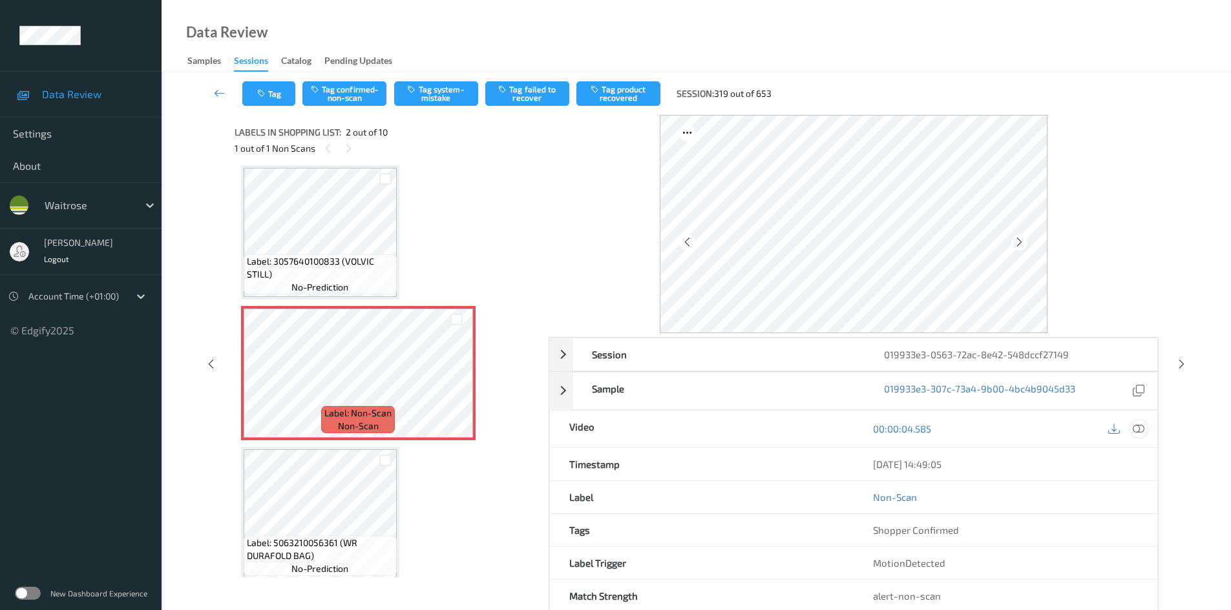
click at [1133, 426] on icon at bounding box center [1138, 429] width 12 height 12
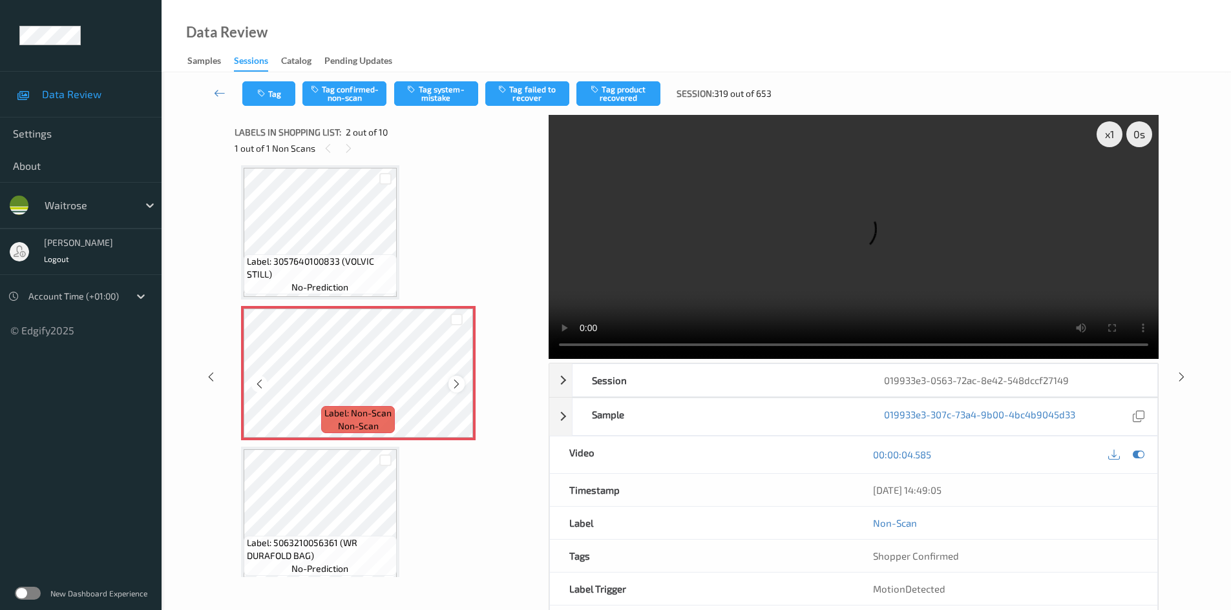
click at [451, 383] on icon at bounding box center [456, 385] width 11 height 12
click at [1101, 133] on div "x 1" at bounding box center [1109, 134] width 26 height 26
click at [753, 278] on video at bounding box center [853, 237] width 610 height 244
click at [438, 87] on button "Tag system-mistake" at bounding box center [436, 93] width 84 height 25
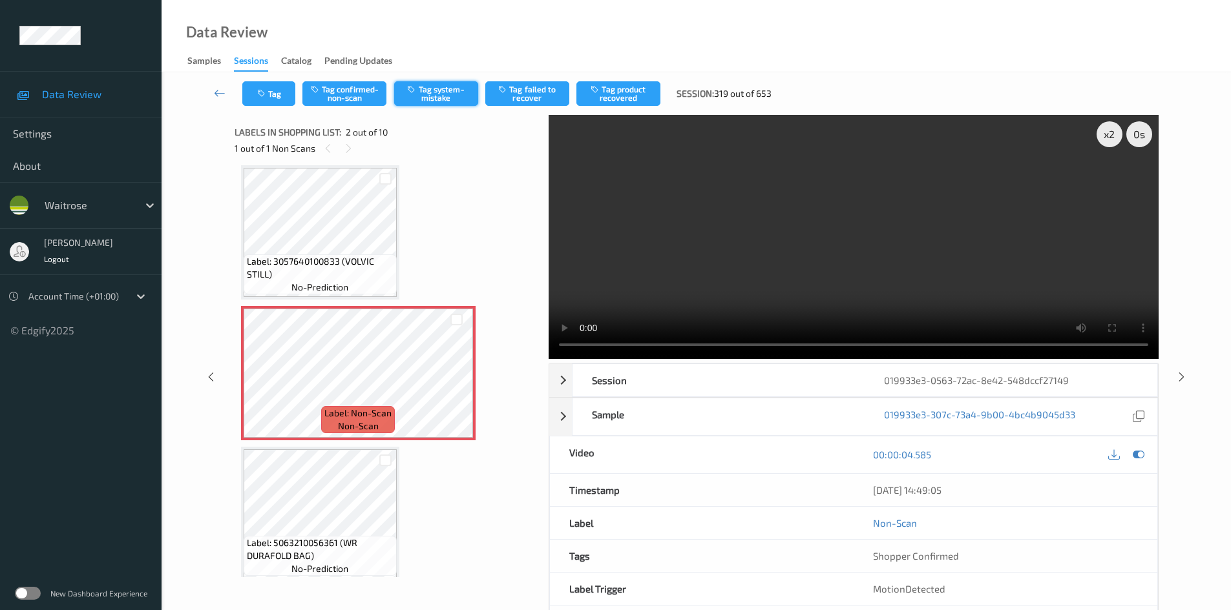
click at [432, 87] on button "Tag system-mistake" at bounding box center [436, 93] width 84 height 25
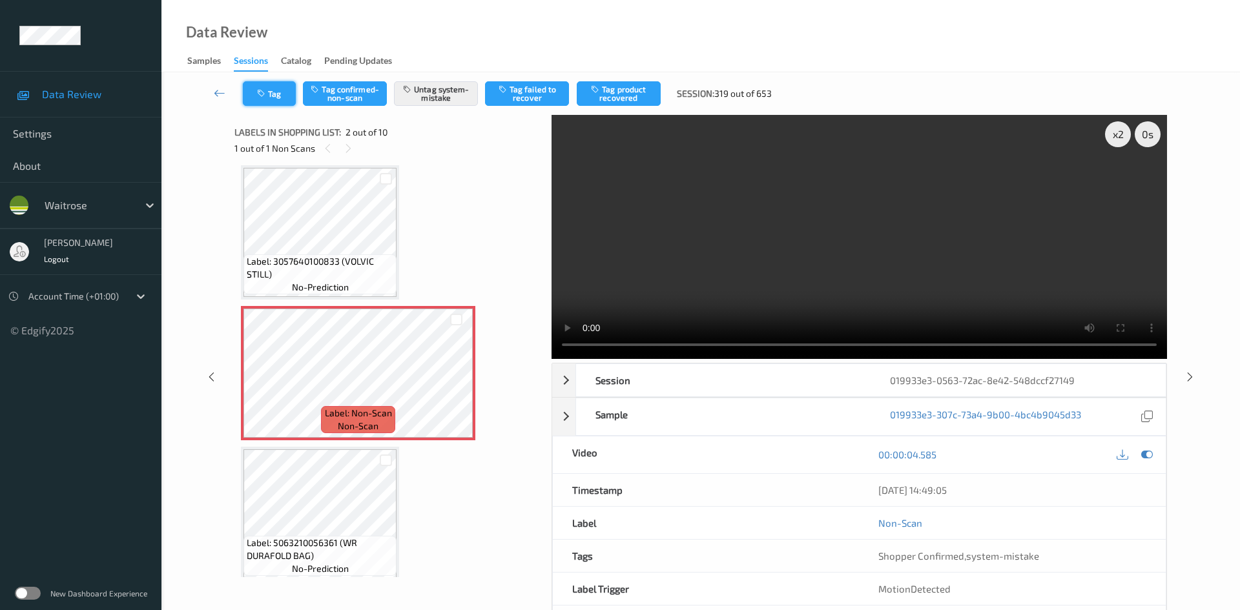
click at [271, 96] on button "Tag" at bounding box center [269, 93] width 53 height 25
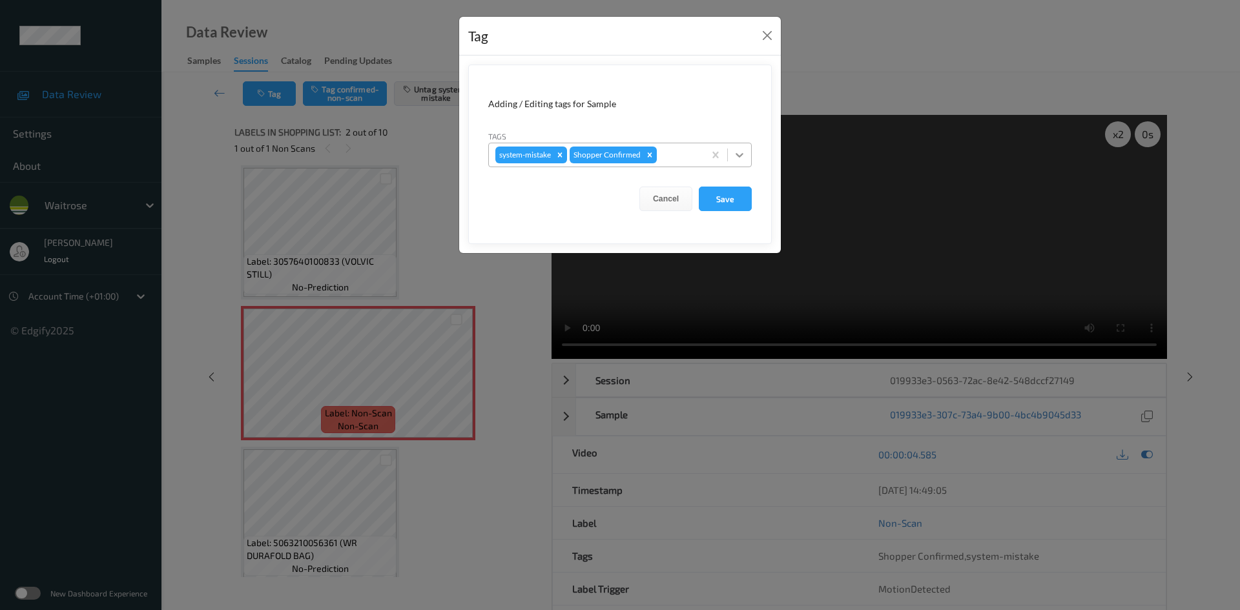
click at [739, 156] on icon at bounding box center [740, 155] width 8 height 5
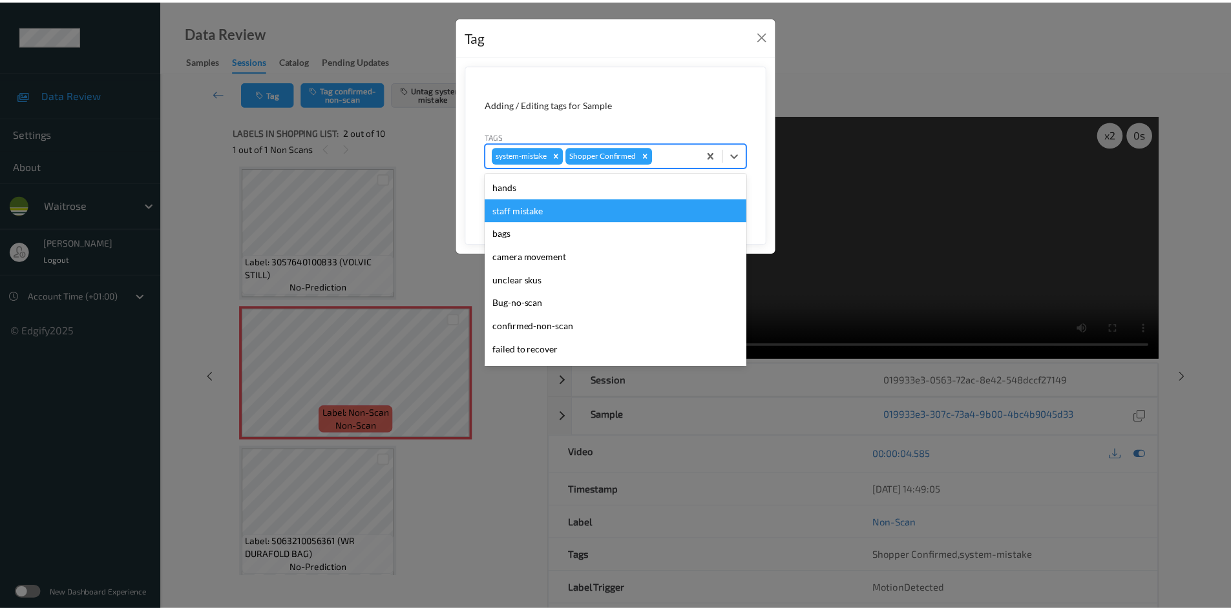
scroll to position [258, 0]
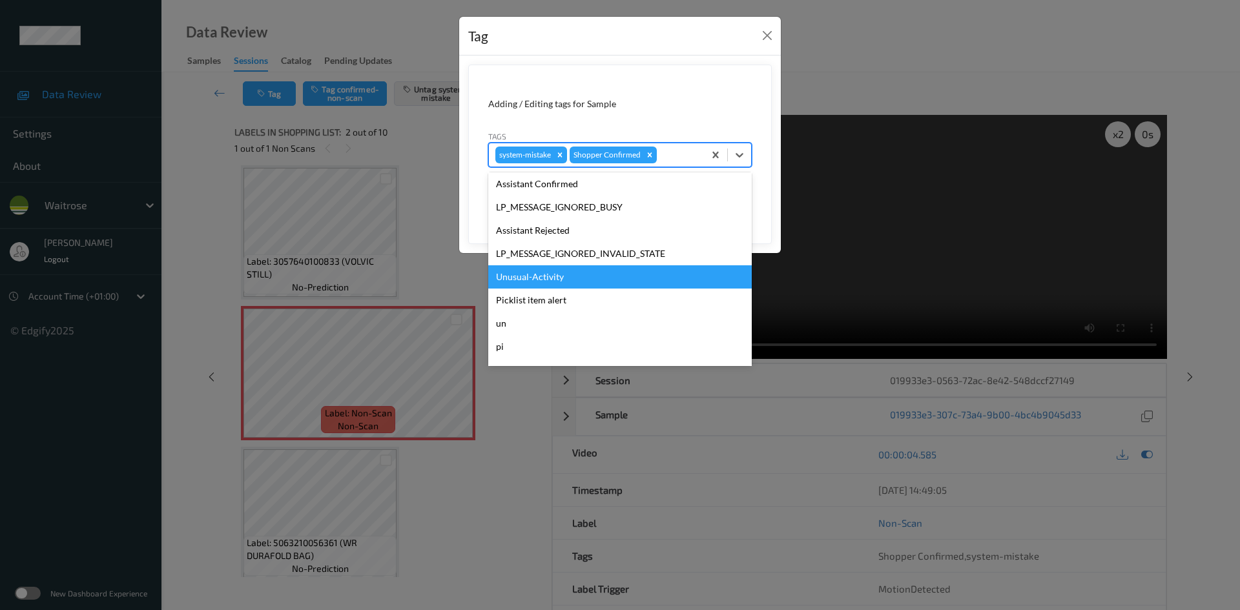
click at [530, 276] on div "Unusual-Activity" at bounding box center [620, 277] width 264 height 23
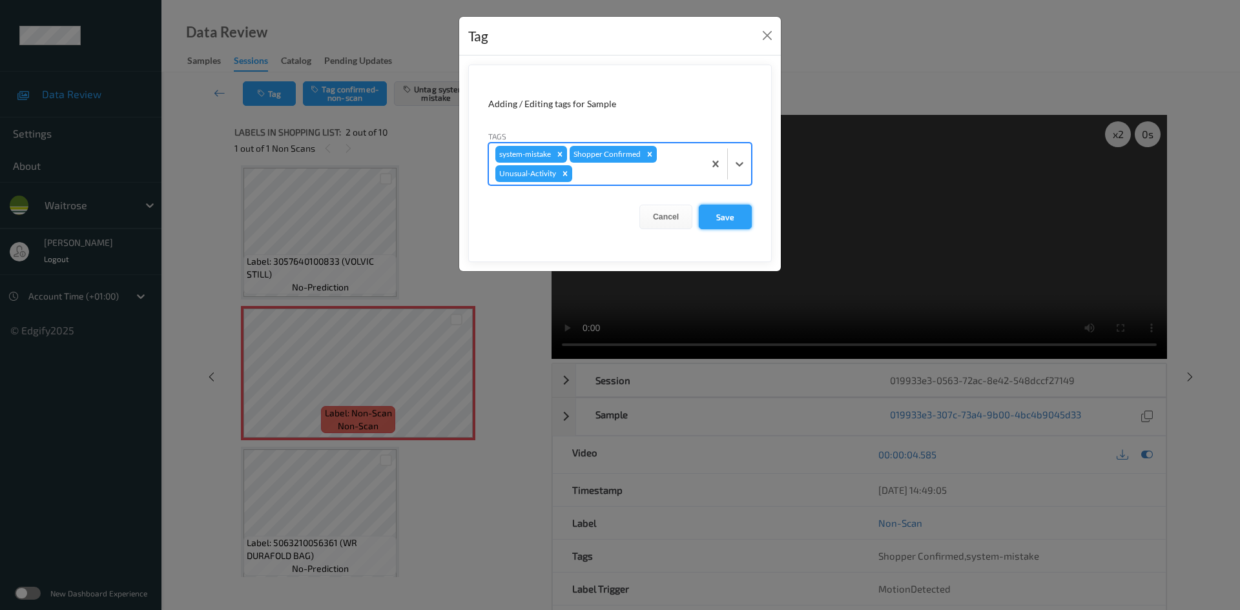
click at [722, 225] on button "Save" at bounding box center [725, 217] width 53 height 25
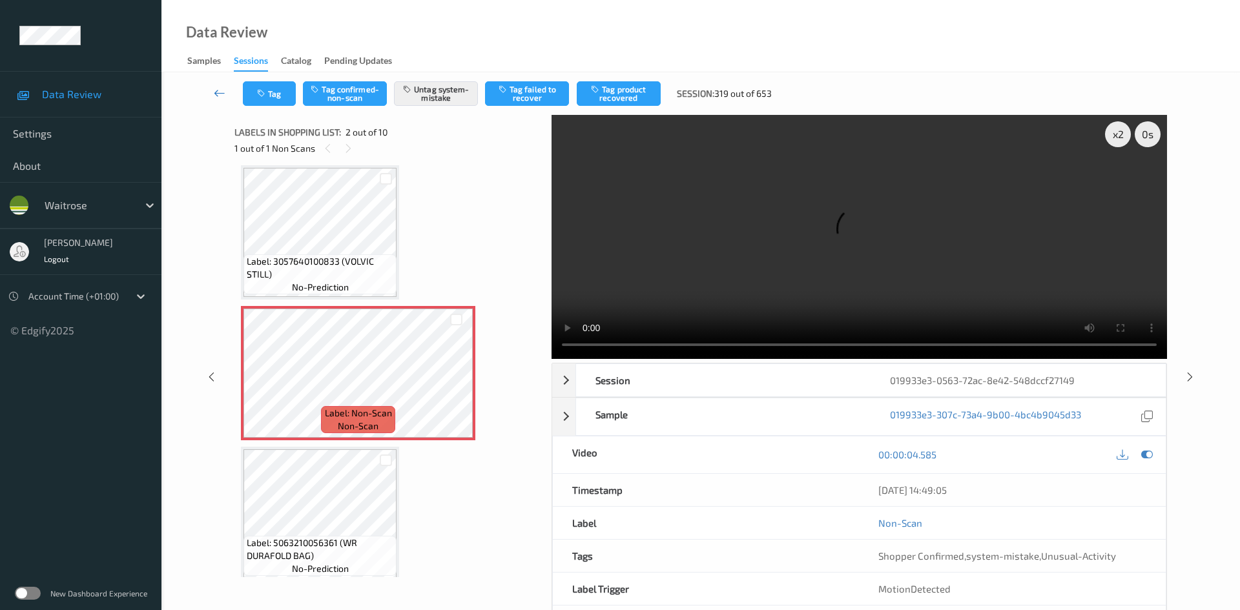
click at [214, 88] on icon at bounding box center [220, 93] width 12 height 13
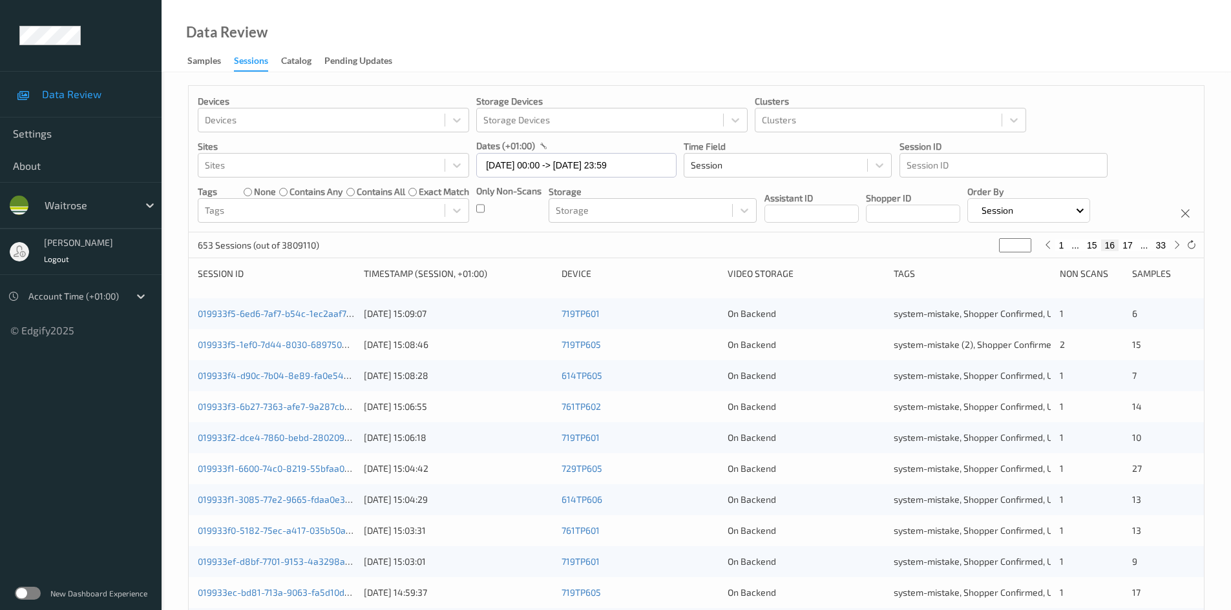
drag, startPoint x: 1012, startPoint y: 247, endPoint x: 993, endPoint y: 251, distance: 19.1
click at [993, 251] on div "653 Sessions (out of 3809110) ** 1 ... 15 16 17 ... 33" at bounding box center [696, 246] width 1015 height 26
type input "*"
type input "**"
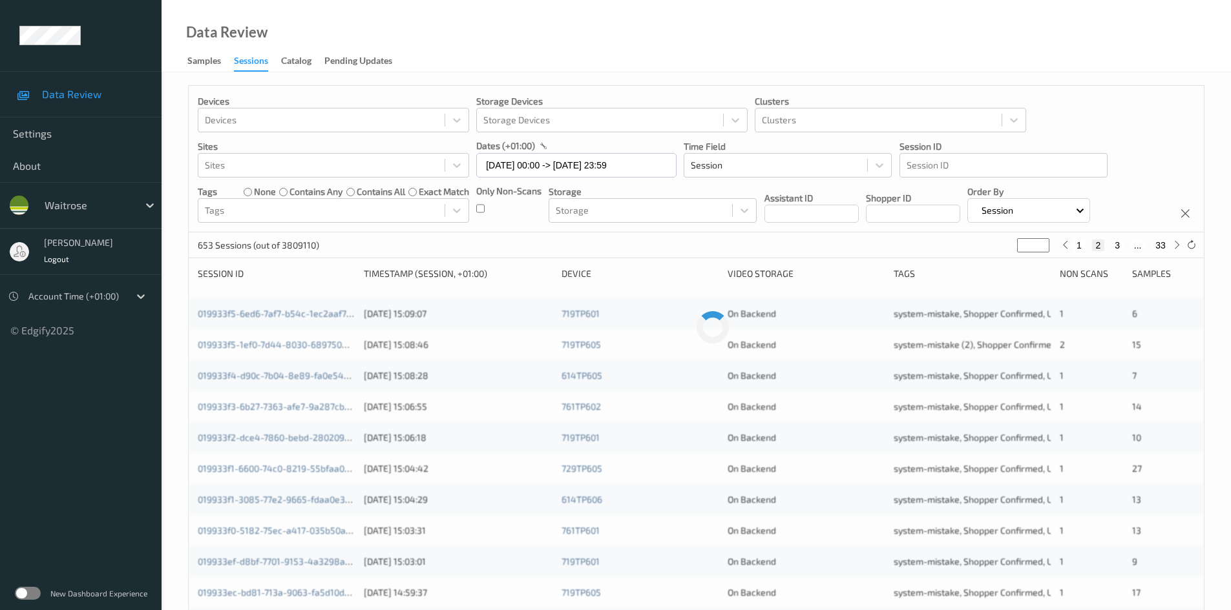
type input "**"
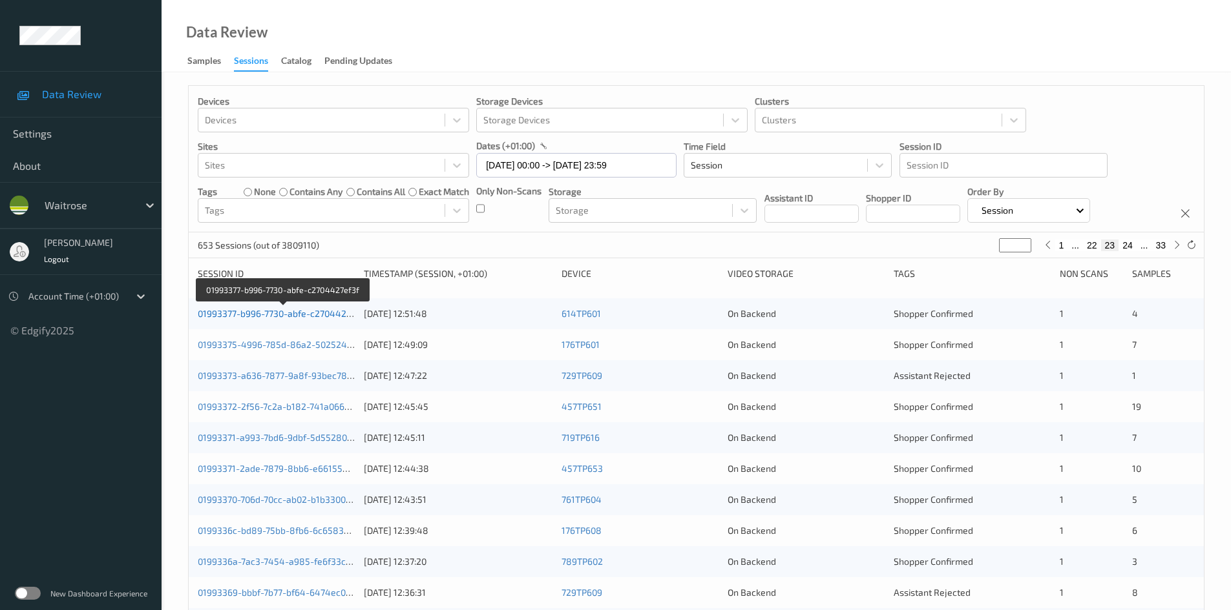
type input "**"
click at [253, 312] on link "01993377-b996-7730-abfe-c2704427ef3f" at bounding box center [283, 313] width 170 height 11
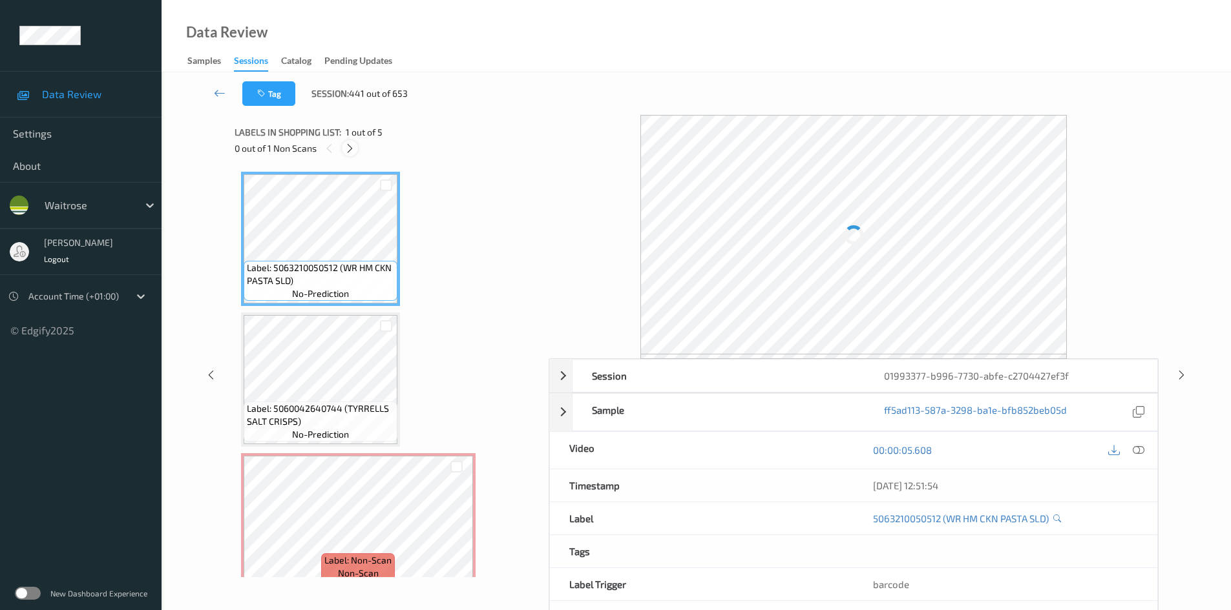
click at [351, 151] on icon at bounding box center [349, 149] width 11 height 12
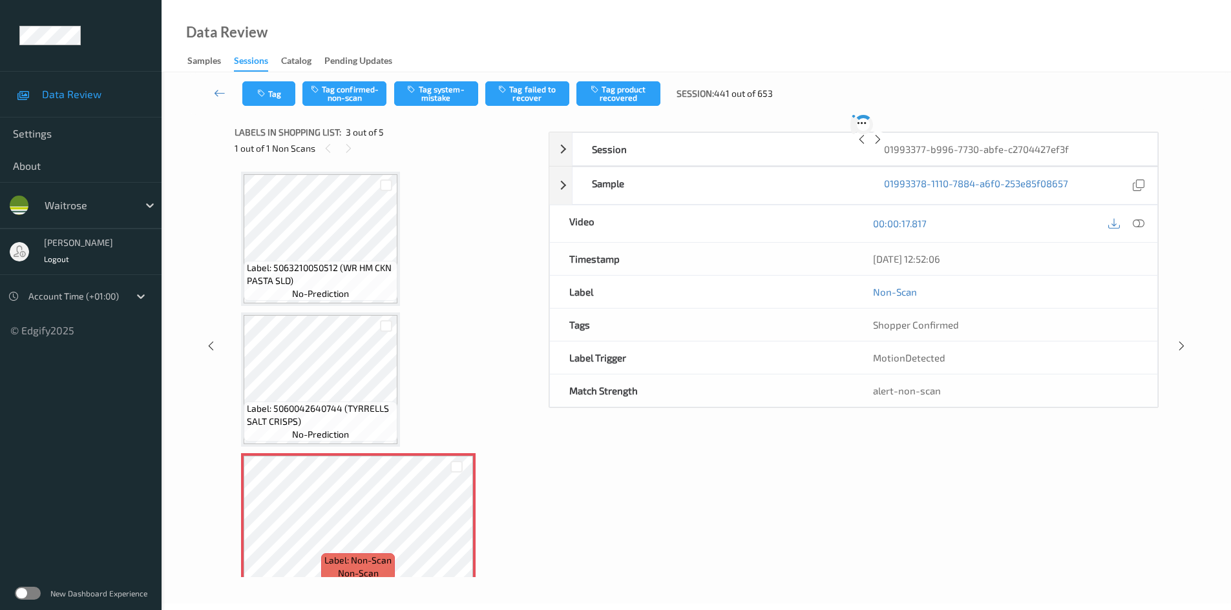
scroll to position [147, 0]
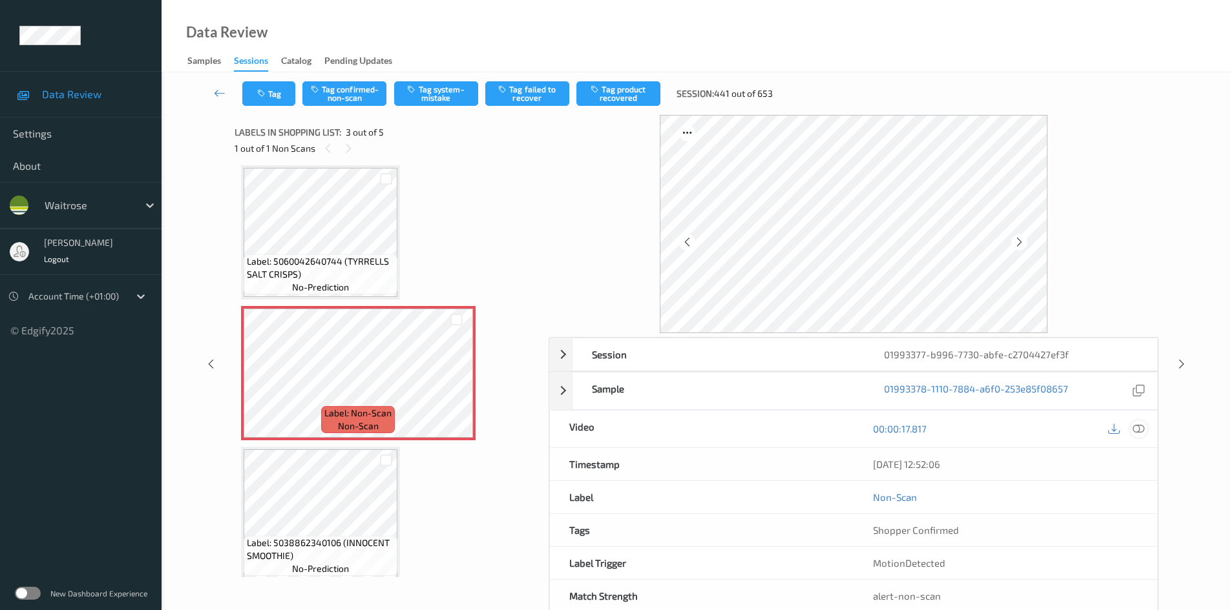
click at [1138, 423] on icon at bounding box center [1138, 429] width 12 height 12
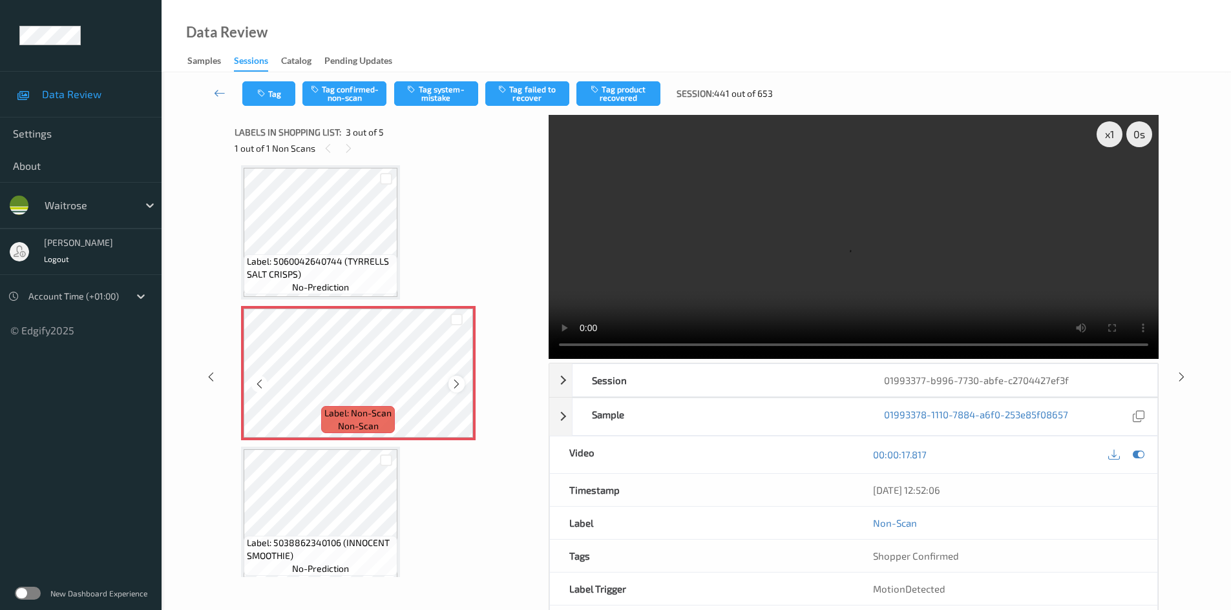
click at [457, 382] on icon at bounding box center [456, 385] width 11 height 12
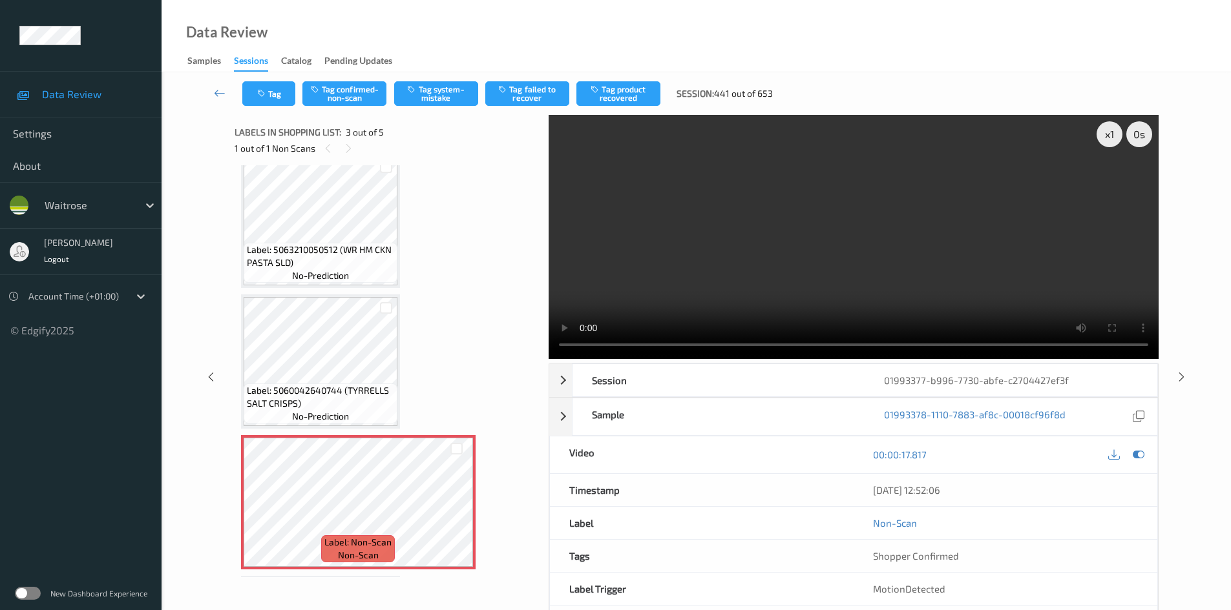
click at [744, 286] on video at bounding box center [853, 237] width 610 height 244
drag, startPoint x: 1103, startPoint y: 132, endPoint x: 1107, endPoint y: 143, distance: 11.3
click at [1103, 133] on div "x 1" at bounding box center [1109, 134] width 26 height 26
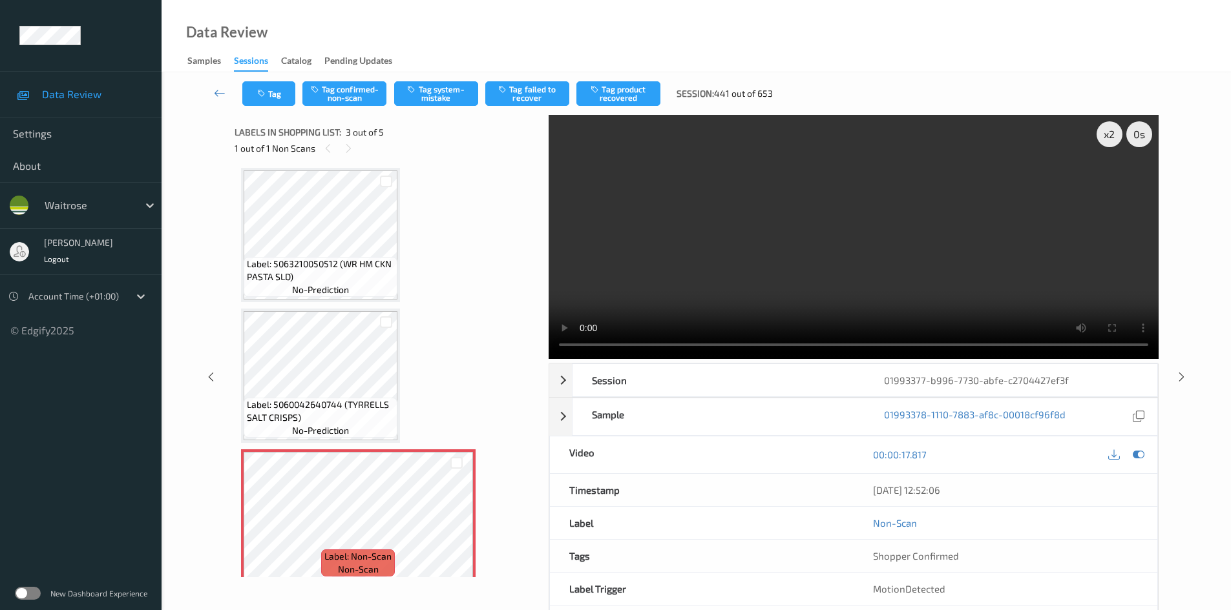
scroll to position [0, 0]
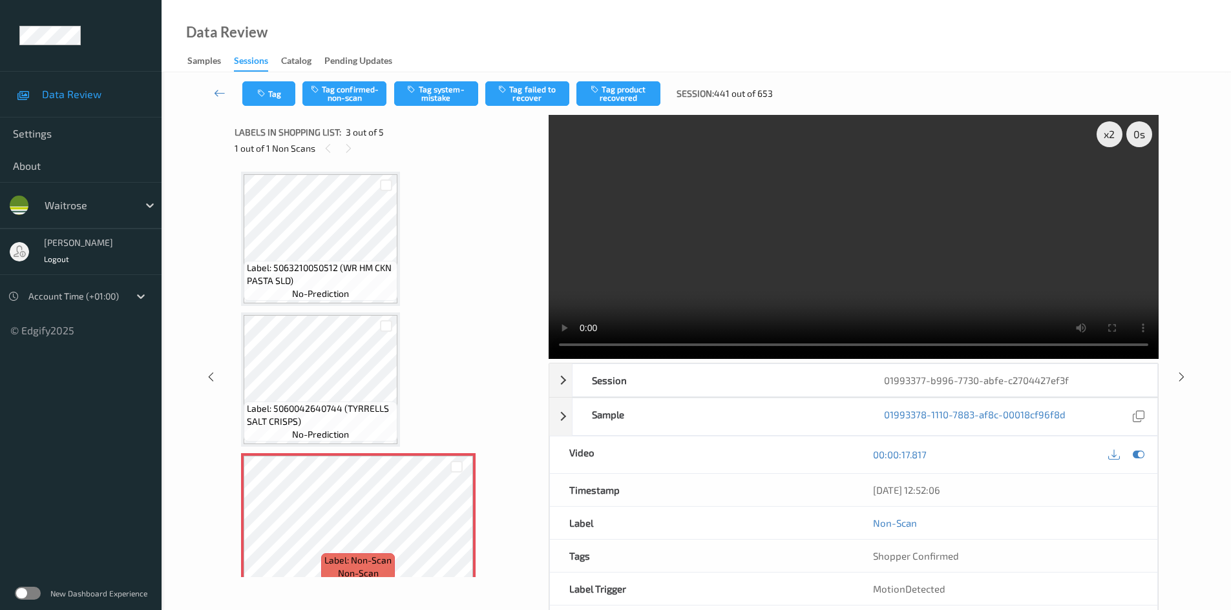
click at [756, 258] on video at bounding box center [853, 237] width 610 height 244
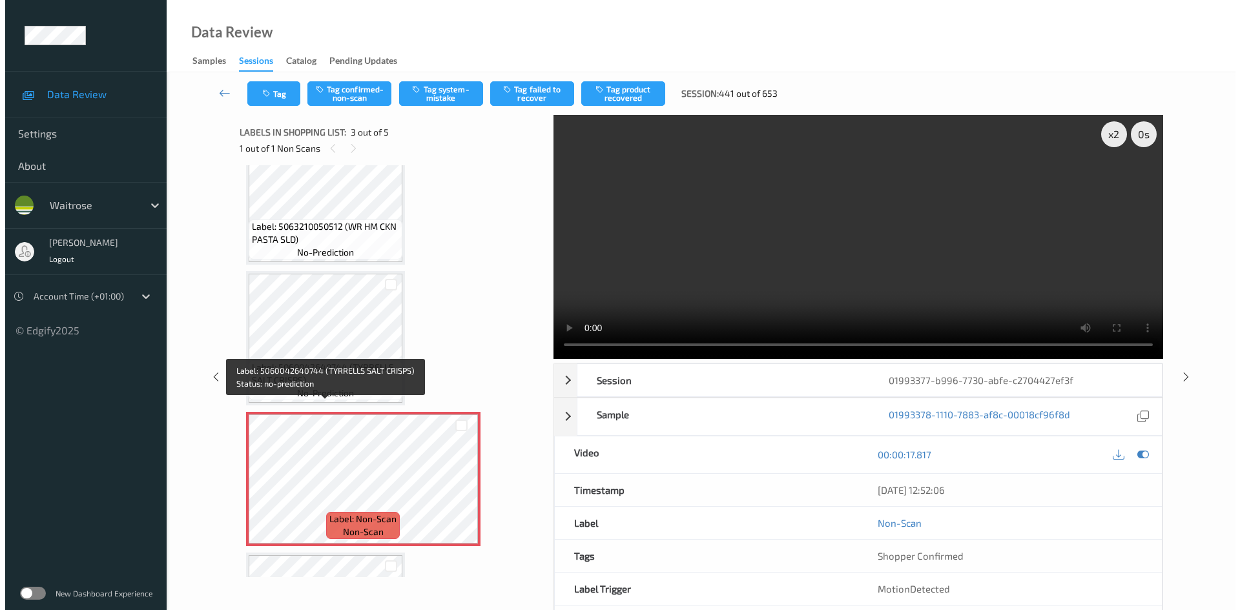
scroll to position [65, 0]
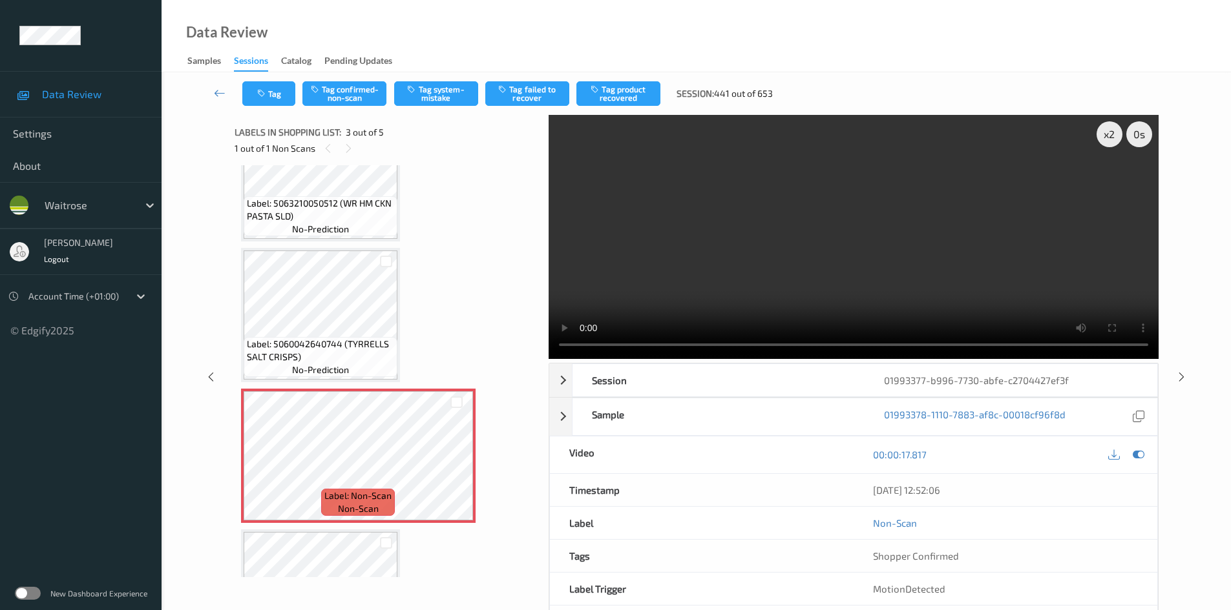
click at [760, 249] on video at bounding box center [853, 237] width 610 height 244
click at [659, 257] on video at bounding box center [853, 237] width 610 height 244
click at [433, 94] on button "Tag system-mistake" at bounding box center [436, 93] width 84 height 25
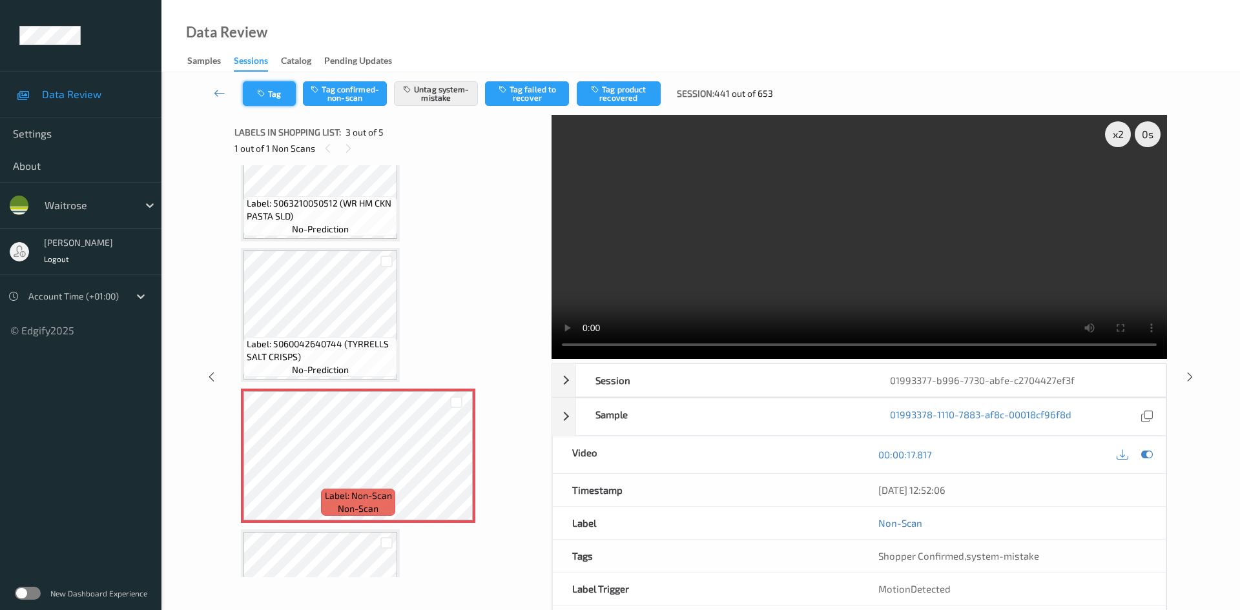
click at [276, 87] on button "Tag" at bounding box center [269, 93] width 53 height 25
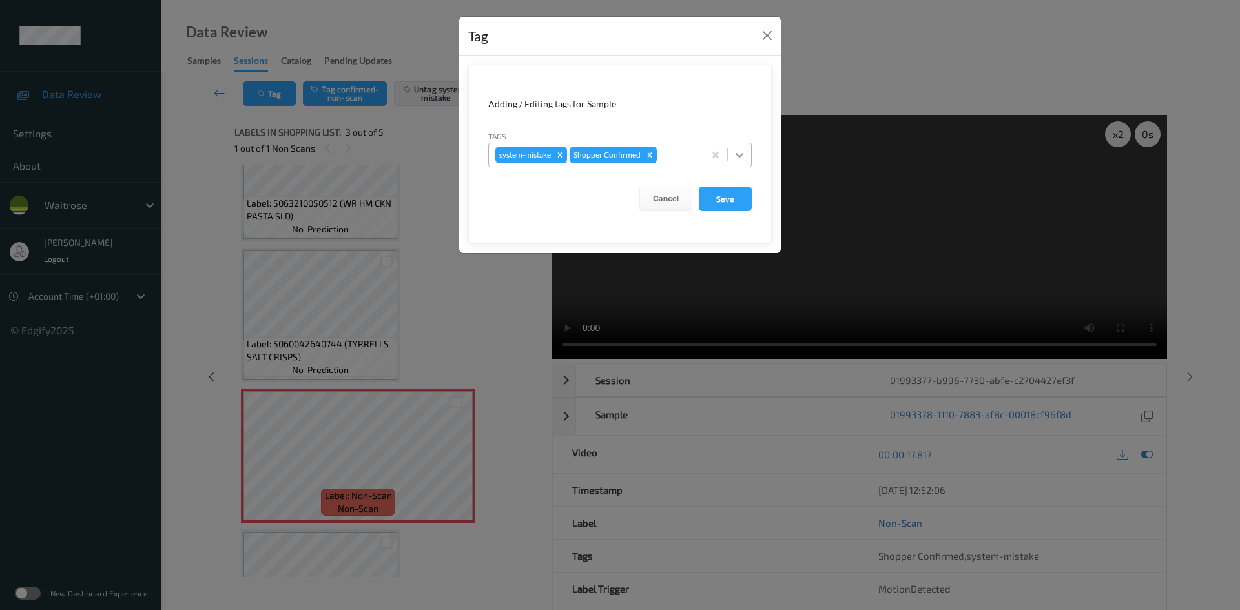
click at [746, 160] on div at bounding box center [739, 154] width 23 height 23
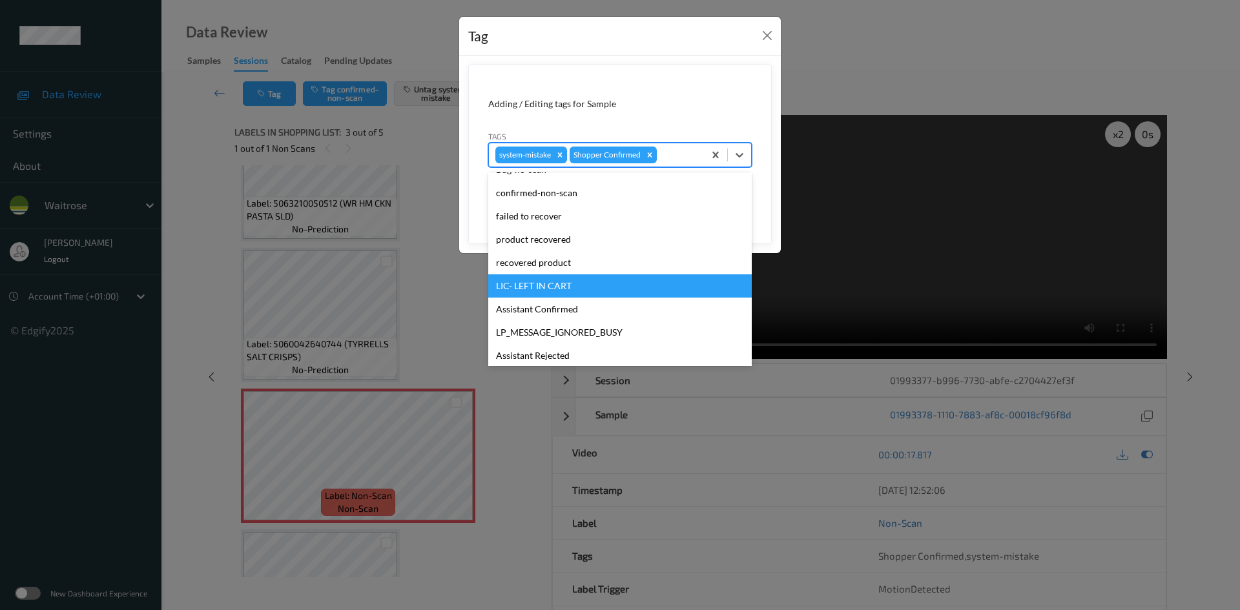
scroll to position [300, 0]
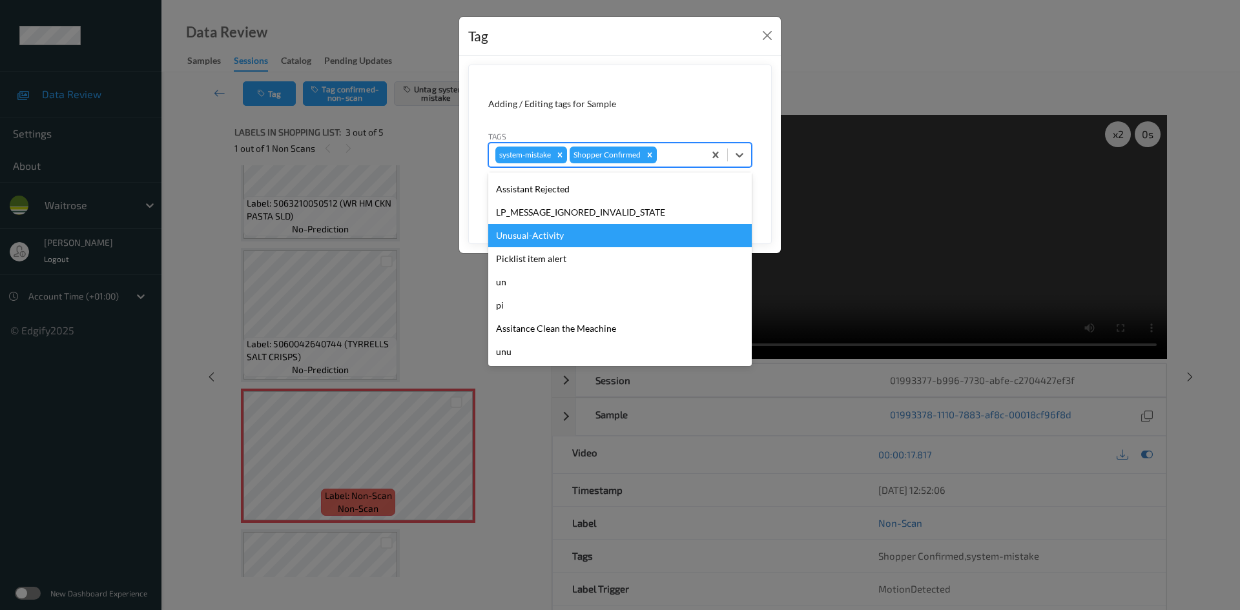
click at [572, 233] on div "Unusual-Activity" at bounding box center [620, 235] width 264 height 23
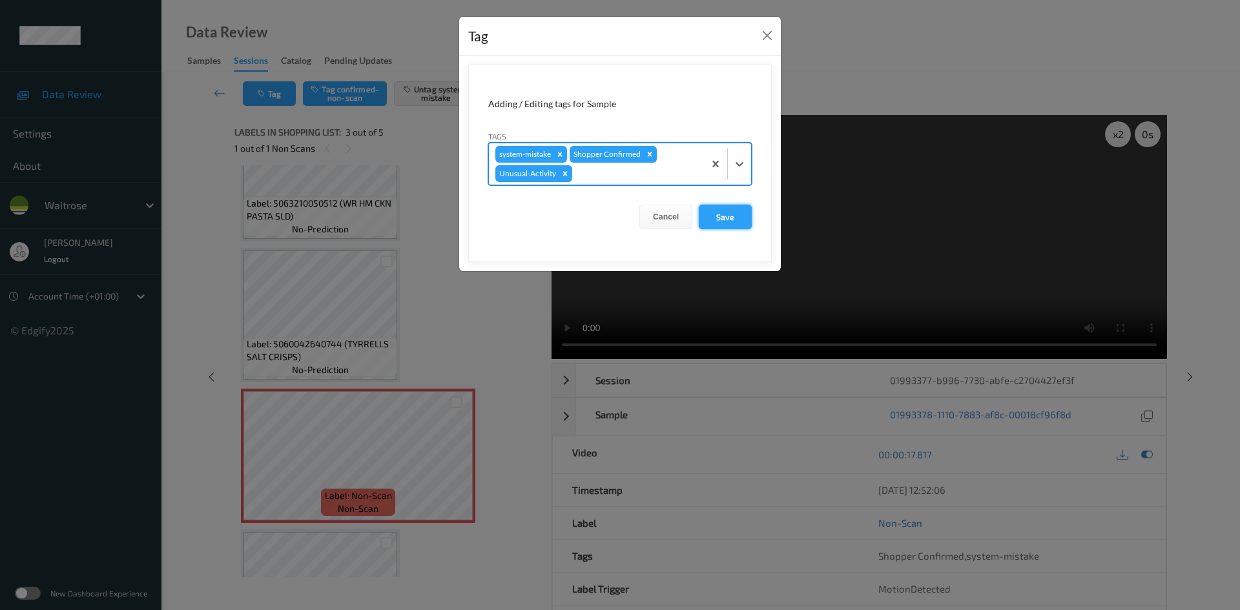
click at [735, 218] on button "Save" at bounding box center [725, 217] width 53 height 25
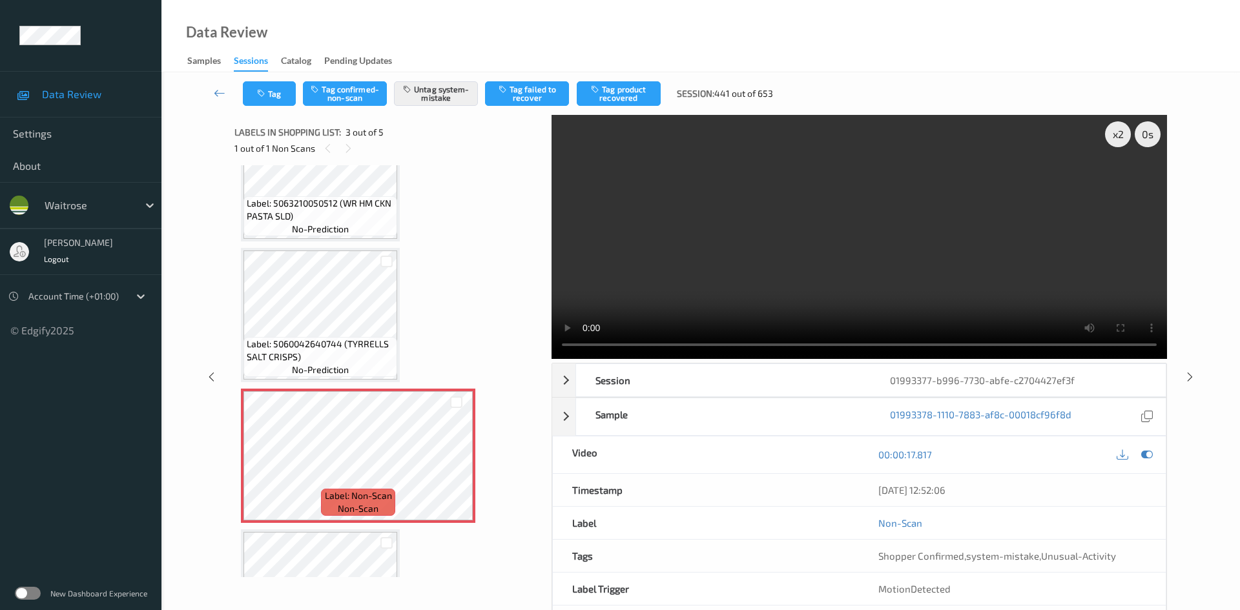
click at [216, 85] on link at bounding box center [220, 93] width 46 height 25
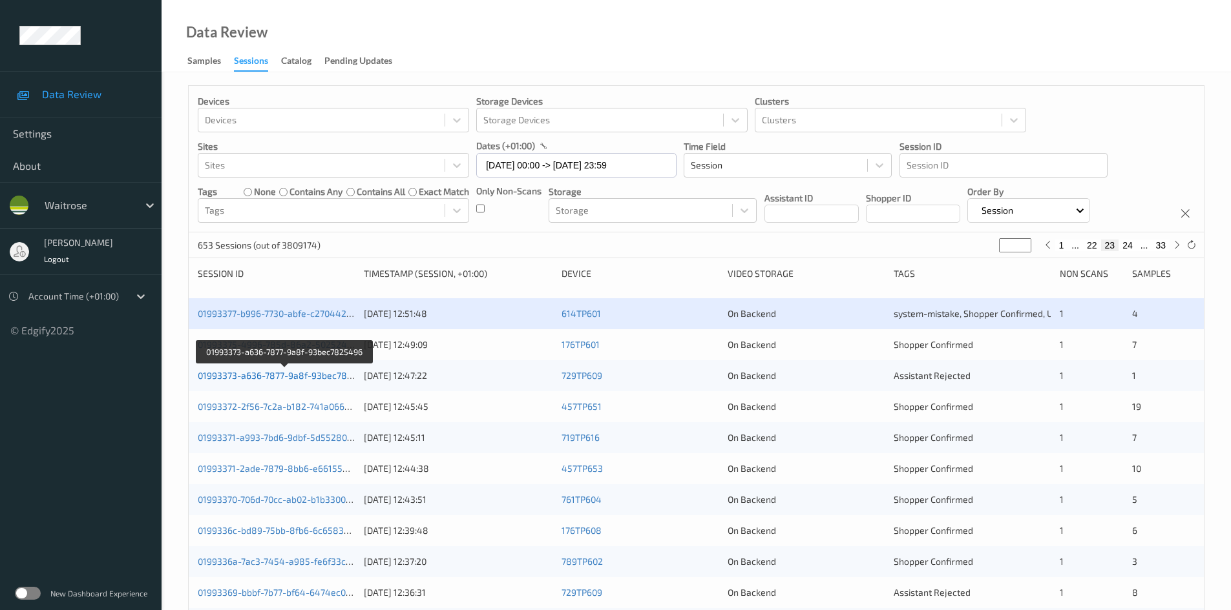
click at [260, 375] on link "01993373-a636-7877-9a8f-93bec7825496" at bounding box center [286, 375] width 176 height 11
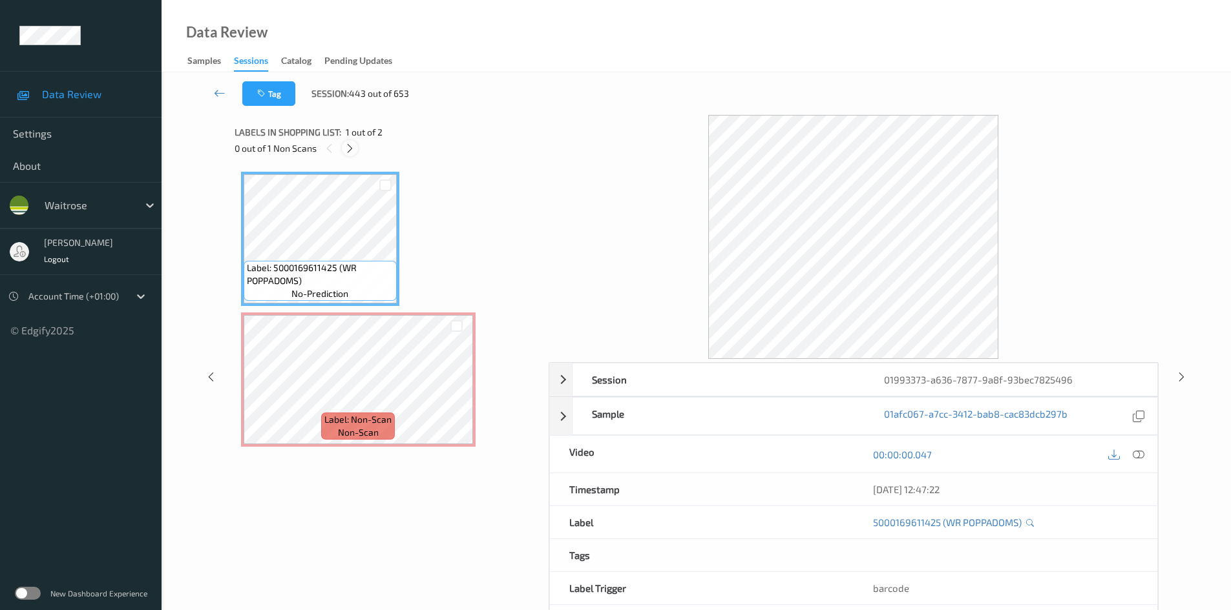
click at [348, 146] on icon at bounding box center [349, 149] width 11 height 12
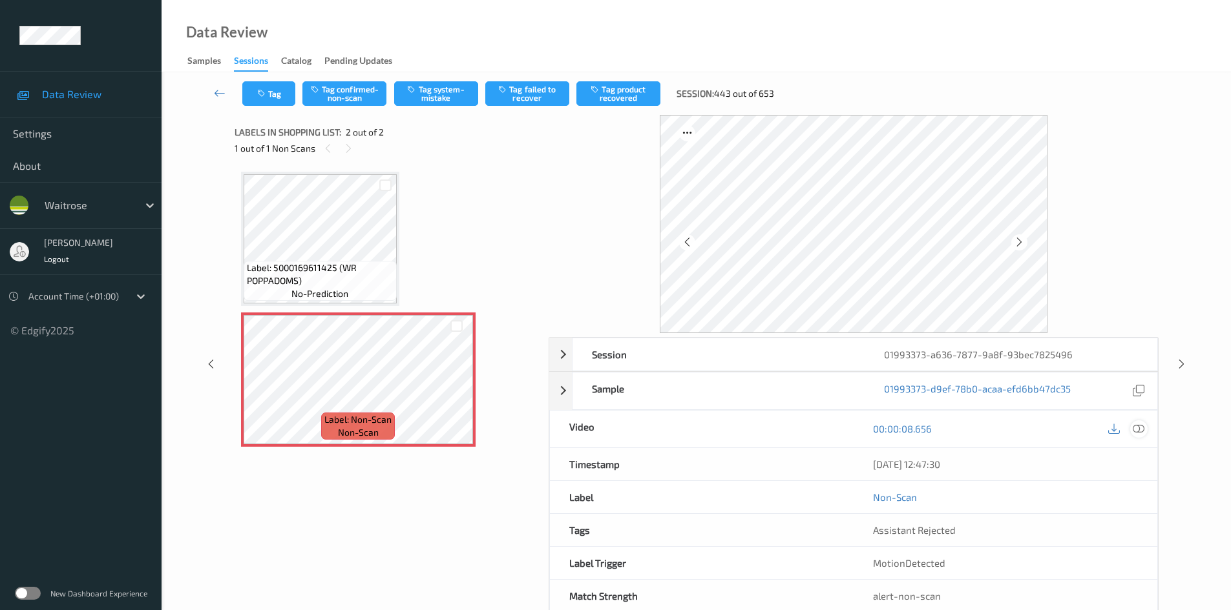
click at [1137, 428] on icon at bounding box center [1138, 429] width 12 height 12
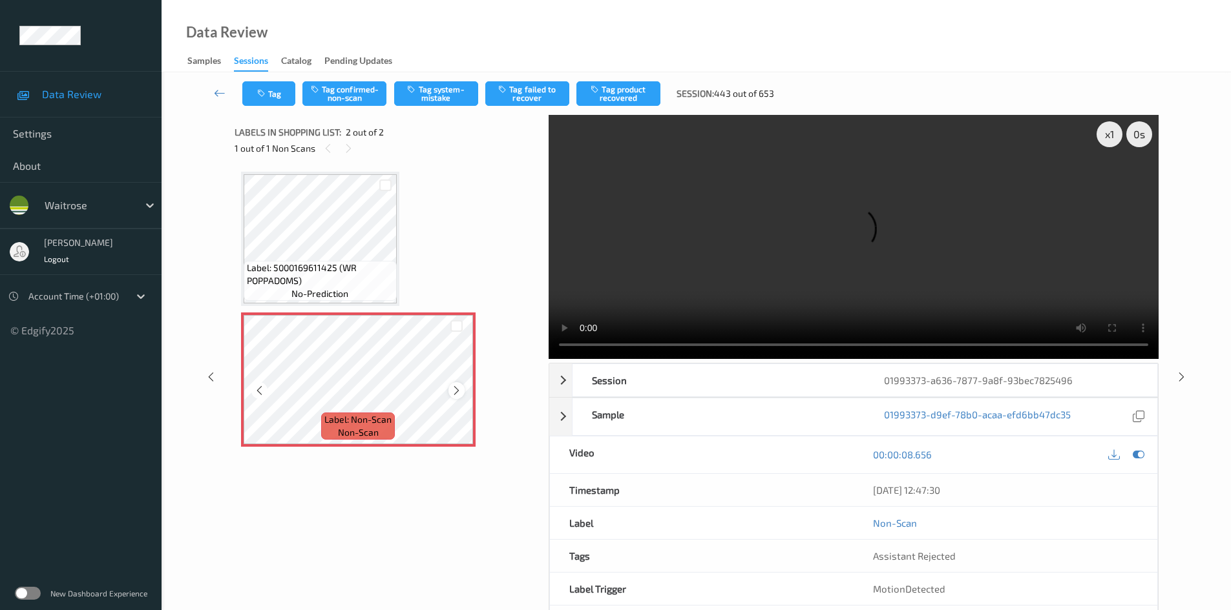
click at [455, 393] on icon at bounding box center [456, 391] width 11 height 12
click at [1108, 135] on div "x 1" at bounding box center [1109, 134] width 26 height 26
click at [1108, 135] on div "x 2" at bounding box center [1109, 134] width 26 height 26
click at [714, 246] on video at bounding box center [853, 237] width 610 height 244
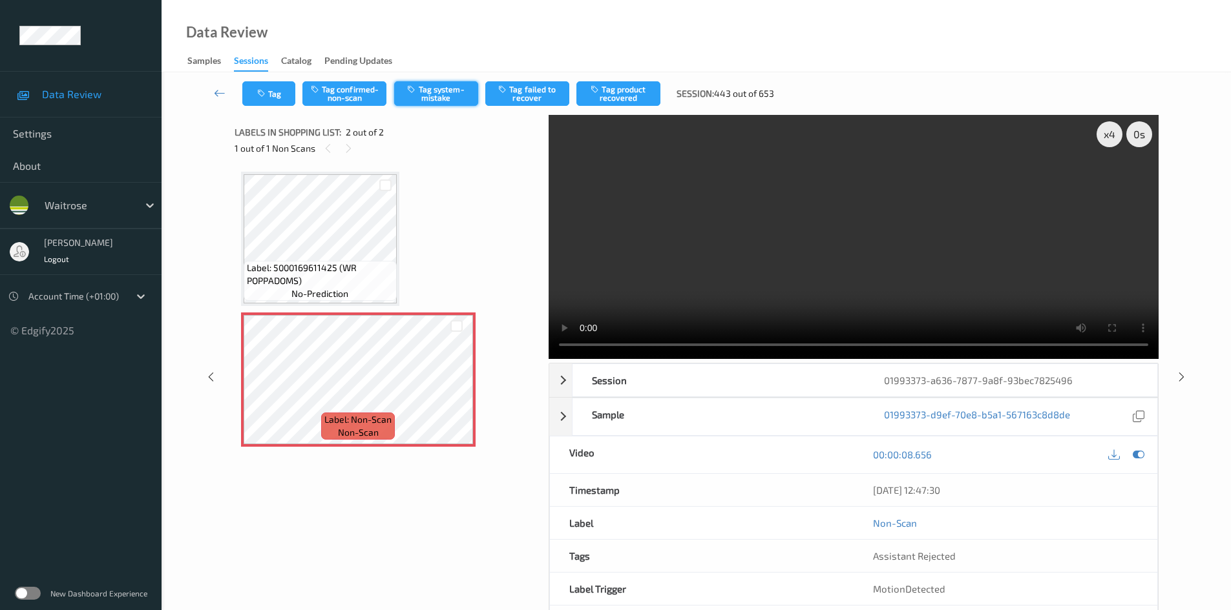
click at [441, 96] on button "Tag system-mistake" at bounding box center [436, 93] width 84 height 25
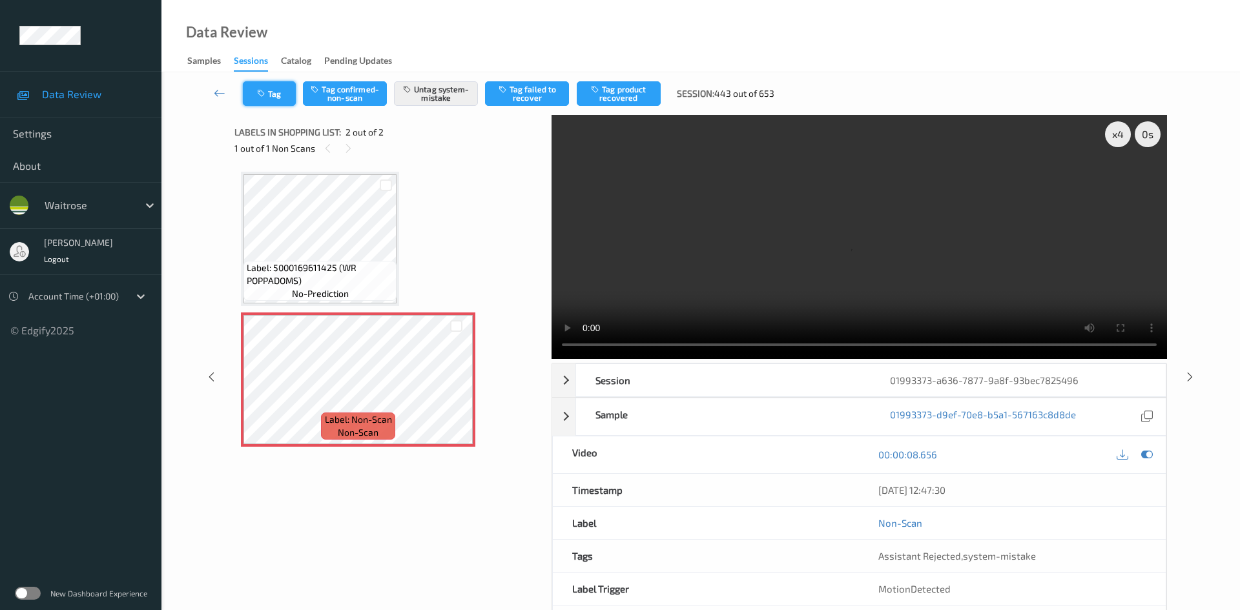
click at [272, 90] on button "Tag" at bounding box center [269, 93] width 53 height 25
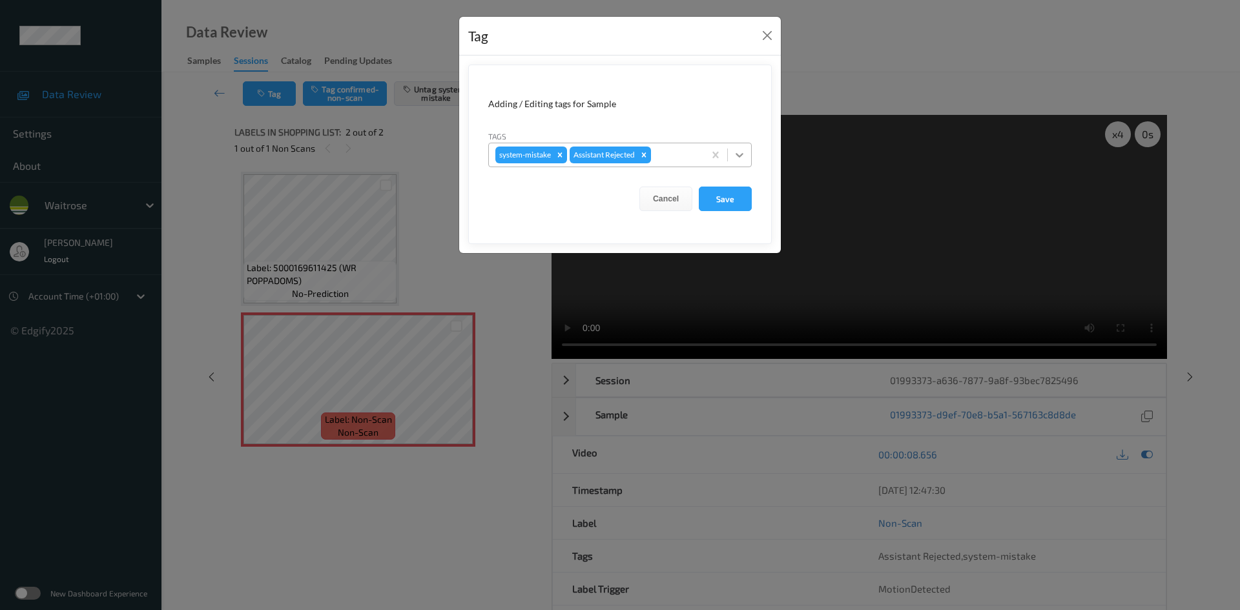
click at [740, 156] on icon at bounding box center [739, 155] width 13 height 13
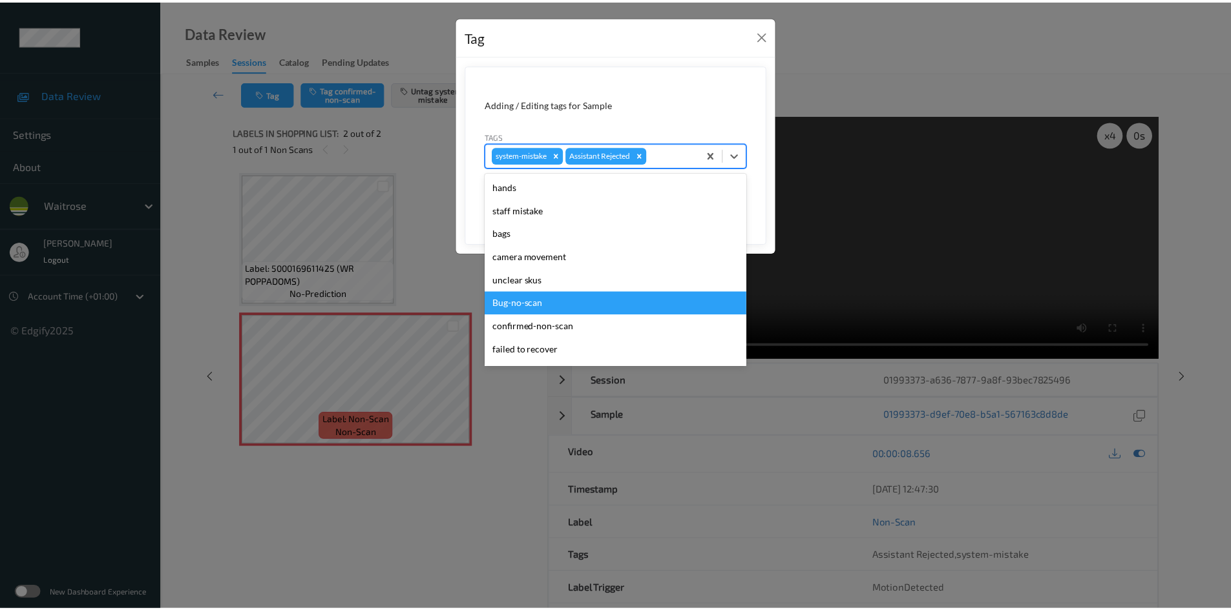
scroll to position [300, 0]
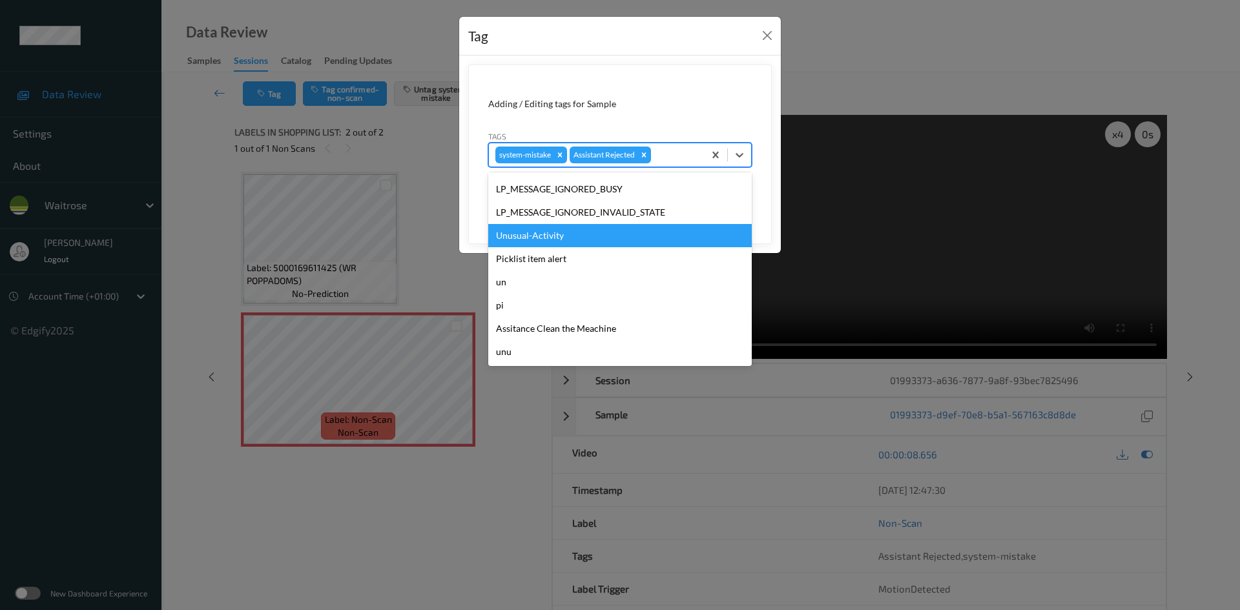
click at [531, 235] on div "Unusual-Activity" at bounding box center [620, 235] width 264 height 23
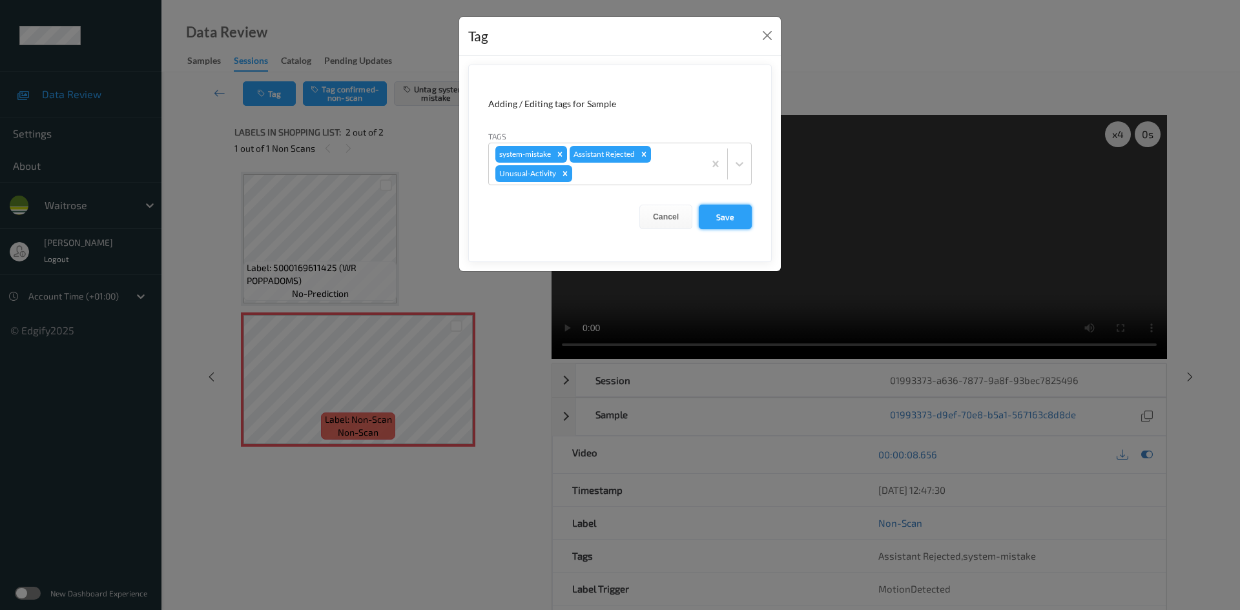
click at [727, 223] on button "Save" at bounding box center [725, 217] width 53 height 25
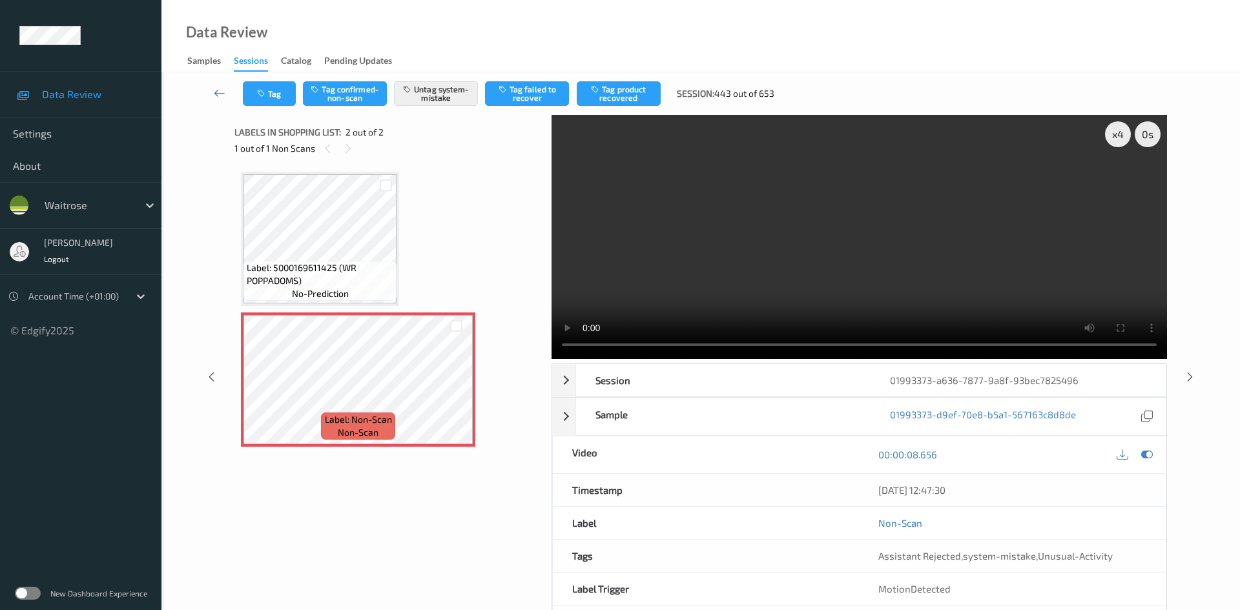
click at [214, 87] on icon at bounding box center [220, 93] width 12 height 13
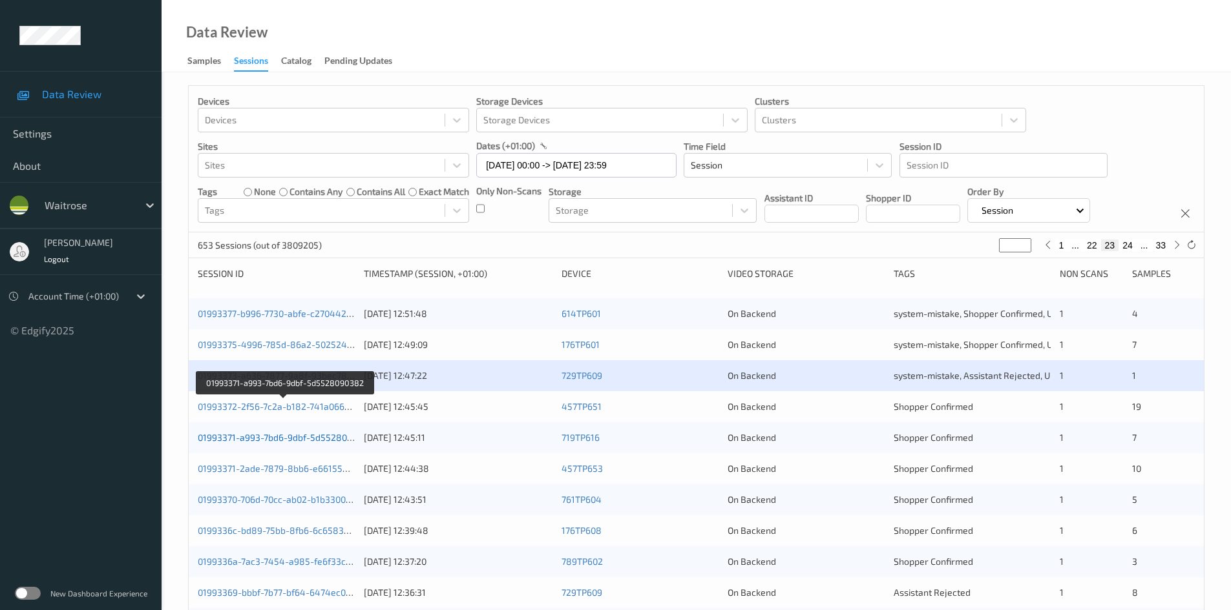
click at [258, 438] on link "01993371-a993-7bd6-9dbf-5d5528090382" at bounding box center [286, 437] width 176 height 11
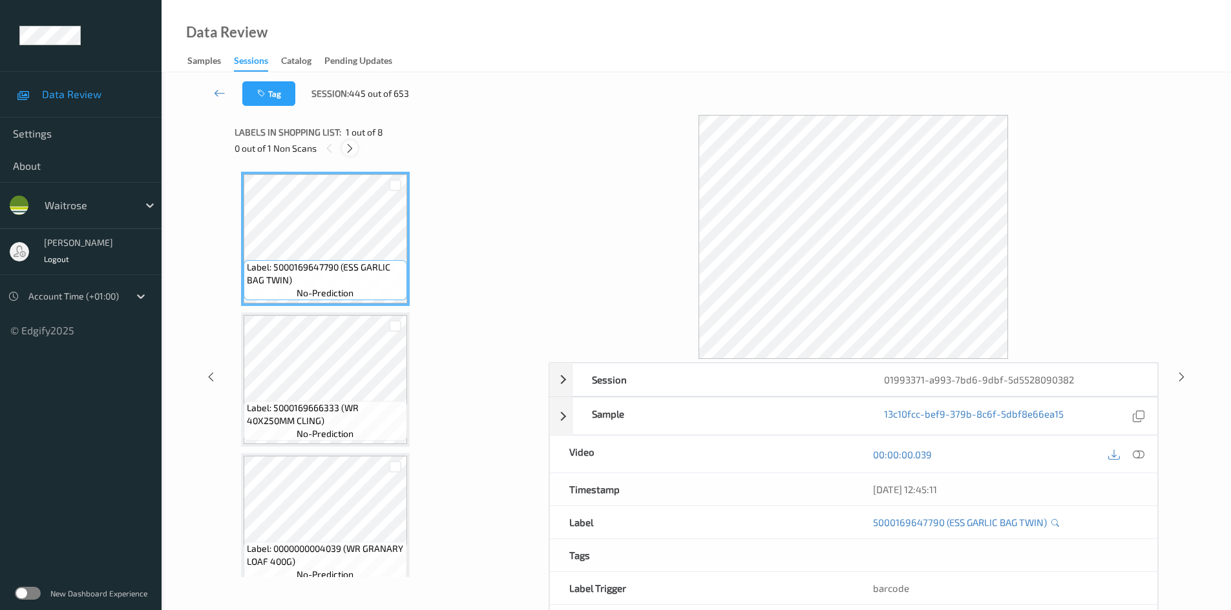
click at [344, 152] on icon at bounding box center [349, 149] width 11 height 12
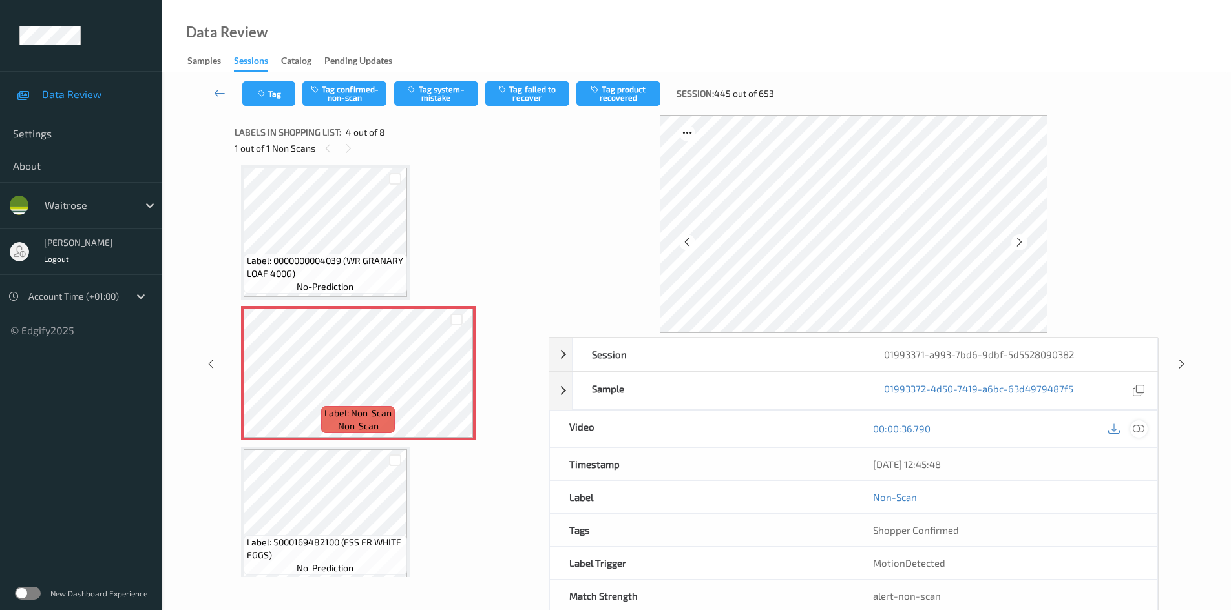
click at [1141, 428] on icon at bounding box center [1138, 429] width 12 height 12
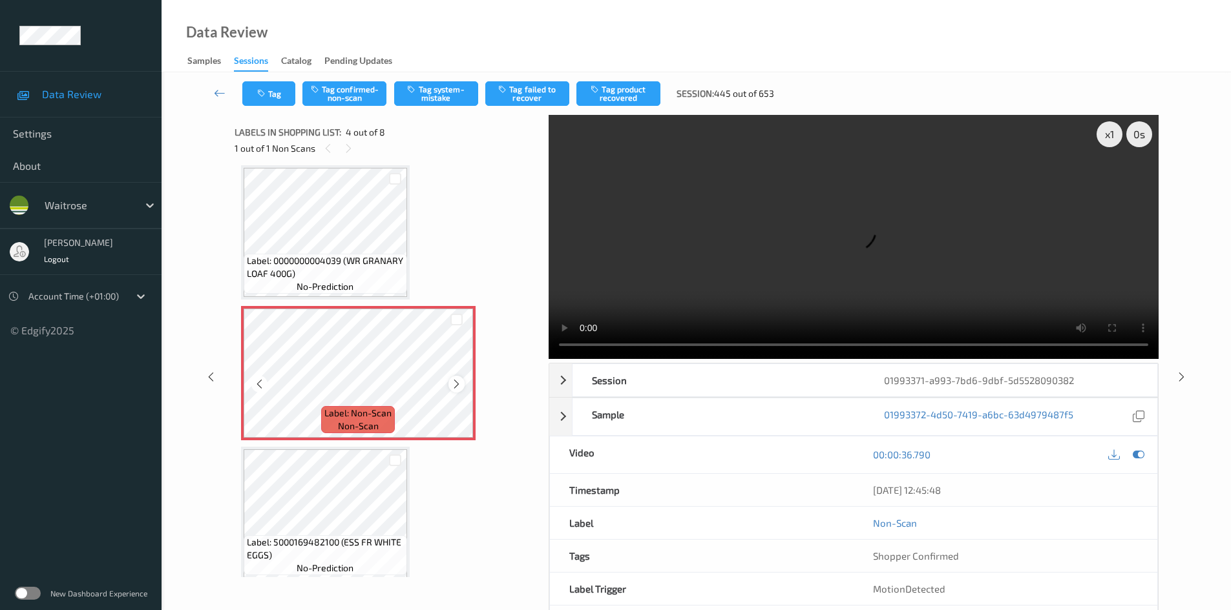
click at [461, 379] on icon at bounding box center [456, 385] width 11 height 12
click at [742, 268] on video at bounding box center [853, 237] width 610 height 244
click at [1099, 133] on div "x 1" at bounding box center [1109, 134] width 26 height 26
click at [1099, 133] on div "x 2" at bounding box center [1109, 134] width 26 height 26
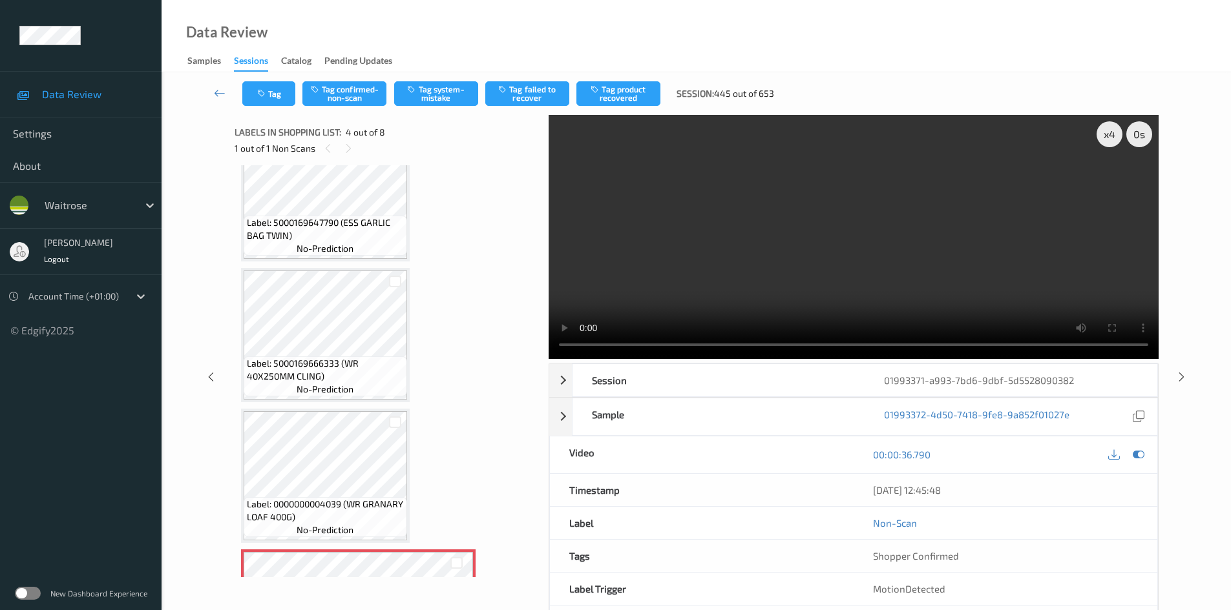
scroll to position [65, 0]
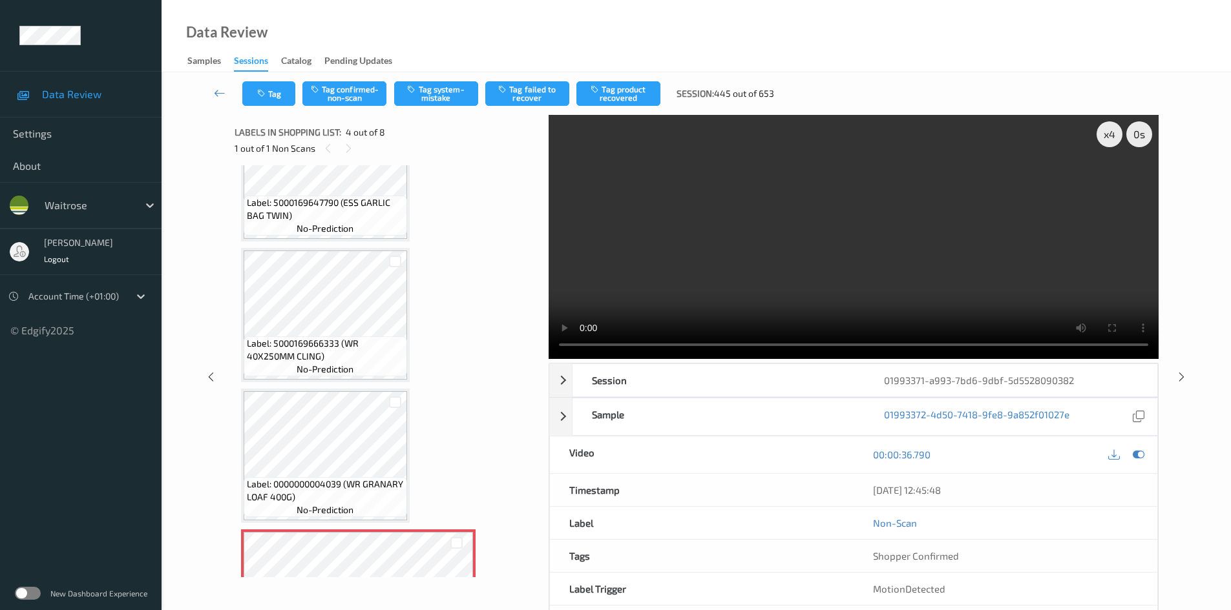
click at [799, 183] on video at bounding box center [853, 237] width 610 height 244
click at [802, 220] on video at bounding box center [853, 237] width 610 height 244
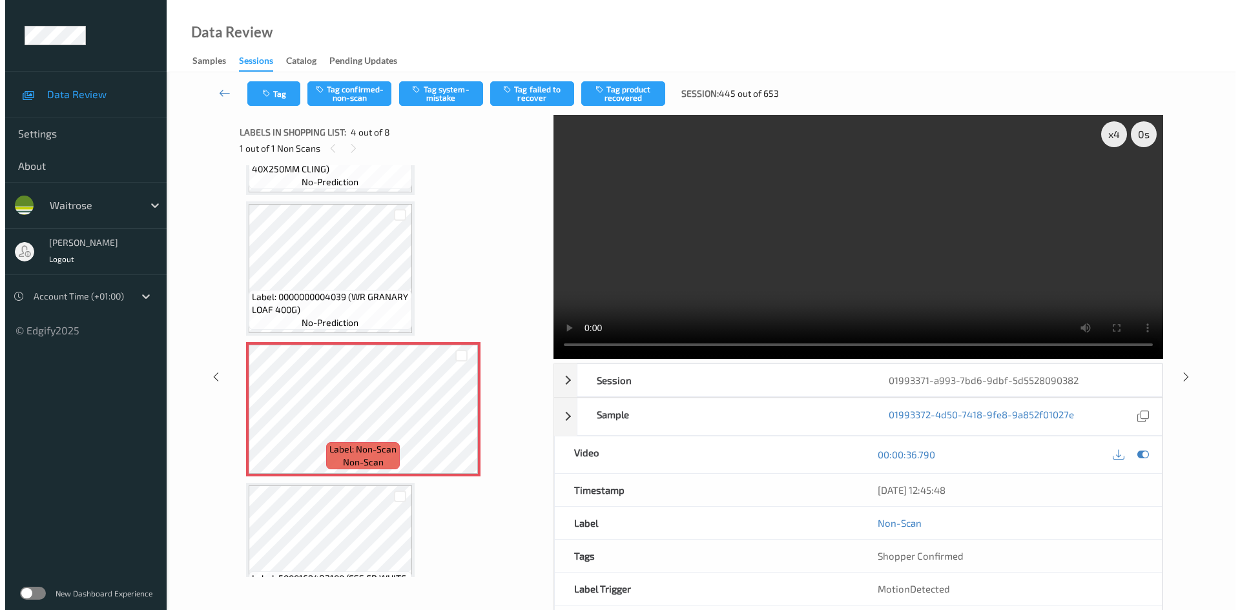
scroll to position [258, 0]
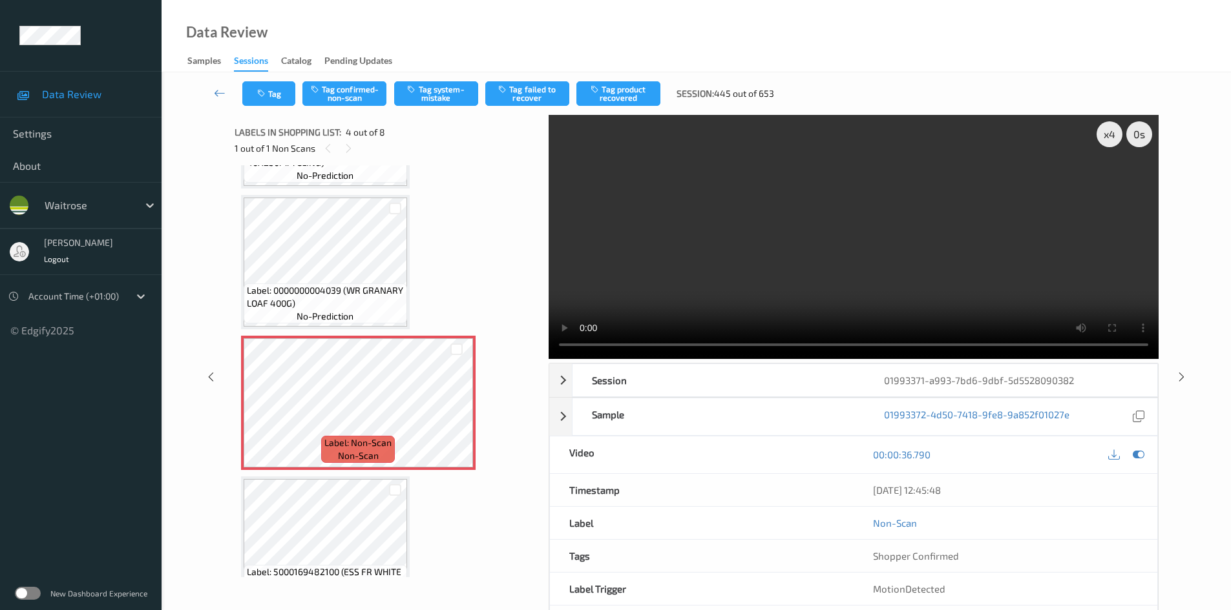
click at [695, 276] on video at bounding box center [853, 237] width 610 height 244
click at [450, 94] on button "Tag system-mistake" at bounding box center [436, 93] width 84 height 25
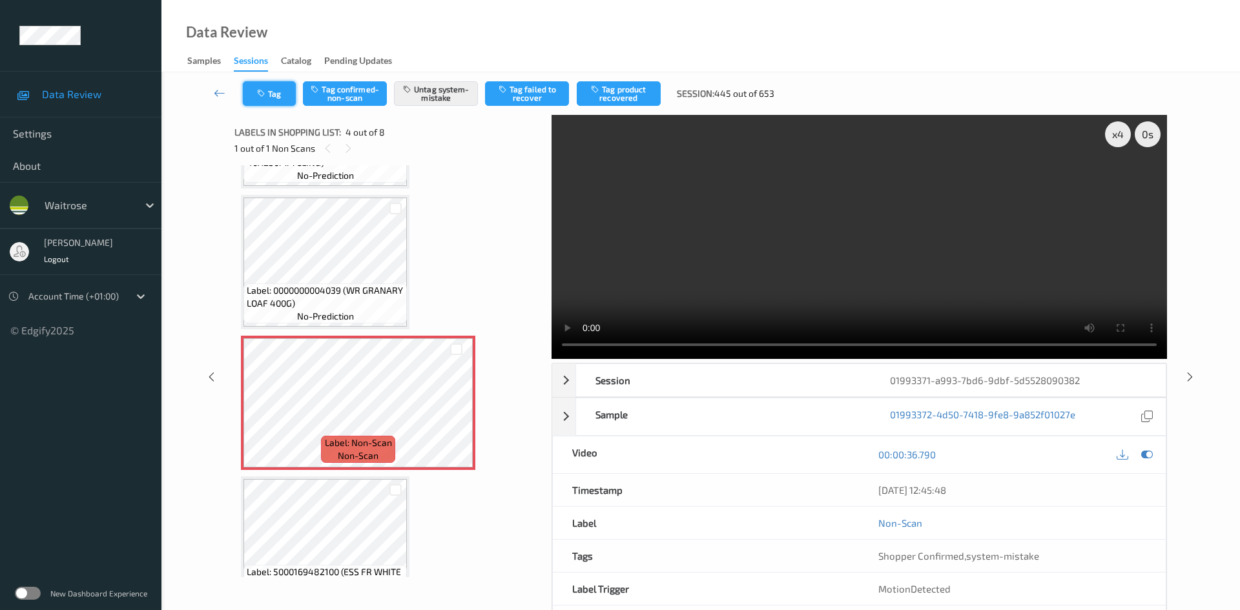
click at [278, 94] on button "Tag" at bounding box center [269, 93] width 53 height 25
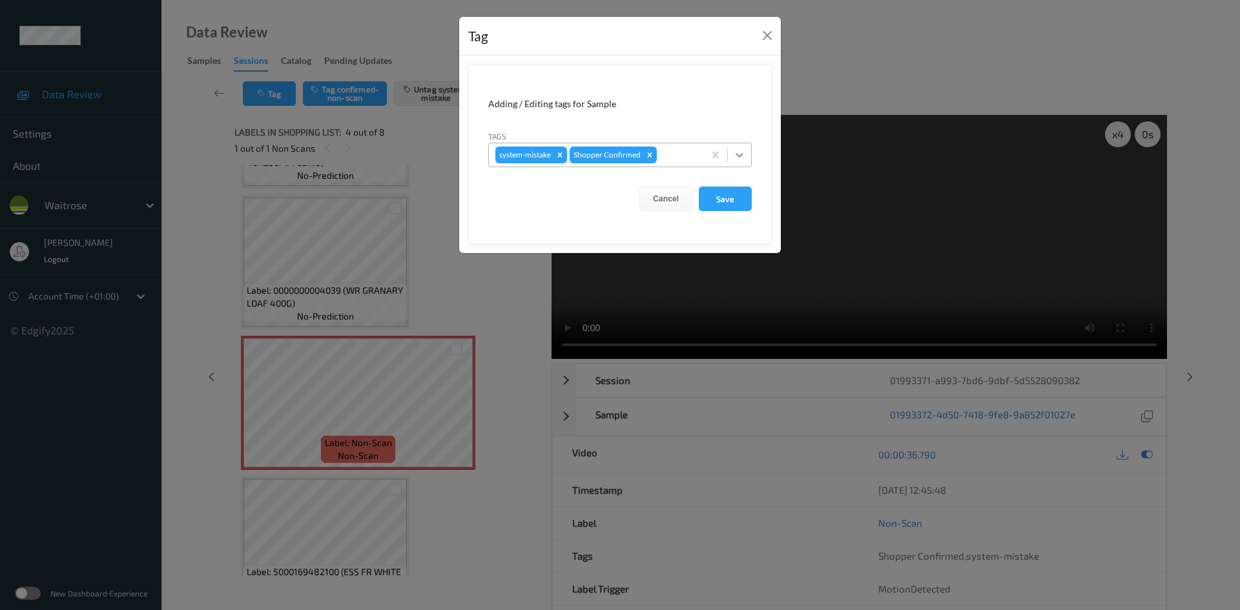
click at [736, 152] on icon at bounding box center [739, 155] width 13 height 13
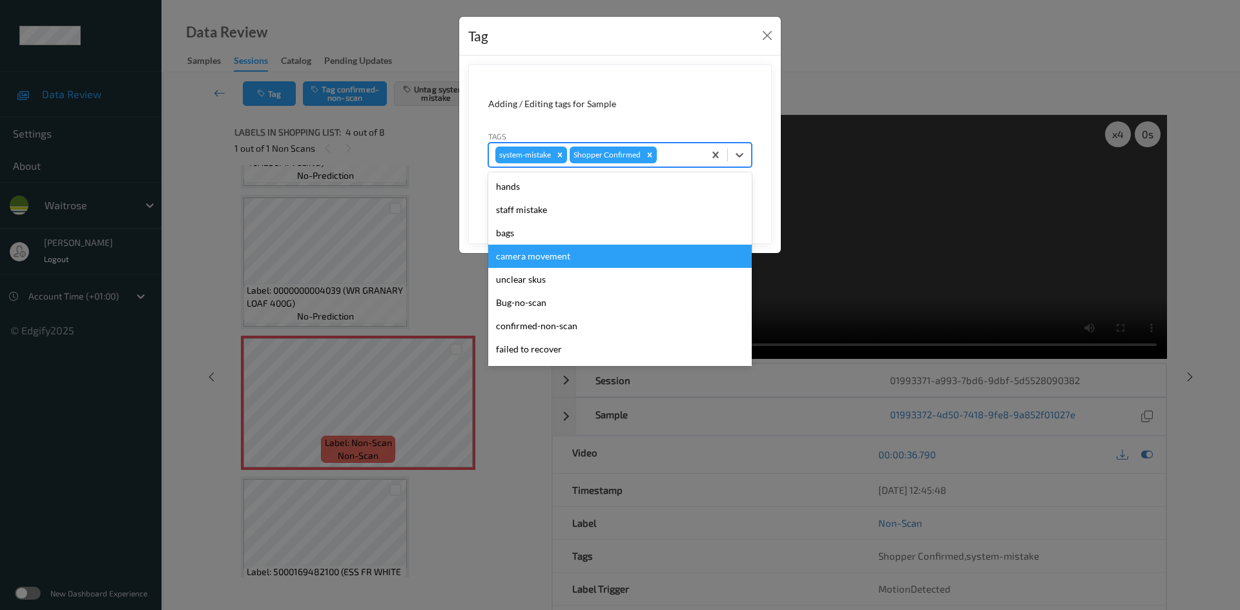
scroll to position [300, 0]
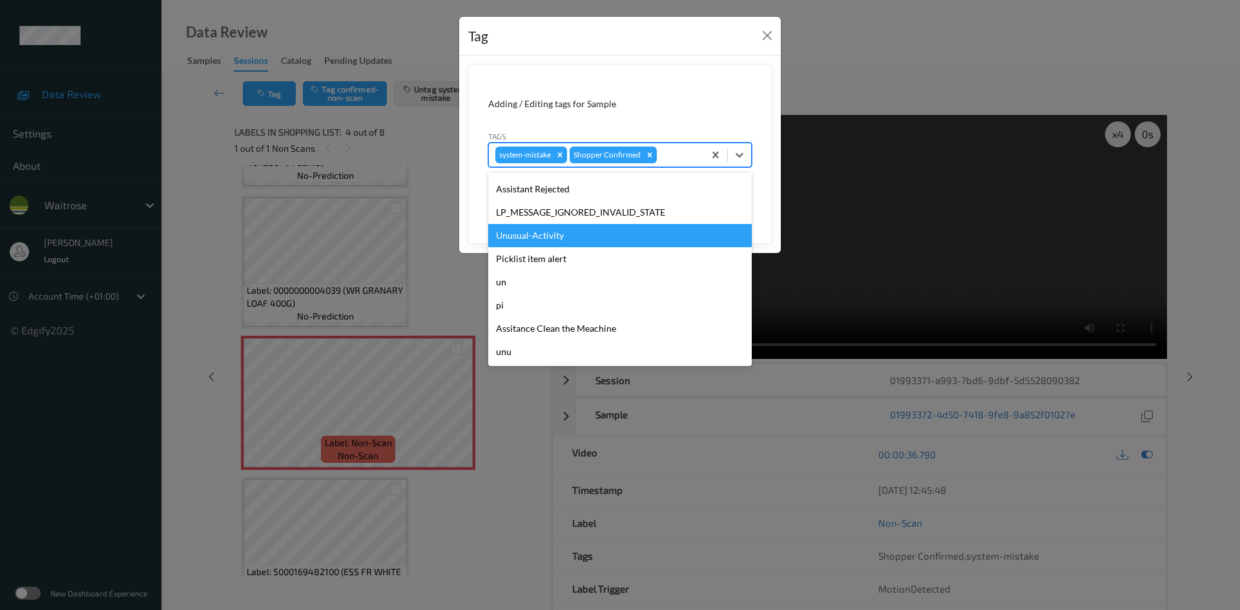
drag, startPoint x: 551, startPoint y: 239, endPoint x: 596, endPoint y: 230, distance: 46.1
click at [552, 239] on div "Unusual-Activity" at bounding box center [620, 235] width 264 height 23
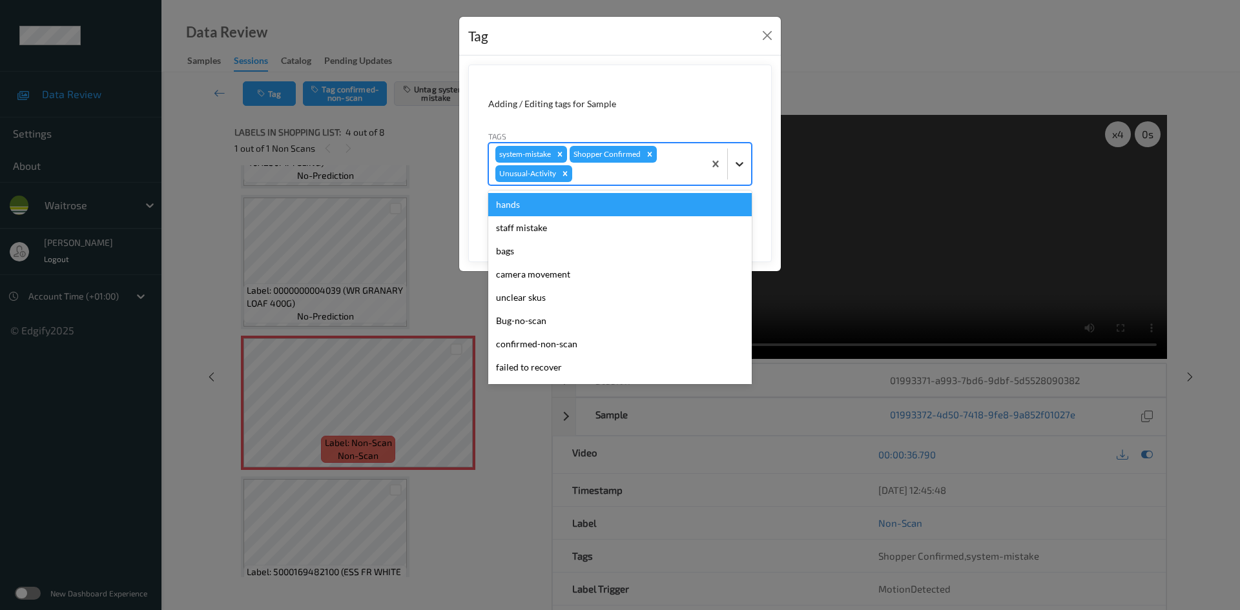
click at [734, 169] on icon at bounding box center [739, 164] width 13 height 13
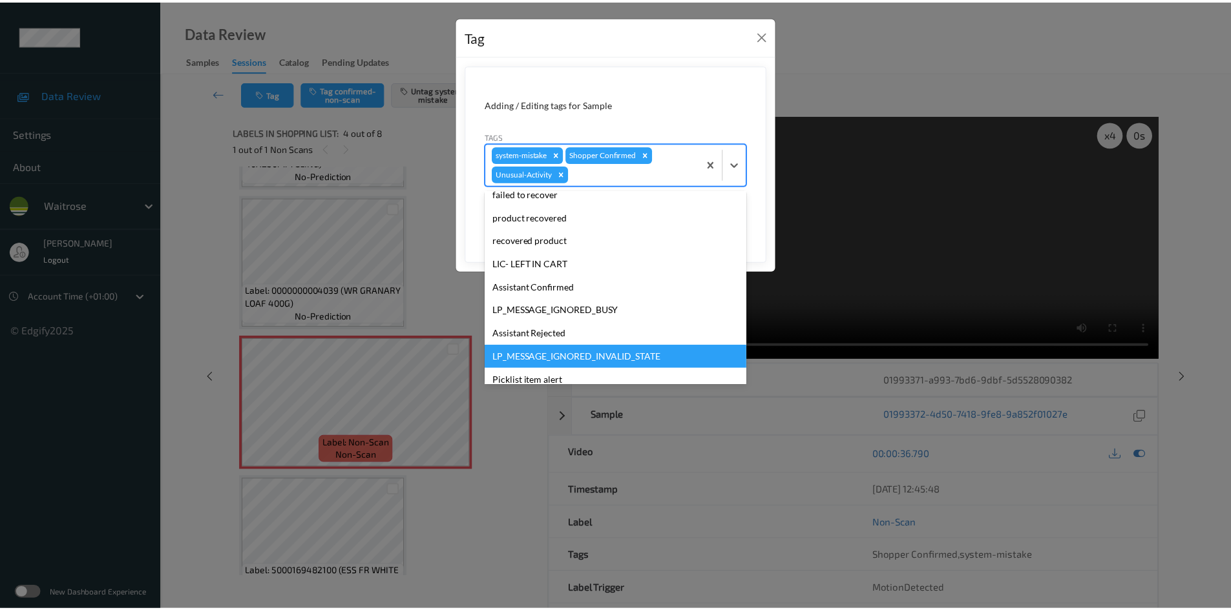
scroll to position [276, 0]
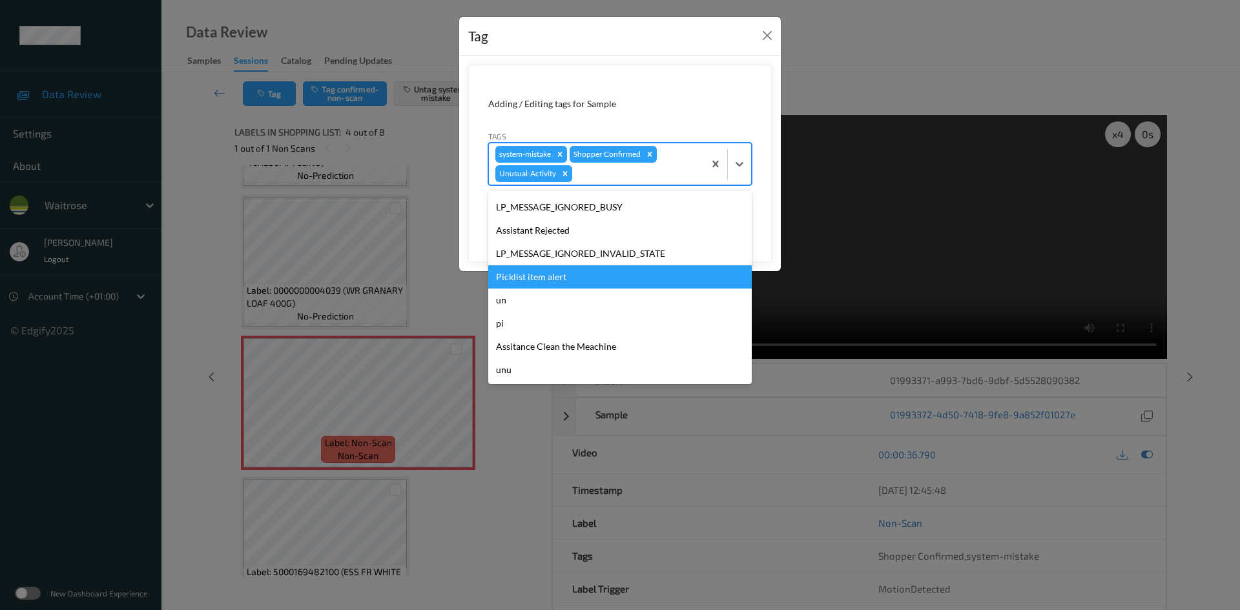
click at [534, 280] on div "Picklist item alert" at bounding box center [620, 277] width 264 height 23
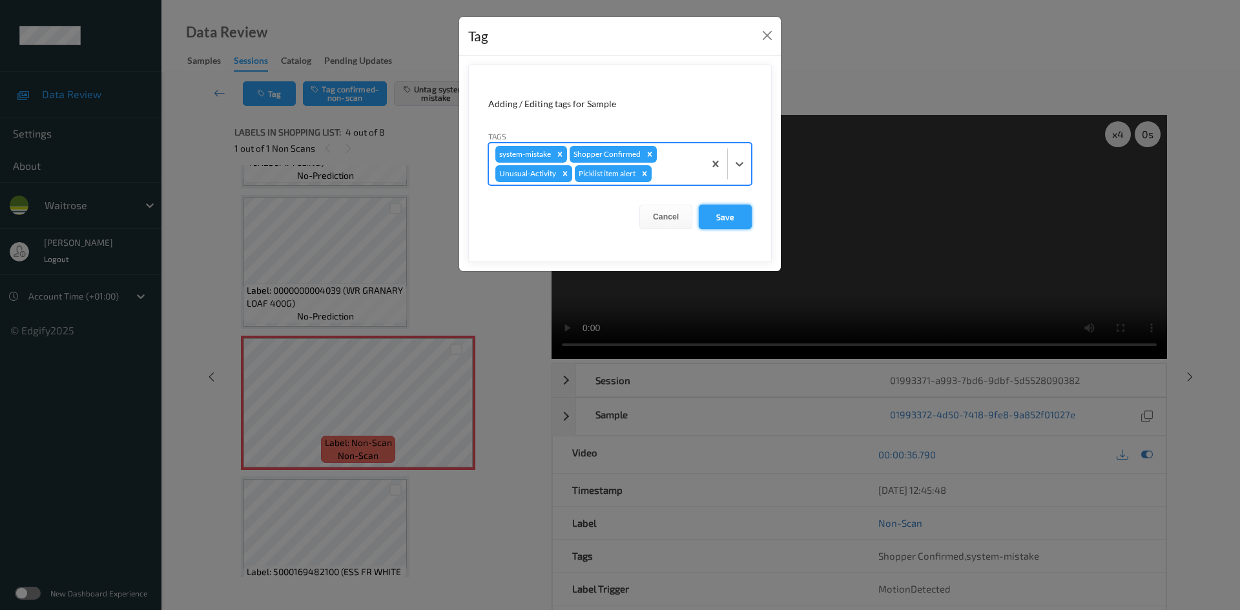
click at [723, 225] on button "Save" at bounding box center [725, 217] width 53 height 25
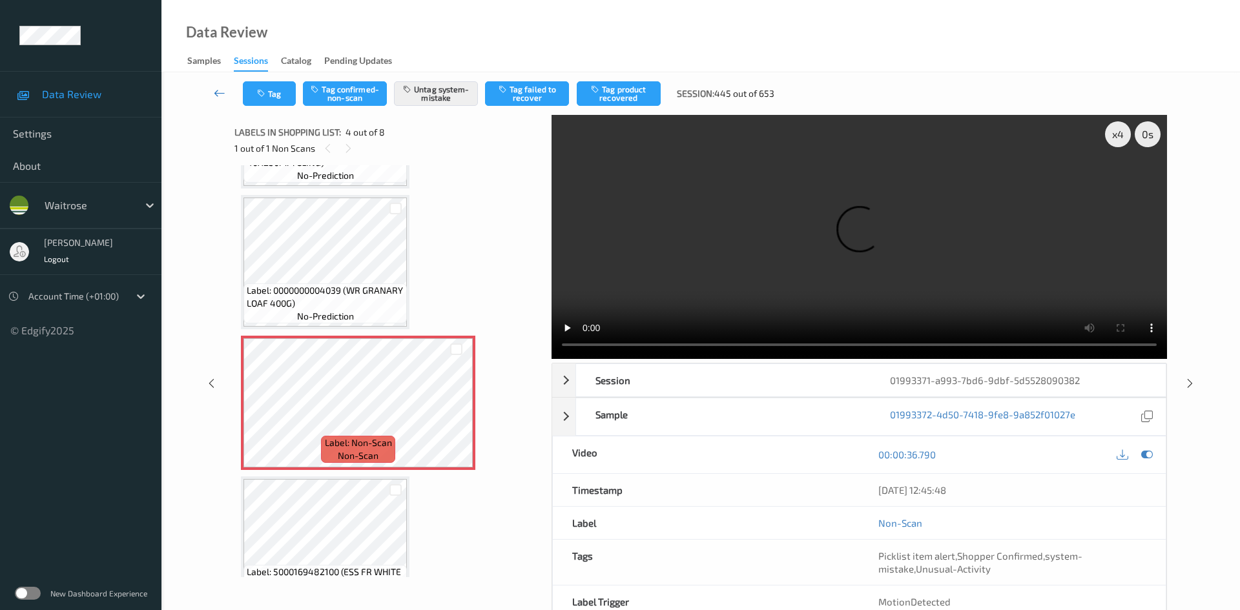
click at [214, 85] on link at bounding box center [220, 93] width 46 height 25
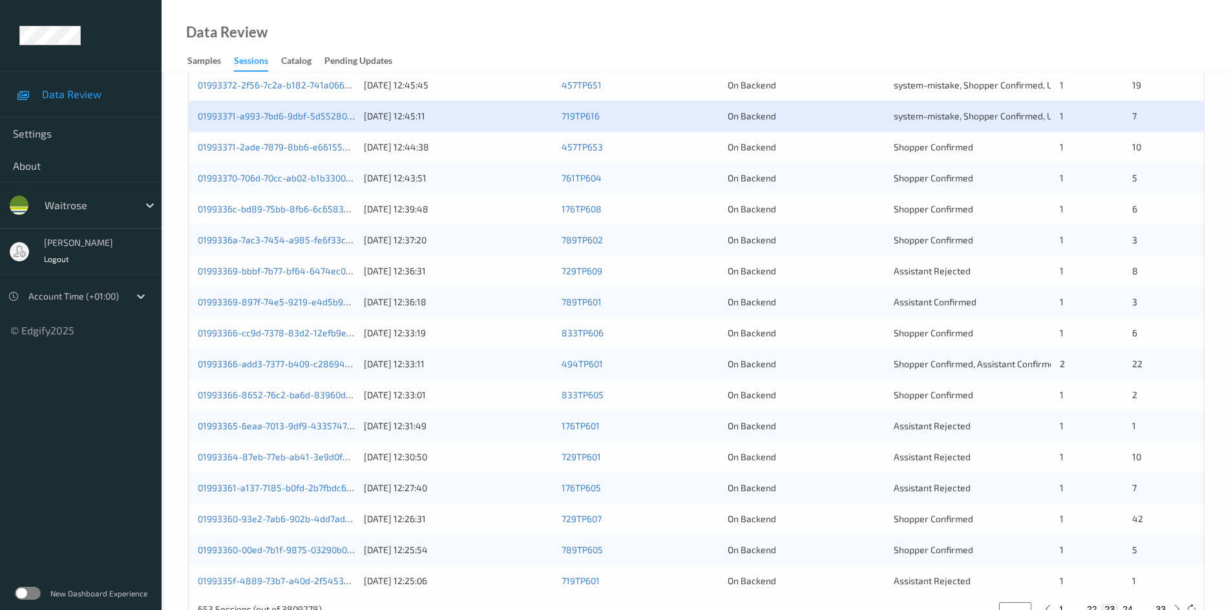
scroll to position [323, 0]
click at [258, 176] on link "01993370-706d-70cc-ab02-b1b3300784d1" at bounding box center [284, 176] width 173 height 11
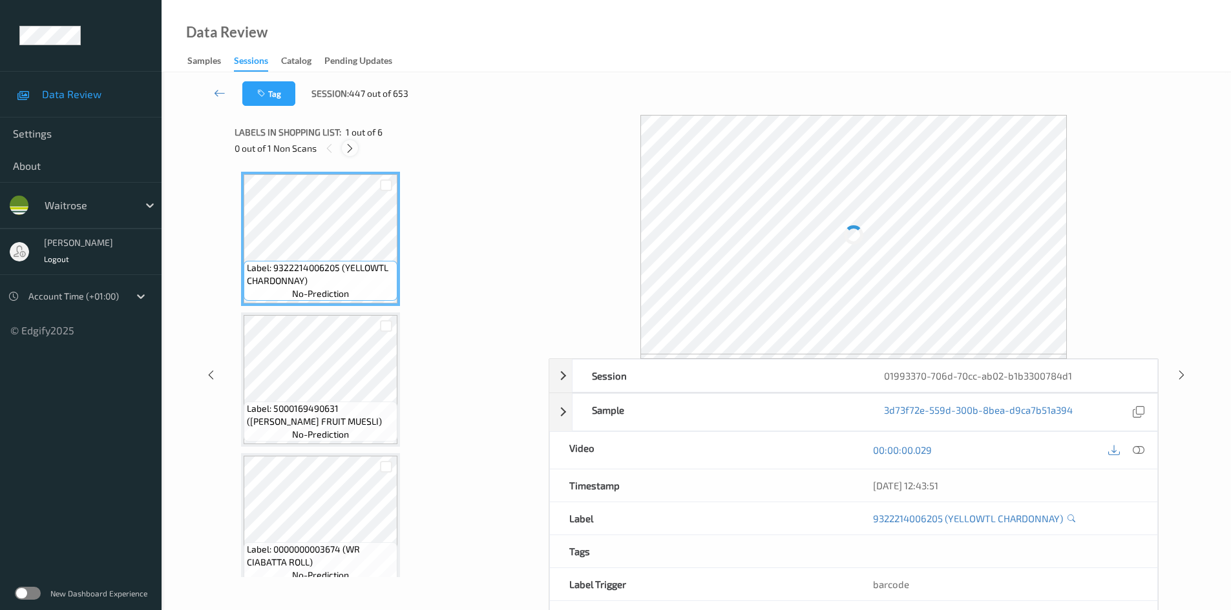
click at [352, 147] on icon at bounding box center [349, 149] width 11 height 12
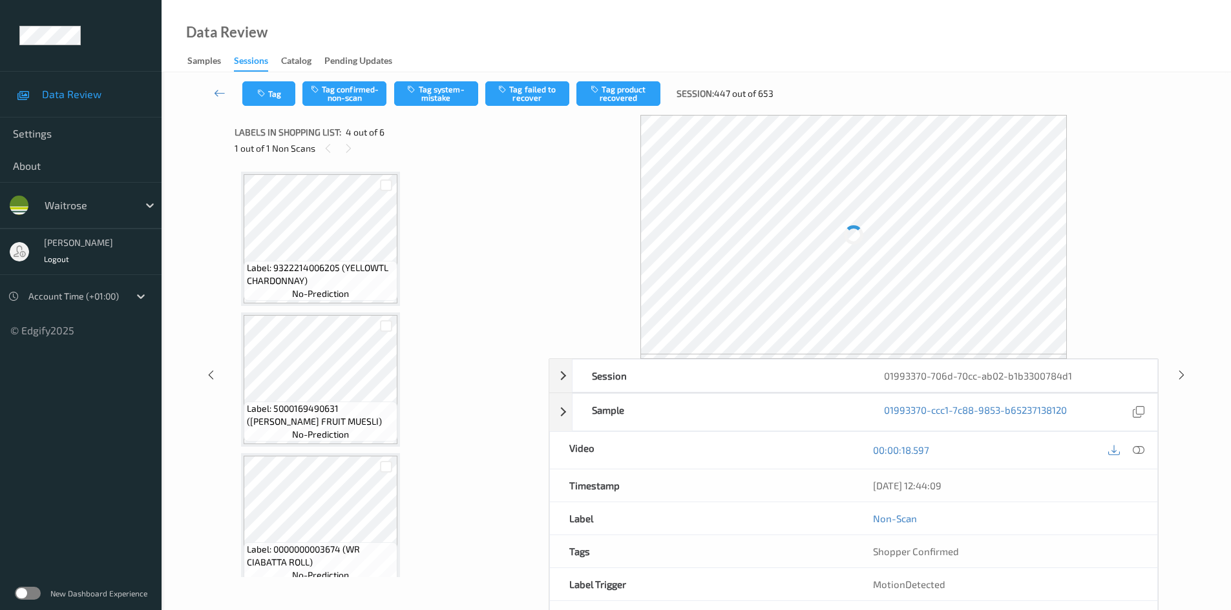
scroll to position [288, 0]
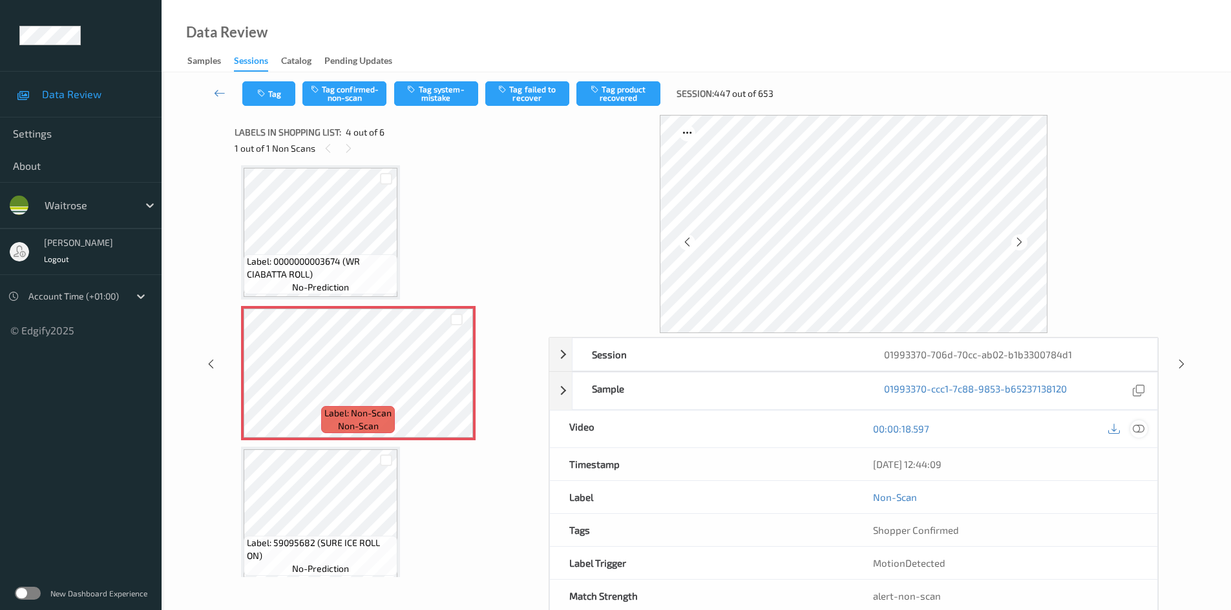
click at [1140, 428] on icon at bounding box center [1138, 429] width 12 height 12
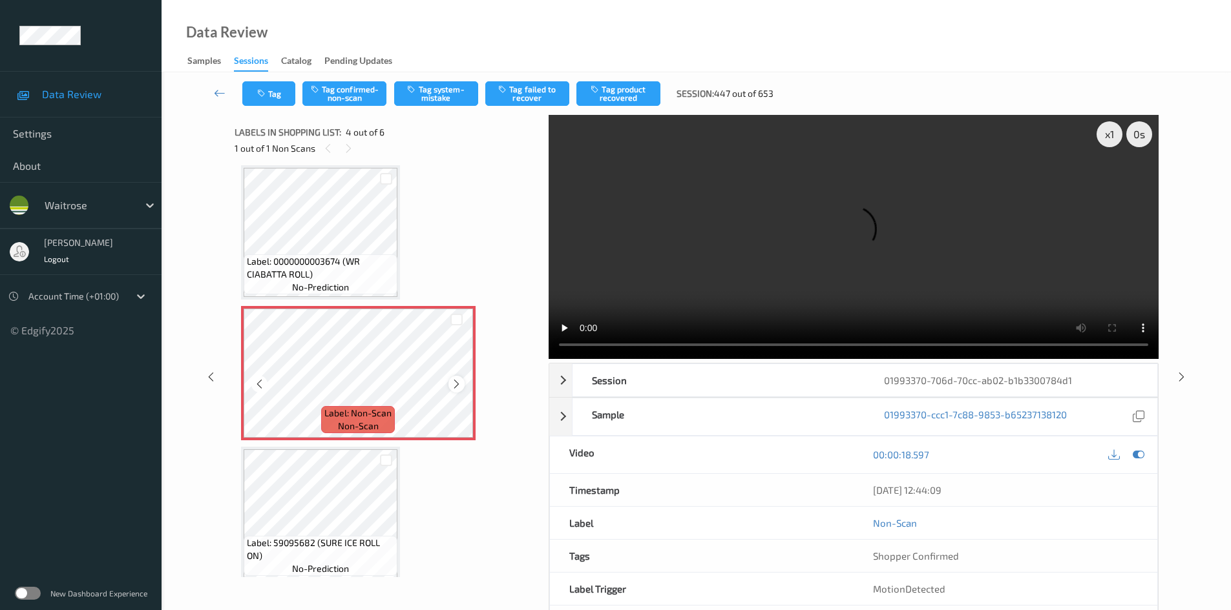
click at [463, 385] on div at bounding box center [456, 384] width 16 height 16
click at [462, 384] on div at bounding box center [456, 384] width 16 height 16
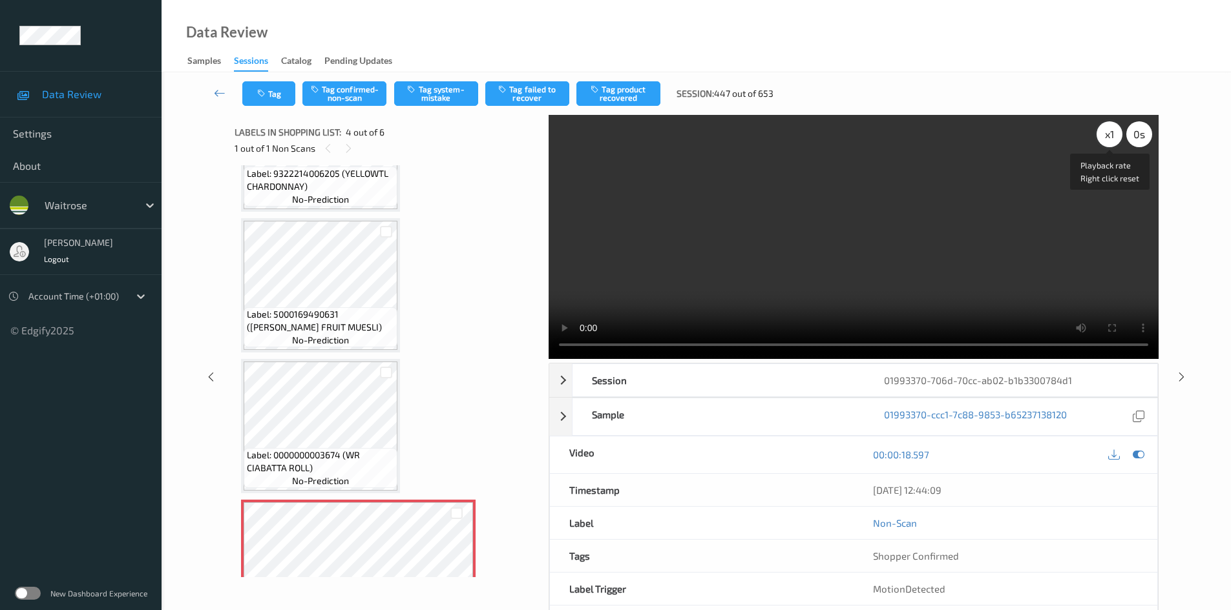
click at [1103, 136] on div "x 1" at bounding box center [1109, 134] width 26 height 26
click at [1106, 134] on div "x 2" at bounding box center [1109, 134] width 26 height 26
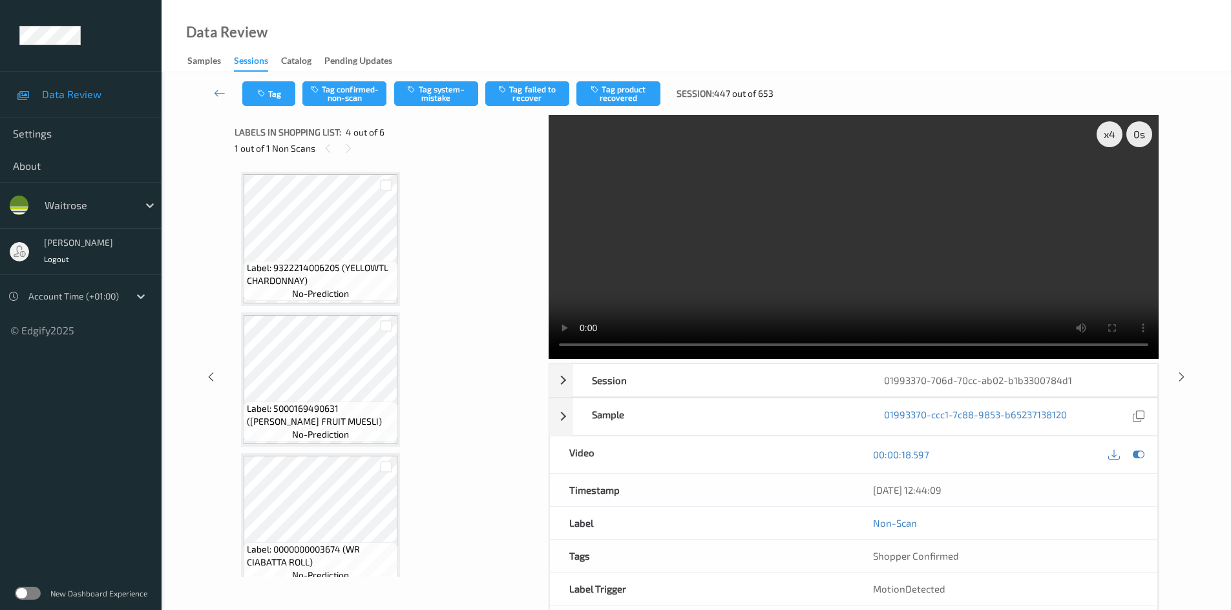
click at [767, 256] on video at bounding box center [853, 237] width 610 height 244
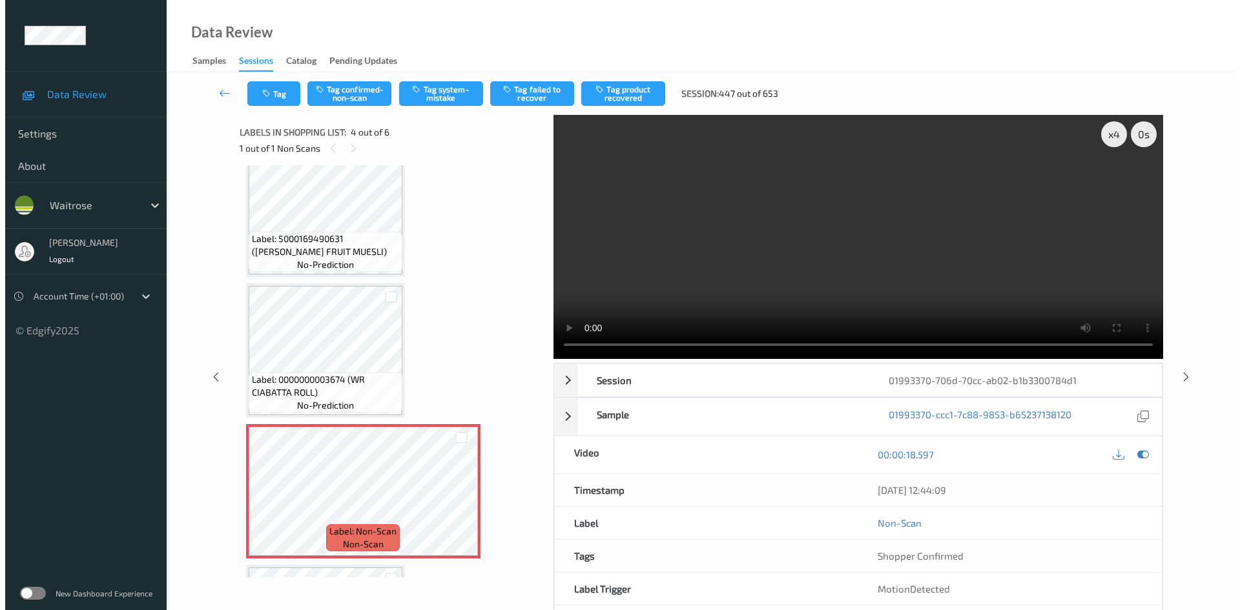
scroll to position [194, 0]
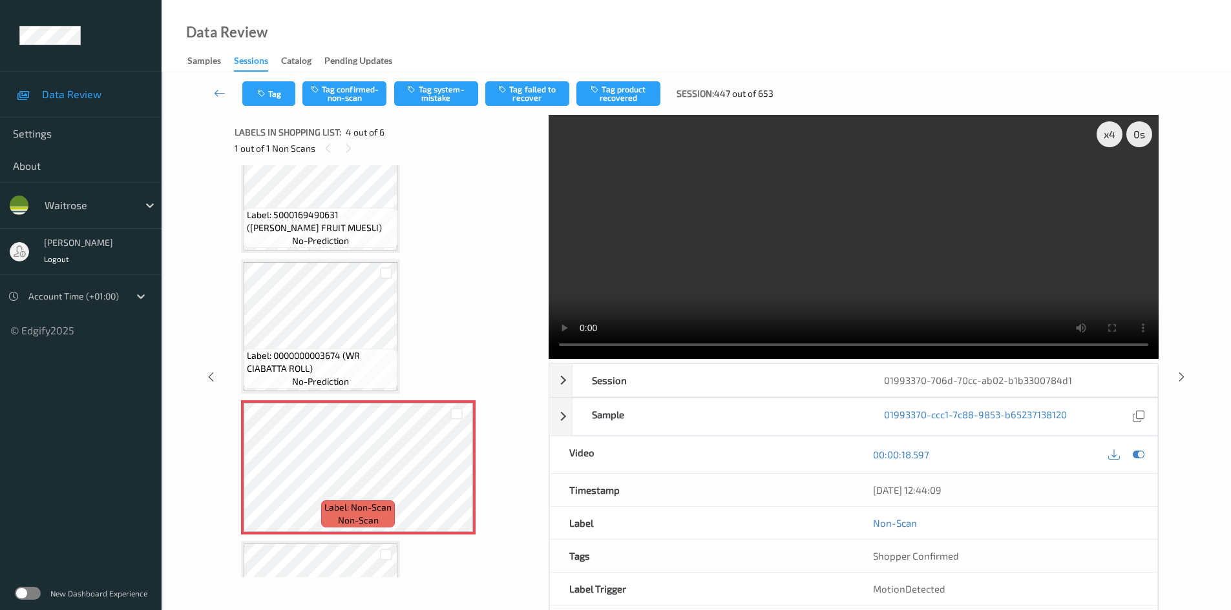
click at [758, 249] on video at bounding box center [853, 237] width 610 height 244
click at [699, 241] on video at bounding box center [853, 237] width 610 height 244
click at [422, 92] on button "Tag system-mistake" at bounding box center [436, 93] width 84 height 25
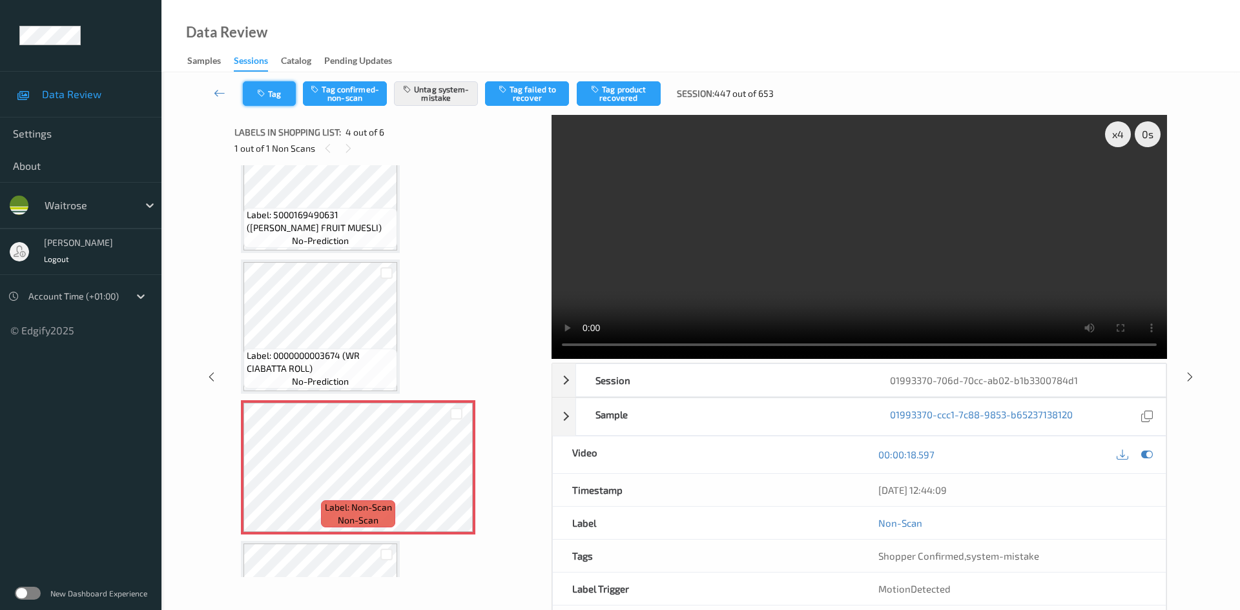
click at [273, 98] on button "Tag" at bounding box center [269, 93] width 53 height 25
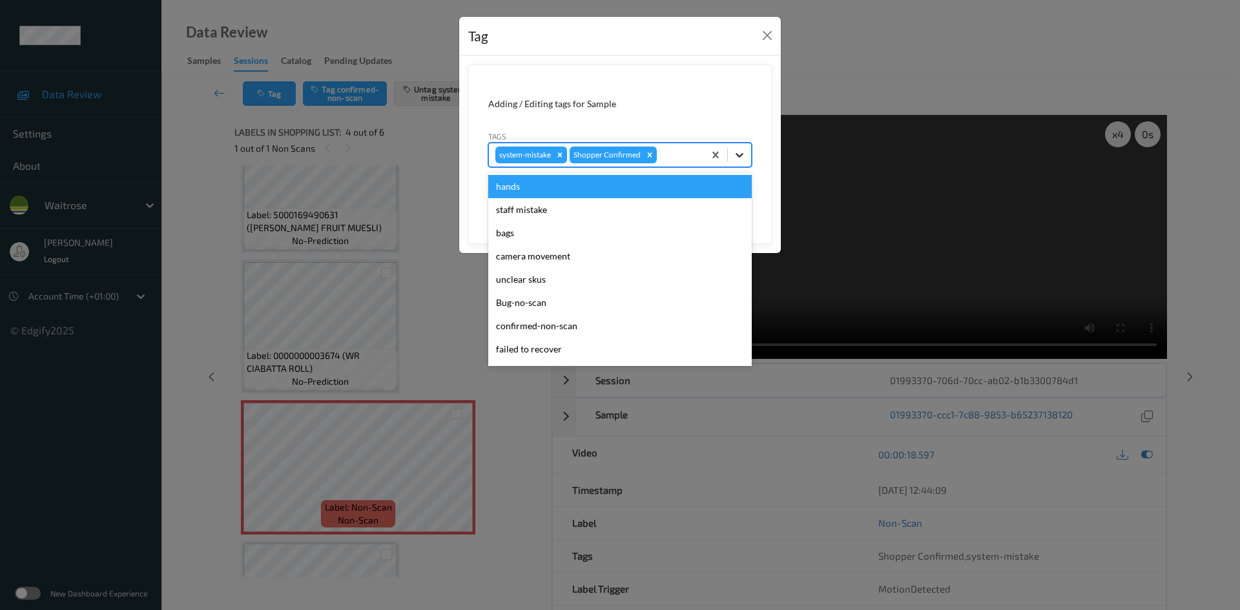
click at [745, 157] on icon at bounding box center [739, 155] width 13 height 13
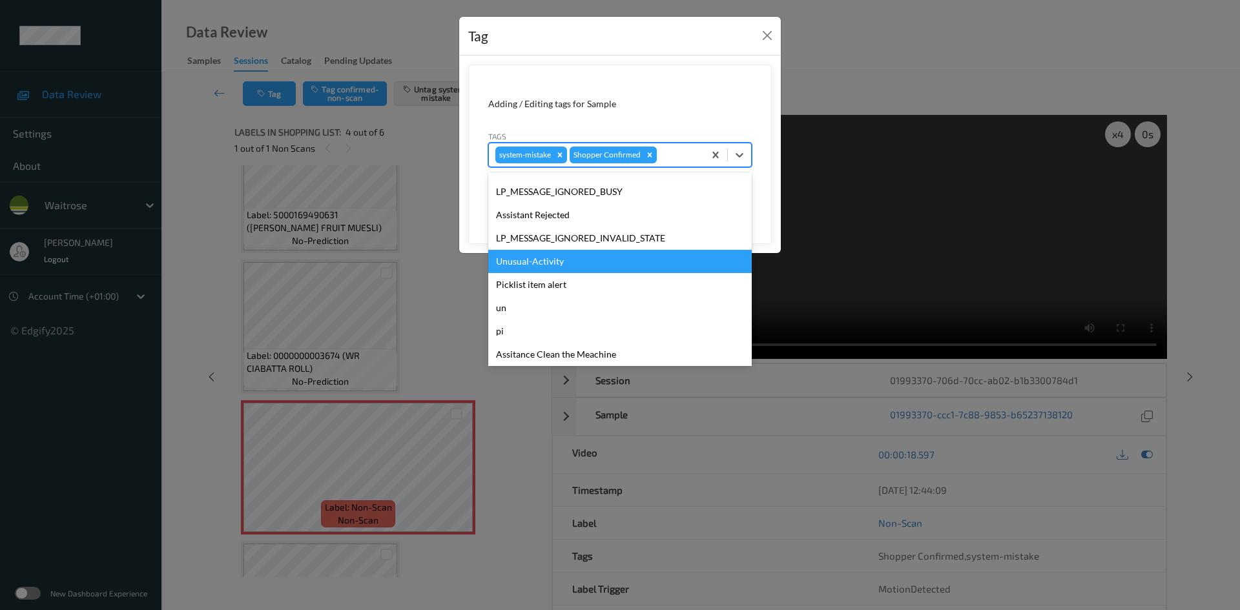
scroll to position [300, 0]
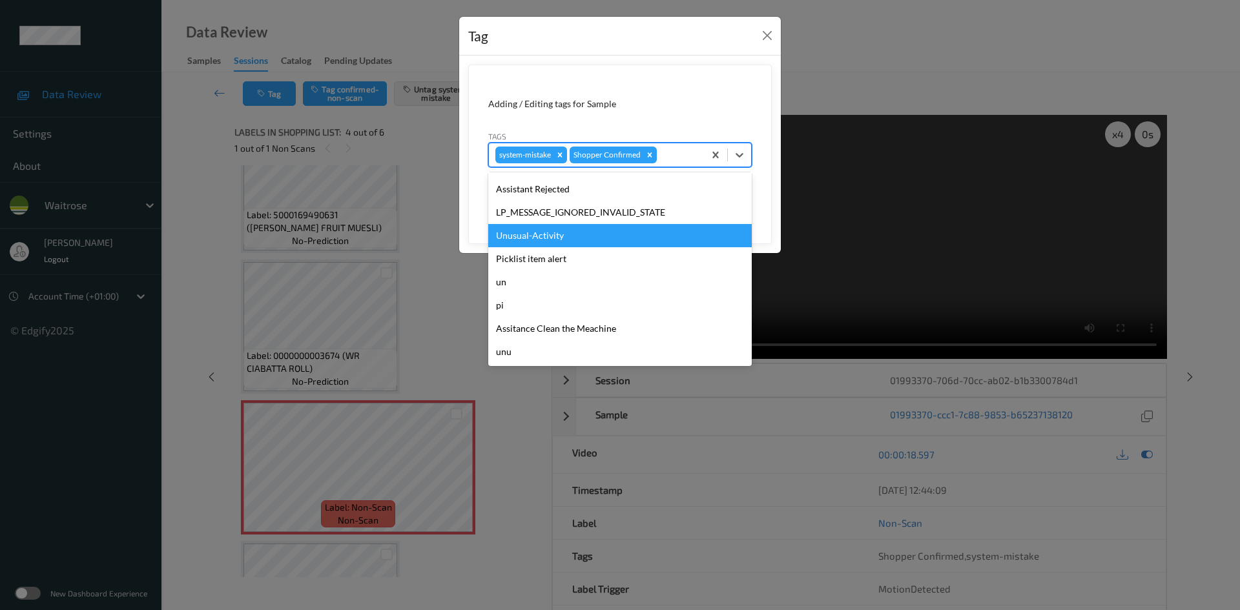
click at [550, 239] on div "Unusual-Activity" at bounding box center [620, 235] width 264 height 23
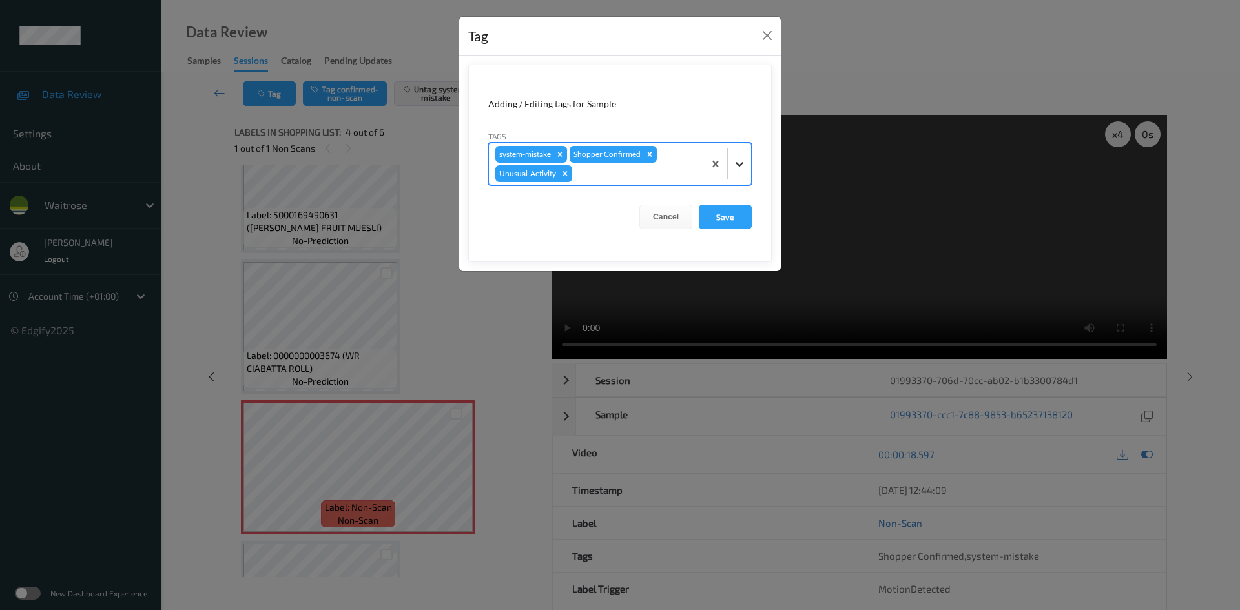
click at [740, 166] on icon at bounding box center [740, 164] width 8 height 5
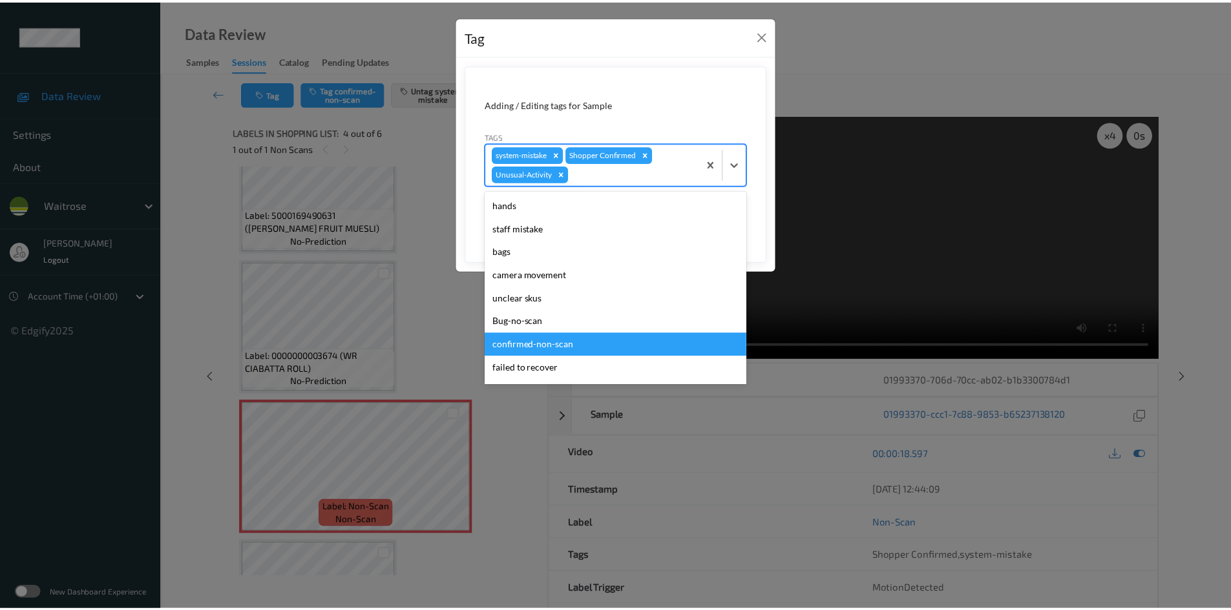
scroll to position [276, 0]
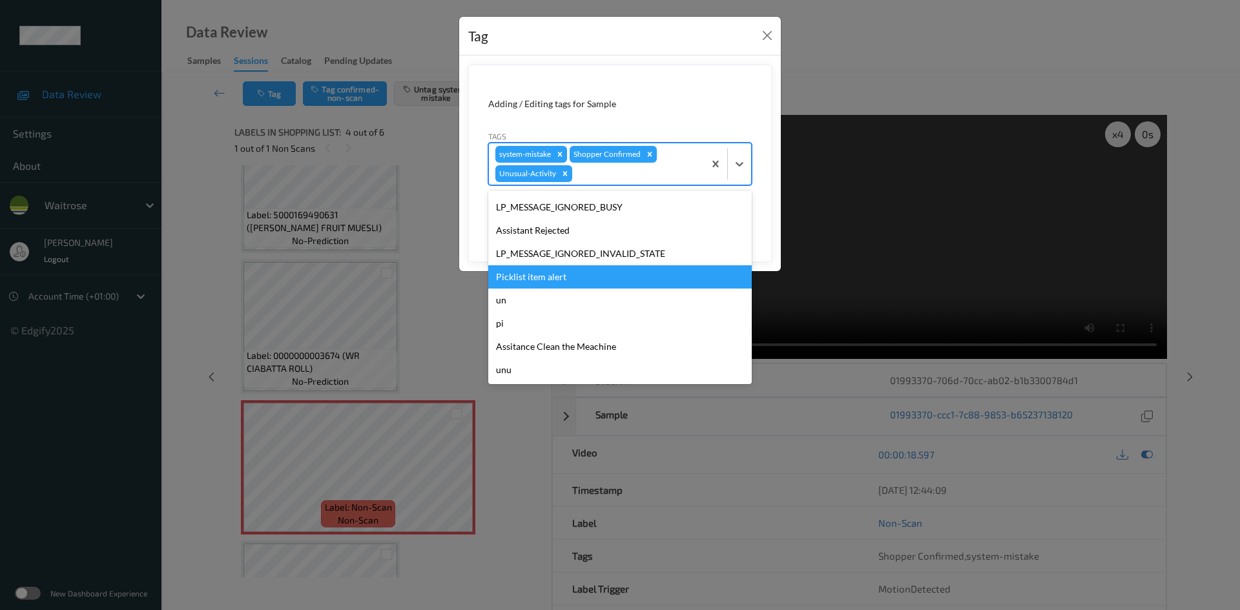
click at [559, 279] on div "Picklist item alert" at bounding box center [620, 277] width 264 height 23
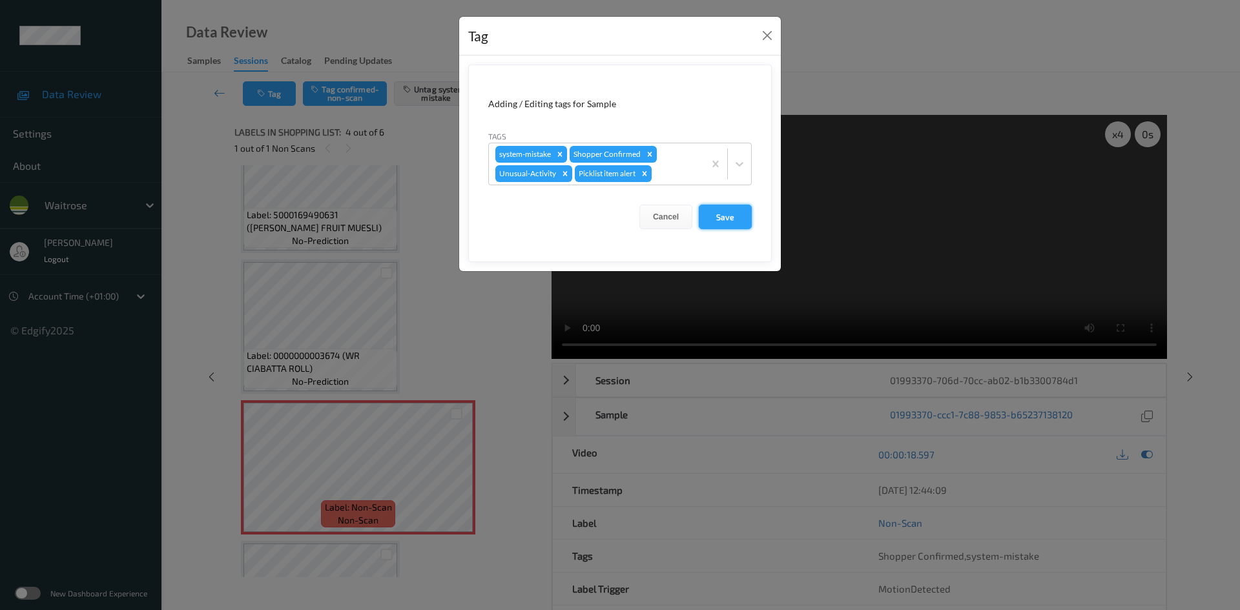
click at [718, 216] on button "Save" at bounding box center [725, 217] width 53 height 25
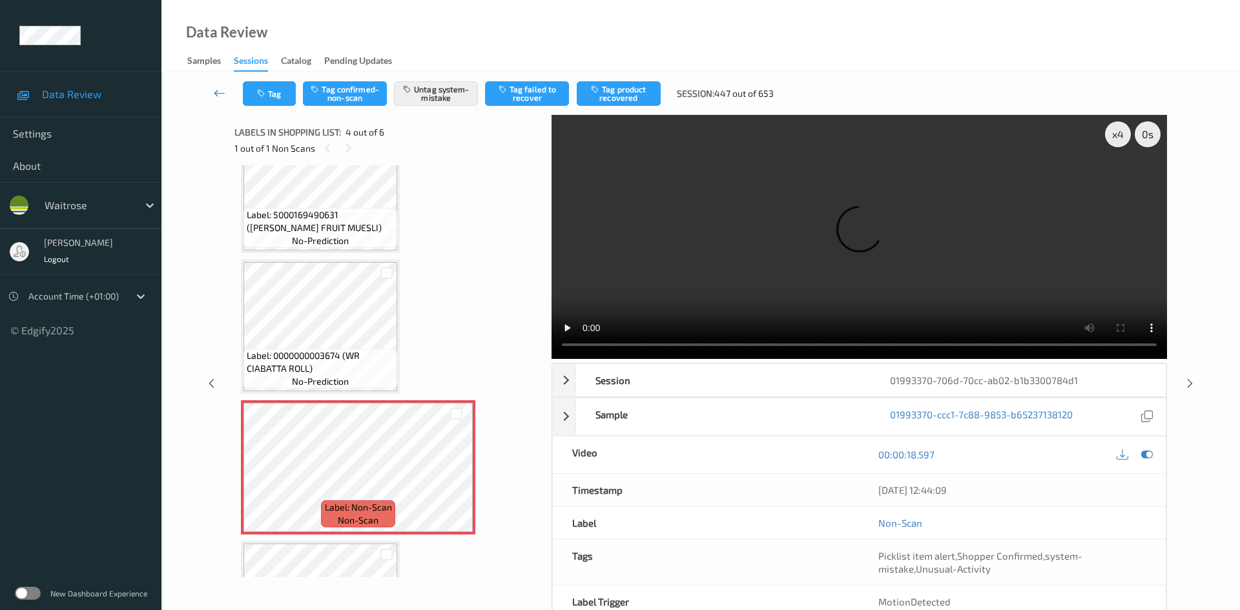
click at [216, 84] on link at bounding box center [220, 93] width 46 height 25
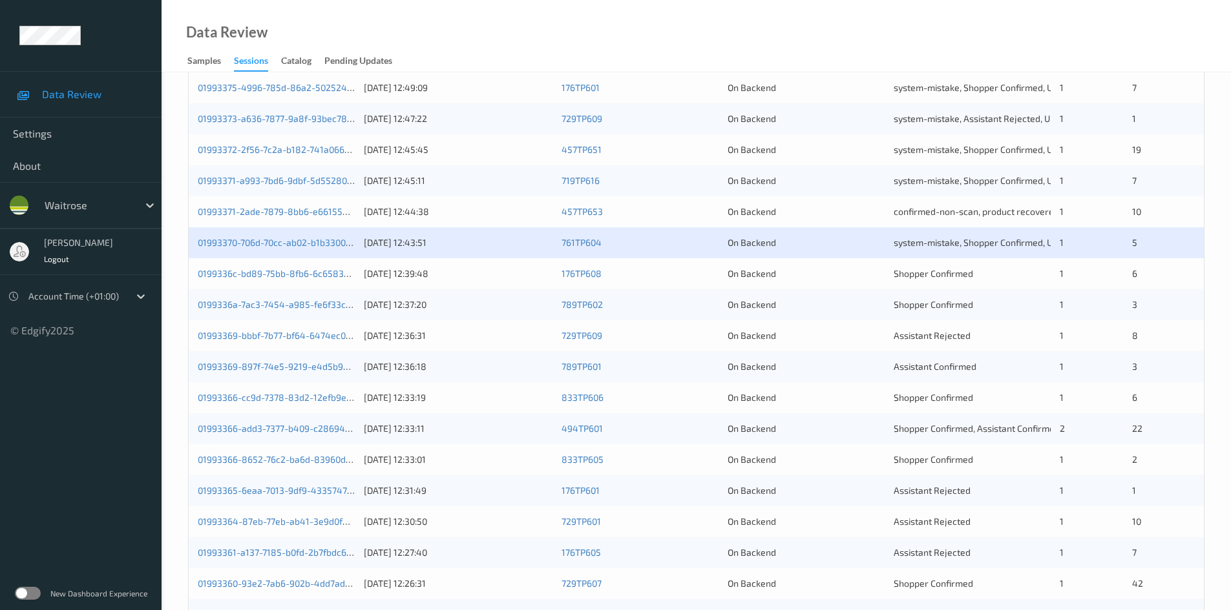
scroll to position [258, 0]
click at [244, 303] on link "0199336a-7ac3-7454-a985-fe6f33c17467" at bounding box center [284, 303] width 172 height 11
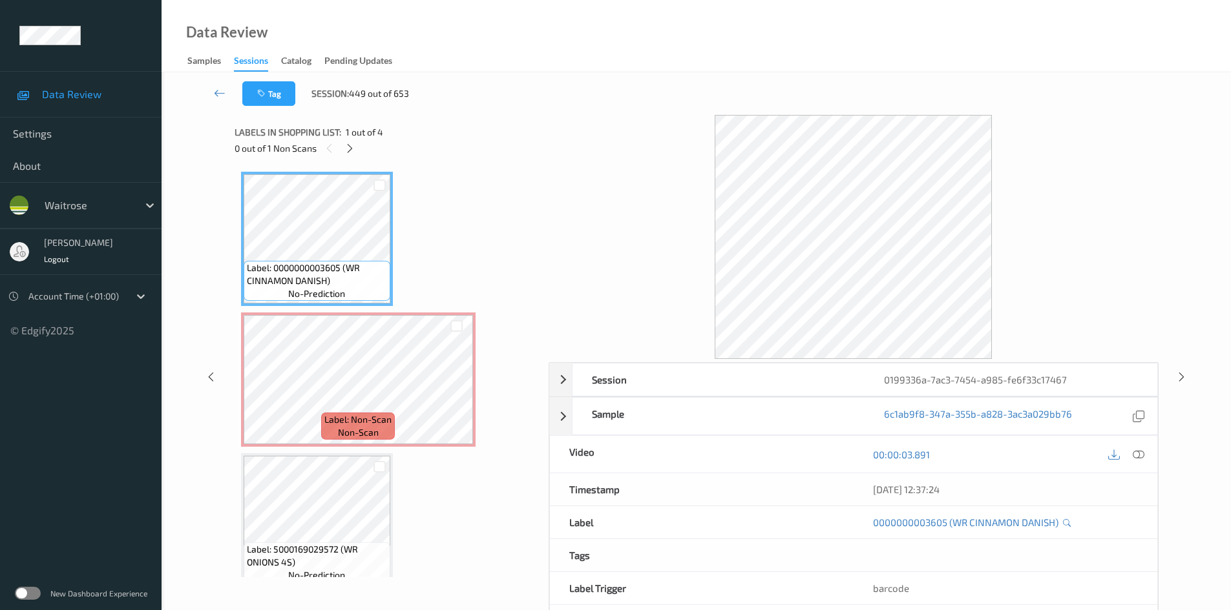
click at [350, 147] on icon at bounding box center [349, 149] width 11 height 12
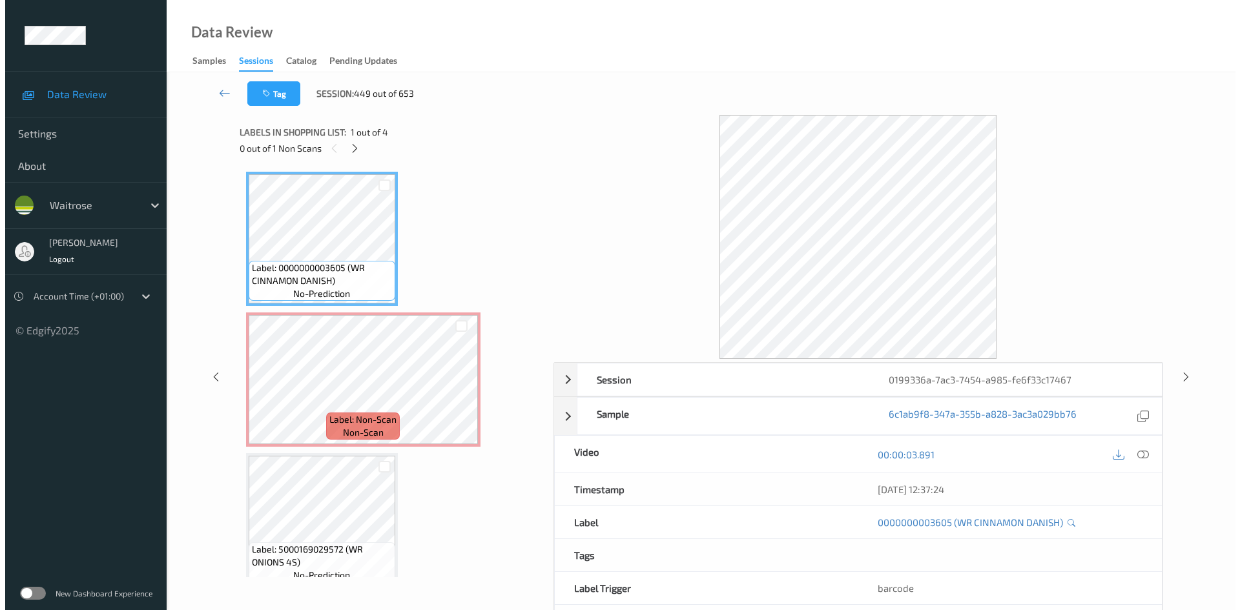
scroll to position [6, 0]
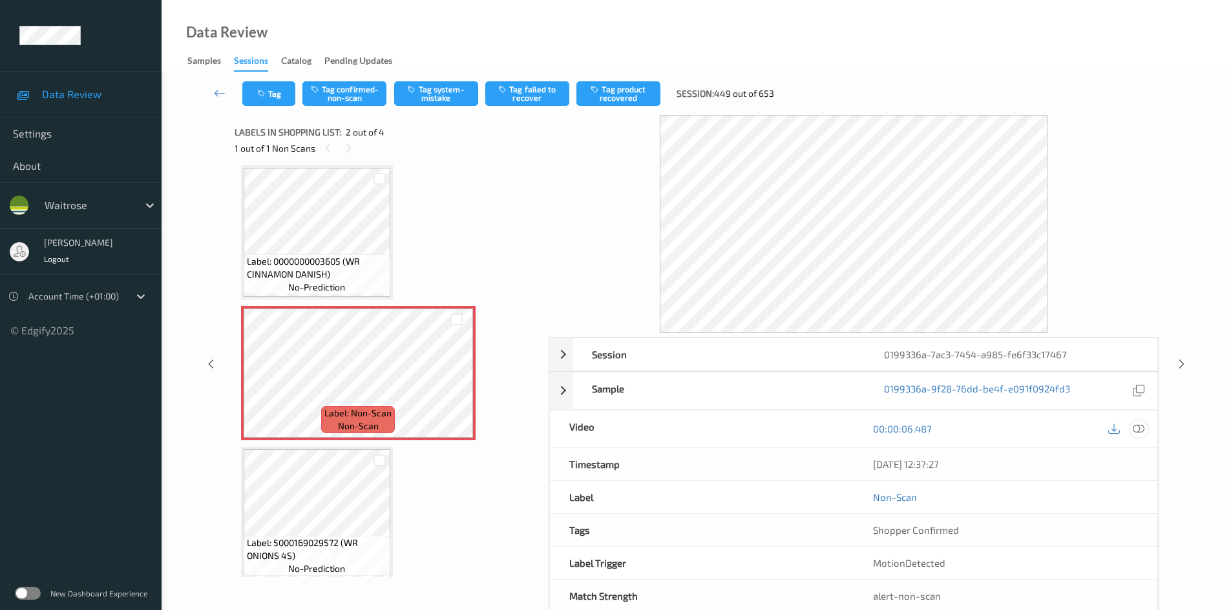
click at [1137, 428] on icon at bounding box center [1138, 429] width 12 height 12
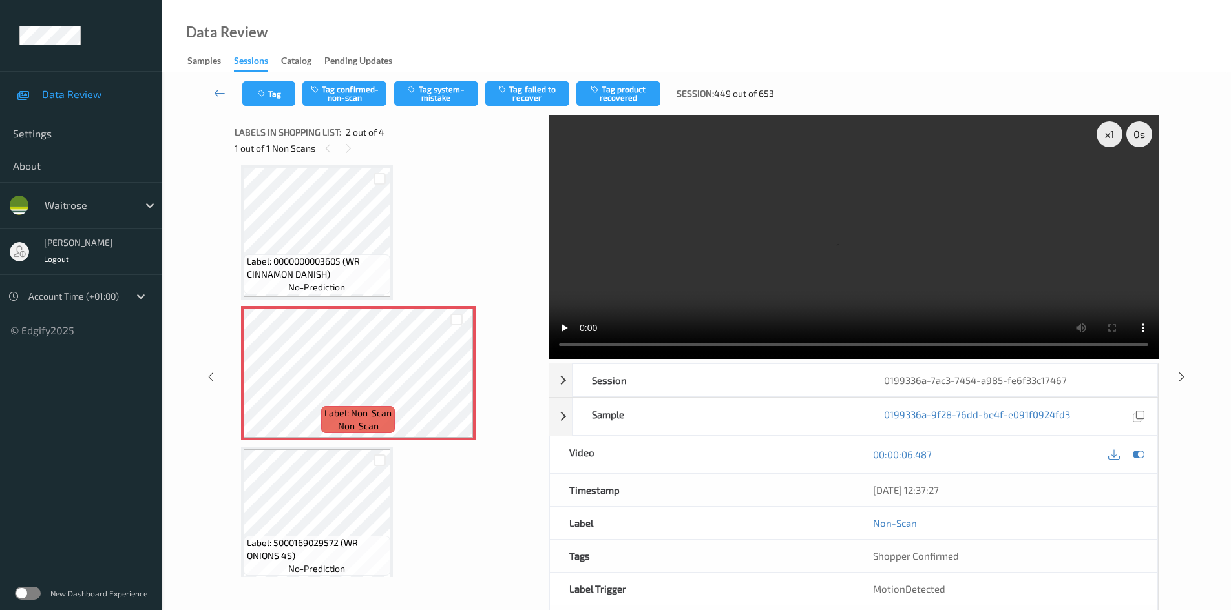
click at [783, 258] on video at bounding box center [853, 237] width 610 height 244
click at [797, 246] on video at bounding box center [853, 237] width 610 height 244
click at [722, 217] on video at bounding box center [853, 237] width 610 height 244
click at [430, 92] on button "Tag system-mistake" at bounding box center [436, 93] width 84 height 25
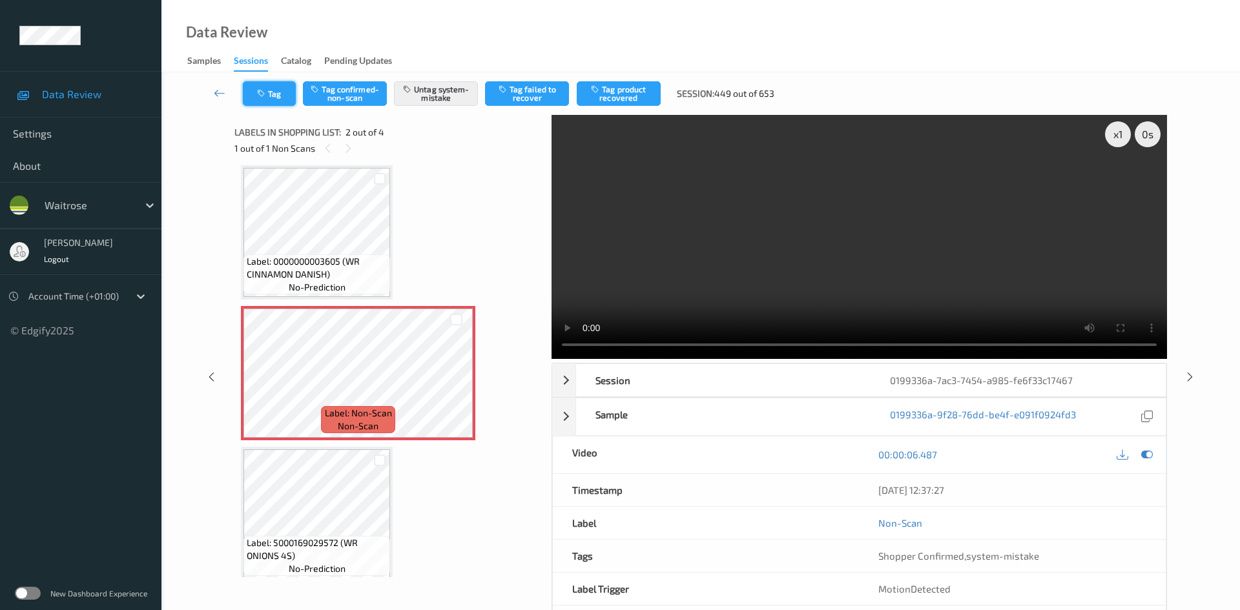
click at [280, 94] on button "Tag" at bounding box center [269, 93] width 53 height 25
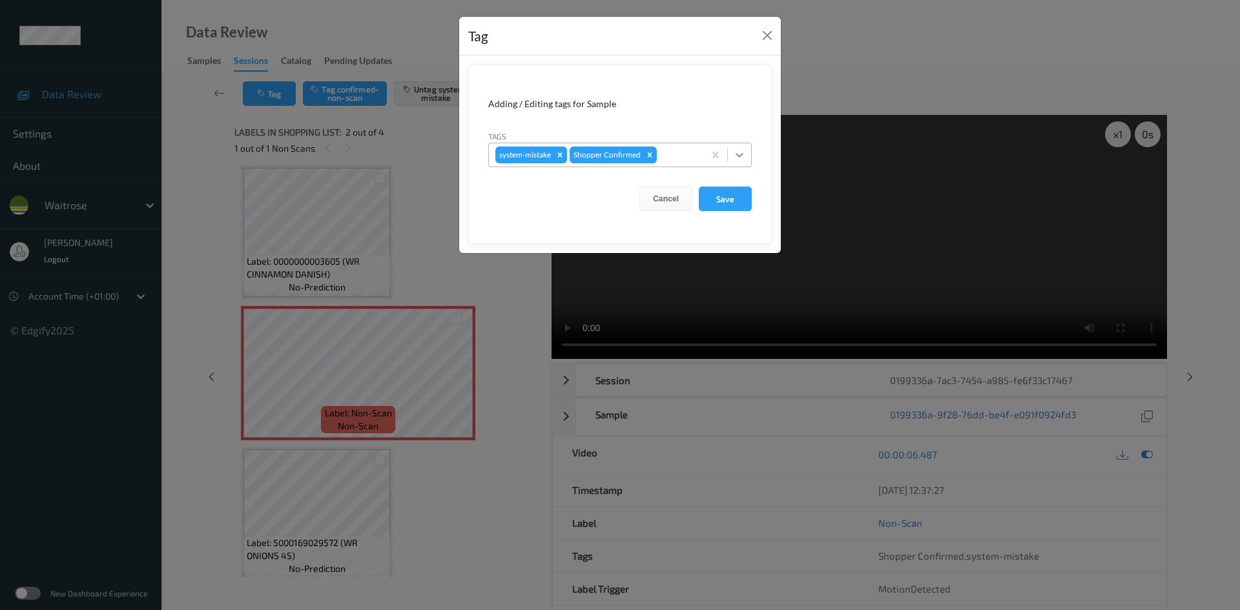
click at [738, 152] on icon at bounding box center [739, 155] width 13 height 13
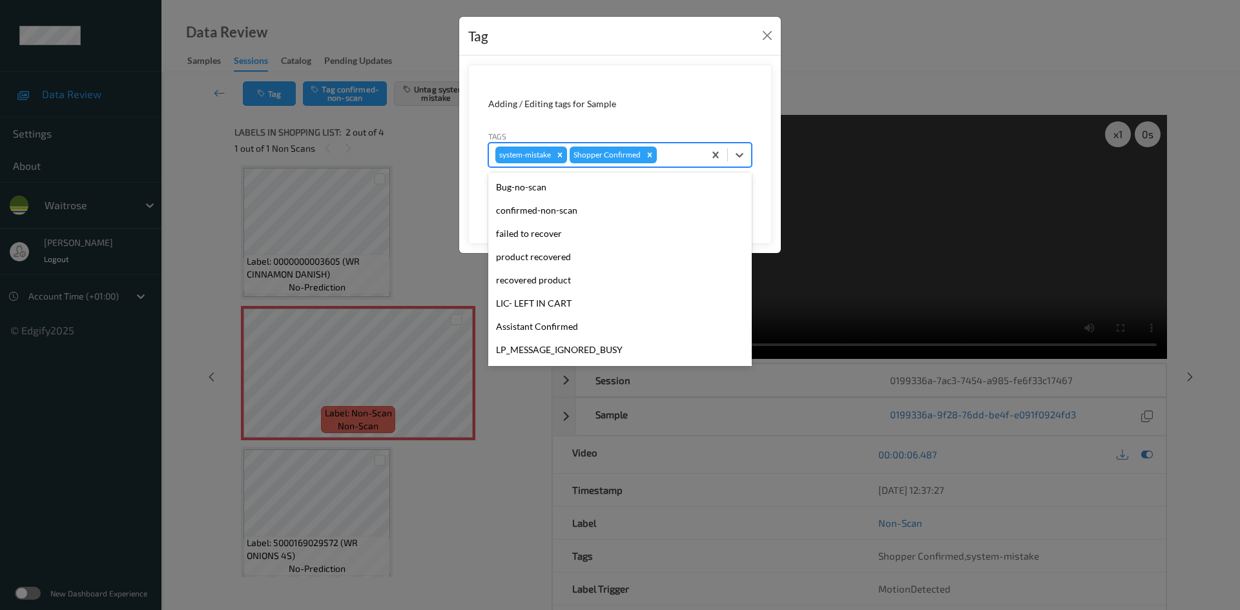
scroll to position [300, 0]
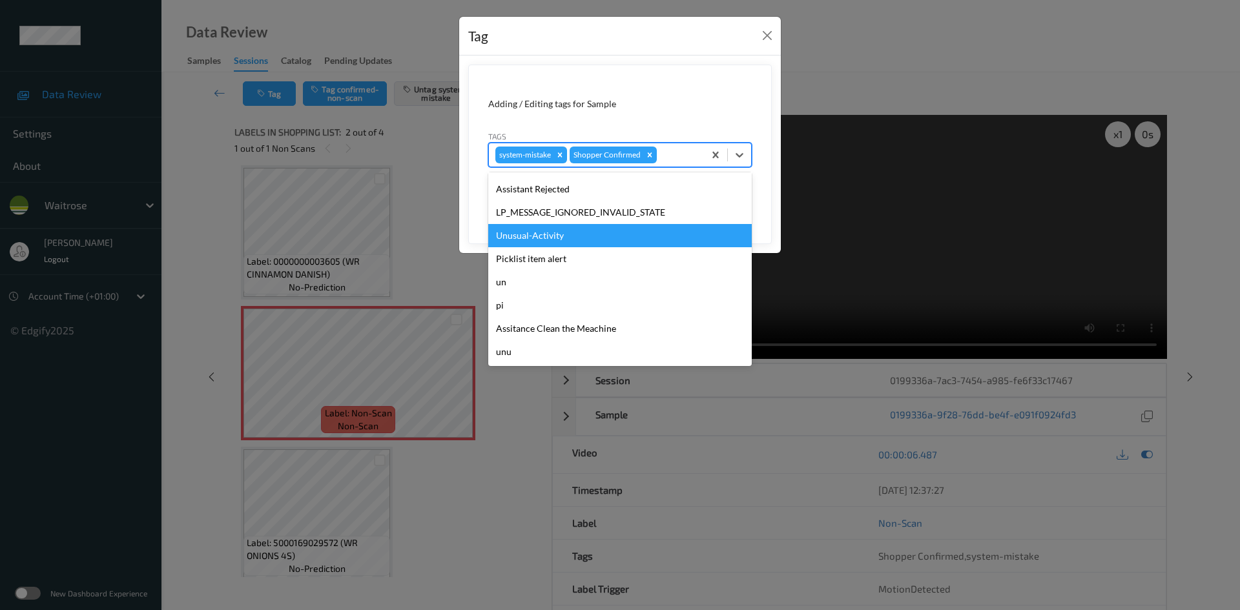
click at [548, 231] on div "Unusual-Activity" at bounding box center [620, 235] width 264 height 23
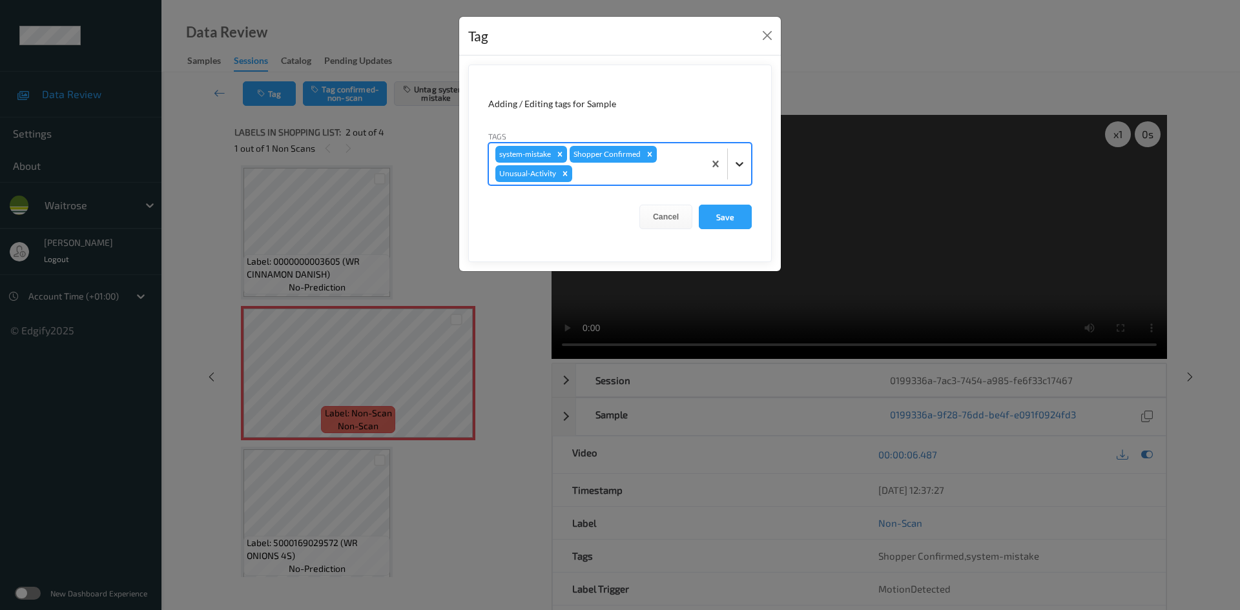
click at [733, 172] on div at bounding box center [739, 163] width 23 height 23
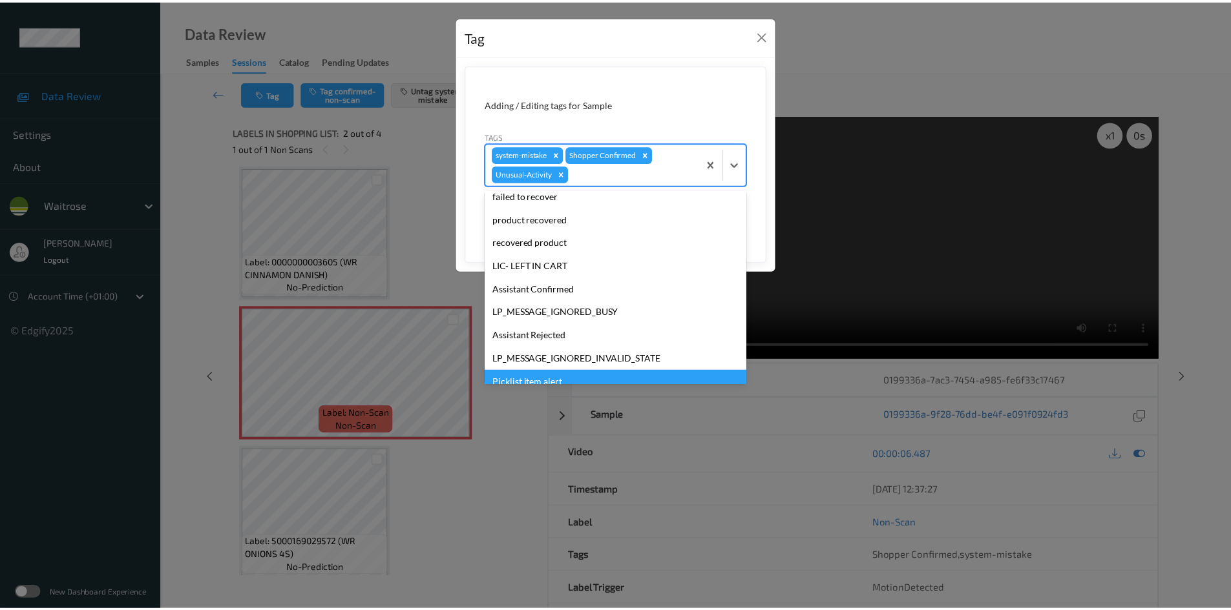
scroll to position [276, 0]
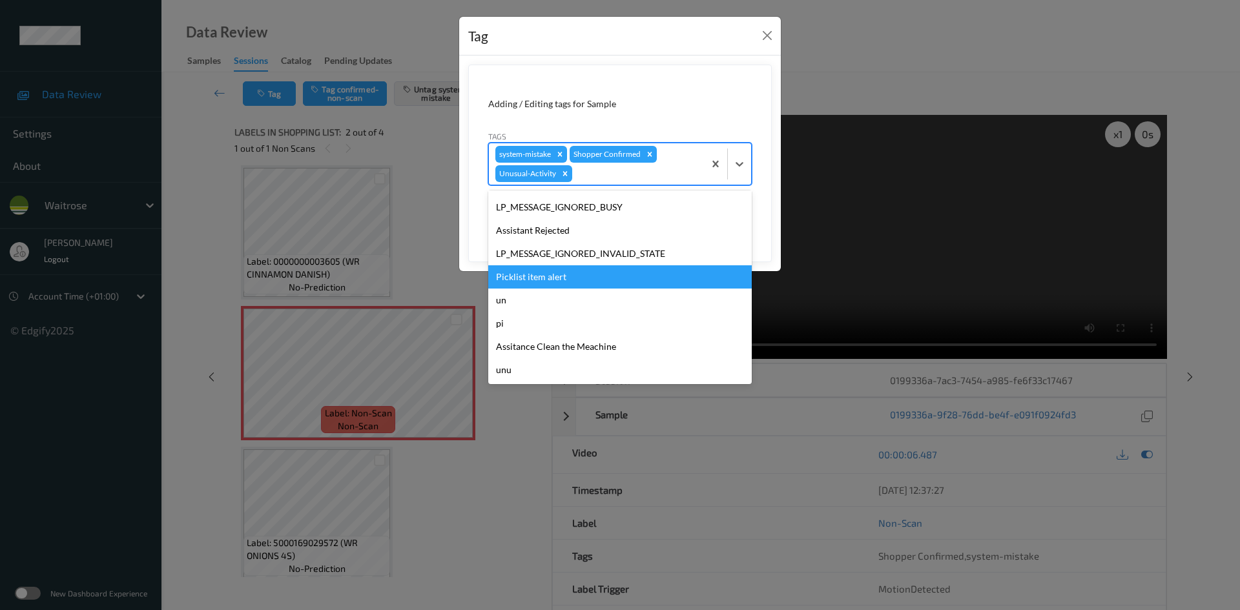
drag, startPoint x: 533, startPoint y: 275, endPoint x: 625, endPoint y: 262, distance: 93.3
click at [541, 273] on div "Picklist item alert" at bounding box center [620, 277] width 264 height 23
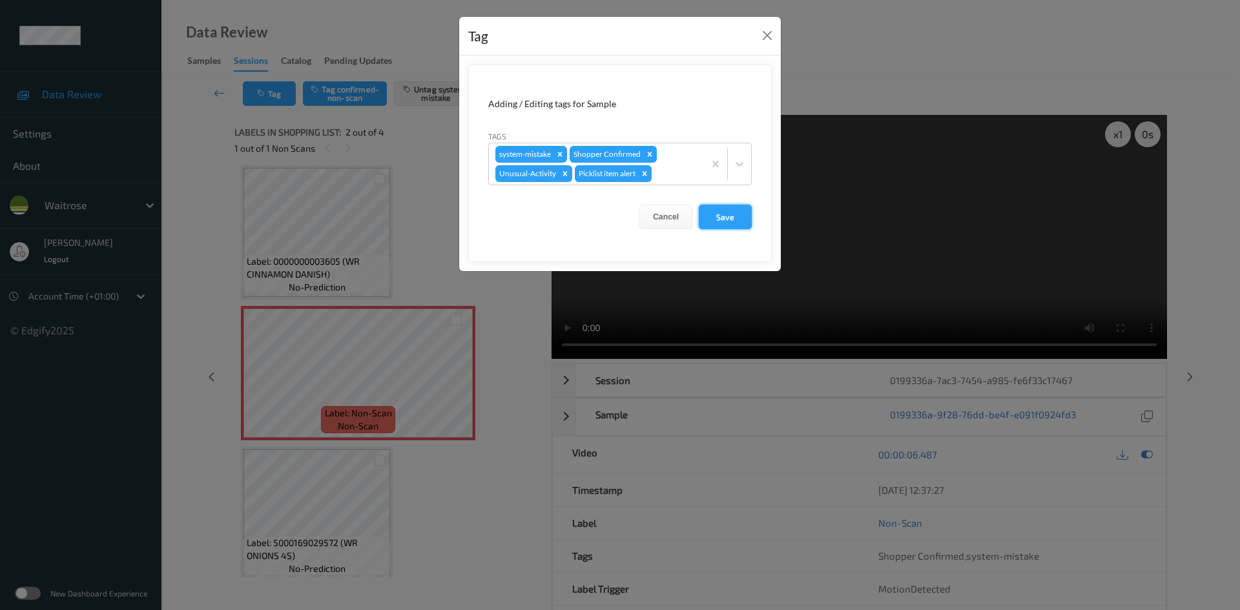
click at [727, 218] on button "Save" at bounding box center [725, 217] width 53 height 25
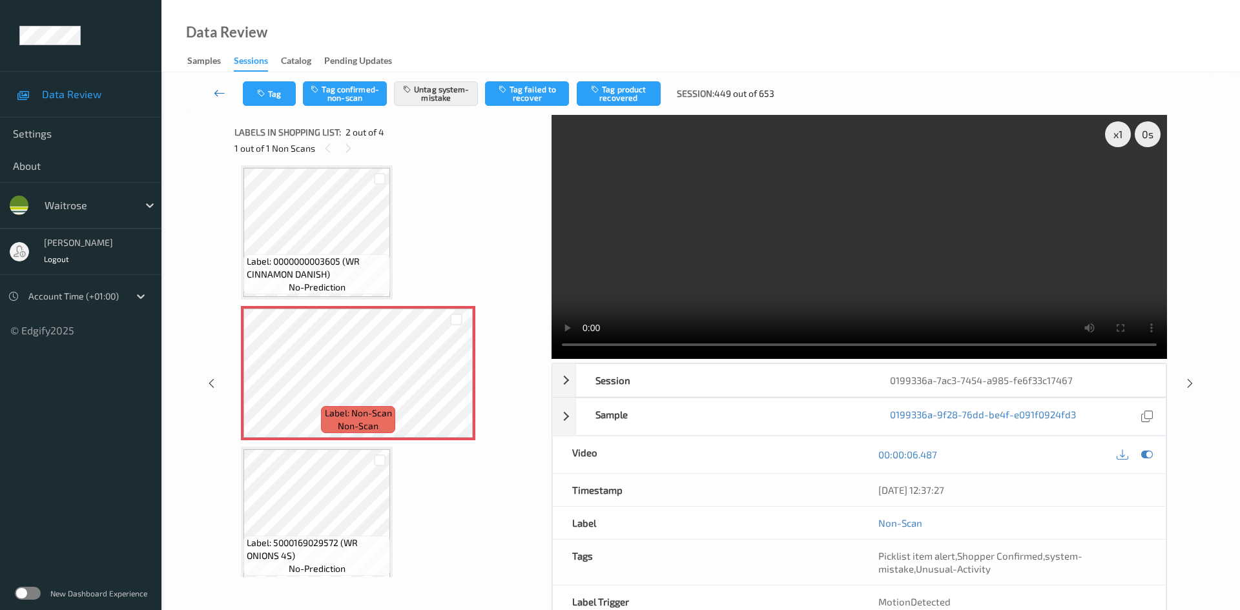
click at [214, 83] on link at bounding box center [220, 93] width 46 height 25
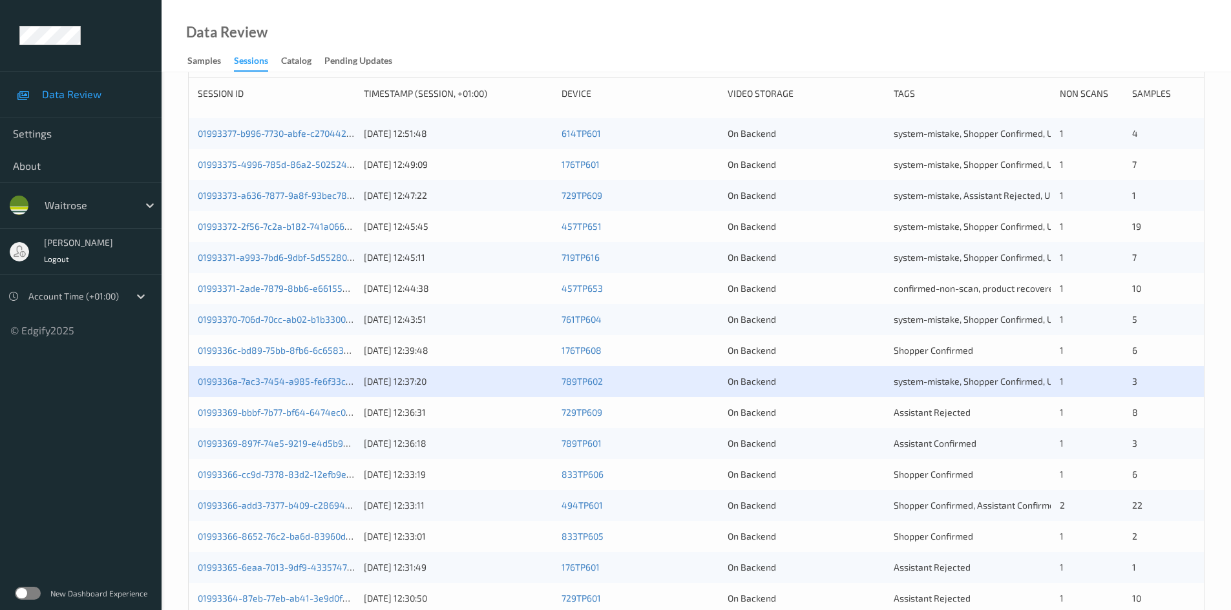
scroll to position [194, 0]
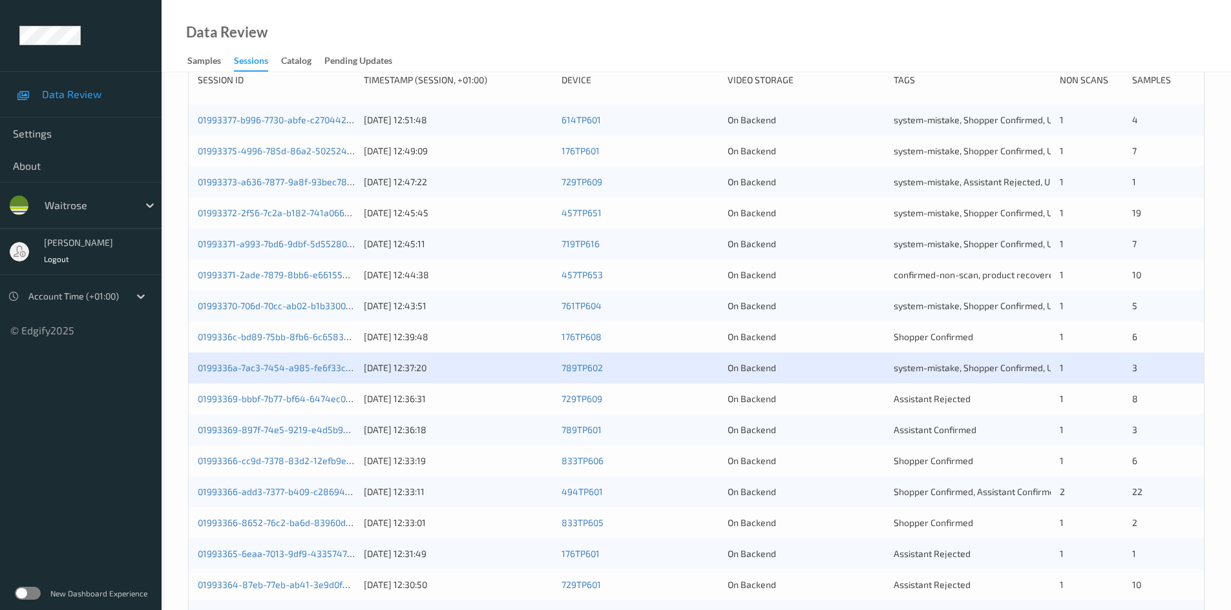
click at [501, 125] on div "10/09/2025 12:51:48" at bounding box center [458, 120] width 189 height 13
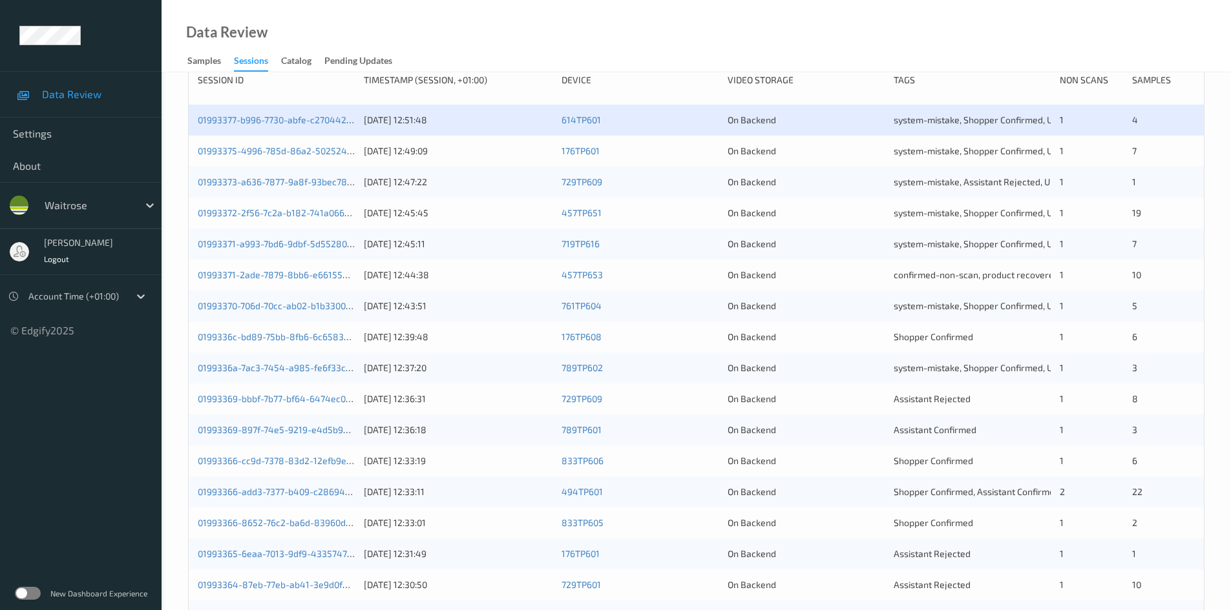
click at [501, 156] on div "10/09/2025 12:49:09" at bounding box center [458, 151] width 189 height 13
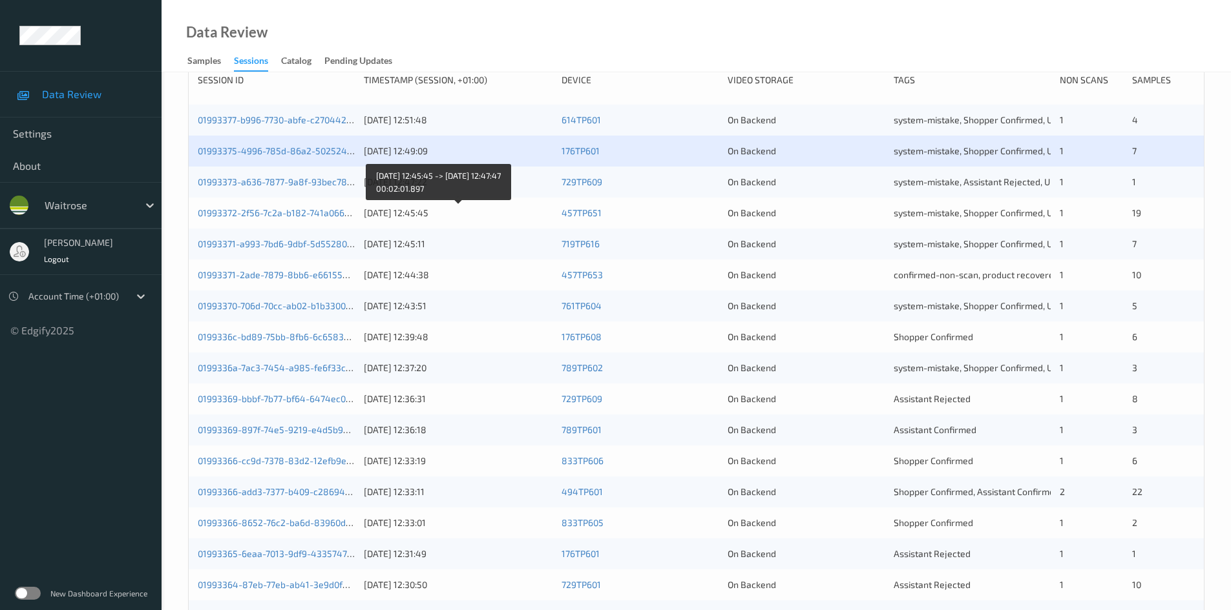
click at [472, 215] on div "10/09/2025 12:45:45" at bounding box center [458, 213] width 189 height 13
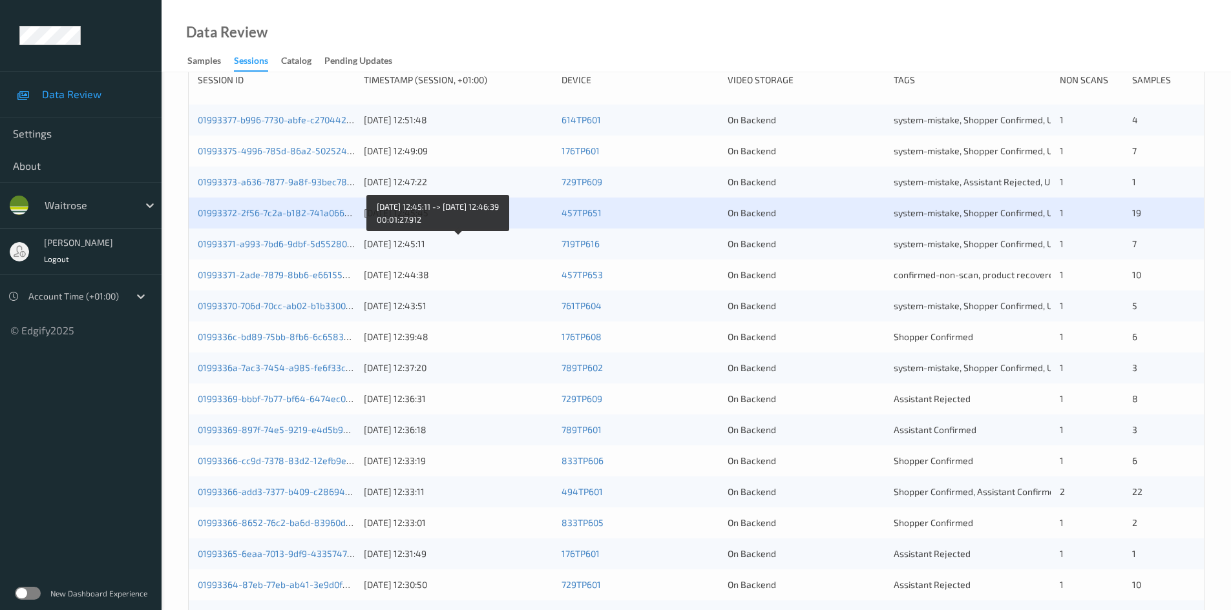
click at [494, 242] on div "10/09/2025 12:45:11" at bounding box center [458, 244] width 189 height 13
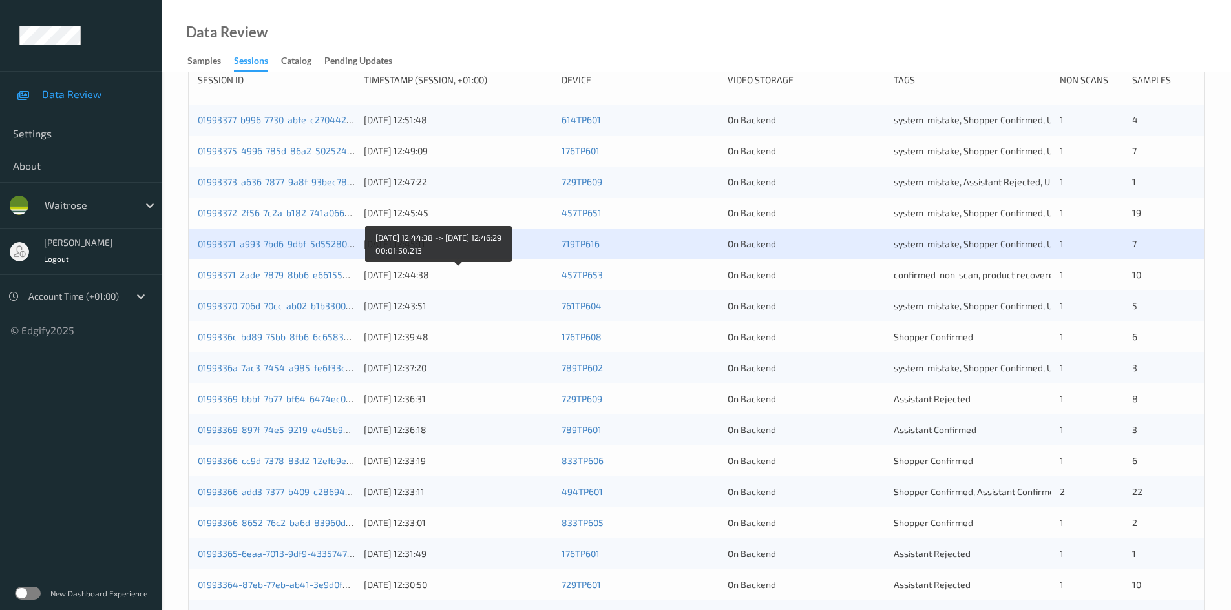
click at [478, 275] on div "10/09/2025 12:44:38" at bounding box center [458, 275] width 189 height 13
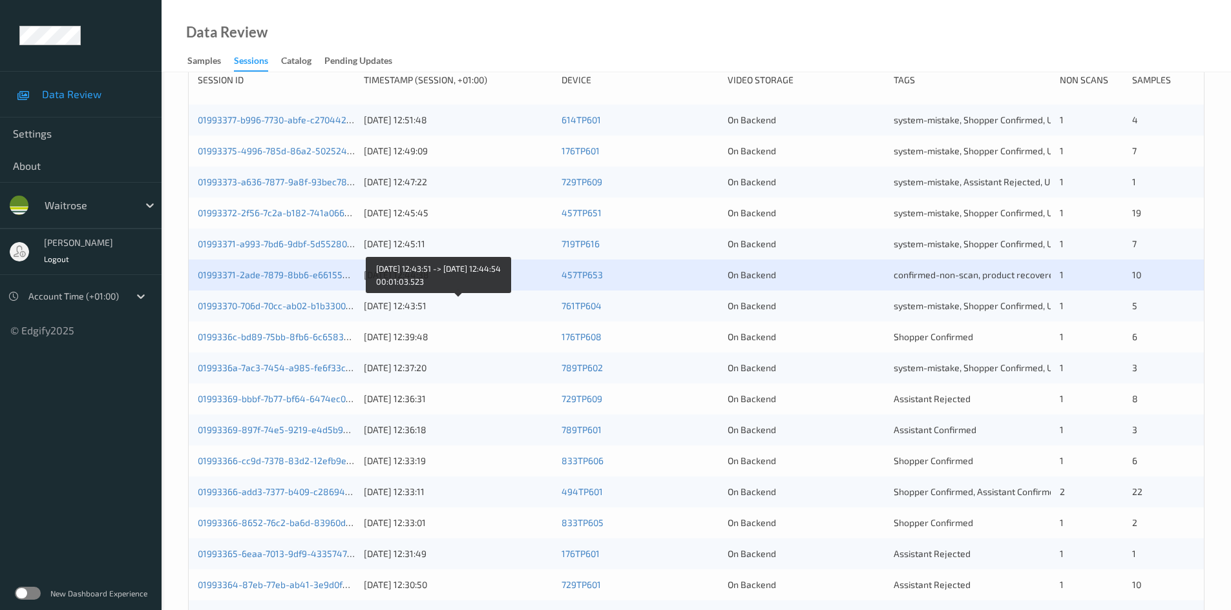
click at [499, 309] on div "10/09/2025 12:43:51" at bounding box center [458, 306] width 189 height 13
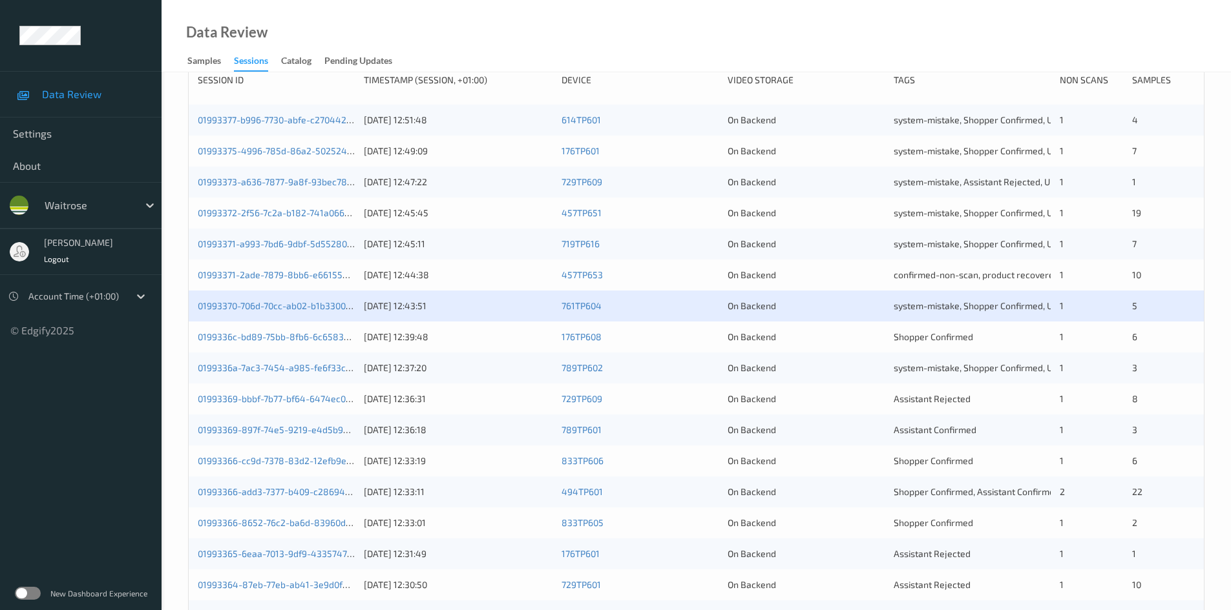
drag, startPoint x: 485, startPoint y: 337, endPoint x: 479, endPoint y: 320, distance: 17.2
click at [485, 337] on div "10/09/2025 12:39:48" at bounding box center [458, 337] width 189 height 13
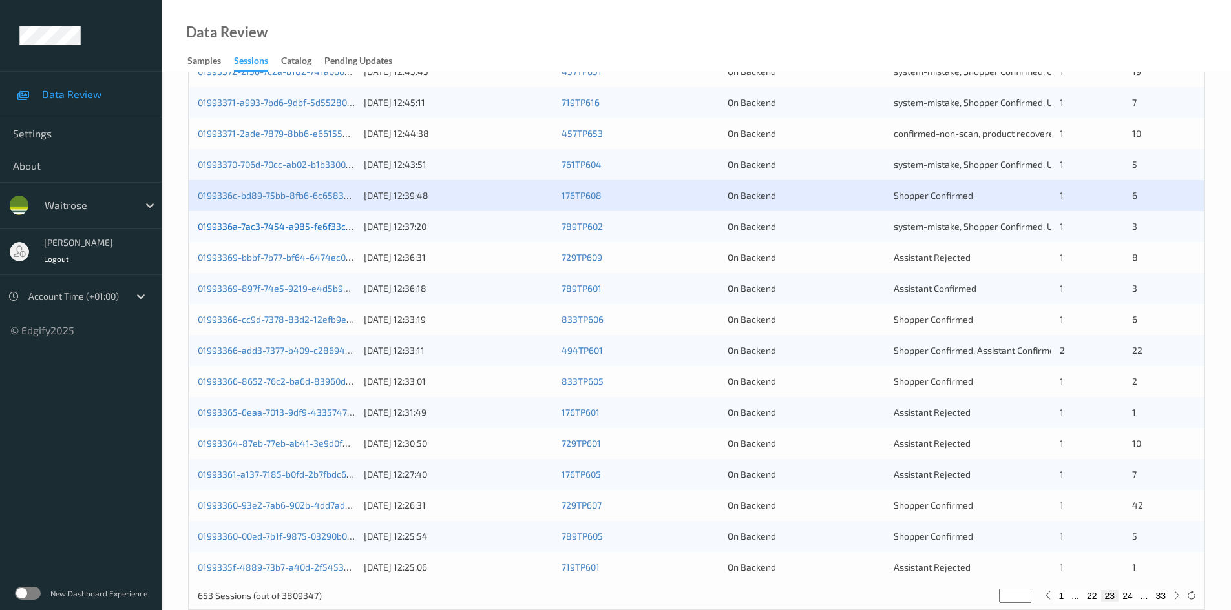
scroll to position [362, 0]
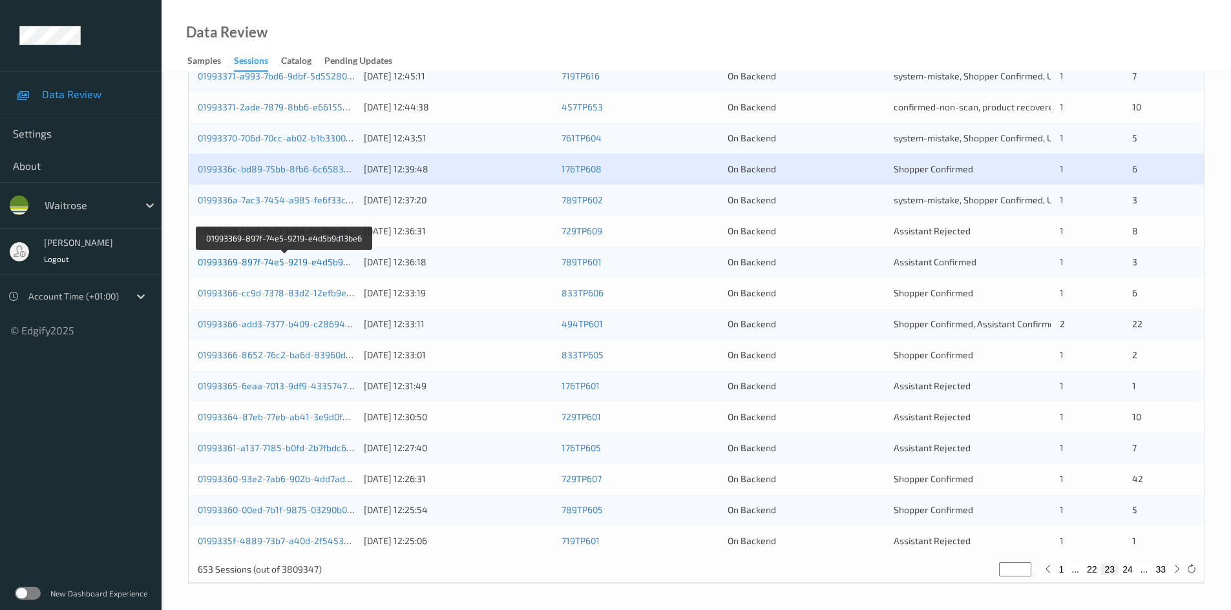
click at [248, 260] on link "01993369-897f-74e5-9219-e4d5b9d13be6" at bounding box center [285, 261] width 175 height 11
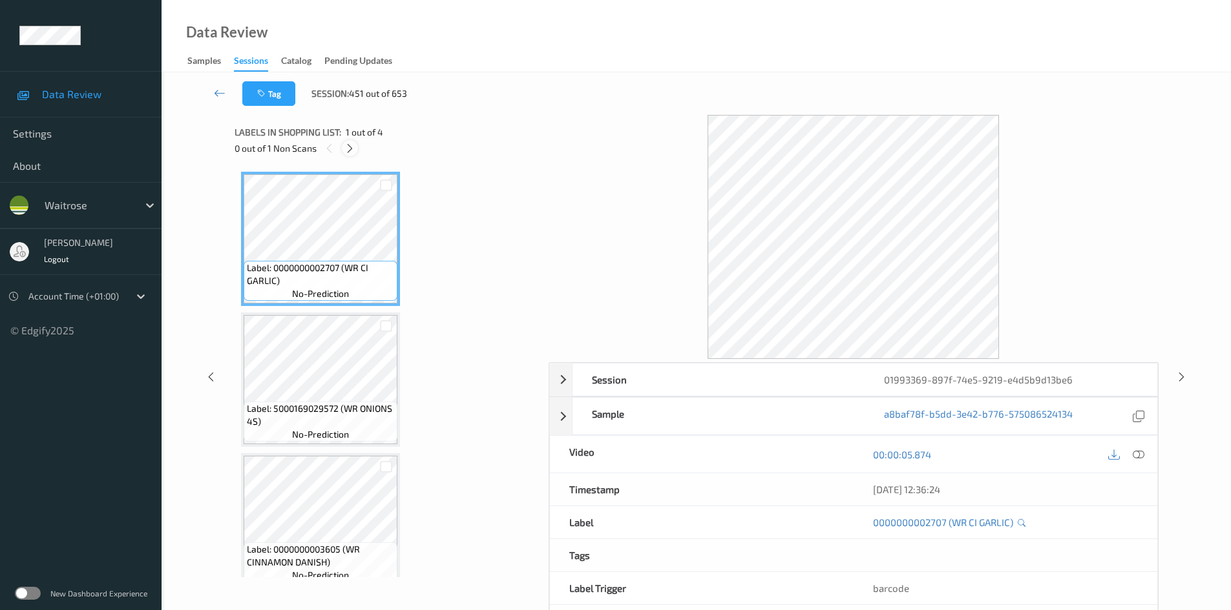
click at [351, 152] on icon at bounding box center [349, 149] width 11 height 12
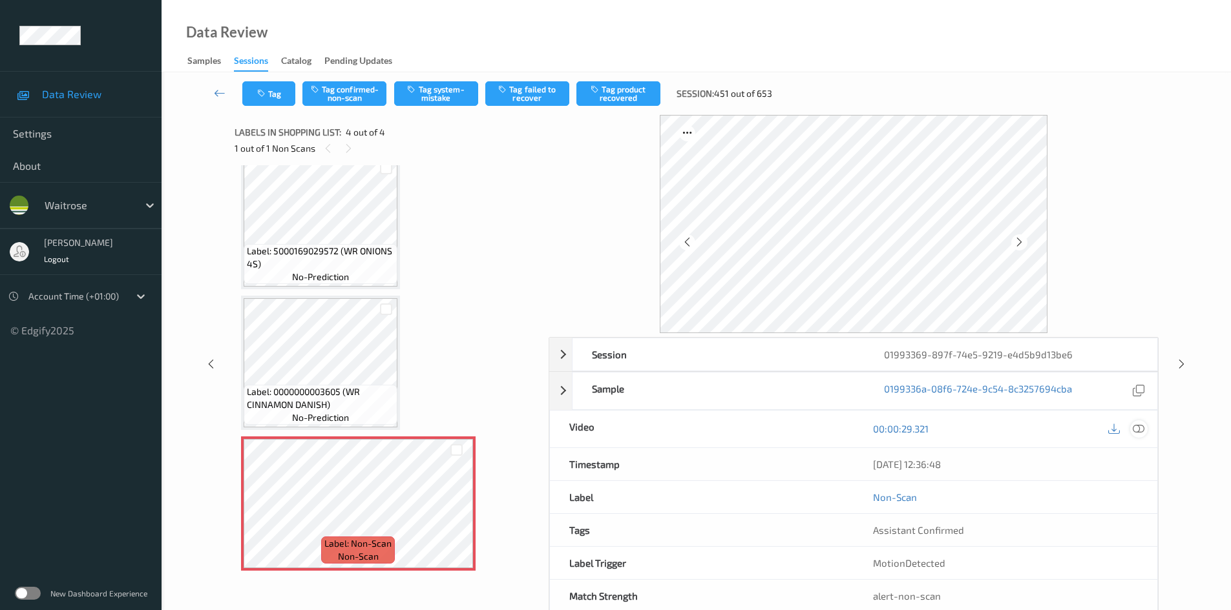
click at [1139, 427] on icon at bounding box center [1138, 429] width 12 height 12
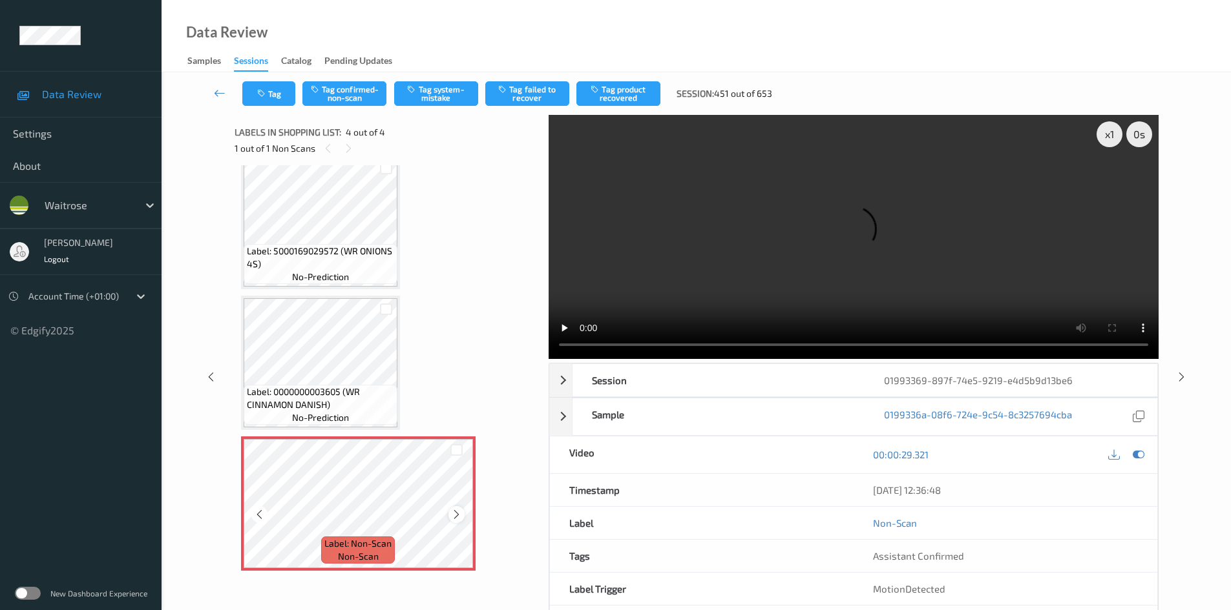
click at [459, 516] on icon at bounding box center [456, 515] width 11 height 12
click at [460, 516] on icon at bounding box center [456, 515] width 11 height 12
click at [457, 516] on icon at bounding box center [456, 515] width 11 height 12
click at [457, 514] on icon at bounding box center [456, 515] width 11 height 12
click at [1104, 136] on div "x 1" at bounding box center [1109, 134] width 26 height 26
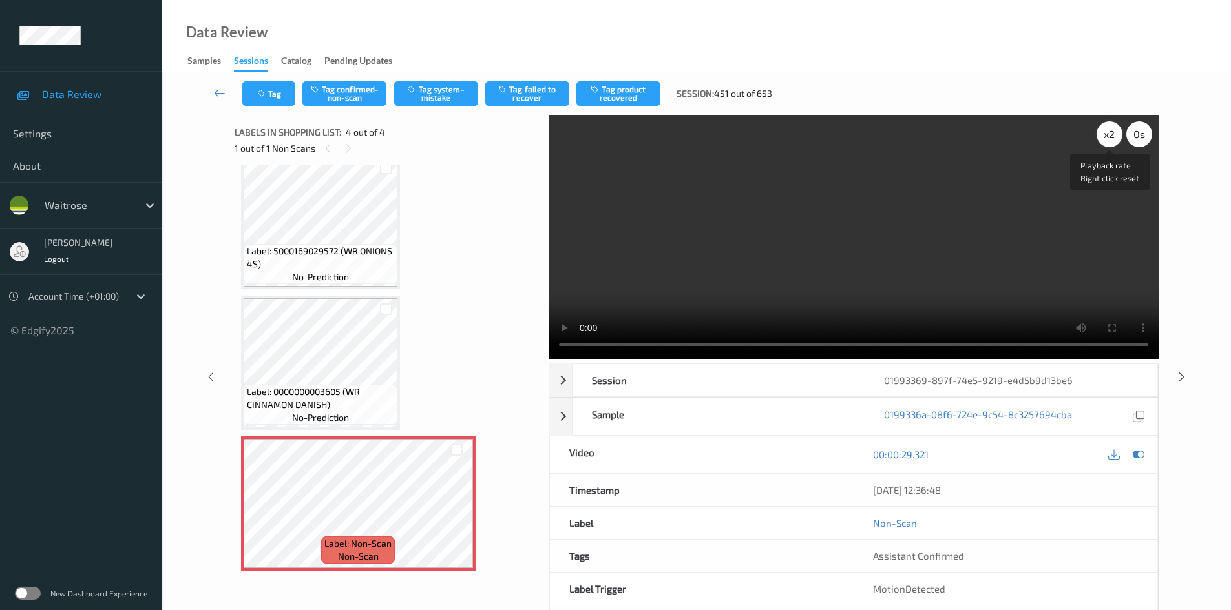
click at [1112, 134] on div "x 2" at bounding box center [1109, 134] width 26 height 26
click at [433, 82] on button "Tag system-mistake" at bounding box center [436, 93] width 84 height 25
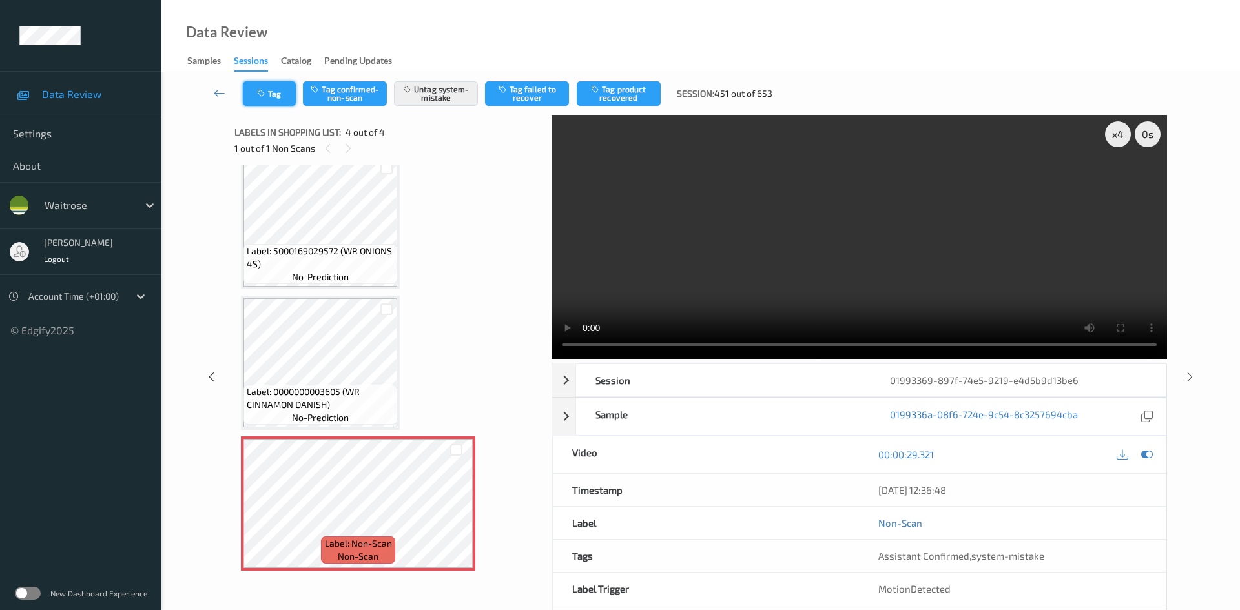
click at [277, 90] on button "Tag" at bounding box center [269, 93] width 53 height 25
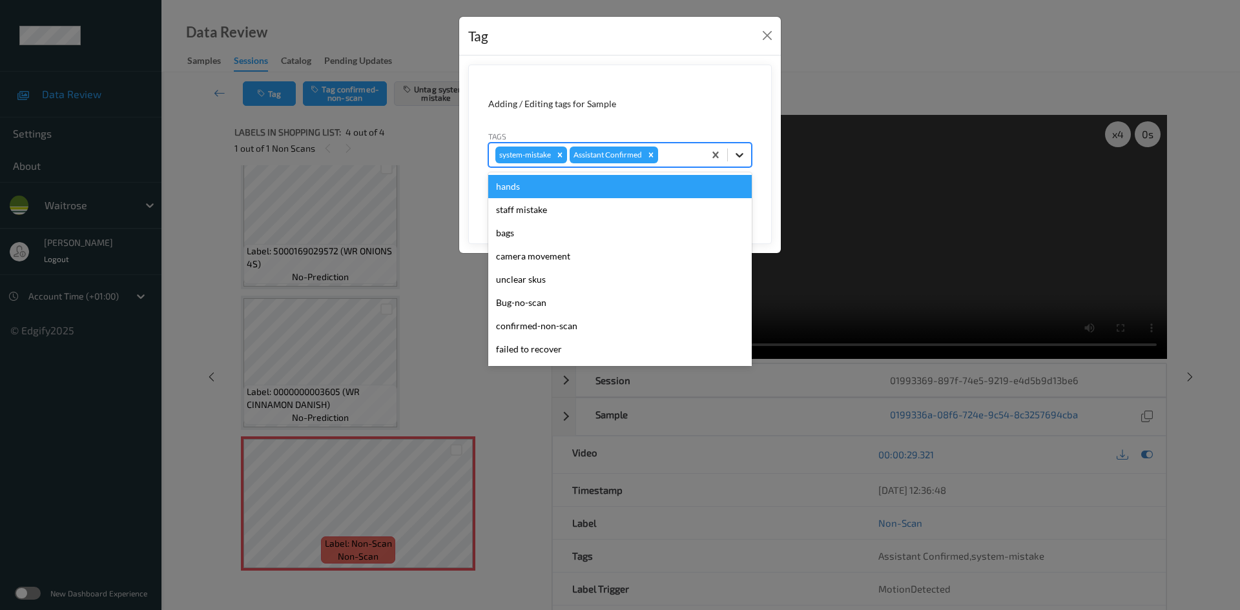
click at [745, 160] on icon at bounding box center [739, 155] width 13 height 13
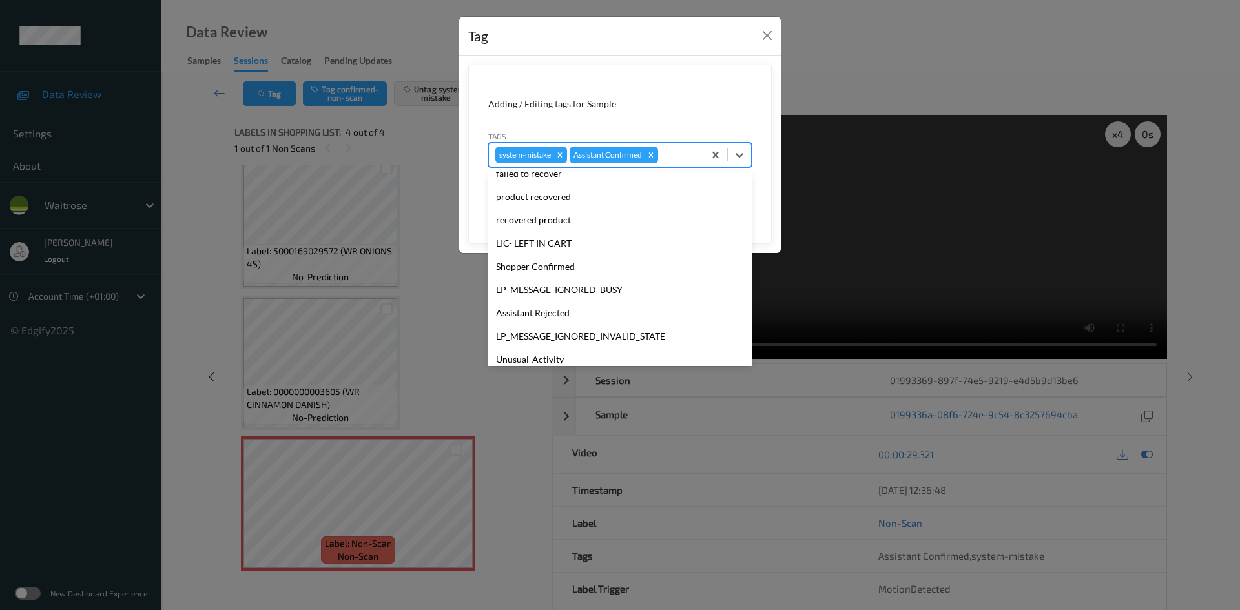
scroll to position [300, 0]
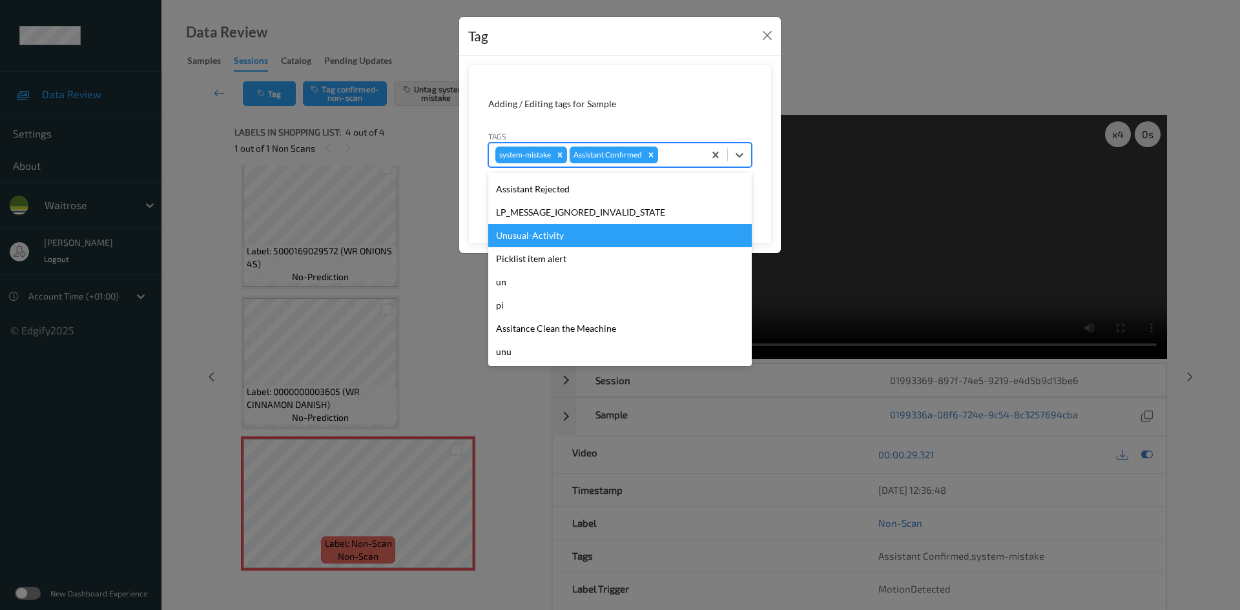
click at [532, 243] on div "Unusual-Activity" at bounding box center [620, 235] width 264 height 23
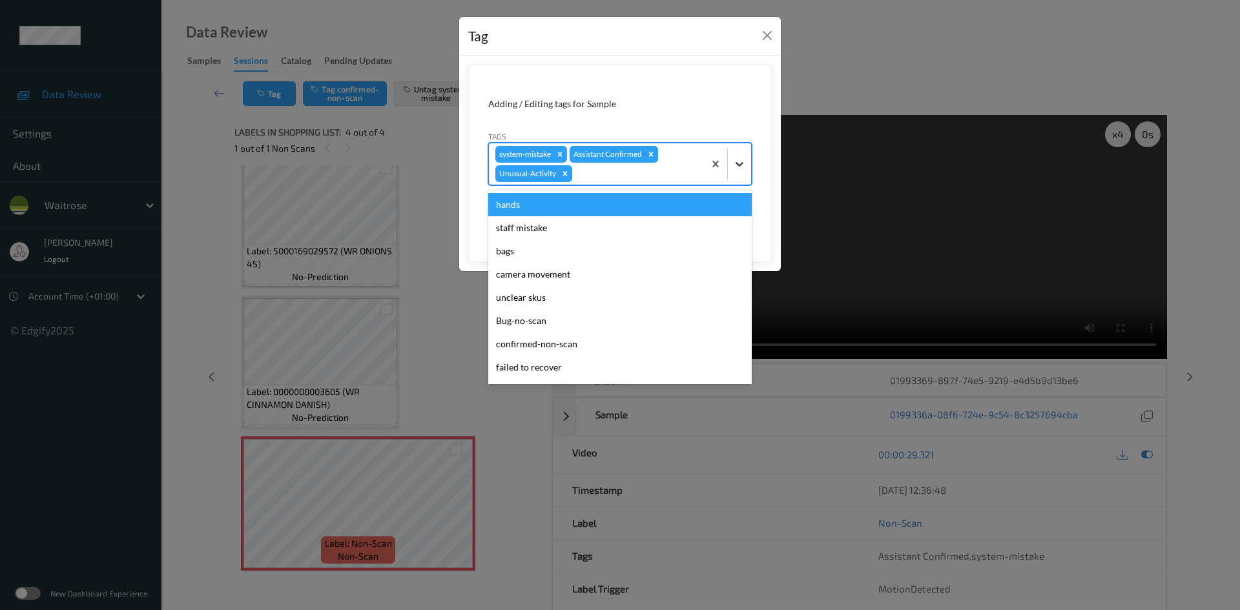
click at [728, 165] on div at bounding box center [739, 163] width 23 height 23
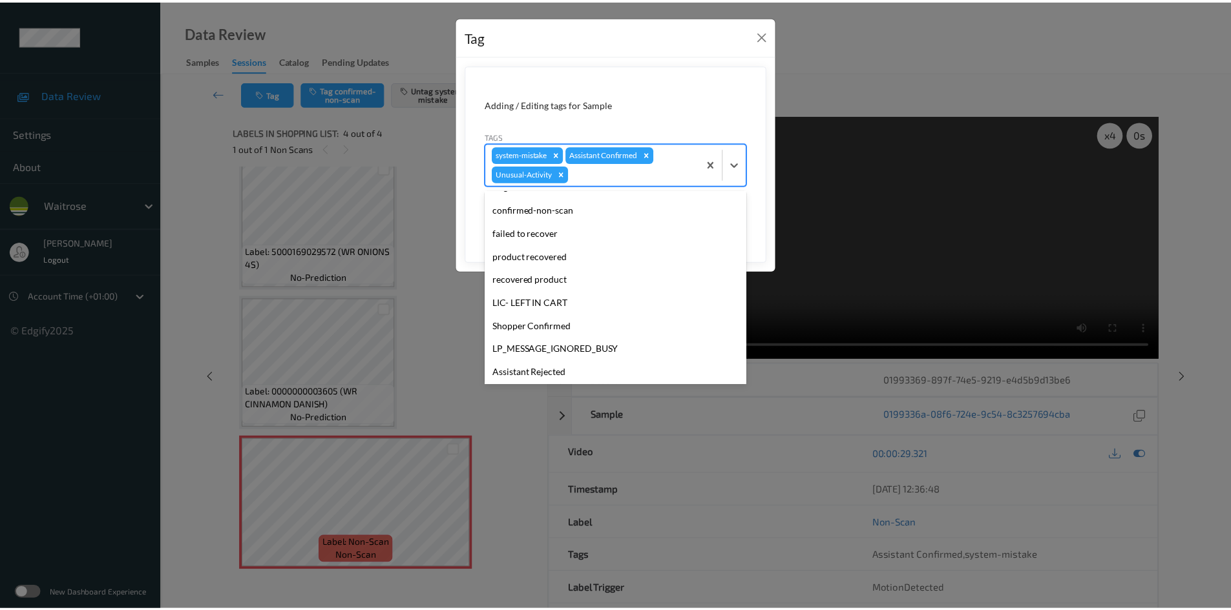
scroll to position [276, 0]
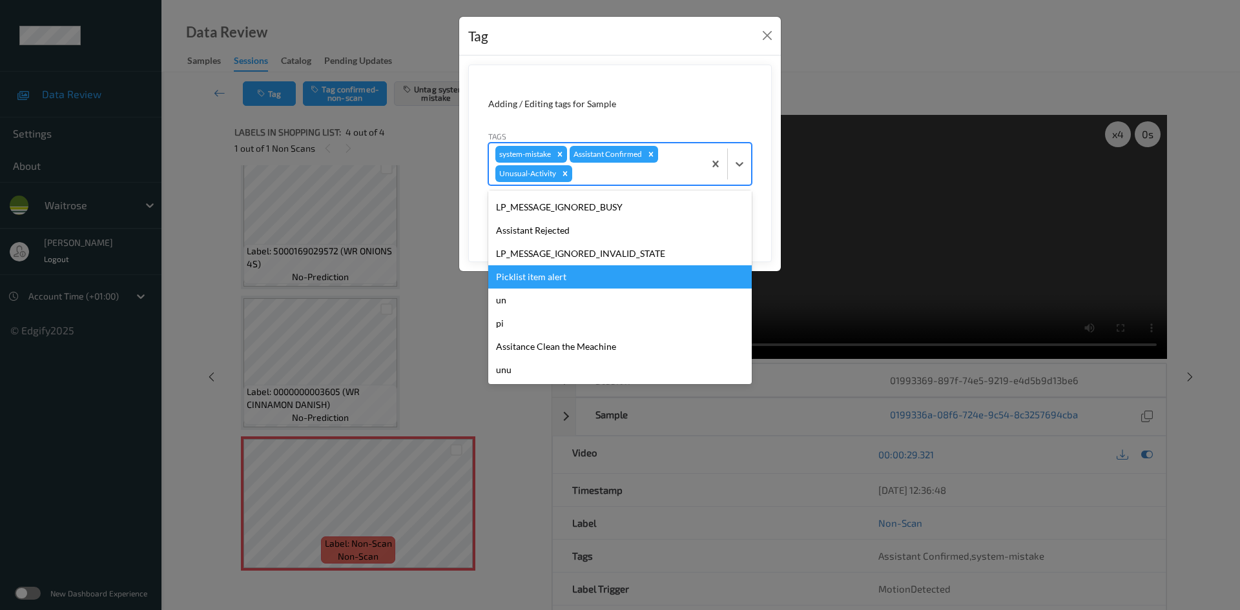
click at [525, 280] on div "Picklist item alert" at bounding box center [620, 277] width 264 height 23
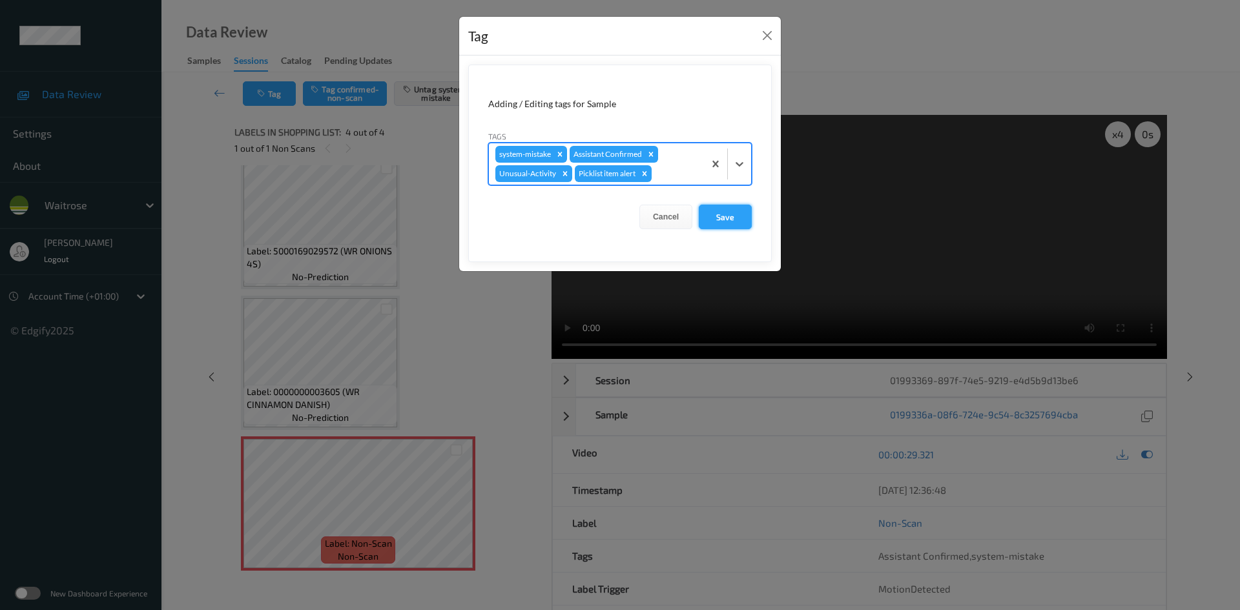
click at [726, 220] on button "Save" at bounding box center [725, 217] width 53 height 25
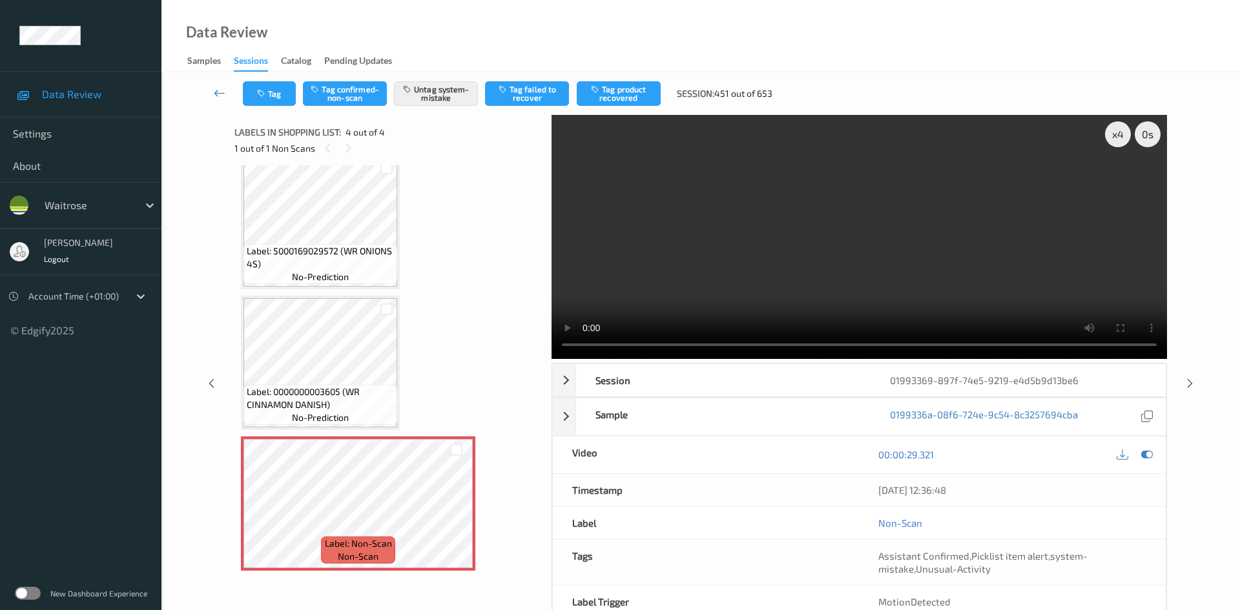
click at [218, 85] on link at bounding box center [220, 93] width 46 height 25
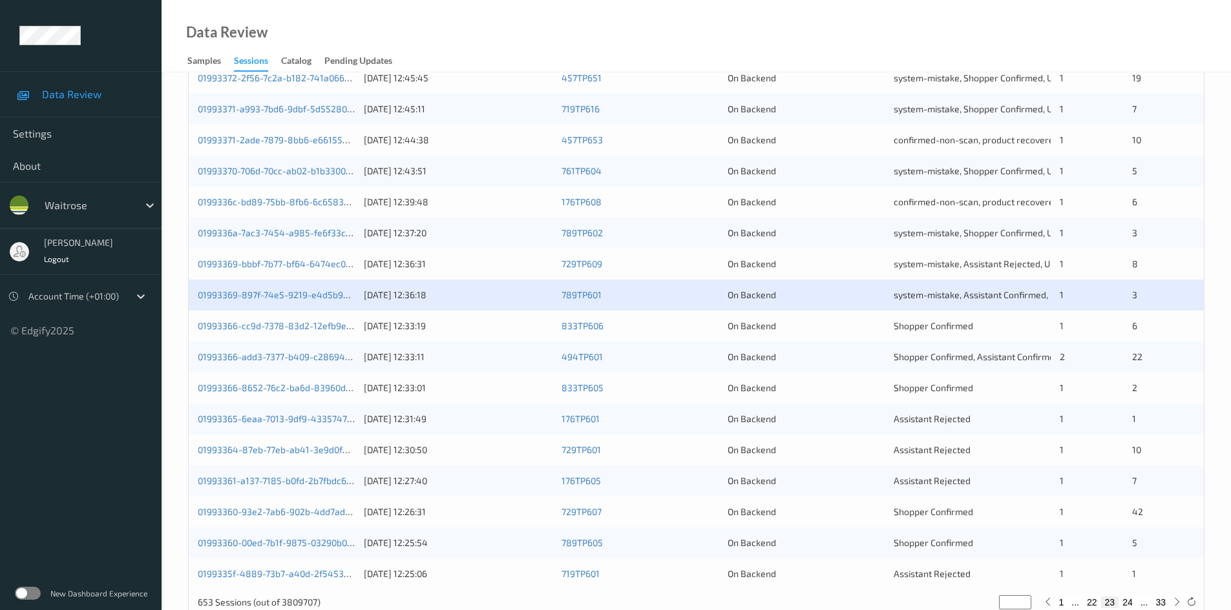
scroll to position [362, 0]
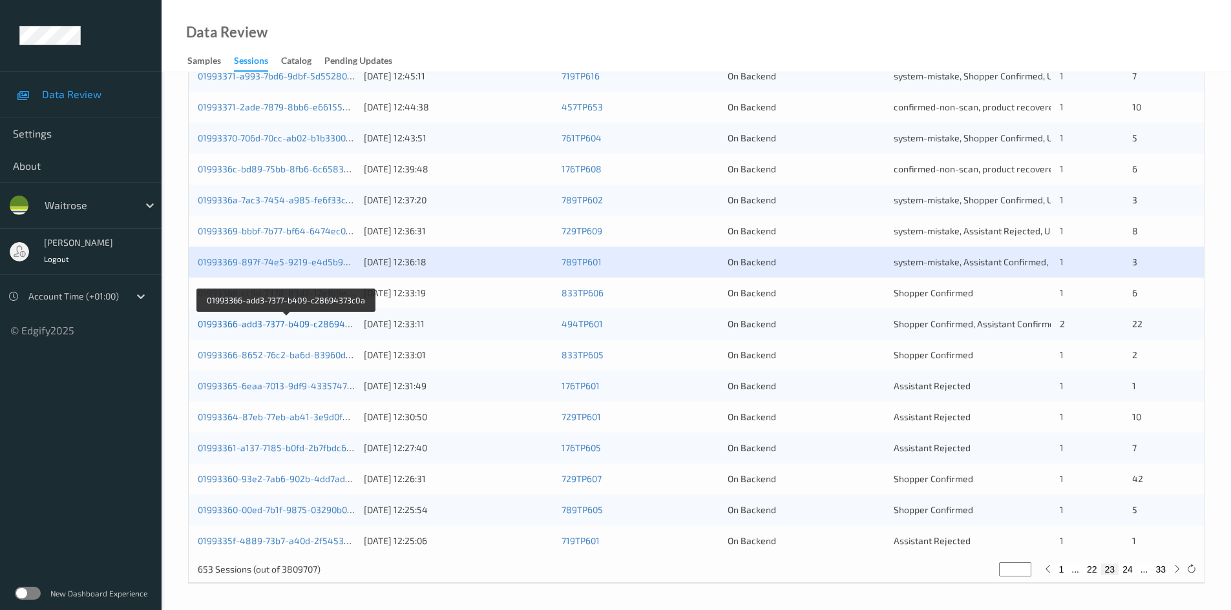
click at [252, 325] on link "01993366-add3-7377-b409-c28694373c0a" at bounding box center [286, 323] width 177 height 11
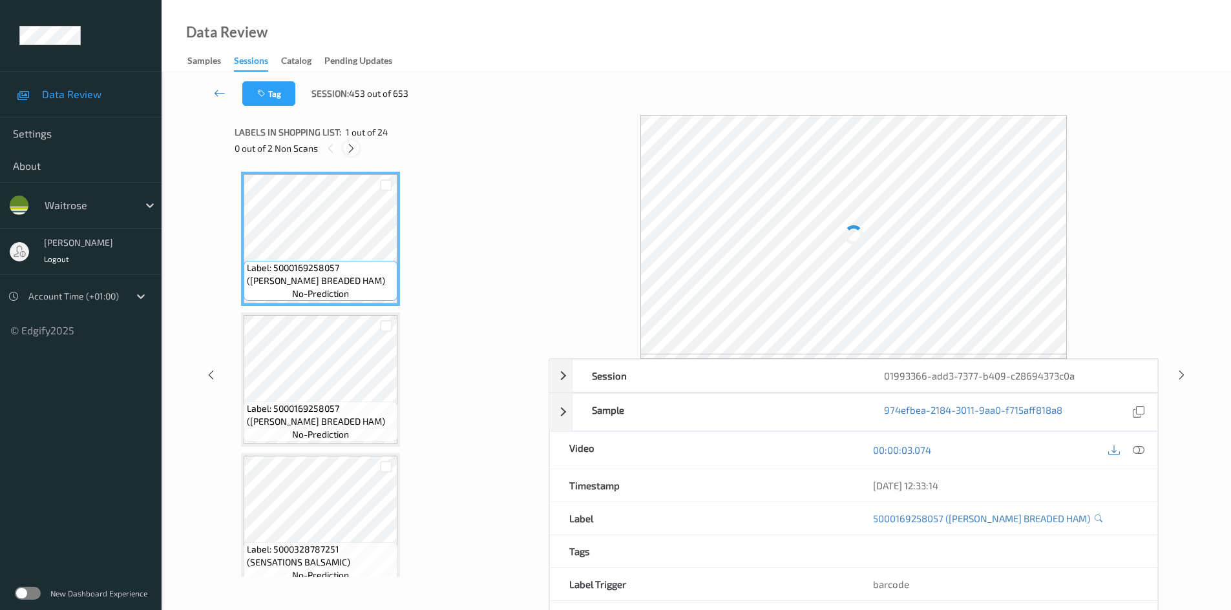
click at [348, 149] on icon at bounding box center [351, 149] width 11 height 12
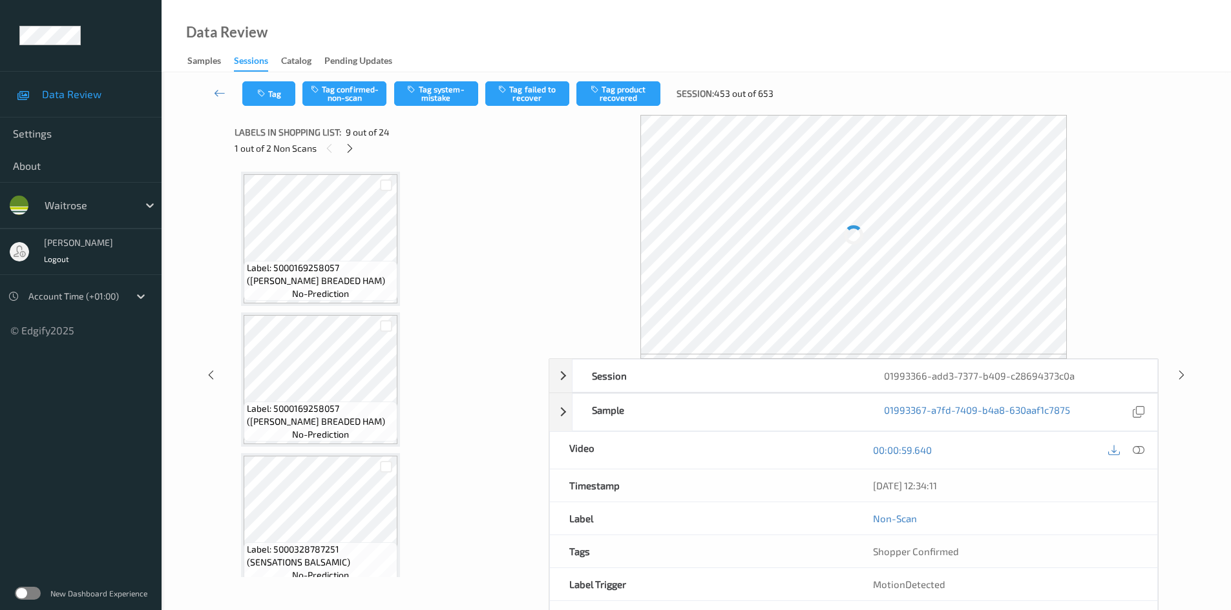
scroll to position [992, 0]
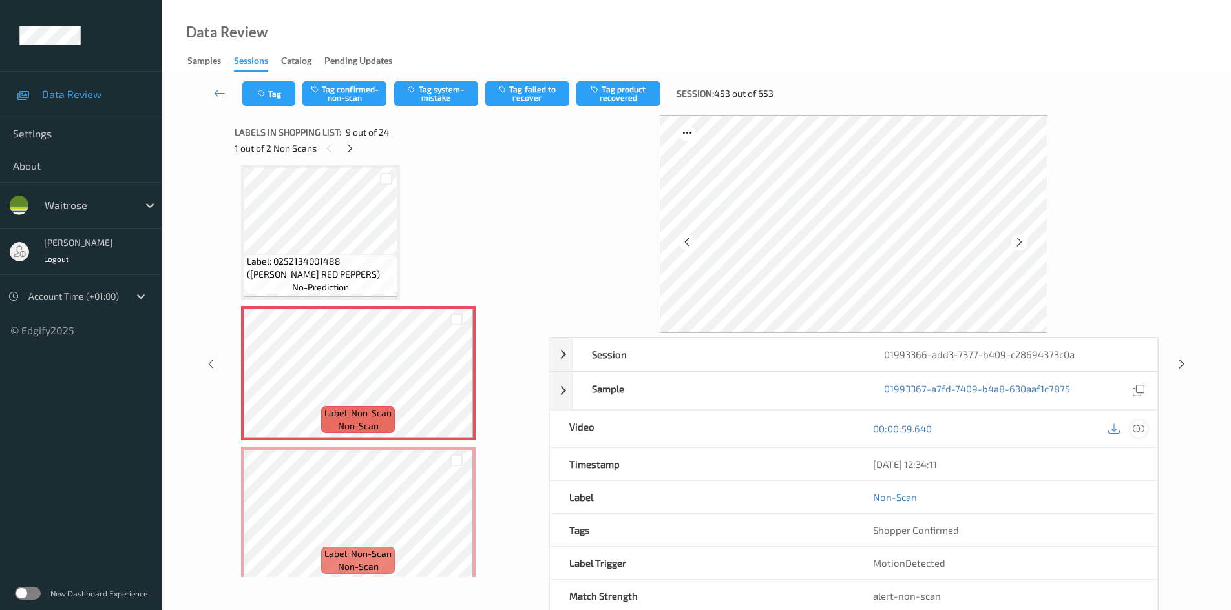
click at [1142, 431] on icon at bounding box center [1138, 429] width 12 height 12
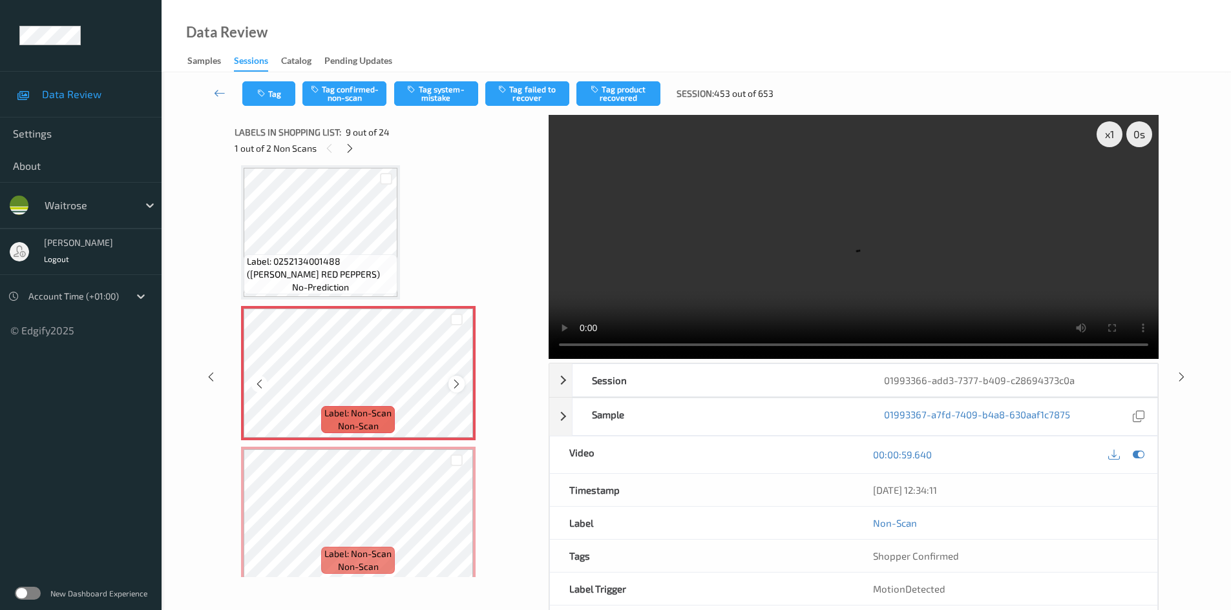
click at [461, 384] on icon at bounding box center [456, 385] width 11 height 12
click at [455, 526] on icon at bounding box center [456, 525] width 11 height 12
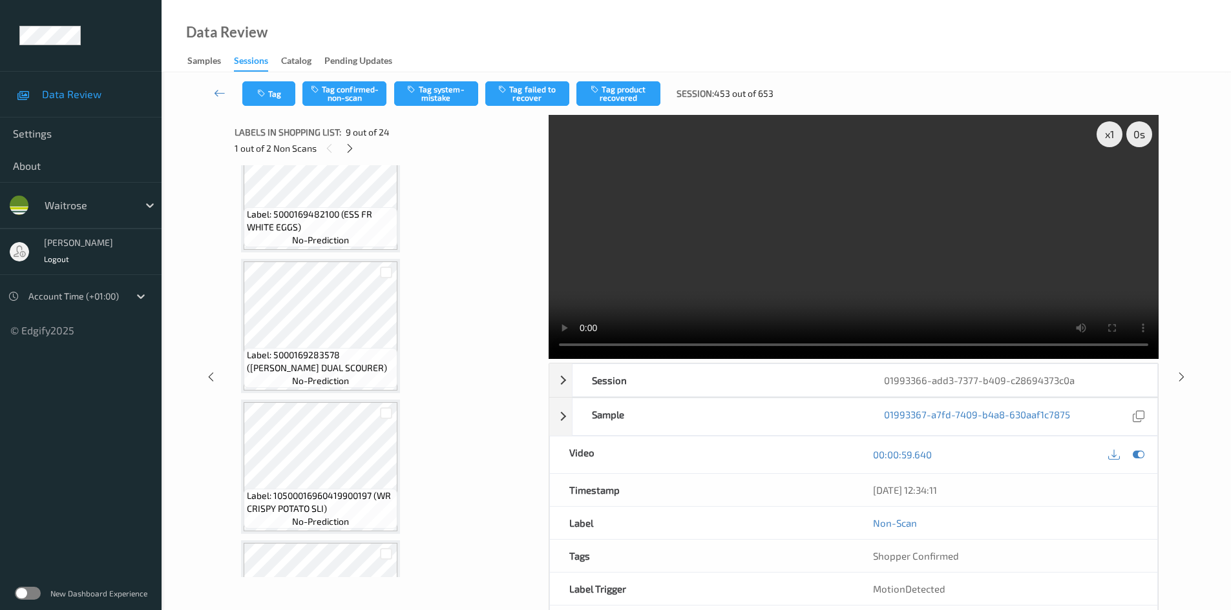
scroll to position [475, 0]
click at [742, 285] on video at bounding box center [853, 237] width 610 height 244
click at [1114, 141] on div "x 1" at bounding box center [1109, 134] width 26 height 26
click at [946, 264] on video at bounding box center [853, 237] width 610 height 244
click at [953, 256] on video at bounding box center [853, 237] width 610 height 244
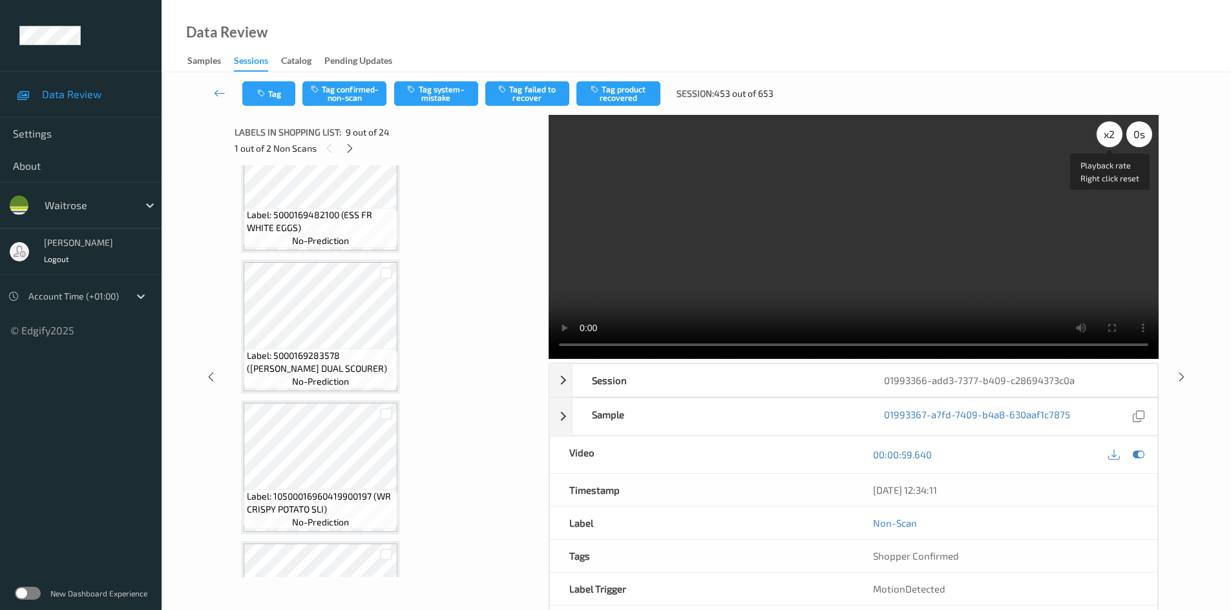
click at [1109, 127] on div "x 2" at bounding box center [1109, 134] width 26 height 26
click at [1110, 131] on div "x 4" at bounding box center [1109, 134] width 26 height 26
click at [926, 281] on video at bounding box center [853, 237] width 610 height 244
click at [1104, 130] on div "x 8" at bounding box center [1109, 134] width 26 height 26
drag, startPoint x: 1110, startPoint y: 133, endPoint x: 1110, endPoint y: 140, distance: 7.1
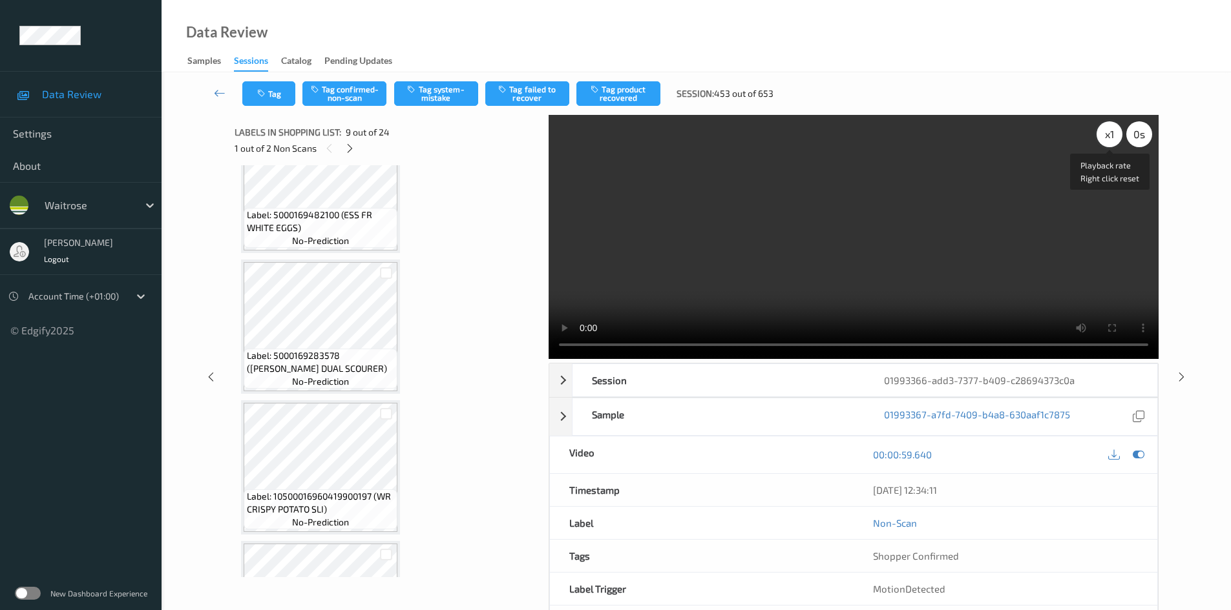
click at [1110, 134] on div "x 1" at bounding box center [1109, 134] width 26 height 26
click at [939, 202] on video at bounding box center [853, 237] width 610 height 244
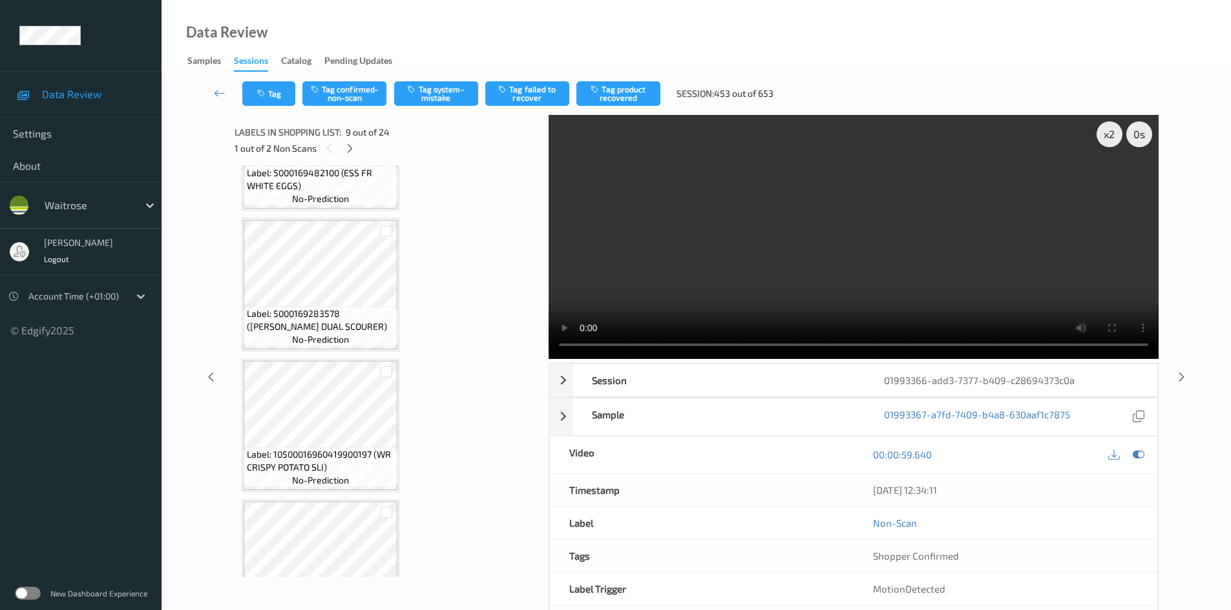
scroll to position [540, 0]
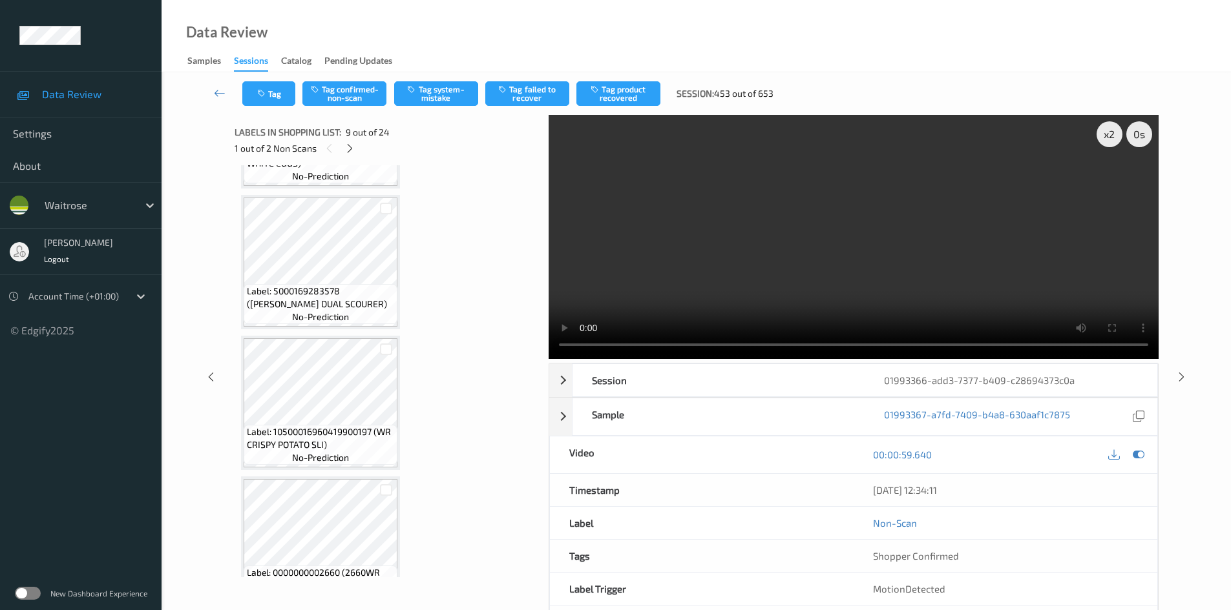
click at [835, 246] on video at bounding box center [853, 237] width 610 height 244
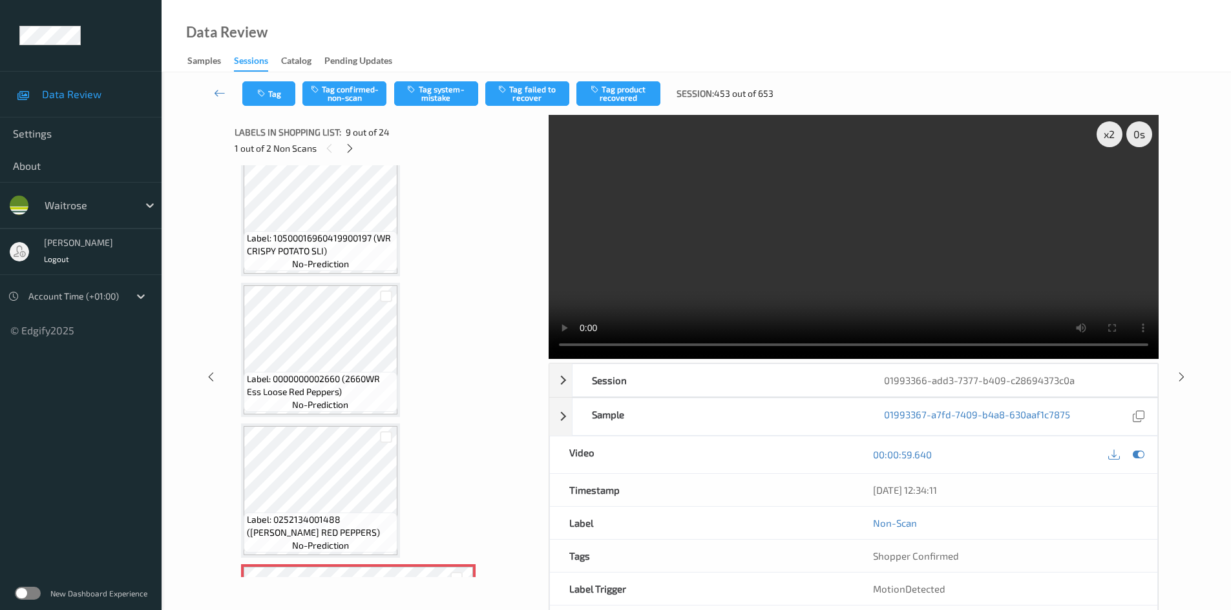
click at [780, 281] on video at bounding box center [853, 237] width 610 height 244
click at [803, 274] on video at bounding box center [853, 237] width 610 height 244
click at [766, 250] on video at bounding box center [853, 237] width 610 height 244
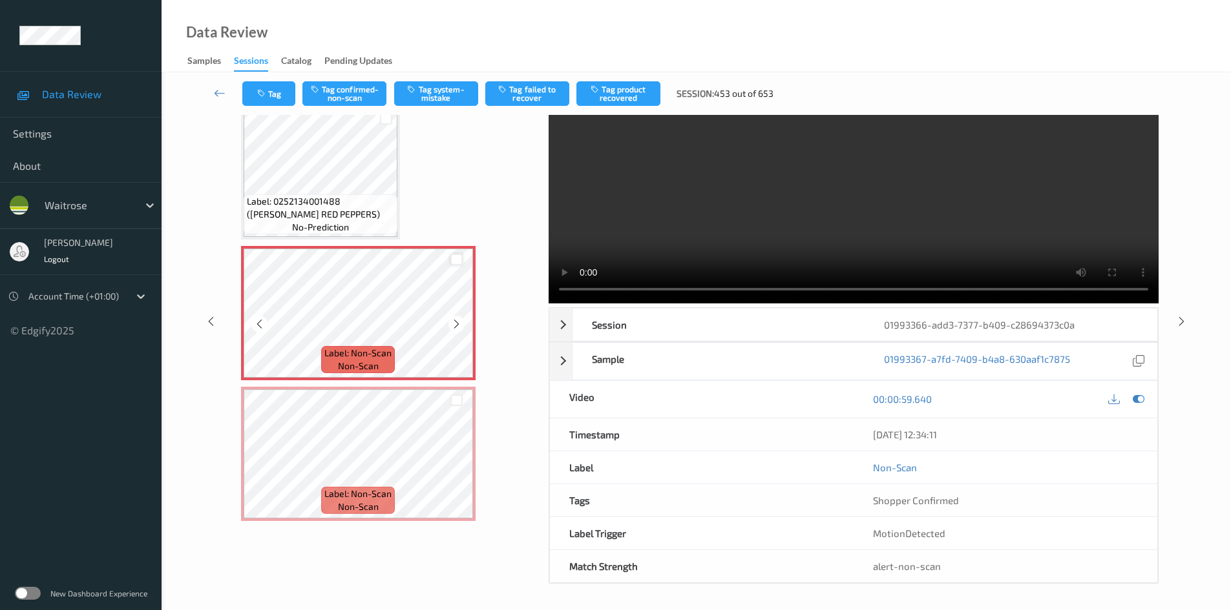
scroll to position [1121, 0]
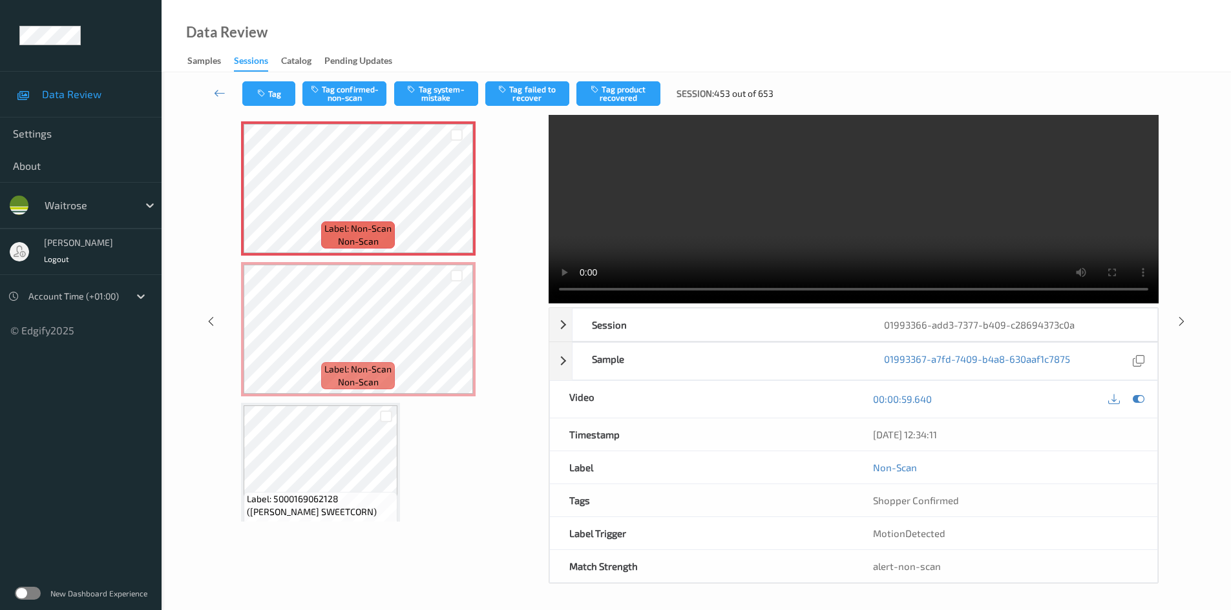
click at [685, 174] on video at bounding box center [853, 181] width 610 height 244
click at [448, 86] on button "Tag system-mistake" at bounding box center [436, 93] width 84 height 25
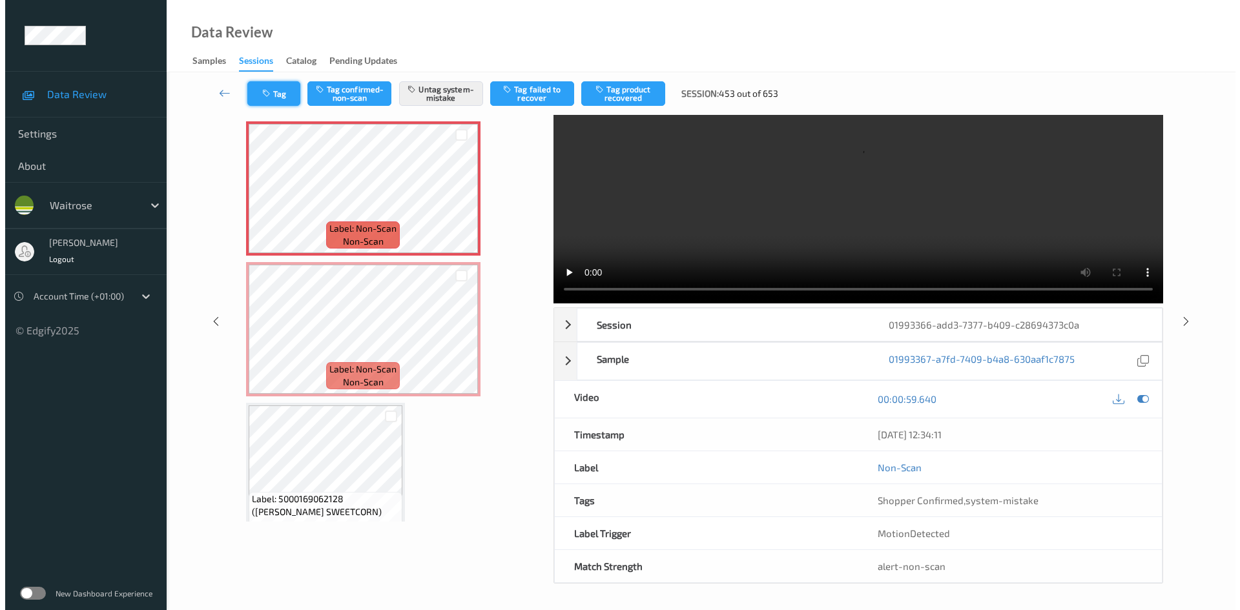
scroll to position [0, 0]
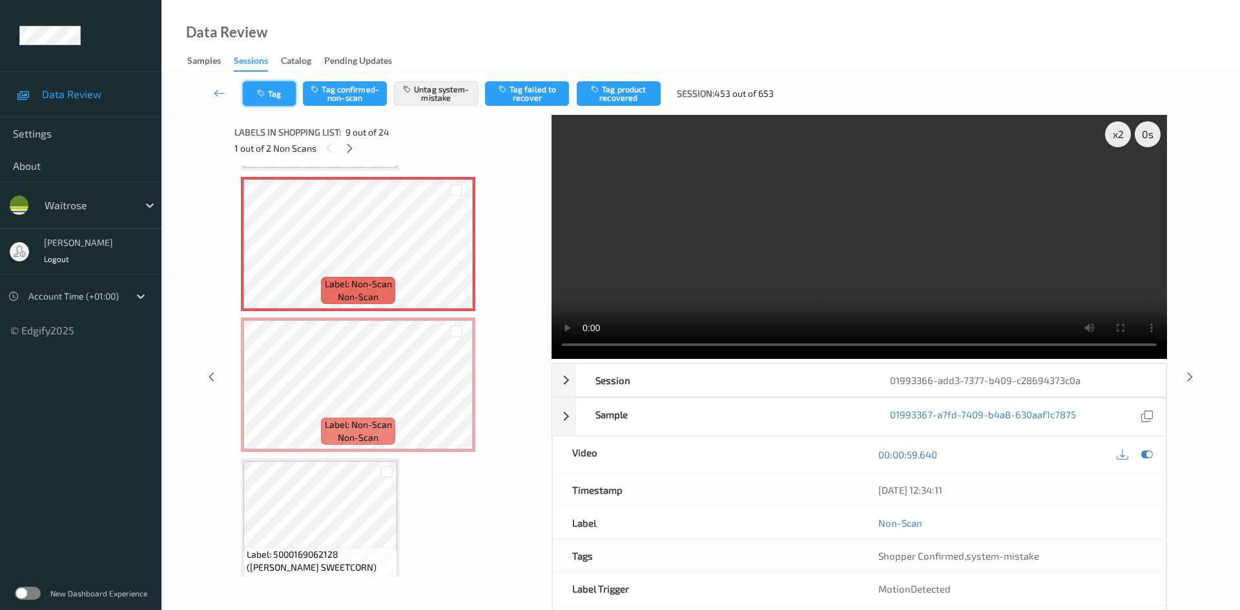
click at [269, 86] on button "Tag" at bounding box center [269, 93] width 53 height 25
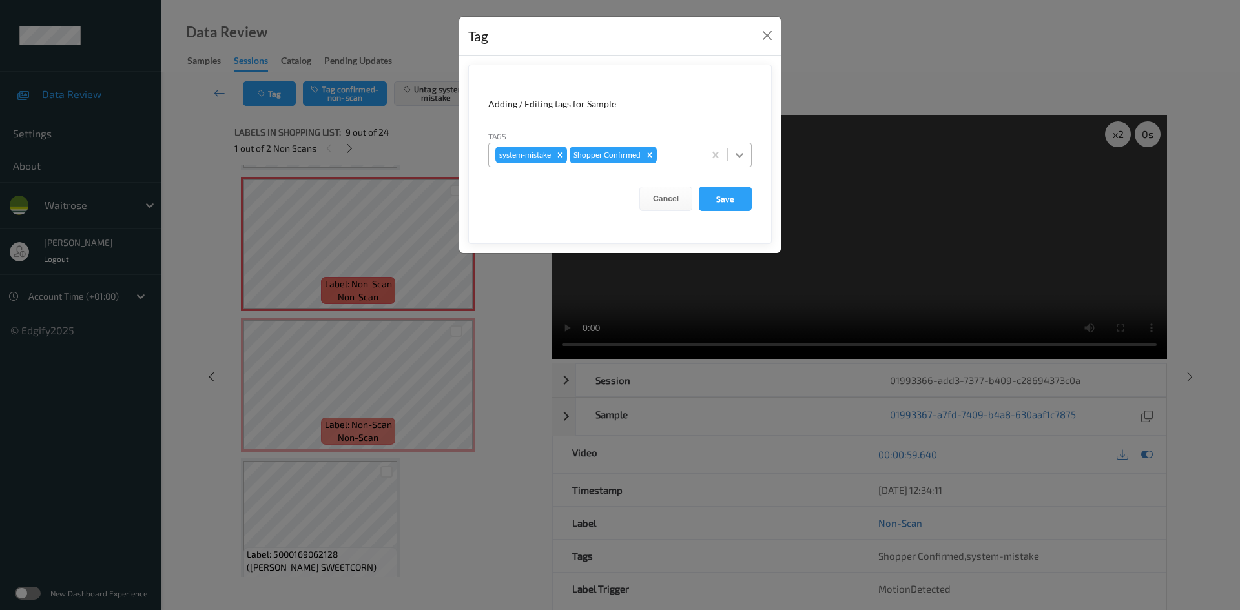
click at [736, 154] on icon at bounding box center [739, 155] width 13 height 13
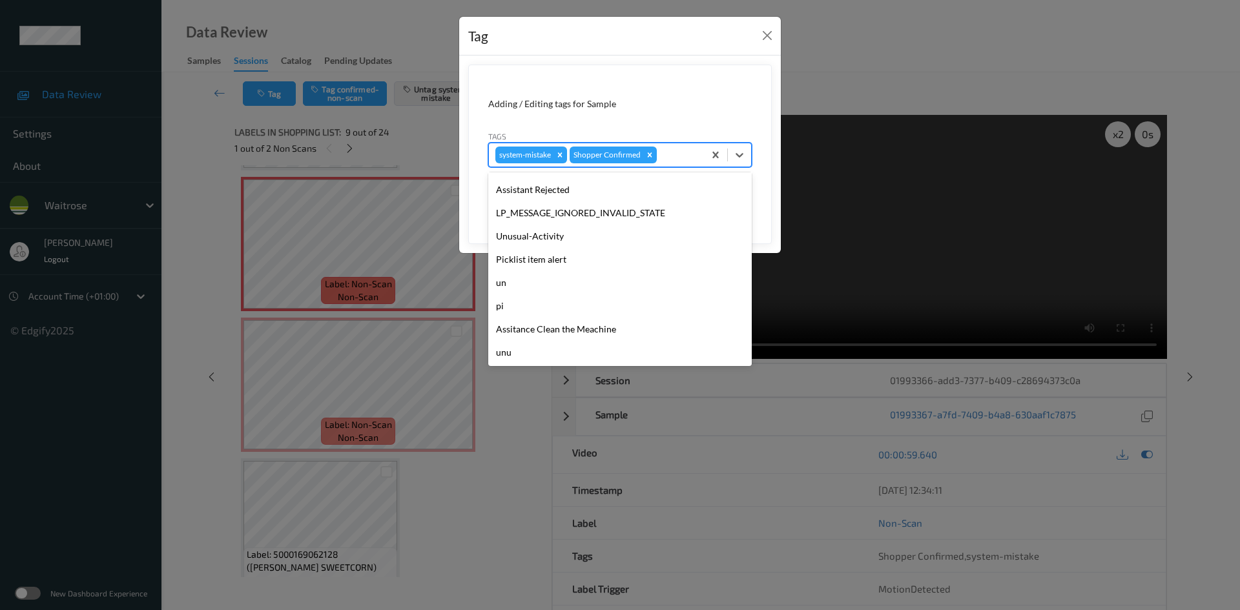
scroll to position [300, 0]
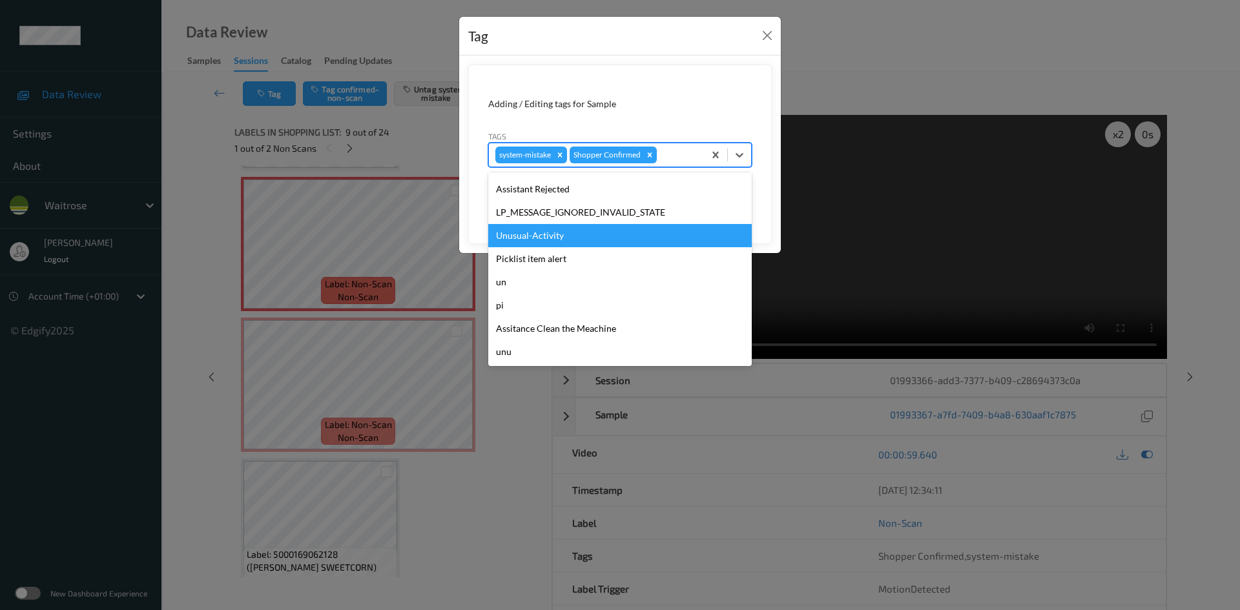
click at [537, 240] on div "Unusual-Activity" at bounding box center [620, 235] width 264 height 23
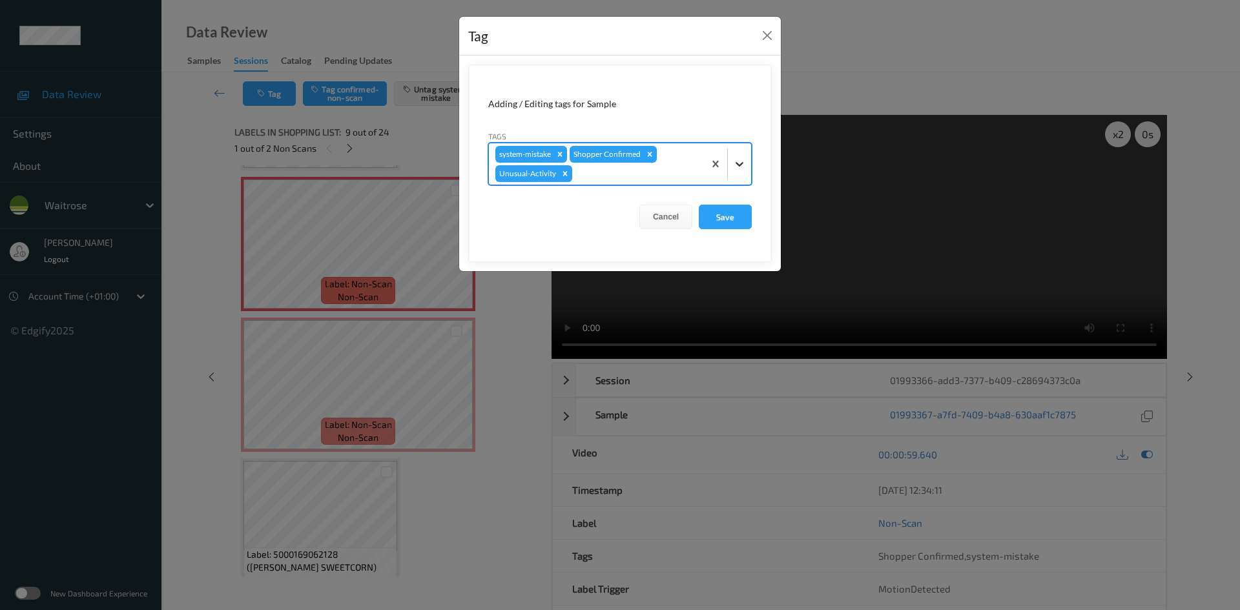
click at [739, 167] on icon at bounding box center [739, 164] width 13 height 13
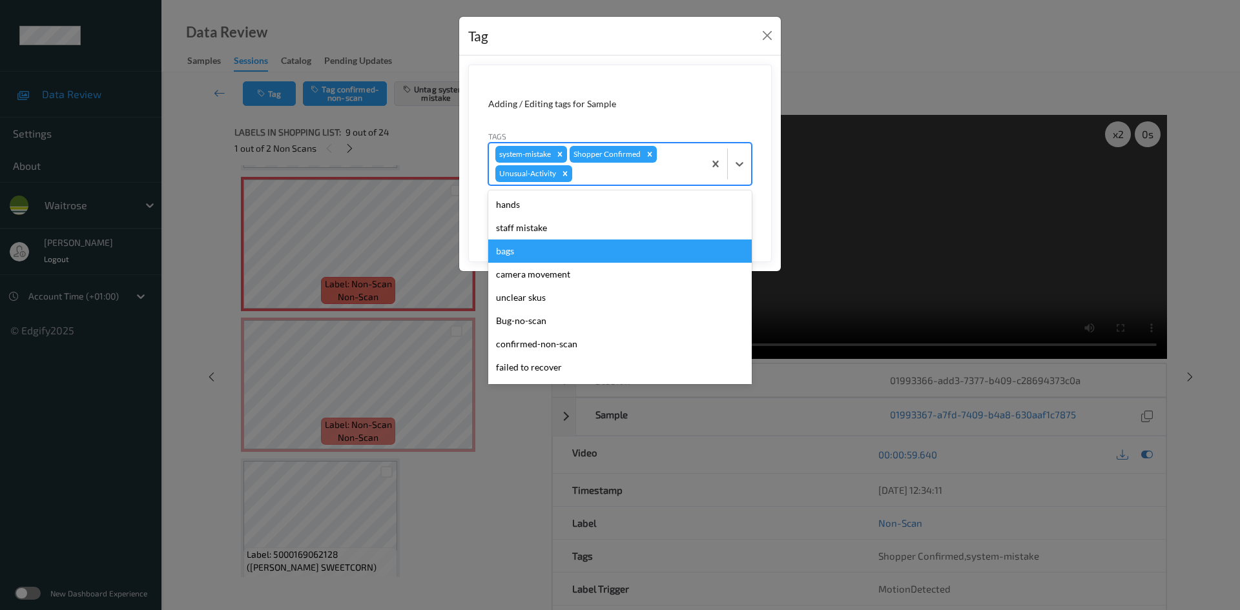
scroll to position [276, 0]
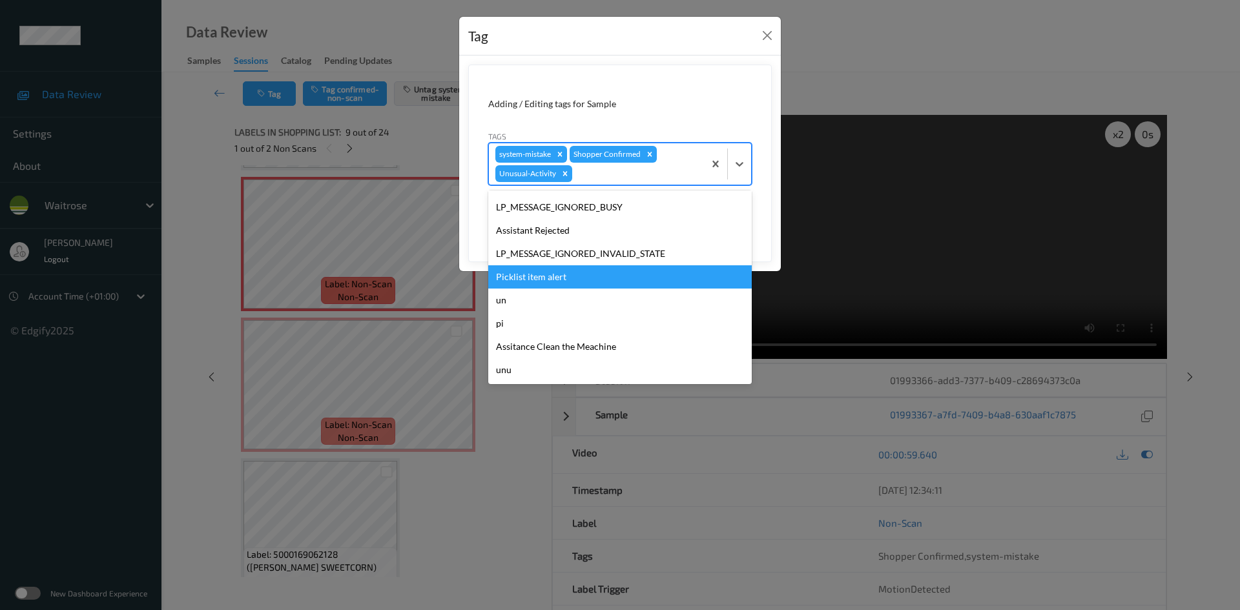
click at [534, 278] on div "Picklist item alert" at bounding box center [620, 277] width 264 height 23
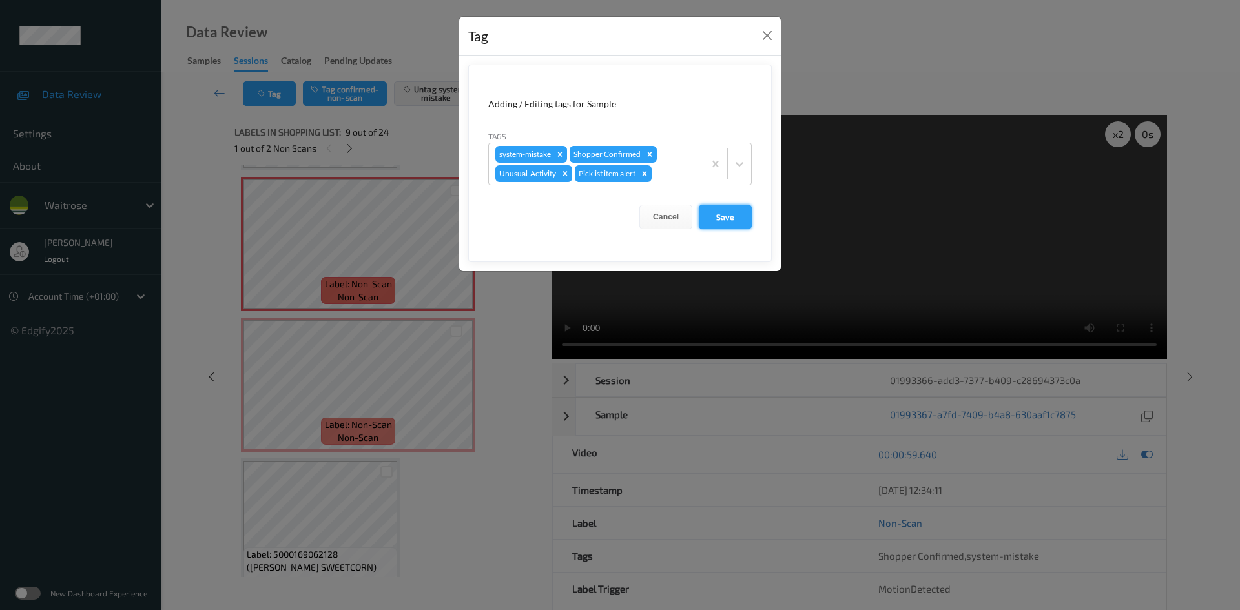
click at [740, 224] on button "Save" at bounding box center [725, 217] width 53 height 25
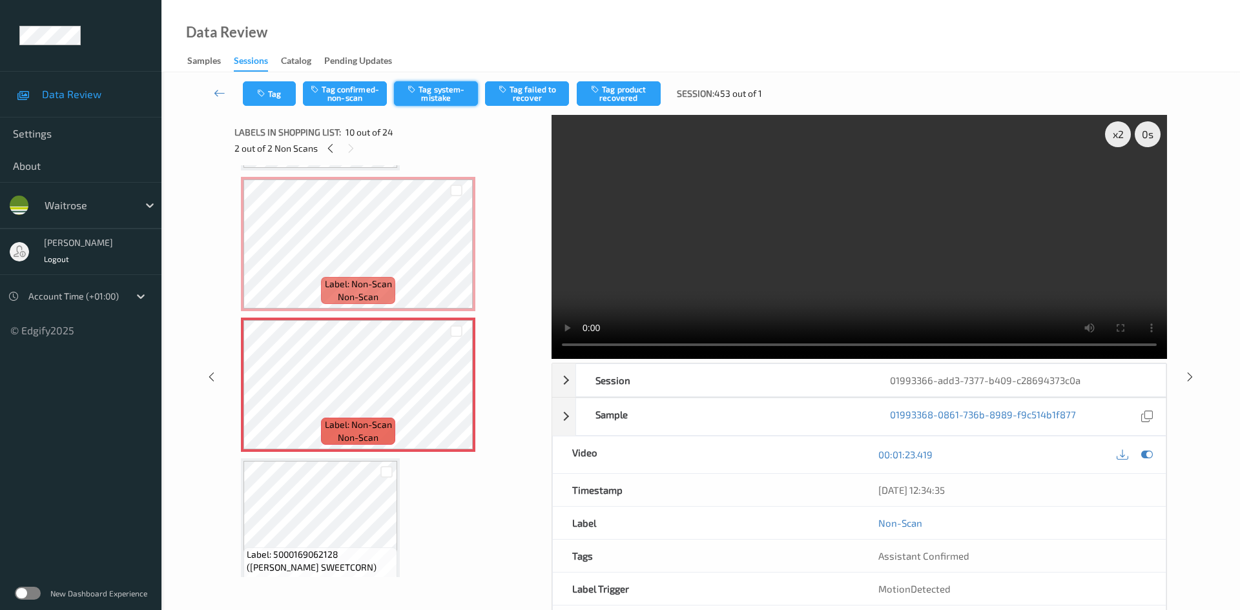
click at [428, 93] on button "Tag system-mistake" at bounding box center [436, 93] width 84 height 25
click at [271, 91] on button "Tag" at bounding box center [269, 93] width 53 height 25
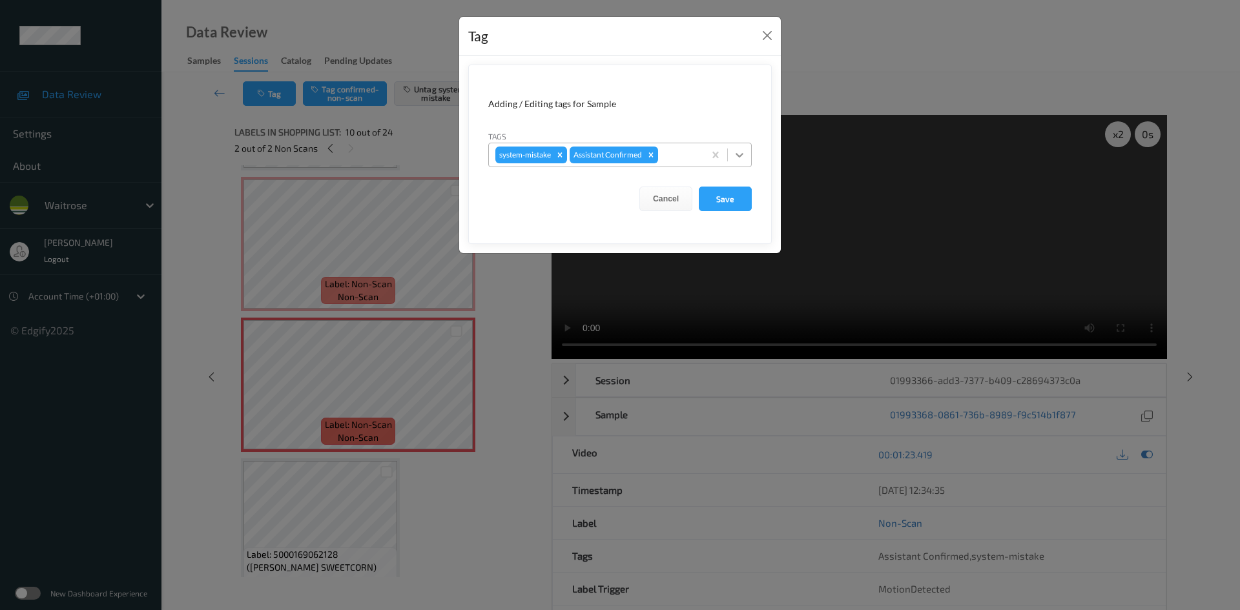
click at [740, 152] on icon at bounding box center [739, 155] width 13 height 13
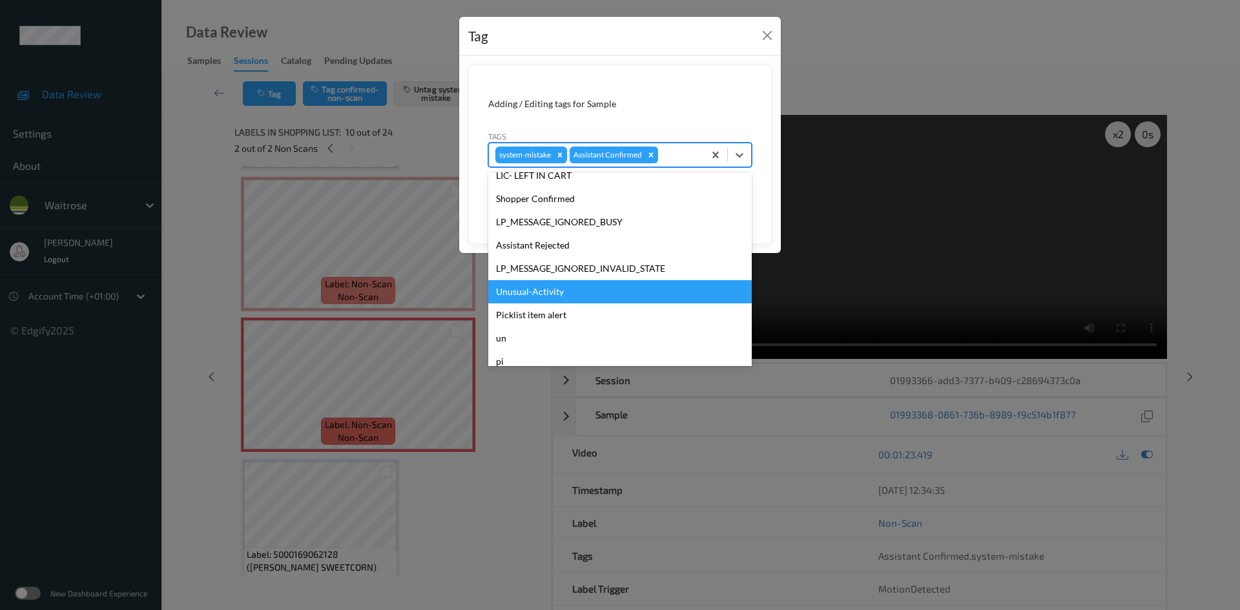
scroll to position [300, 0]
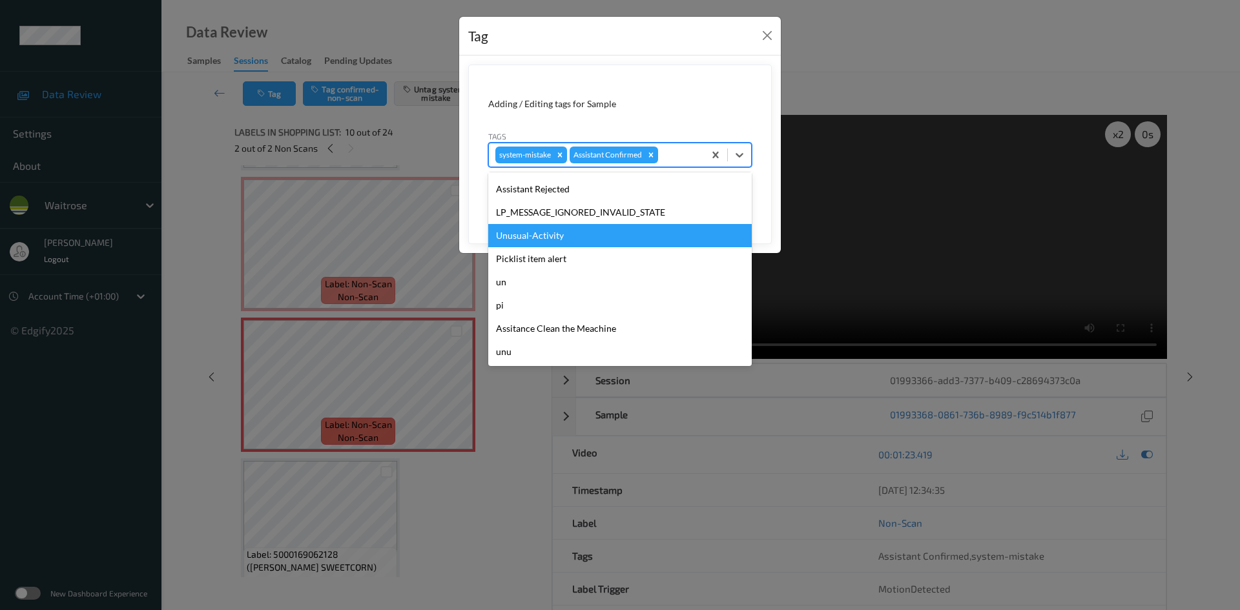
click at [541, 240] on div "Unusual-Activity" at bounding box center [620, 235] width 264 height 23
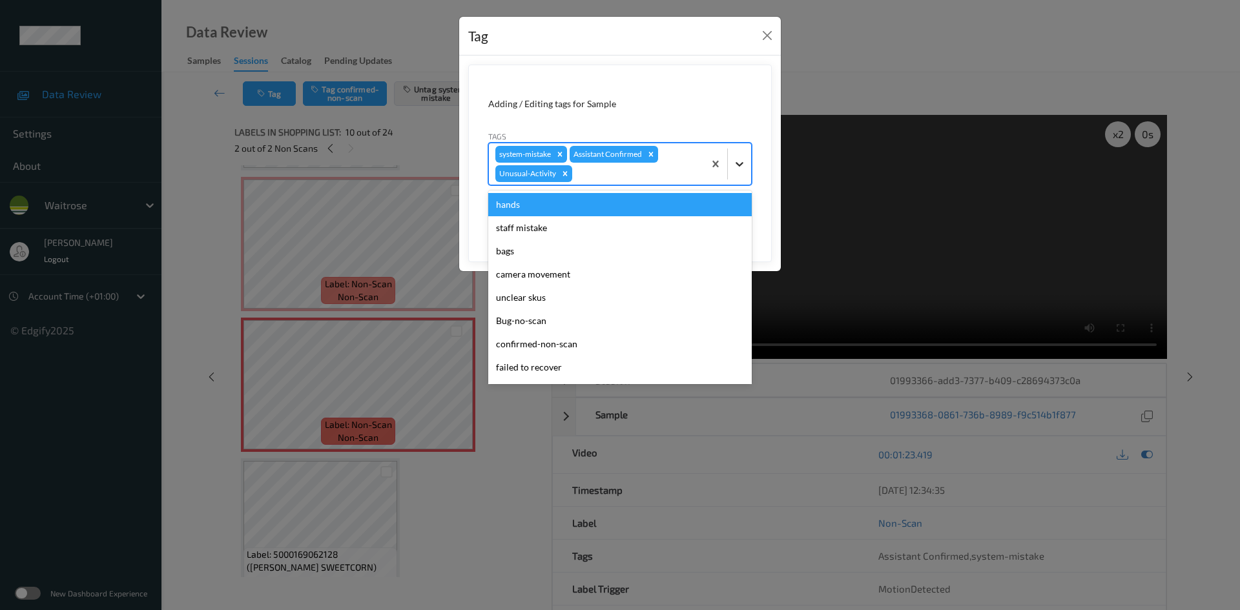
click at [747, 174] on div at bounding box center [739, 163] width 23 height 23
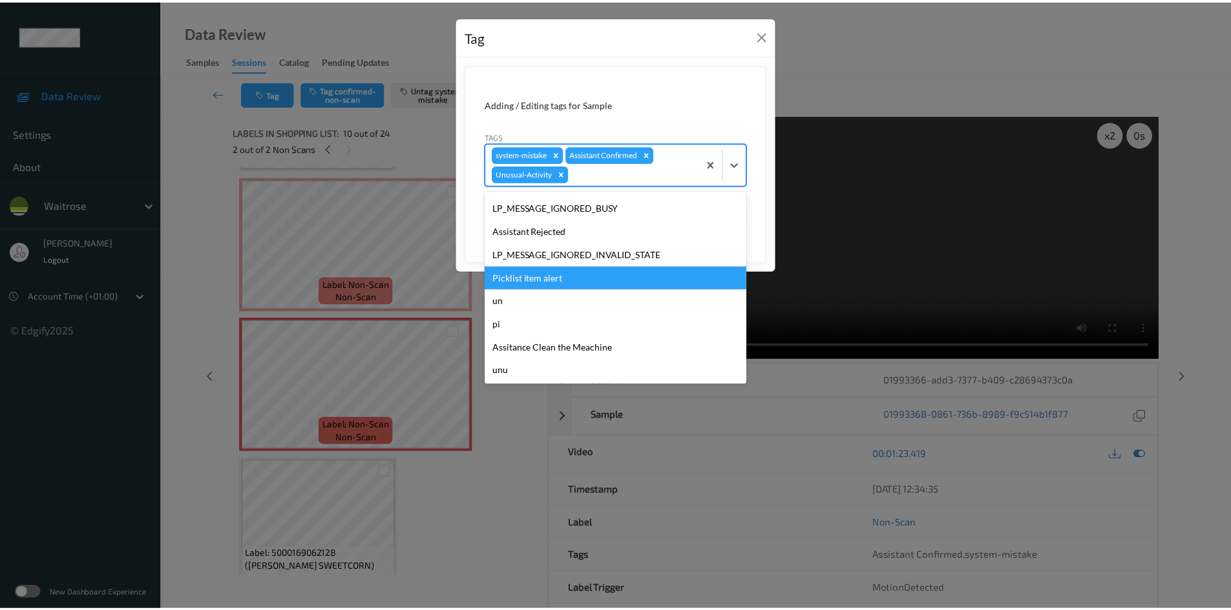
scroll to position [276, 0]
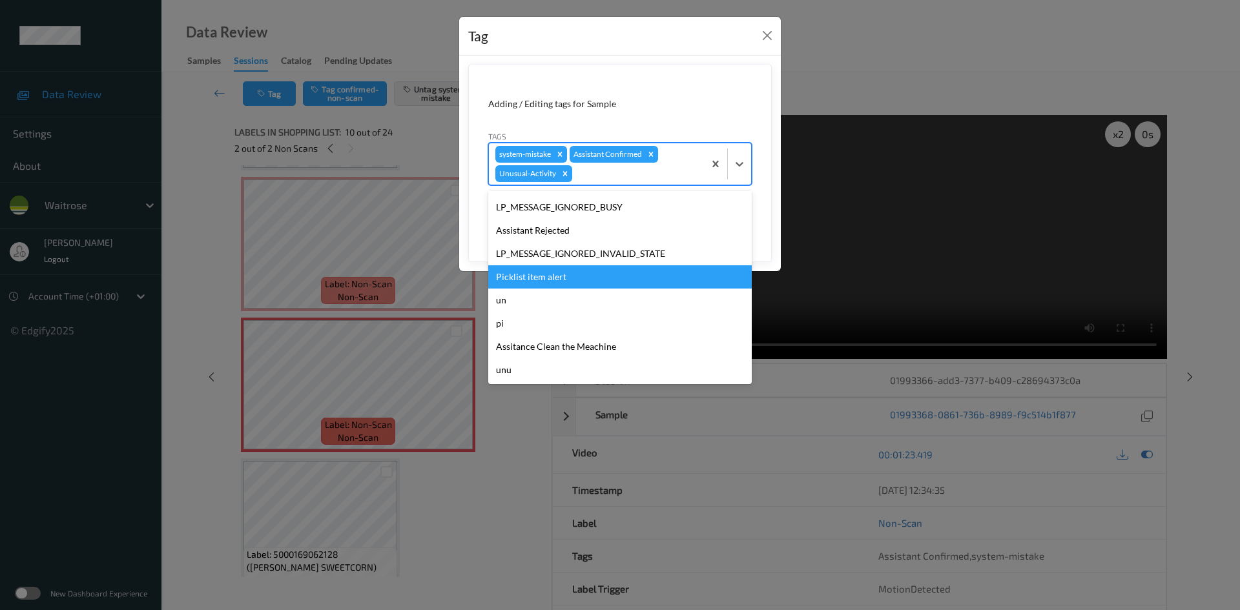
click at [526, 278] on div "Picklist item alert" at bounding box center [620, 277] width 264 height 23
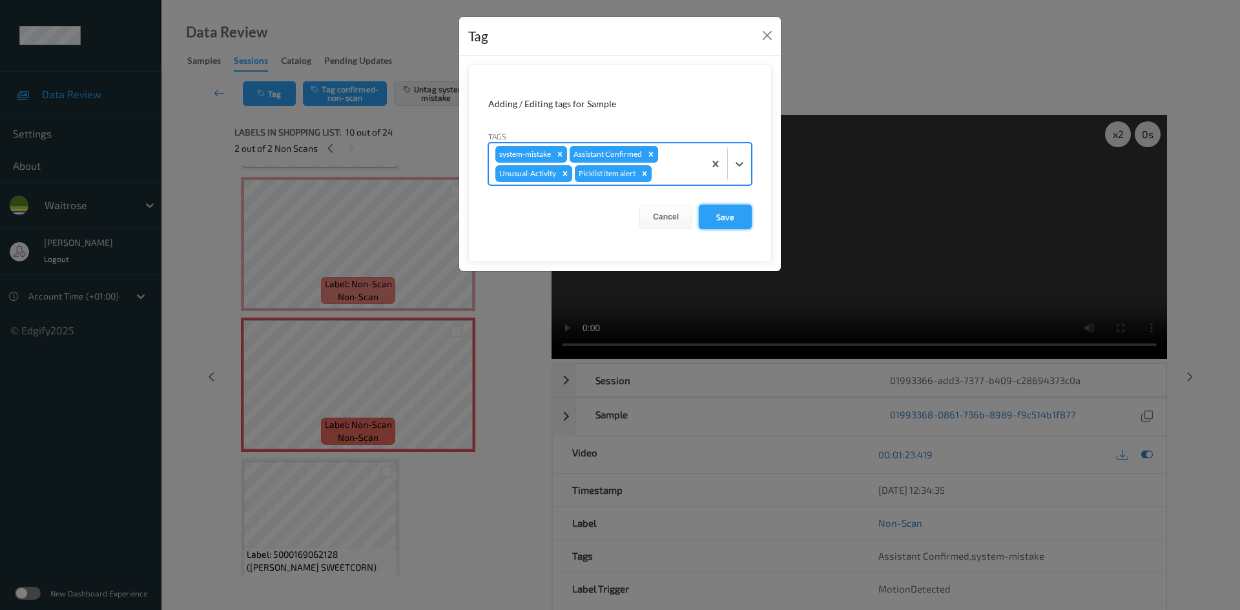
click at [736, 211] on button "Save" at bounding box center [725, 217] width 53 height 25
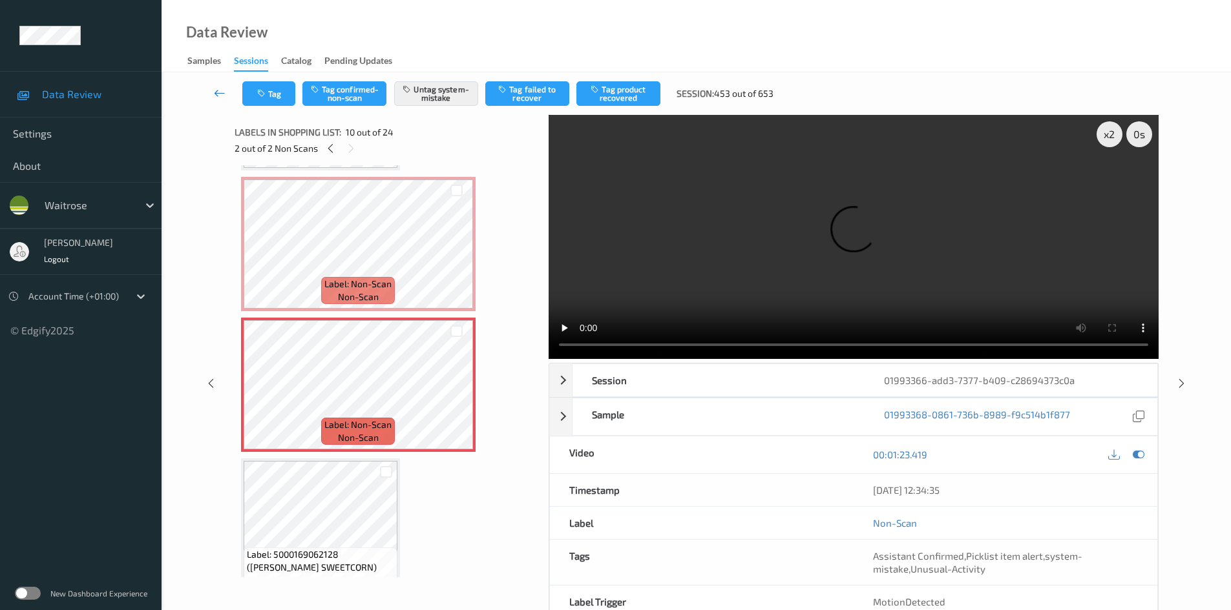
click at [214, 84] on link at bounding box center [219, 93] width 45 height 25
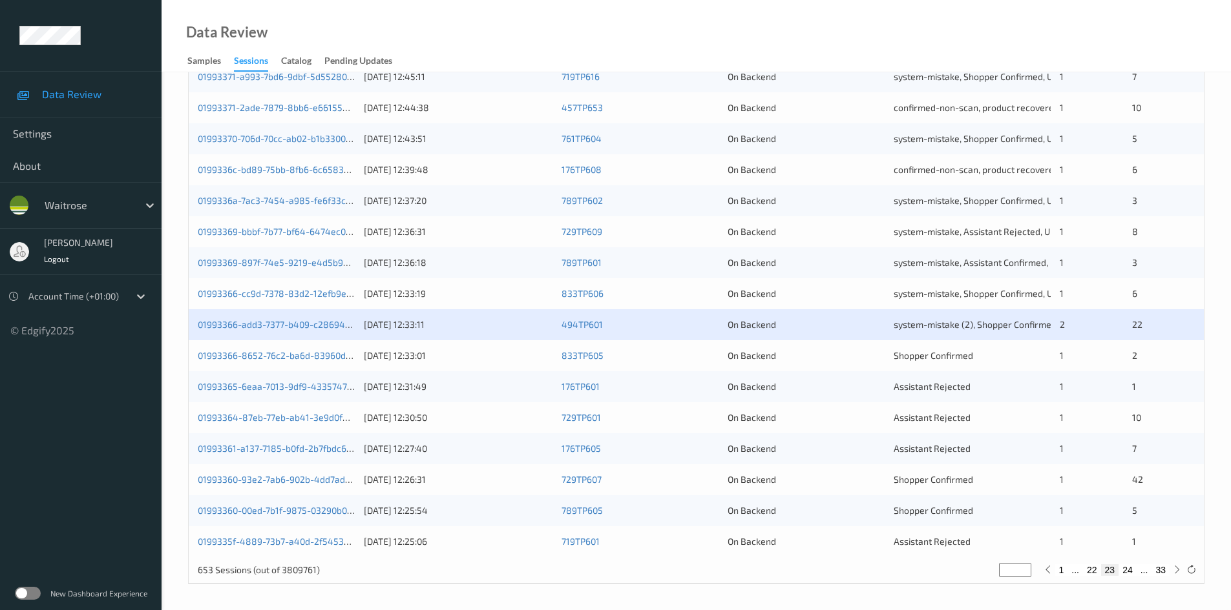
scroll to position [362, 0]
click at [251, 389] on link "01993365-6eaa-7013-9df9-4335747839dd" at bounding box center [286, 385] width 176 height 11
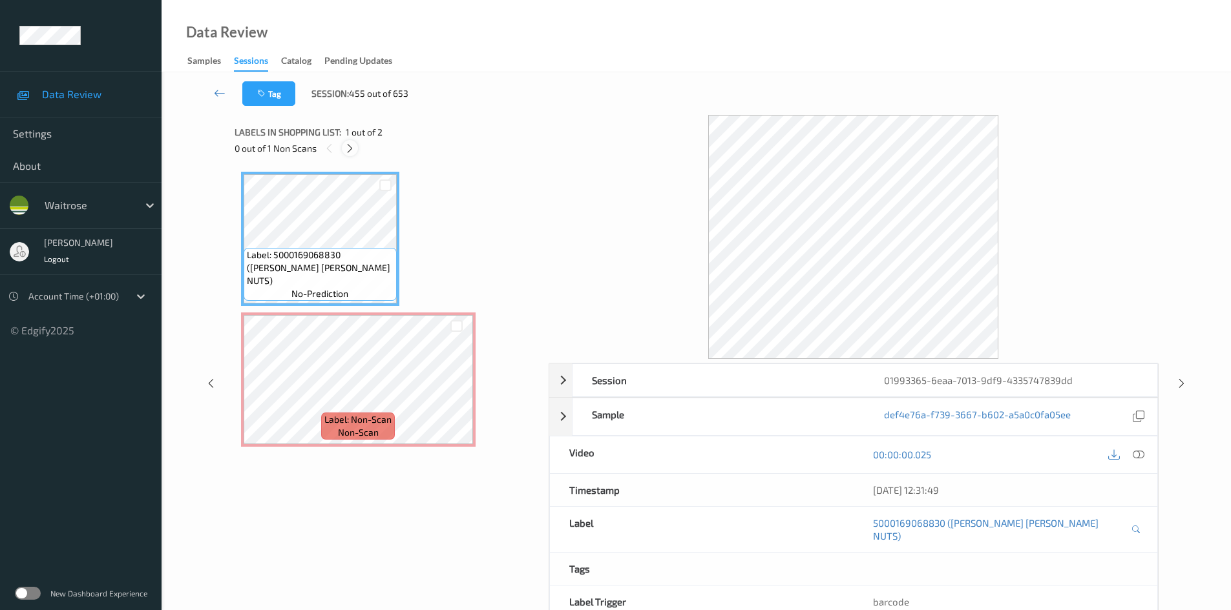
click at [349, 148] on icon at bounding box center [349, 149] width 11 height 12
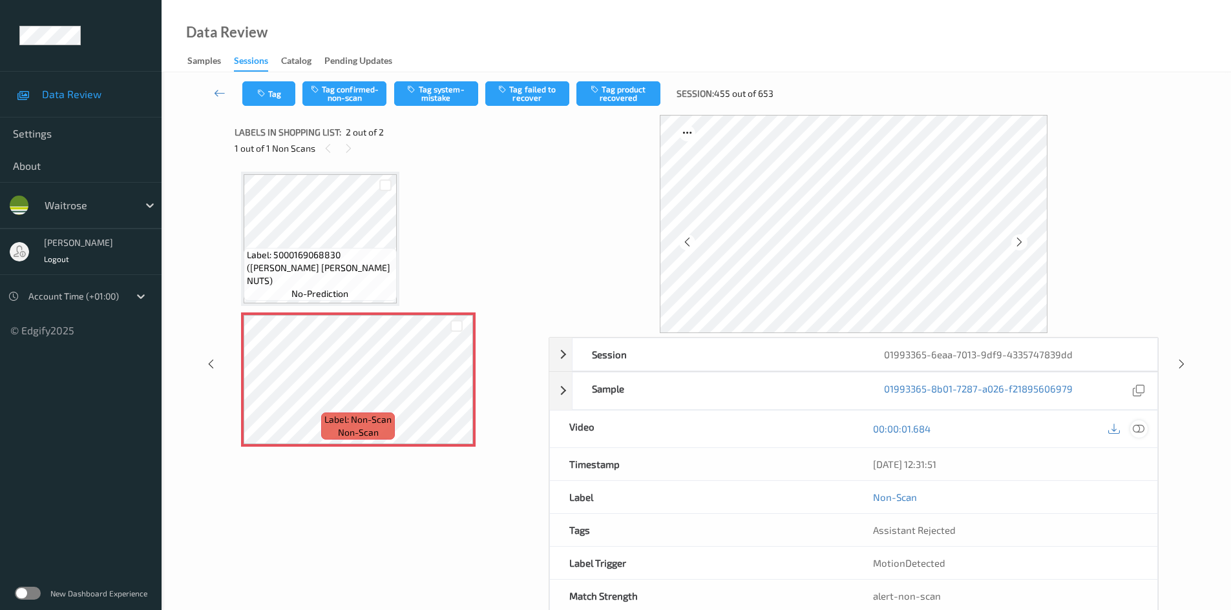
click at [1135, 423] on icon at bounding box center [1138, 429] width 12 height 12
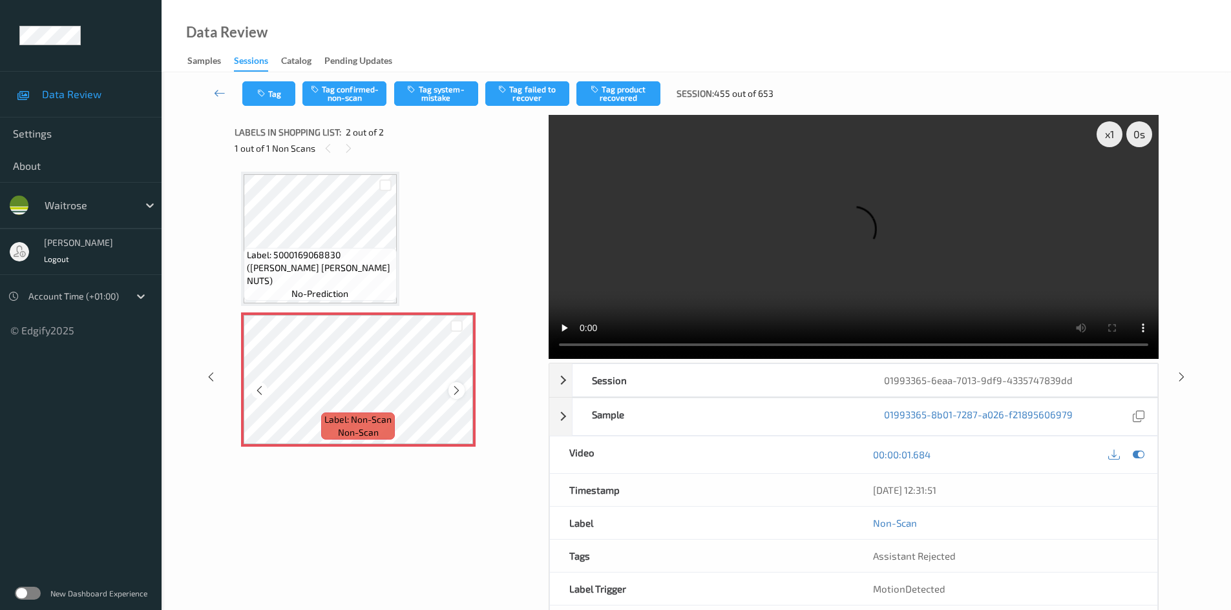
click at [461, 391] on icon at bounding box center [456, 391] width 11 height 12
click at [463, 390] on div at bounding box center [456, 390] width 16 height 16
click at [799, 247] on video at bounding box center [853, 237] width 610 height 244
click at [724, 256] on video at bounding box center [853, 237] width 610 height 244
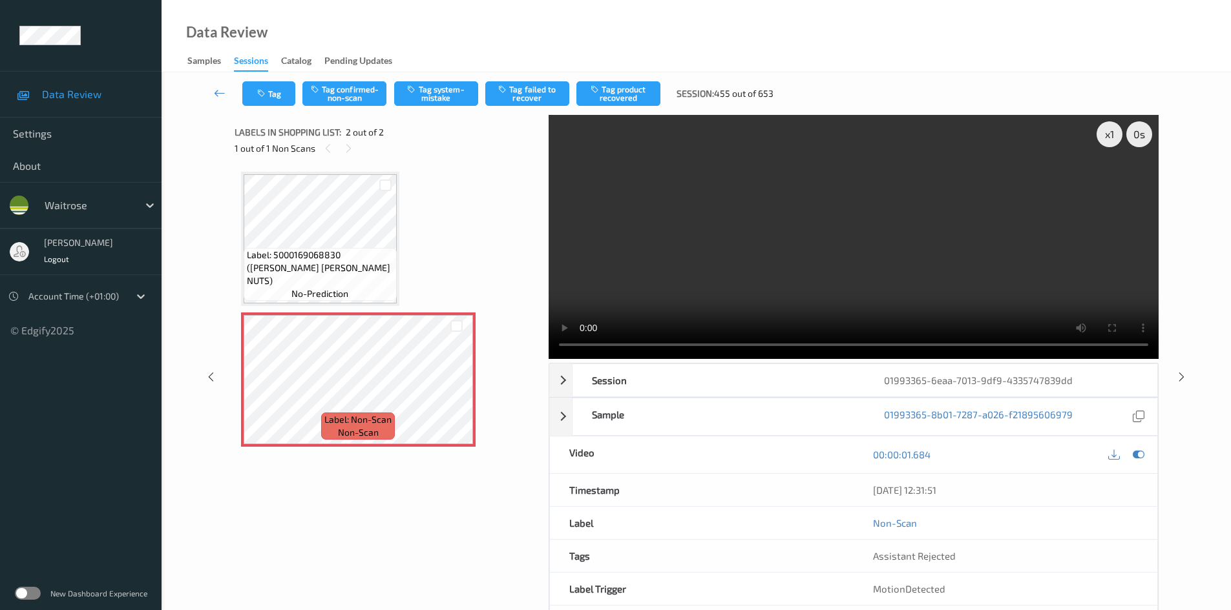
click at [703, 228] on video at bounding box center [853, 237] width 610 height 244
click at [683, 279] on video at bounding box center [853, 237] width 610 height 244
click at [442, 92] on button "Tag system-mistake" at bounding box center [436, 93] width 84 height 25
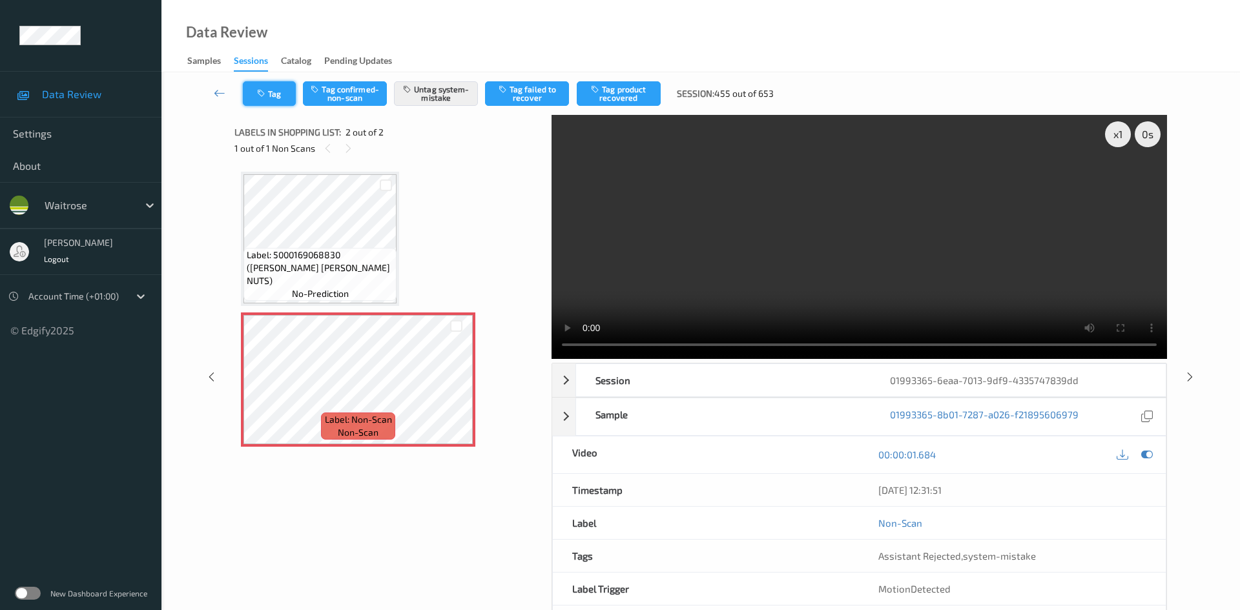
click at [259, 83] on button "Tag" at bounding box center [269, 93] width 53 height 25
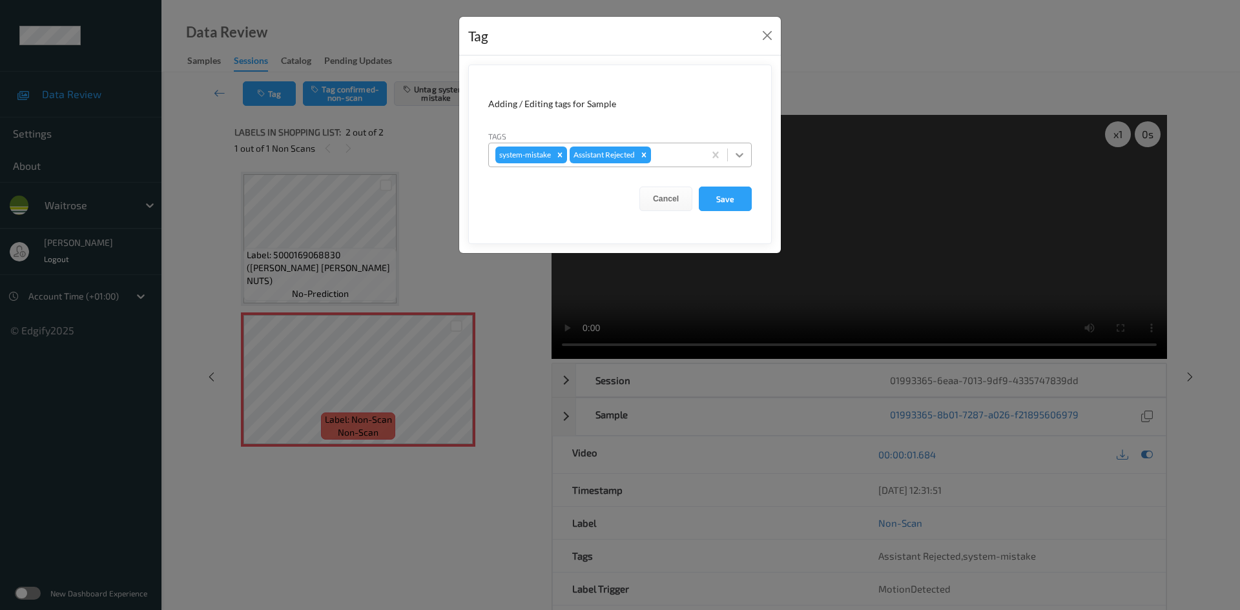
click at [728, 159] on div at bounding box center [739, 154] width 23 height 23
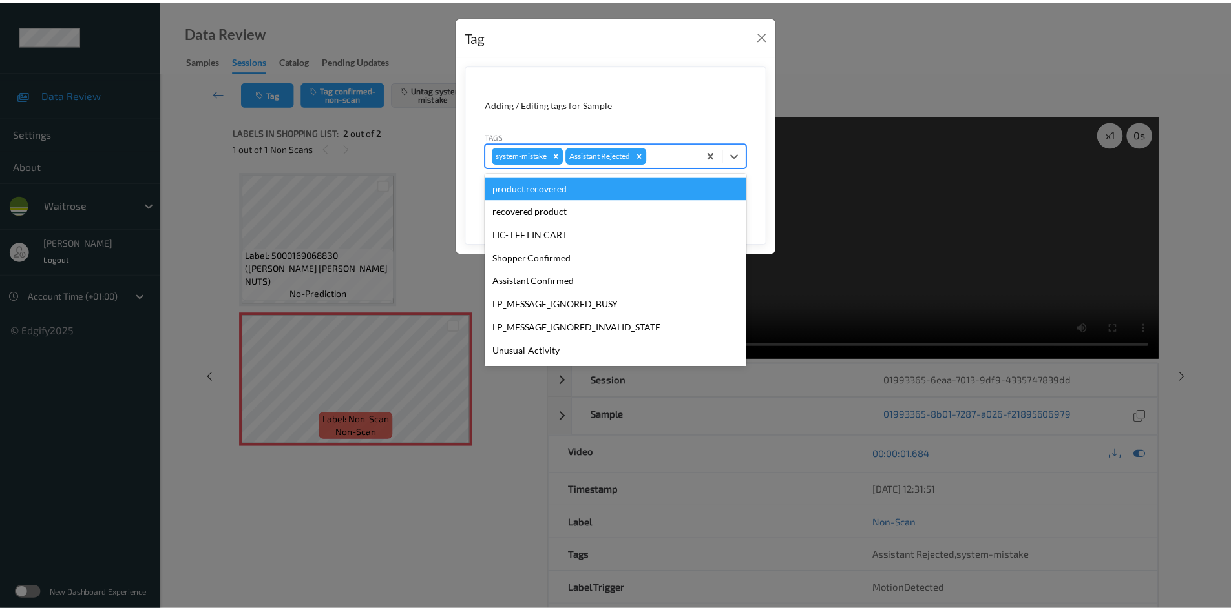
scroll to position [300, 0]
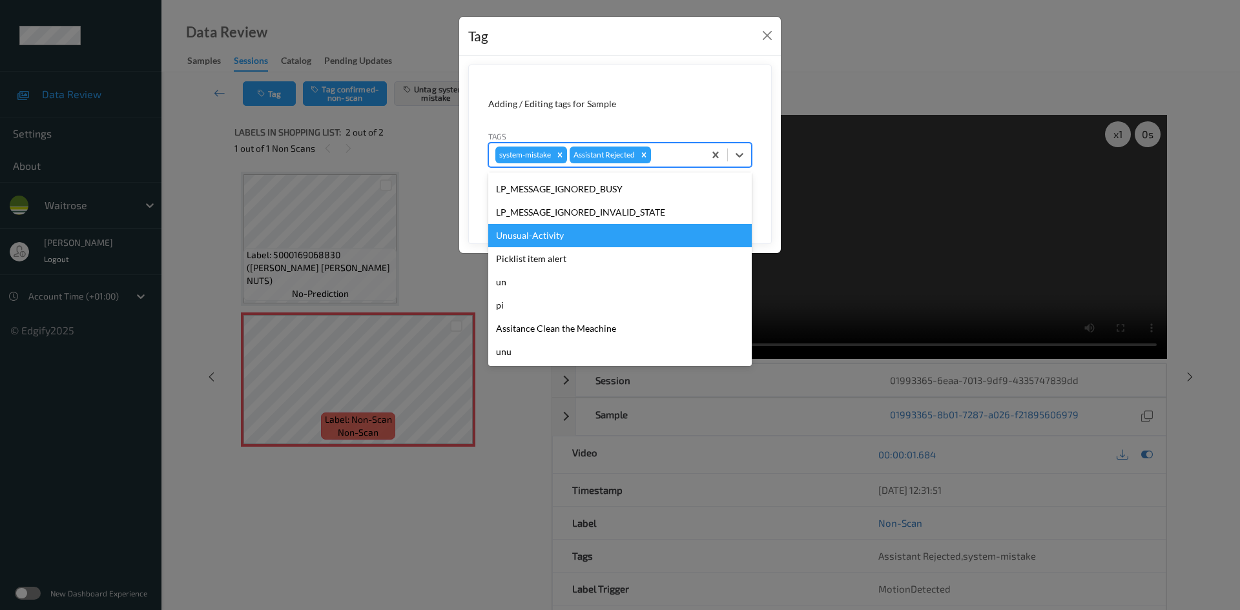
click at [554, 236] on div "Unusual-Activity" at bounding box center [620, 235] width 264 height 23
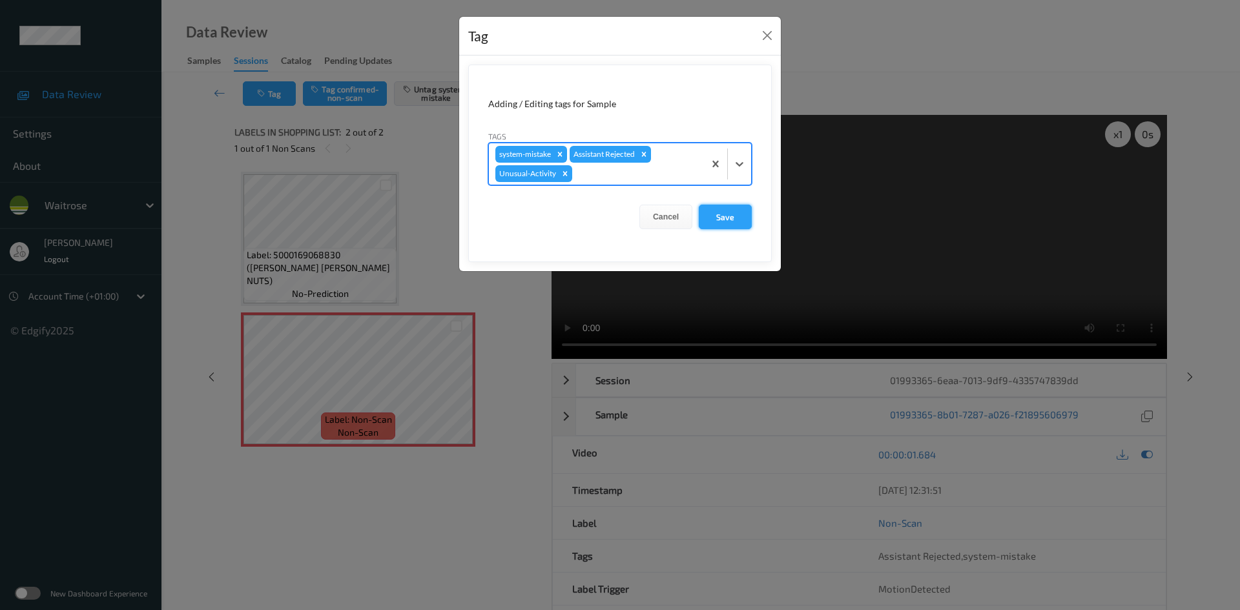
click at [738, 215] on button "Save" at bounding box center [725, 217] width 53 height 25
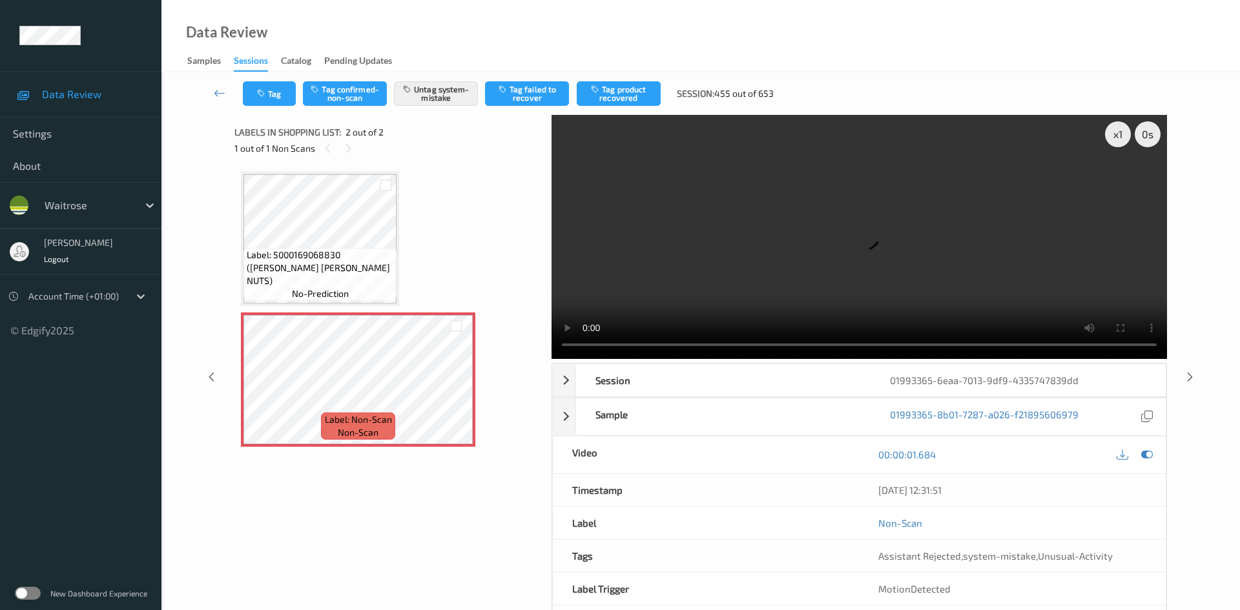
click at [209, 74] on div "Tag Tag confirmed-non-scan Untag system-mistake Tag failed to recover Tag produ…" at bounding box center [701, 93] width 1026 height 43
click at [213, 87] on link at bounding box center [220, 93] width 46 height 25
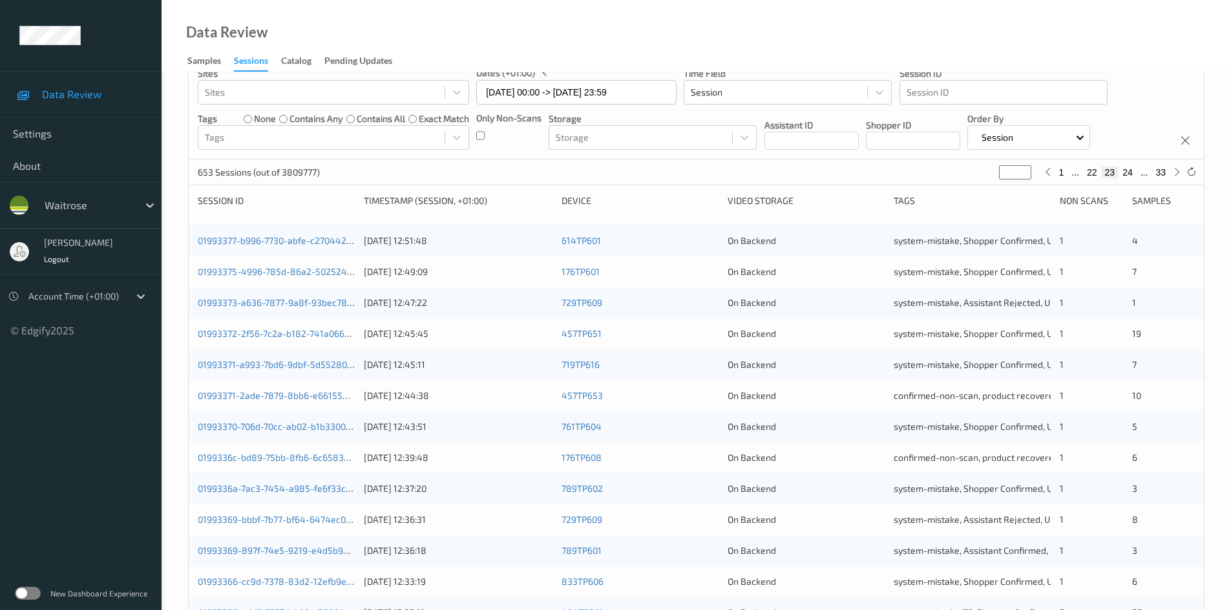
scroll to position [362, 0]
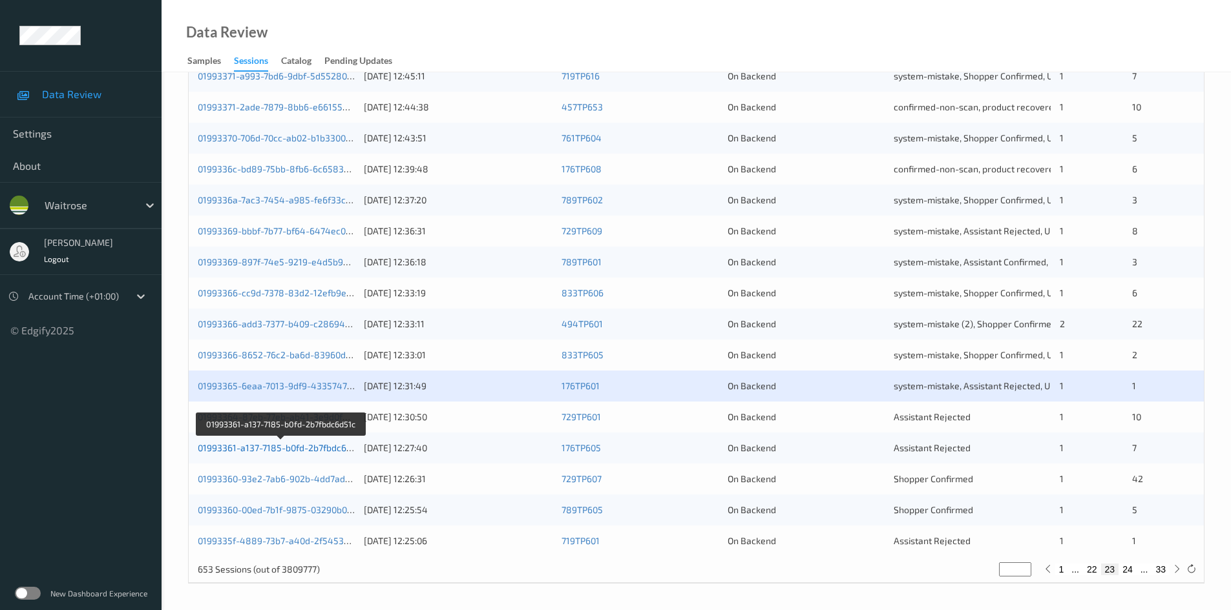
click at [253, 448] on link "01993361-a137-7185-b0fd-2b7fbdc6d51c" at bounding box center [281, 448] width 167 height 11
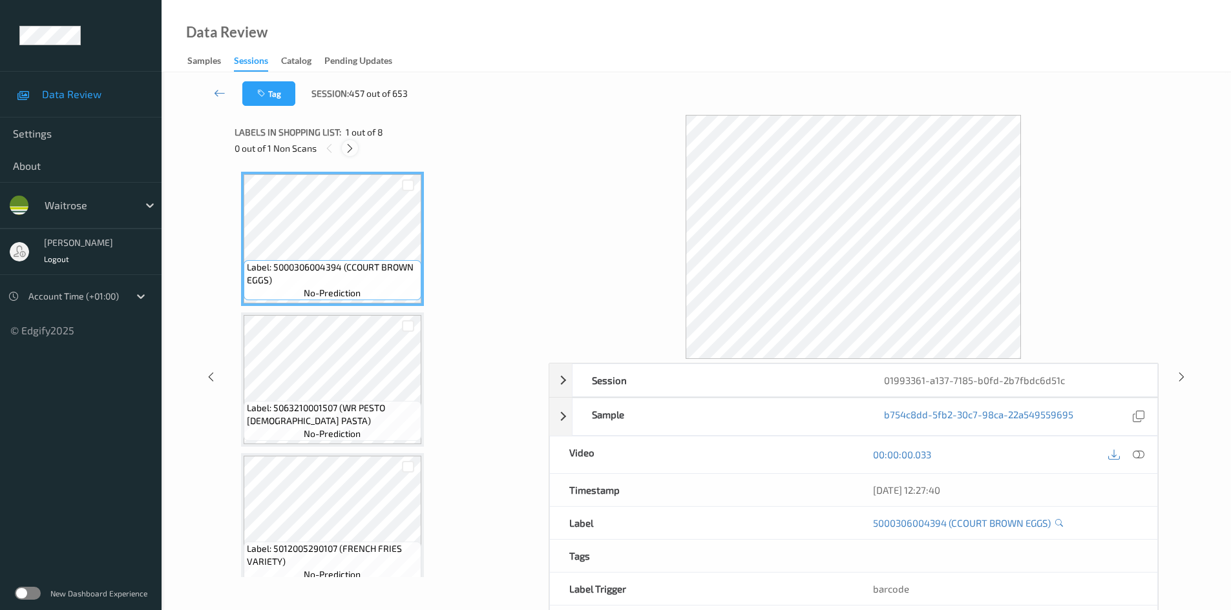
click at [351, 147] on icon at bounding box center [349, 149] width 11 height 12
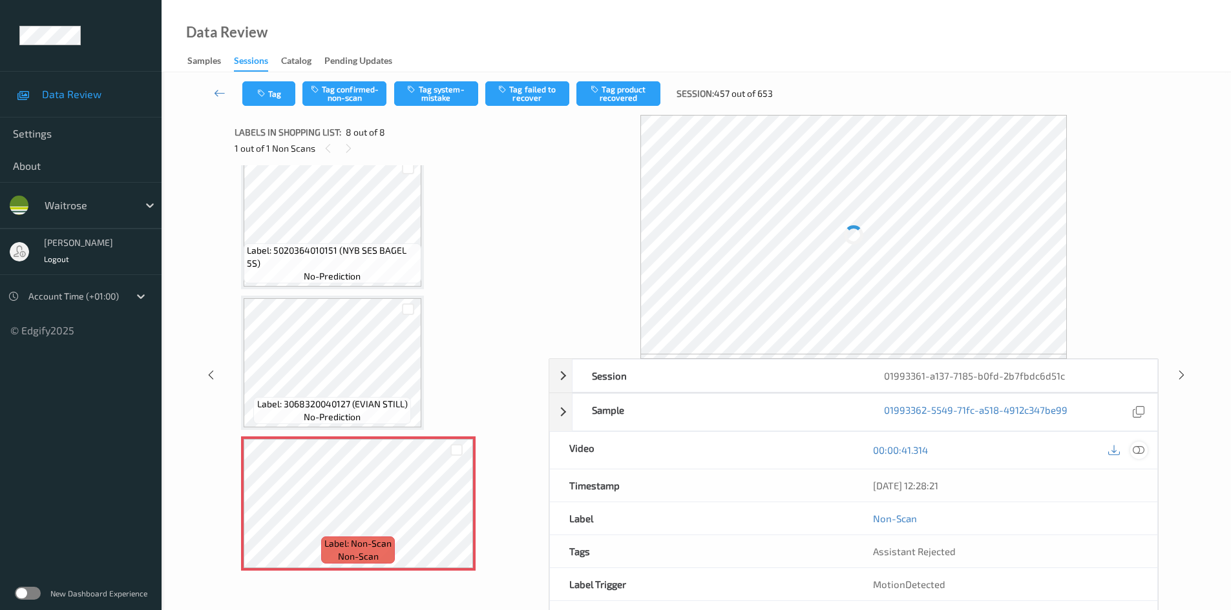
click at [1138, 444] on div at bounding box center [1138, 450] width 17 height 17
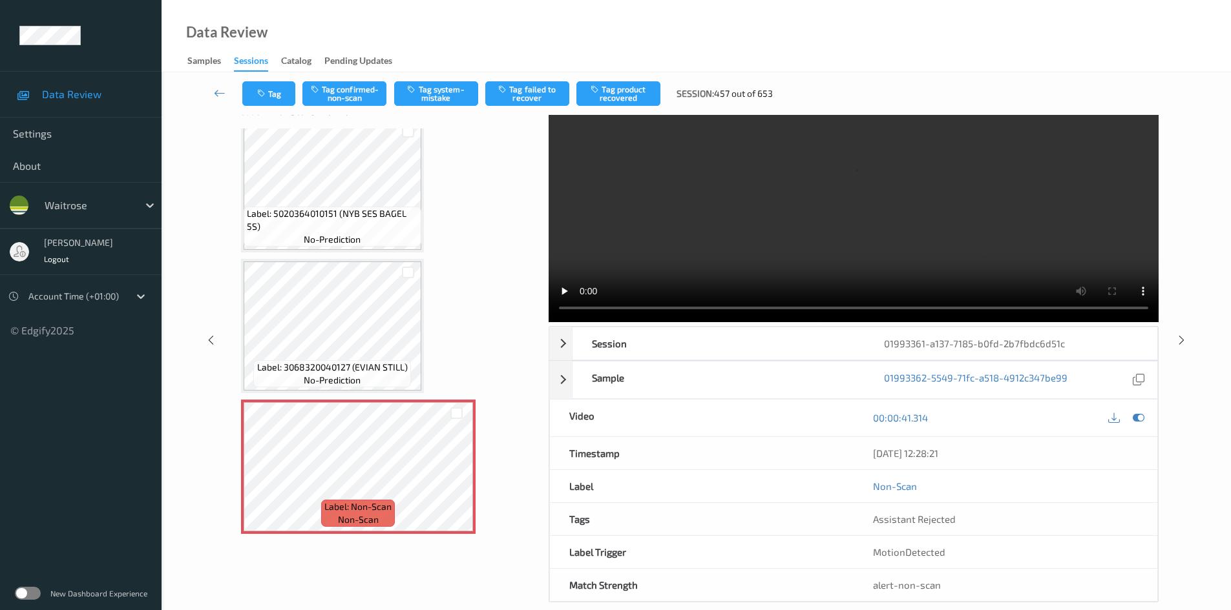
scroll to position [56, 0]
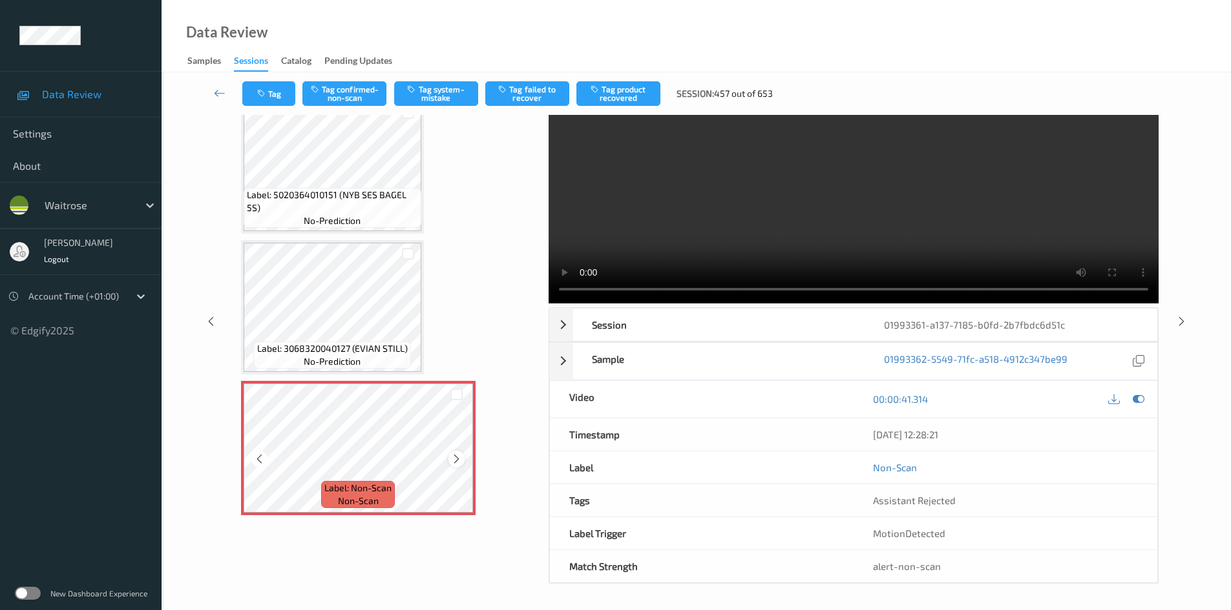
click at [461, 459] on icon at bounding box center [456, 459] width 11 height 12
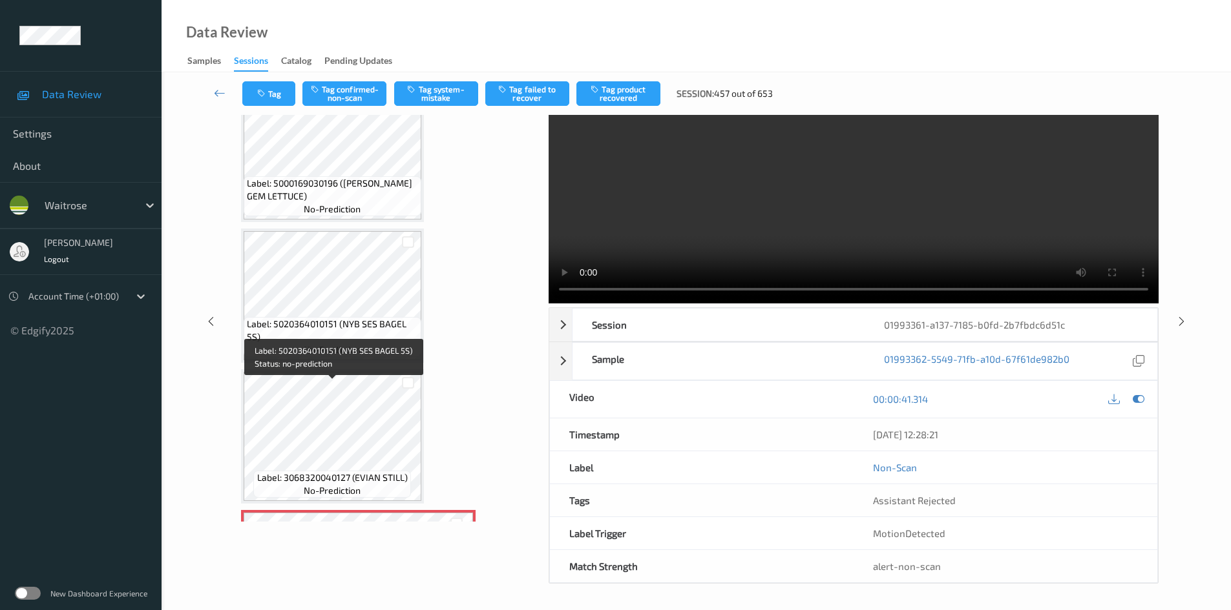
scroll to position [721, 0]
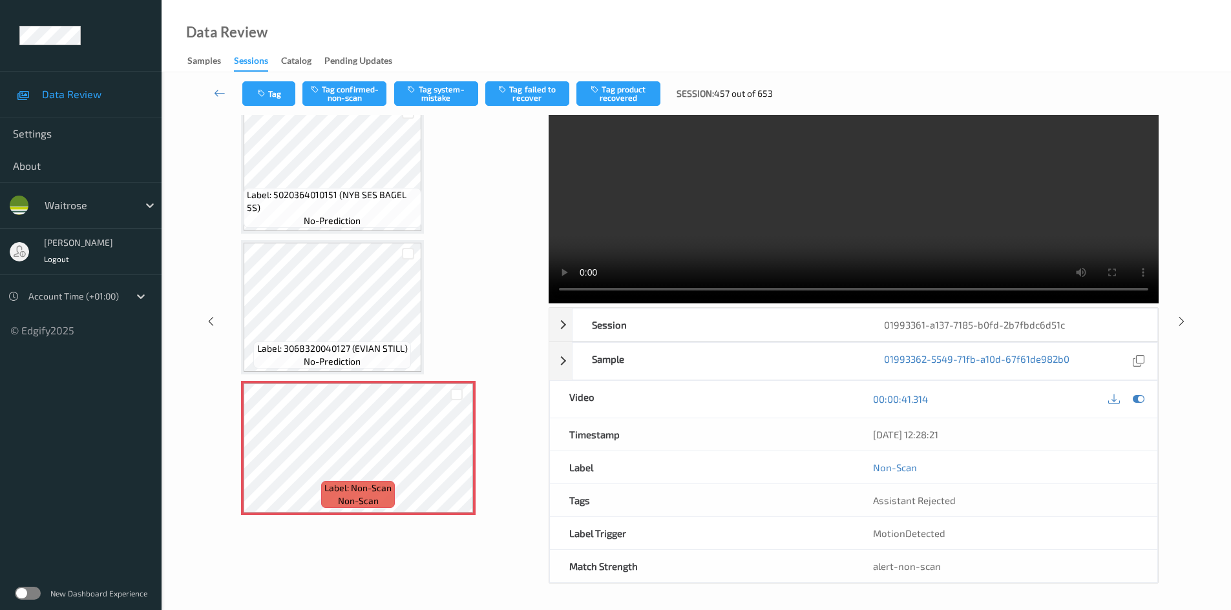
click at [746, 247] on video at bounding box center [853, 181] width 610 height 244
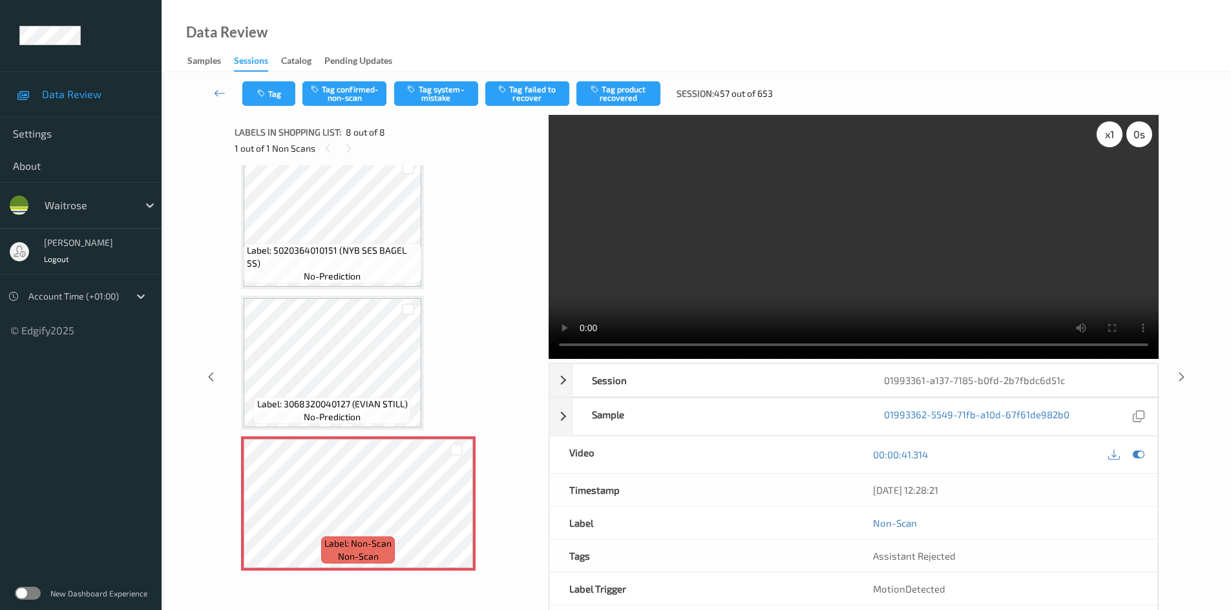
click at [1108, 136] on div "x 1" at bounding box center [1109, 134] width 26 height 26
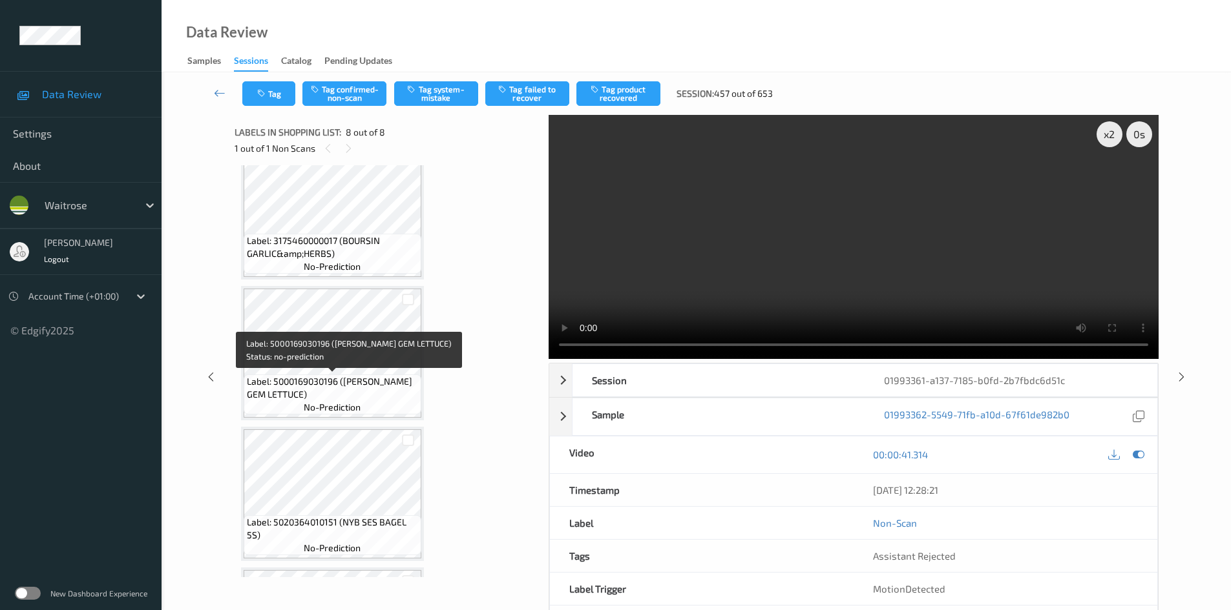
scroll to position [527, 0]
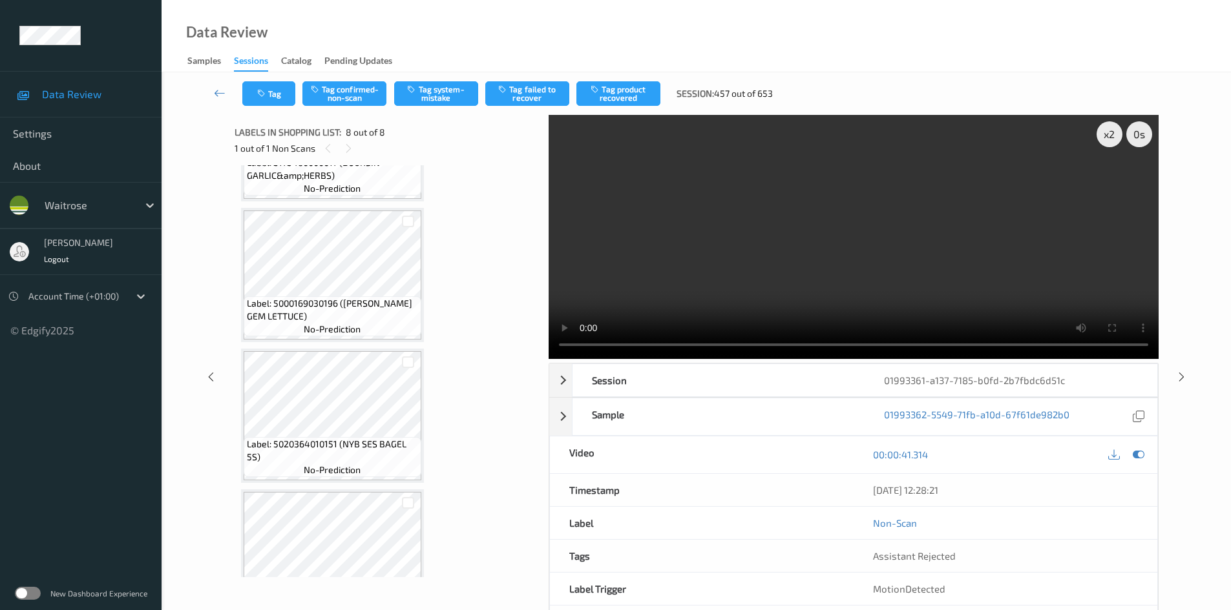
click at [820, 263] on video at bounding box center [853, 237] width 610 height 244
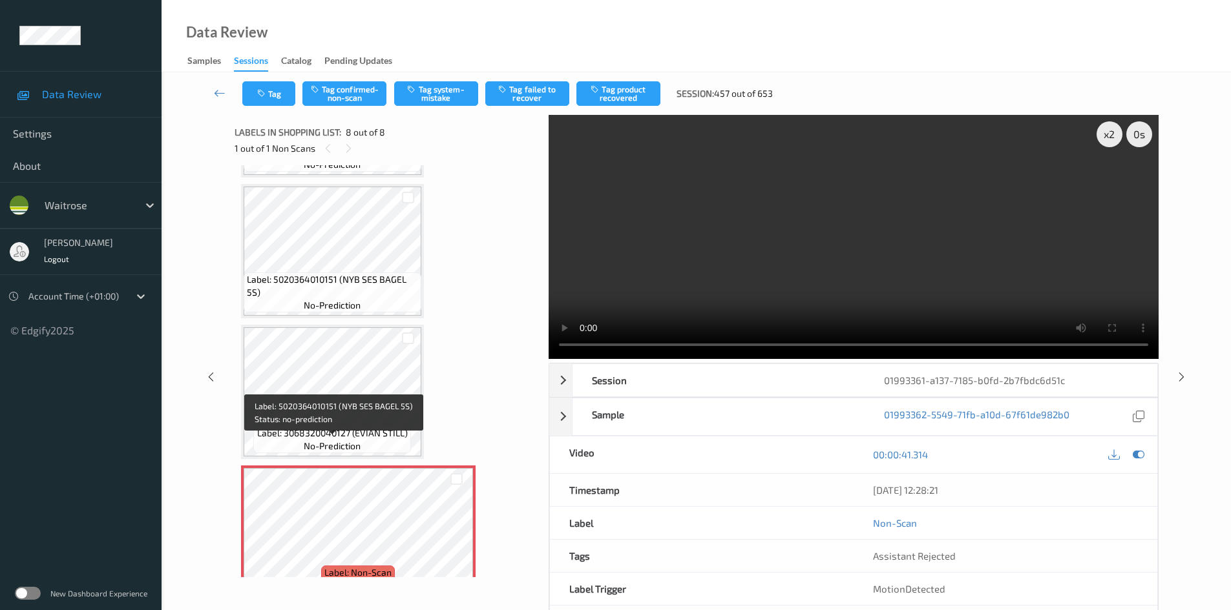
scroll to position [721, 0]
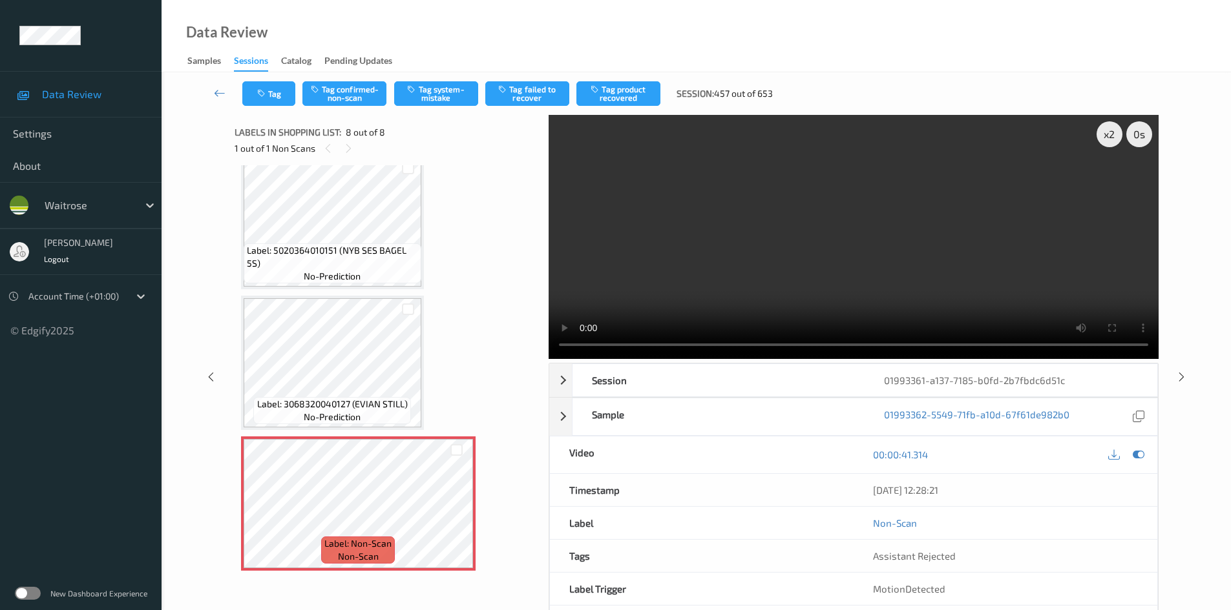
click at [818, 214] on video at bounding box center [853, 237] width 610 height 244
click at [924, 237] on video at bounding box center [853, 237] width 610 height 244
click at [814, 265] on video at bounding box center [853, 237] width 610 height 244
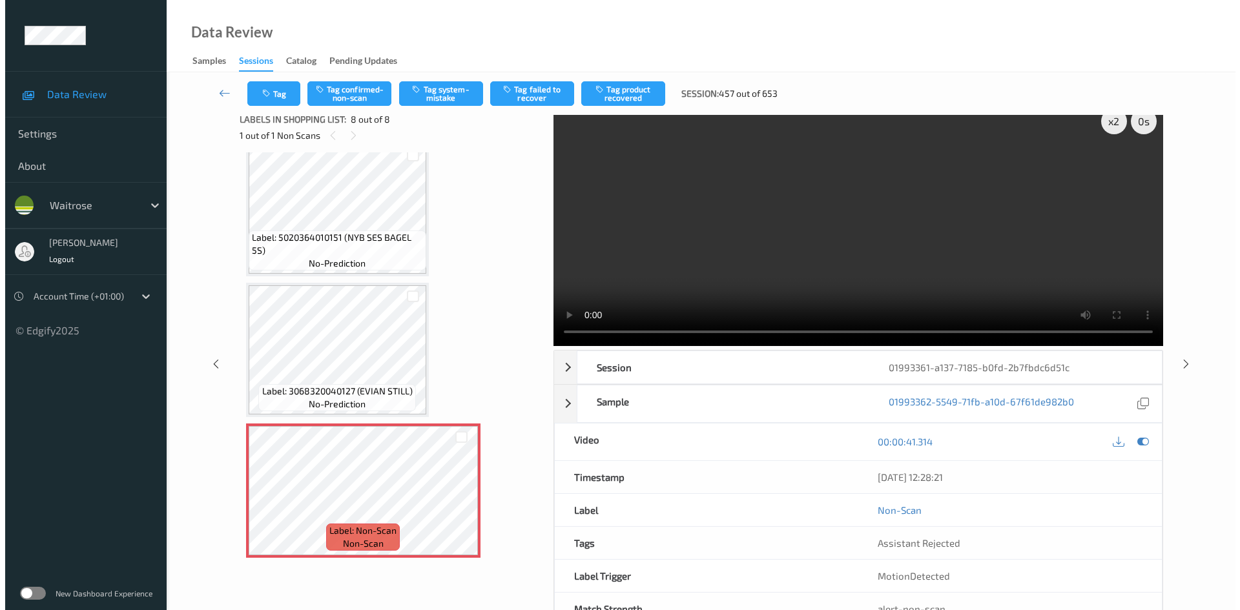
scroll to position [0, 0]
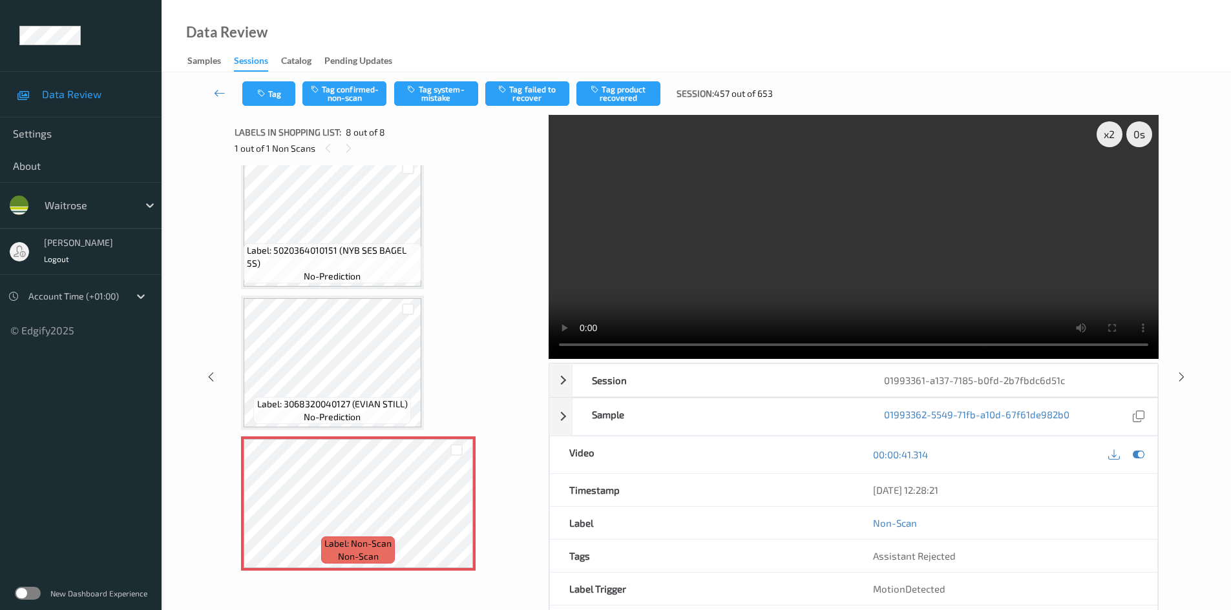
click at [806, 275] on video at bounding box center [853, 237] width 610 height 244
click at [676, 262] on video at bounding box center [853, 237] width 610 height 244
click at [771, 249] on video at bounding box center [853, 237] width 610 height 244
click at [449, 90] on button "Tag system-mistake" at bounding box center [436, 93] width 84 height 25
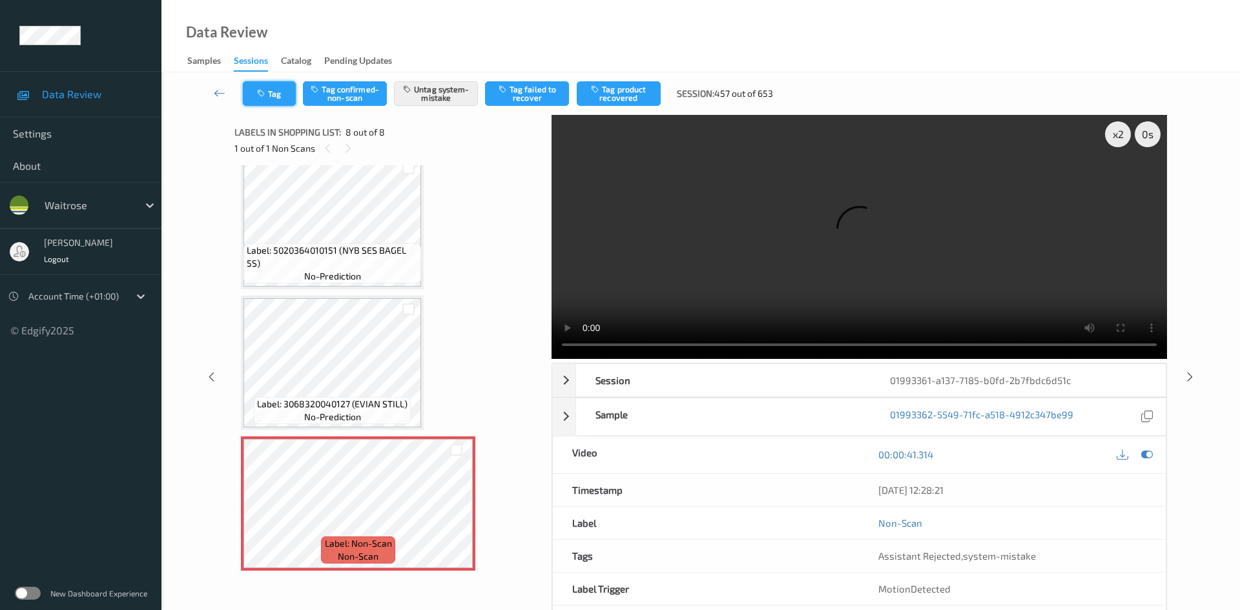
click at [276, 90] on button "Tag" at bounding box center [269, 93] width 53 height 25
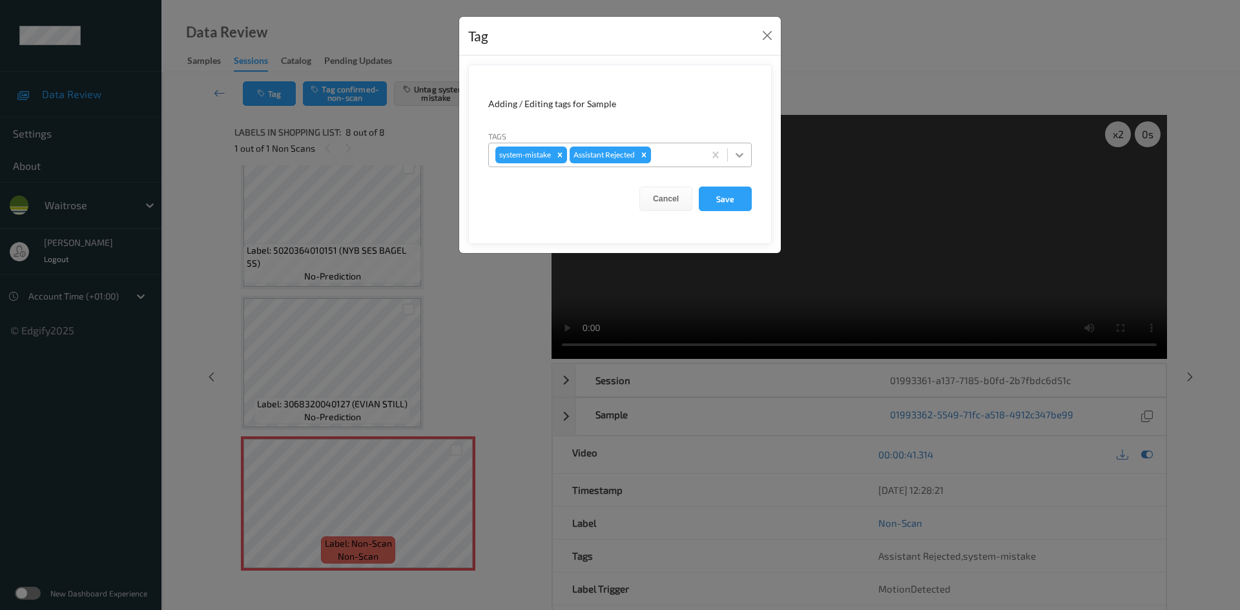
click at [738, 151] on icon at bounding box center [739, 155] width 13 height 13
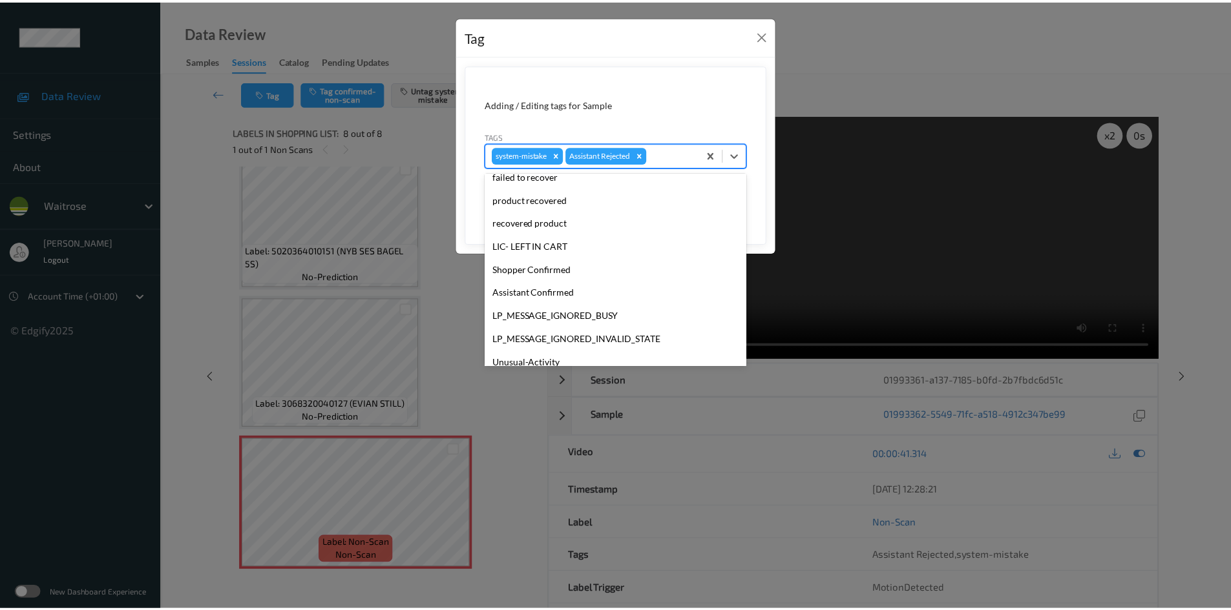
scroll to position [300, 0]
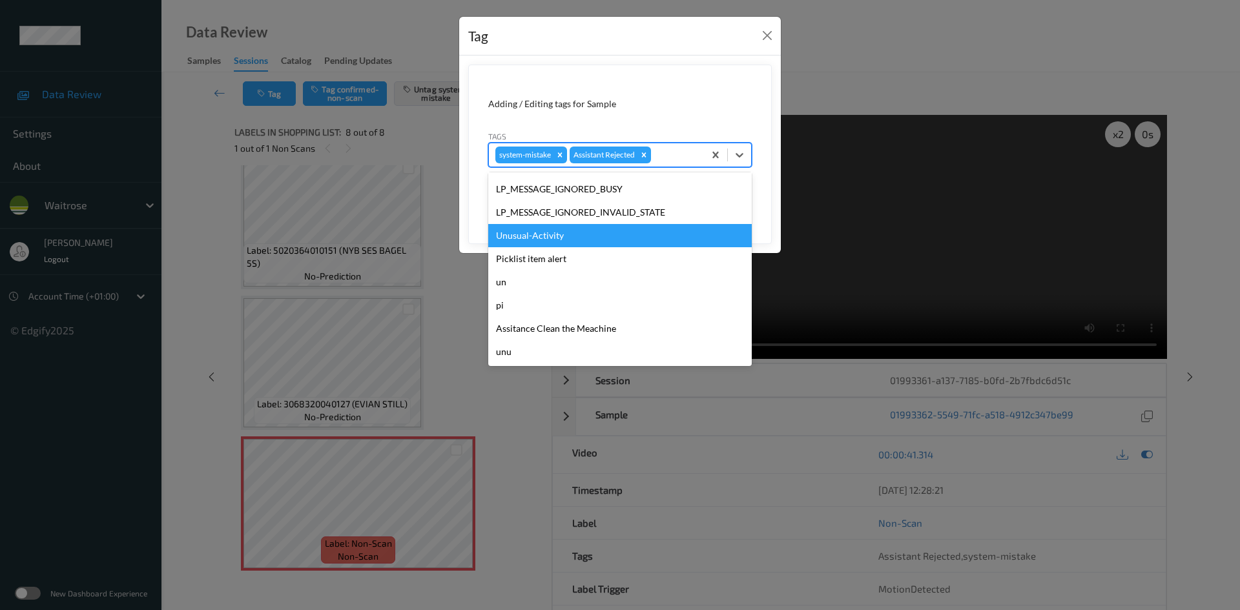
click at [522, 236] on div "Unusual-Activity" at bounding box center [620, 235] width 264 height 23
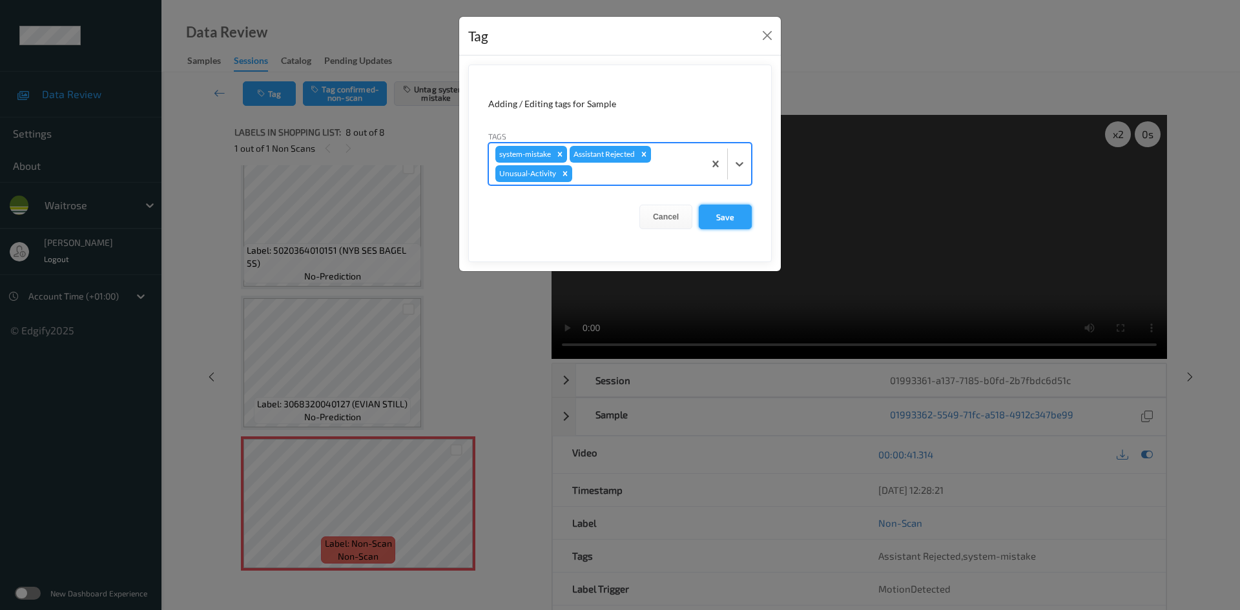
click at [736, 219] on button "Save" at bounding box center [725, 217] width 53 height 25
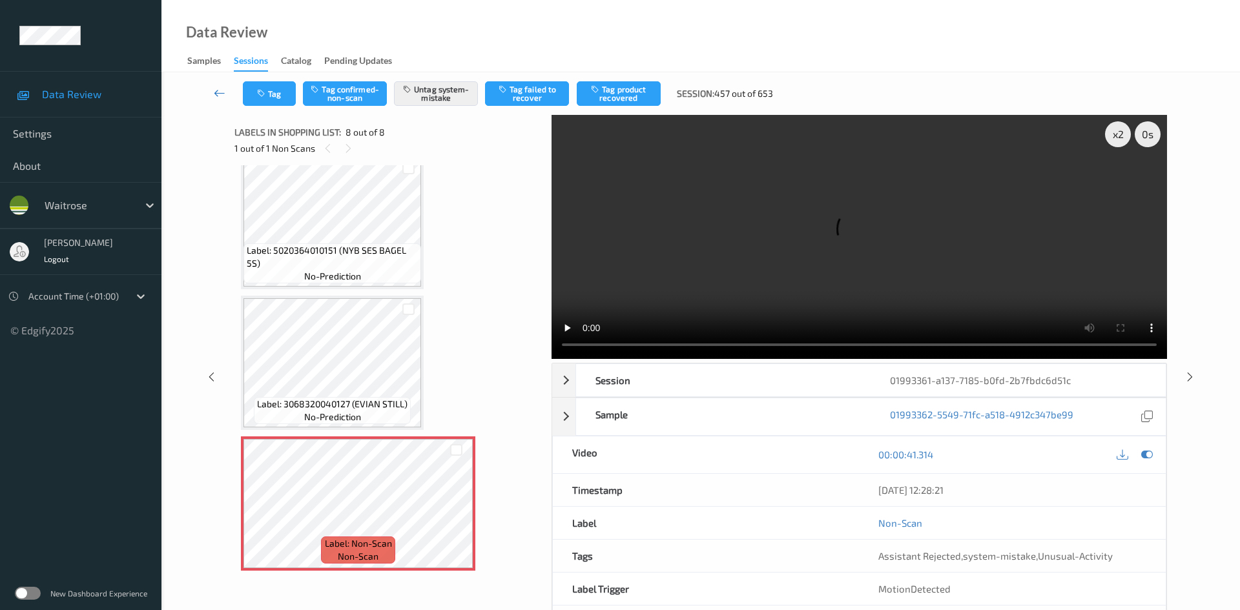
click at [215, 83] on link at bounding box center [220, 93] width 46 height 25
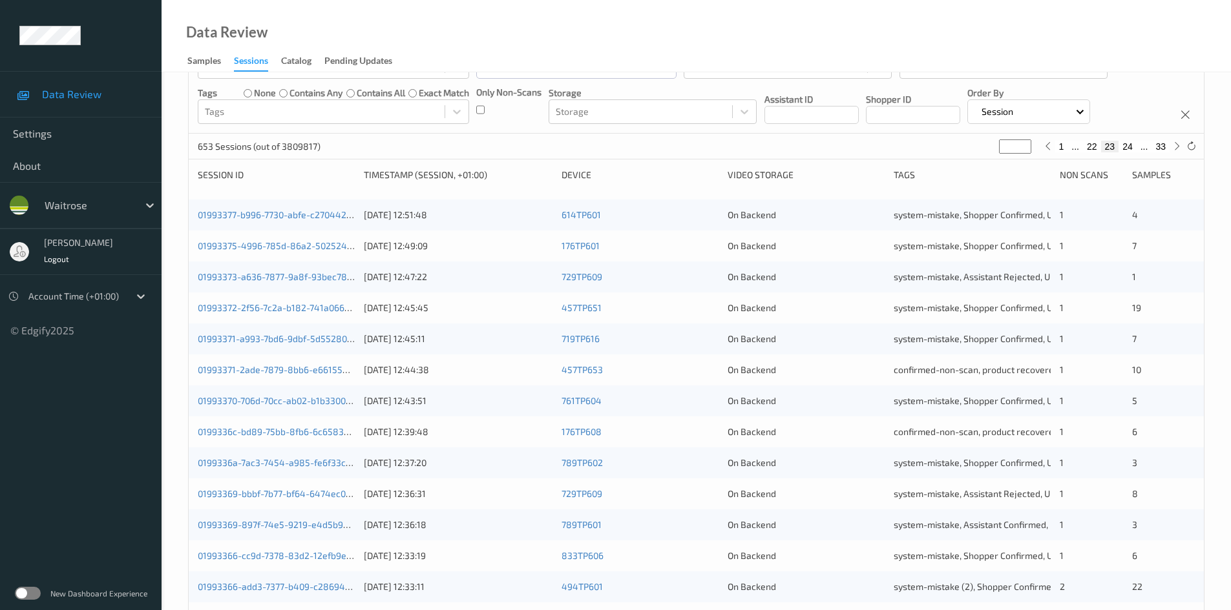
scroll to position [362, 0]
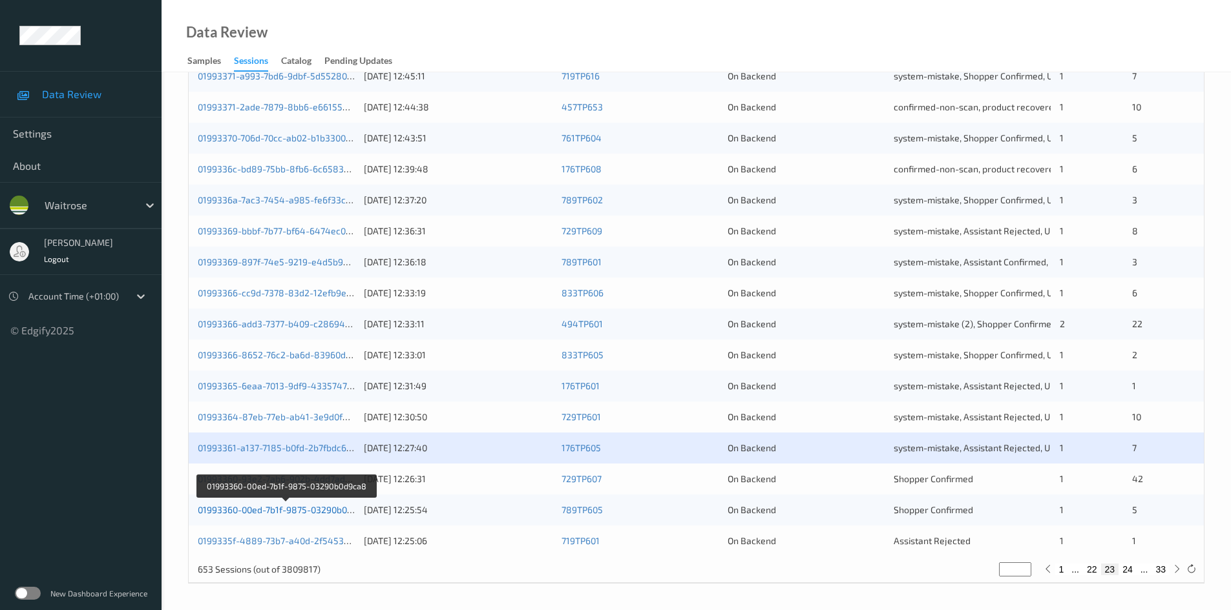
click at [260, 509] on link "01993360-00ed-7b1f-9875-03290b0d9ca8" at bounding box center [285, 510] width 175 height 11
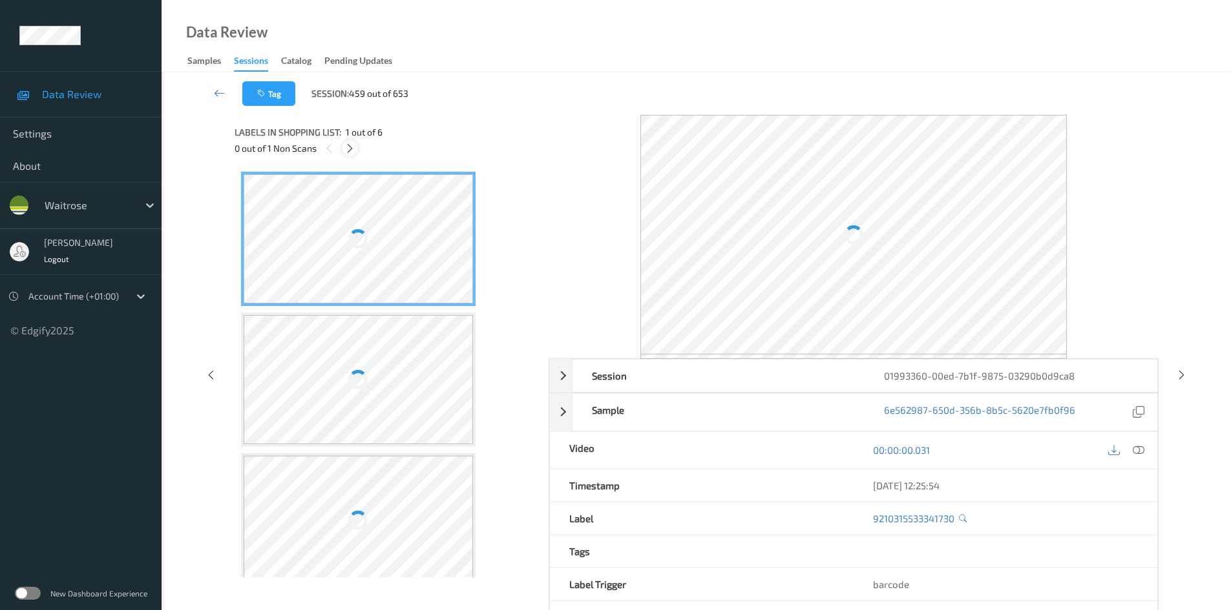
click at [354, 141] on div at bounding box center [350, 148] width 16 height 16
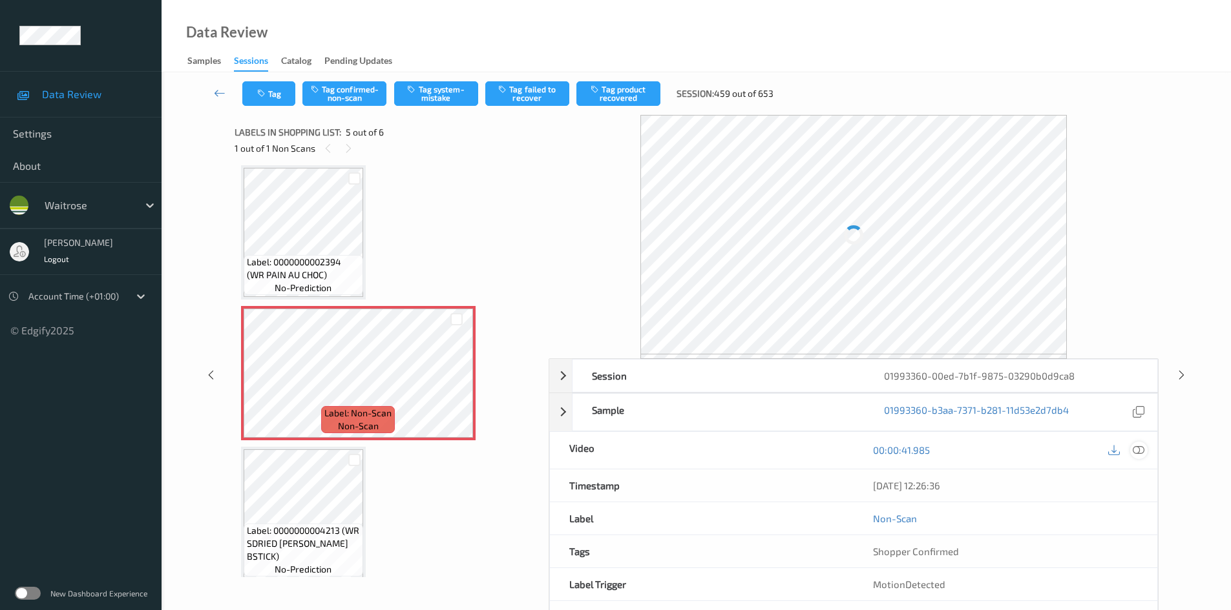
scroll to position [147, 0]
click at [1139, 470] on div "10/09/2025 12:26:36" at bounding box center [1005, 486] width 304 height 32
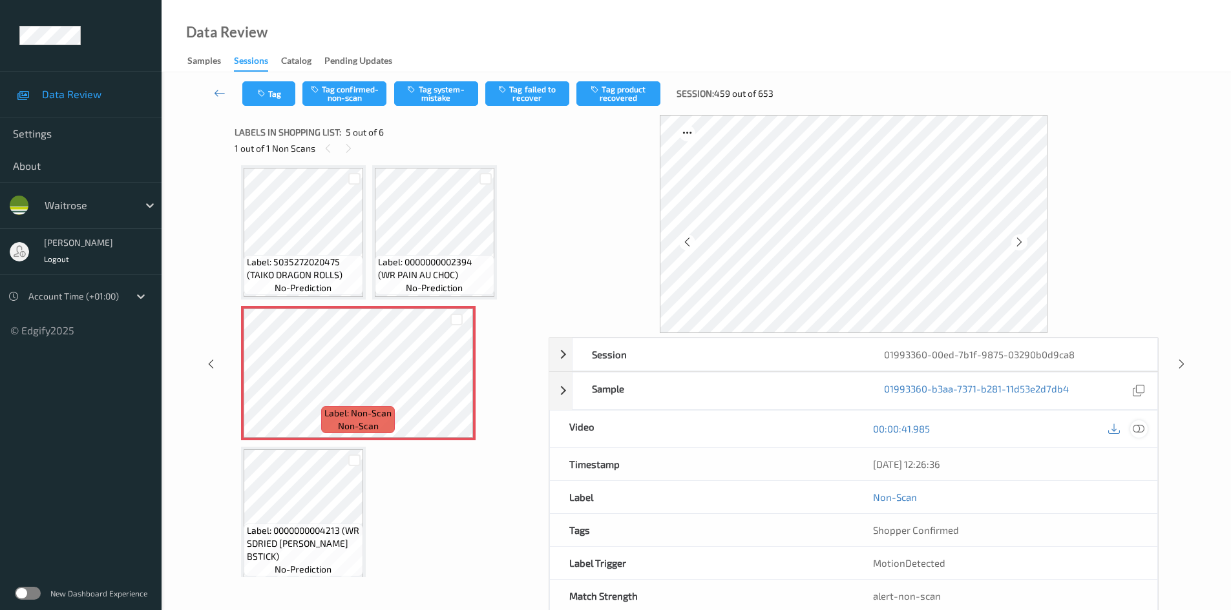
click at [1138, 430] on icon at bounding box center [1138, 429] width 12 height 12
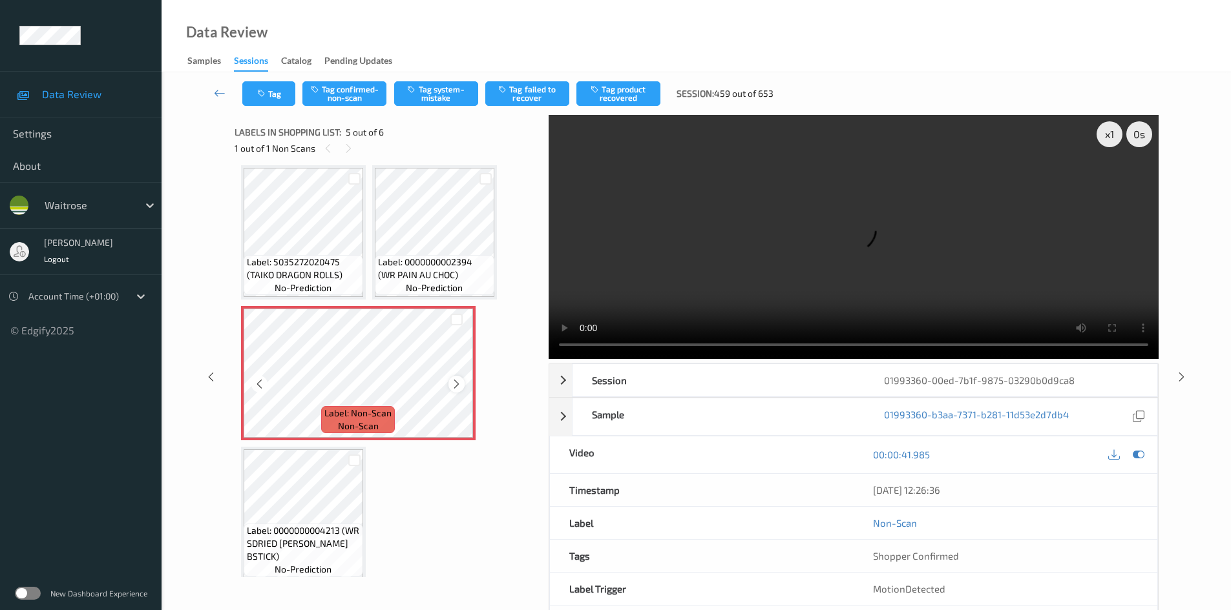
click at [456, 382] on icon at bounding box center [456, 385] width 11 height 12
click at [753, 287] on video at bounding box center [853, 237] width 610 height 244
click at [1105, 132] on div "x 1" at bounding box center [1109, 134] width 26 height 26
click at [831, 258] on video at bounding box center [853, 237] width 610 height 244
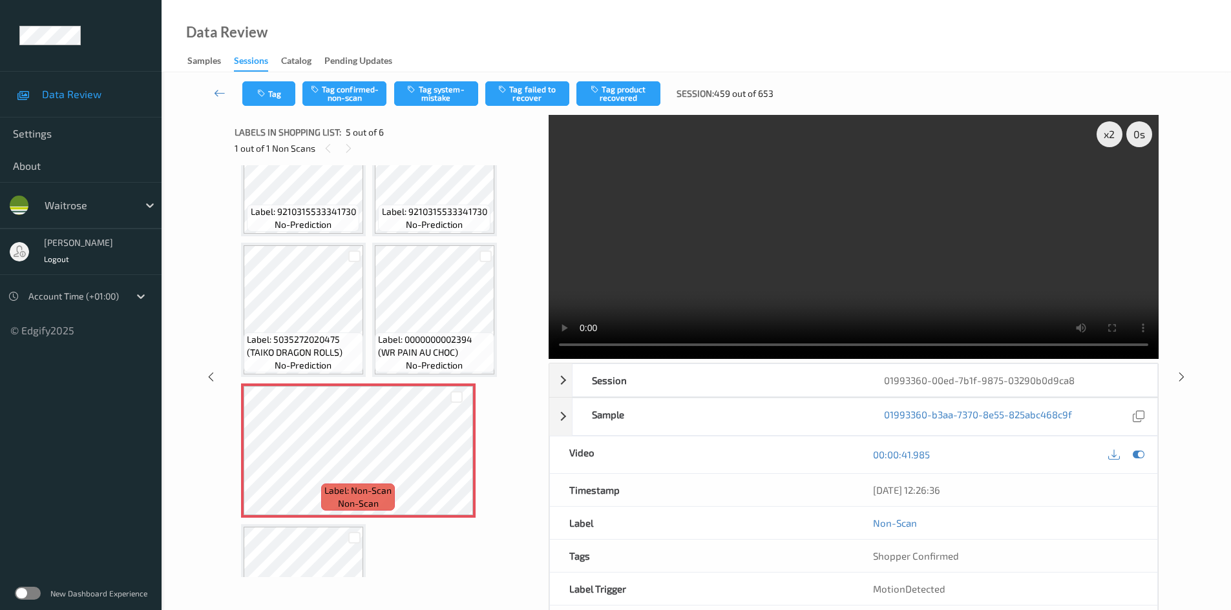
scroll to position [0, 0]
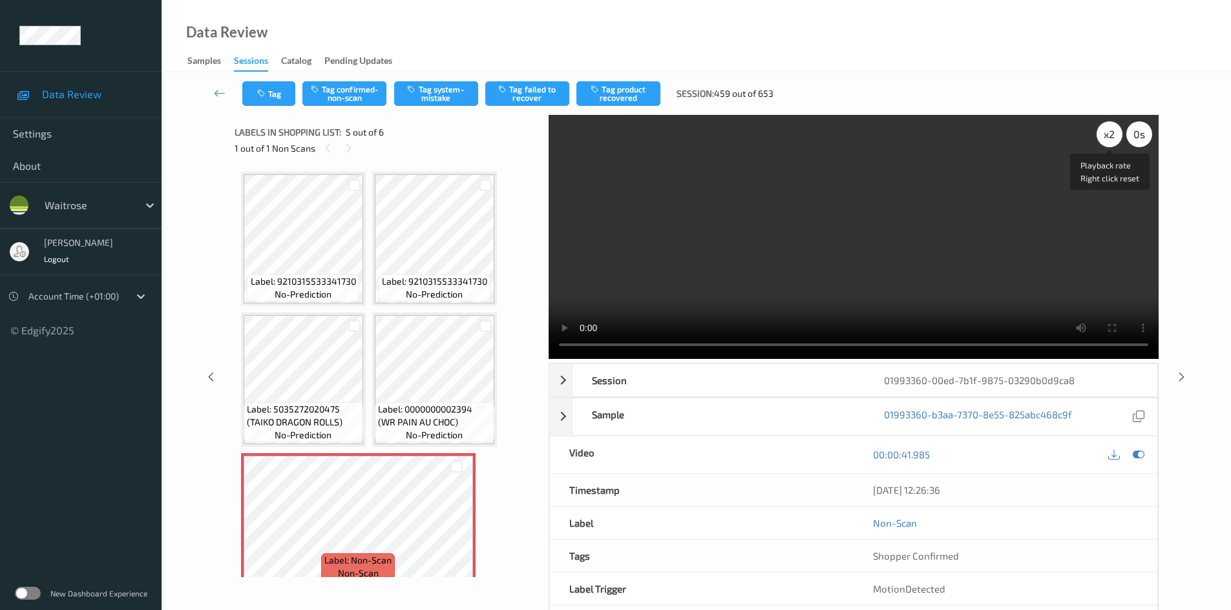
click at [1112, 143] on div "x 2" at bounding box center [1109, 134] width 26 height 26
click at [767, 271] on video at bounding box center [853, 237] width 610 height 244
click at [769, 270] on video at bounding box center [853, 237] width 610 height 244
click at [797, 292] on video at bounding box center [853, 237] width 610 height 244
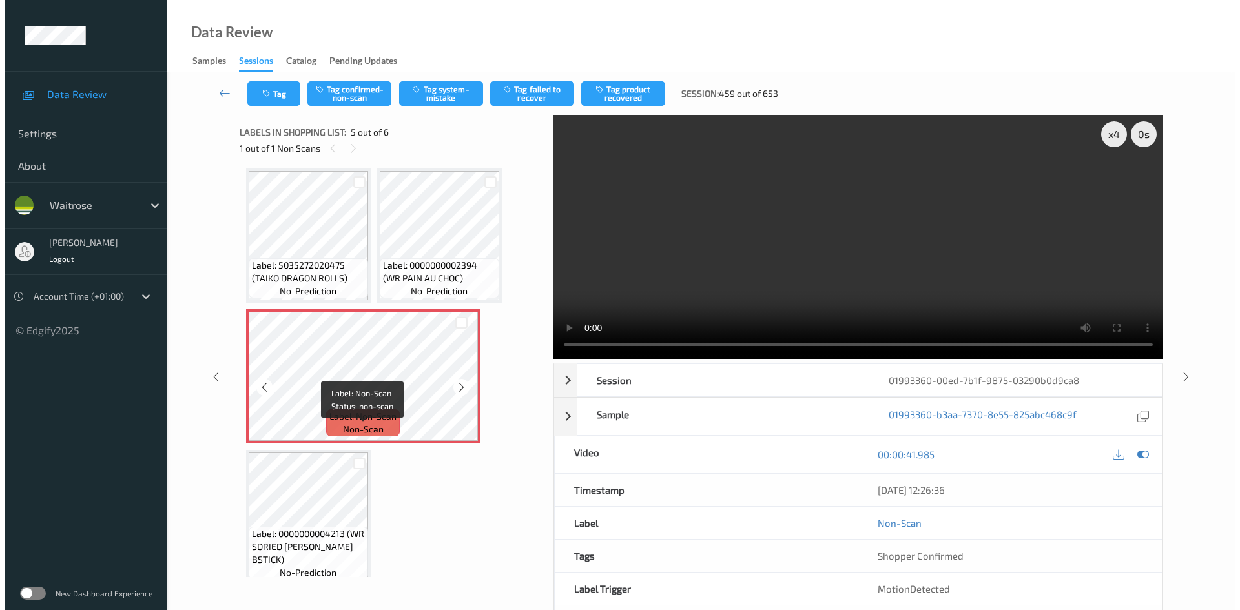
scroll to position [158, 0]
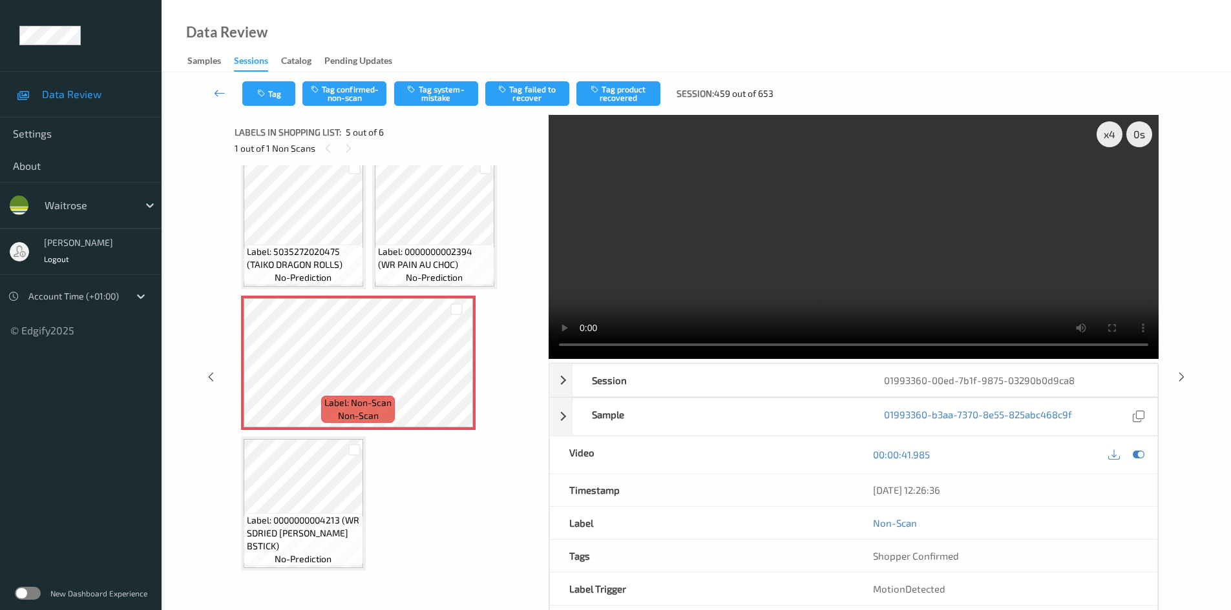
click at [672, 263] on video at bounding box center [853, 237] width 610 height 244
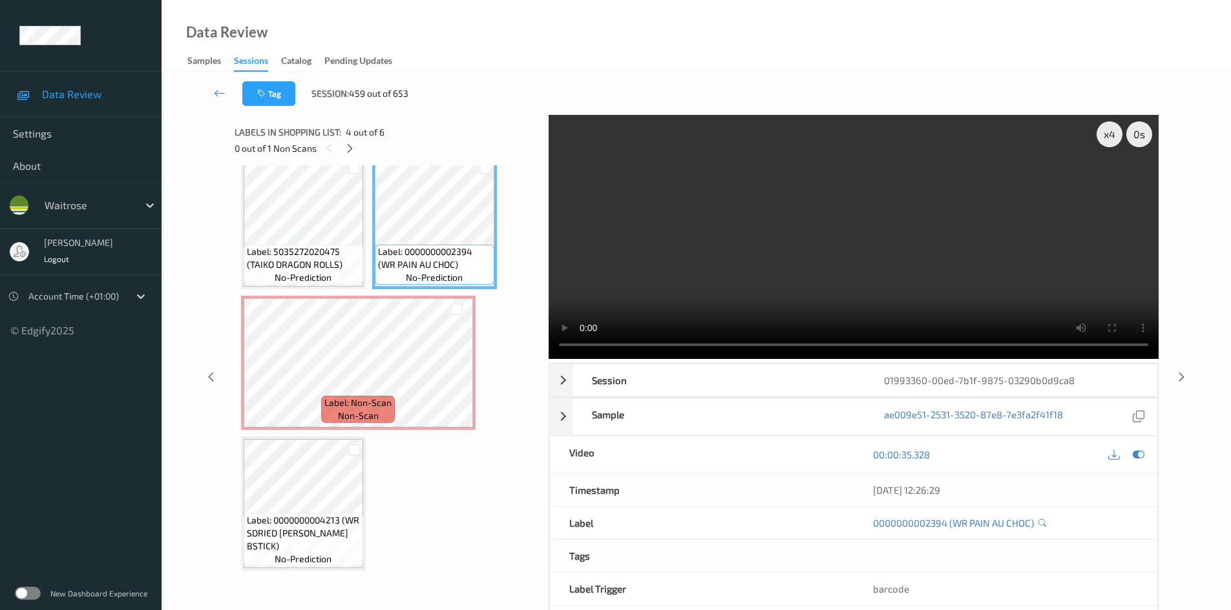
click at [641, 285] on video at bounding box center [853, 237] width 610 height 244
click at [693, 270] on video at bounding box center [853, 237] width 610 height 244
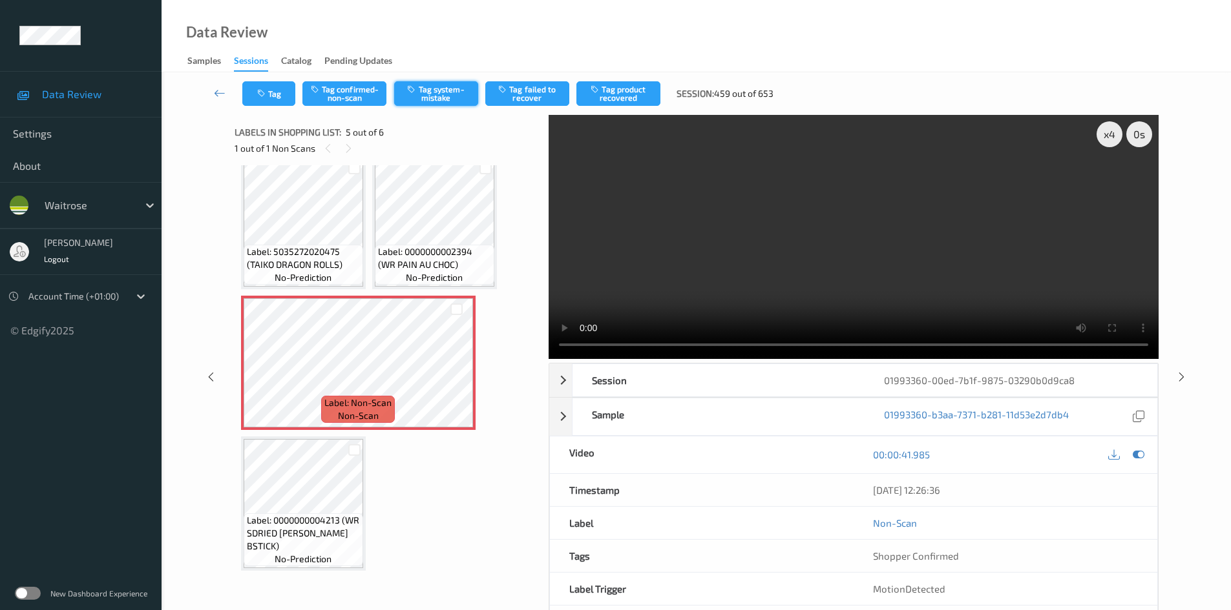
click at [446, 90] on button "Tag system-mistake" at bounding box center [436, 93] width 84 height 25
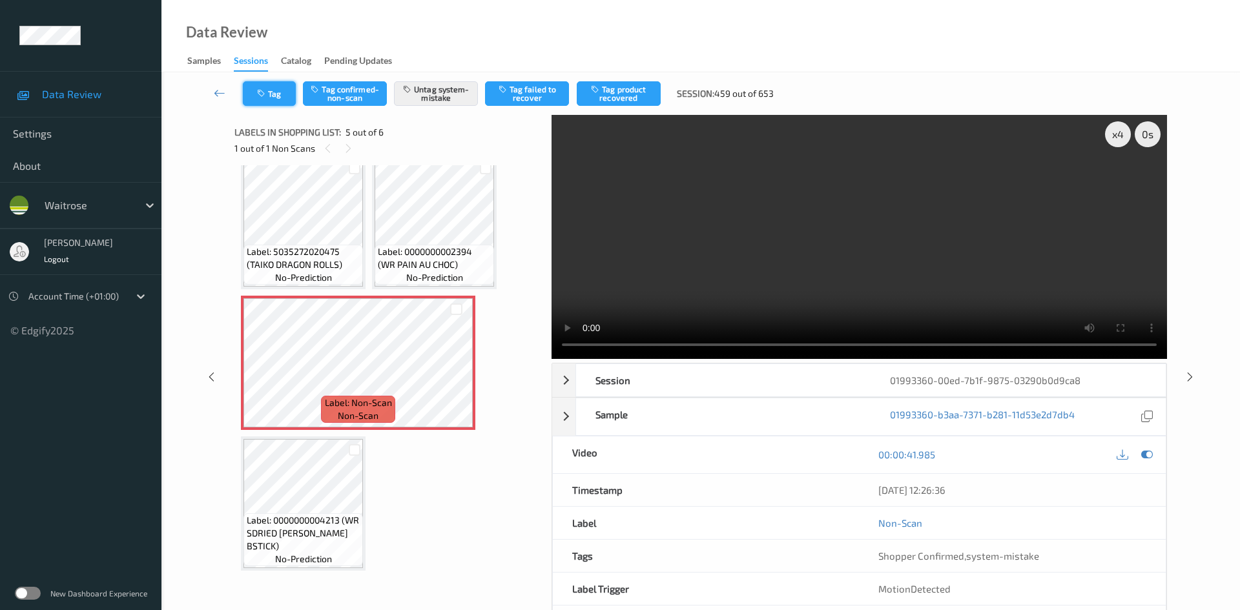
click at [273, 99] on button "Tag" at bounding box center [269, 93] width 53 height 25
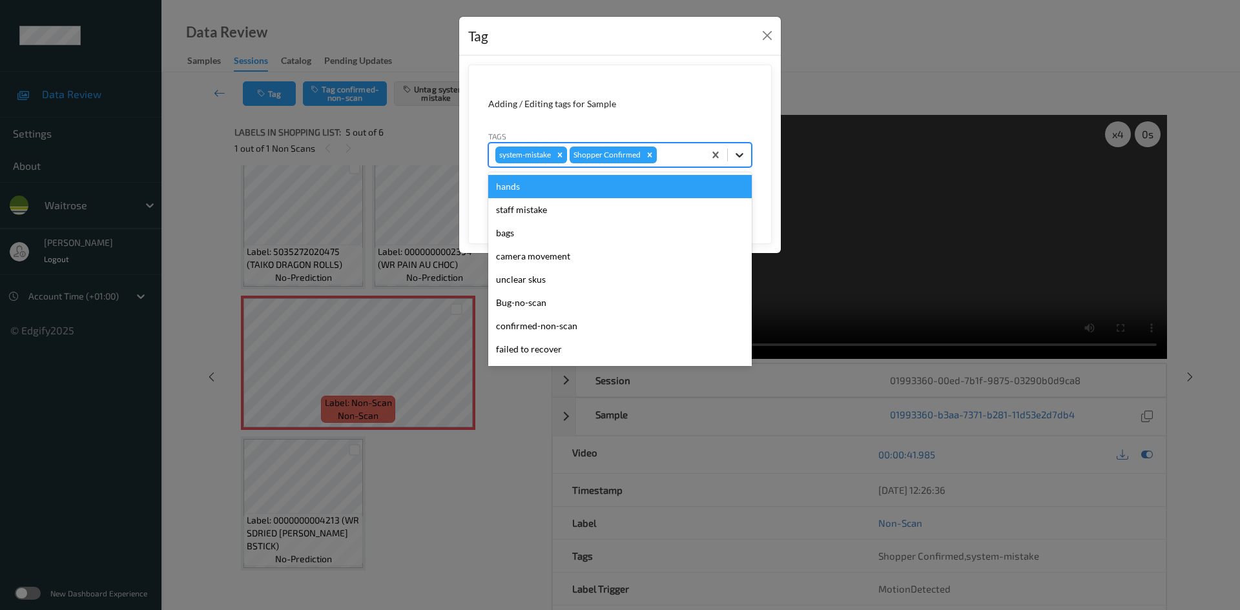
click at [740, 163] on div at bounding box center [739, 154] width 23 height 23
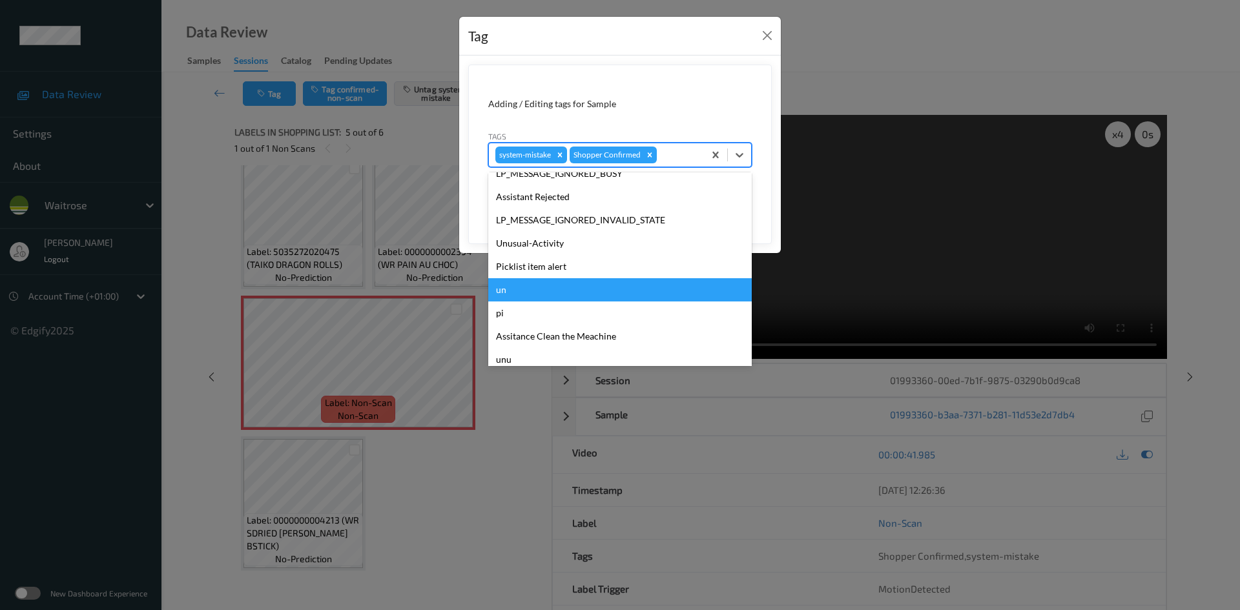
scroll to position [300, 0]
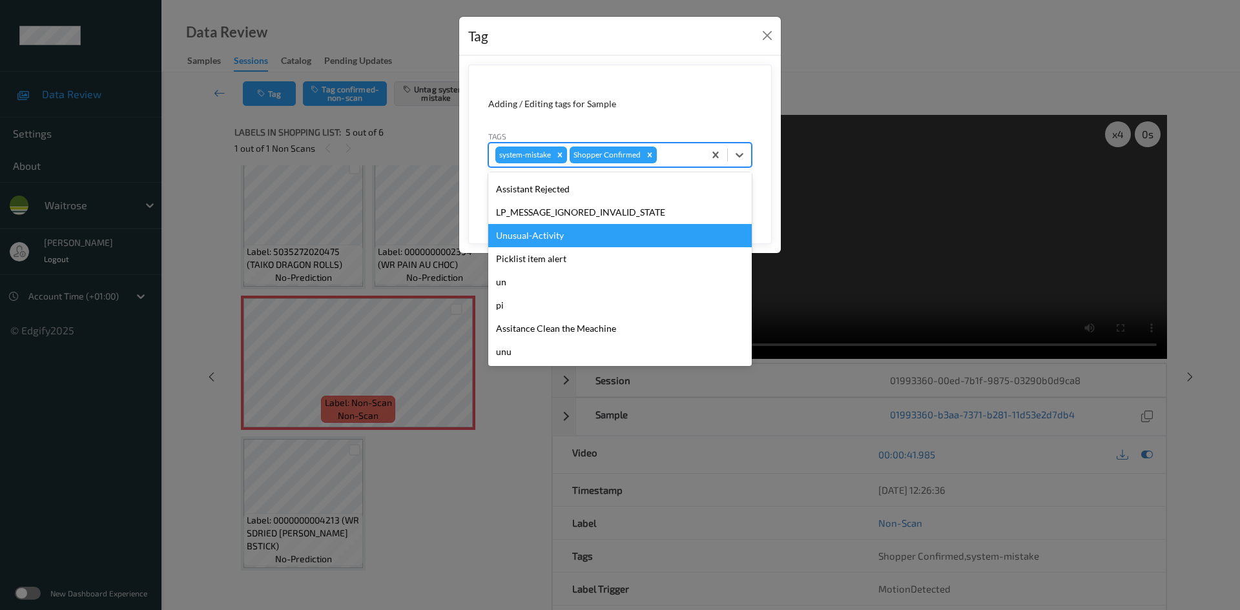
click at [539, 233] on div "Unusual-Activity" at bounding box center [620, 235] width 264 height 23
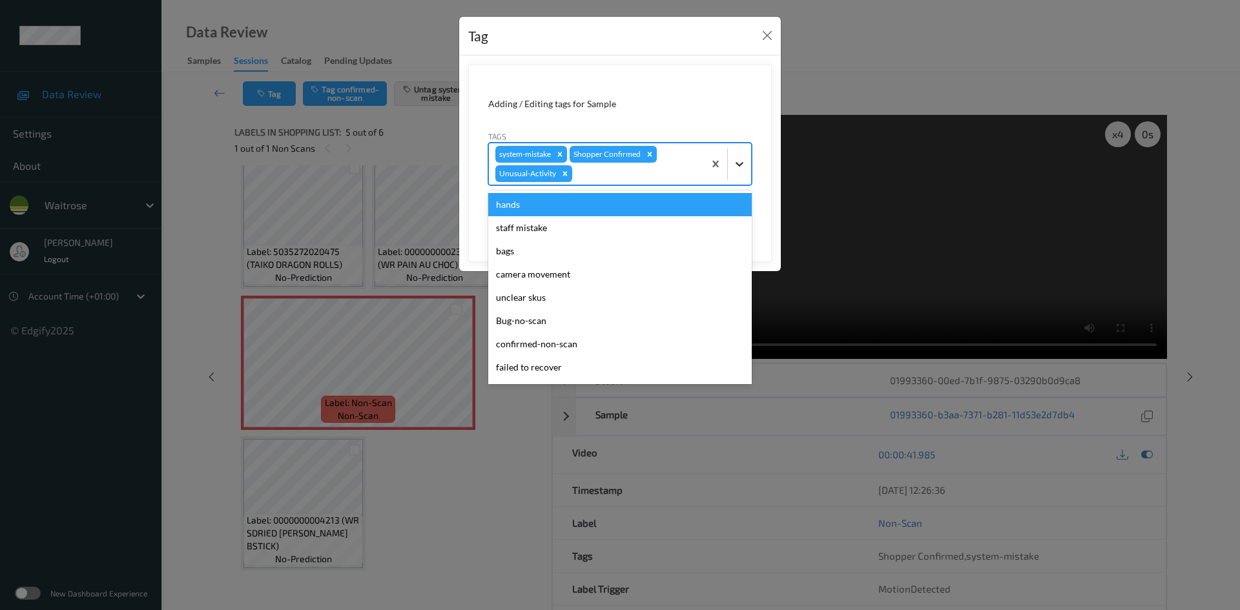
click at [741, 171] on div at bounding box center [739, 163] width 23 height 23
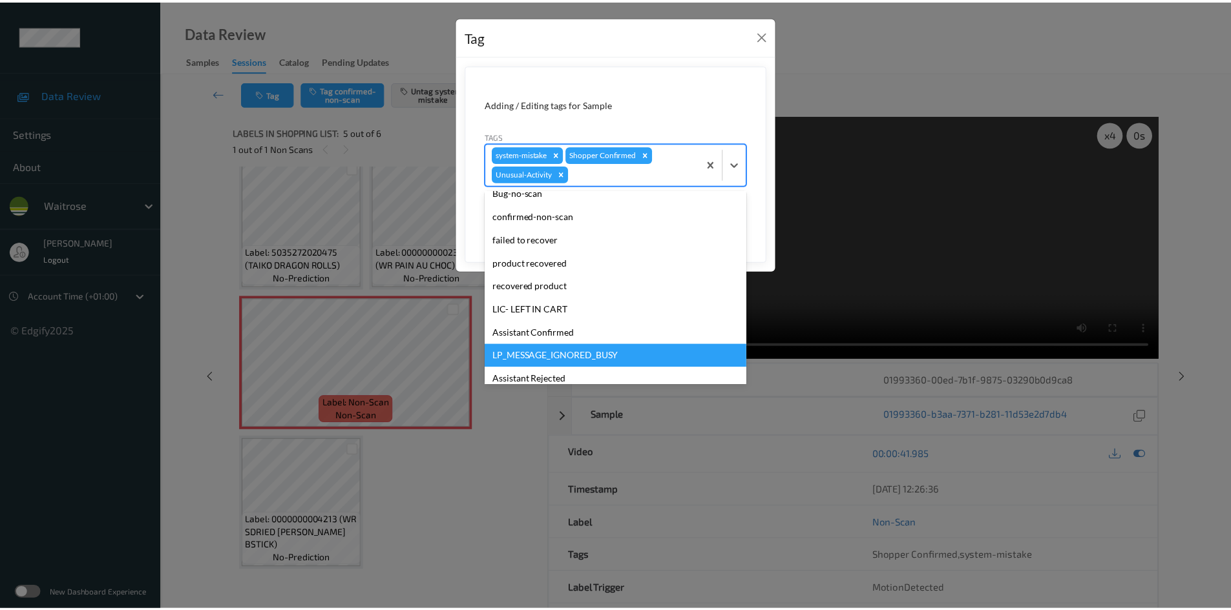
scroll to position [276, 0]
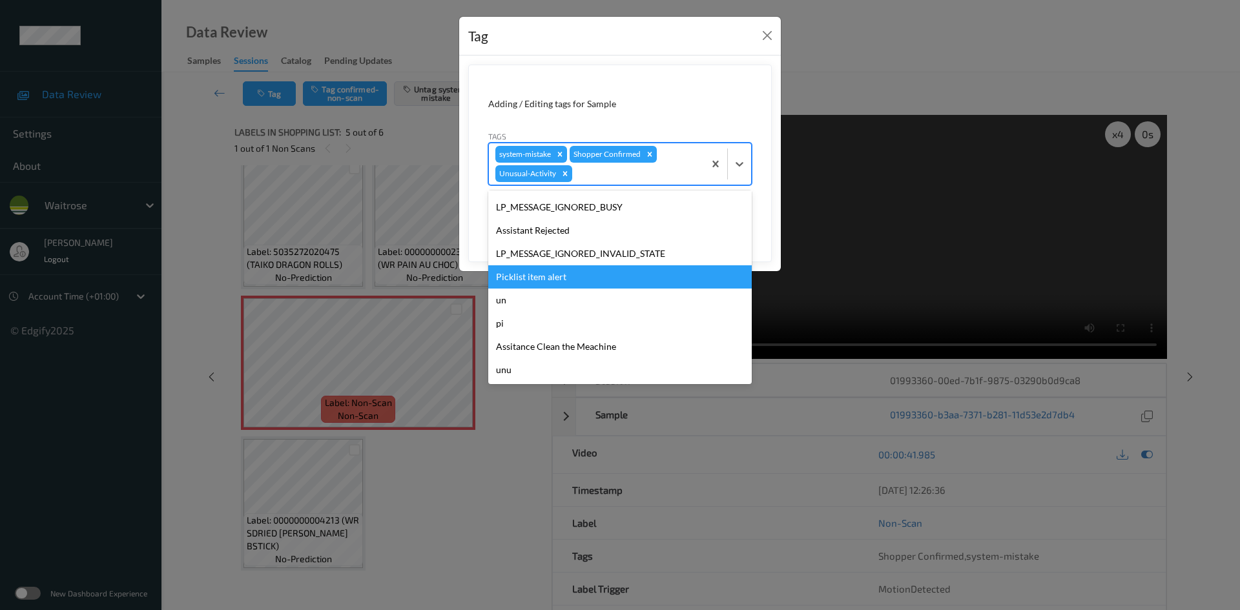
click at [556, 268] on div "Picklist item alert" at bounding box center [620, 277] width 264 height 23
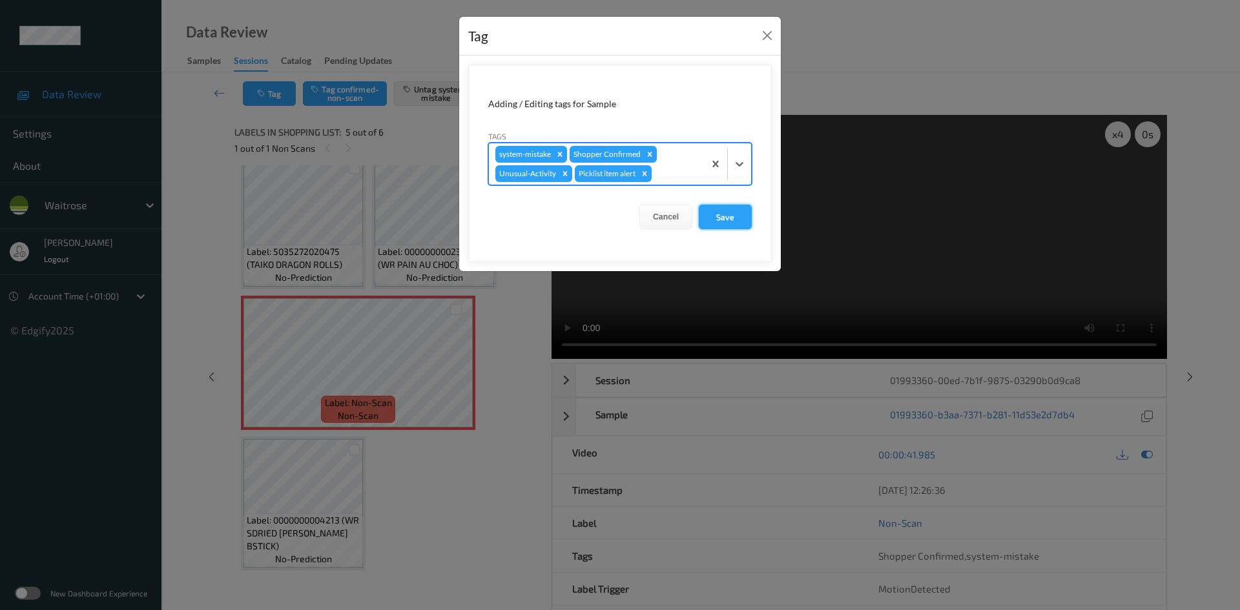
click at [699, 223] on button "Save" at bounding box center [725, 217] width 53 height 25
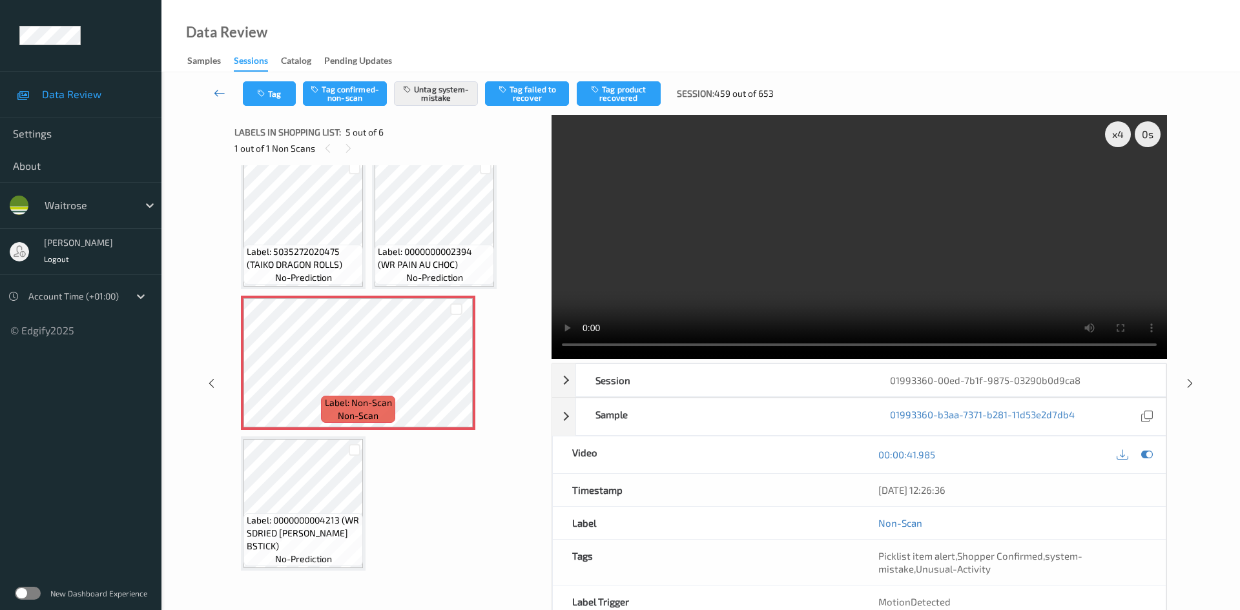
click at [212, 82] on link at bounding box center [220, 93] width 46 height 25
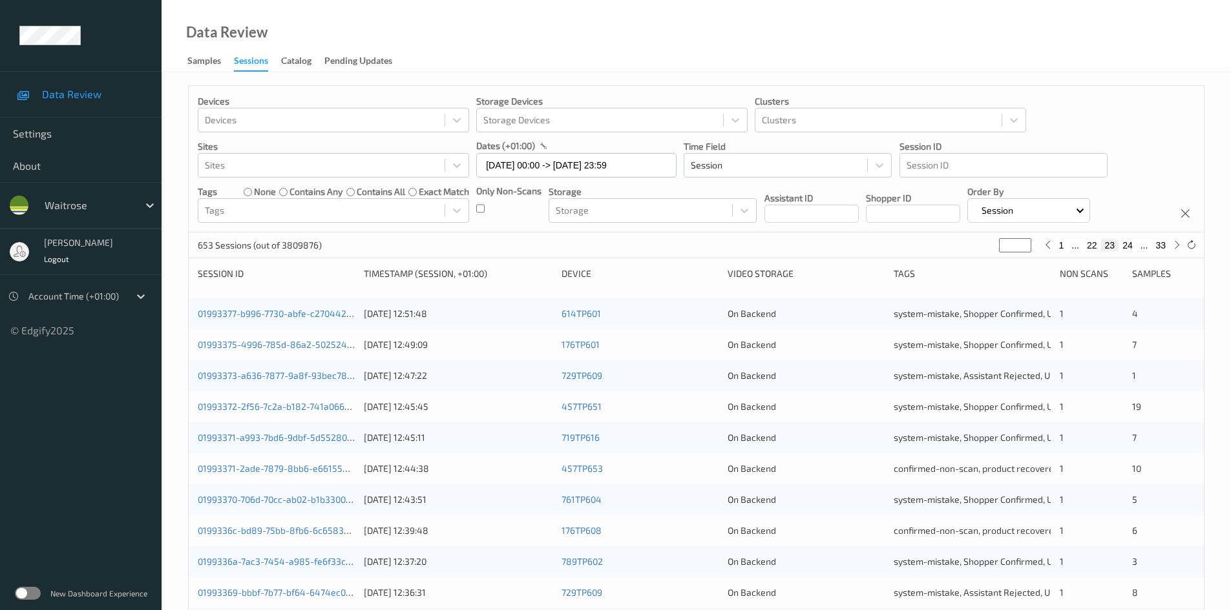
drag, startPoint x: 1013, startPoint y: 244, endPoint x: 977, endPoint y: 247, distance: 35.7
click at [977, 247] on div "653 Sessions (out of 3809876) ** 1 ... 22 23 24 ... 33" at bounding box center [696, 246] width 1015 height 26
type input "*"
type input "**"
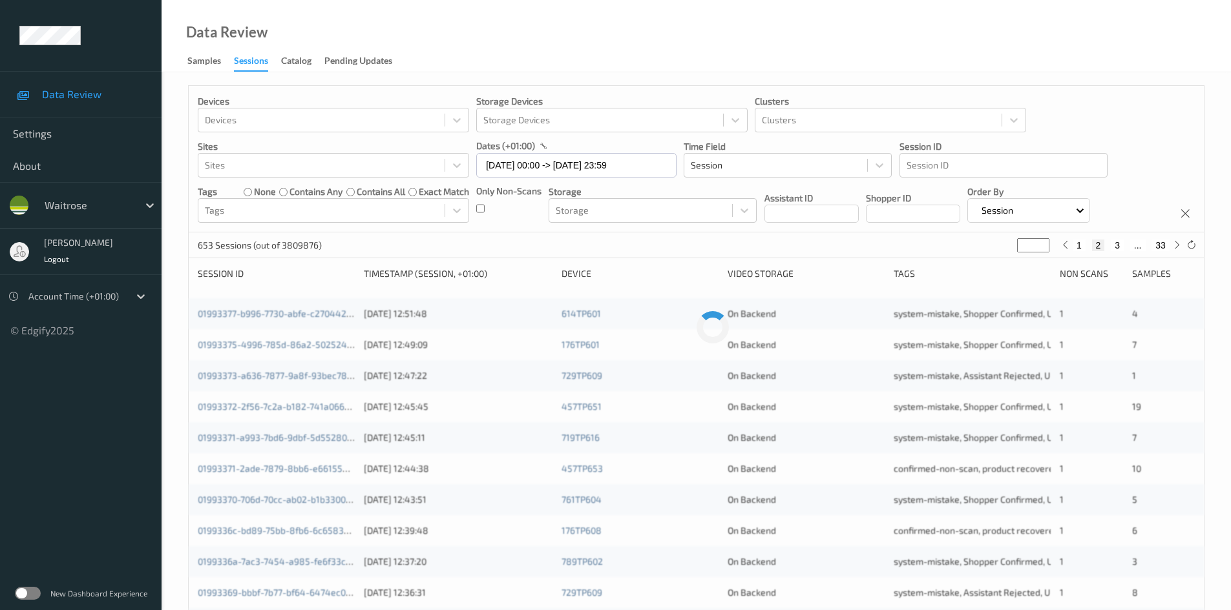
type input "**"
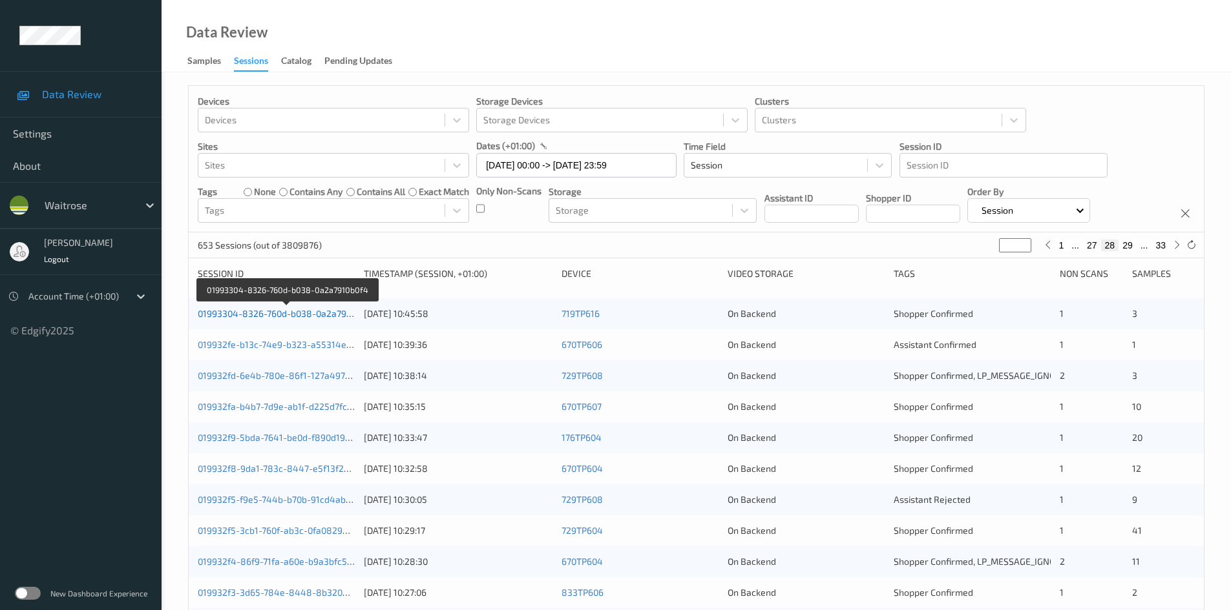
click at [258, 314] on link "01993304-8326-760d-b038-0a2a7910b0f4" at bounding box center [286, 313] width 177 height 11
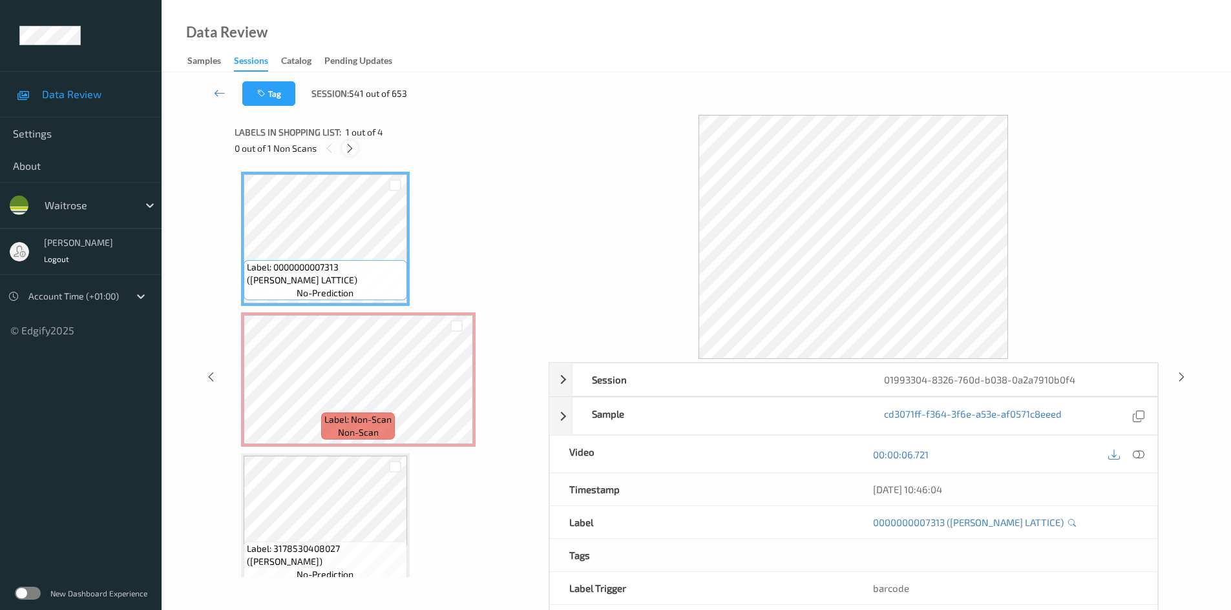
click at [354, 151] on icon at bounding box center [349, 149] width 11 height 12
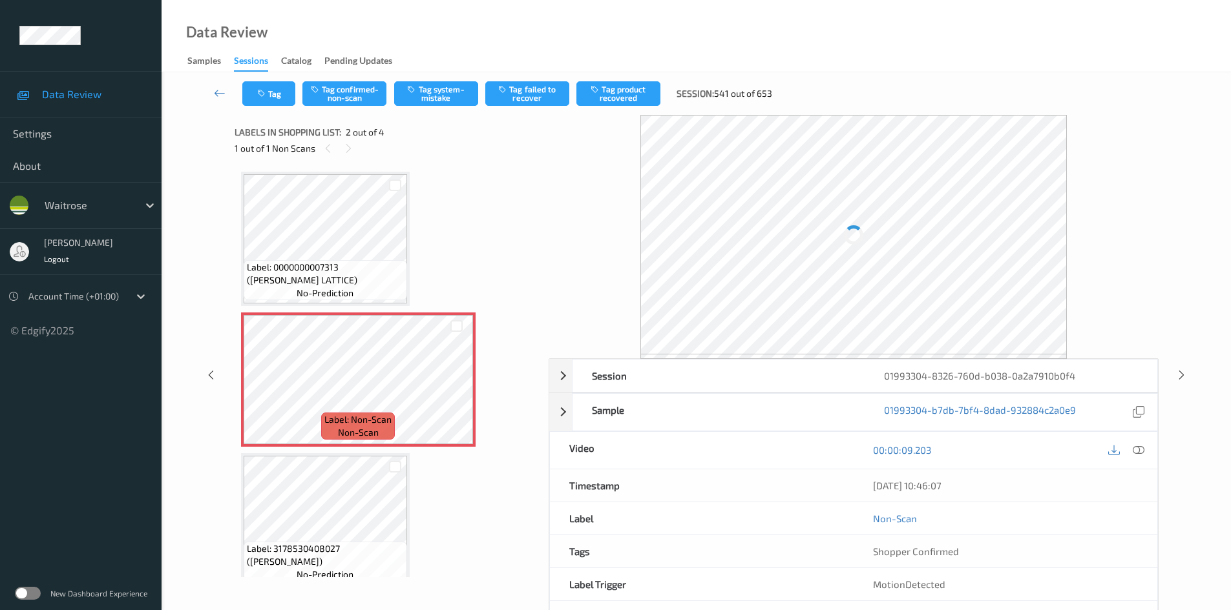
scroll to position [6, 0]
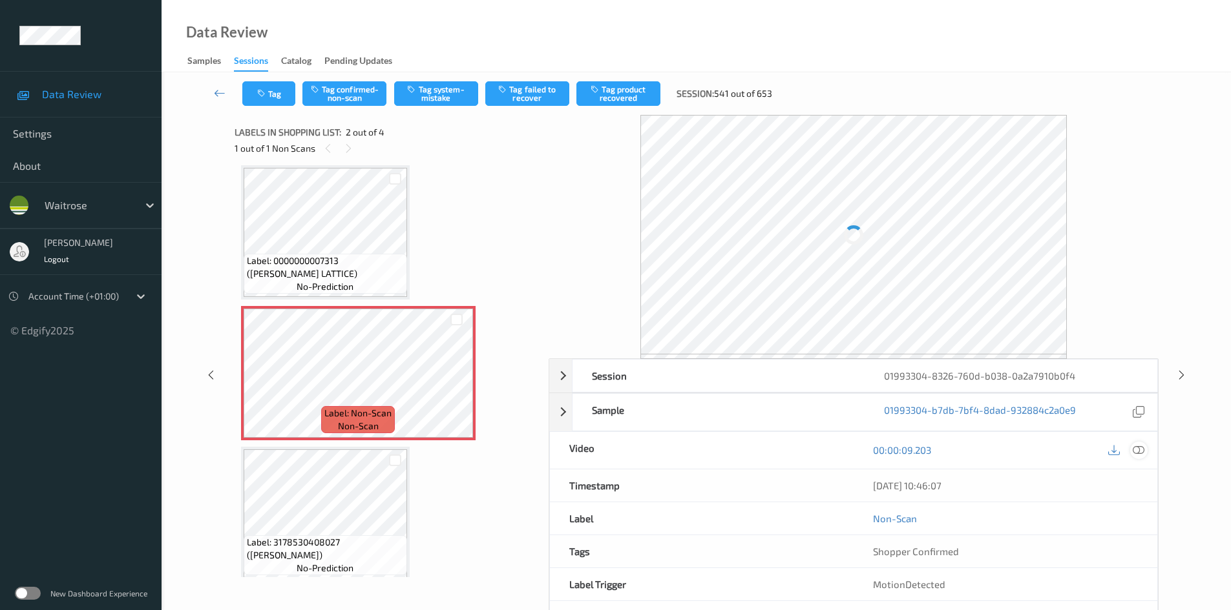
click at [1139, 447] on icon at bounding box center [1138, 450] width 12 height 12
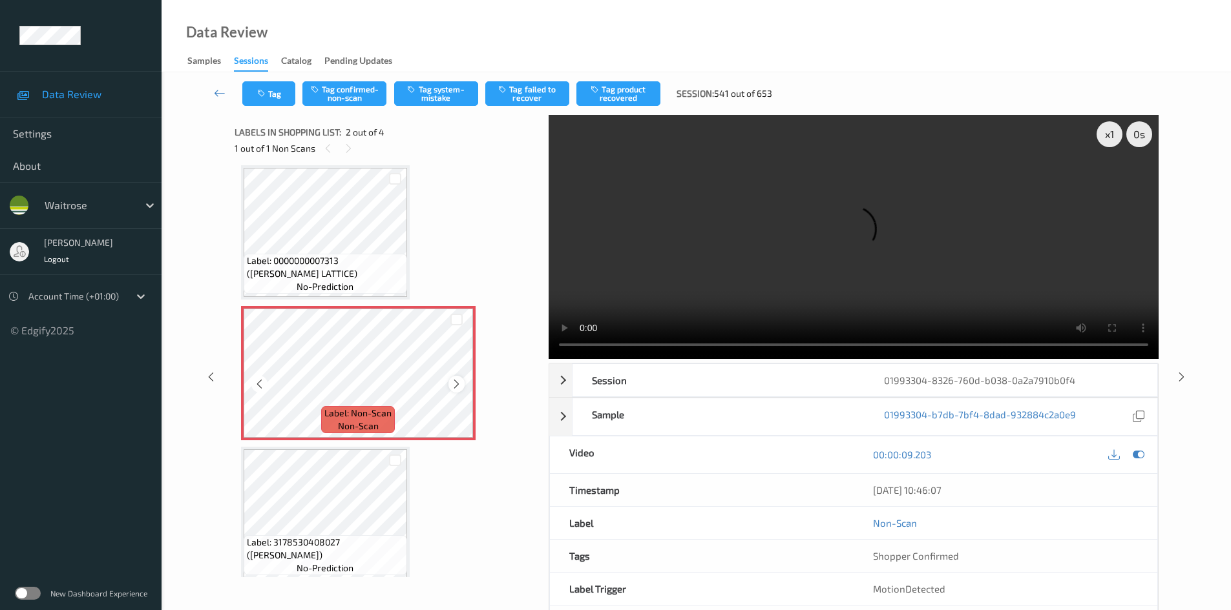
click at [454, 385] on icon at bounding box center [456, 385] width 11 height 12
click at [457, 382] on icon at bounding box center [456, 385] width 11 height 12
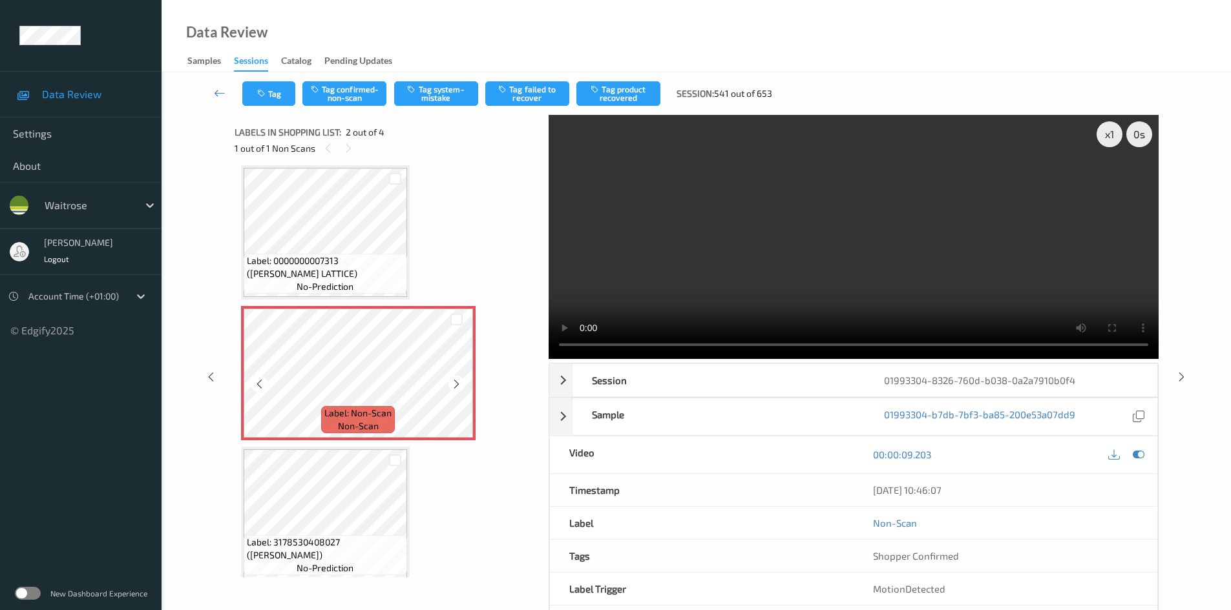
click at [457, 382] on icon at bounding box center [456, 385] width 11 height 12
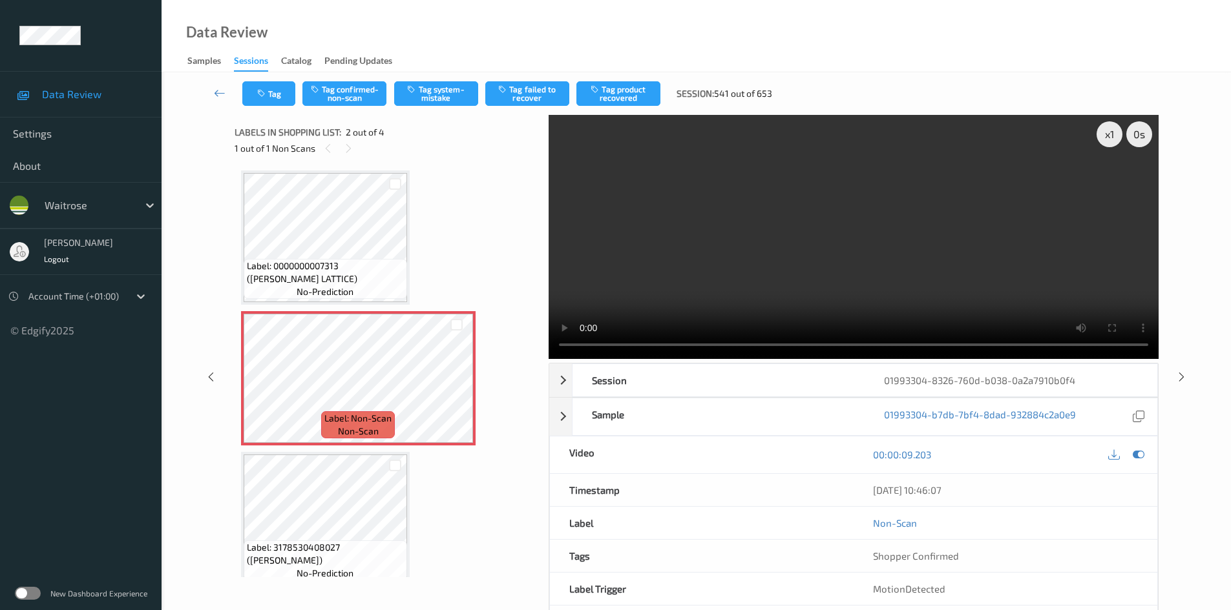
scroll to position [0, 0]
click at [1106, 130] on div "x 1" at bounding box center [1109, 134] width 26 height 26
click at [1106, 130] on div "x 2" at bounding box center [1109, 134] width 26 height 26
click at [899, 300] on video at bounding box center [853, 237] width 610 height 244
click at [811, 280] on video at bounding box center [853, 237] width 610 height 244
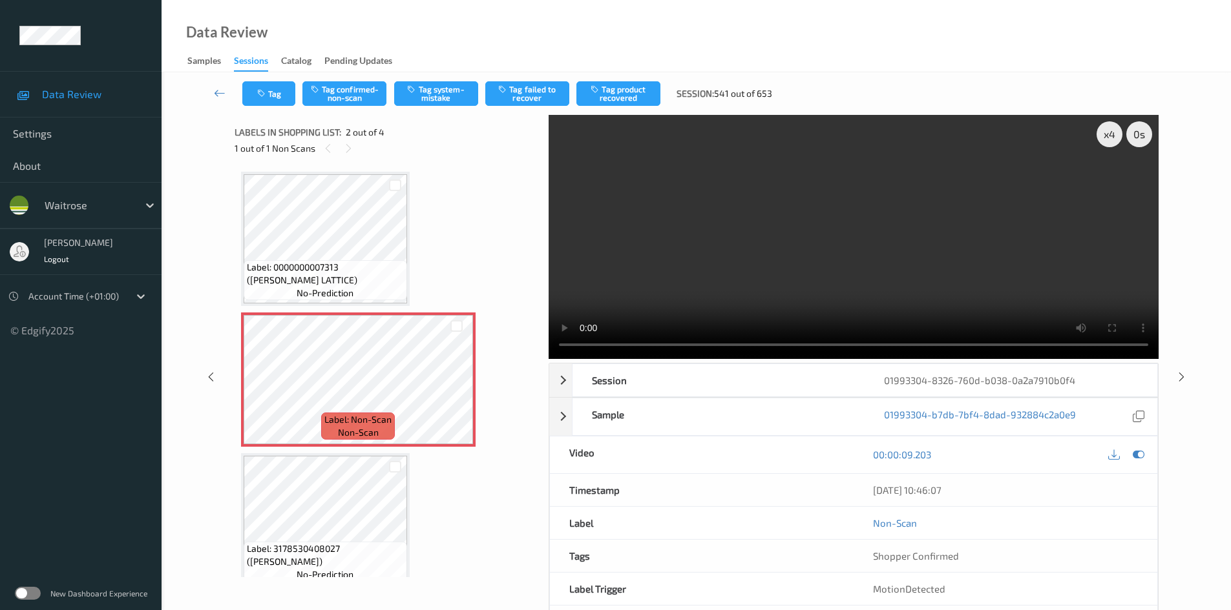
click at [654, 359] on div "x 4 0 s Session 01993304-8326-760d-b038-0a2a7910b0f4 Session ID 01993304-8326-7…" at bounding box center [853, 377] width 610 height 525
click at [917, 231] on video at bounding box center [853, 237] width 610 height 244
click at [827, 264] on video at bounding box center [853, 237] width 610 height 244
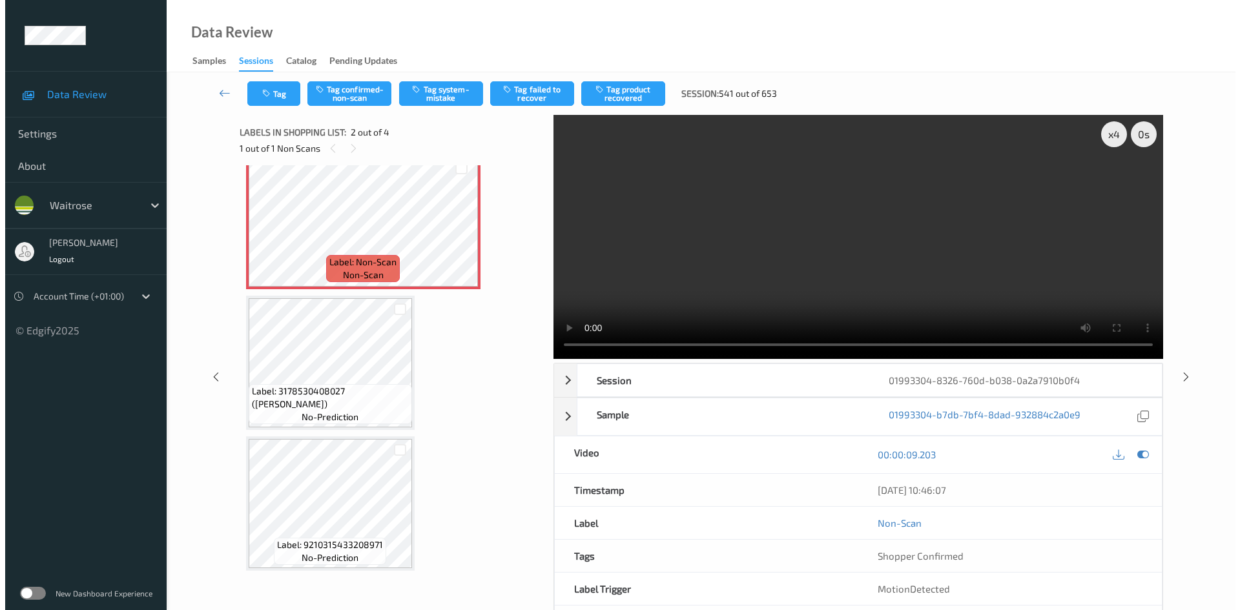
scroll to position [93, 0]
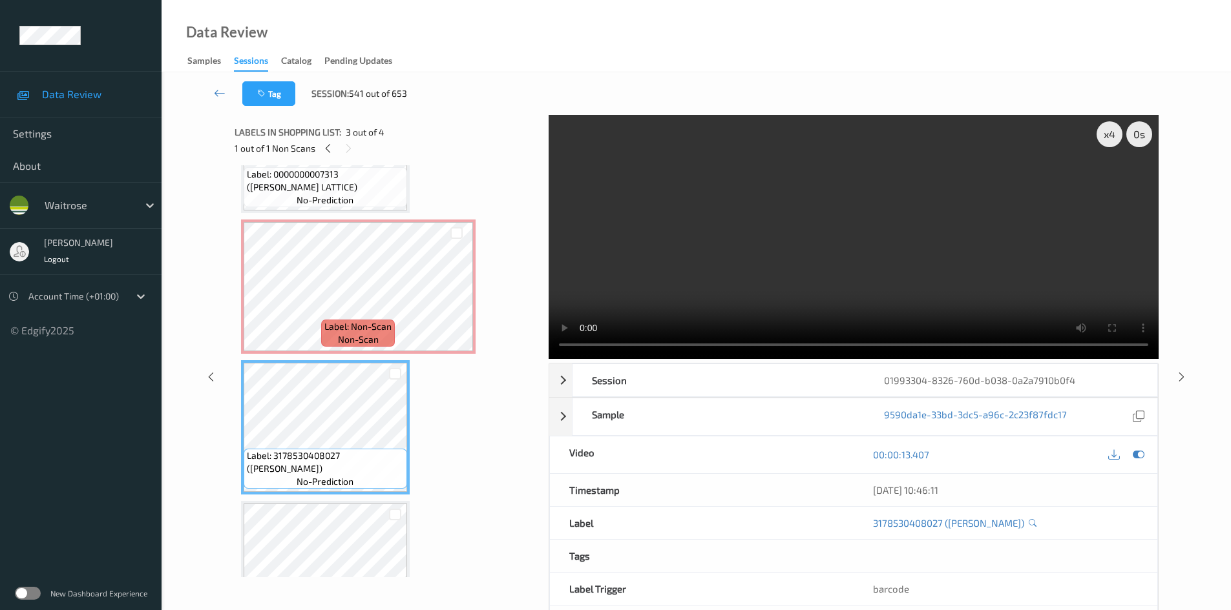
click at [642, 212] on video at bounding box center [853, 237] width 610 height 244
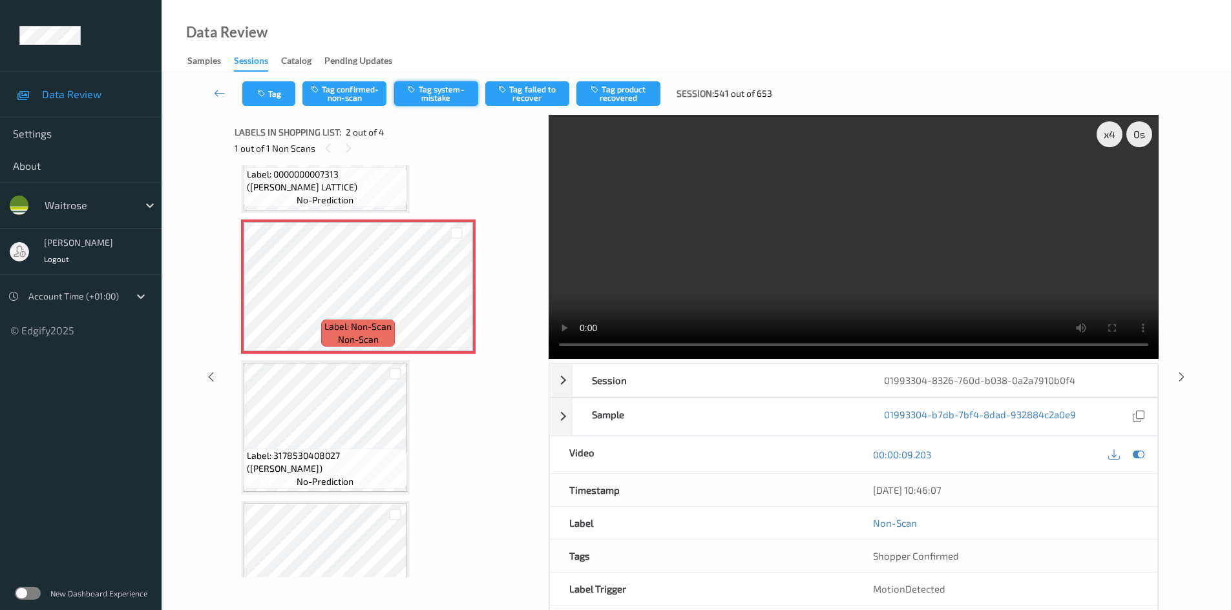
click at [463, 96] on button "Tag system-mistake" at bounding box center [436, 93] width 84 height 25
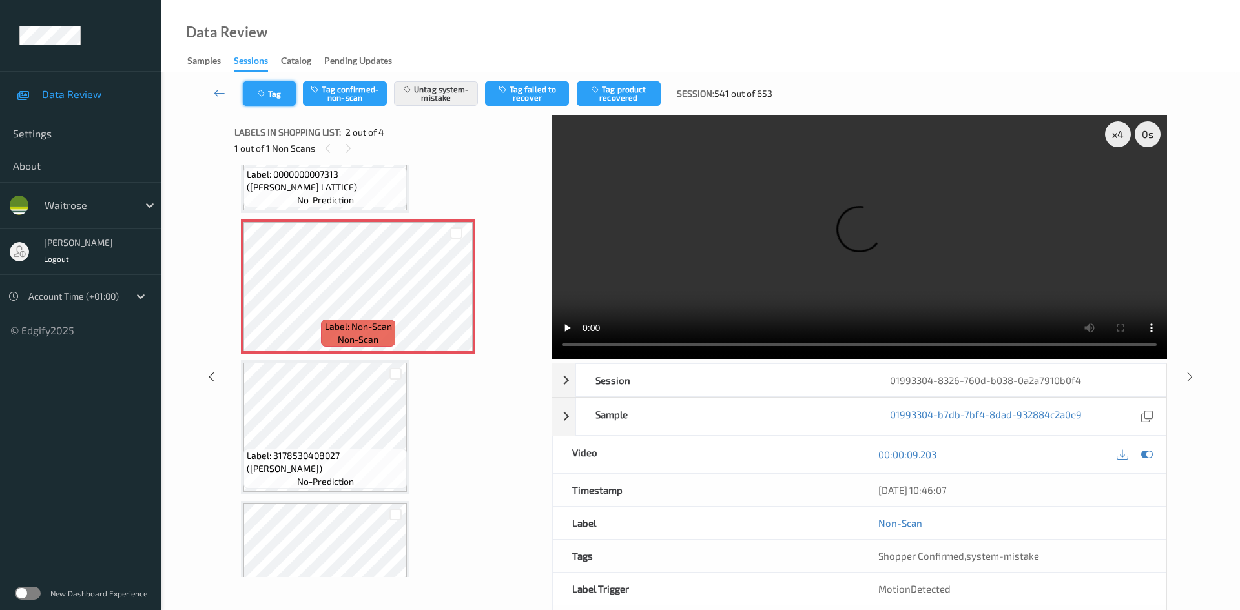
click at [286, 84] on button "Tag" at bounding box center [269, 93] width 53 height 25
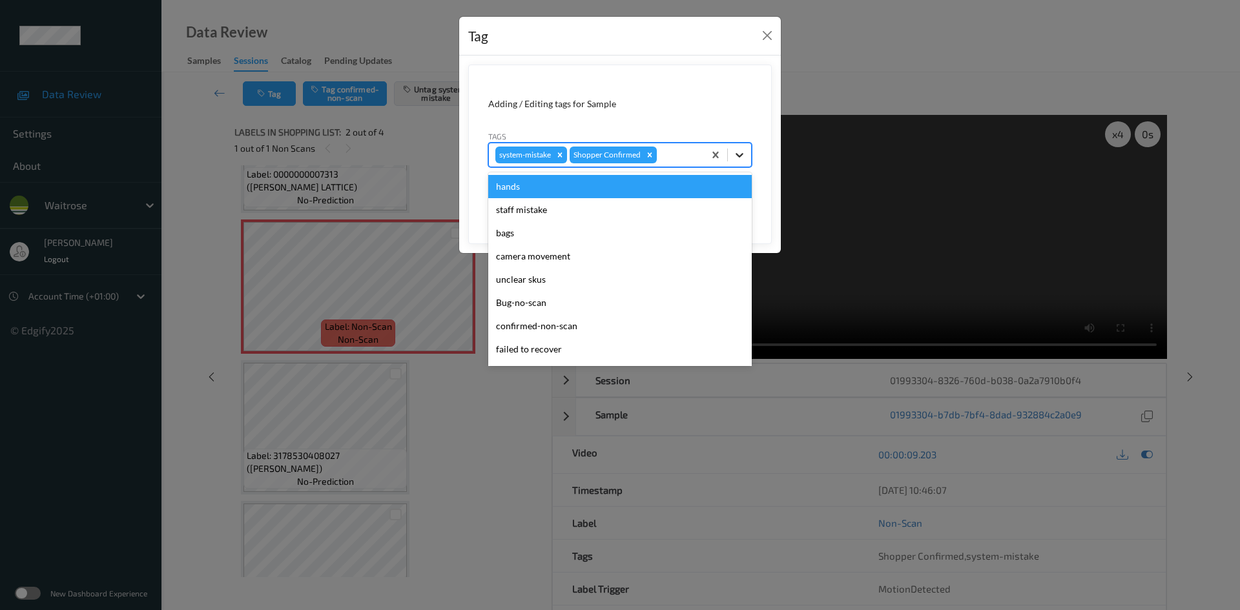
click at [745, 154] on icon at bounding box center [739, 155] width 13 height 13
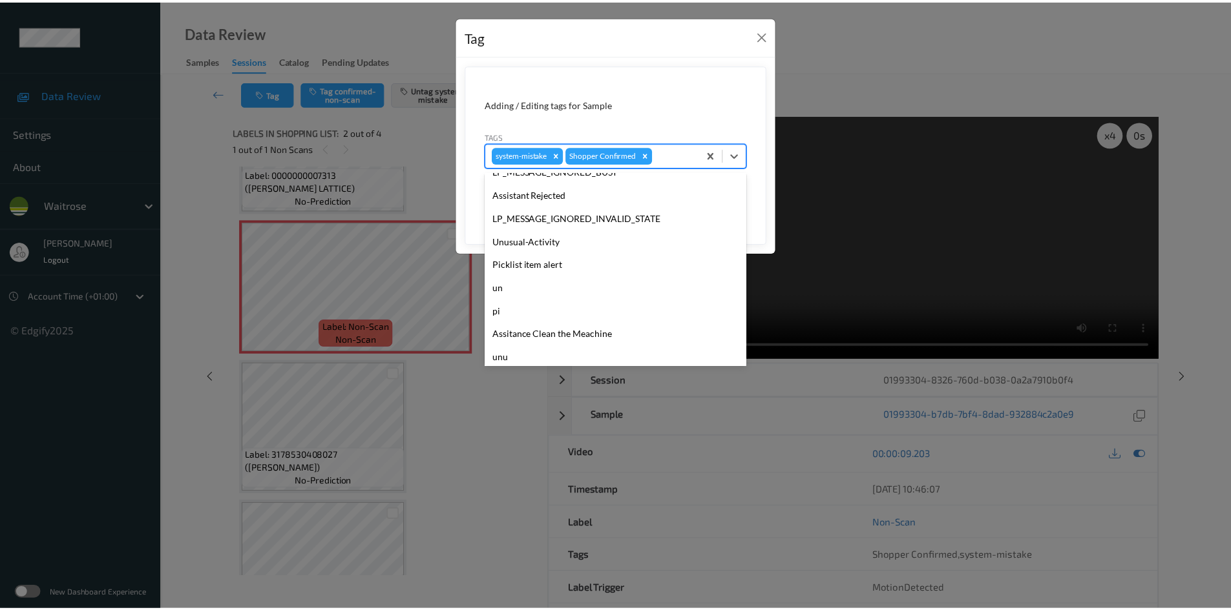
scroll to position [300, 0]
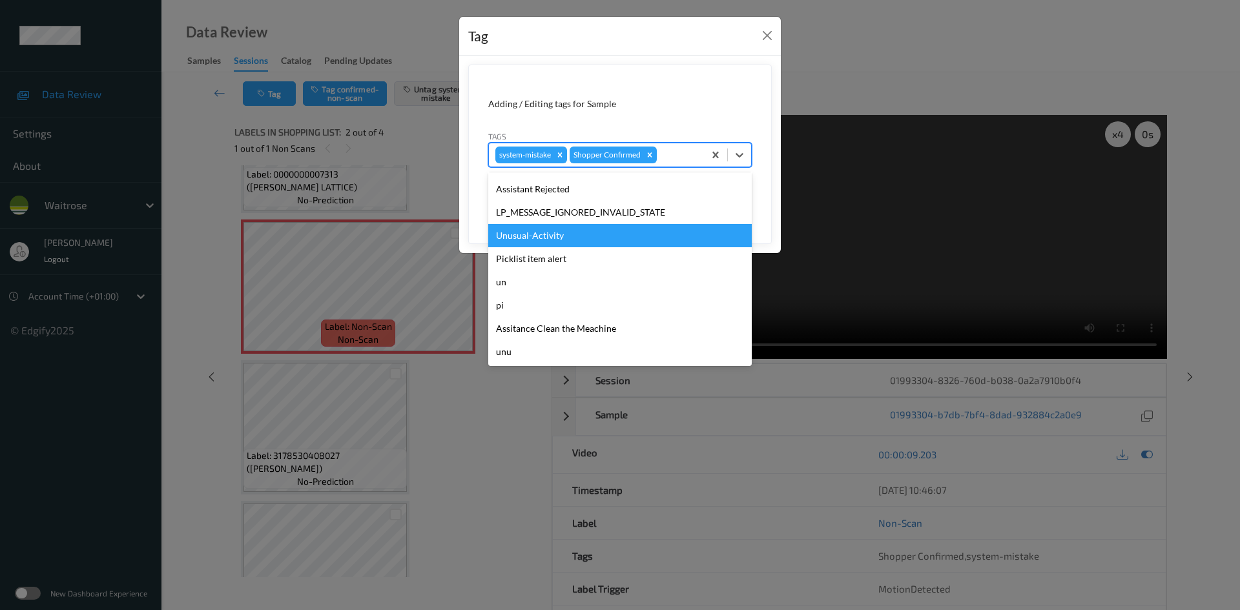
click at [537, 233] on div "Unusual-Activity" at bounding box center [620, 235] width 264 height 23
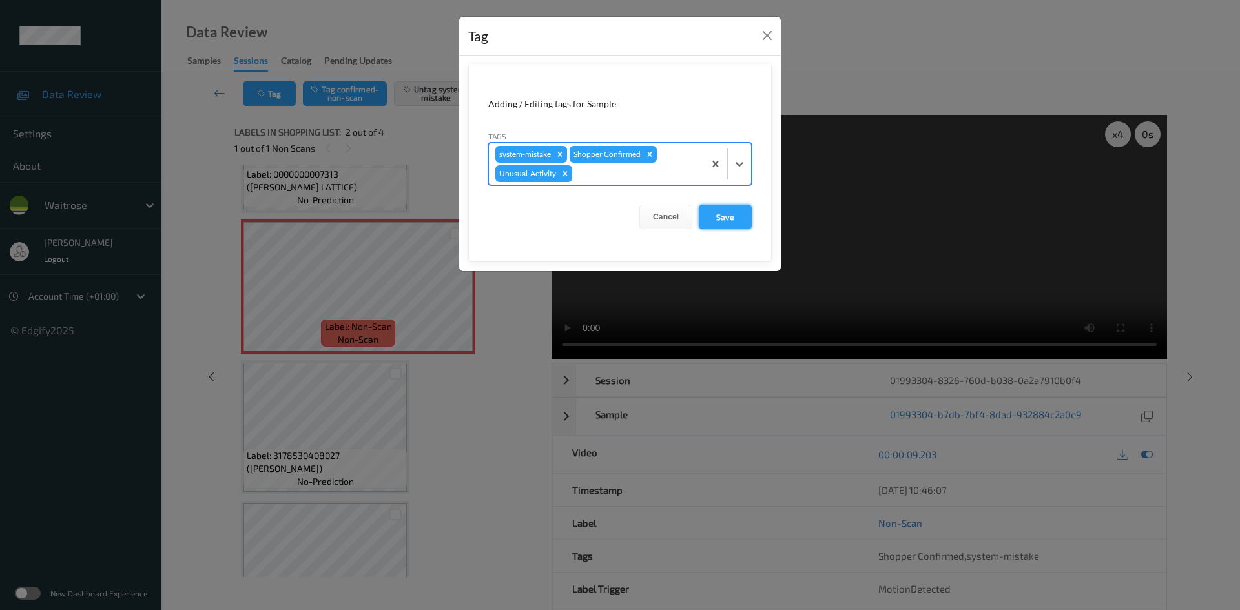
click at [730, 223] on button "Save" at bounding box center [725, 217] width 53 height 25
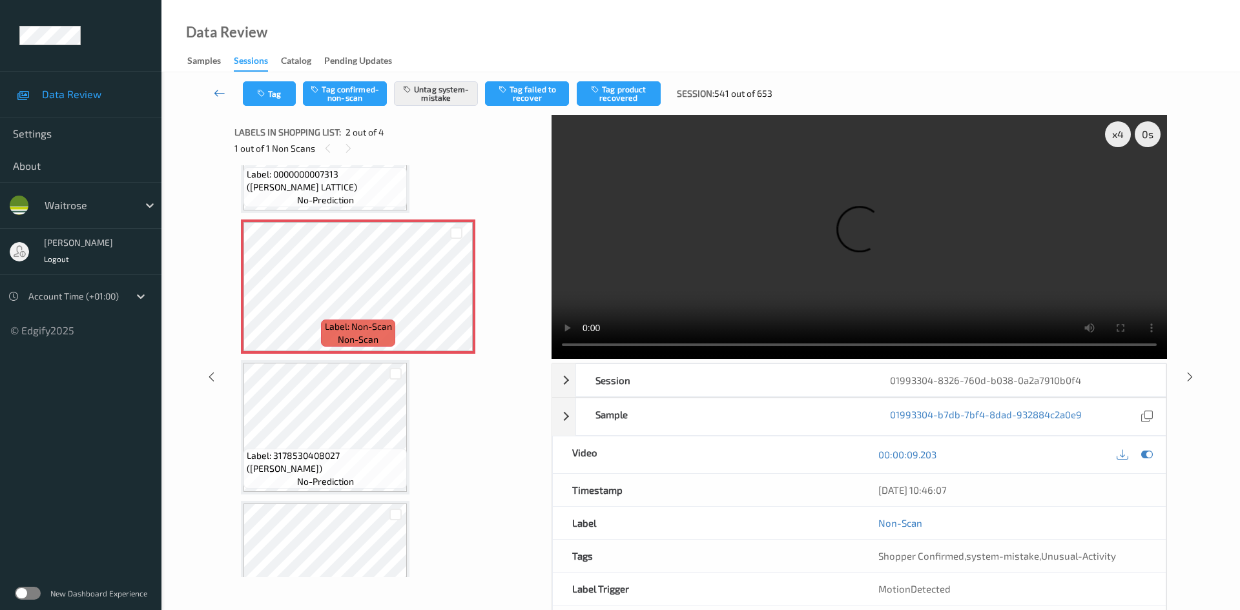
click at [216, 83] on link at bounding box center [220, 93] width 46 height 25
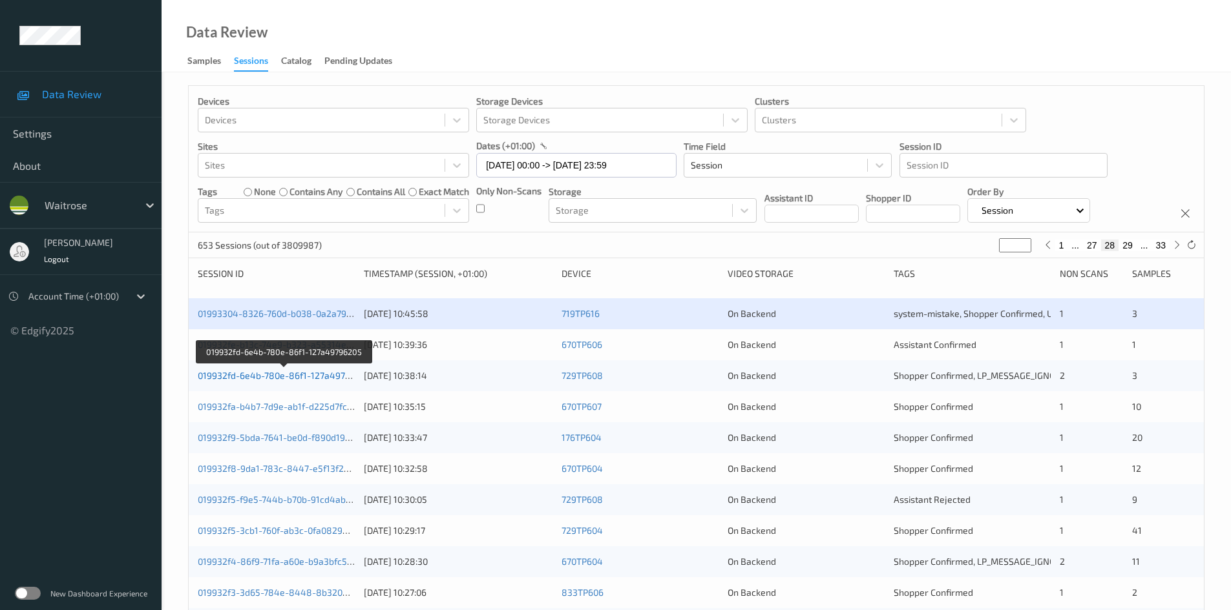
click at [264, 373] on link "019932fd-6e4b-780e-86f1-127a49796205" at bounding box center [284, 375] width 173 height 11
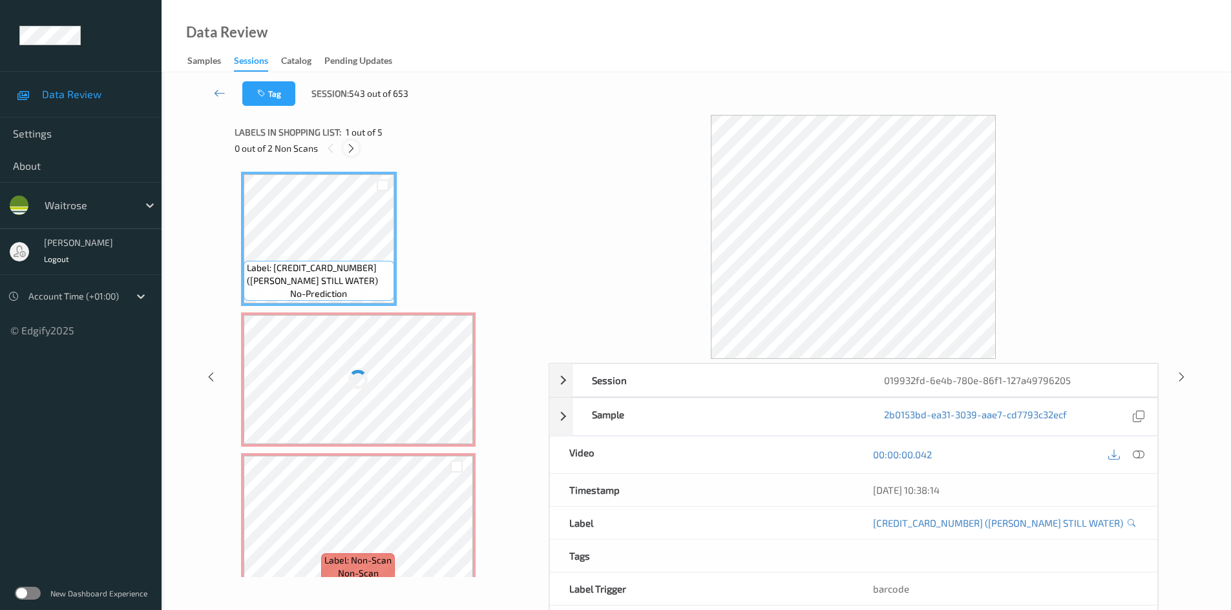
click at [349, 145] on icon at bounding box center [351, 149] width 11 height 12
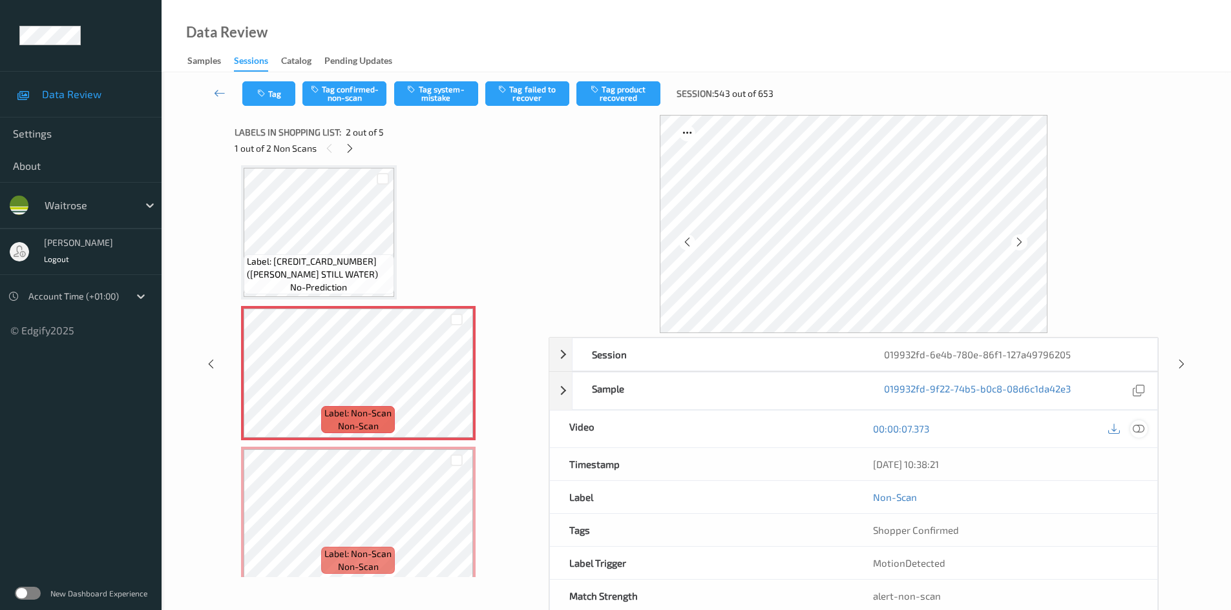
click at [1135, 427] on icon at bounding box center [1138, 429] width 12 height 12
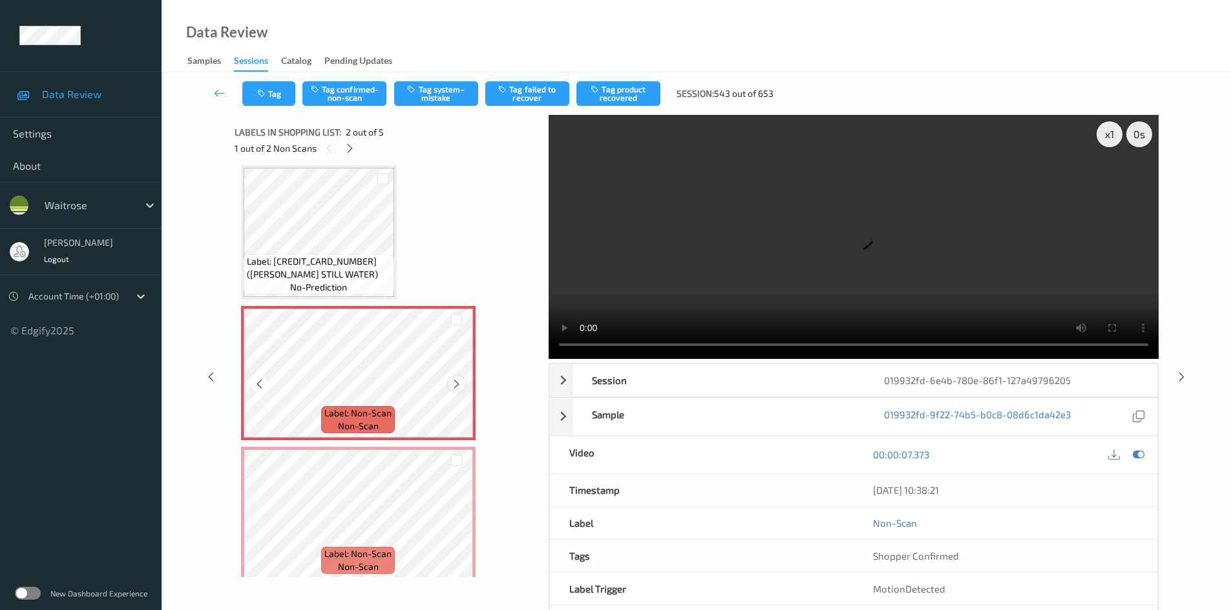
click at [461, 385] on icon at bounding box center [456, 385] width 11 height 12
click at [458, 382] on icon at bounding box center [456, 385] width 11 height 12
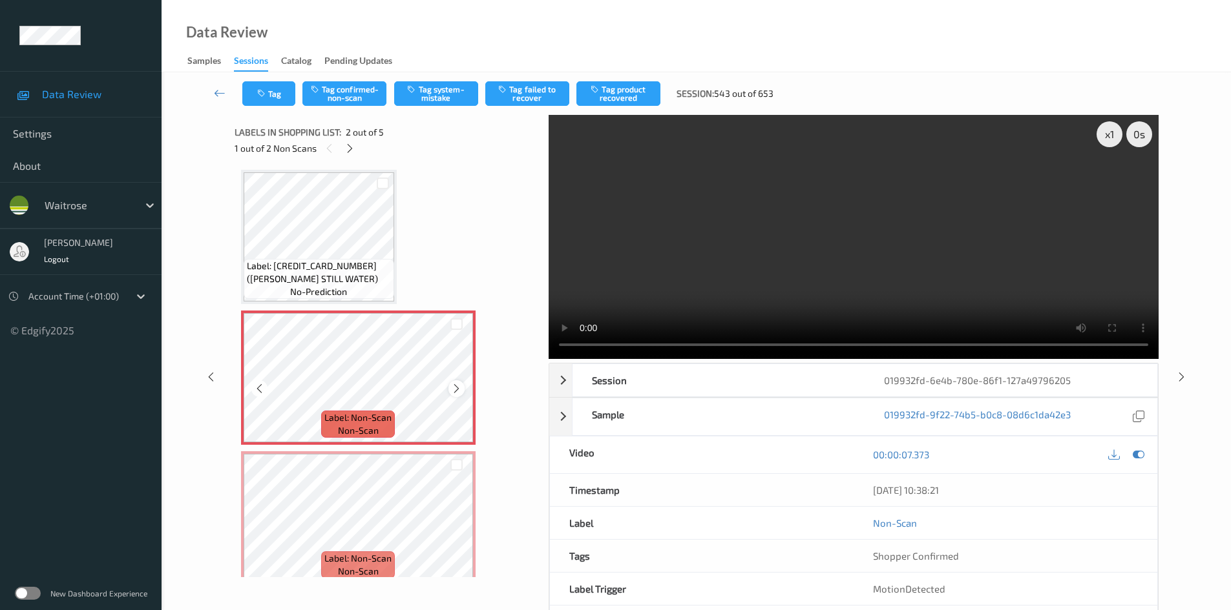
scroll to position [0, 0]
click at [1120, 132] on div "x 1" at bounding box center [1109, 134] width 26 height 26
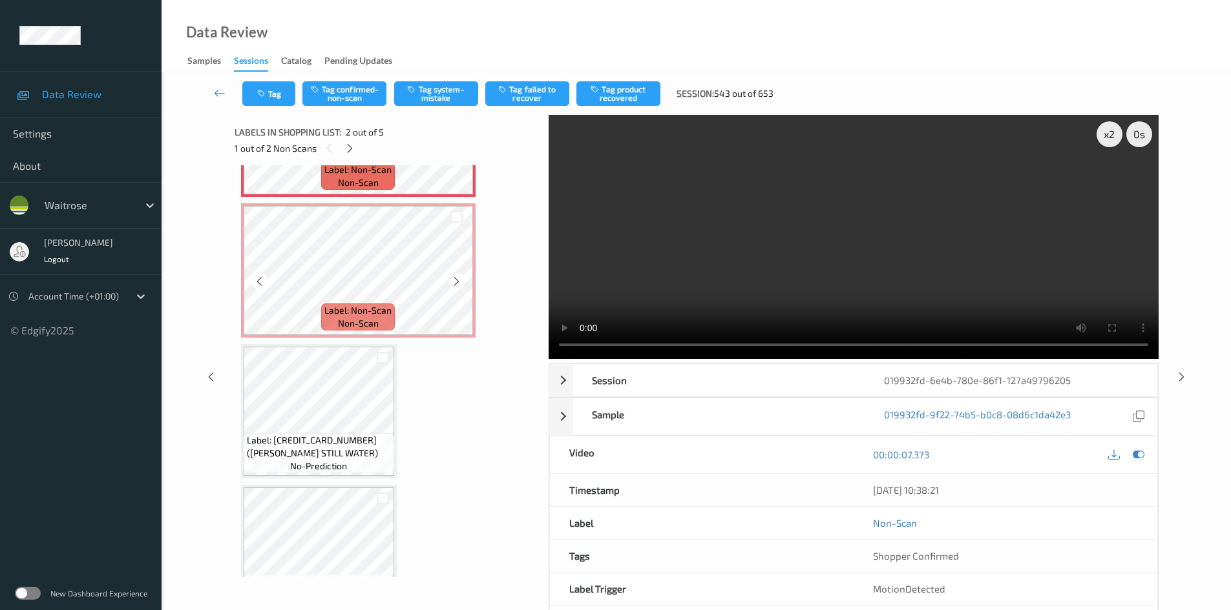
scroll to position [258, 0]
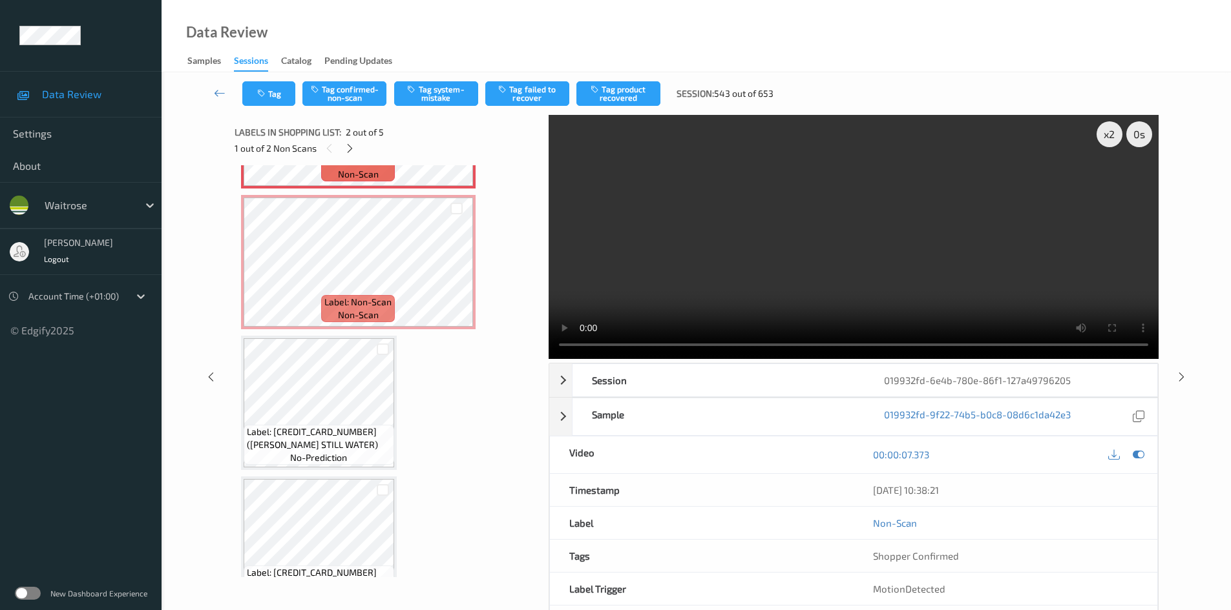
click at [680, 285] on video at bounding box center [853, 237] width 610 height 244
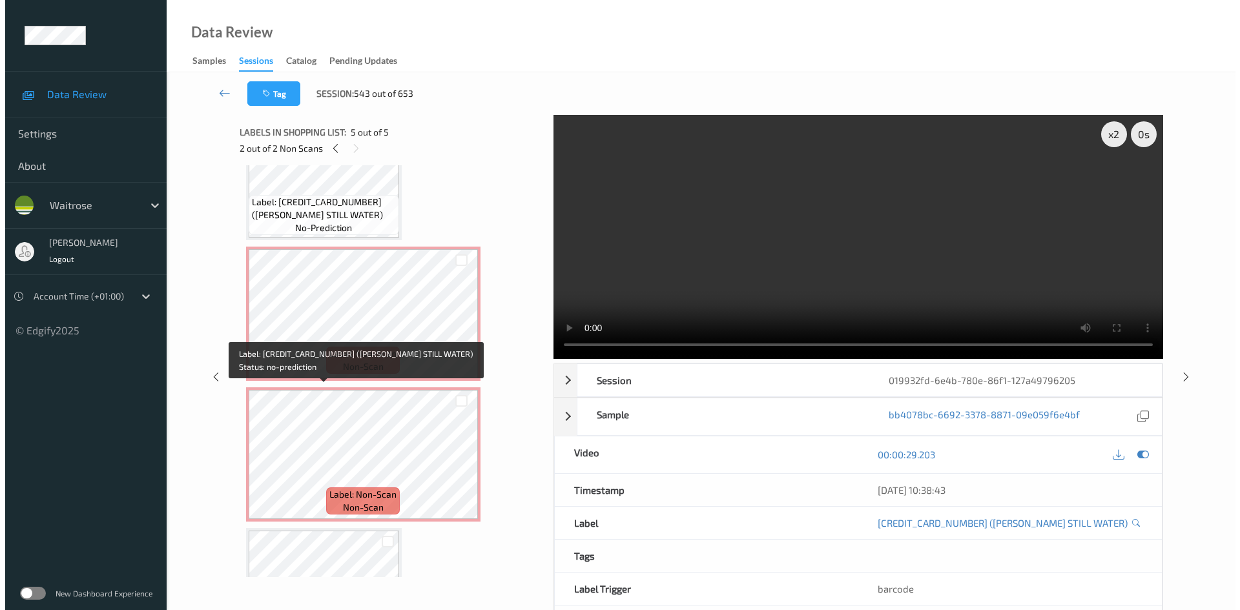
scroll to position [40, 0]
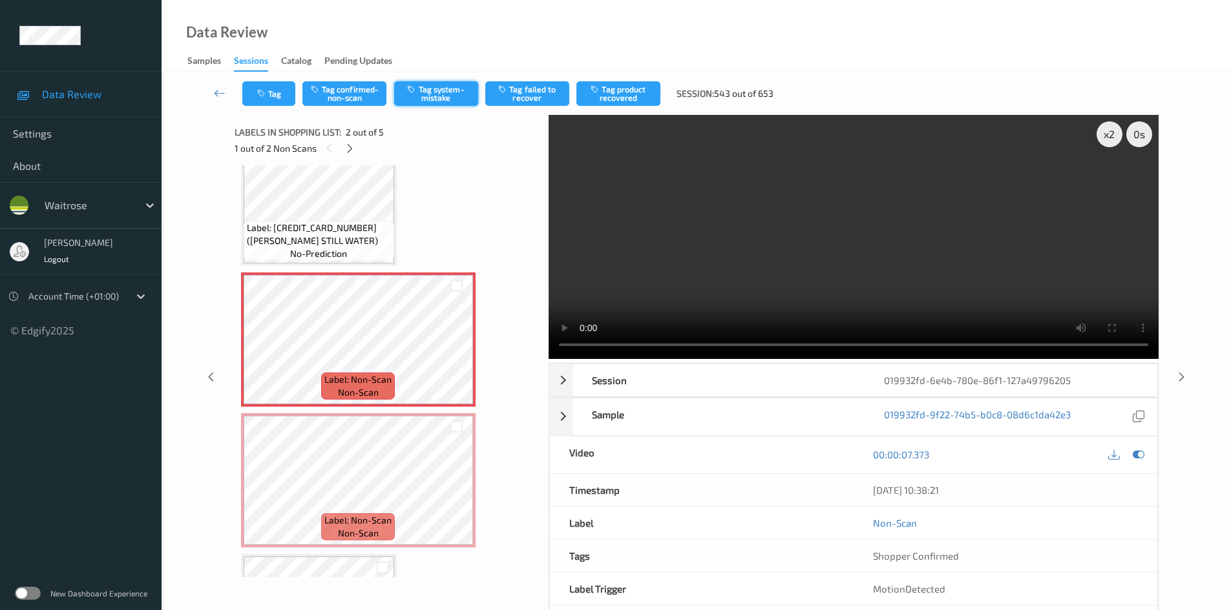
click at [427, 95] on button "Tag system-mistake" at bounding box center [436, 93] width 84 height 25
click at [1109, 134] on div "x 2" at bounding box center [1109, 134] width 26 height 26
click at [1118, 127] on div "x 4" at bounding box center [1109, 134] width 26 height 26
click at [1117, 127] on div "x 8" at bounding box center [1109, 134] width 26 height 26
click at [1111, 133] on div "x 1" at bounding box center [1109, 134] width 26 height 26
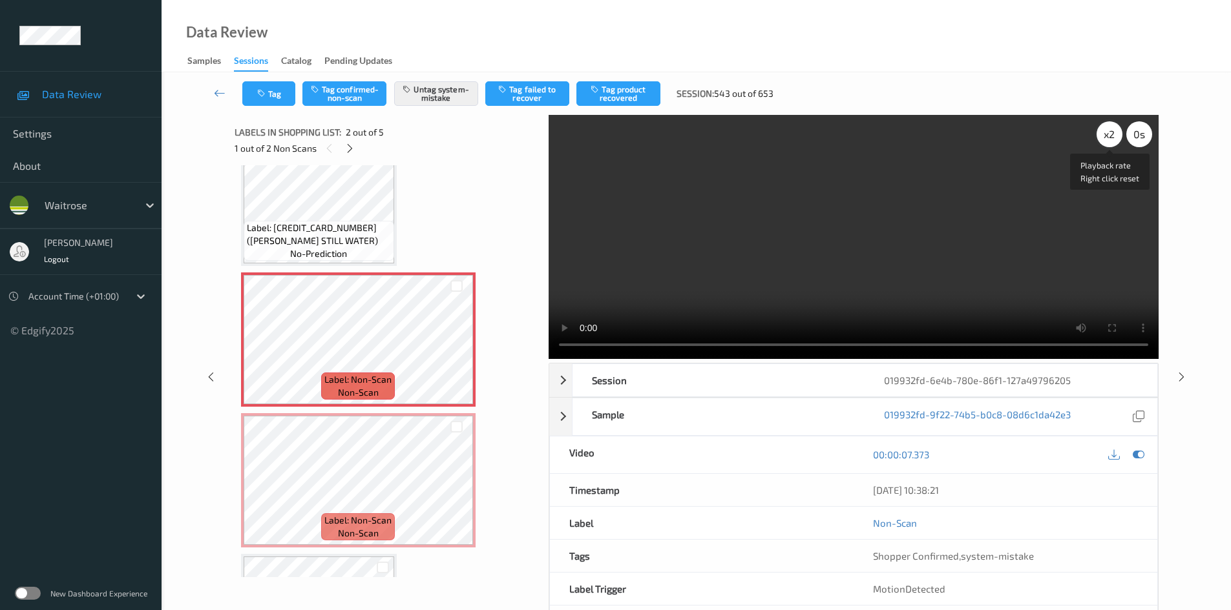
click at [1111, 134] on div "x 2" at bounding box center [1109, 134] width 26 height 26
click at [1107, 138] on div "x 4" at bounding box center [1109, 134] width 26 height 26
click at [822, 255] on video at bounding box center [853, 237] width 610 height 244
click at [775, 207] on video at bounding box center [853, 237] width 610 height 244
click at [288, 85] on button "Tag" at bounding box center [268, 93] width 53 height 25
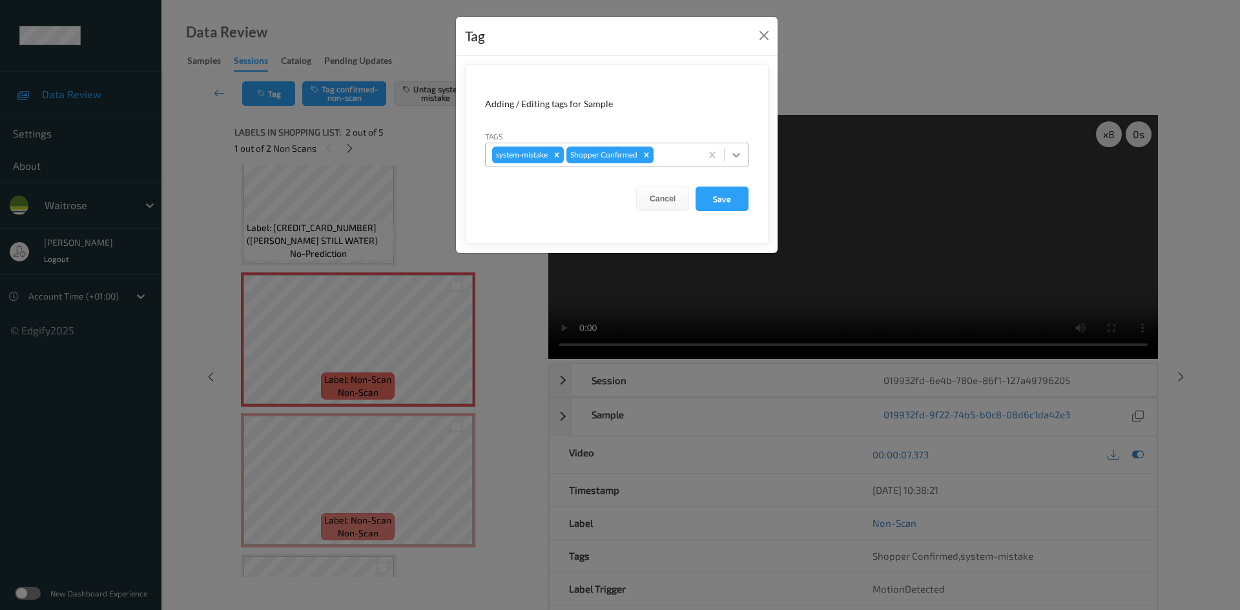
click at [739, 155] on icon at bounding box center [737, 155] width 8 height 5
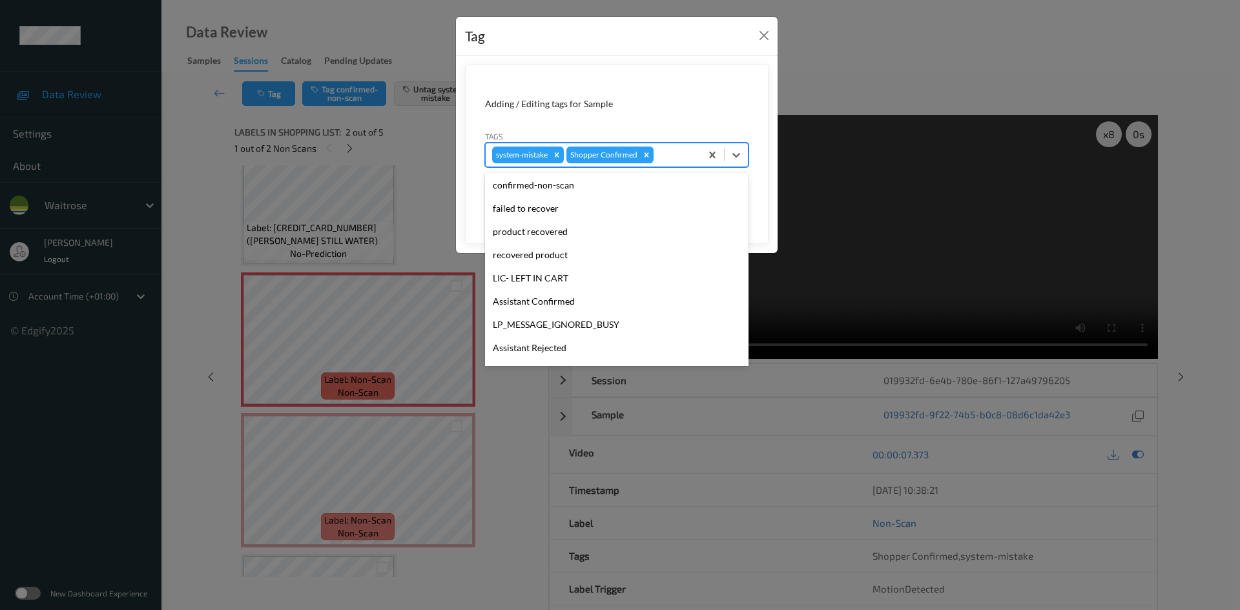
scroll to position [300, 0]
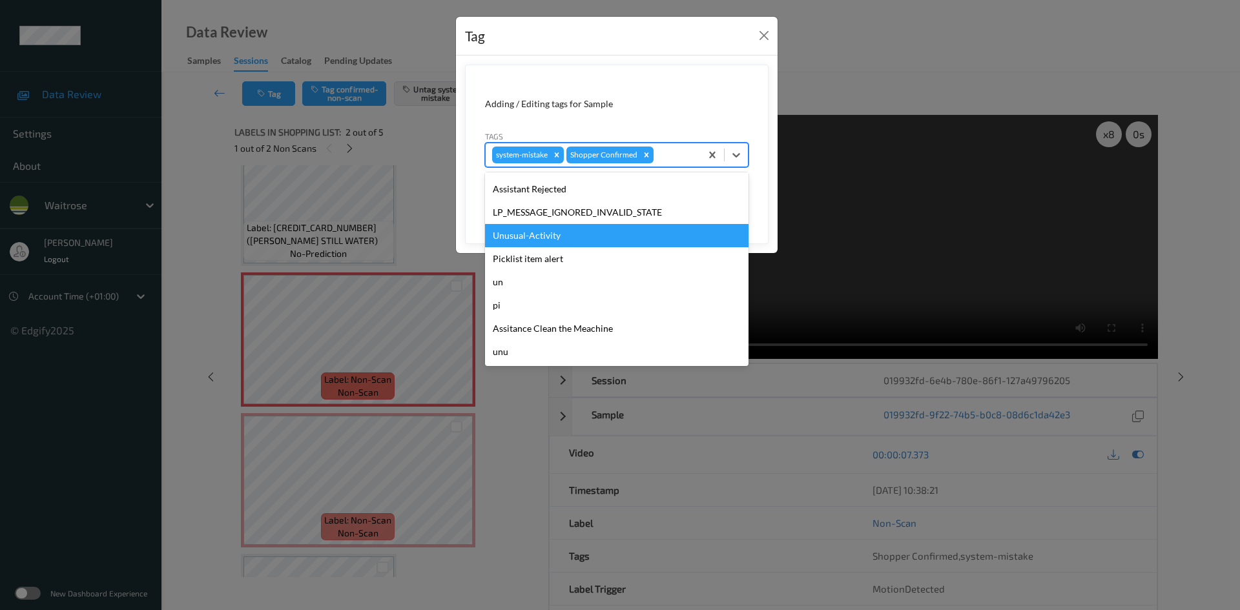
drag, startPoint x: 552, startPoint y: 236, endPoint x: 682, endPoint y: 202, distance: 134.1
click at [553, 236] on div "Unusual-Activity" at bounding box center [617, 235] width 264 height 23
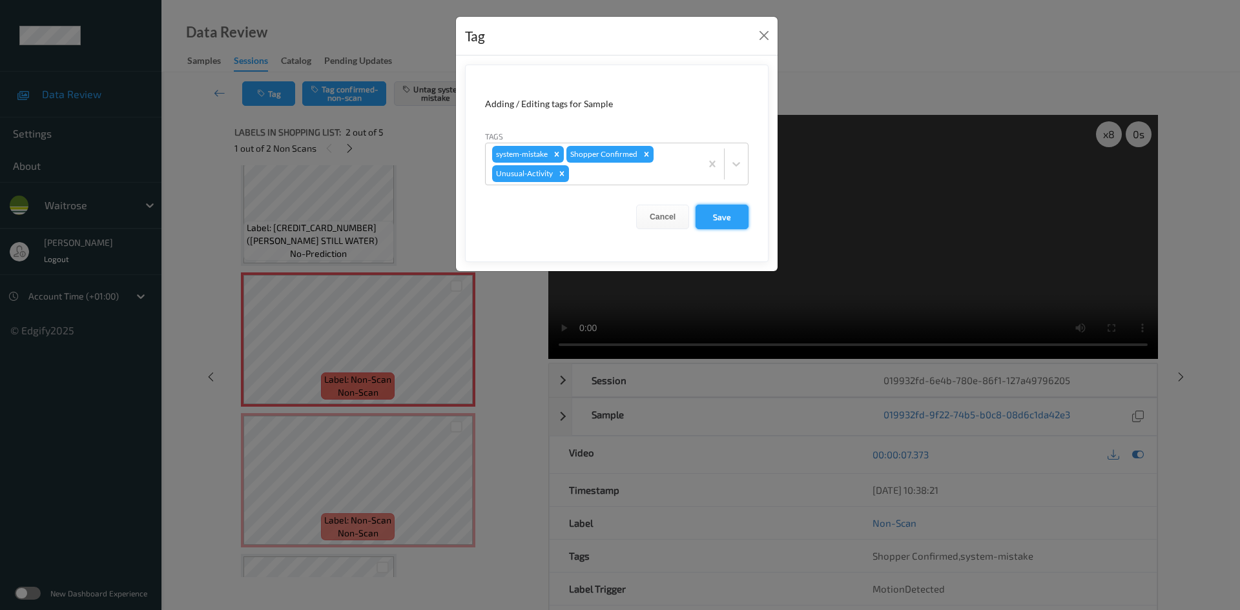
click at [713, 209] on button "Save" at bounding box center [722, 217] width 53 height 25
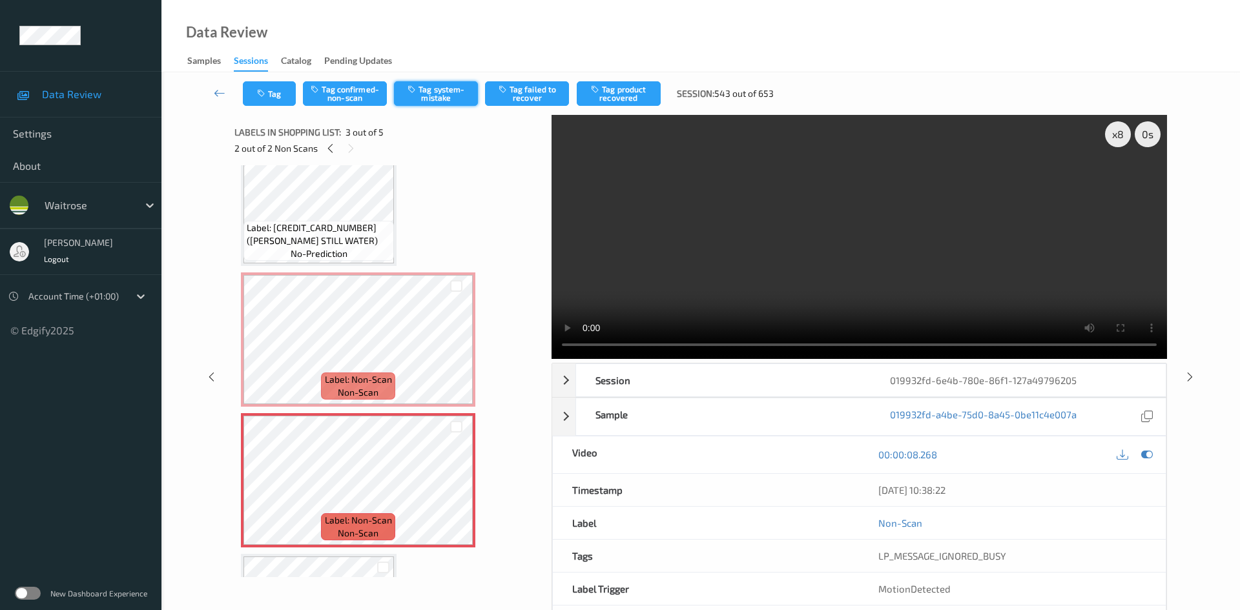
click at [443, 101] on button "Tag system-mistake" at bounding box center [436, 93] width 84 height 25
click at [272, 90] on button "Tag" at bounding box center [269, 93] width 53 height 25
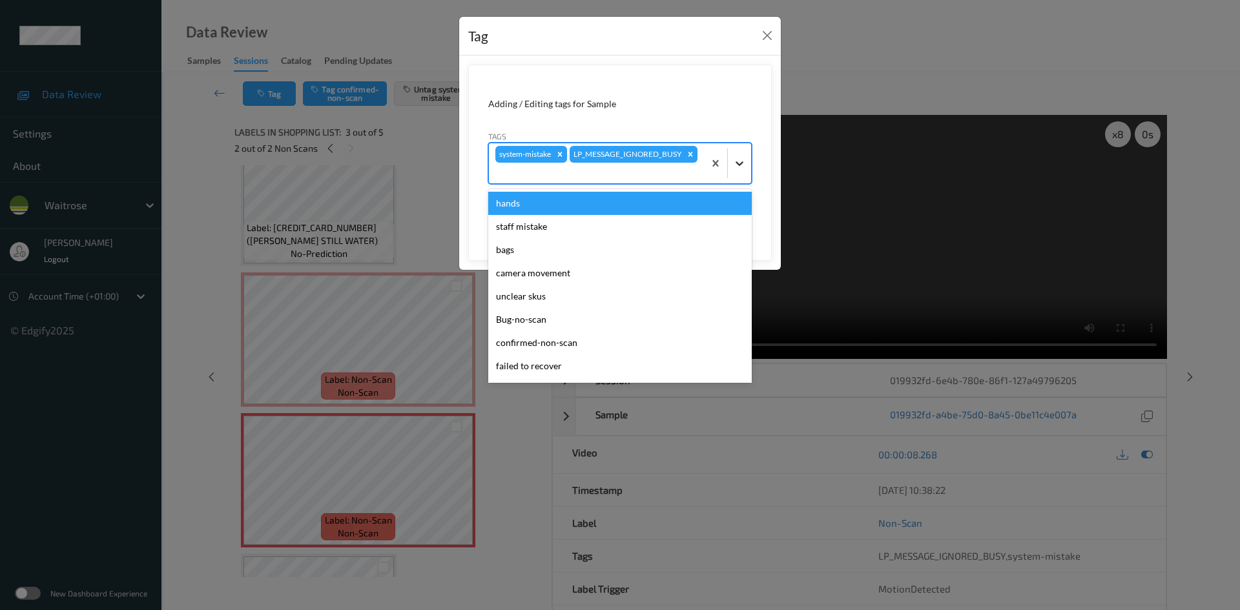
click at [740, 158] on icon at bounding box center [739, 163] width 13 height 13
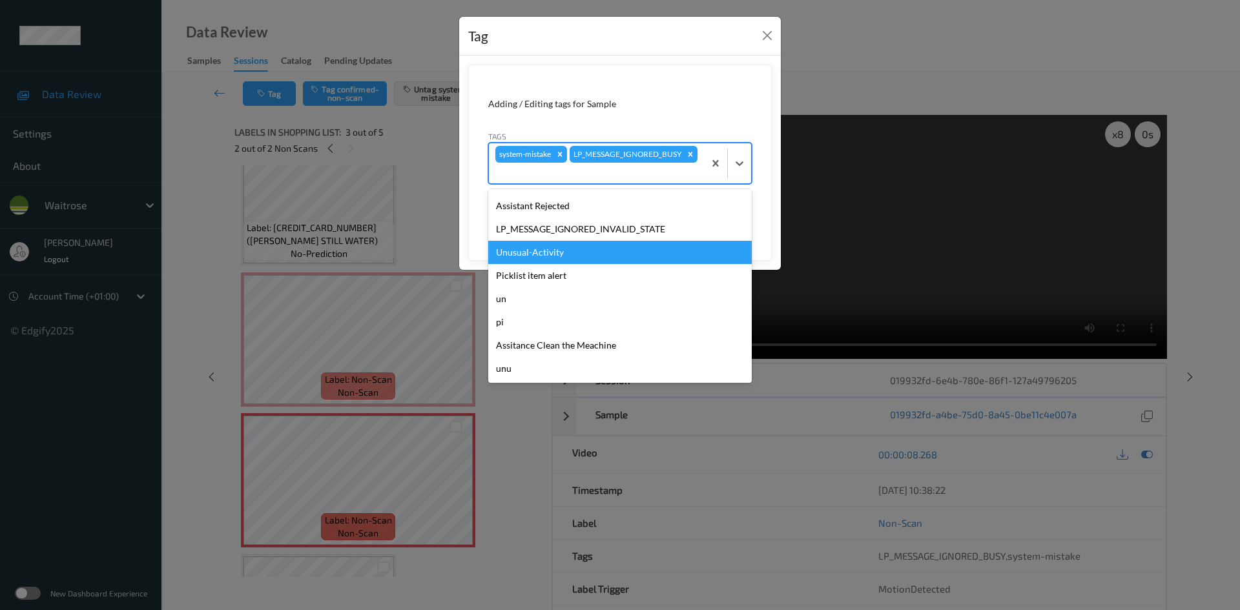
click at [525, 244] on div "Unusual-Activity" at bounding box center [620, 252] width 264 height 23
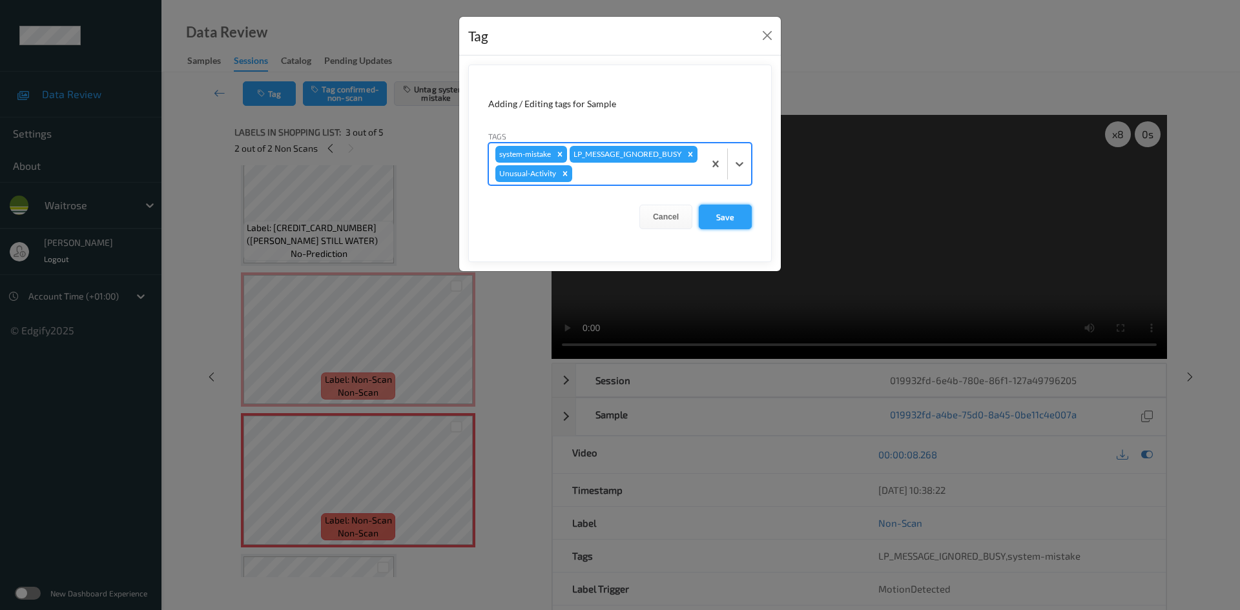
click at [716, 229] on button "Save" at bounding box center [725, 217] width 53 height 25
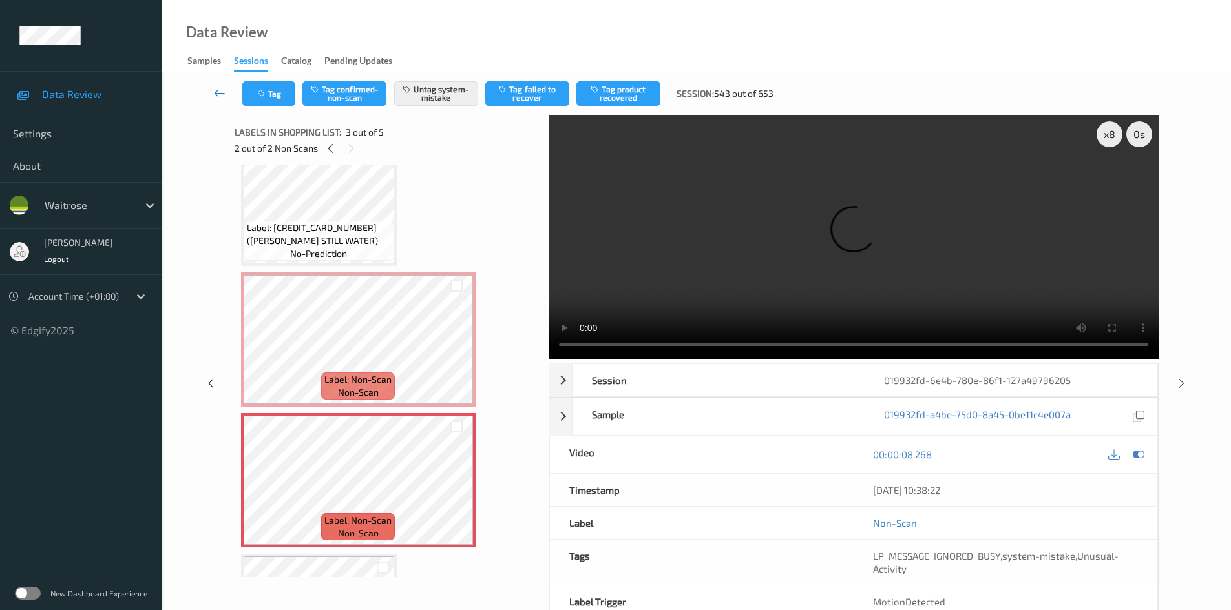
click at [213, 85] on link at bounding box center [219, 93] width 45 height 25
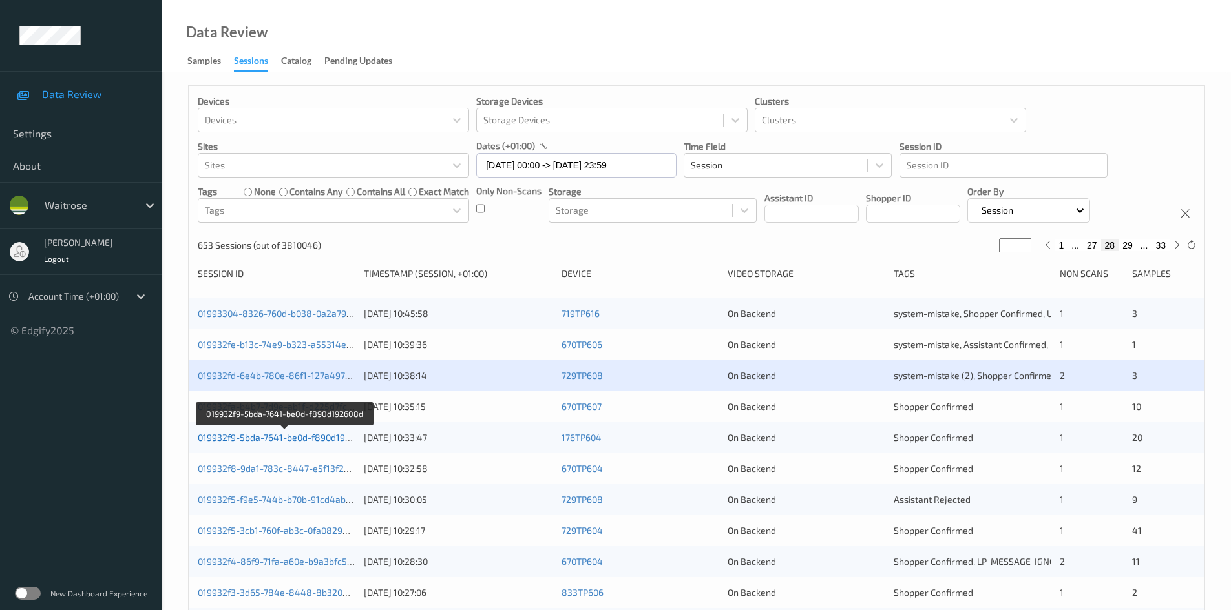
click at [259, 438] on link "019932f9-5bda-7641-be0d-f890d192608d" at bounding box center [285, 437] width 174 height 11
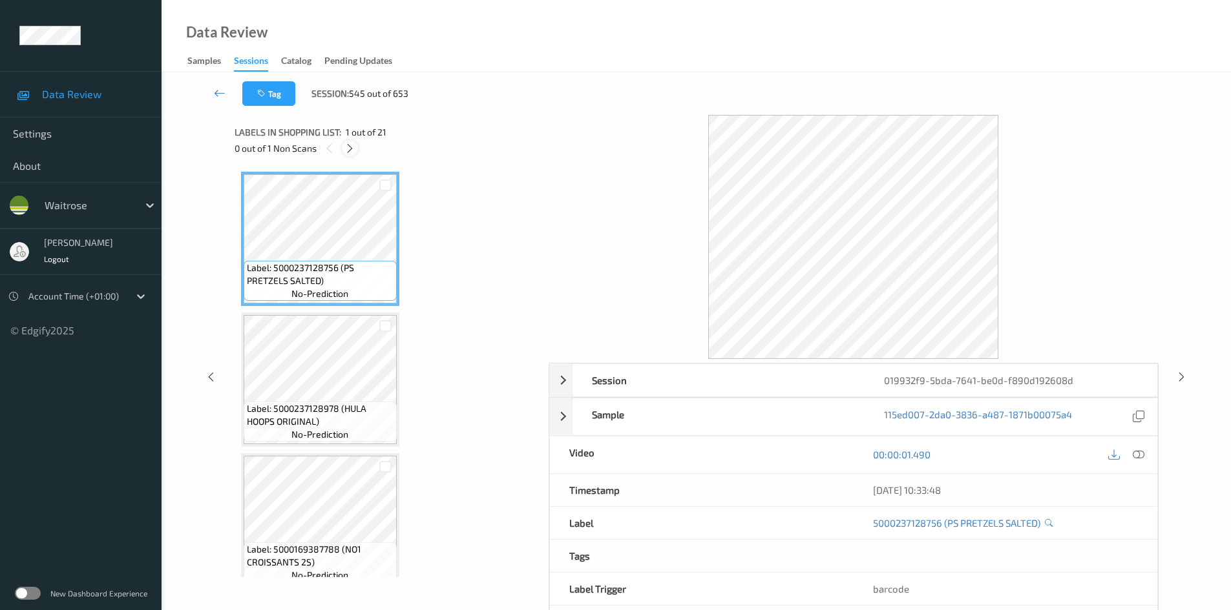
click at [355, 145] on icon at bounding box center [349, 149] width 11 height 12
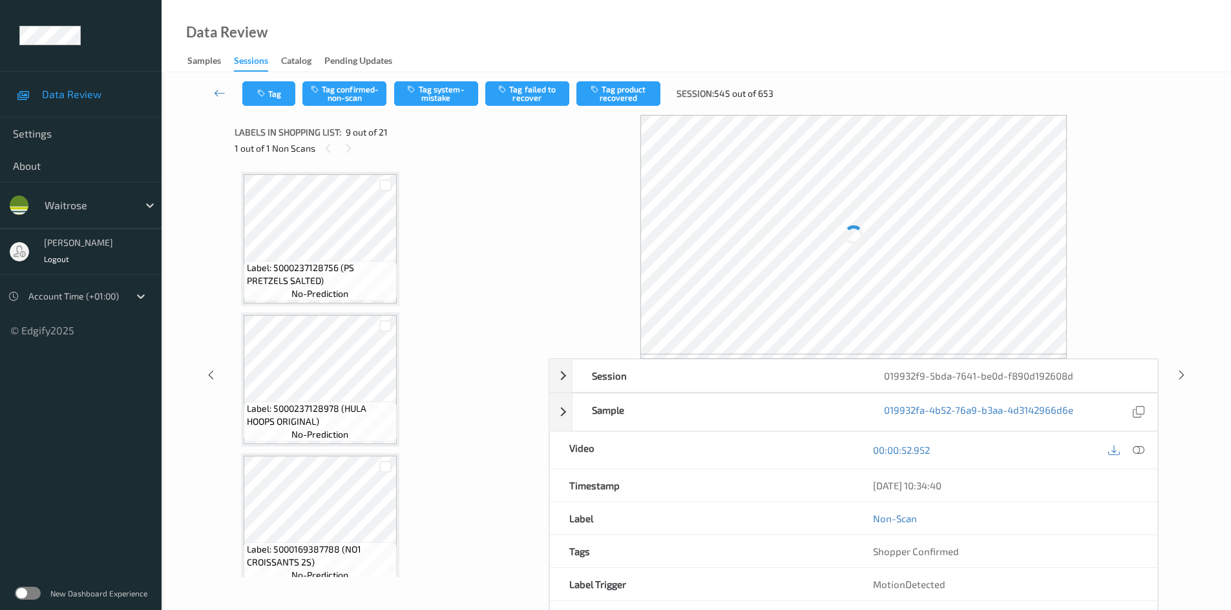
scroll to position [992, 0]
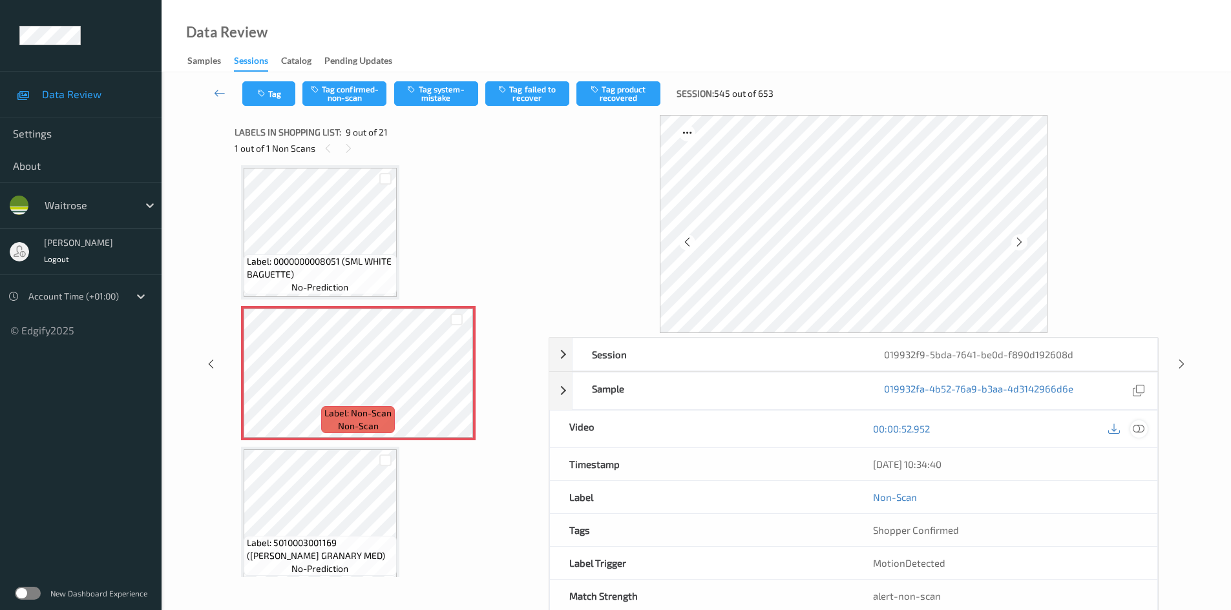
click at [1143, 428] on icon at bounding box center [1138, 429] width 12 height 12
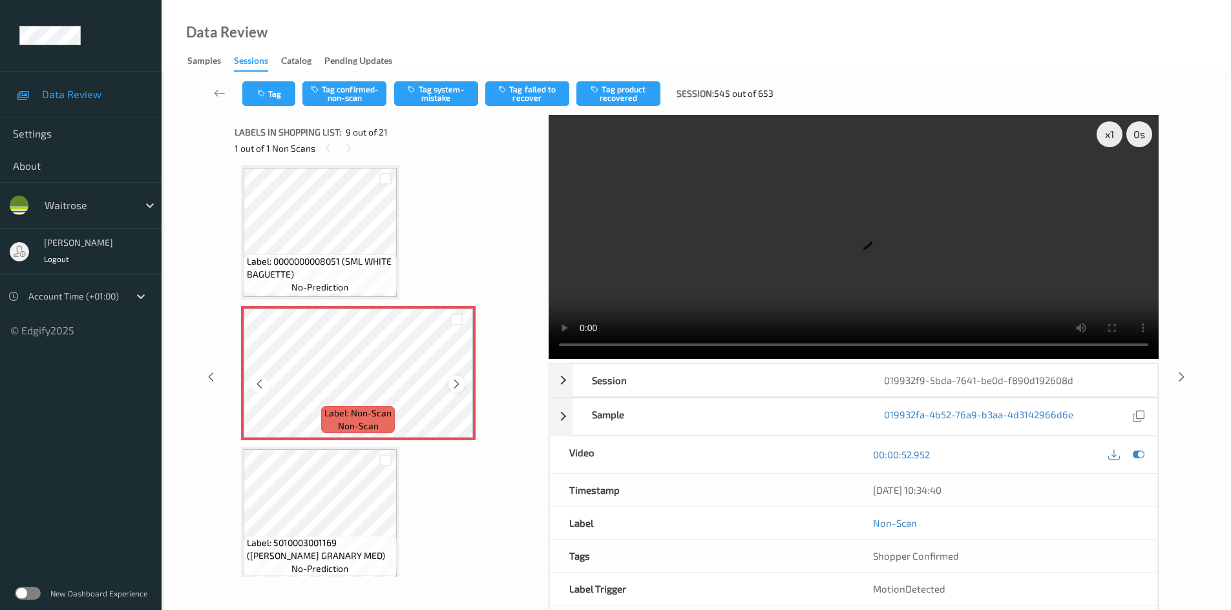
click at [454, 386] on icon at bounding box center [456, 385] width 11 height 12
click at [463, 384] on div at bounding box center [456, 384] width 16 height 16
click at [452, 384] on icon at bounding box center [456, 385] width 11 height 12
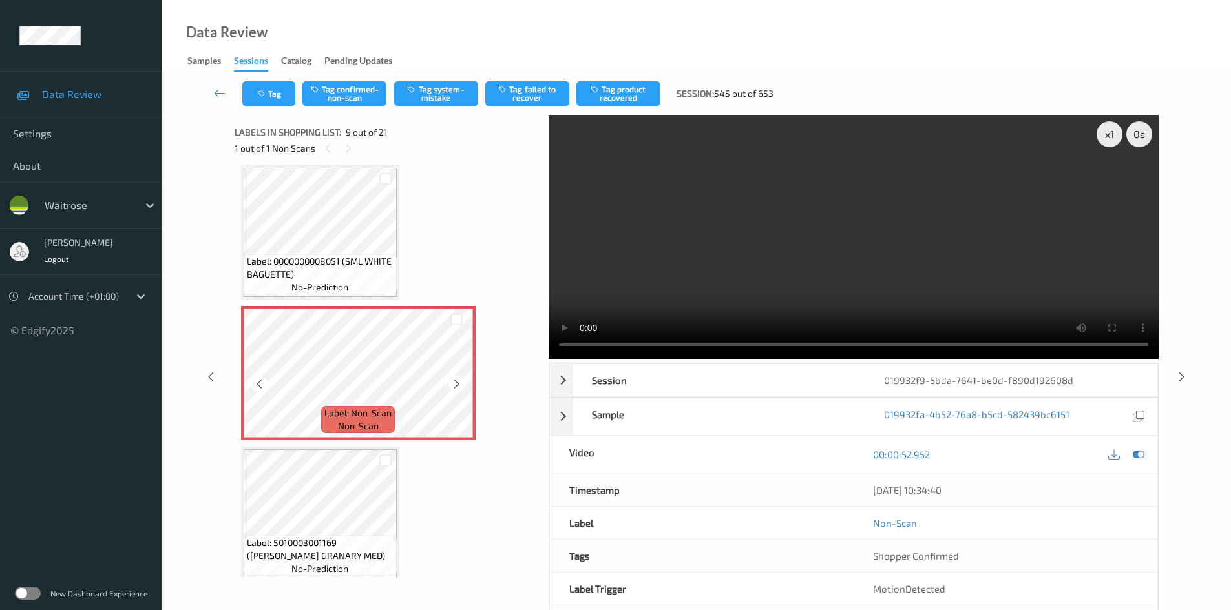
click at [452, 384] on icon at bounding box center [456, 385] width 11 height 12
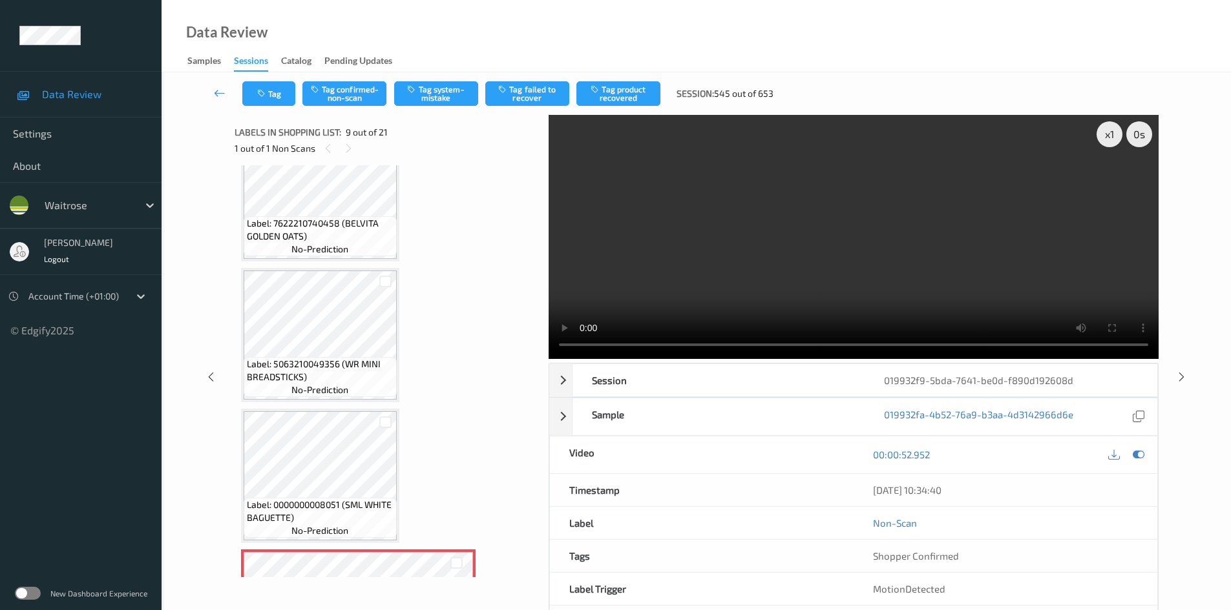
scroll to position [734, 0]
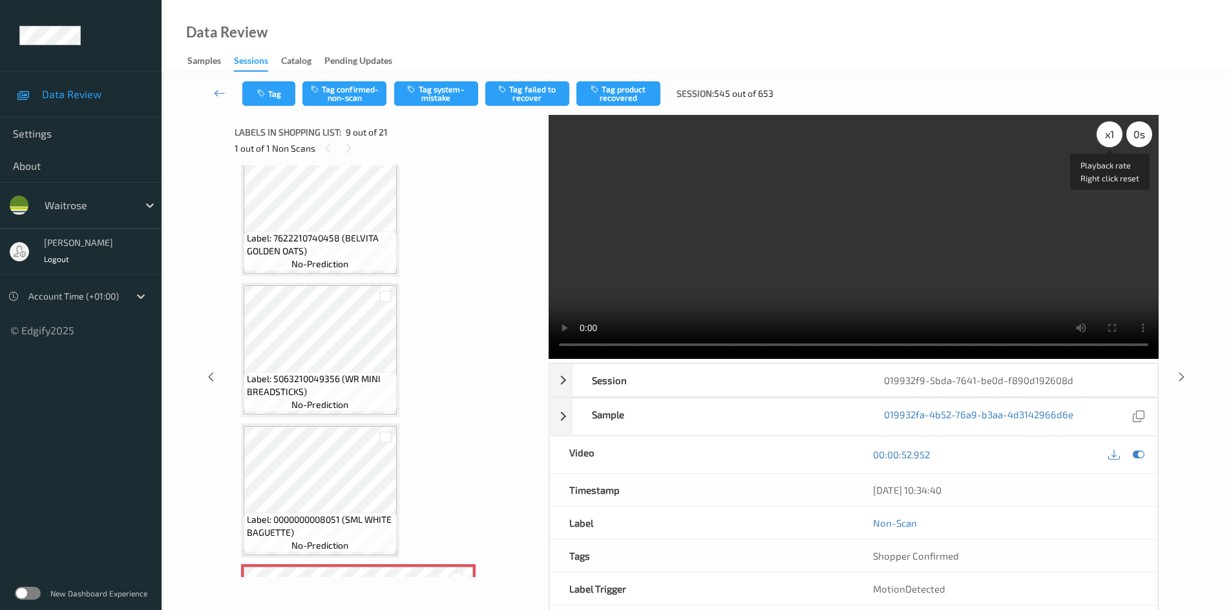
click at [1107, 138] on div "x 1" at bounding box center [1109, 134] width 26 height 26
click at [1112, 134] on div "x 2" at bounding box center [1109, 134] width 26 height 26
click at [957, 229] on video at bounding box center [853, 237] width 610 height 244
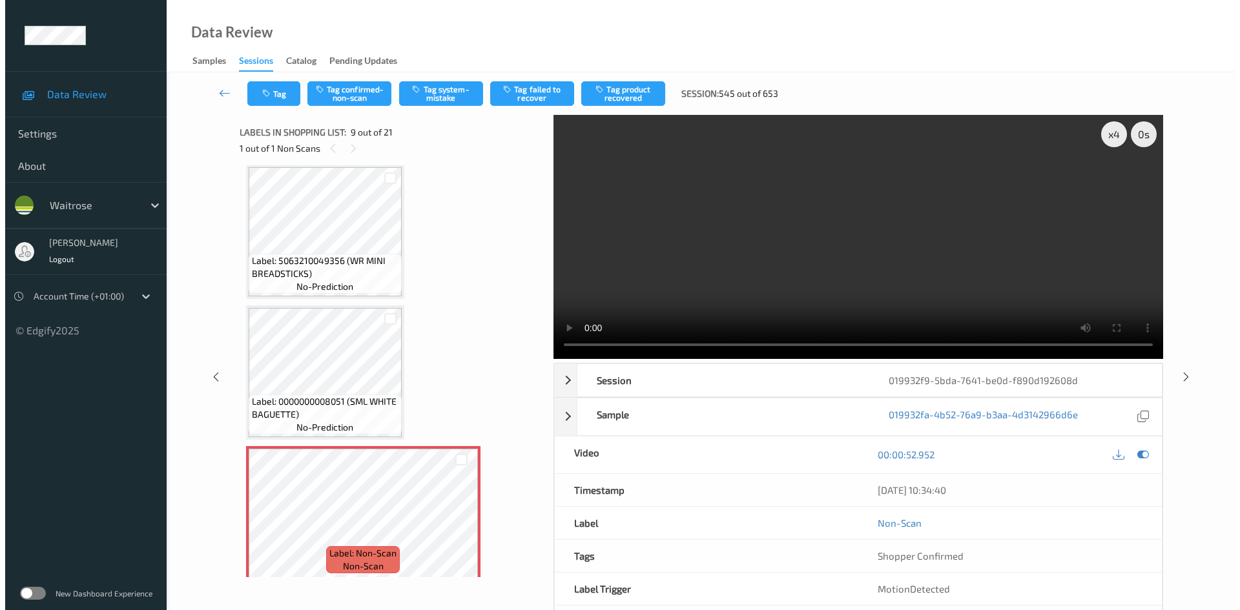
scroll to position [863, 0]
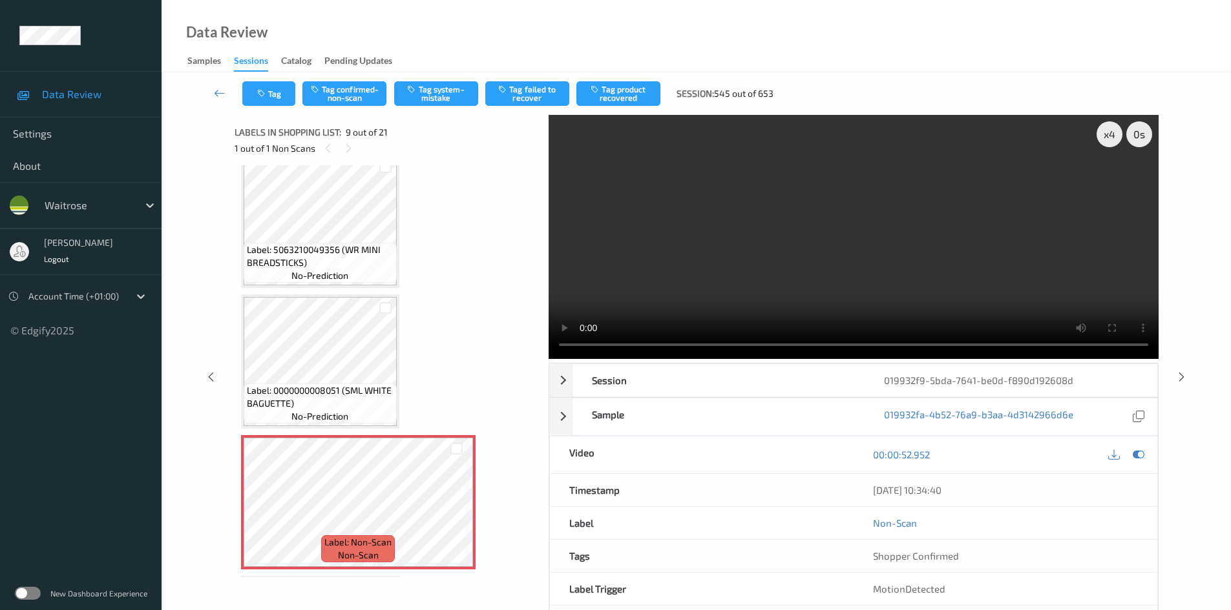
click at [896, 233] on video at bounding box center [853, 237] width 610 height 244
click at [775, 308] on video at bounding box center [853, 237] width 610 height 244
click at [793, 311] on video at bounding box center [853, 237] width 610 height 244
click at [908, 207] on video at bounding box center [853, 237] width 610 height 244
click at [442, 89] on button "Tag system-mistake" at bounding box center [436, 93] width 84 height 25
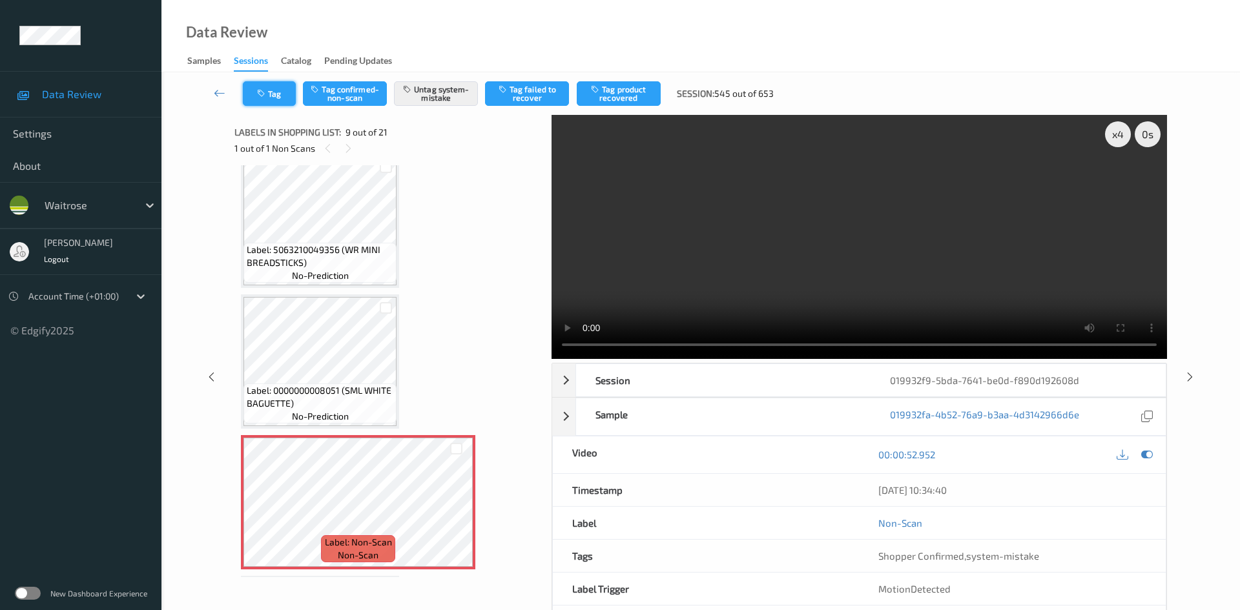
click at [275, 83] on button "Tag" at bounding box center [269, 93] width 53 height 25
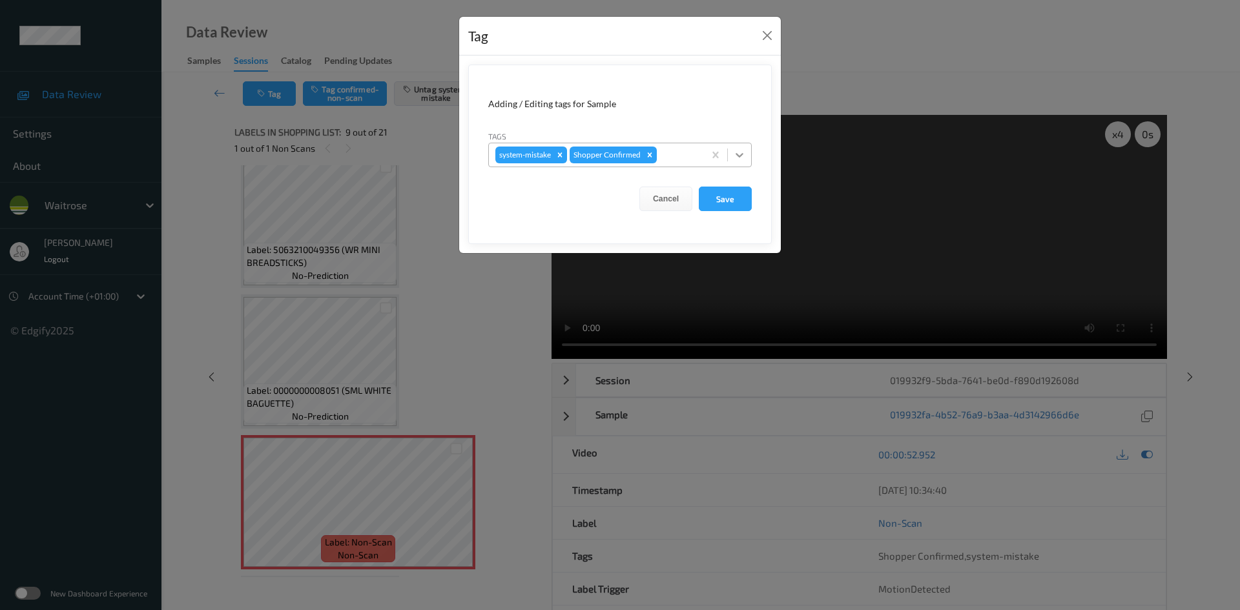
click at [732, 153] on div at bounding box center [739, 154] width 23 height 23
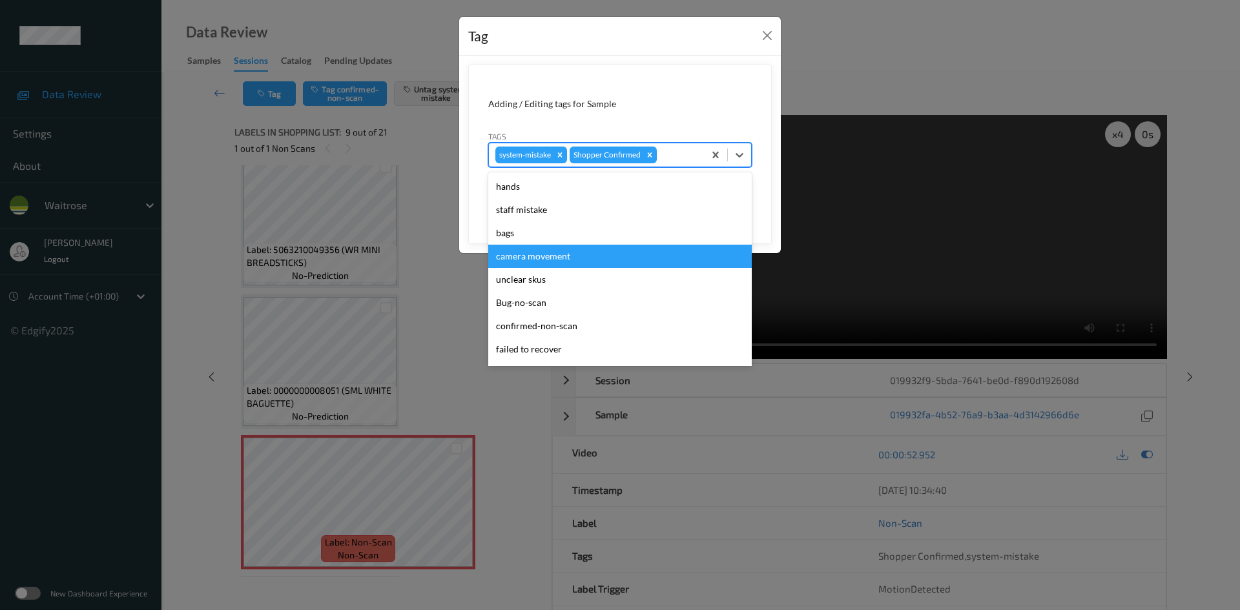
scroll to position [194, 0]
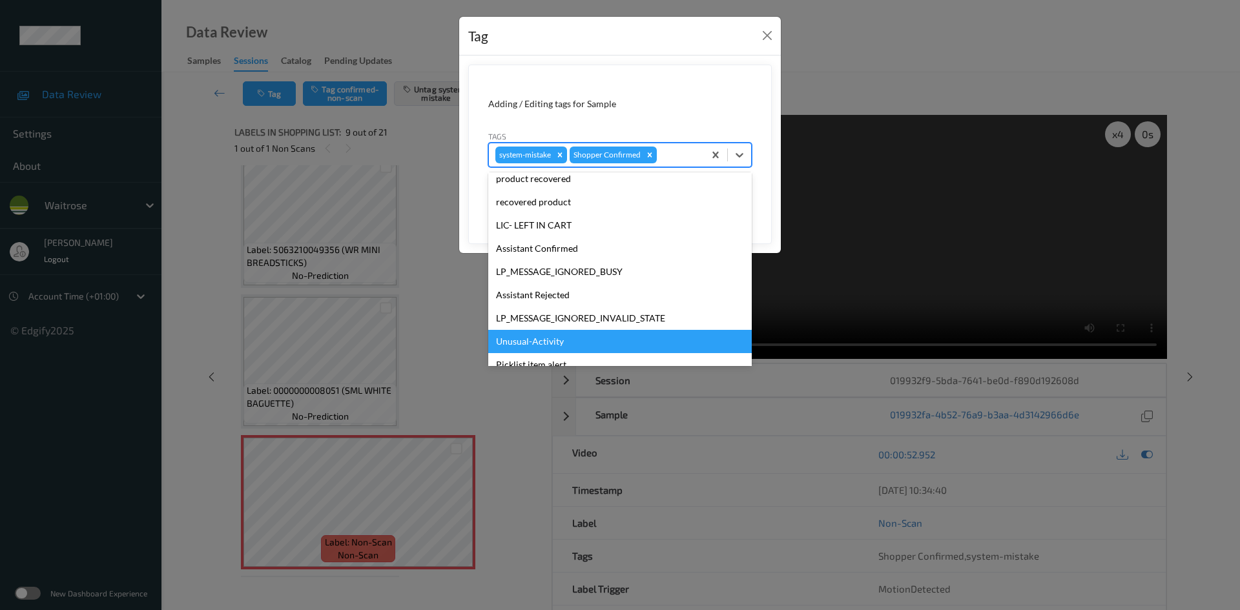
drag, startPoint x: 544, startPoint y: 345, endPoint x: 565, endPoint y: 335, distance: 23.1
click at [545, 344] on div "Unusual-Activity" at bounding box center [620, 341] width 264 height 23
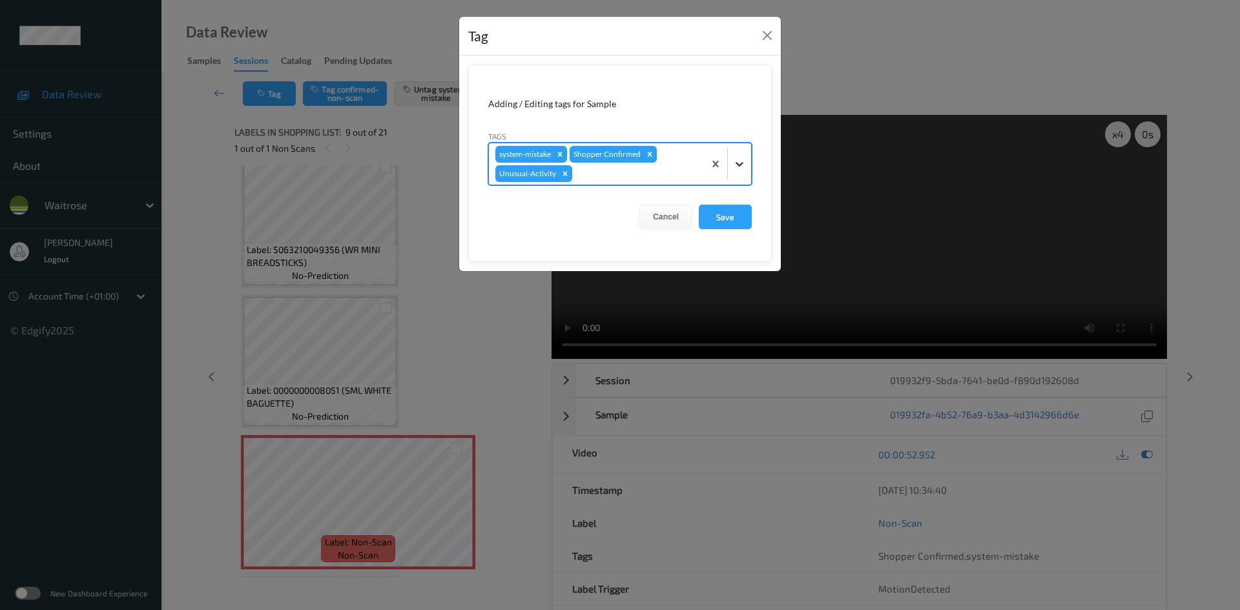
click at [737, 165] on icon at bounding box center [739, 164] width 13 height 13
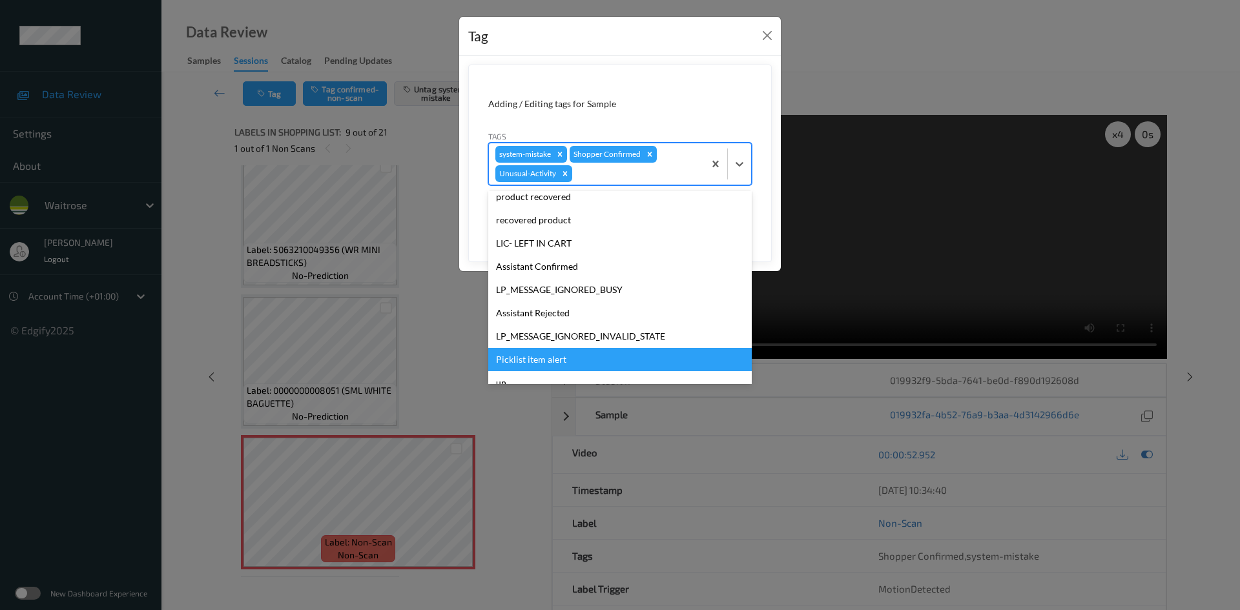
click at [521, 357] on div "Picklist item alert" at bounding box center [620, 359] width 264 height 23
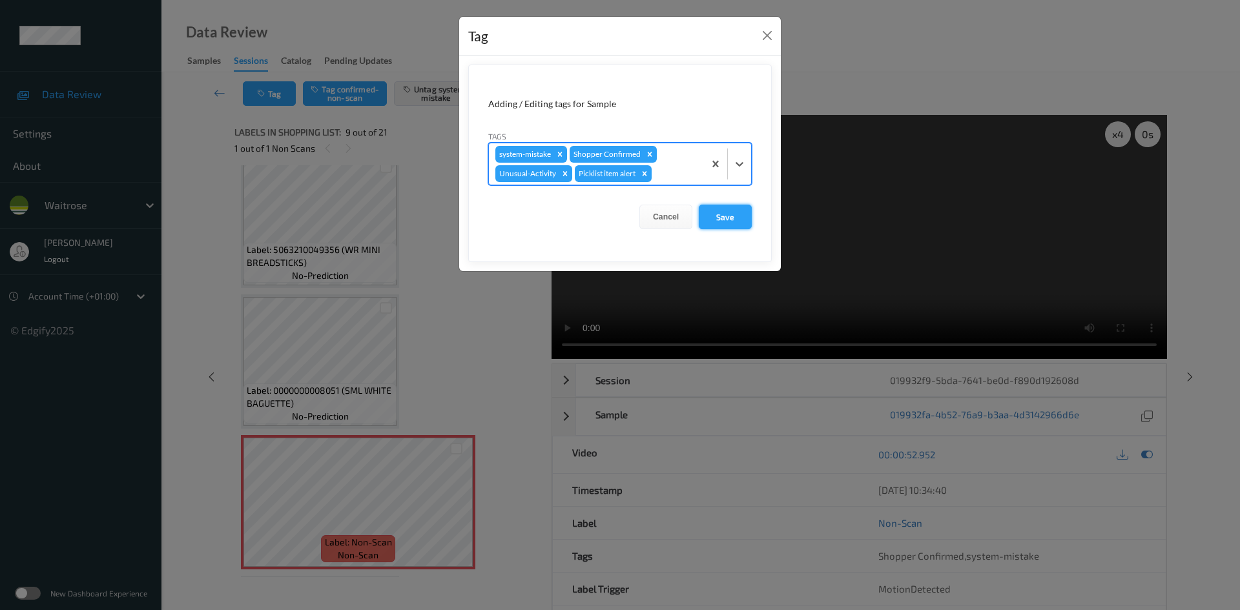
click at [724, 222] on button "Save" at bounding box center [725, 217] width 53 height 25
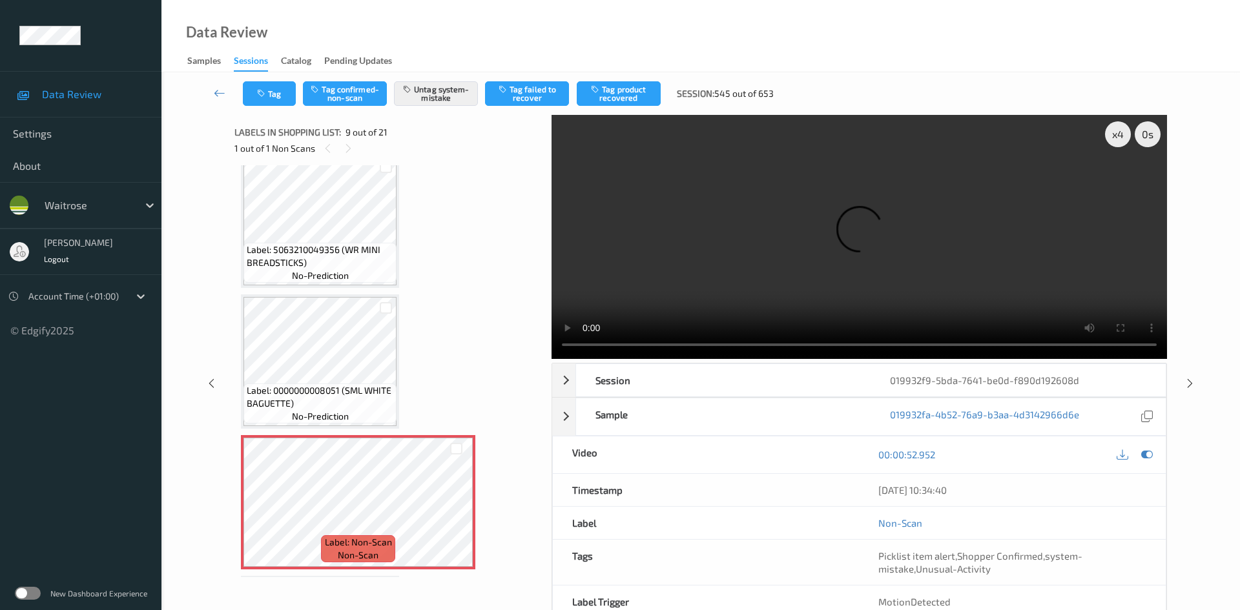
drag, startPoint x: 216, startPoint y: 83, endPoint x: 224, endPoint y: 83, distance: 8.4
click at [216, 83] on link at bounding box center [220, 93] width 46 height 25
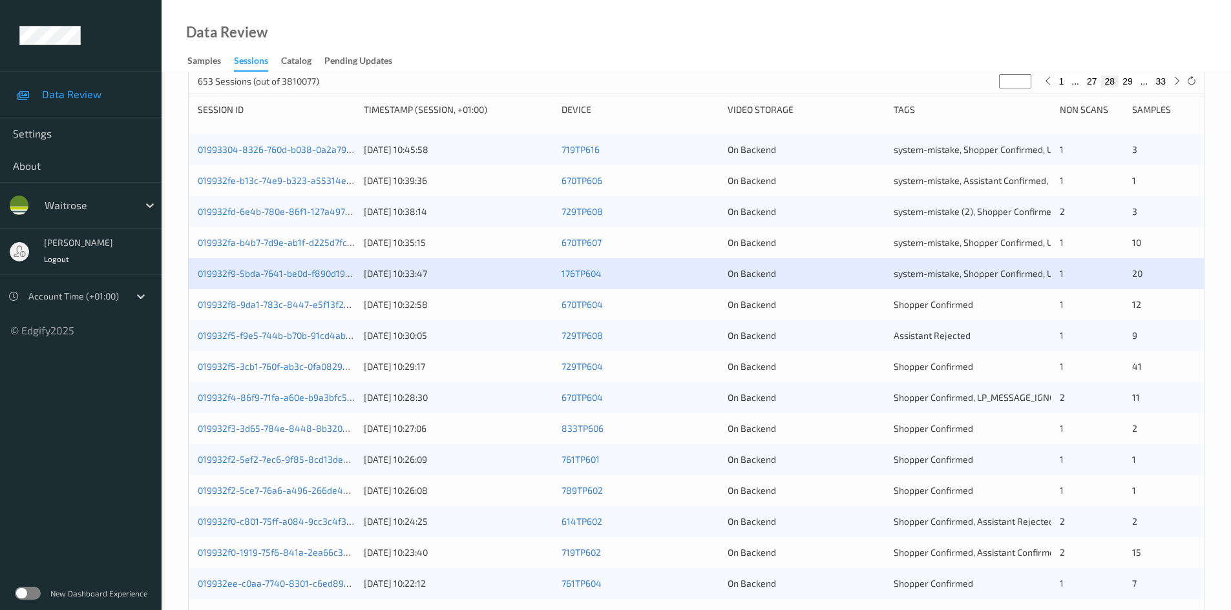
scroll to position [194, 0]
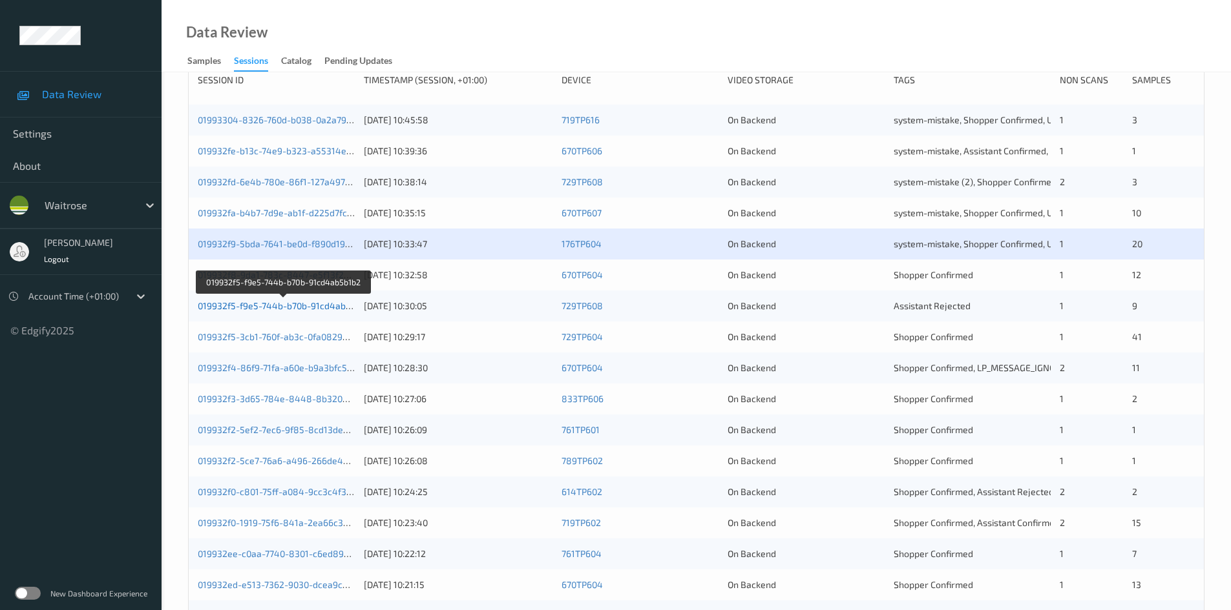
click at [250, 304] on link "019932f5-f9e5-744b-b70b-91cd4ab5b1b2" at bounding box center [284, 305] width 172 height 11
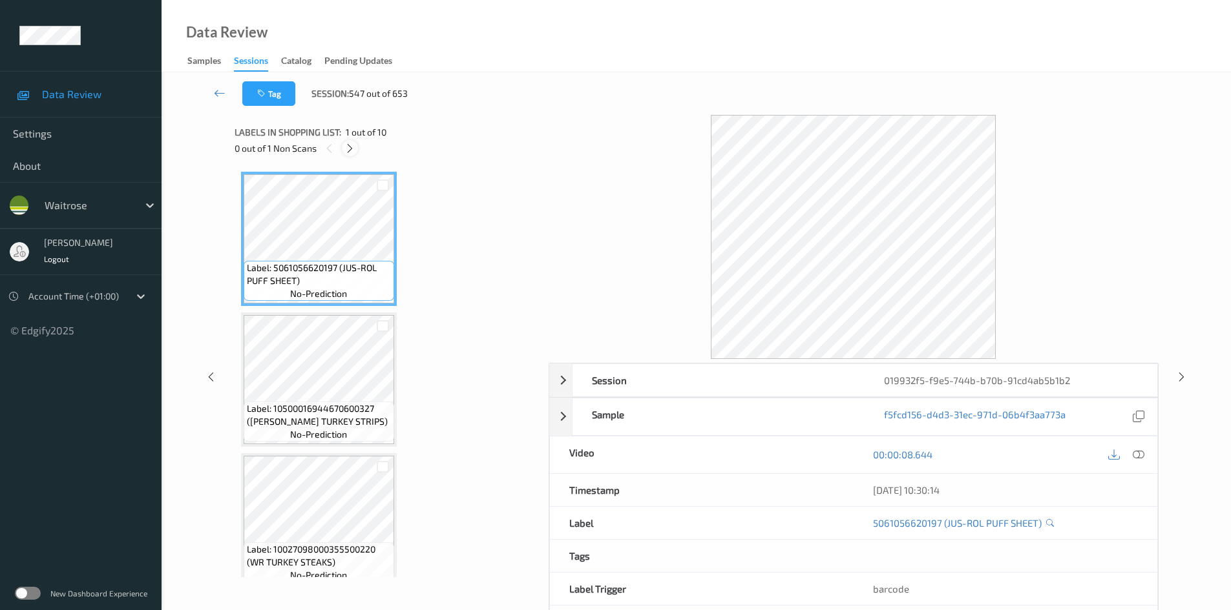
click at [348, 144] on icon at bounding box center [349, 149] width 11 height 12
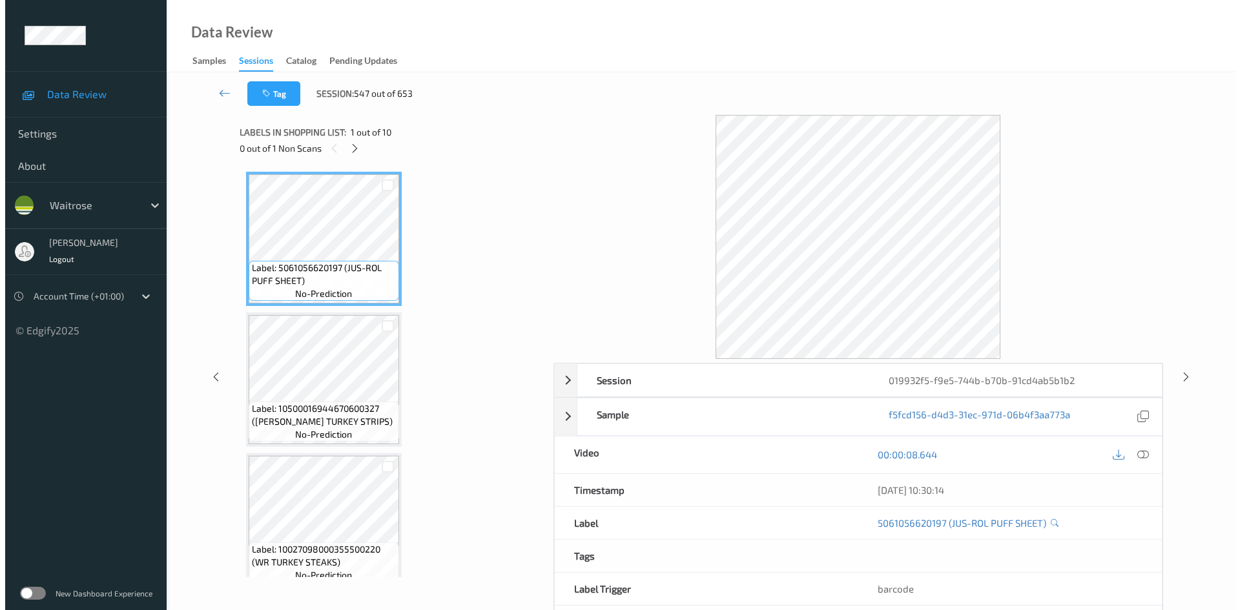
scroll to position [429, 0]
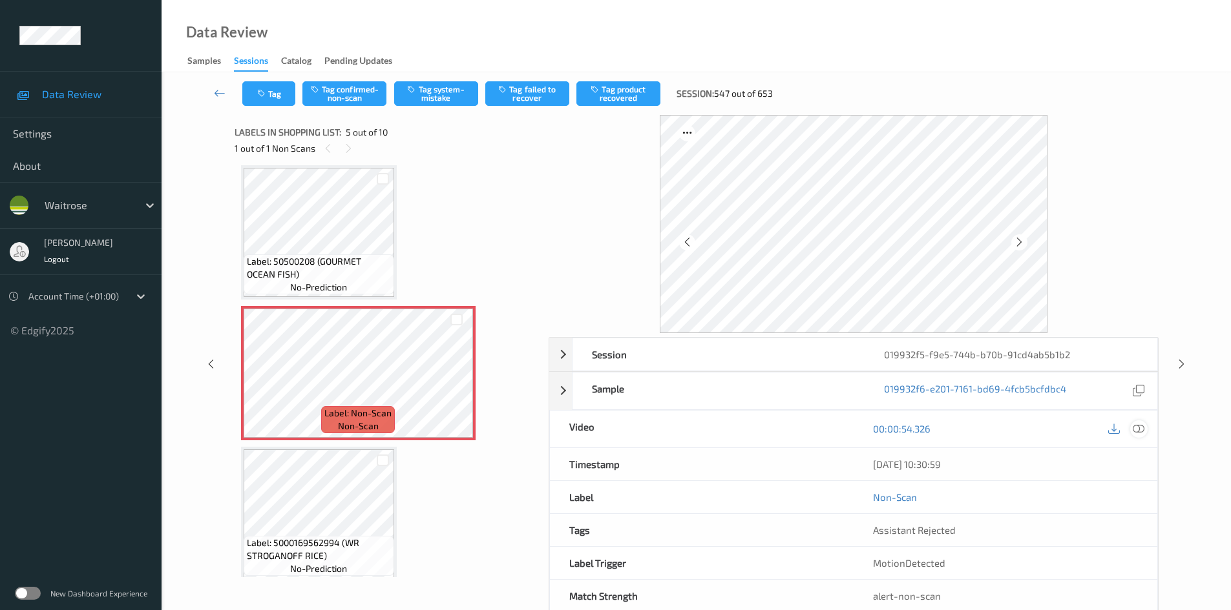
click at [1133, 427] on icon at bounding box center [1138, 429] width 12 height 12
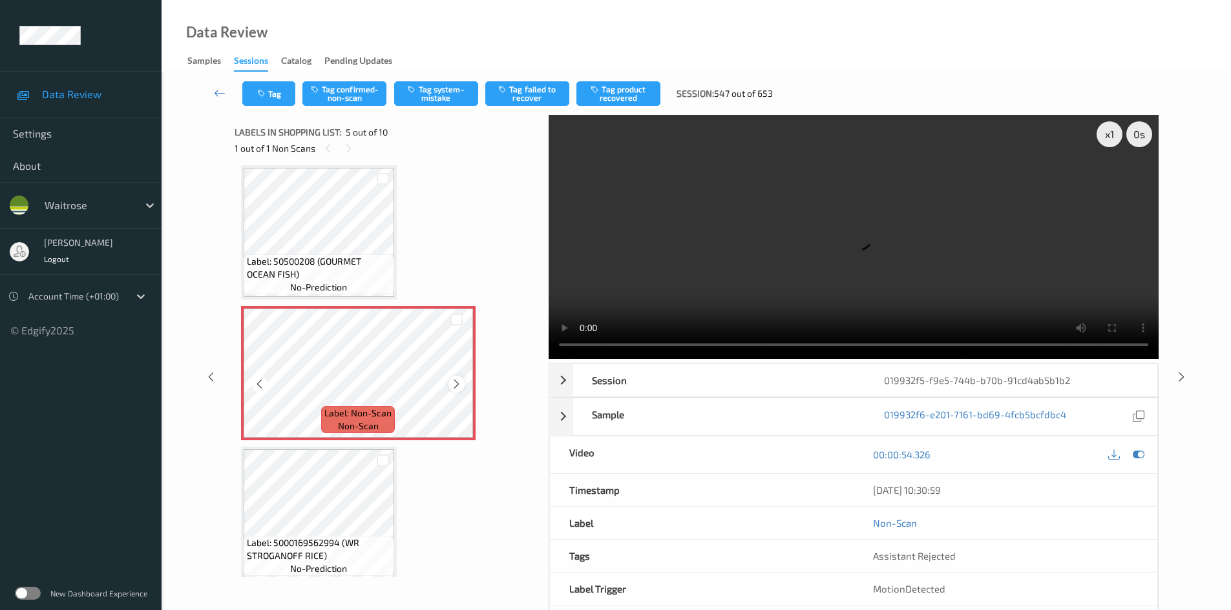
click at [455, 385] on icon at bounding box center [456, 385] width 11 height 12
click at [758, 273] on video at bounding box center [853, 237] width 610 height 244
click at [1112, 137] on div "x 1" at bounding box center [1109, 134] width 26 height 26
click at [800, 229] on video at bounding box center [853, 237] width 610 height 244
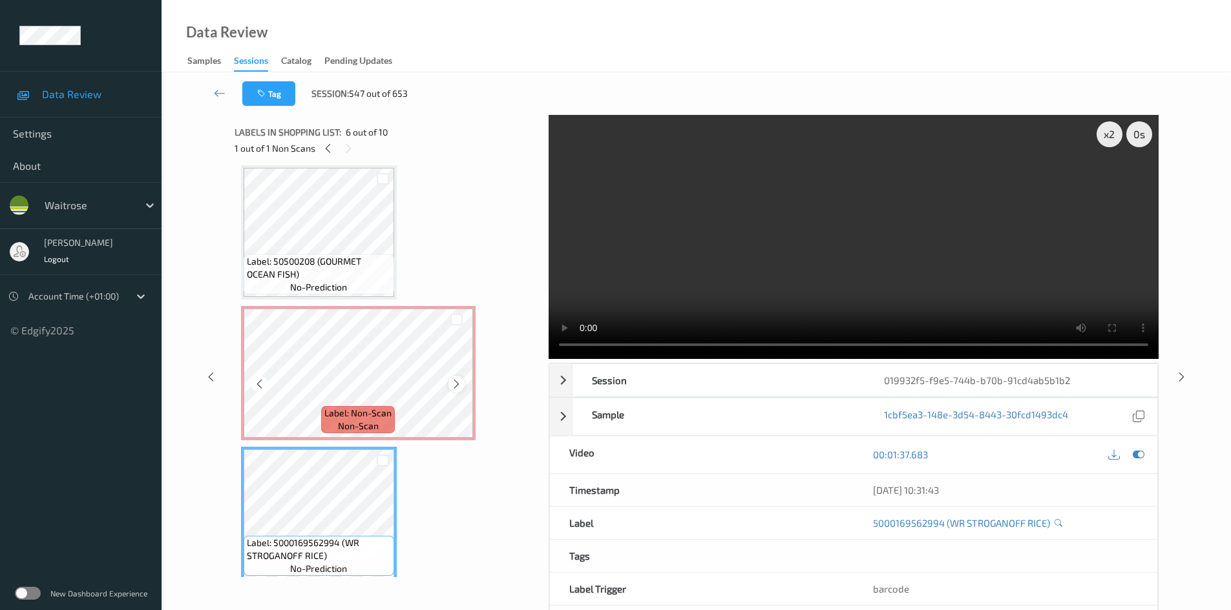
click at [452, 380] on icon at bounding box center [456, 385] width 11 height 12
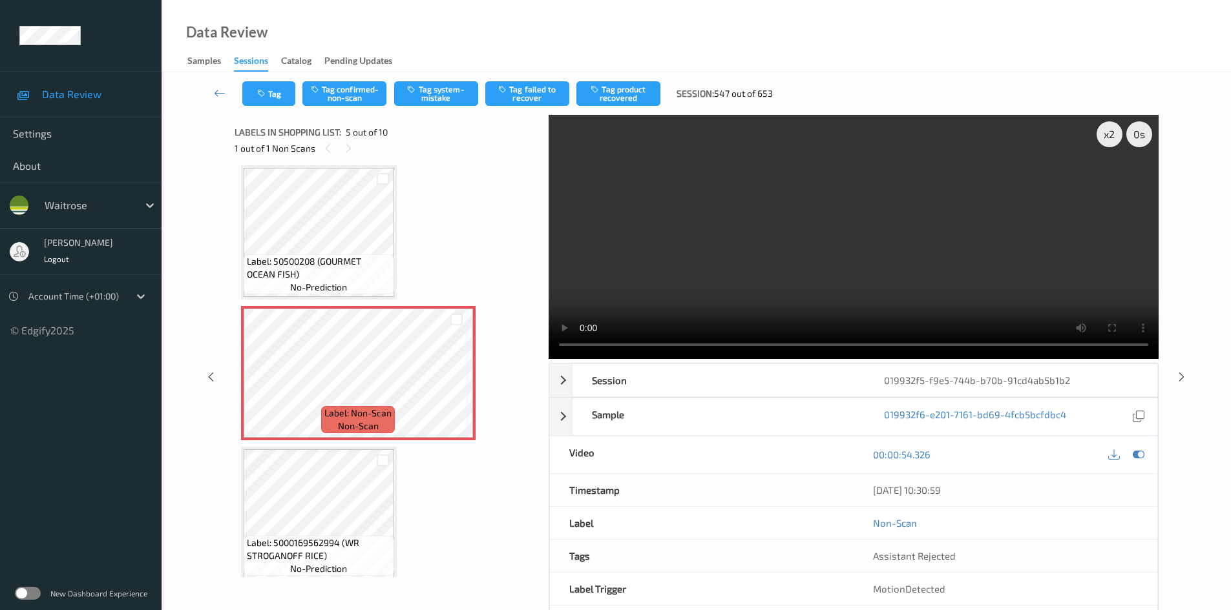
click at [605, 267] on video at bounding box center [853, 237] width 610 height 244
click at [448, 93] on button "Tag system-mistake" at bounding box center [436, 93] width 84 height 25
click at [461, 90] on button "Tag system-mistake" at bounding box center [436, 93] width 84 height 25
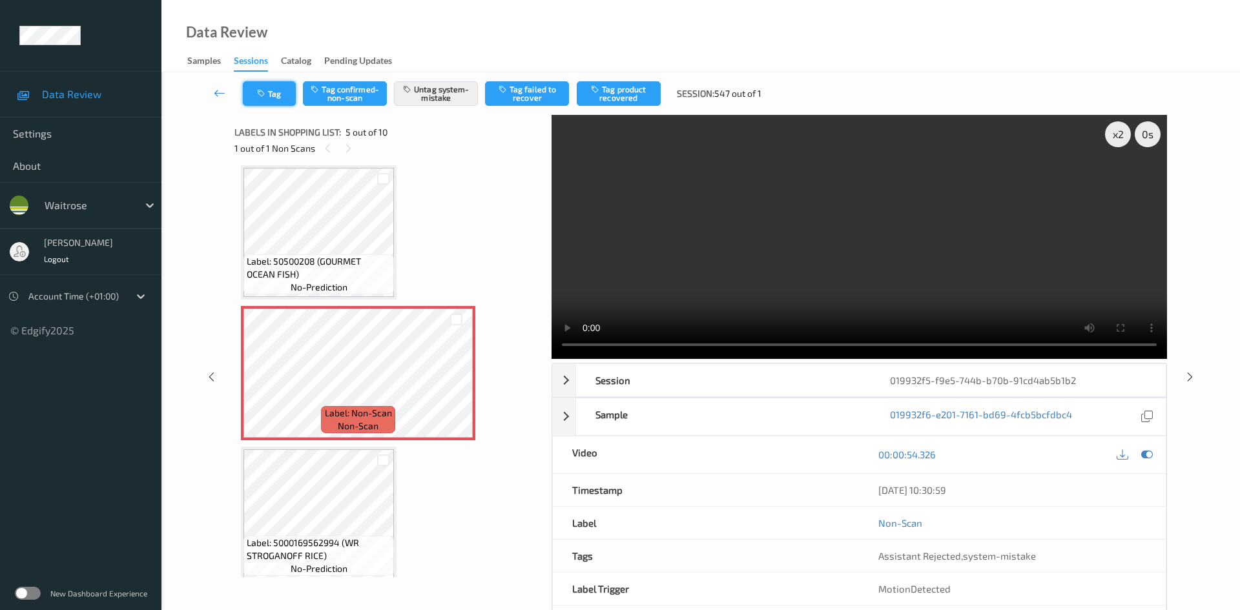
click at [283, 87] on button "Tag" at bounding box center [269, 93] width 53 height 25
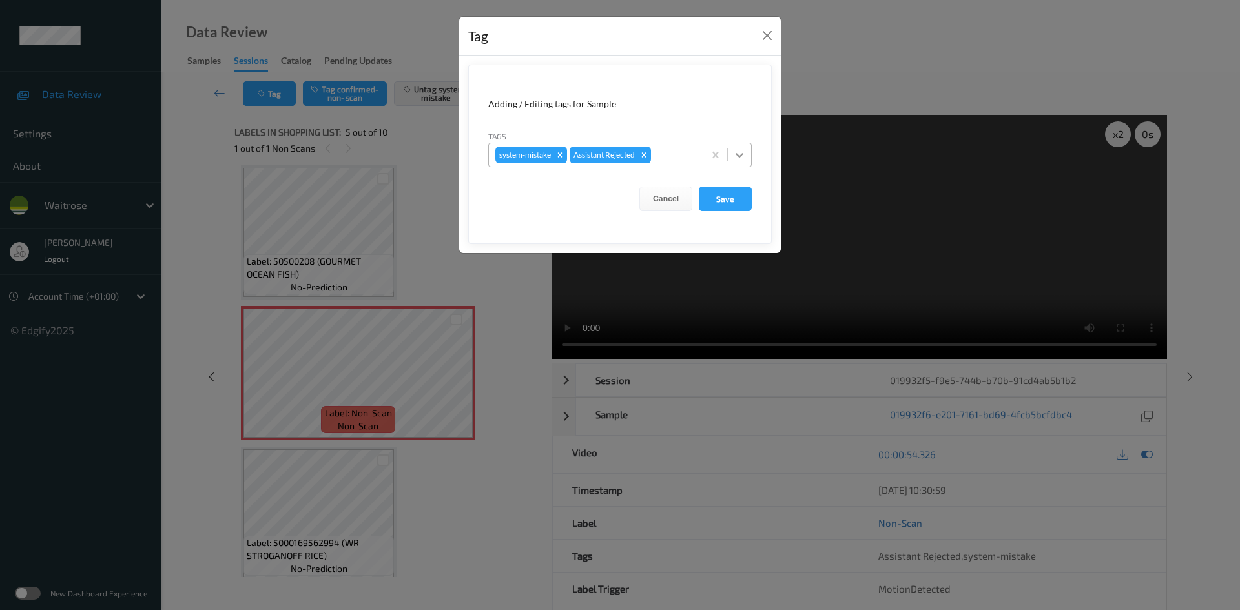
click at [737, 159] on icon at bounding box center [739, 155] width 13 height 13
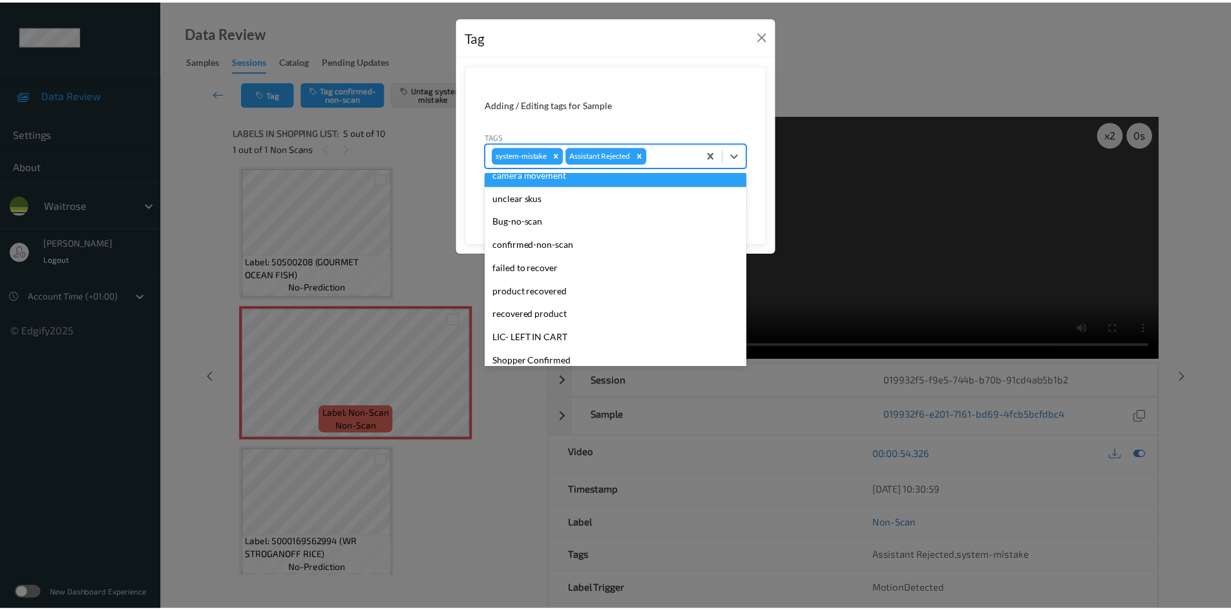
scroll to position [194, 0]
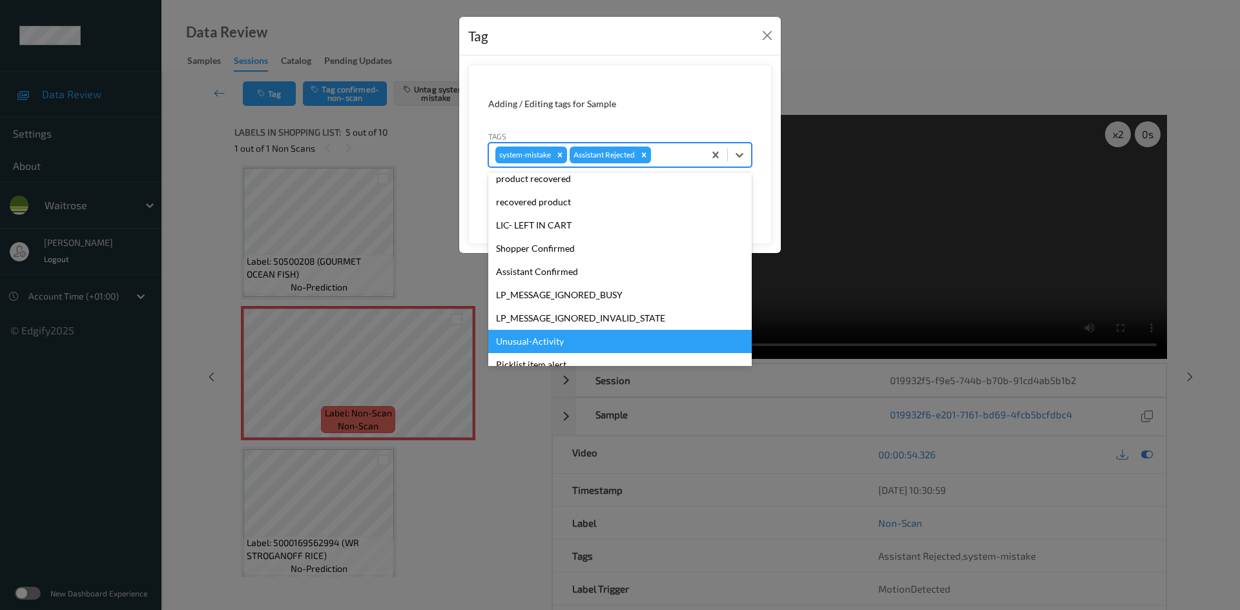
click at [528, 339] on div "Unusual-Activity" at bounding box center [620, 341] width 264 height 23
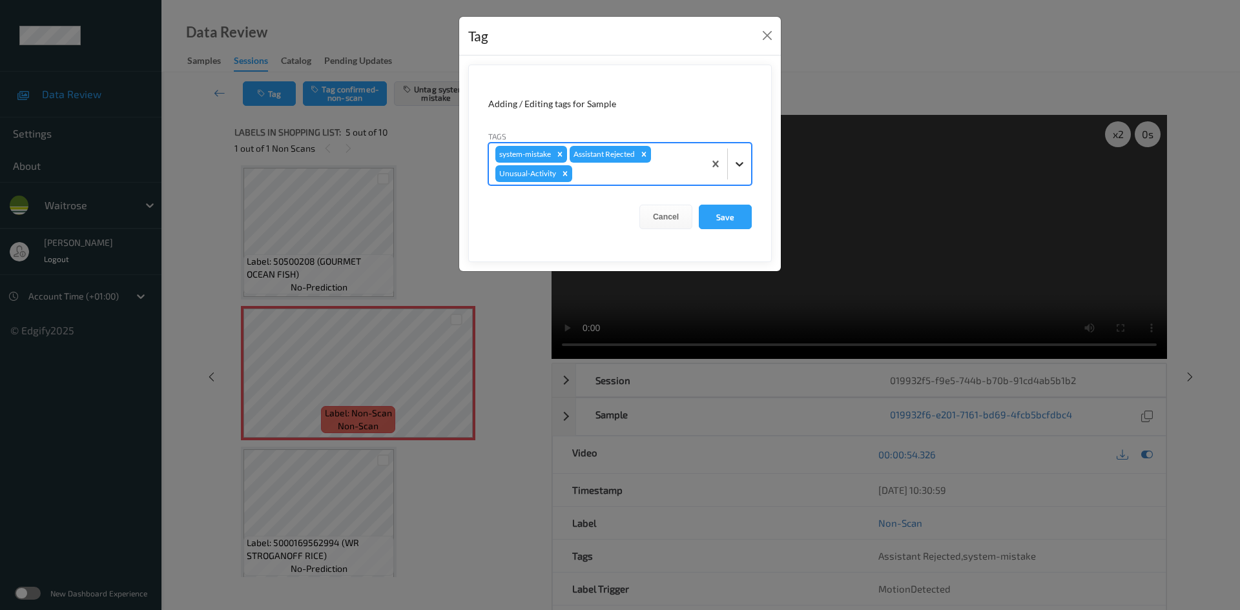
click at [742, 161] on icon at bounding box center [739, 164] width 13 height 13
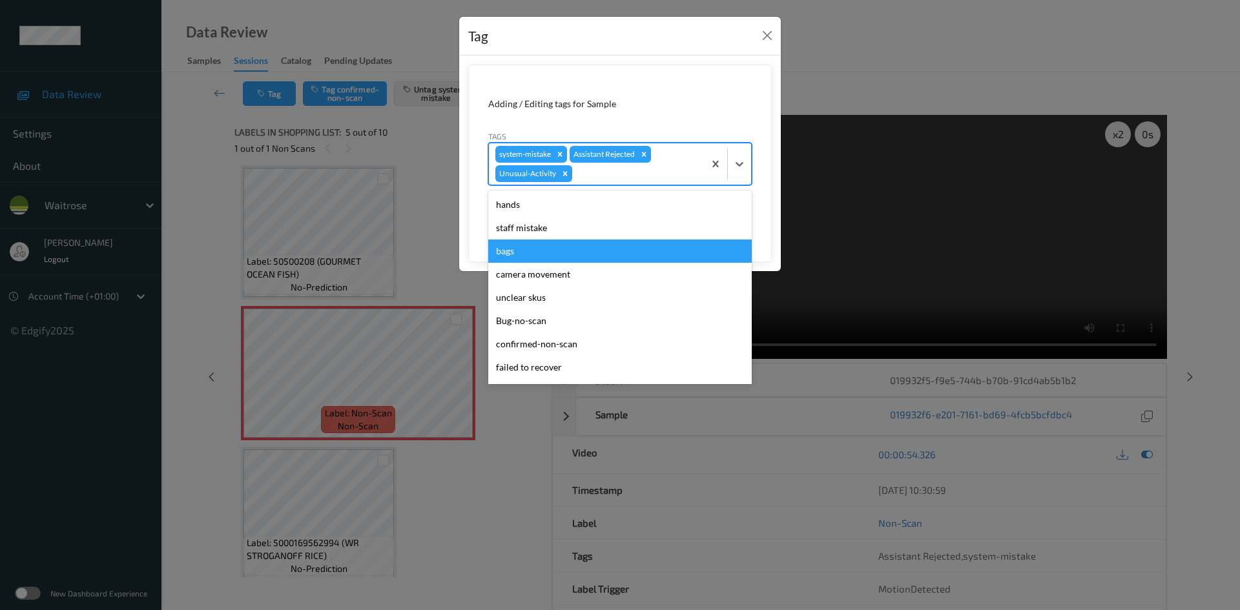
drag, startPoint x: 517, startPoint y: 251, endPoint x: 540, endPoint y: 245, distance: 24.1
click at [516, 251] on div "bags" at bounding box center [620, 251] width 264 height 23
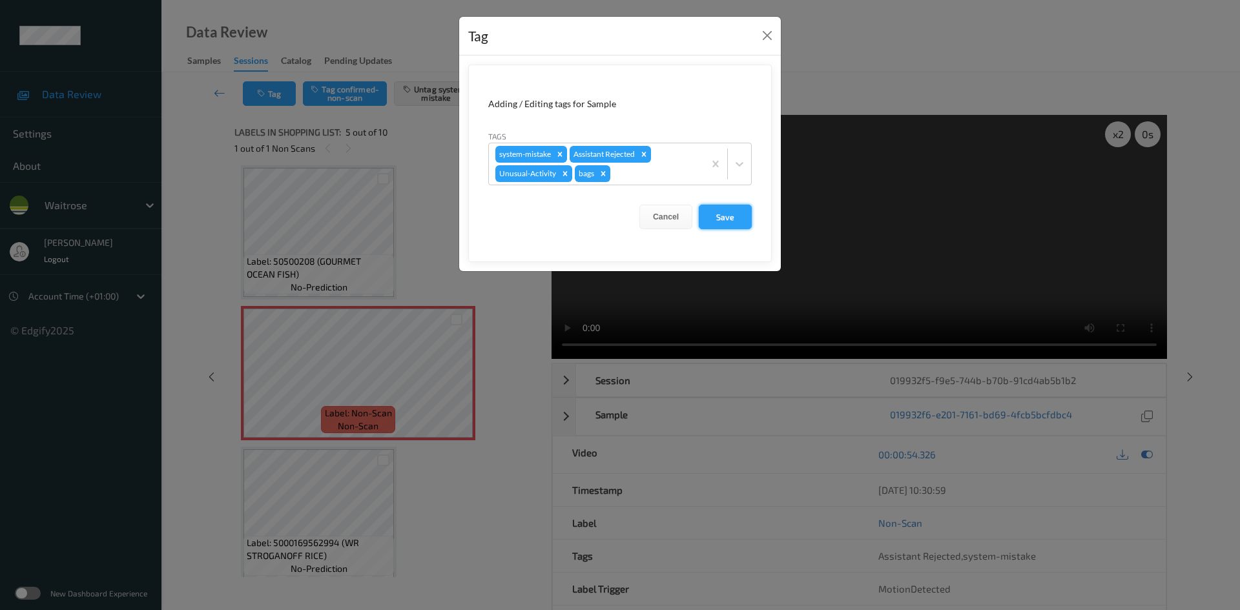
click at [731, 225] on button "Save" at bounding box center [725, 217] width 53 height 25
click at [728, 208] on button "Save" at bounding box center [725, 217] width 53 height 25
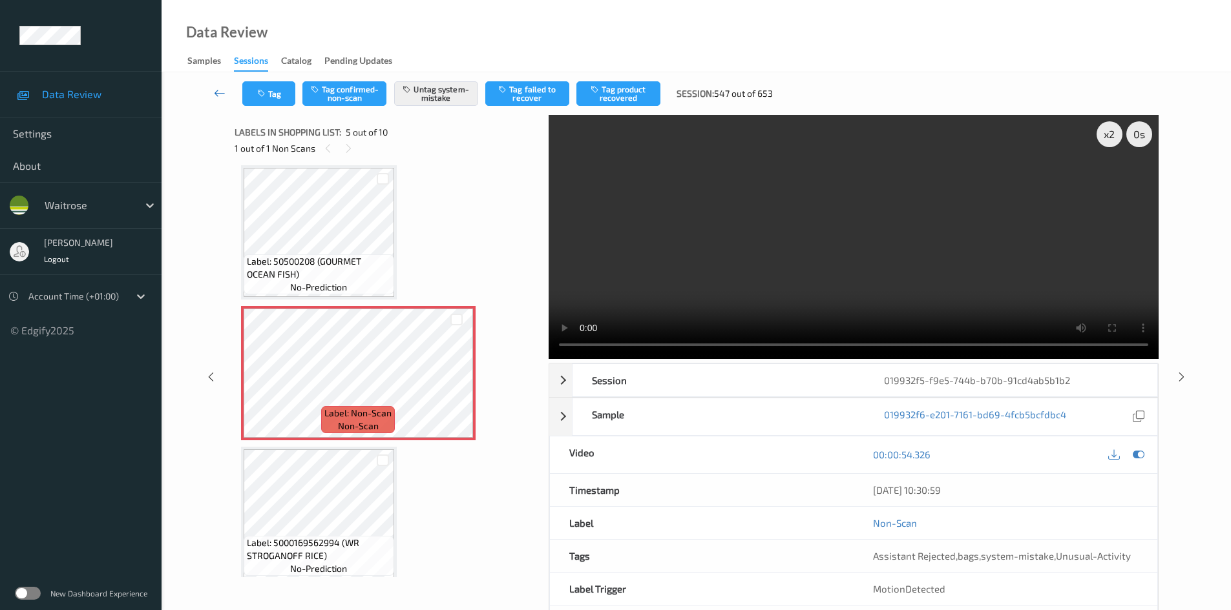
click at [220, 85] on link at bounding box center [219, 93] width 45 height 25
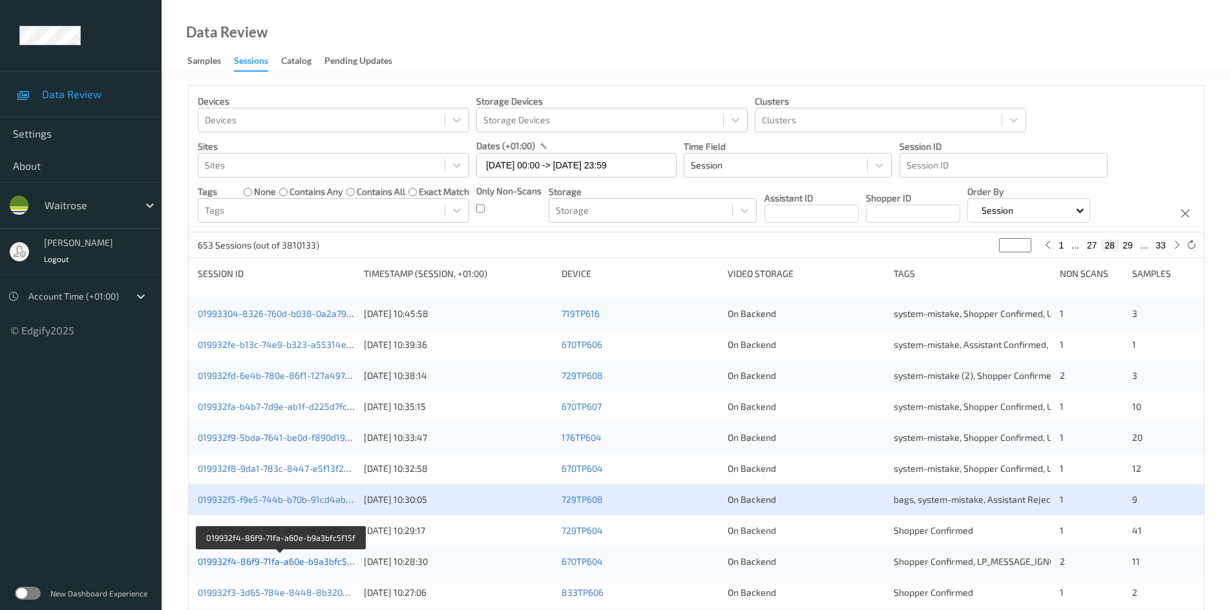
click at [255, 562] on link "019932f4-86f9-71fa-a60e-b9a3bfc5f15f" at bounding box center [280, 561] width 165 height 11
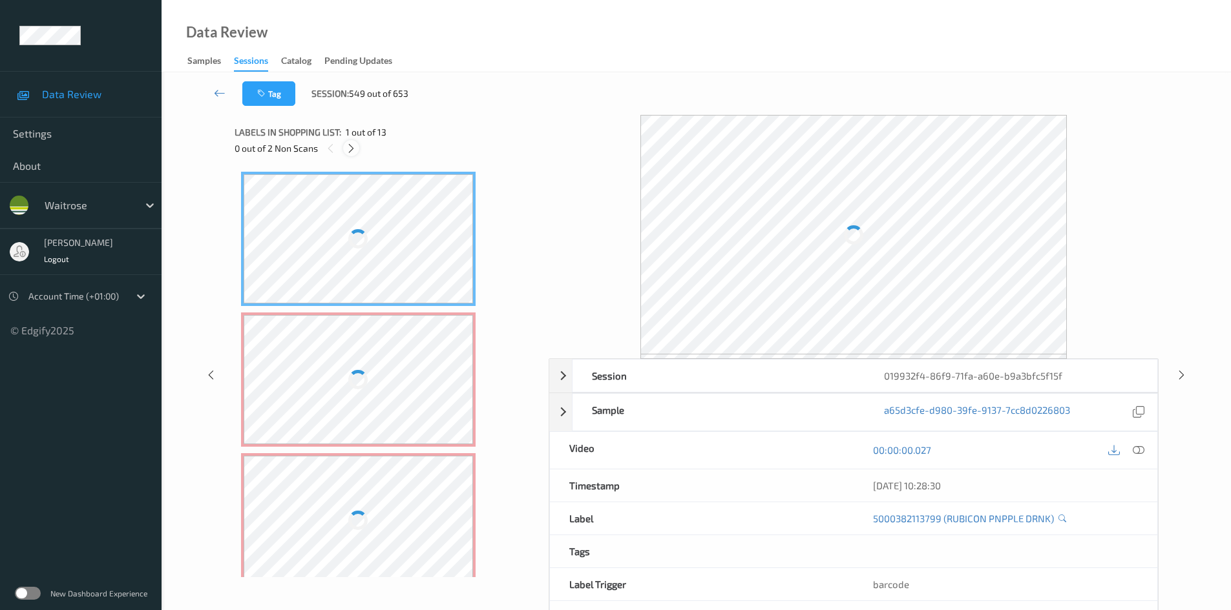
click at [354, 150] on icon at bounding box center [351, 149] width 11 height 12
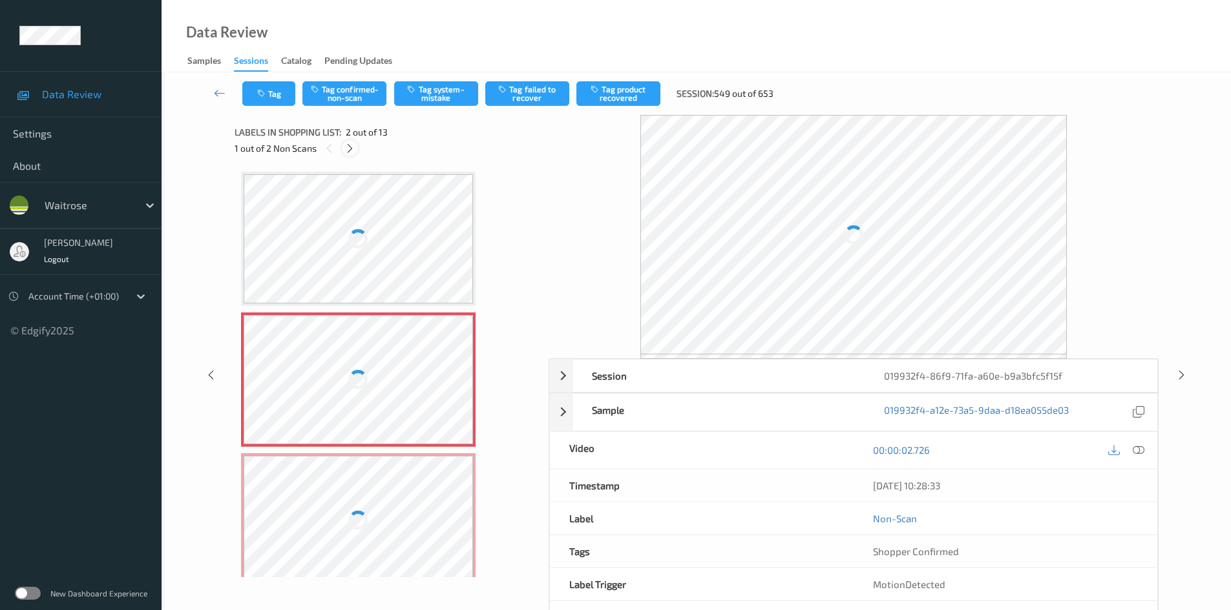
scroll to position [6, 0]
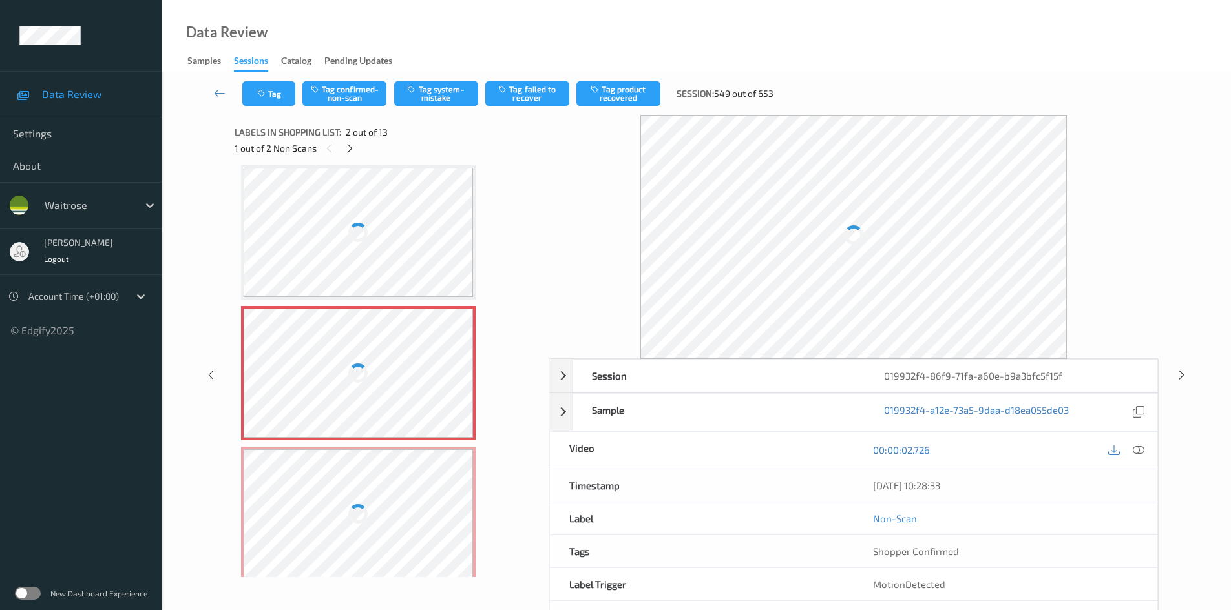
click at [1141, 450] on icon at bounding box center [1138, 450] width 12 height 12
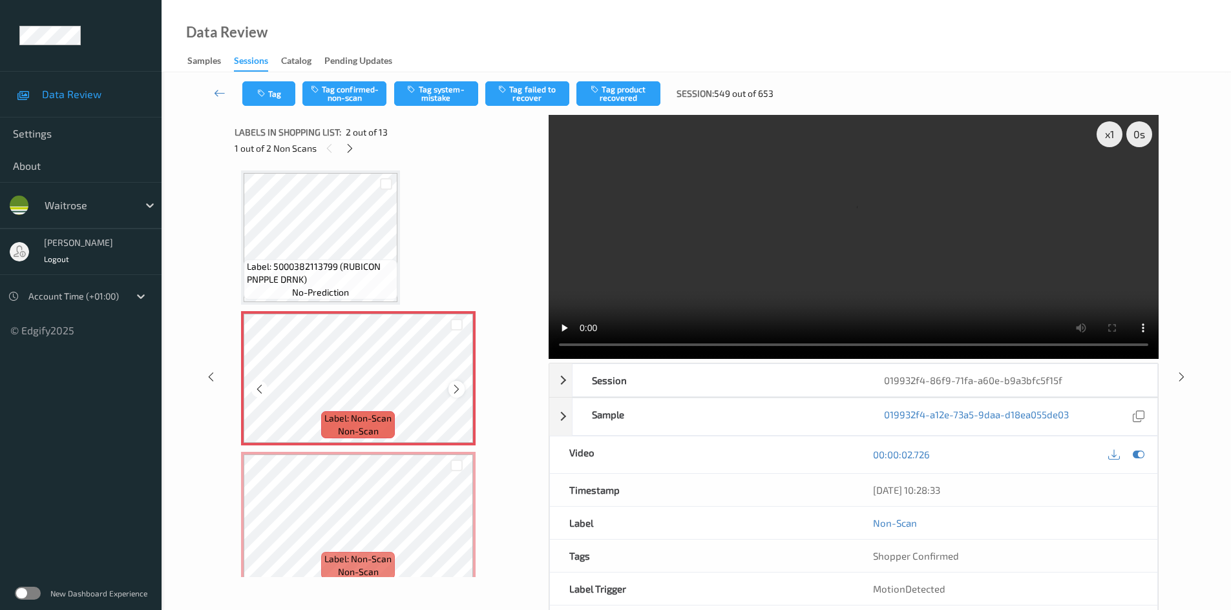
scroll to position [0, 0]
click at [1109, 130] on div "x 1" at bounding box center [1109, 134] width 26 height 26
click at [728, 273] on video at bounding box center [853, 237] width 610 height 244
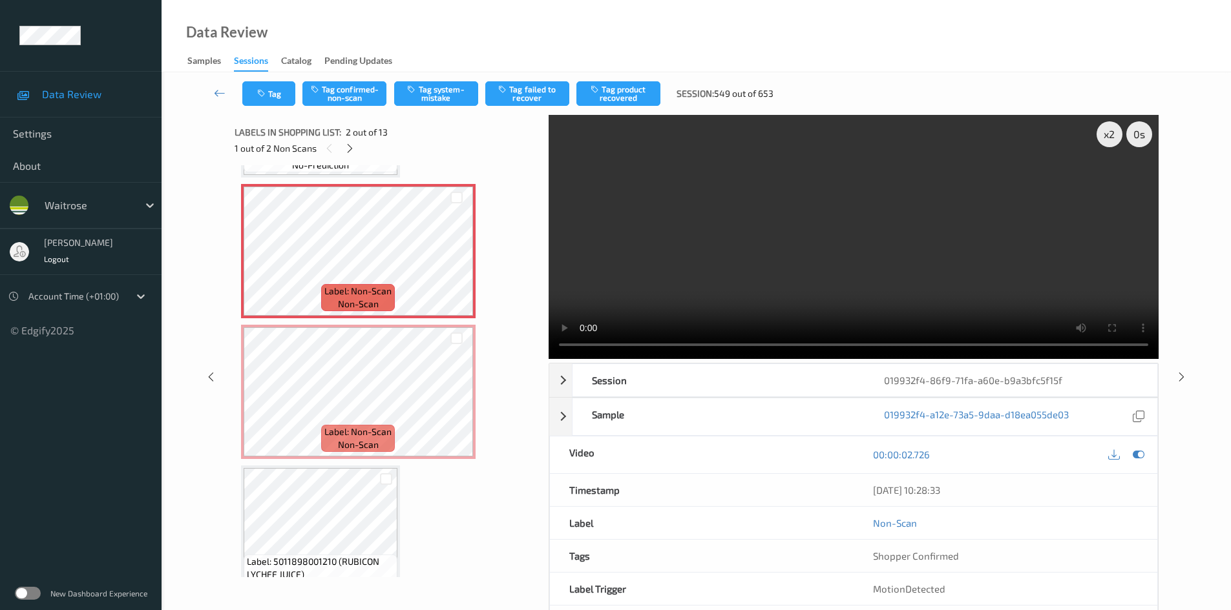
scroll to position [129, 0]
click at [693, 264] on video at bounding box center [853, 237] width 610 height 244
click at [684, 269] on video at bounding box center [853, 237] width 610 height 244
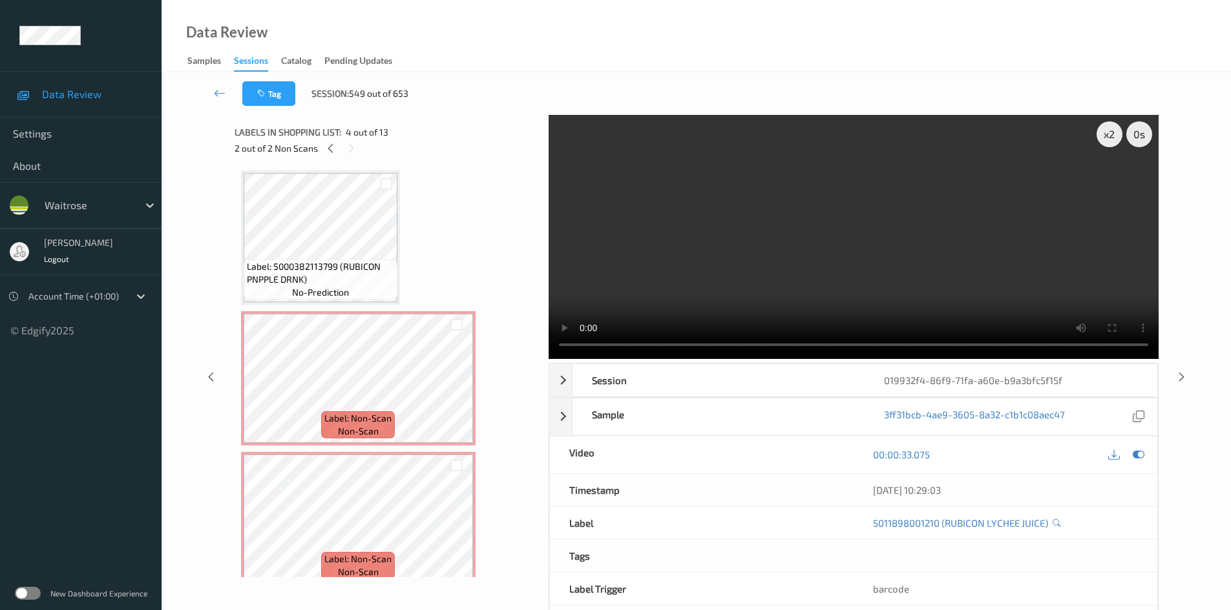
scroll to position [0, 0]
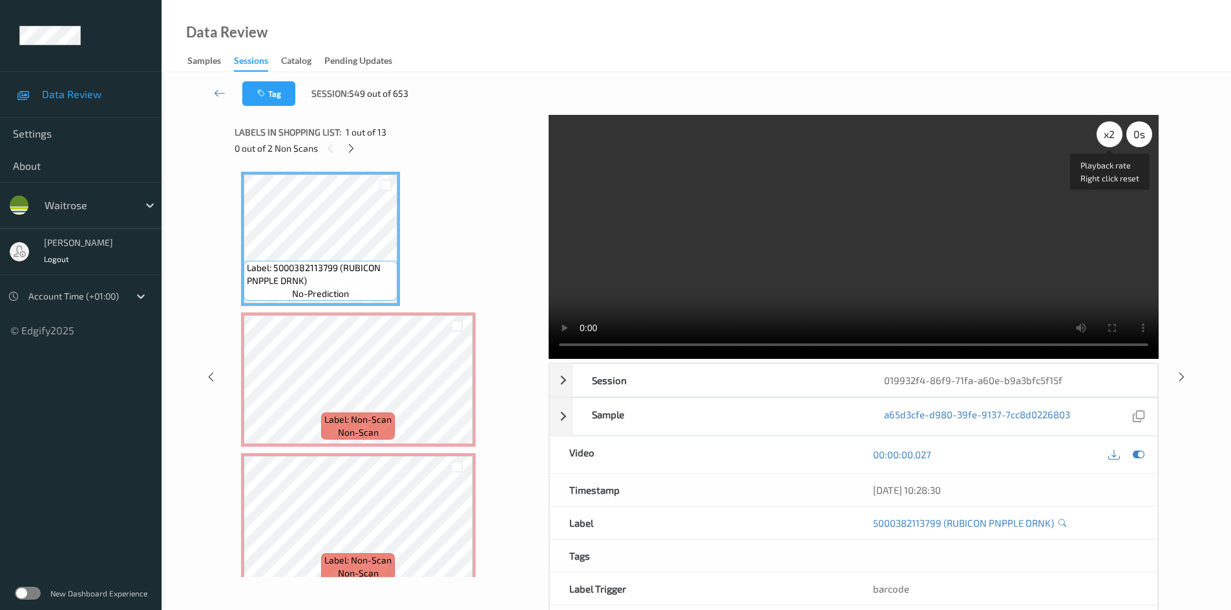
click at [1114, 130] on div "x 2" at bounding box center [1109, 134] width 26 height 26
click at [731, 231] on video at bounding box center [853, 237] width 610 height 244
click at [695, 271] on video at bounding box center [853, 237] width 610 height 244
click at [920, 252] on video at bounding box center [853, 237] width 610 height 244
click at [457, 532] on icon at bounding box center [456, 532] width 11 height 12
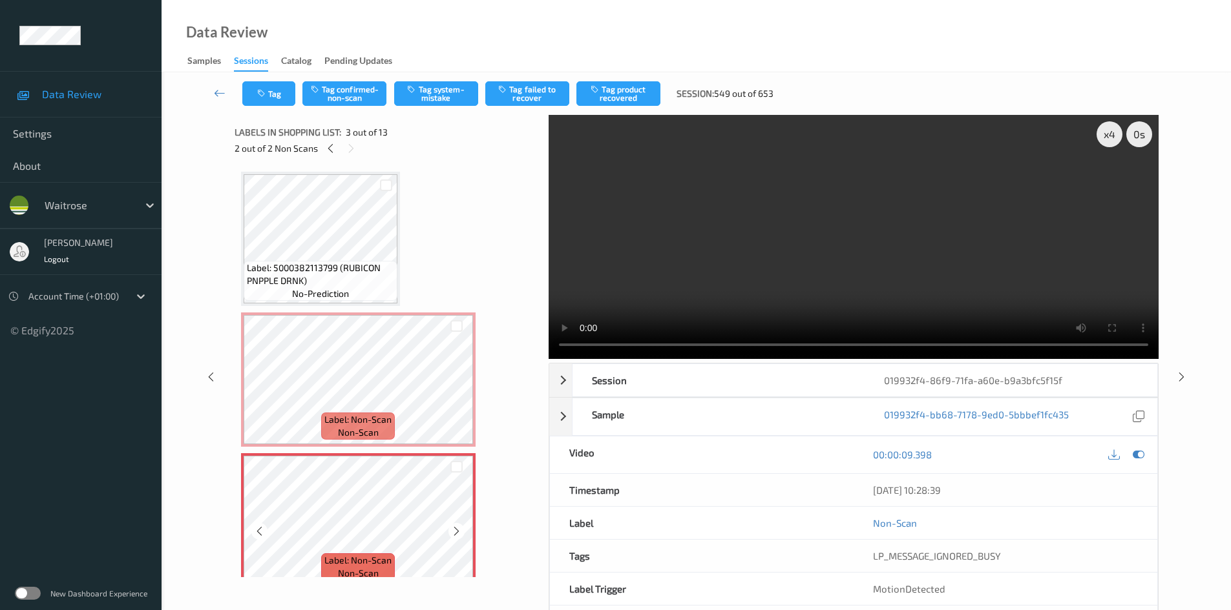
click at [457, 532] on icon at bounding box center [456, 532] width 11 height 12
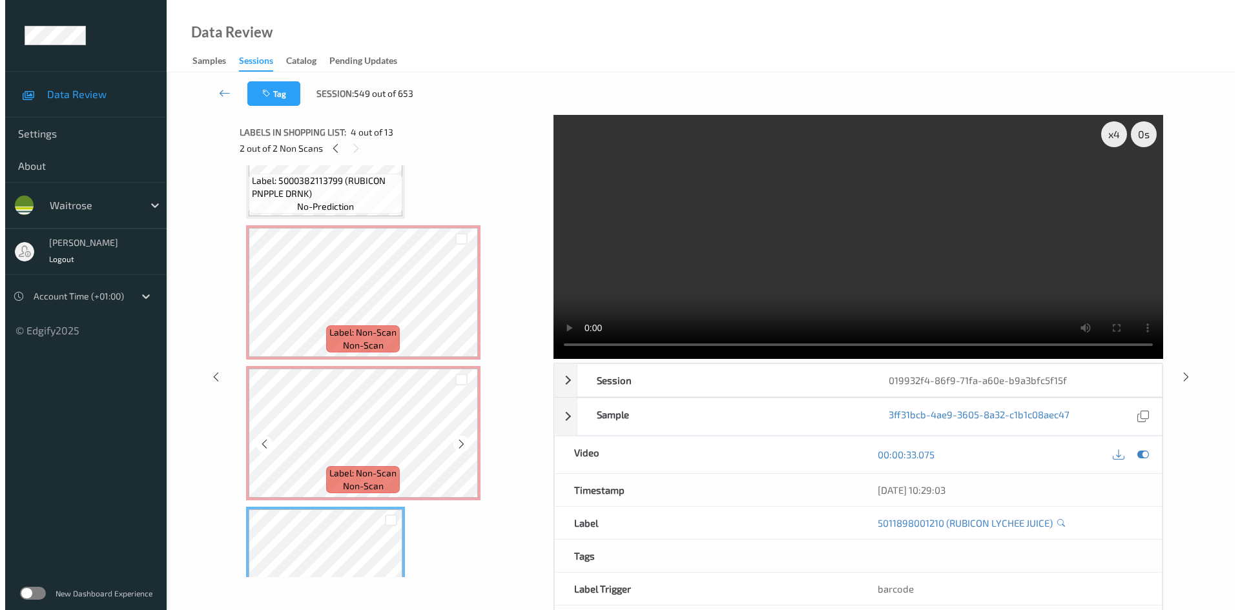
scroll to position [65, 0]
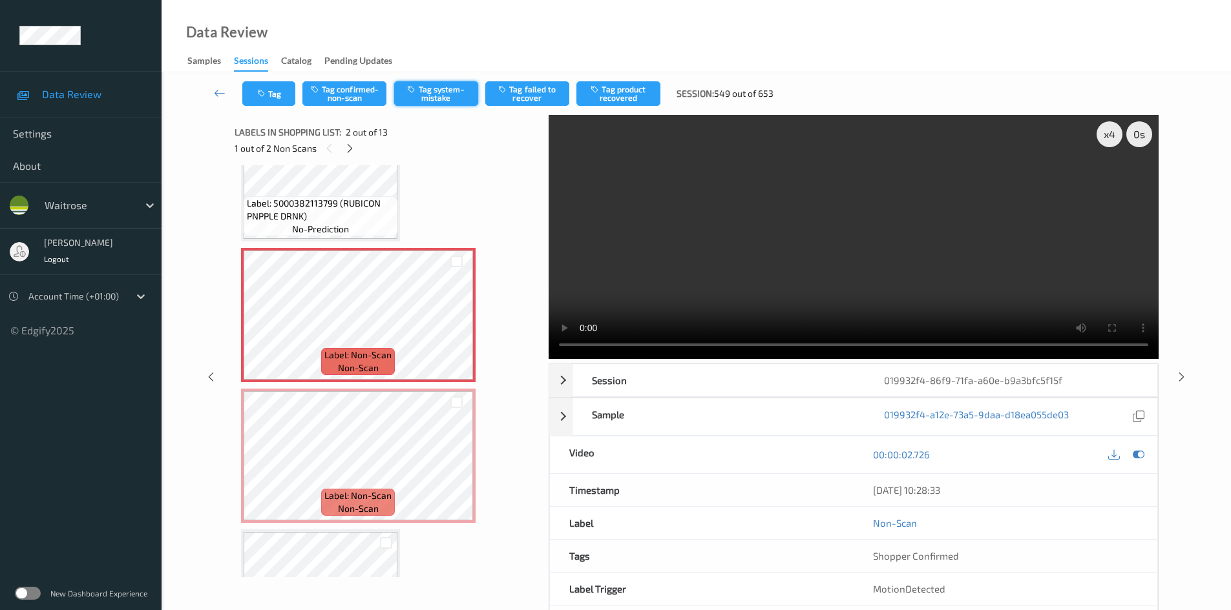
click at [435, 92] on button "Tag system-mistake" at bounding box center [436, 93] width 84 height 25
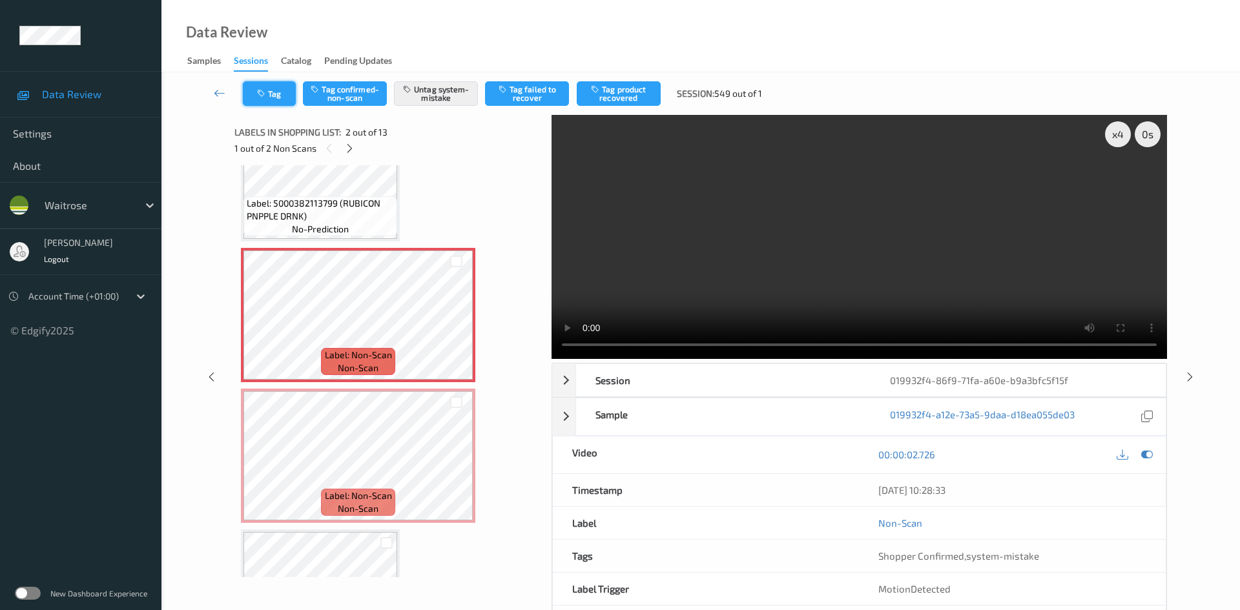
click at [274, 101] on button "Tag" at bounding box center [269, 93] width 53 height 25
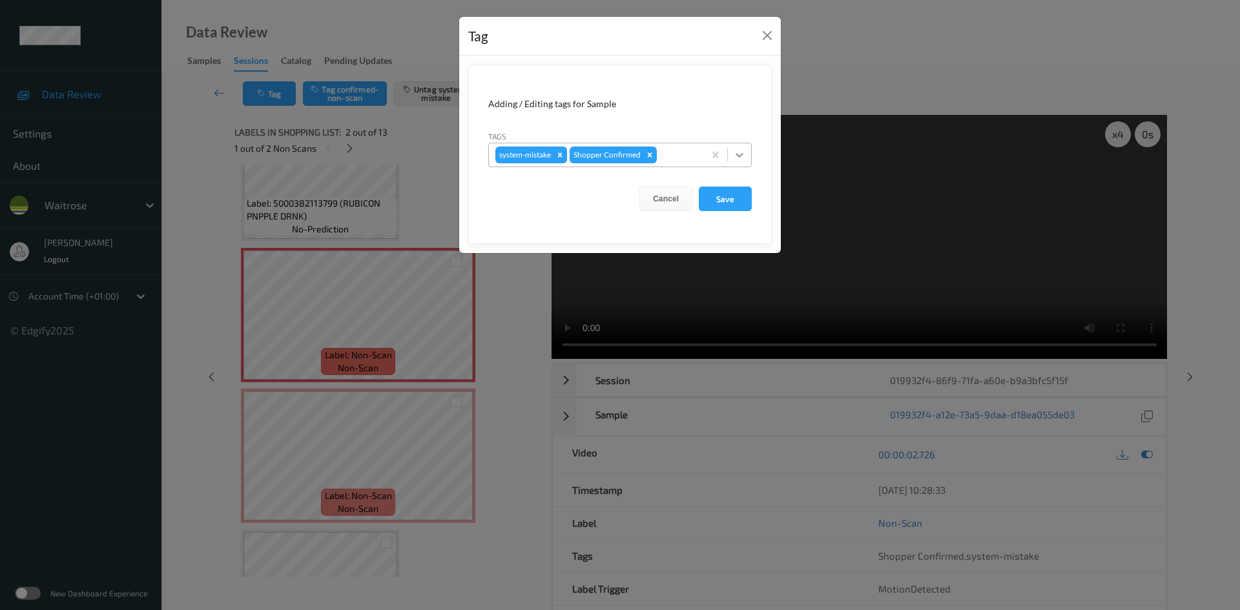
click at [736, 152] on icon at bounding box center [739, 155] width 13 height 13
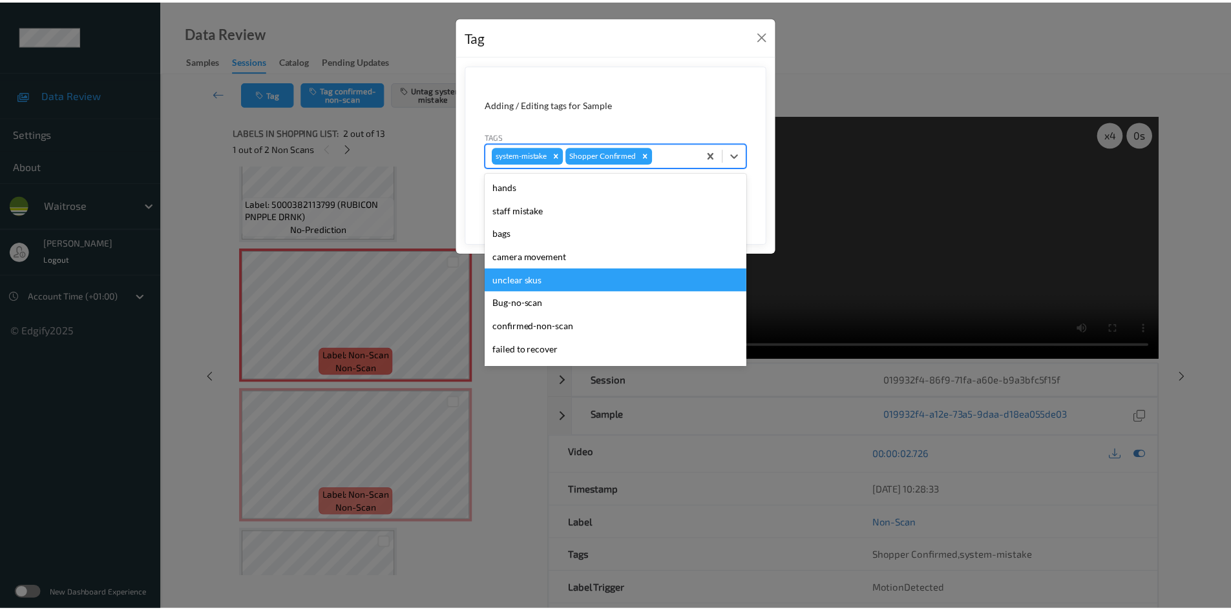
scroll to position [258, 0]
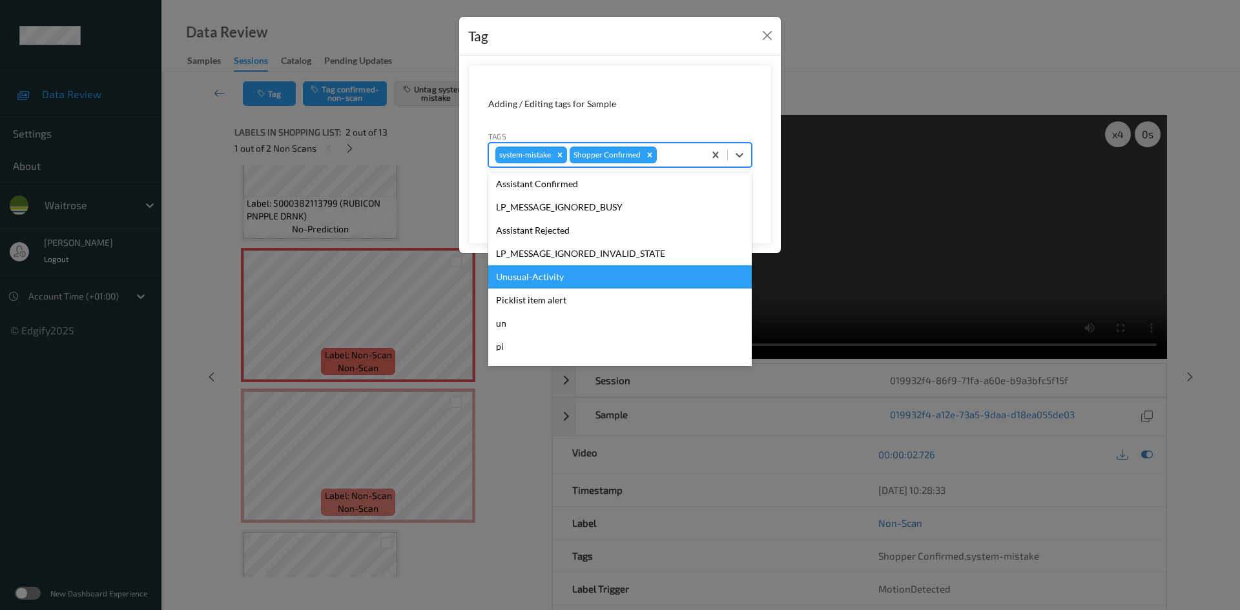
click at [529, 278] on div "Unusual-Activity" at bounding box center [620, 277] width 264 height 23
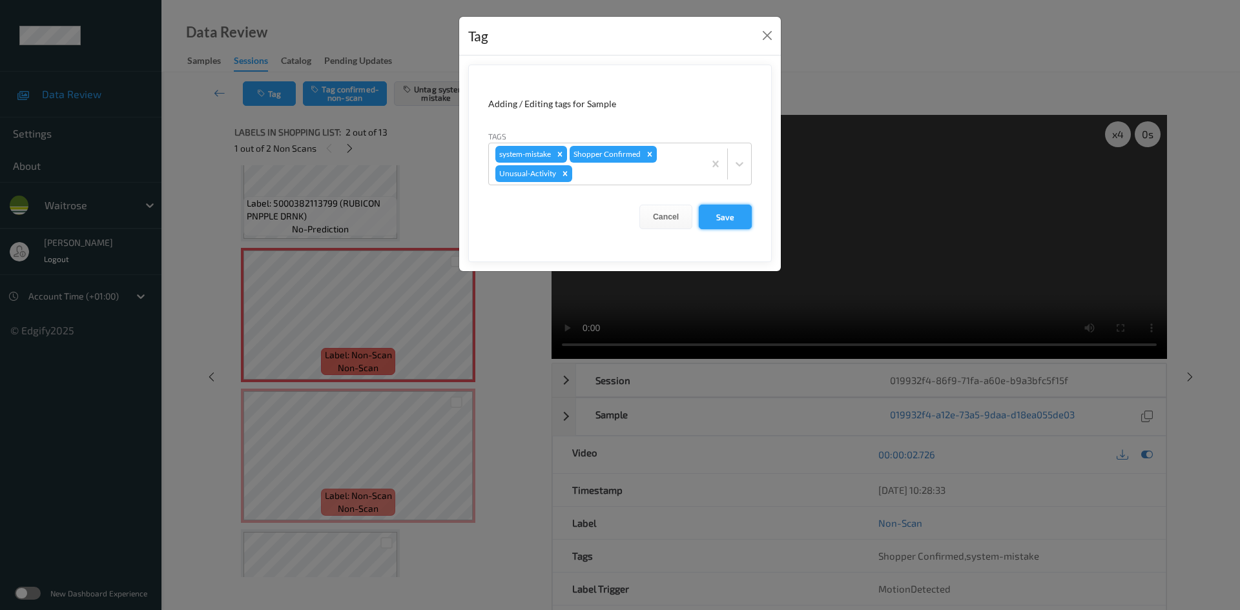
click at [737, 225] on button "Save" at bounding box center [725, 217] width 53 height 25
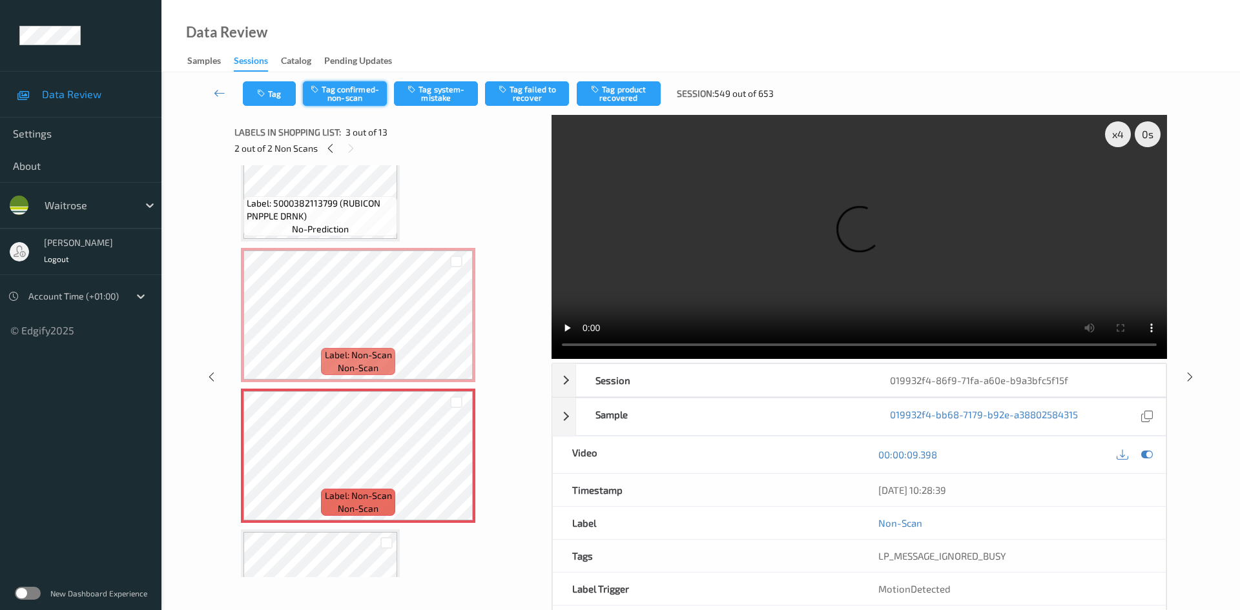
click at [365, 90] on button "Tag confirmed-non-scan" at bounding box center [345, 93] width 84 height 25
click at [638, 94] on button "Tag product recovered" at bounding box center [619, 93] width 84 height 25
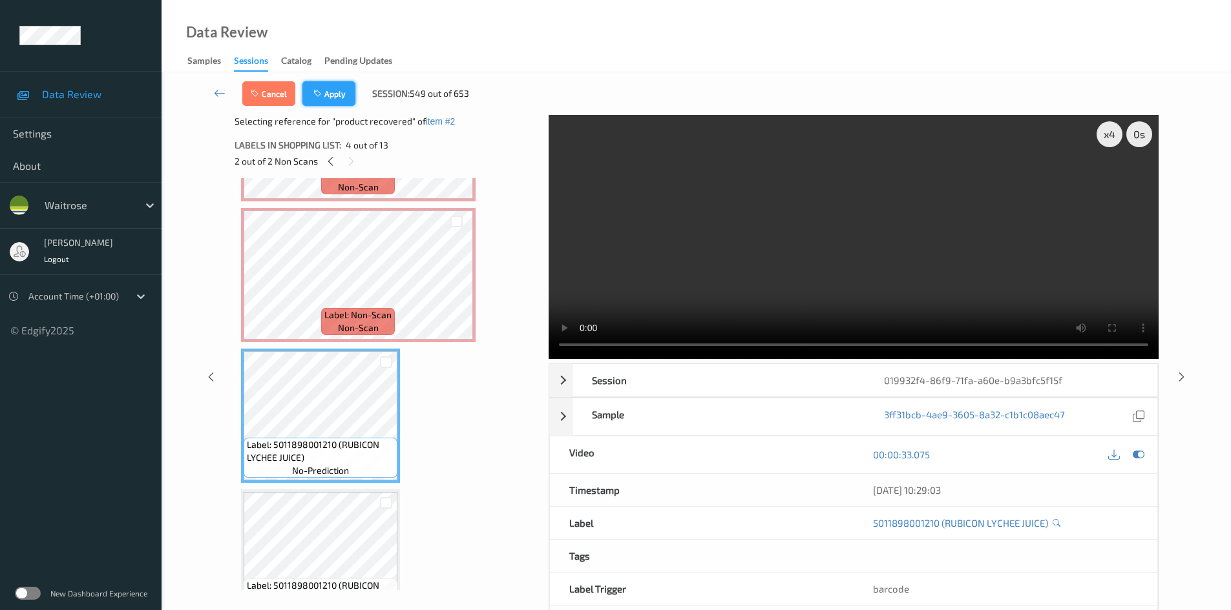
click at [344, 87] on button "Apply" at bounding box center [328, 93] width 53 height 25
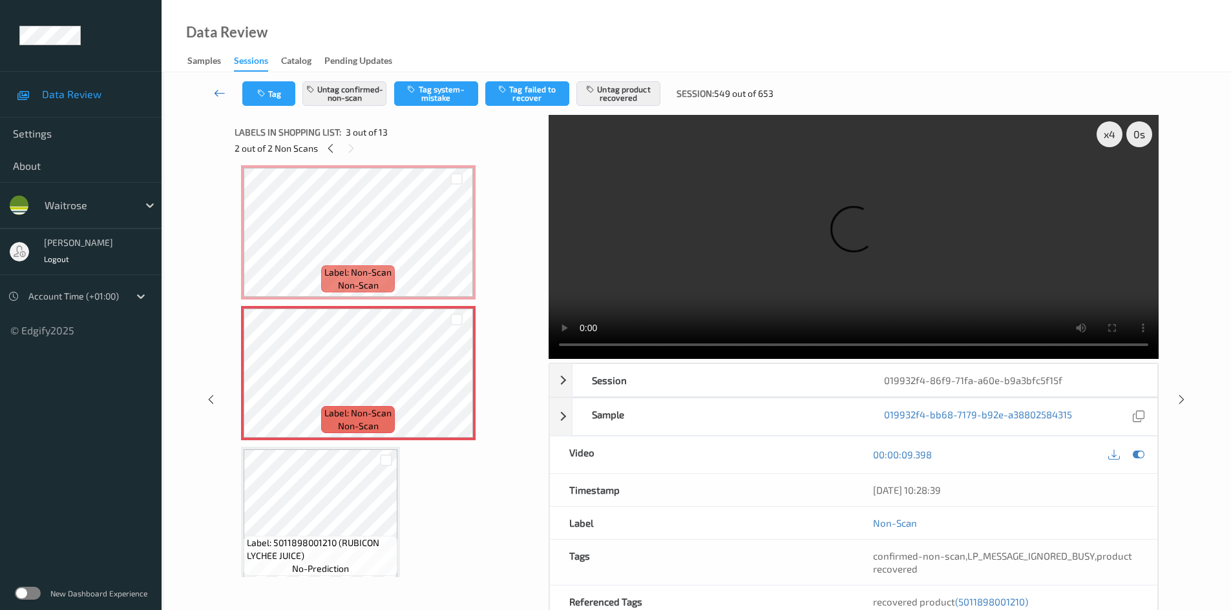
click at [218, 83] on link at bounding box center [219, 93] width 45 height 25
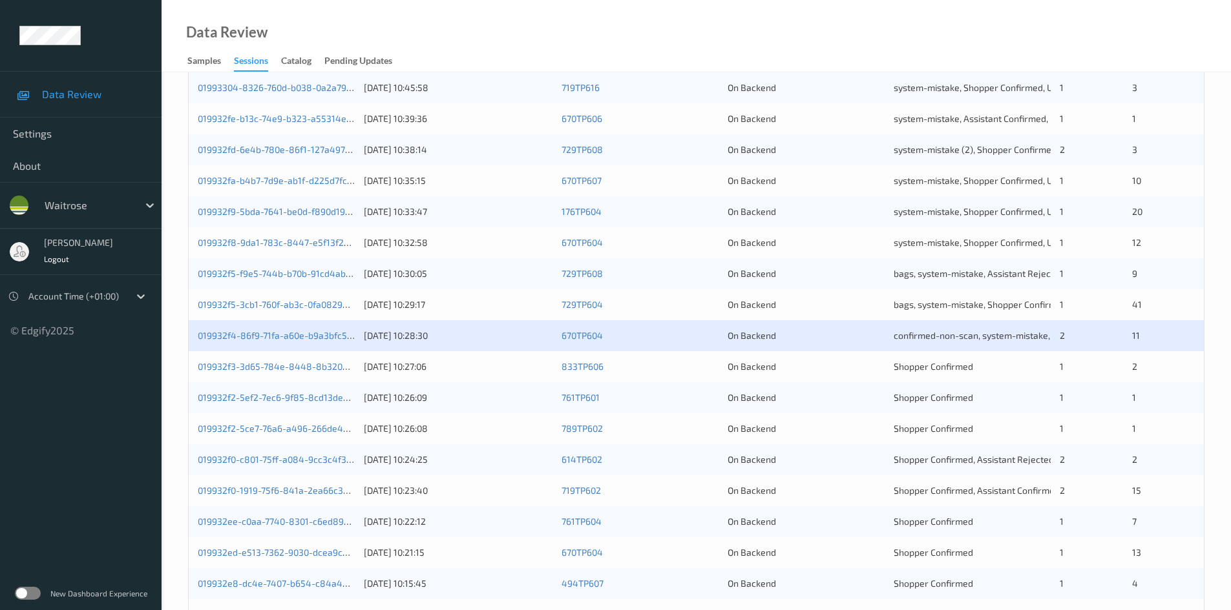
scroll to position [258, 0]
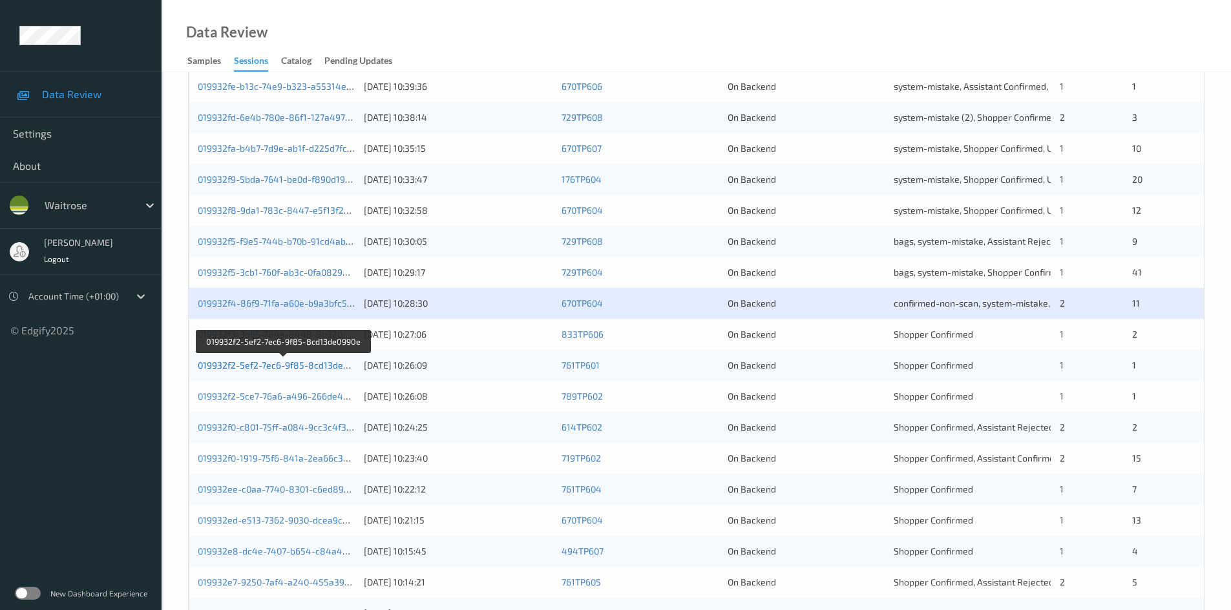
click at [244, 364] on link "019932f2-5ef2-7ec6-9f85-8cd13de0990e" at bounding box center [283, 365] width 171 height 11
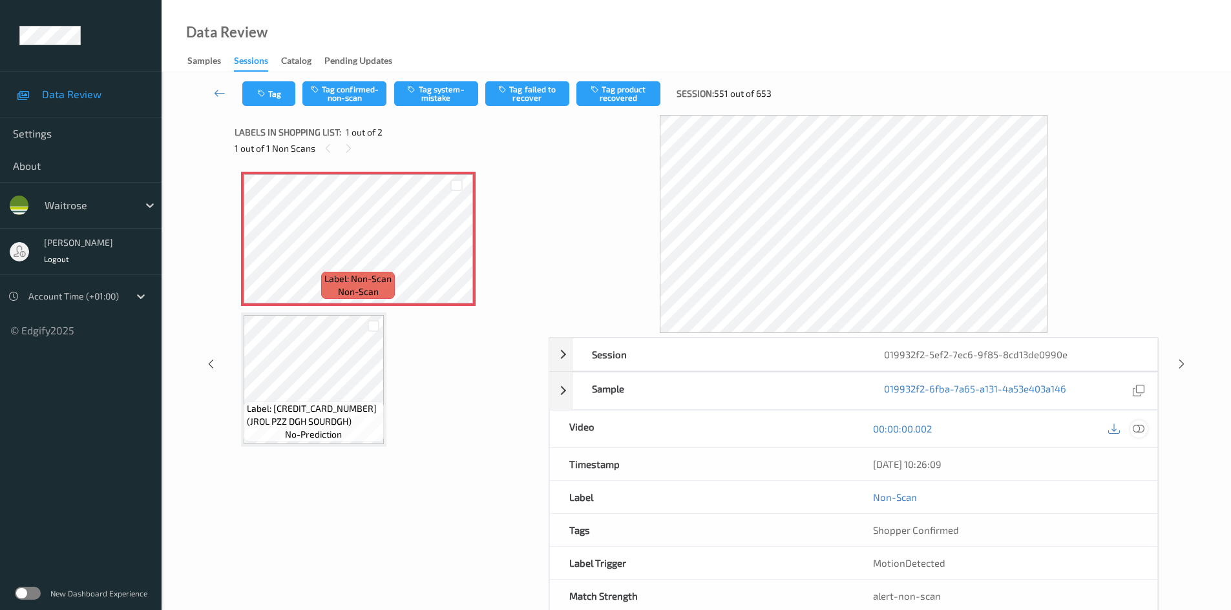
click at [1137, 426] on icon at bounding box center [1138, 429] width 12 height 12
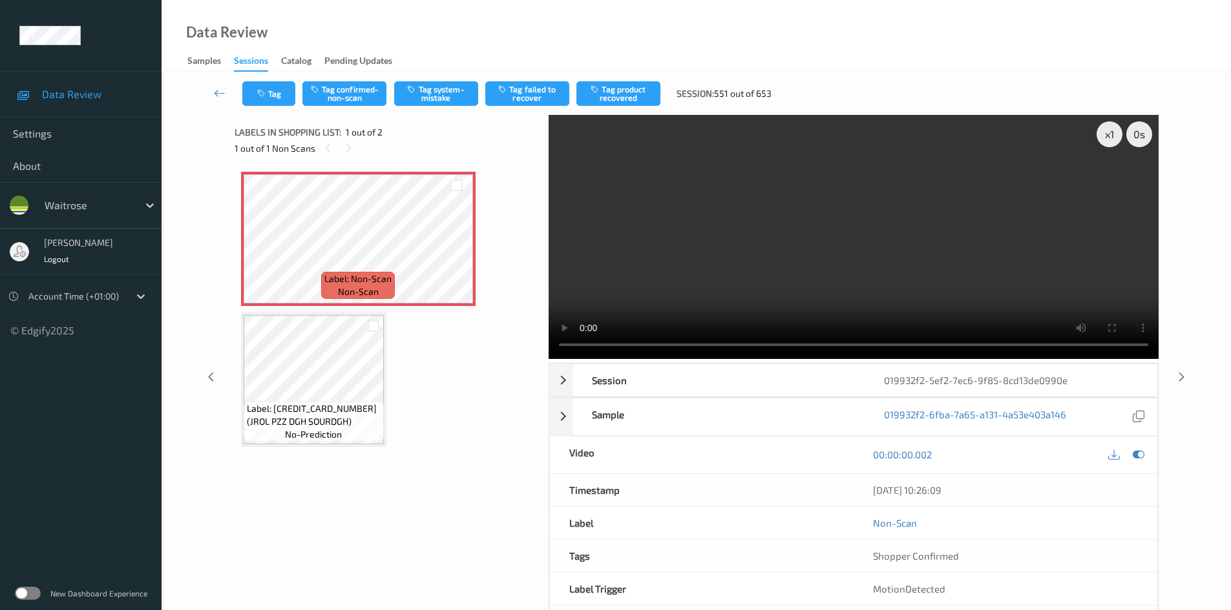
click at [607, 278] on video at bounding box center [853, 237] width 610 height 244
click at [684, 277] on video at bounding box center [853, 237] width 610 height 244
click at [669, 308] on video at bounding box center [853, 237] width 610 height 244
click at [802, 261] on video at bounding box center [853, 237] width 610 height 244
click at [441, 98] on button "Tag system-mistake" at bounding box center [436, 93] width 84 height 25
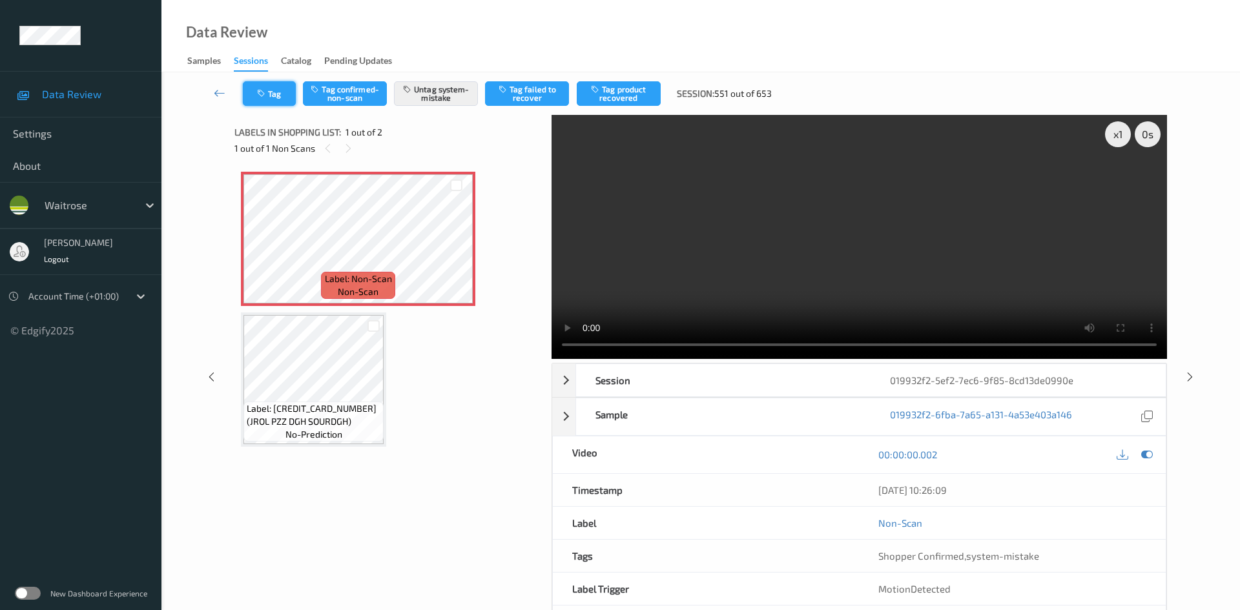
click at [275, 90] on button "Tag" at bounding box center [269, 93] width 53 height 25
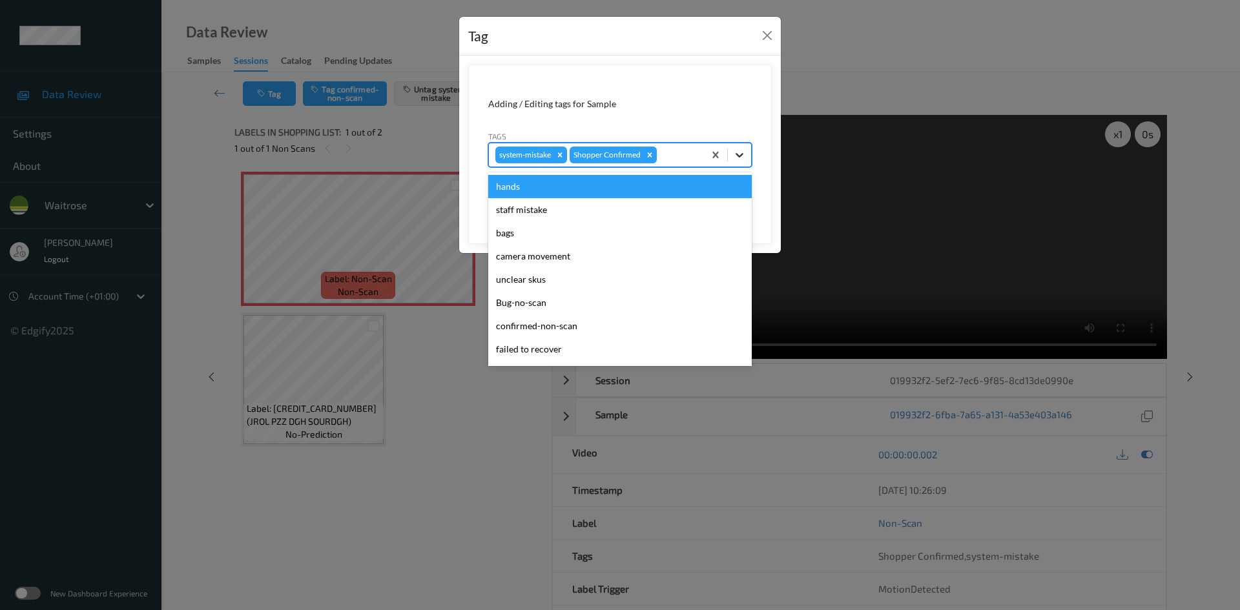
click at [742, 157] on icon at bounding box center [739, 155] width 13 height 13
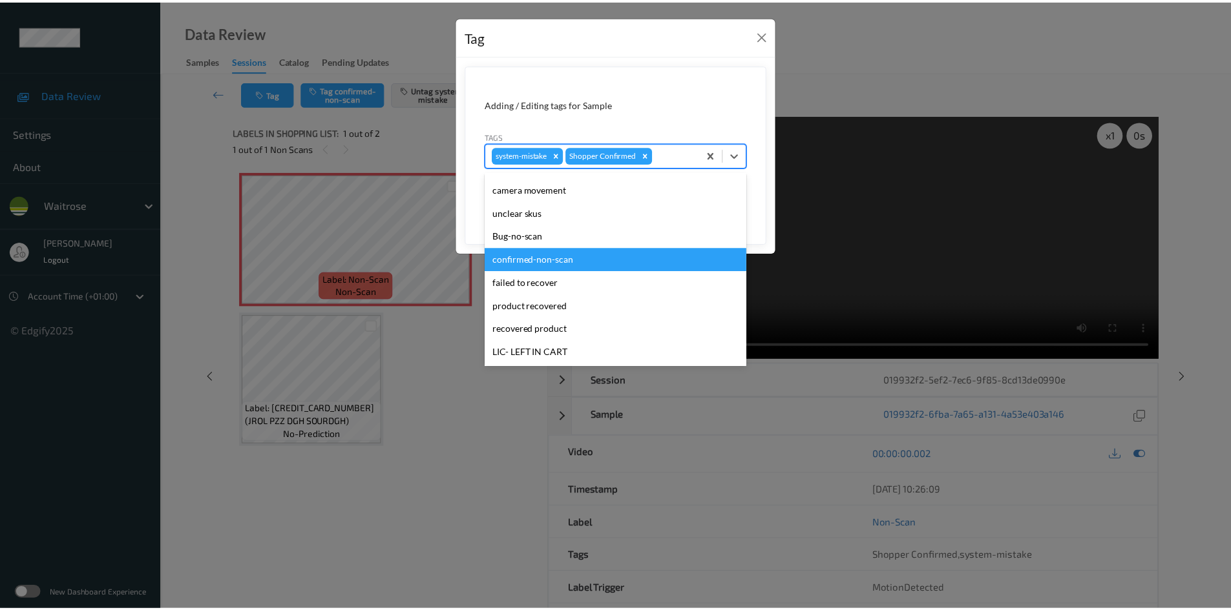
scroll to position [258, 0]
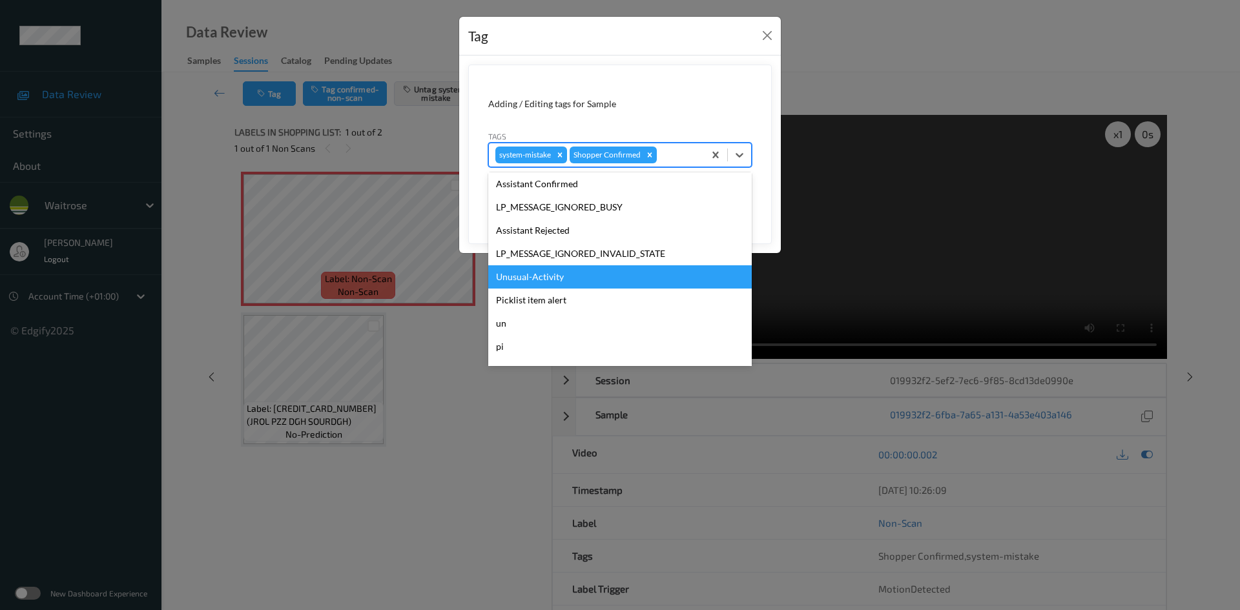
click at [535, 278] on div "Unusual-Activity" at bounding box center [620, 277] width 264 height 23
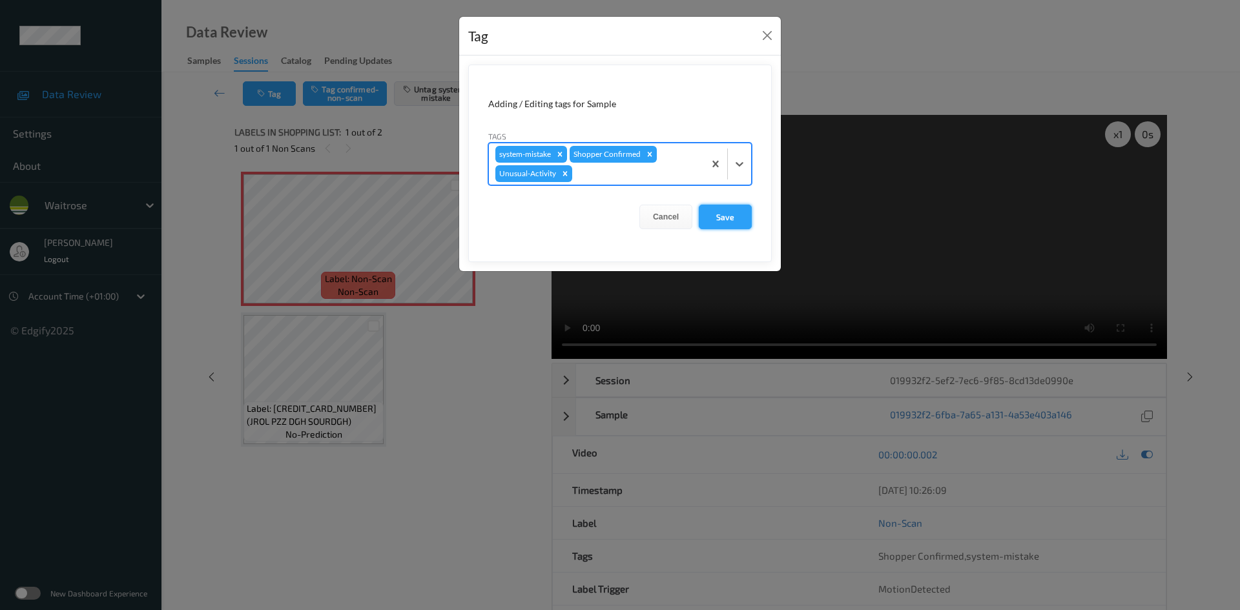
click at [727, 220] on button "Save" at bounding box center [725, 217] width 53 height 25
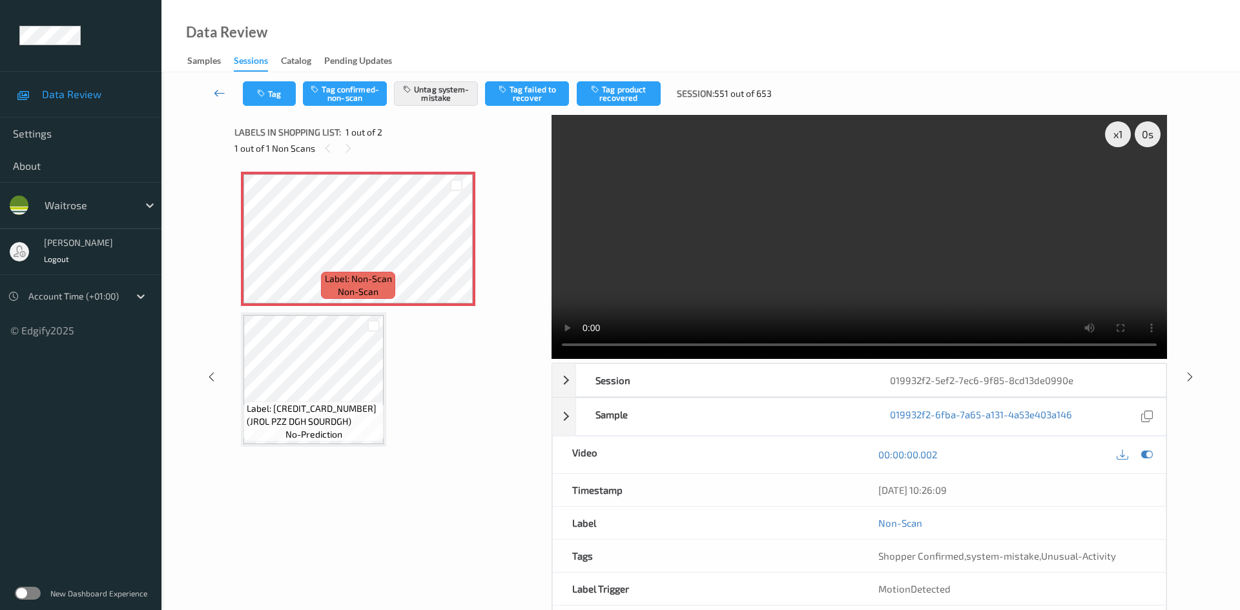
click at [216, 85] on link at bounding box center [220, 93] width 46 height 25
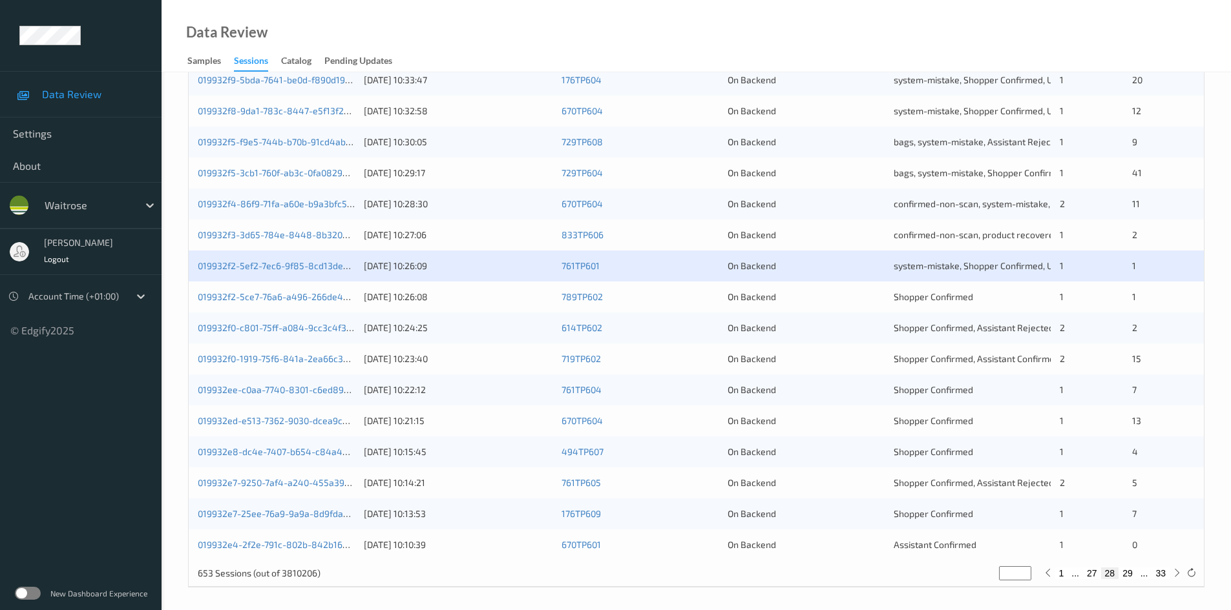
scroll to position [362, 0]
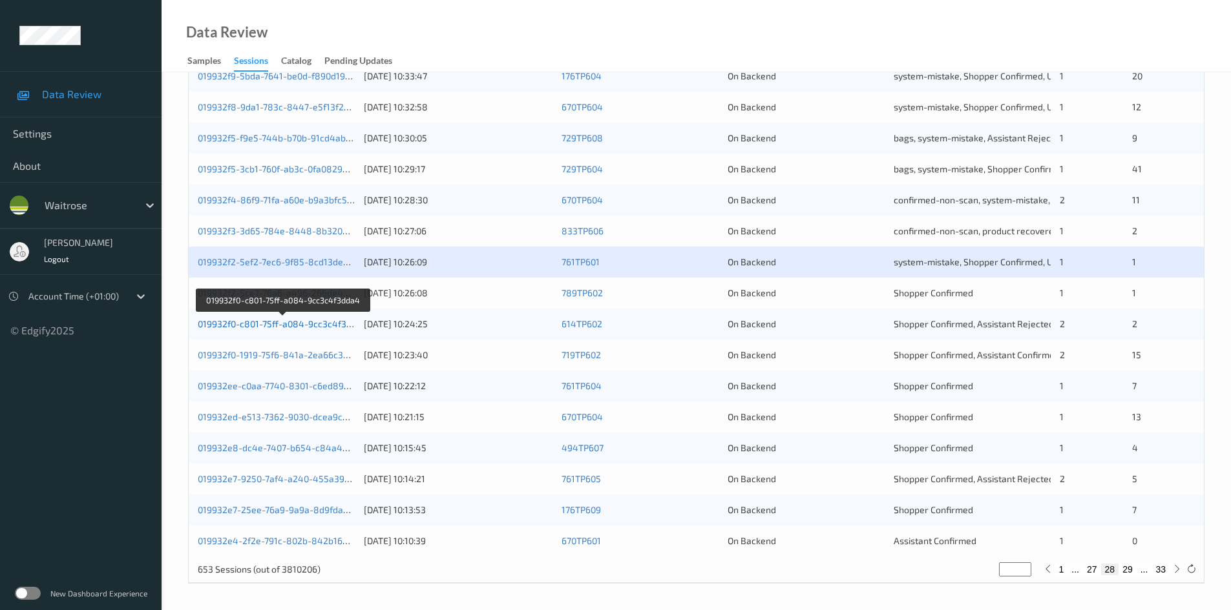
click at [253, 323] on link "019932f0-c801-75ff-a084-9cc3c4f3dda4" at bounding box center [283, 323] width 170 height 11
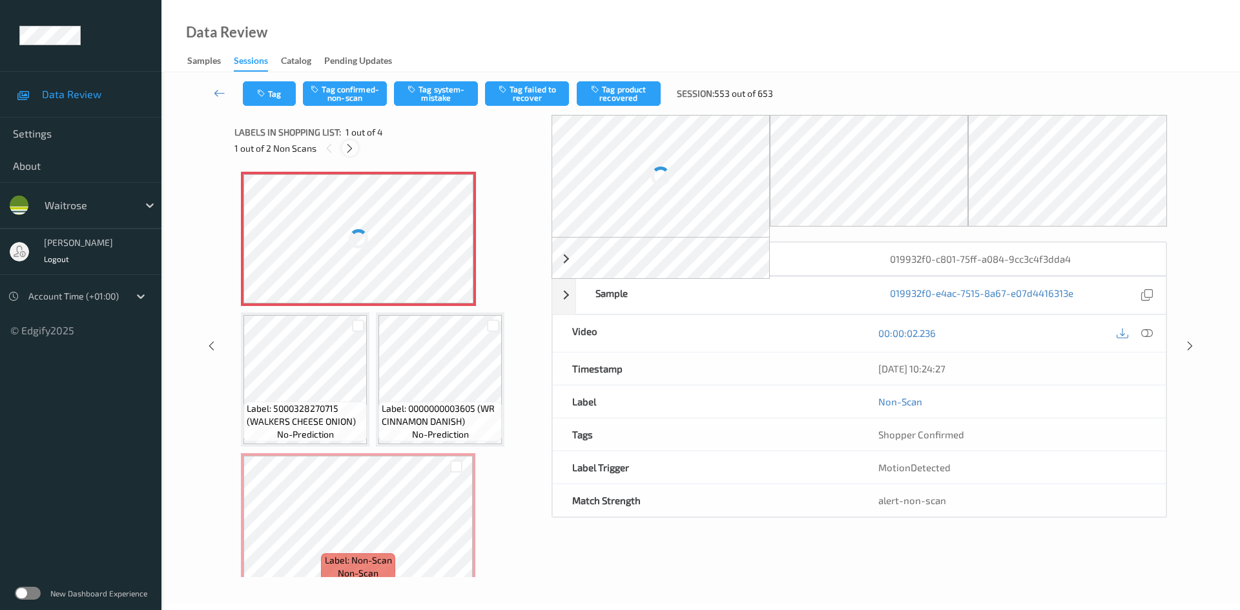
click at [351, 147] on icon at bounding box center [349, 149] width 11 height 12
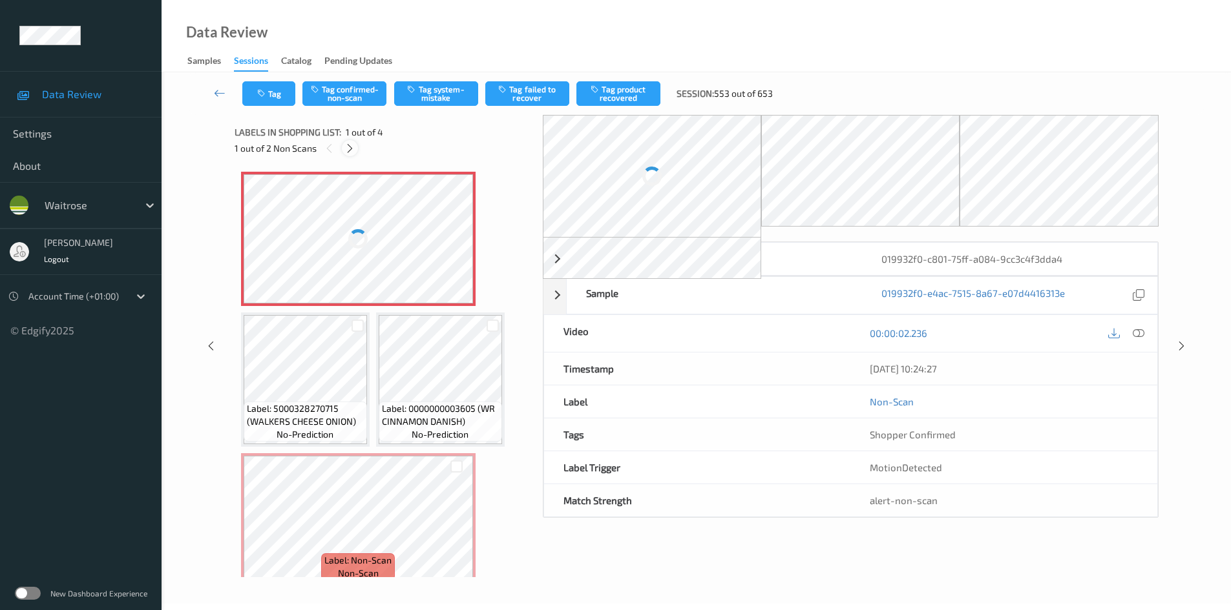
scroll to position [17, 0]
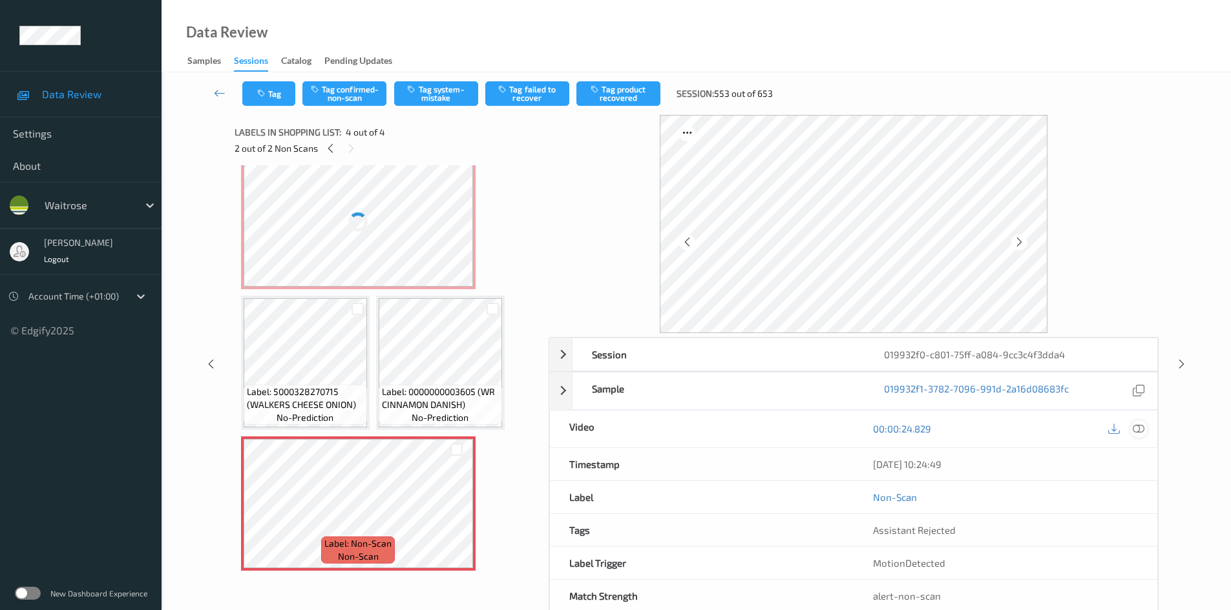
click at [1143, 427] on icon at bounding box center [1138, 429] width 12 height 12
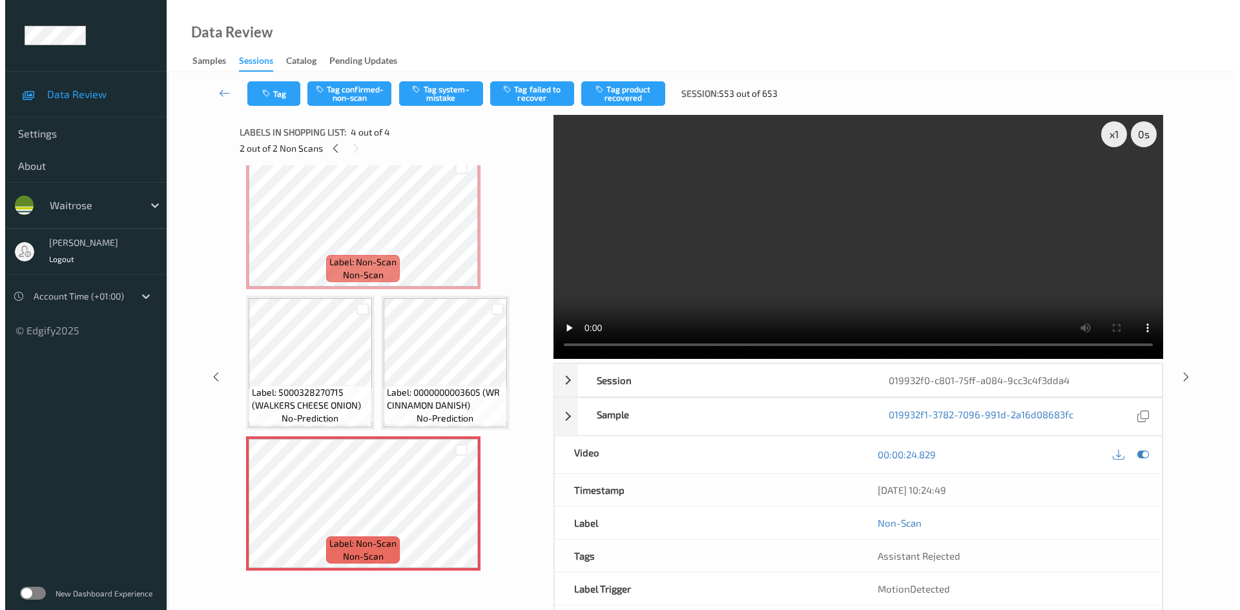
scroll to position [0, 0]
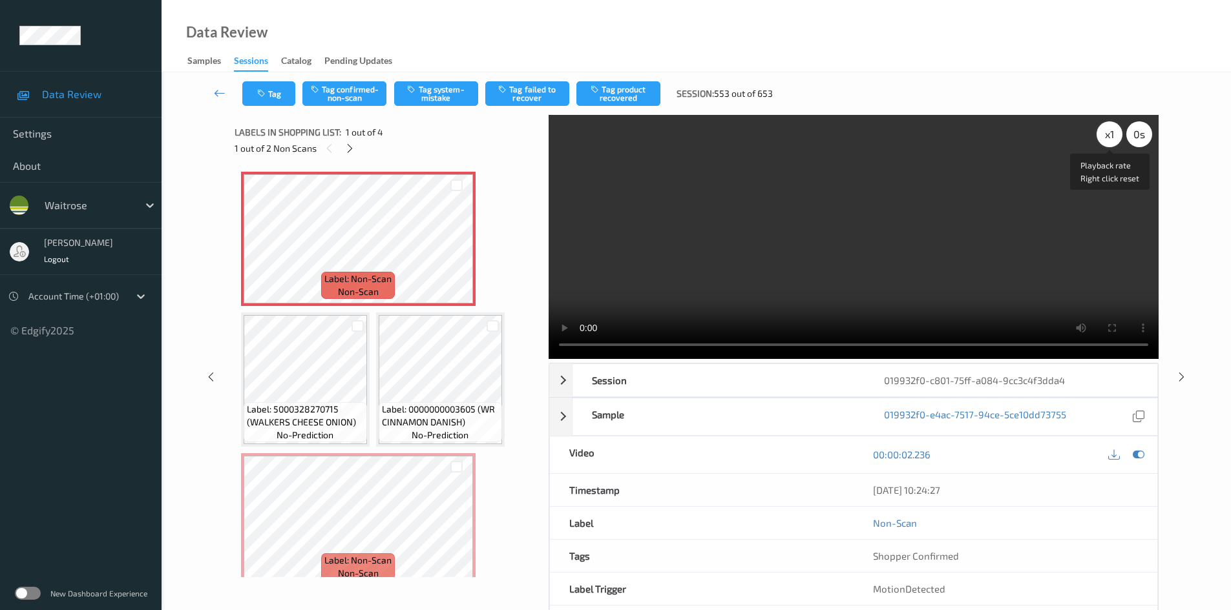
click at [1103, 138] on div "x 1" at bounding box center [1109, 134] width 26 height 26
click at [1113, 132] on div "x 2" at bounding box center [1109, 134] width 26 height 26
click at [822, 286] on video at bounding box center [853, 237] width 610 height 244
click at [459, 248] on icon at bounding box center [456, 250] width 11 height 12
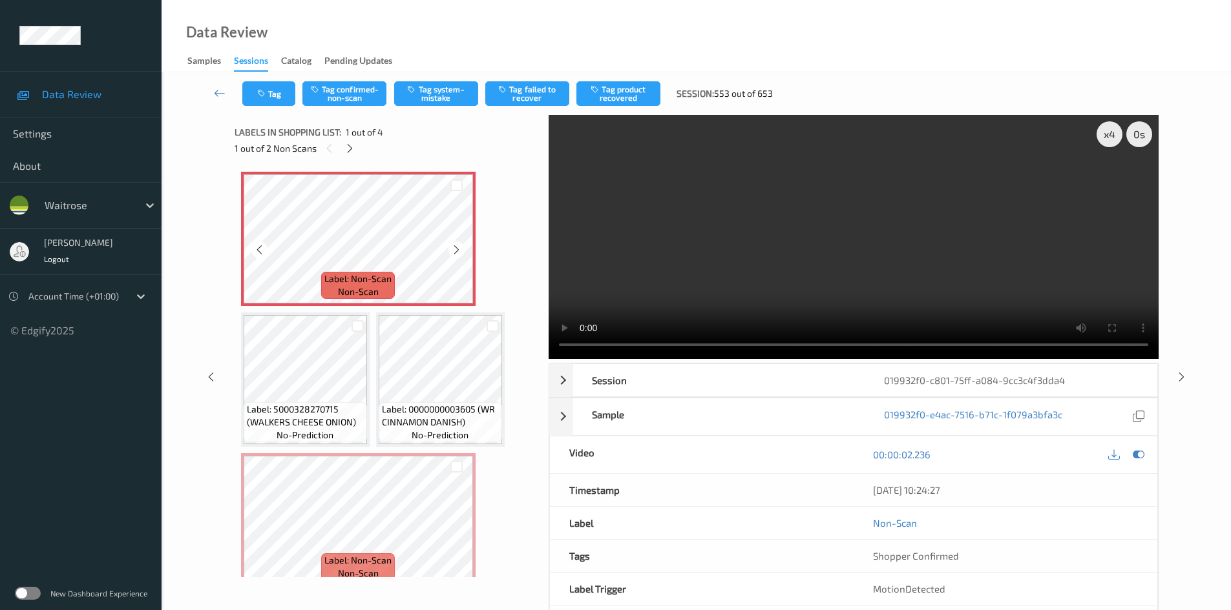
click at [459, 248] on icon at bounding box center [456, 250] width 11 height 12
click at [457, 250] on icon at bounding box center [456, 250] width 11 height 12
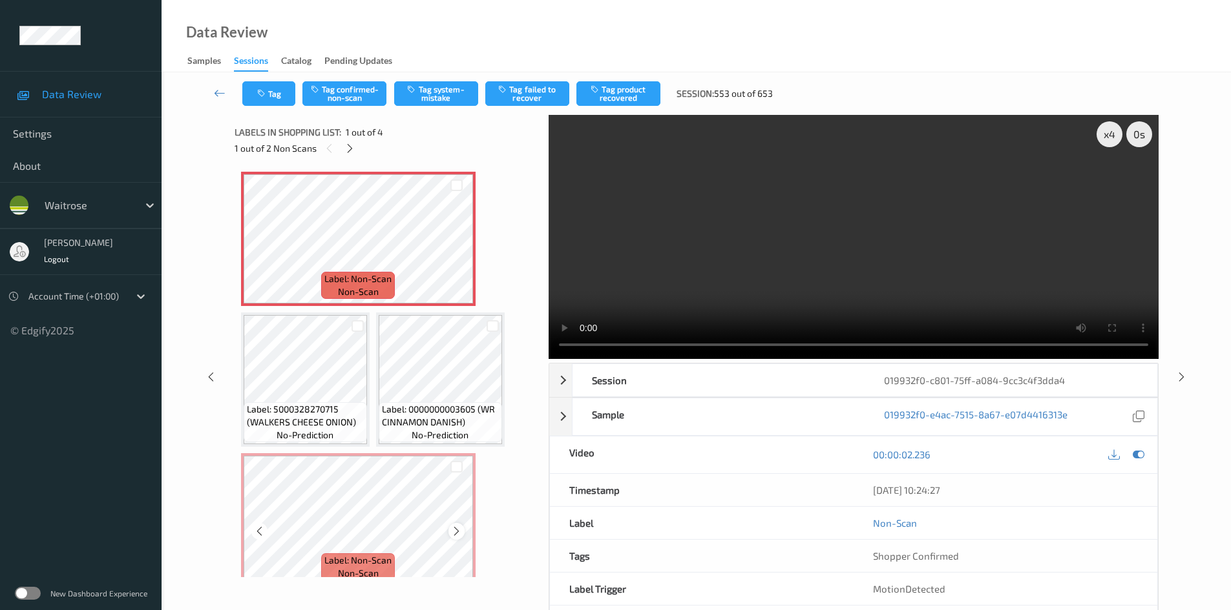
click at [455, 532] on icon at bounding box center [456, 532] width 11 height 12
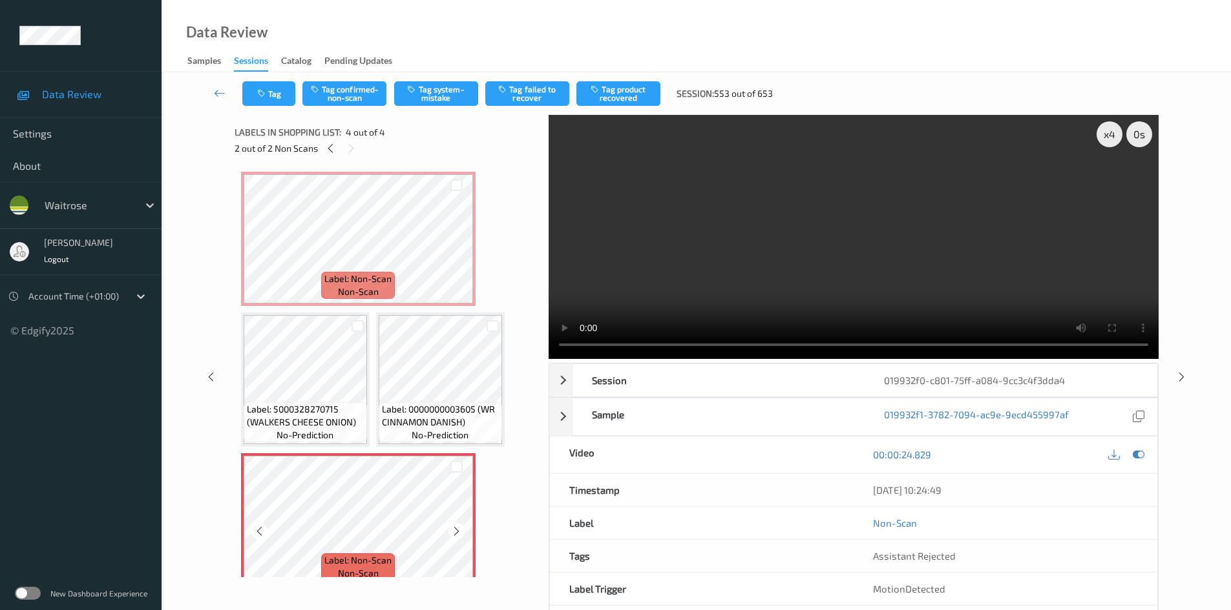
click at [455, 532] on icon at bounding box center [456, 532] width 11 height 12
click at [719, 276] on video at bounding box center [853, 237] width 610 height 244
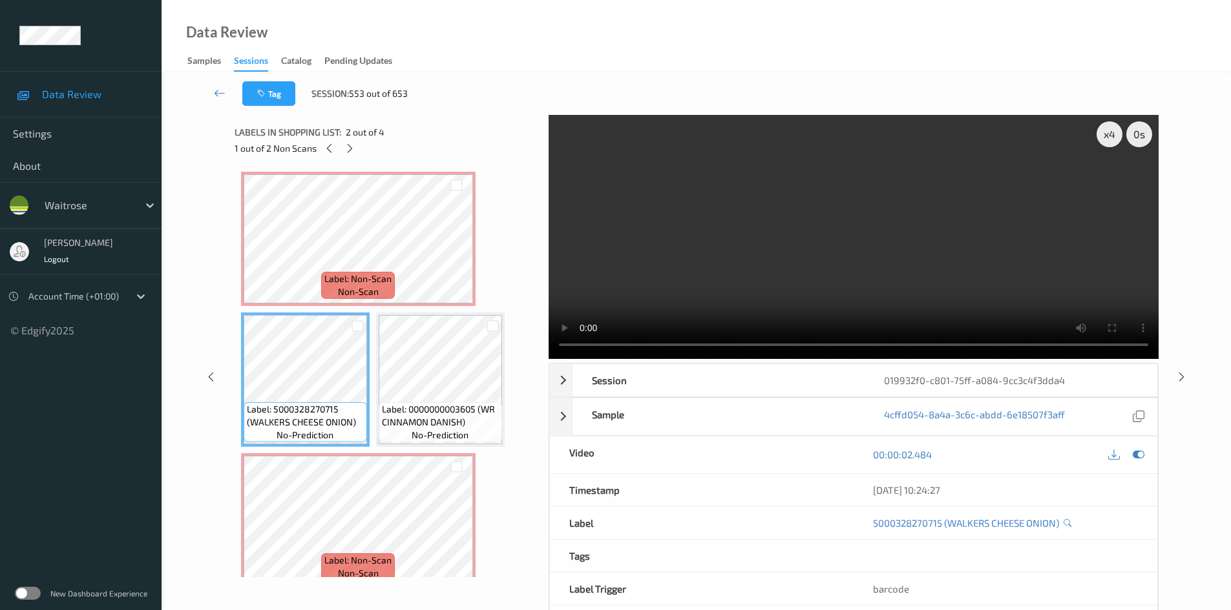
click at [651, 309] on video at bounding box center [853, 237] width 610 height 244
click at [834, 267] on video at bounding box center [853, 237] width 610 height 244
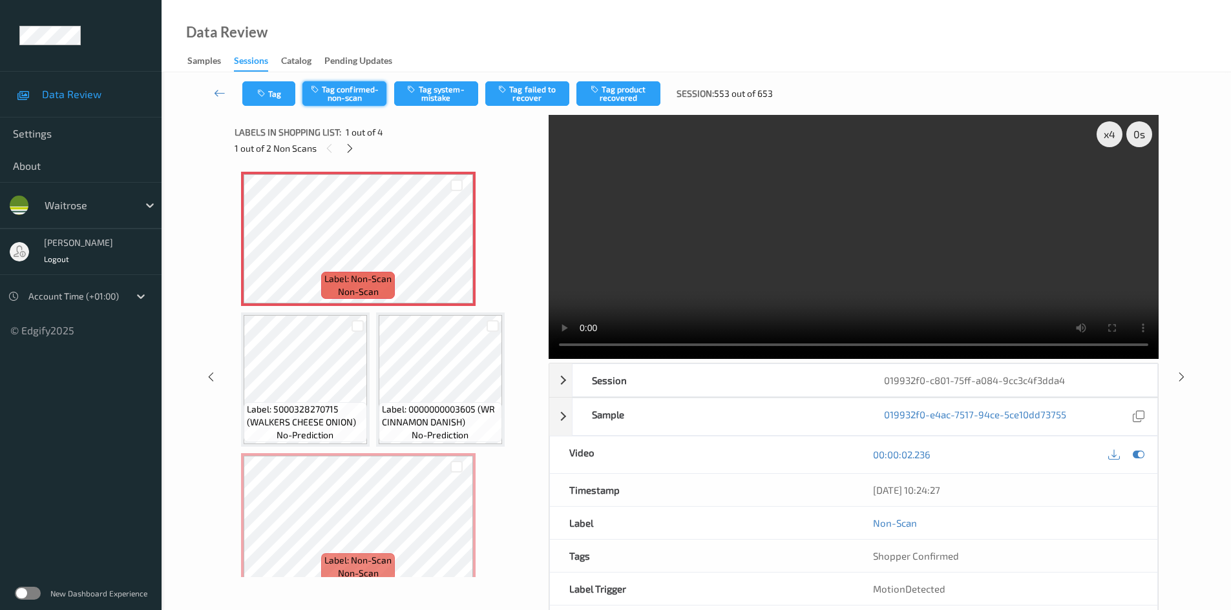
click at [343, 86] on button "Tag confirmed-non-scan" at bounding box center [344, 93] width 84 height 25
click at [634, 88] on button "Tag product recovered" at bounding box center [618, 93] width 84 height 25
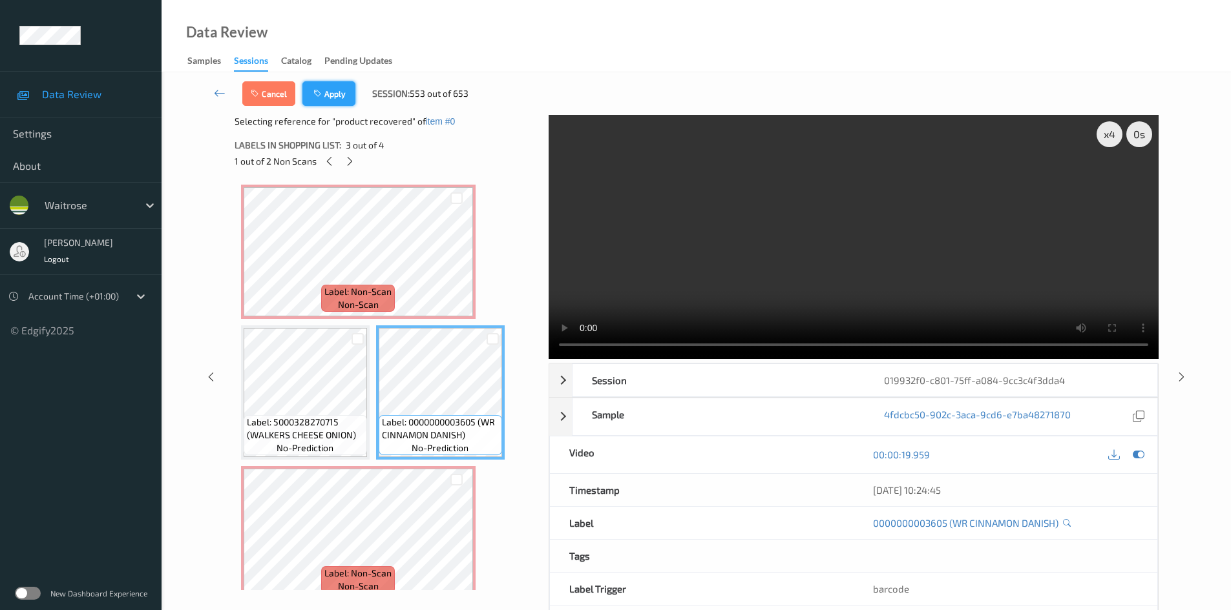
click at [335, 83] on button "Apply" at bounding box center [328, 93] width 53 height 25
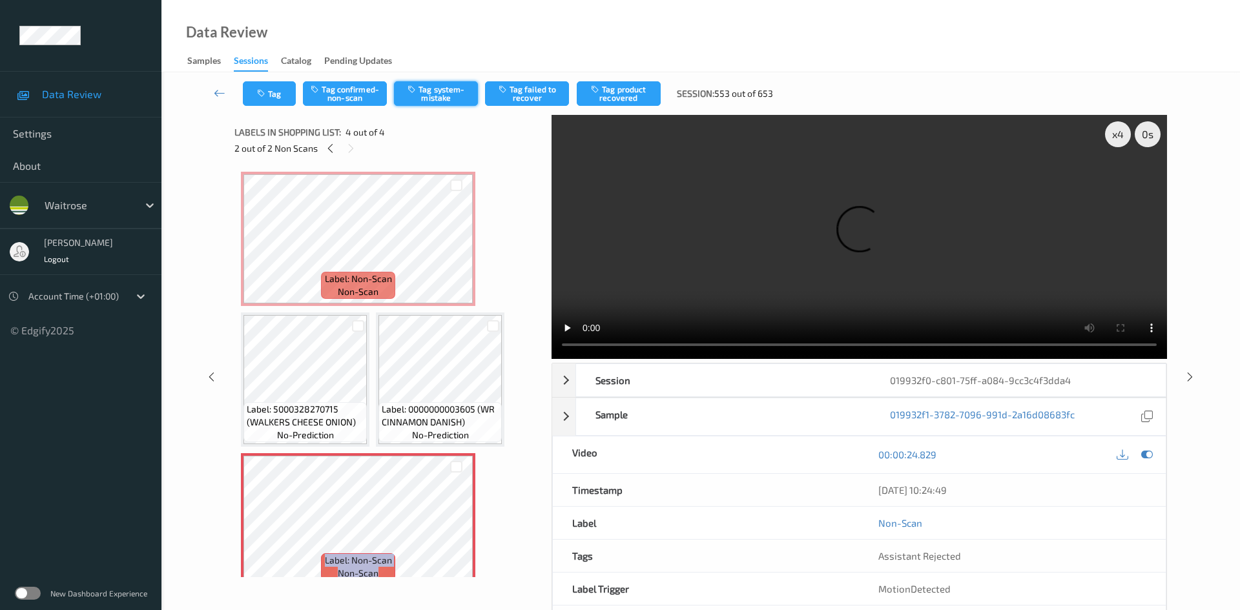
click at [446, 96] on button "Tag system-mistake" at bounding box center [436, 93] width 84 height 25
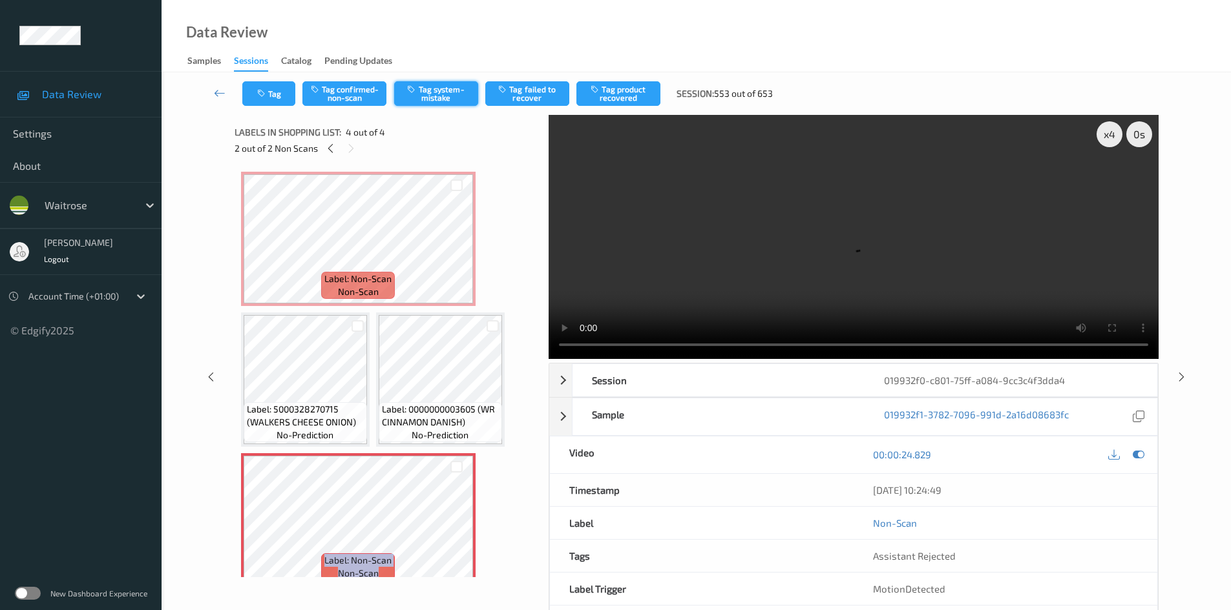
click at [455, 87] on button "Tag system-mistake" at bounding box center [436, 93] width 84 height 25
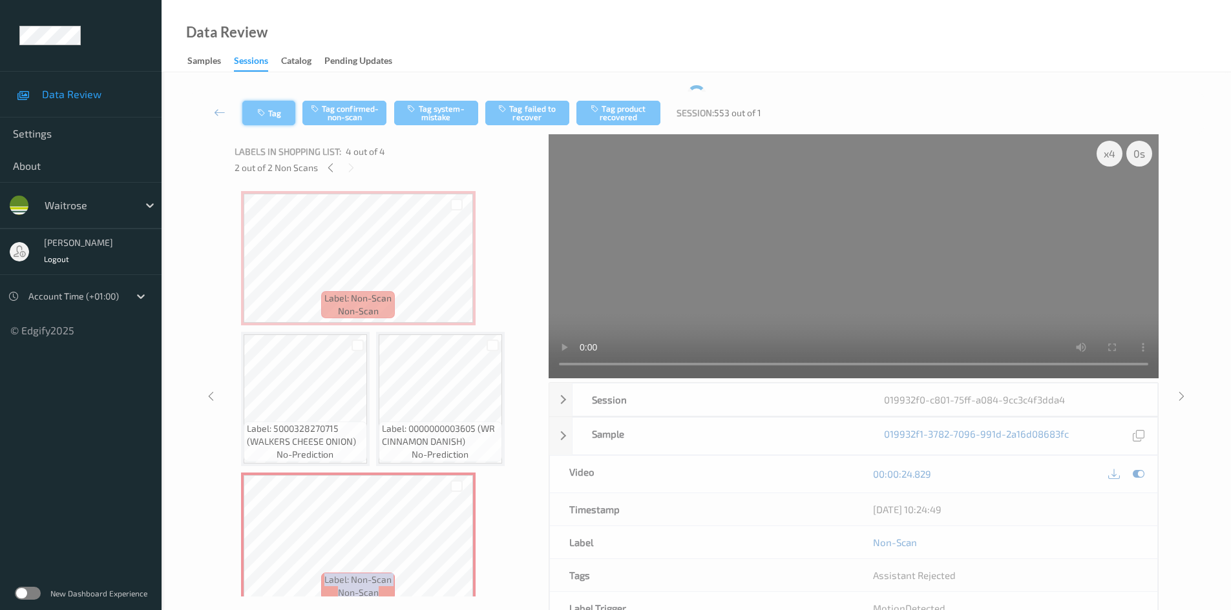
click at [280, 109] on button "Tag" at bounding box center [268, 113] width 53 height 25
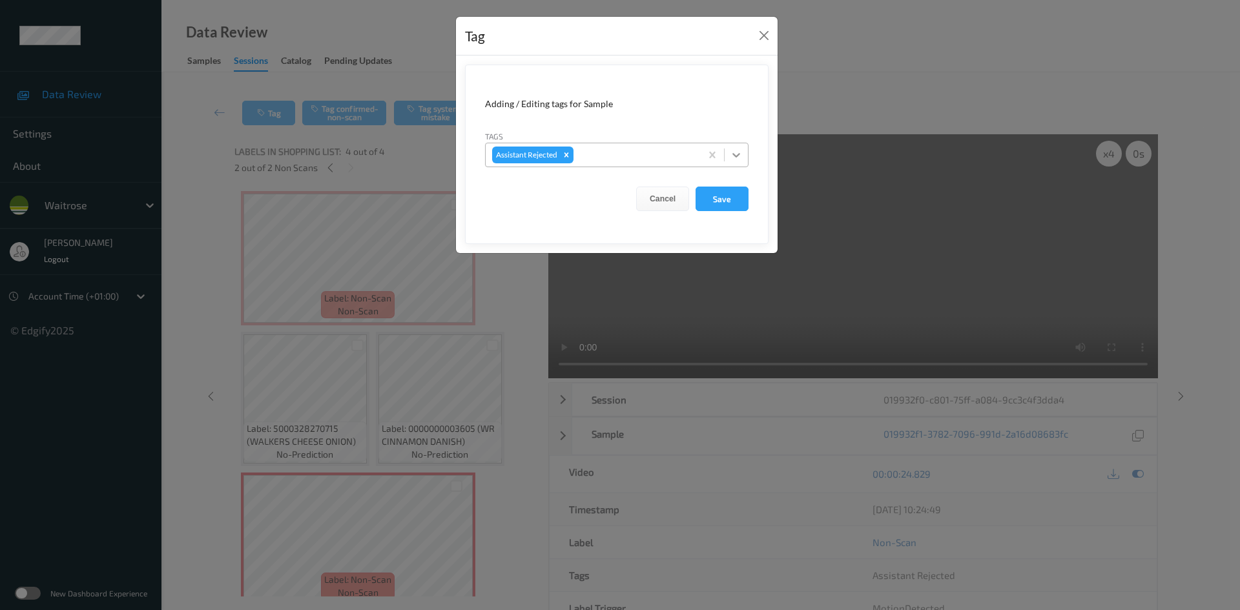
click at [736, 156] on icon at bounding box center [737, 155] width 8 height 5
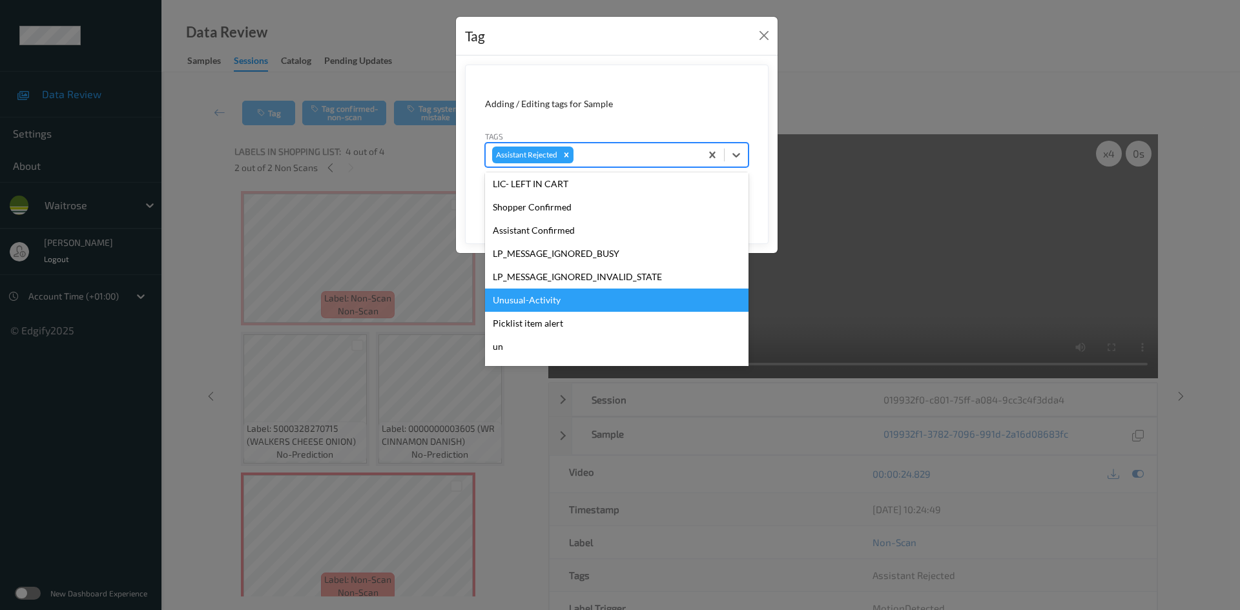
scroll to position [235, 0]
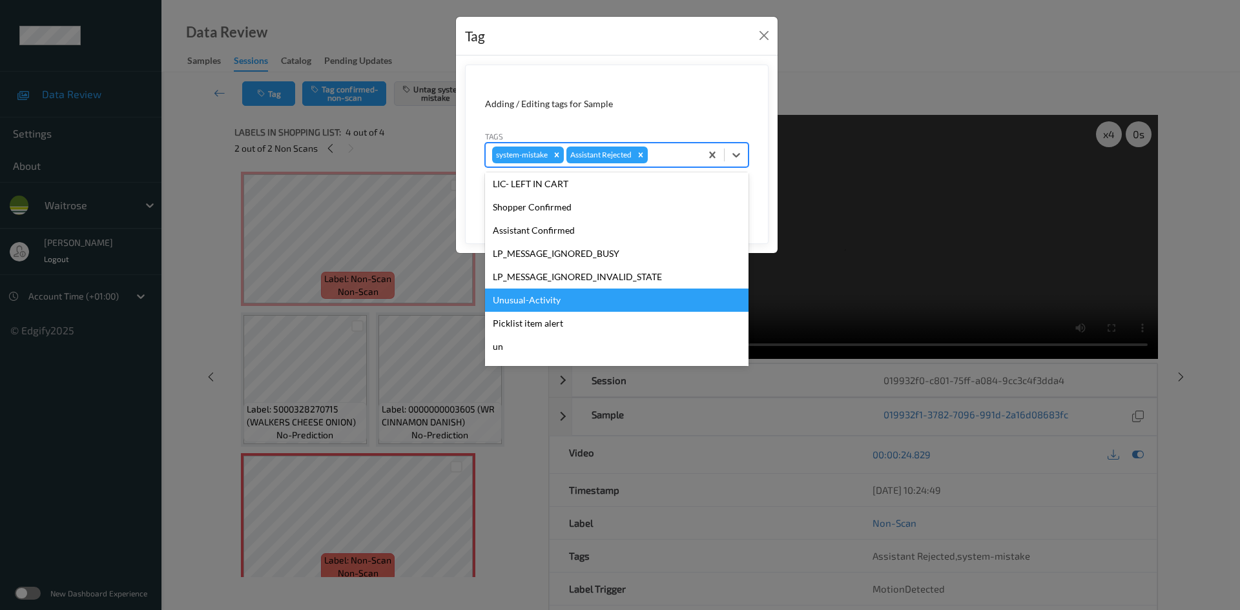
click at [554, 293] on div "Unusual-Activity" at bounding box center [617, 300] width 264 height 23
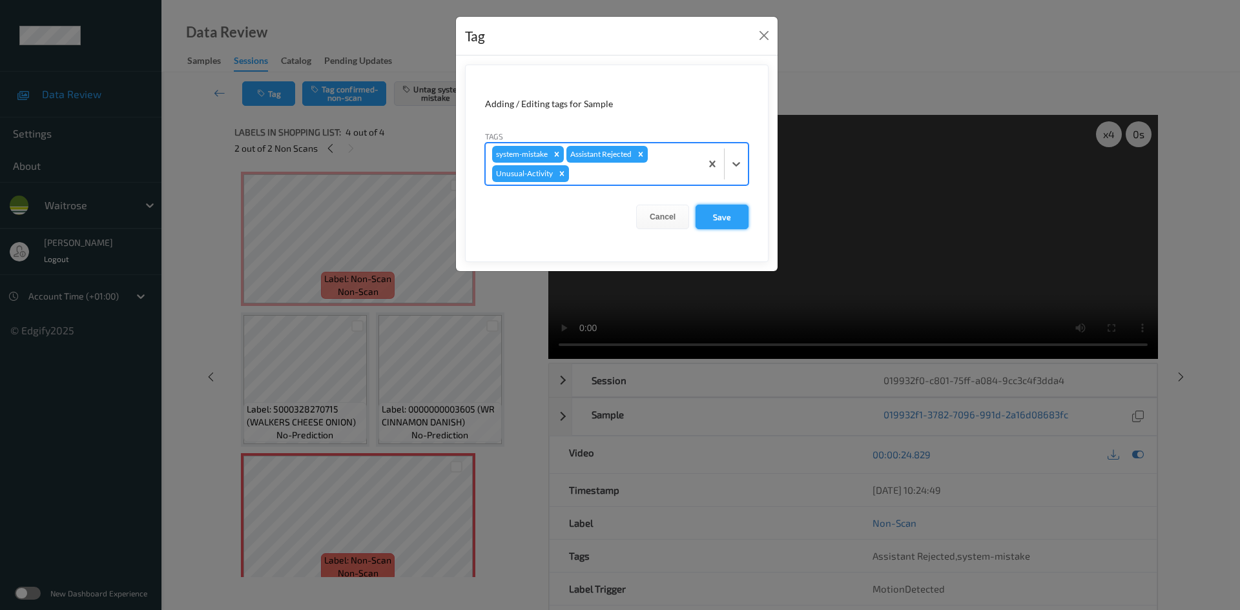
click at [733, 220] on button "Save" at bounding box center [722, 217] width 53 height 25
click at [736, 158] on icon at bounding box center [736, 164] width 13 height 13
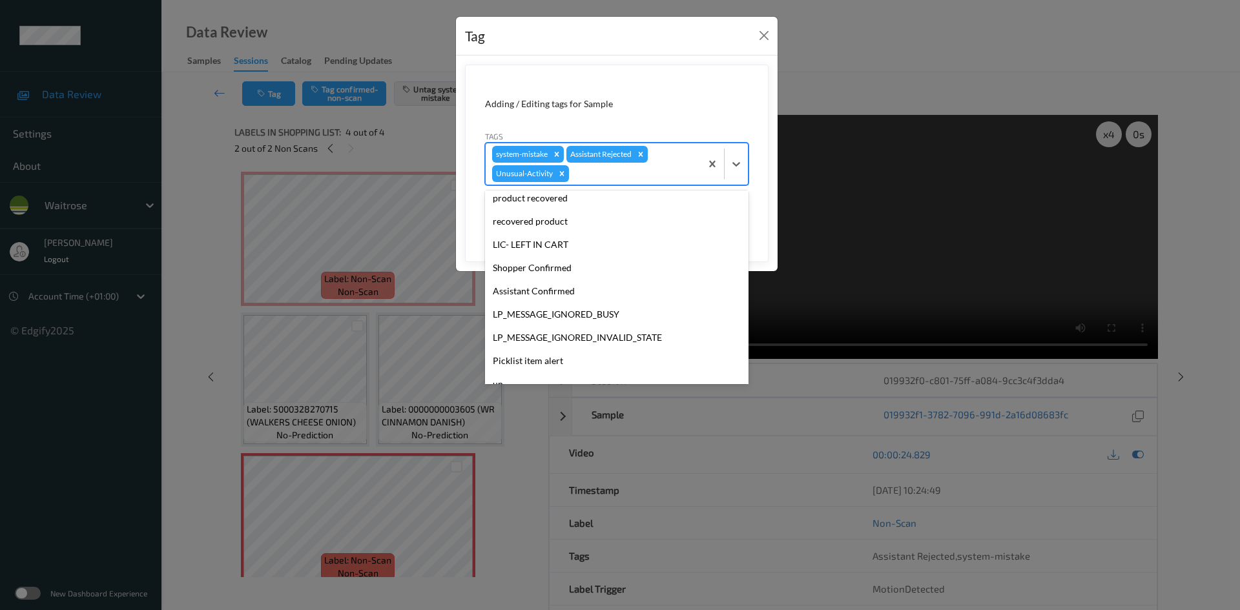
scroll to position [194, 0]
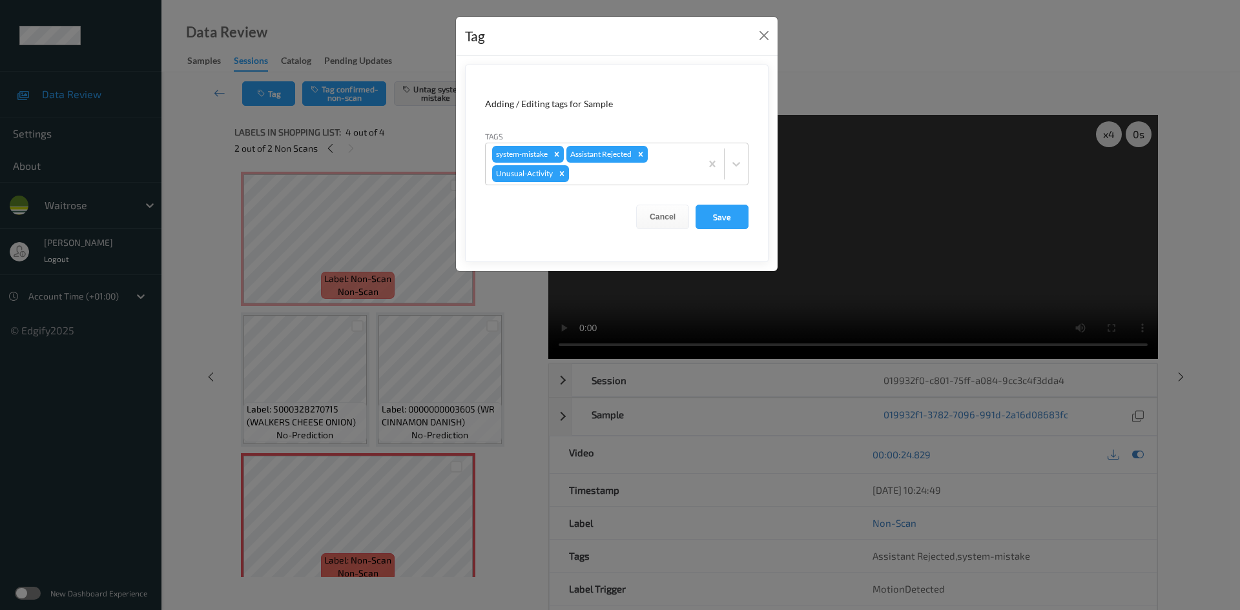
click at [849, 70] on div "Tag Adding / Editing tags for Sample Tags system-mistake Assistant Rejected Unu…" at bounding box center [620, 305] width 1240 height 610
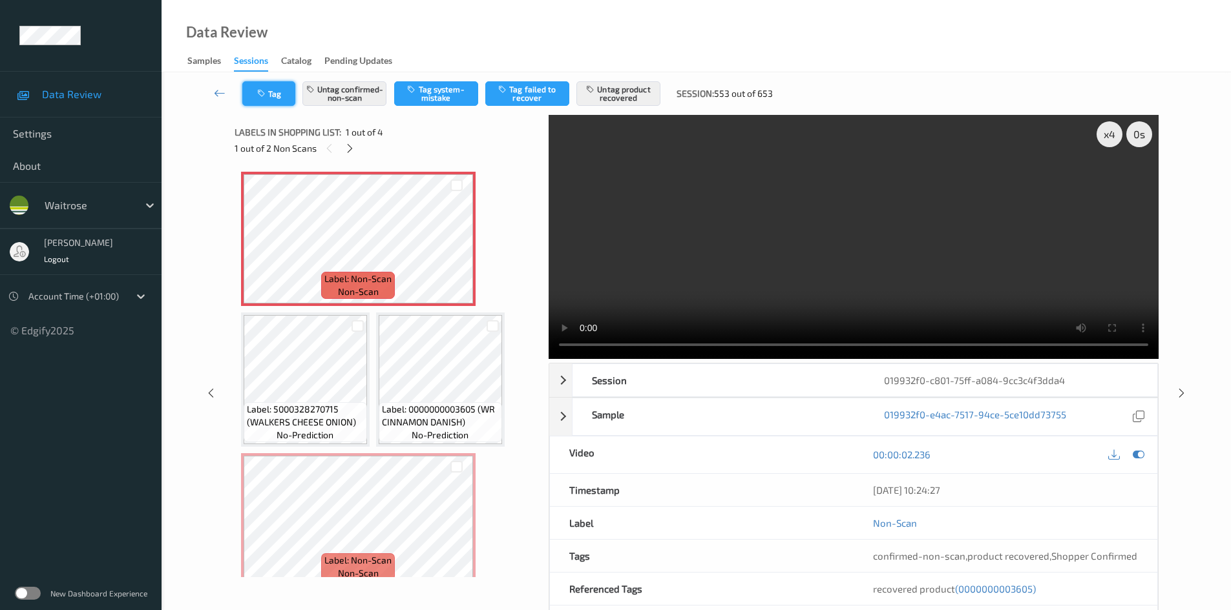
click at [288, 94] on button "Tag" at bounding box center [268, 93] width 53 height 25
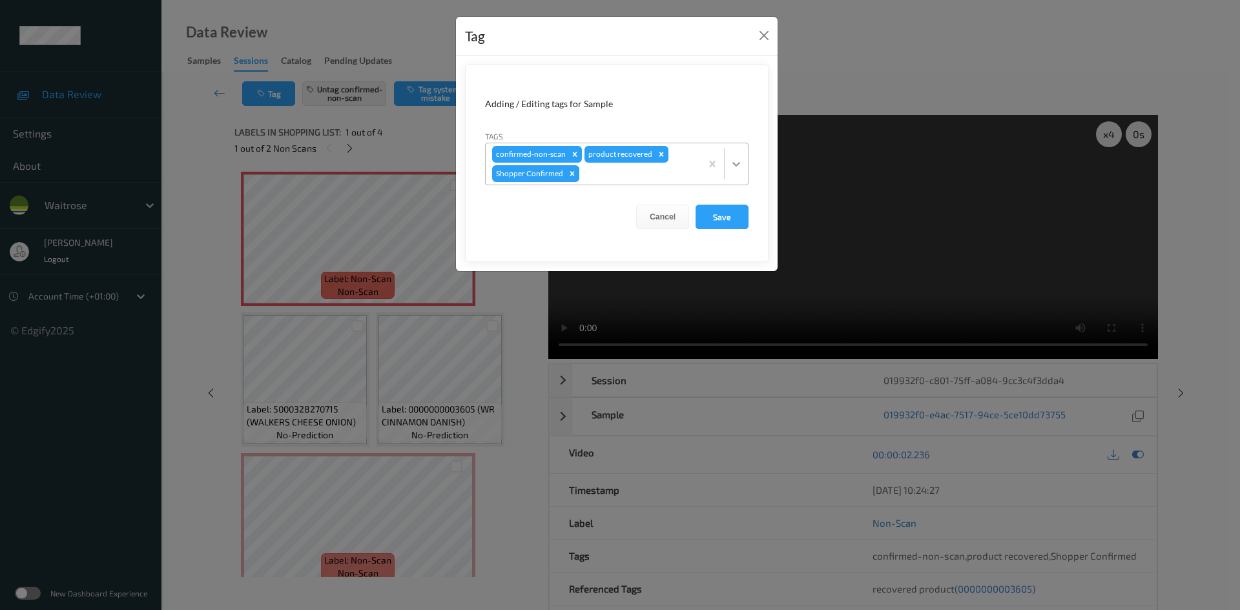
click at [735, 165] on icon at bounding box center [737, 164] width 8 height 5
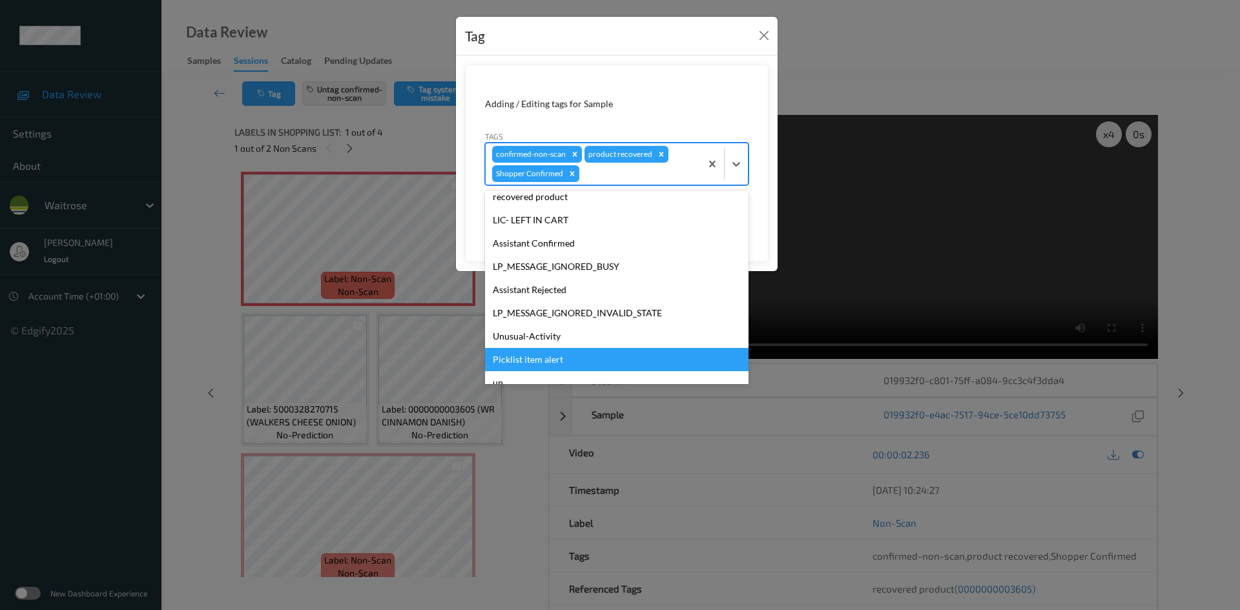
click at [526, 353] on div "Picklist item alert" at bounding box center [617, 359] width 264 height 23
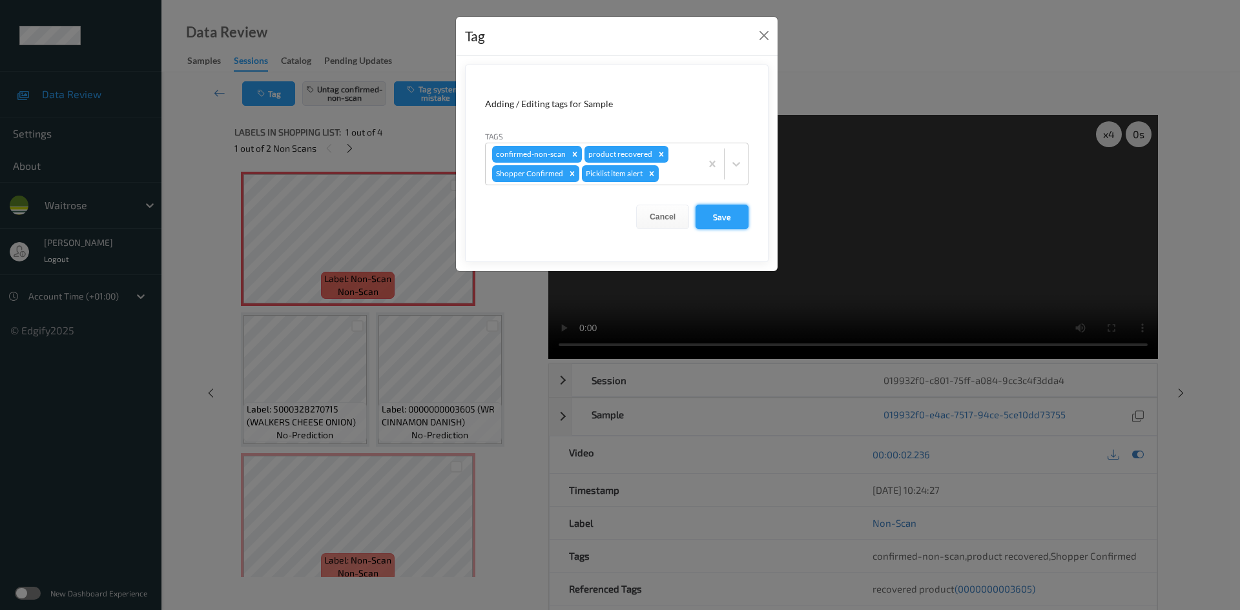
click at [721, 218] on button "Save" at bounding box center [722, 217] width 53 height 25
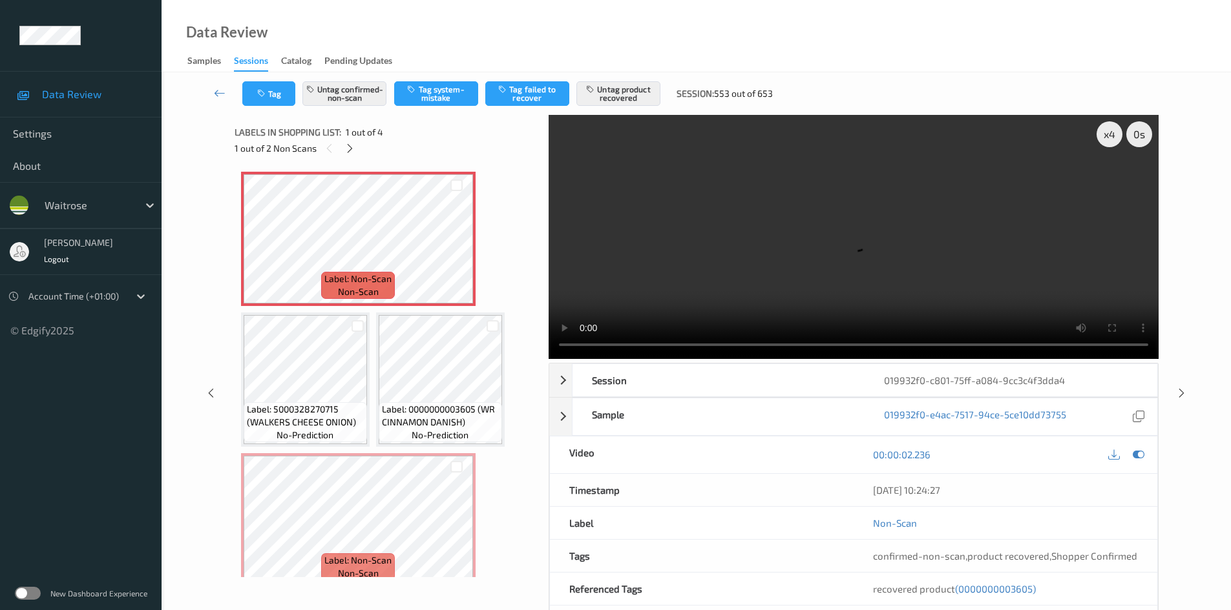
click at [279, 79] on div "Tag Untag confirmed-non-scan Tag system-mistake Tag failed to recover Untag pro…" at bounding box center [696, 93] width 1016 height 43
click at [277, 86] on button "Tag" at bounding box center [268, 93] width 53 height 25
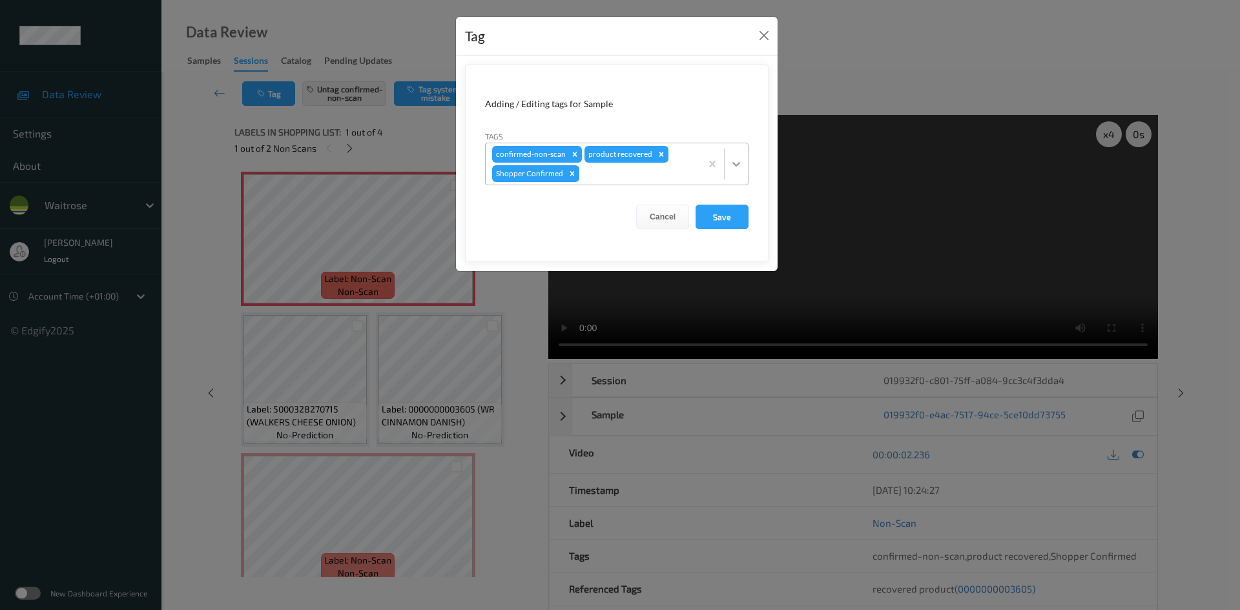
click at [731, 160] on icon at bounding box center [736, 164] width 13 height 13
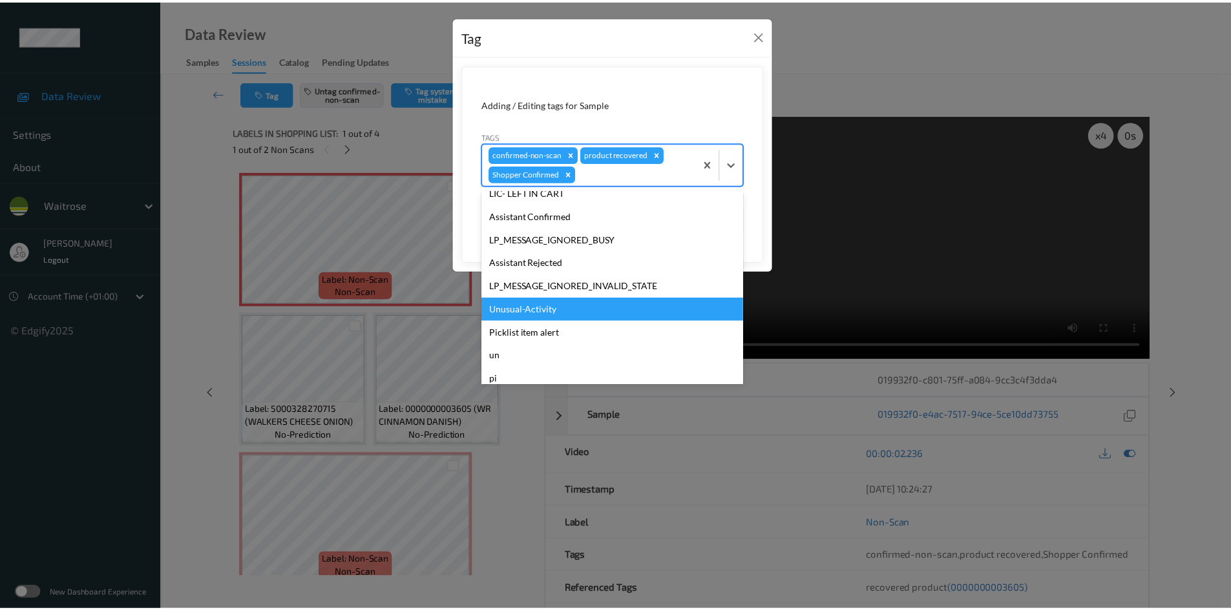
scroll to position [258, 0]
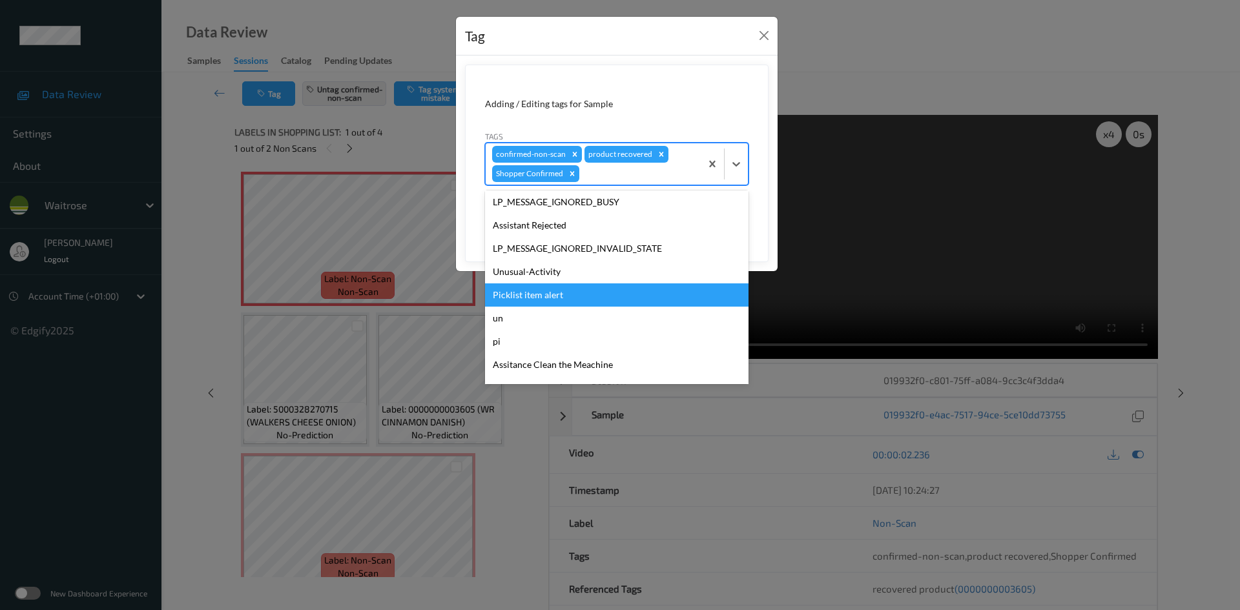
click at [494, 288] on div "Picklist item alert" at bounding box center [617, 295] width 264 height 23
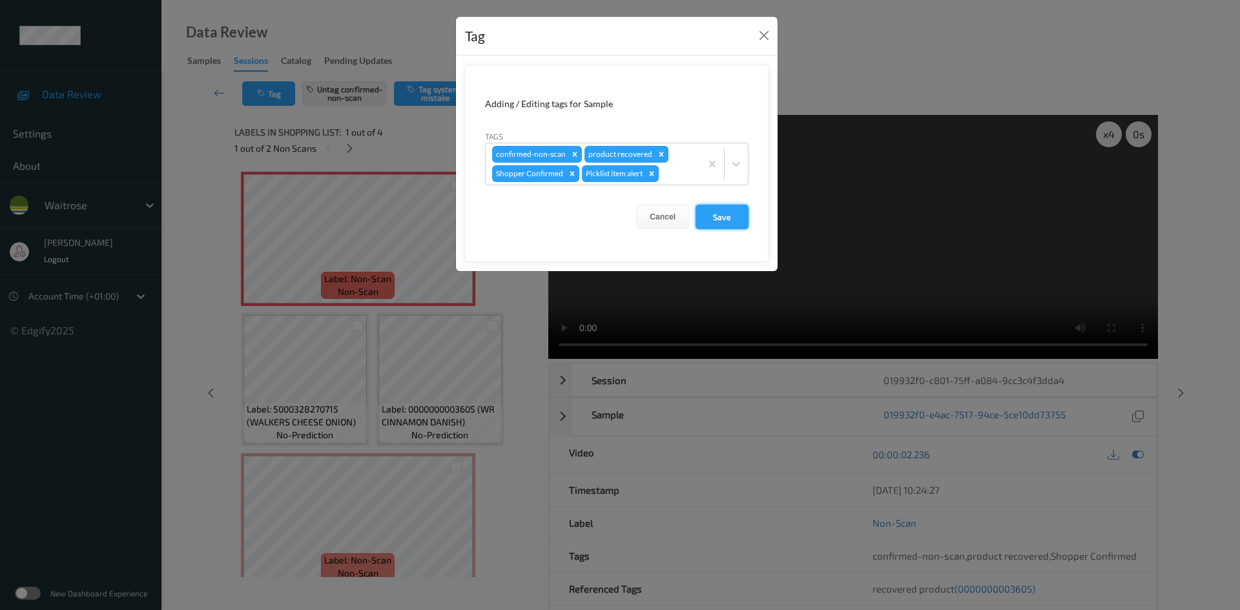
click at [735, 216] on button "Save" at bounding box center [722, 217] width 53 height 25
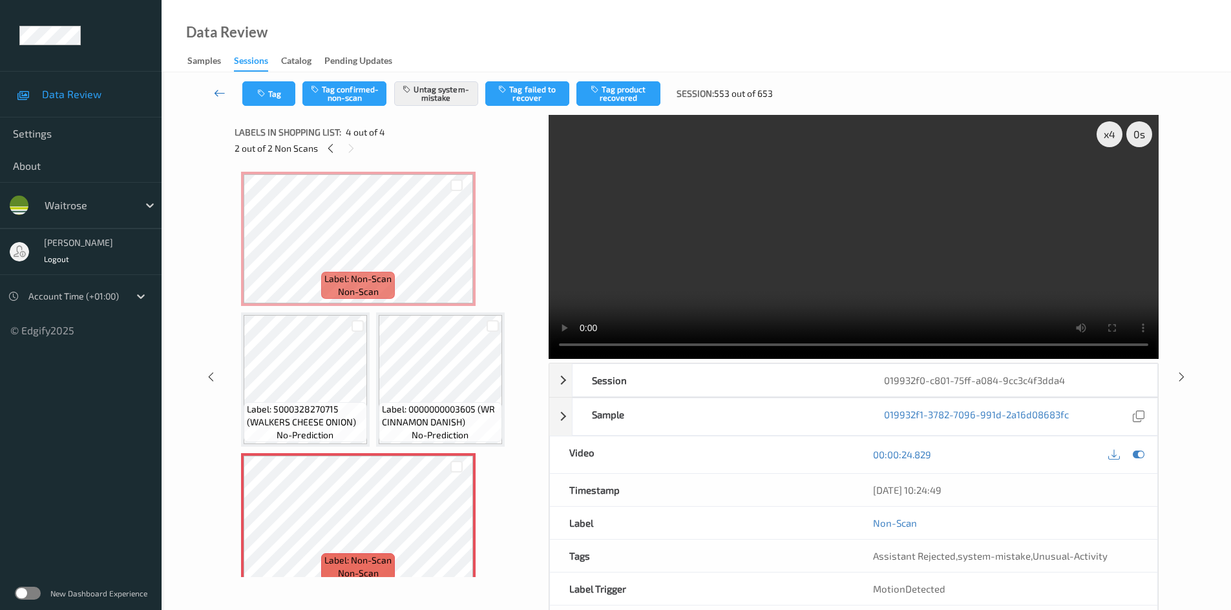
click at [215, 88] on icon at bounding box center [220, 93] width 12 height 13
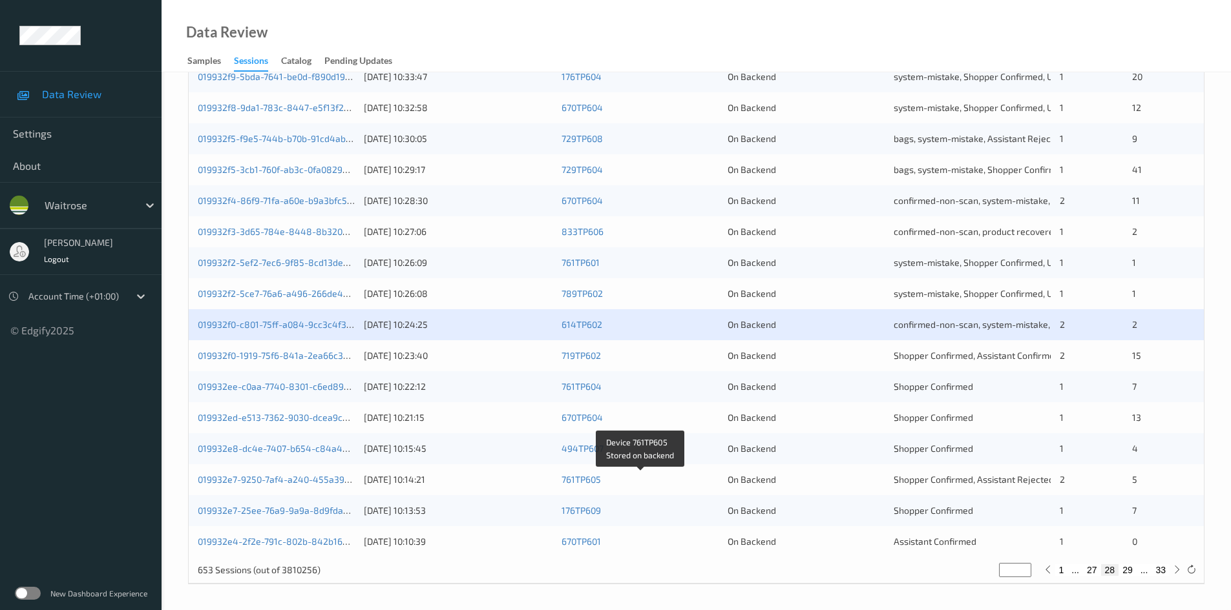
scroll to position [362, 0]
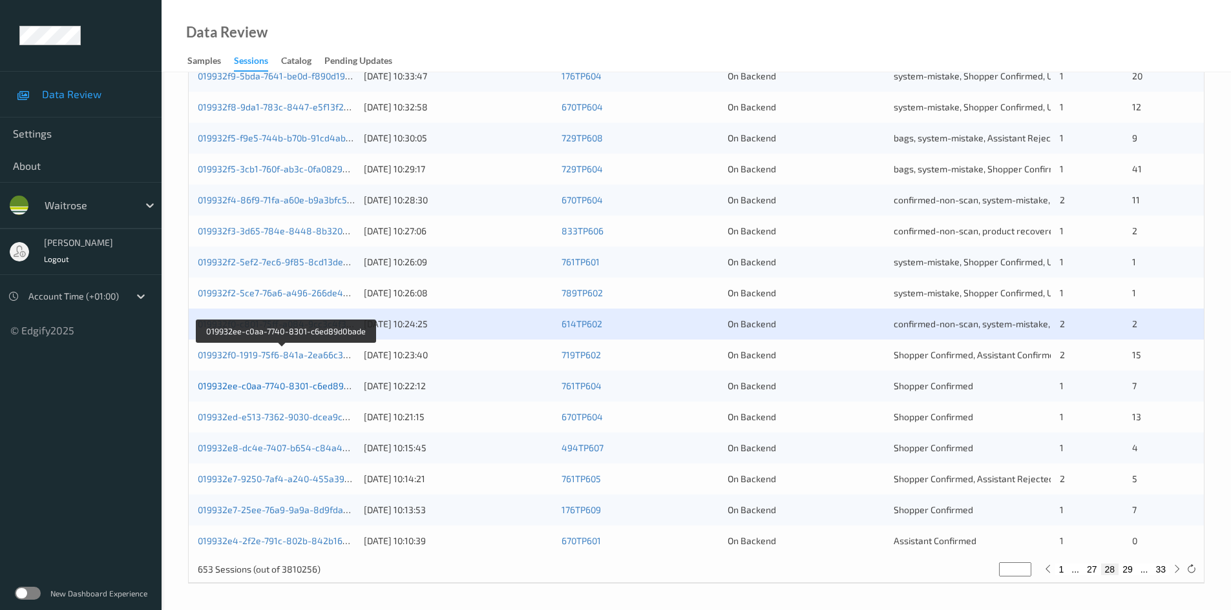
click at [262, 386] on link "019932ee-c0aa-7740-8301-c6ed89d0bade" at bounding box center [286, 385] width 177 height 11
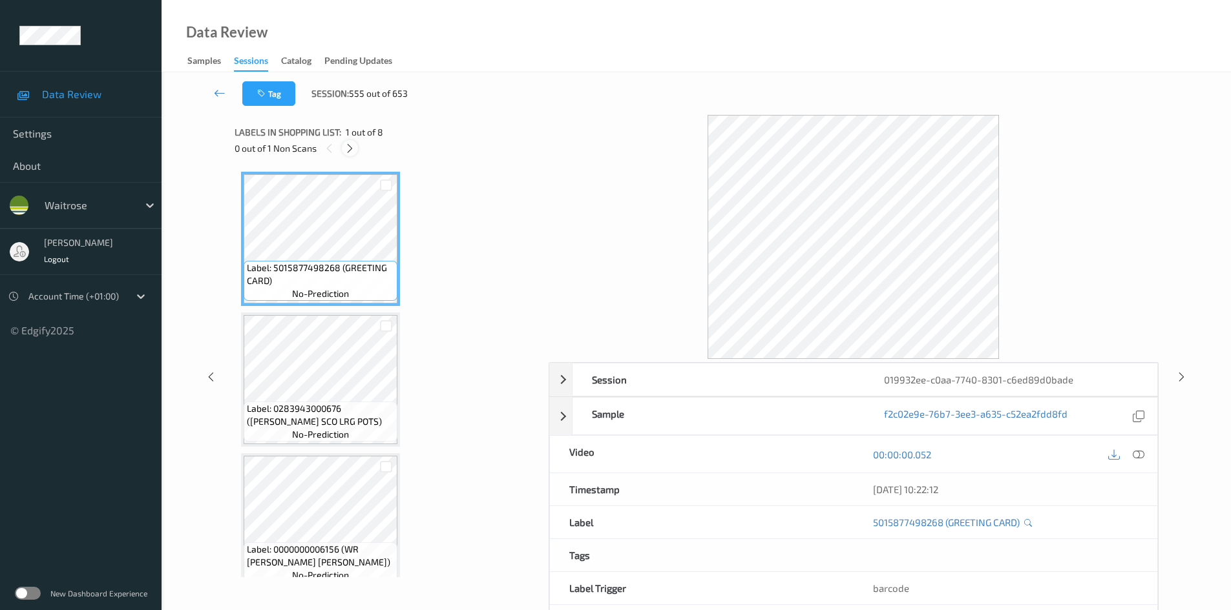
click at [349, 145] on icon at bounding box center [349, 149] width 11 height 12
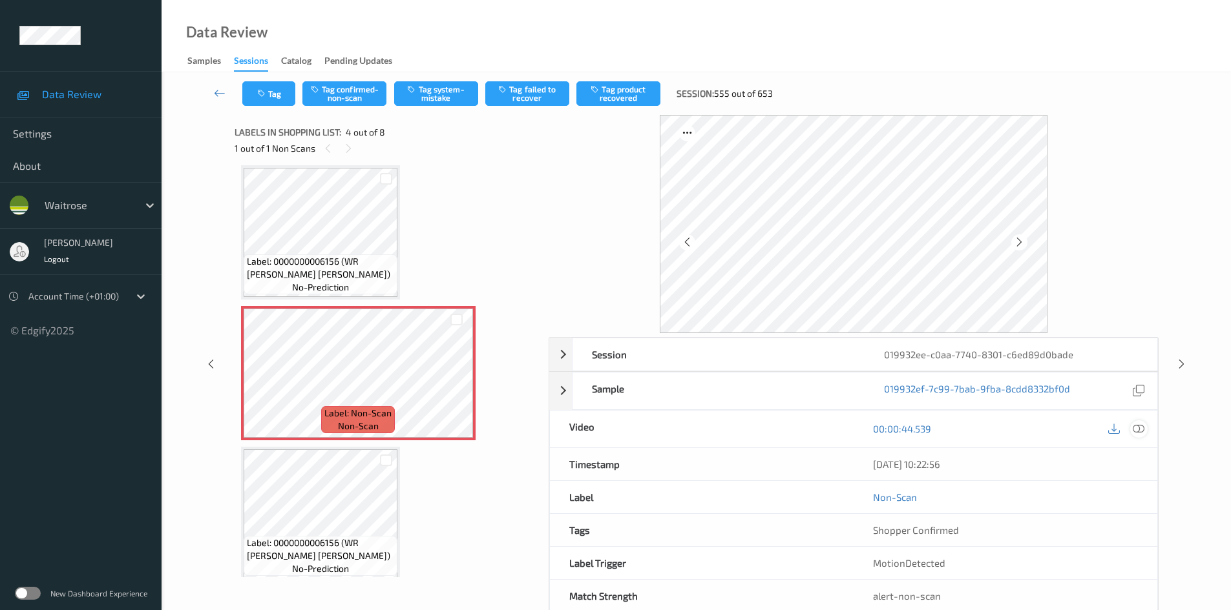
click at [1138, 421] on div at bounding box center [1138, 429] width 17 height 17
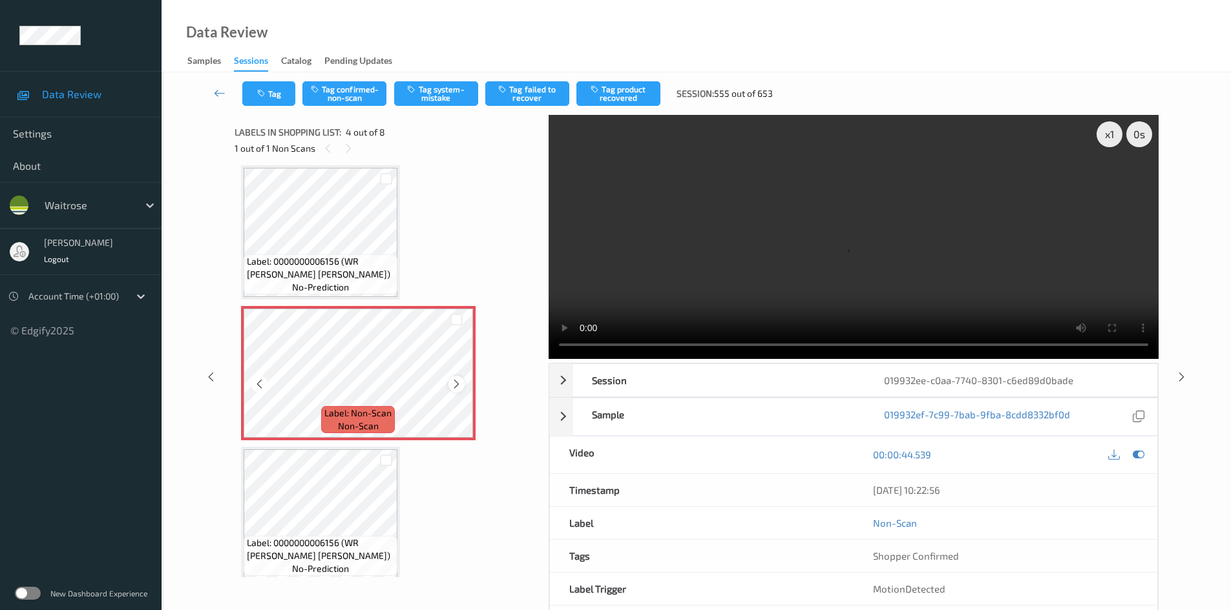
click at [461, 380] on icon at bounding box center [456, 385] width 11 height 12
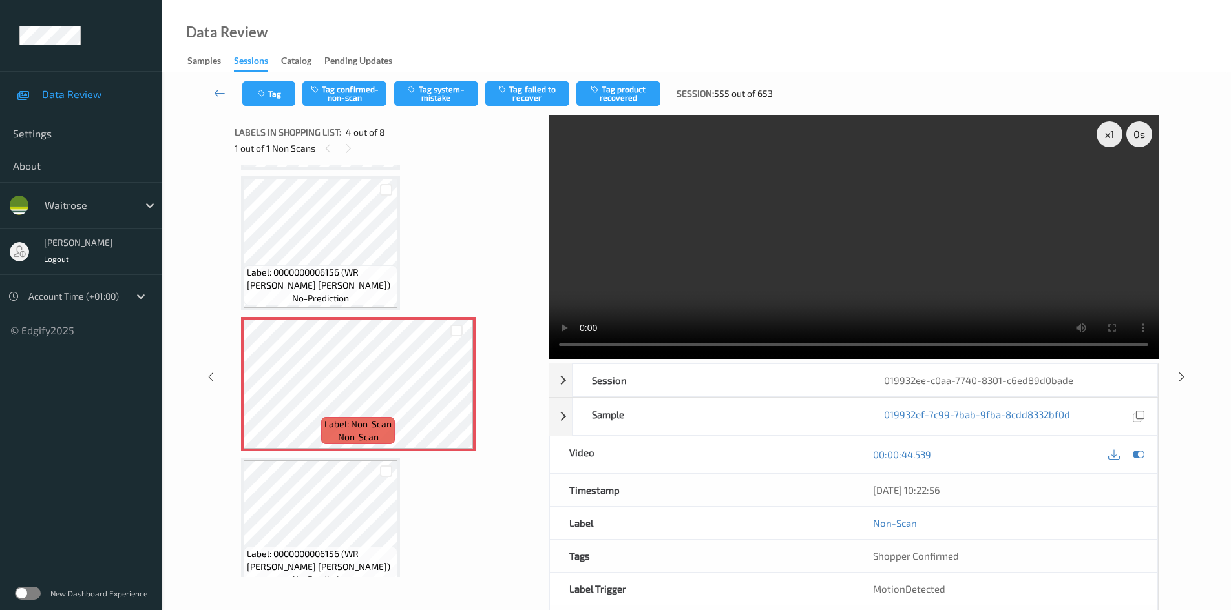
scroll to position [194, 0]
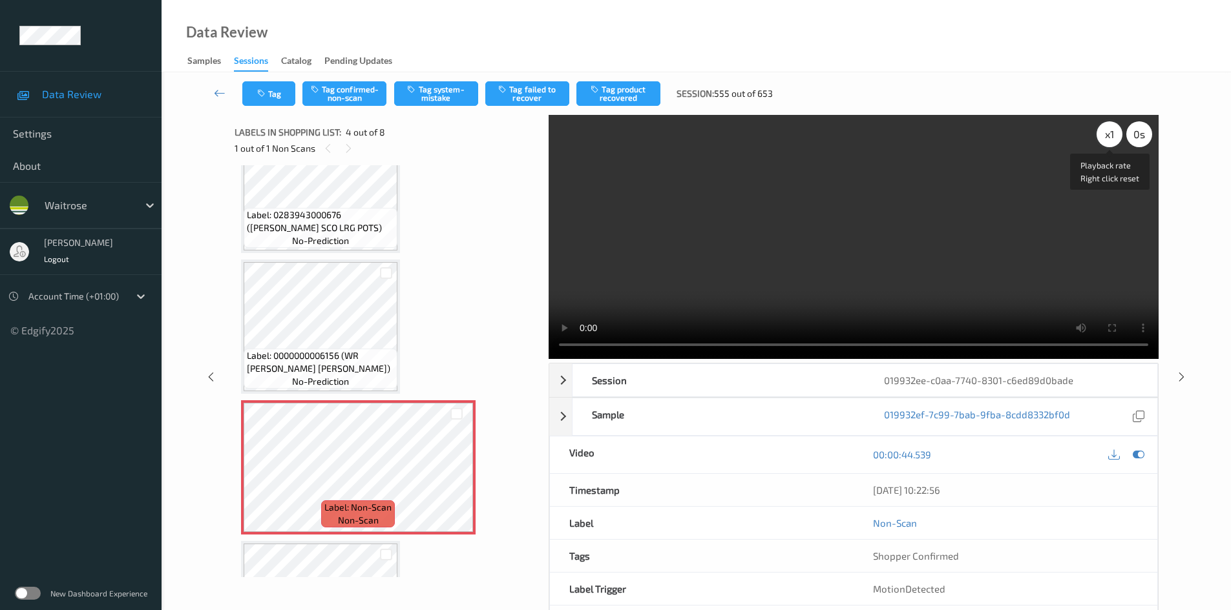
click at [1110, 133] on div "x 1" at bounding box center [1109, 134] width 26 height 26
click at [850, 278] on video at bounding box center [853, 237] width 610 height 244
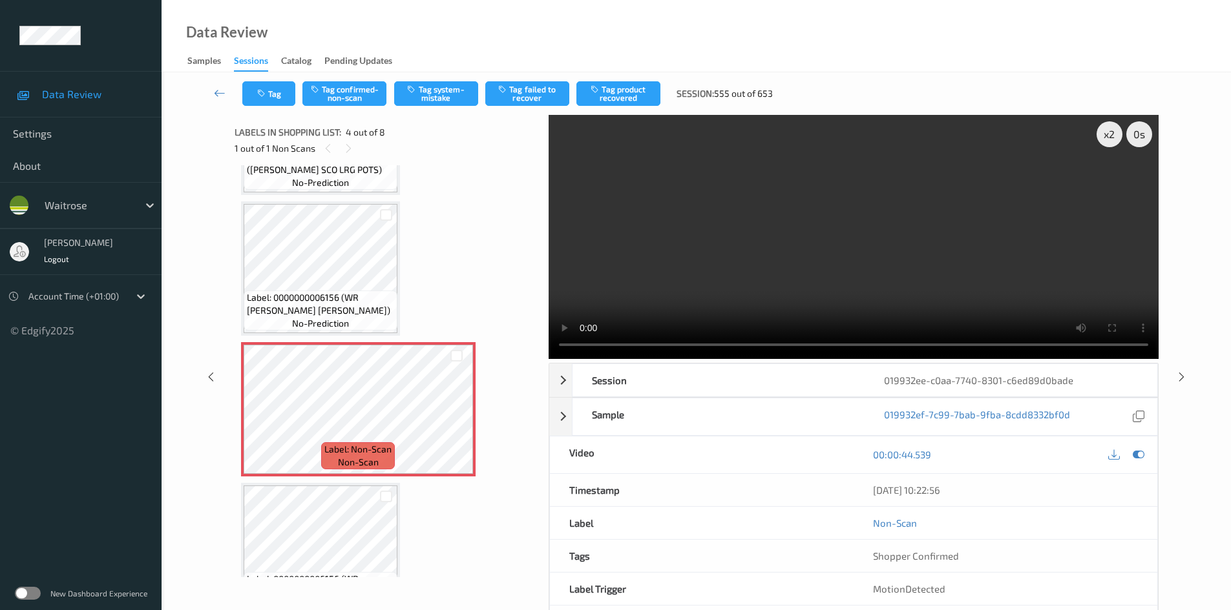
scroll to position [258, 0]
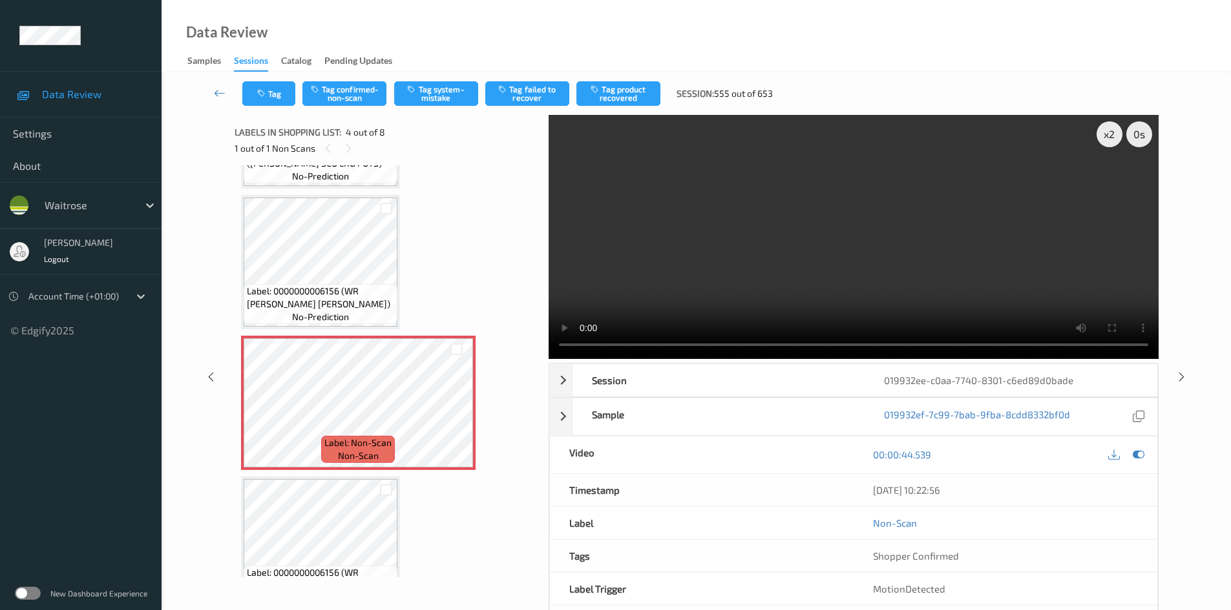
click at [830, 273] on video at bounding box center [853, 237] width 610 height 244
click at [889, 274] on video at bounding box center [853, 237] width 610 height 244
click at [694, 280] on video at bounding box center [853, 237] width 610 height 244
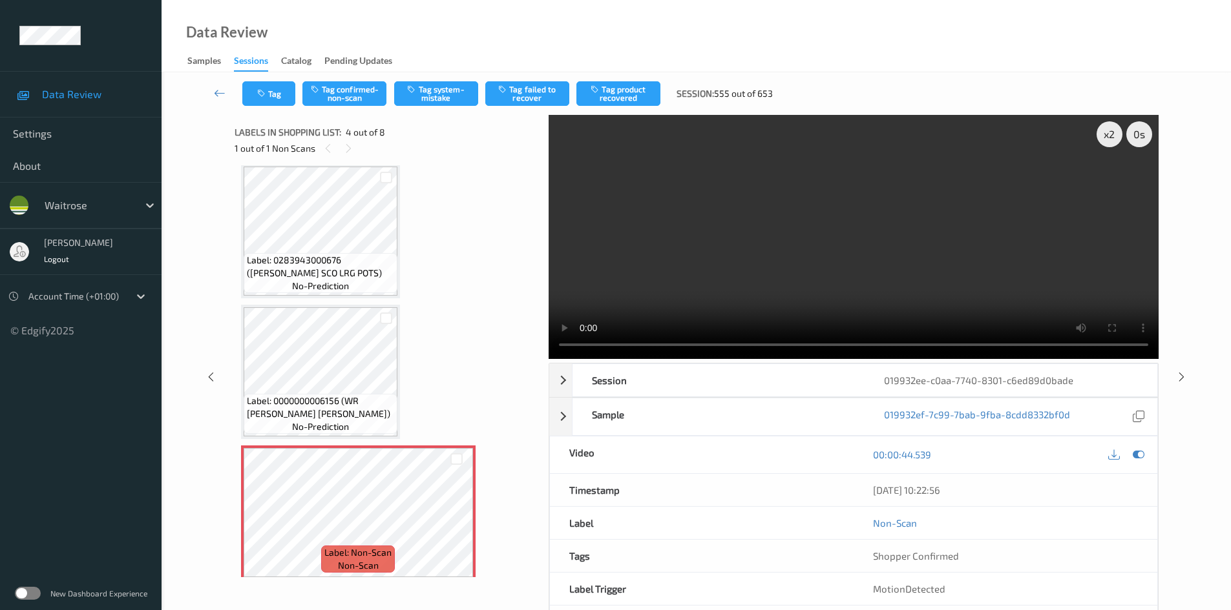
scroll to position [194, 0]
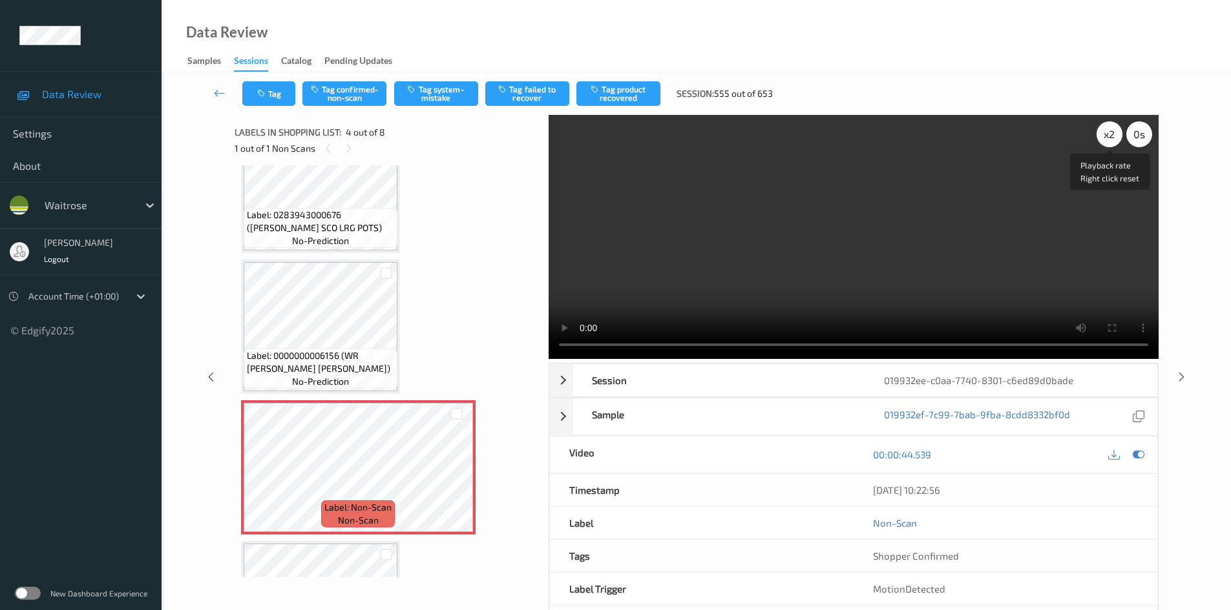
click at [1108, 135] on div "x 2" at bounding box center [1109, 134] width 26 height 26
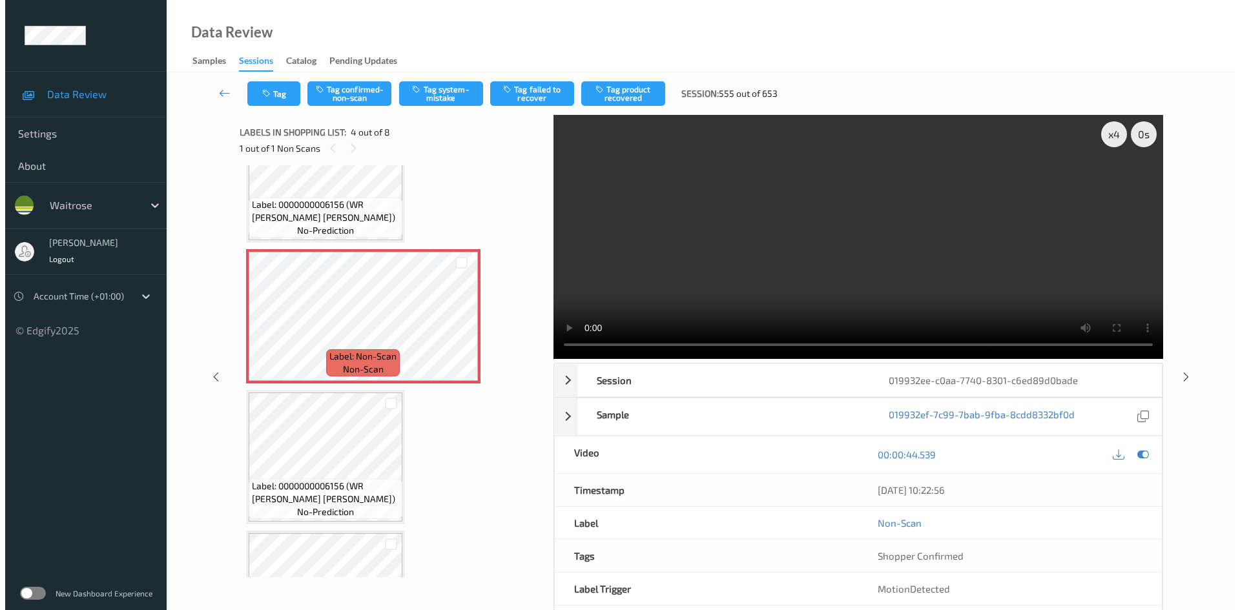
scroll to position [323, 0]
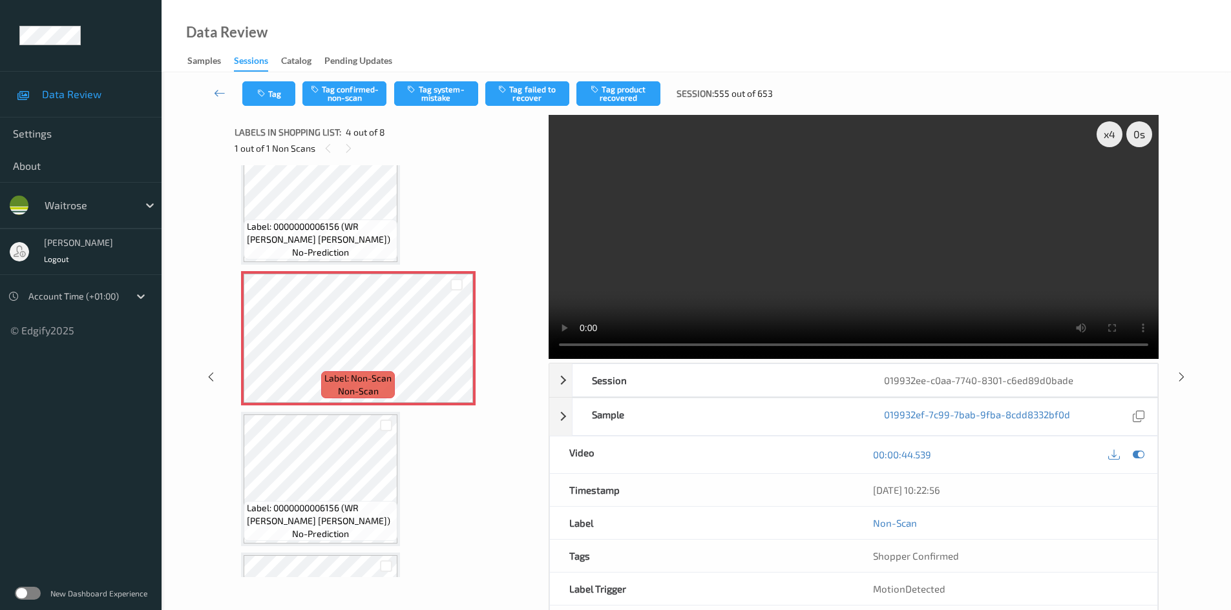
click at [753, 295] on video at bounding box center [853, 237] width 610 height 244
click at [441, 95] on button "Tag system-mistake" at bounding box center [436, 93] width 84 height 25
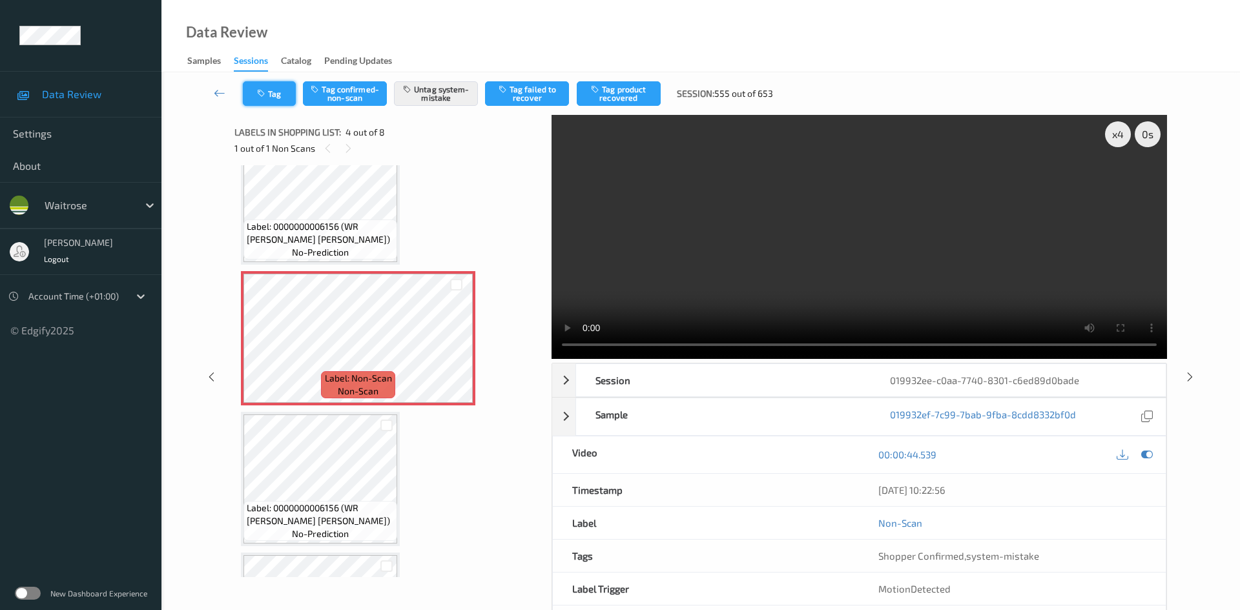
click at [266, 86] on button "Tag" at bounding box center [269, 93] width 53 height 25
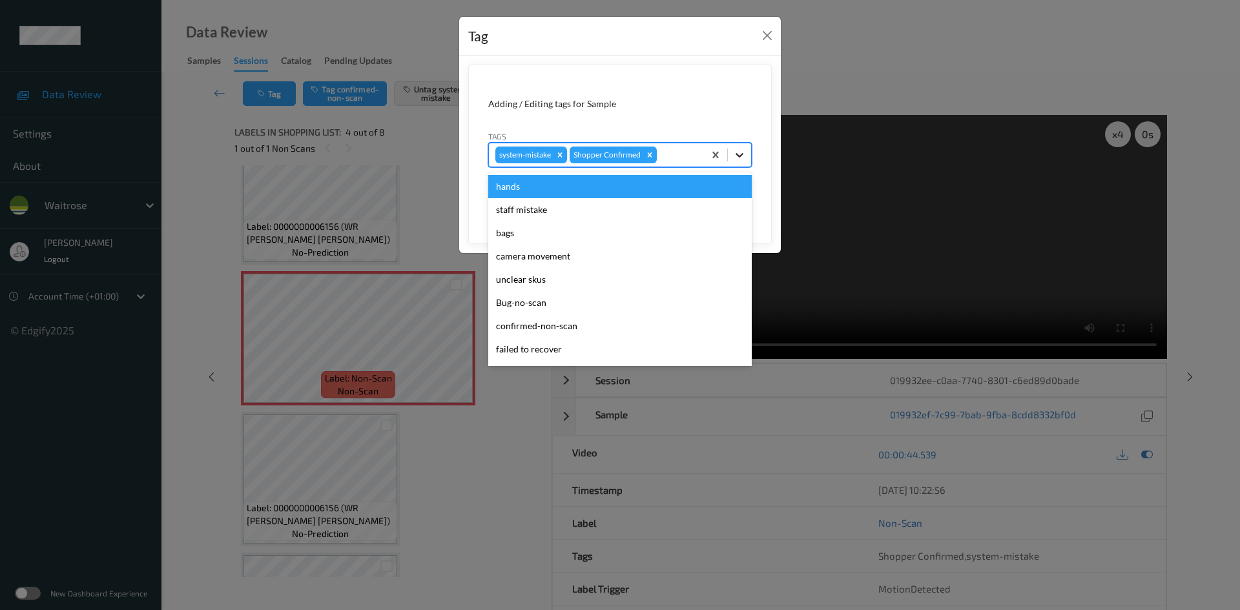
click at [741, 155] on icon at bounding box center [740, 155] width 8 height 5
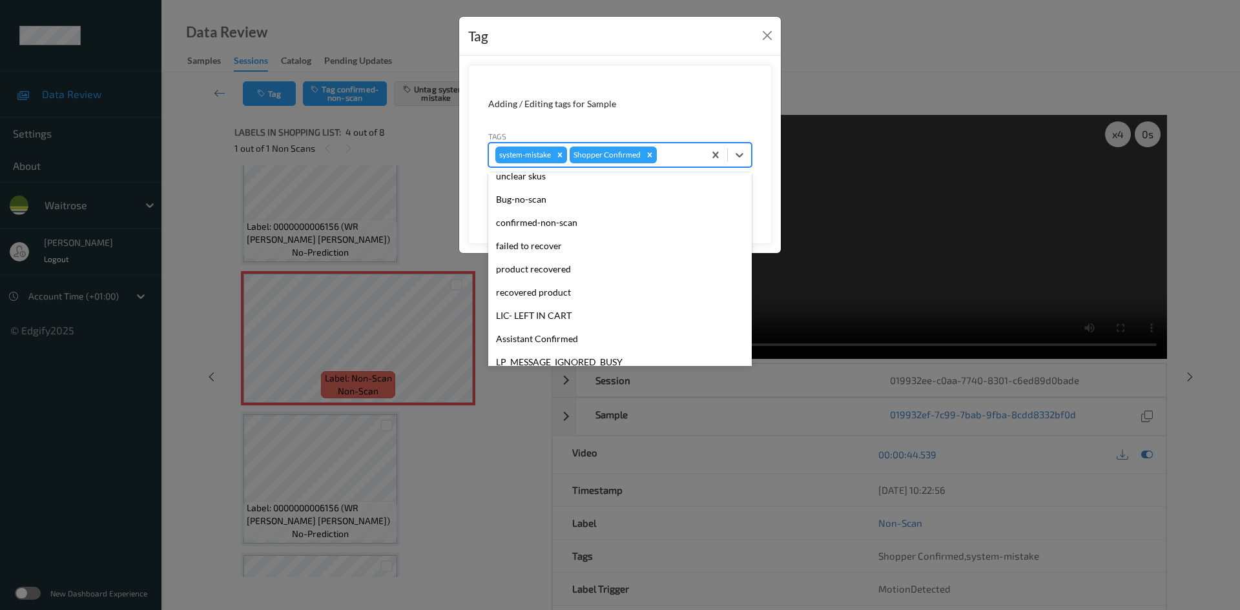
scroll to position [258, 0]
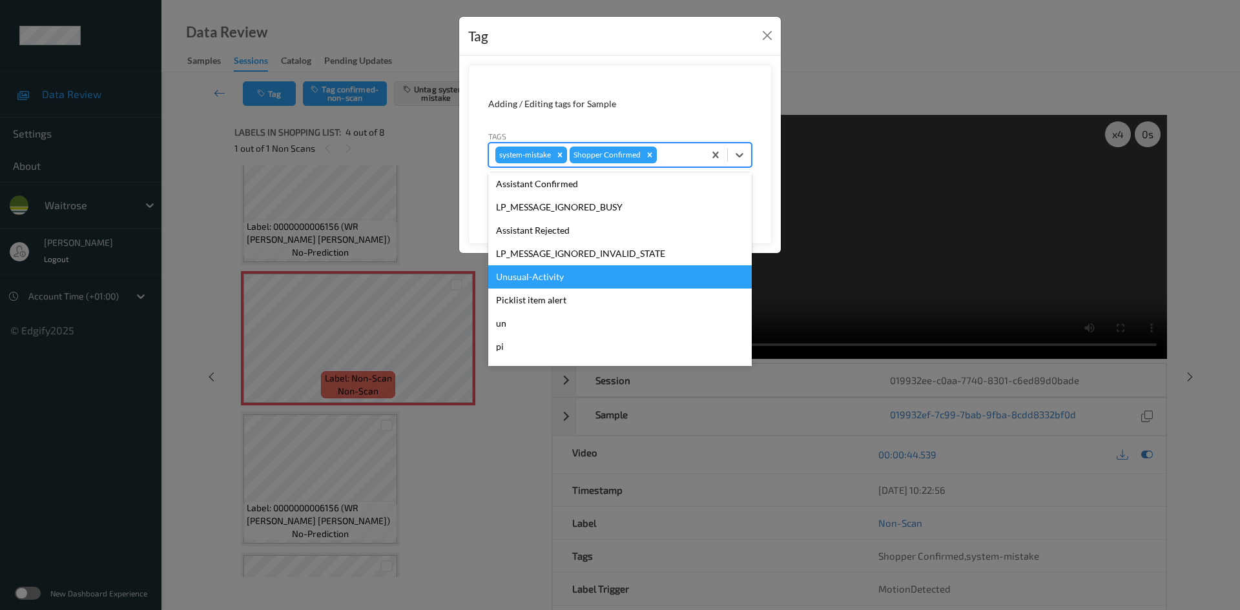
click at [537, 276] on div "Unusual-Activity" at bounding box center [620, 277] width 264 height 23
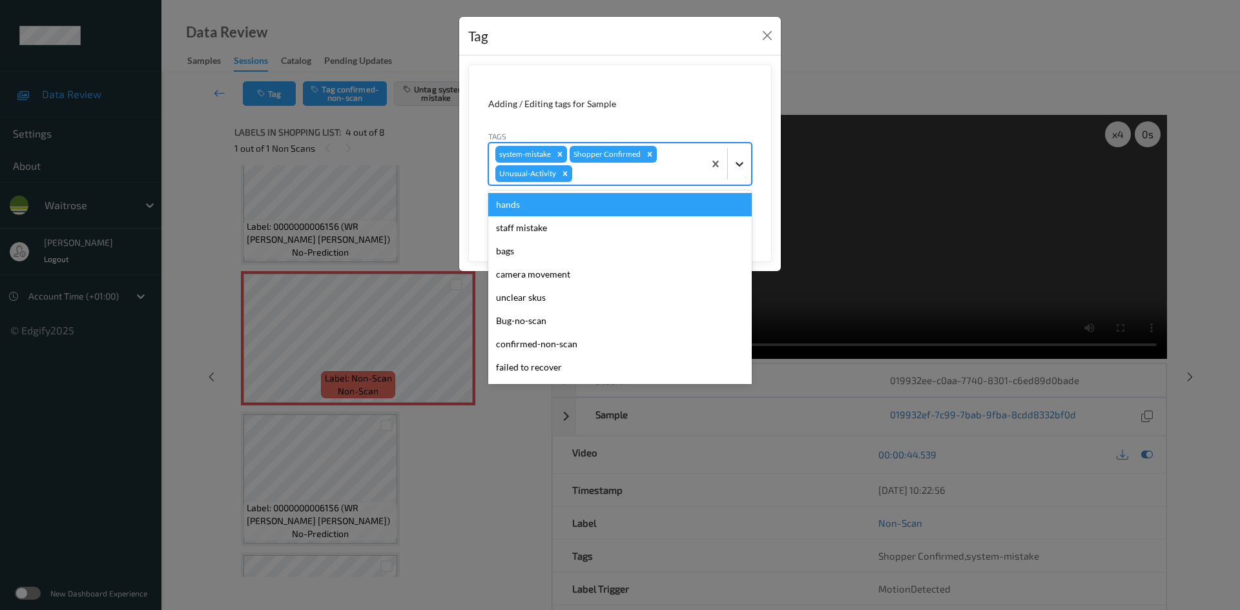
click at [735, 167] on icon at bounding box center [739, 164] width 13 height 13
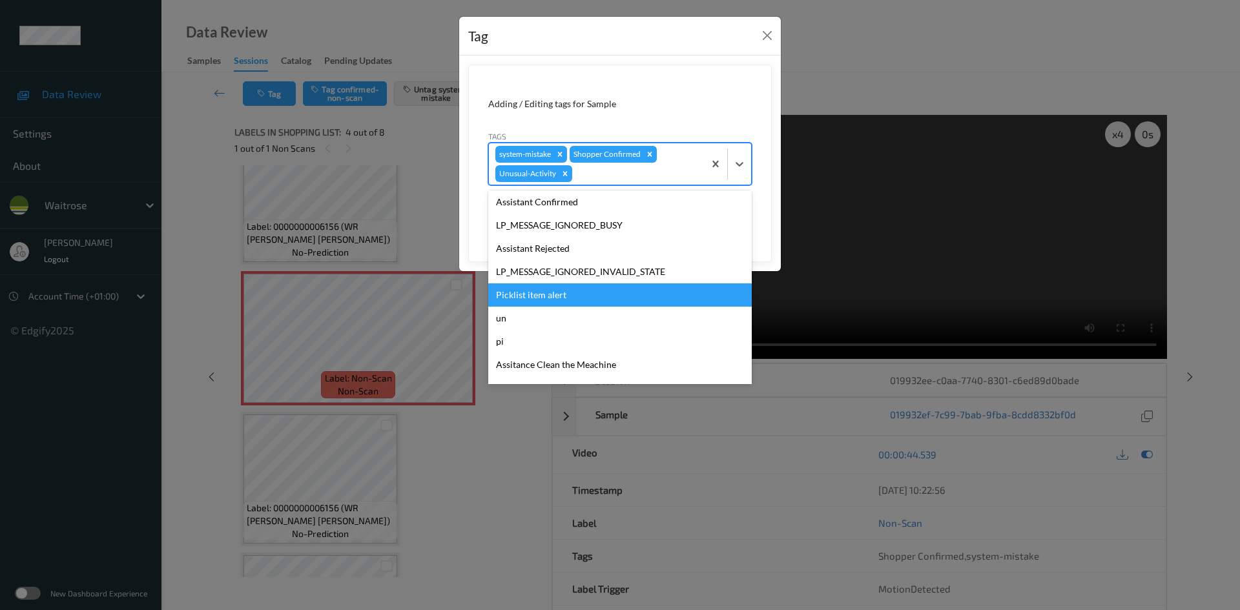
click at [518, 287] on div "Picklist item alert" at bounding box center [620, 295] width 264 height 23
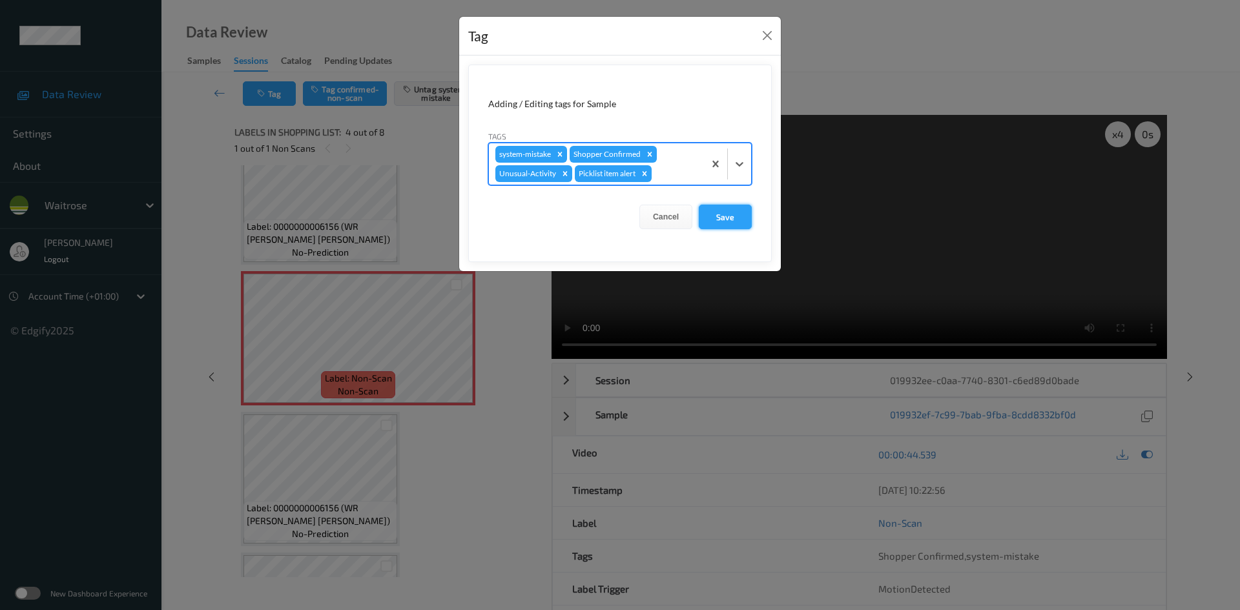
click at [724, 227] on button "Save" at bounding box center [725, 217] width 53 height 25
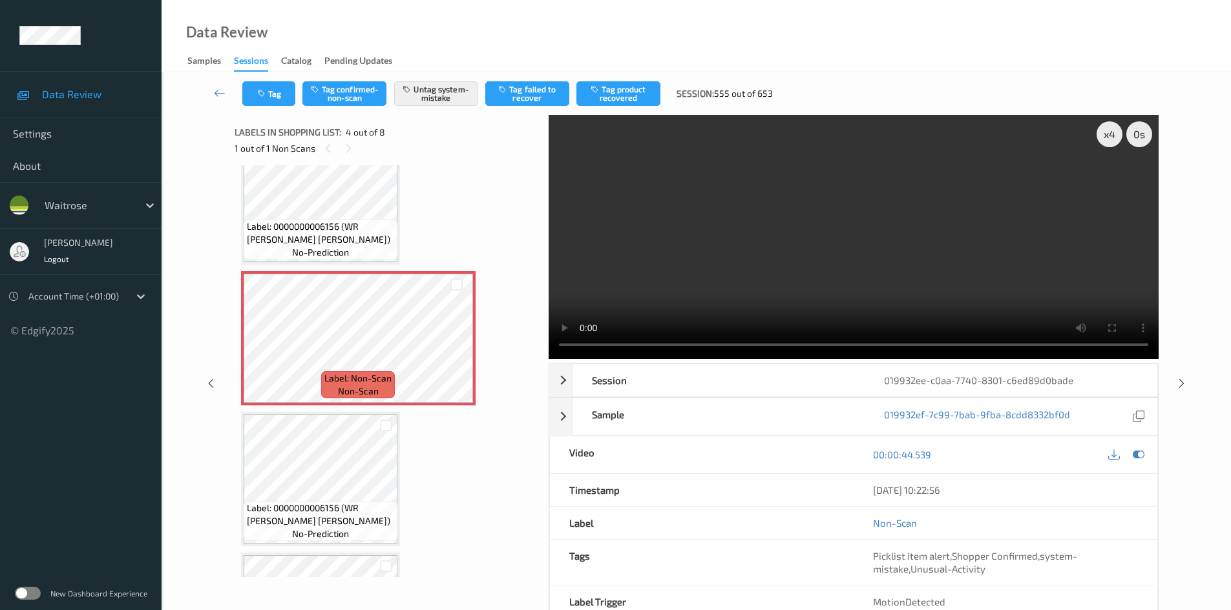
click at [214, 85] on link at bounding box center [219, 93] width 45 height 25
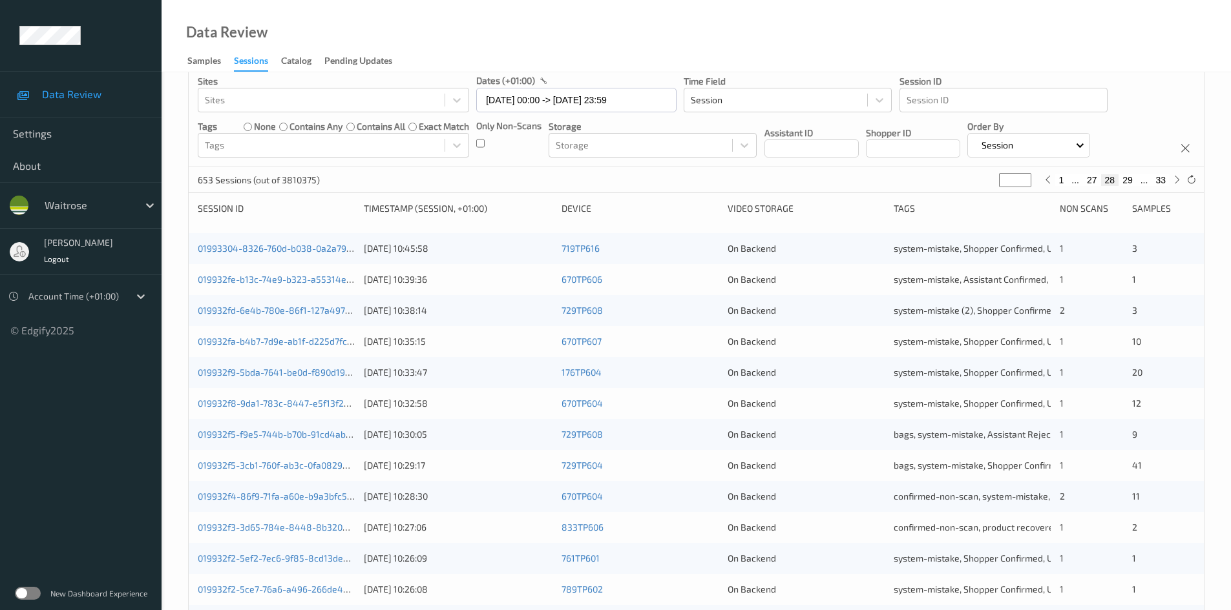
scroll to position [362, 0]
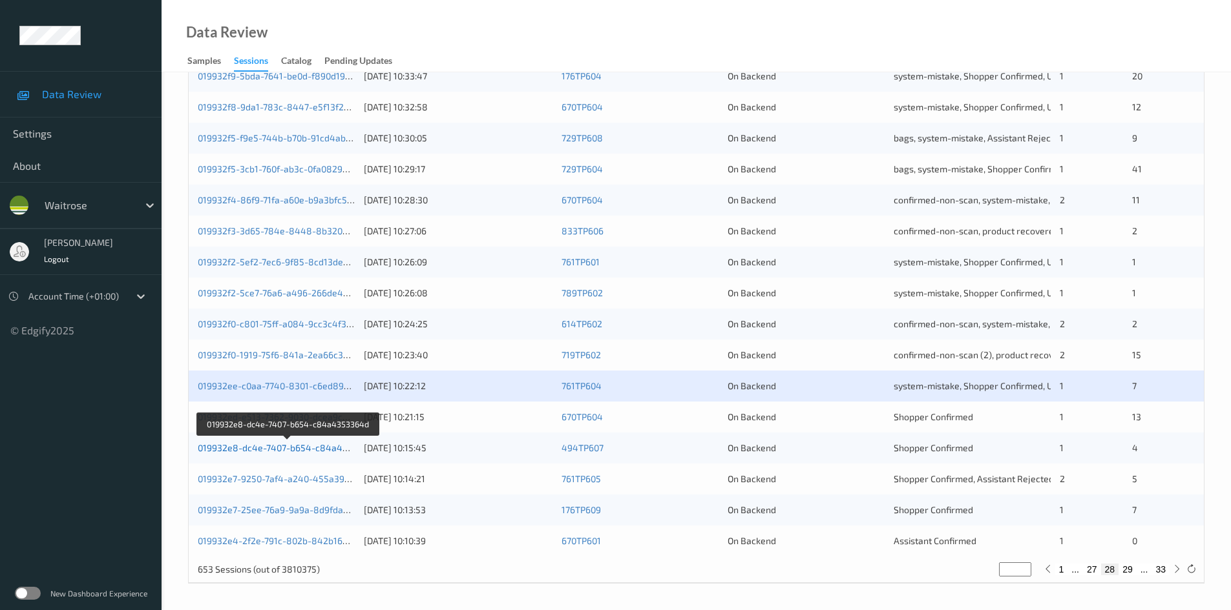
click at [257, 450] on link "019932e8-dc4e-7407-b654-c84a4353364d" at bounding box center [289, 448] width 182 height 11
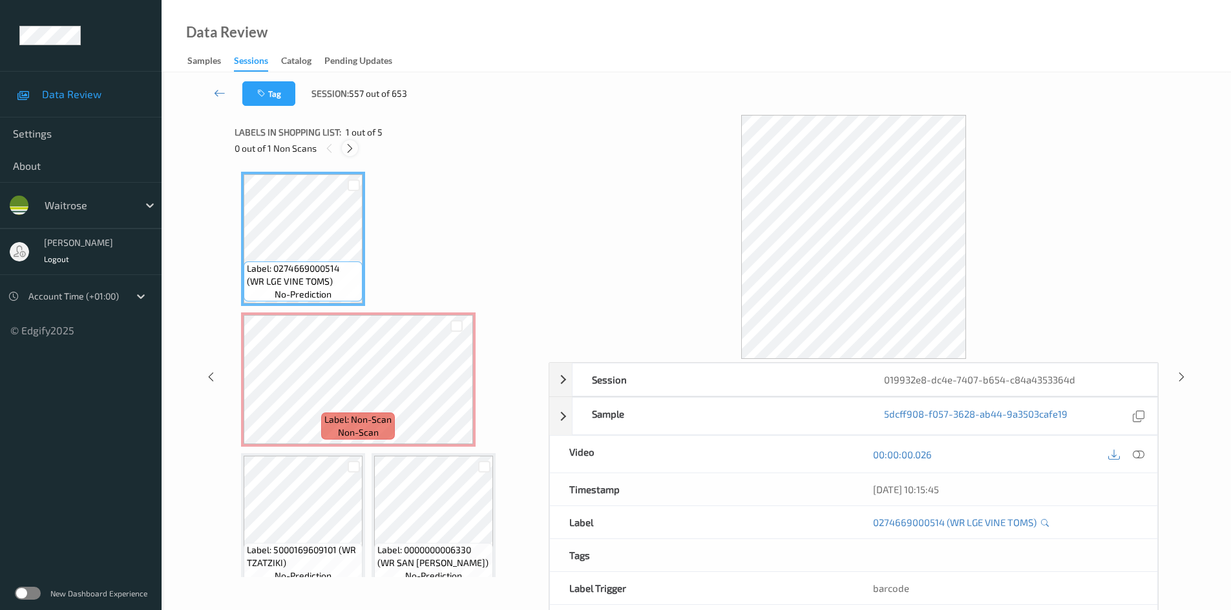
click at [349, 147] on icon at bounding box center [349, 149] width 11 height 12
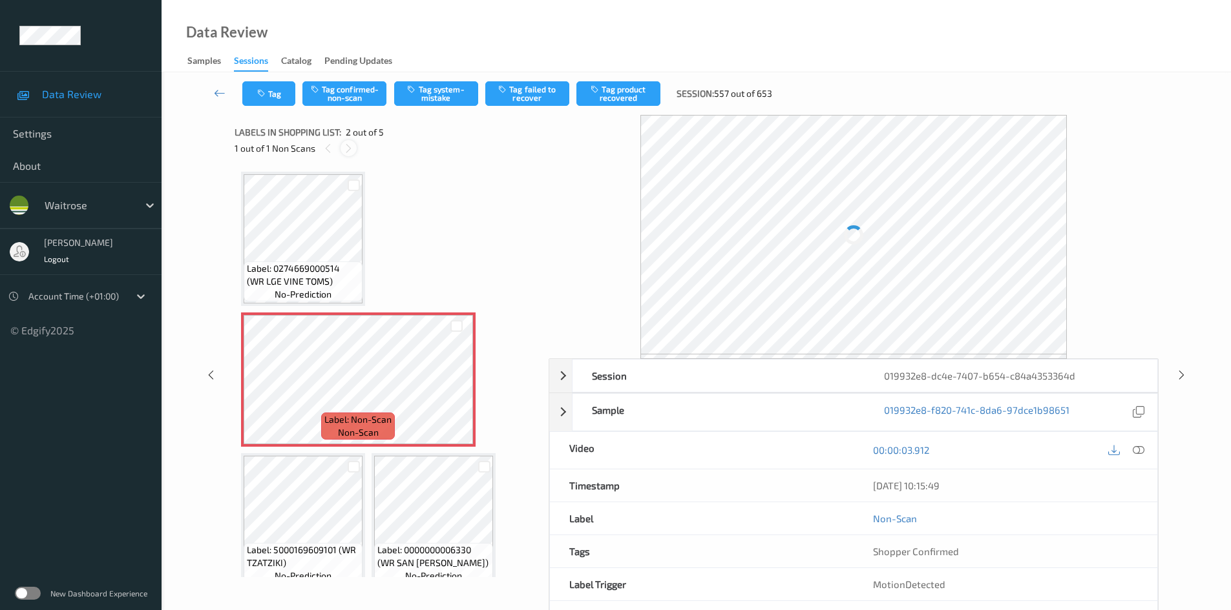
scroll to position [6, 0]
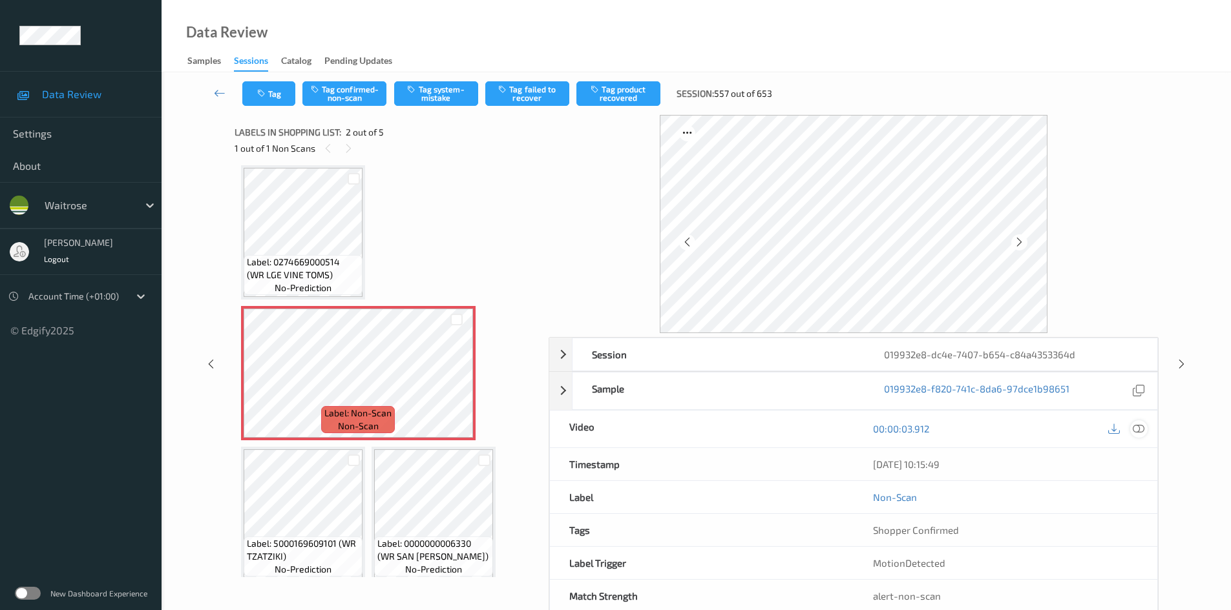
click at [1140, 427] on icon at bounding box center [1138, 429] width 12 height 12
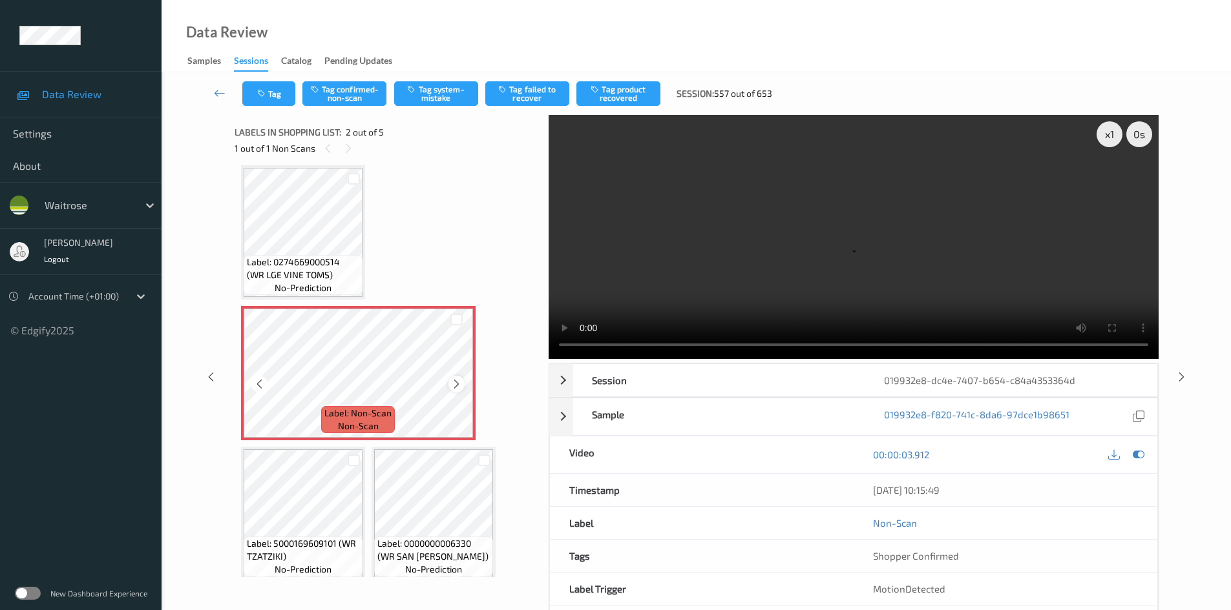
click at [453, 384] on icon at bounding box center [456, 385] width 11 height 12
click at [454, 384] on icon at bounding box center [456, 385] width 11 height 12
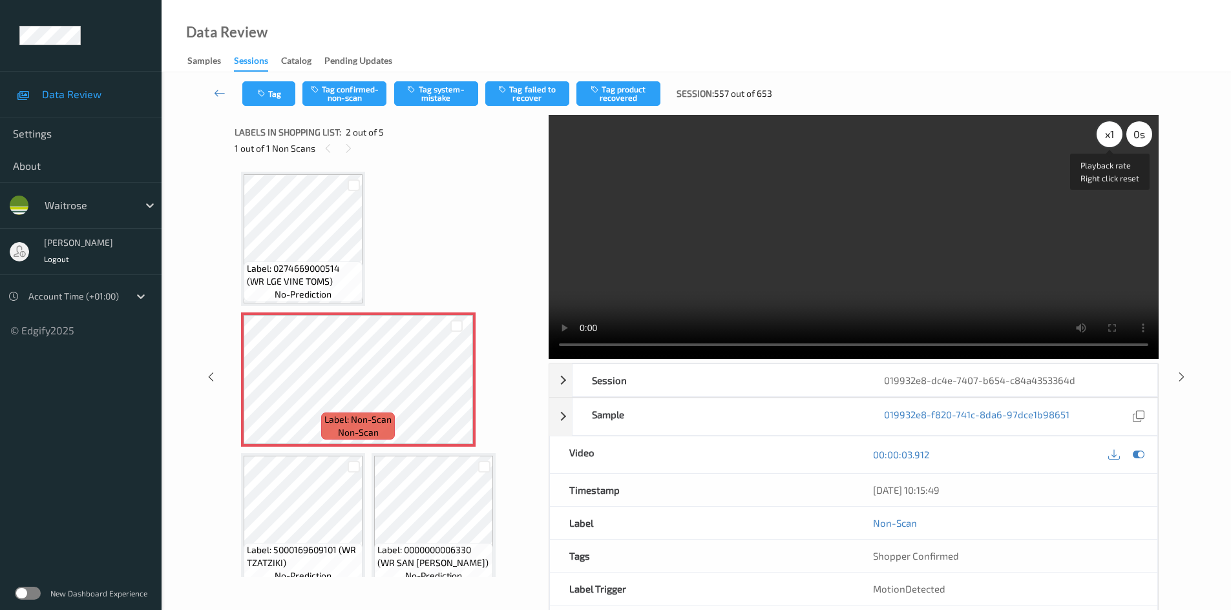
click at [1108, 125] on div "x 1" at bounding box center [1109, 134] width 26 height 26
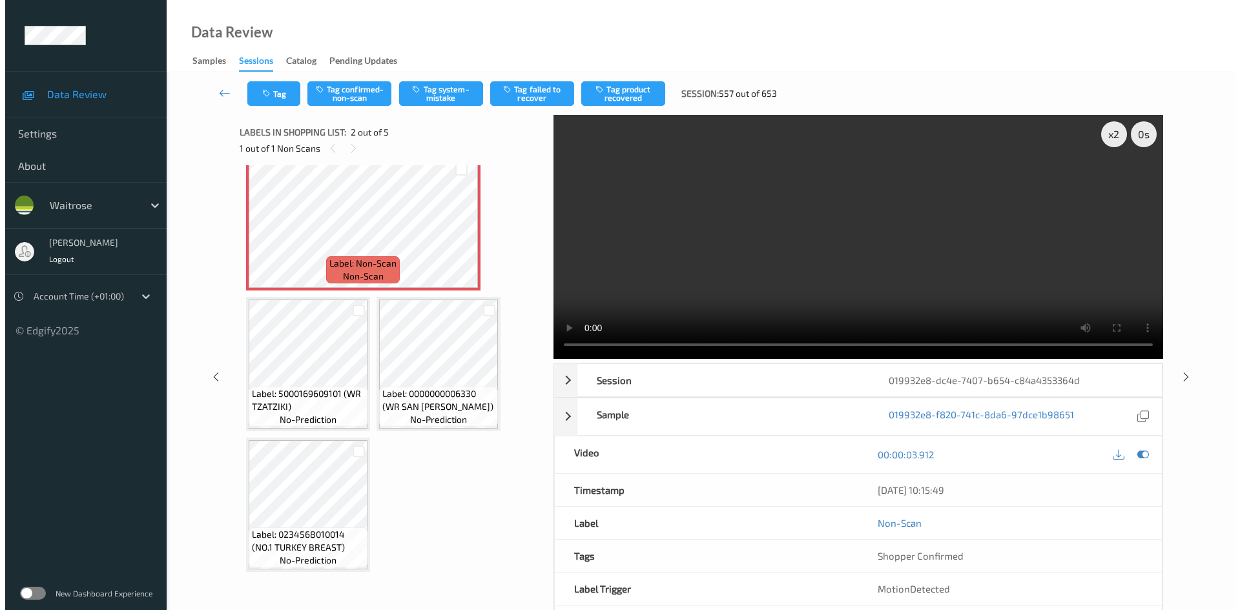
scroll to position [158, 0]
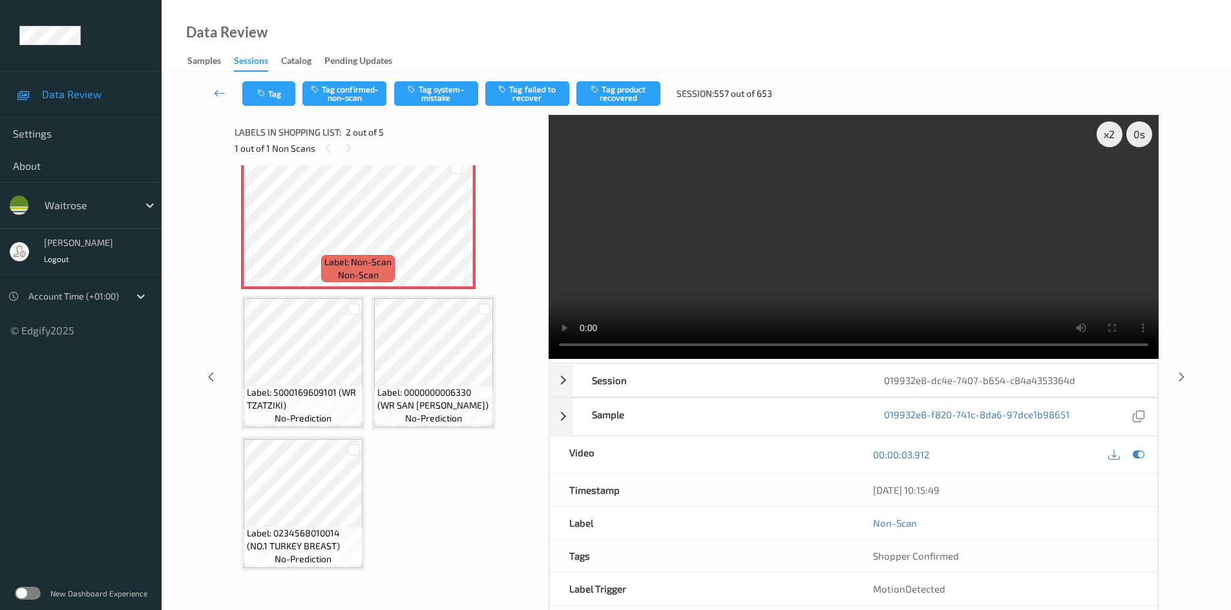
click at [879, 265] on video at bounding box center [853, 237] width 610 height 244
click at [880, 265] on video at bounding box center [853, 237] width 610 height 244
click at [840, 275] on video at bounding box center [853, 237] width 610 height 244
click at [443, 98] on button "Tag system-mistake" at bounding box center [436, 93] width 84 height 25
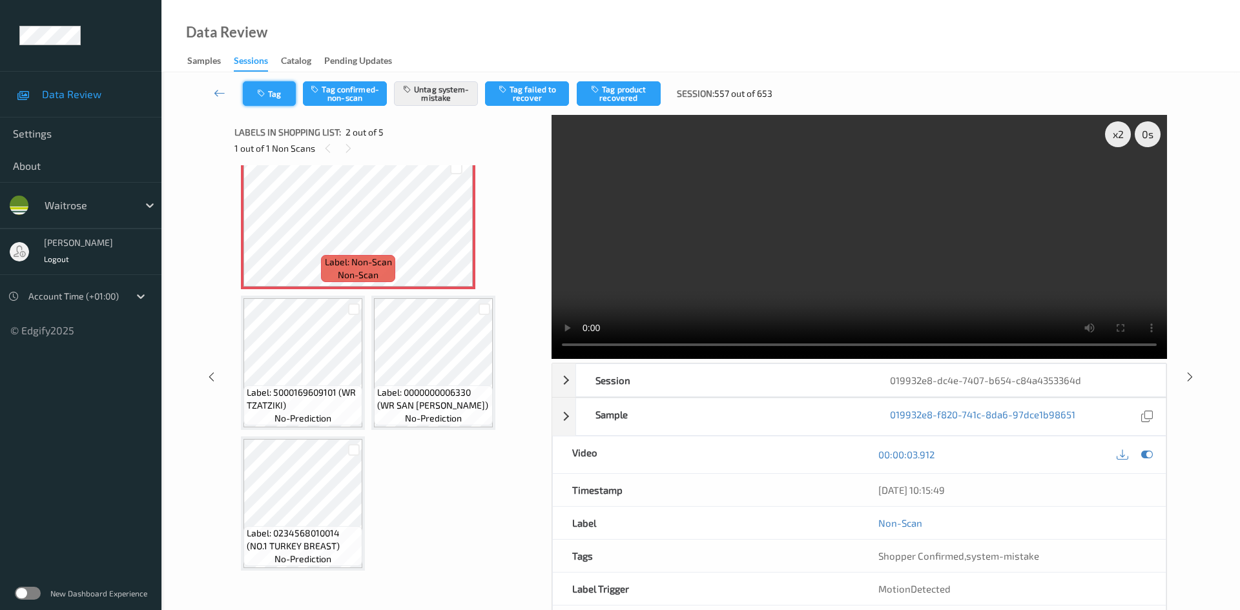
click at [281, 96] on button "Tag" at bounding box center [269, 93] width 53 height 25
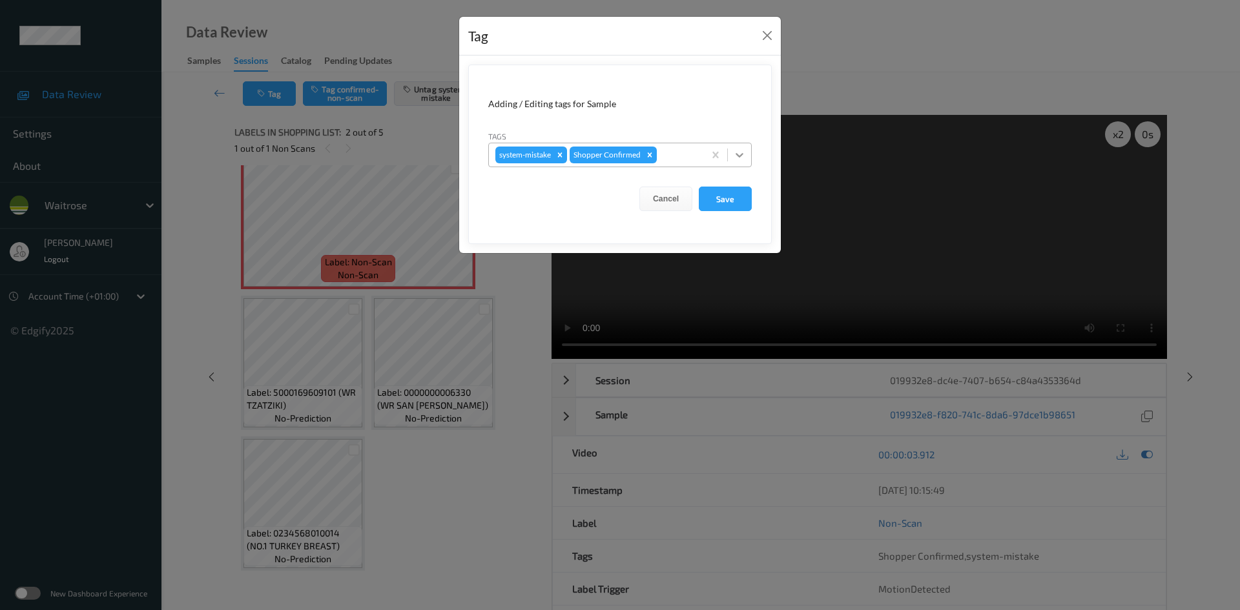
click at [745, 158] on icon at bounding box center [739, 155] width 13 height 13
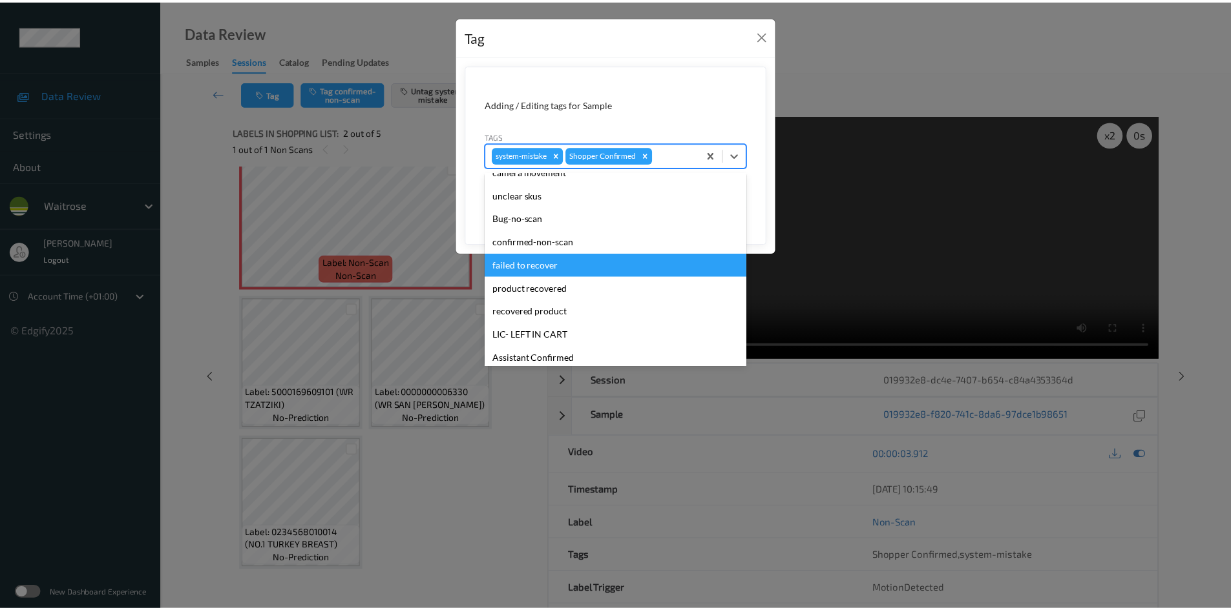
scroll to position [194, 0]
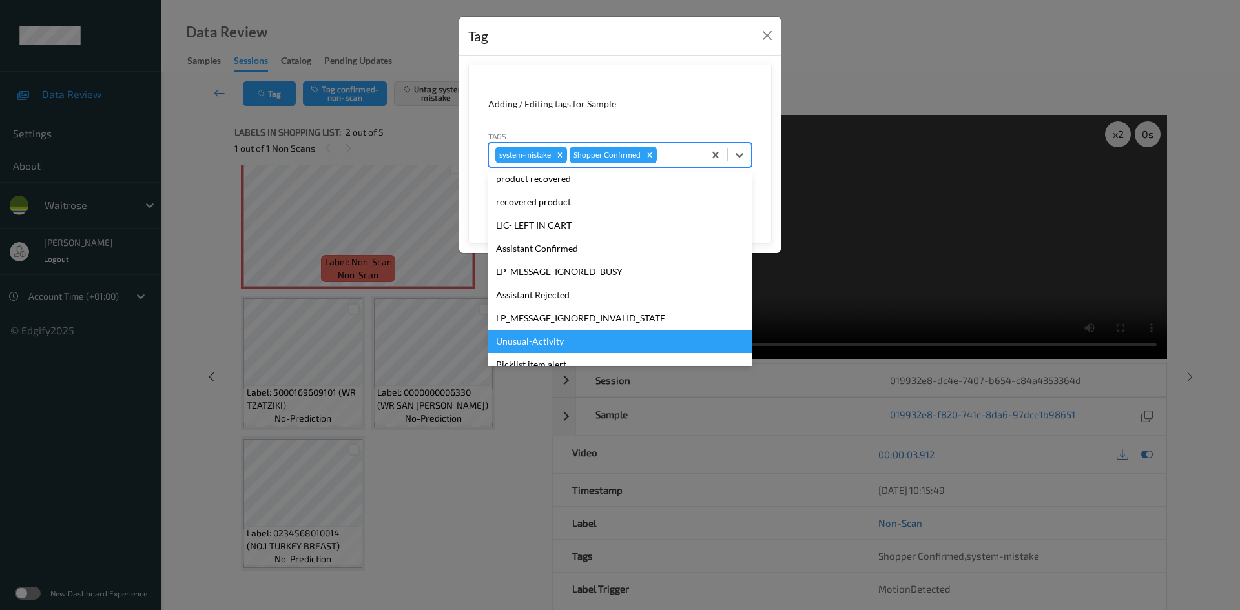
click at [552, 342] on div "Unusual-Activity" at bounding box center [620, 341] width 264 height 23
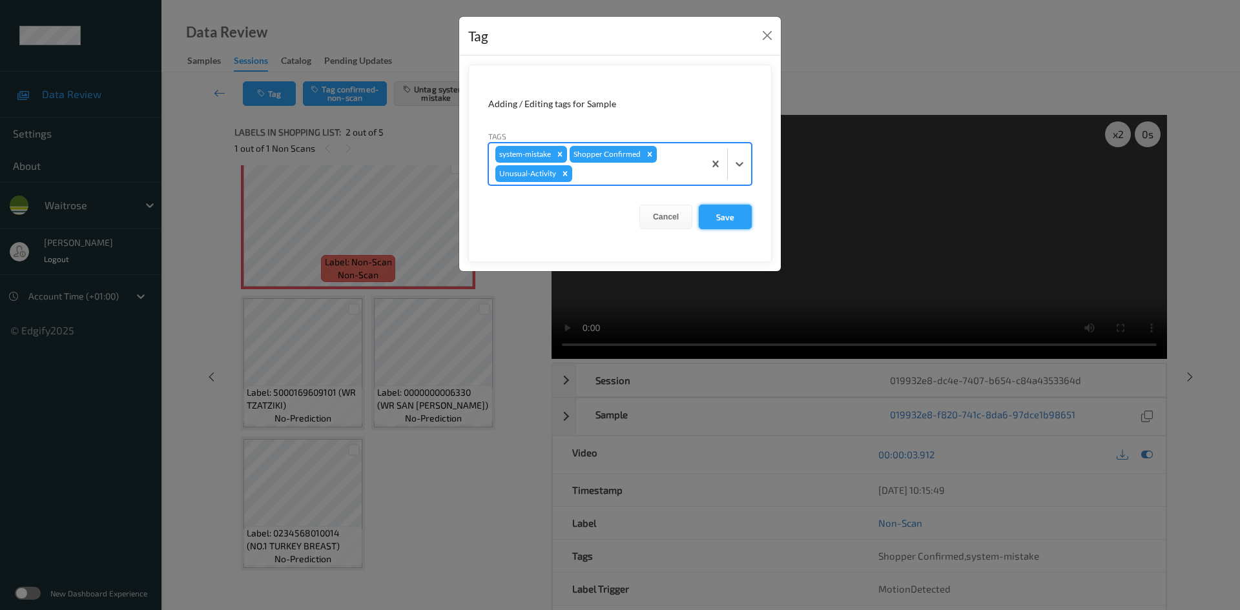
click at [718, 220] on button "Save" at bounding box center [725, 217] width 53 height 25
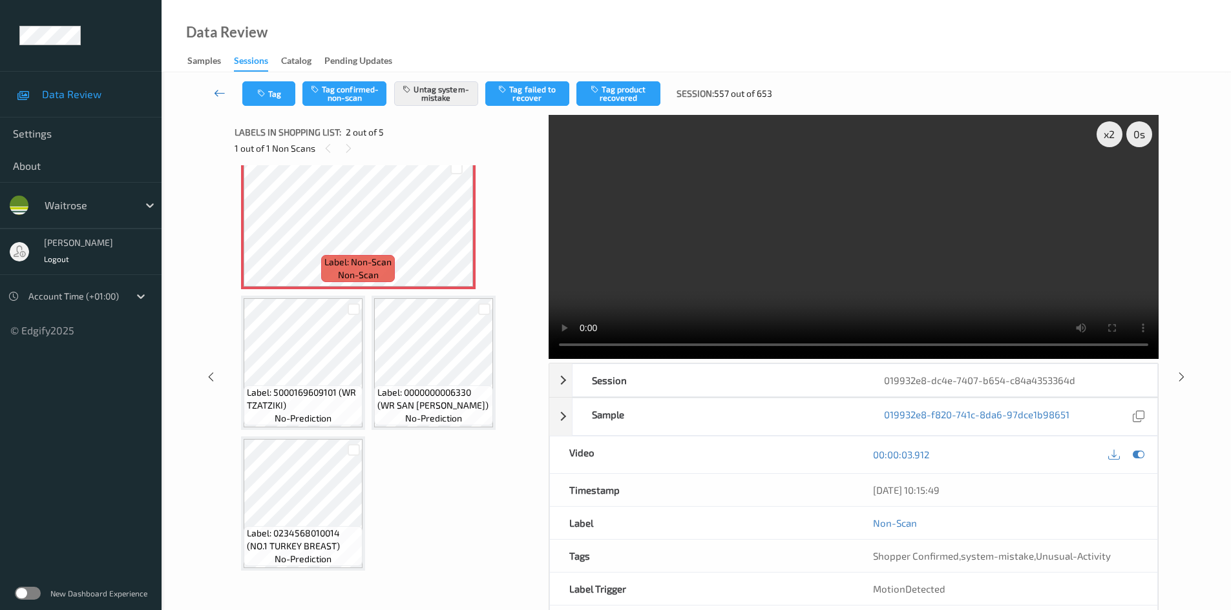
click at [215, 88] on icon at bounding box center [220, 93] width 12 height 13
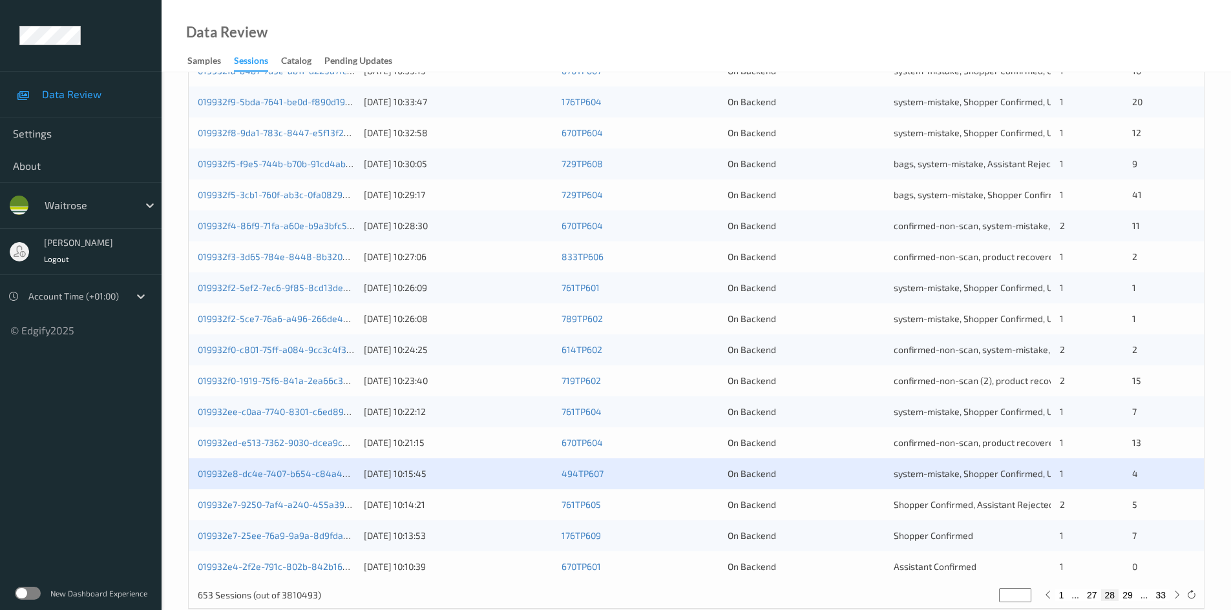
scroll to position [362, 0]
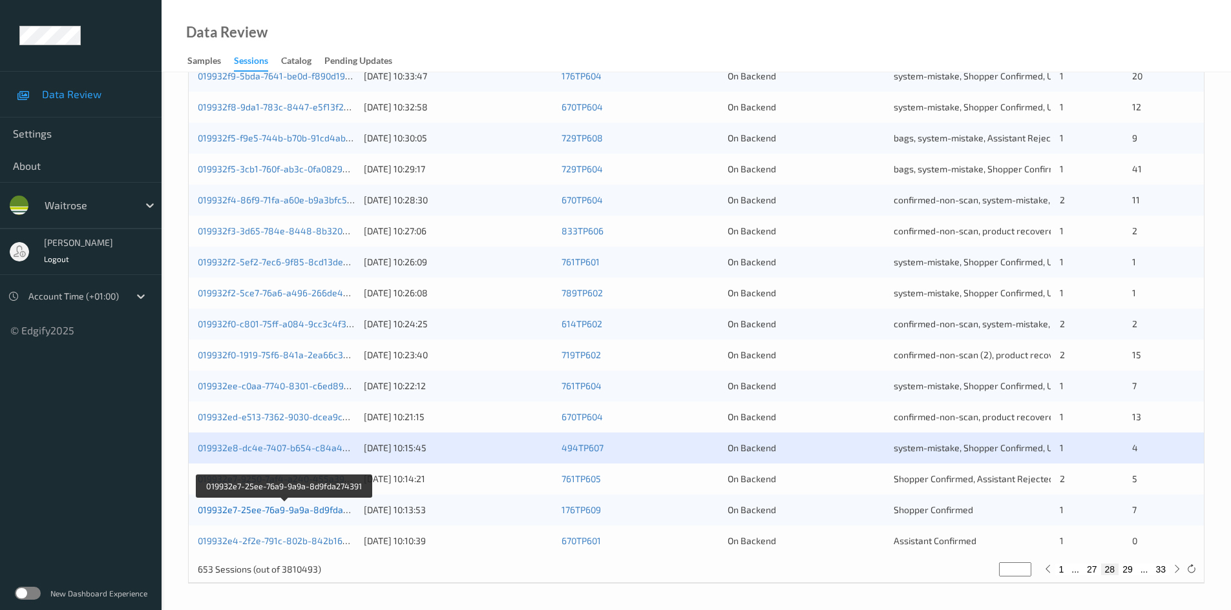
click at [258, 509] on link "019932e7-25ee-76a9-9a9a-8d9fda274391" at bounding box center [285, 510] width 175 height 11
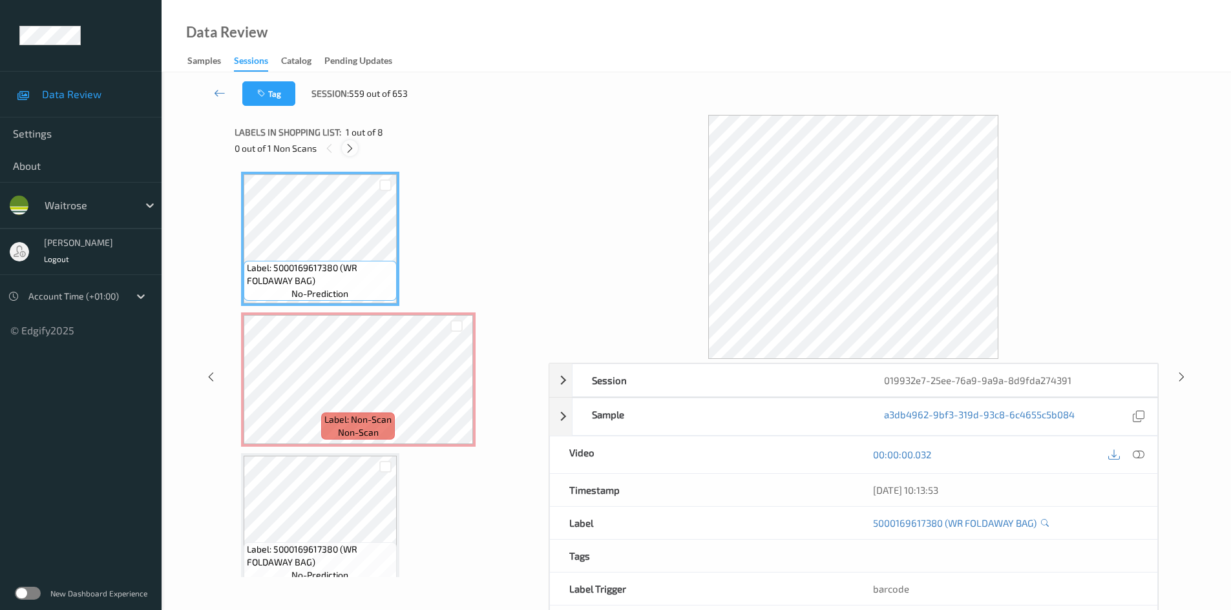
click at [348, 149] on icon at bounding box center [349, 149] width 11 height 12
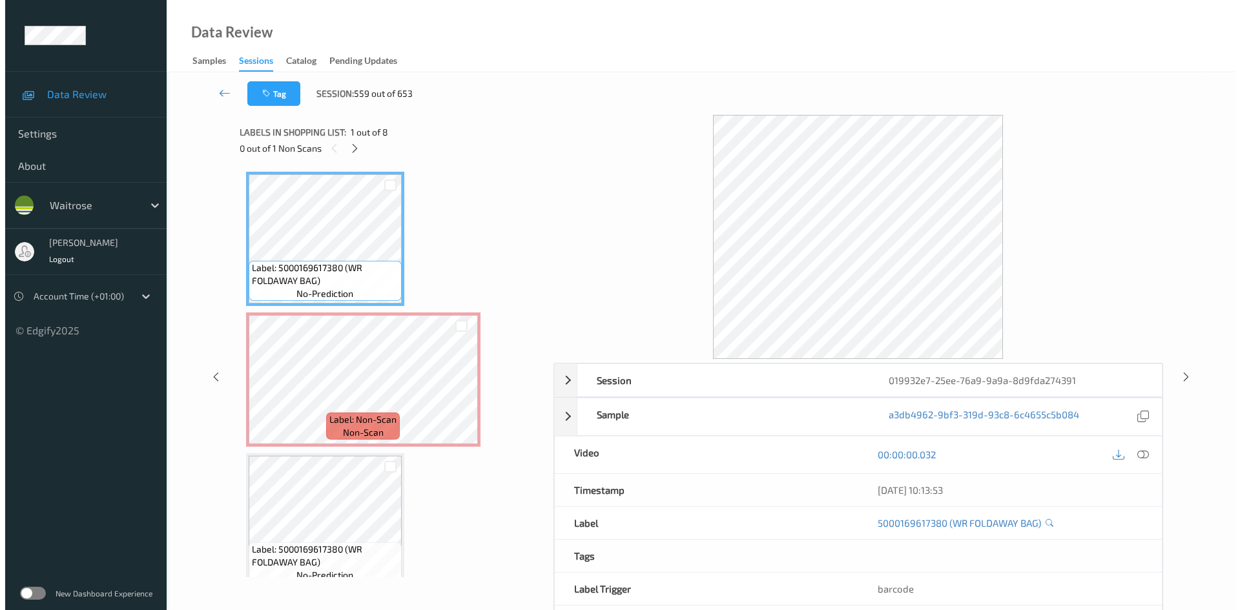
scroll to position [6, 0]
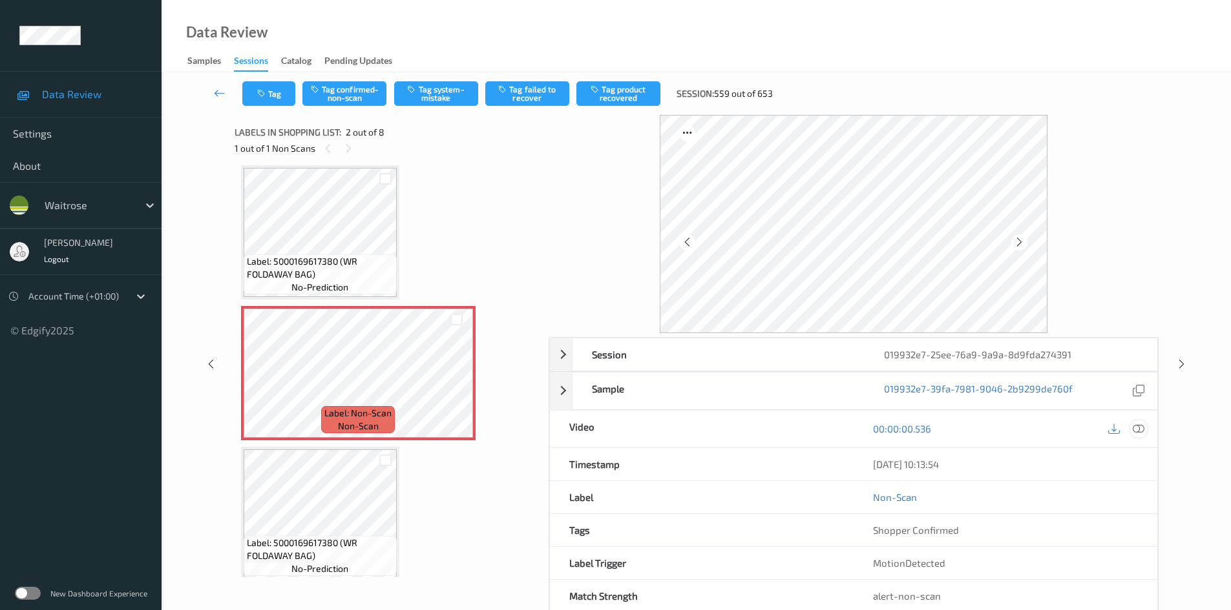
click at [1140, 430] on icon at bounding box center [1138, 429] width 12 height 12
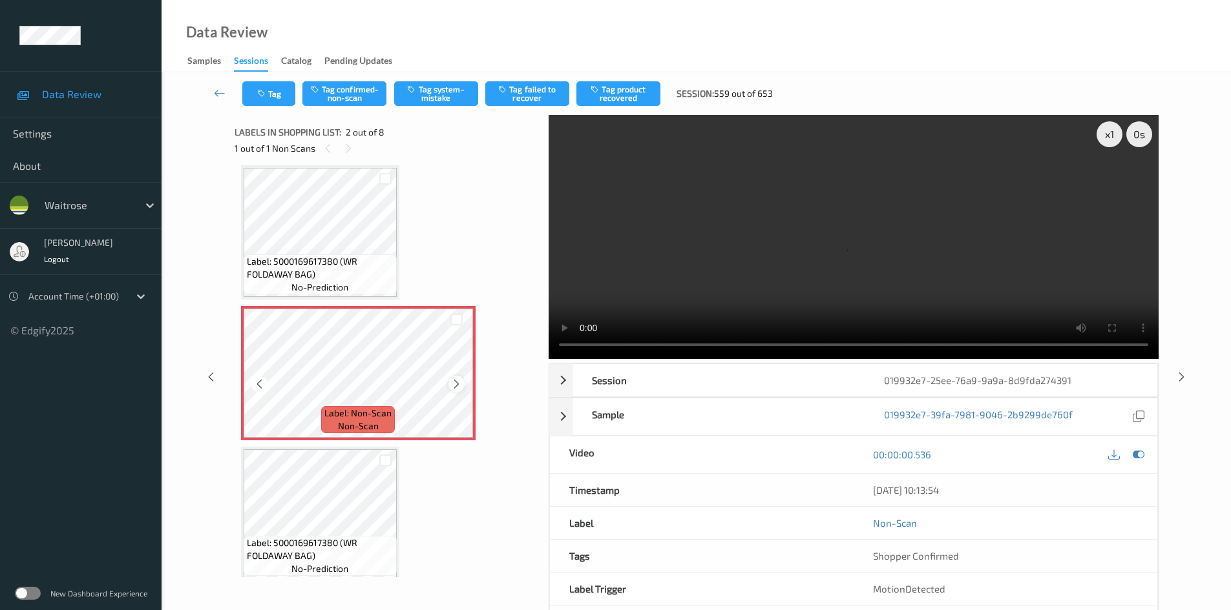
click at [455, 384] on icon at bounding box center [456, 385] width 11 height 12
click at [459, 384] on icon at bounding box center [456, 385] width 11 height 12
click at [794, 225] on video at bounding box center [853, 237] width 610 height 244
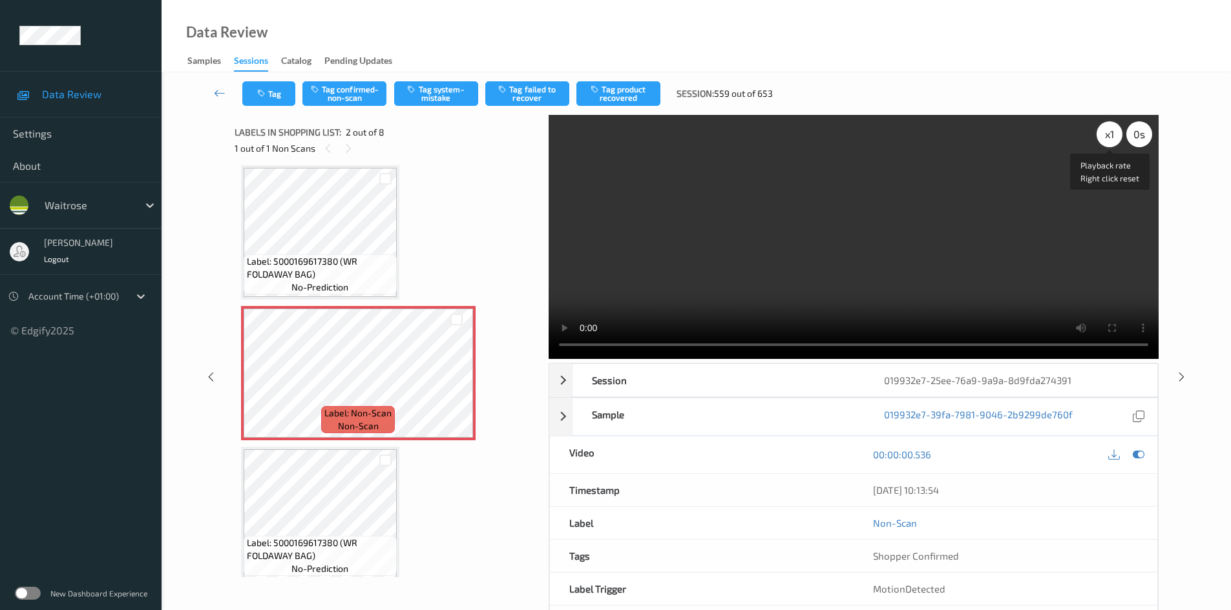
click at [1110, 141] on div "x 1" at bounding box center [1109, 134] width 26 height 26
drag, startPoint x: 1107, startPoint y: 133, endPoint x: 1095, endPoint y: 148, distance: 19.3
click at [1107, 135] on div "x 2" at bounding box center [1109, 134] width 26 height 26
click at [825, 300] on video at bounding box center [853, 237] width 610 height 244
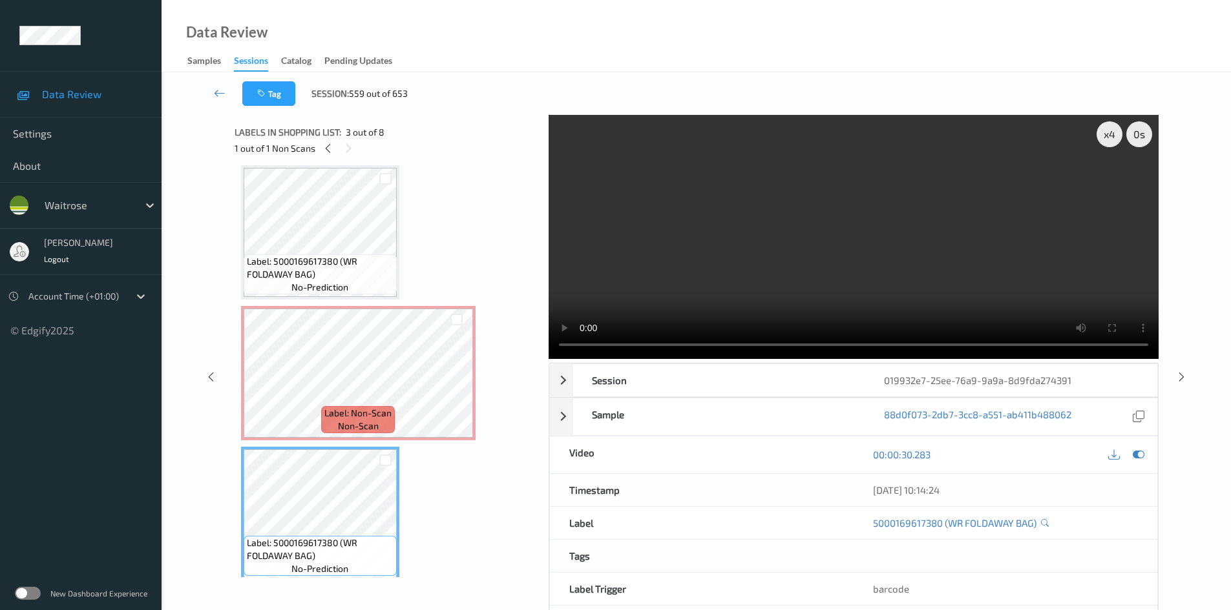
click at [862, 218] on video at bounding box center [853, 237] width 610 height 244
click at [807, 269] on video at bounding box center [853, 237] width 610 height 244
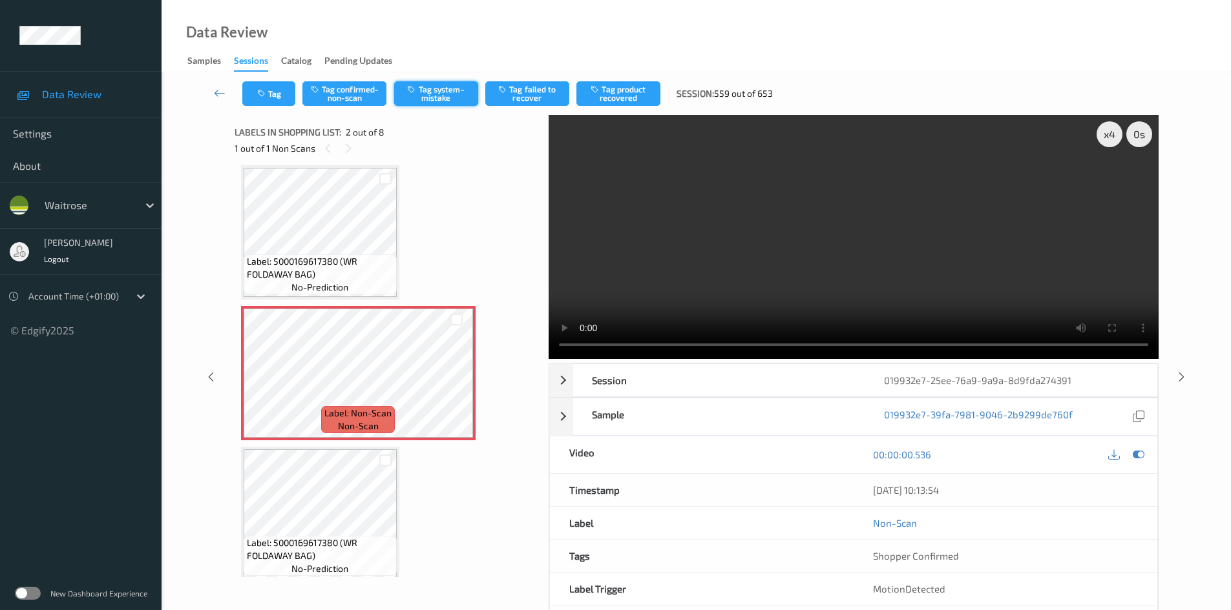
click at [439, 91] on button "Tag system-mistake" at bounding box center [436, 93] width 84 height 25
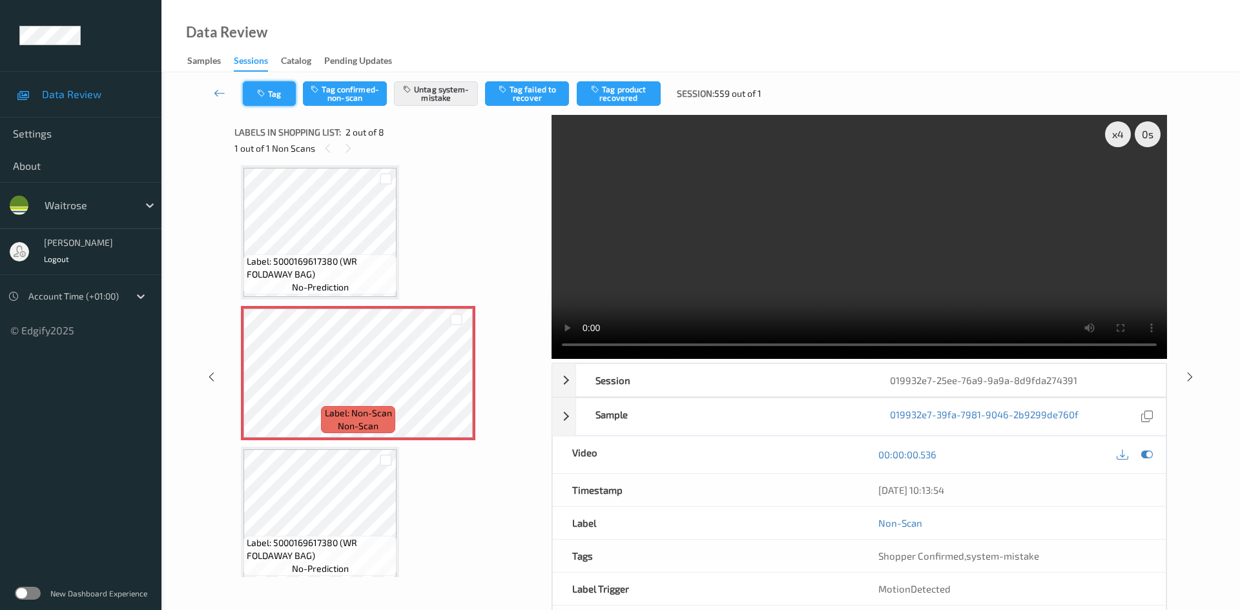
click at [281, 100] on button "Tag" at bounding box center [269, 93] width 53 height 25
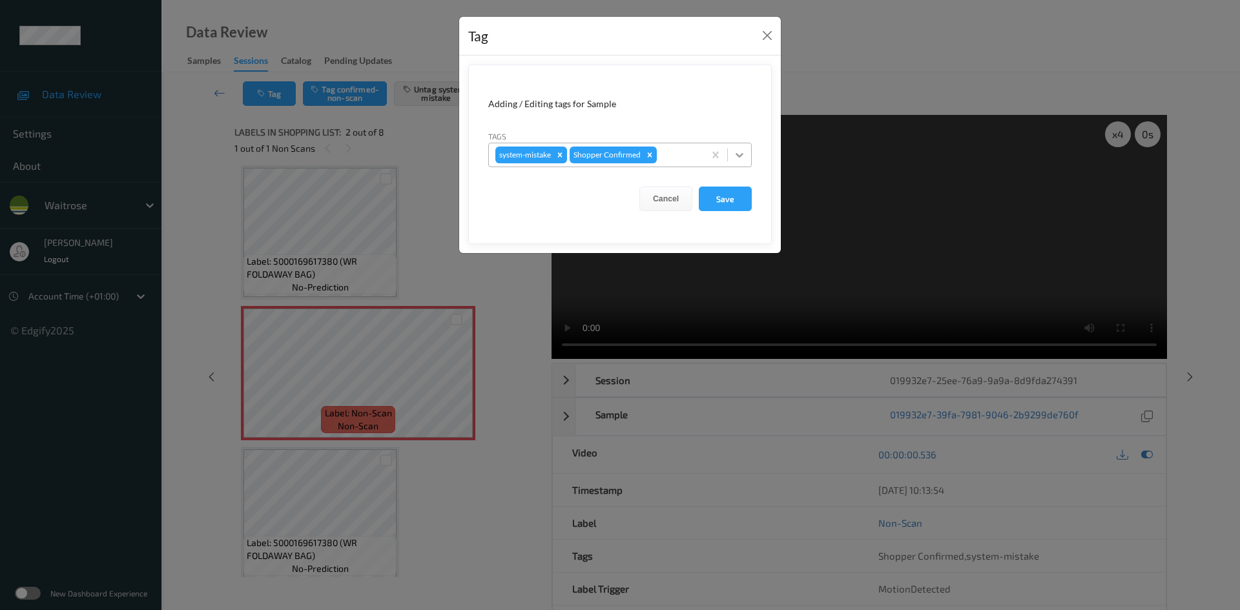
click at [747, 156] on div at bounding box center [739, 154] width 23 height 23
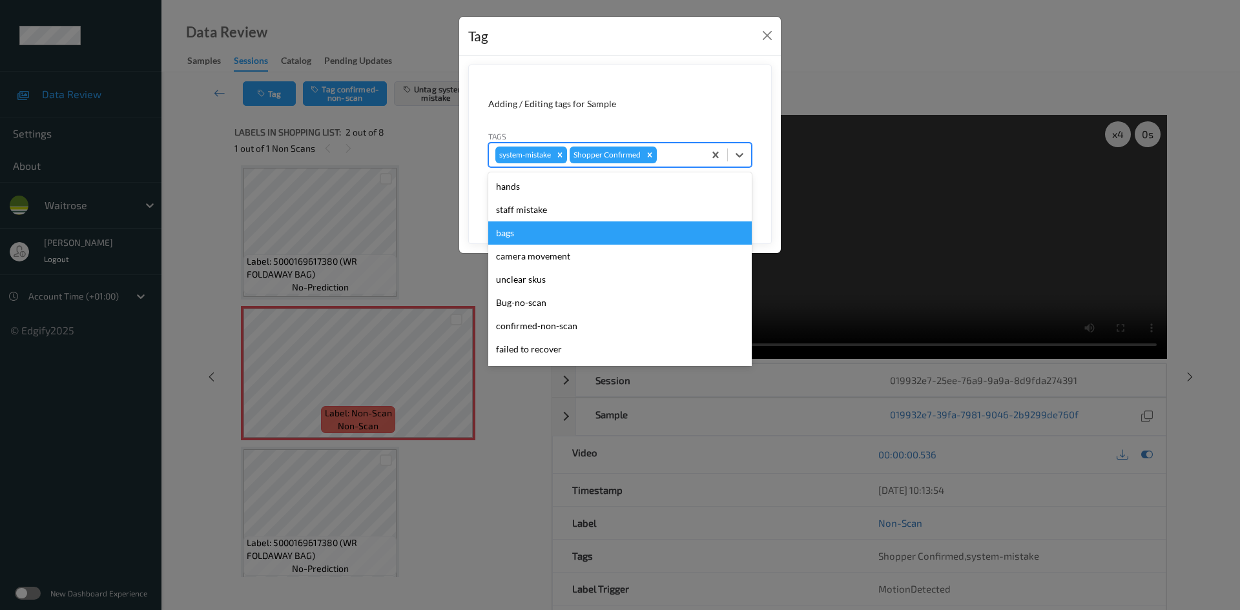
click at [521, 242] on div "bags" at bounding box center [620, 233] width 264 height 23
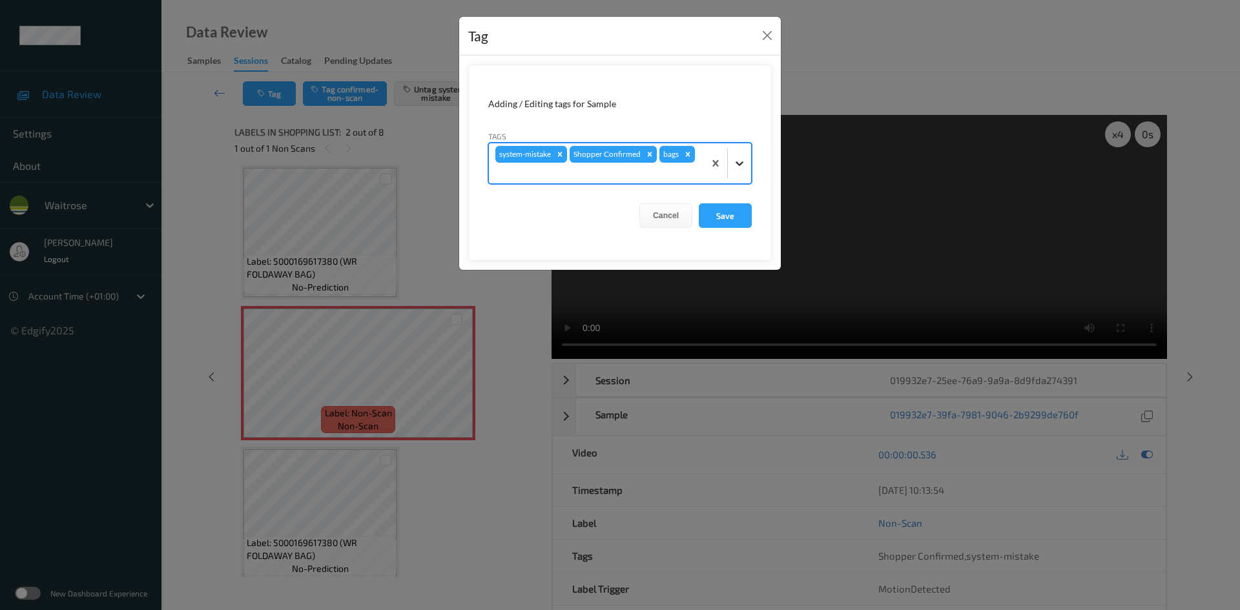
click at [740, 163] on icon at bounding box center [739, 163] width 13 height 13
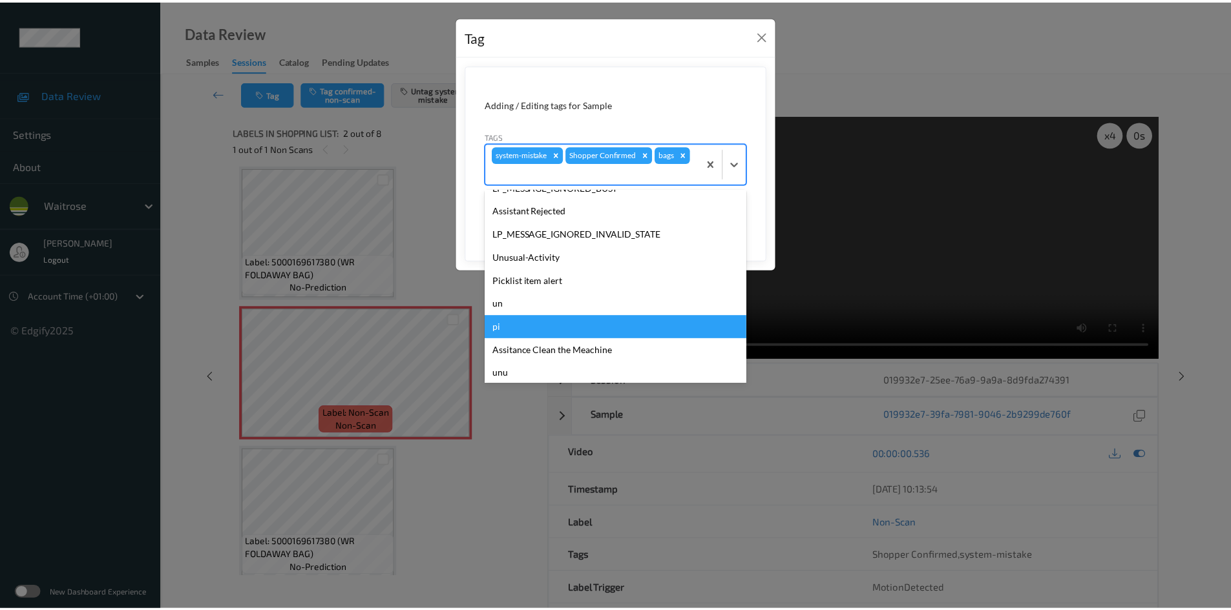
scroll to position [276, 0]
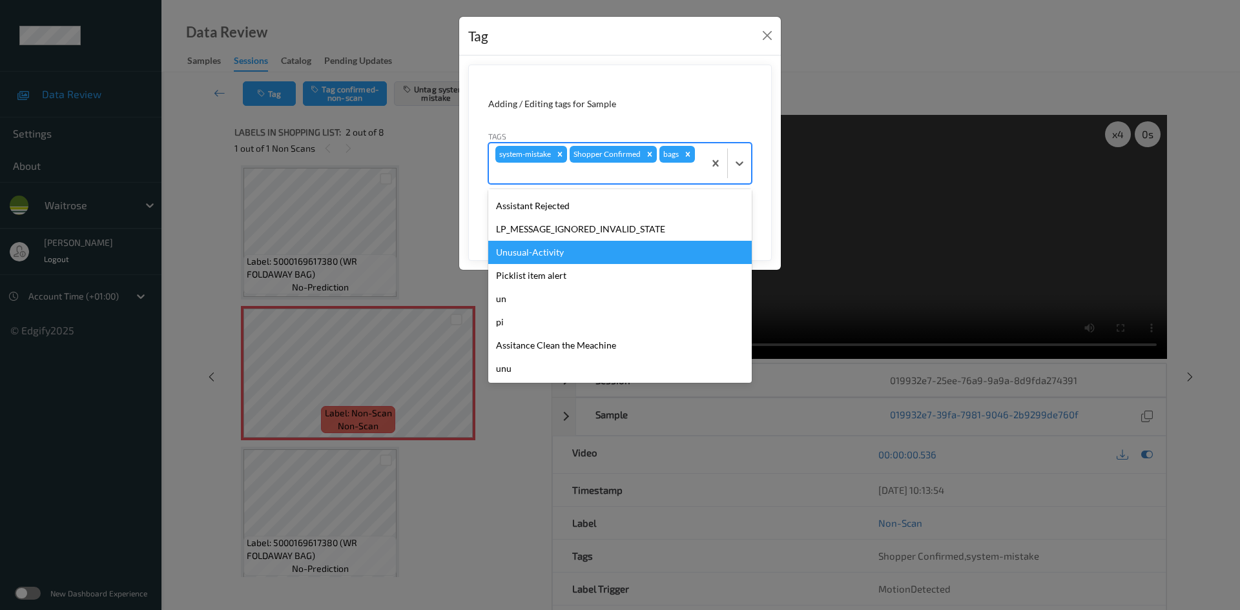
click at [567, 258] on div "Unusual-Activity" at bounding box center [620, 252] width 264 height 23
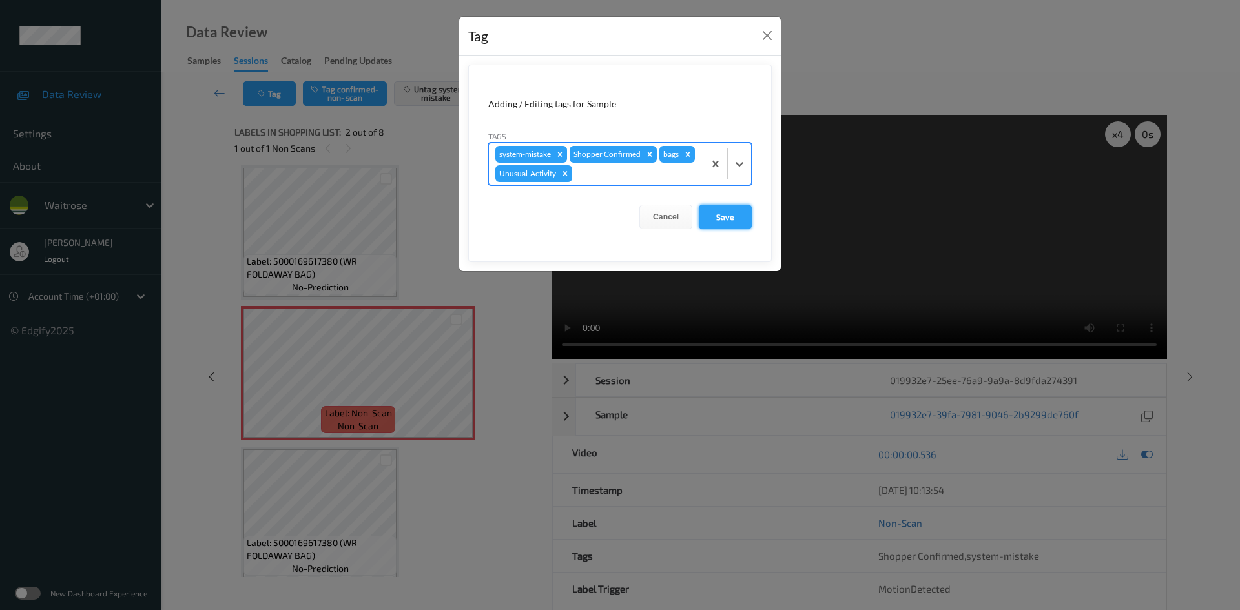
click at [739, 214] on button "Save" at bounding box center [725, 217] width 53 height 25
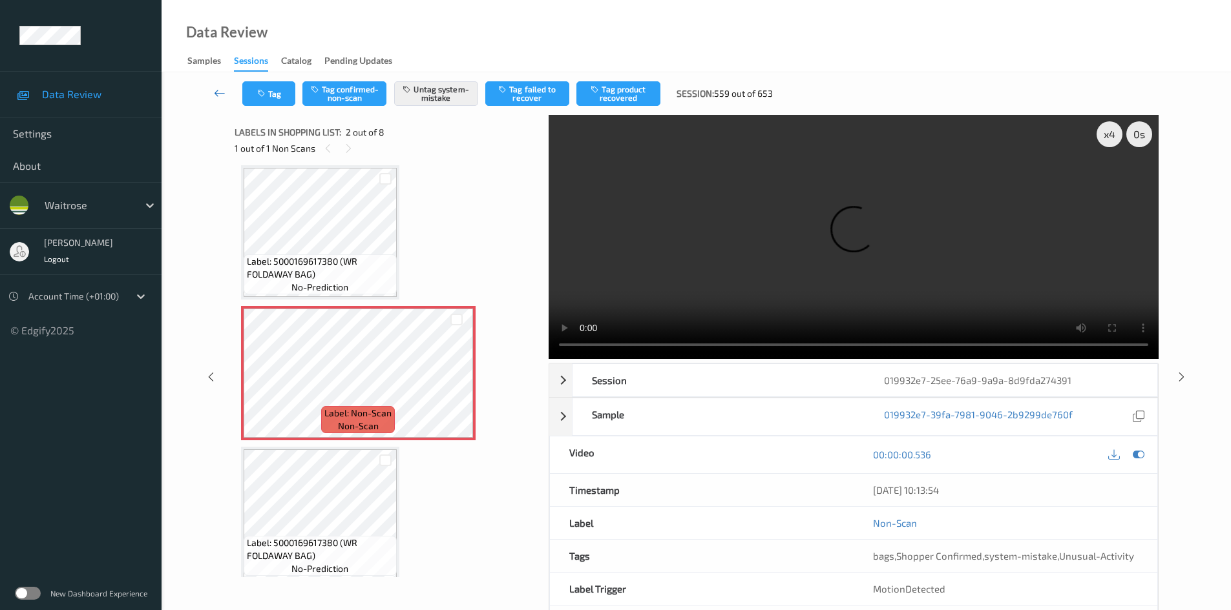
click at [219, 88] on icon at bounding box center [220, 93] width 12 height 13
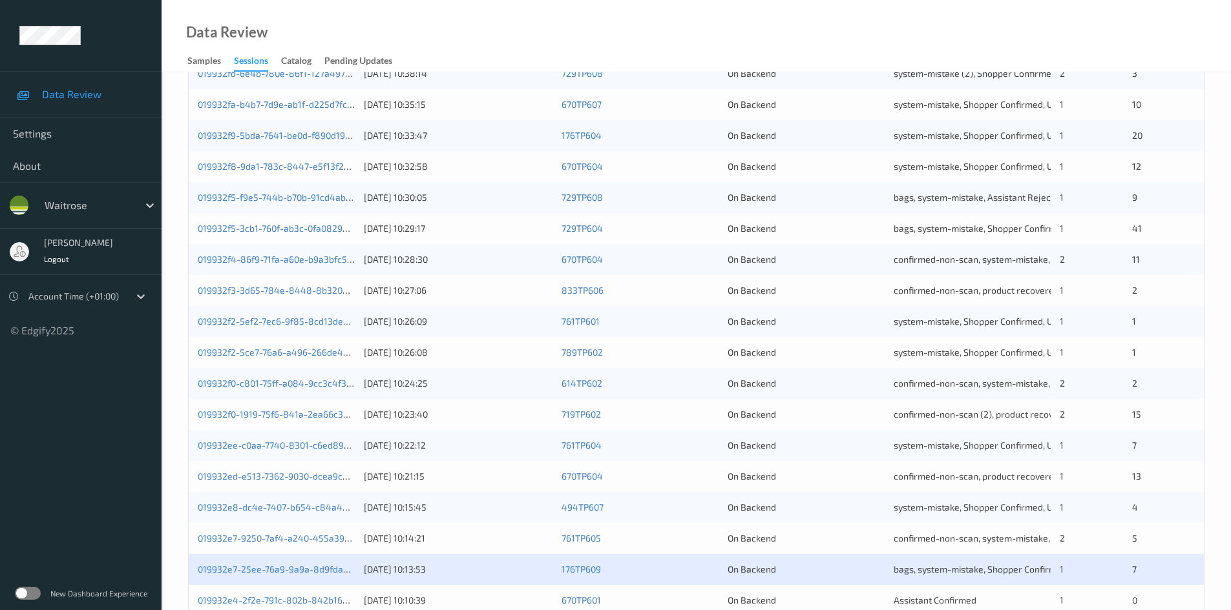
scroll to position [362, 0]
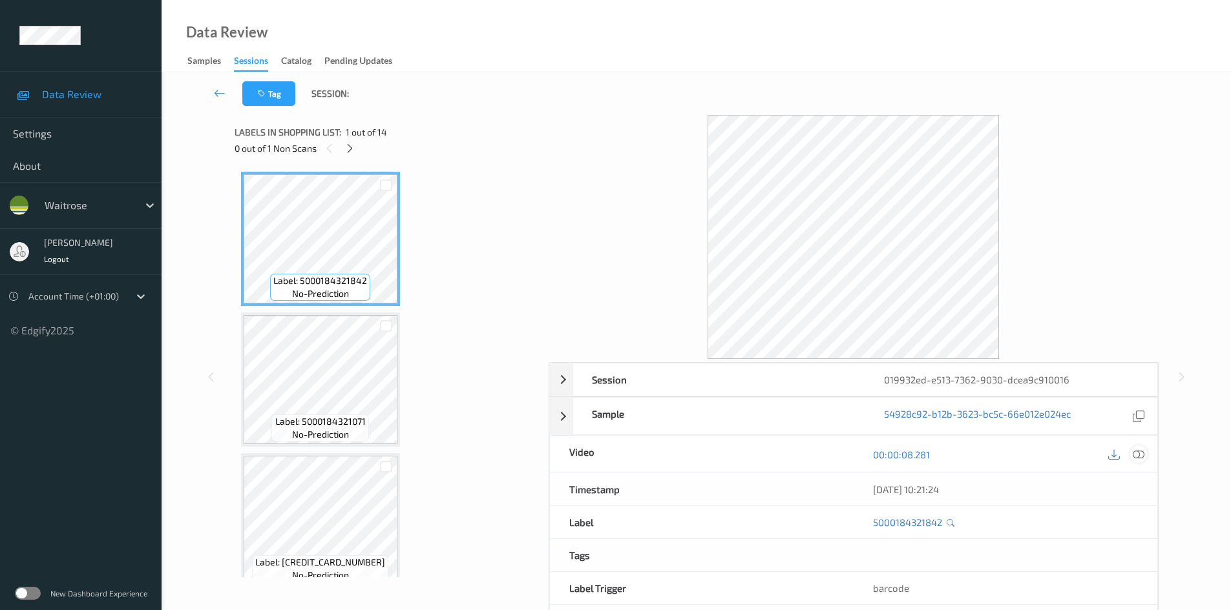
click at [1145, 453] on div at bounding box center [1138, 454] width 17 height 17
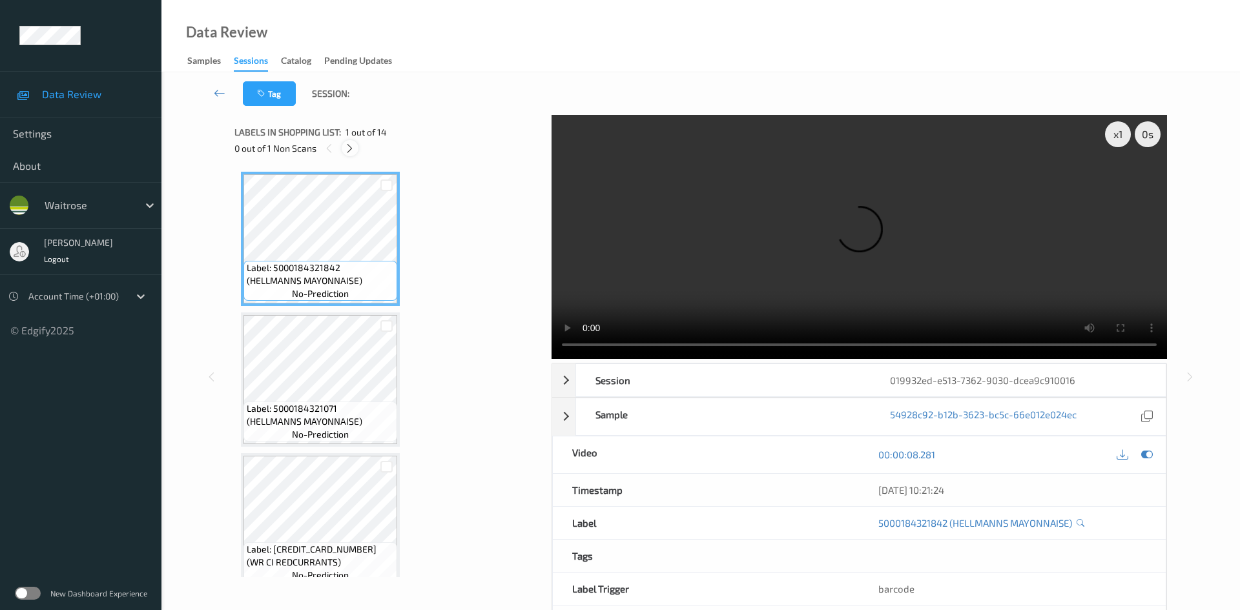
click at [353, 156] on div at bounding box center [350, 148] width 16 height 16
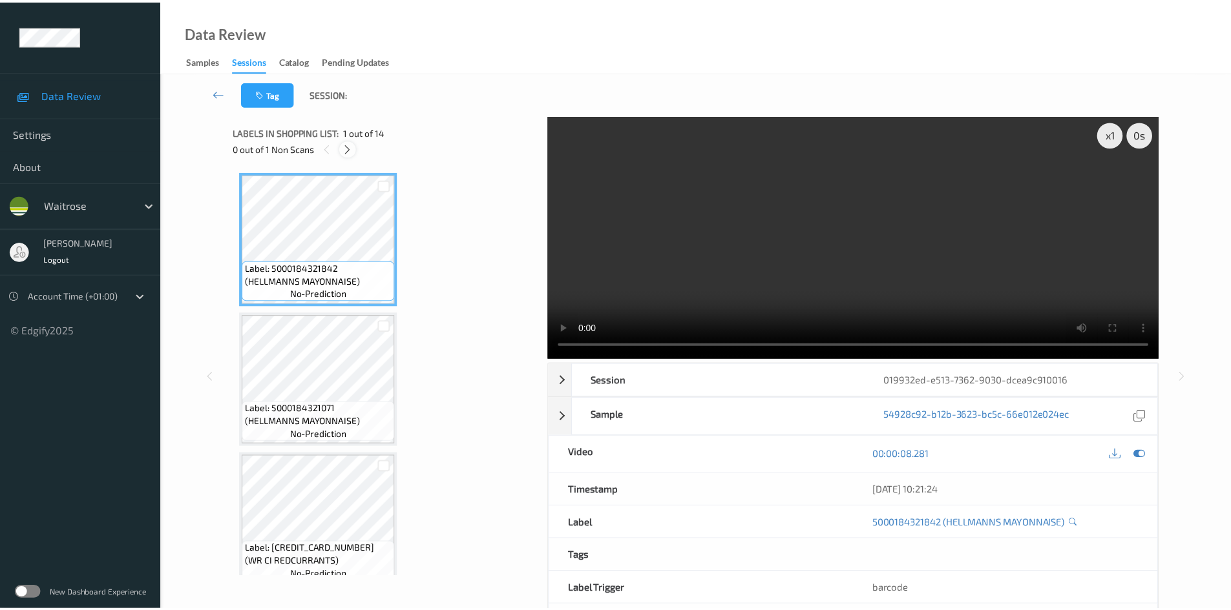
scroll to position [1274, 0]
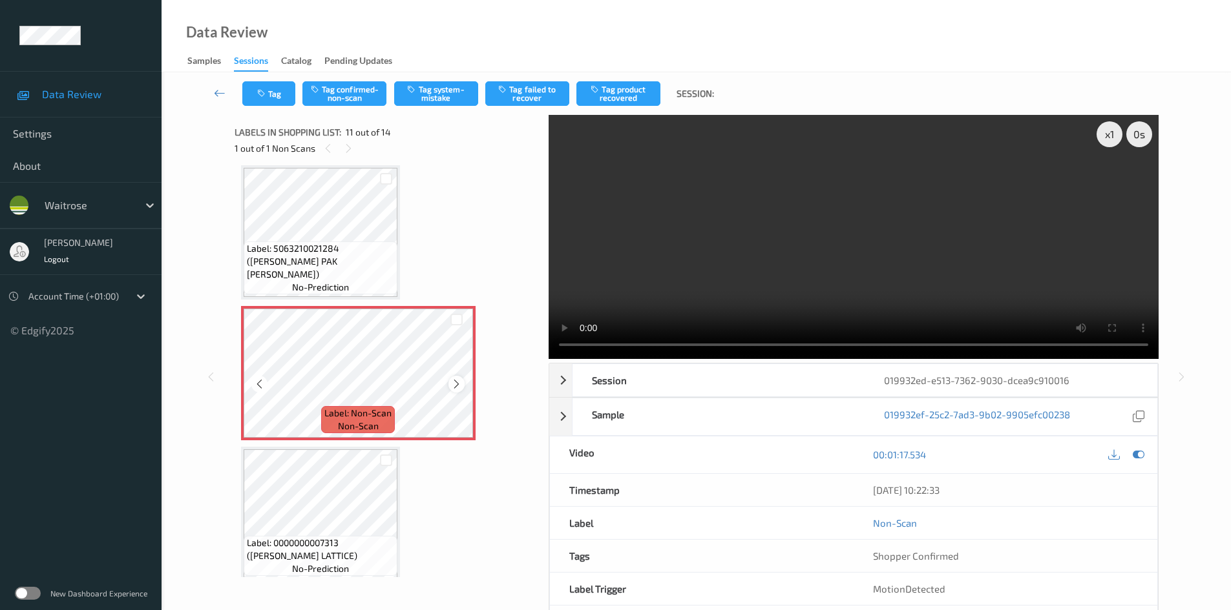
click at [455, 386] on icon at bounding box center [456, 385] width 11 height 12
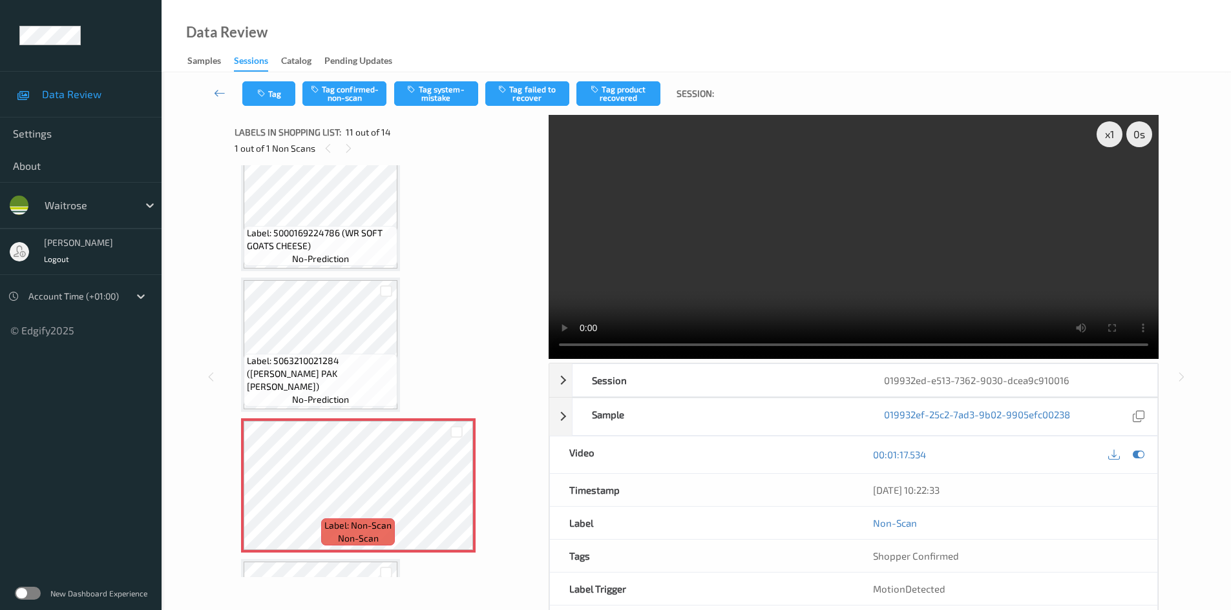
scroll to position [1016, 0]
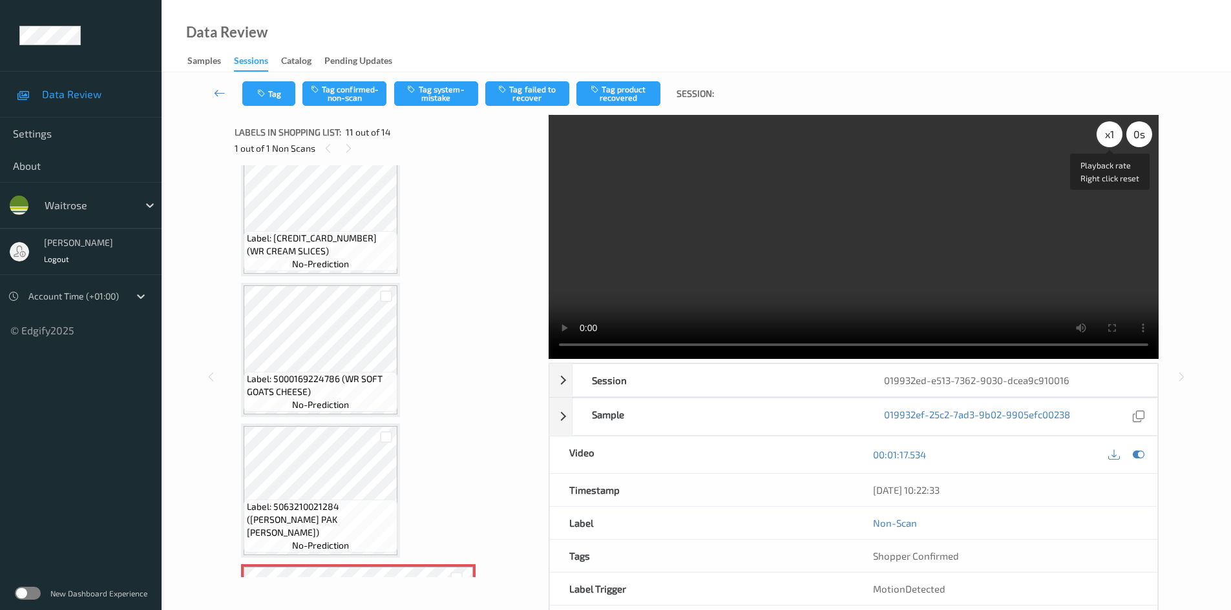
click at [1107, 136] on div "x 1" at bounding box center [1109, 134] width 26 height 26
click at [1107, 125] on div "x 2" at bounding box center [1109, 134] width 26 height 26
click at [865, 295] on video at bounding box center [853, 237] width 610 height 244
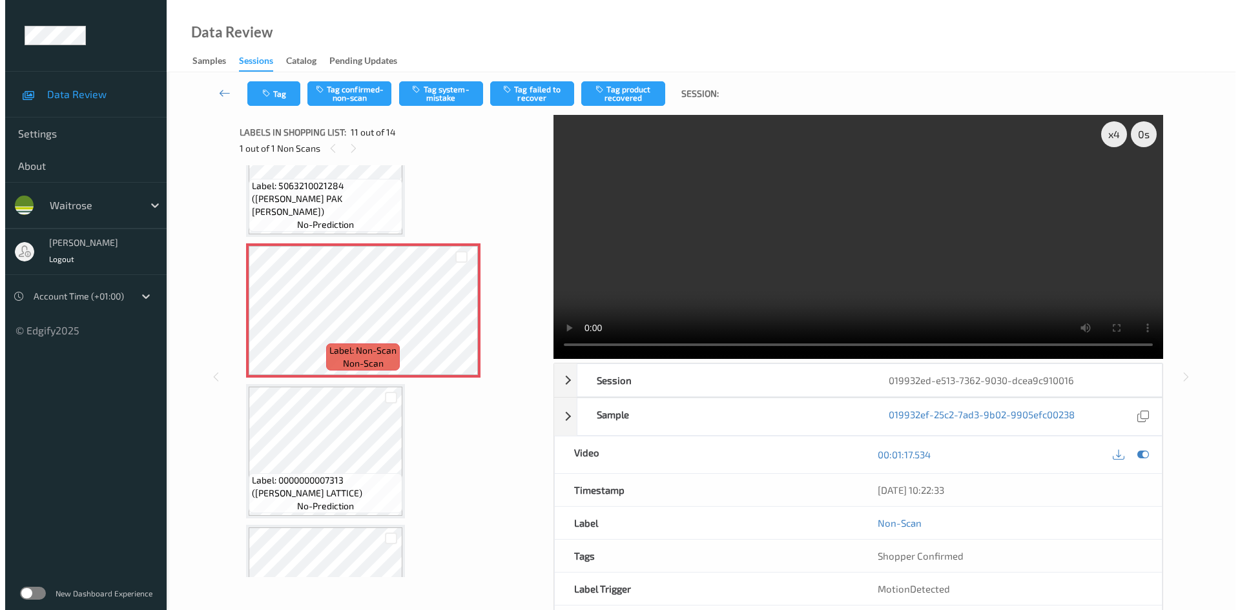
scroll to position [1308, 0]
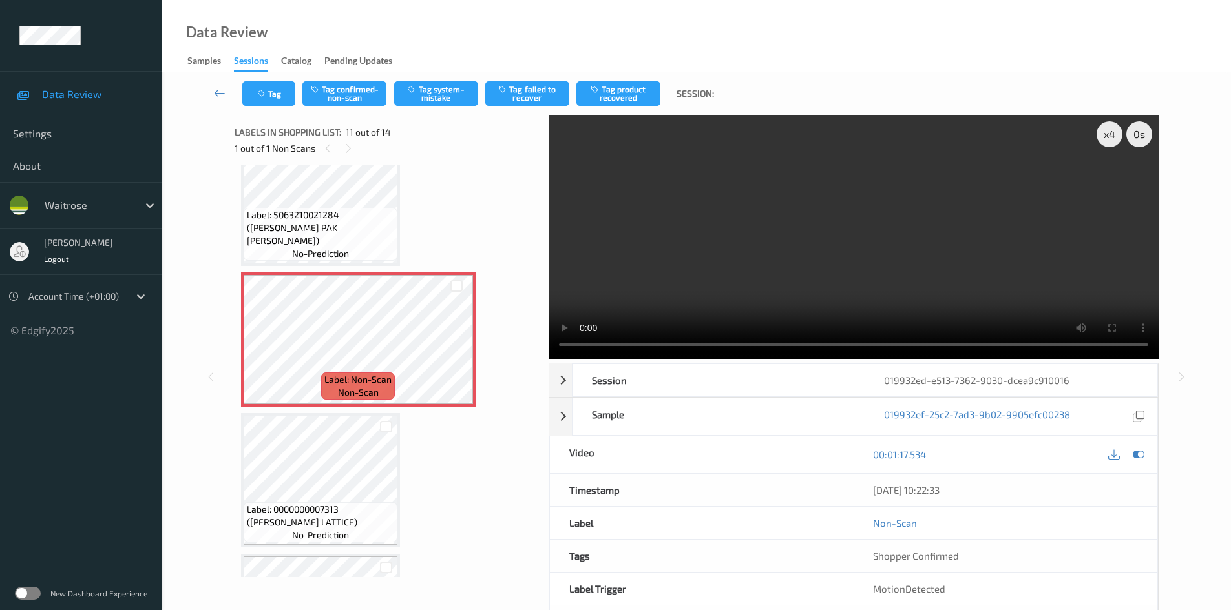
click at [640, 293] on video at bounding box center [853, 237] width 610 height 244
click at [792, 259] on video at bounding box center [853, 237] width 610 height 244
click at [366, 94] on button "Tag confirmed-non-scan" at bounding box center [344, 93] width 84 height 25
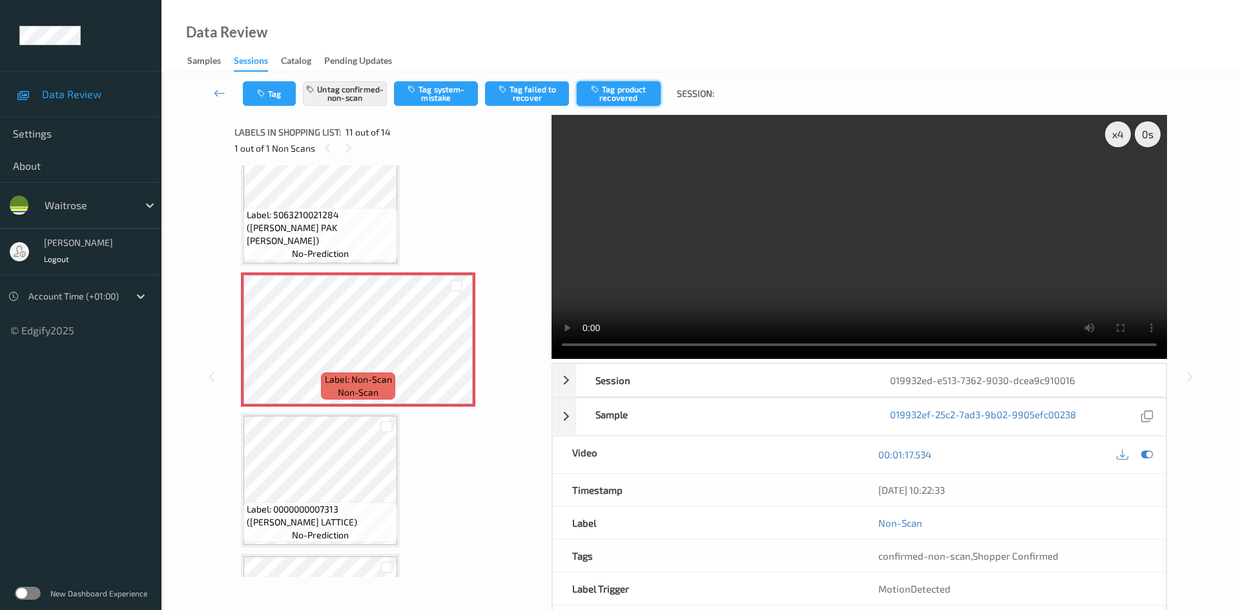
click at [616, 90] on button "Tag product recovered" at bounding box center [619, 93] width 84 height 25
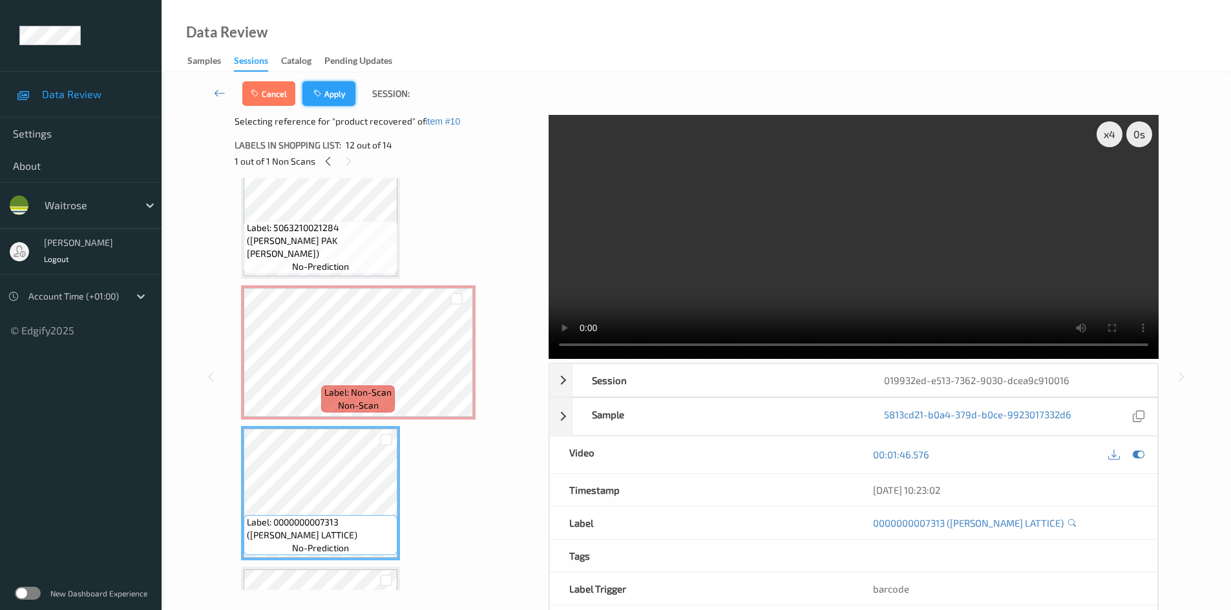
click at [344, 93] on button "Apply" at bounding box center [328, 93] width 53 height 25
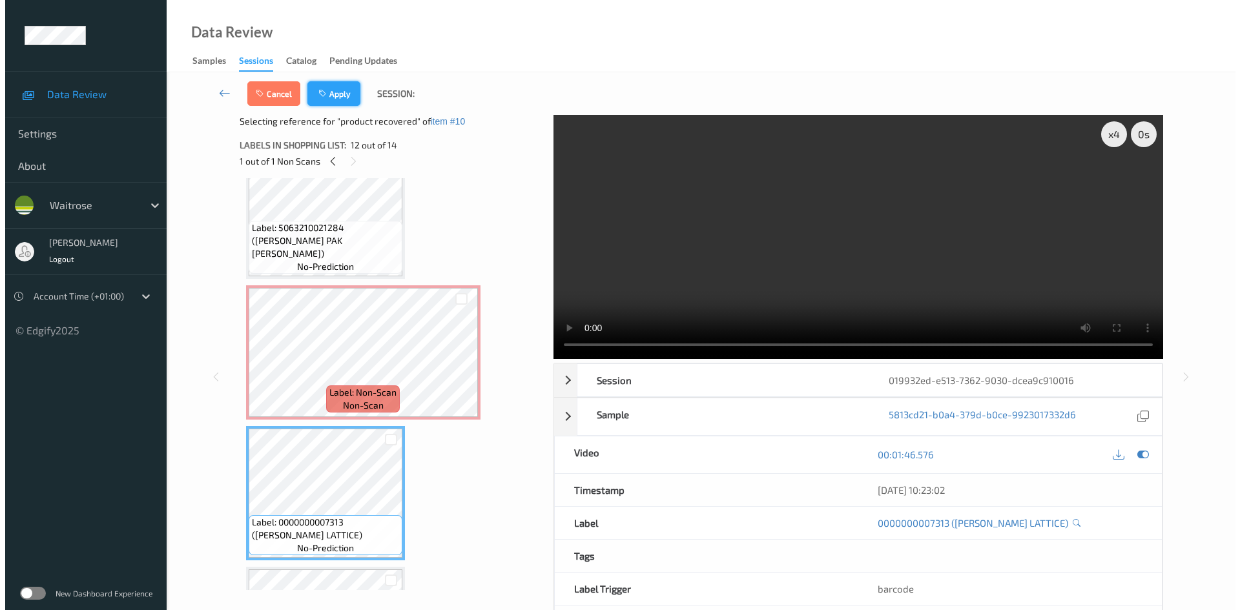
scroll to position [1274, 0]
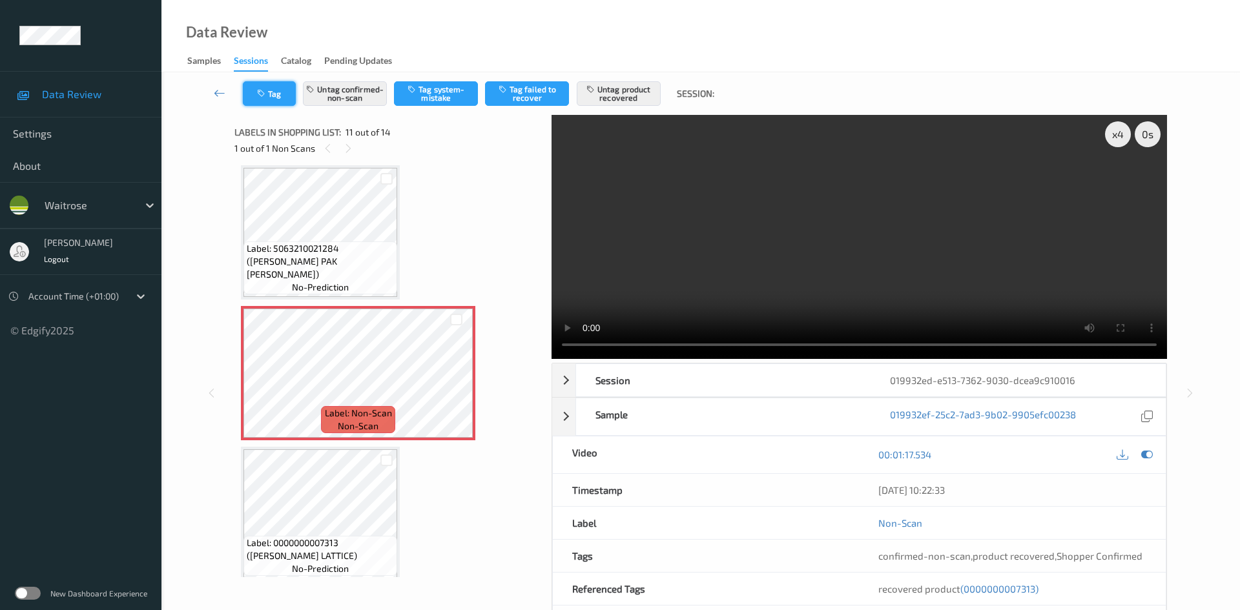
click at [275, 94] on button "Tag" at bounding box center [269, 93] width 53 height 25
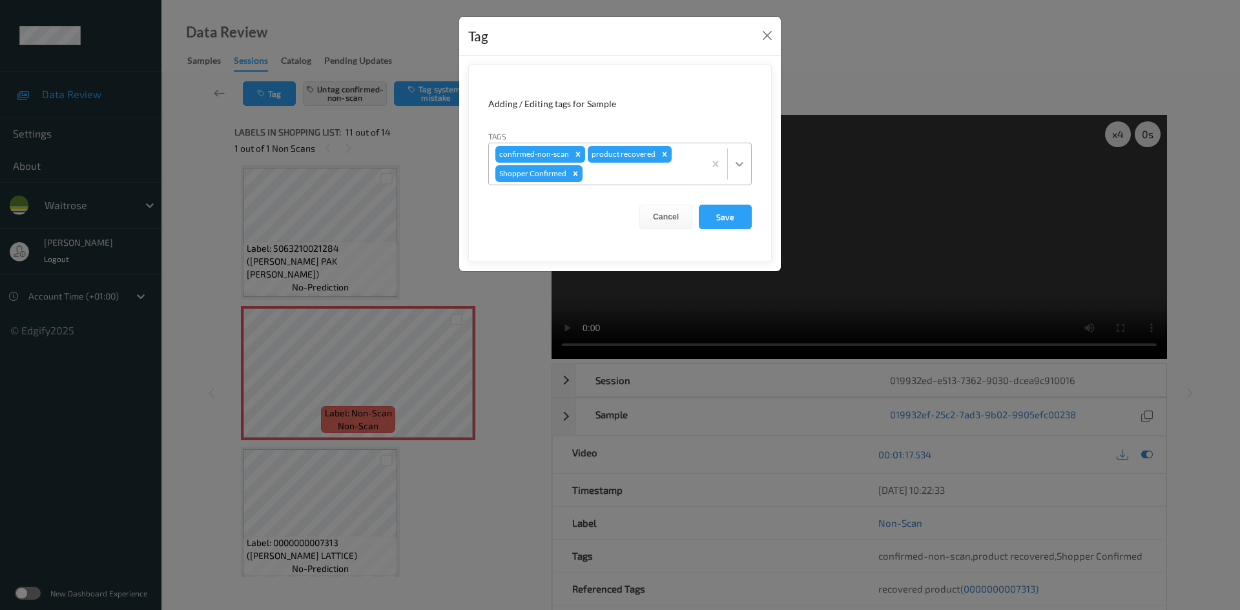
click at [742, 166] on icon at bounding box center [739, 164] width 13 height 13
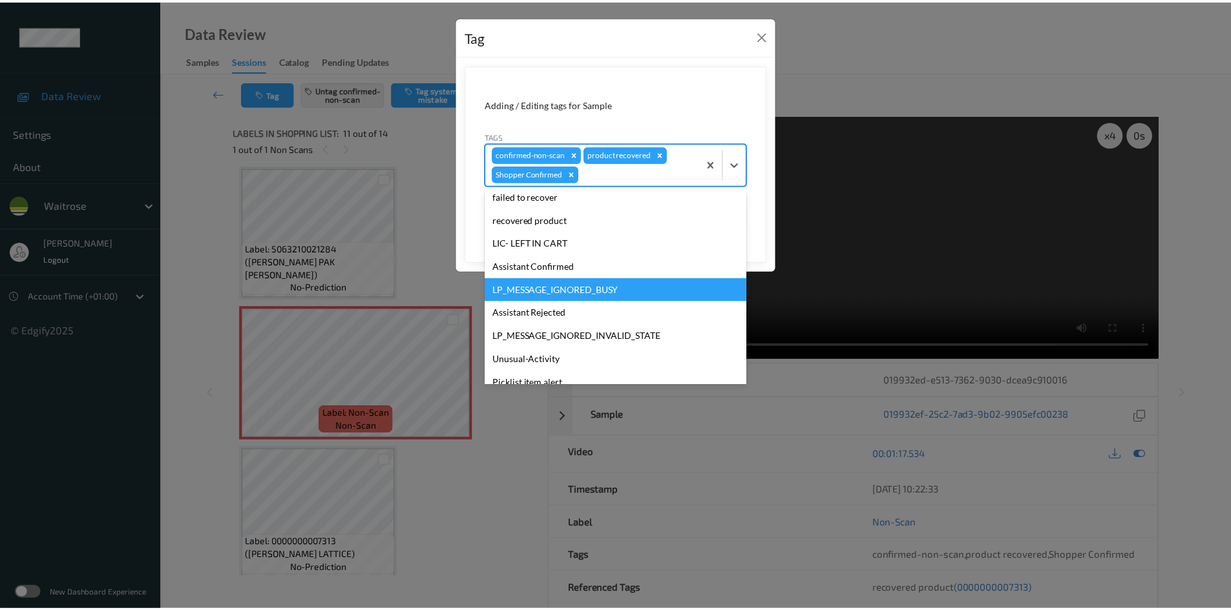
scroll to position [194, 0]
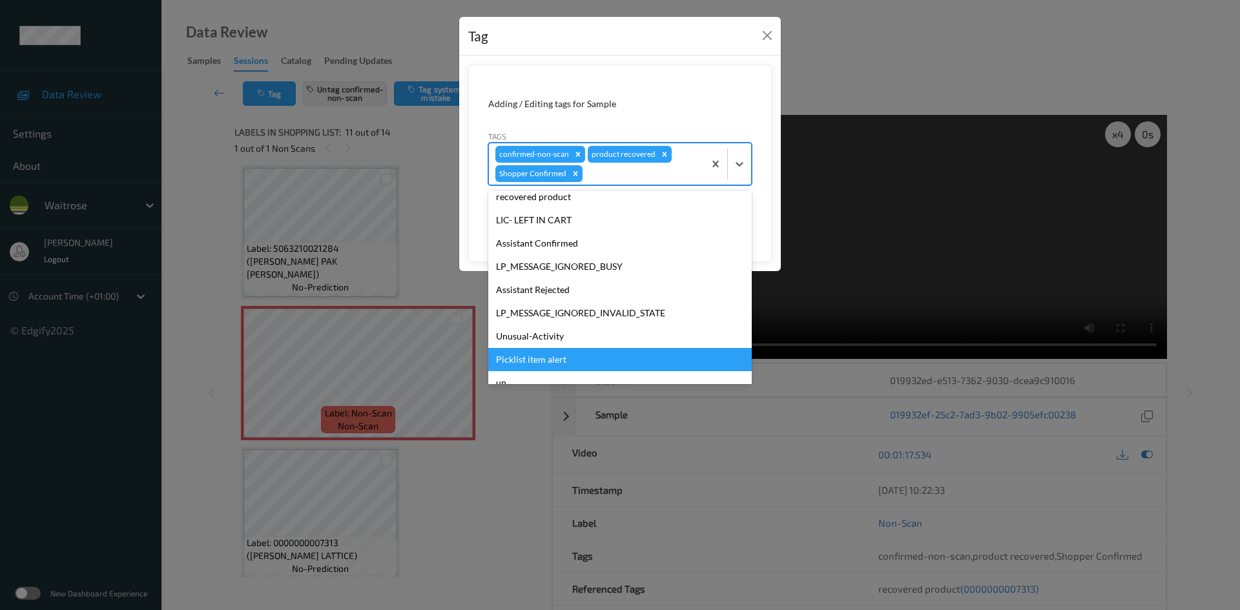
click at [499, 351] on div "Picklist item alert" at bounding box center [620, 359] width 264 height 23
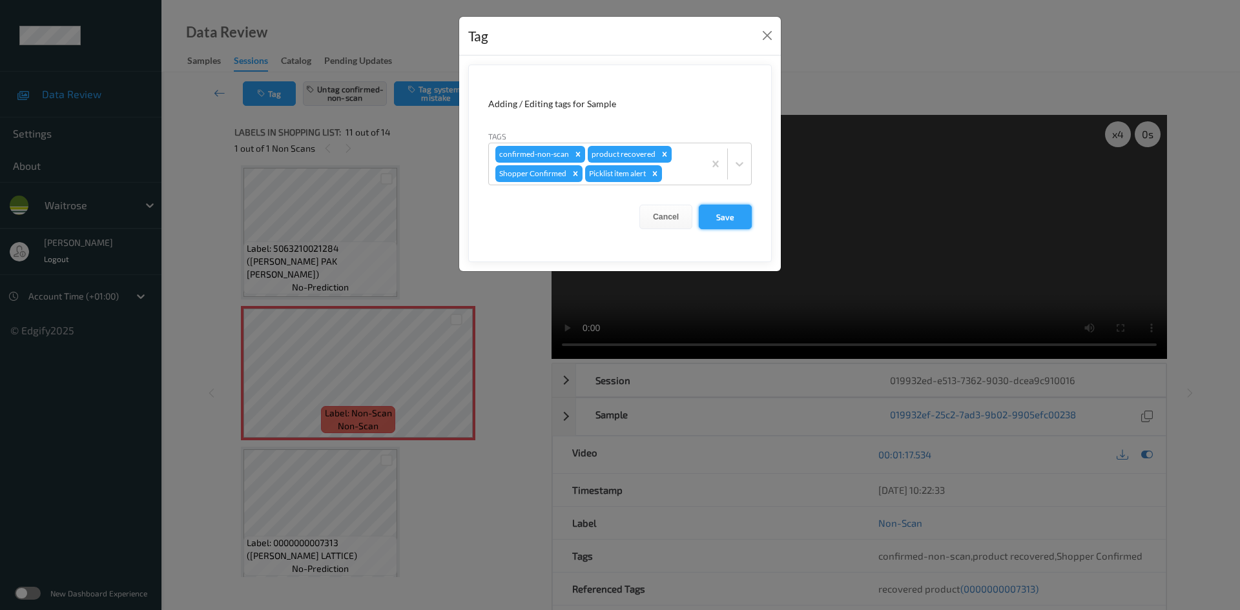
click at [740, 214] on button "Save" at bounding box center [725, 217] width 53 height 25
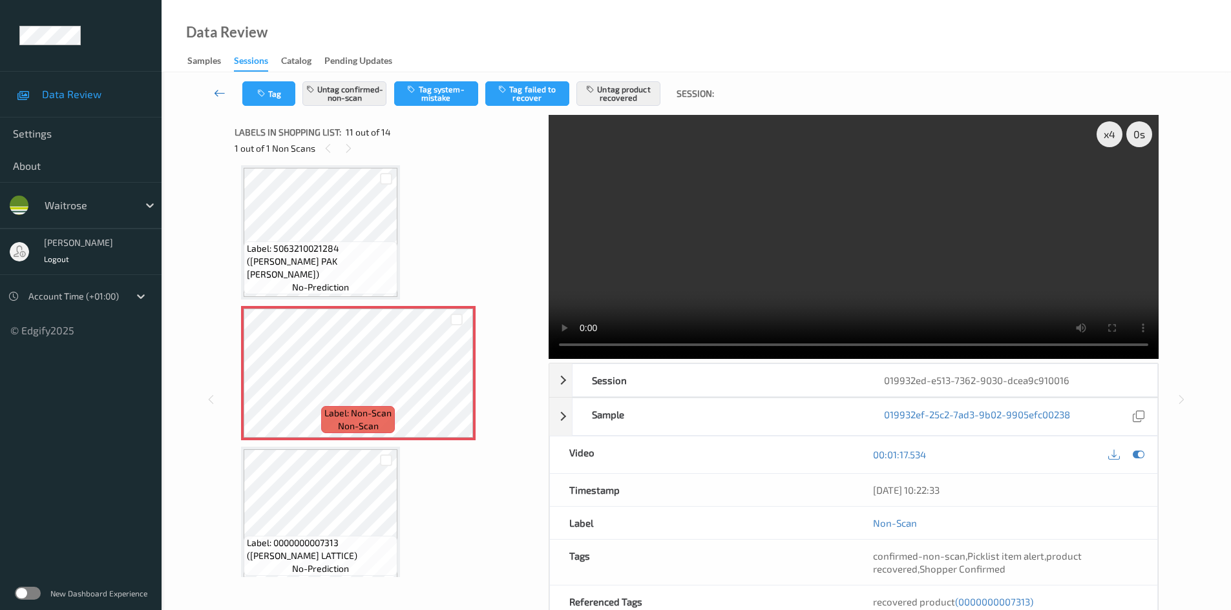
click at [215, 89] on icon at bounding box center [220, 93] width 12 height 13
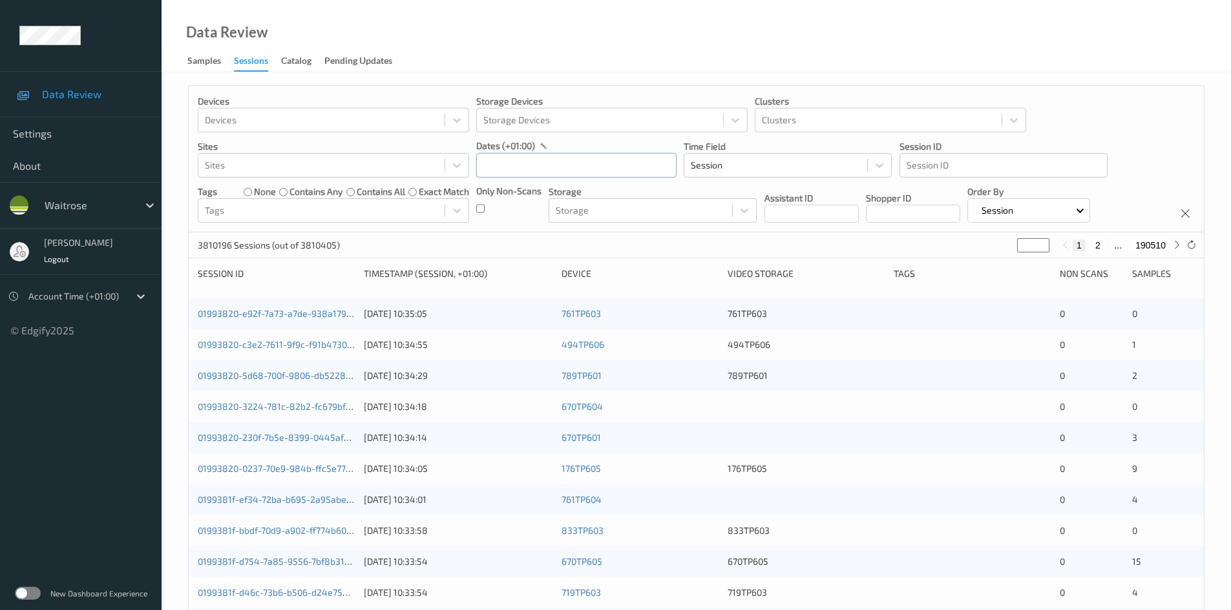
click at [530, 163] on input "text" at bounding box center [576, 165] width 200 height 25
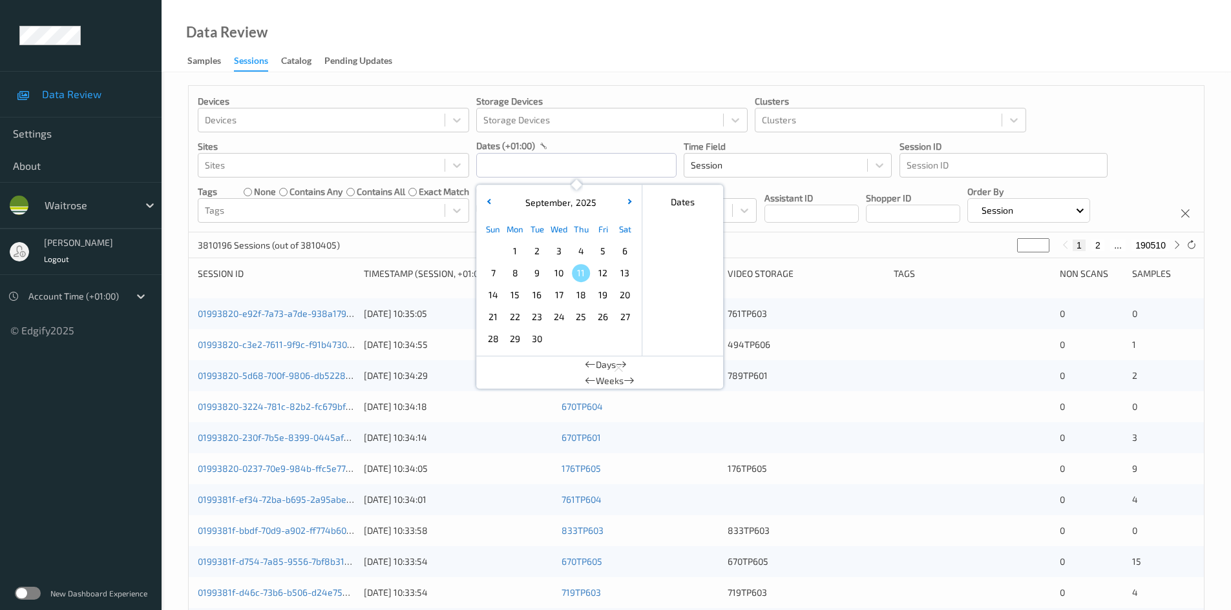
click at [562, 271] on span "10" at bounding box center [559, 273] width 18 height 18
type input "[DATE] 00:00 -> [DATE] 23:59"
click at [601, 36] on div "Data Review Samples Sessions Catalog Pending Updates" at bounding box center [695, 36] width 1069 height 72
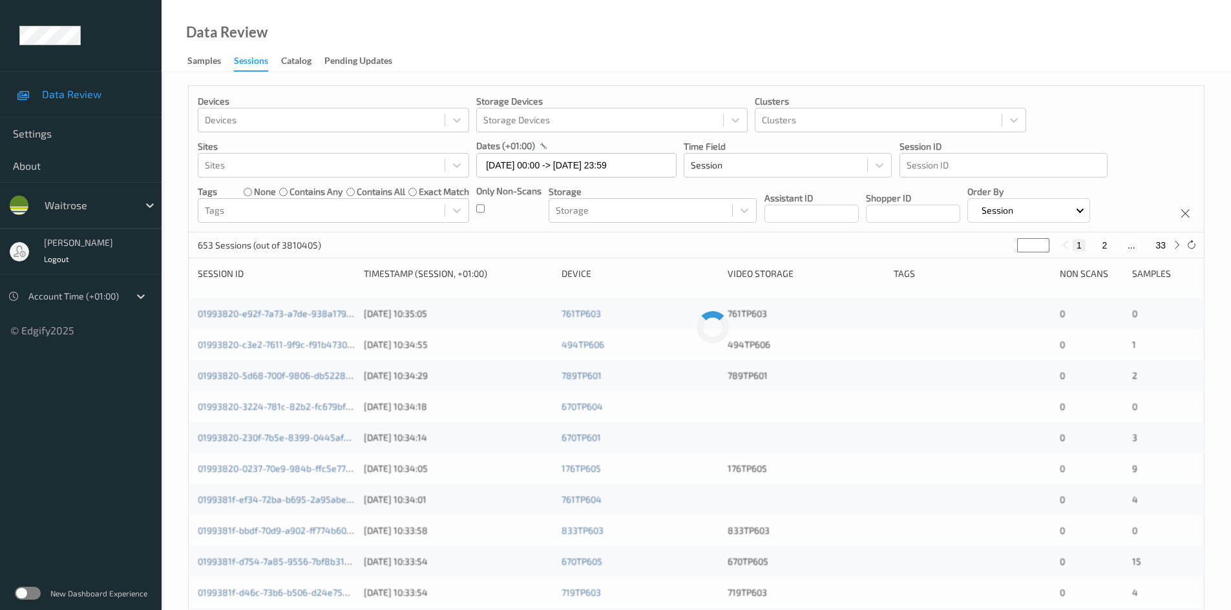
drag, startPoint x: 1023, startPoint y: 242, endPoint x: 1008, endPoint y: 266, distance: 27.3
click at [1009, 263] on div "Devices Devices Storage Devices Storage Devices Clusters Clusters Sites Sites d…" at bounding box center [696, 515] width 1016 height 860
type input "*"
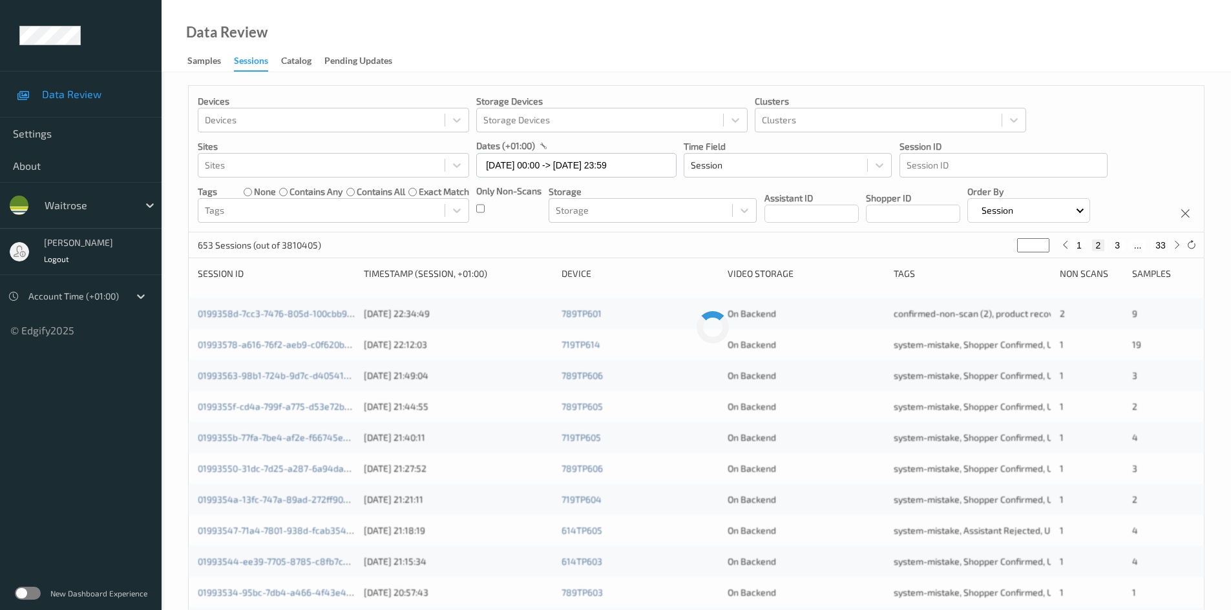
type input "**"
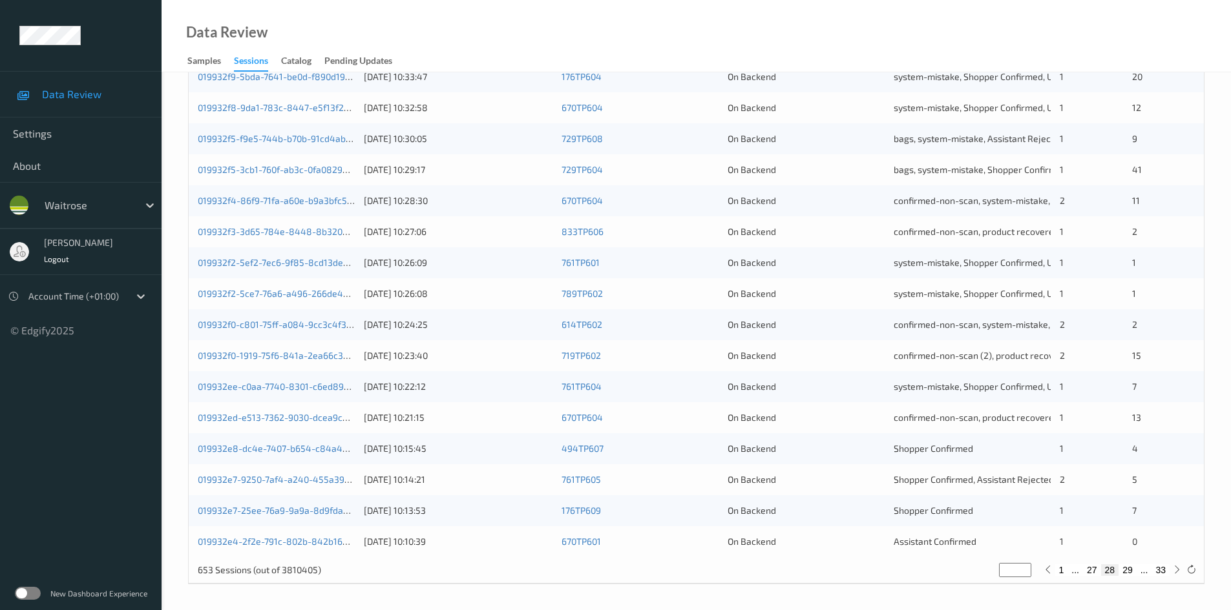
scroll to position [362, 0]
type input "**"
click at [505, 418] on div "[DATE] 10:21:15" at bounding box center [458, 417] width 189 height 13
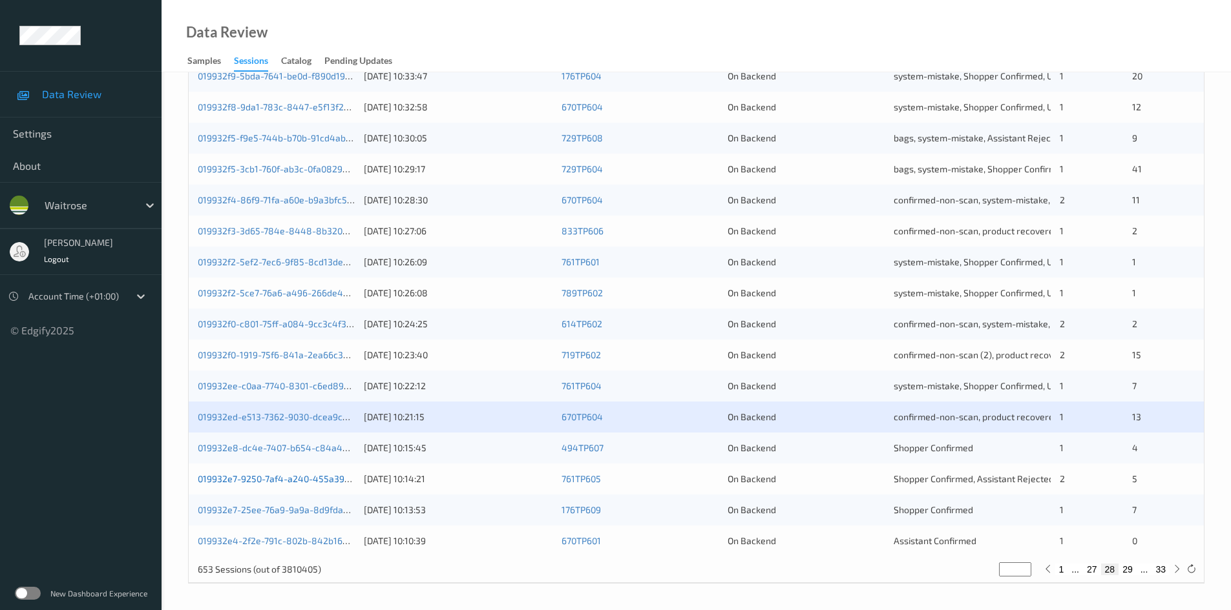
click at [260, 477] on link "019932e7-9250-7af4-a240-455a3957adda" at bounding box center [286, 479] width 177 height 11
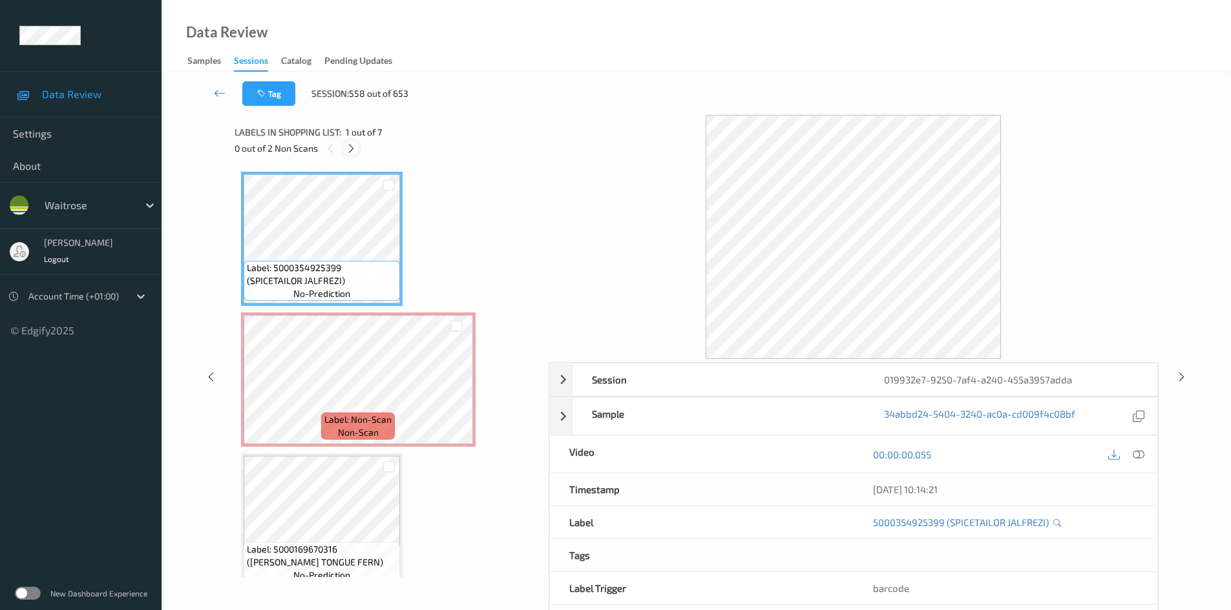
click at [350, 151] on icon at bounding box center [351, 149] width 11 height 12
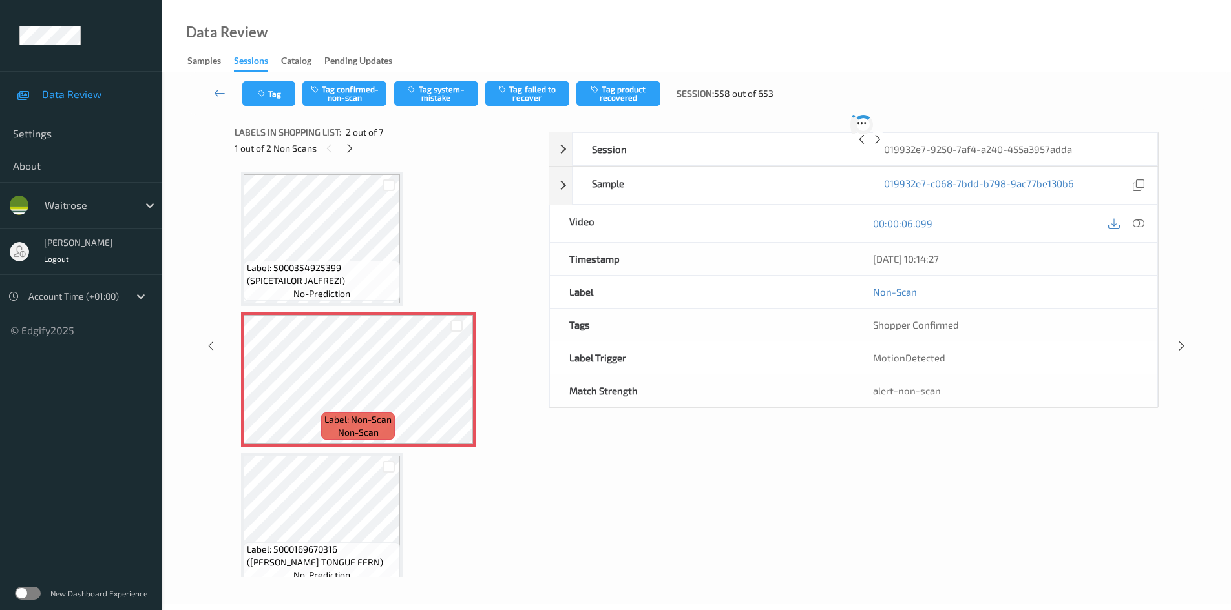
scroll to position [6, 0]
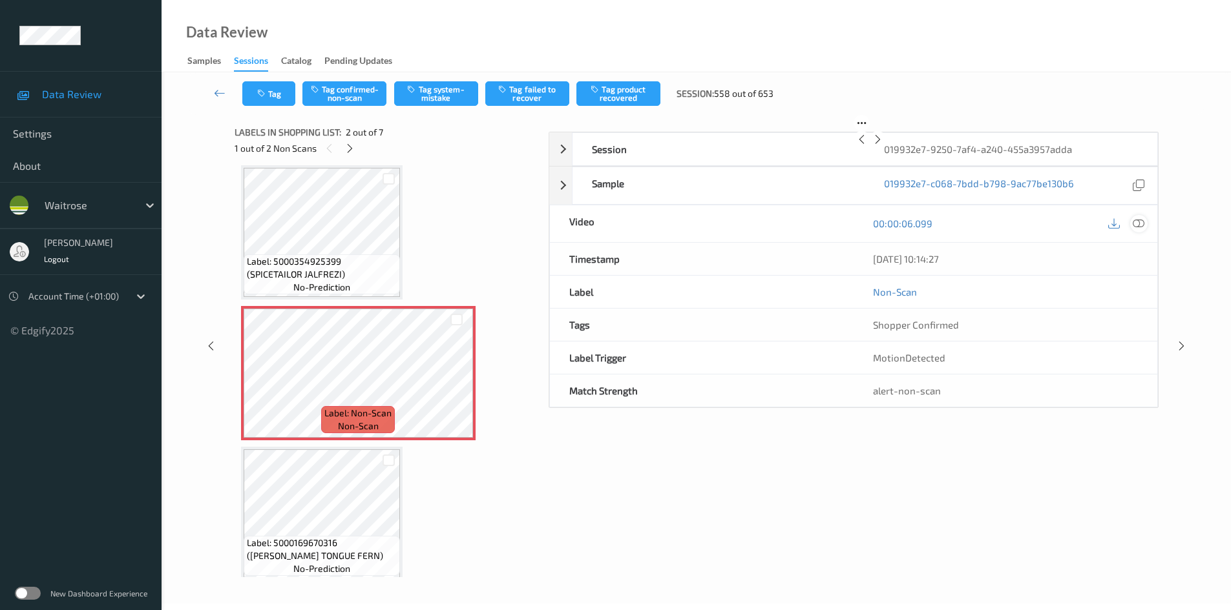
click at [1136, 275] on div "[DATE] 10:14:27" at bounding box center [1005, 259] width 304 height 32
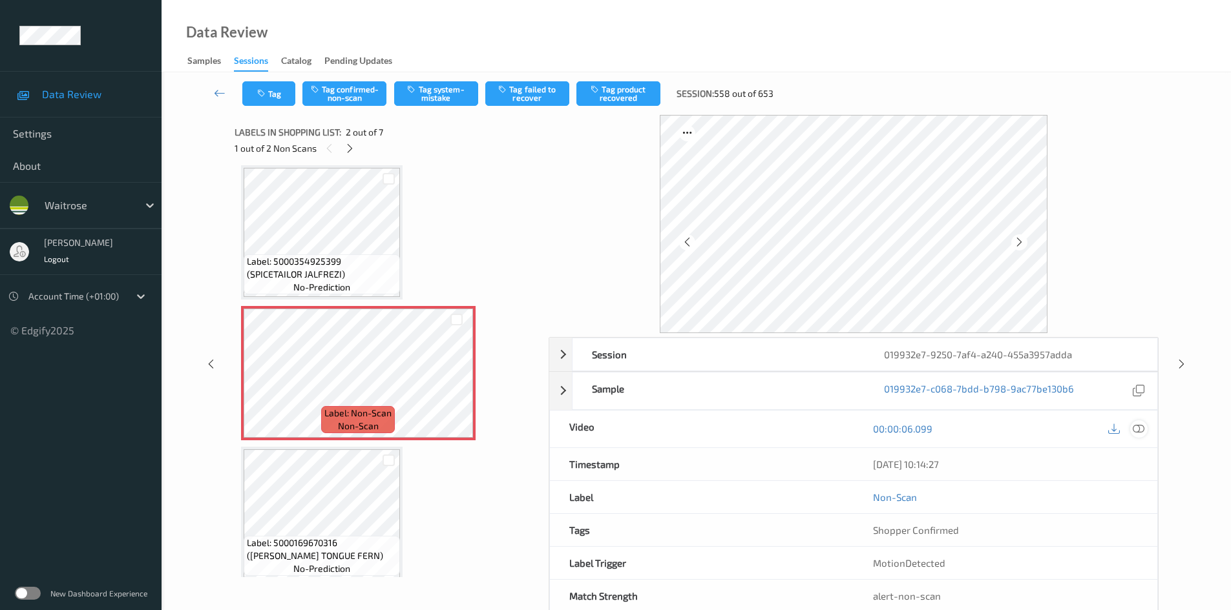
click at [1139, 429] on icon at bounding box center [1138, 429] width 12 height 12
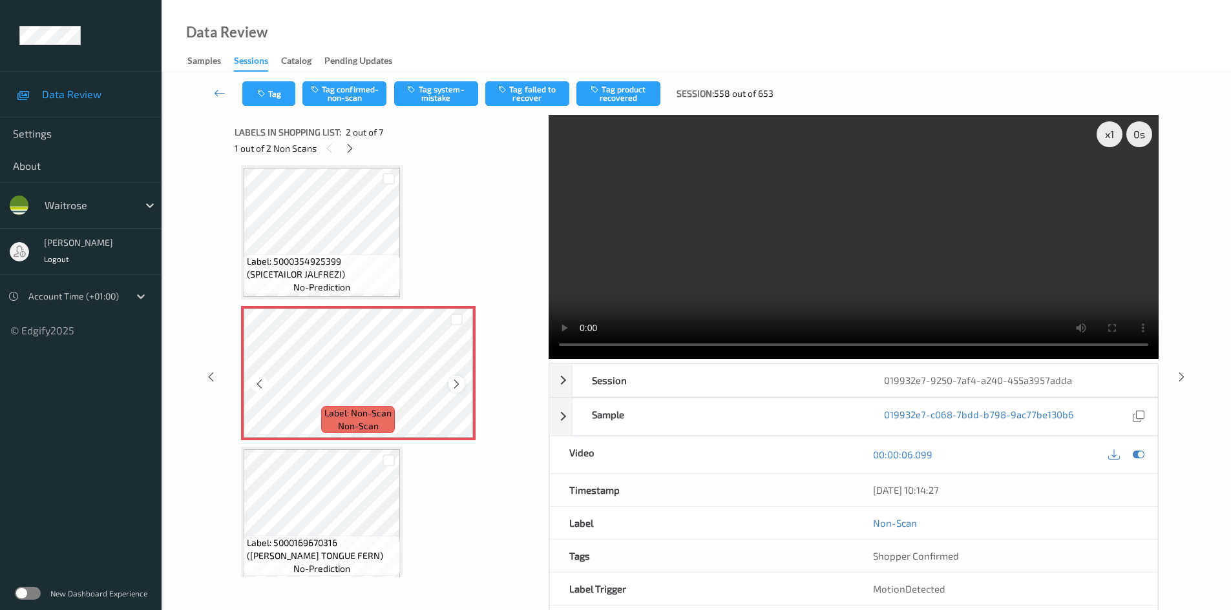
click at [461, 384] on icon at bounding box center [456, 385] width 11 height 12
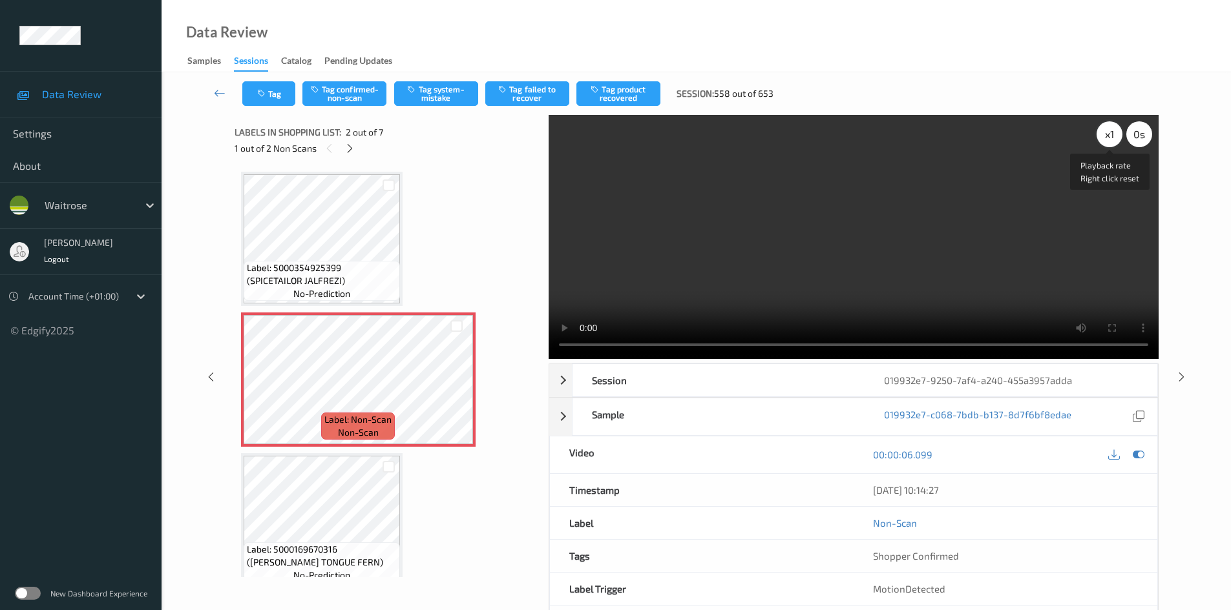
drag, startPoint x: 1111, startPoint y: 134, endPoint x: 1110, endPoint y: 145, distance: 10.4
click at [1110, 141] on div "x 1" at bounding box center [1109, 134] width 26 height 26
drag, startPoint x: 1105, startPoint y: 137, endPoint x: 1105, endPoint y: 152, distance: 15.5
click at [1105, 138] on div "x 2" at bounding box center [1109, 134] width 26 height 26
click at [735, 233] on video at bounding box center [853, 237] width 610 height 244
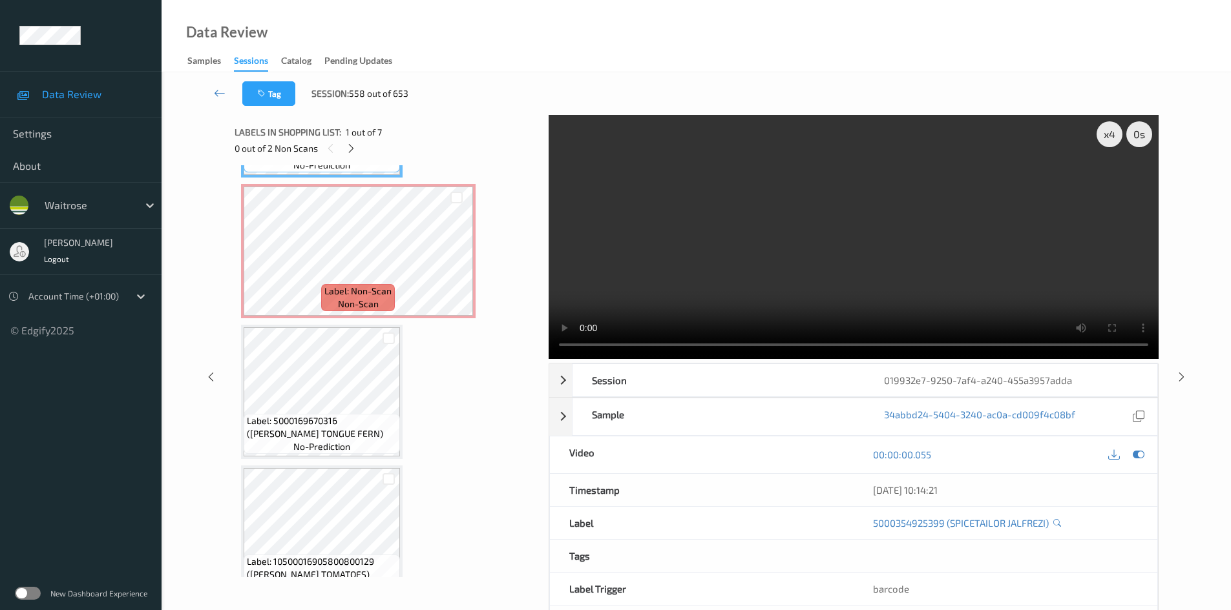
scroll to position [129, 0]
click at [786, 246] on video at bounding box center [853, 237] width 610 height 244
click at [702, 274] on video at bounding box center [853, 237] width 610 height 244
click at [724, 245] on video at bounding box center [853, 237] width 610 height 244
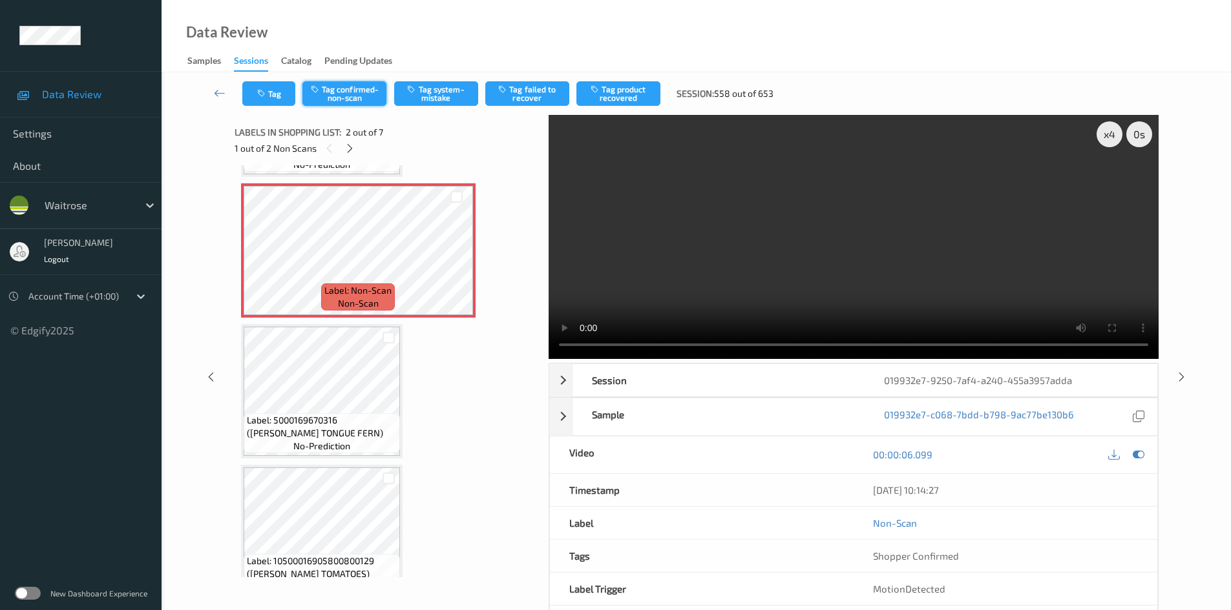
click at [353, 102] on button "Tag confirmed-non-scan" at bounding box center [344, 93] width 84 height 25
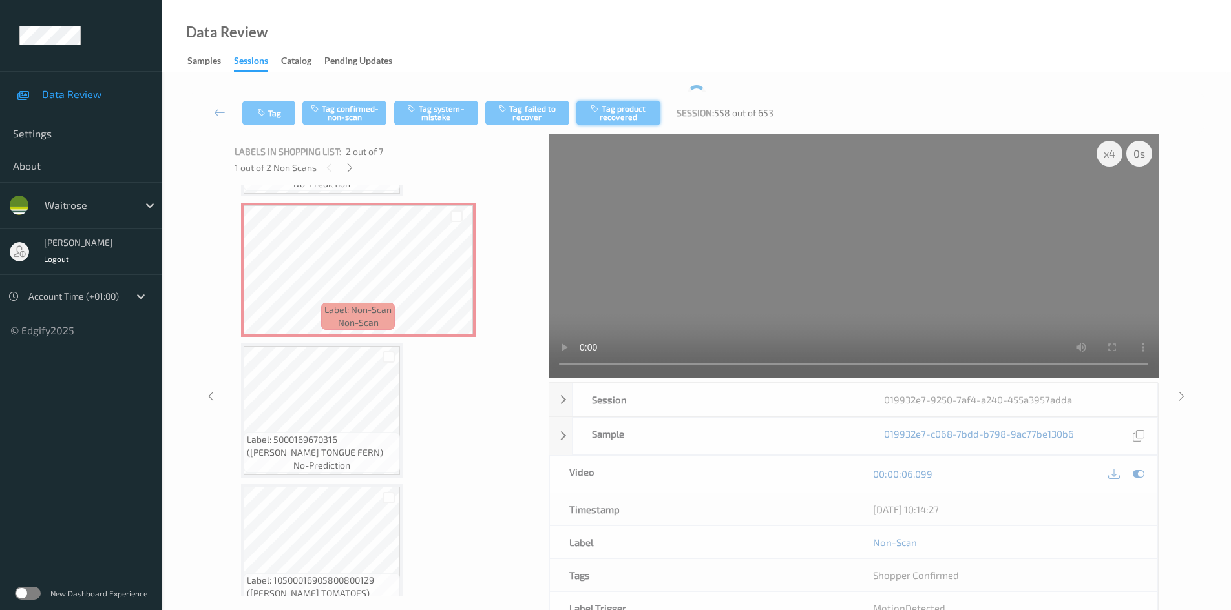
click at [627, 114] on button "Tag product recovered" at bounding box center [618, 113] width 84 height 25
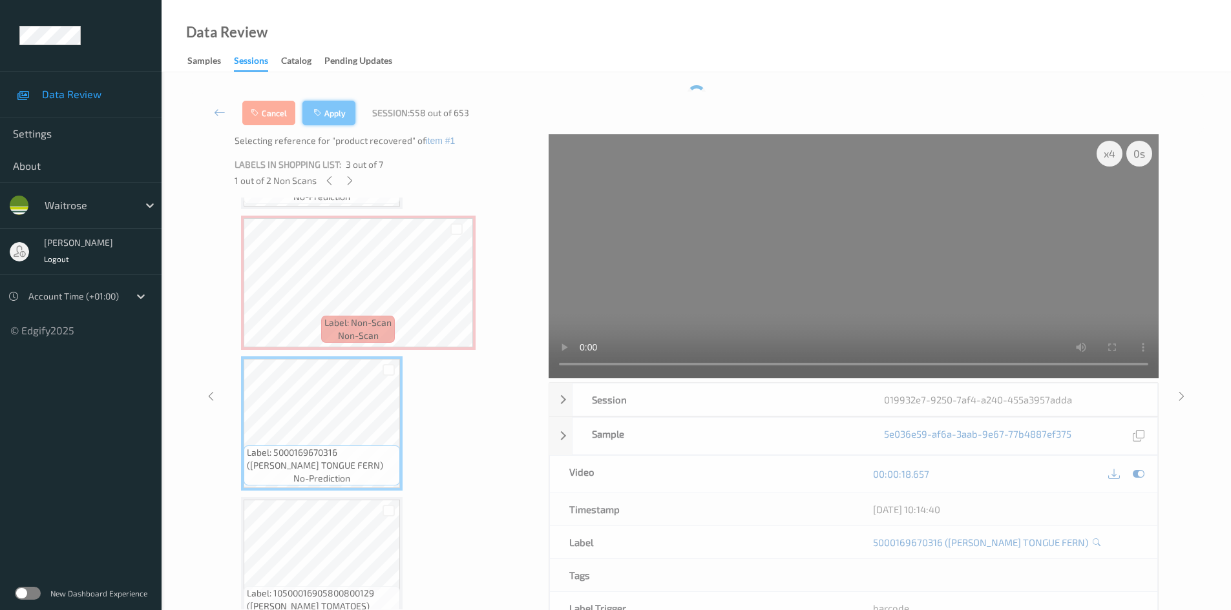
click at [330, 113] on button "Apply" at bounding box center [328, 113] width 53 height 25
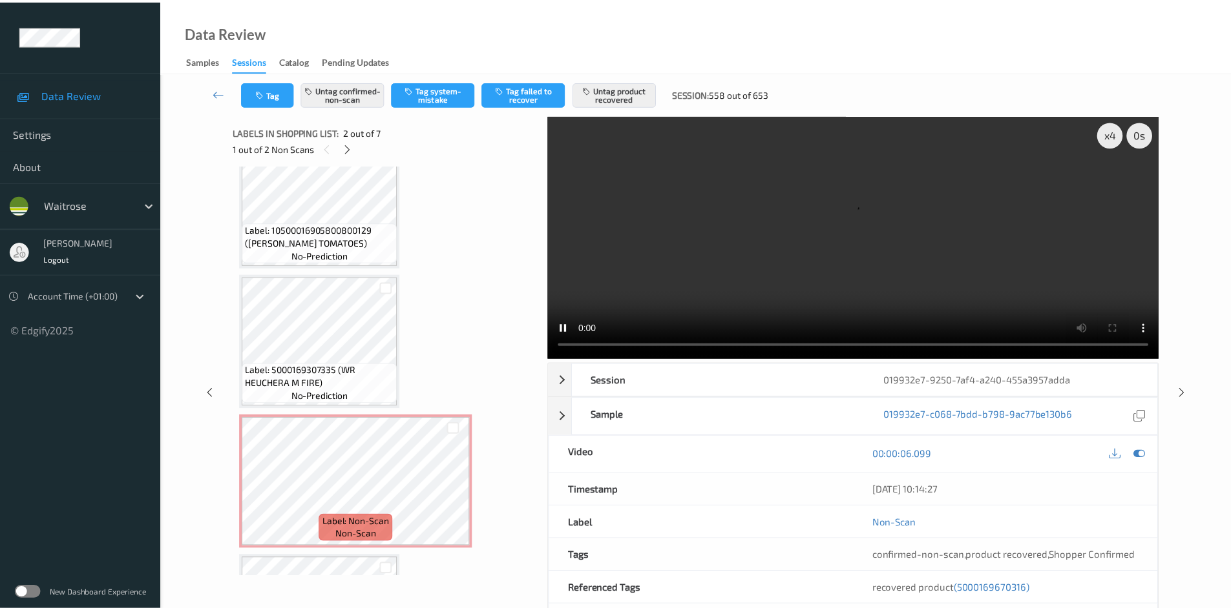
scroll to position [580, 0]
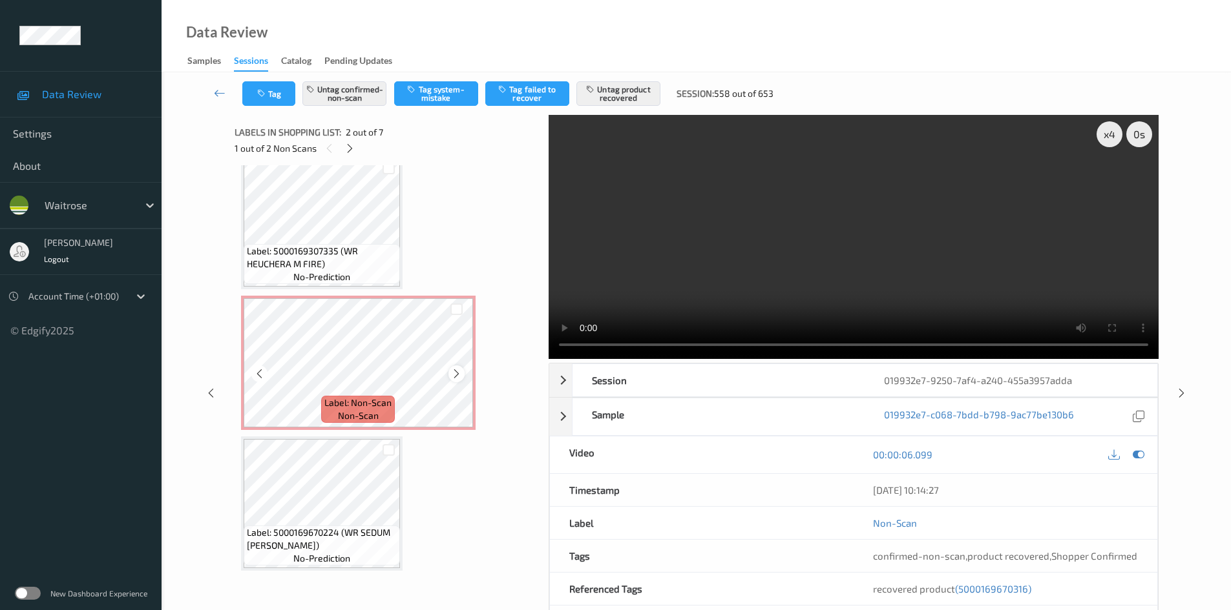
click at [454, 376] on icon at bounding box center [456, 374] width 11 height 12
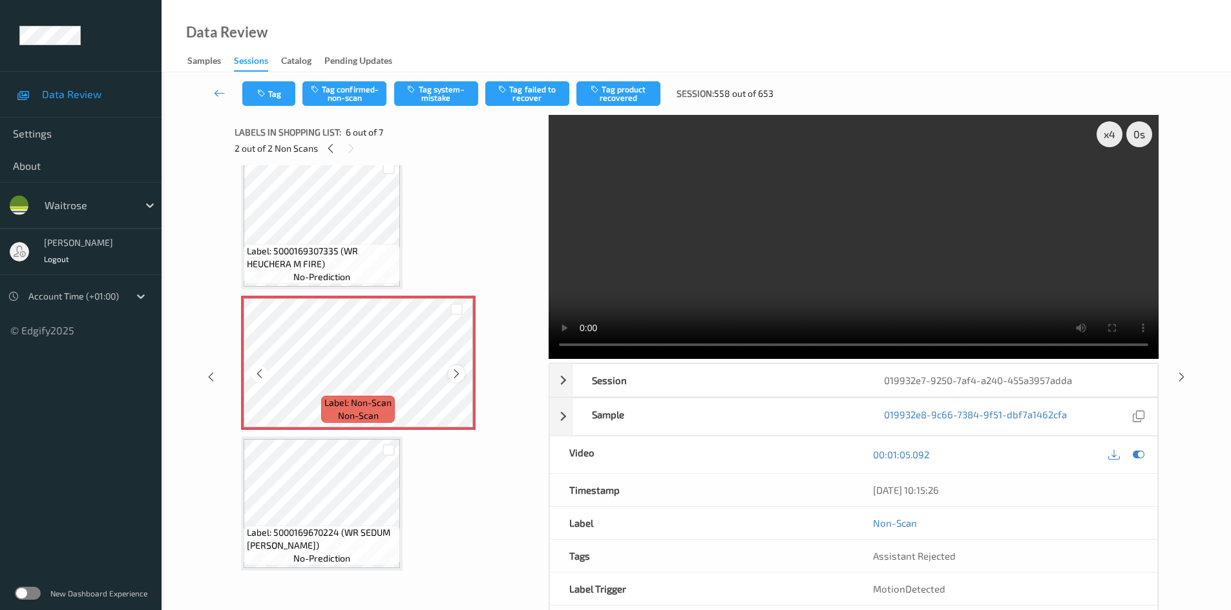
click at [457, 377] on icon at bounding box center [456, 374] width 11 height 12
click at [459, 377] on icon at bounding box center [456, 374] width 11 height 12
click at [814, 282] on video at bounding box center [853, 237] width 610 height 244
click at [825, 281] on video at bounding box center [853, 237] width 610 height 244
click at [1106, 135] on div "x 4" at bounding box center [1109, 134] width 26 height 26
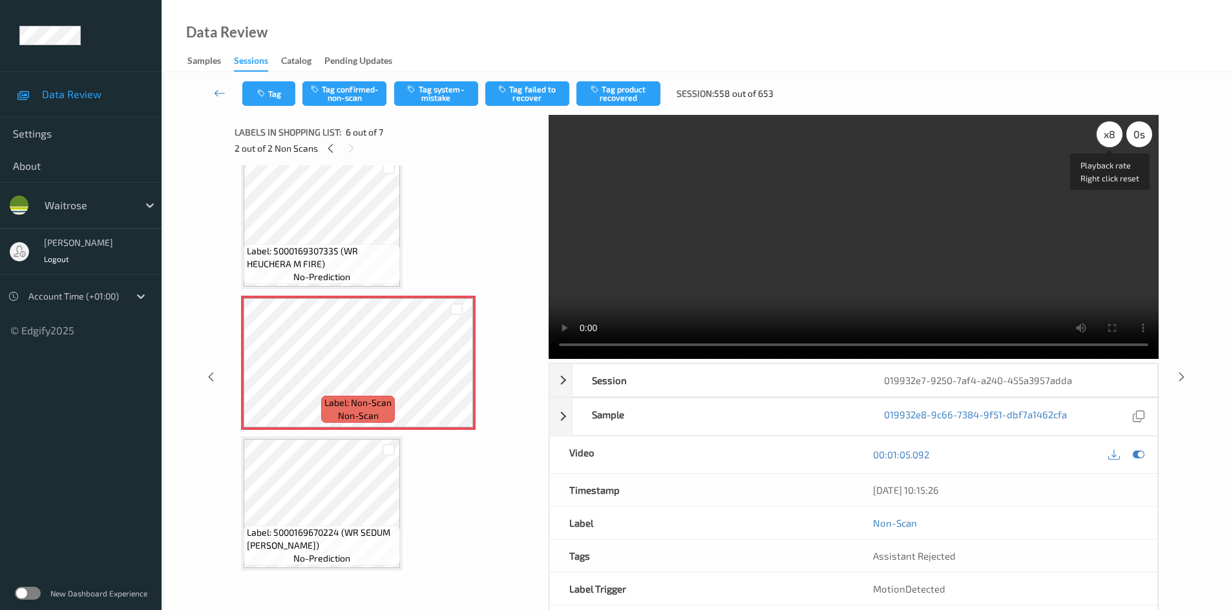
click at [1106, 135] on div "x 8" at bounding box center [1109, 134] width 26 height 26
click at [1106, 135] on div "x 1" at bounding box center [1109, 134] width 26 height 26
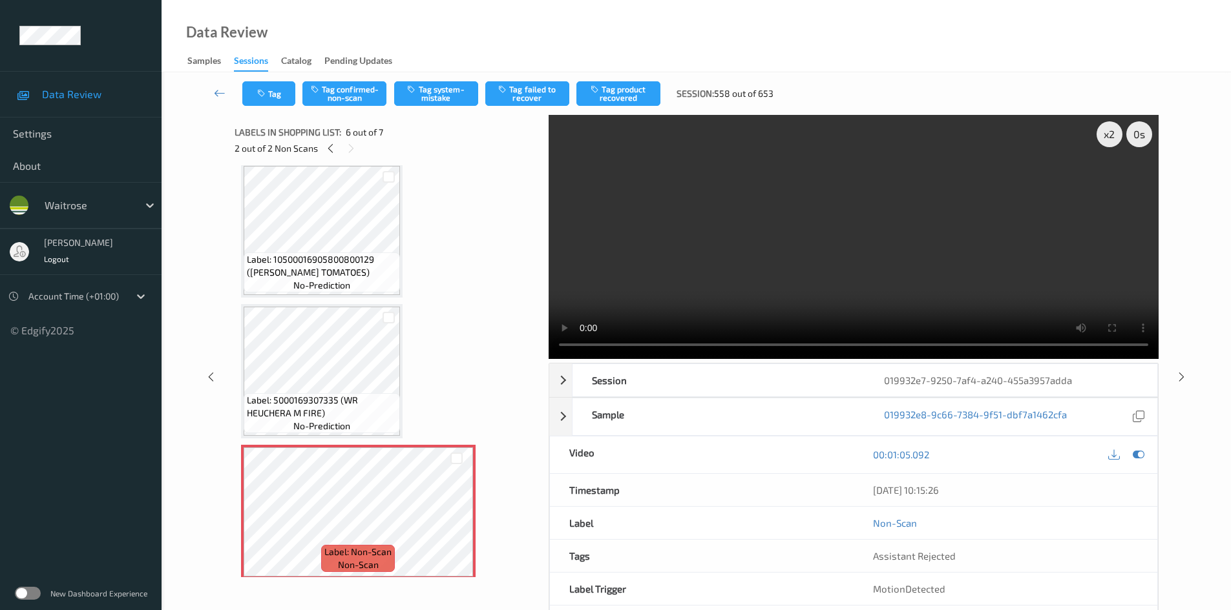
scroll to position [386, 0]
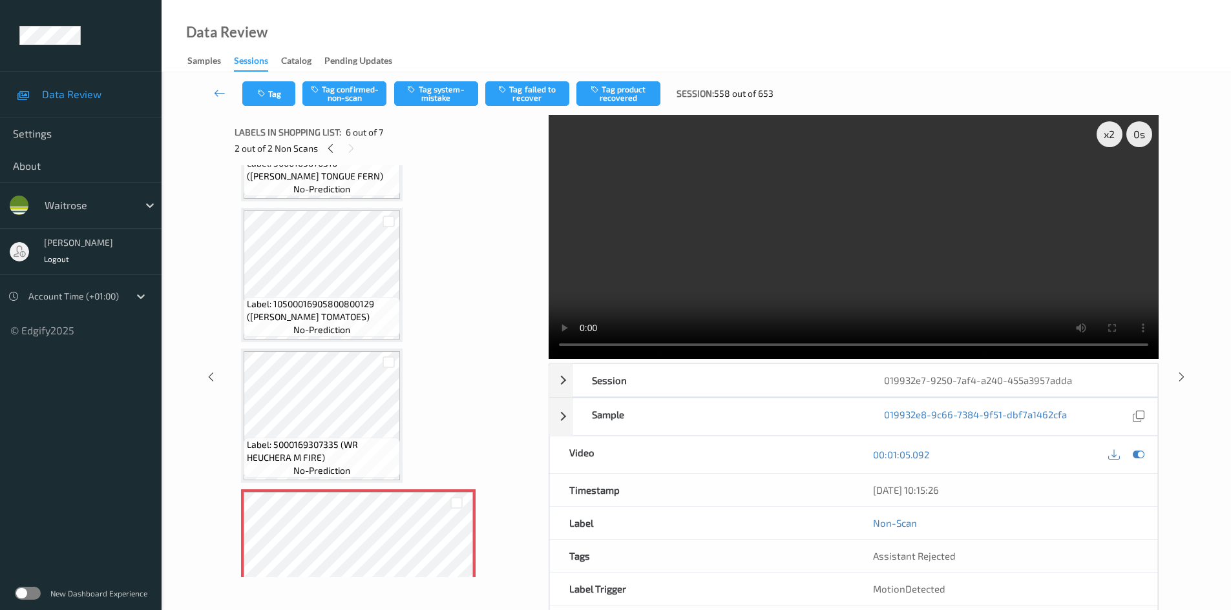
click at [797, 251] on video at bounding box center [853, 237] width 610 height 244
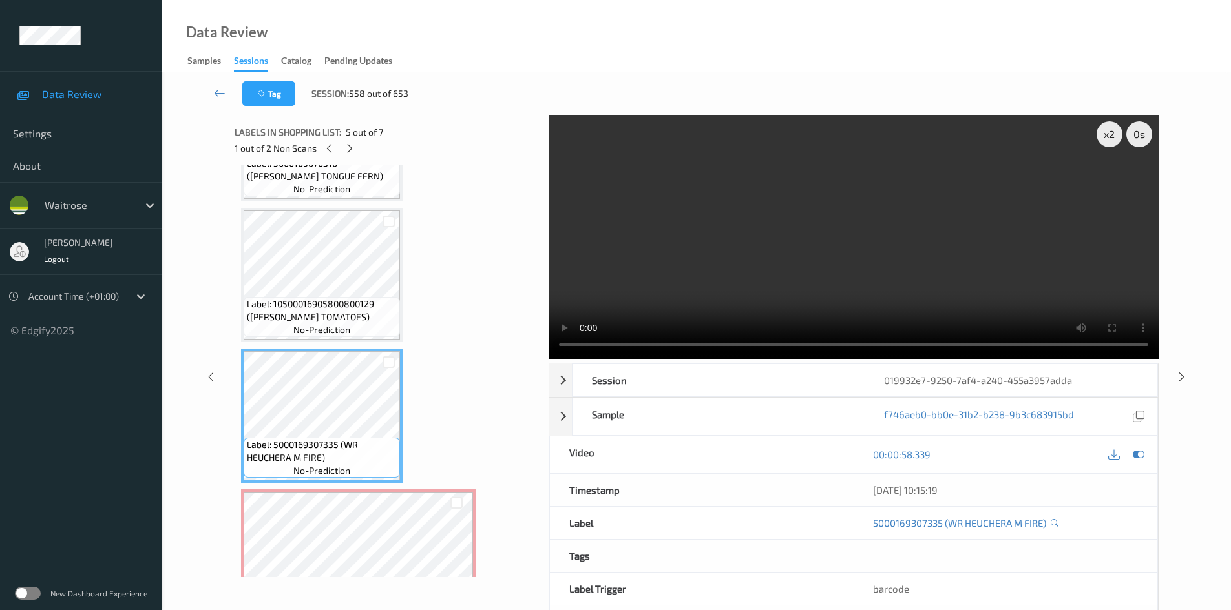
click at [802, 297] on video at bounding box center [853, 237] width 610 height 244
click at [758, 264] on video at bounding box center [853, 237] width 610 height 244
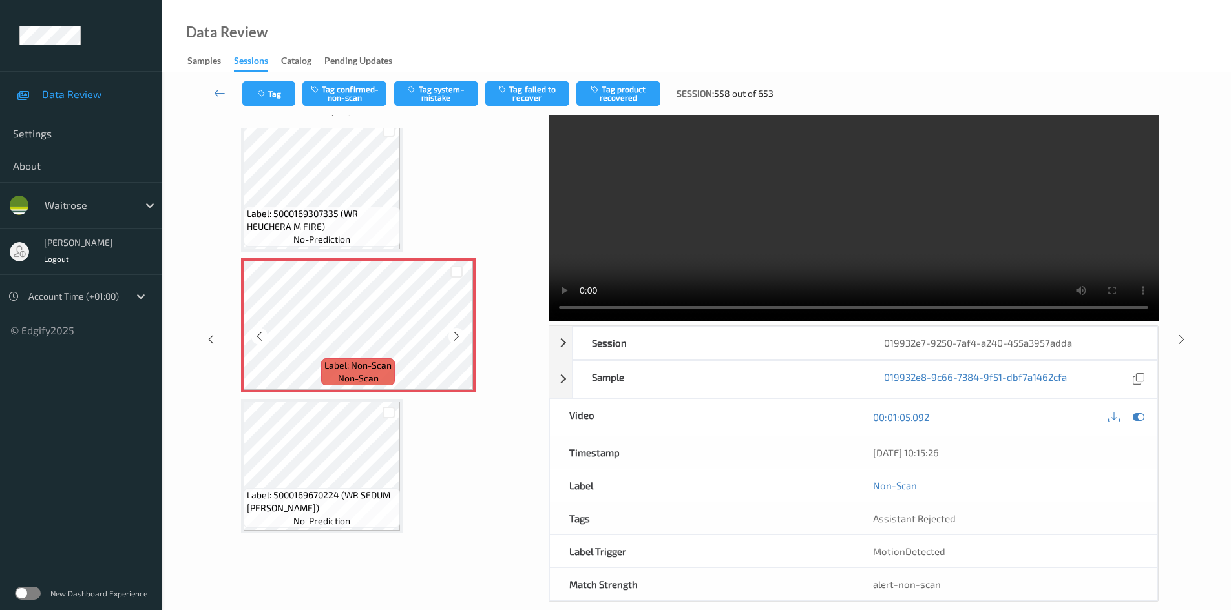
scroll to position [56, 0]
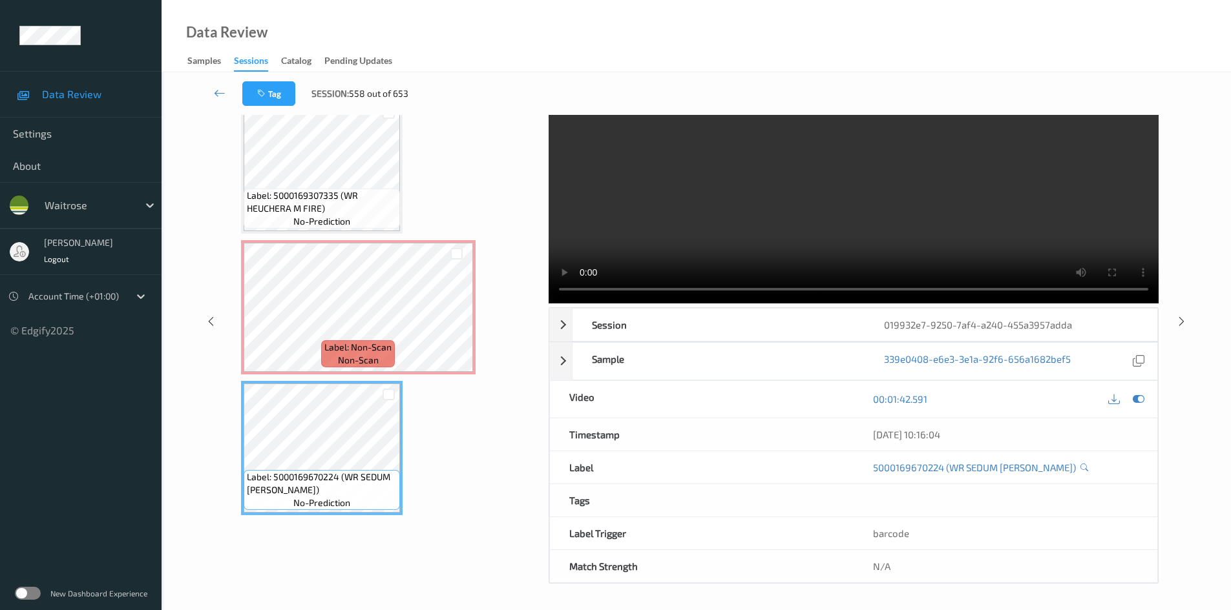
click at [823, 229] on video at bounding box center [853, 181] width 610 height 244
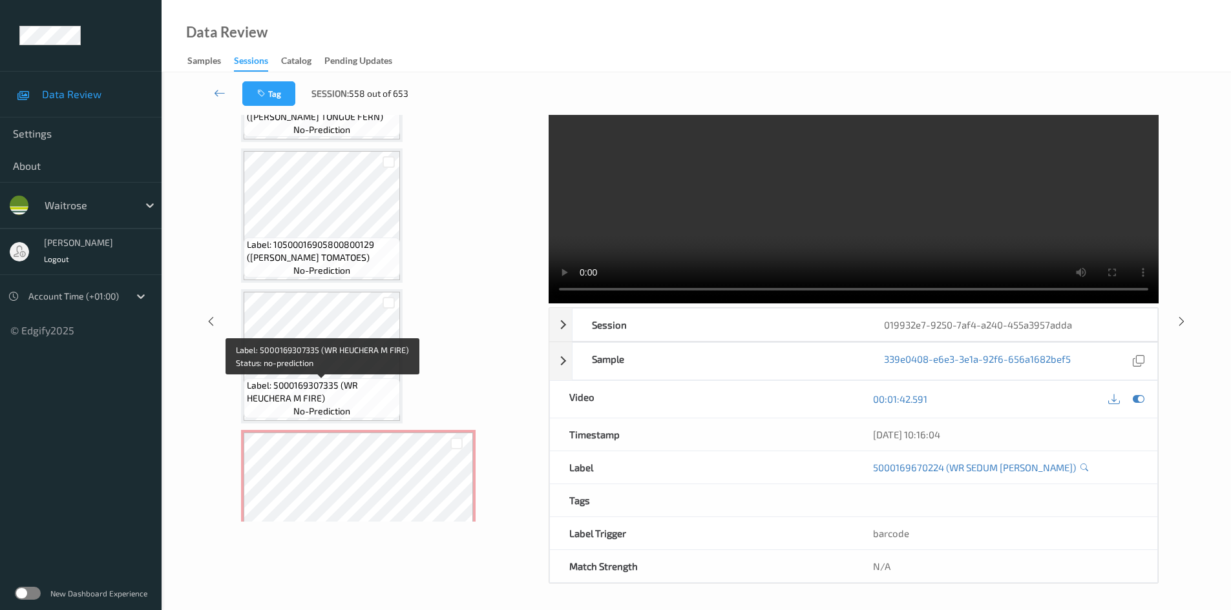
scroll to position [386, 0]
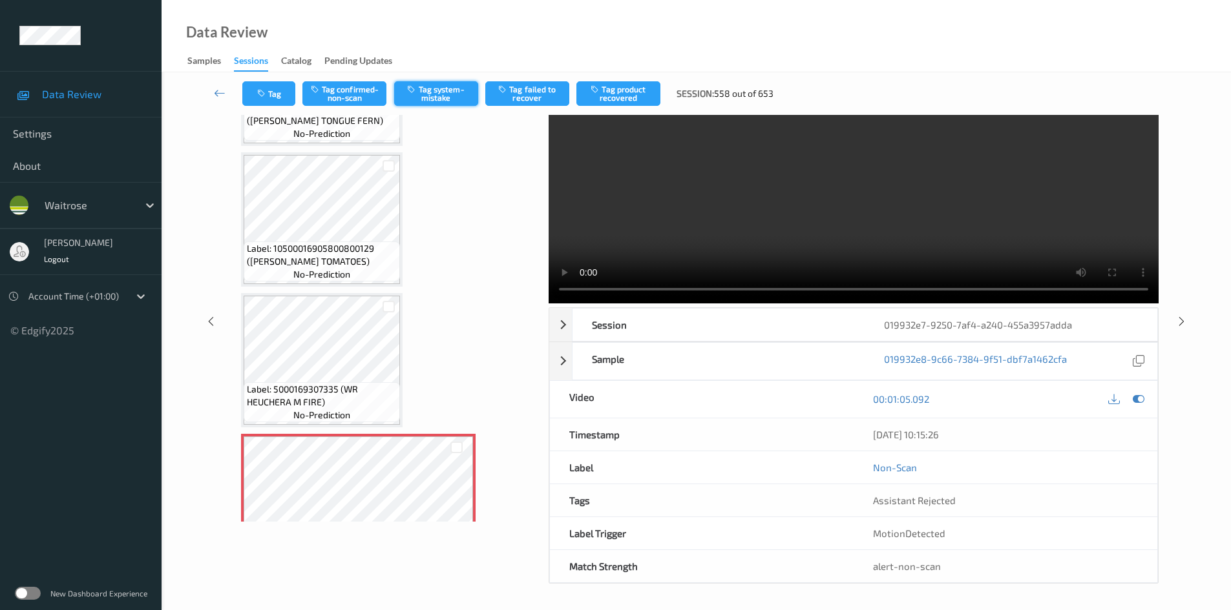
click at [455, 90] on button "Tag system-mistake" at bounding box center [436, 93] width 84 height 25
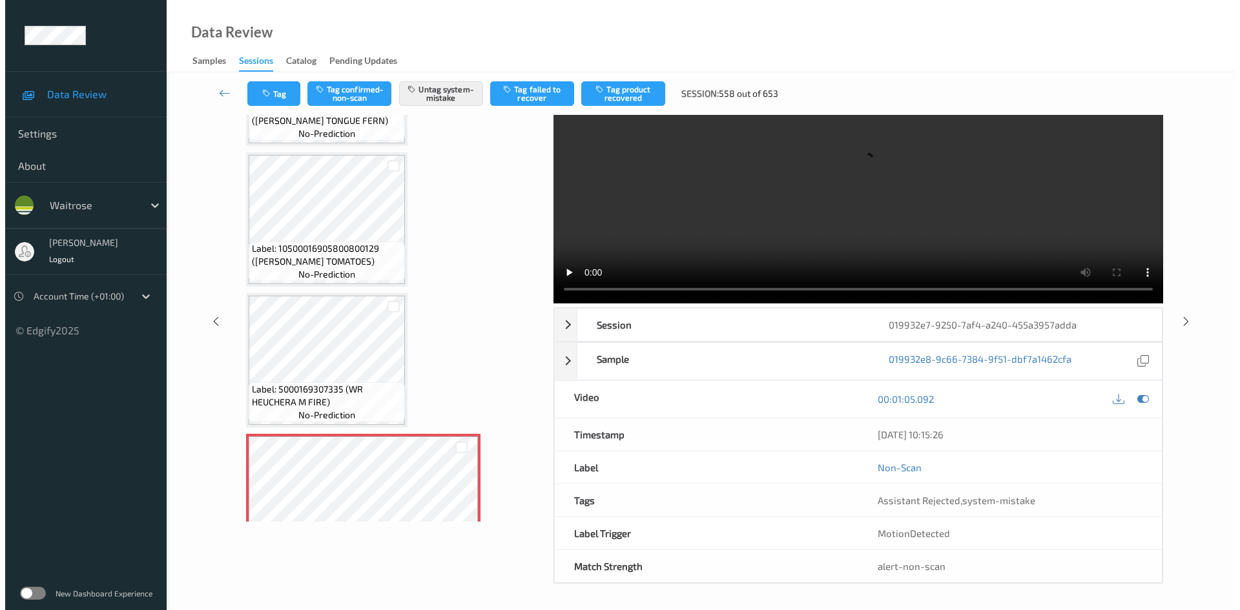
scroll to position [0, 0]
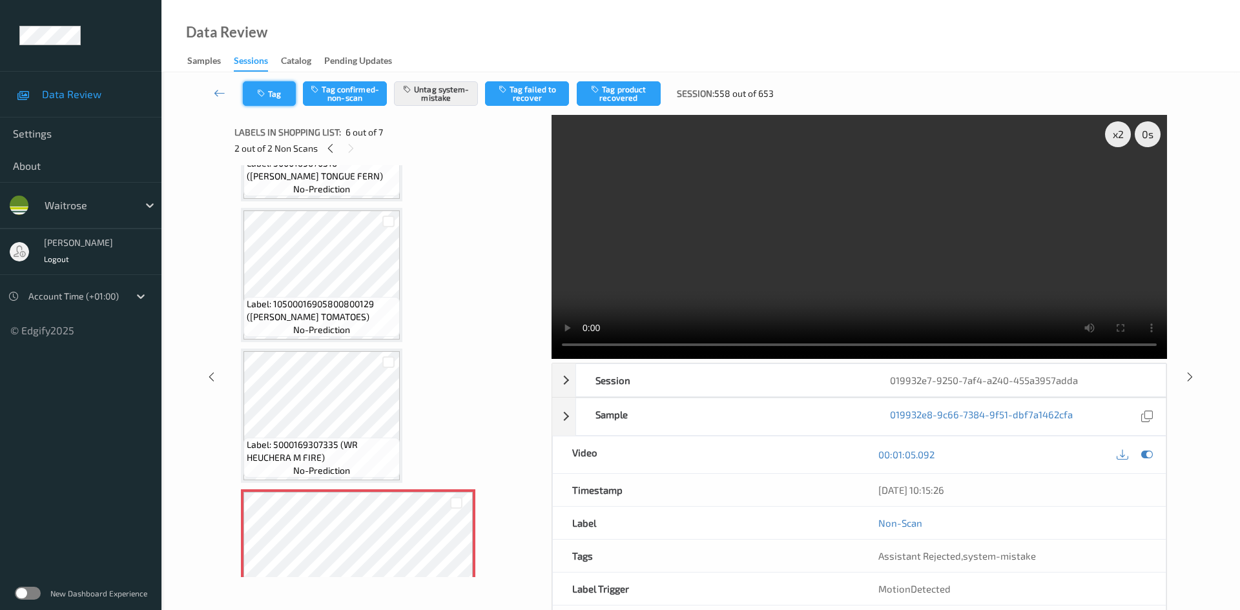
click at [272, 89] on button "Tag" at bounding box center [269, 93] width 53 height 25
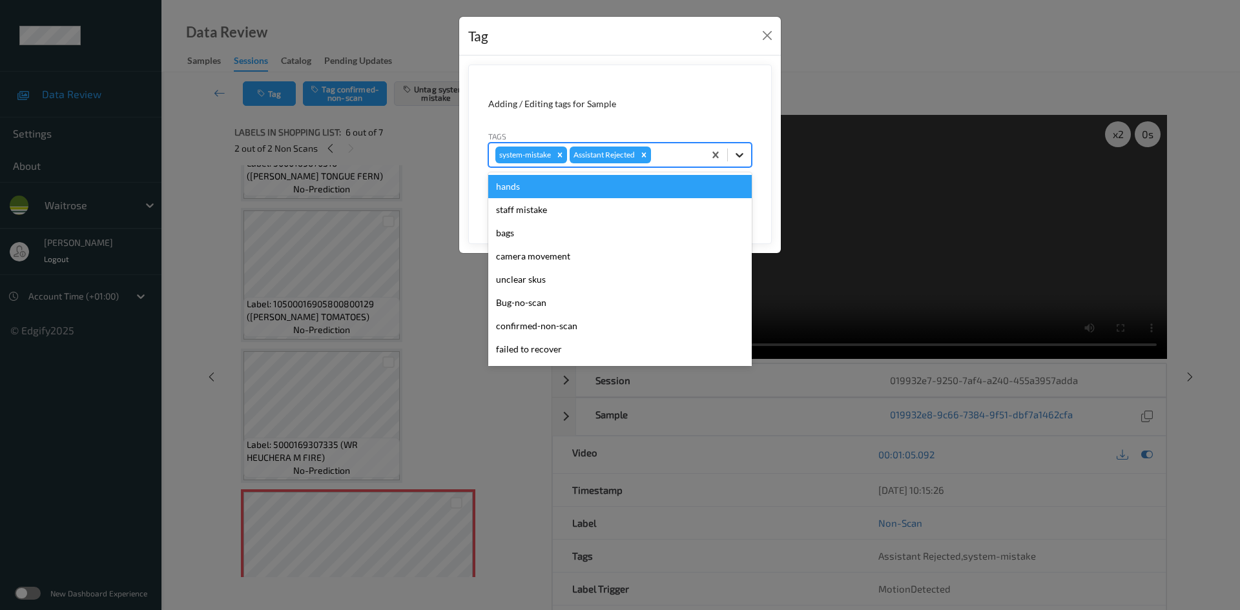
click at [740, 156] on icon at bounding box center [740, 155] width 8 height 5
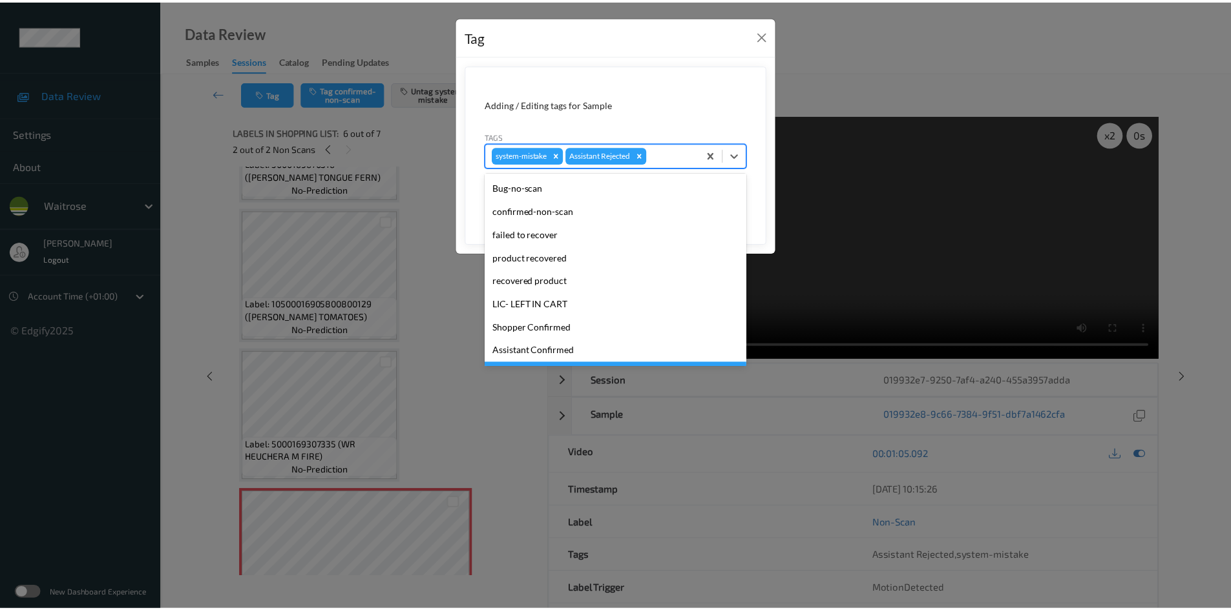
scroll to position [258, 0]
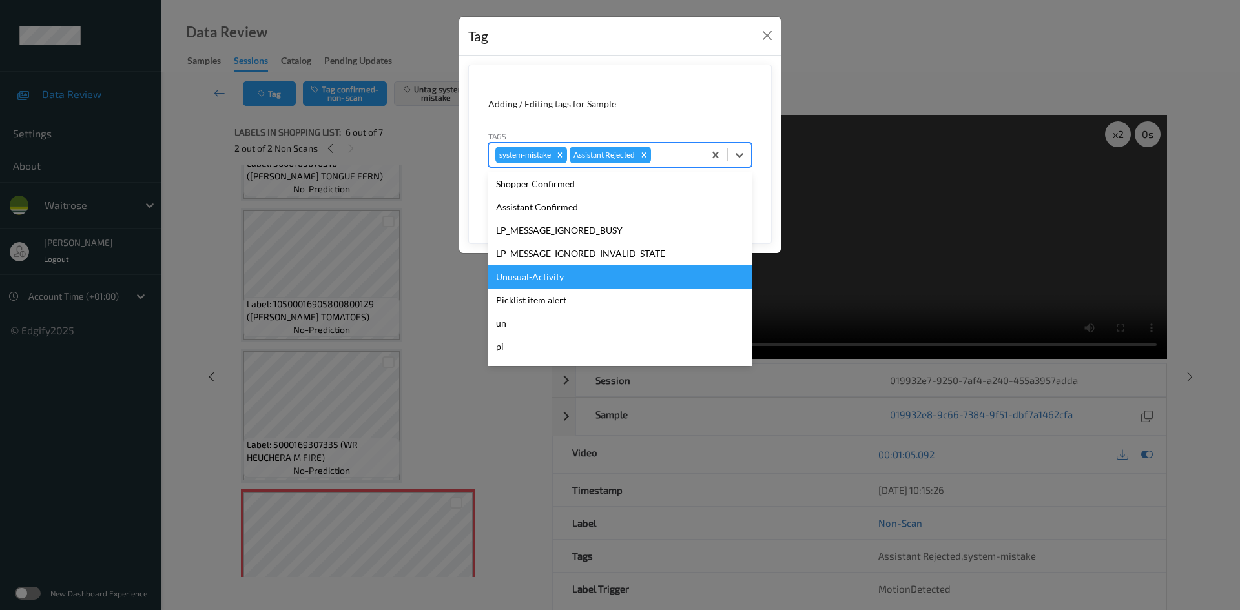
click at [561, 284] on div "Unusual-Activity" at bounding box center [620, 277] width 264 height 23
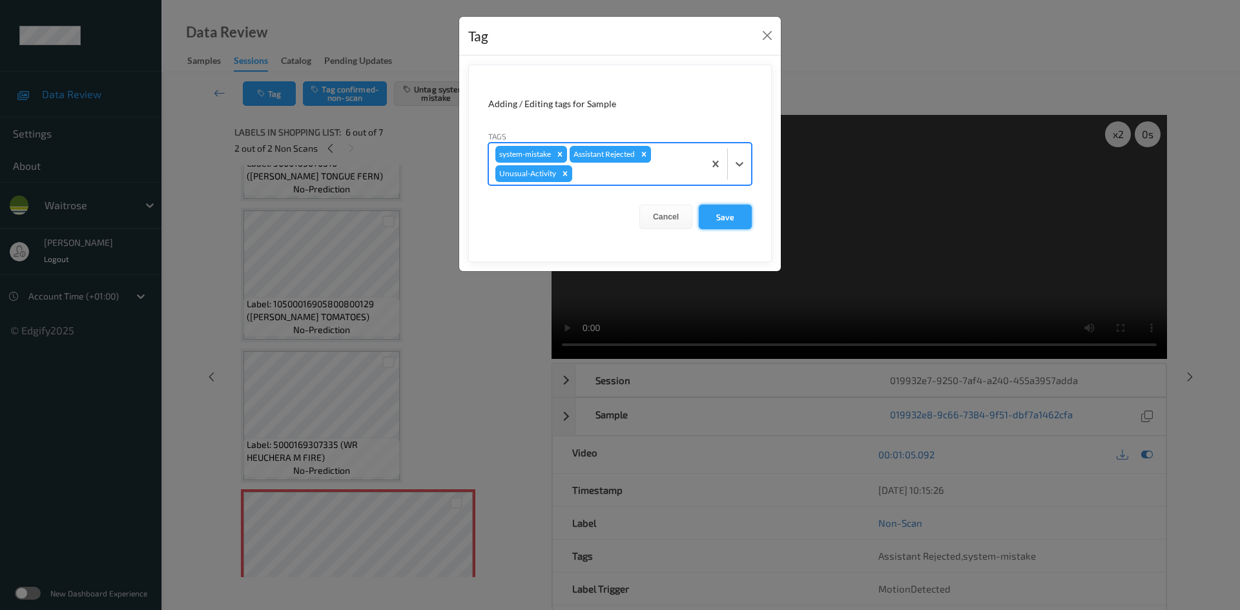
click at [727, 220] on button "Save" at bounding box center [725, 217] width 53 height 25
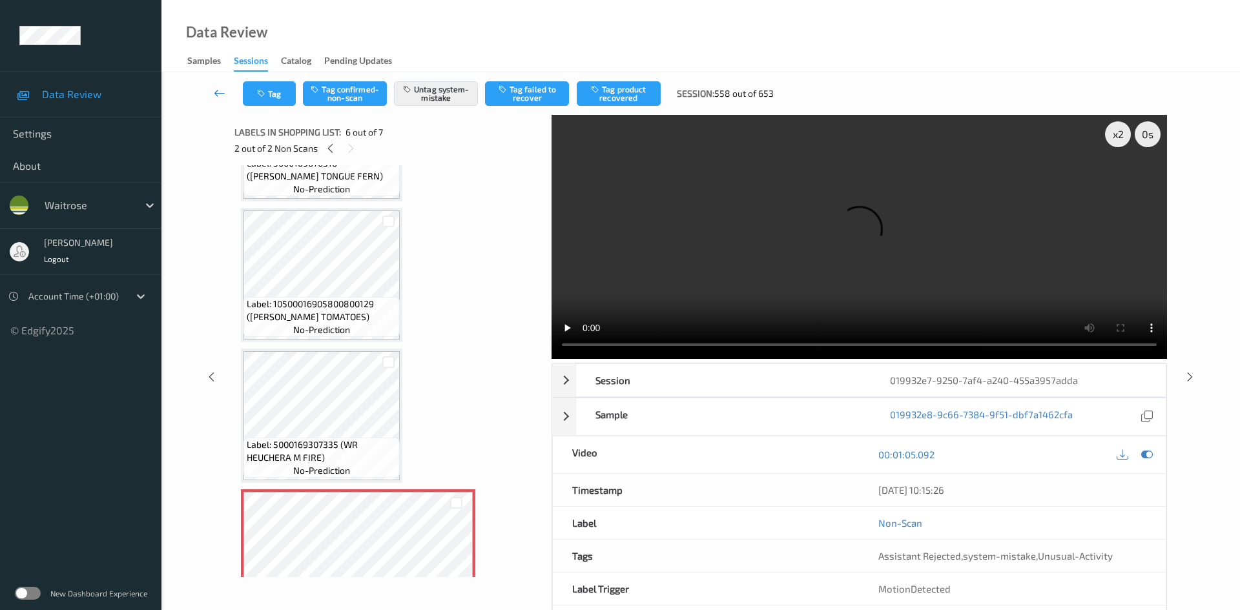
click at [211, 84] on link at bounding box center [220, 93] width 46 height 25
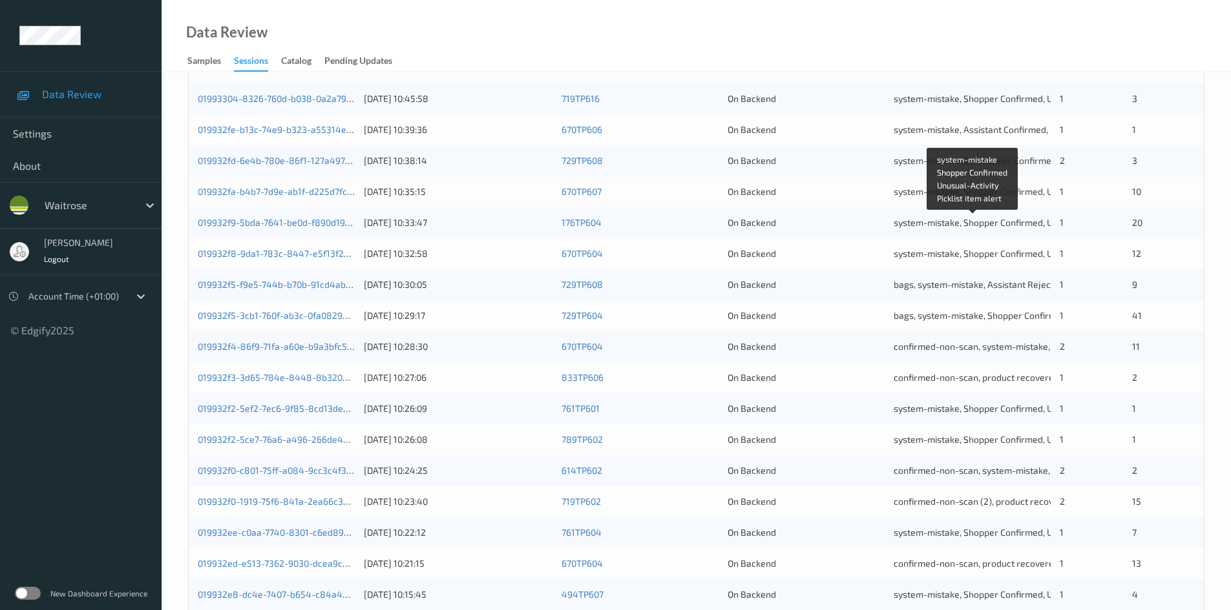
scroll to position [362, 0]
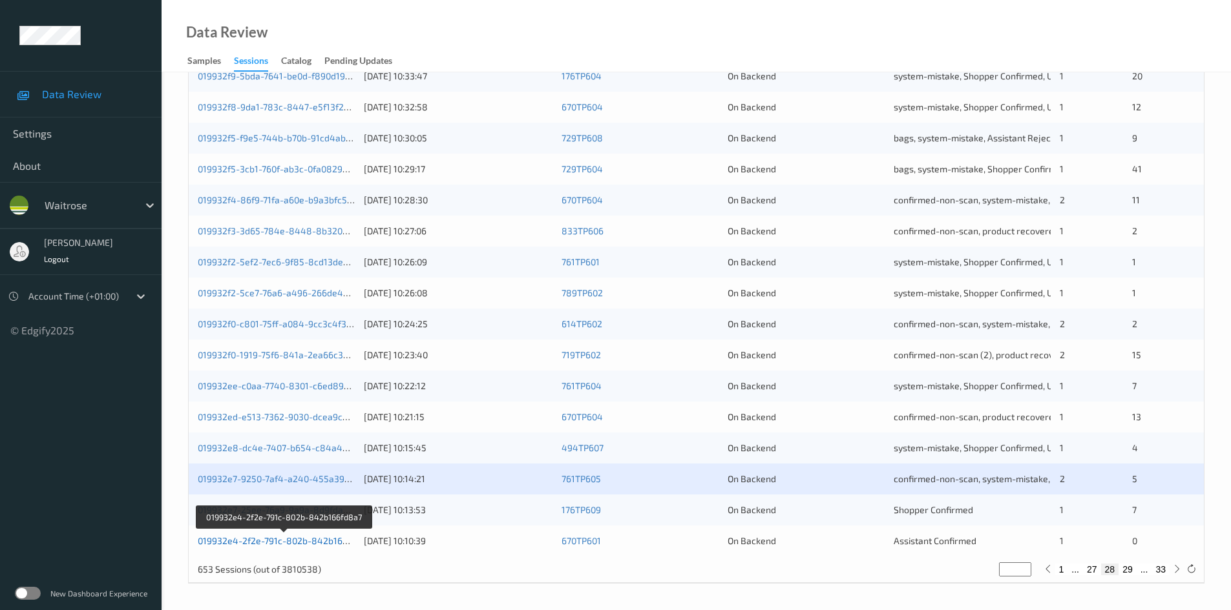
click at [264, 544] on link "019932e4-2f2e-791c-802b-842b166fd8a7" at bounding box center [285, 541] width 174 height 11
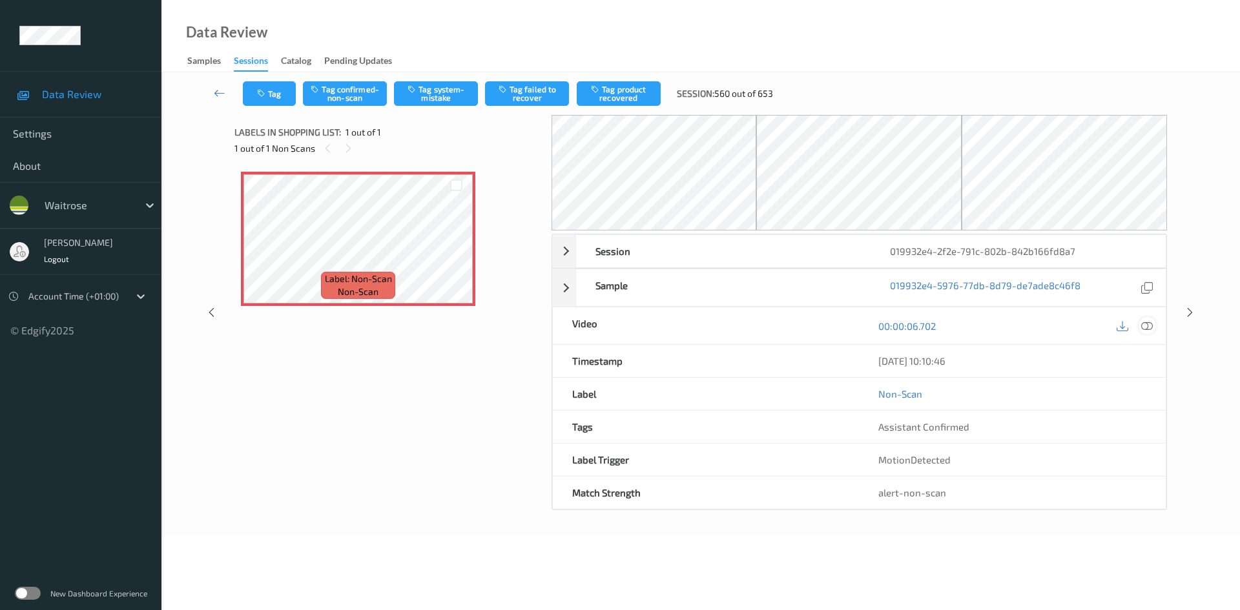
click at [1145, 324] on icon at bounding box center [1147, 326] width 12 height 12
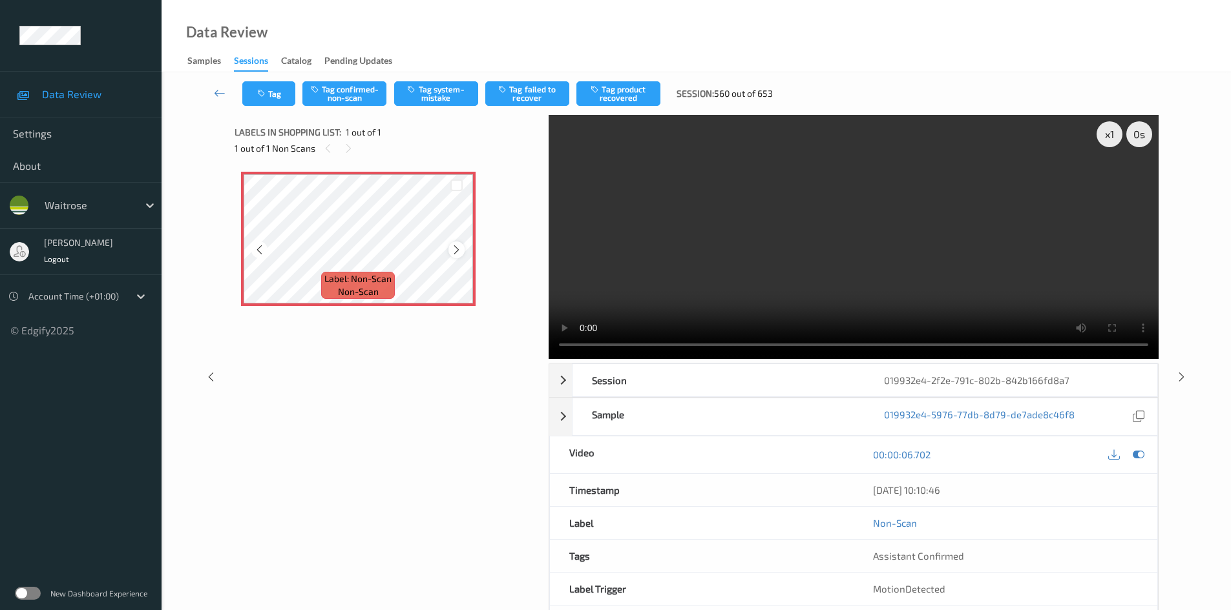
click at [459, 251] on icon at bounding box center [456, 250] width 11 height 12
click at [1100, 135] on div "x 1" at bounding box center [1109, 134] width 26 height 26
click at [743, 269] on video at bounding box center [853, 237] width 610 height 244
click at [694, 298] on video at bounding box center [853, 237] width 610 height 244
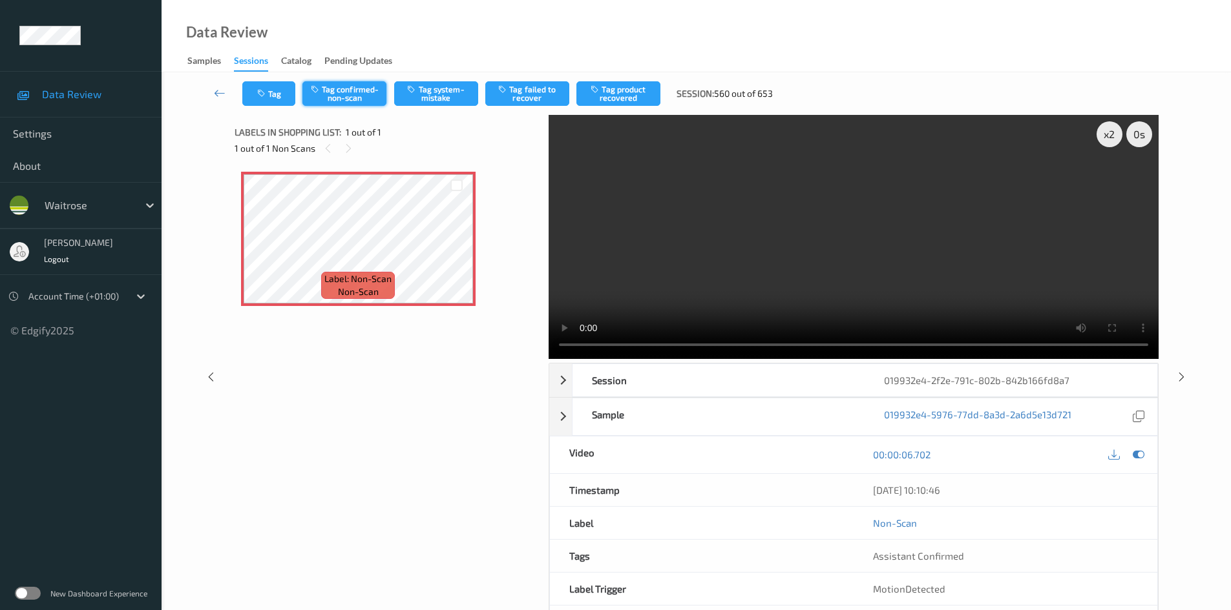
click at [339, 89] on button "Tag confirmed-non-scan" at bounding box center [344, 93] width 84 height 25
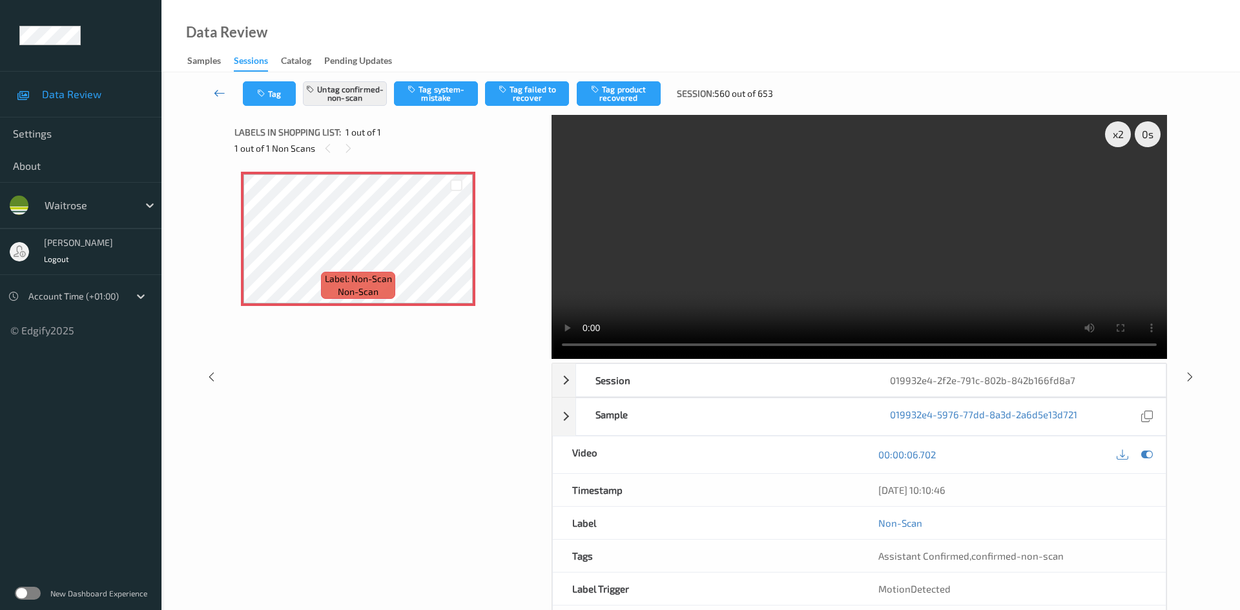
click at [211, 83] on link at bounding box center [220, 93] width 46 height 25
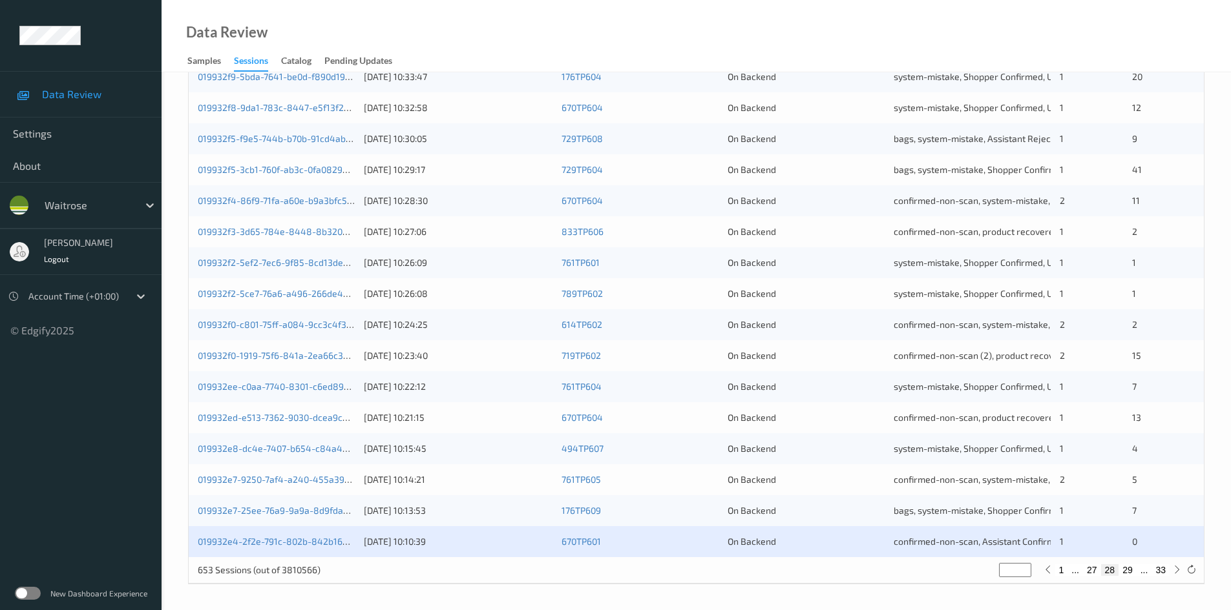
scroll to position [362, 0]
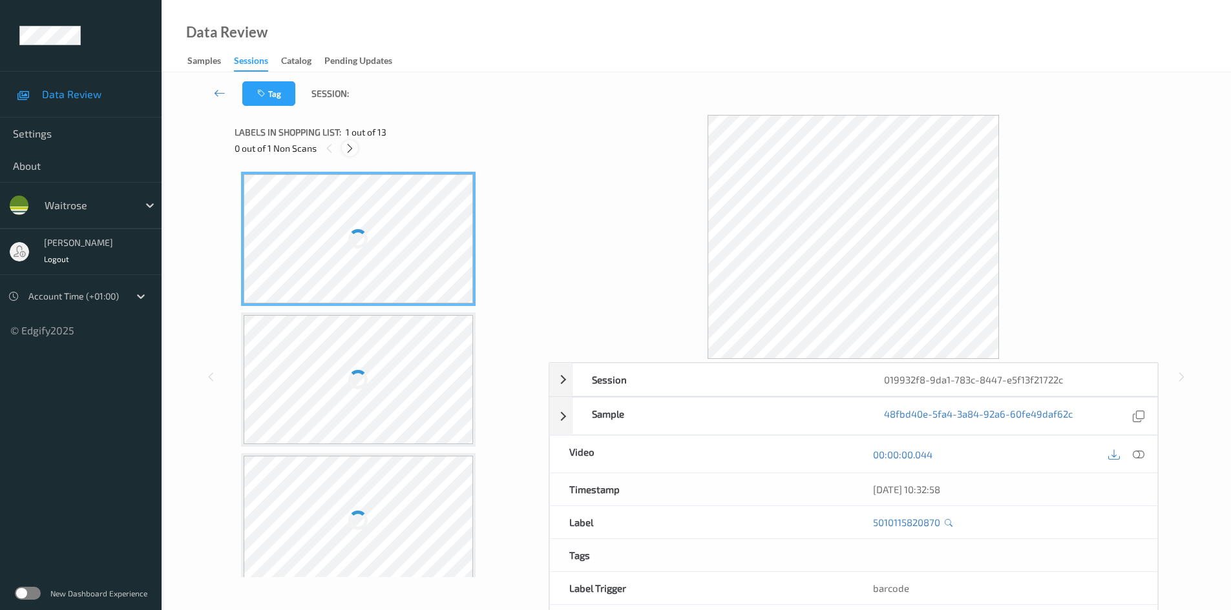
click at [349, 145] on icon at bounding box center [349, 149] width 11 height 12
